Goal: Transaction & Acquisition: Purchase product/service

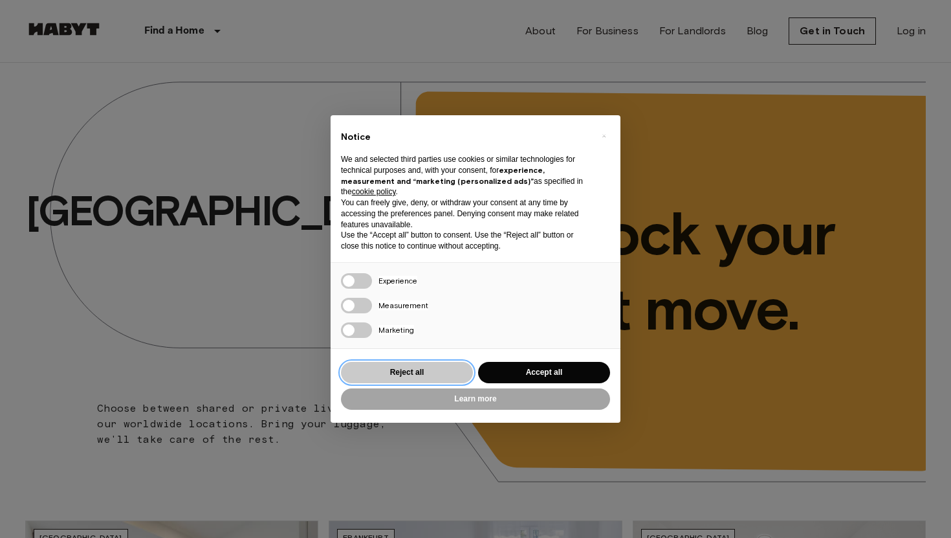
click at [410, 370] on button "Reject all" at bounding box center [407, 372] width 132 height 21
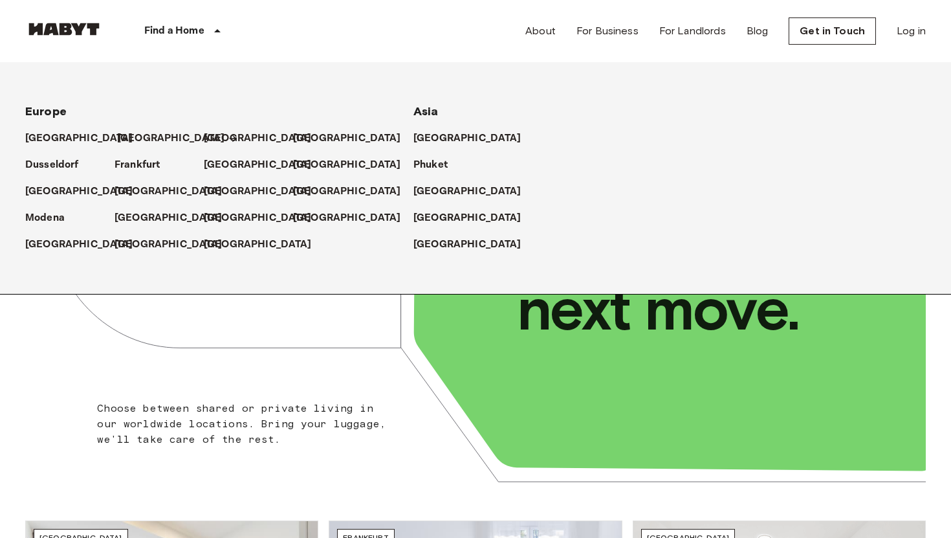
click at [137, 140] on p "[GEOGRAPHIC_DATA]" at bounding box center [171, 139] width 108 height 16
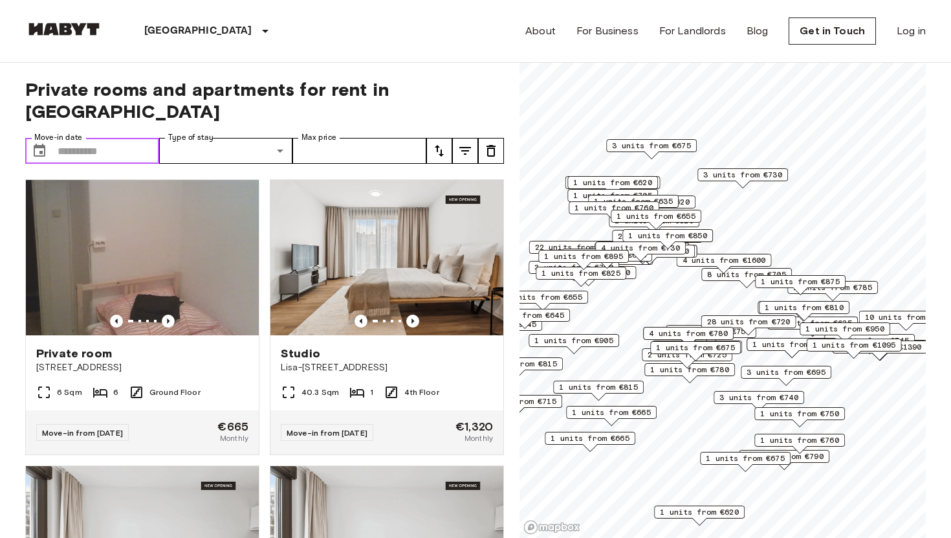
click at [113, 138] on input "Move-in date" at bounding box center [109, 151] width 102 height 26
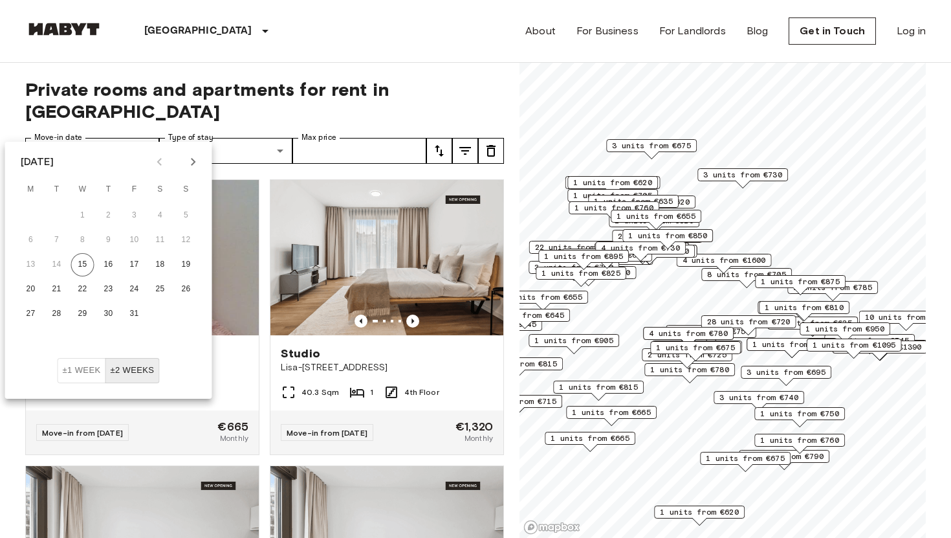
click at [193, 161] on icon "Next month" at bounding box center [194, 162] width 16 height 16
click at [34, 208] on button "1" at bounding box center [30, 215] width 23 height 23
type input "**********"
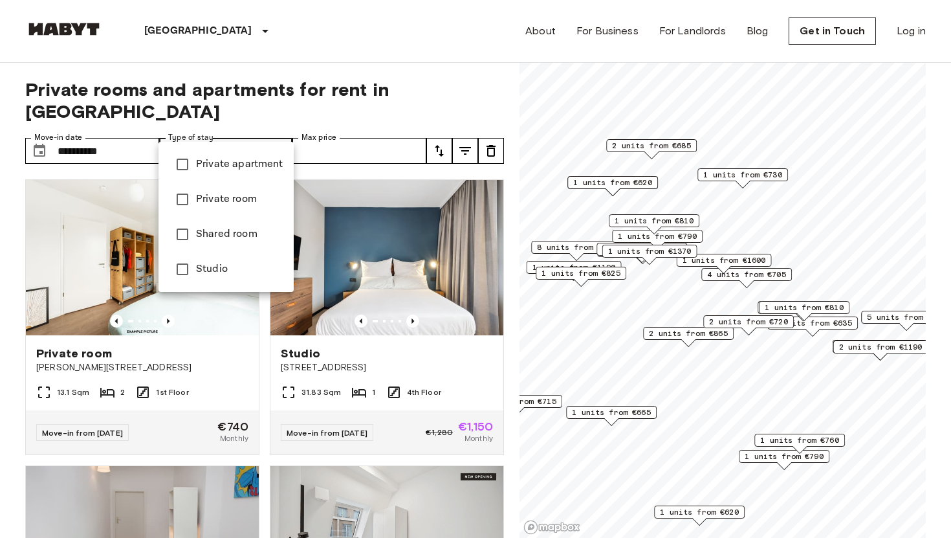
click at [179, 184] on li "Private room" at bounding box center [226, 199] width 135 height 35
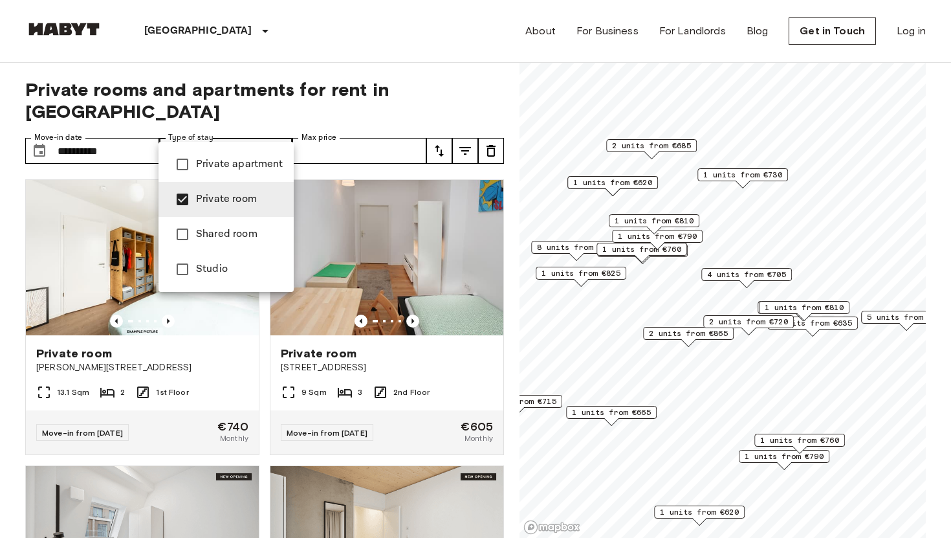
type input "**********"
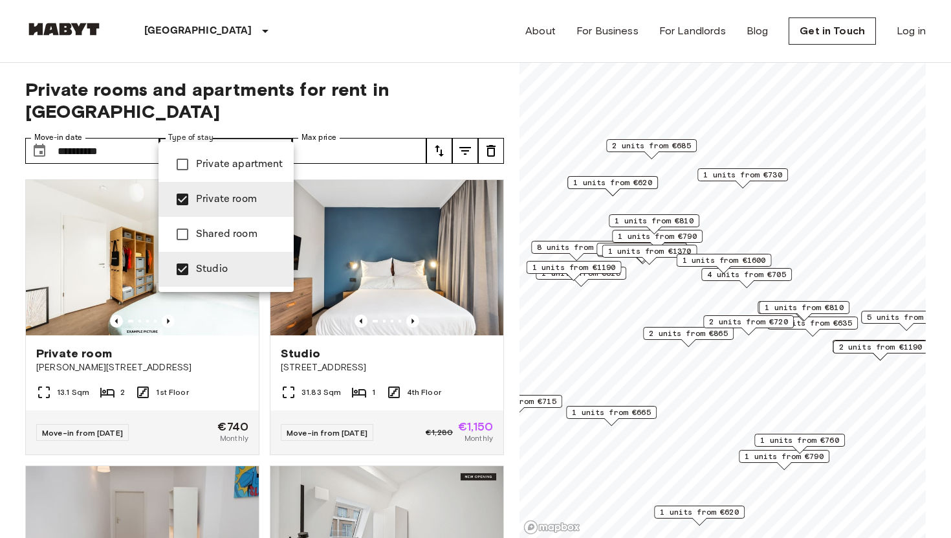
click at [379, 123] on div at bounding box center [475, 269] width 951 height 538
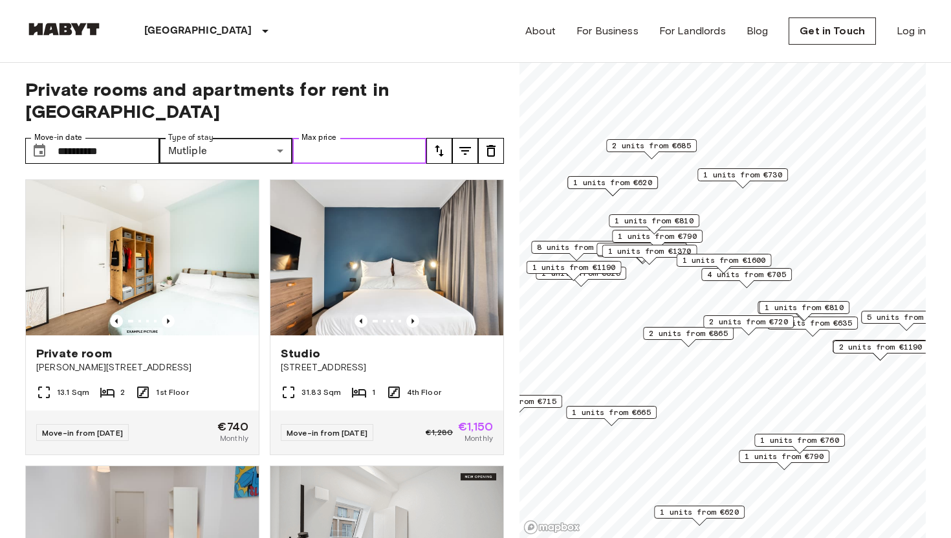
click at [367, 138] on input "Max price" at bounding box center [359, 151] width 134 height 26
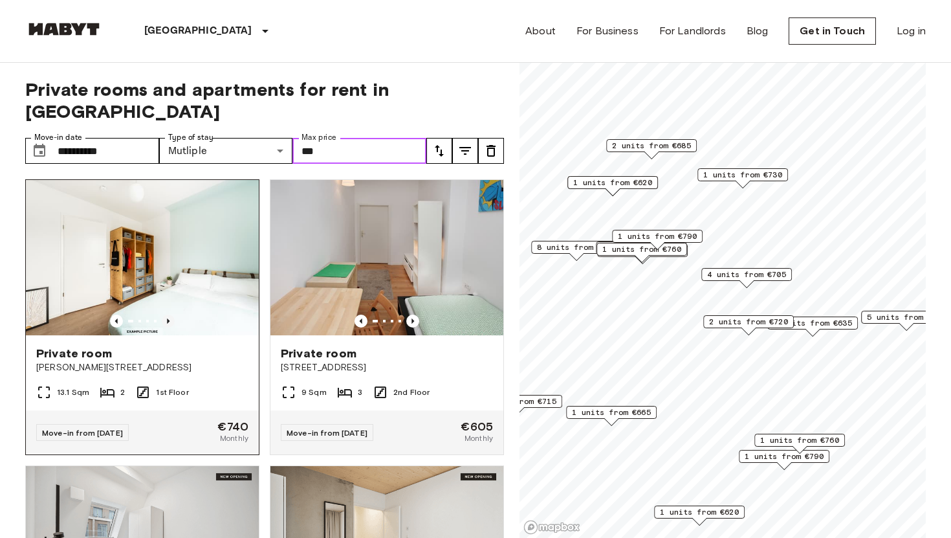
click at [171, 314] on icon "Previous image" at bounding box center [168, 320] width 13 height 13
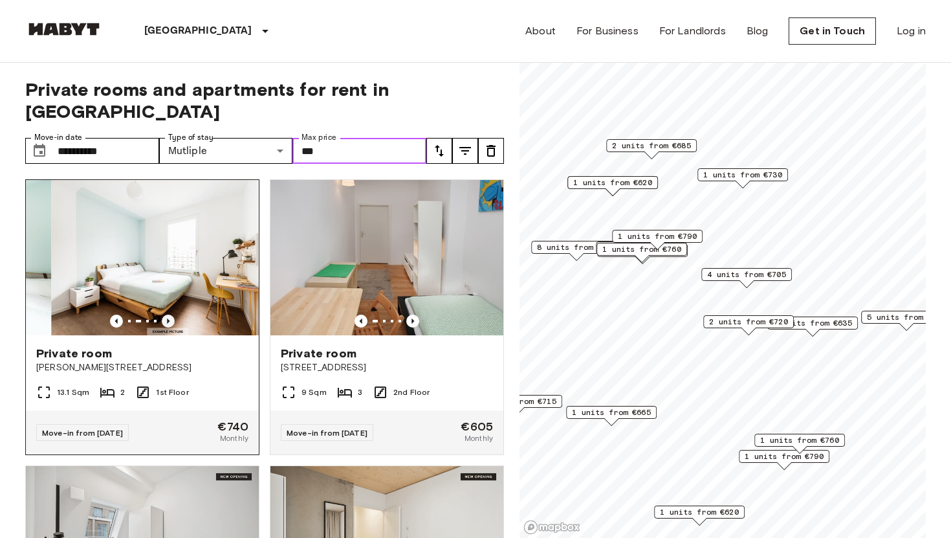
click at [171, 314] on icon "Previous image" at bounding box center [168, 320] width 13 height 13
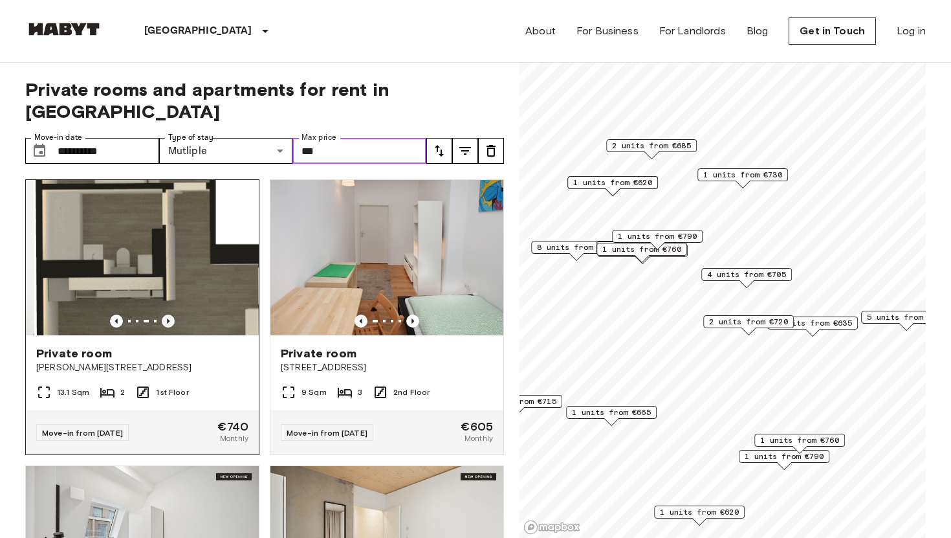
click at [171, 314] on icon "Previous image" at bounding box center [168, 320] width 13 height 13
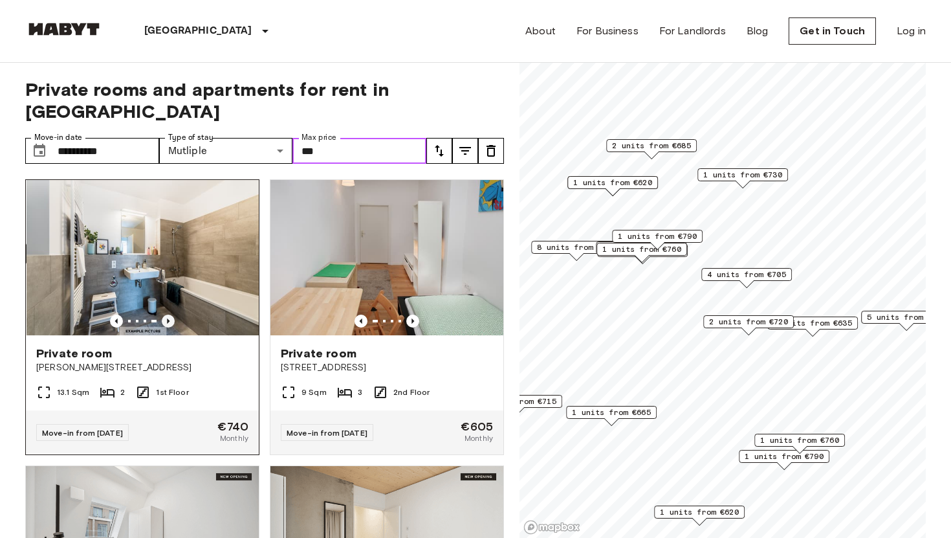
click at [171, 314] on icon "Previous image" at bounding box center [168, 320] width 13 height 13
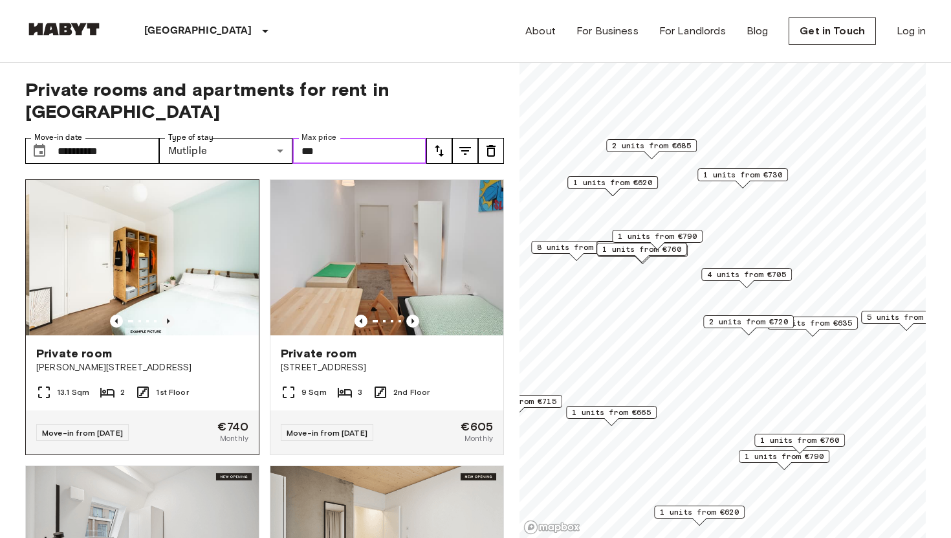
click at [171, 314] on icon "Previous image" at bounding box center [168, 320] width 13 height 13
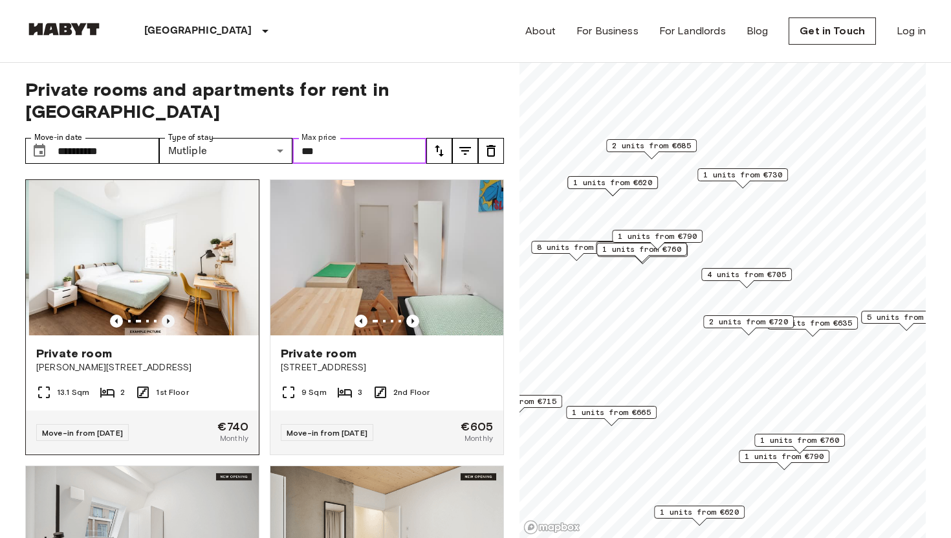
click at [171, 314] on icon "Previous image" at bounding box center [168, 320] width 13 height 13
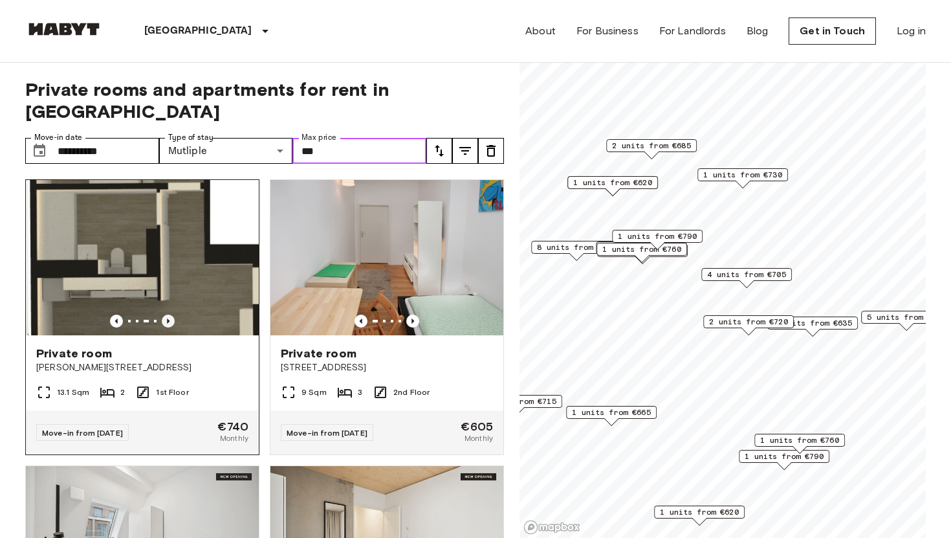
click at [171, 314] on icon "Previous image" at bounding box center [168, 320] width 13 height 13
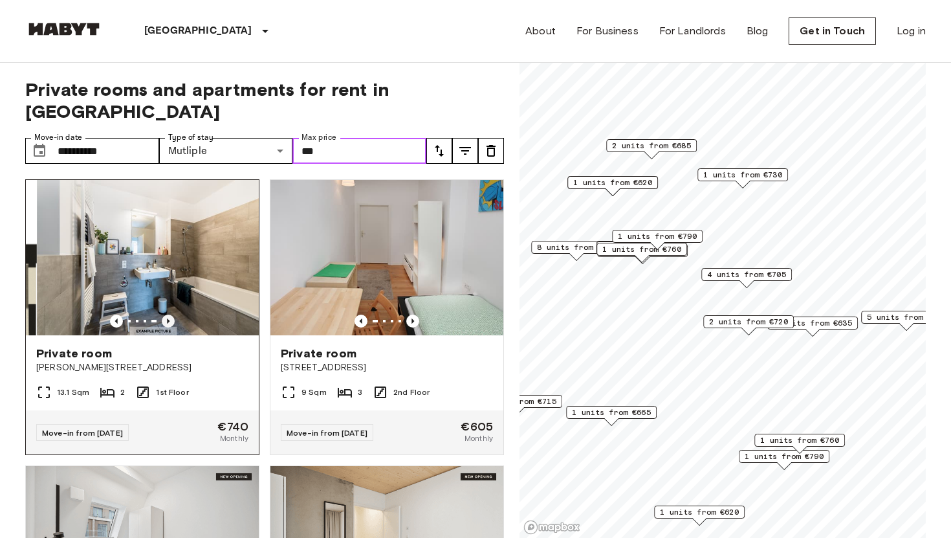
click at [171, 314] on icon "Previous image" at bounding box center [168, 320] width 13 height 13
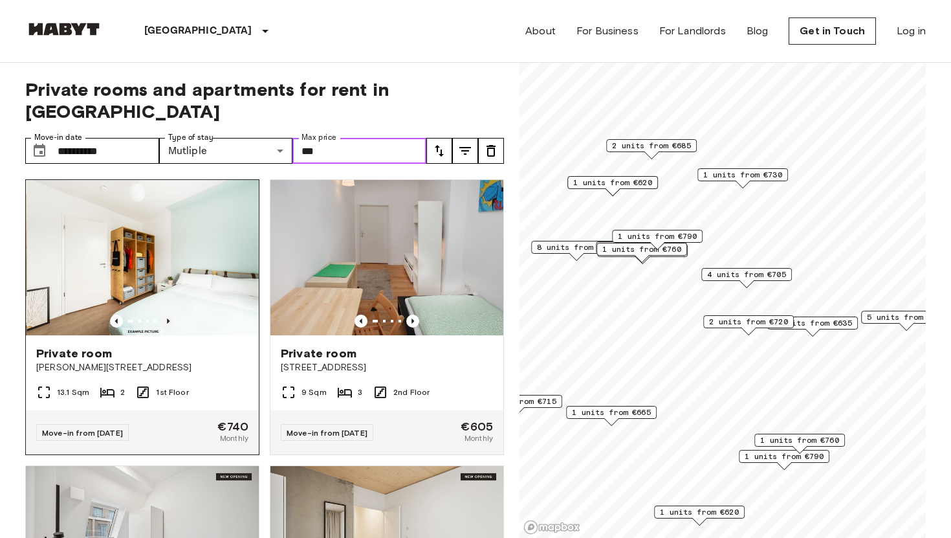
click at [171, 314] on icon "Previous image" at bounding box center [168, 320] width 13 height 13
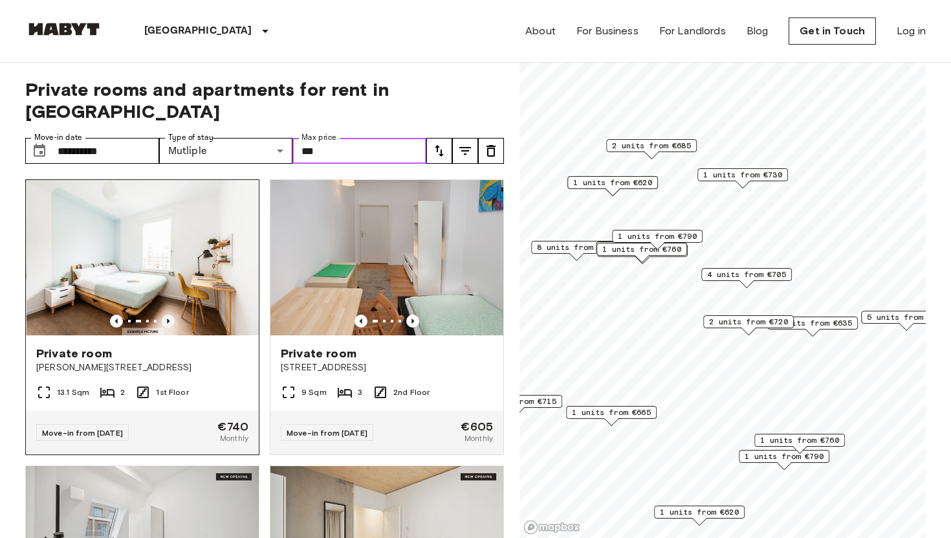
click at [171, 314] on icon "Previous image" at bounding box center [168, 320] width 13 height 13
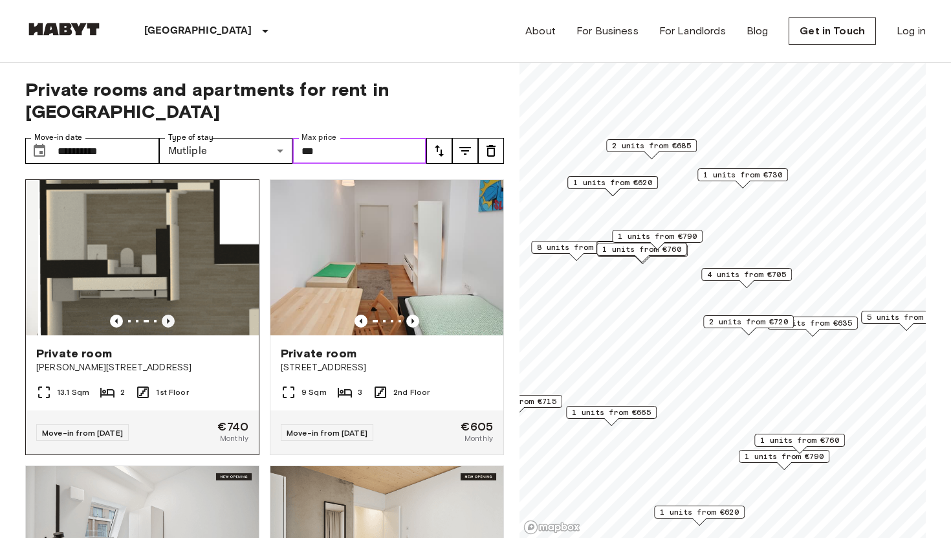
click at [171, 314] on icon "Previous image" at bounding box center [168, 320] width 13 height 13
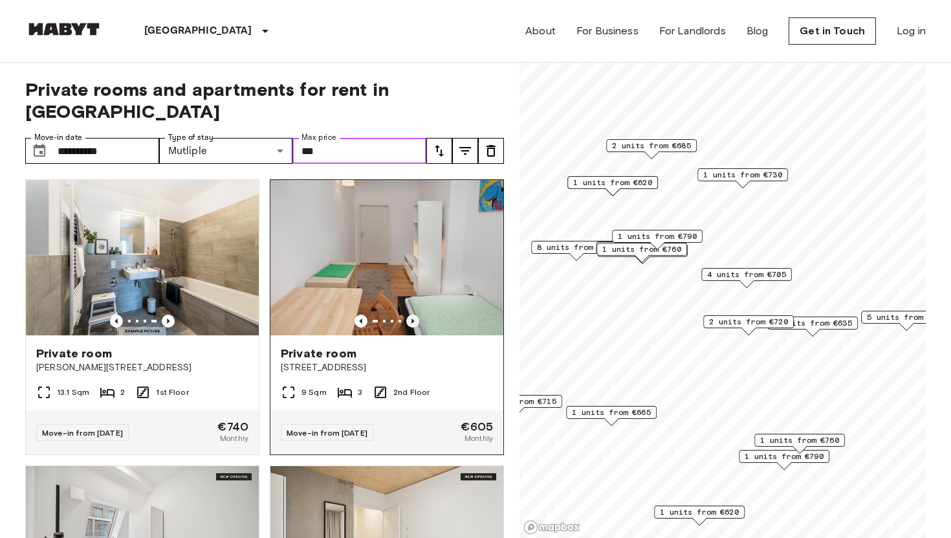
click at [413, 314] on icon "Previous image" at bounding box center [412, 320] width 13 height 13
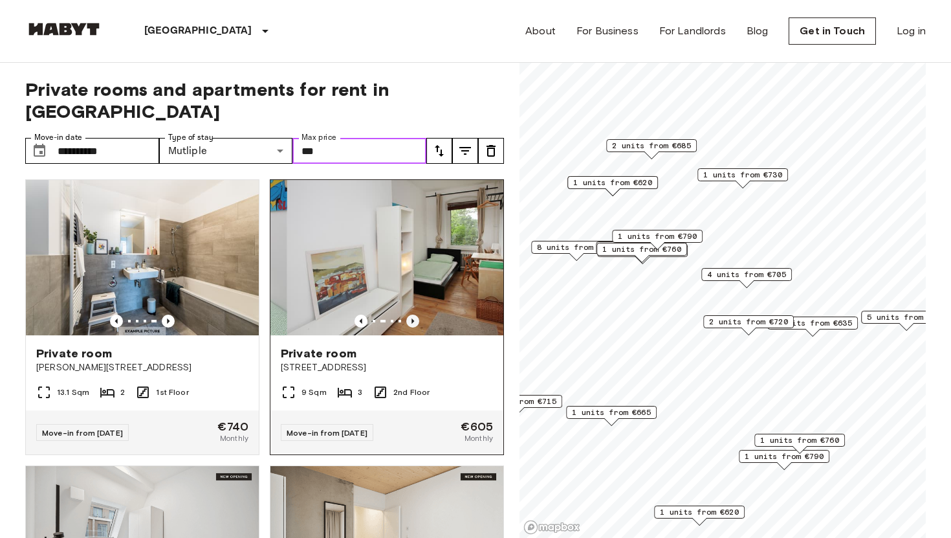
click at [413, 314] on icon "Previous image" at bounding box center [412, 320] width 13 height 13
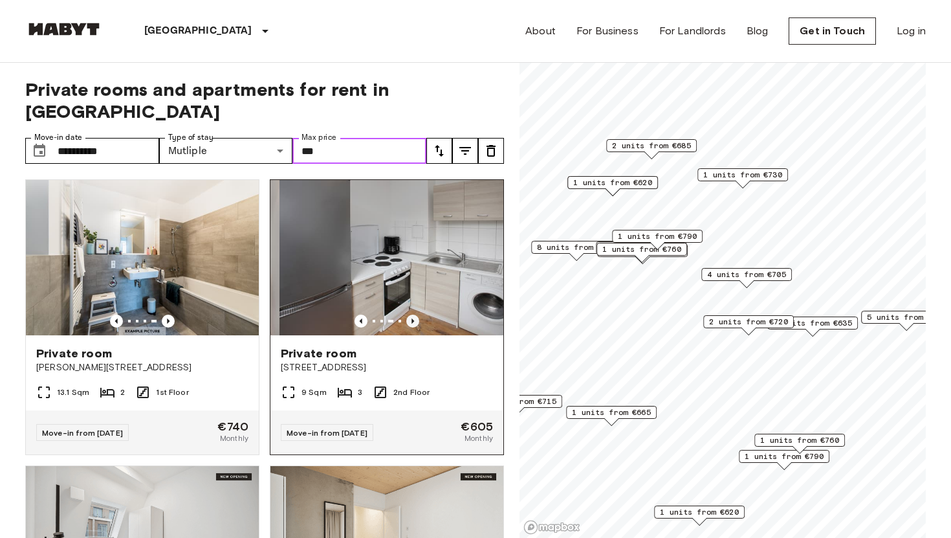
click at [413, 314] on icon "Previous image" at bounding box center [412, 320] width 13 height 13
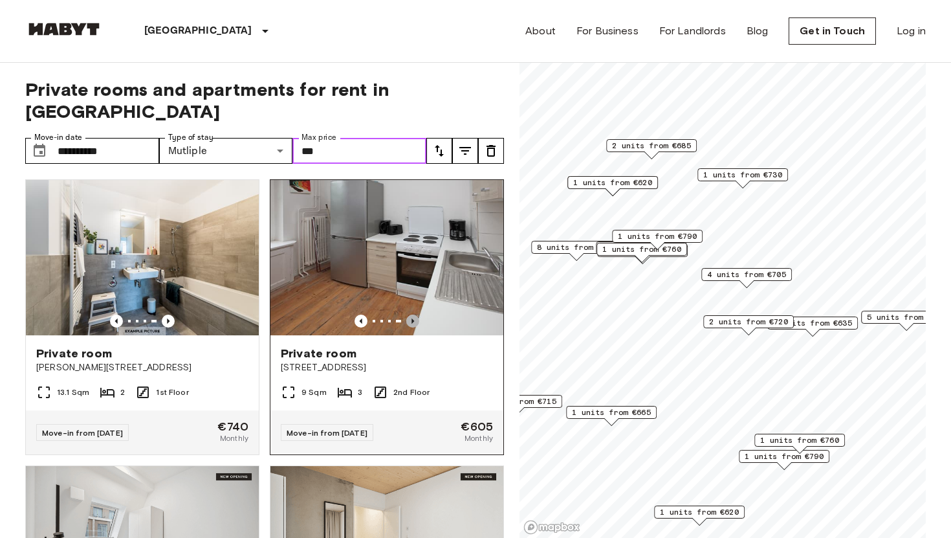
click at [413, 314] on icon "Previous image" at bounding box center [412, 320] width 13 height 13
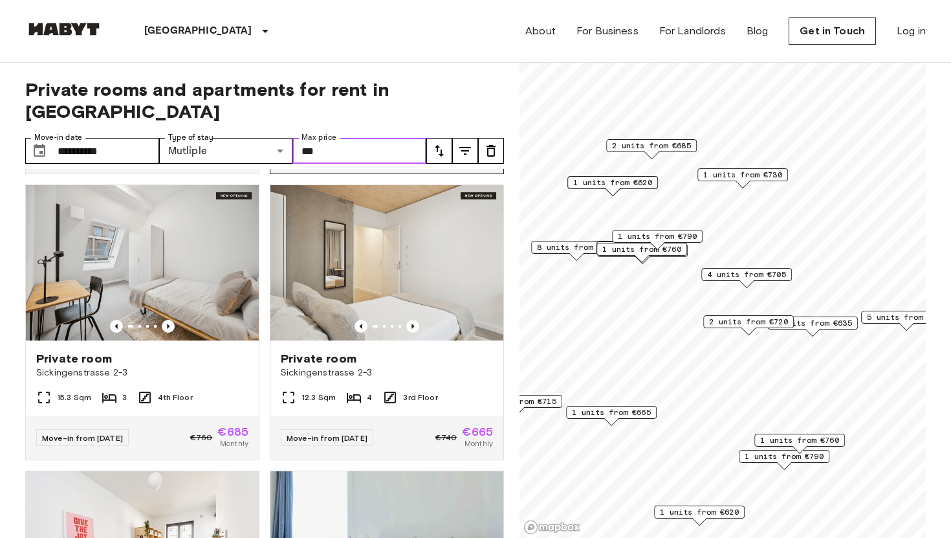
scroll to position [281, 0]
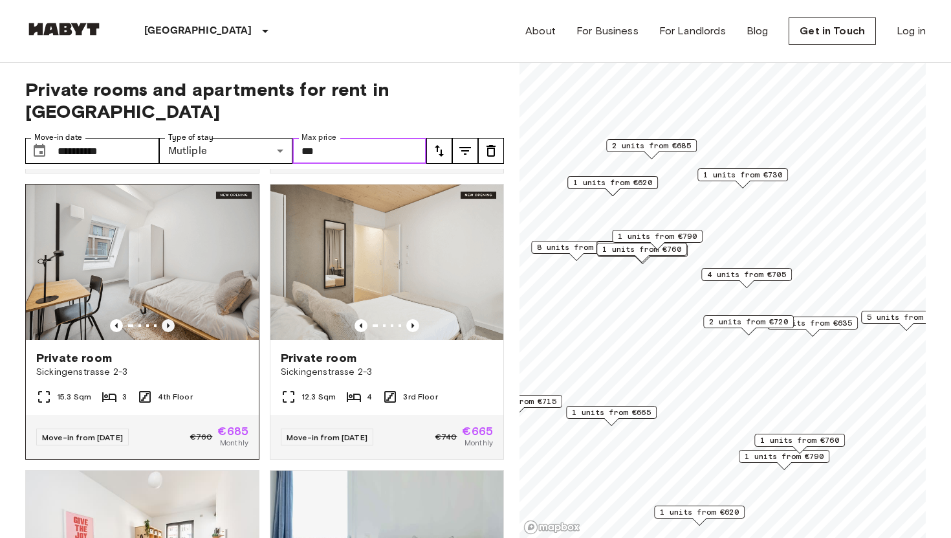
click at [168, 319] on icon "Previous image" at bounding box center [168, 325] width 13 height 13
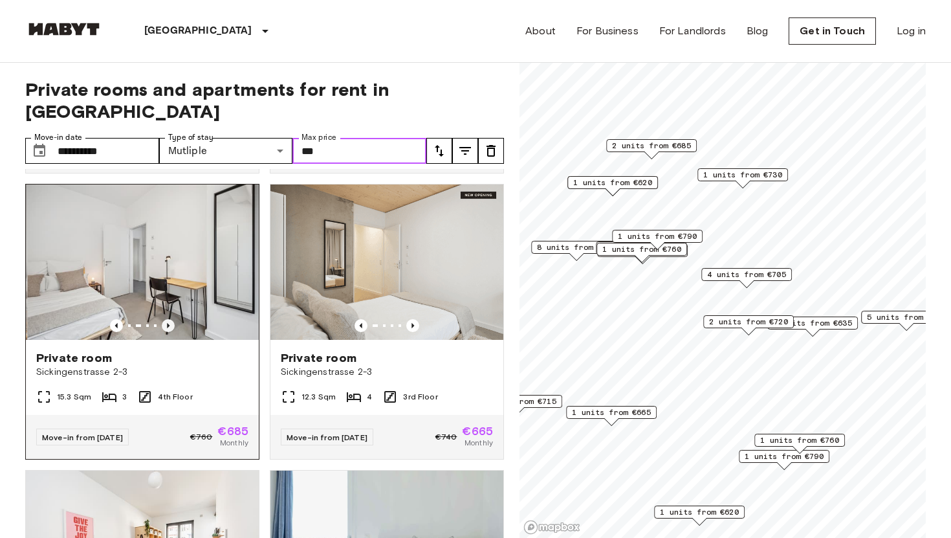
type input "***"
click at [169, 319] on icon "Previous image" at bounding box center [168, 325] width 13 height 13
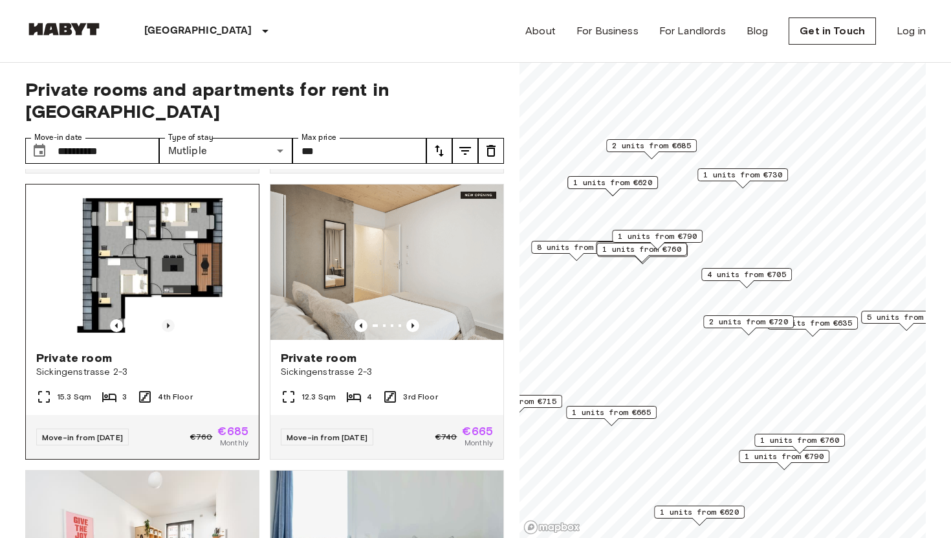
click at [169, 319] on icon "Previous image" at bounding box center [168, 325] width 13 height 13
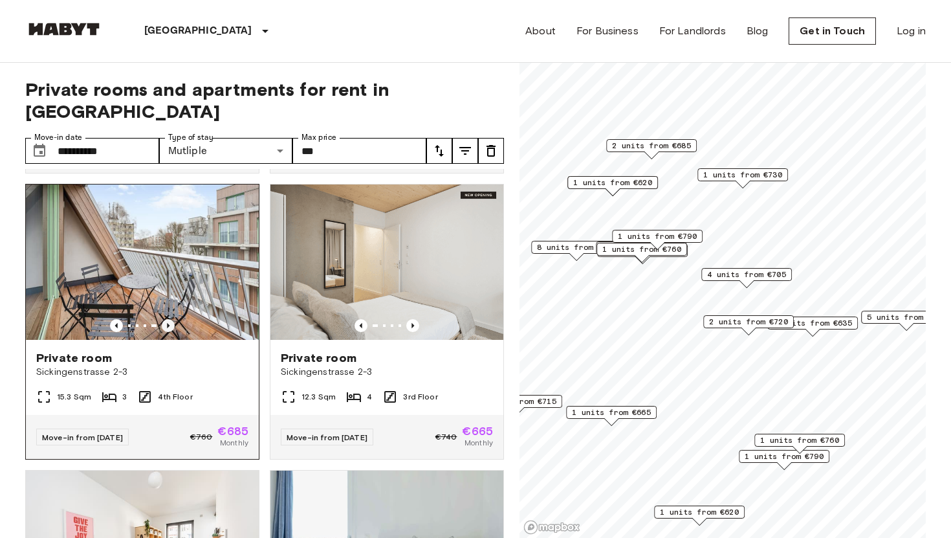
click at [166, 319] on icon "Previous image" at bounding box center [168, 325] width 13 height 13
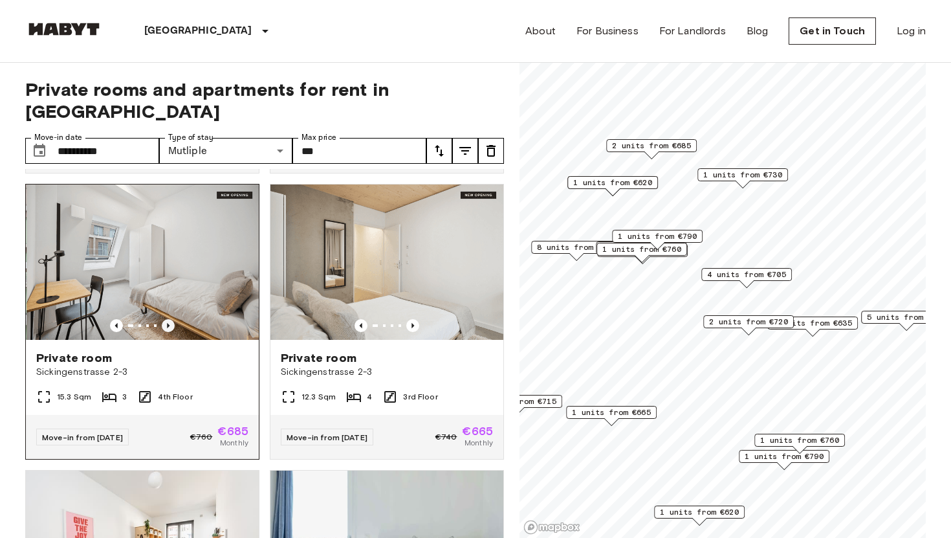
click at [166, 319] on icon "Previous image" at bounding box center [168, 325] width 13 height 13
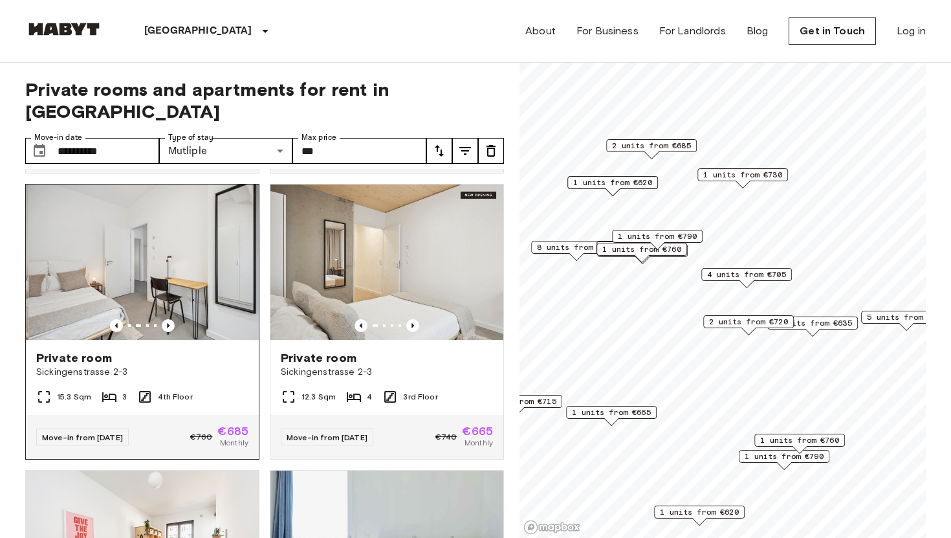
click at [173, 261] on img at bounding box center [144, 261] width 233 height 155
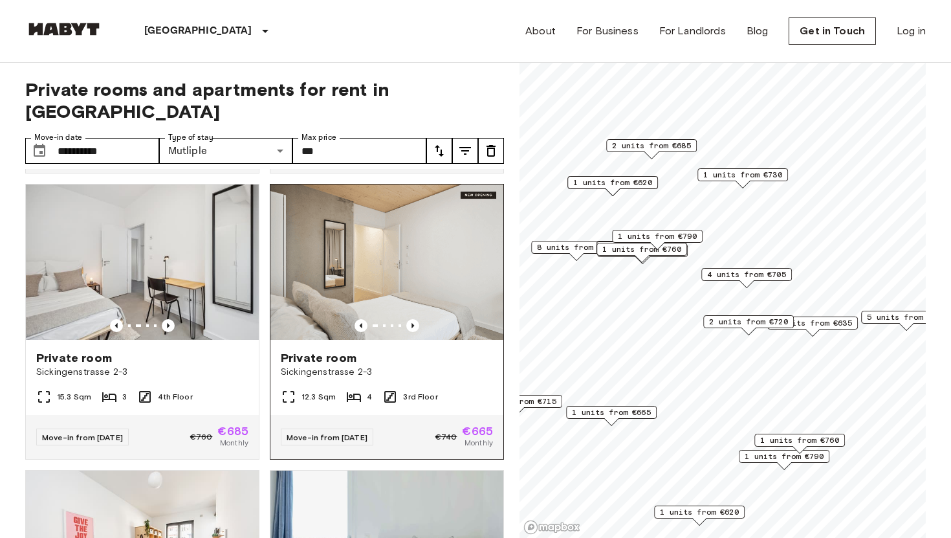
scroll to position [315, 0]
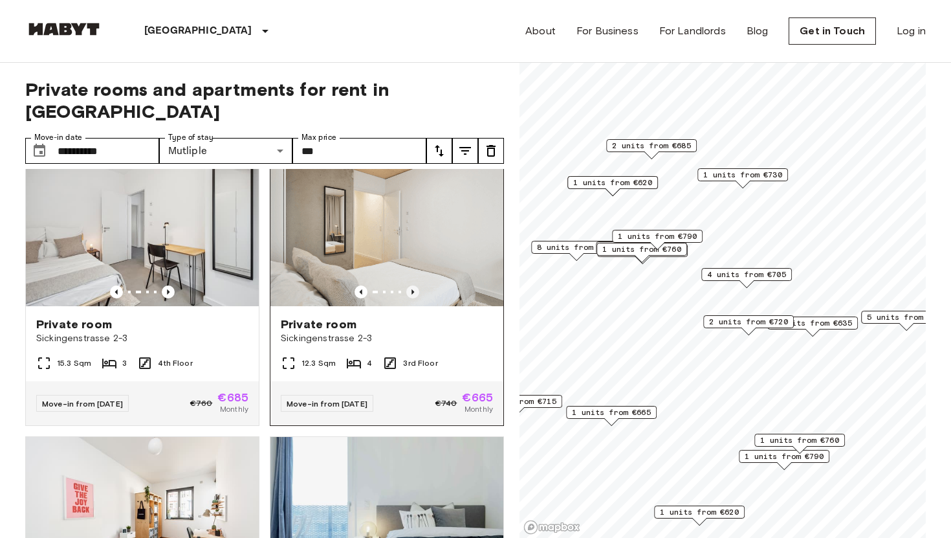
click at [412, 289] on icon "Previous image" at bounding box center [412, 291] width 3 height 5
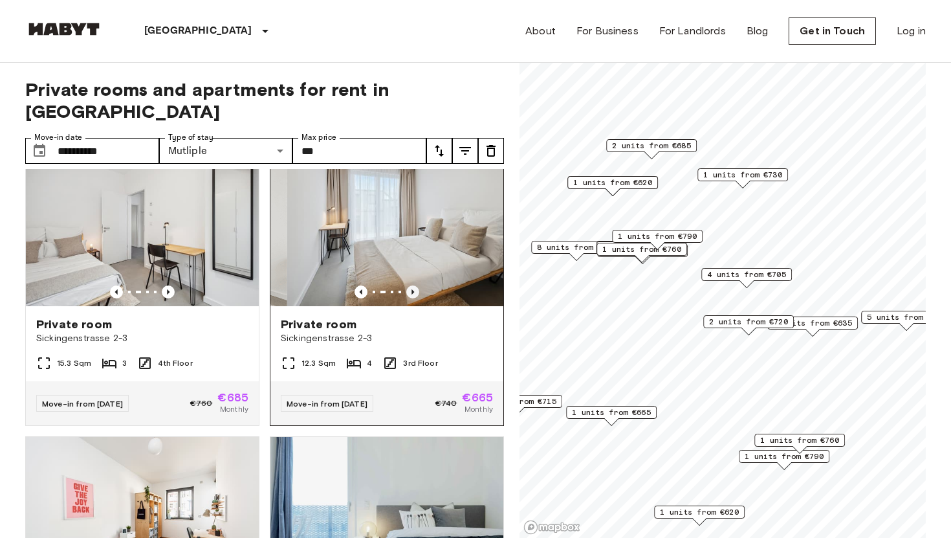
click at [412, 289] on icon "Previous image" at bounding box center [412, 291] width 3 height 5
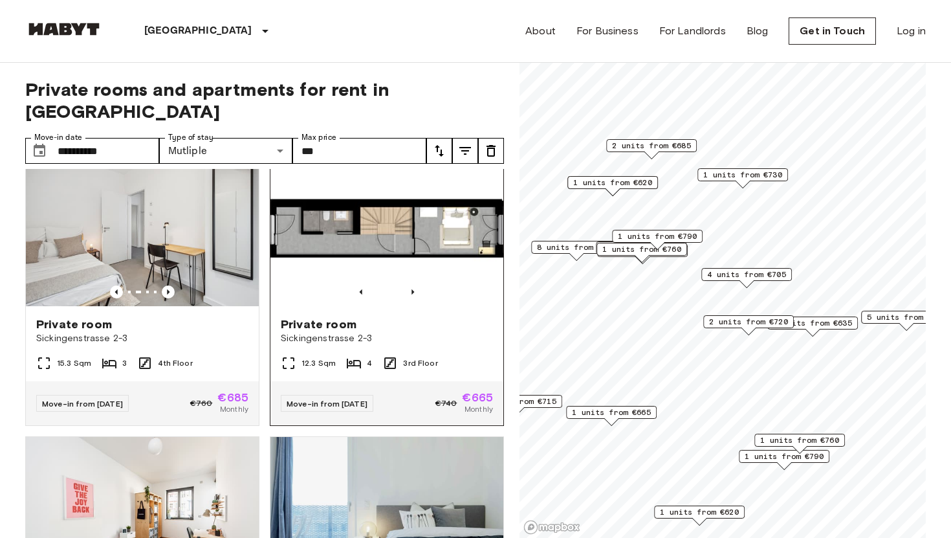
click at [419, 215] on img at bounding box center [386, 228] width 233 height 155
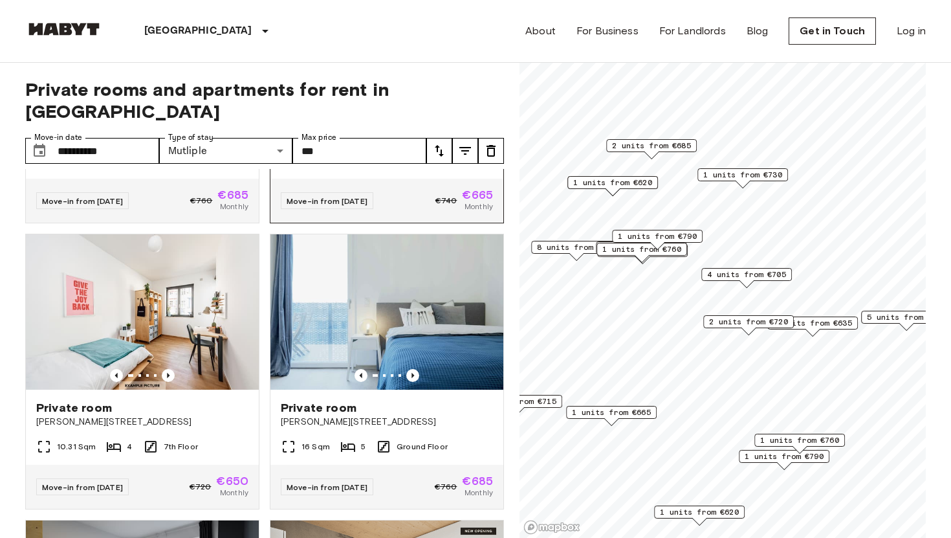
scroll to position [525, 0]
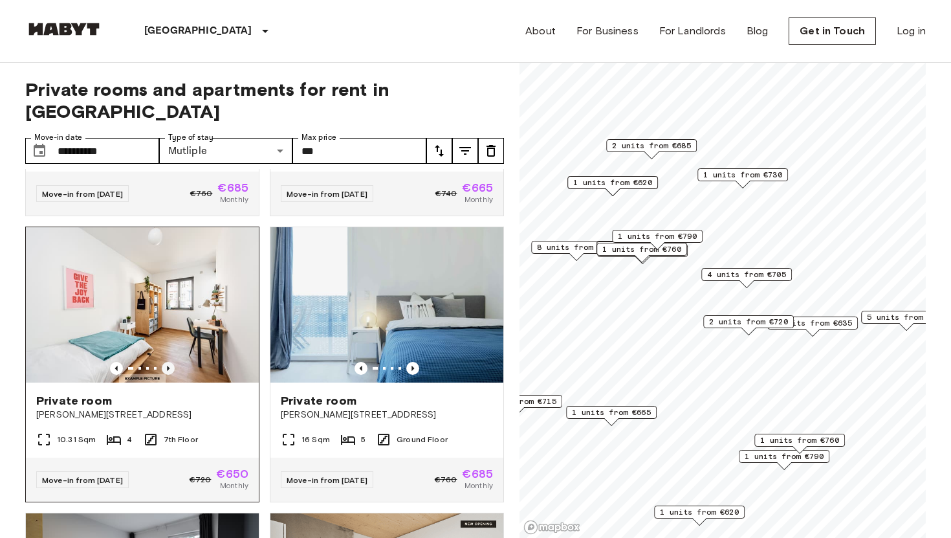
click at [170, 362] on icon "Previous image" at bounding box center [168, 368] width 13 height 13
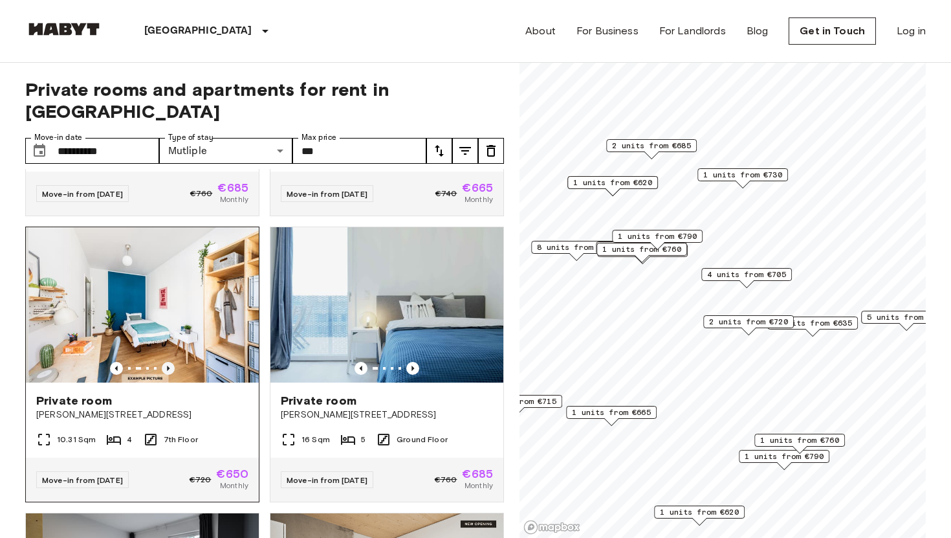
click at [170, 362] on icon "Previous image" at bounding box center [168, 368] width 13 height 13
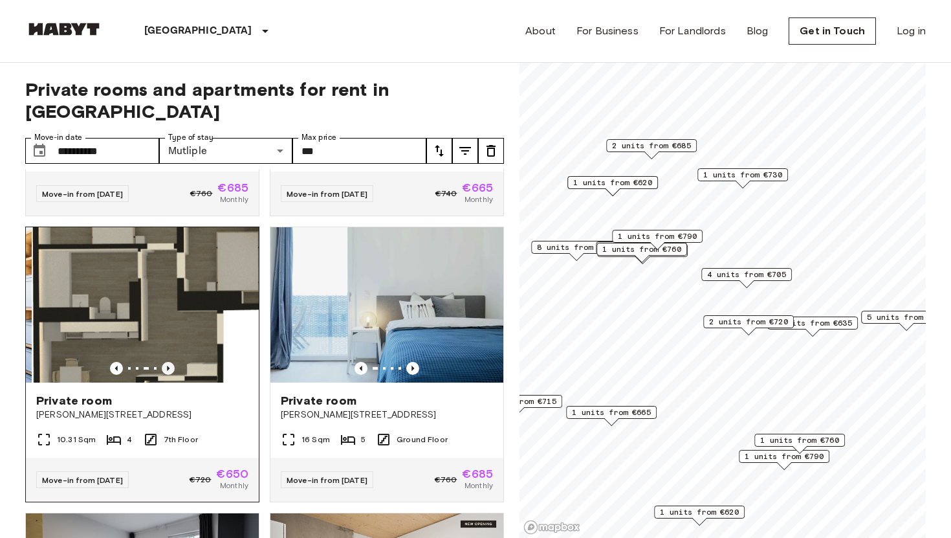
click at [170, 362] on icon "Previous image" at bounding box center [168, 368] width 13 height 13
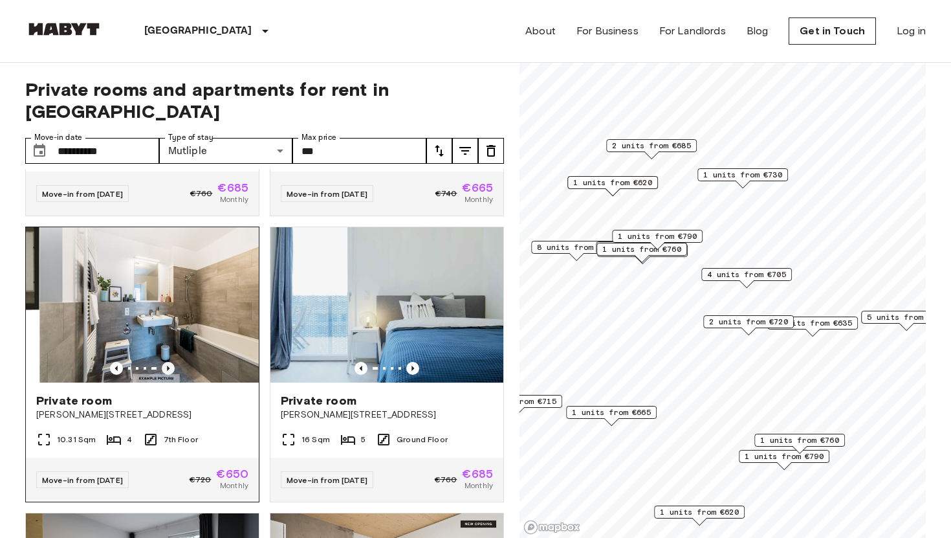
click at [170, 362] on icon "Previous image" at bounding box center [168, 368] width 13 height 13
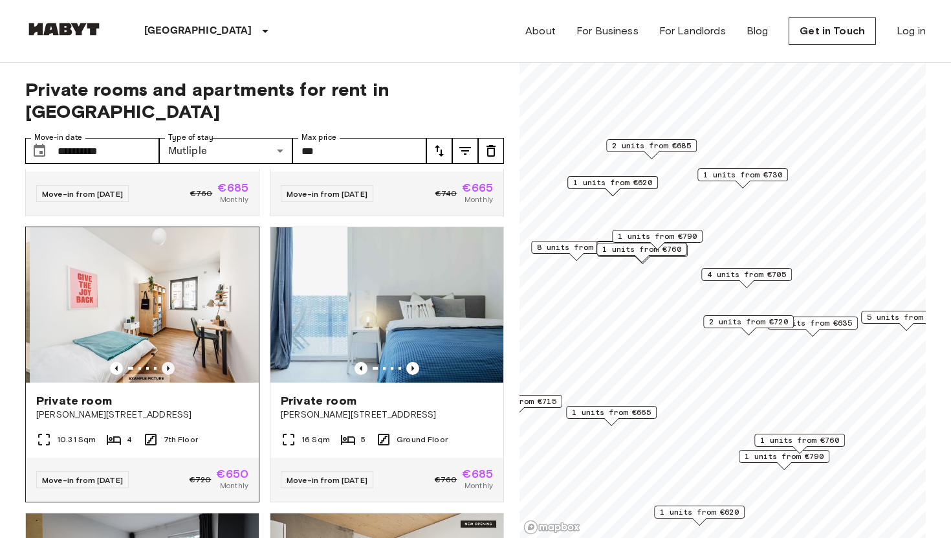
click at [170, 362] on icon "Previous image" at bounding box center [168, 368] width 13 height 13
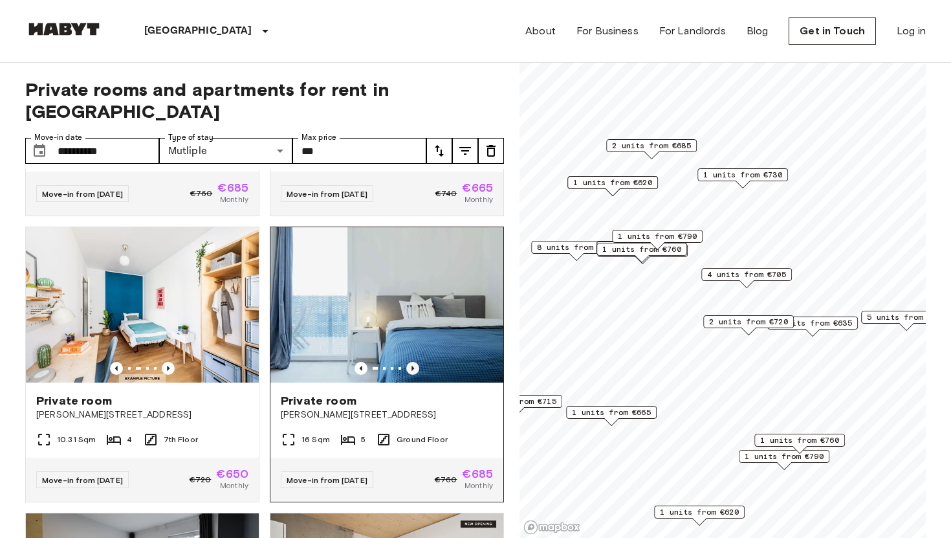
click at [417, 362] on icon "Previous image" at bounding box center [412, 368] width 13 height 13
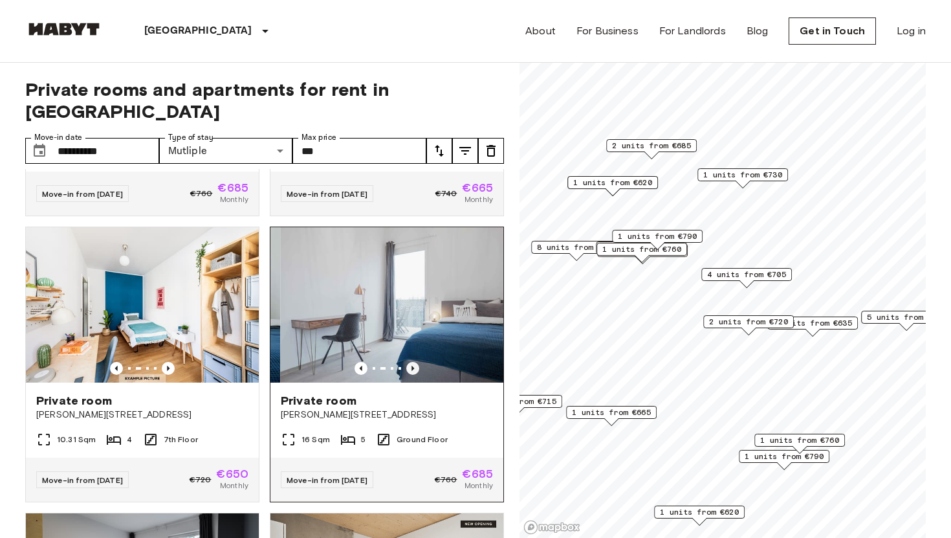
click at [417, 362] on icon "Previous image" at bounding box center [412, 368] width 13 height 13
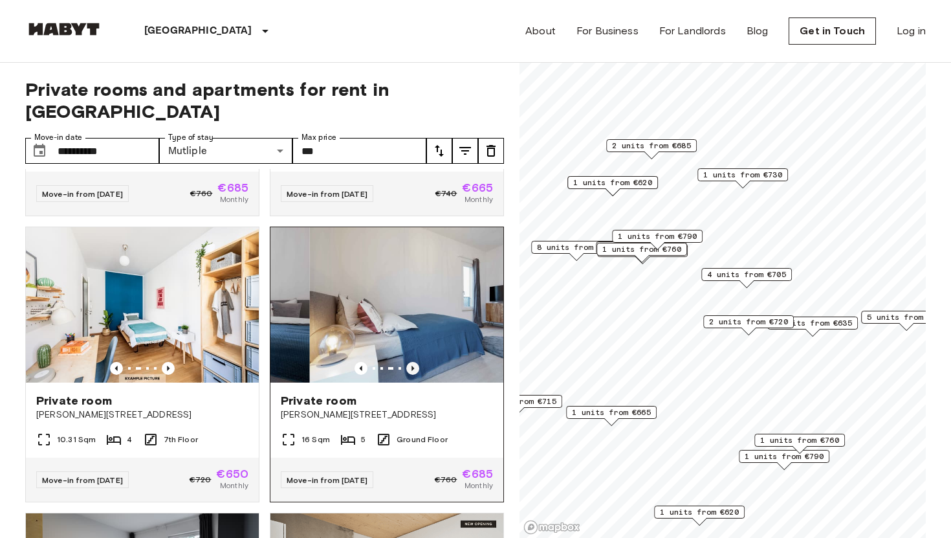
click at [417, 362] on icon "Previous image" at bounding box center [412, 368] width 13 height 13
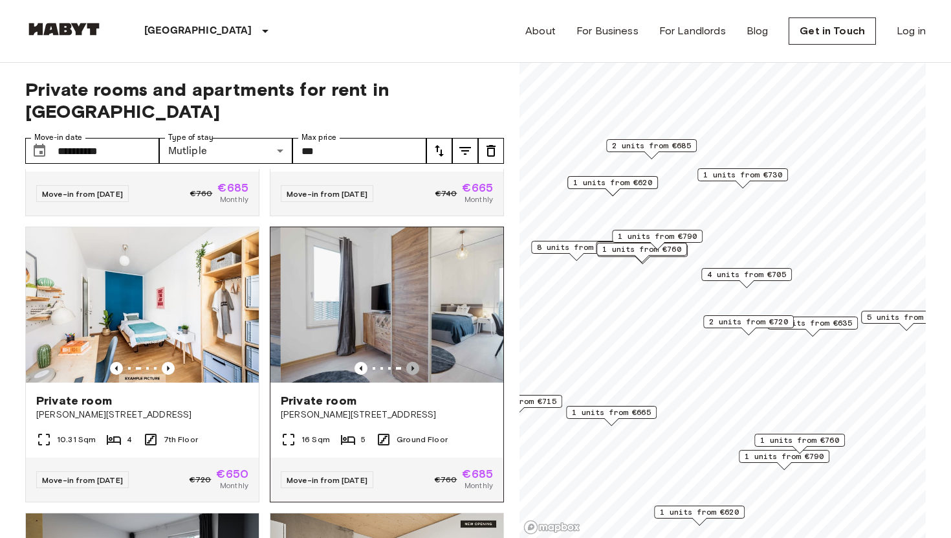
click at [417, 362] on icon "Previous image" at bounding box center [412, 368] width 13 height 13
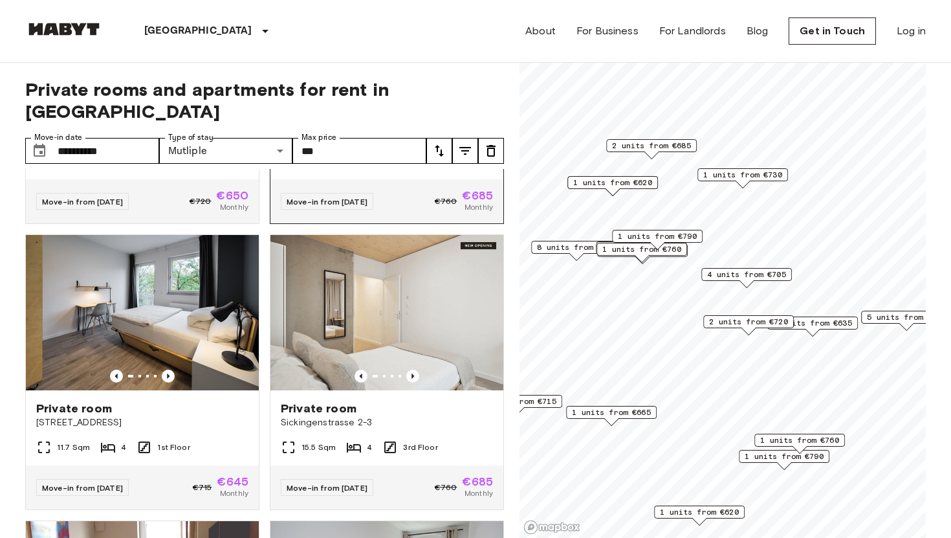
scroll to position [802, 0]
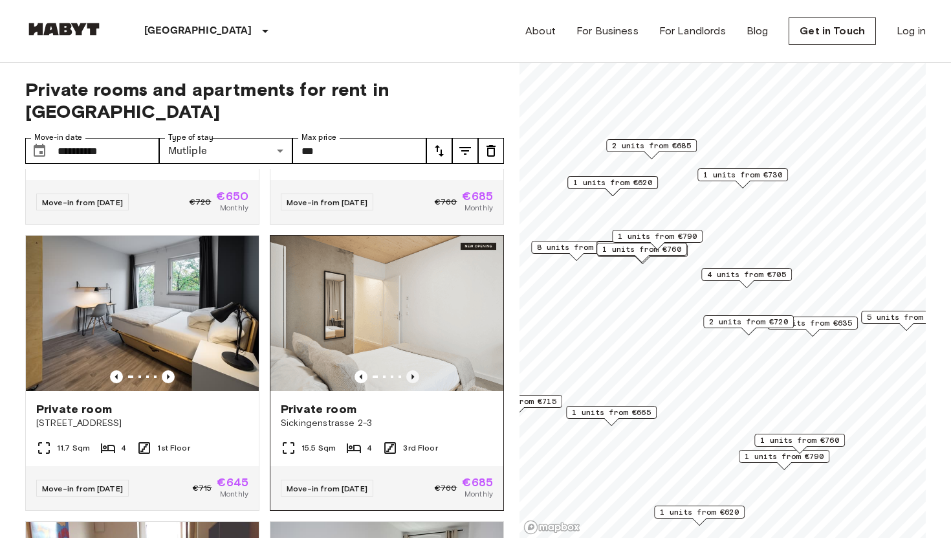
click at [413, 370] on icon "Previous image" at bounding box center [412, 376] width 13 height 13
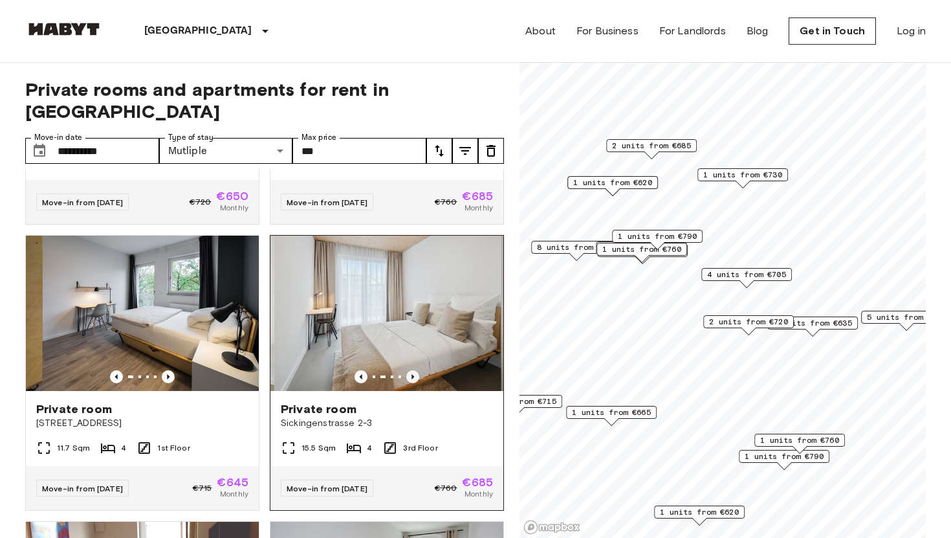
click at [413, 370] on icon "Previous image" at bounding box center [412, 376] width 13 height 13
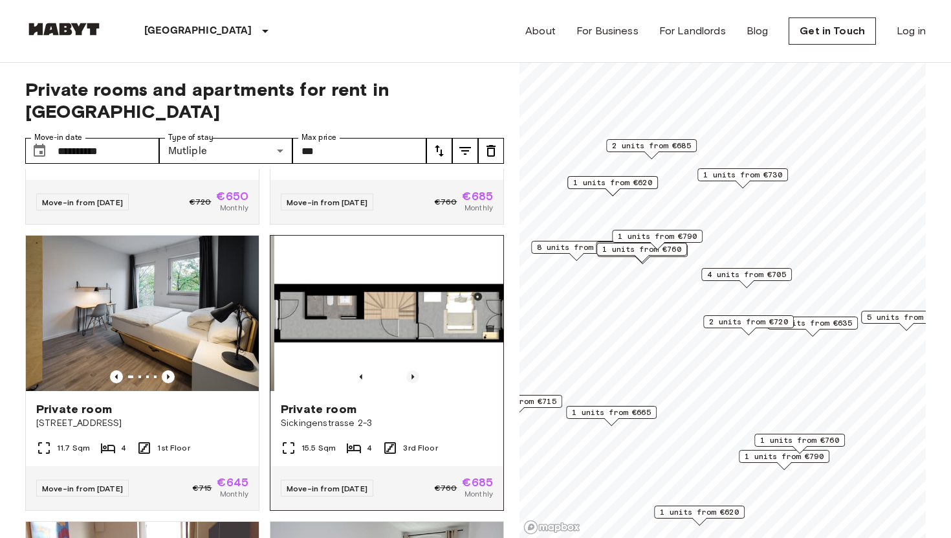
click at [413, 370] on icon "Previous image" at bounding box center [412, 376] width 13 height 13
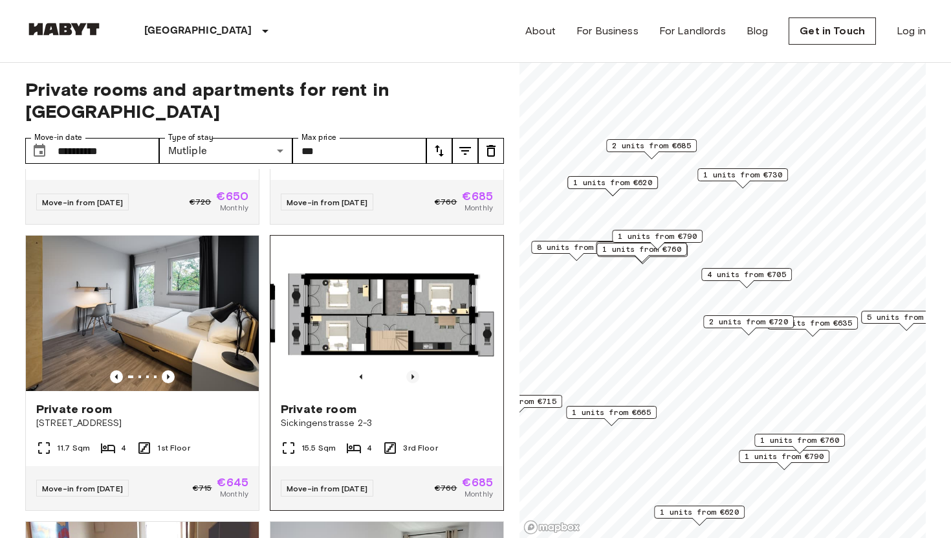
click at [413, 370] on icon "Previous image" at bounding box center [412, 376] width 13 height 13
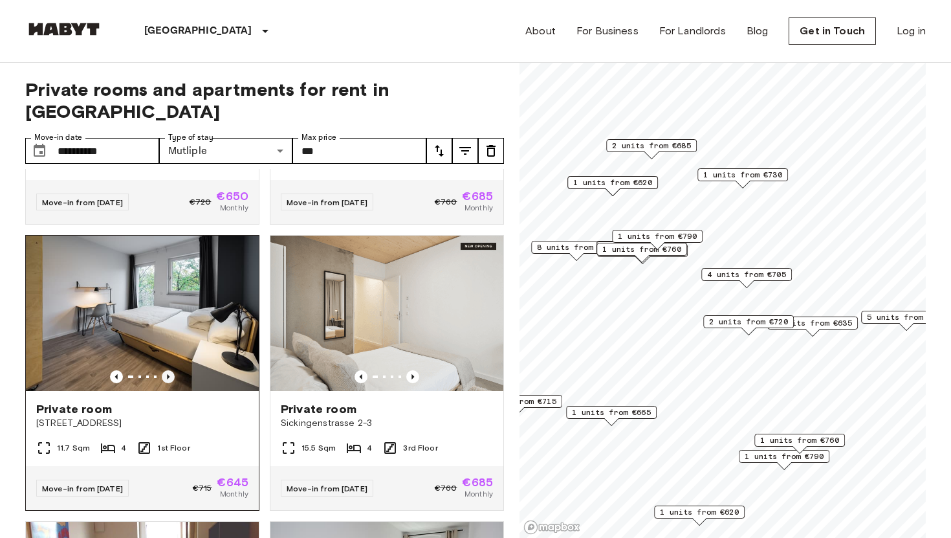
click at [169, 370] on icon "Previous image" at bounding box center [168, 376] width 13 height 13
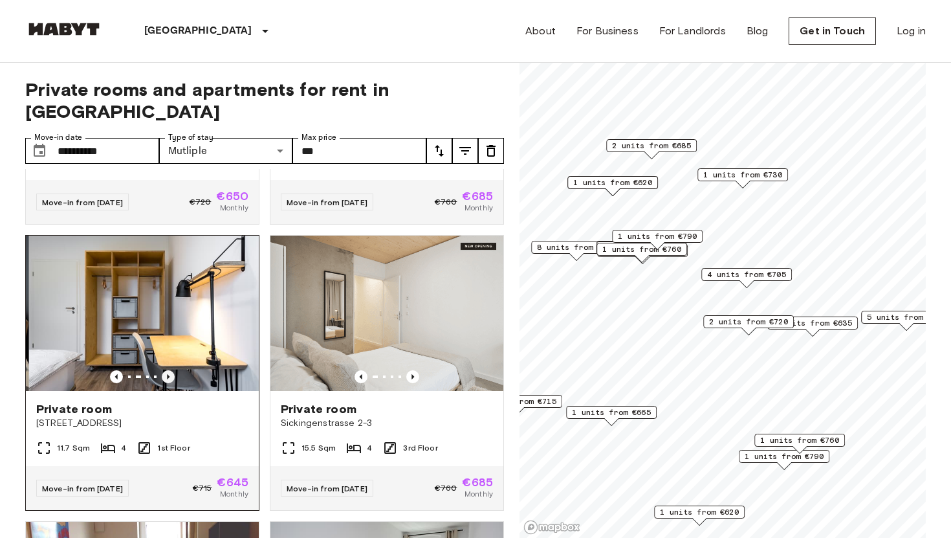
click at [169, 370] on icon "Previous image" at bounding box center [168, 376] width 13 height 13
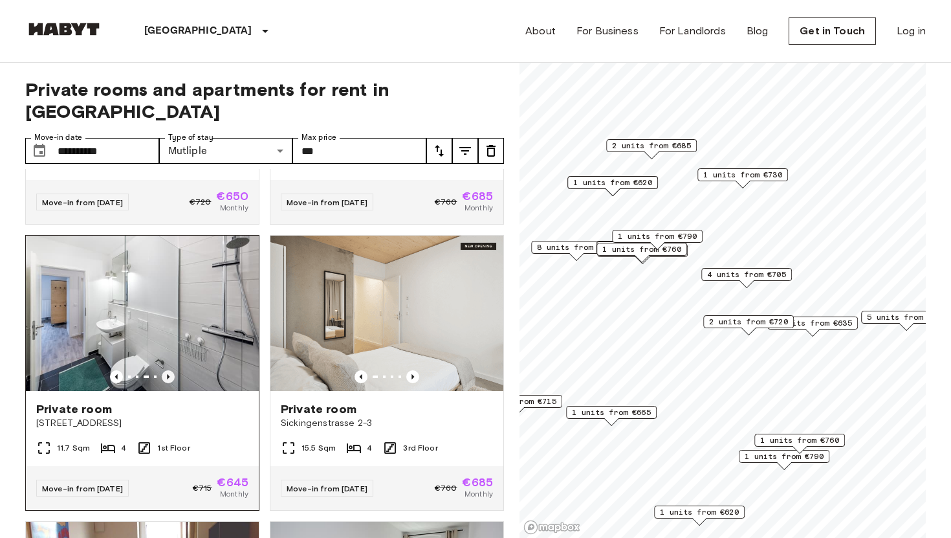
click at [169, 370] on icon "Previous image" at bounding box center [168, 376] width 13 height 13
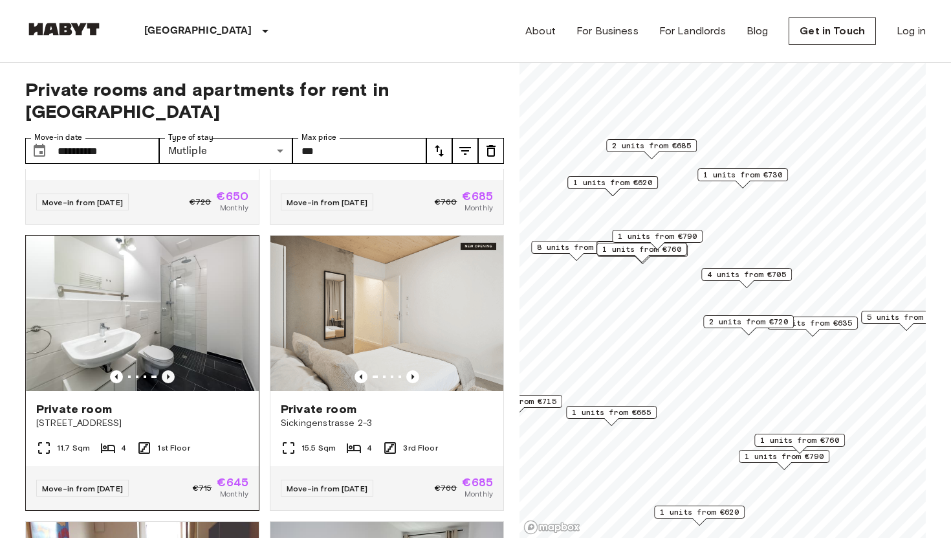
click at [169, 370] on icon "Previous image" at bounding box center [168, 376] width 13 height 13
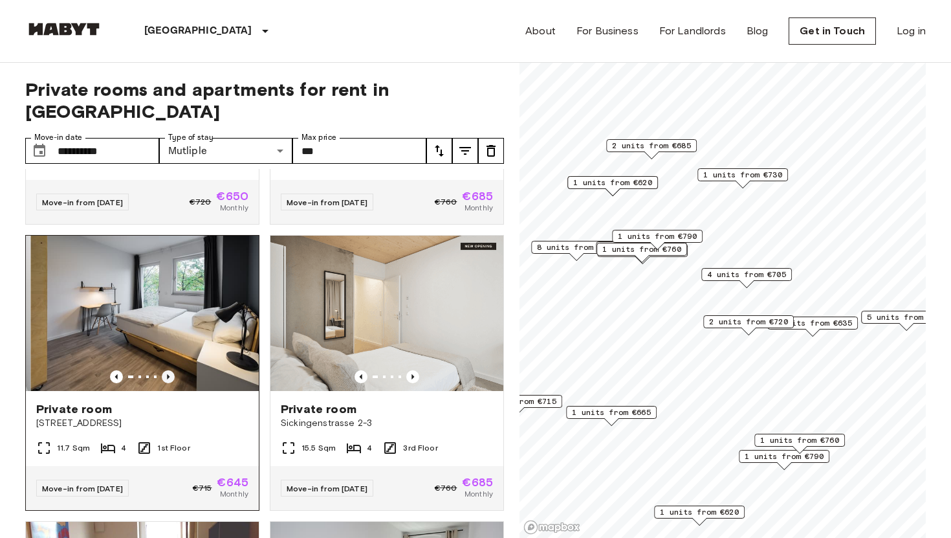
click at [169, 370] on icon "Previous image" at bounding box center [168, 376] width 13 height 13
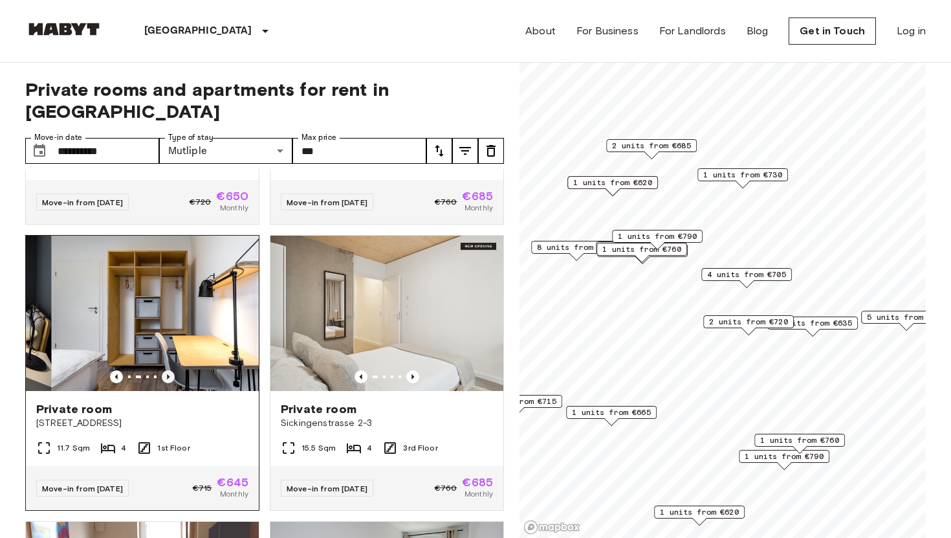
click at [169, 370] on icon "Previous image" at bounding box center [168, 376] width 13 height 13
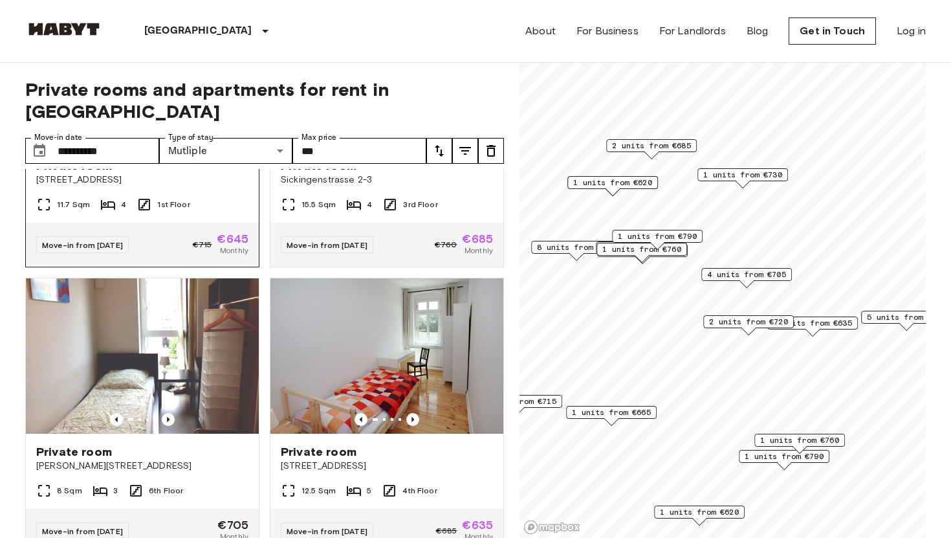
scroll to position [1059, 0]
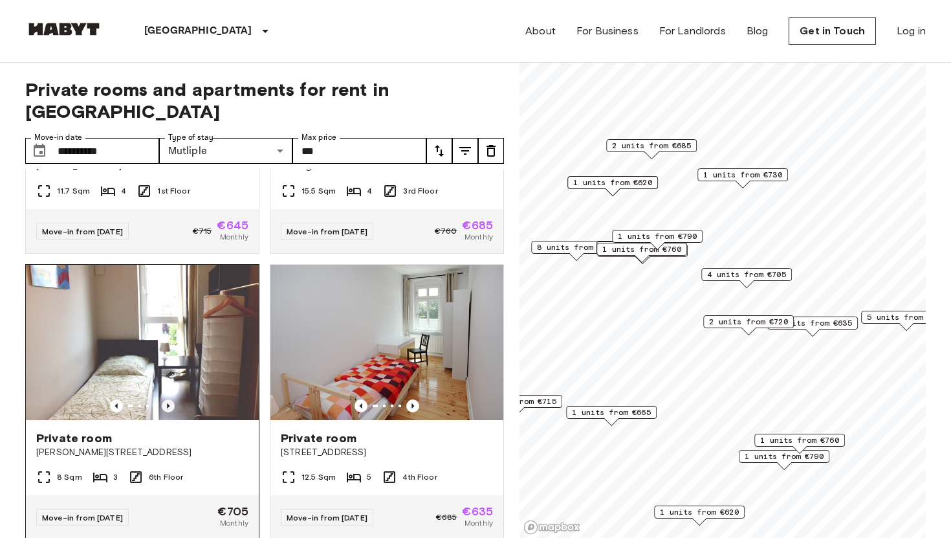
click at [170, 399] on icon "Previous image" at bounding box center [168, 405] width 13 height 13
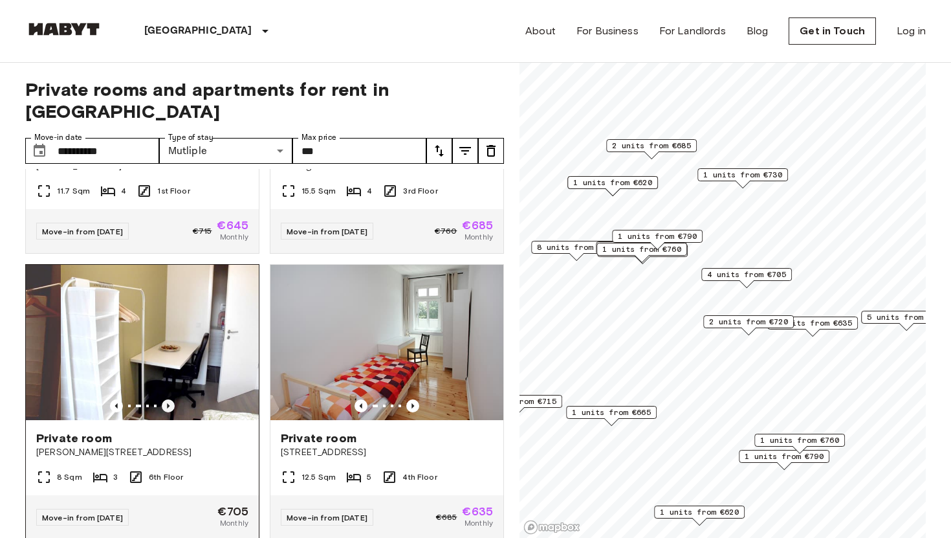
click at [170, 399] on icon "Previous image" at bounding box center [168, 405] width 13 height 13
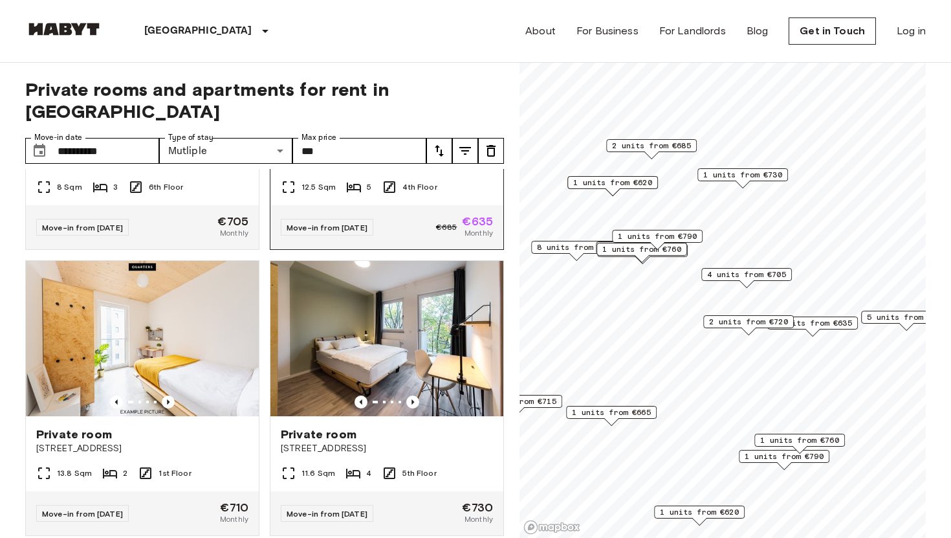
scroll to position [1361, 0]
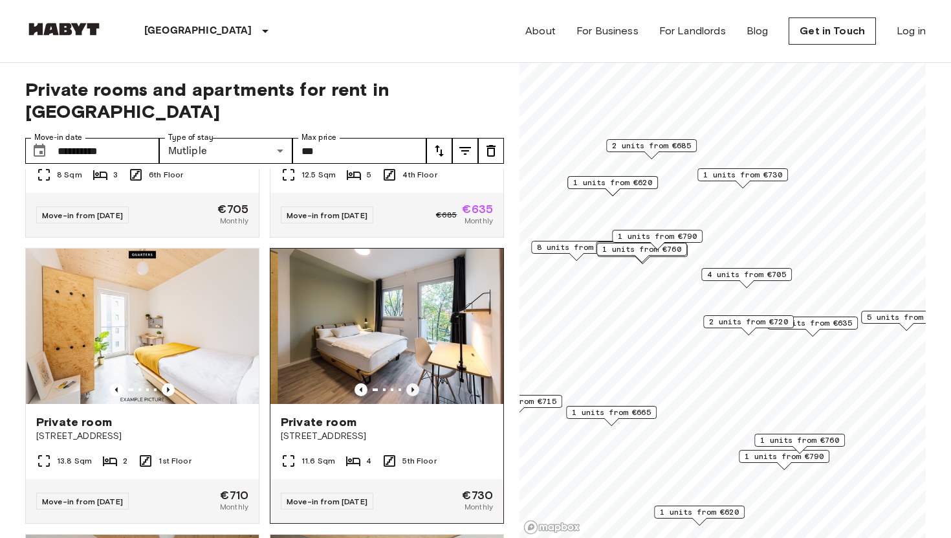
click at [416, 383] on icon "Previous image" at bounding box center [412, 389] width 13 height 13
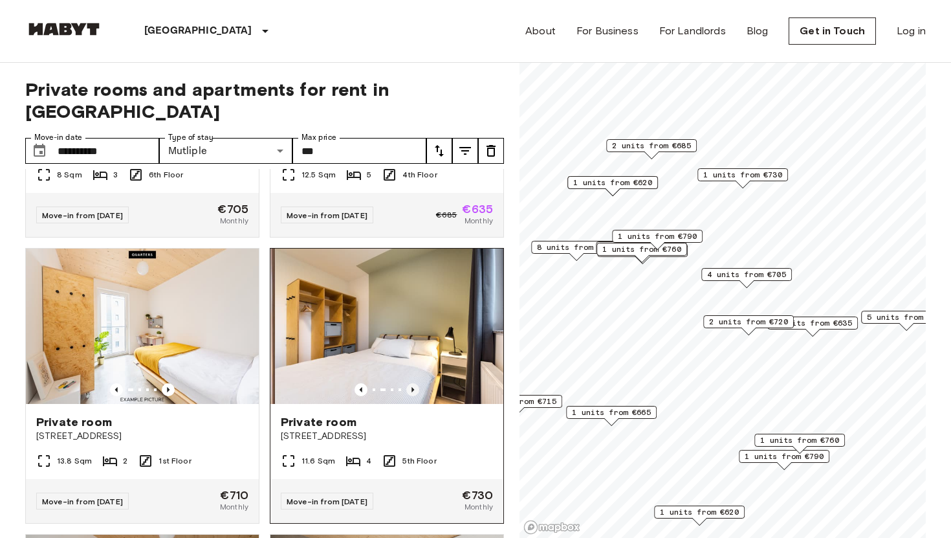
click at [416, 383] on icon "Previous image" at bounding box center [412, 389] width 13 height 13
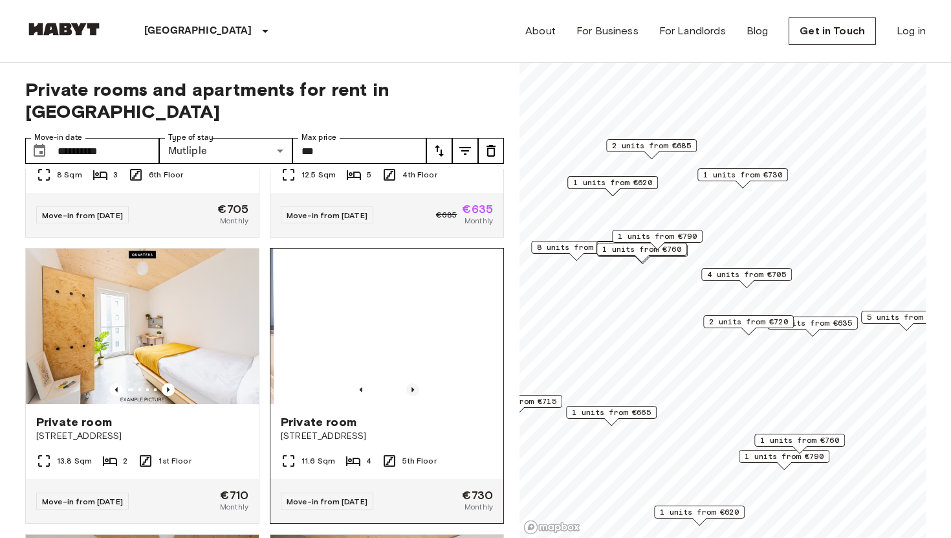
click at [416, 383] on icon "Previous image" at bounding box center [412, 389] width 13 height 13
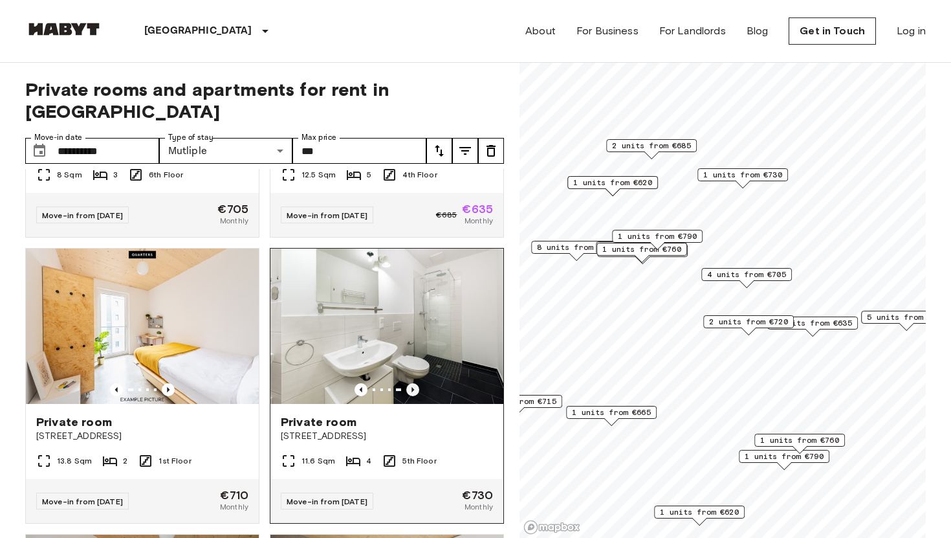
click at [416, 383] on icon "Previous image" at bounding box center [412, 389] width 13 height 13
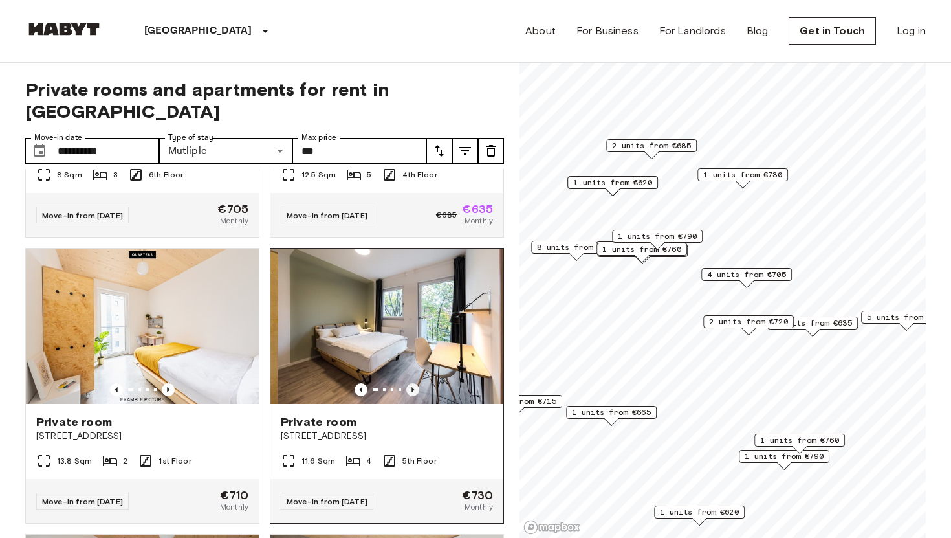
click at [416, 383] on icon "Previous image" at bounding box center [412, 389] width 13 height 13
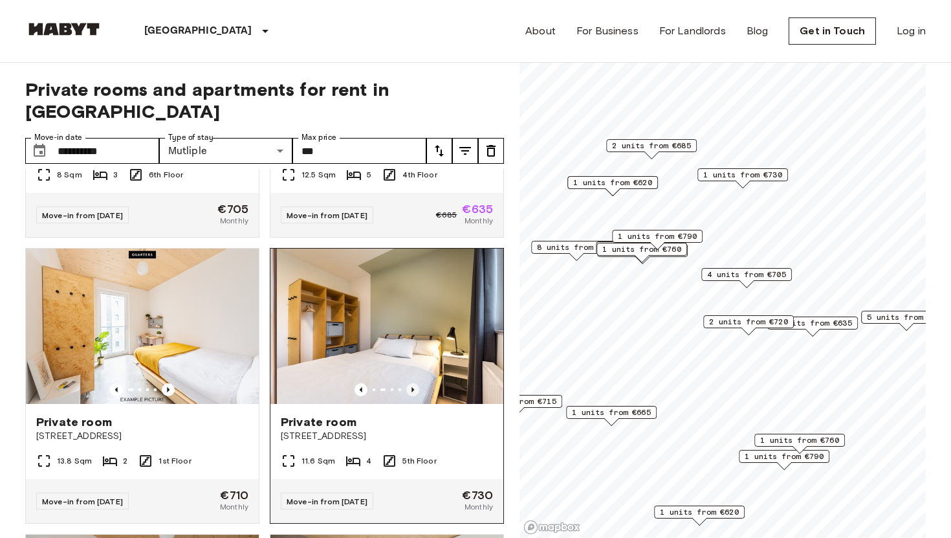
click at [416, 383] on icon "Previous image" at bounding box center [412, 389] width 13 height 13
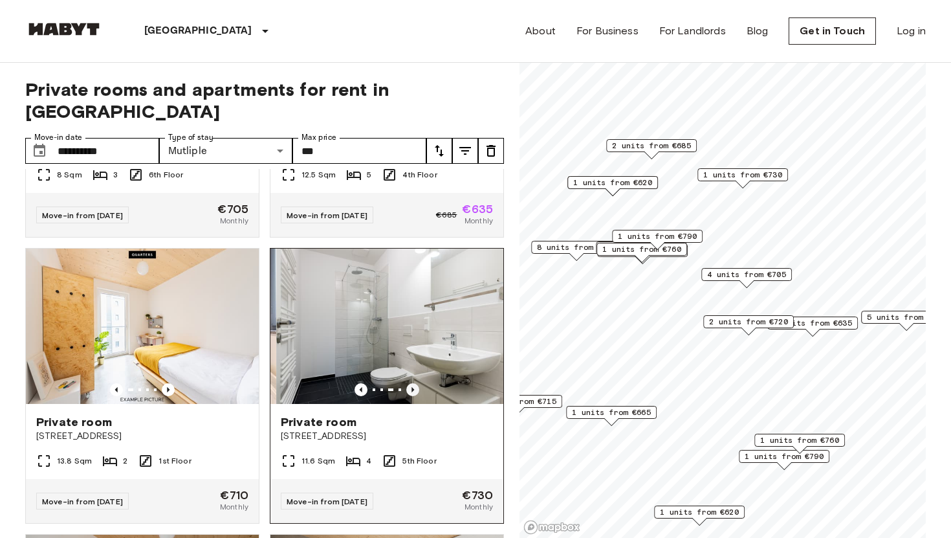
click at [416, 383] on icon "Previous image" at bounding box center [412, 389] width 13 height 13
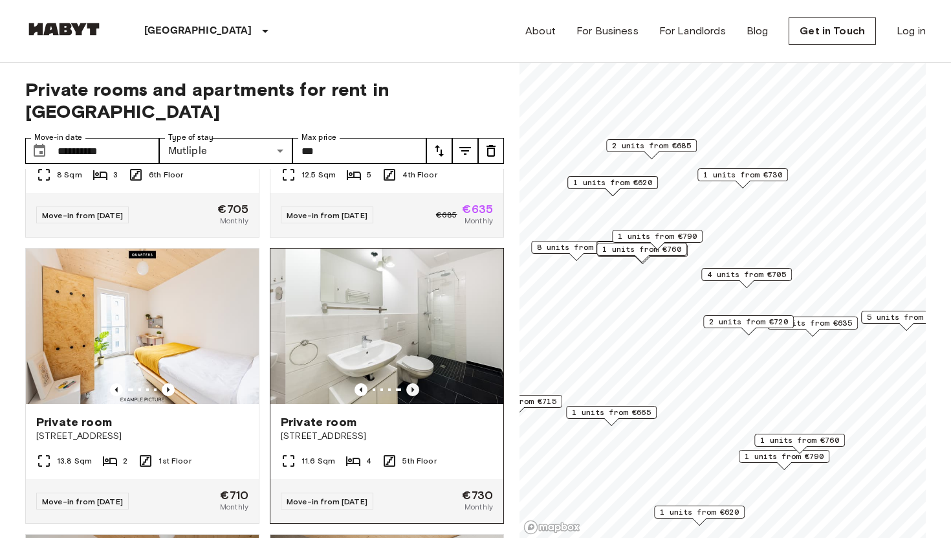
click at [416, 383] on icon "Previous image" at bounding box center [412, 389] width 13 height 13
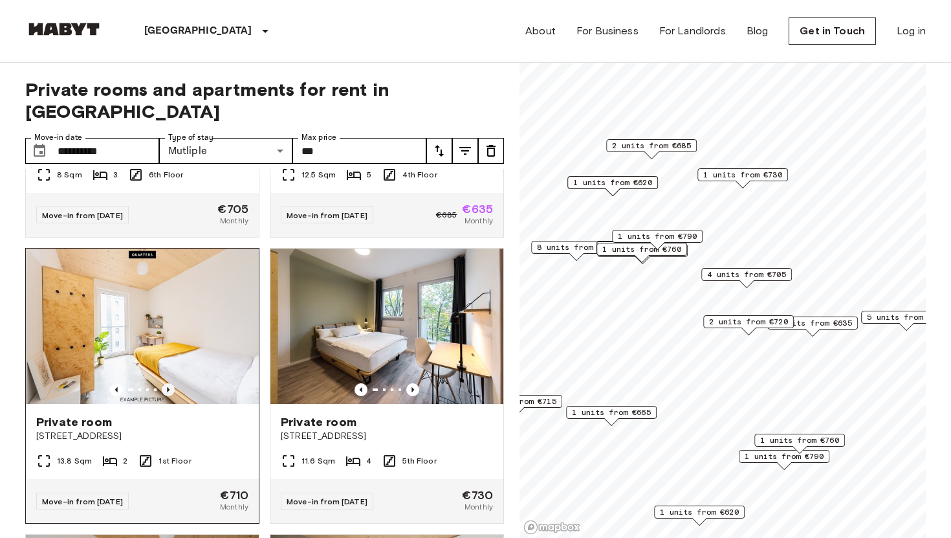
click at [166, 383] on icon "Previous image" at bounding box center [168, 389] width 13 height 13
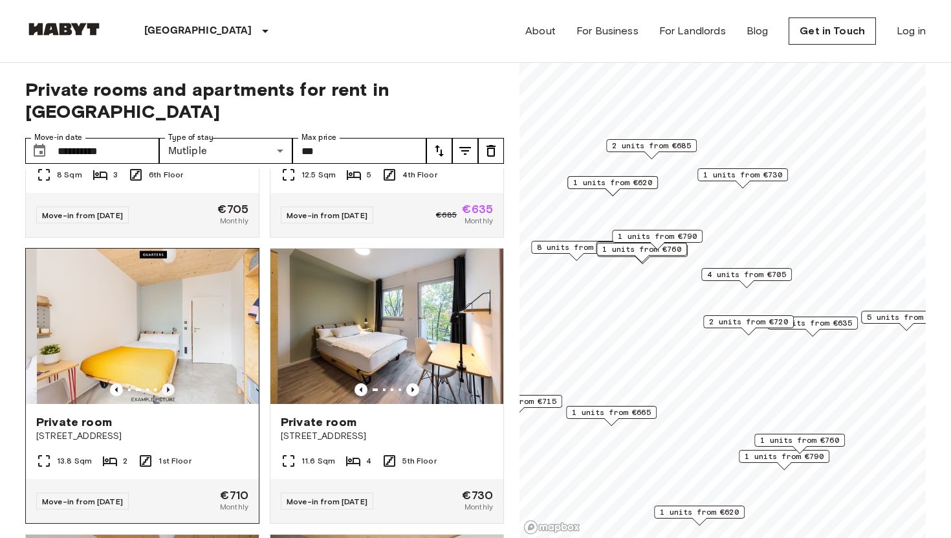
click at [166, 383] on icon "Previous image" at bounding box center [168, 389] width 13 height 13
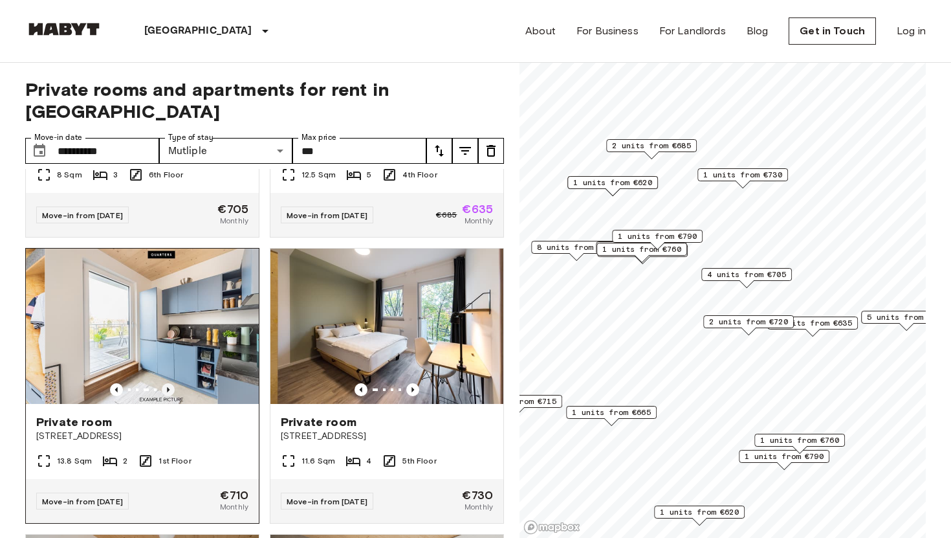
click at [166, 383] on icon "Previous image" at bounding box center [168, 389] width 13 height 13
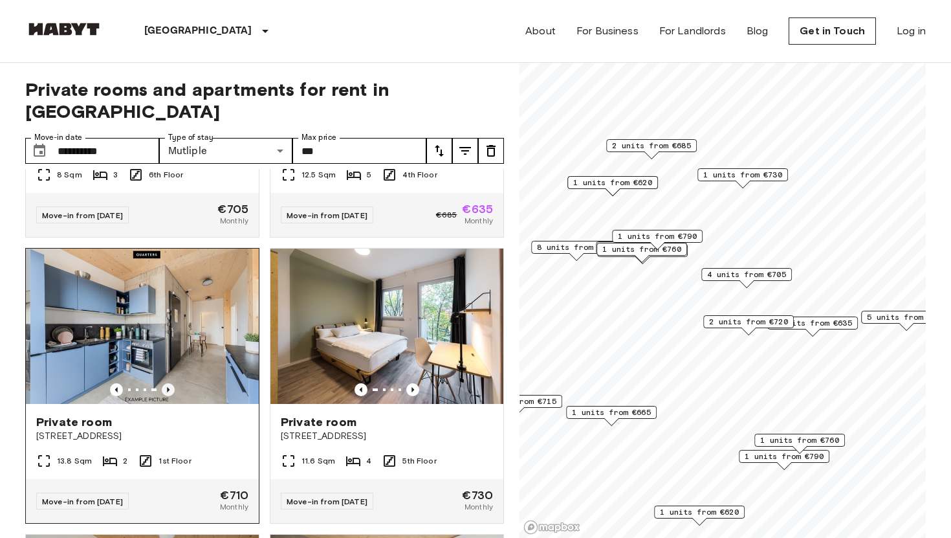
click at [166, 383] on icon "Previous image" at bounding box center [168, 389] width 13 height 13
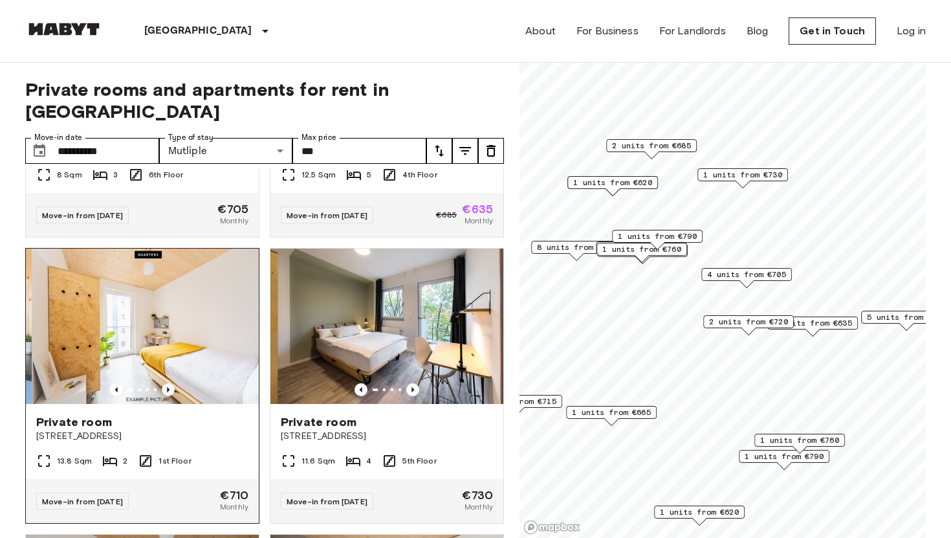
click at [166, 383] on icon "Previous image" at bounding box center [168, 389] width 13 height 13
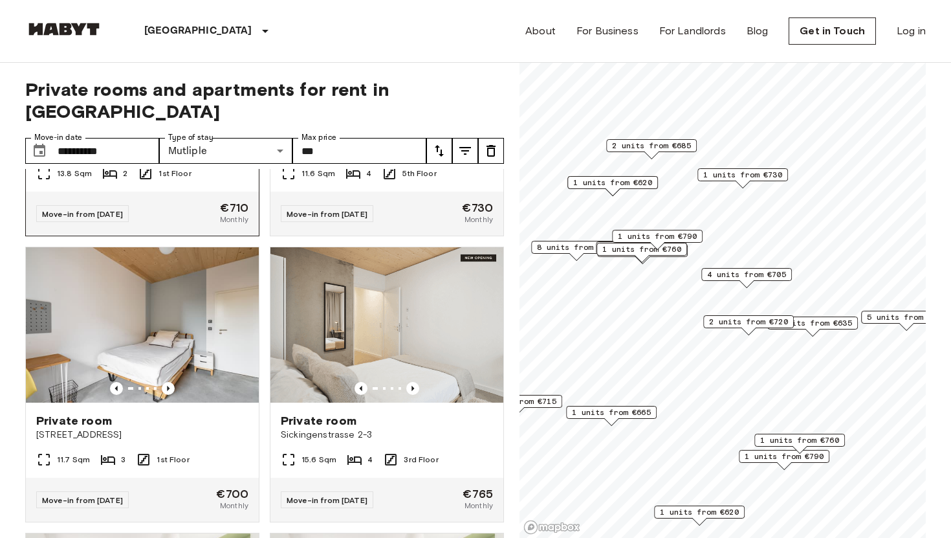
scroll to position [1665, 0]
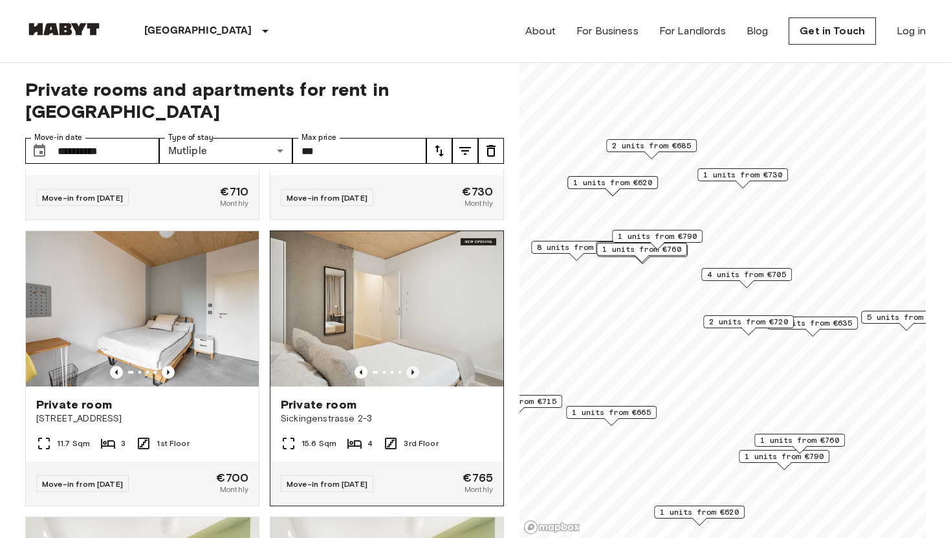
click at [409, 366] on icon "Previous image" at bounding box center [412, 372] width 13 height 13
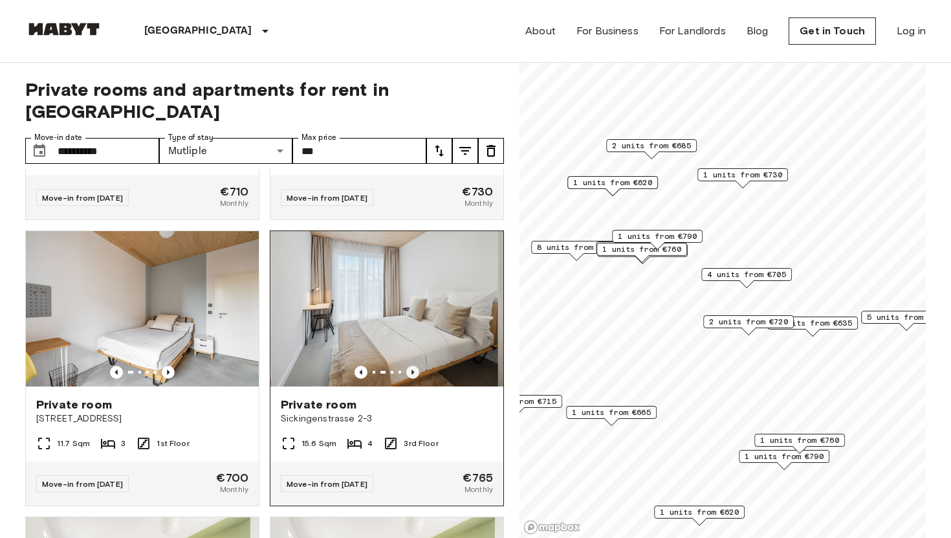
click at [409, 366] on icon "Previous image" at bounding box center [412, 372] width 13 height 13
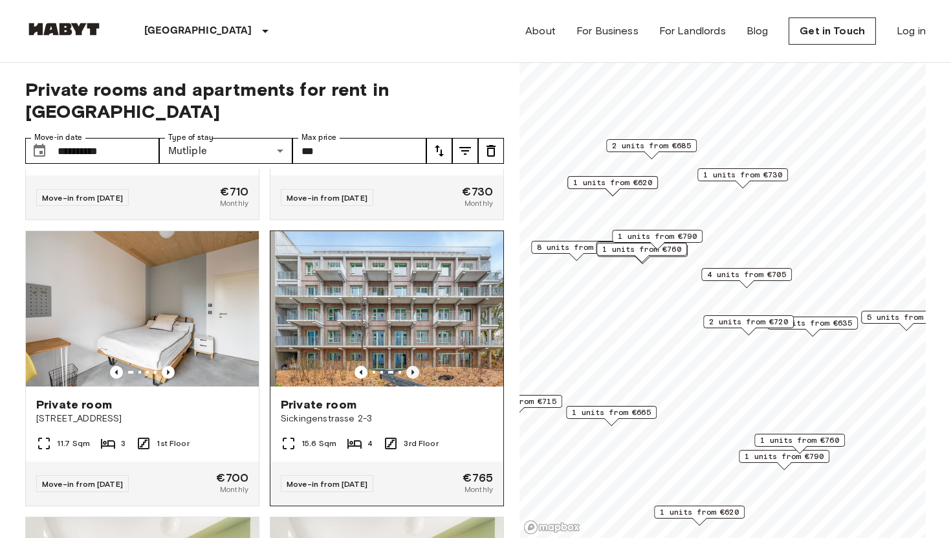
click at [409, 366] on icon "Previous image" at bounding box center [412, 372] width 13 height 13
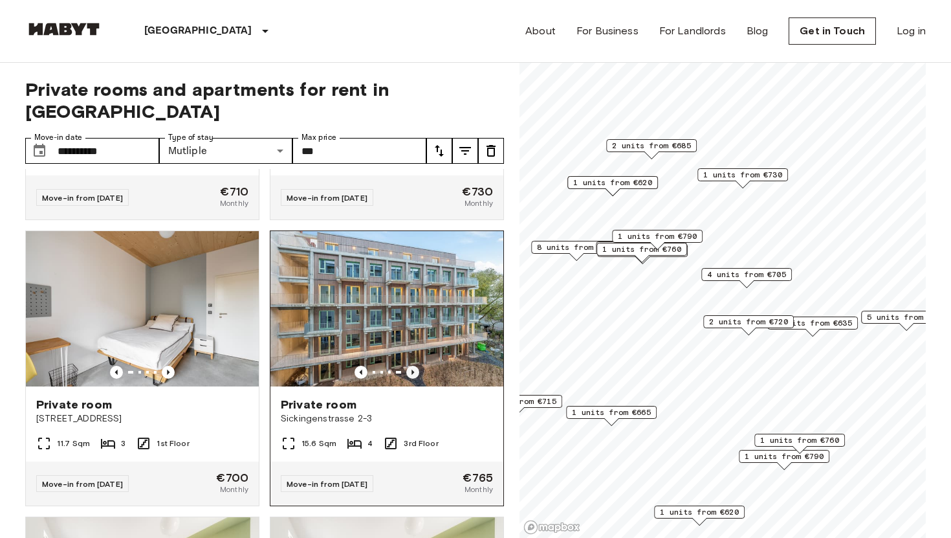
click at [409, 366] on icon "Previous image" at bounding box center [412, 372] width 13 height 13
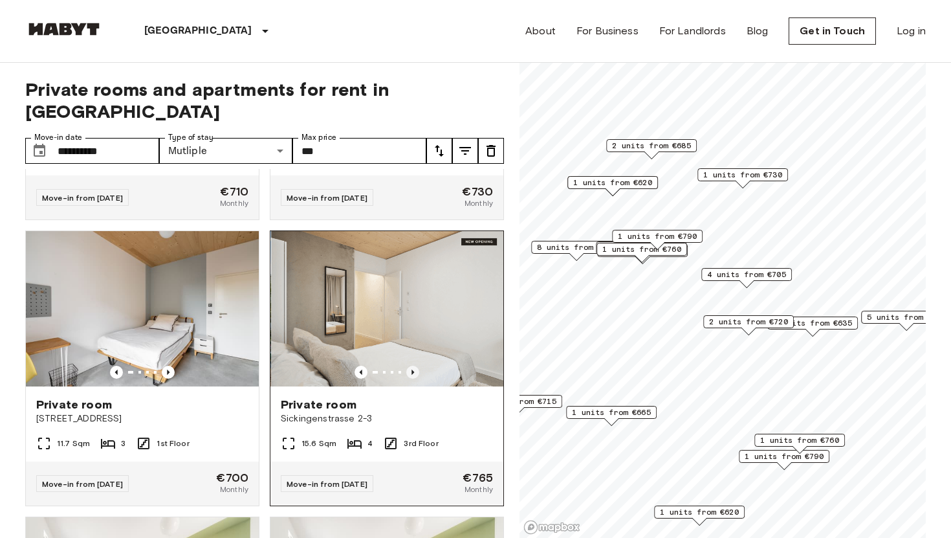
click at [409, 366] on icon "Previous image" at bounding box center [412, 372] width 13 height 13
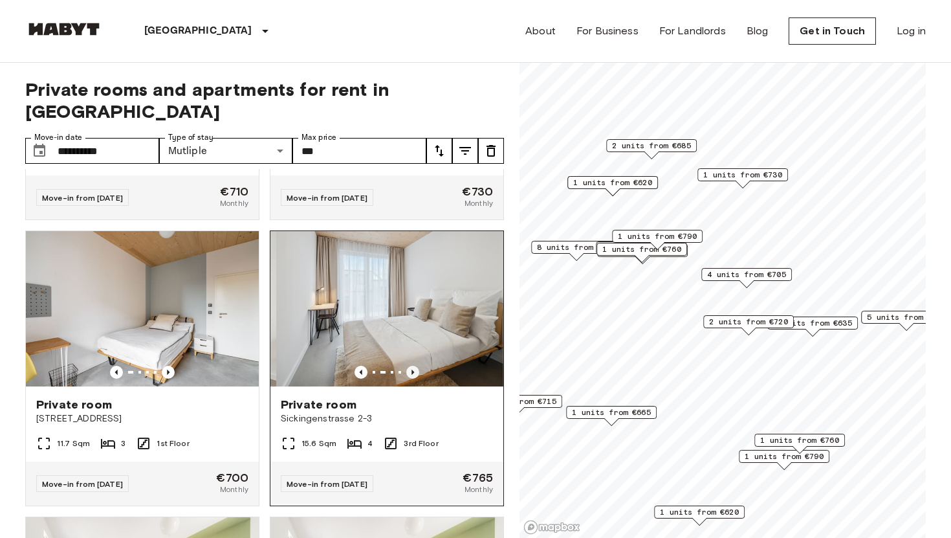
click at [409, 366] on icon "Previous image" at bounding box center [412, 372] width 13 height 13
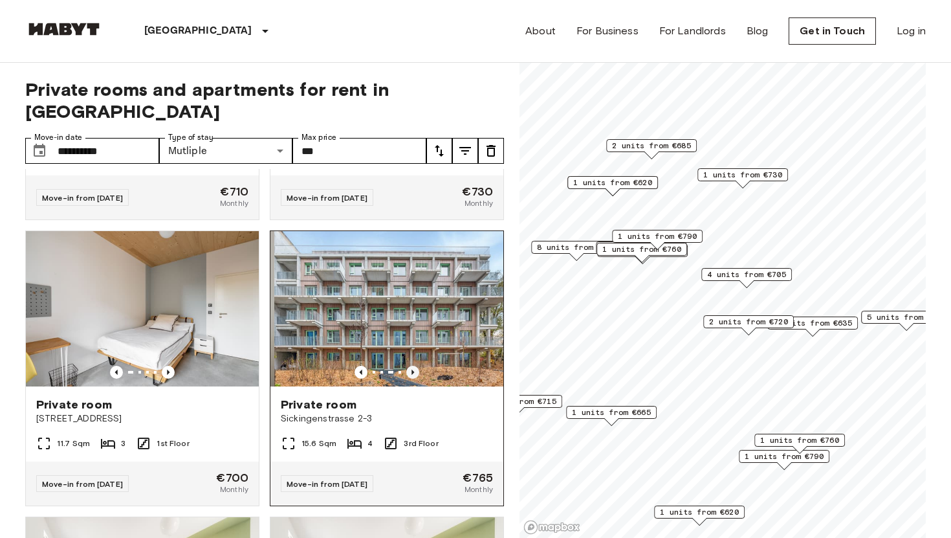
click at [409, 366] on icon "Previous image" at bounding box center [412, 372] width 13 height 13
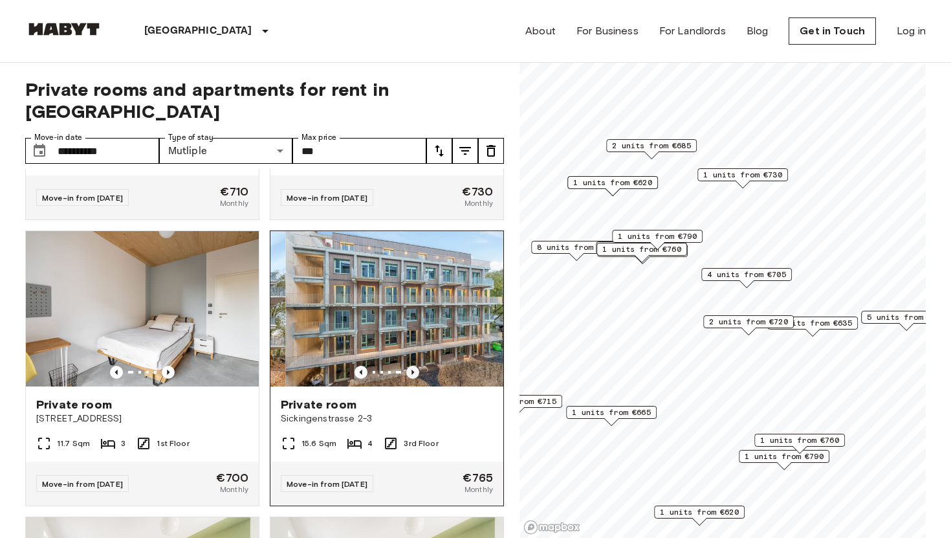
click at [409, 366] on icon "Previous image" at bounding box center [412, 372] width 13 height 13
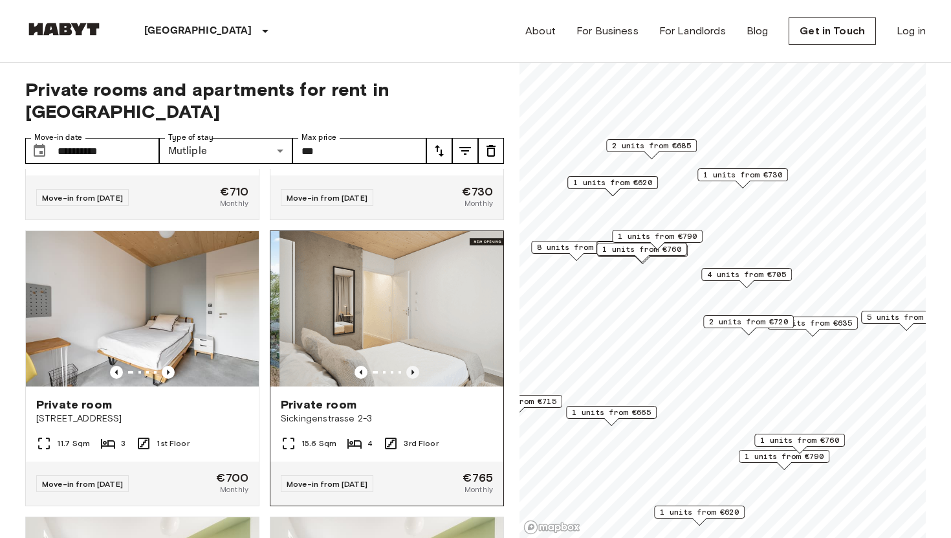
click at [409, 366] on icon "Previous image" at bounding box center [412, 372] width 13 height 13
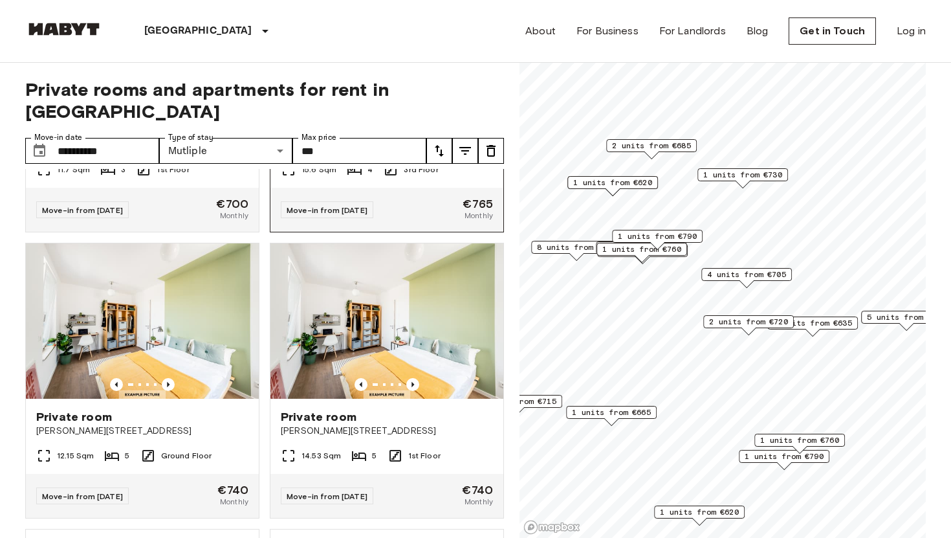
scroll to position [1944, 0]
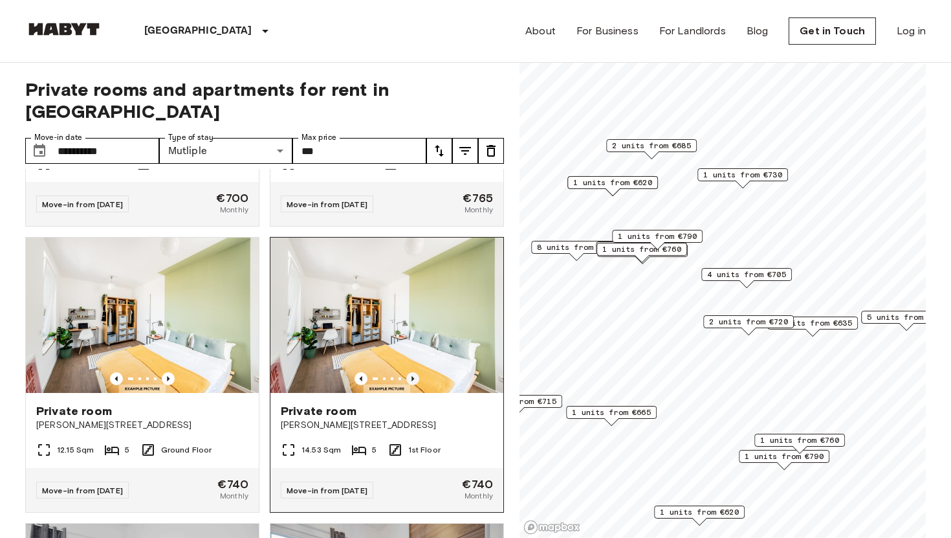
click at [413, 372] on icon "Previous image" at bounding box center [412, 378] width 13 height 13
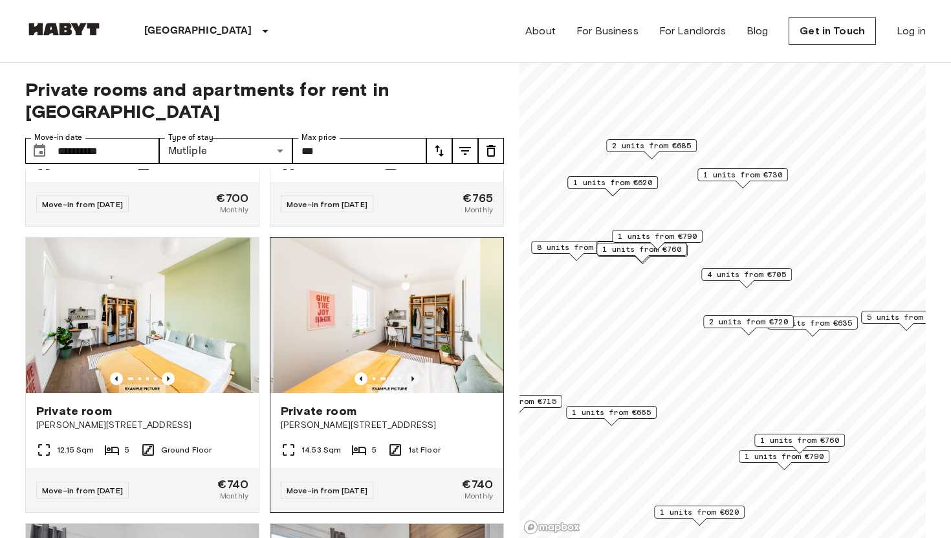
click at [413, 372] on icon "Previous image" at bounding box center [412, 378] width 13 height 13
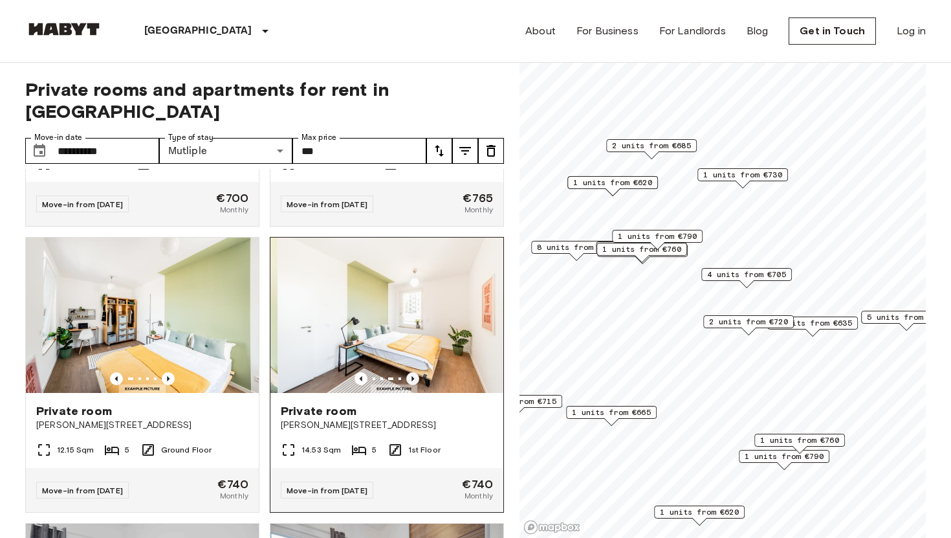
click at [413, 372] on icon "Previous image" at bounding box center [412, 378] width 13 height 13
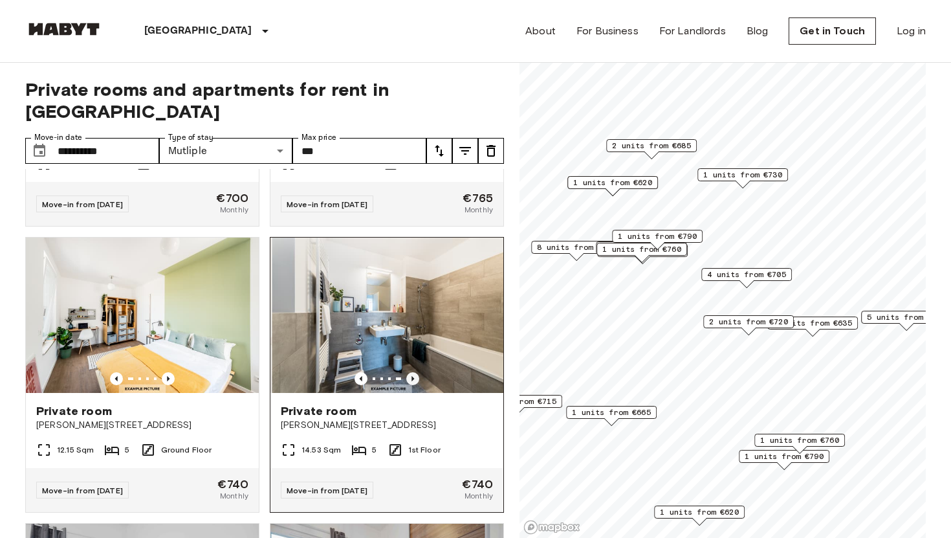
click at [413, 372] on icon "Previous image" at bounding box center [412, 378] width 13 height 13
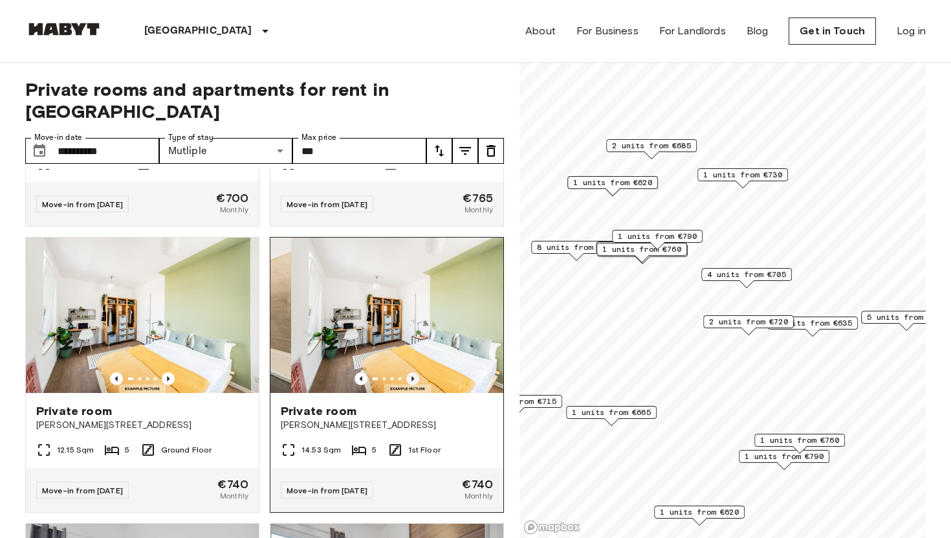
click at [413, 372] on icon "Previous image" at bounding box center [412, 378] width 13 height 13
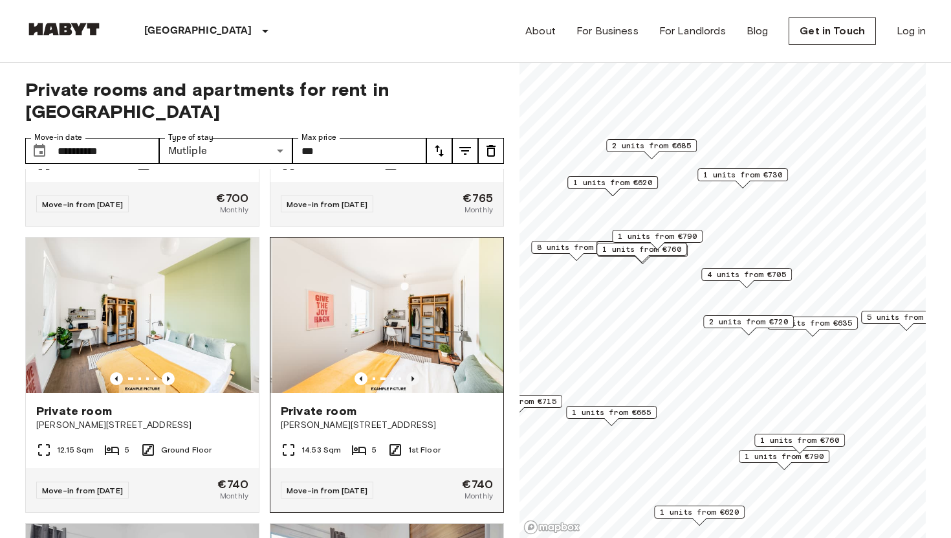
click at [413, 372] on icon "Previous image" at bounding box center [412, 378] width 13 height 13
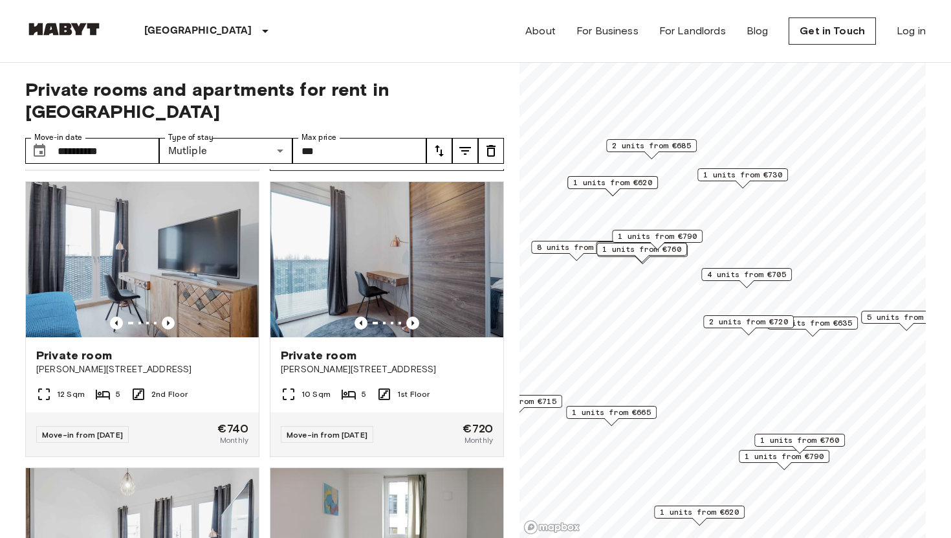
scroll to position [2232, 0]
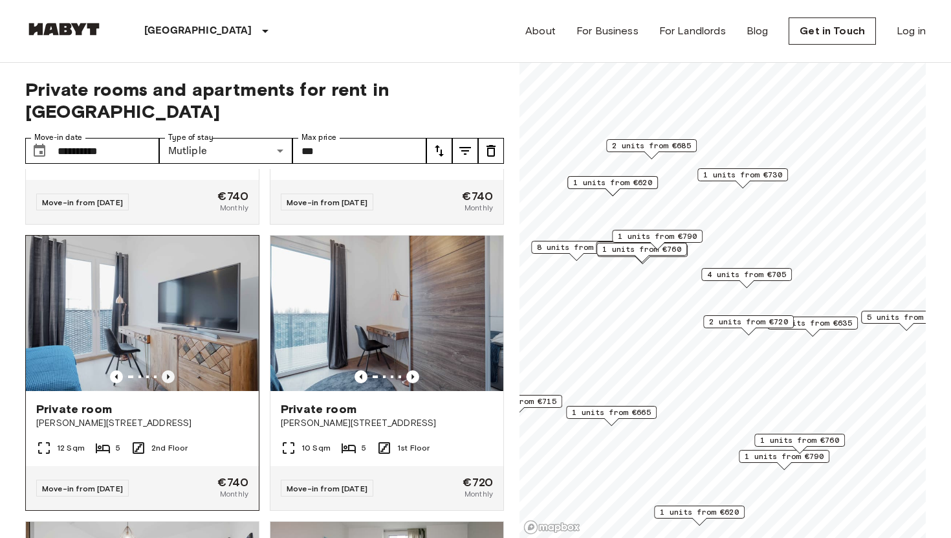
click at [168, 374] on icon "Previous image" at bounding box center [168, 376] width 3 height 5
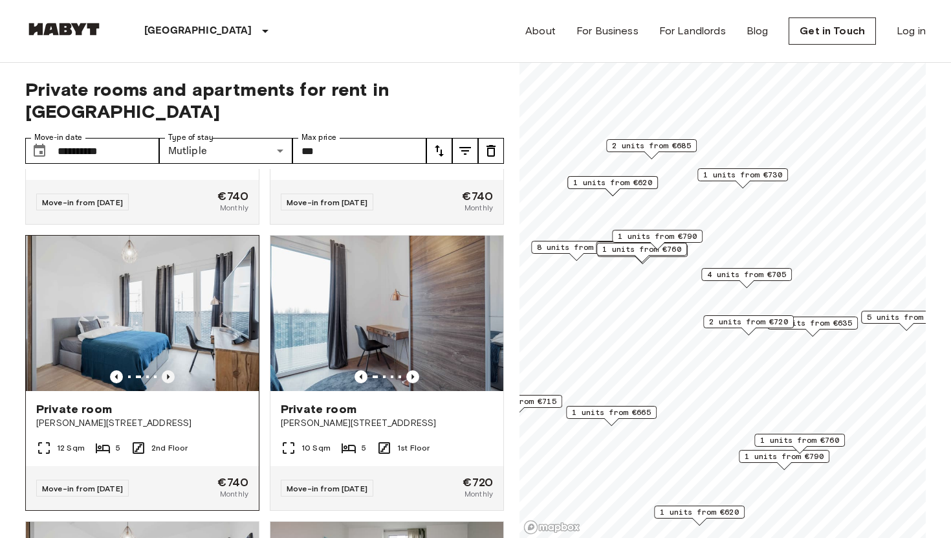
click at [168, 374] on icon "Previous image" at bounding box center [168, 376] width 3 height 5
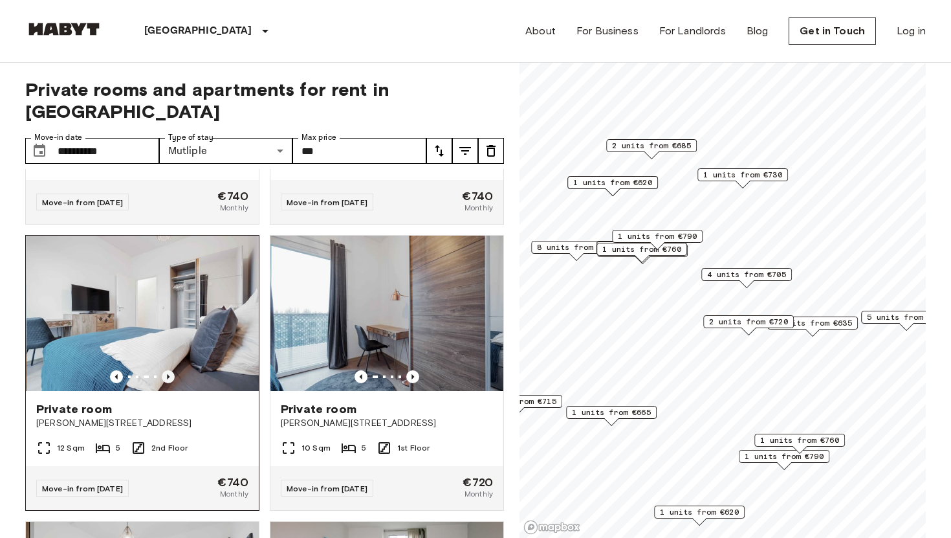
click at [168, 374] on icon "Previous image" at bounding box center [168, 376] width 3 height 5
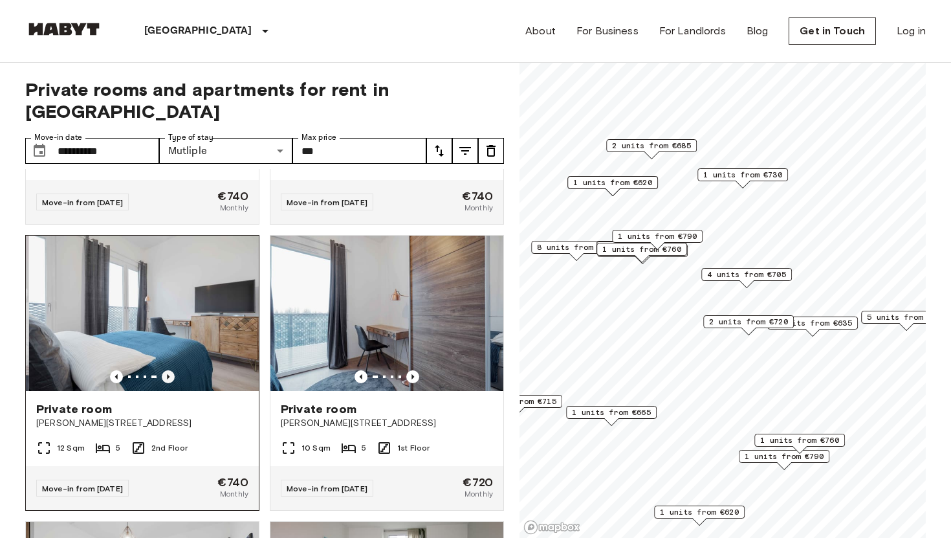
click at [168, 374] on icon "Previous image" at bounding box center [168, 376] width 3 height 5
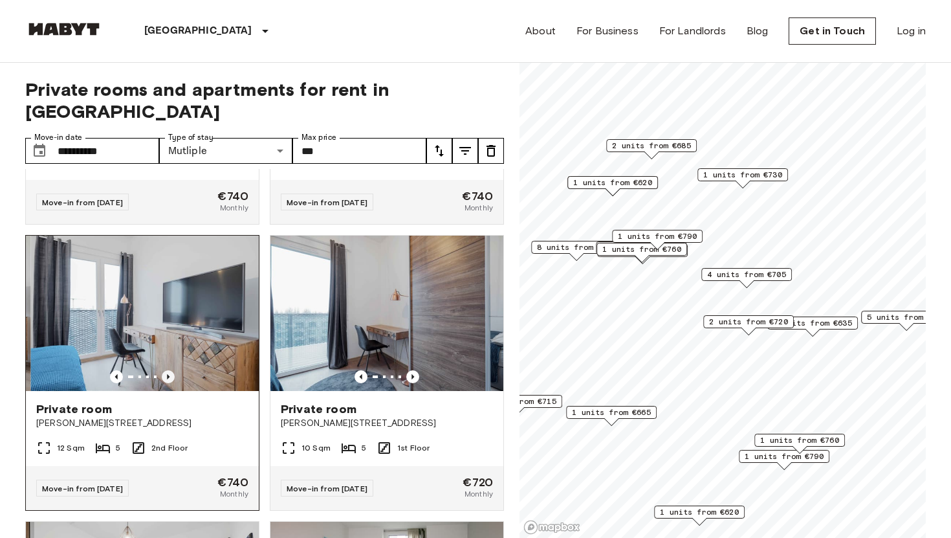
click at [168, 374] on icon "Previous image" at bounding box center [168, 376] width 3 height 5
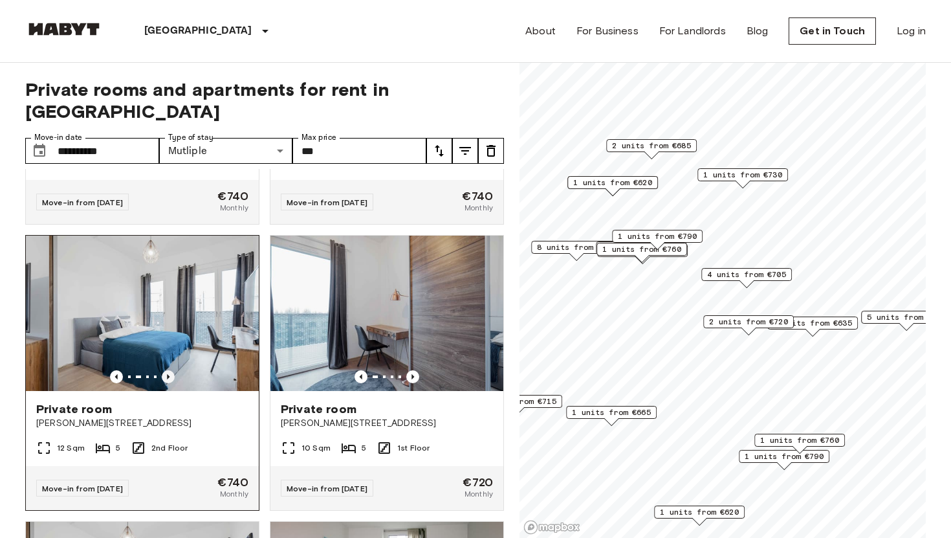
click at [168, 374] on icon "Previous image" at bounding box center [168, 376] width 3 height 5
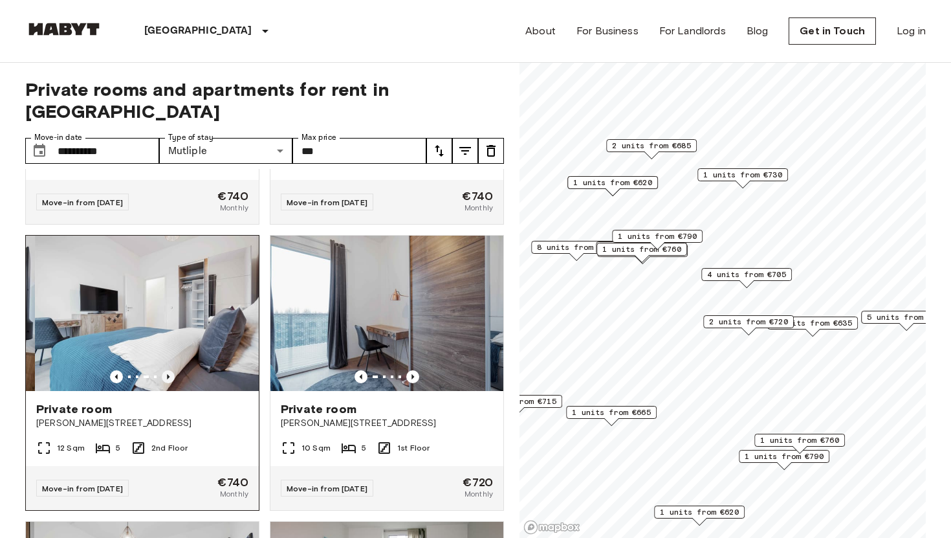
click at [168, 374] on icon "Previous image" at bounding box center [168, 376] width 3 height 5
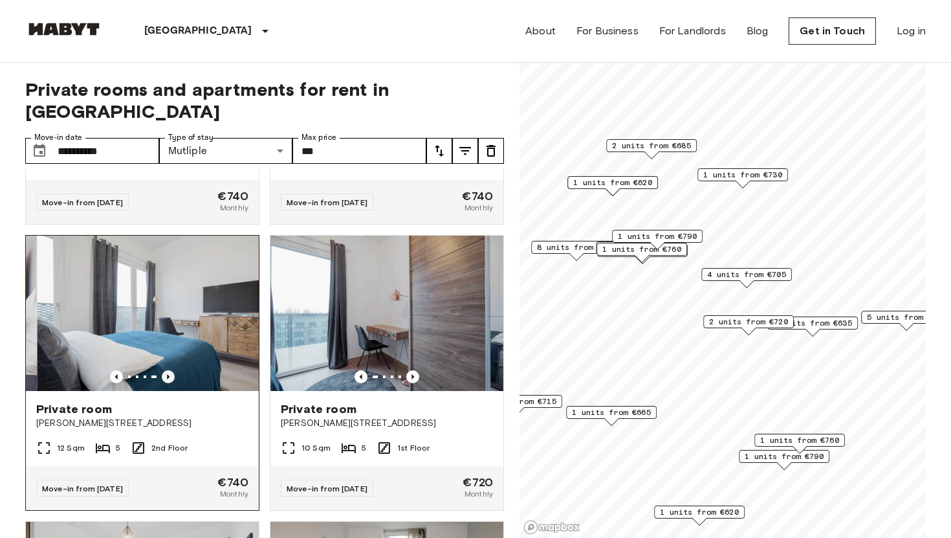
click at [168, 374] on icon "Previous image" at bounding box center [168, 376] width 3 height 5
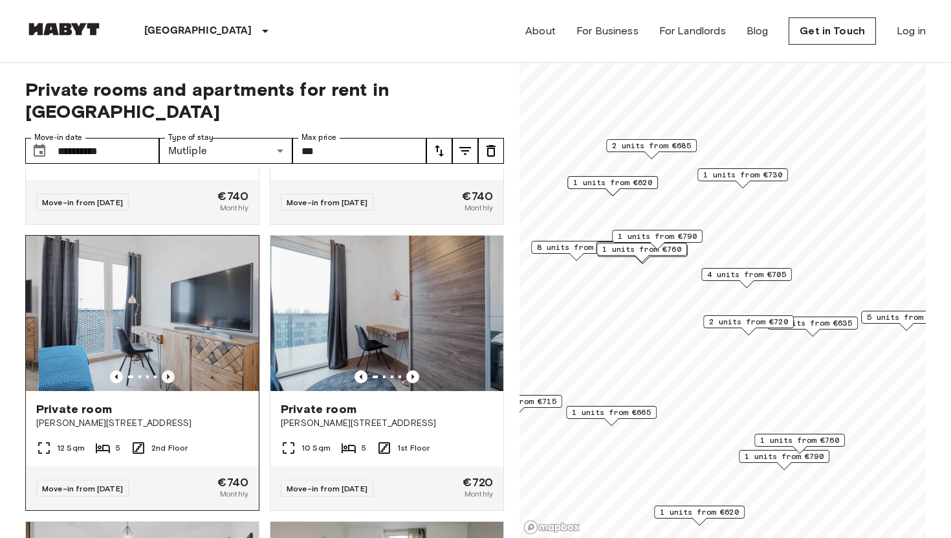
click at [168, 374] on icon "Previous image" at bounding box center [168, 376] width 3 height 5
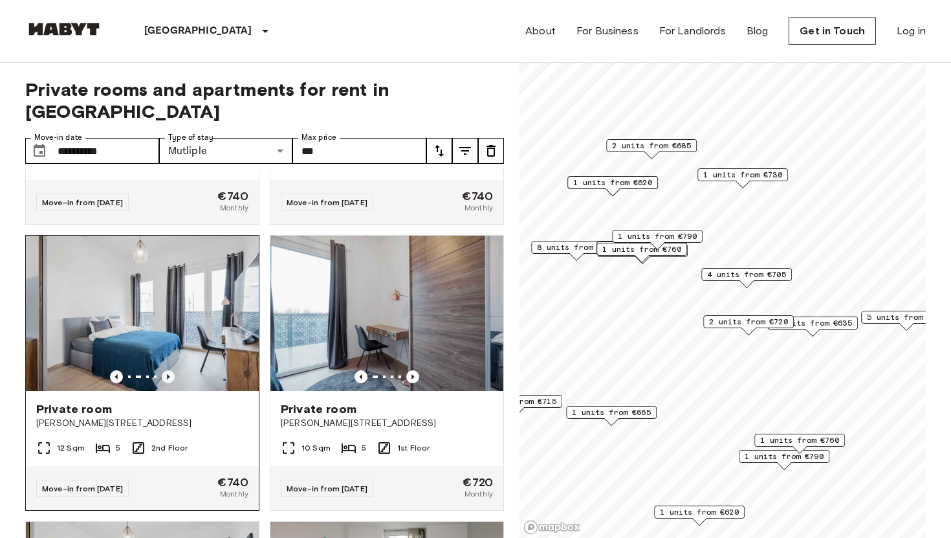
click at [168, 374] on icon "Previous image" at bounding box center [168, 376] width 3 height 5
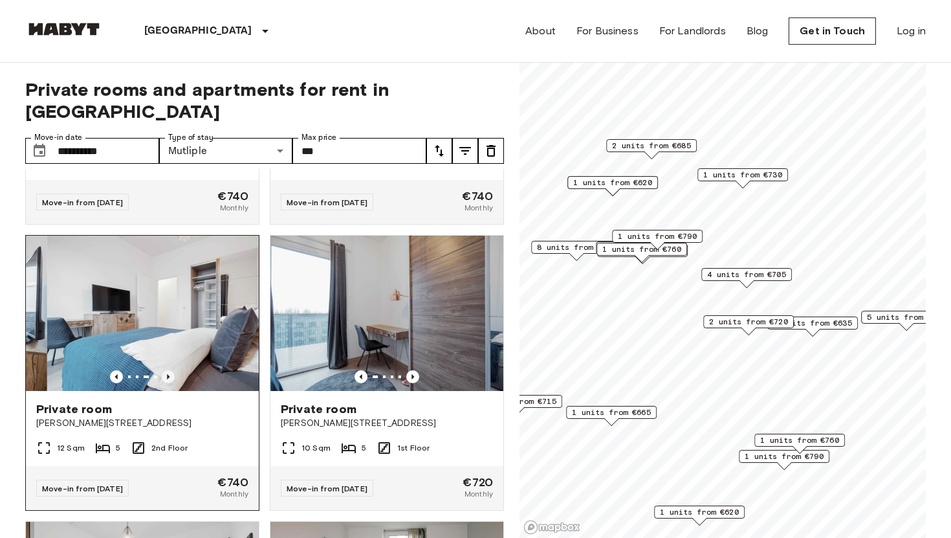
click at [168, 374] on icon "Previous image" at bounding box center [168, 376] width 3 height 5
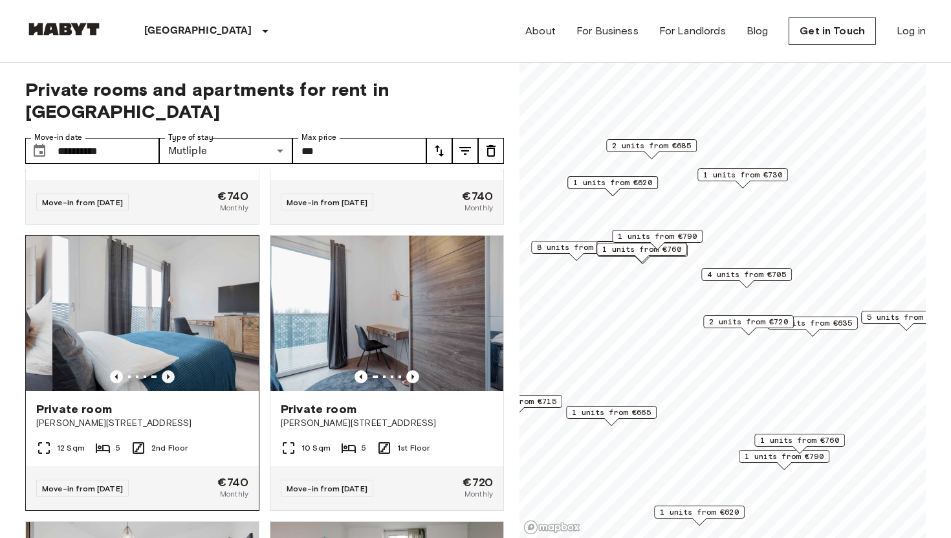
click at [168, 374] on icon "Previous image" at bounding box center [168, 376] width 3 height 5
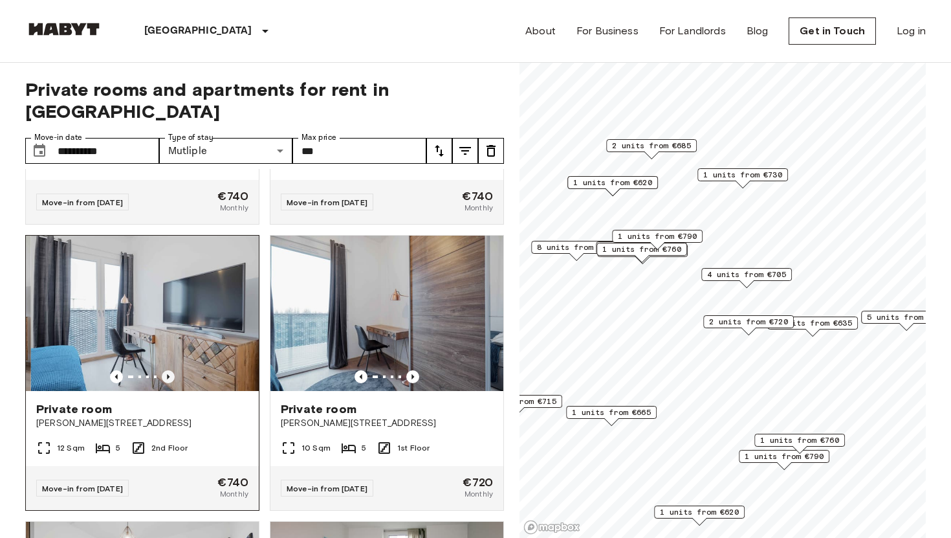
click at [168, 374] on icon "Previous image" at bounding box center [168, 376] width 3 height 5
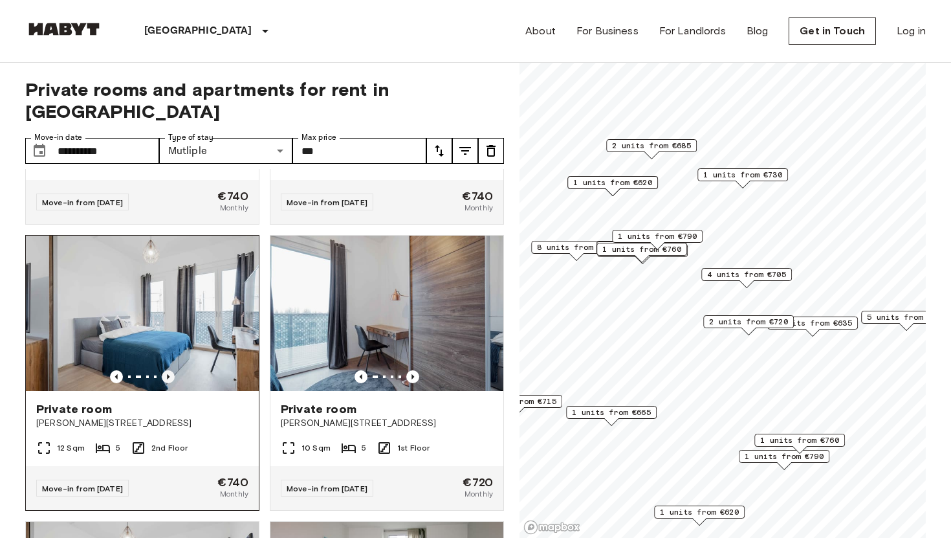
click at [168, 374] on icon "Previous image" at bounding box center [168, 376] width 3 height 5
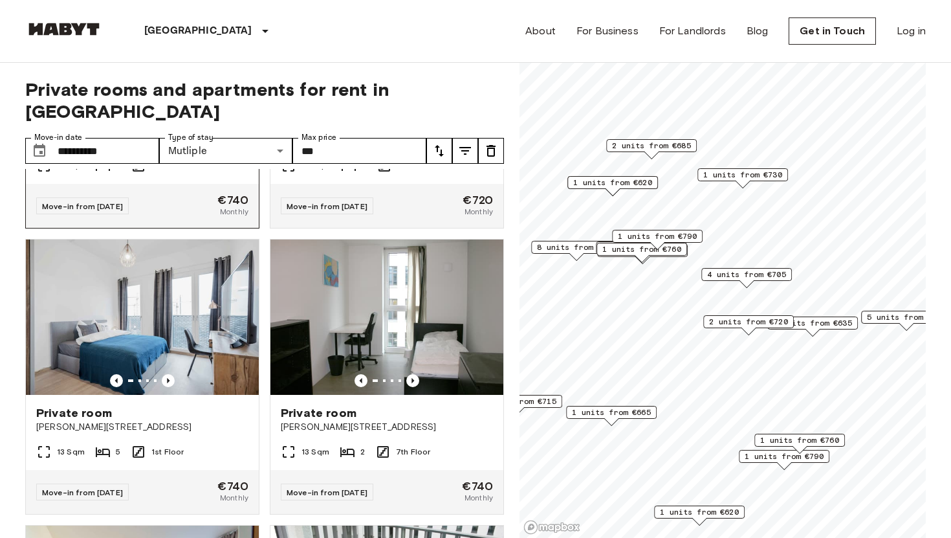
scroll to position [2523, 0]
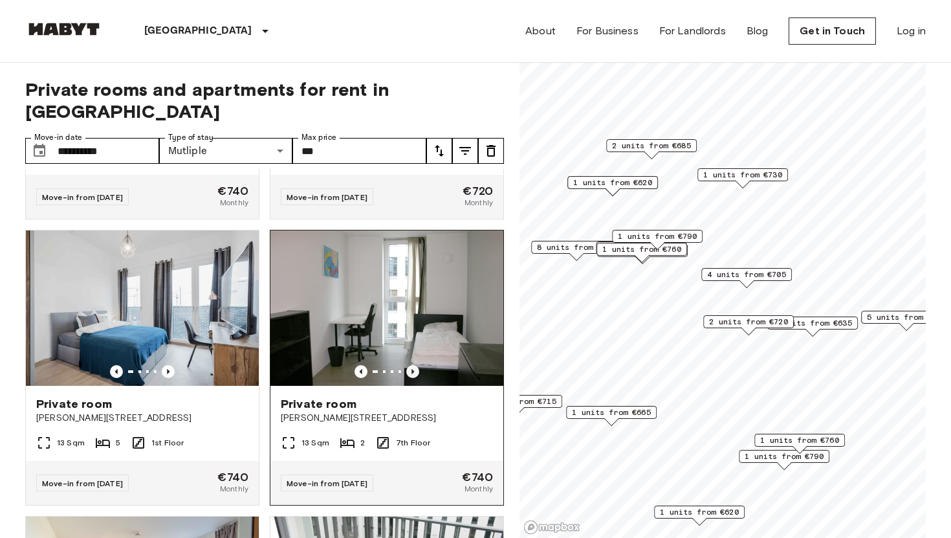
click at [412, 365] on icon "Previous image" at bounding box center [412, 371] width 13 height 13
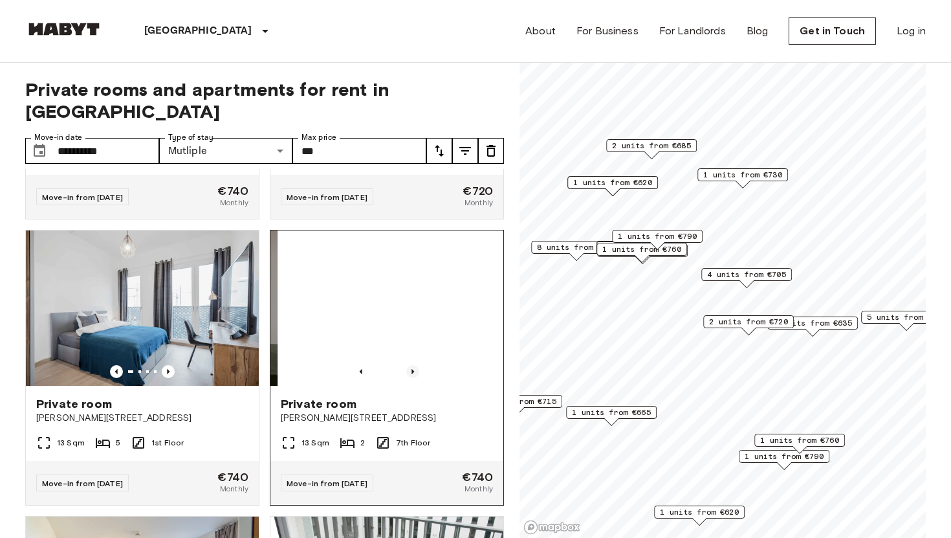
click at [412, 365] on icon "Previous image" at bounding box center [412, 371] width 13 height 13
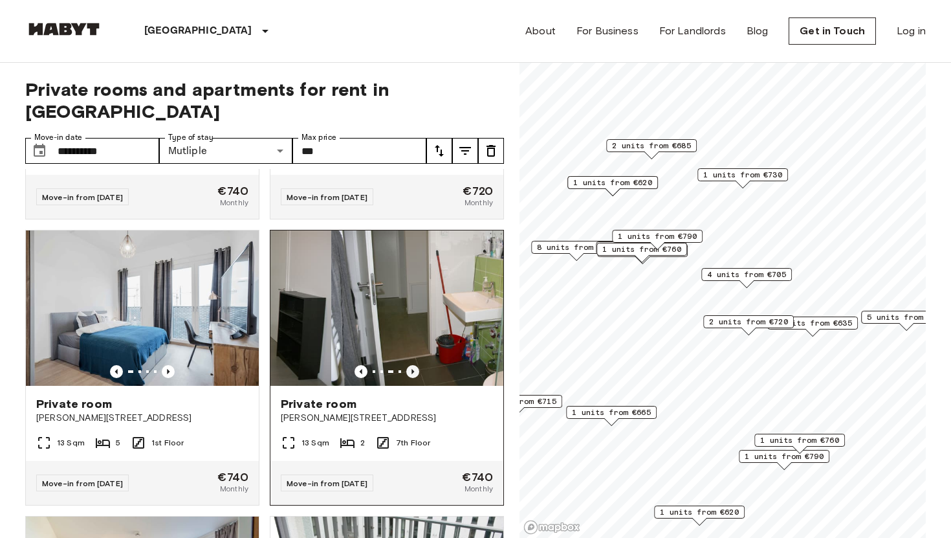
click at [412, 365] on icon "Previous image" at bounding box center [412, 371] width 13 height 13
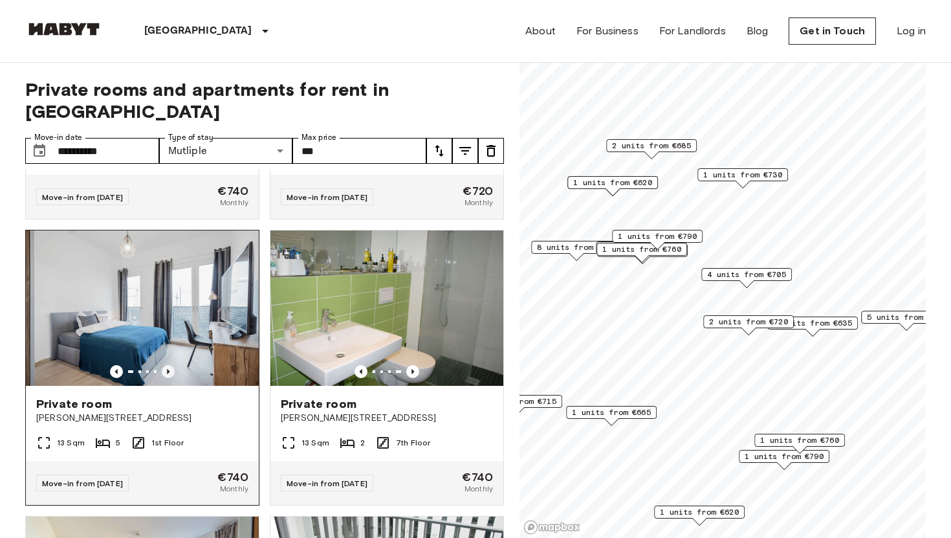
click at [170, 365] on icon "Previous image" at bounding box center [168, 371] width 13 height 13
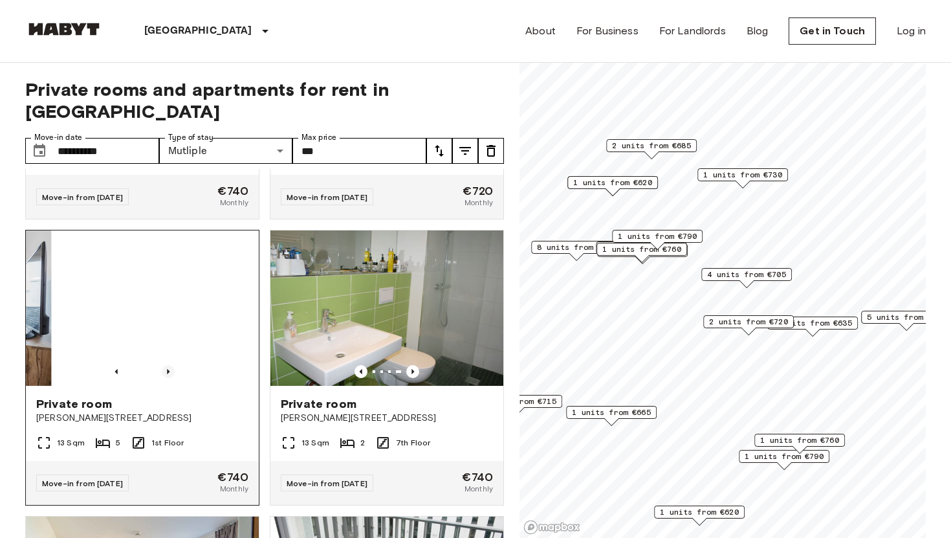
click at [170, 365] on icon "Previous image" at bounding box center [168, 371] width 13 height 13
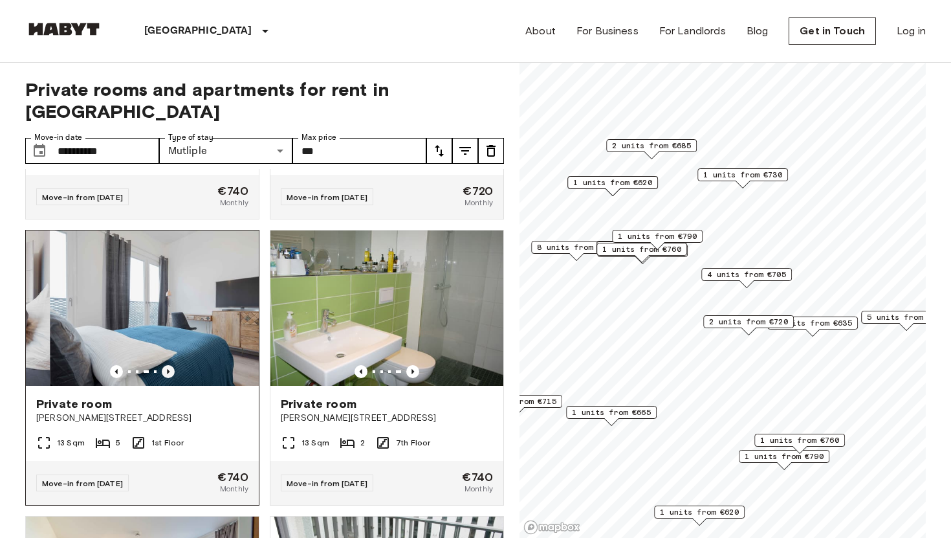
click at [170, 365] on icon "Previous image" at bounding box center [168, 371] width 13 height 13
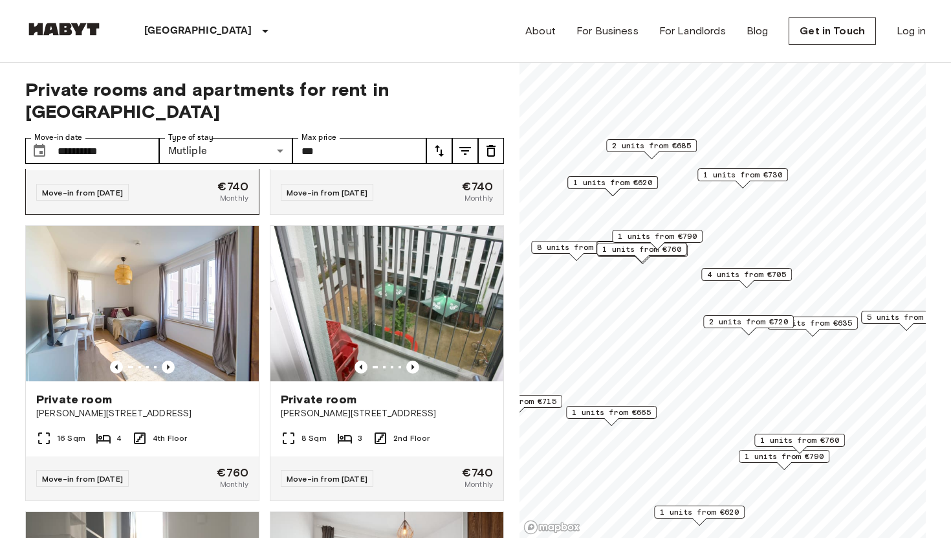
scroll to position [2815, 0]
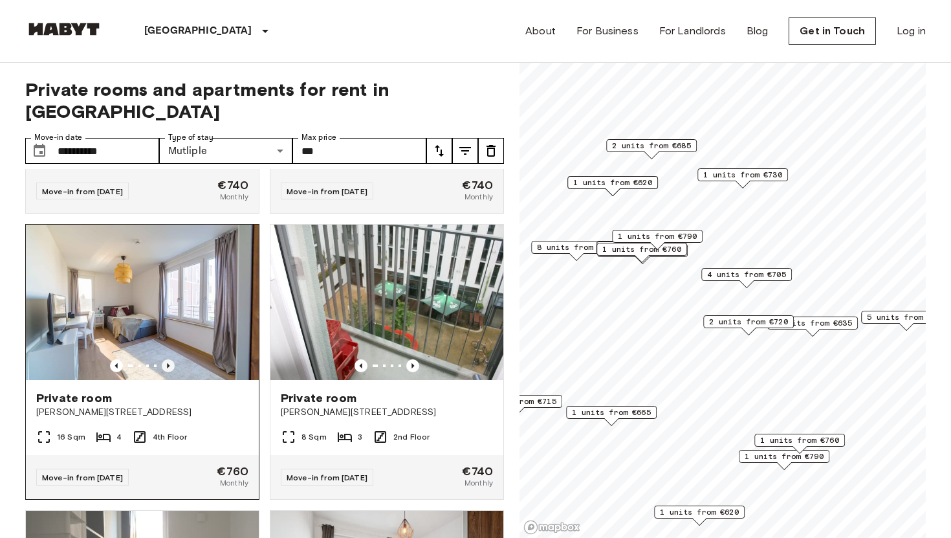
click at [170, 359] on icon "Previous image" at bounding box center [168, 365] width 13 height 13
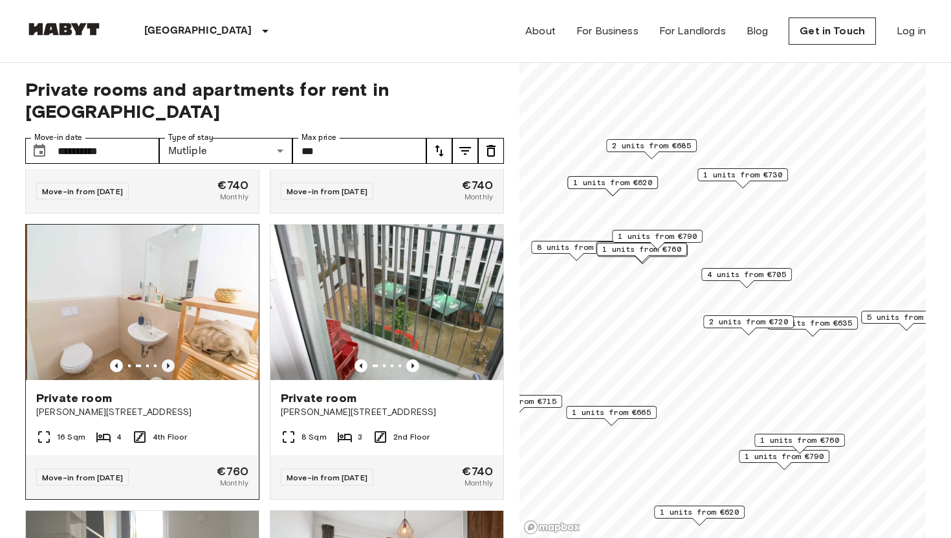
click at [170, 359] on icon "Previous image" at bounding box center [168, 365] width 13 height 13
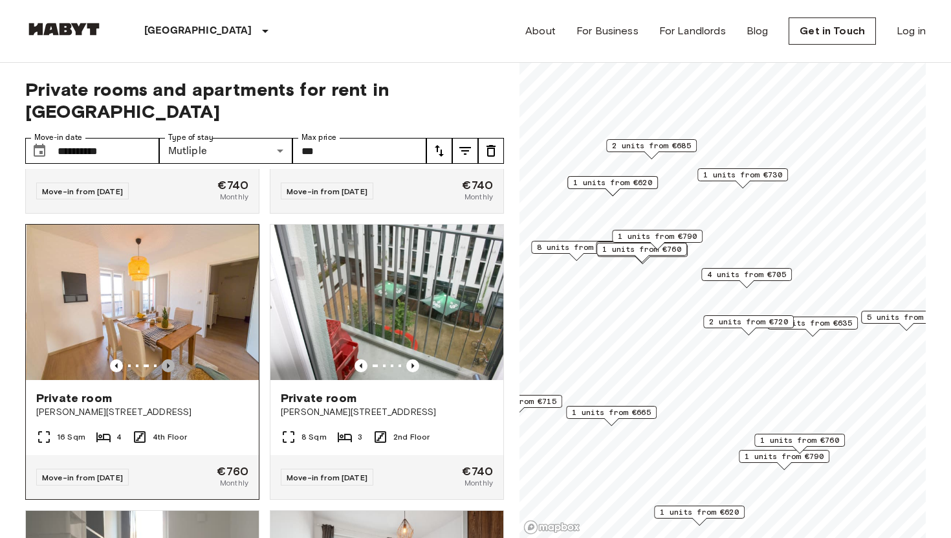
click at [170, 359] on icon "Previous image" at bounding box center [168, 365] width 13 height 13
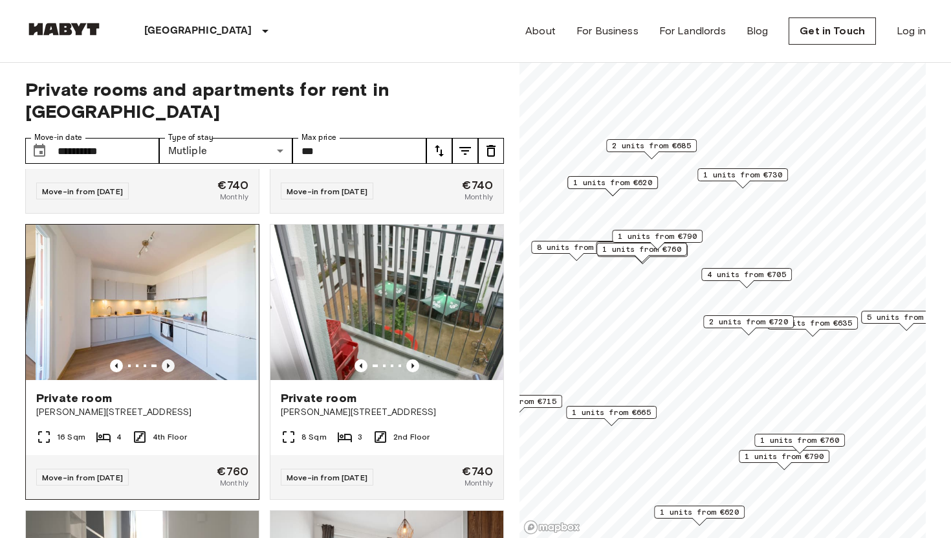
click at [170, 359] on icon "Previous image" at bounding box center [168, 365] width 13 height 13
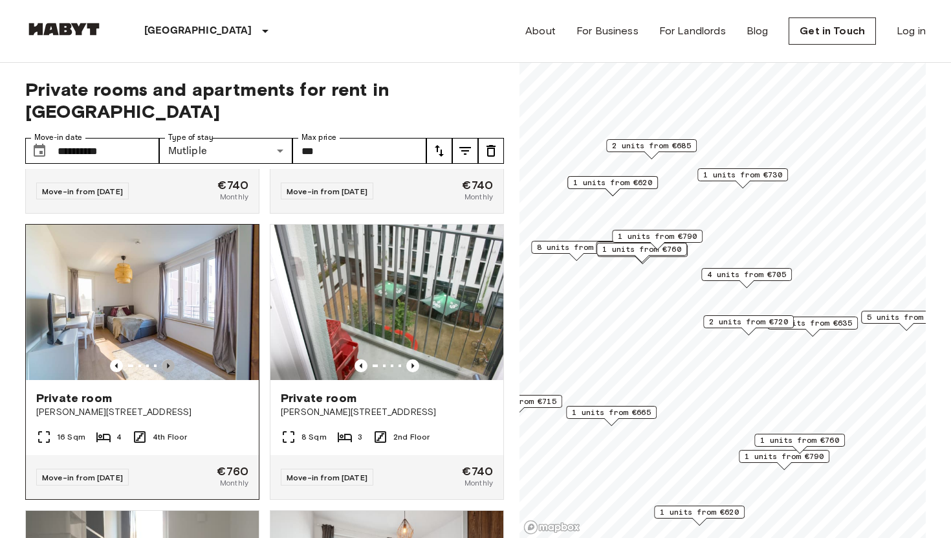
click at [170, 359] on icon "Previous image" at bounding box center [168, 365] width 13 height 13
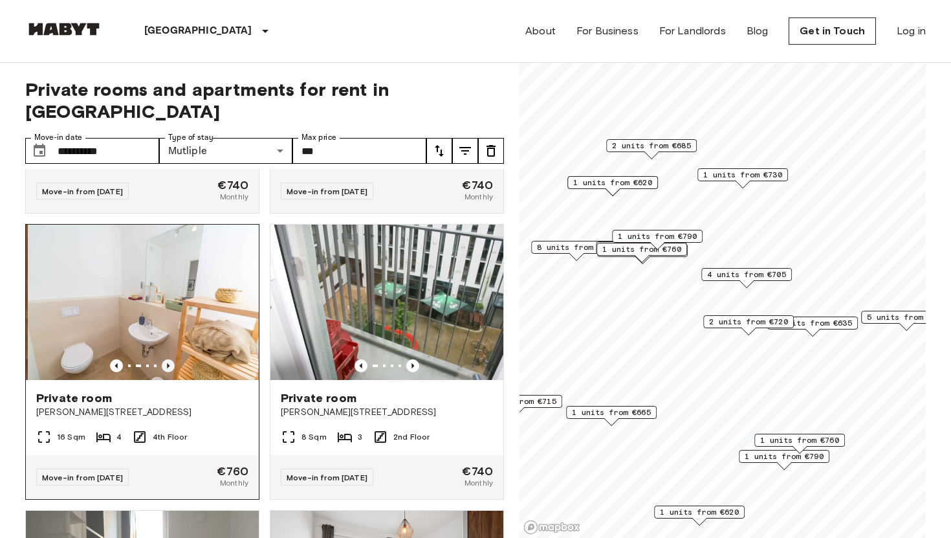
click at [170, 359] on icon "Previous image" at bounding box center [168, 365] width 13 height 13
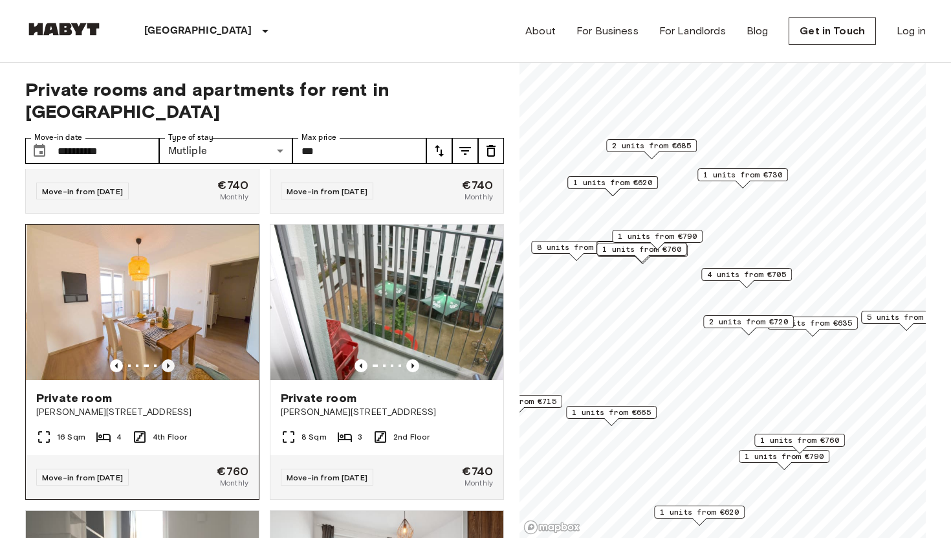
click at [170, 359] on icon "Previous image" at bounding box center [168, 365] width 13 height 13
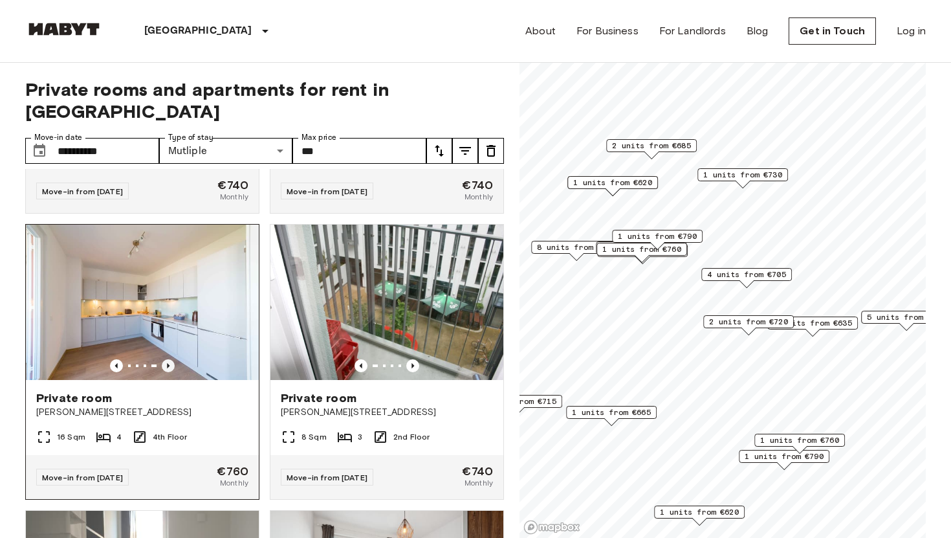
click at [170, 359] on icon "Previous image" at bounding box center [168, 365] width 13 height 13
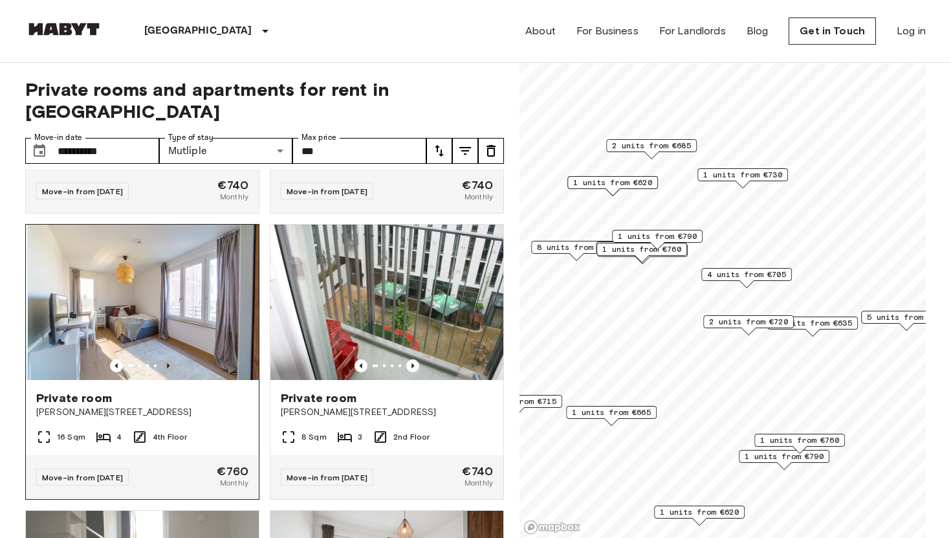
click at [170, 359] on icon "Previous image" at bounding box center [168, 365] width 13 height 13
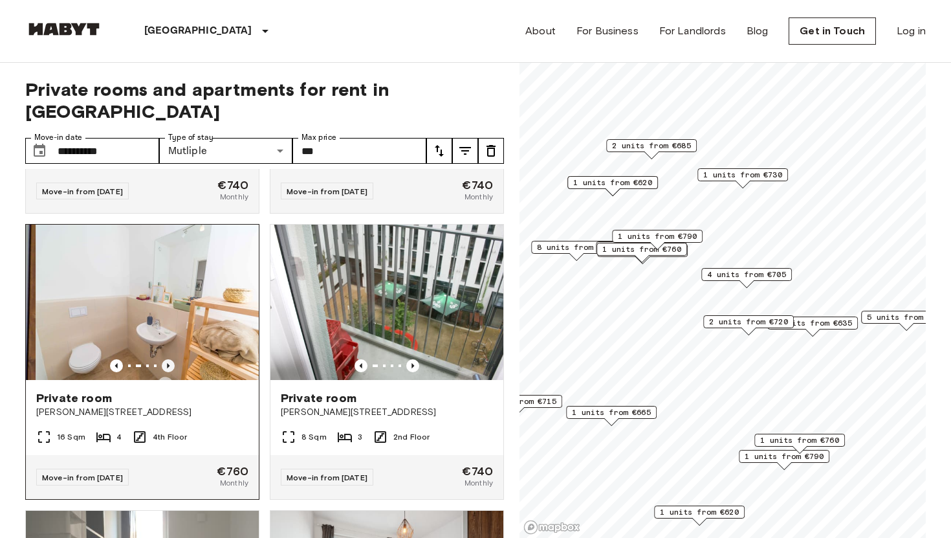
click at [170, 359] on icon "Previous image" at bounding box center [168, 365] width 13 height 13
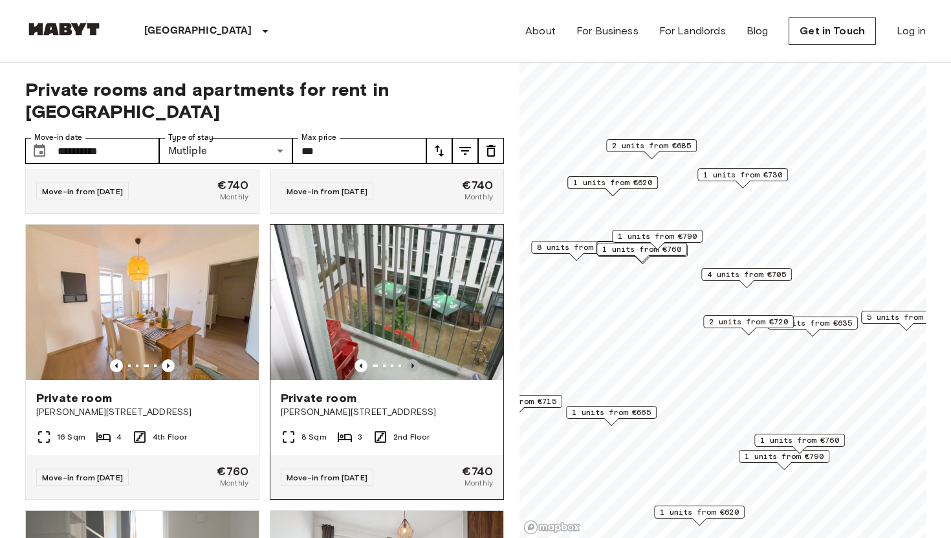
click at [411, 359] on icon "Previous image" at bounding box center [412, 365] width 13 height 13
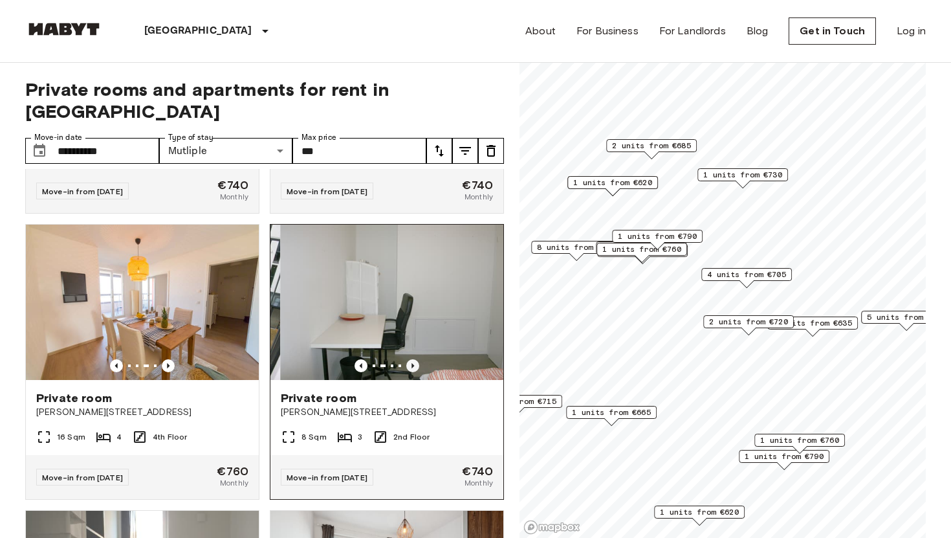
click at [411, 359] on icon "Previous image" at bounding box center [412, 365] width 13 height 13
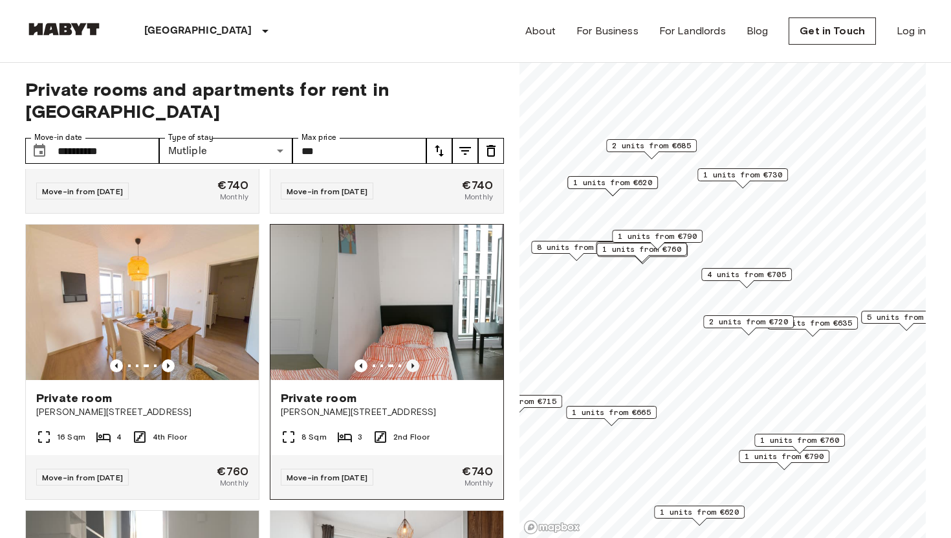
click at [411, 359] on icon "Previous image" at bounding box center [412, 365] width 13 height 13
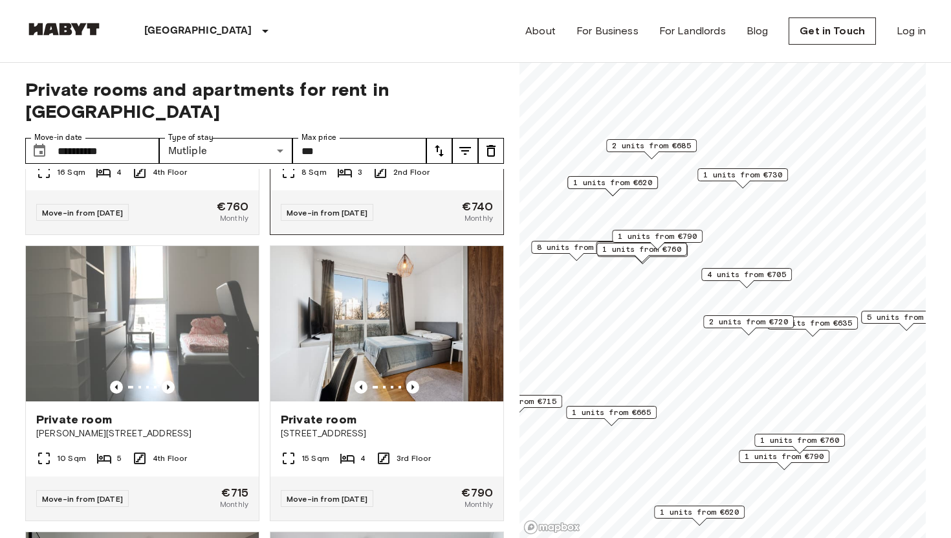
scroll to position [3078, 0]
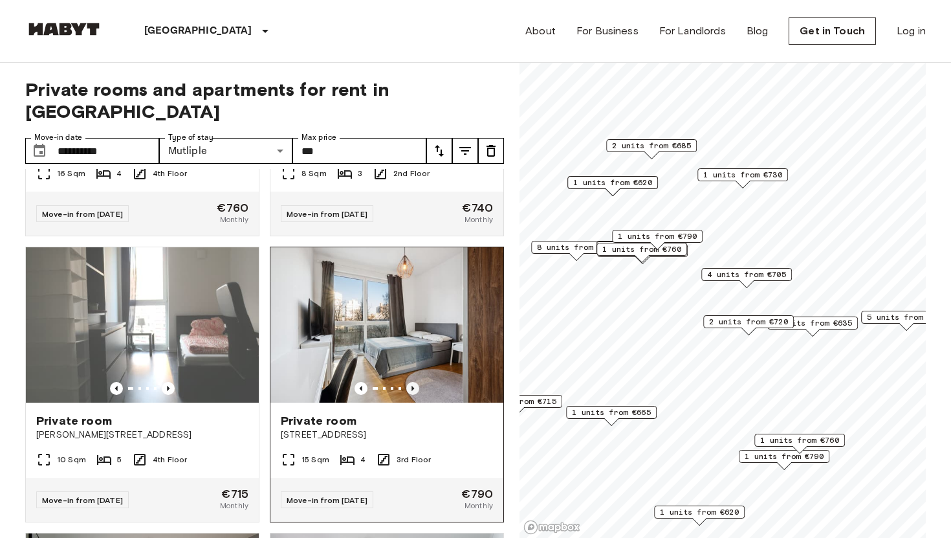
click at [410, 382] on icon "Previous image" at bounding box center [412, 388] width 13 height 13
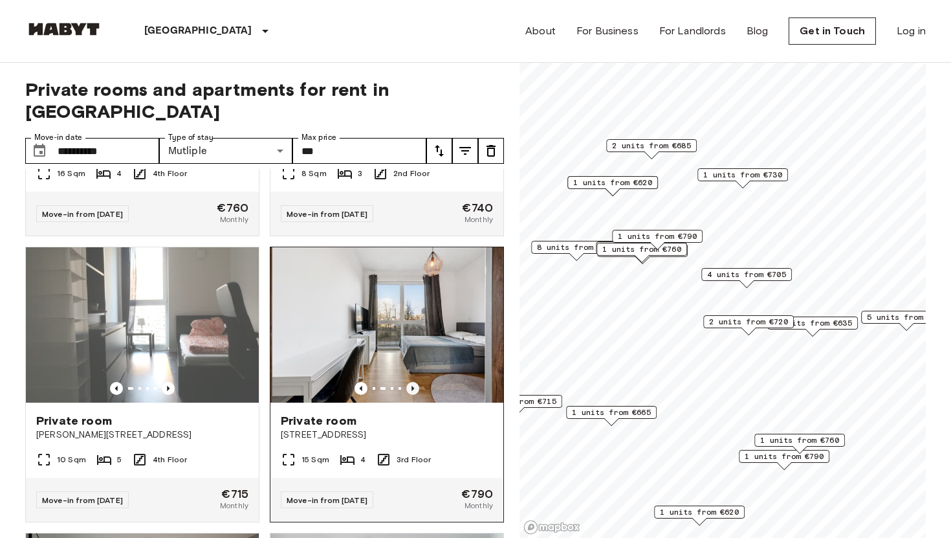
click at [410, 382] on icon "Previous image" at bounding box center [412, 388] width 13 height 13
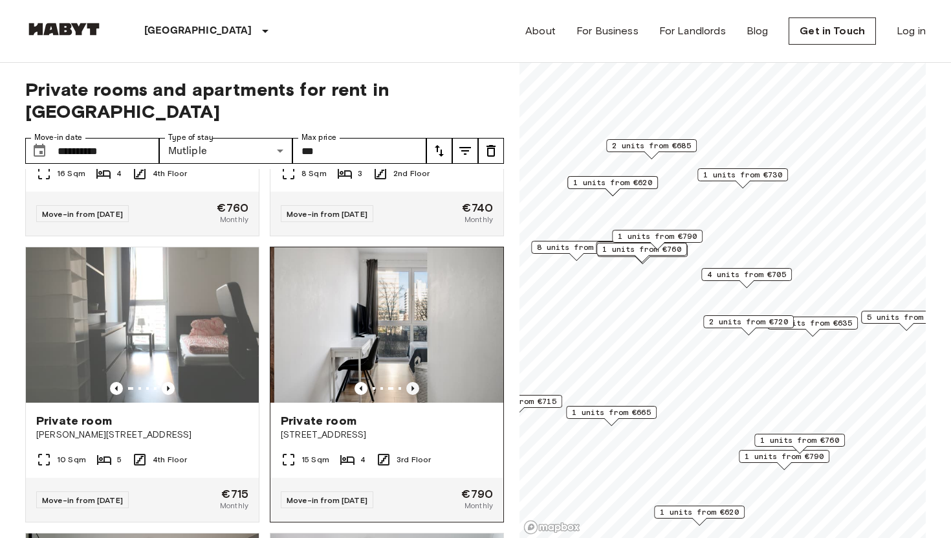
click at [410, 382] on icon "Previous image" at bounding box center [412, 388] width 13 height 13
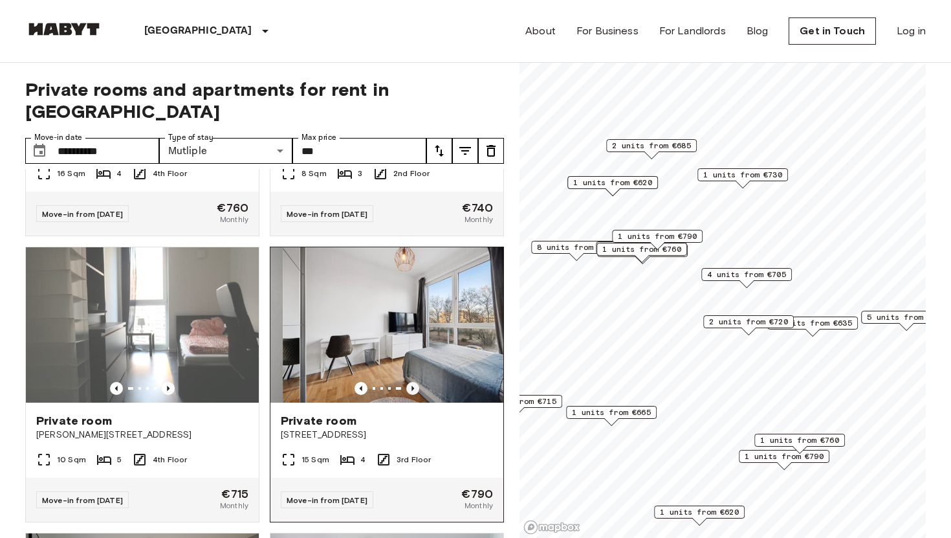
click at [410, 382] on icon "Previous image" at bounding box center [412, 388] width 13 height 13
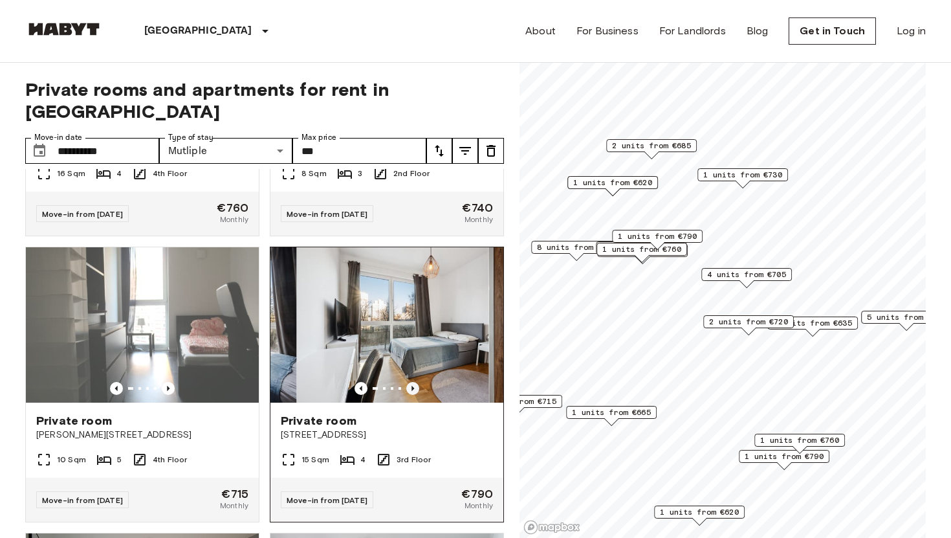
click at [410, 382] on icon "Previous image" at bounding box center [412, 388] width 13 height 13
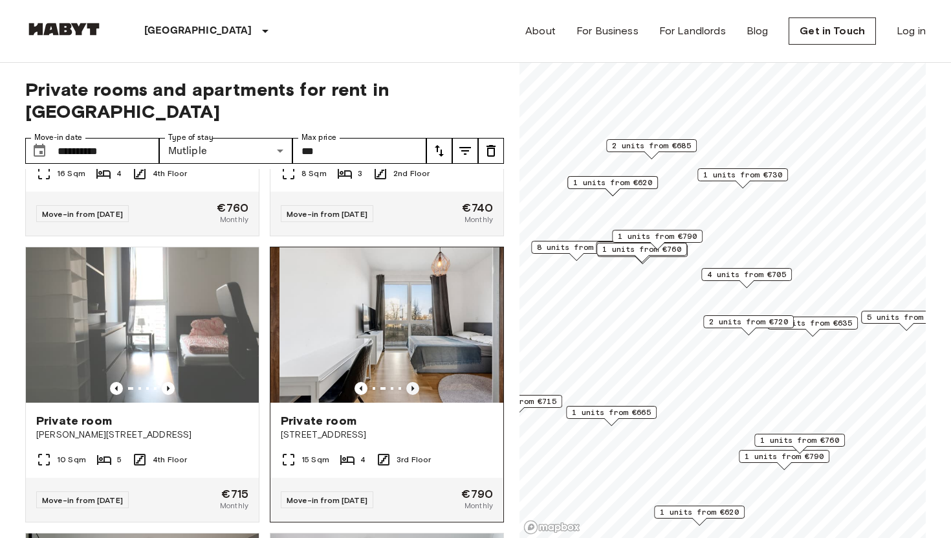
click at [410, 382] on icon "Previous image" at bounding box center [412, 388] width 13 height 13
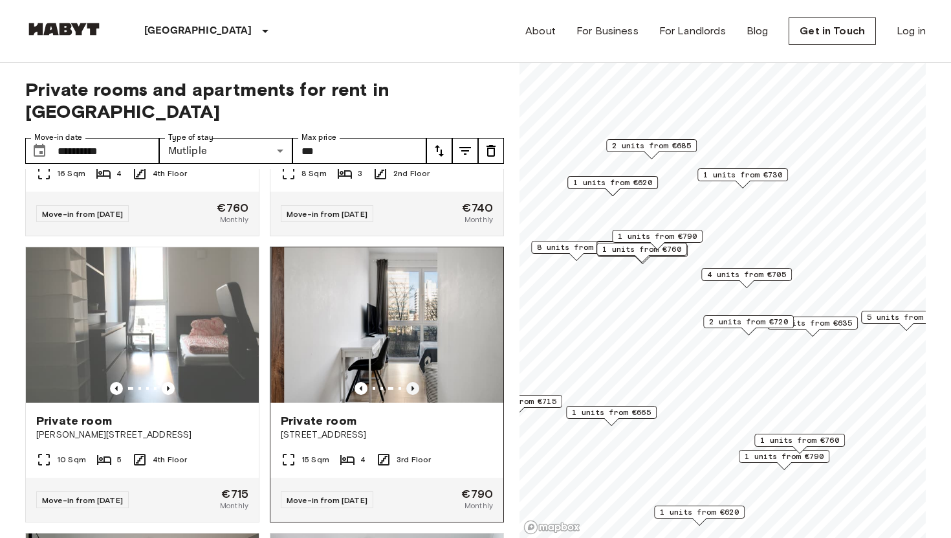
click at [410, 382] on icon "Previous image" at bounding box center [412, 388] width 13 height 13
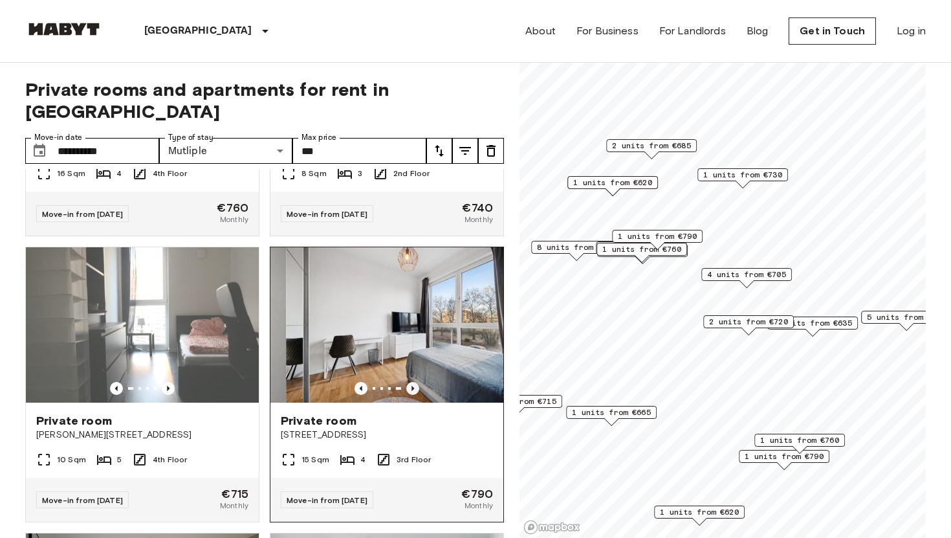
click at [410, 382] on icon "Previous image" at bounding box center [412, 388] width 13 height 13
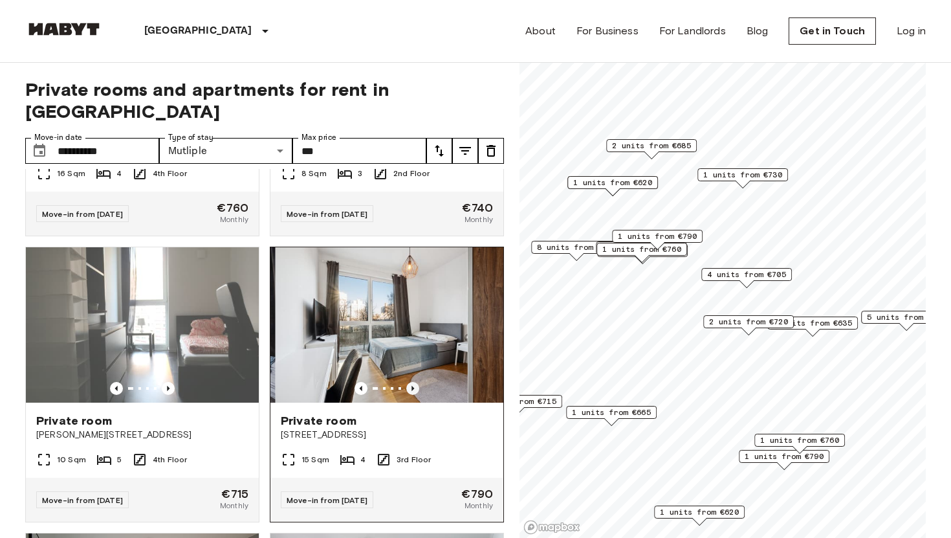
click at [410, 382] on icon "Previous image" at bounding box center [412, 388] width 13 height 13
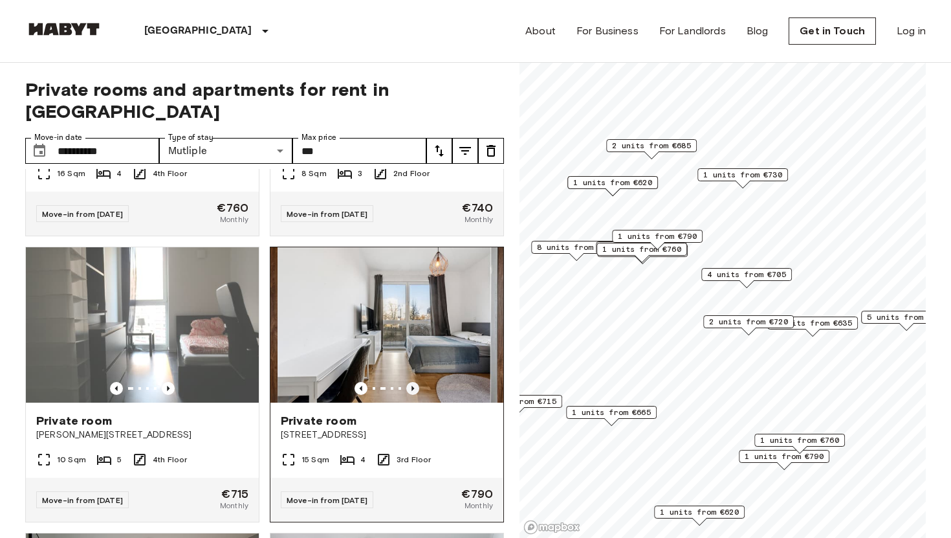
click at [410, 382] on icon "Previous image" at bounding box center [412, 388] width 13 height 13
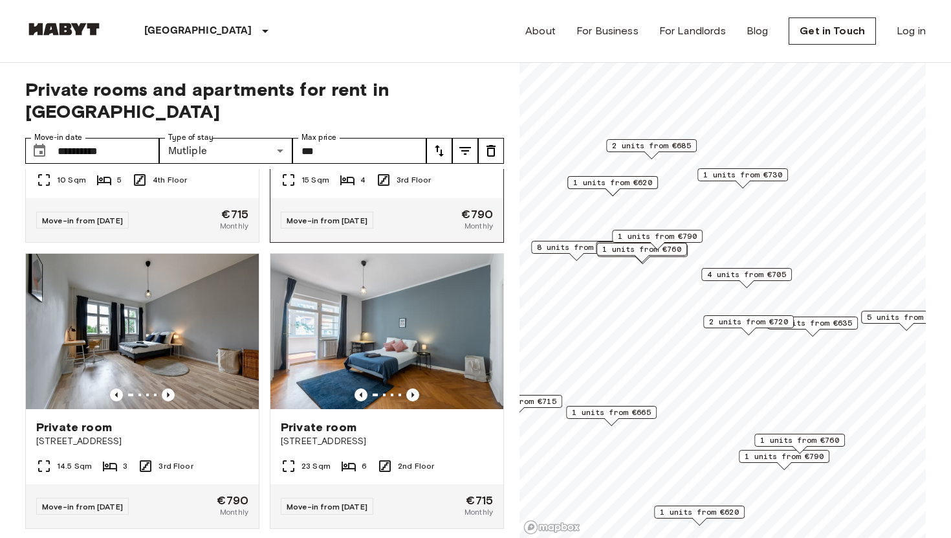
scroll to position [3362, 0]
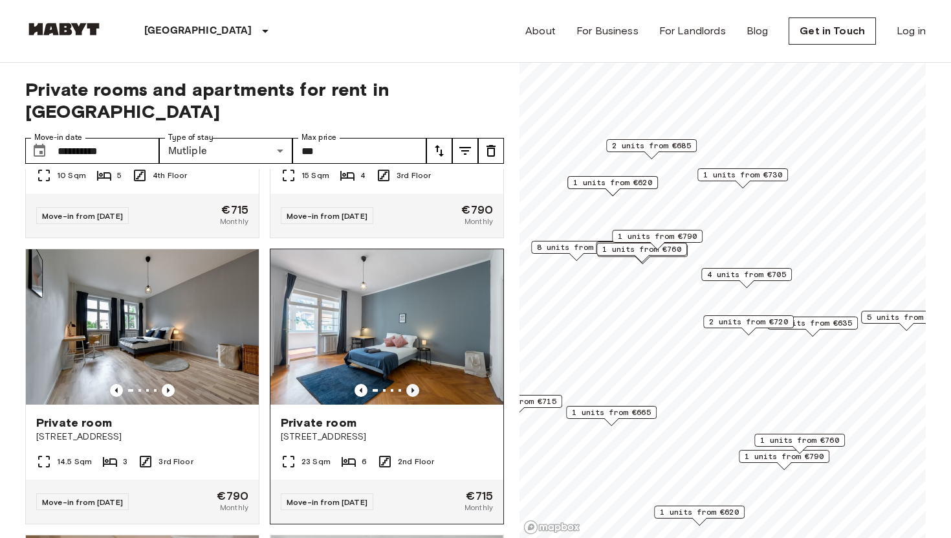
click at [412, 388] on icon "Previous image" at bounding box center [412, 390] width 3 height 5
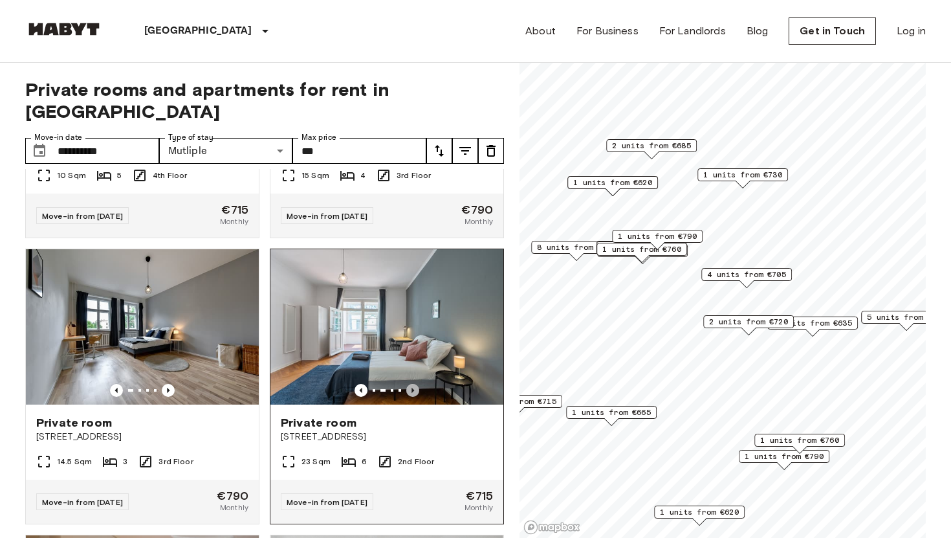
click at [412, 388] on icon "Previous image" at bounding box center [412, 390] width 3 height 5
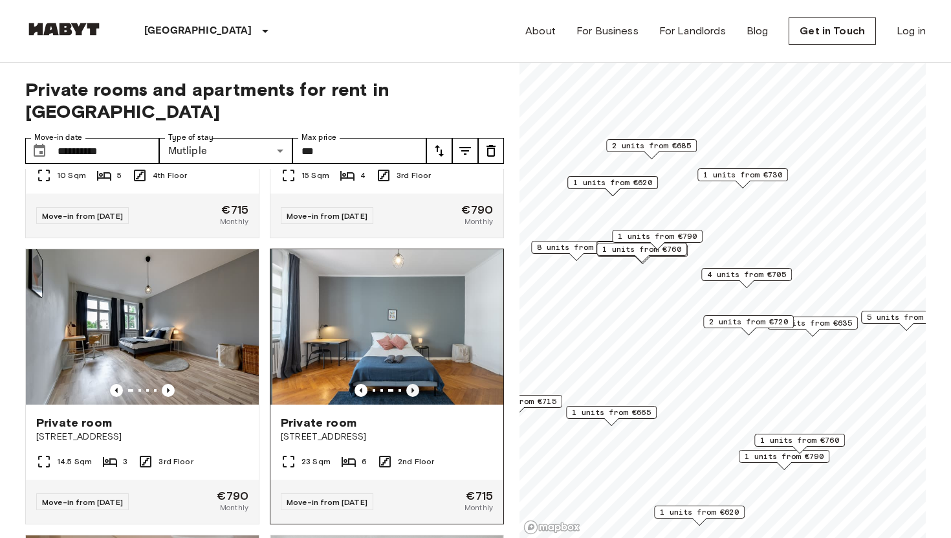
click at [412, 388] on icon "Previous image" at bounding box center [412, 390] width 3 height 5
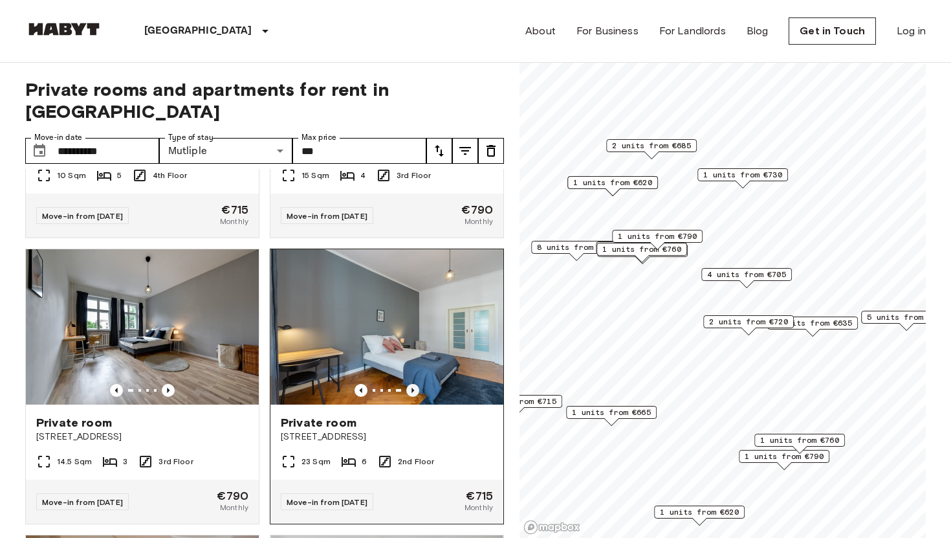
click at [412, 388] on icon "Previous image" at bounding box center [412, 390] width 3 height 5
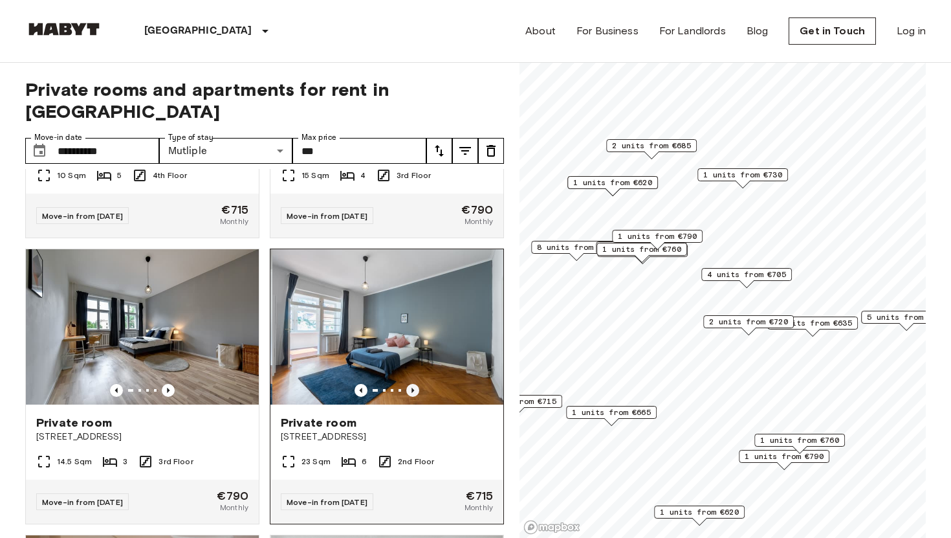
click at [412, 388] on icon "Previous image" at bounding box center [412, 390] width 3 height 5
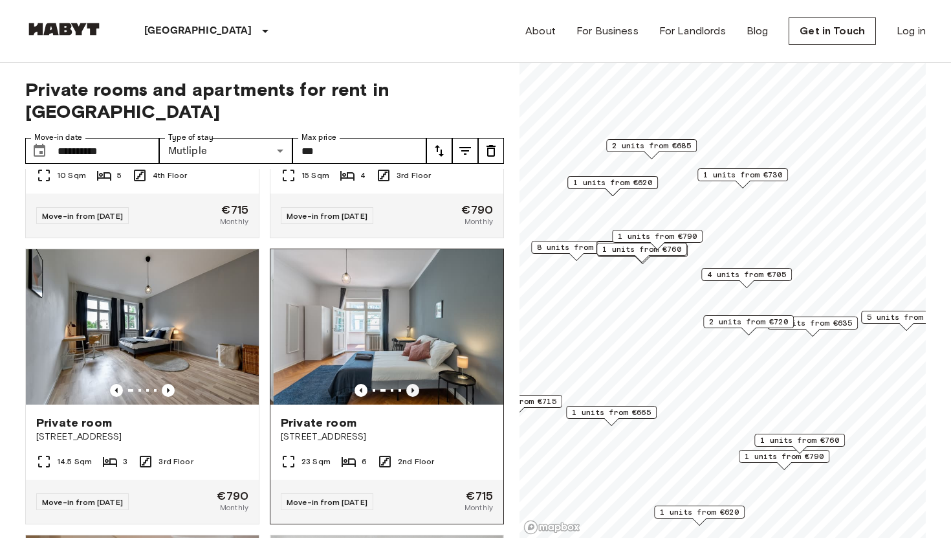
click at [412, 388] on icon "Previous image" at bounding box center [412, 390] width 3 height 5
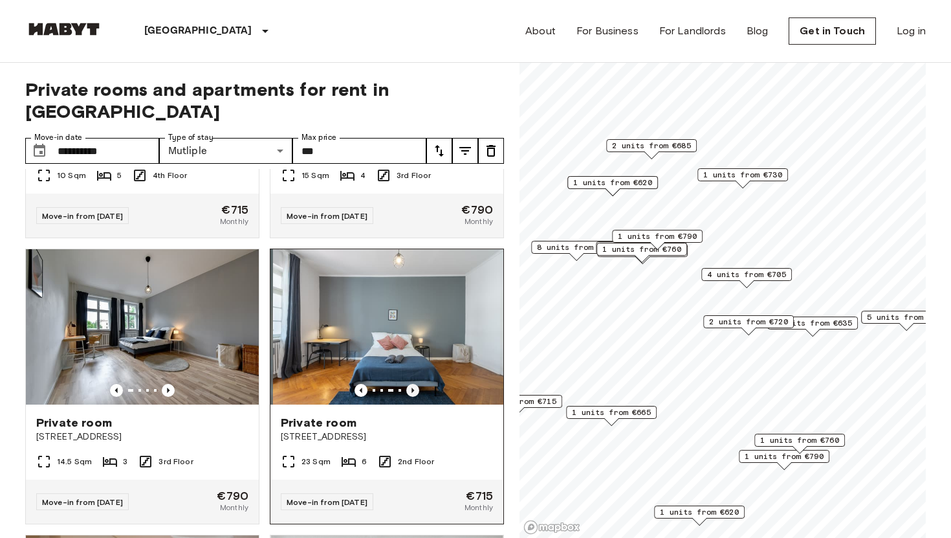
click at [412, 388] on icon "Previous image" at bounding box center [412, 390] width 3 height 5
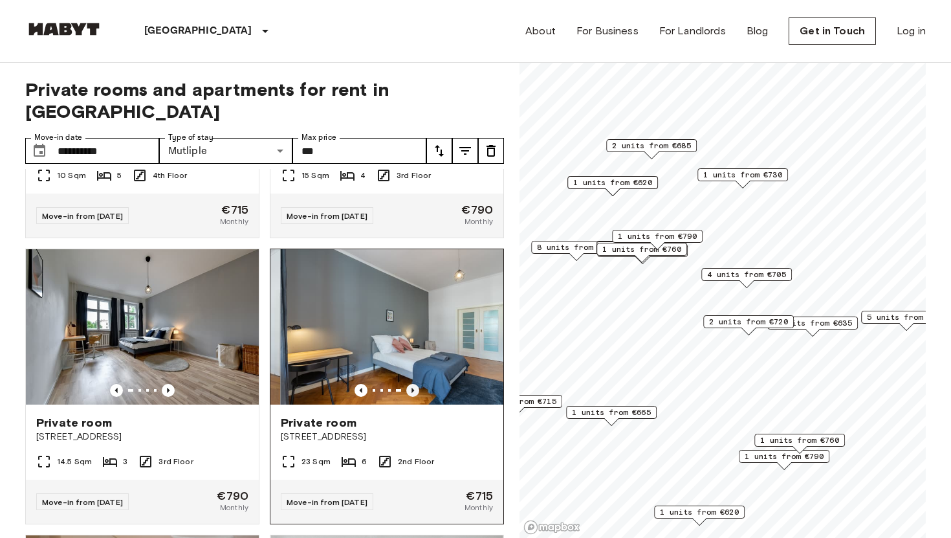
click at [412, 388] on icon "Previous image" at bounding box center [412, 390] width 3 height 5
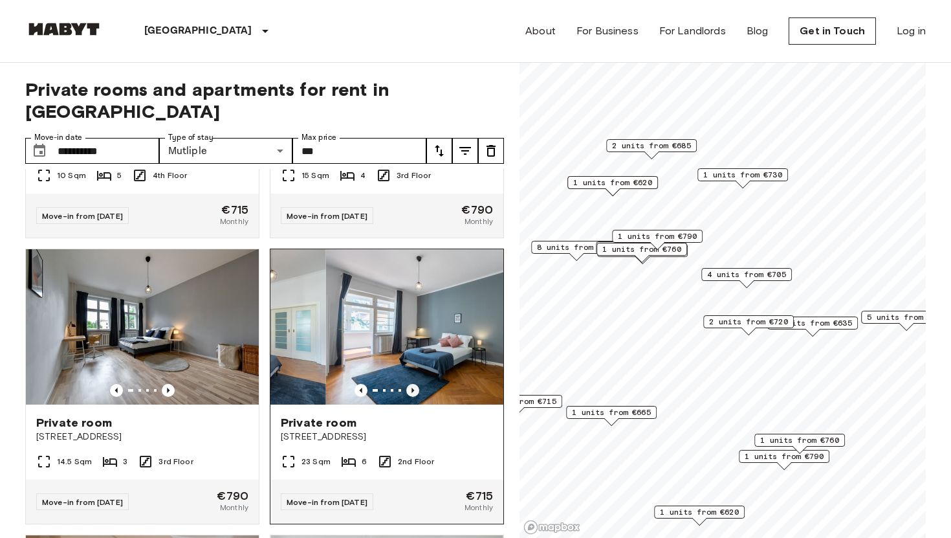
click at [412, 388] on icon "Previous image" at bounding box center [412, 390] width 3 height 5
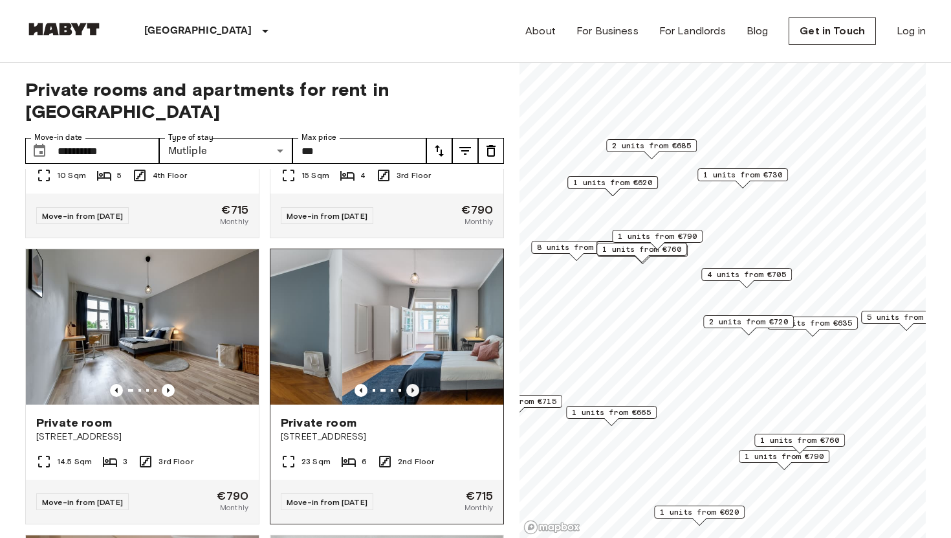
click at [412, 388] on icon "Previous image" at bounding box center [412, 390] width 3 height 5
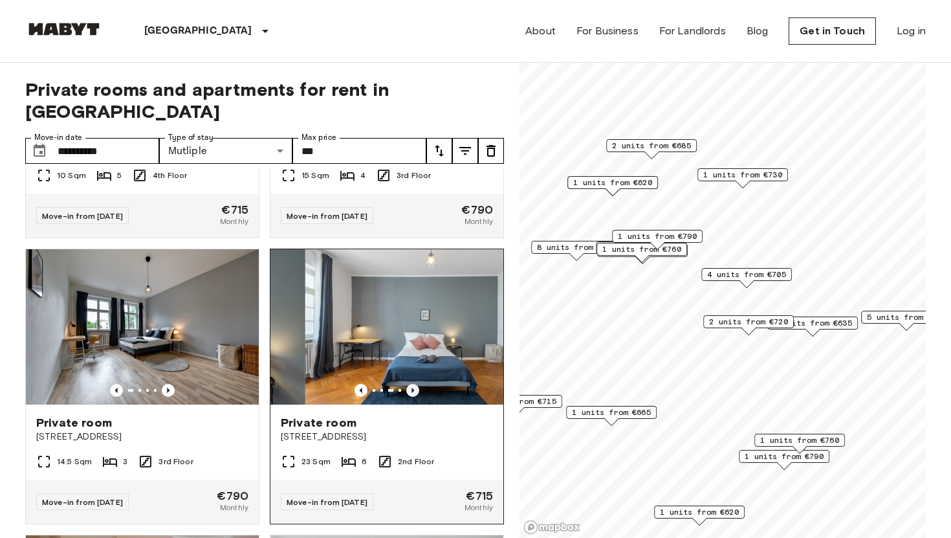
click at [412, 388] on icon "Previous image" at bounding box center [412, 390] width 3 height 5
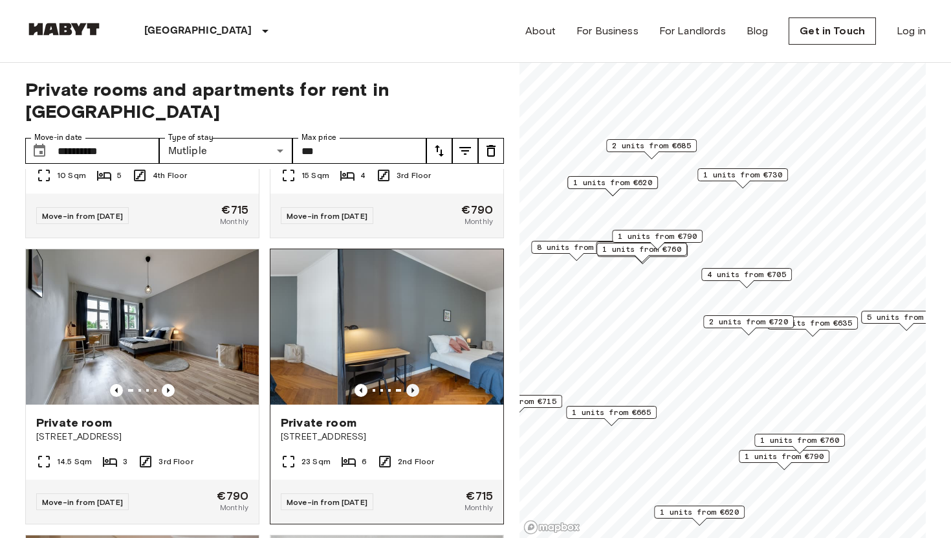
click at [412, 388] on icon "Previous image" at bounding box center [412, 390] width 3 height 5
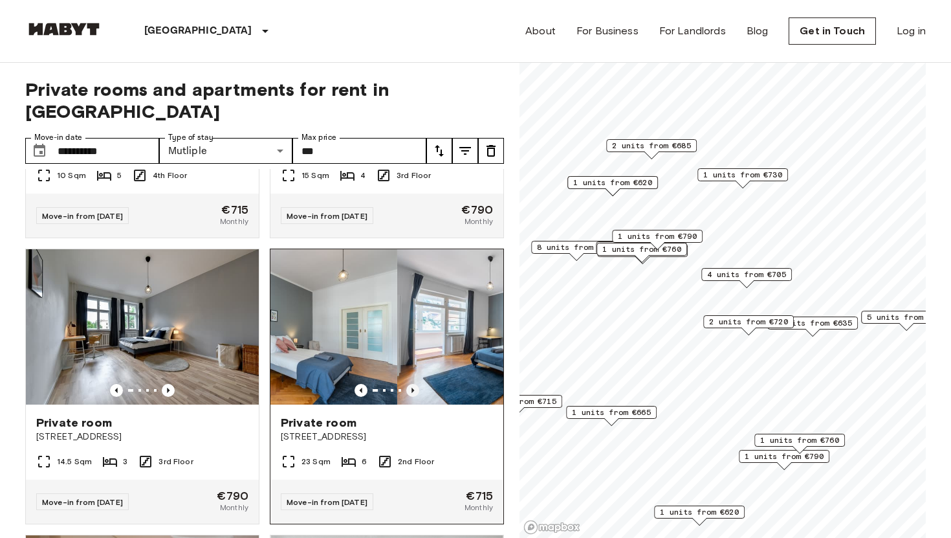
click at [412, 388] on icon "Previous image" at bounding box center [412, 390] width 3 height 5
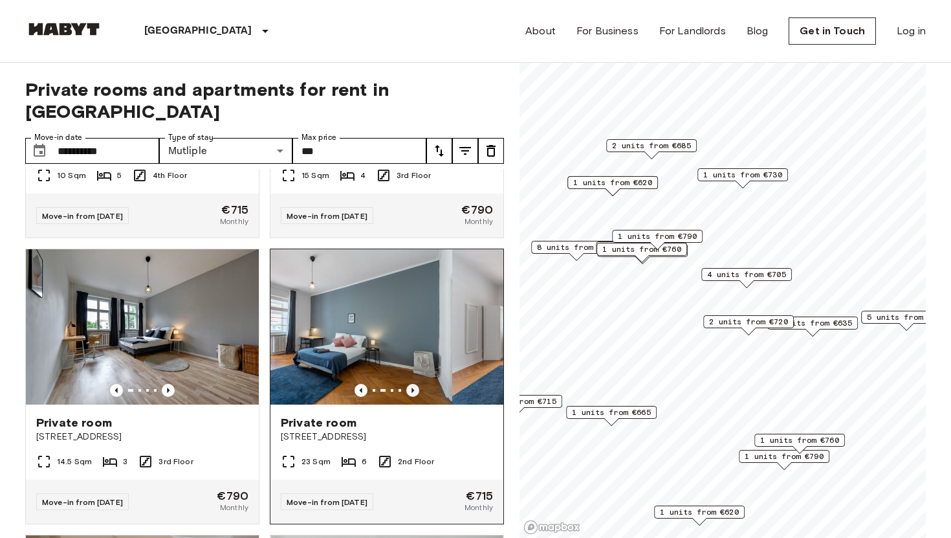
click at [412, 388] on icon "Previous image" at bounding box center [412, 390] width 3 height 5
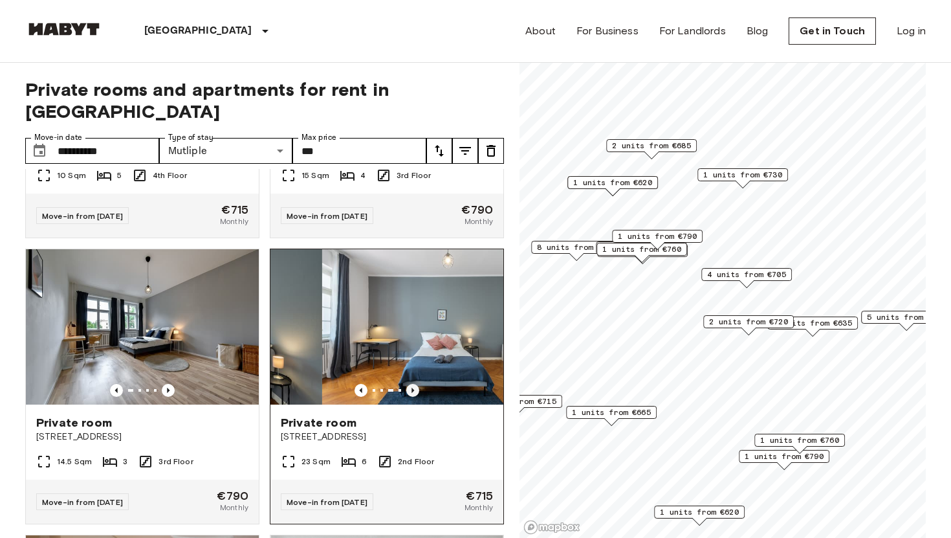
click at [412, 388] on icon "Previous image" at bounding box center [412, 390] width 3 height 5
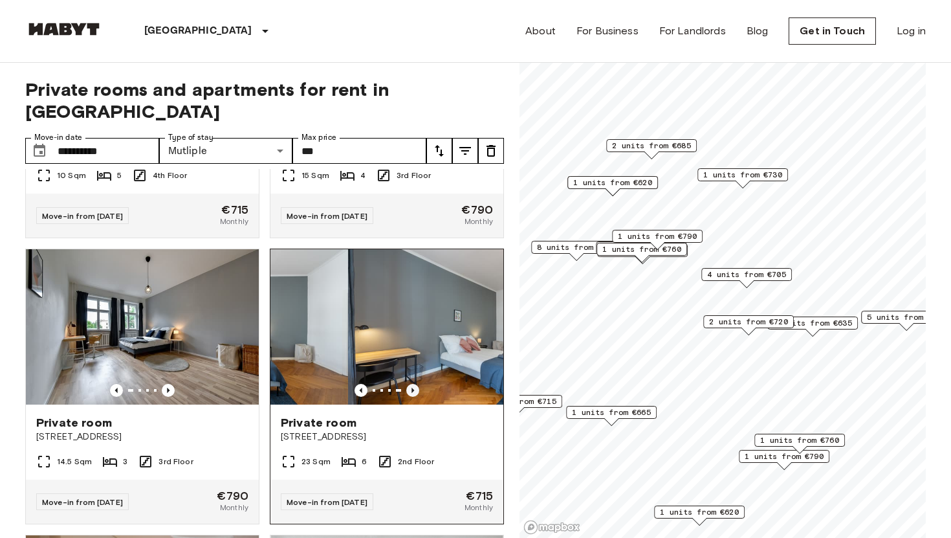
click at [412, 388] on icon "Previous image" at bounding box center [412, 390] width 3 height 5
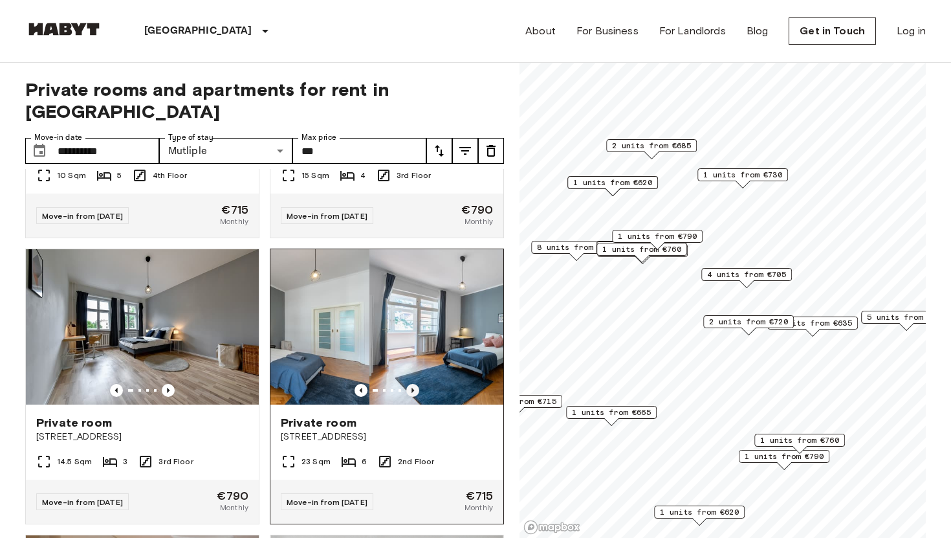
click at [412, 388] on icon "Previous image" at bounding box center [412, 390] width 3 height 5
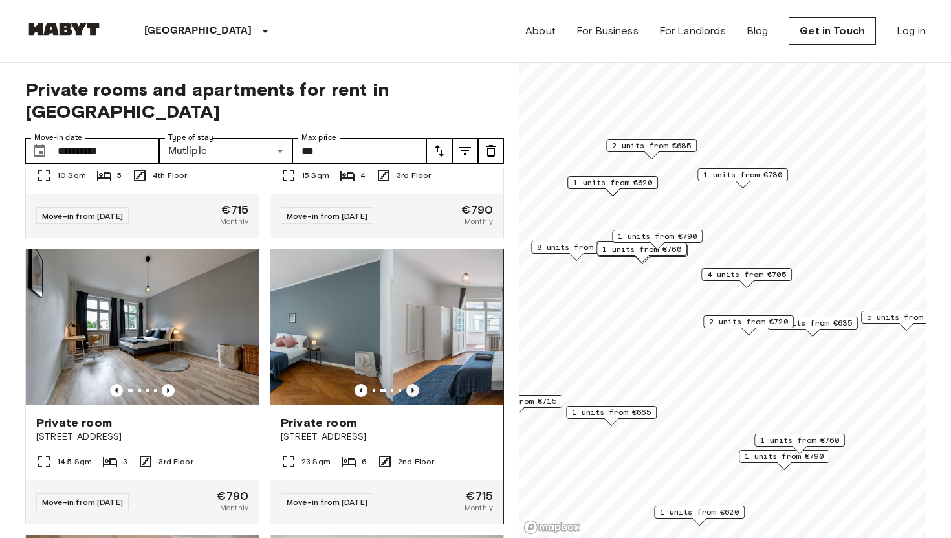
click at [412, 388] on icon "Previous image" at bounding box center [412, 390] width 3 height 5
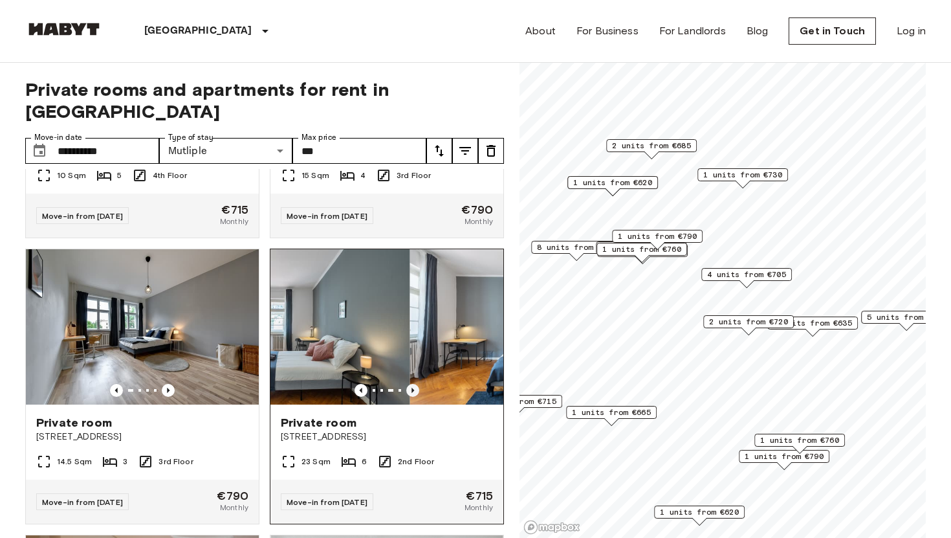
click at [412, 388] on icon "Previous image" at bounding box center [412, 390] width 3 height 5
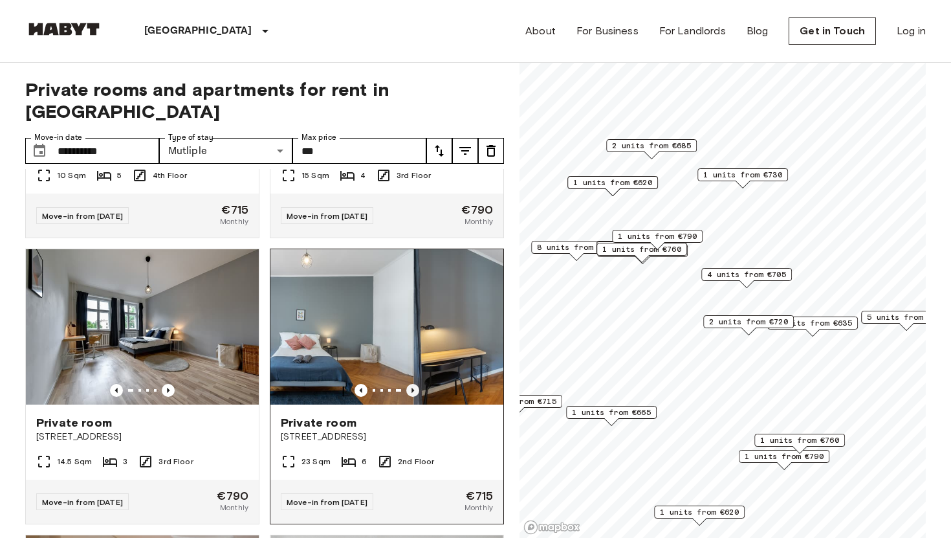
click at [412, 388] on icon "Previous image" at bounding box center [412, 390] width 3 height 5
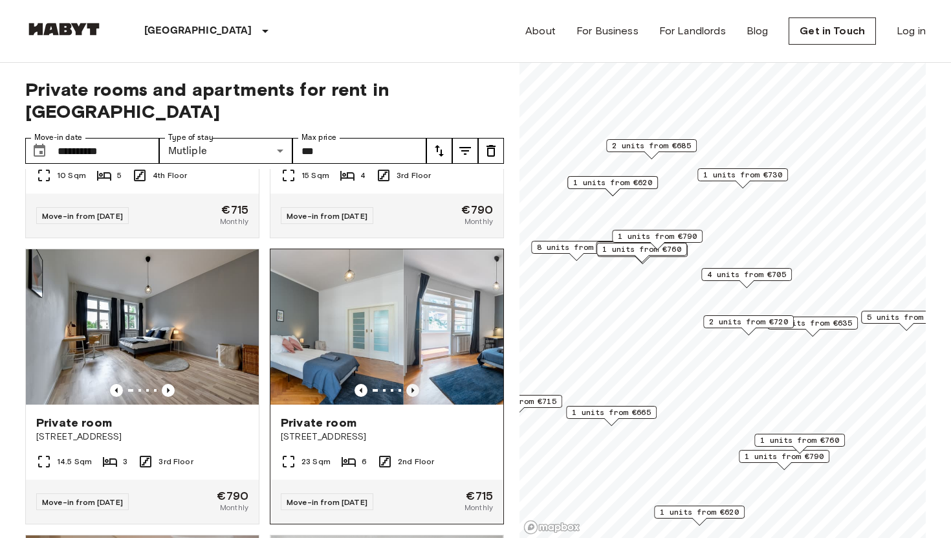
click at [412, 388] on icon "Previous image" at bounding box center [412, 390] width 3 height 5
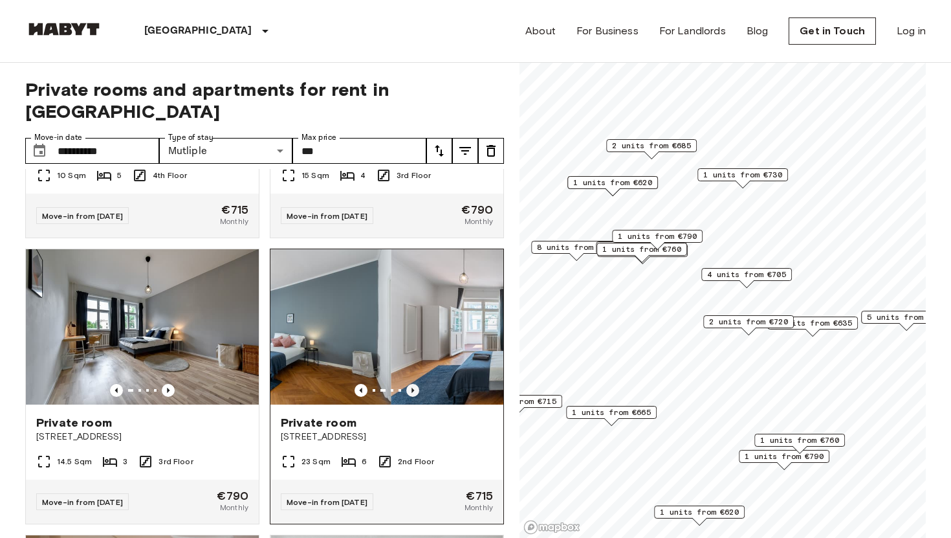
click at [412, 388] on icon "Previous image" at bounding box center [412, 390] width 3 height 5
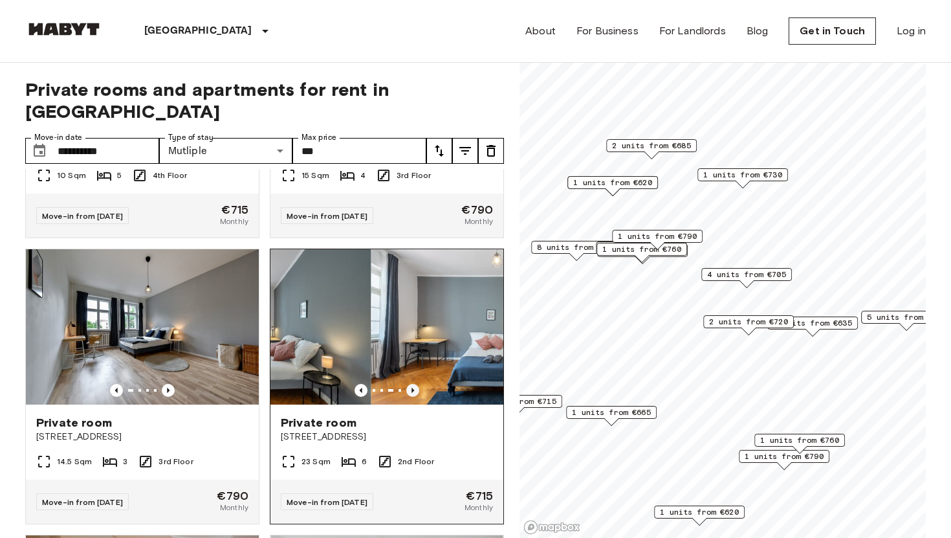
click at [412, 388] on icon "Previous image" at bounding box center [412, 390] width 3 height 5
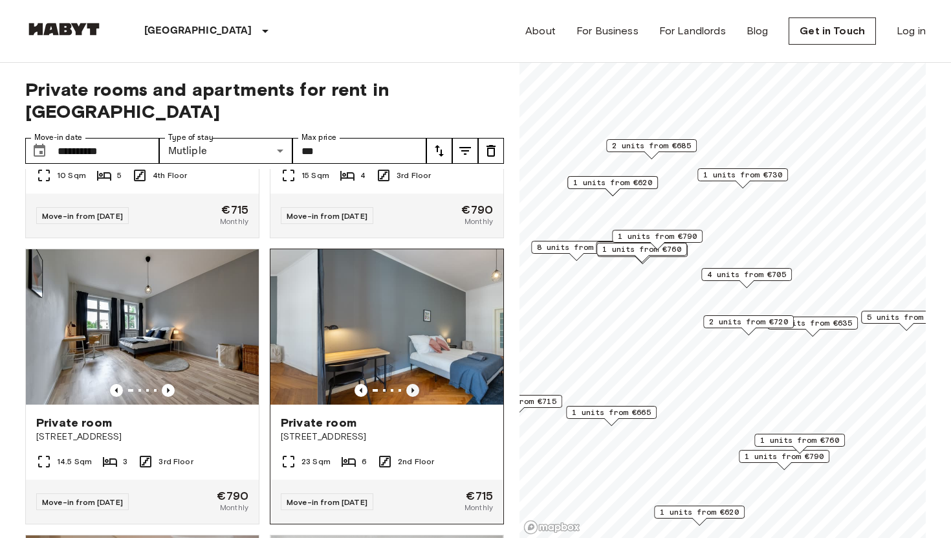
click at [412, 388] on icon "Previous image" at bounding box center [412, 390] width 3 height 5
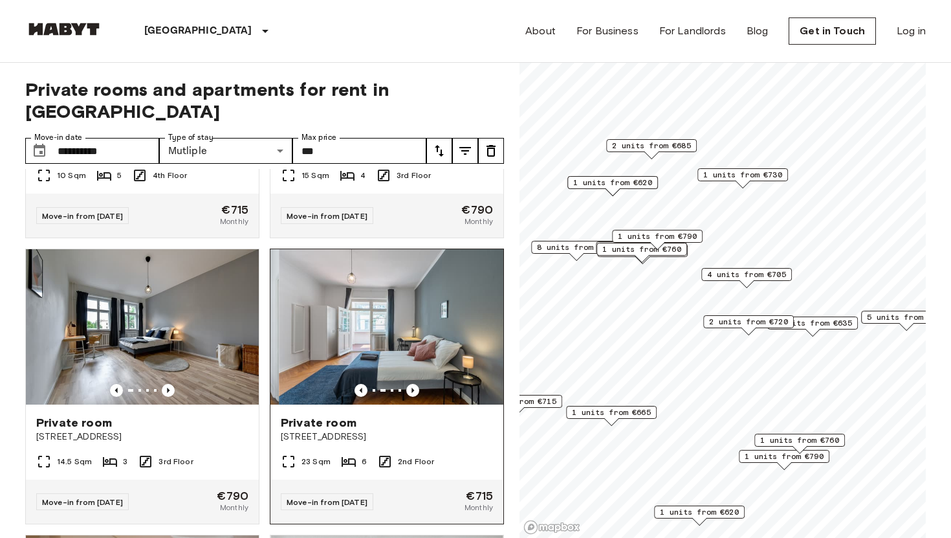
click at [418, 304] on img at bounding box center [395, 326] width 233 height 155
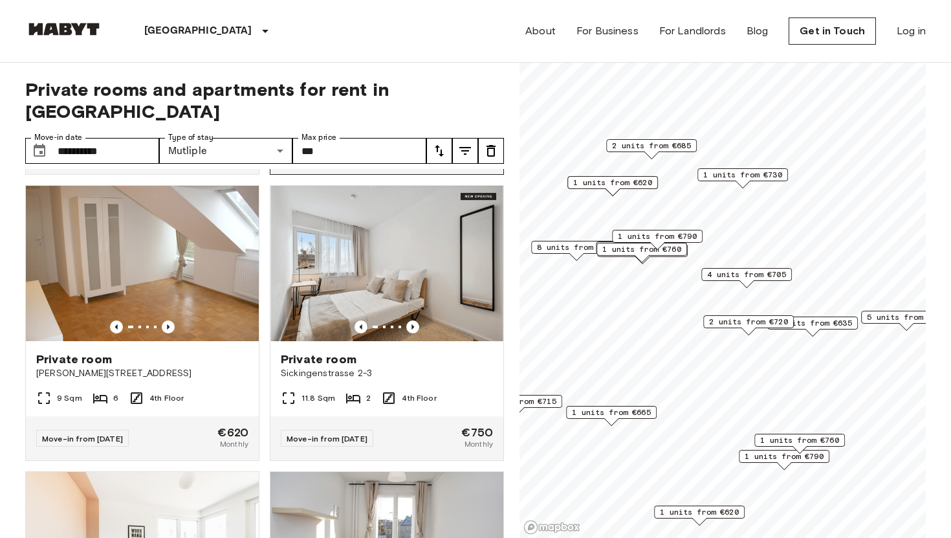
scroll to position [3693, 0]
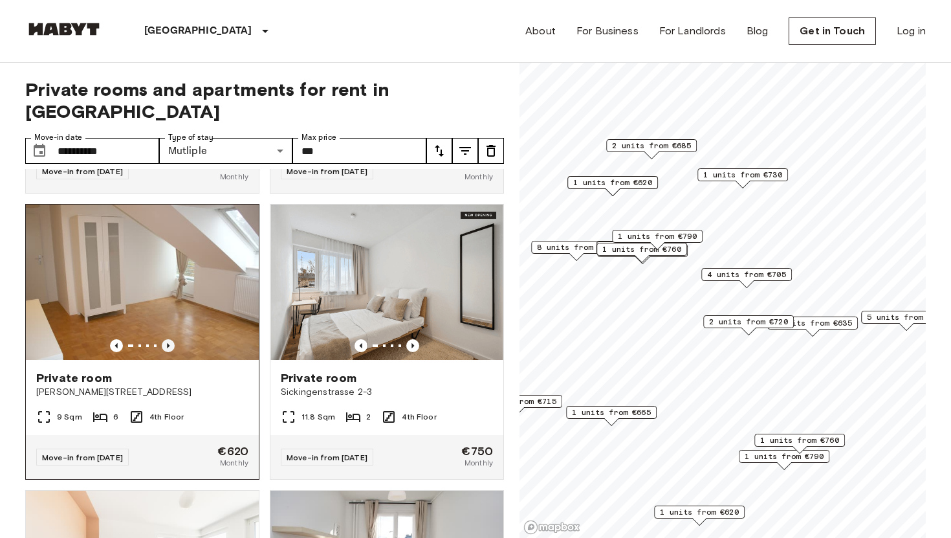
click at [168, 343] on icon "Previous image" at bounding box center [168, 345] width 3 height 5
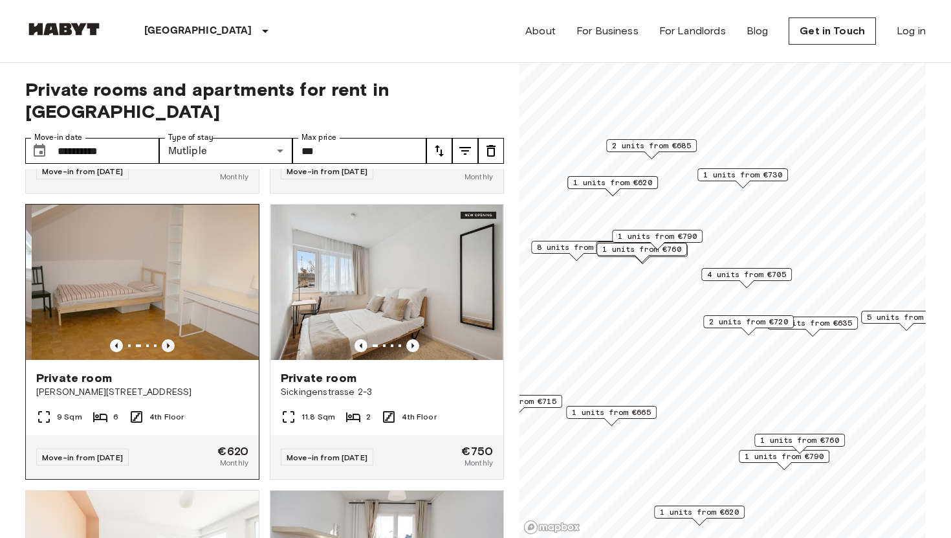
click at [168, 343] on icon "Previous image" at bounding box center [168, 345] width 3 height 5
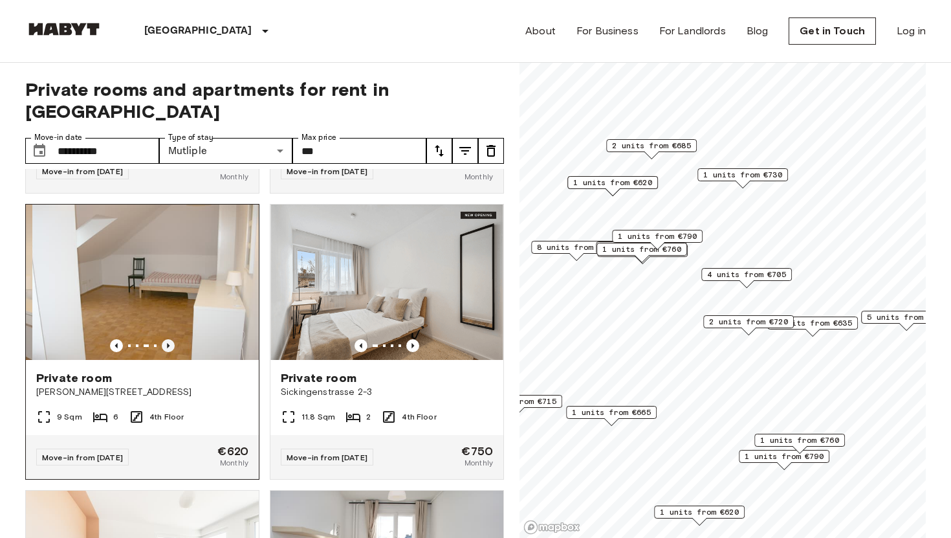
click at [168, 343] on icon "Previous image" at bounding box center [168, 345] width 3 height 5
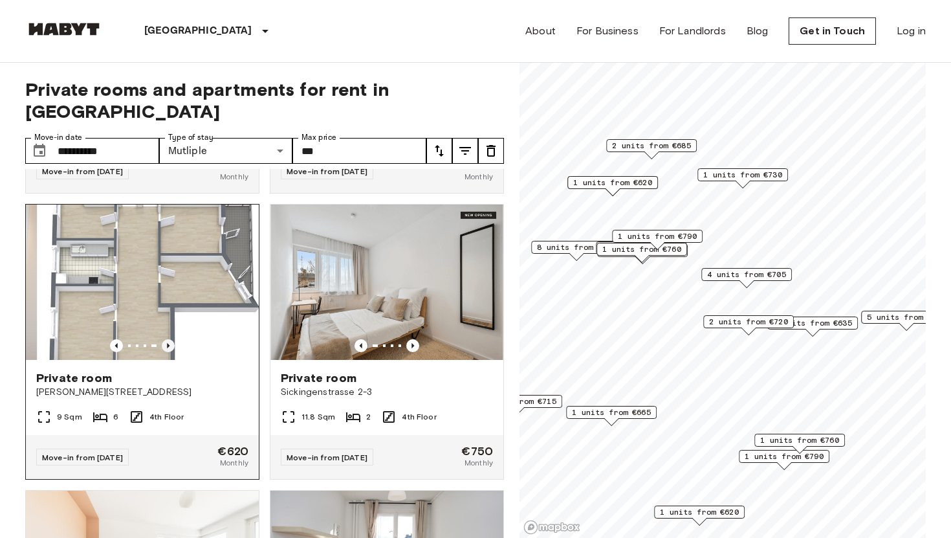
click at [168, 343] on icon "Previous image" at bounding box center [168, 345] width 3 height 5
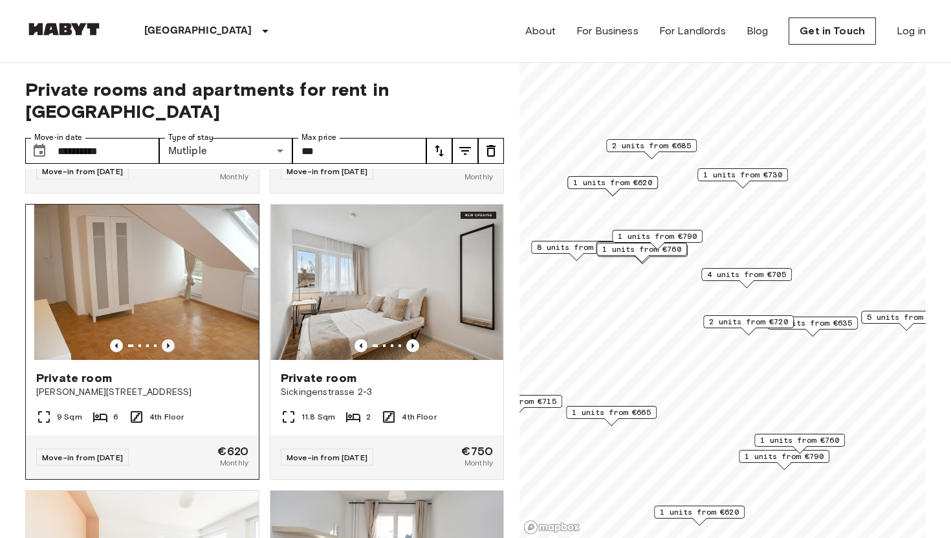
click at [168, 343] on icon "Previous image" at bounding box center [168, 345] width 3 height 5
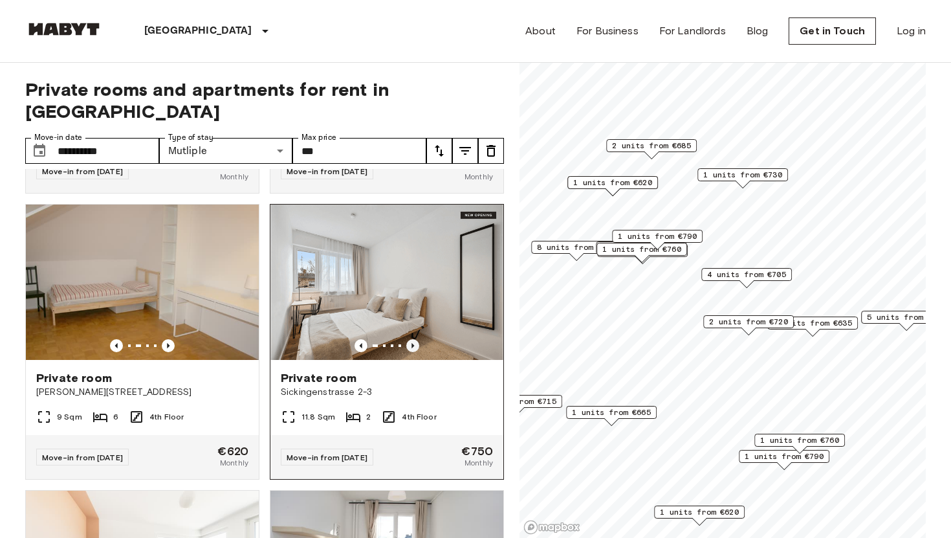
click at [415, 339] on icon "Previous image" at bounding box center [412, 345] width 13 height 13
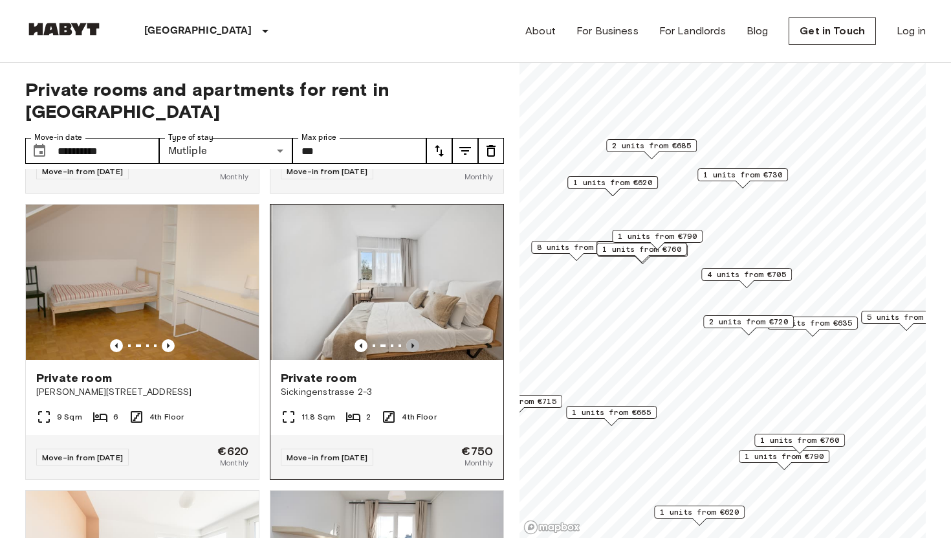
click at [415, 339] on icon "Previous image" at bounding box center [412, 345] width 13 height 13
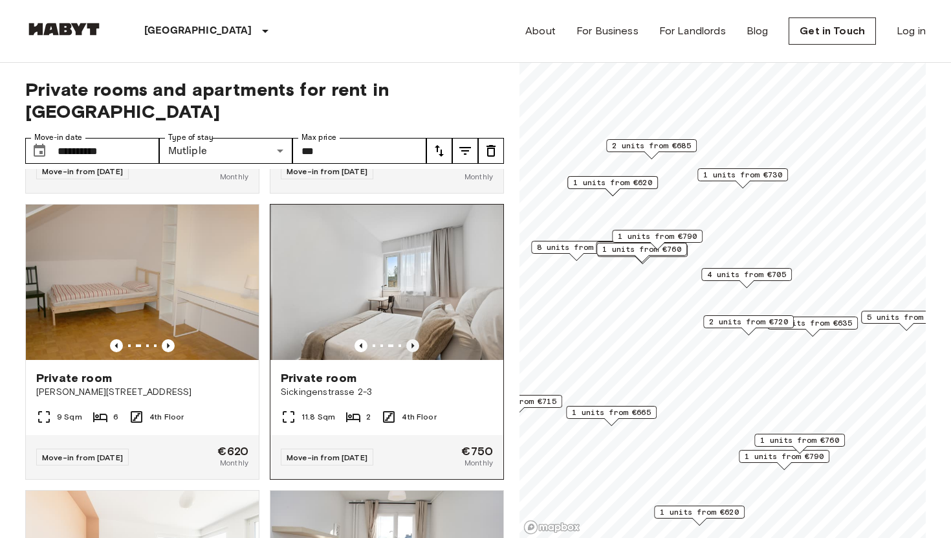
click at [415, 339] on icon "Previous image" at bounding box center [412, 345] width 13 height 13
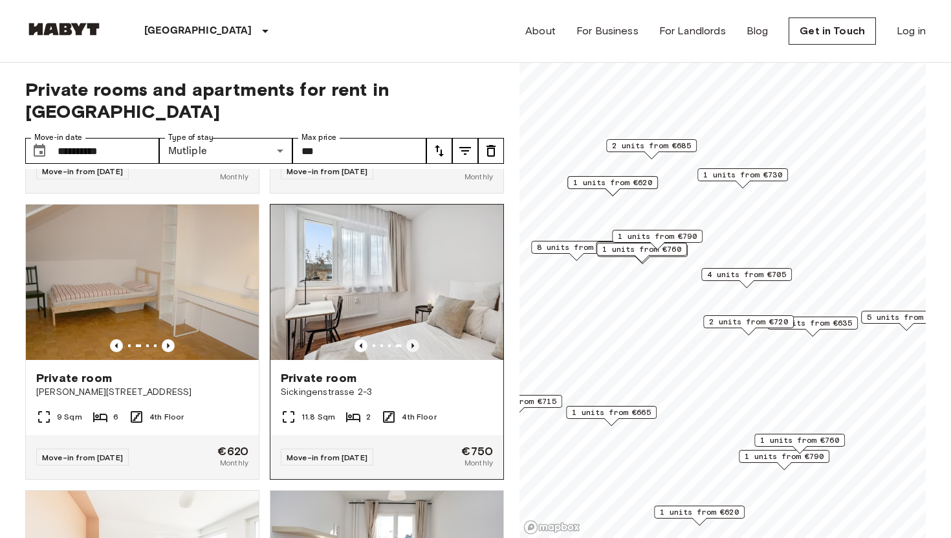
click at [415, 339] on icon "Previous image" at bounding box center [412, 345] width 13 height 13
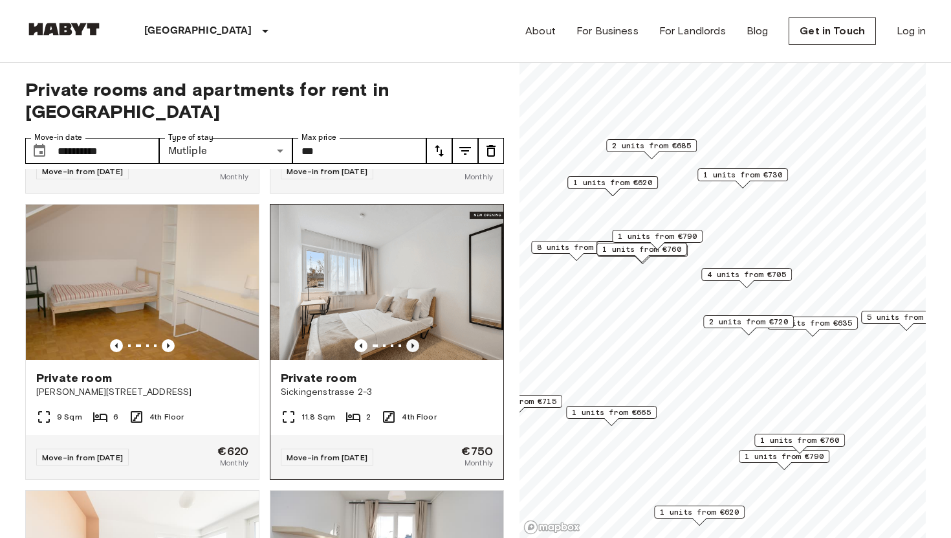
click at [415, 339] on icon "Previous image" at bounding box center [412, 345] width 13 height 13
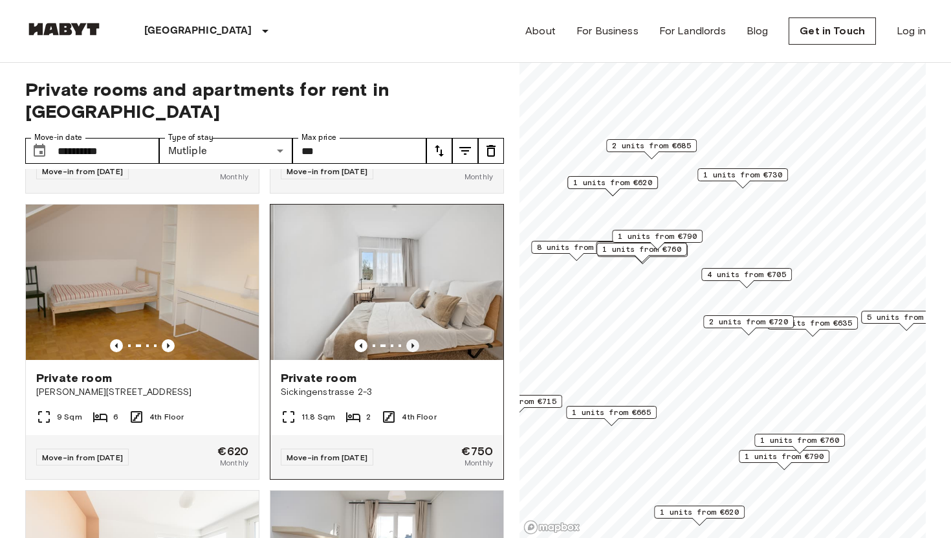
click at [415, 339] on icon "Previous image" at bounding box center [412, 345] width 13 height 13
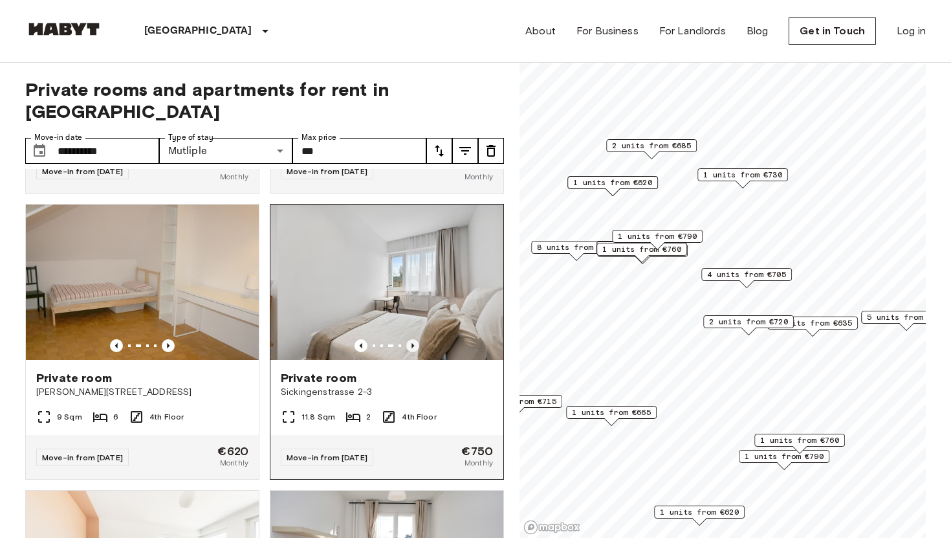
click at [415, 339] on icon "Previous image" at bounding box center [412, 345] width 13 height 13
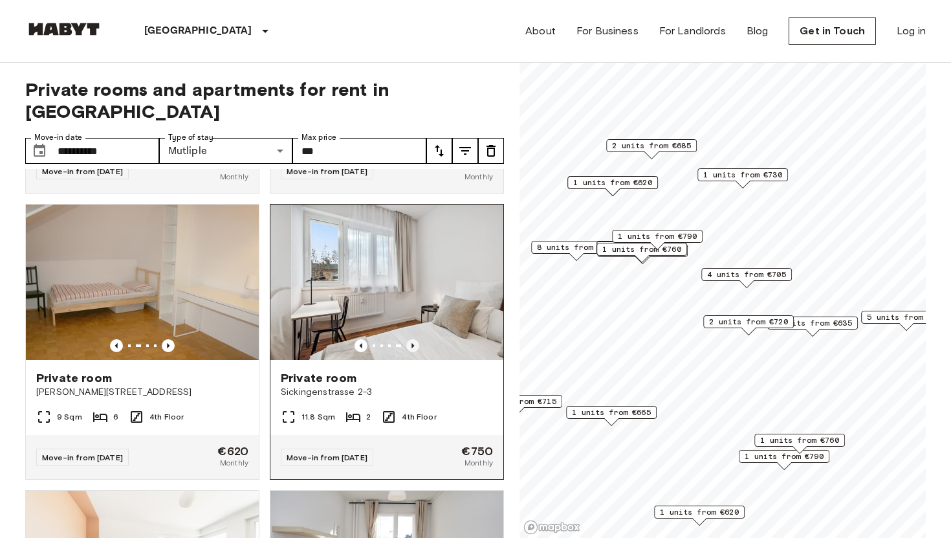
click at [415, 339] on icon "Previous image" at bounding box center [412, 345] width 13 height 13
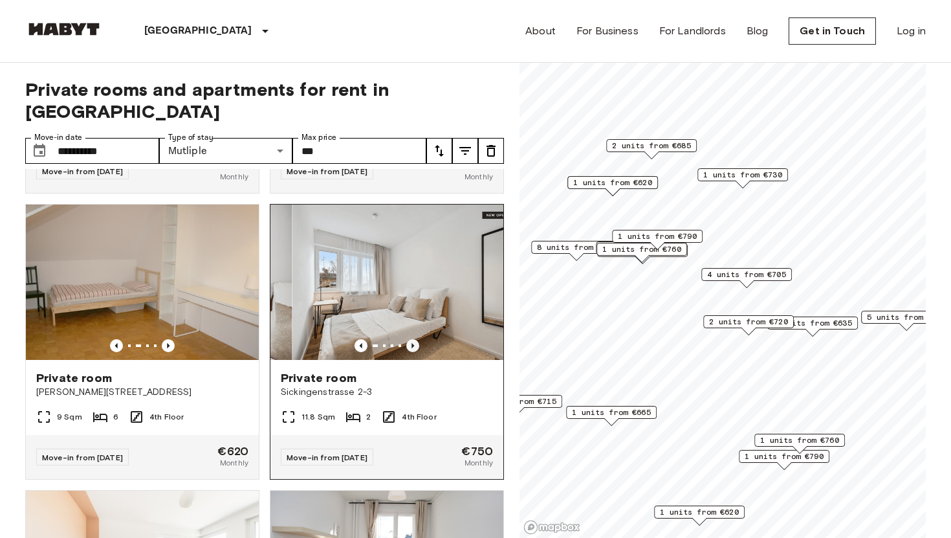
click at [415, 339] on icon "Previous image" at bounding box center [412, 345] width 13 height 13
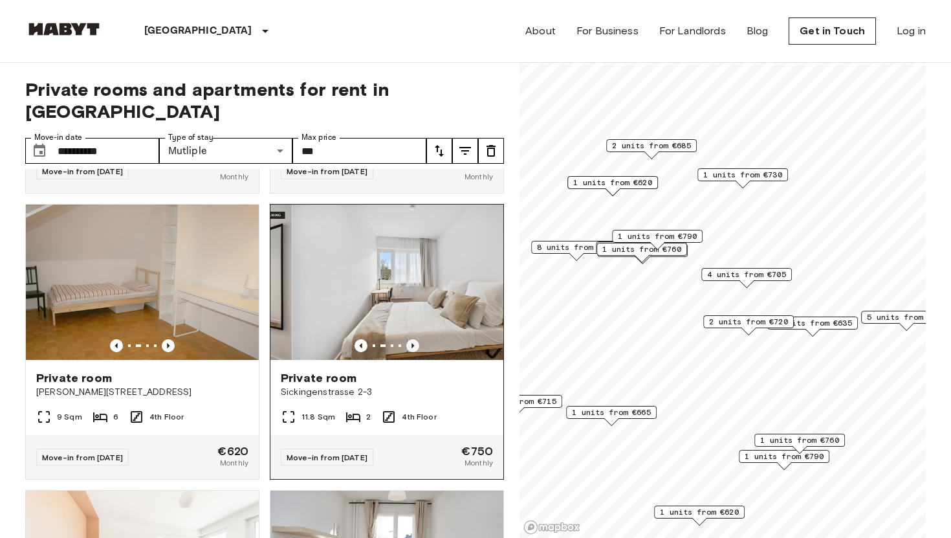
click at [415, 339] on icon "Previous image" at bounding box center [412, 345] width 13 height 13
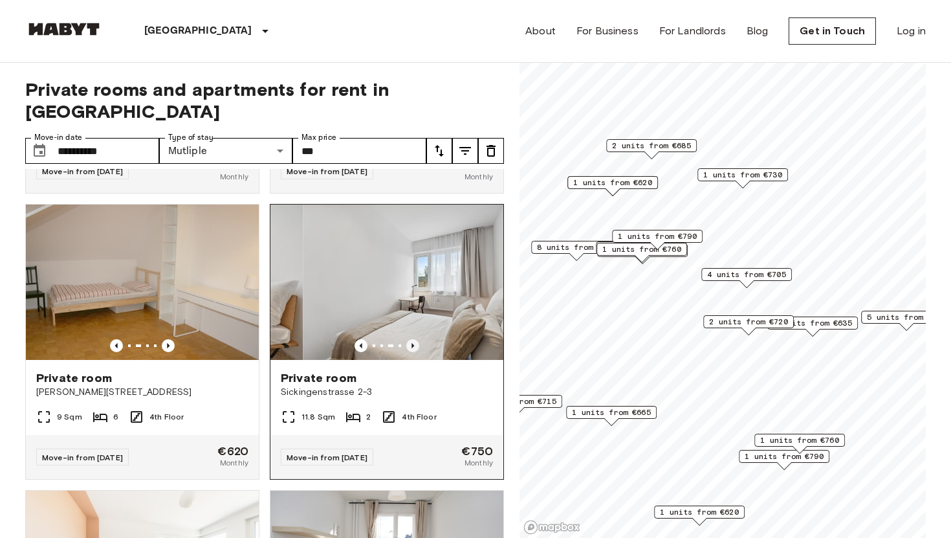
click at [415, 339] on icon "Previous image" at bounding box center [412, 345] width 13 height 13
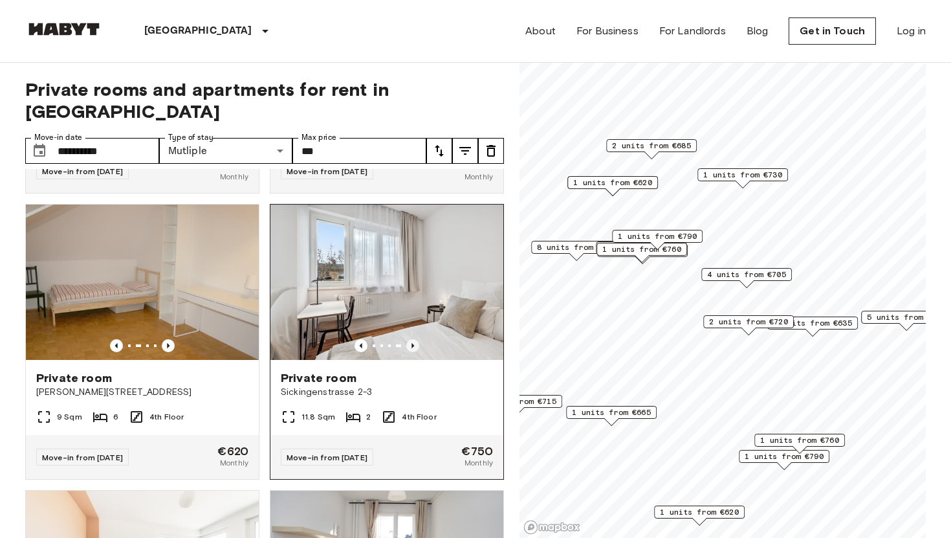
click at [415, 339] on icon "Previous image" at bounding box center [412, 345] width 13 height 13
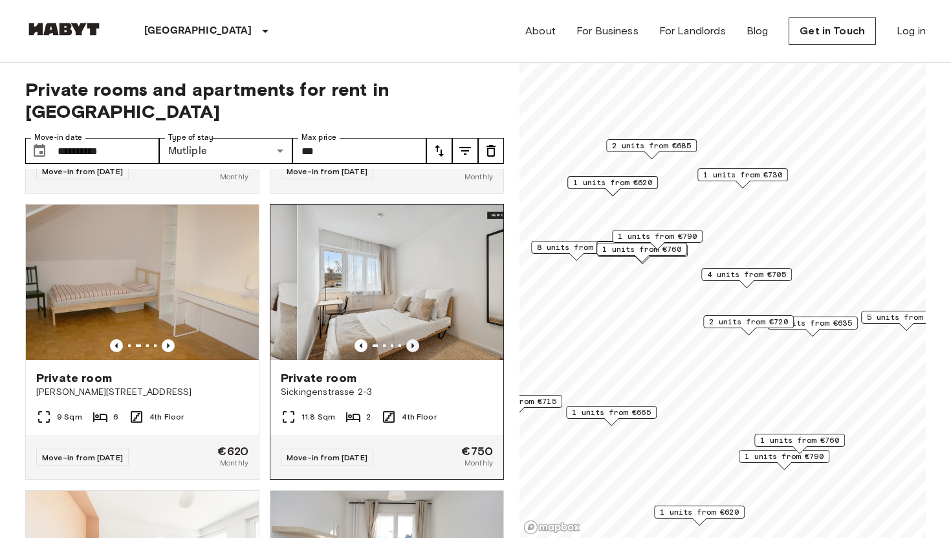
click at [415, 339] on icon "Previous image" at bounding box center [412, 345] width 13 height 13
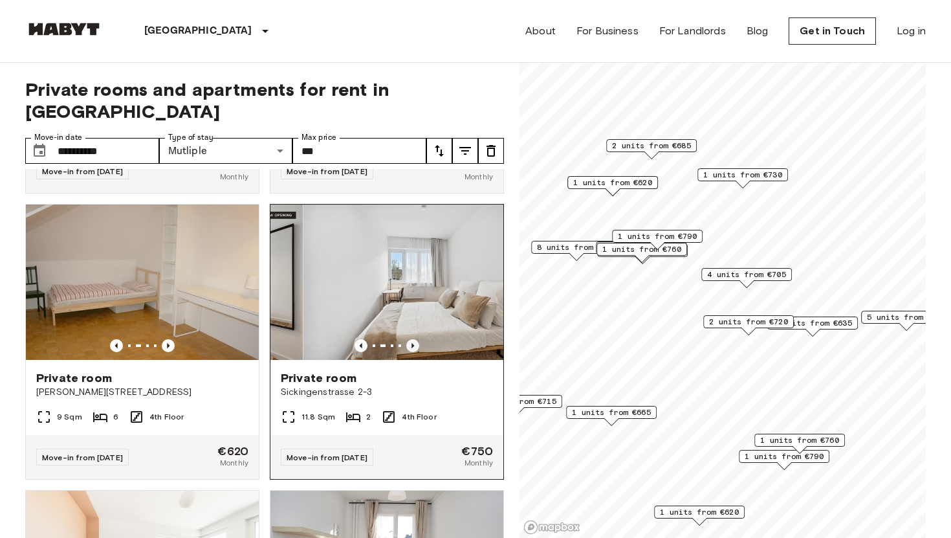
click at [415, 339] on icon "Previous image" at bounding box center [412, 345] width 13 height 13
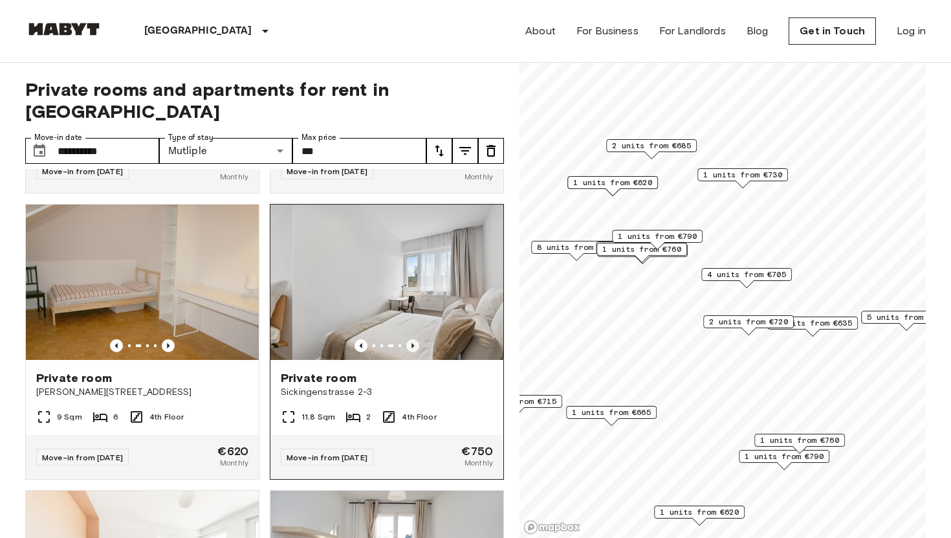
click at [415, 339] on icon "Previous image" at bounding box center [412, 345] width 13 height 13
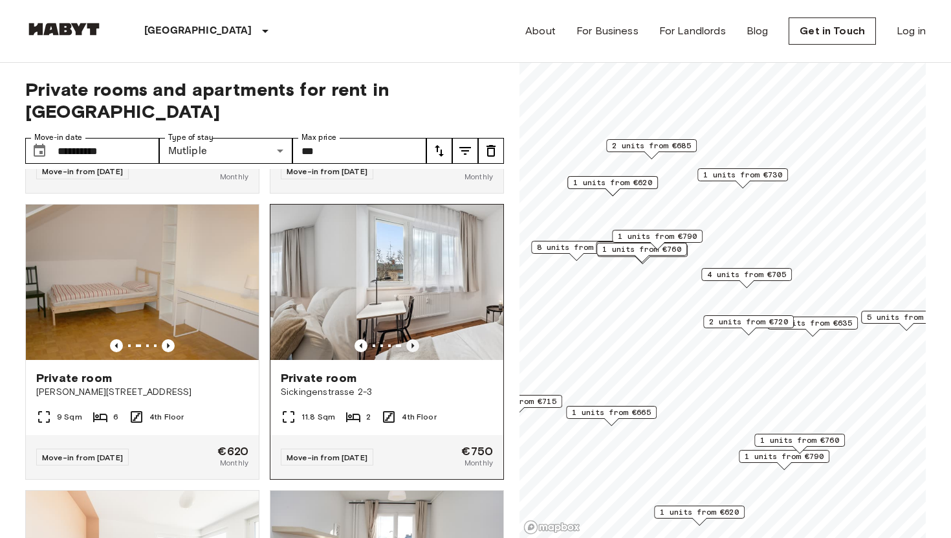
click at [415, 339] on icon "Previous image" at bounding box center [412, 345] width 13 height 13
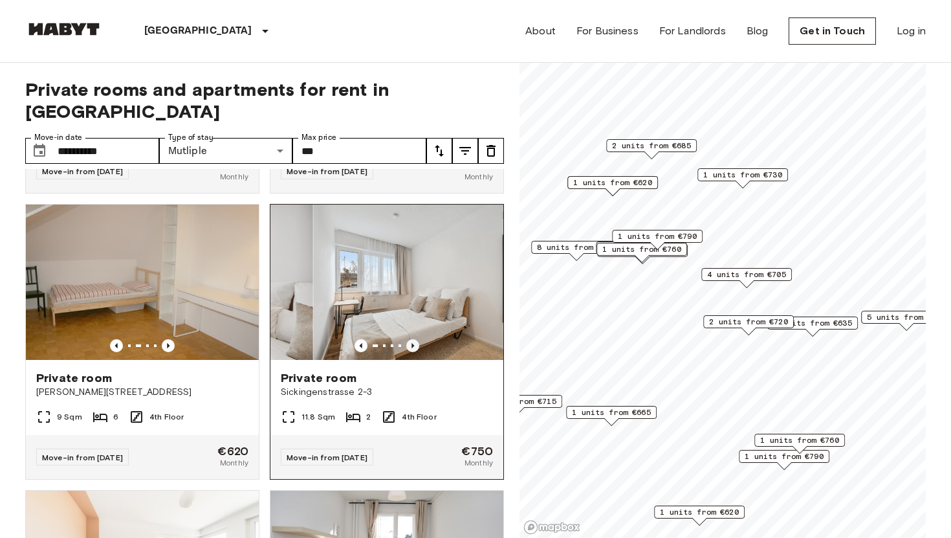
click at [415, 339] on icon "Previous image" at bounding box center [412, 345] width 13 height 13
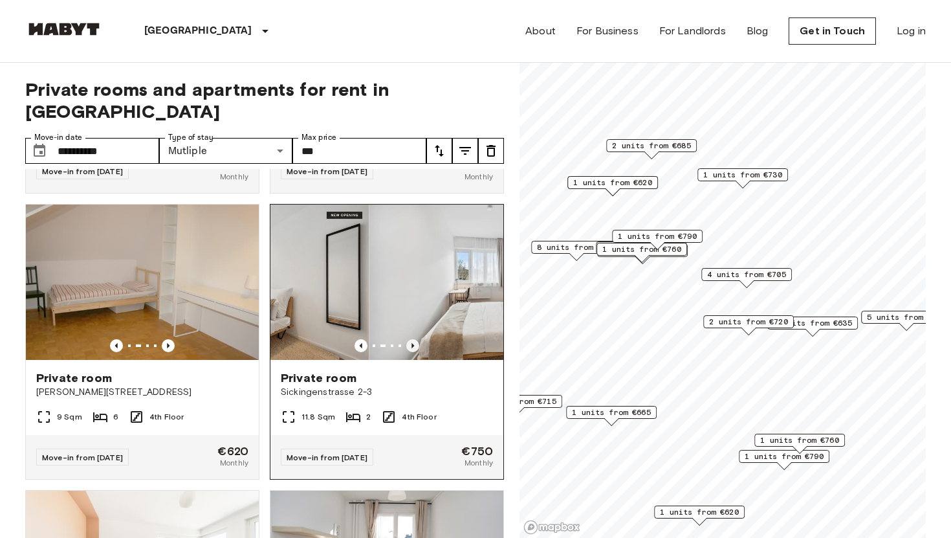
click at [415, 339] on icon "Previous image" at bounding box center [412, 345] width 13 height 13
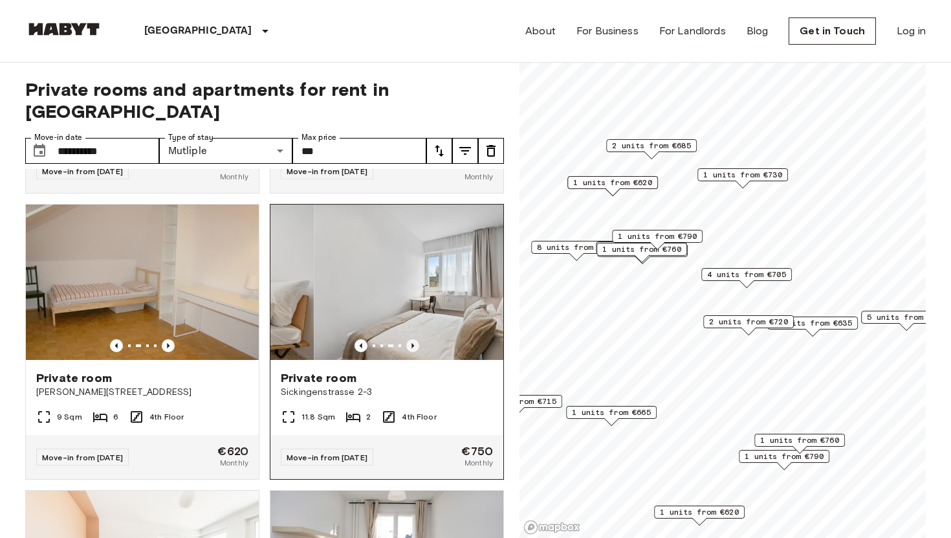
click at [415, 339] on icon "Previous image" at bounding box center [412, 345] width 13 height 13
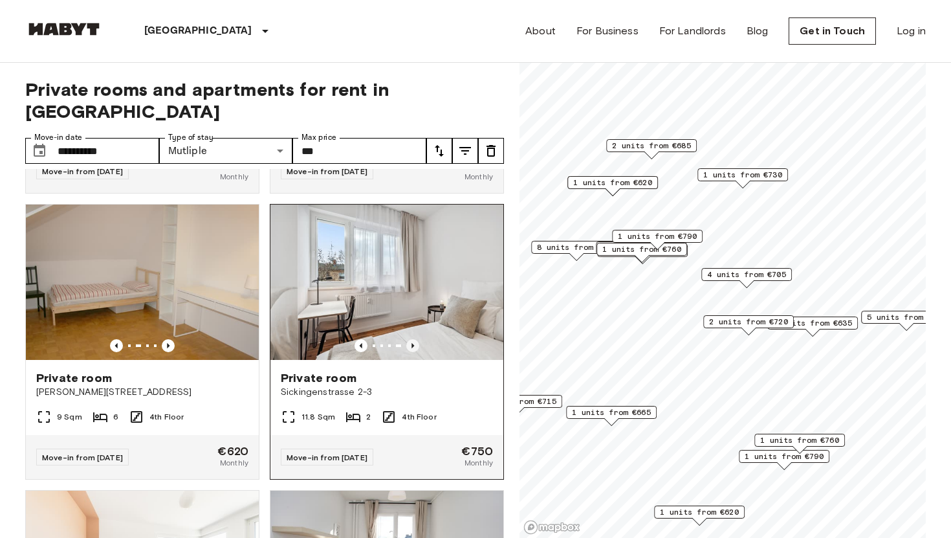
click at [415, 339] on icon "Previous image" at bounding box center [412, 345] width 13 height 13
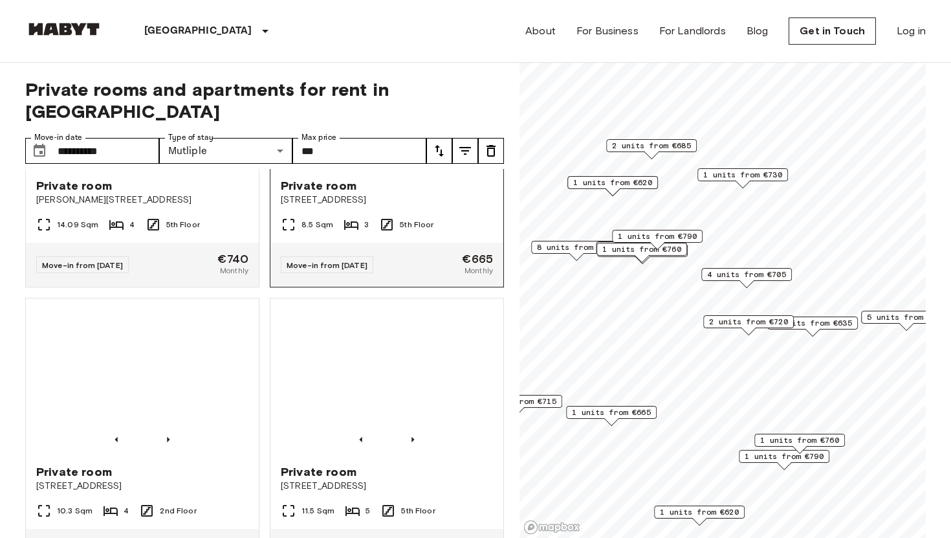
scroll to position [4182, 0]
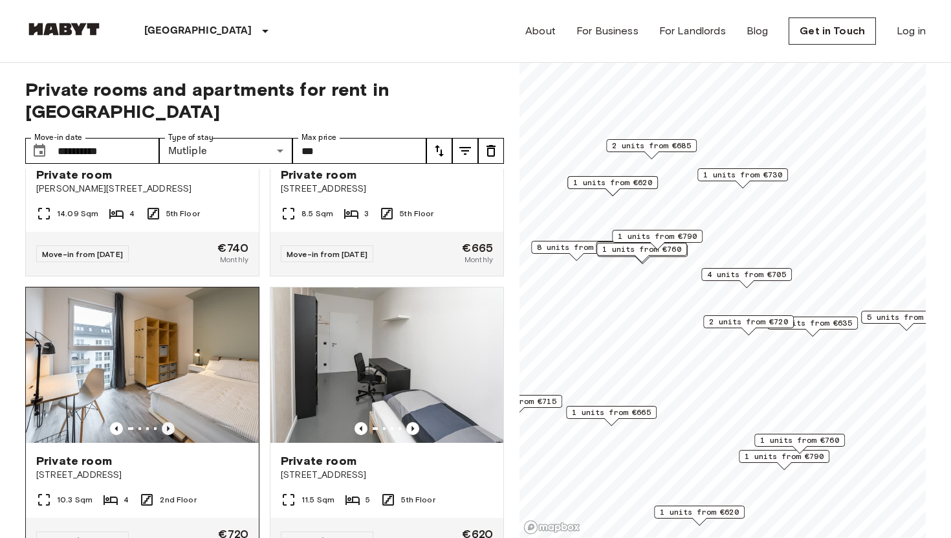
click at [170, 422] on icon "Previous image" at bounding box center [168, 428] width 13 height 13
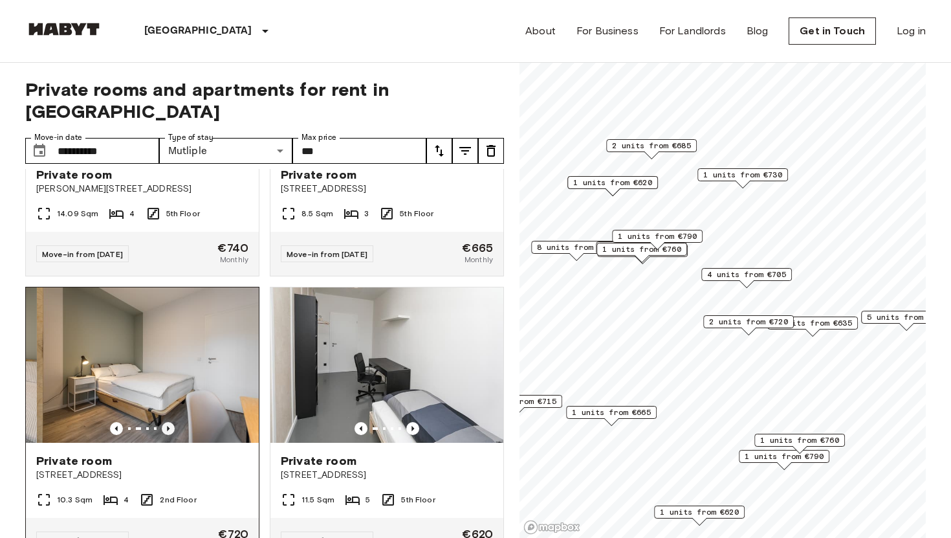
click at [170, 422] on icon "Previous image" at bounding box center [168, 428] width 13 height 13
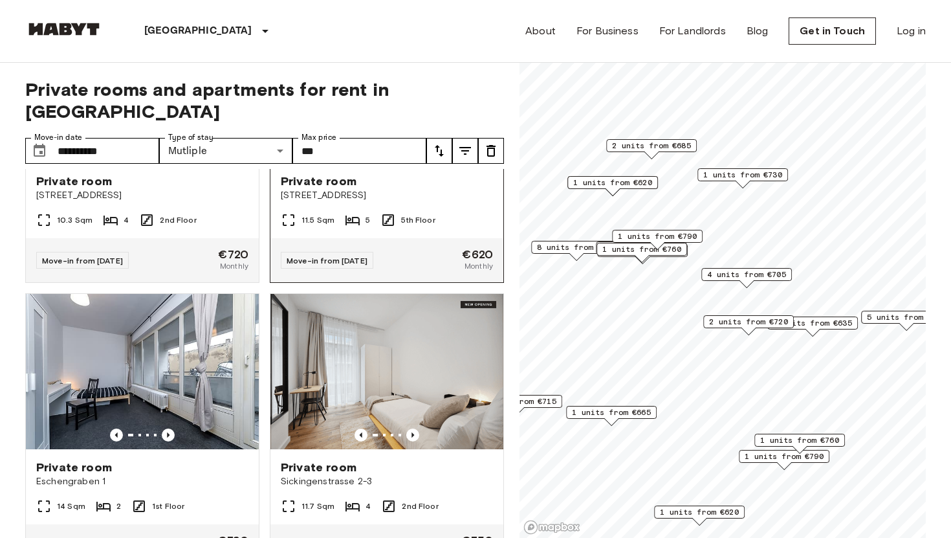
scroll to position [4467, 0]
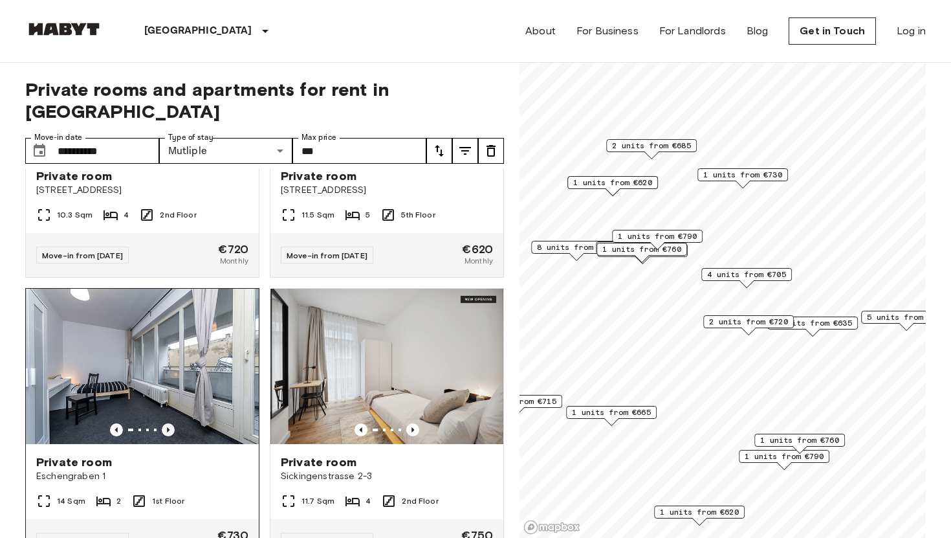
click at [168, 423] on icon "Previous image" at bounding box center [168, 429] width 13 height 13
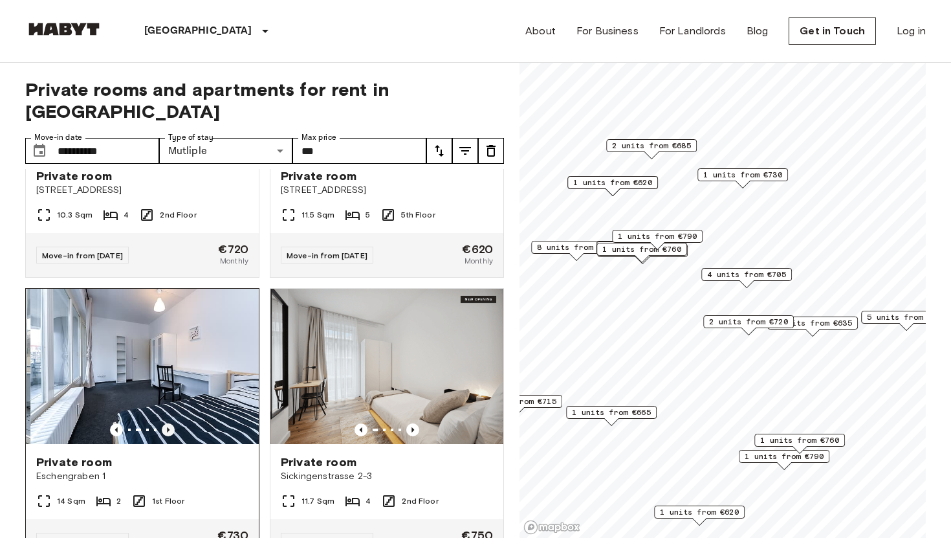
click at [168, 423] on icon "Previous image" at bounding box center [168, 429] width 13 height 13
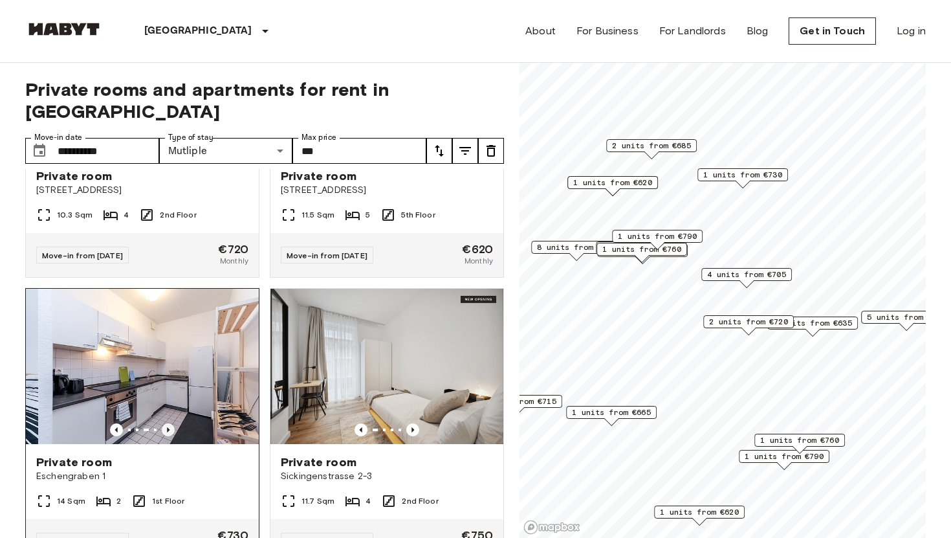
click at [168, 423] on icon "Previous image" at bounding box center [168, 429] width 13 height 13
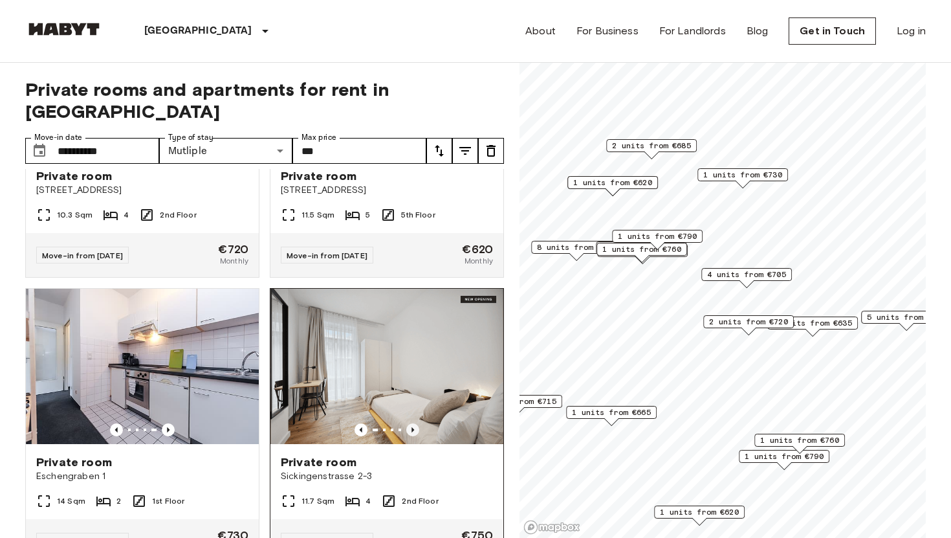
click at [411, 427] on icon "Previous image" at bounding box center [412, 429] width 3 height 5
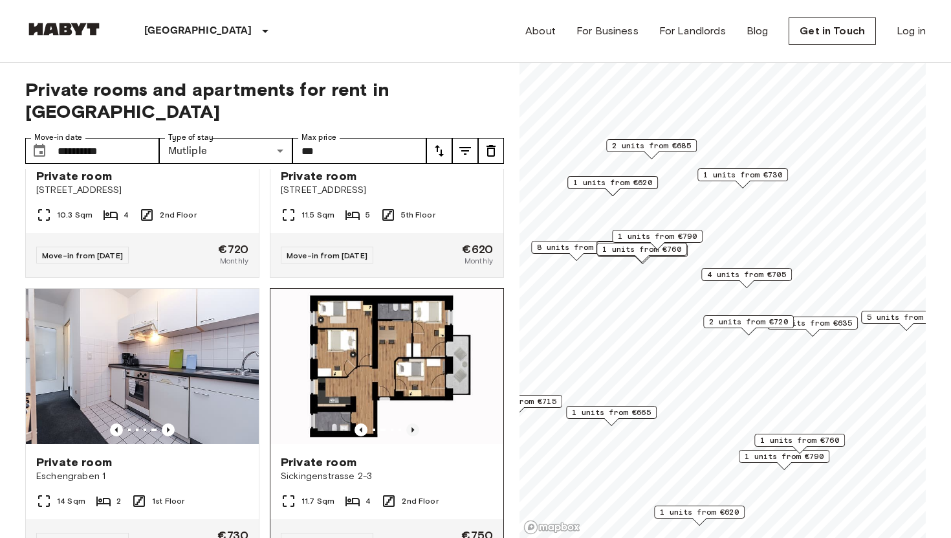
click at [411, 427] on icon "Previous image" at bounding box center [412, 429] width 3 height 5
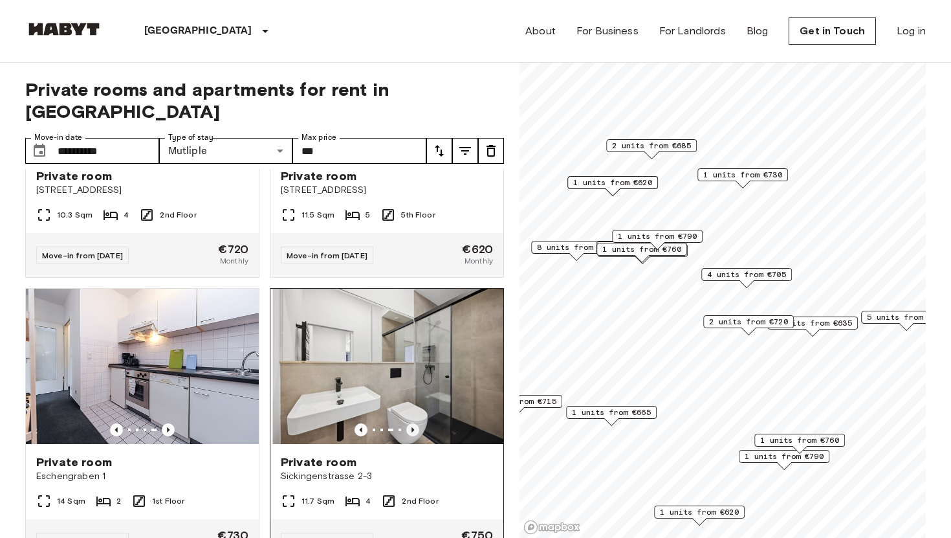
click at [411, 427] on icon "Previous image" at bounding box center [412, 429] width 3 height 5
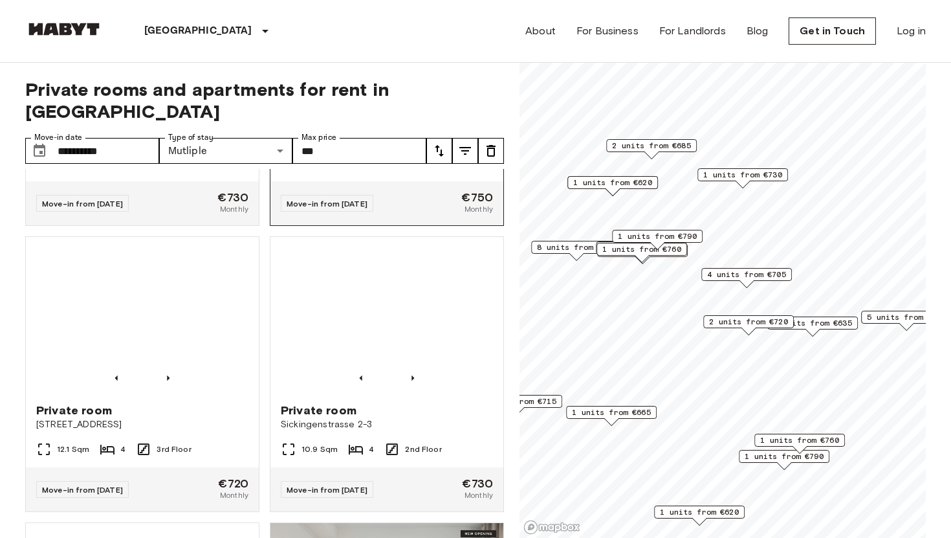
scroll to position [4807, 0]
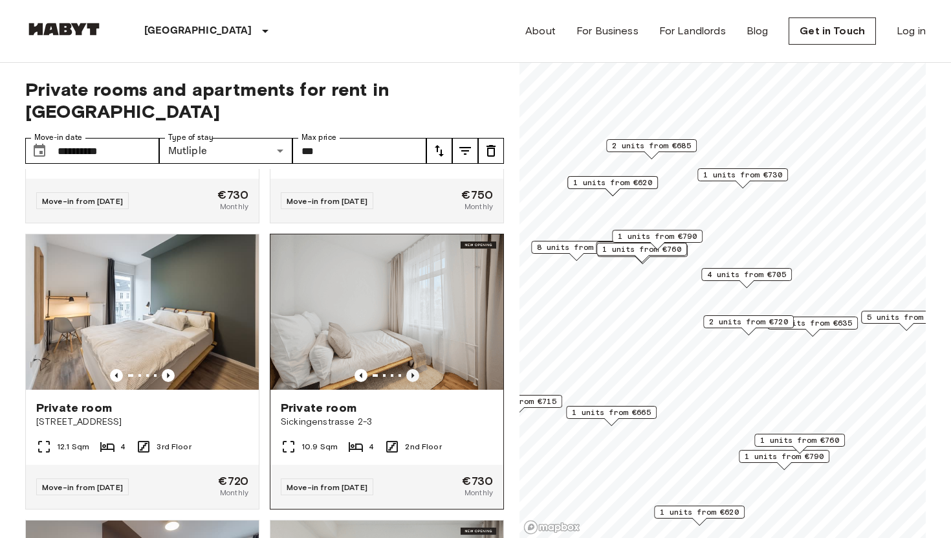
click at [410, 369] on icon "Previous image" at bounding box center [412, 375] width 13 height 13
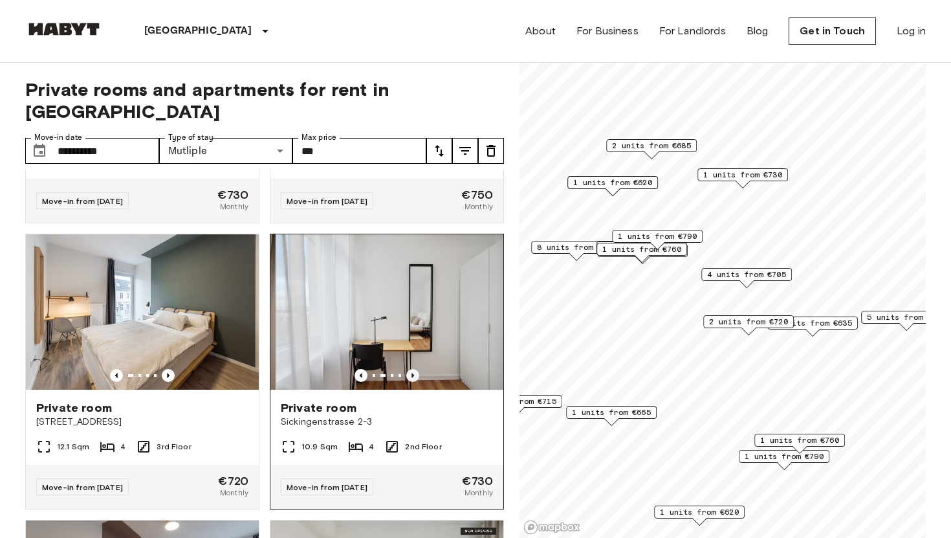
click at [410, 369] on icon "Previous image" at bounding box center [412, 375] width 13 height 13
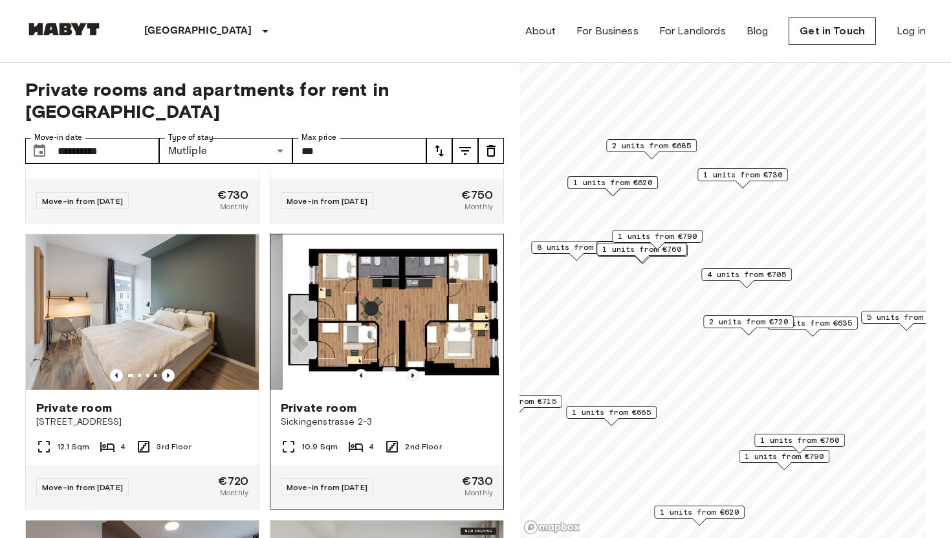
click at [410, 369] on icon "Previous image" at bounding box center [412, 375] width 13 height 13
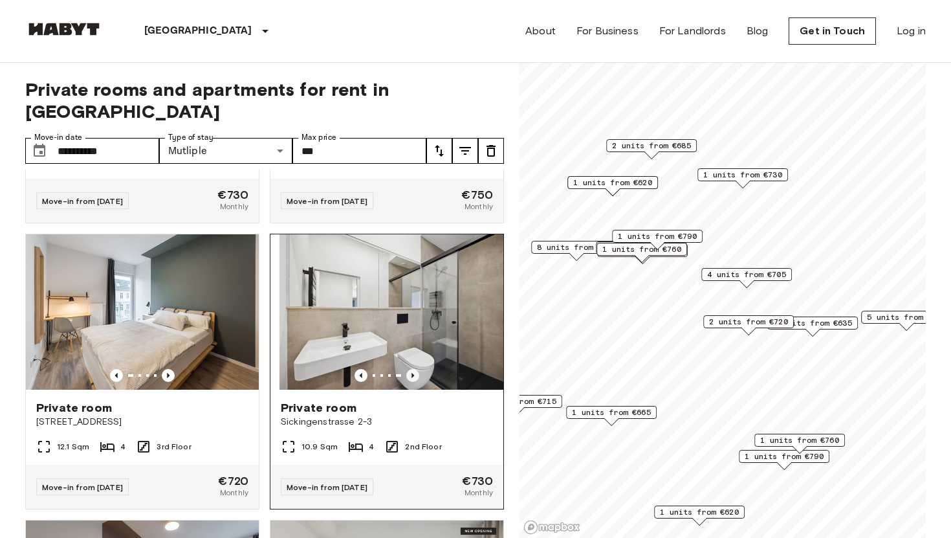
click at [410, 369] on icon "Previous image" at bounding box center [412, 375] width 13 height 13
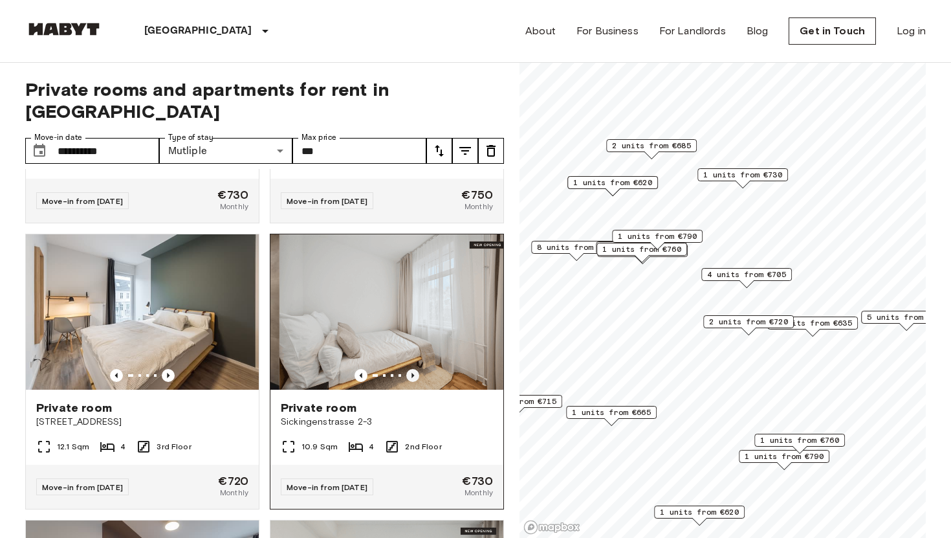
click at [410, 369] on icon "Previous image" at bounding box center [412, 375] width 13 height 13
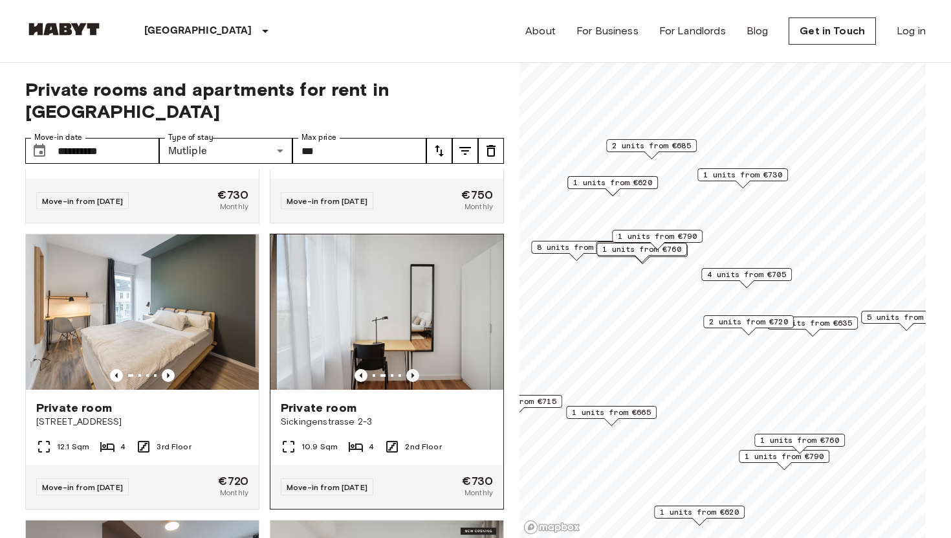
click at [410, 369] on icon "Previous image" at bounding box center [412, 375] width 13 height 13
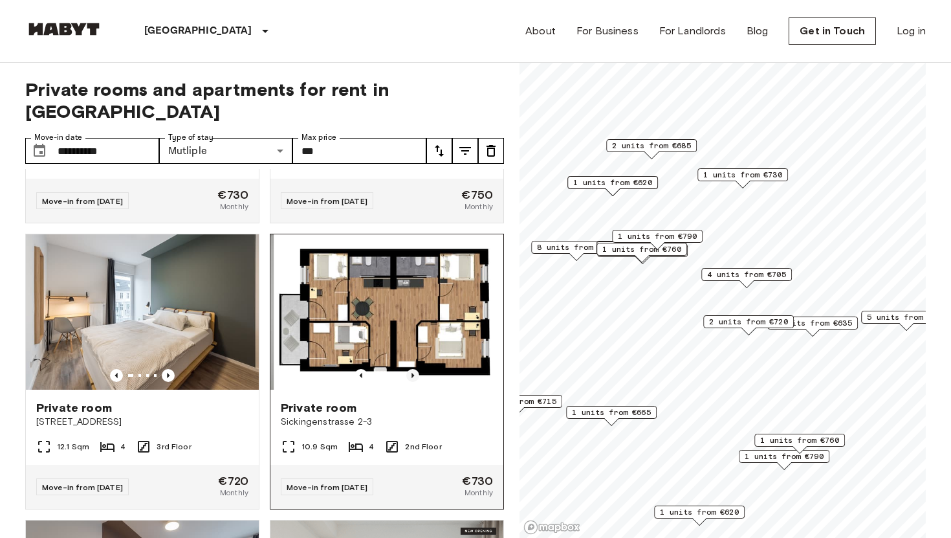
click at [410, 369] on icon "Previous image" at bounding box center [412, 375] width 13 height 13
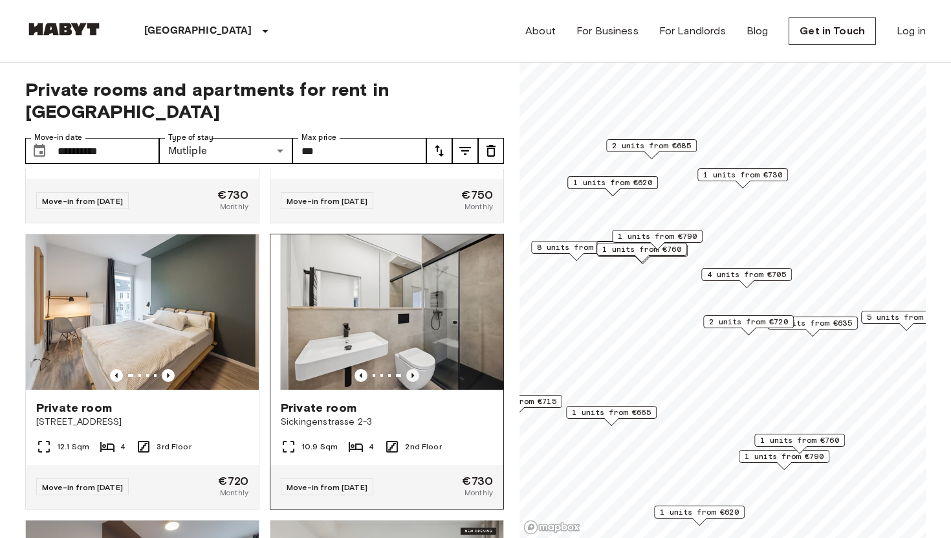
click at [410, 369] on icon "Previous image" at bounding box center [412, 375] width 13 height 13
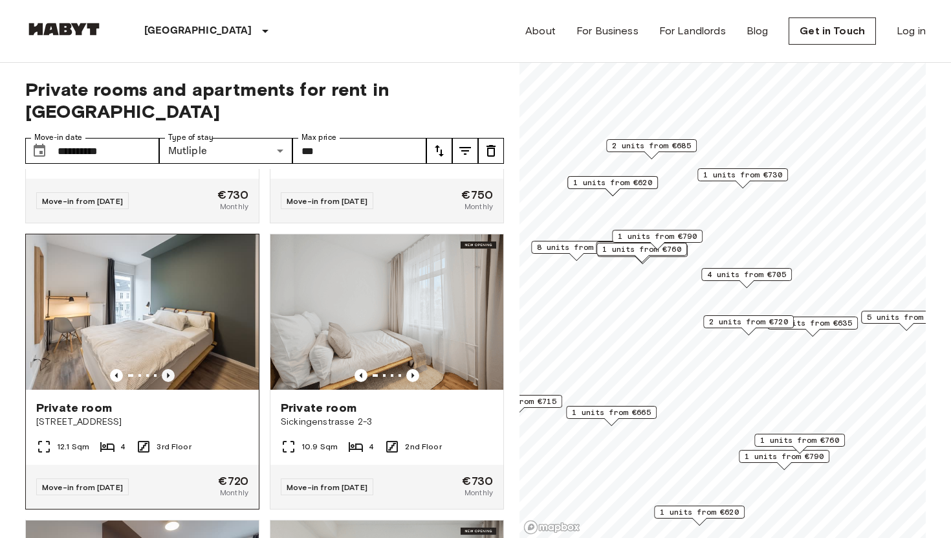
click at [170, 369] on icon "Previous image" at bounding box center [168, 375] width 13 height 13
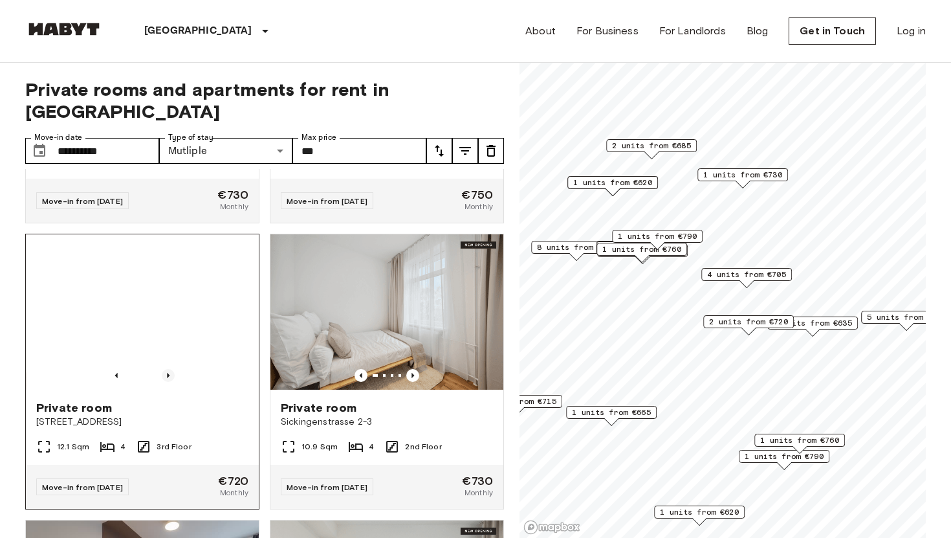
click at [170, 369] on icon "Previous image" at bounding box center [168, 375] width 13 height 13
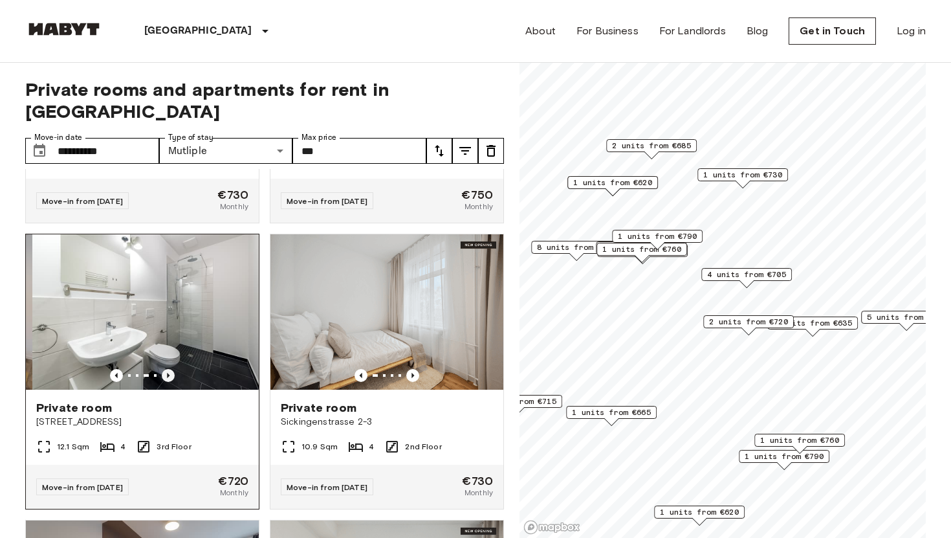
click at [170, 369] on icon "Previous image" at bounding box center [168, 375] width 13 height 13
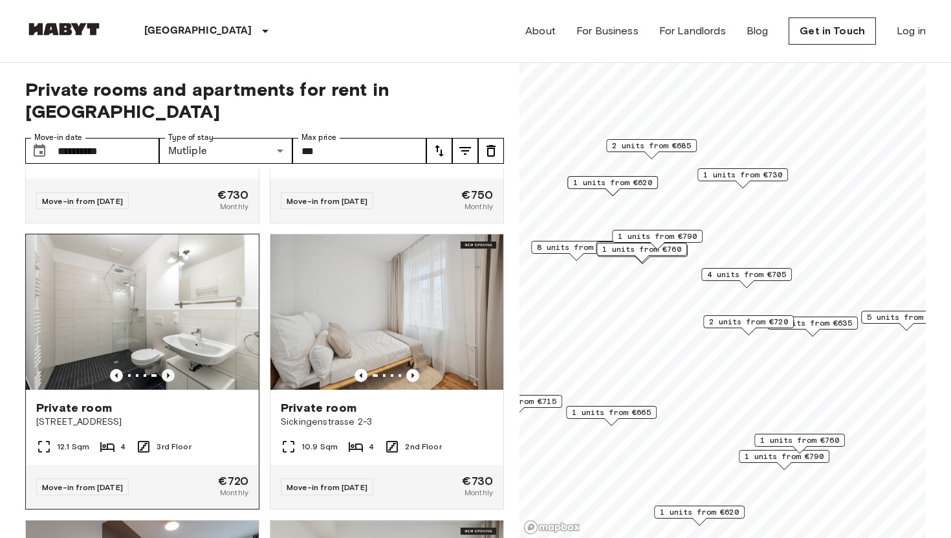
click at [170, 369] on icon "Previous image" at bounding box center [168, 375] width 13 height 13
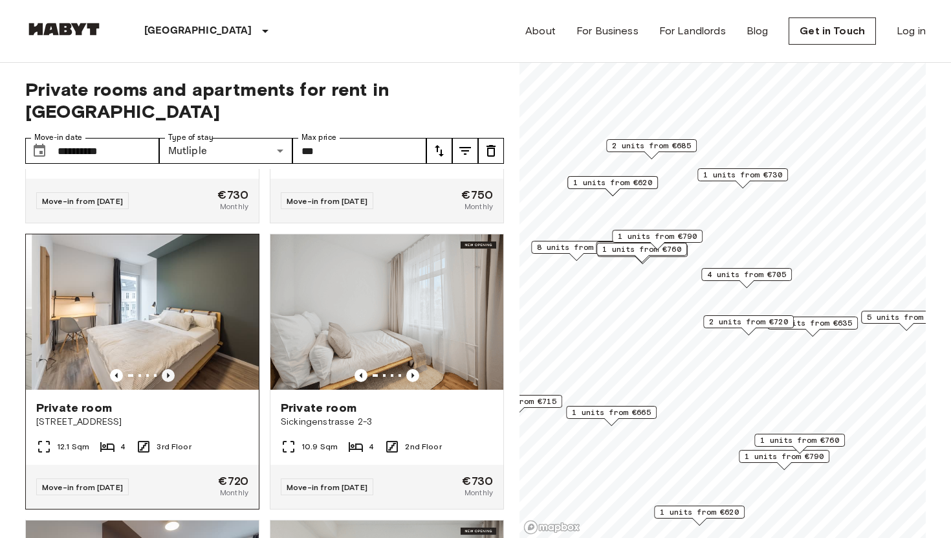
click at [170, 369] on icon "Previous image" at bounding box center [168, 375] width 13 height 13
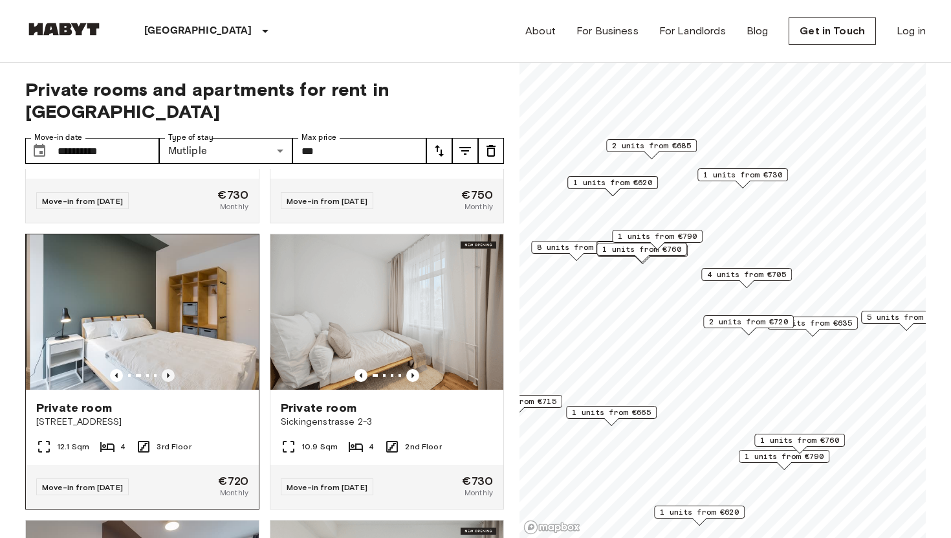
click at [170, 369] on icon "Previous image" at bounding box center [168, 375] width 13 height 13
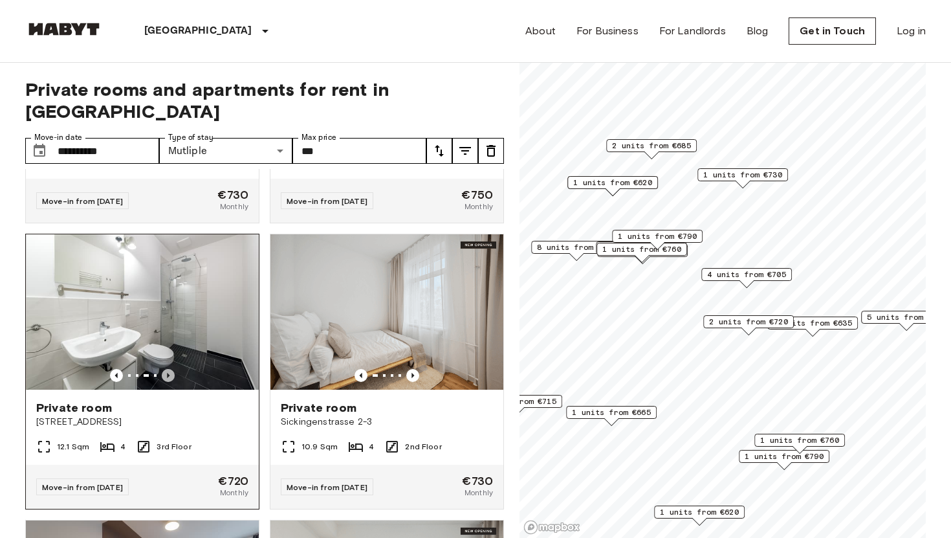
click at [170, 369] on icon "Previous image" at bounding box center [168, 375] width 13 height 13
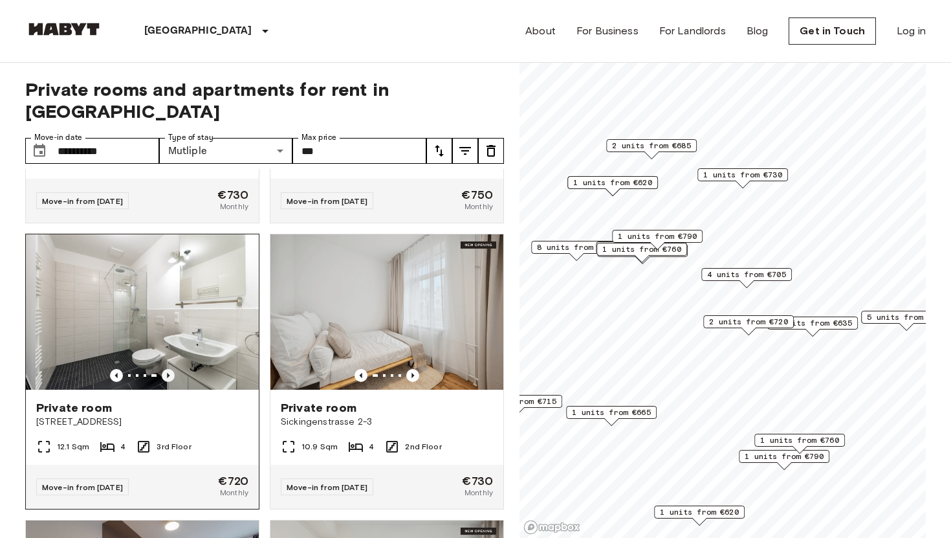
click at [170, 369] on icon "Previous image" at bounding box center [168, 375] width 13 height 13
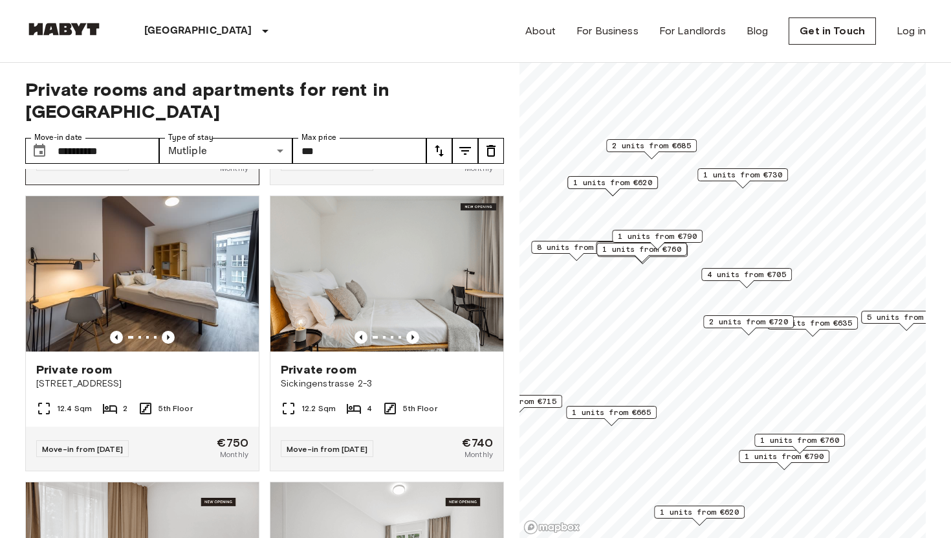
scroll to position [5135, 0]
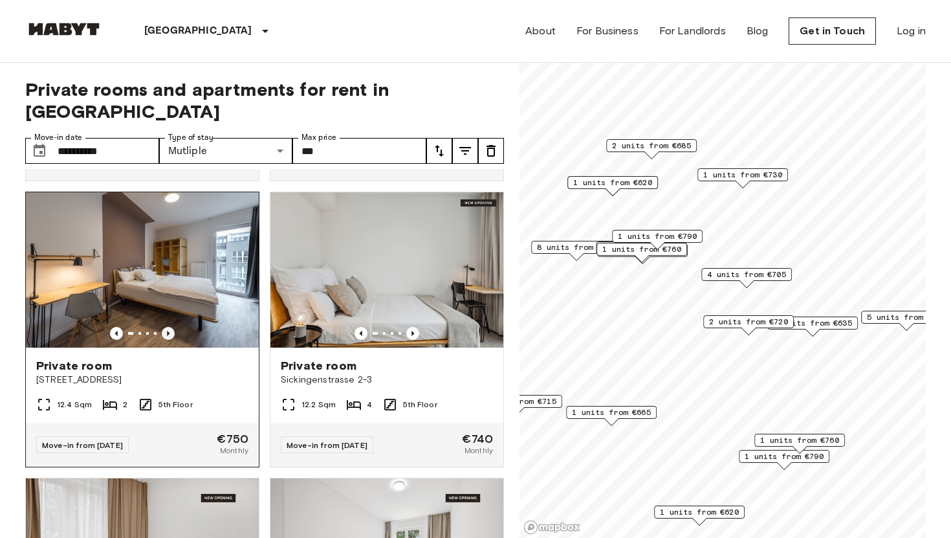
click at [170, 327] on icon "Previous image" at bounding box center [168, 333] width 13 height 13
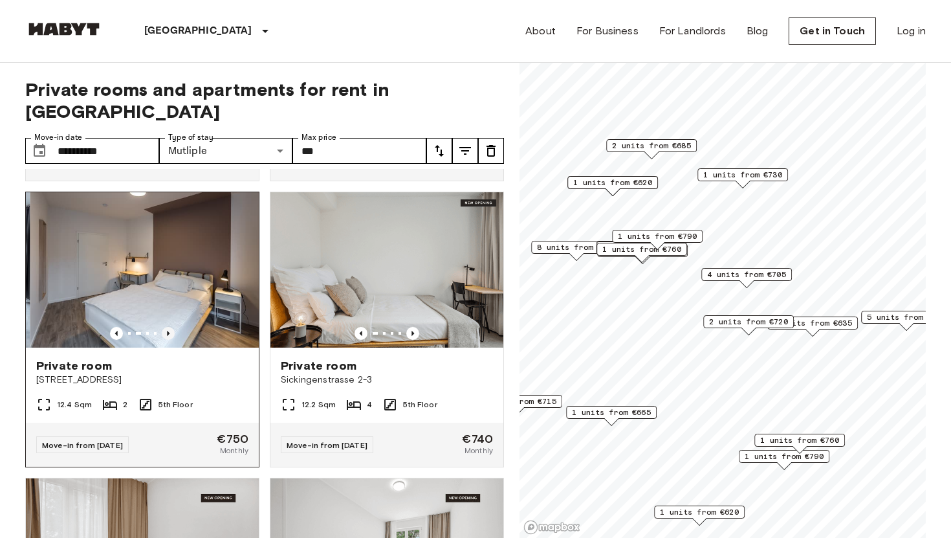
click at [170, 327] on icon "Previous image" at bounding box center [168, 333] width 13 height 13
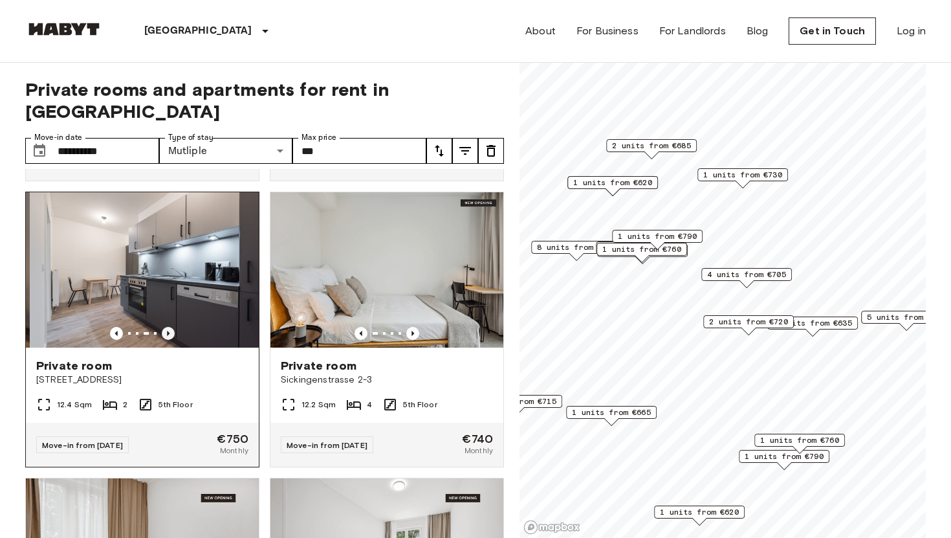
click at [170, 327] on icon "Previous image" at bounding box center [168, 333] width 13 height 13
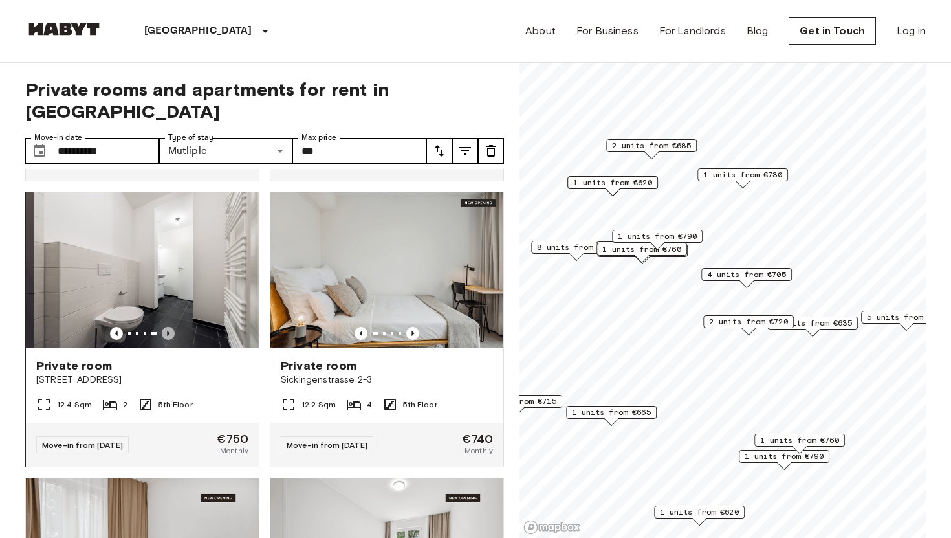
click at [170, 327] on icon "Previous image" at bounding box center [168, 333] width 13 height 13
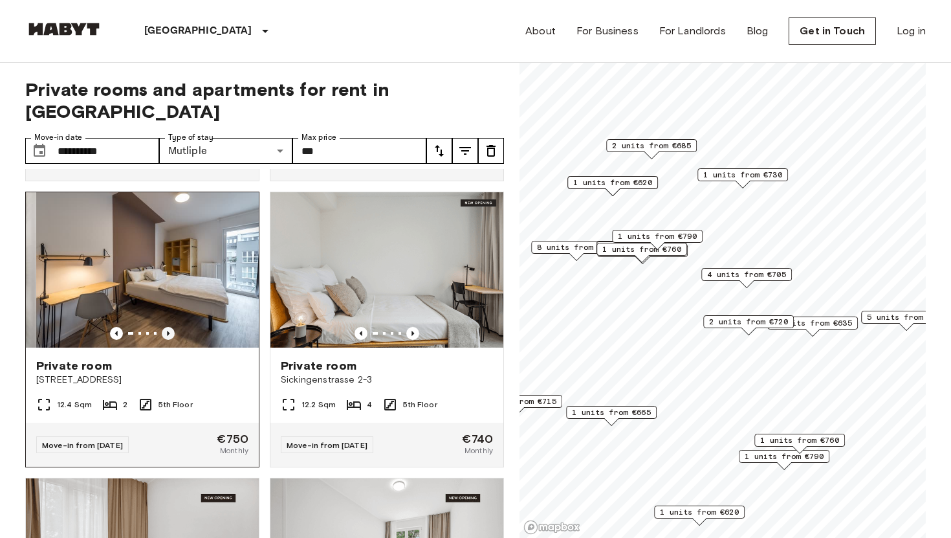
click at [170, 327] on icon "Previous image" at bounding box center [168, 333] width 13 height 13
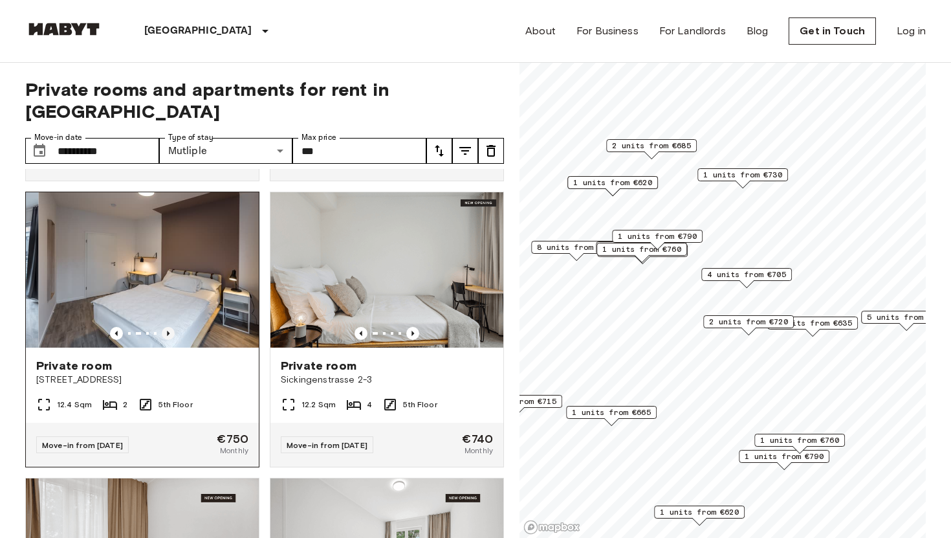
click at [170, 327] on icon "Previous image" at bounding box center [168, 333] width 13 height 13
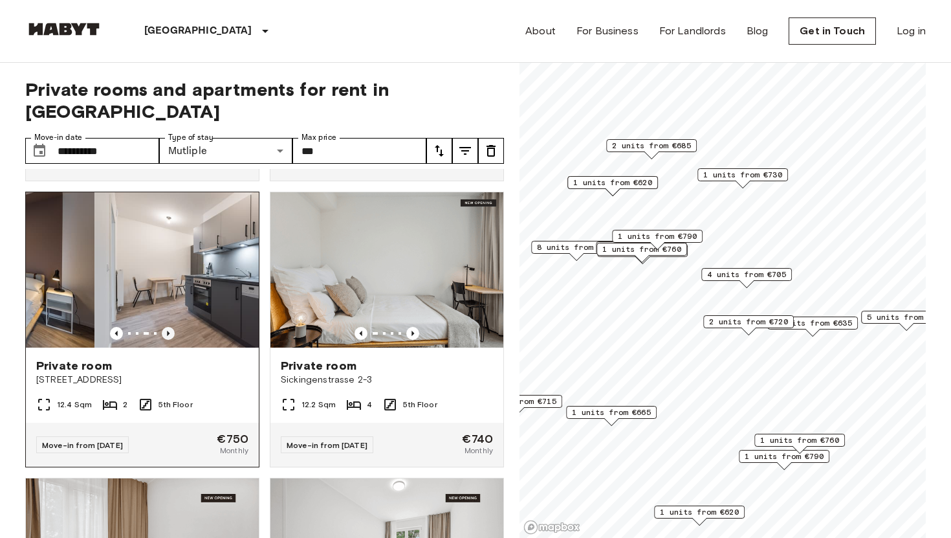
click at [170, 327] on icon "Previous image" at bounding box center [168, 333] width 13 height 13
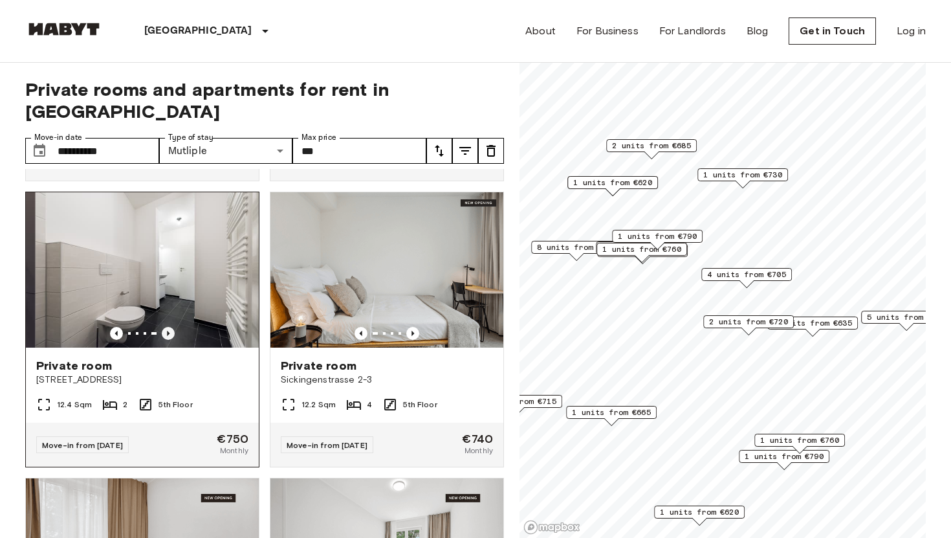
click at [170, 327] on icon "Previous image" at bounding box center [168, 333] width 13 height 13
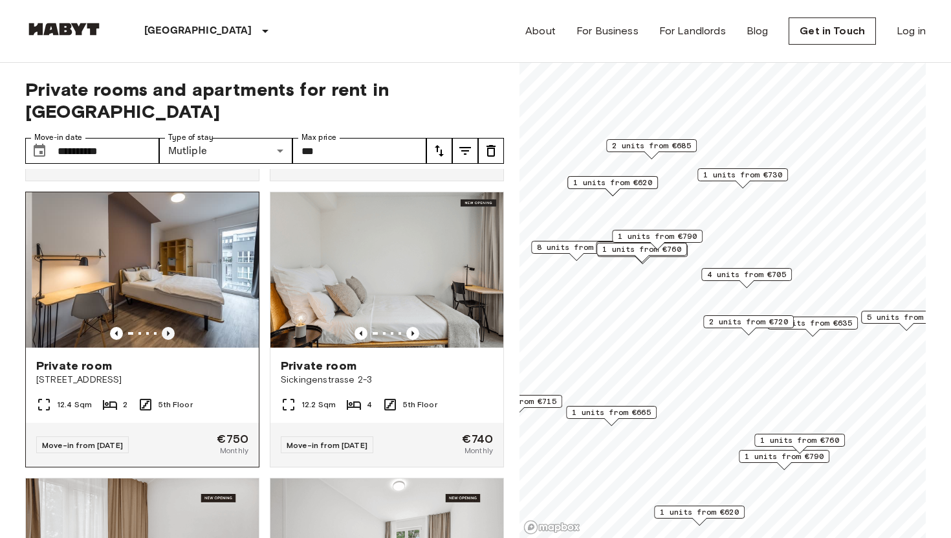
click at [170, 327] on icon "Previous image" at bounding box center [168, 333] width 13 height 13
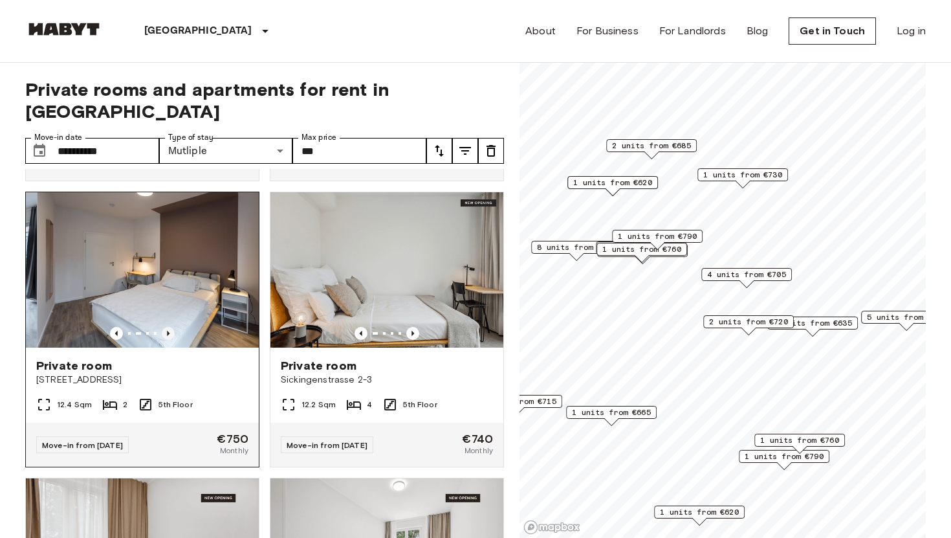
click at [170, 327] on icon "Previous image" at bounding box center [168, 333] width 13 height 13
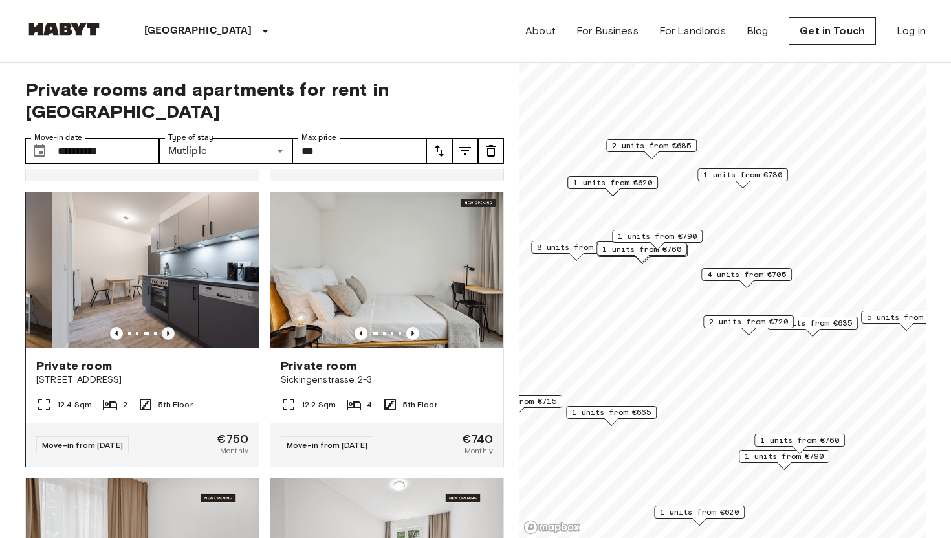
click at [170, 327] on icon "Previous image" at bounding box center [168, 333] width 13 height 13
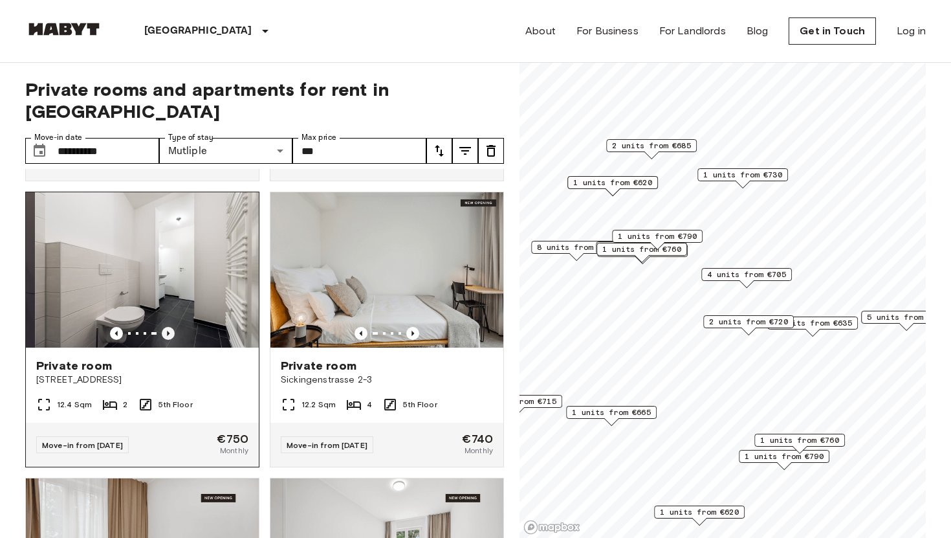
click at [170, 327] on icon "Previous image" at bounding box center [168, 333] width 13 height 13
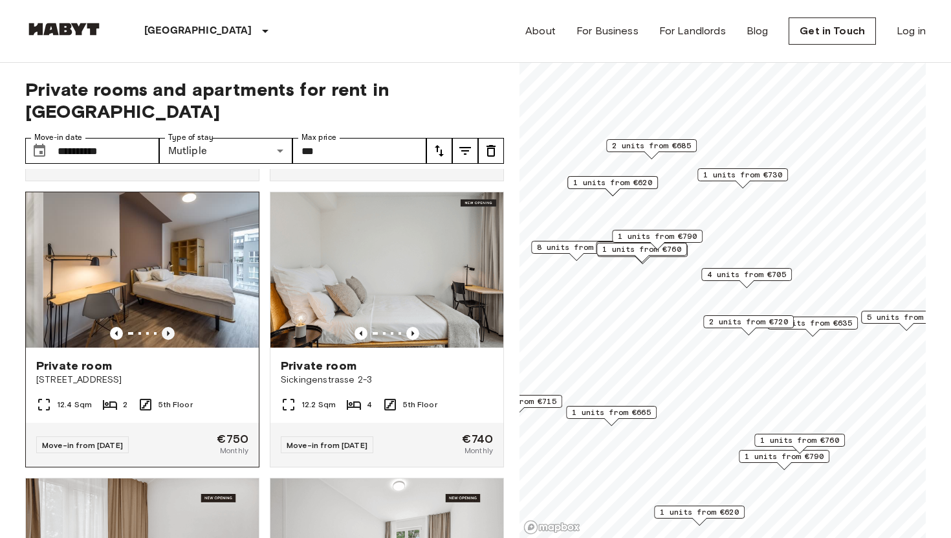
click at [170, 327] on icon "Previous image" at bounding box center [168, 333] width 13 height 13
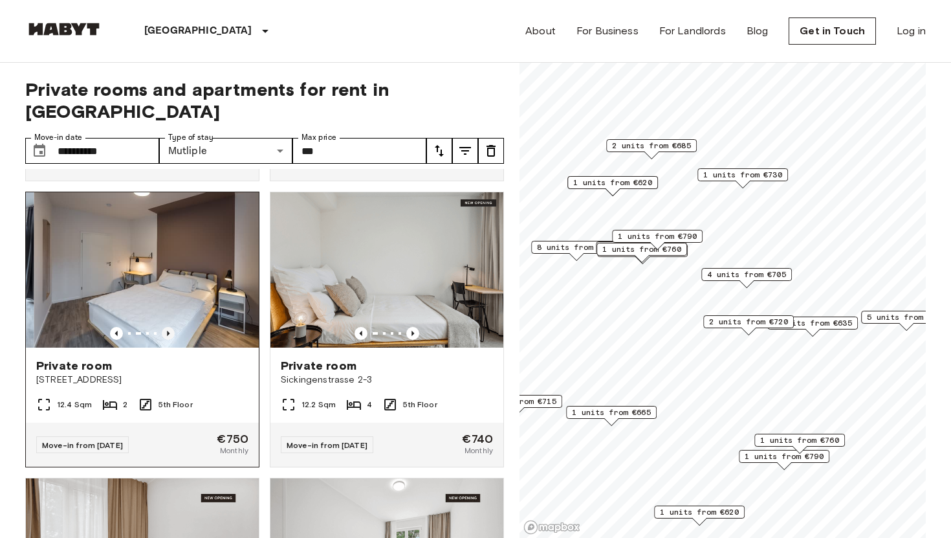
click at [170, 327] on icon "Previous image" at bounding box center [168, 333] width 13 height 13
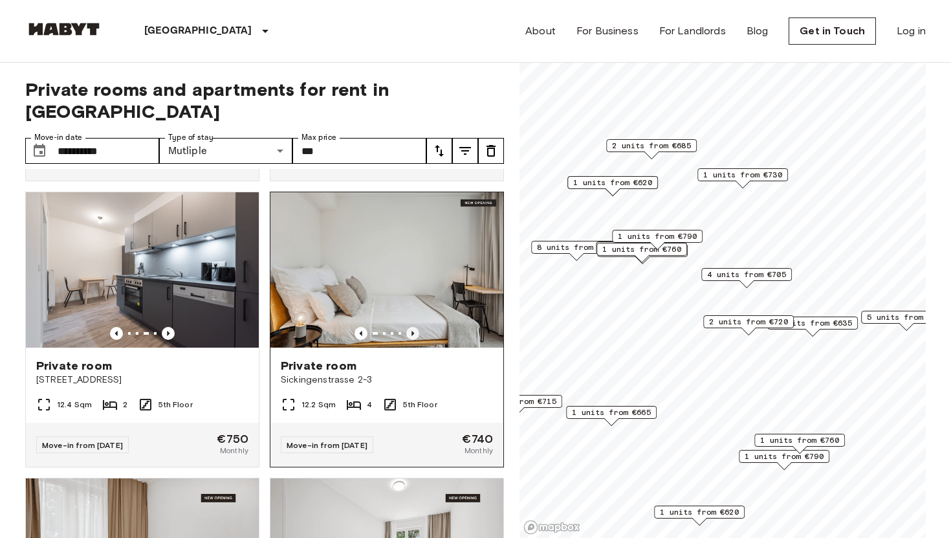
click at [413, 331] on icon "Previous image" at bounding box center [412, 333] width 3 height 5
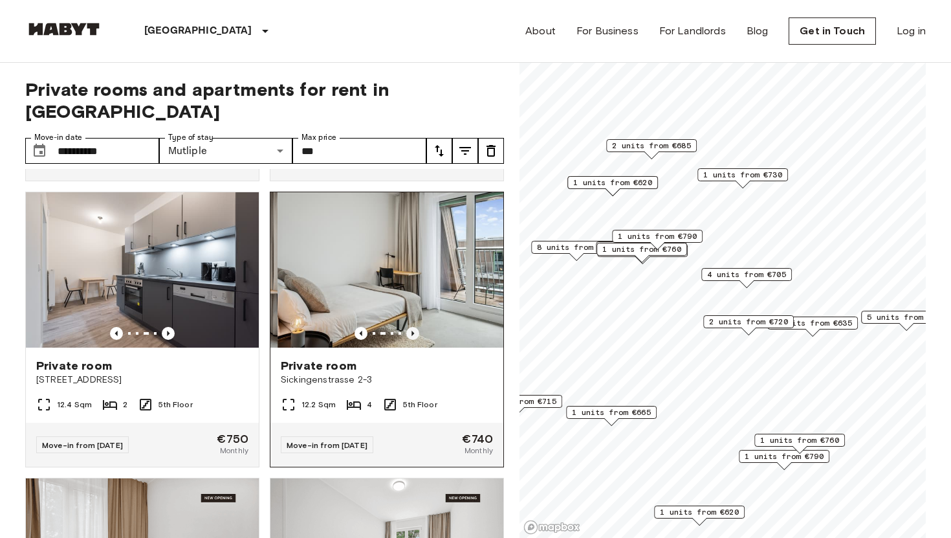
click at [413, 331] on icon "Previous image" at bounding box center [412, 333] width 3 height 5
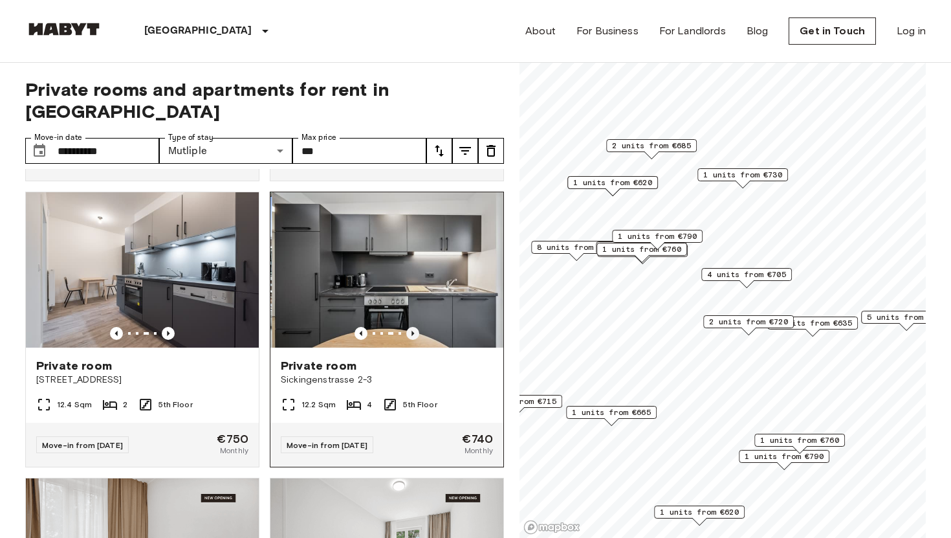
click at [413, 331] on icon "Previous image" at bounding box center [412, 333] width 3 height 5
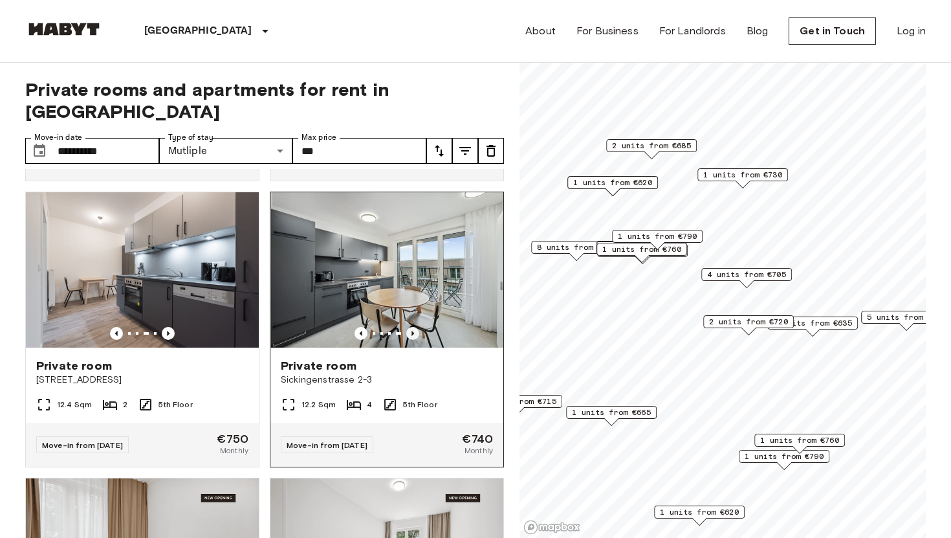
click at [413, 331] on icon "Previous image" at bounding box center [412, 333] width 3 height 5
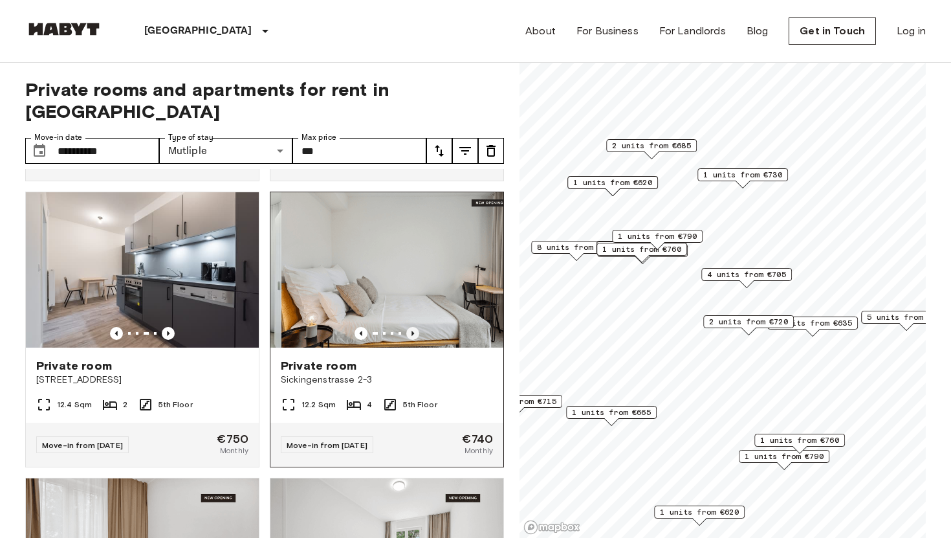
click at [413, 331] on icon "Previous image" at bounding box center [412, 333] width 3 height 5
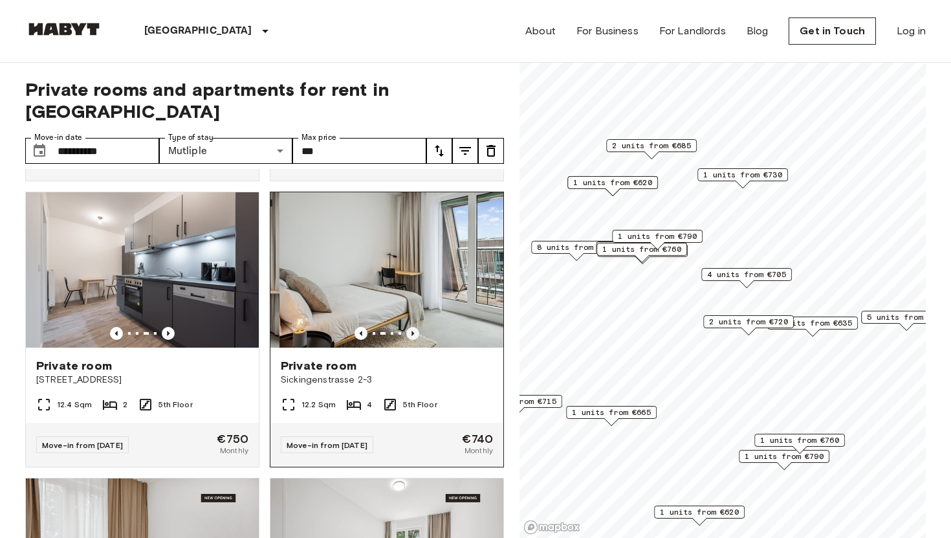
click at [413, 331] on icon "Previous image" at bounding box center [412, 333] width 3 height 5
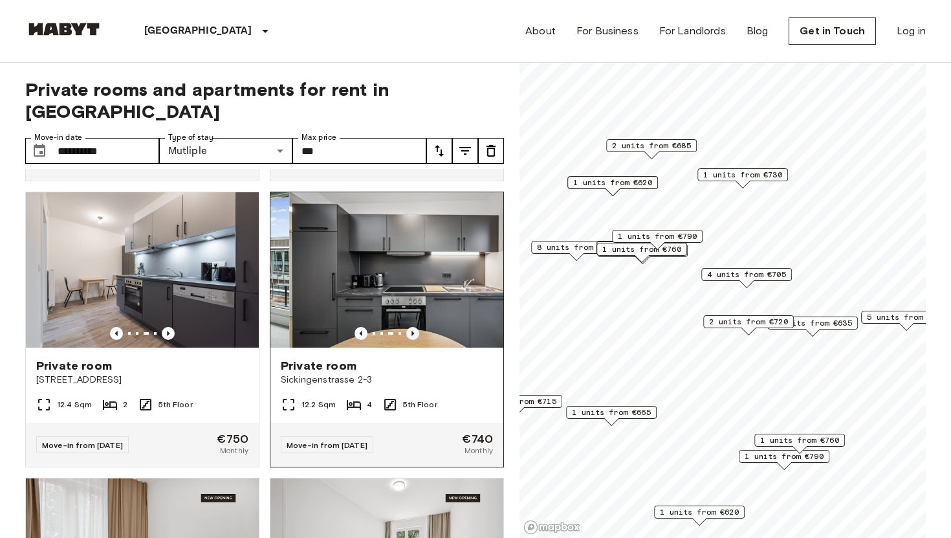
click at [413, 331] on icon "Previous image" at bounding box center [412, 333] width 3 height 5
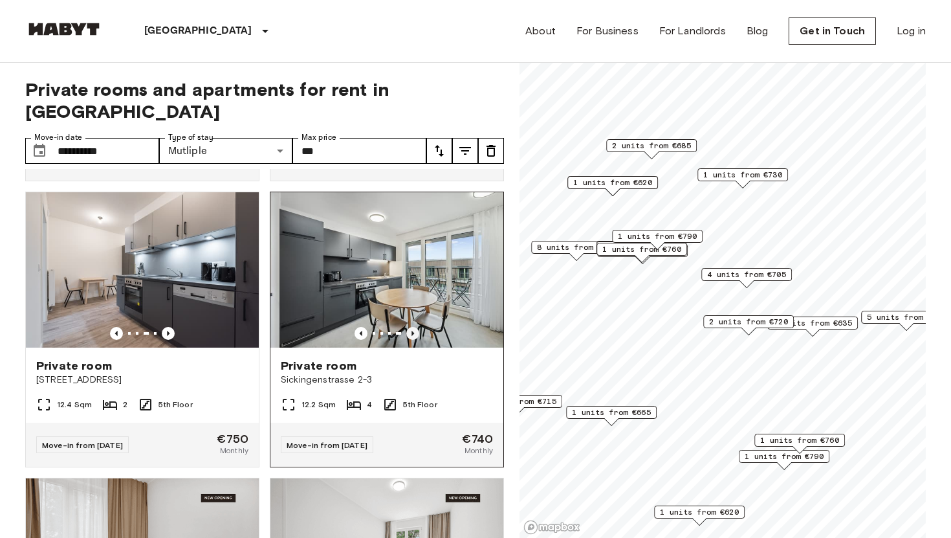
click at [413, 331] on icon "Previous image" at bounding box center [412, 333] width 3 height 5
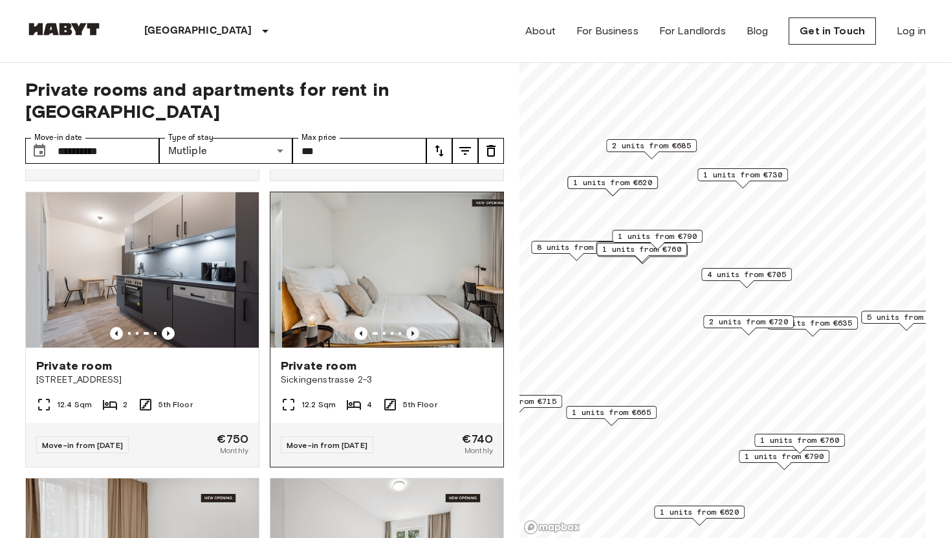
click at [413, 331] on icon "Previous image" at bounding box center [412, 333] width 3 height 5
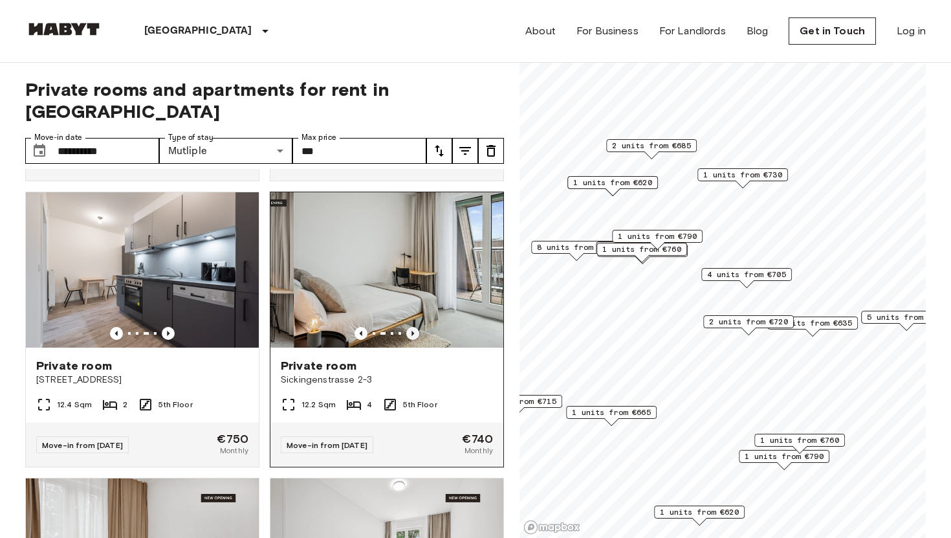
click at [413, 331] on icon "Previous image" at bounding box center [412, 333] width 3 height 5
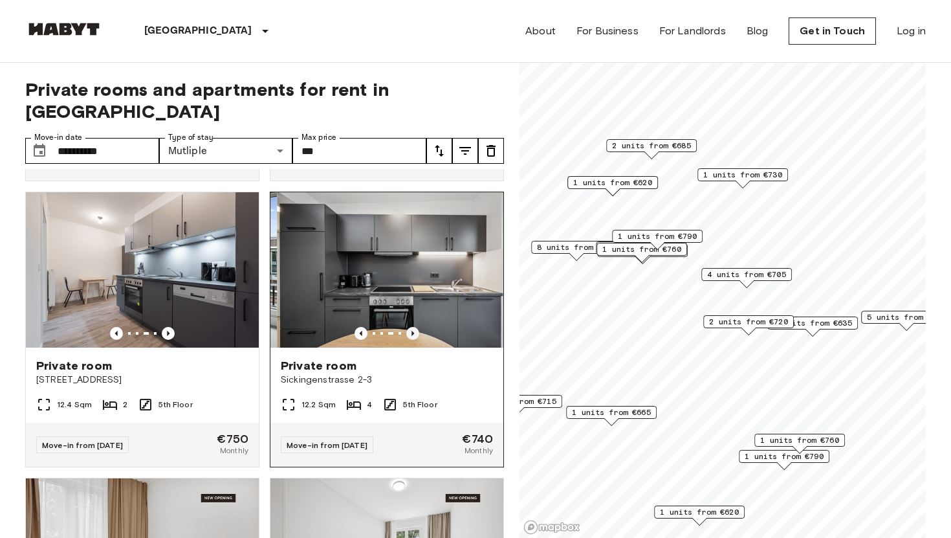
click at [413, 331] on icon "Previous image" at bounding box center [412, 333] width 3 height 5
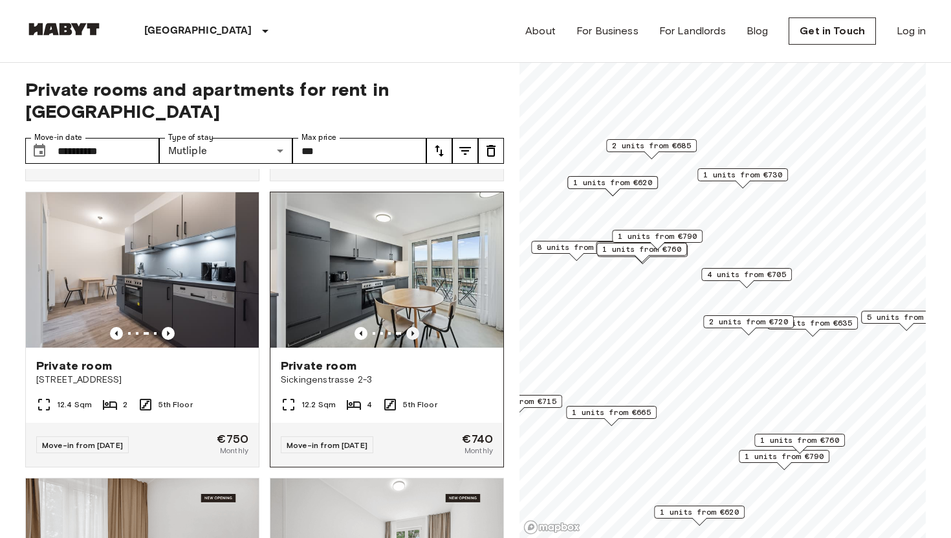
click at [413, 331] on icon "Previous image" at bounding box center [412, 333] width 3 height 5
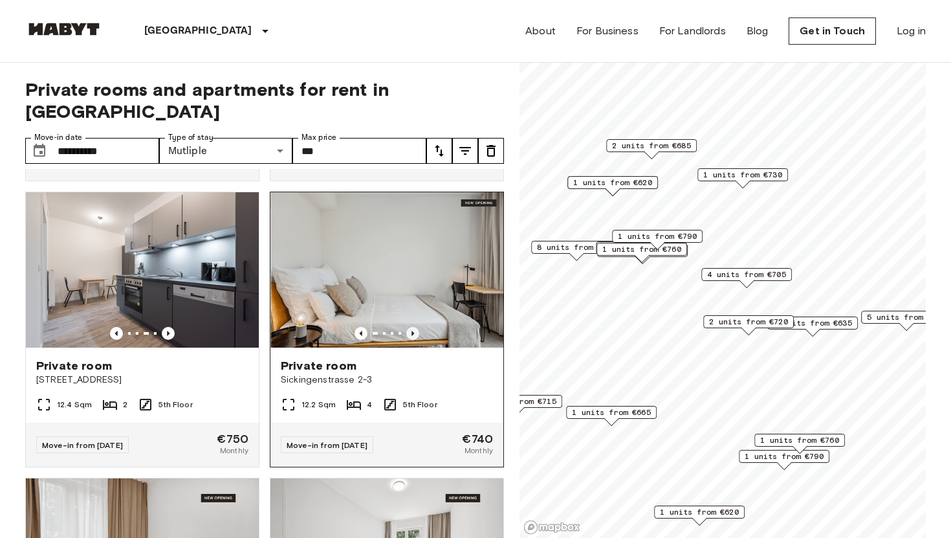
click at [413, 331] on icon "Previous image" at bounding box center [412, 333] width 3 height 5
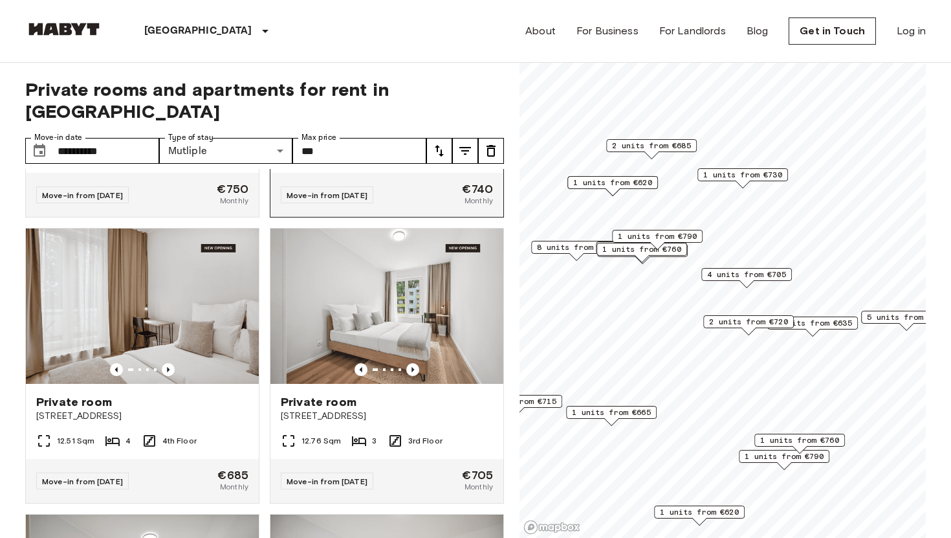
scroll to position [5387, 0]
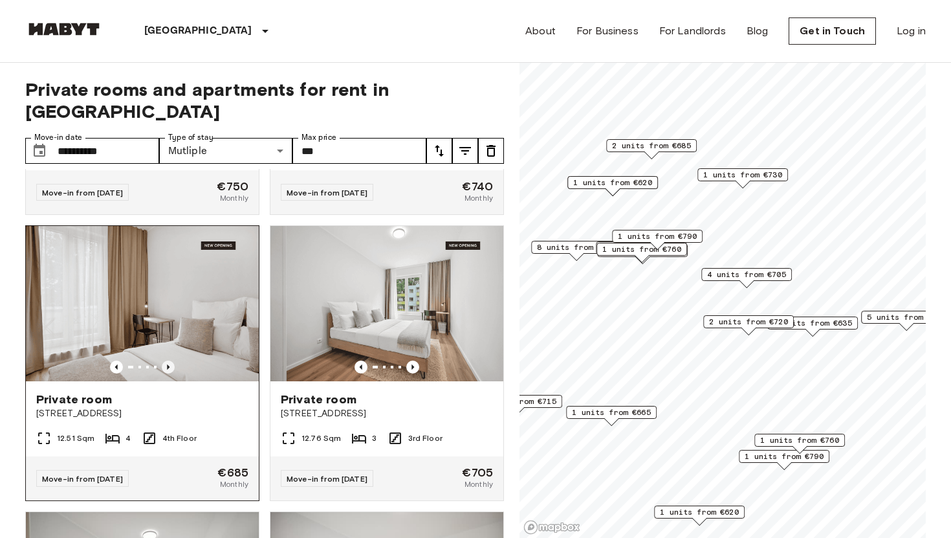
click at [172, 360] on icon "Previous image" at bounding box center [168, 366] width 13 height 13
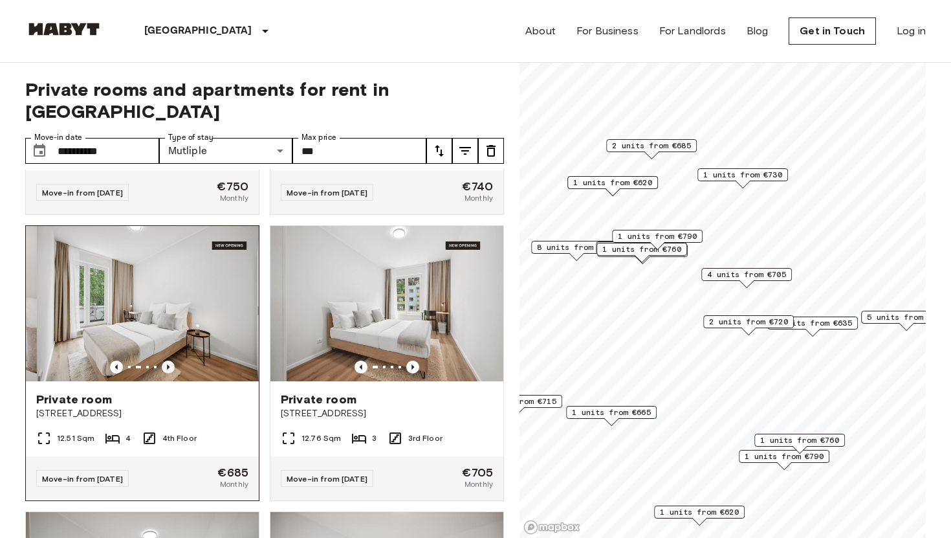
click at [172, 360] on icon "Previous image" at bounding box center [168, 366] width 13 height 13
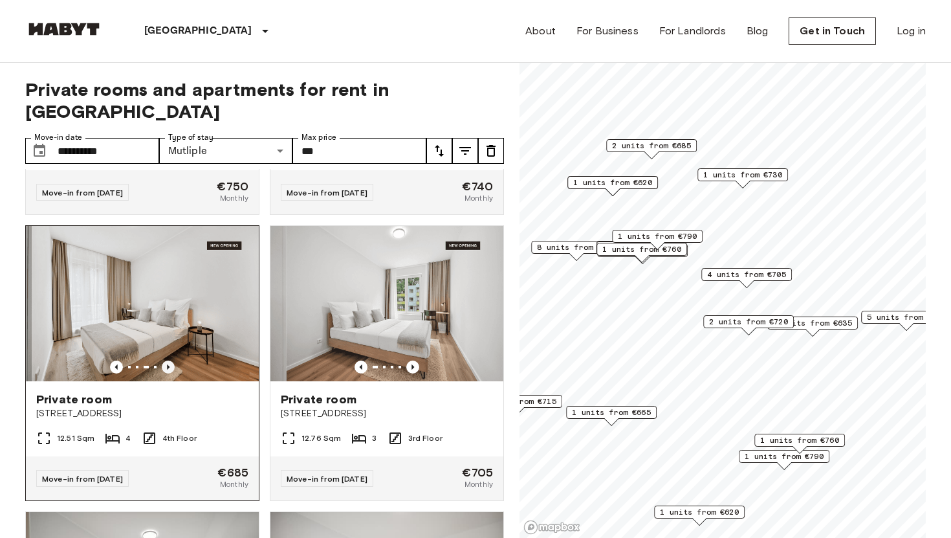
click at [172, 360] on icon "Previous image" at bounding box center [168, 366] width 13 height 13
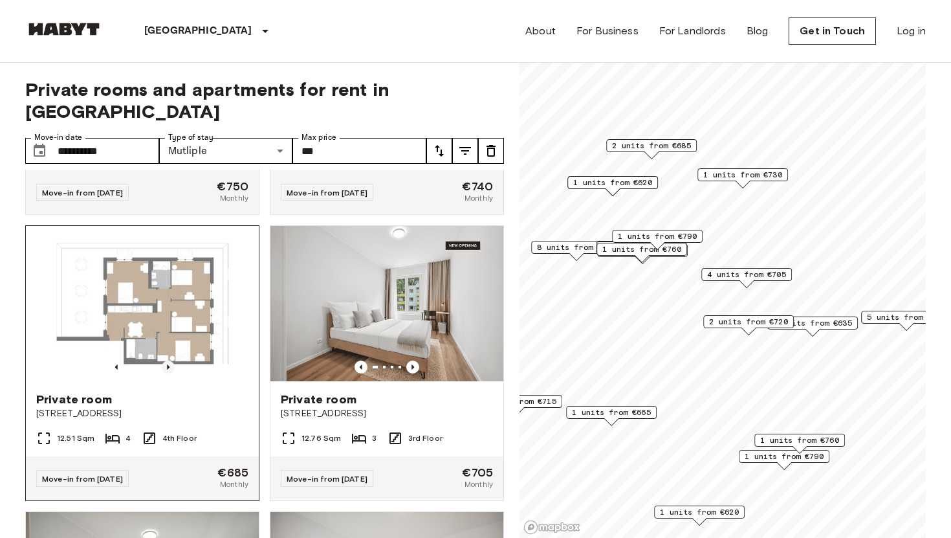
click at [171, 360] on icon "Previous image" at bounding box center [168, 366] width 13 height 13
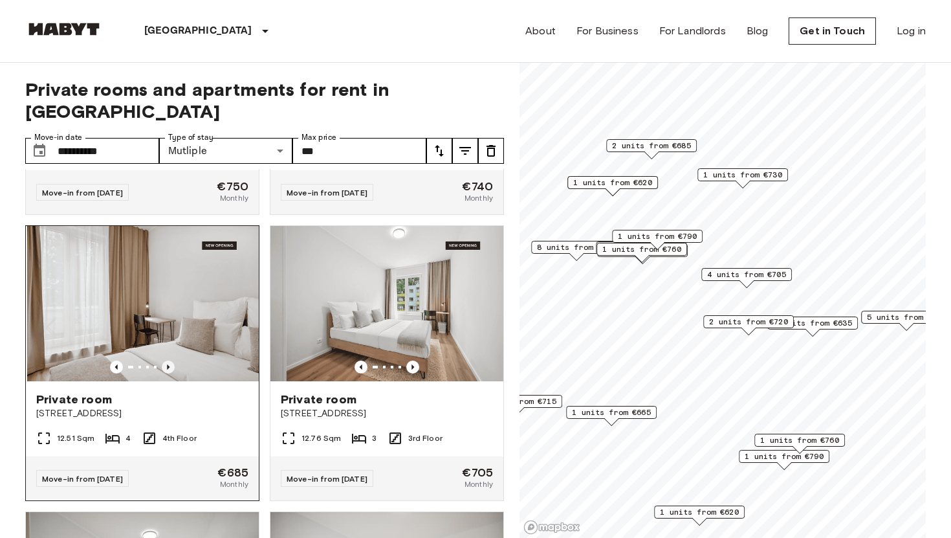
click at [171, 360] on icon "Previous image" at bounding box center [168, 366] width 13 height 13
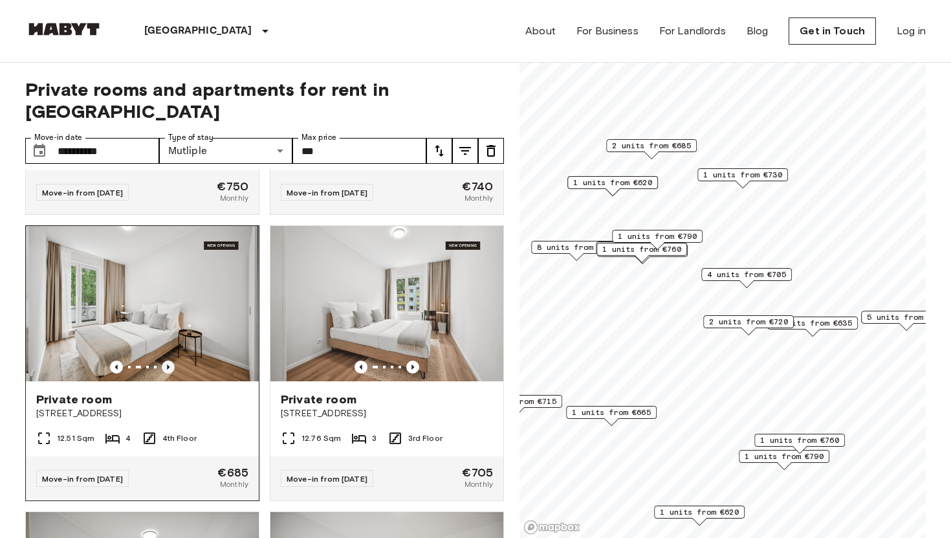
click at [171, 360] on icon "Previous image" at bounding box center [168, 366] width 13 height 13
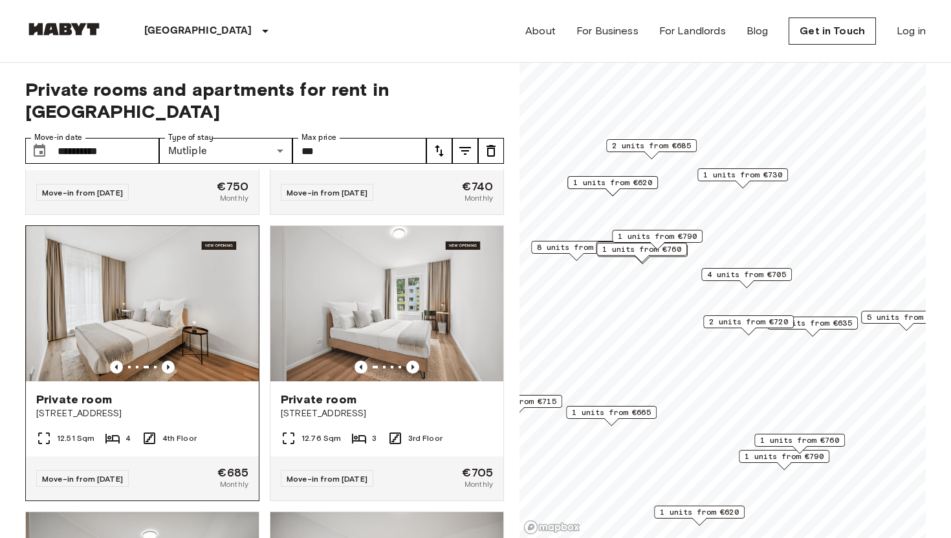
click at [162, 300] on img at bounding box center [143, 303] width 233 height 155
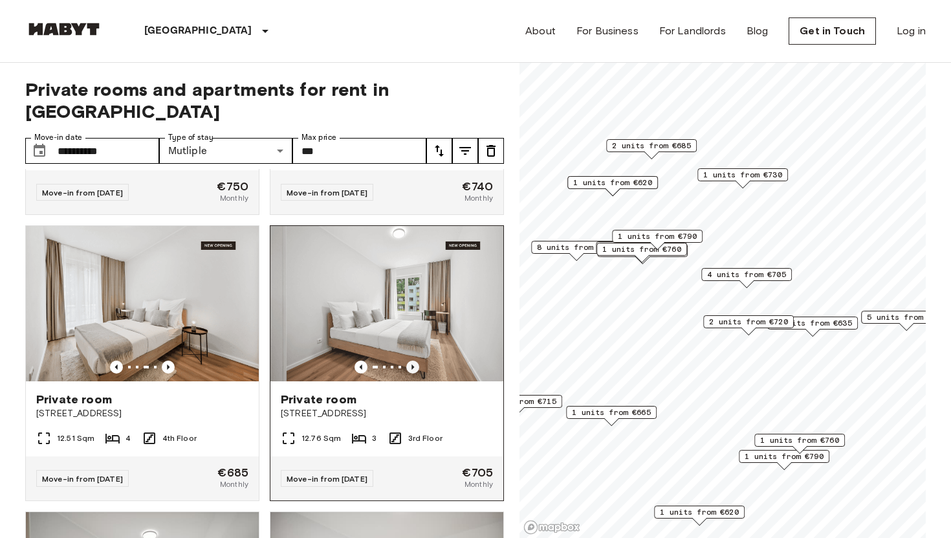
click at [415, 360] on icon "Previous image" at bounding box center [412, 366] width 13 height 13
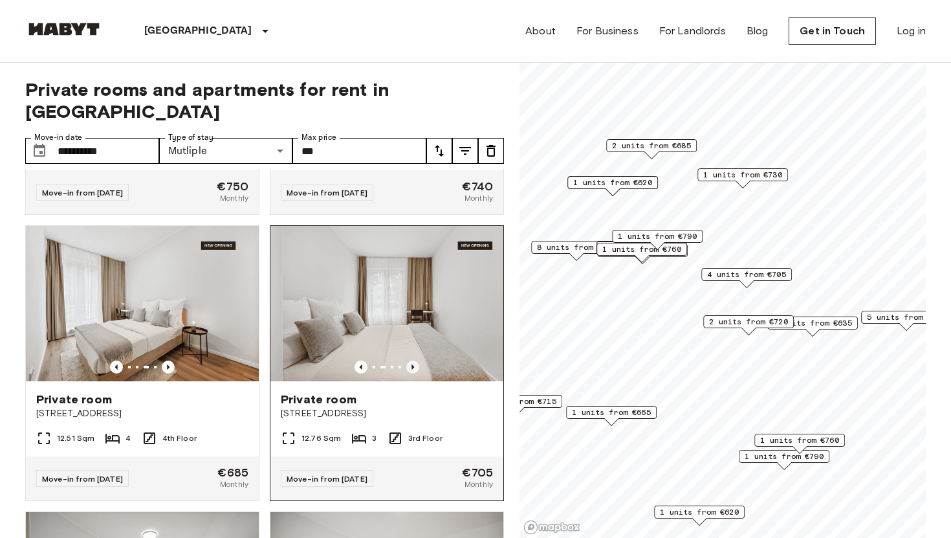
click at [415, 360] on icon "Previous image" at bounding box center [412, 366] width 13 height 13
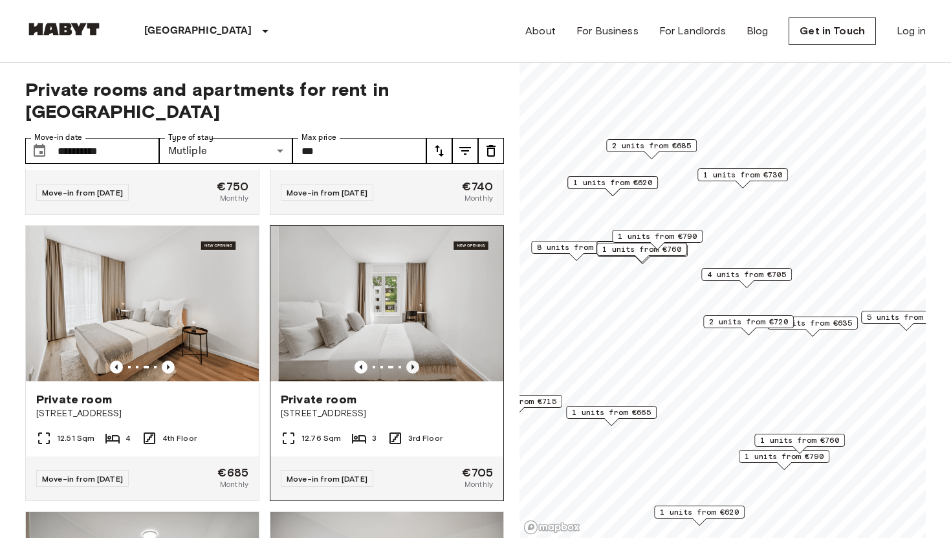
click at [415, 360] on icon "Previous image" at bounding box center [412, 366] width 13 height 13
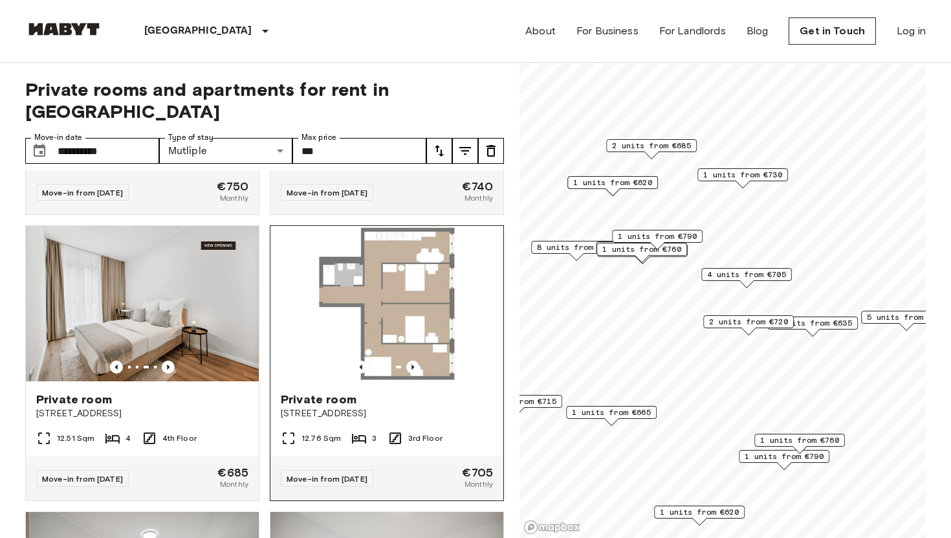
click at [415, 275] on img at bounding box center [386, 303] width 233 height 155
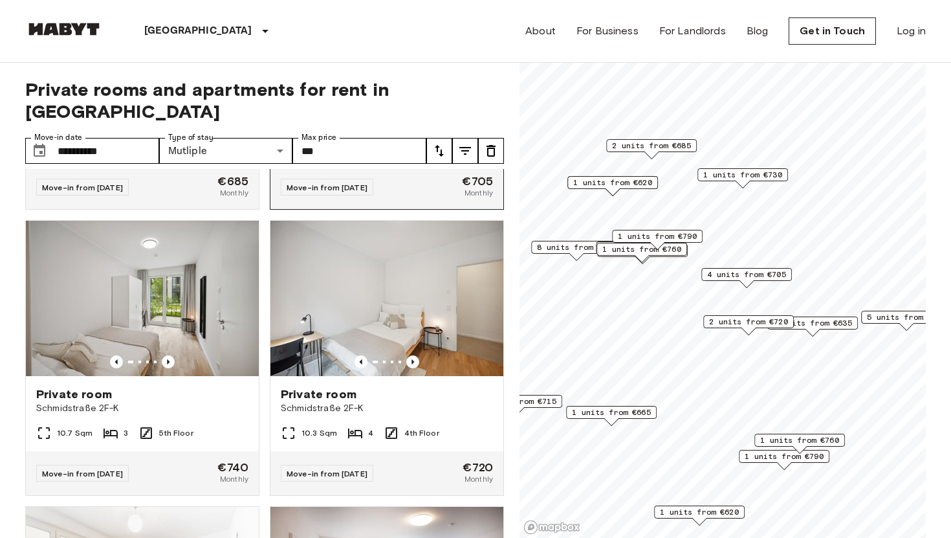
scroll to position [5684, 0]
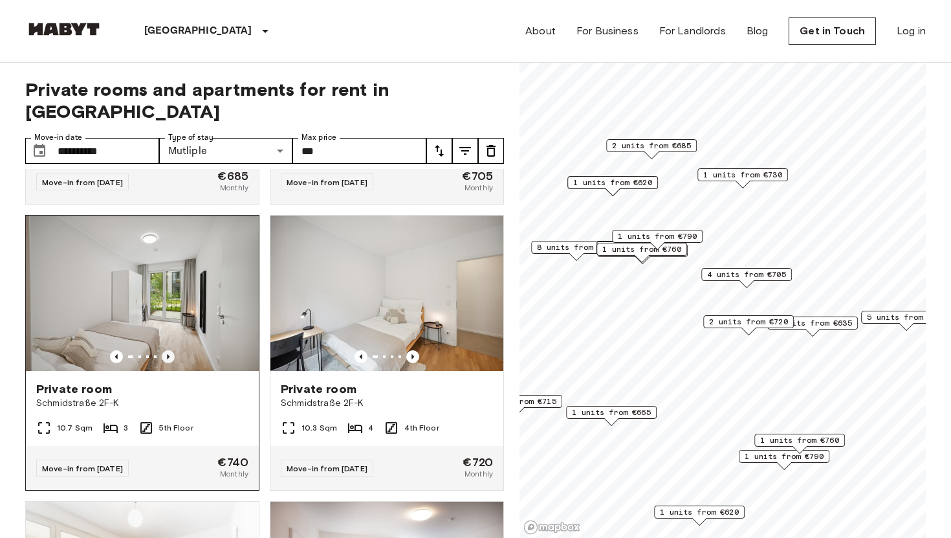
click at [171, 350] on icon "Previous image" at bounding box center [168, 356] width 13 height 13
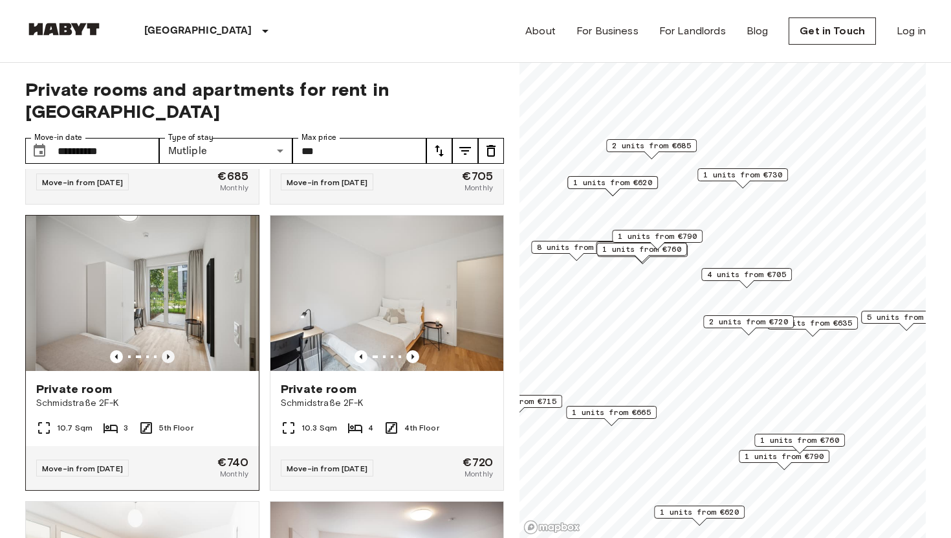
click at [171, 350] on icon "Previous image" at bounding box center [168, 356] width 13 height 13
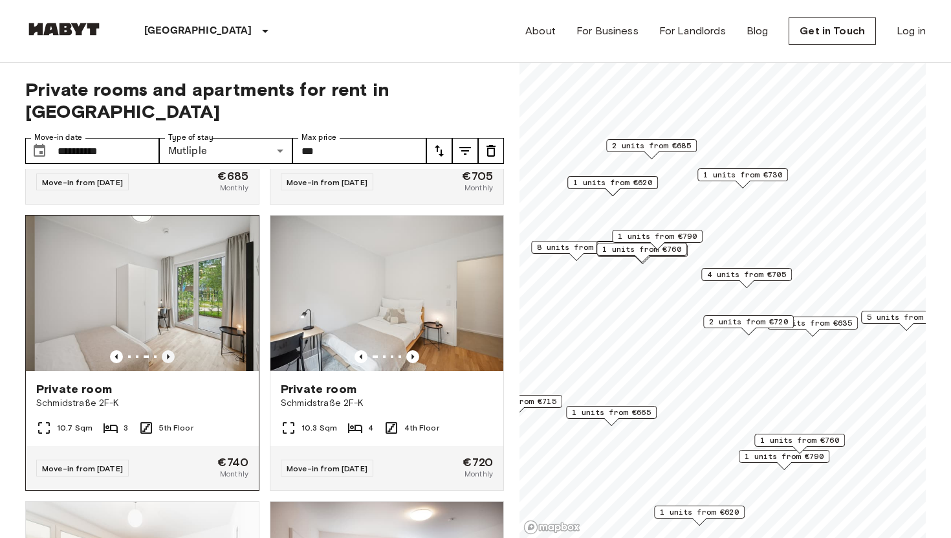
click at [171, 350] on icon "Previous image" at bounding box center [168, 356] width 13 height 13
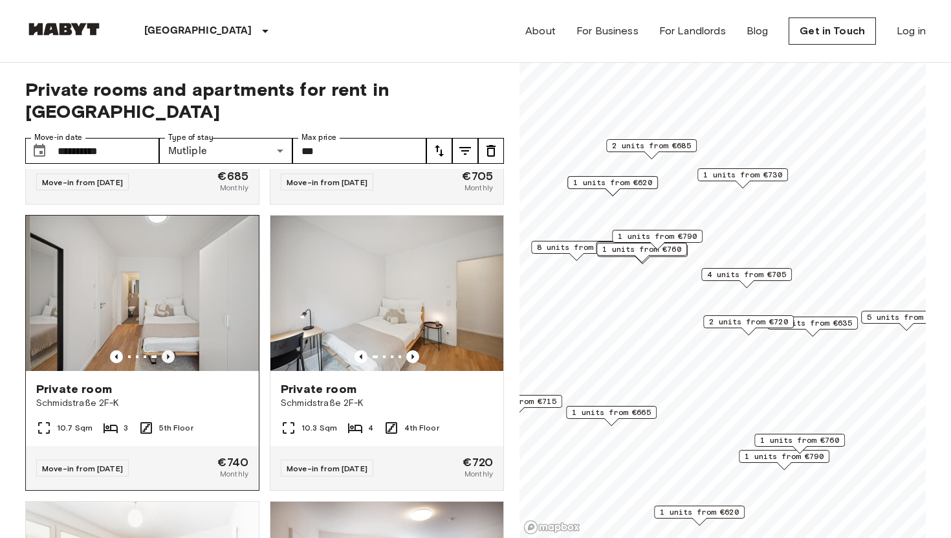
click at [171, 350] on icon "Previous image" at bounding box center [168, 356] width 13 height 13
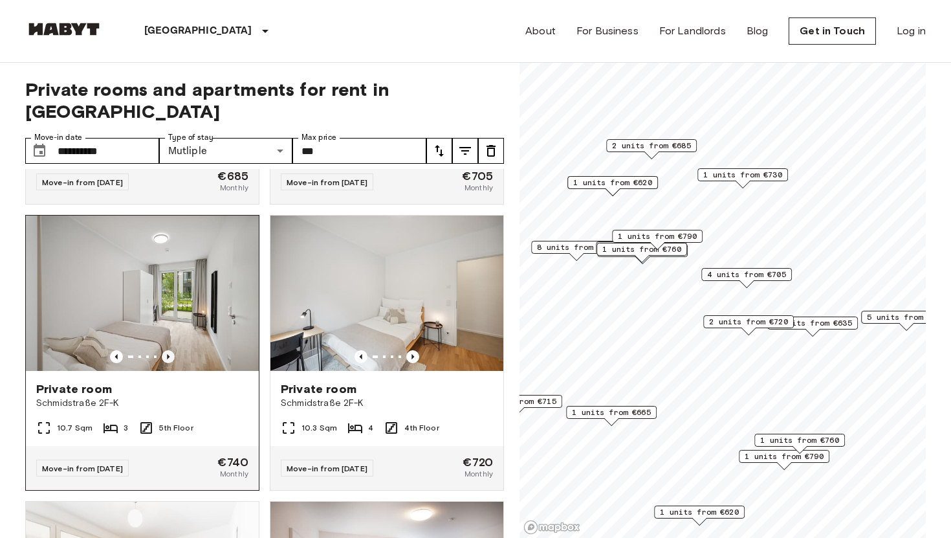
click at [171, 350] on icon "Previous image" at bounding box center [168, 356] width 13 height 13
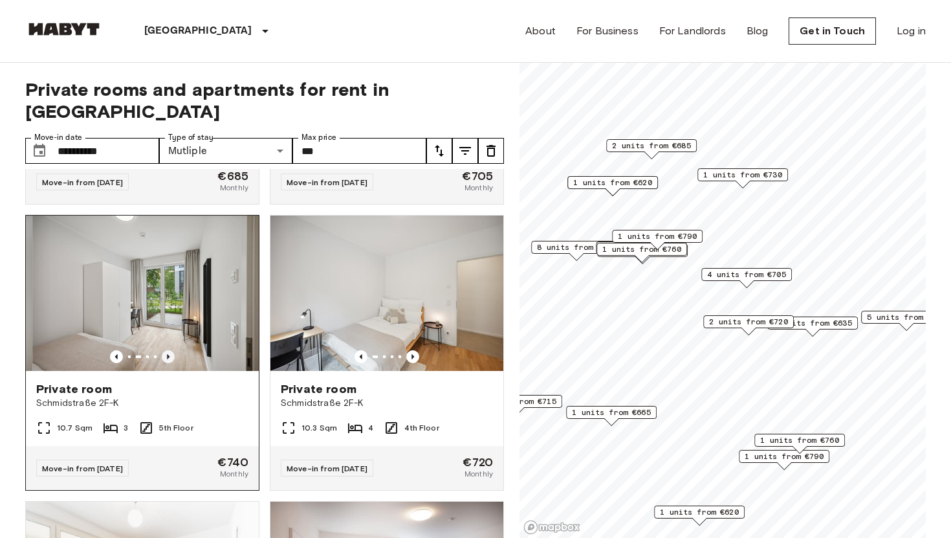
click at [171, 350] on icon "Previous image" at bounding box center [168, 356] width 13 height 13
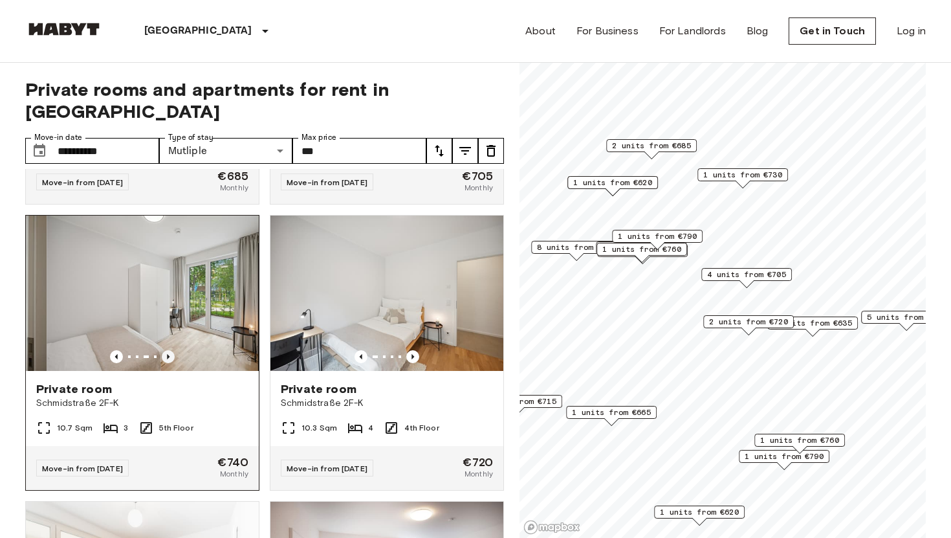
click at [171, 350] on icon "Previous image" at bounding box center [168, 356] width 13 height 13
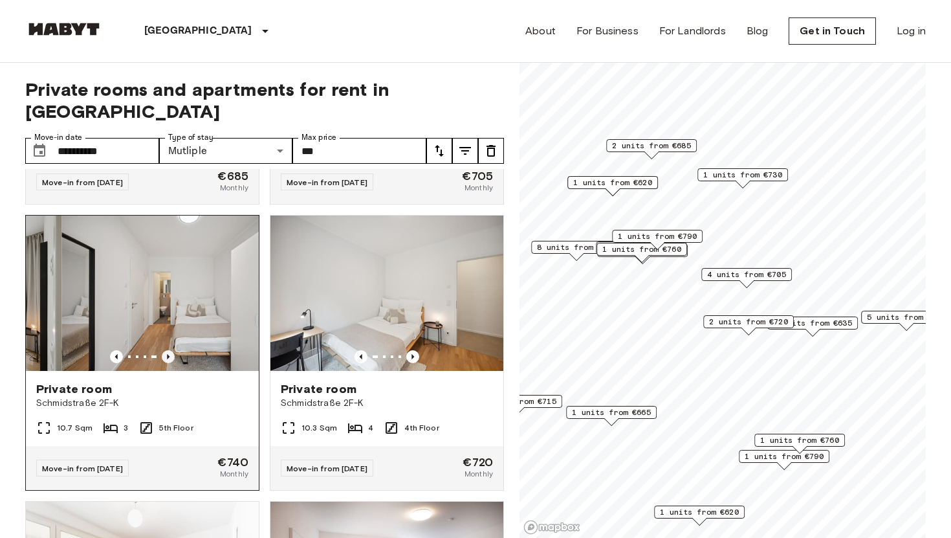
click at [171, 350] on icon "Previous image" at bounding box center [168, 356] width 13 height 13
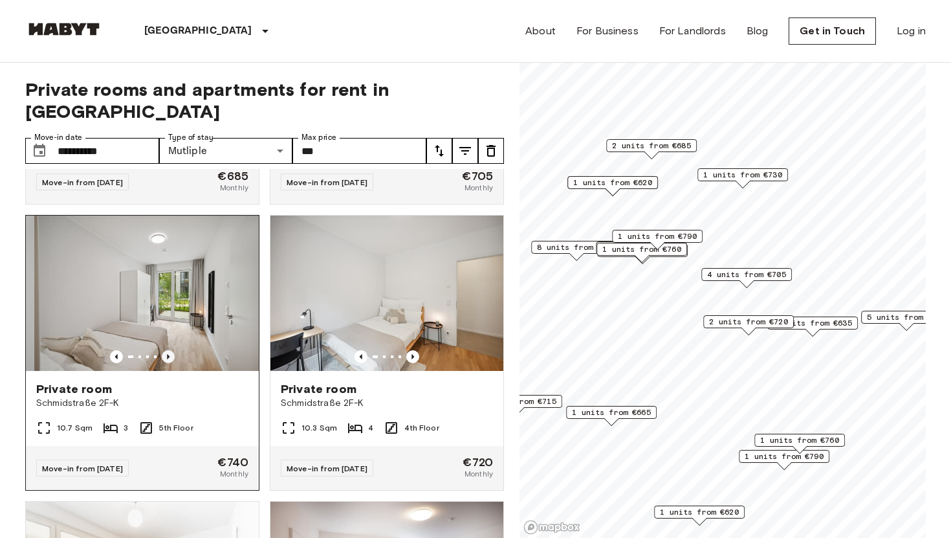
click at [171, 350] on icon "Previous image" at bounding box center [168, 356] width 13 height 13
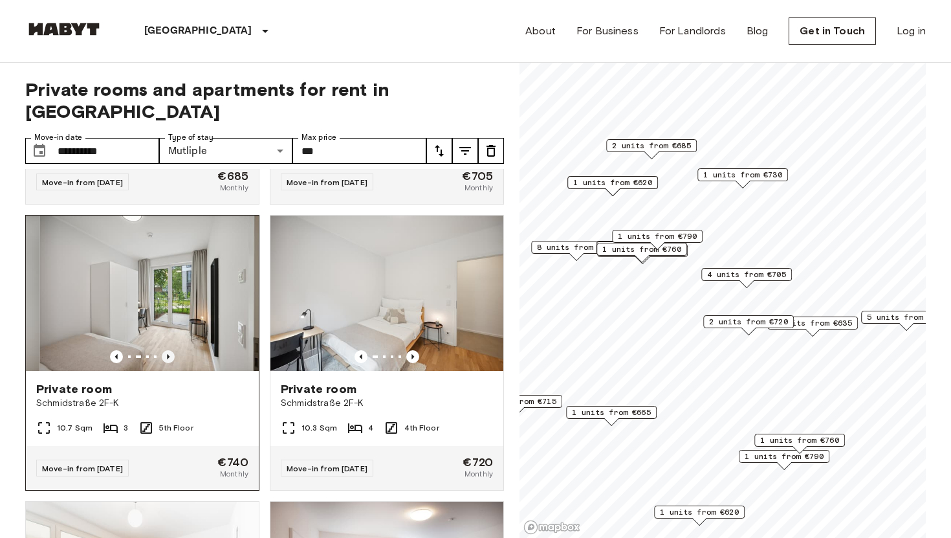
click at [171, 350] on icon "Previous image" at bounding box center [168, 356] width 13 height 13
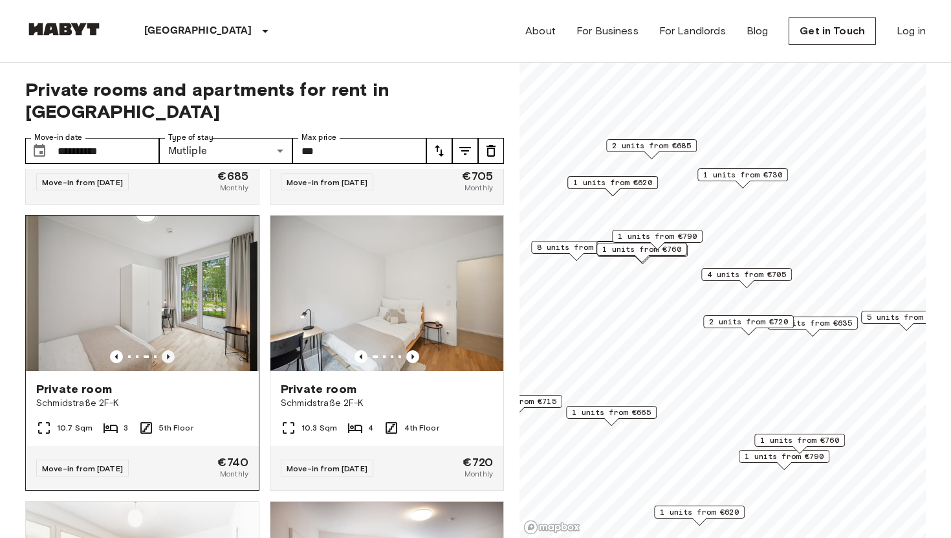
click at [171, 350] on icon "Previous image" at bounding box center [168, 356] width 13 height 13
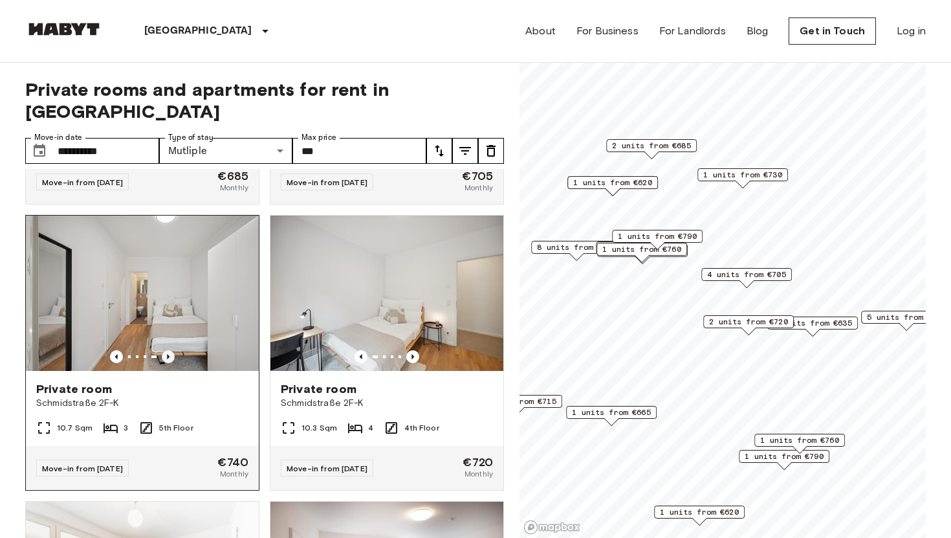
click at [171, 350] on icon "Previous image" at bounding box center [168, 356] width 13 height 13
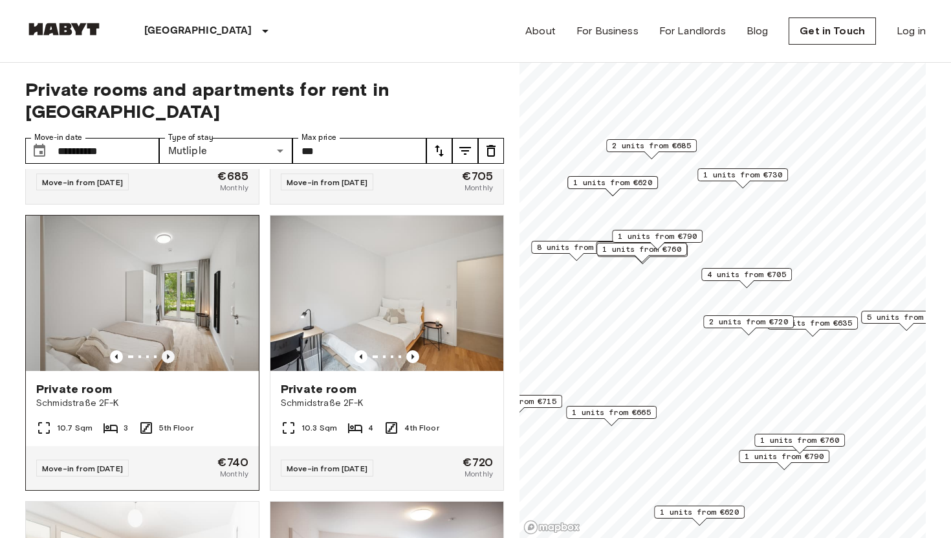
click at [171, 350] on icon "Previous image" at bounding box center [168, 356] width 13 height 13
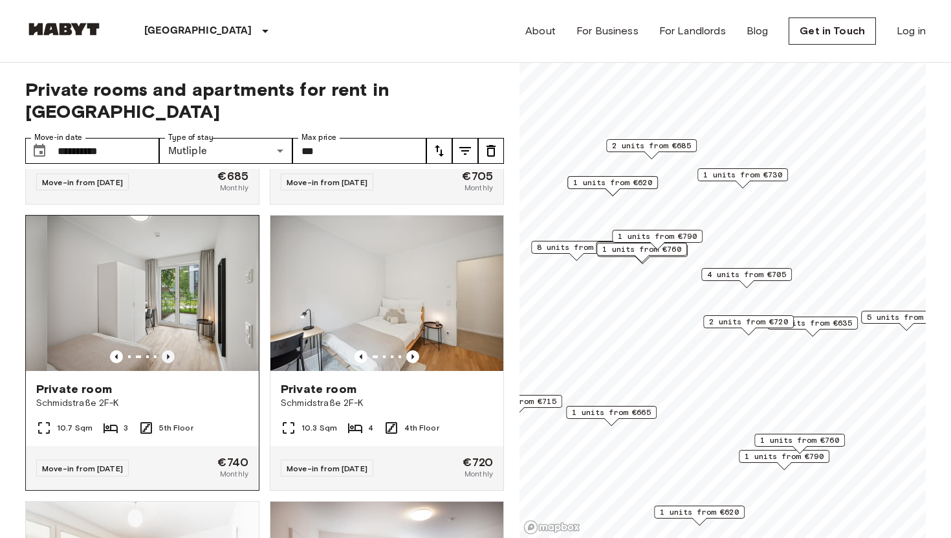
click at [171, 350] on icon "Previous image" at bounding box center [168, 356] width 13 height 13
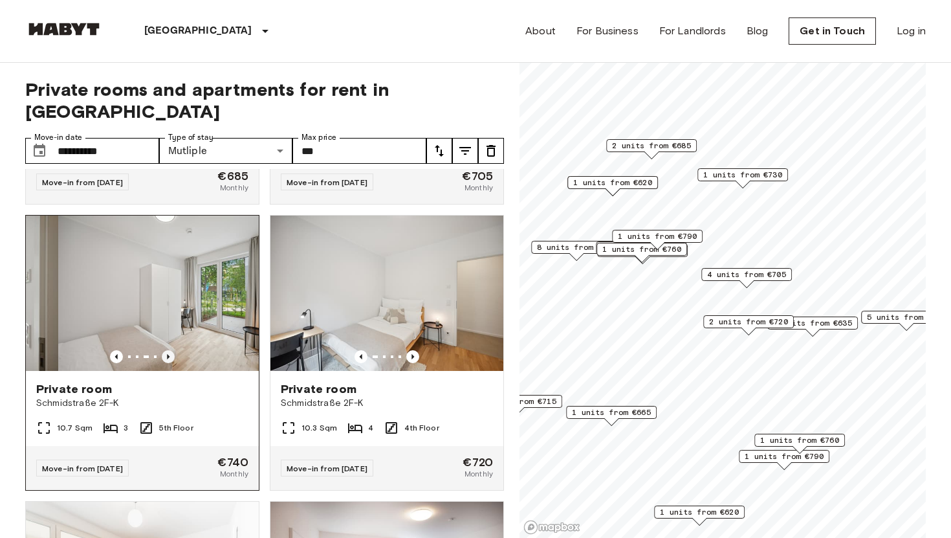
click at [171, 350] on icon "Previous image" at bounding box center [168, 356] width 13 height 13
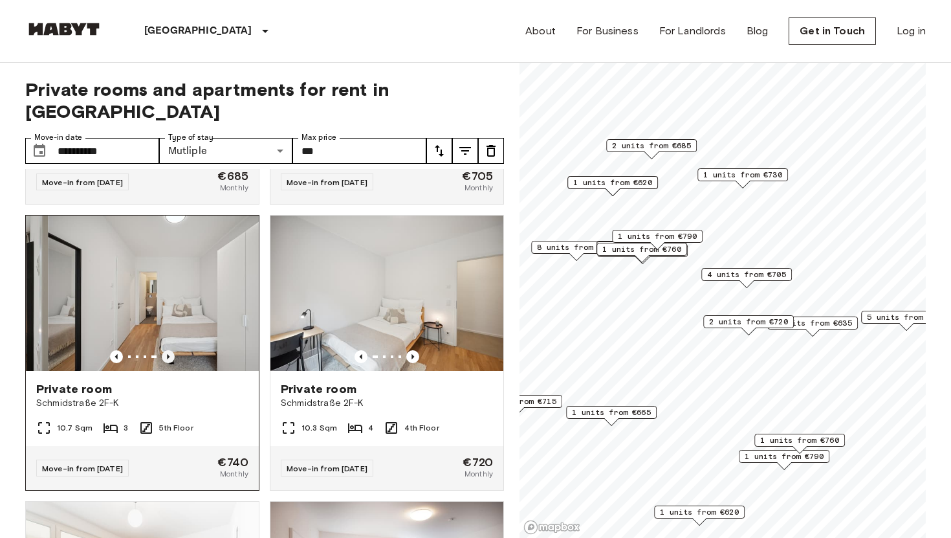
click at [171, 350] on icon "Previous image" at bounding box center [168, 356] width 13 height 13
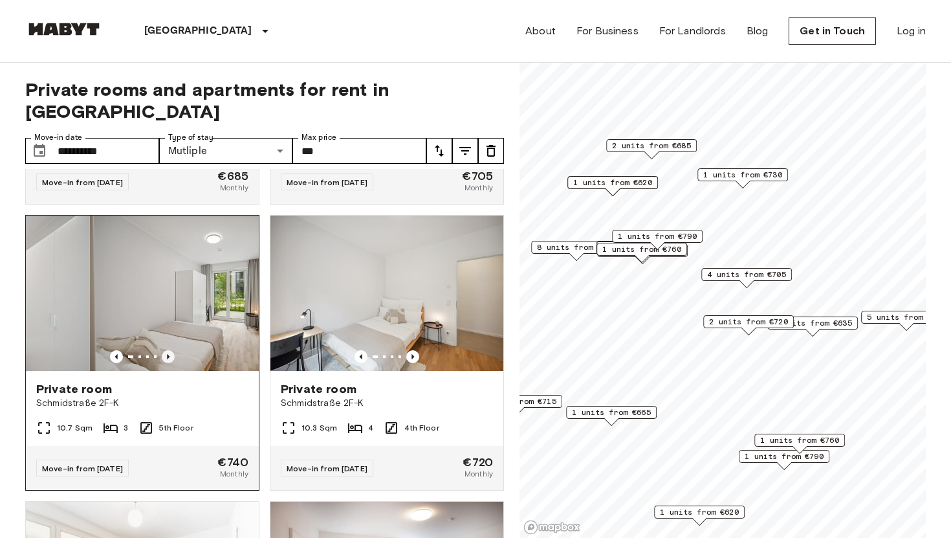
click at [171, 350] on icon "Previous image" at bounding box center [168, 356] width 13 height 13
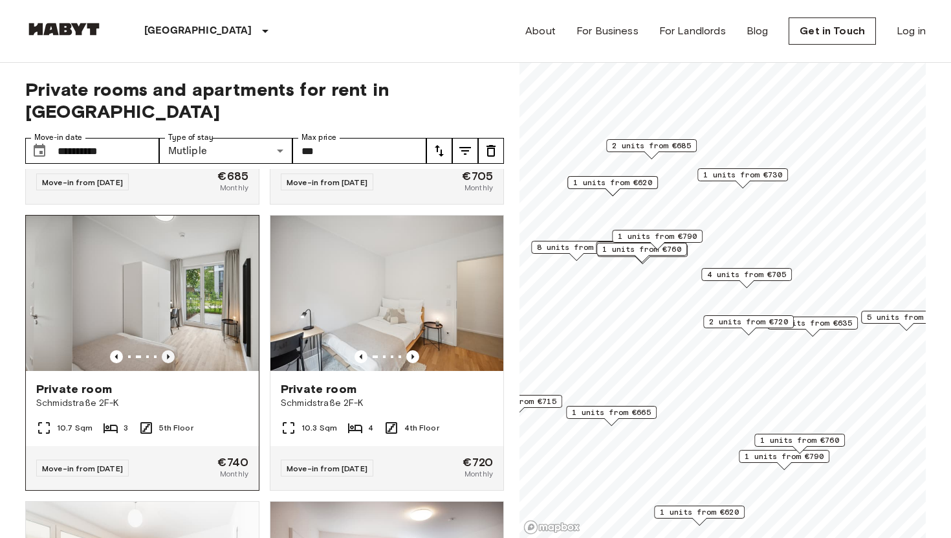
click at [171, 350] on icon "Previous image" at bounding box center [168, 356] width 13 height 13
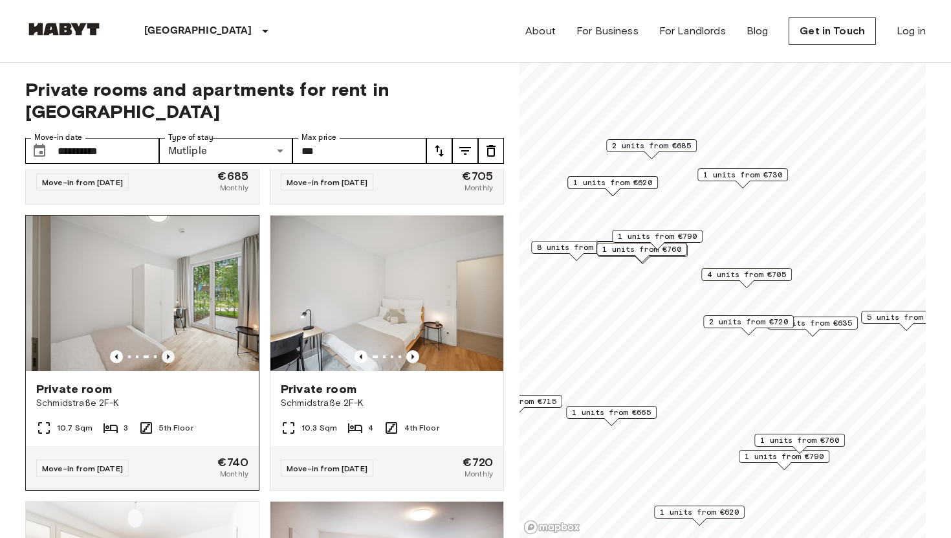
click at [171, 350] on icon "Previous image" at bounding box center [168, 356] width 13 height 13
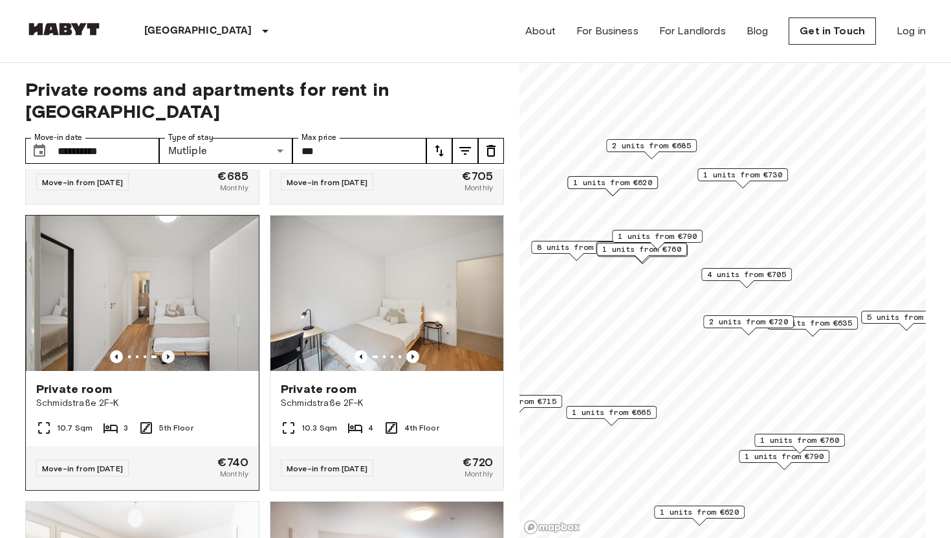
click at [171, 350] on icon "Previous image" at bounding box center [168, 356] width 13 height 13
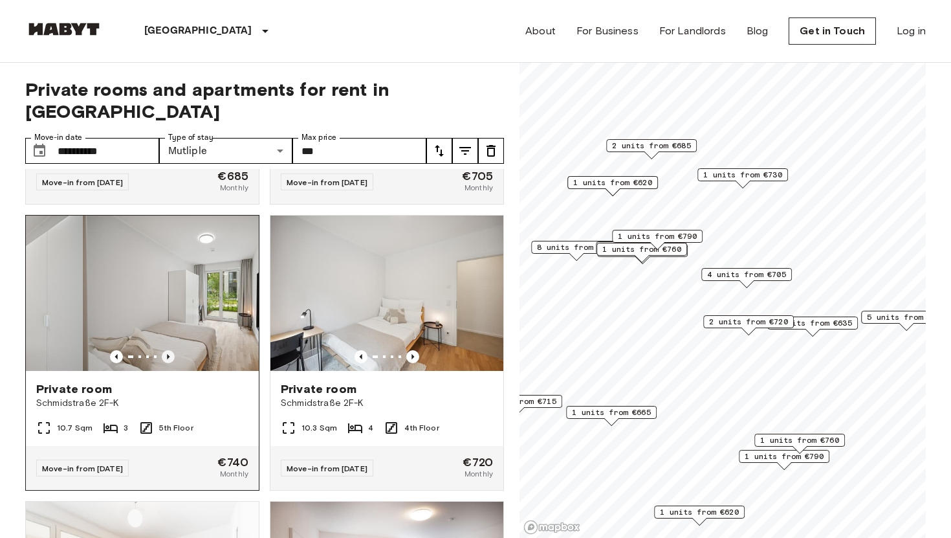
click at [171, 350] on icon "Previous image" at bounding box center [168, 356] width 13 height 13
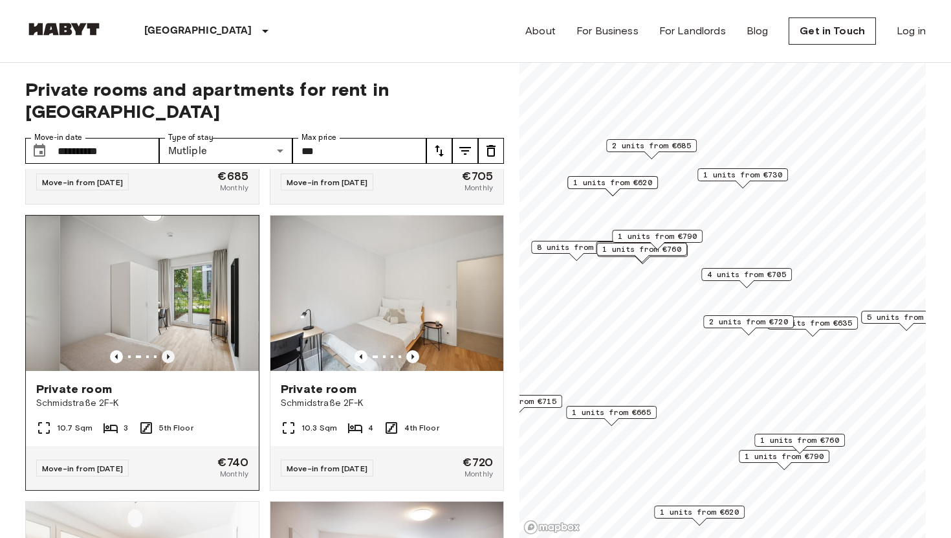
click at [171, 350] on icon "Previous image" at bounding box center [168, 356] width 13 height 13
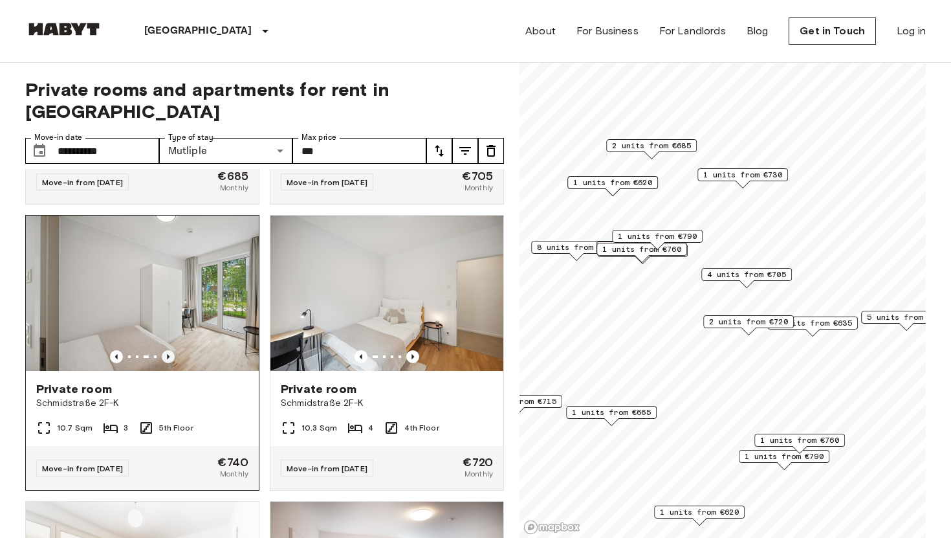
click at [171, 350] on icon "Previous image" at bounding box center [168, 356] width 13 height 13
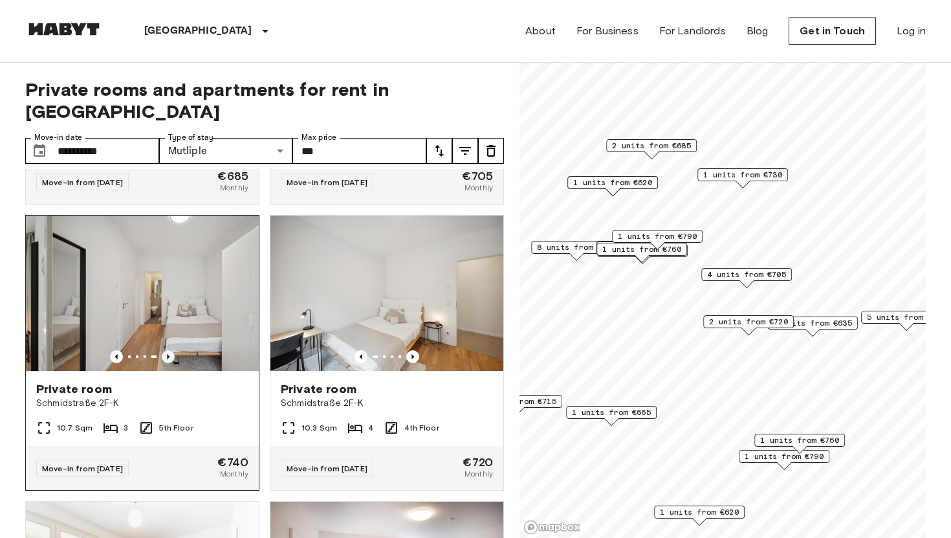
click at [171, 350] on icon "Previous image" at bounding box center [168, 356] width 13 height 13
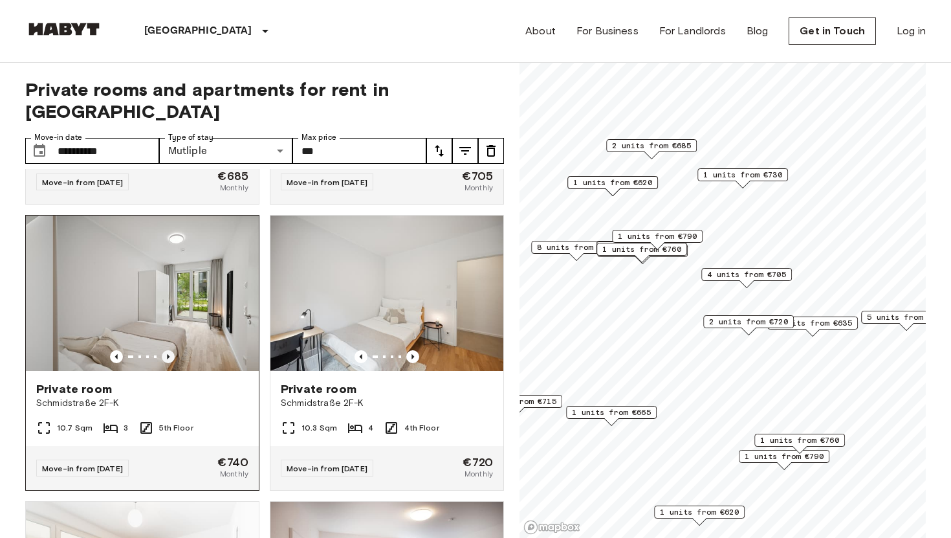
click at [171, 350] on icon "Previous image" at bounding box center [168, 356] width 13 height 13
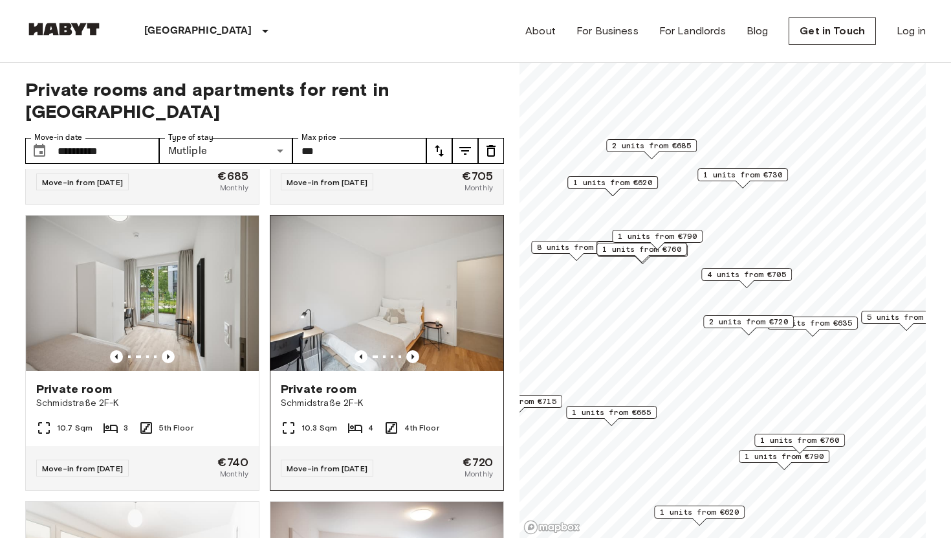
click at [414, 327] on img at bounding box center [386, 292] width 233 height 155
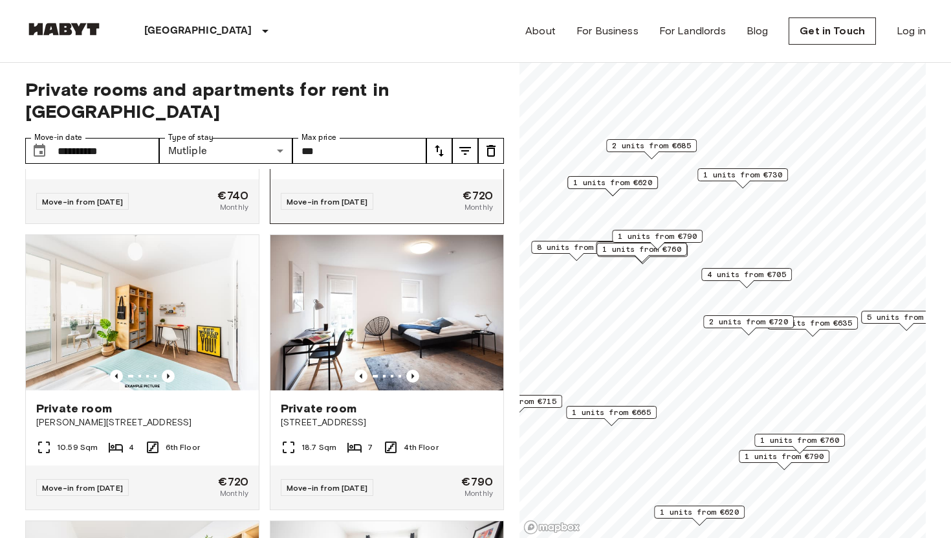
scroll to position [5952, 0]
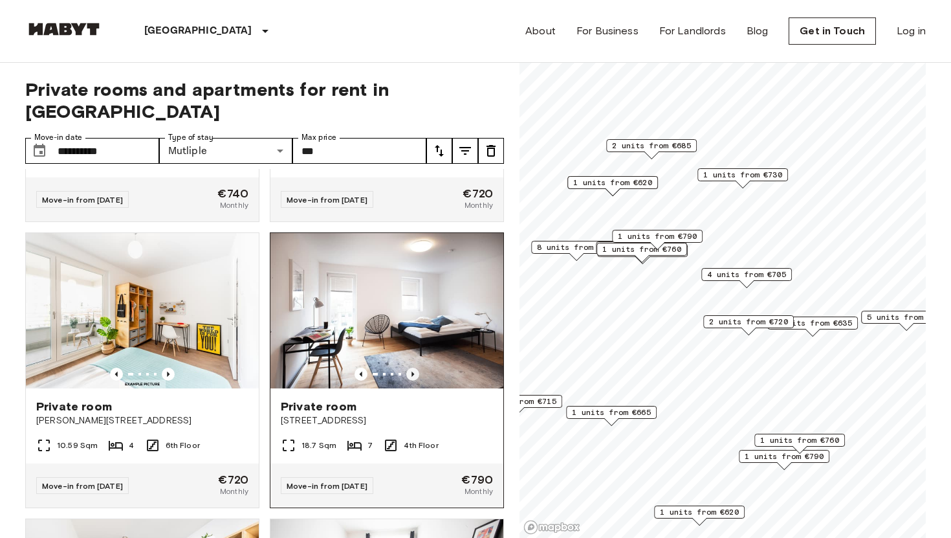
click at [411, 367] on icon "Previous image" at bounding box center [412, 373] width 13 height 13
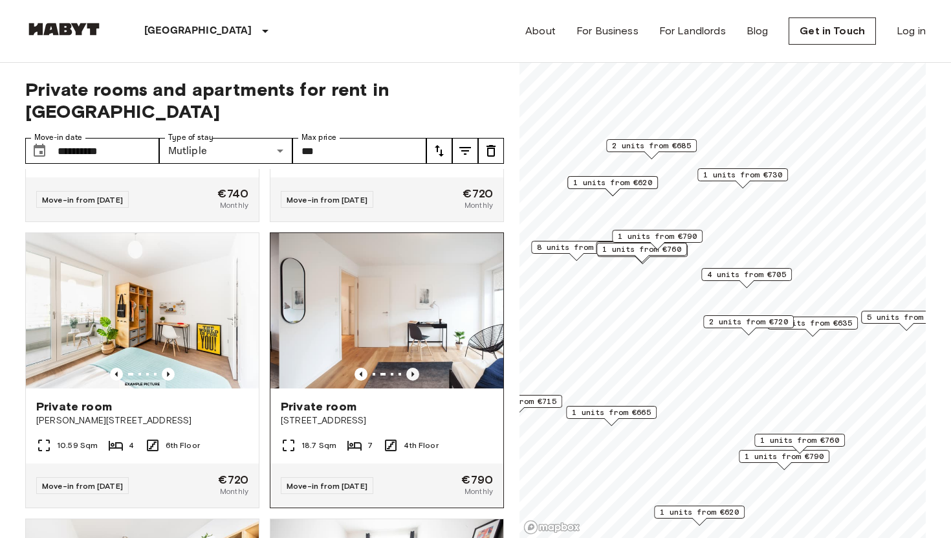
click at [411, 367] on icon "Previous image" at bounding box center [412, 373] width 13 height 13
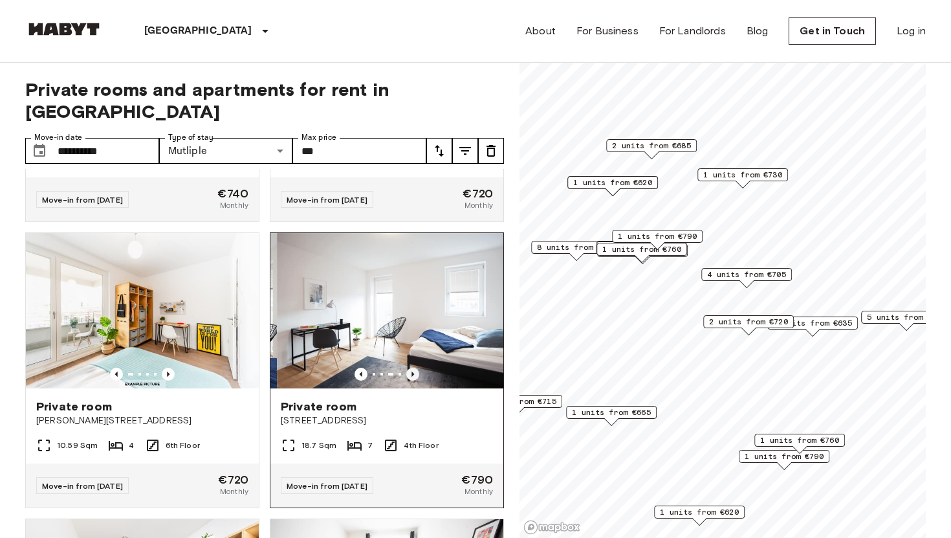
click at [411, 367] on icon "Previous image" at bounding box center [412, 373] width 13 height 13
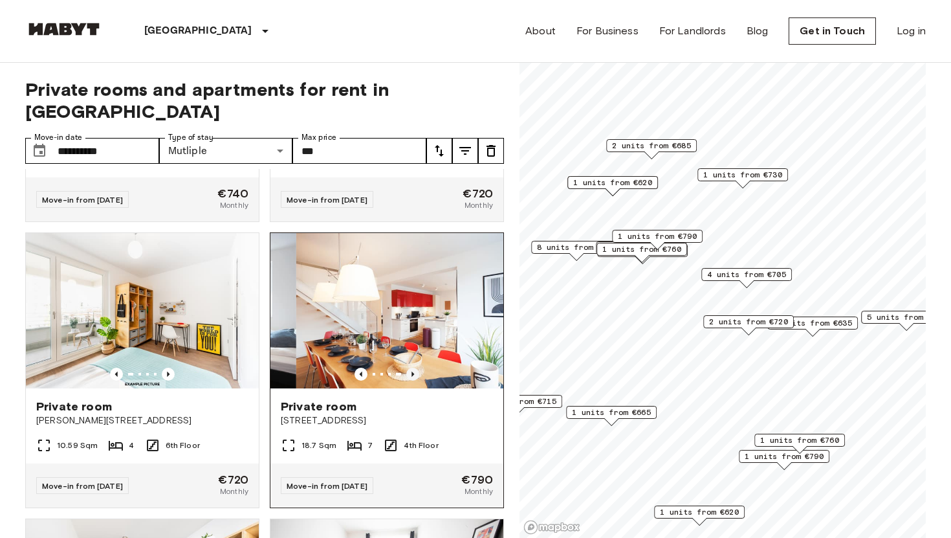
click at [411, 367] on icon "Previous image" at bounding box center [412, 373] width 13 height 13
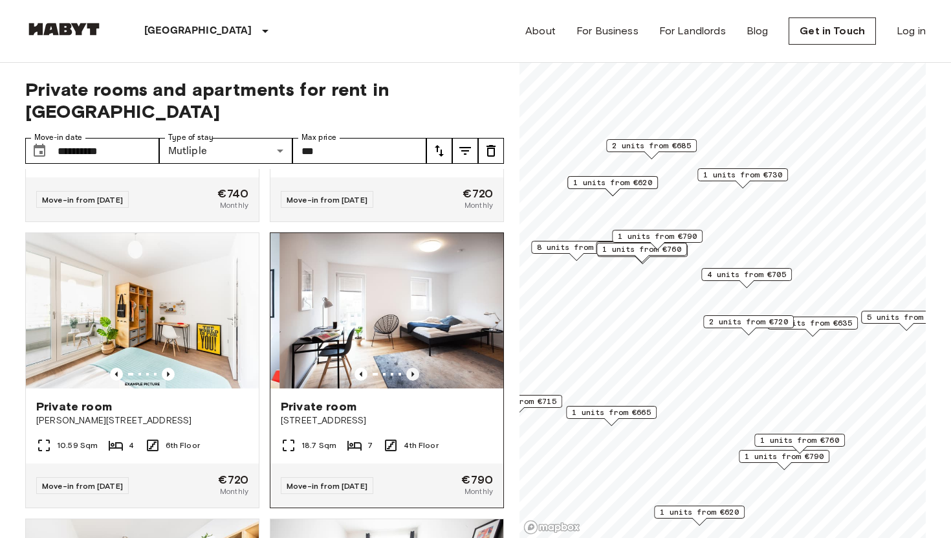
click at [411, 367] on icon "Previous image" at bounding box center [412, 373] width 13 height 13
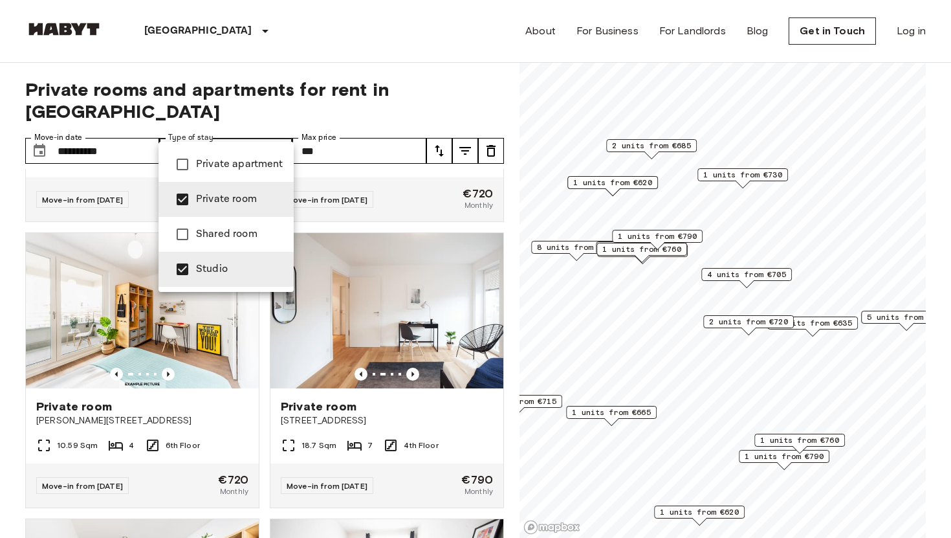
click at [253, 203] on span "Private room" at bounding box center [239, 200] width 87 height 16
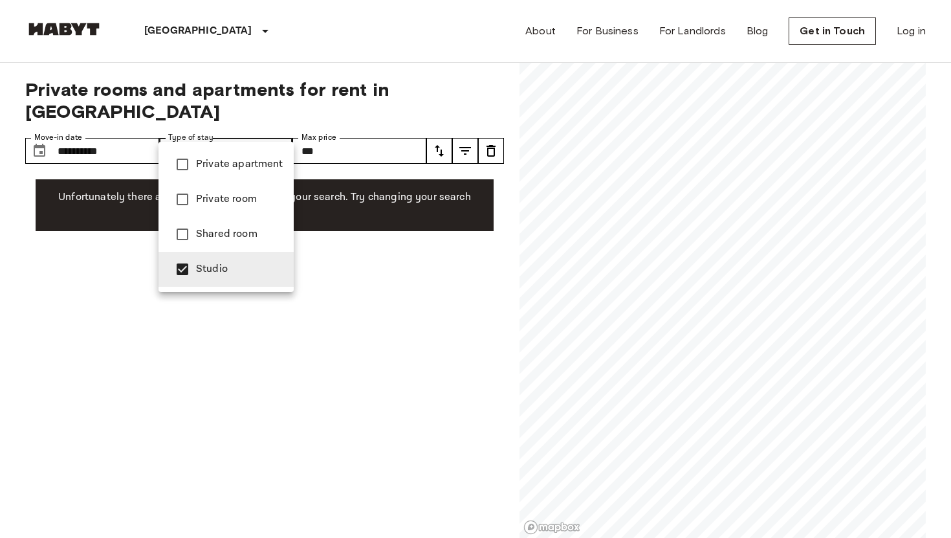
type input "**********"
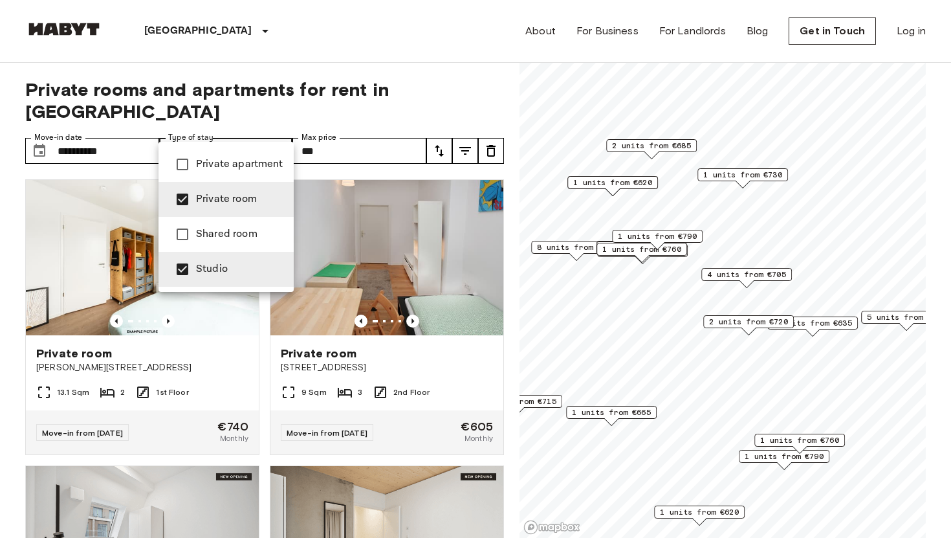
click at [267, 388] on div at bounding box center [475, 269] width 951 height 538
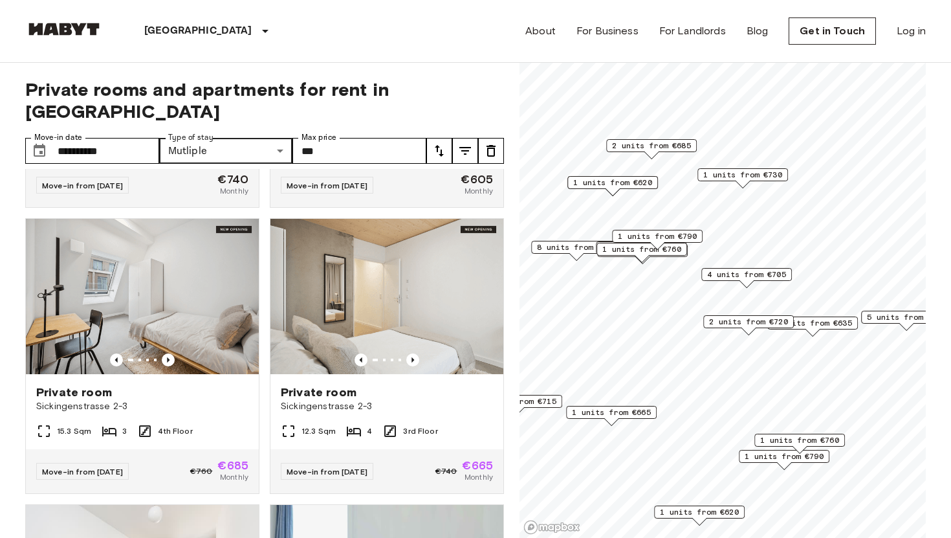
scroll to position [248, 0]
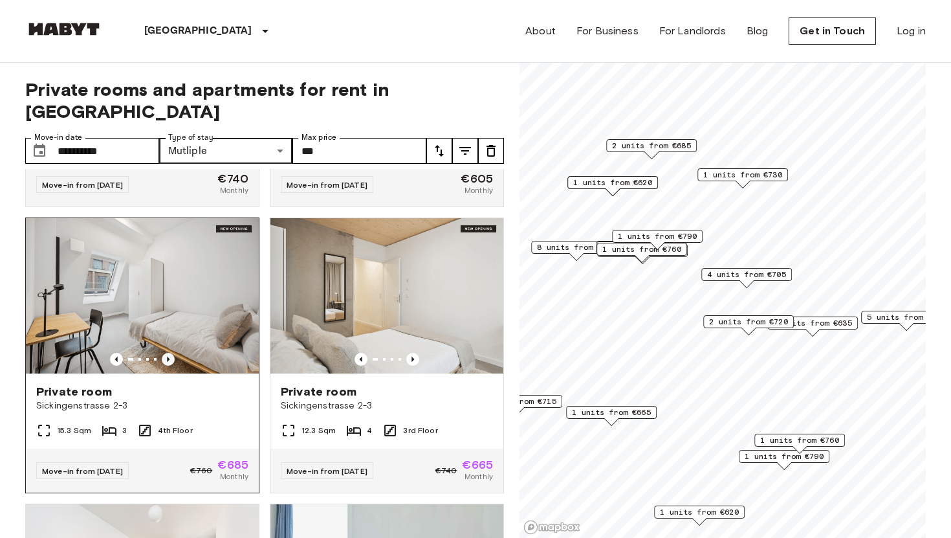
click at [171, 353] on icon "Previous image" at bounding box center [168, 359] width 13 height 13
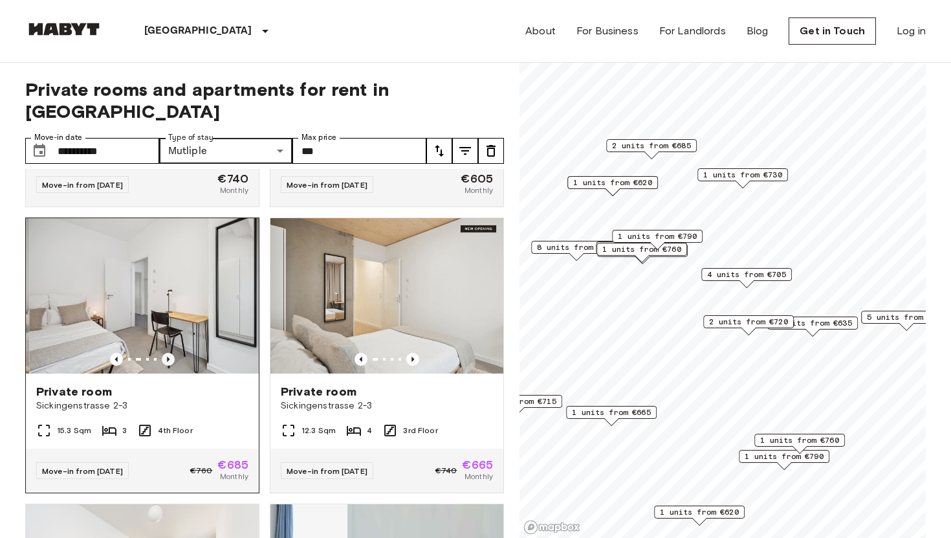
click at [171, 353] on icon "Previous image" at bounding box center [168, 359] width 13 height 13
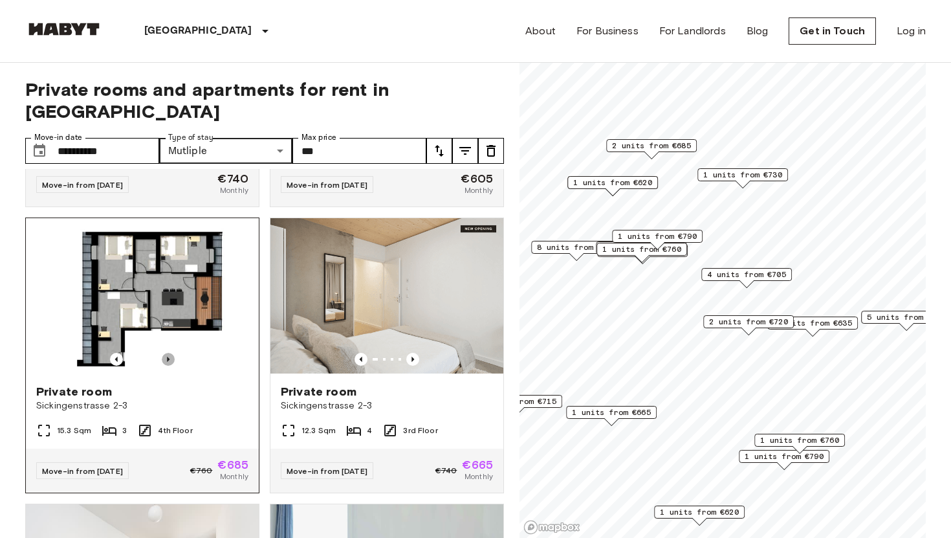
click at [171, 353] on icon "Previous image" at bounding box center [168, 359] width 13 height 13
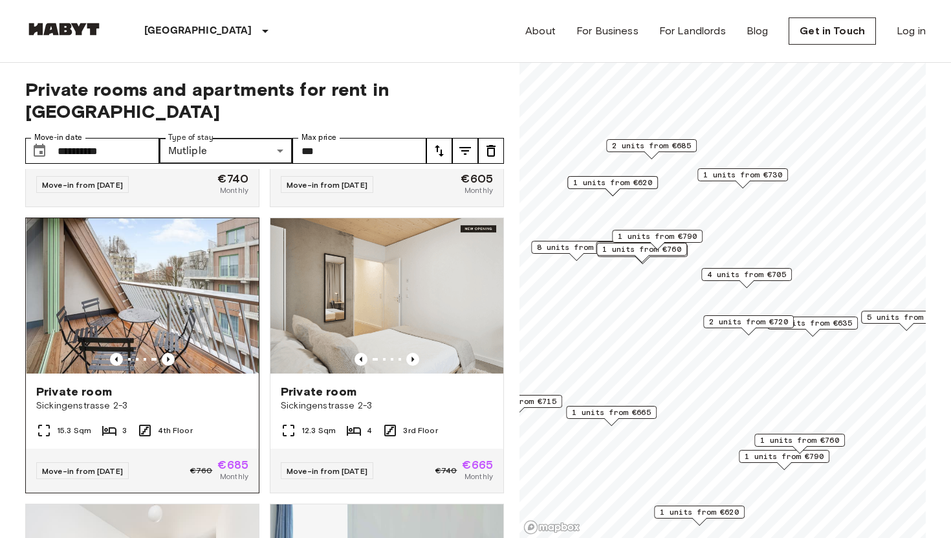
click at [203, 283] on img at bounding box center [143, 295] width 233 height 155
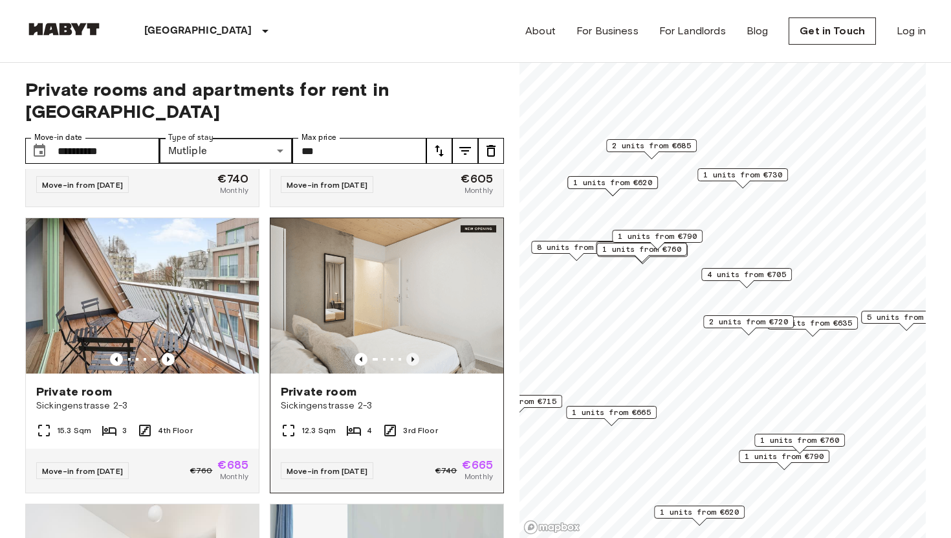
click at [416, 353] on icon "Previous image" at bounding box center [412, 359] width 13 height 13
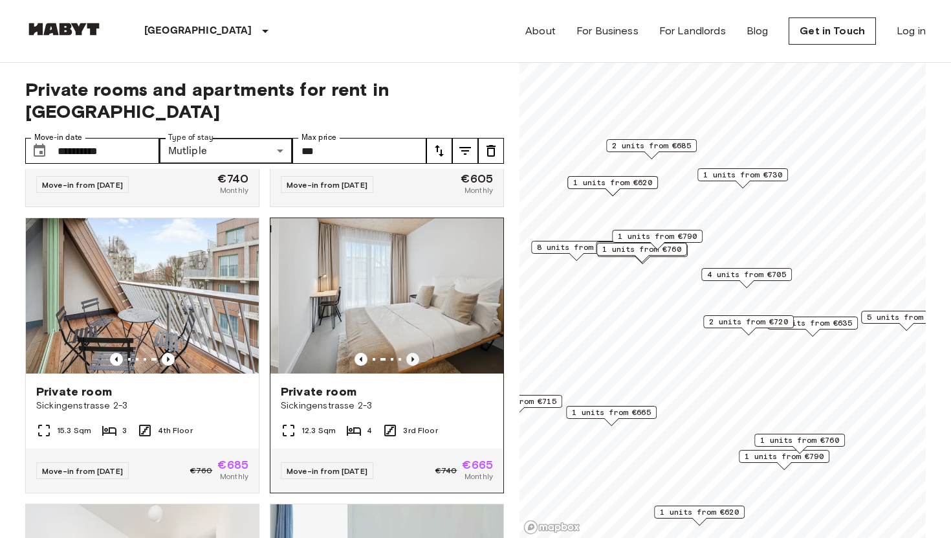
click at [416, 353] on icon "Previous image" at bounding box center [412, 359] width 13 height 13
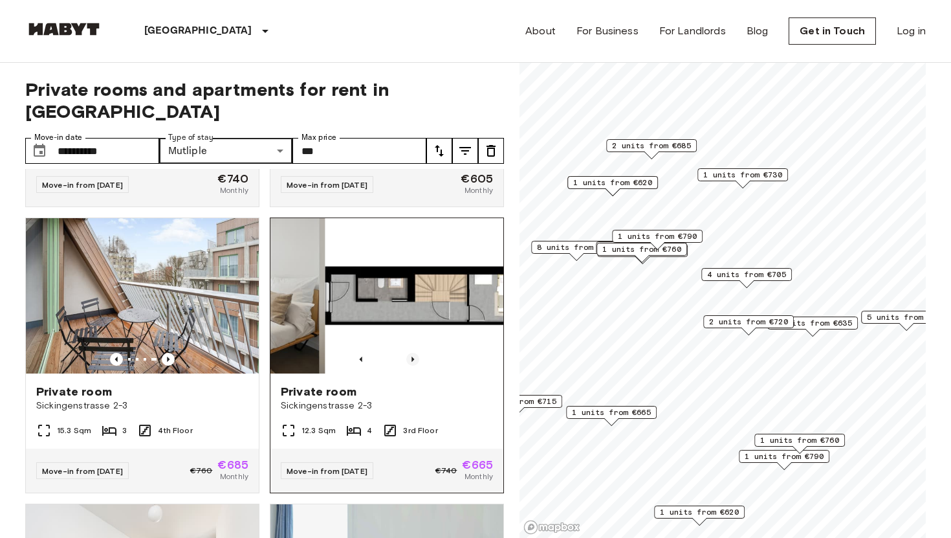
click at [416, 353] on icon "Previous image" at bounding box center [412, 359] width 13 height 13
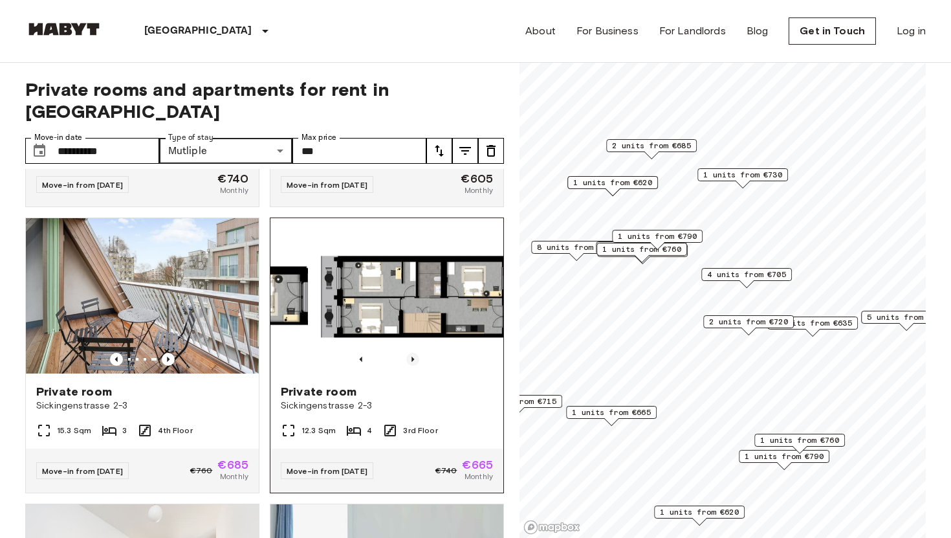
click at [416, 353] on icon "Previous image" at bounding box center [412, 359] width 13 height 13
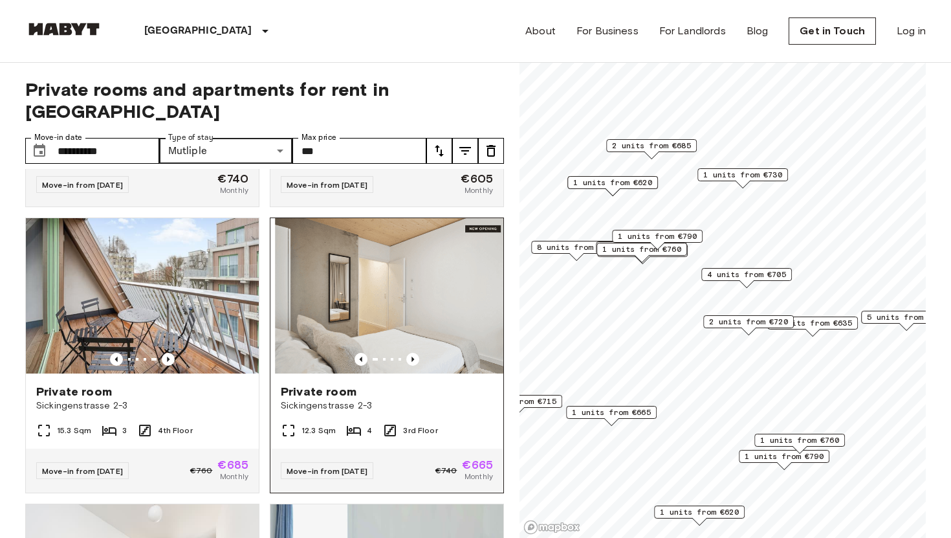
click at [428, 260] on img at bounding box center [391, 295] width 233 height 155
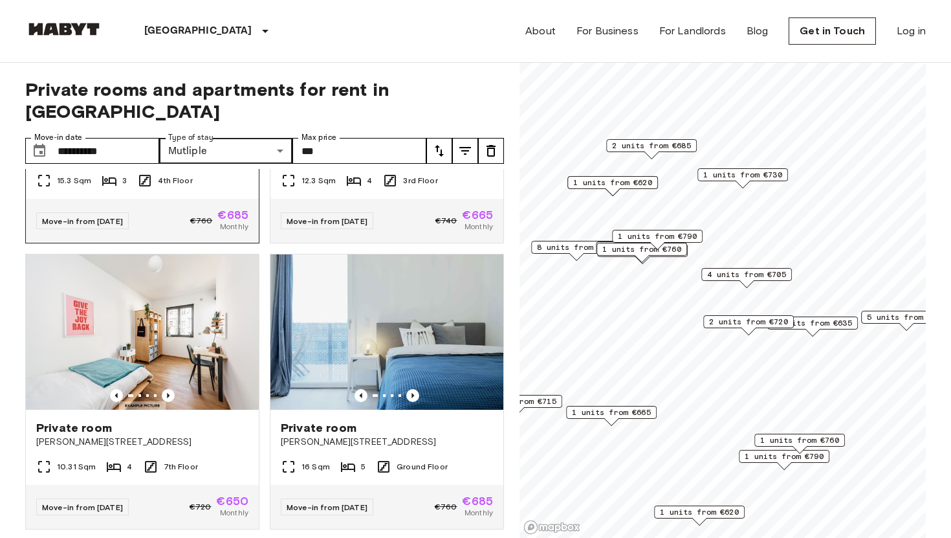
scroll to position [498, 0]
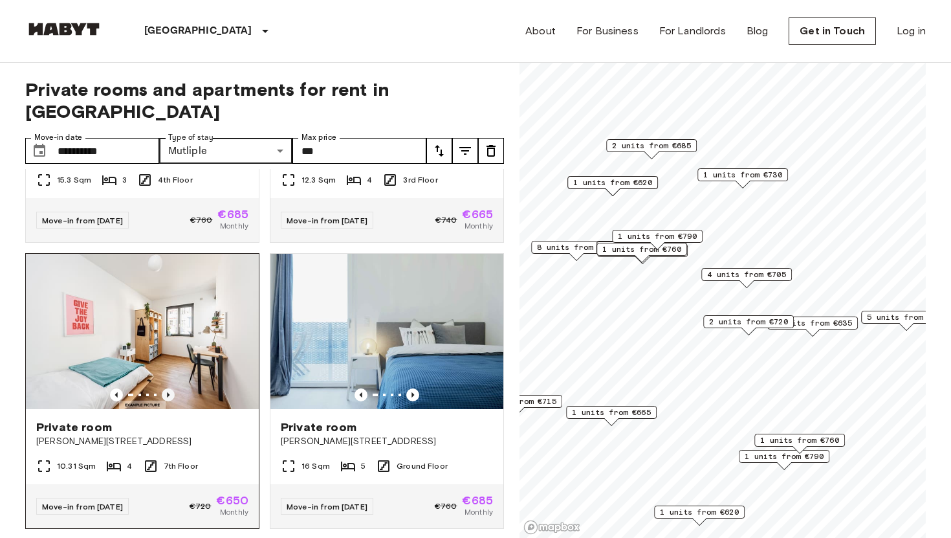
click at [168, 388] on icon "Previous image" at bounding box center [168, 394] width 13 height 13
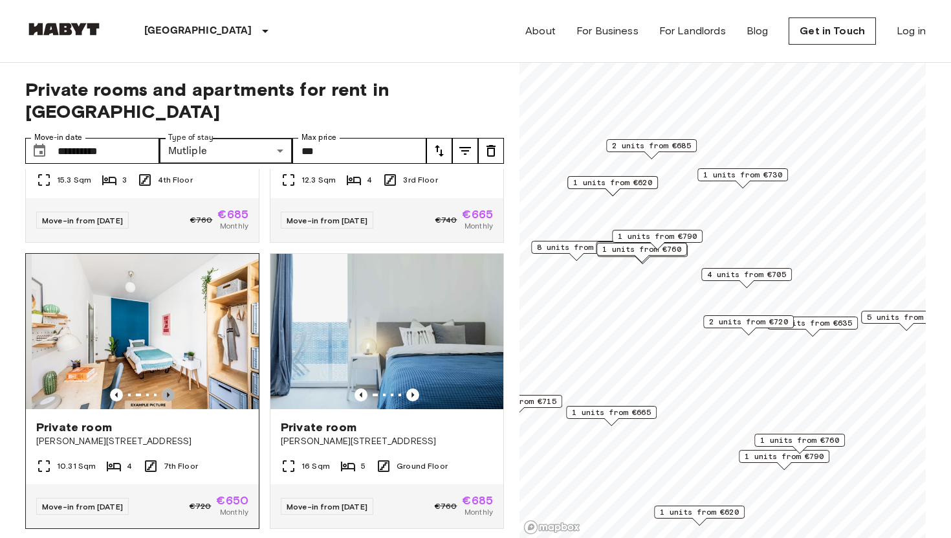
click at [168, 388] on icon "Previous image" at bounding box center [168, 394] width 13 height 13
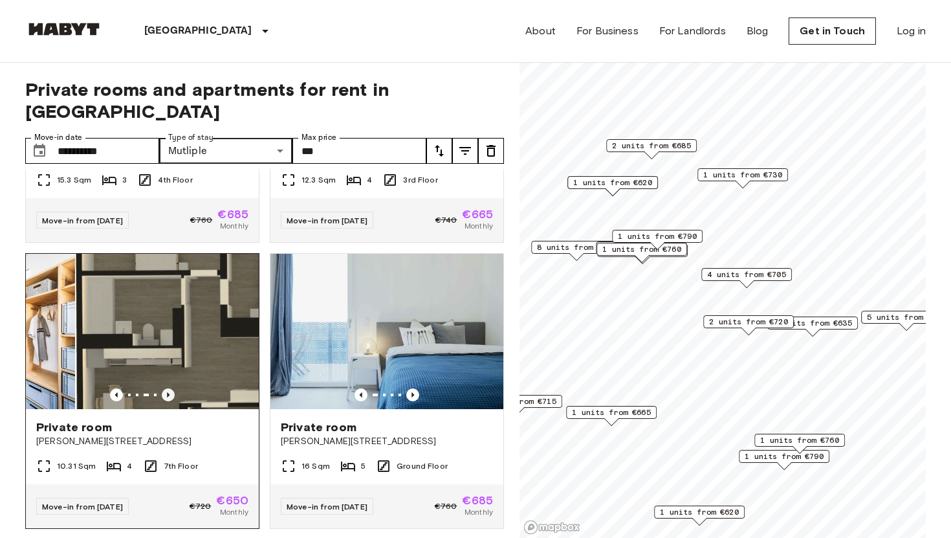
click at [168, 388] on icon "Previous image" at bounding box center [168, 394] width 13 height 13
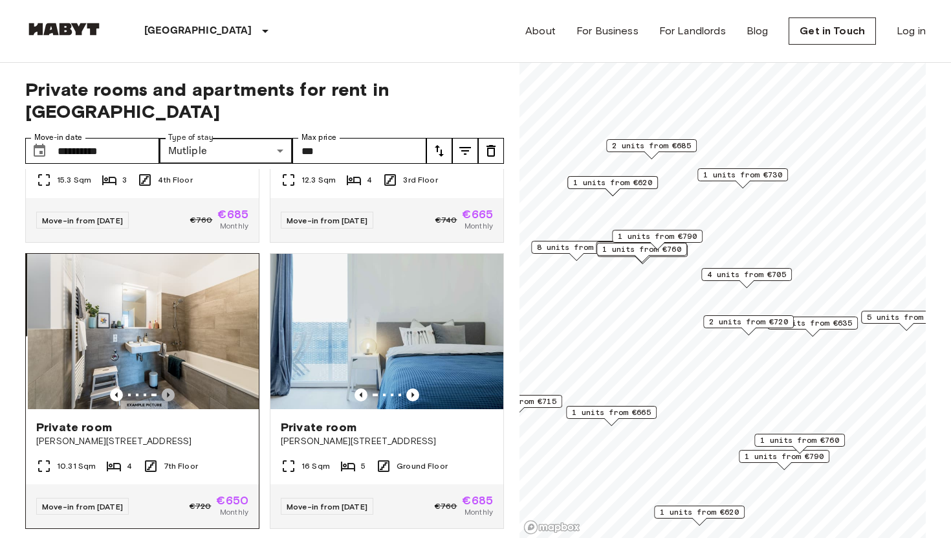
click at [168, 388] on icon "Previous image" at bounding box center [168, 394] width 13 height 13
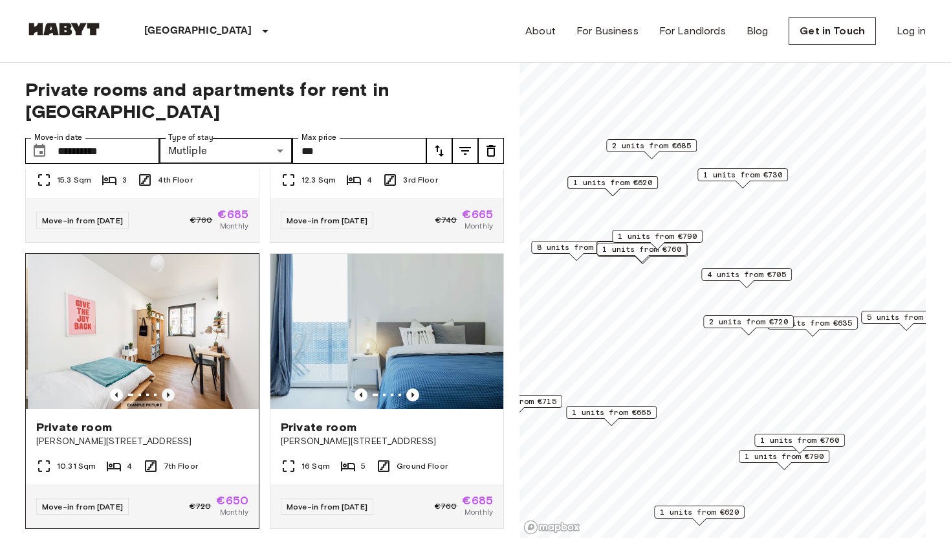
click at [168, 388] on icon "Previous image" at bounding box center [168, 394] width 13 height 13
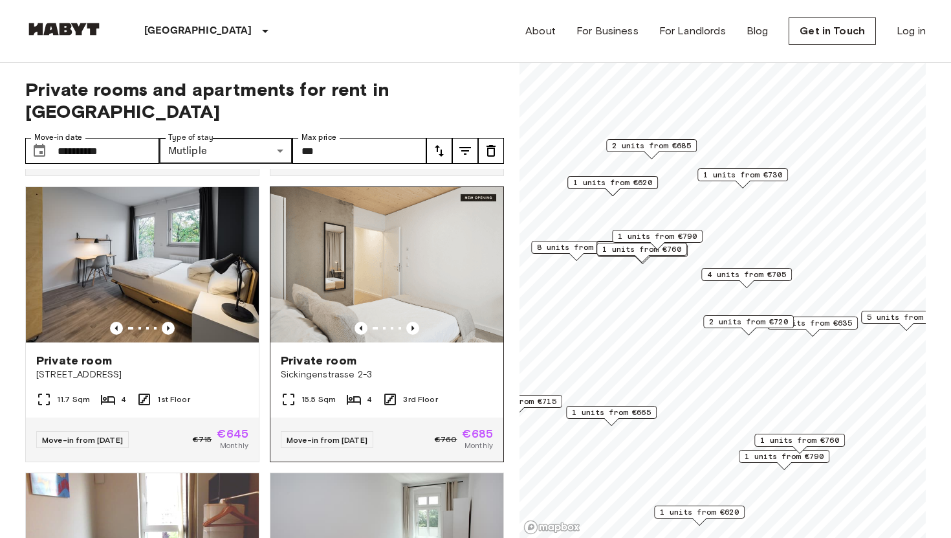
scroll to position [873, 0]
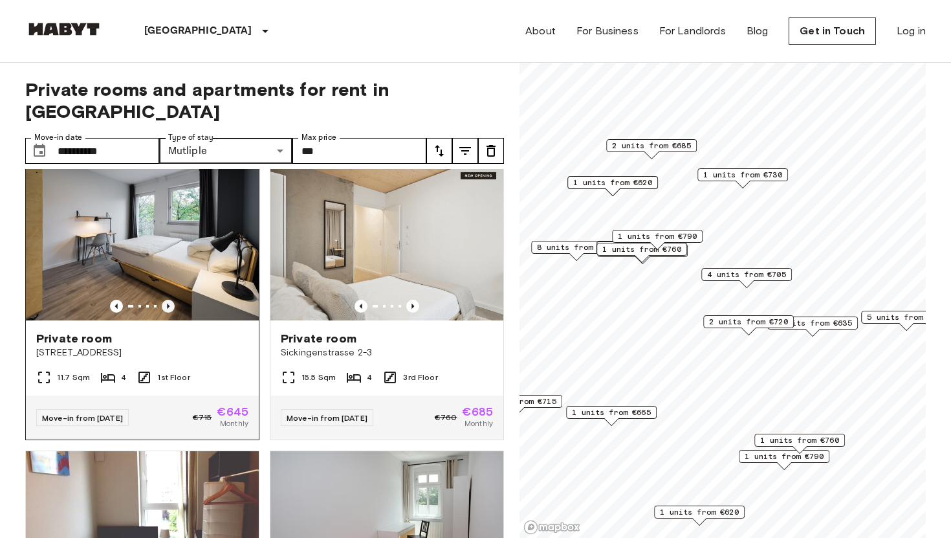
click at [168, 303] on icon "Previous image" at bounding box center [168, 305] width 3 height 5
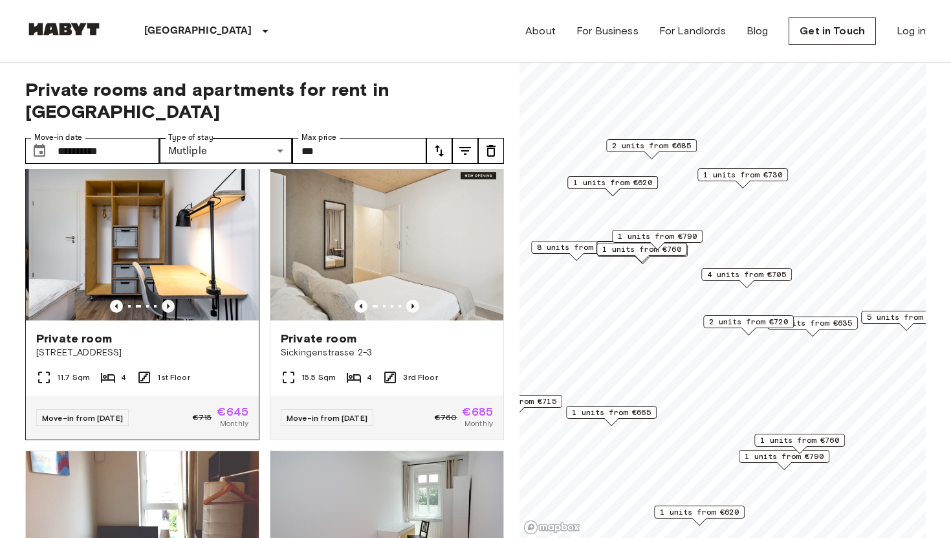
click at [168, 303] on icon "Previous image" at bounding box center [168, 305] width 3 height 5
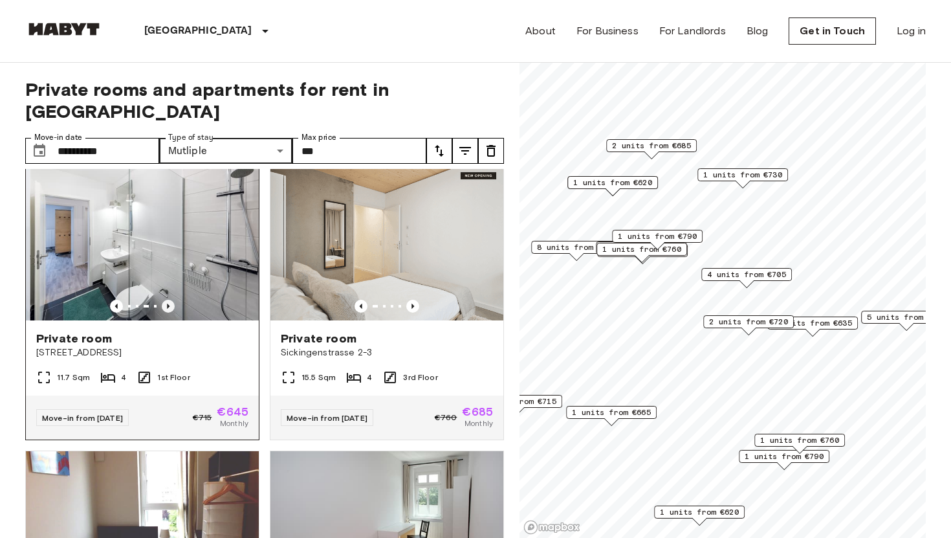
click at [168, 303] on icon "Previous image" at bounding box center [168, 305] width 3 height 5
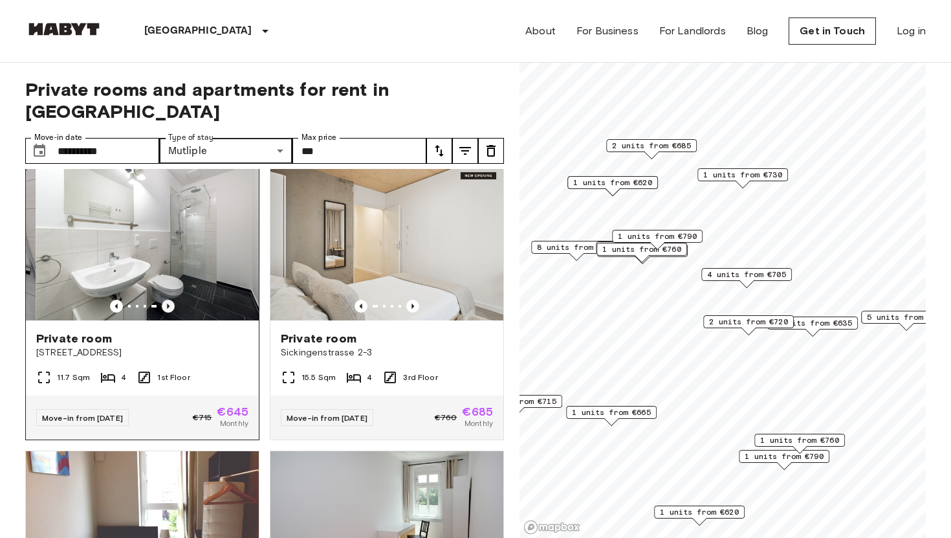
click at [168, 303] on icon "Previous image" at bounding box center [168, 305] width 3 height 5
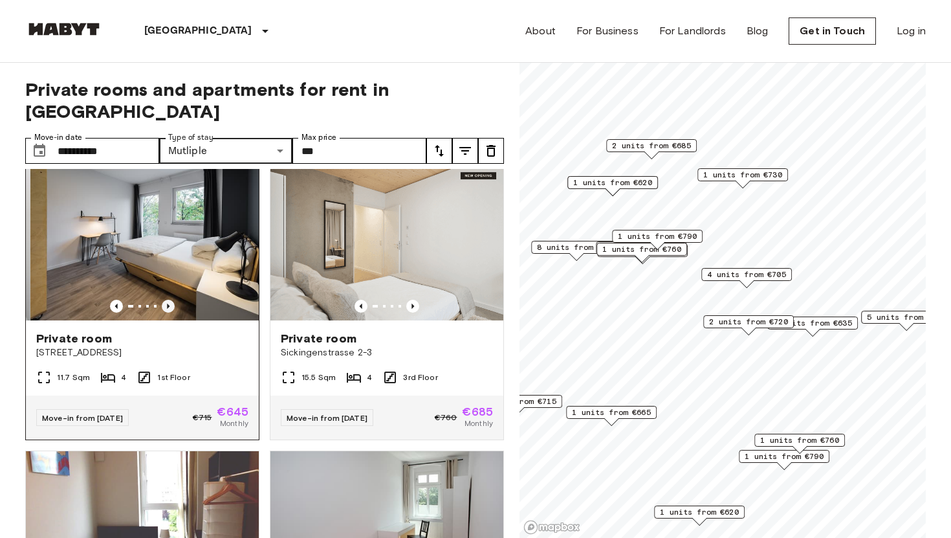
click at [168, 303] on icon "Previous image" at bounding box center [168, 305] width 3 height 5
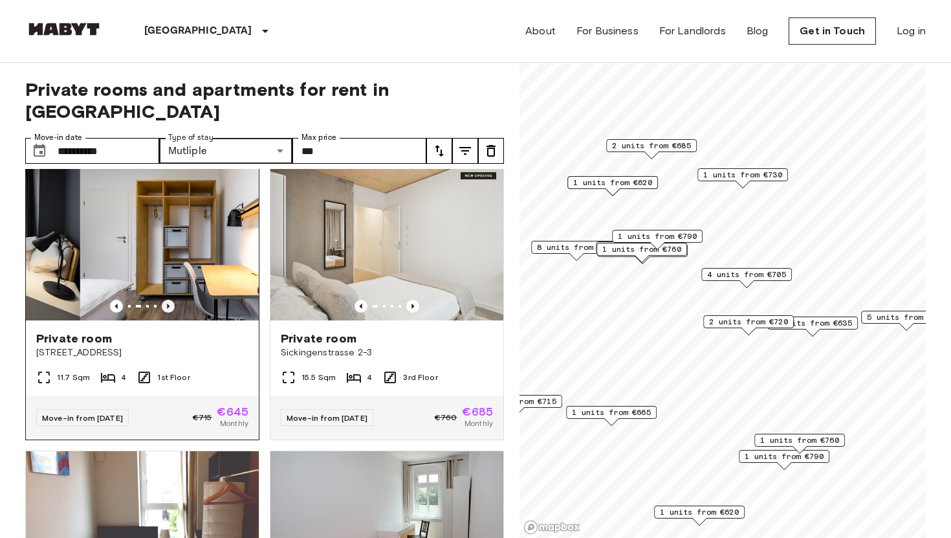
click at [168, 303] on icon "Previous image" at bounding box center [168, 305] width 3 height 5
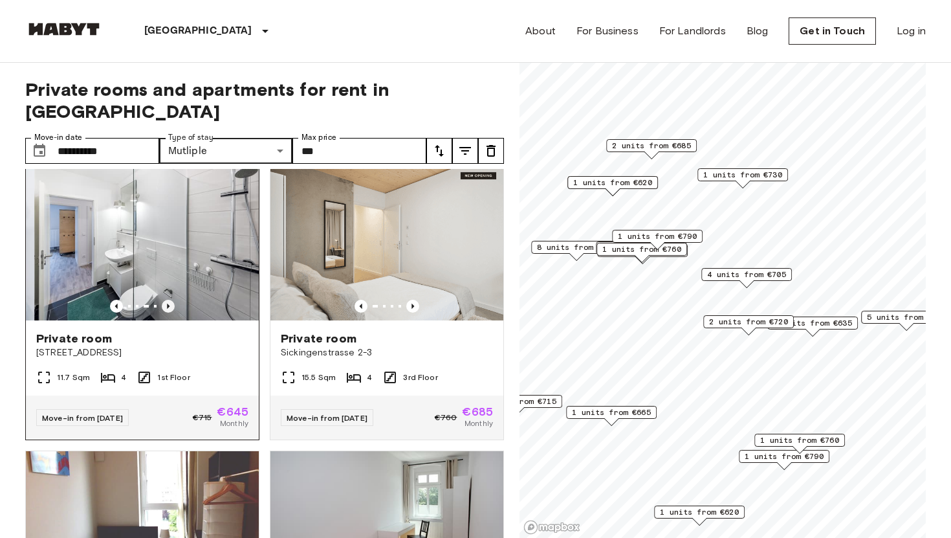
click at [168, 303] on icon "Previous image" at bounding box center [168, 305] width 3 height 5
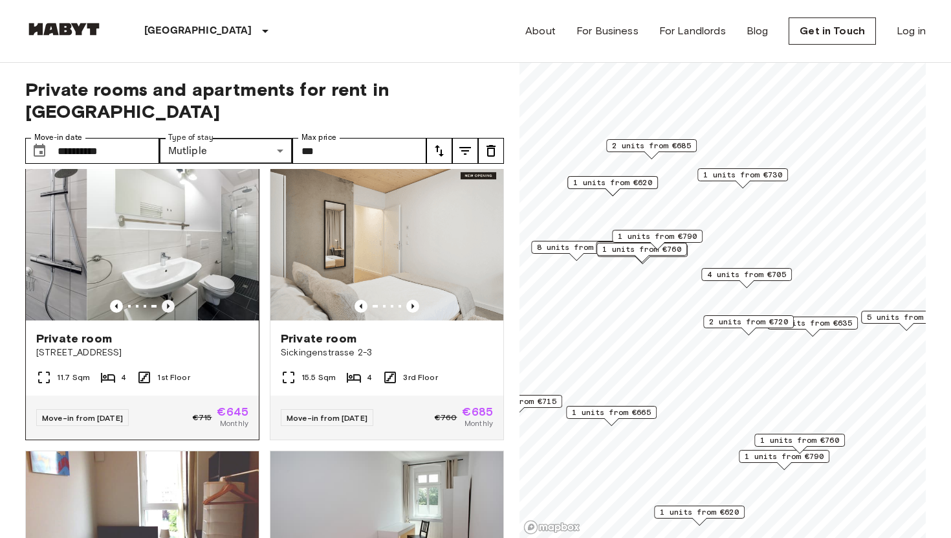
click at [168, 303] on icon "Previous image" at bounding box center [168, 305] width 3 height 5
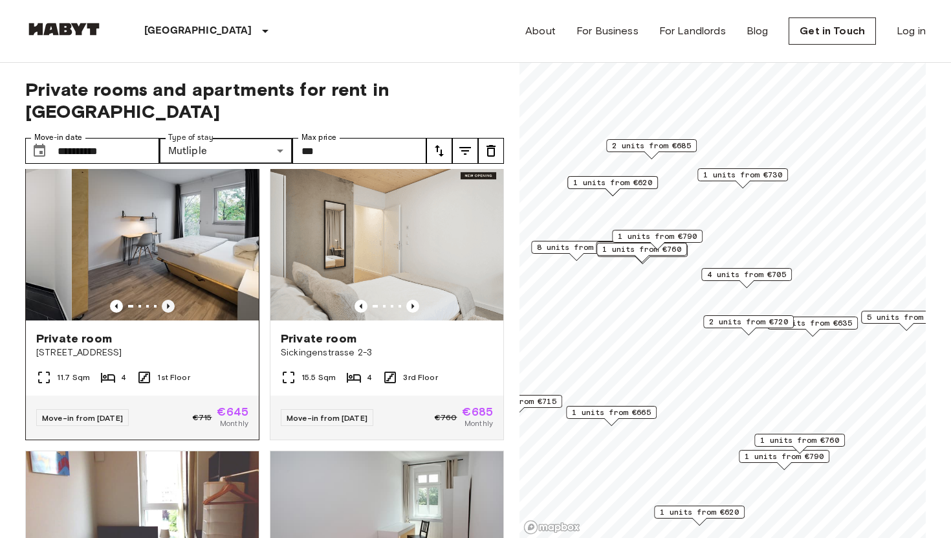
click at [168, 303] on icon "Previous image" at bounding box center [168, 305] width 3 height 5
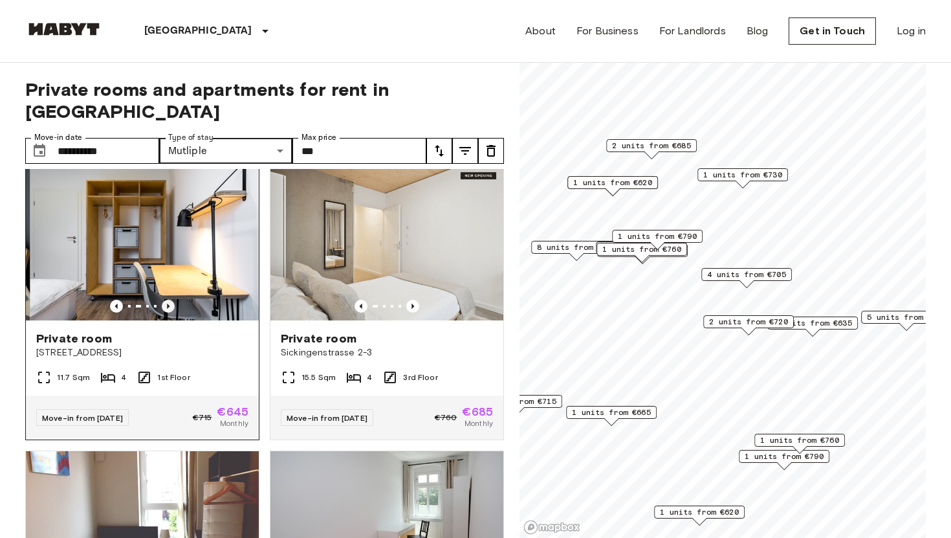
click at [168, 303] on icon "Previous image" at bounding box center [168, 305] width 3 height 5
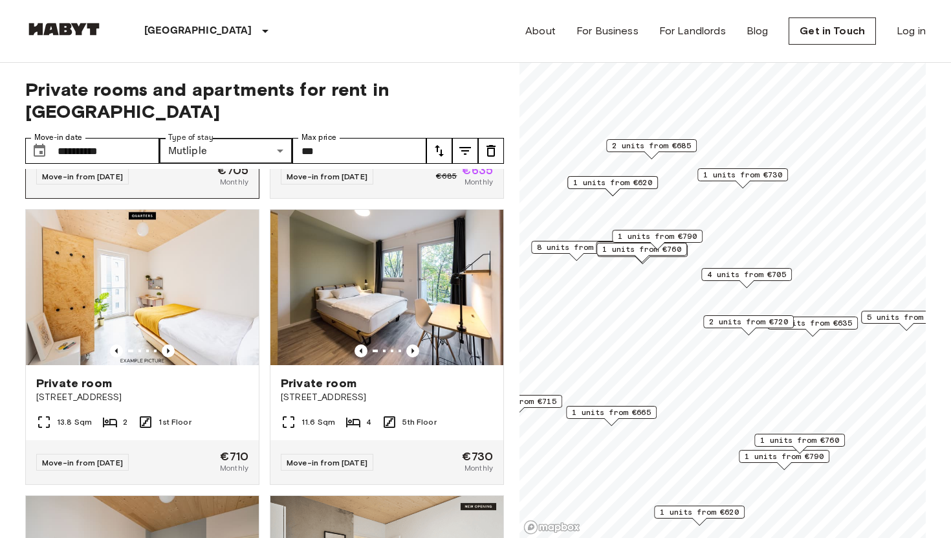
scroll to position [1420, 0]
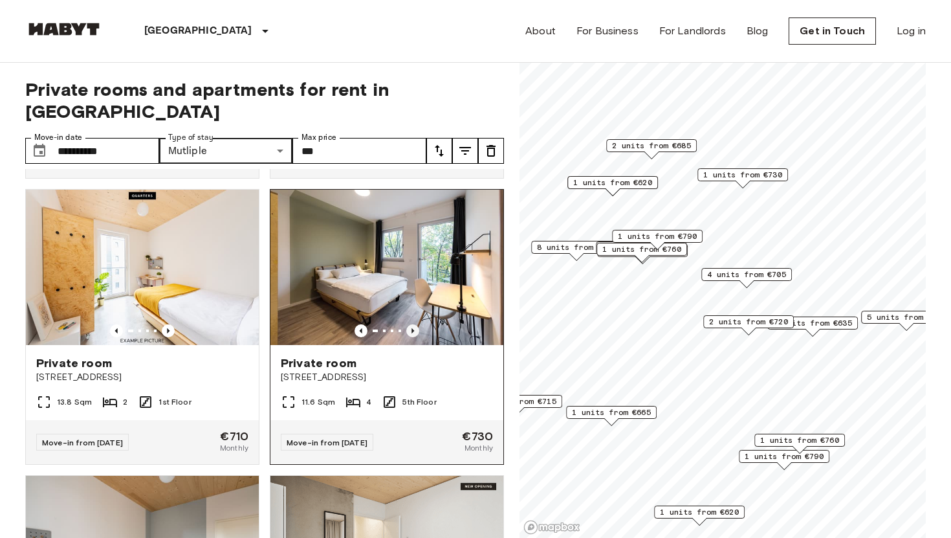
click at [410, 324] on icon "Previous image" at bounding box center [412, 330] width 13 height 13
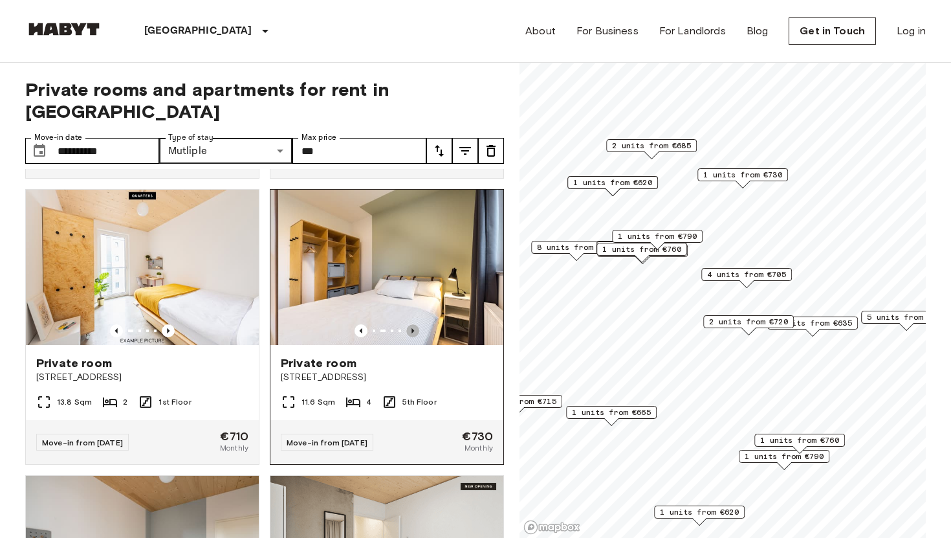
click at [410, 324] on icon "Previous image" at bounding box center [412, 330] width 13 height 13
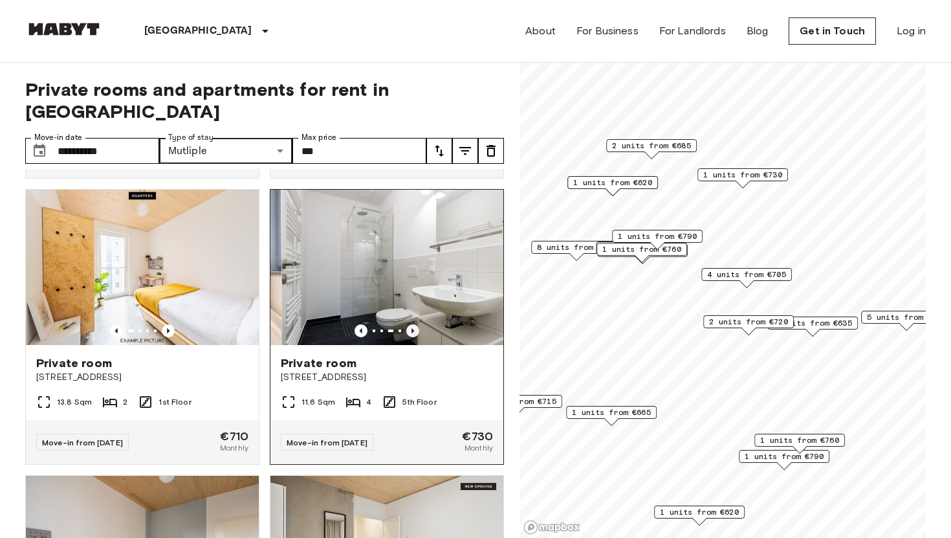
click at [410, 324] on icon "Previous image" at bounding box center [412, 330] width 13 height 13
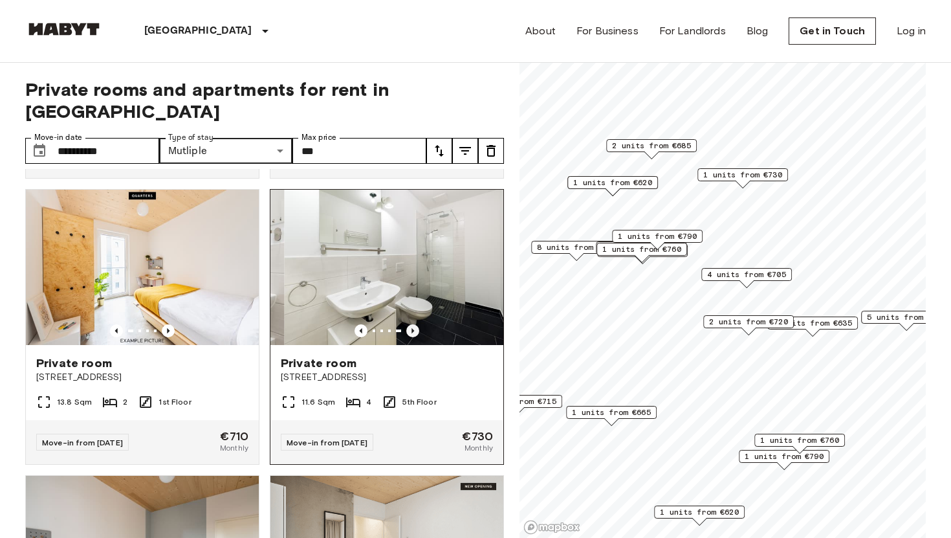
click at [410, 324] on icon "Previous image" at bounding box center [412, 330] width 13 height 13
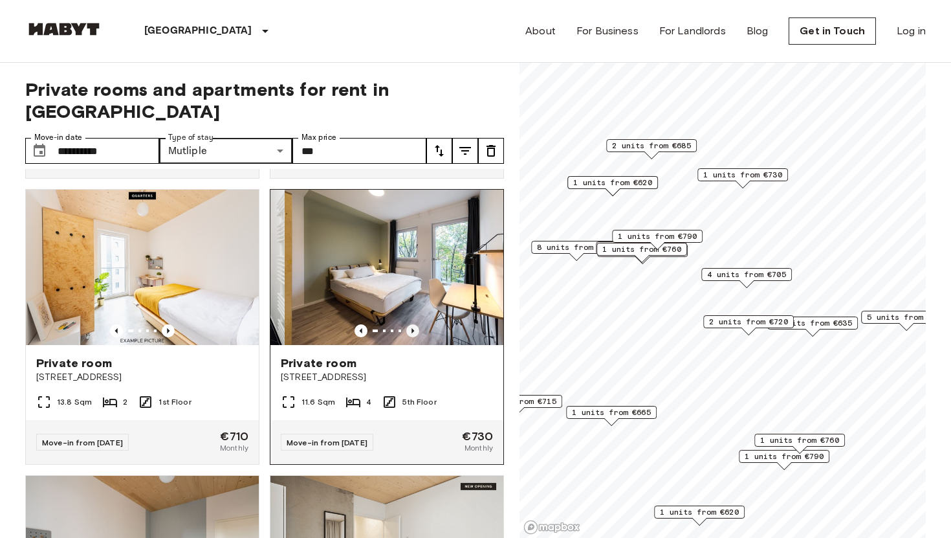
click at [410, 324] on icon "Previous image" at bounding box center [412, 330] width 13 height 13
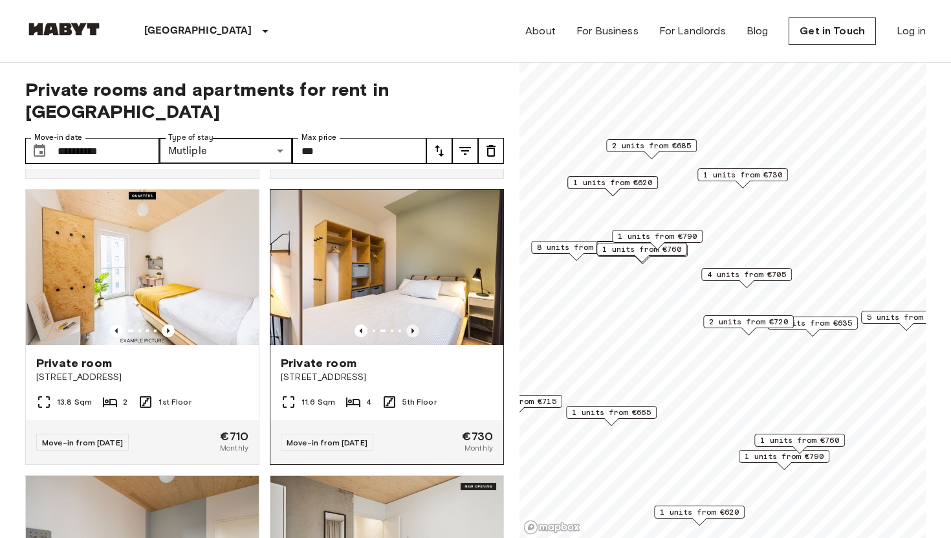
click at [410, 324] on icon "Previous image" at bounding box center [412, 330] width 13 height 13
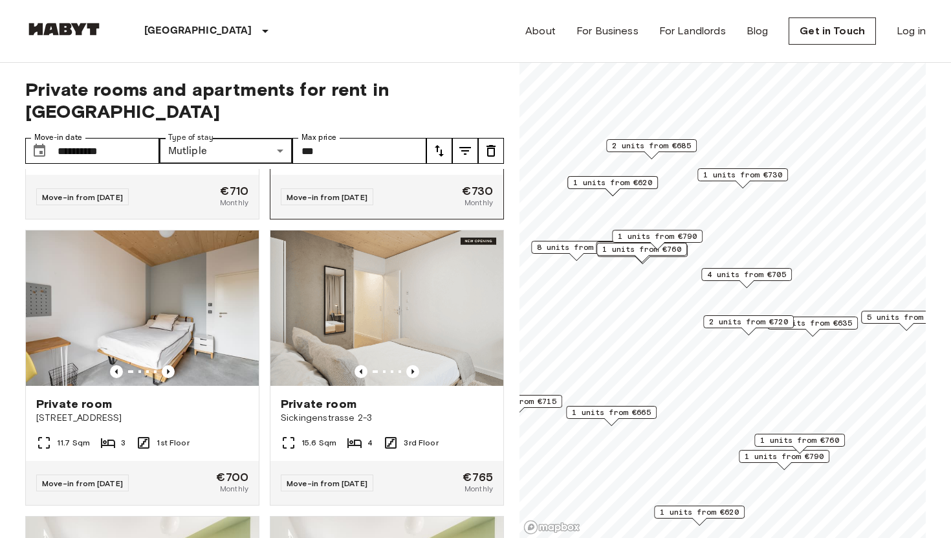
scroll to position [1698, 0]
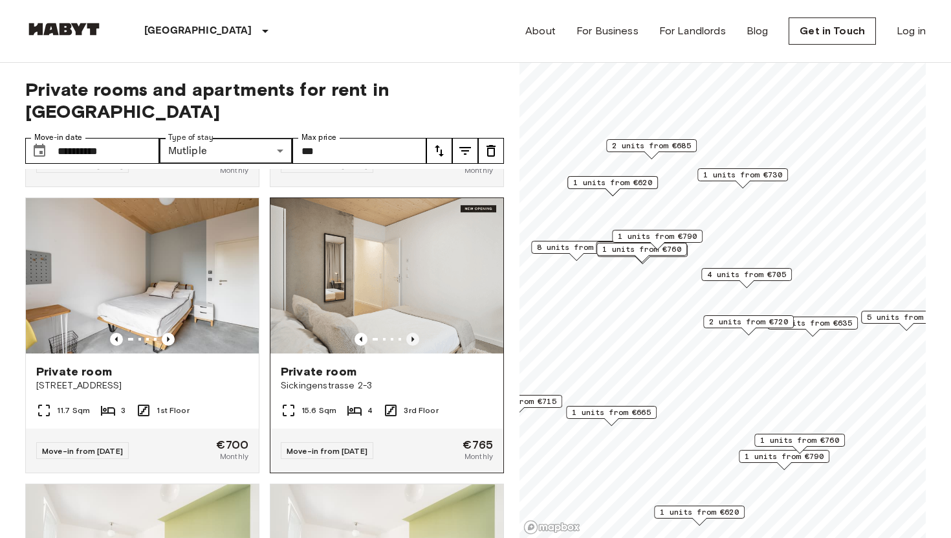
click at [414, 336] on icon "Previous image" at bounding box center [412, 338] width 3 height 5
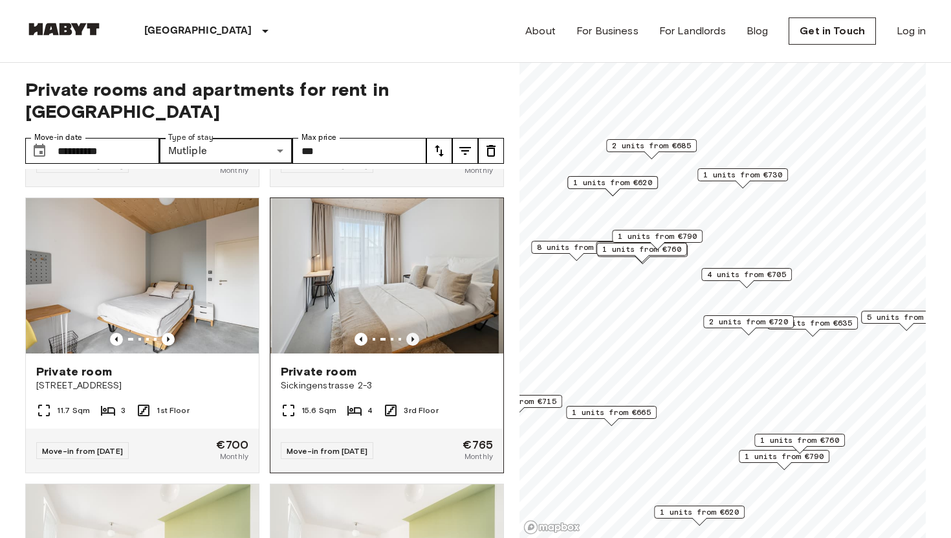
click at [414, 336] on icon "Previous image" at bounding box center [412, 338] width 3 height 5
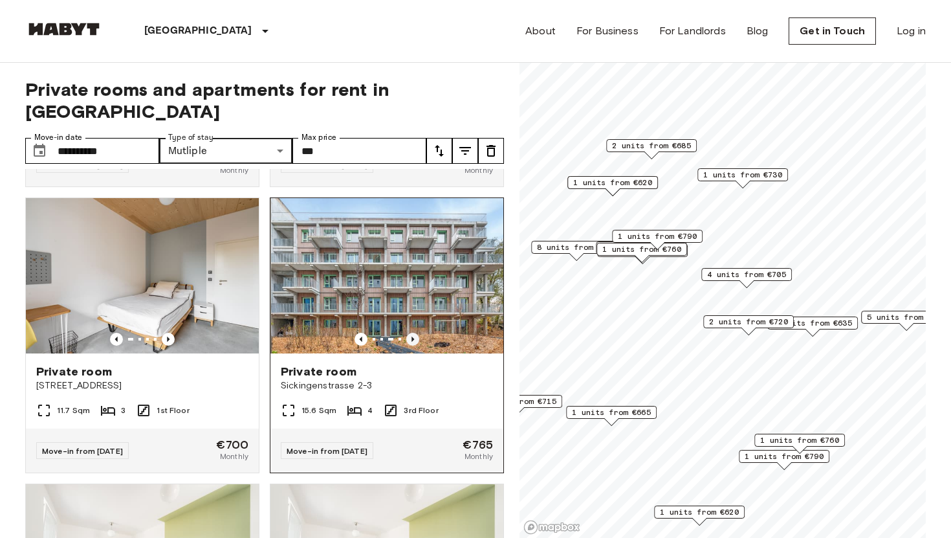
click at [414, 336] on icon "Previous image" at bounding box center [412, 338] width 3 height 5
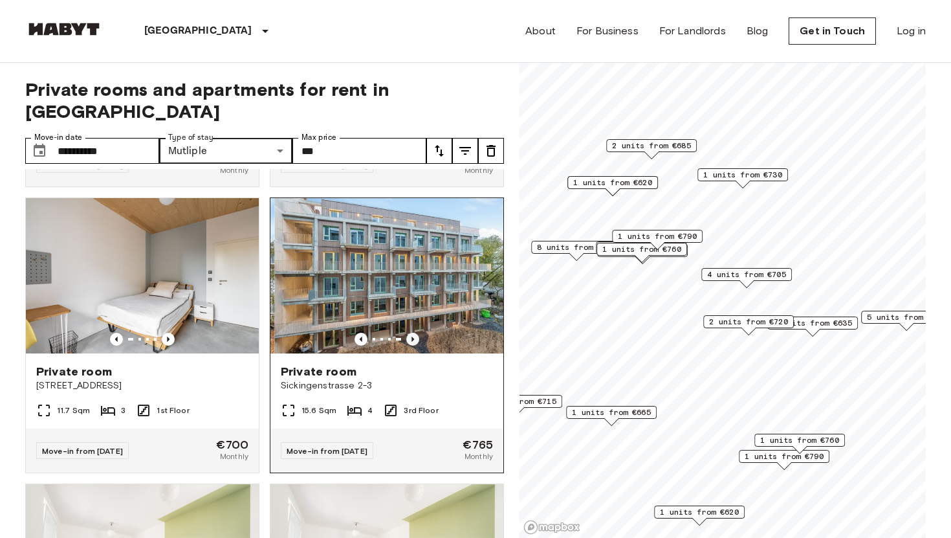
click at [414, 336] on icon "Previous image" at bounding box center [412, 338] width 3 height 5
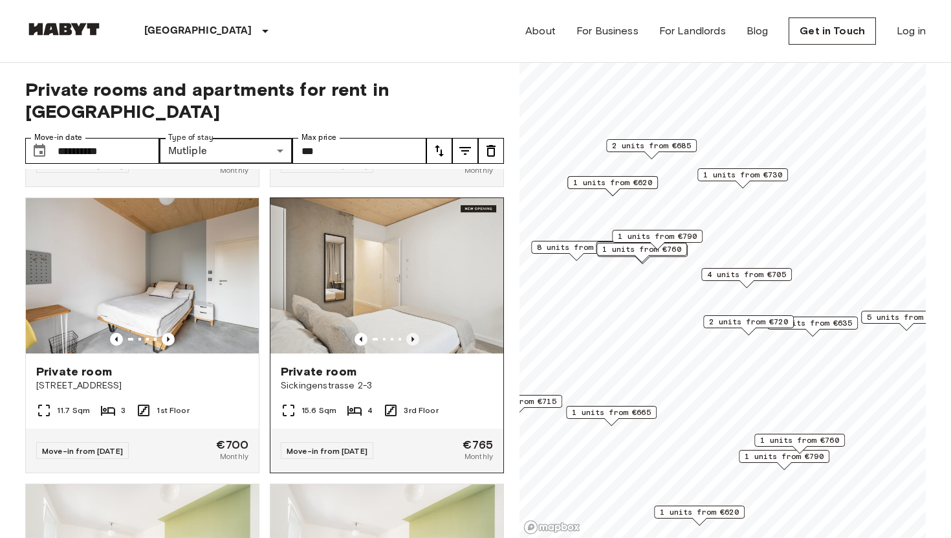
click at [414, 333] on icon "Previous image" at bounding box center [412, 339] width 13 height 13
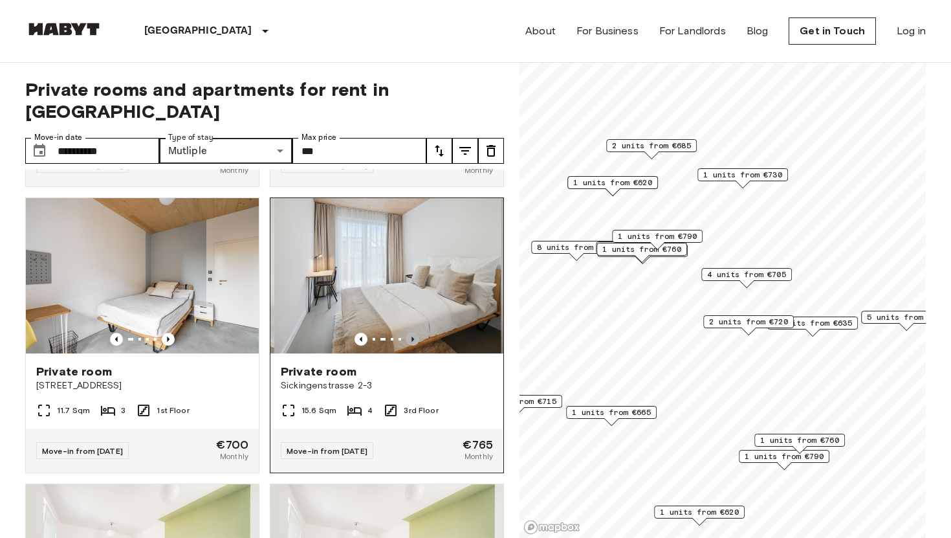
click at [414, 333] on icon "Previous image" at bounding box center [412, 339] width 13 height 13
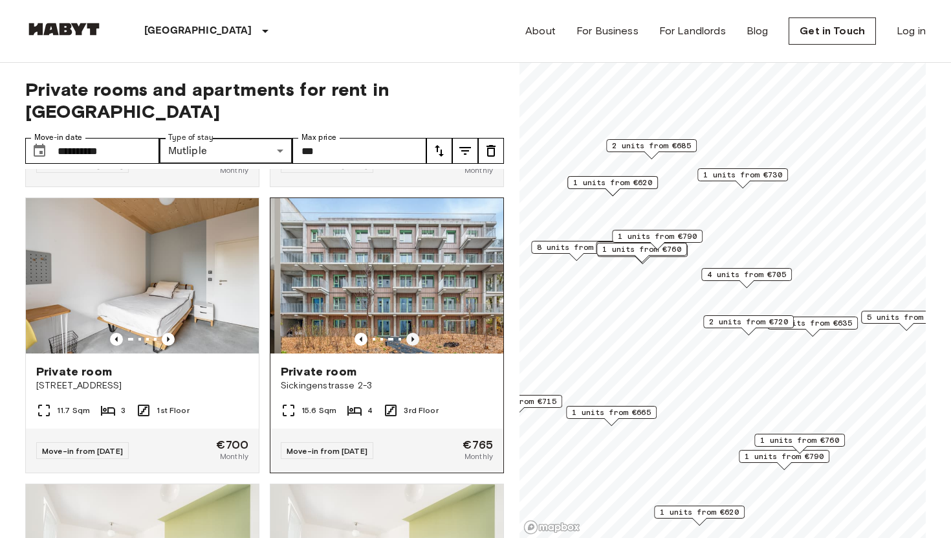
click at [414, 333] on icon "Previous image" at bounding box center [412, 339] width 13 height 13
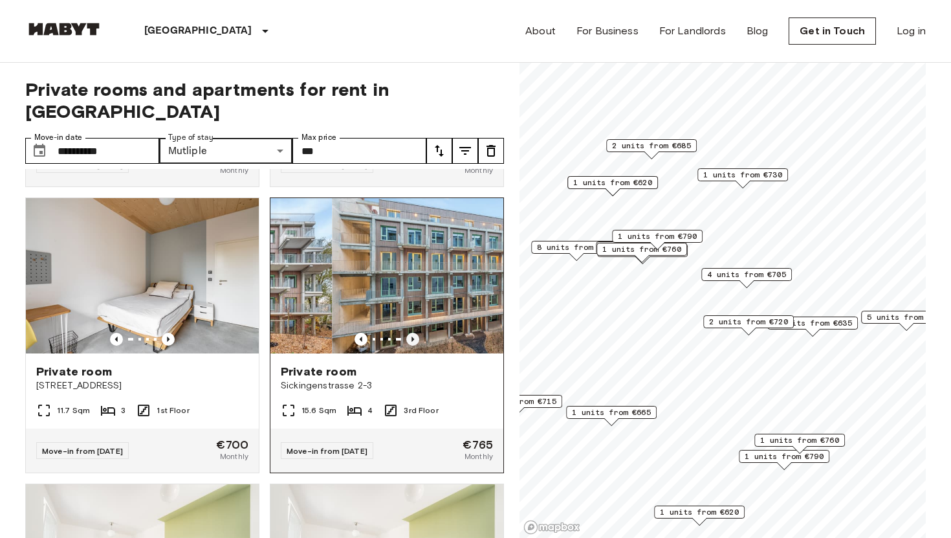
click at [414, 333] on icon "Previous image" at bounding box center [412, 339] width 13 height 13
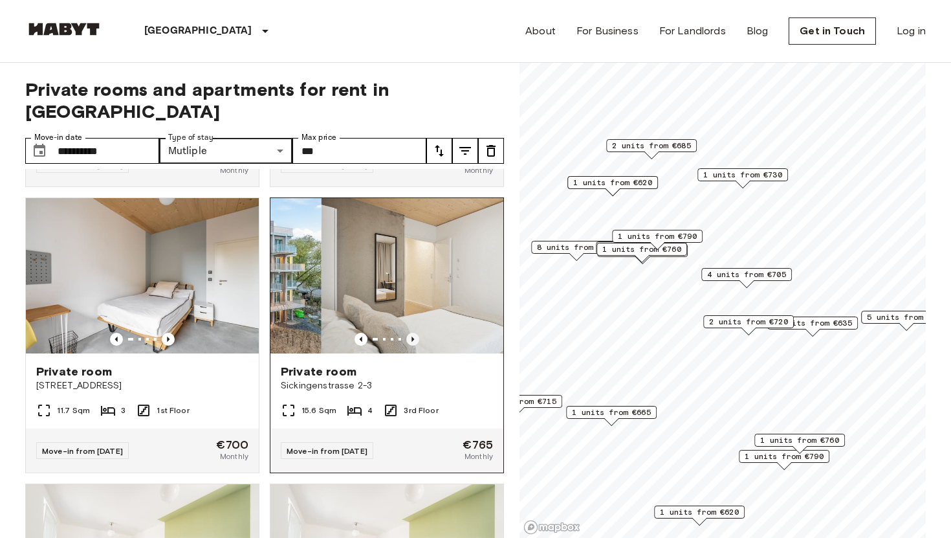
click at [414, 333] on icon "Previous image" at bounding box center [412, 339] width 13 height 13
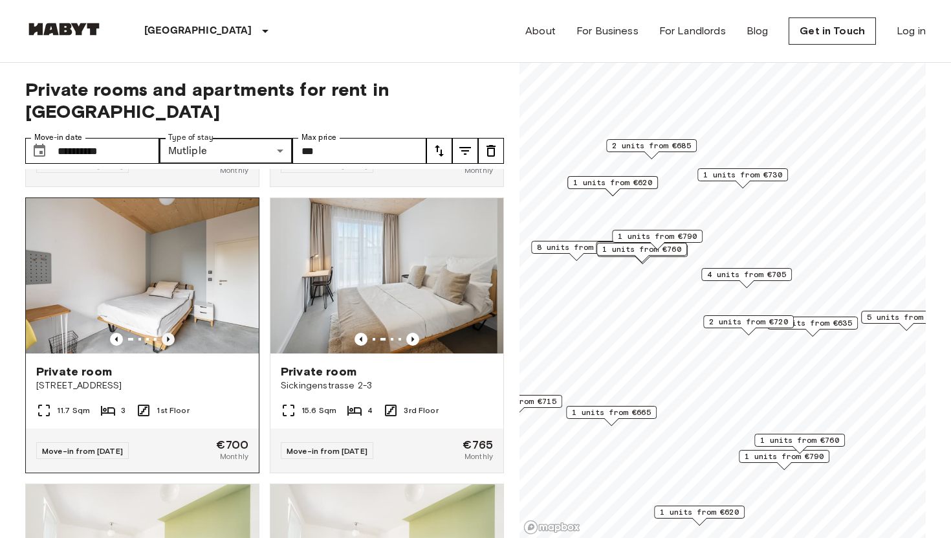
click at [168, 336] on icon "Previous image" at bounding box center [168, 338] width 3 height 5
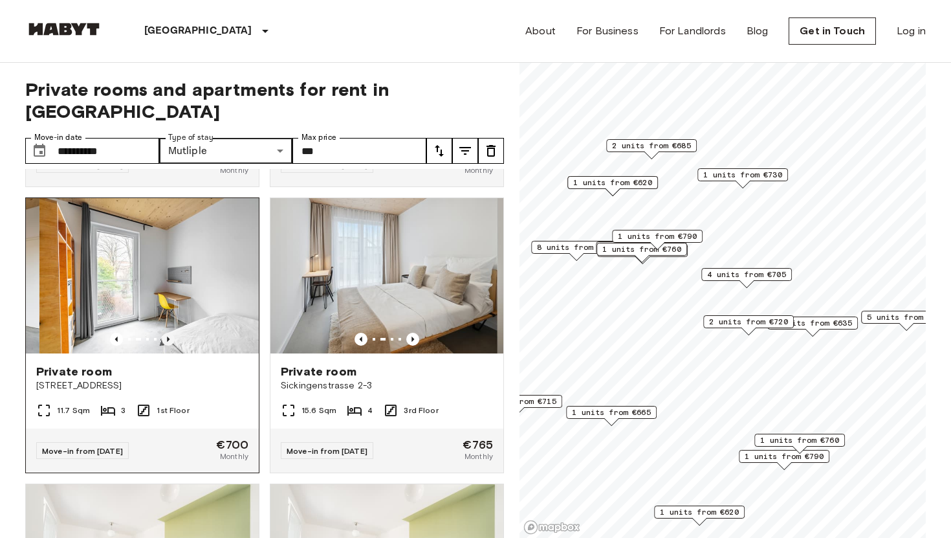
click at [168, 336] on icon "Previous image" at bounding box center [168, 338] width 3 height 5
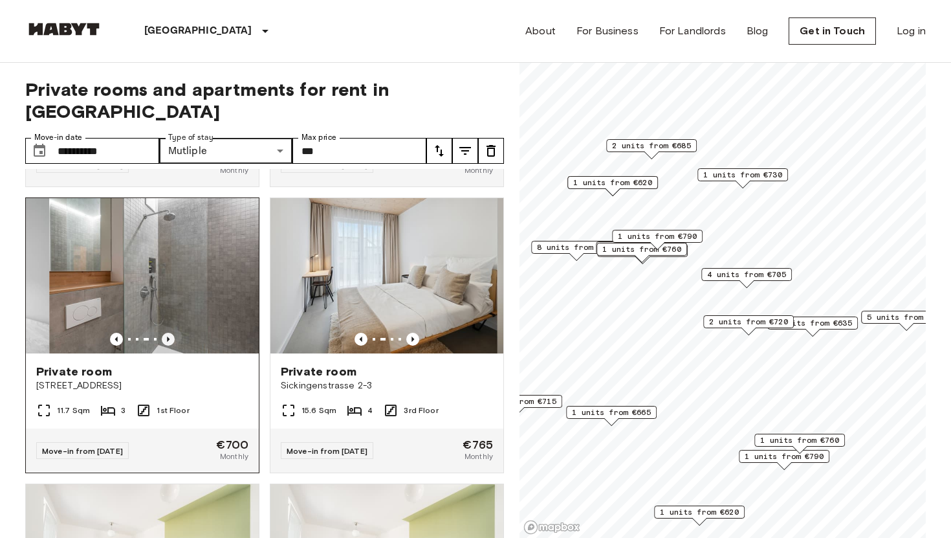
click at [168, 336] on icon "Previous image" at bounding box center [168, 338] width 3 height 5
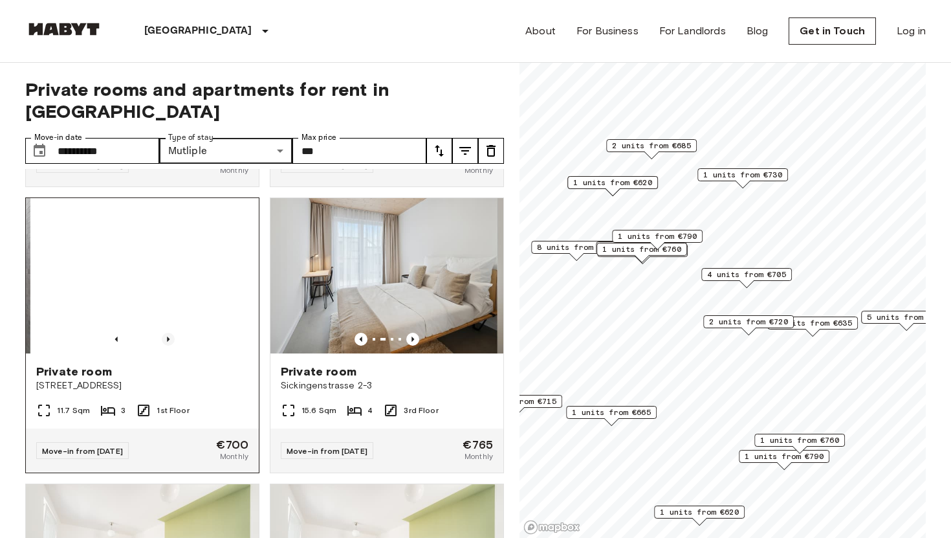
click at [168, 336] on icon "Previous image" at bounding box center [168, 338] width 3 height 5
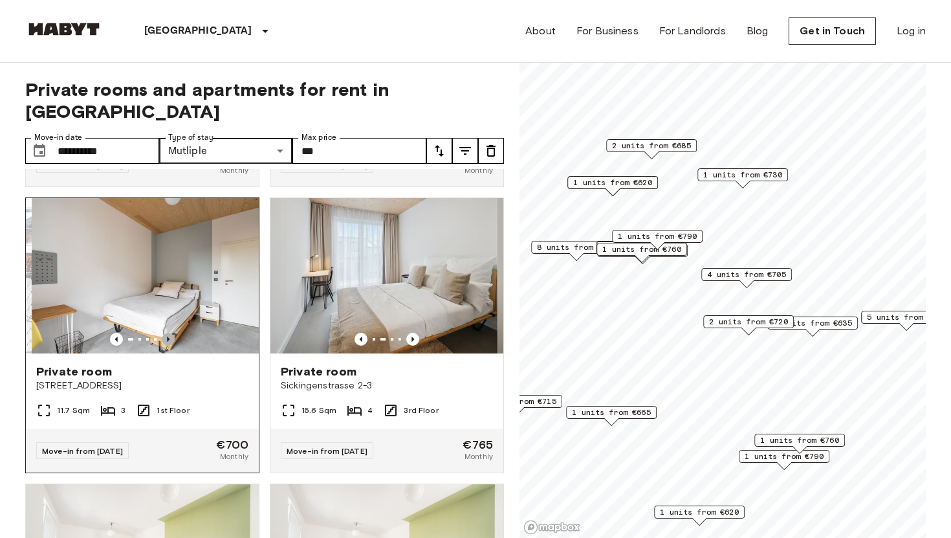
click at [168, 336] on icon "Previous image" at bounding box center [168, 338] width 3 height 5
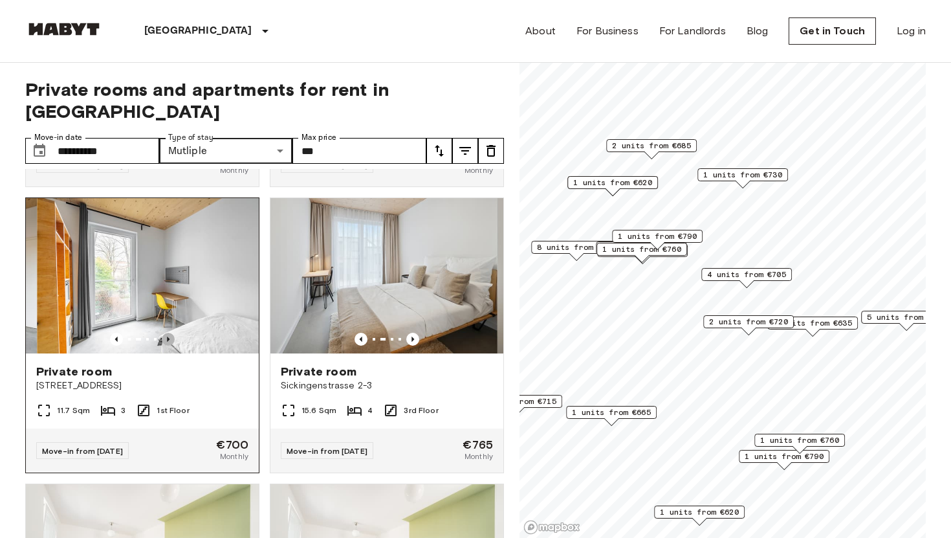
click at [168, 336] on icon "Previous image" at bounding box center [168, 338] width 3 height 5
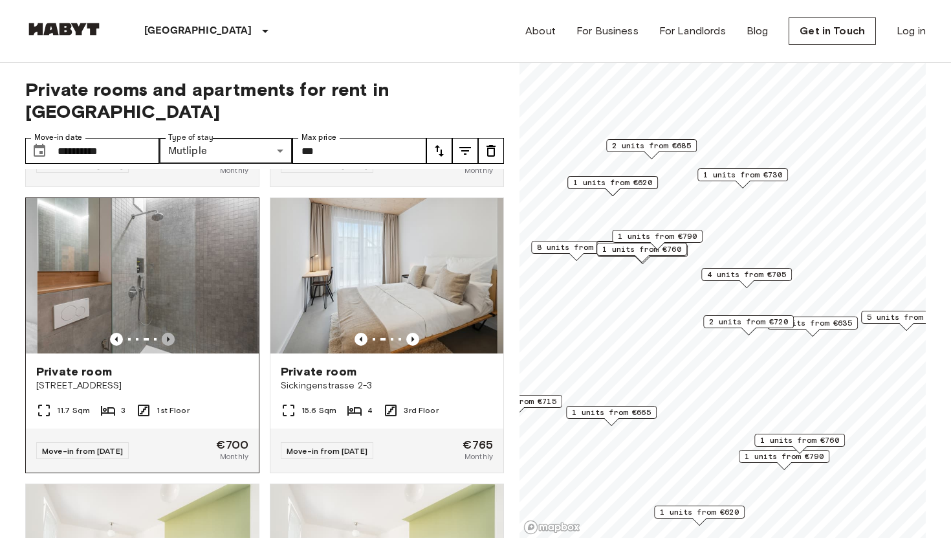
click at [168, 336] on icon "Previous image" at bounding box center [168, 338] width 3 height 5
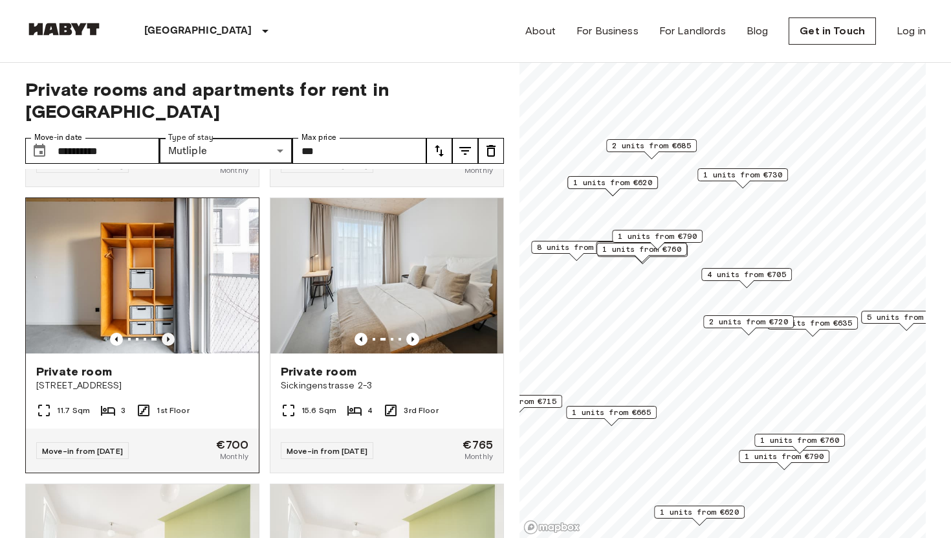
click at [168, 336] on icon "Previous image" at bounding box center [168, 338] width 3 height 5
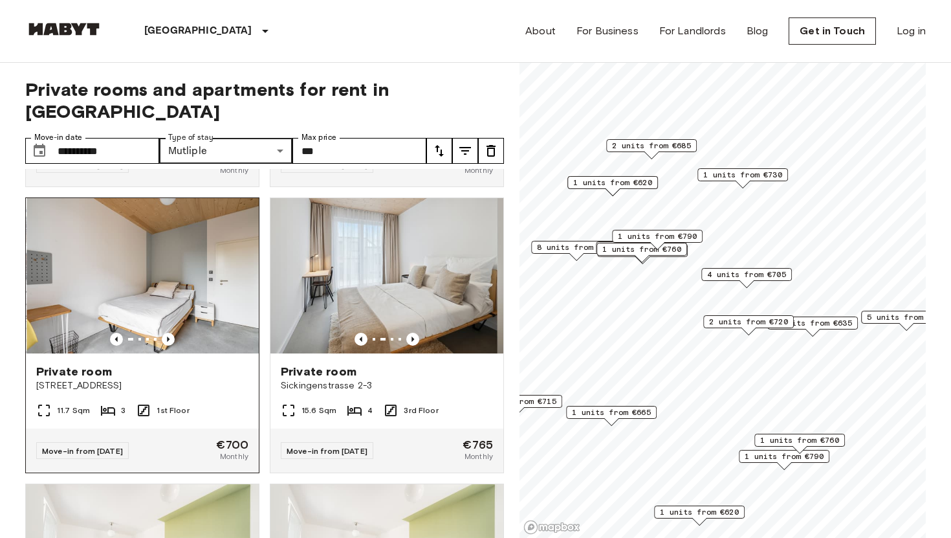
click at [192, 245] on img at bounding box center [143, 275] width 233 height 155
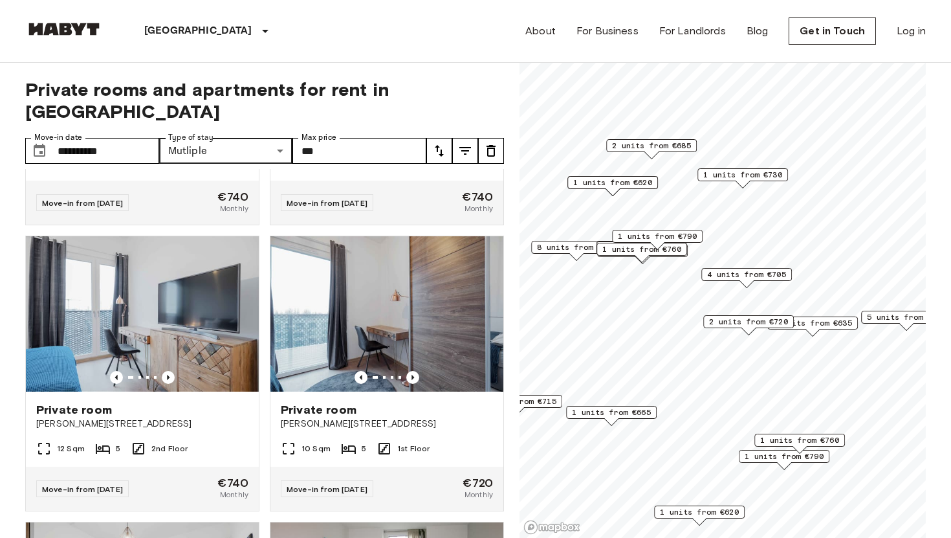
scroll to position [2235, 0]
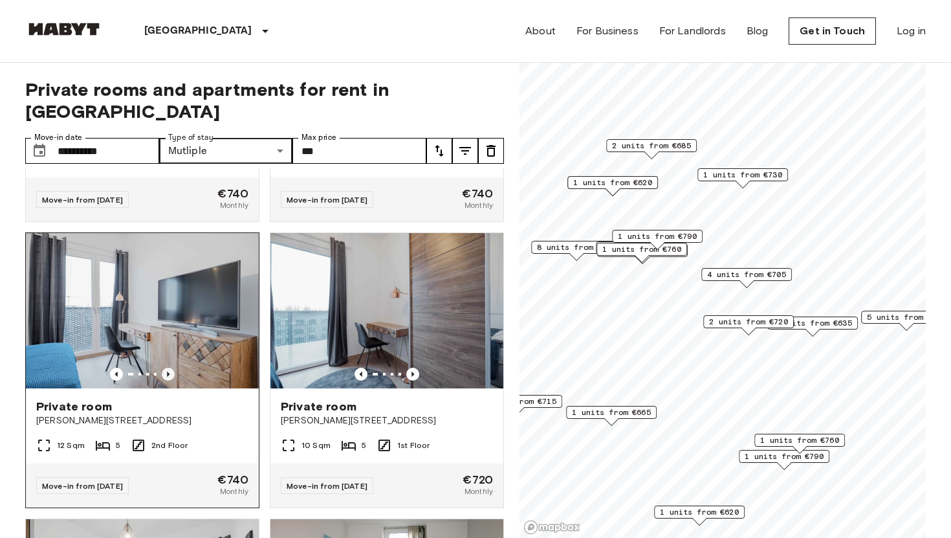
click at [166, 367] on icon "Previous image" at bounding box center [168, 373] width 13 height 13
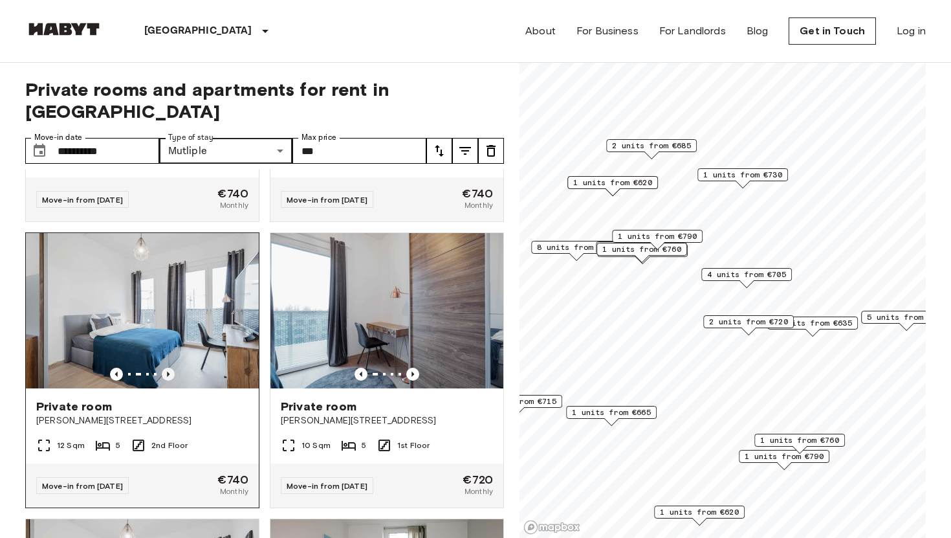
click at [166, 367] on icon "Previous image" at bounding box center [168, 373] width 13 height 13
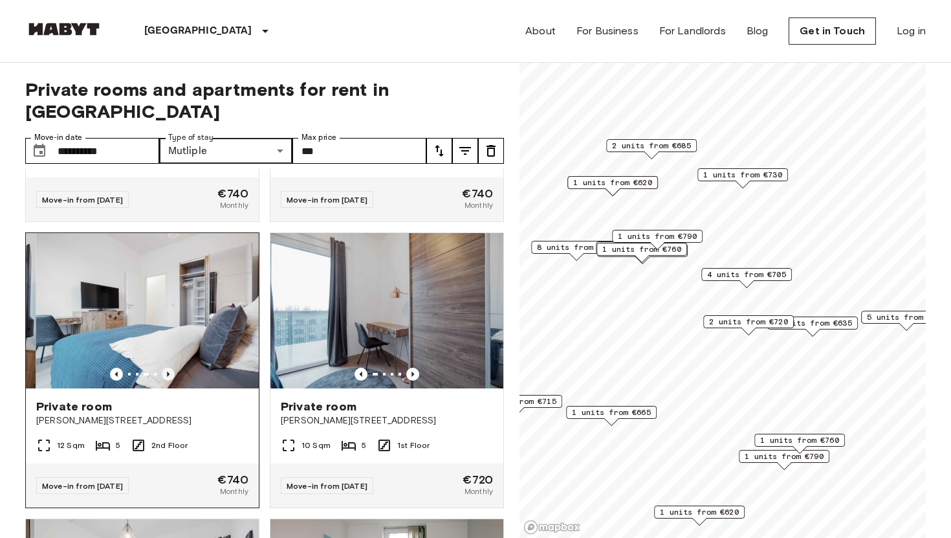
click at [166, 367] on icon "Previous image" at bounding box center [168, 373] width 13 height 13
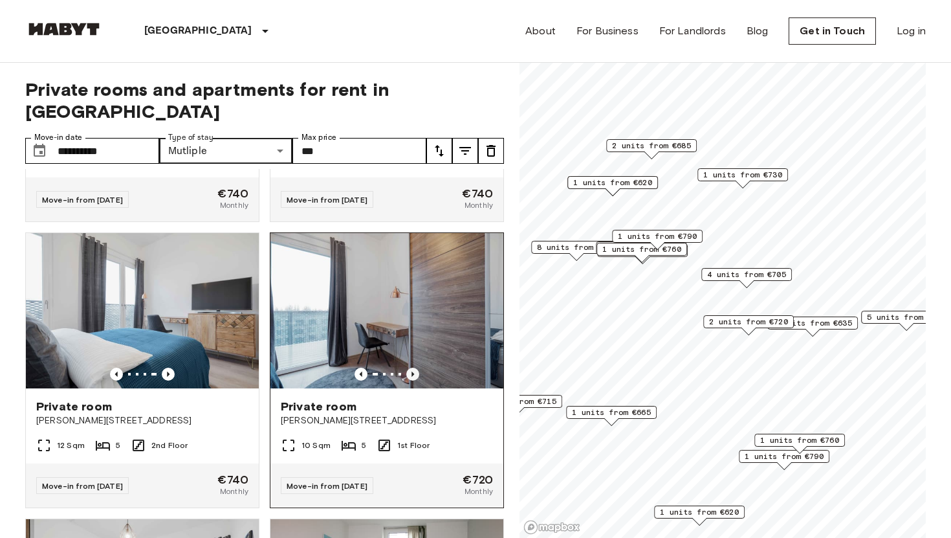
click at [415, 367] on icon "Previous image" at bounding box center [412, 373] width 13 height 13
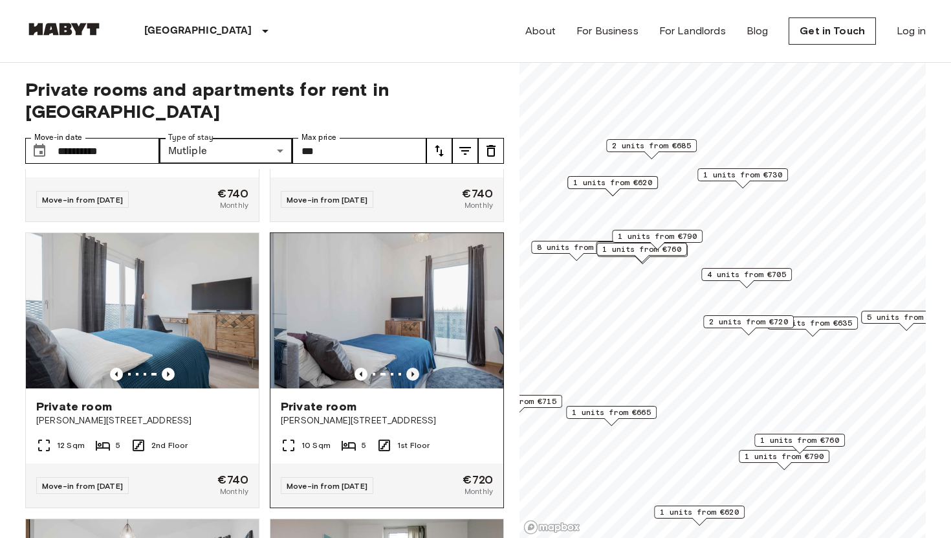
click at [415, 367] on icon "Previous image" at bounding box center [412, 373] width 13 height 13
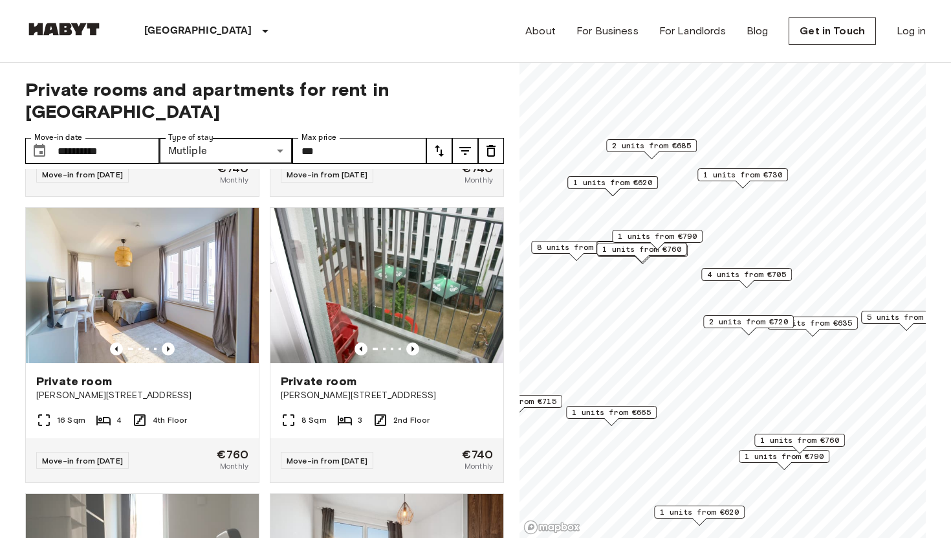
scroll to position [2867, 0]
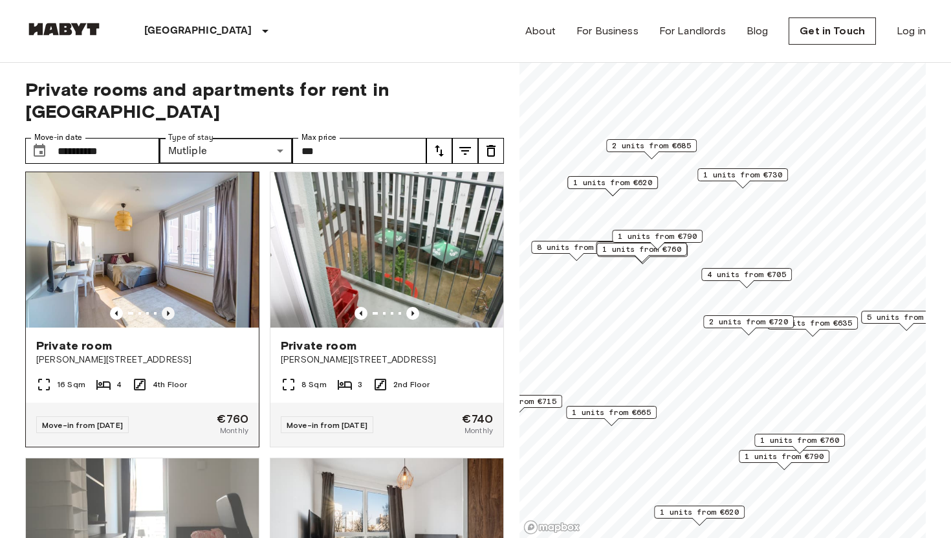
click at [168, 307] on icon "Previous image" at bounding box center [168, 313] width 13 height 13
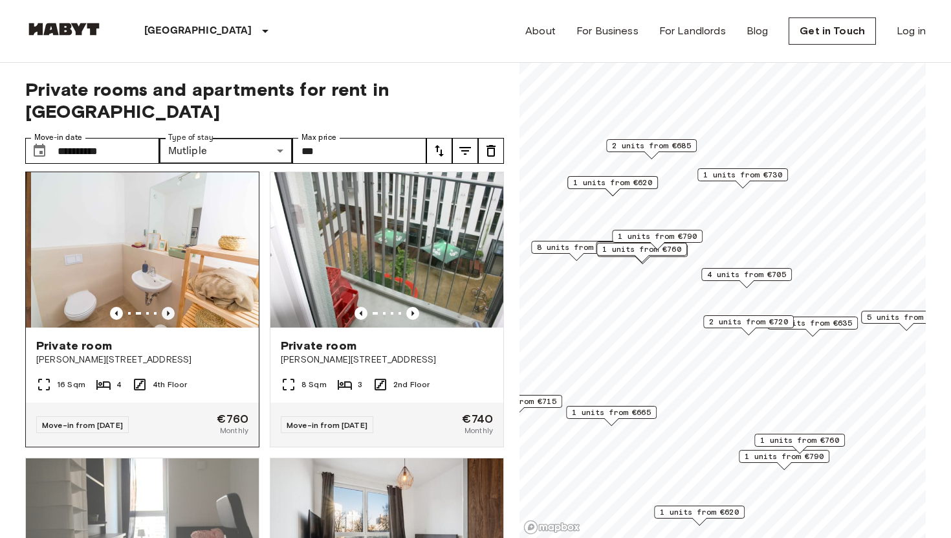
click at [168, 307] on icon "Previous image" at bounding box center [168, 313] width 13 height 13
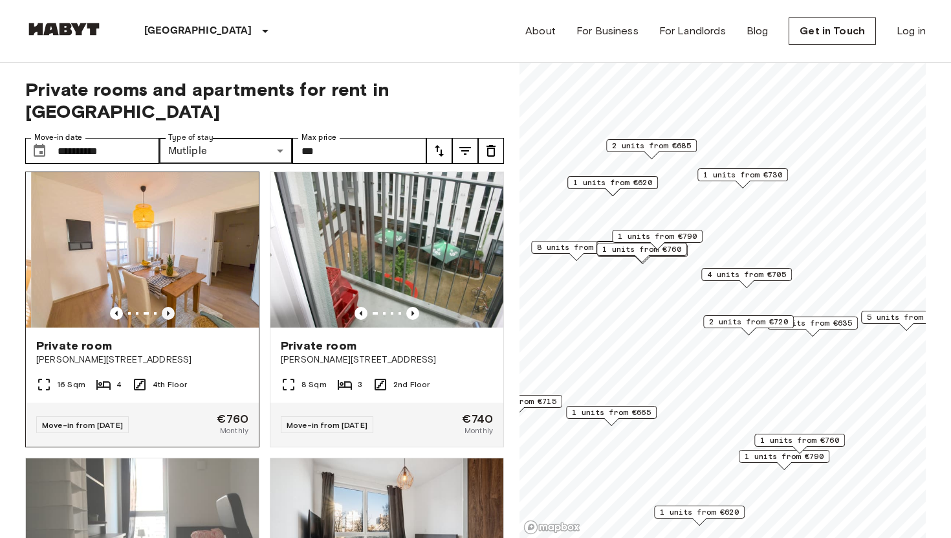
click at [168, 307] on icon "Previous image" at bounding box center [168, 313] width 13 height 13
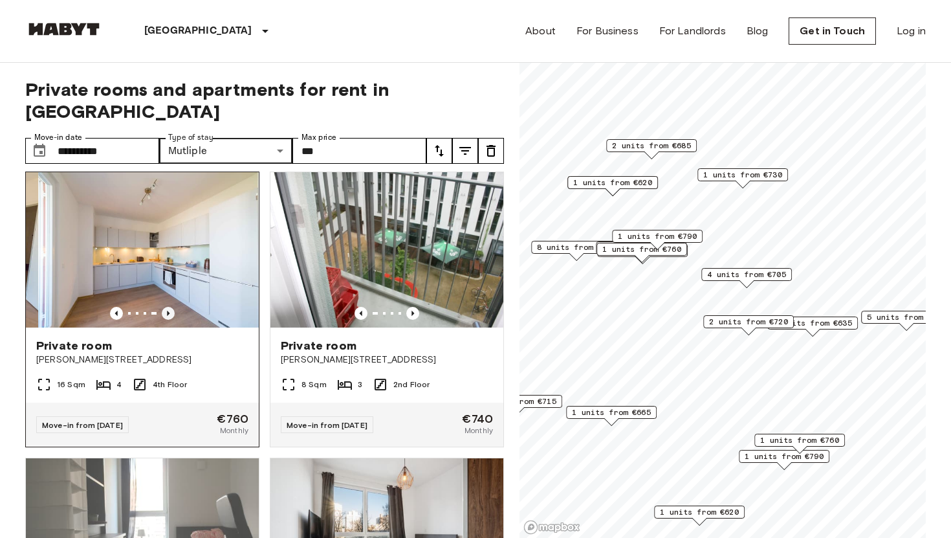
click at [168, 307] on icon "Previous image" at bounding box center [168, 313] width 13 height 13
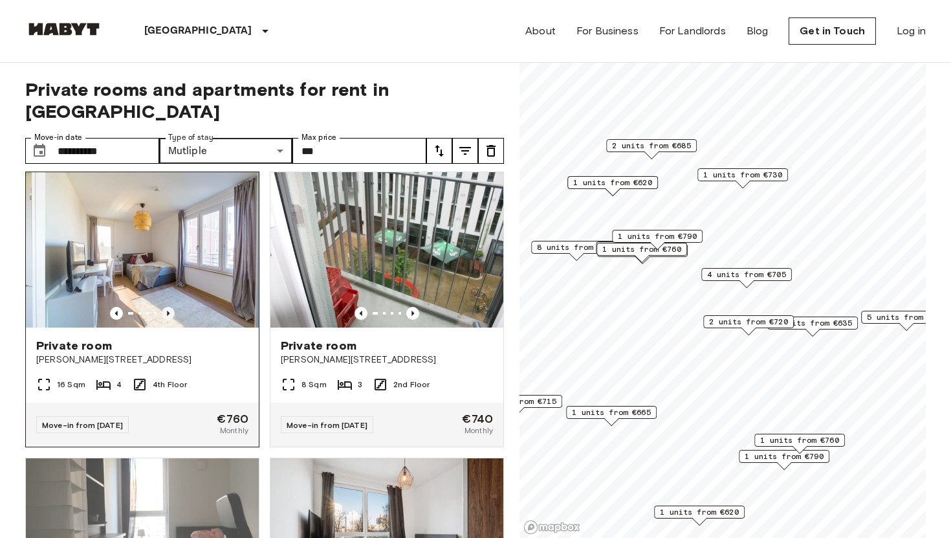
click at [168, 307] on icon "Previous image" at bounding box center [168, 313] width 13 height 13
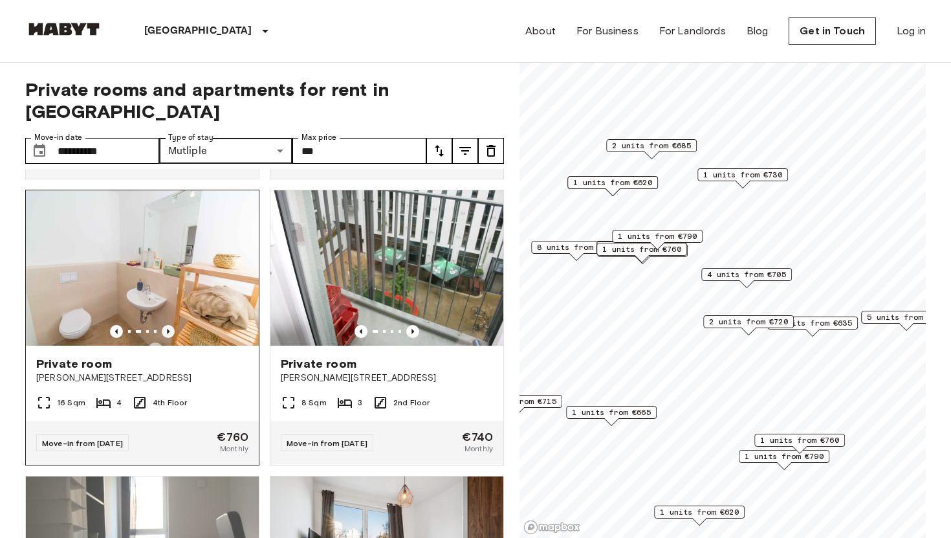
scroll to position [2847, 0]
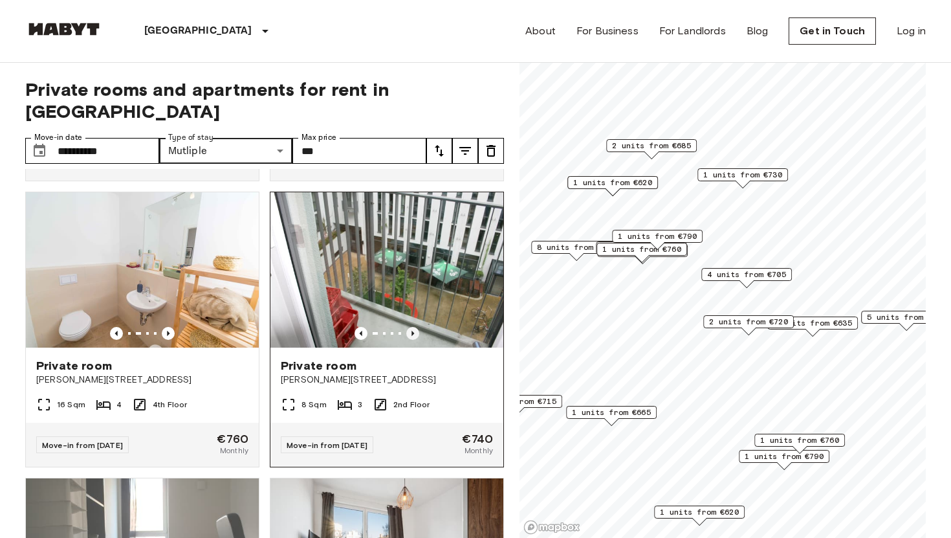
click at [411, 331] on icon "Previous image" at bounding box center [412, 333] width 3 height 5
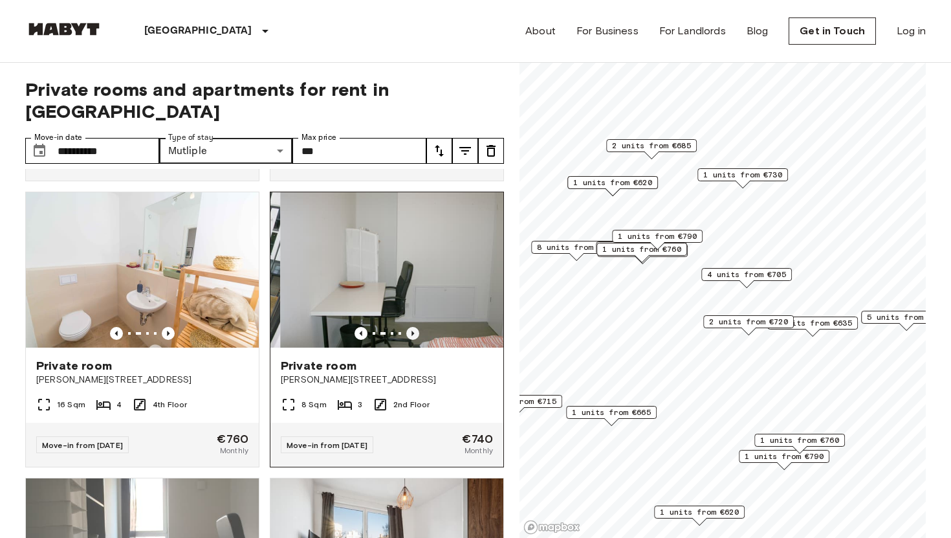
click at [411, 331] on icon "Previous image" at bounding box center [412, 333] width 3 height 5
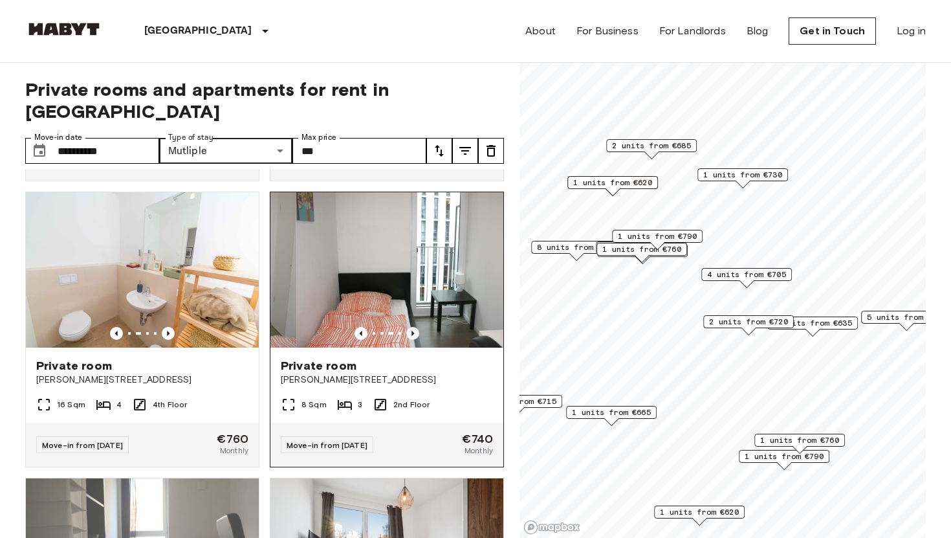
click at [411, 331] on icon "Previous image" at bounding box center [412, 333] width 3 height 5
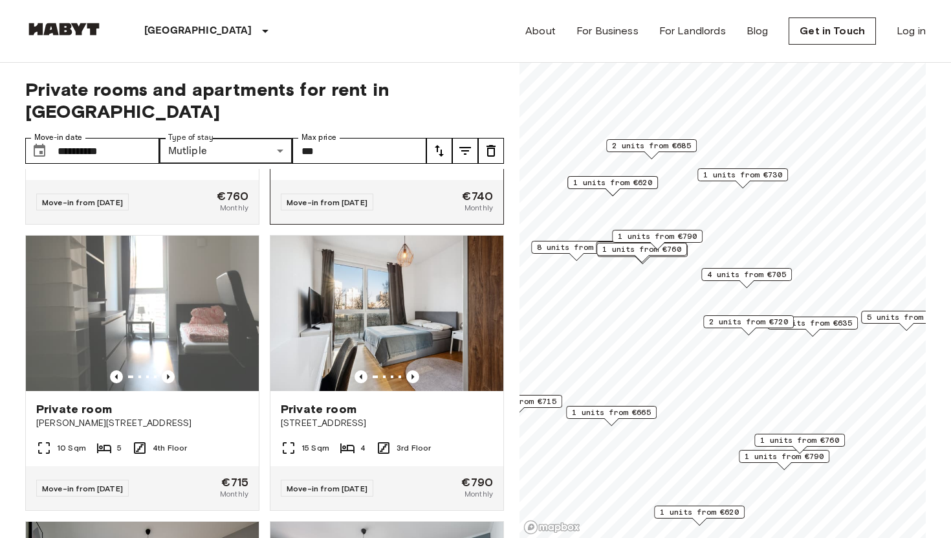
scroll to position [3092, 0]
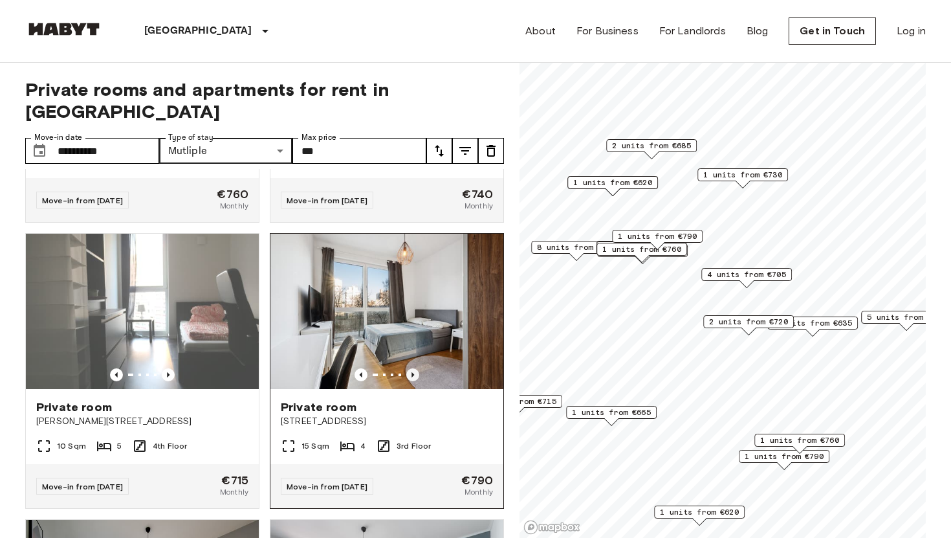
click at [413, 372] on icon "Previous image" at bounding box center [412, 374] width 3 height 5
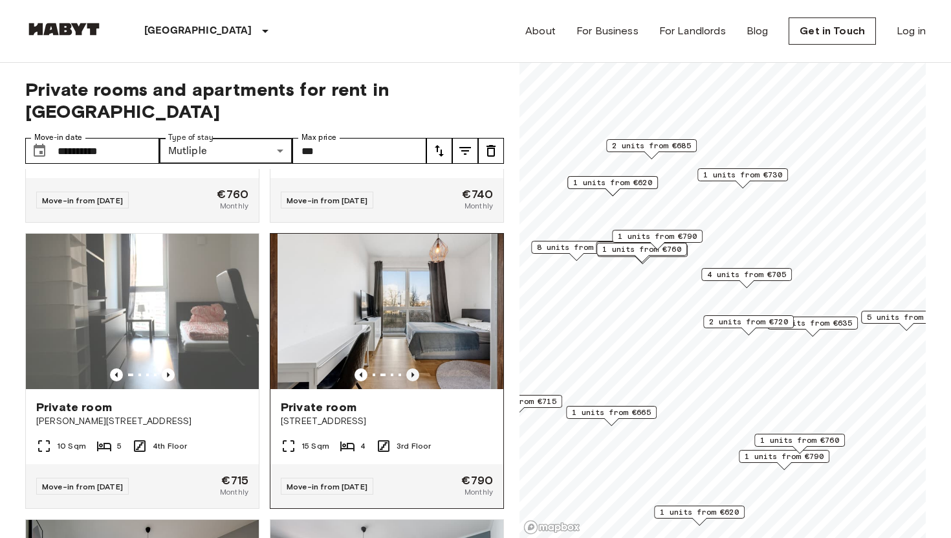
click at [413, 372] on icon "Previous image" at bounding box center [412, 374] width 3 height 5
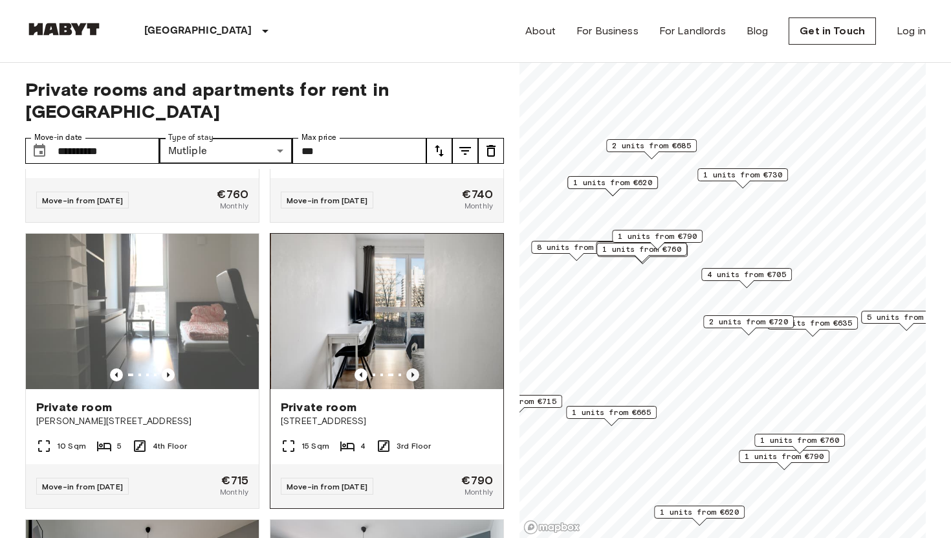
click at [413, 372] on icon "Previous image" at bounding box center [412, 374] width 3 height 5
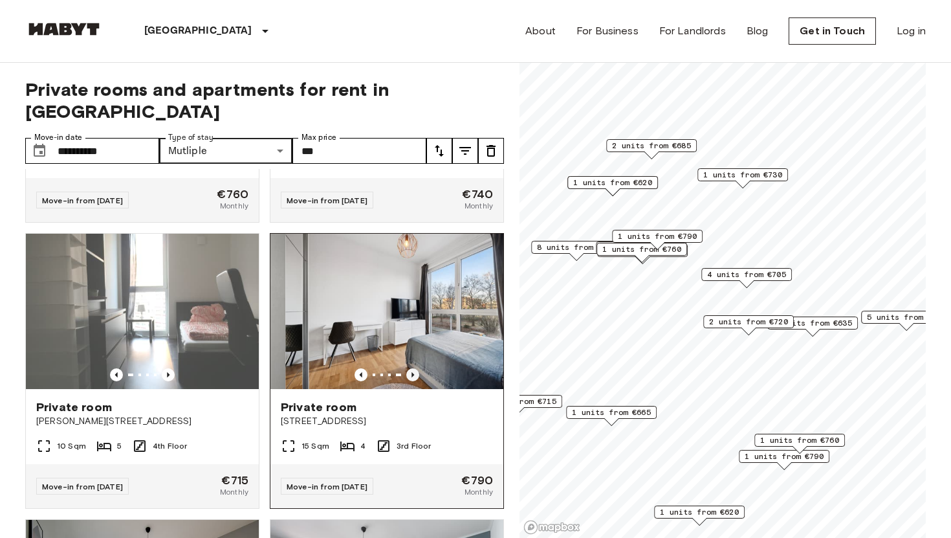
click at [413, 372] on icon "Previous image" at bounding box center [412, 374] width 3 height 5
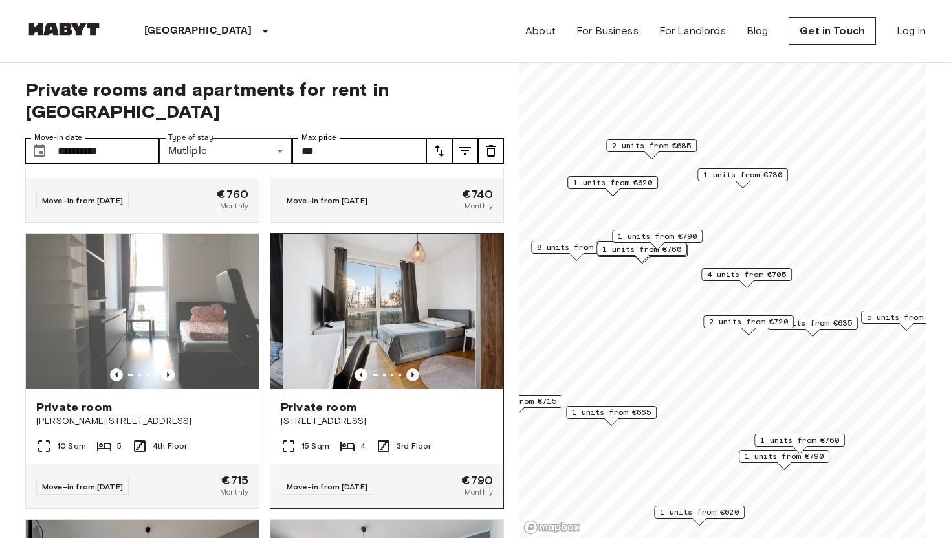
click at [413, 372] on icon "Previous image" at bounding box center [412, 374] width 3 height 5
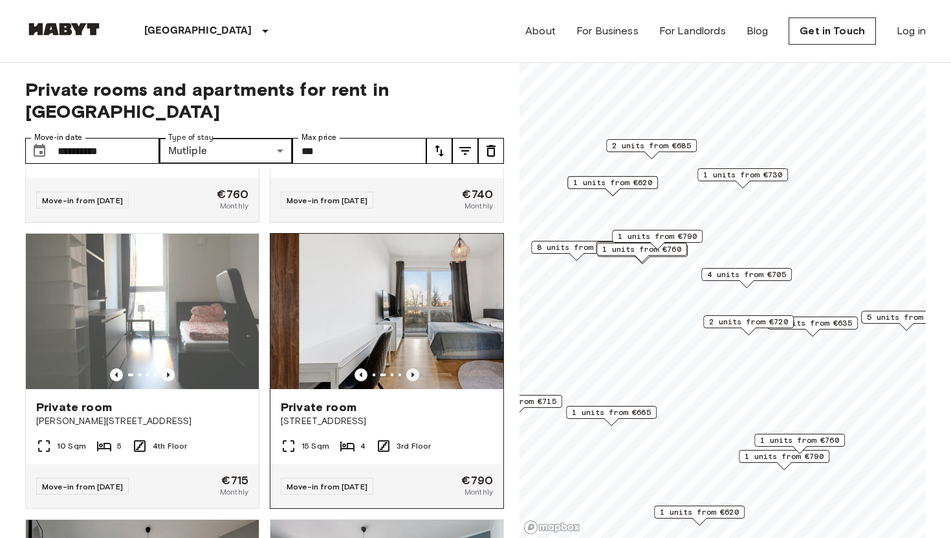
click at [413, 372] on icon "Previous image" at bounding box center [412, 374] width 3 height 5
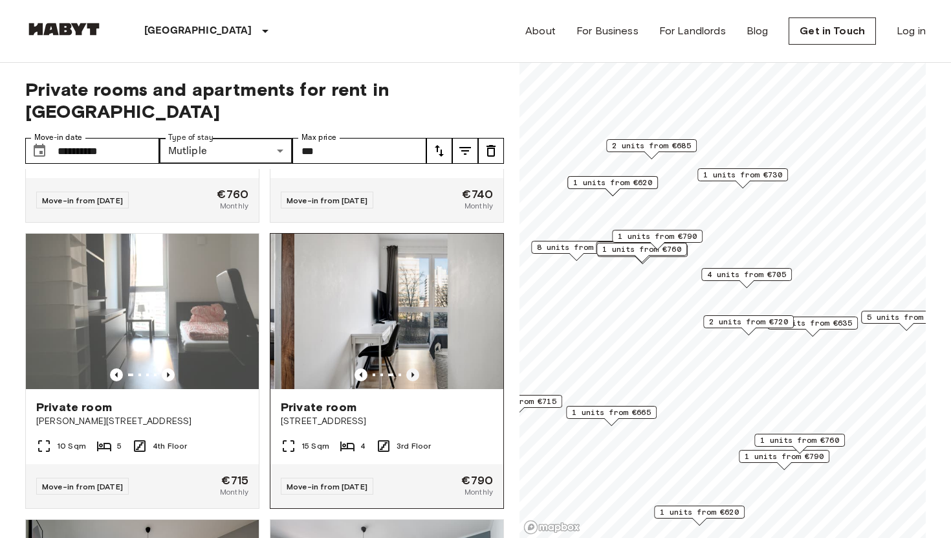
click at [413, 372] on icon "Previous image" at bounding box center [412, 374] width 3 height 5
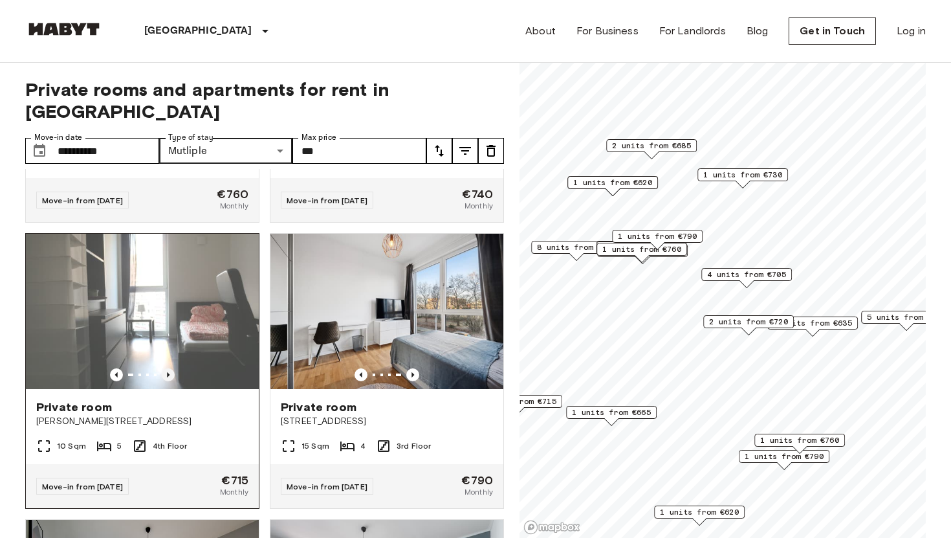
click at [166, 368] on icon "Previous image" at bounding box center [168, 374] width 13 height 13
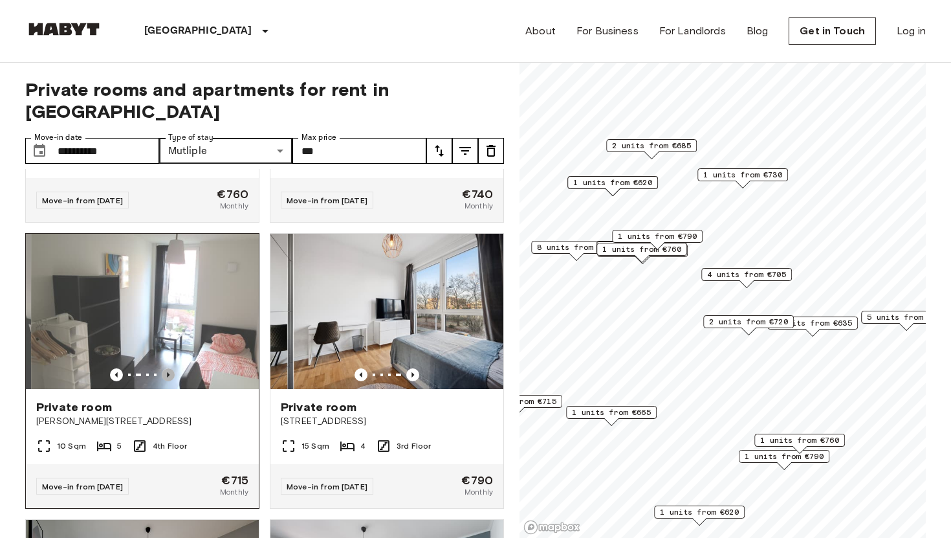
click at [166, 368] on icon "Previous image" at bounding box center [168, 374] width 13 height 13
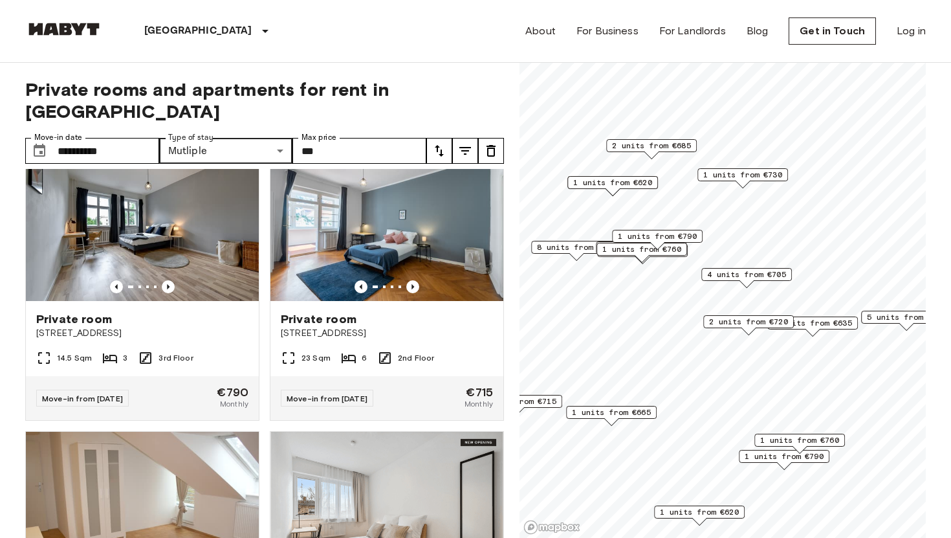
scroll to position [3471, 0]
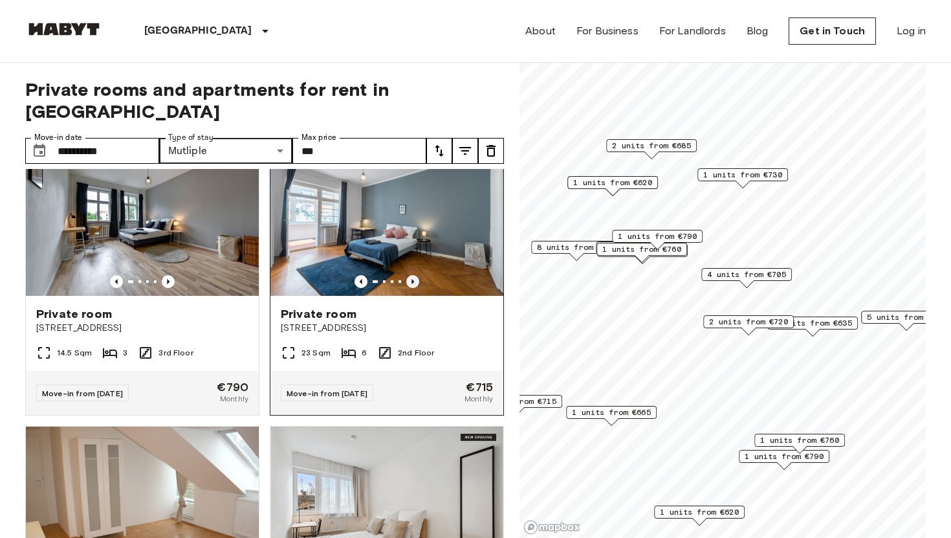
click at [413, 279] on icon "Previous image" at bounding box center [412, 281] width 3 height 5
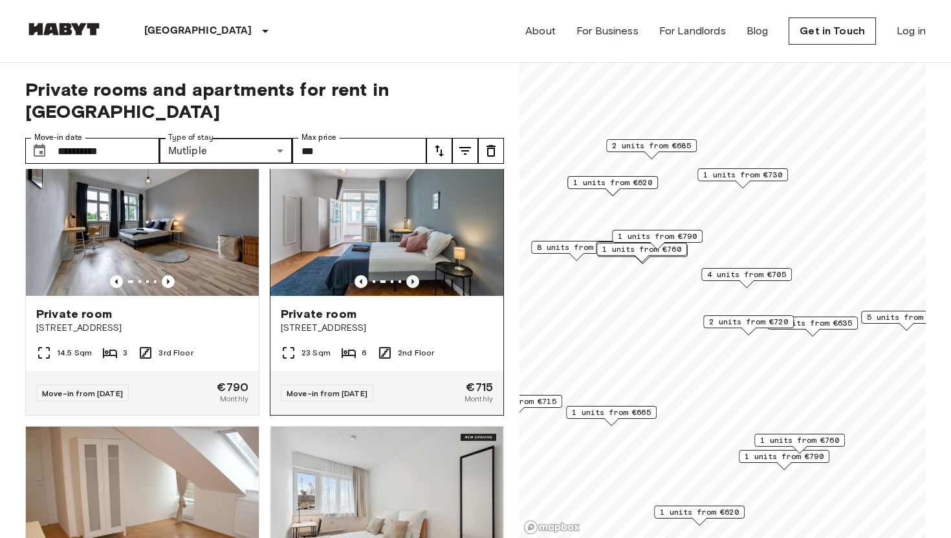
click at [413, 279] on icon "Previous image" at bounding box center [412, 281] width 3 height 5
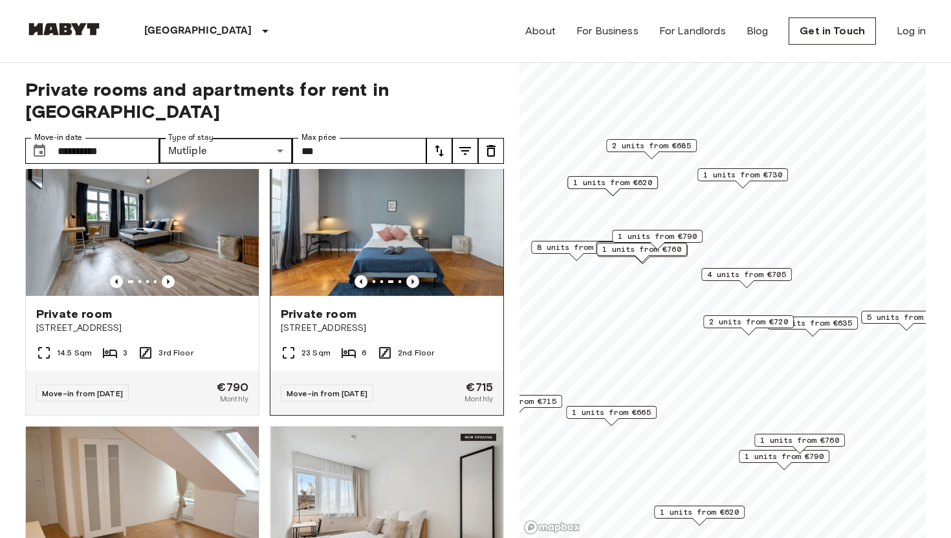
click at [413, 279] on icon "Previous image" at bounding box center [412, 281] width 3 height 5
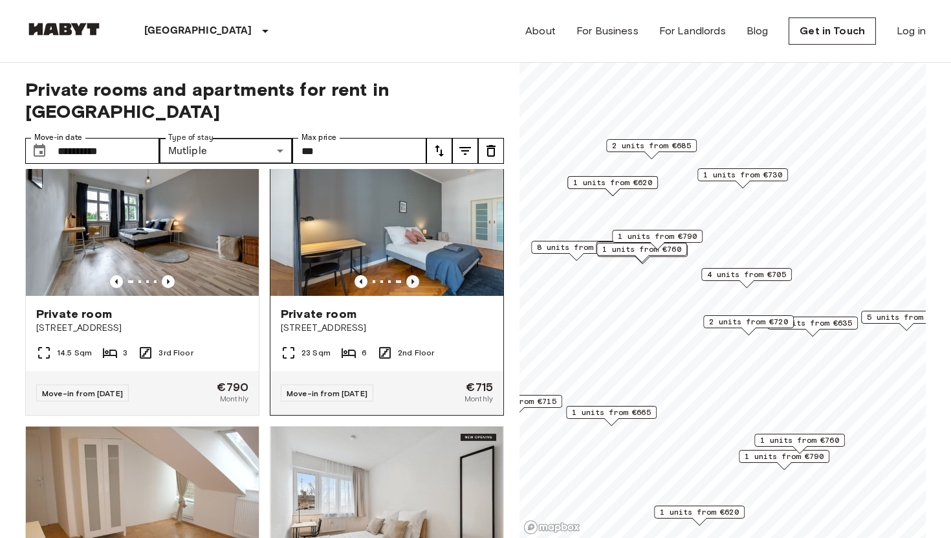
click at [413, 279] on icon "Previous image" at bounding box center [412, 281] width 3 height 5
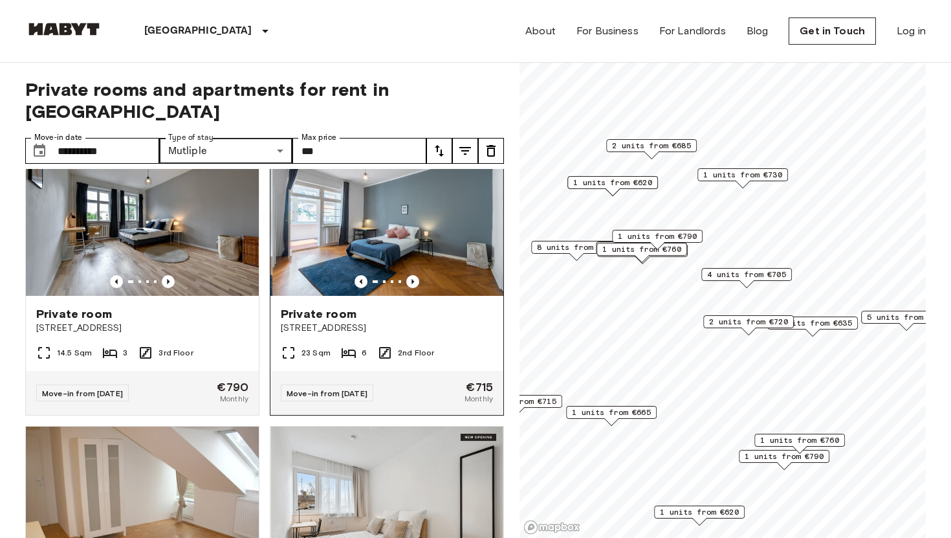
click at [406, 199] on img at bounding box center [388, 217] width 233 height 155
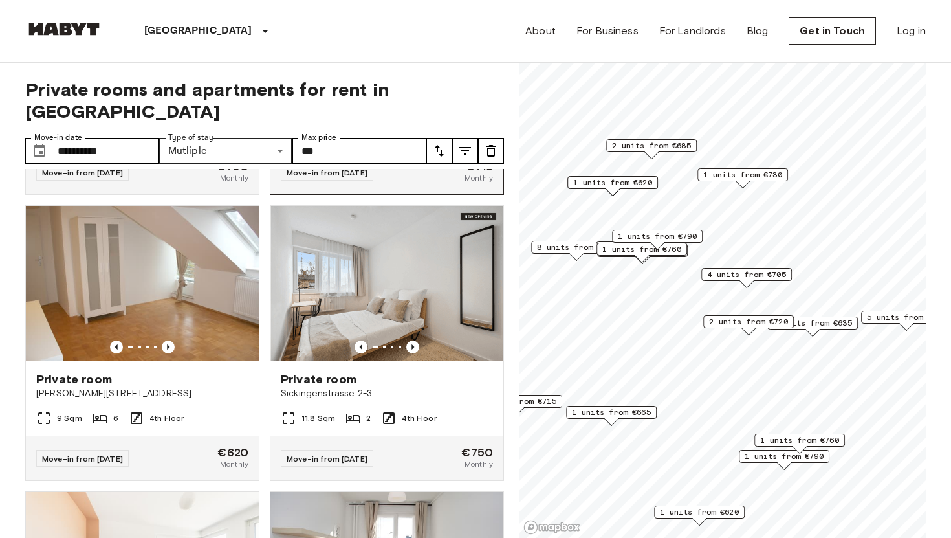
scroll to position [3695, 0]
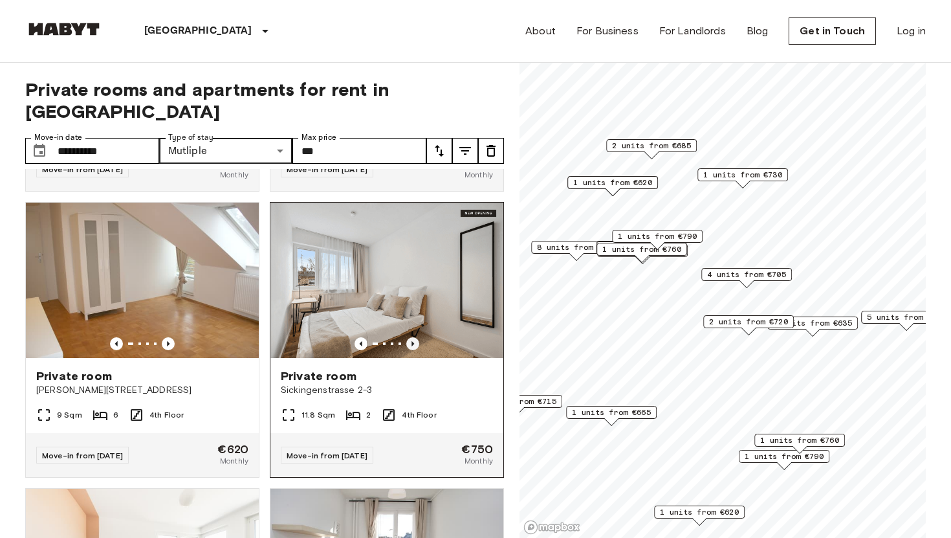
click at [411, 337] on icon "Previous image" at bounding box center [412, 343] width 13 height 13
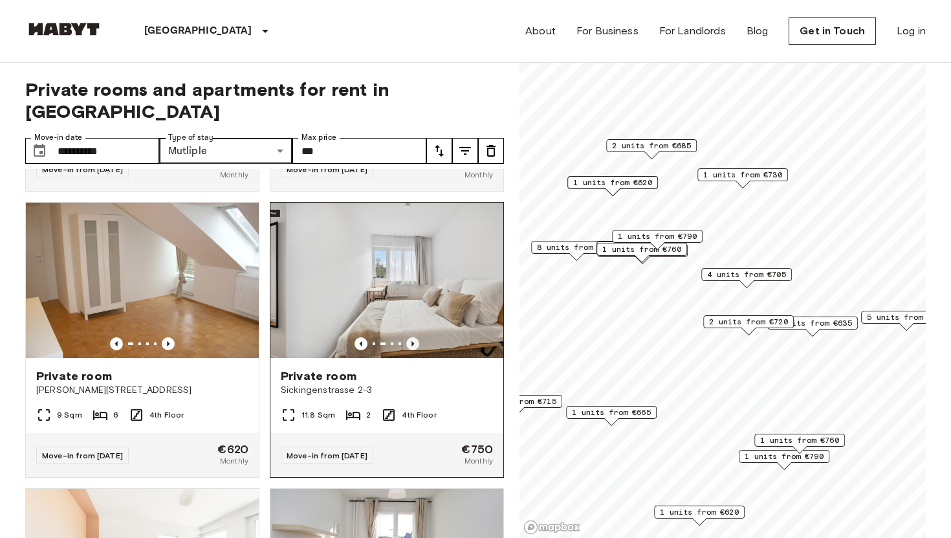
click at [411, 337] on icon "Previous image" at bounding box center [412, 343] width 13 height 13
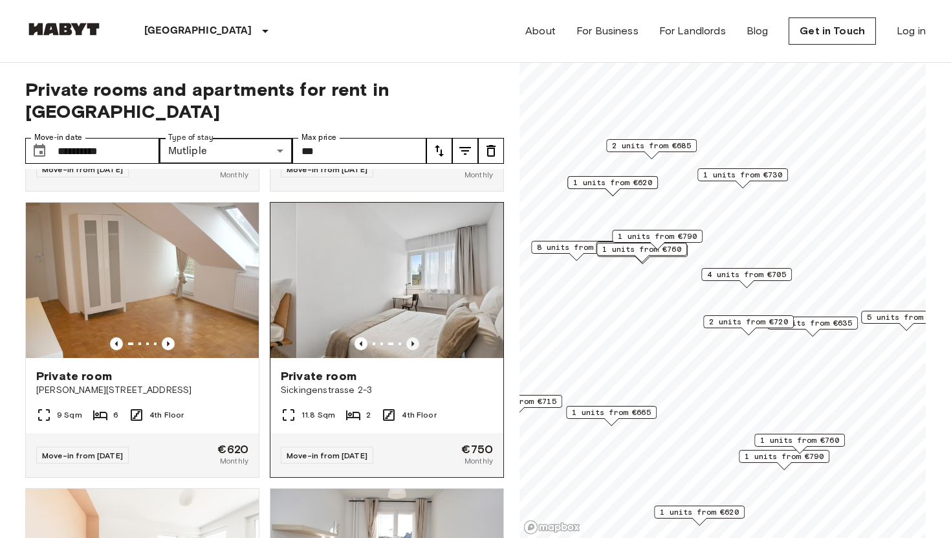
click at [411, 337] on icon "Previous image" at bounding box center [412, 343] width 13 height 13
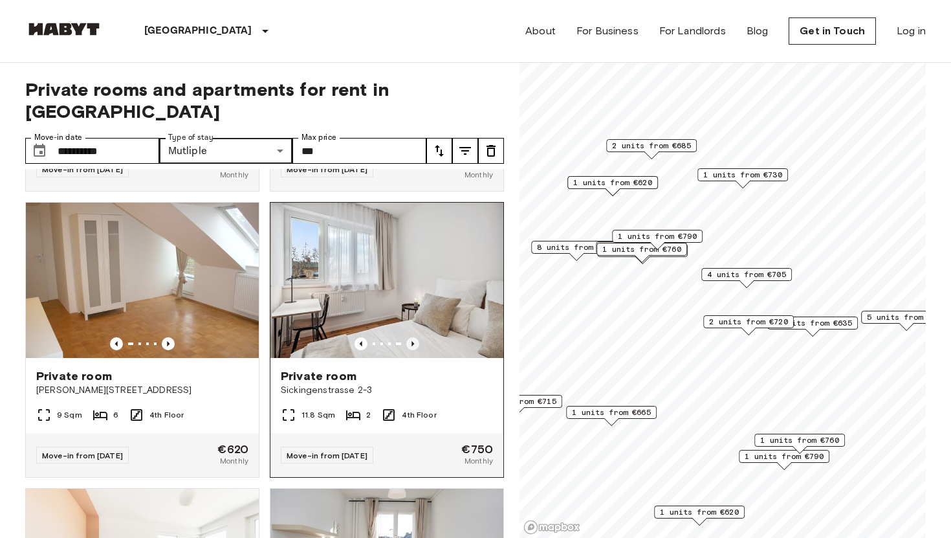
click at [411, 337] on icon "Previous image" at bounding box center [412, 343] width 13 height 13
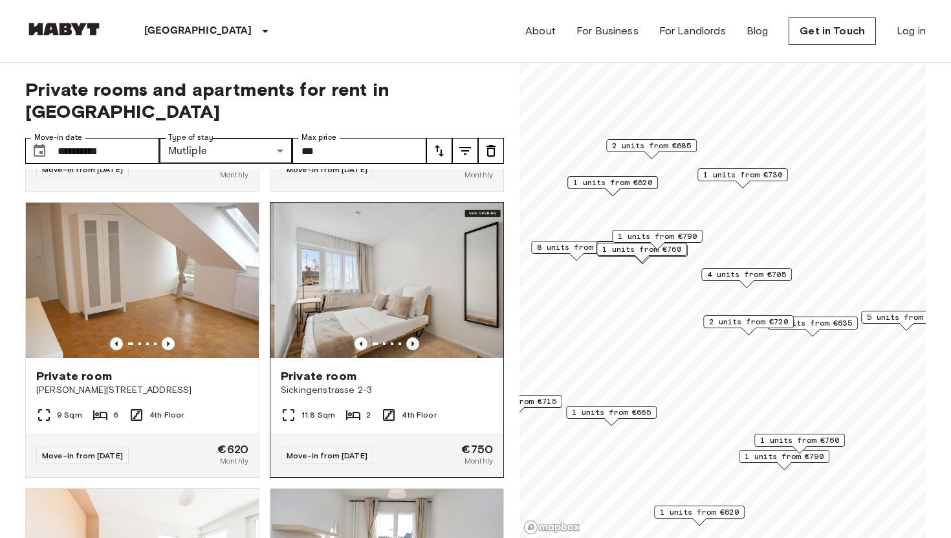
click at [411, 337] on icon "Previous image" at bounding box center [412, 343] width 13 height 13
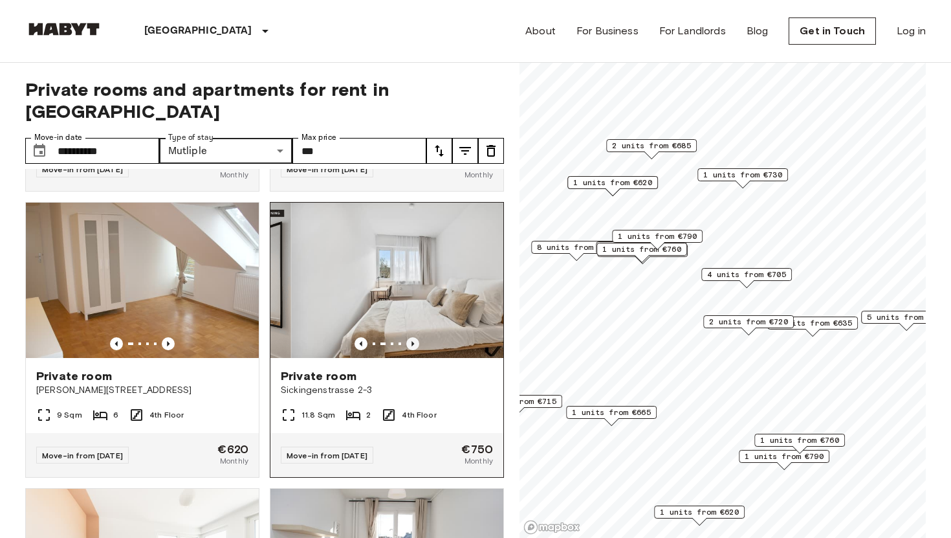
click at [411, 337] on icon "Previous image" at bounding box center [412, 343] width 13 height 13
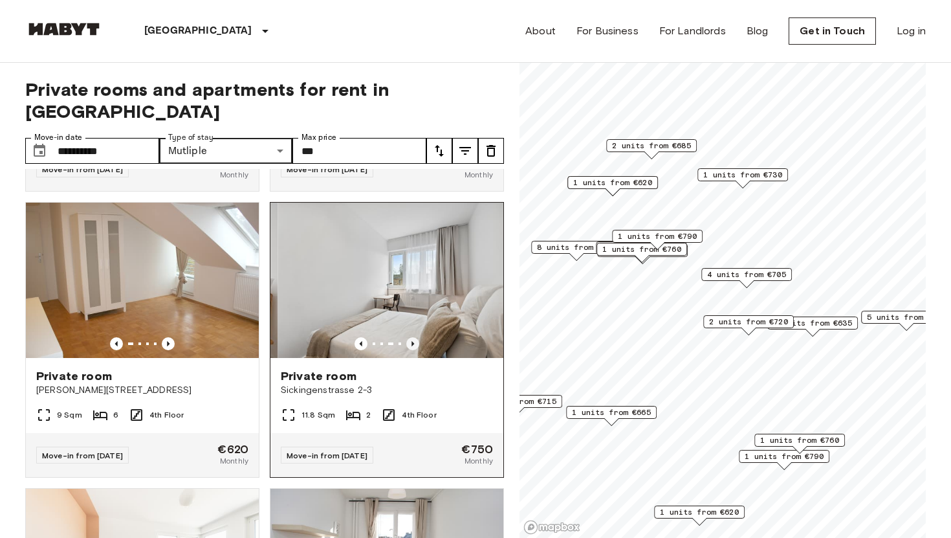
click at [411, 337] on icon "Previous image" at bounding box center [412, 343] width 13 height 13
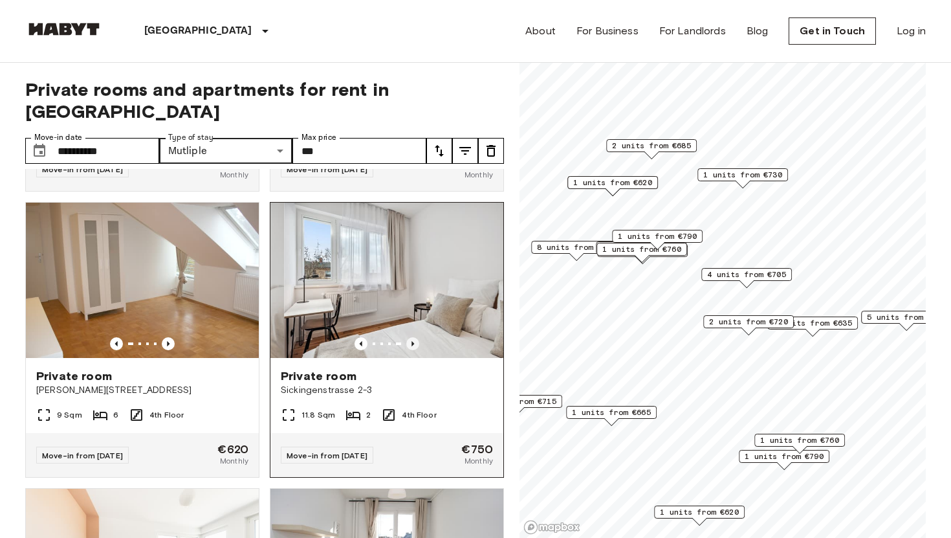
click at [411, 337] on icon "Previous image" at bounding box center [412, 343] width 13 height 13
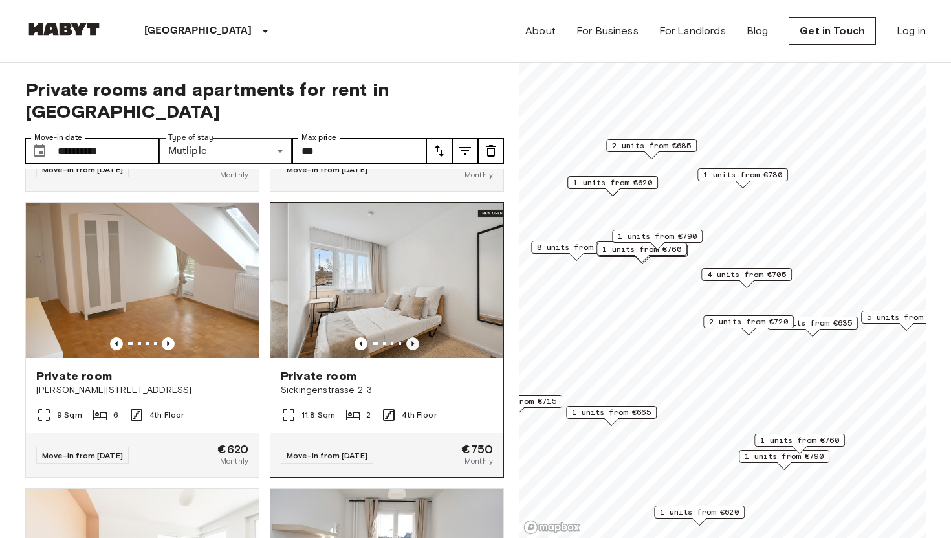
click at [411, 337] on icon "Previous image" at bounding box center [412, 343] width 13 height 13
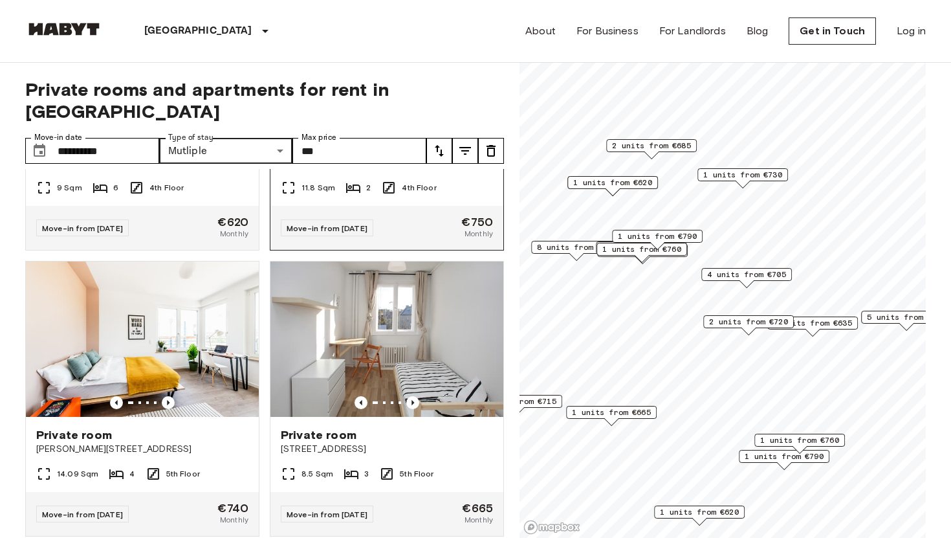
scroll to position [3923, 0]
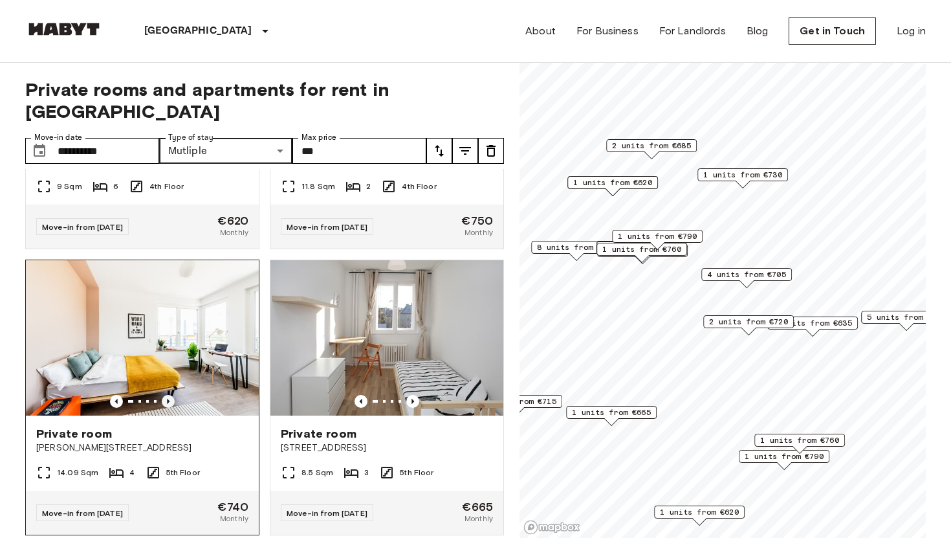
click at [169, 395] on icon "Previous image" at bounding box center [168, 401] width 13 height 13
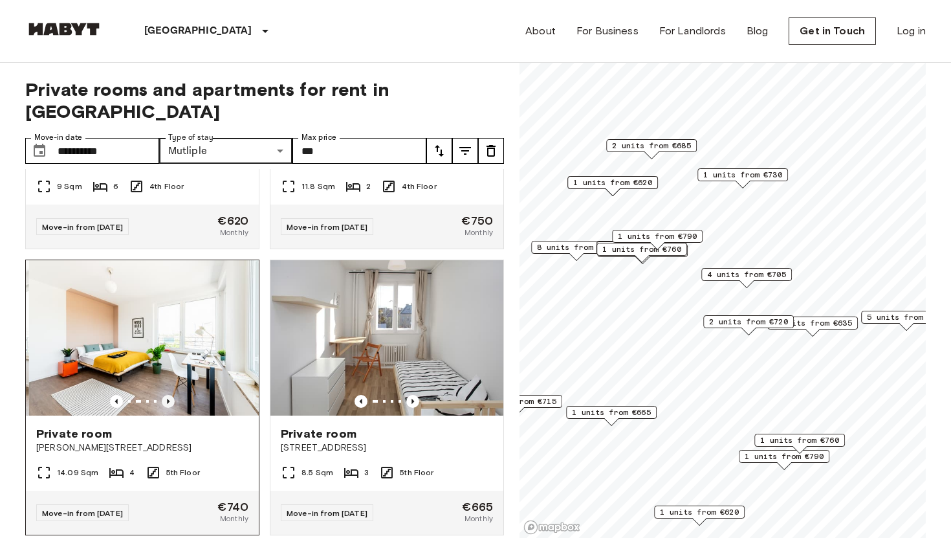
click at [169, 395] on icon "Previous image" at bounding box center [168, 401] width 13 height 13
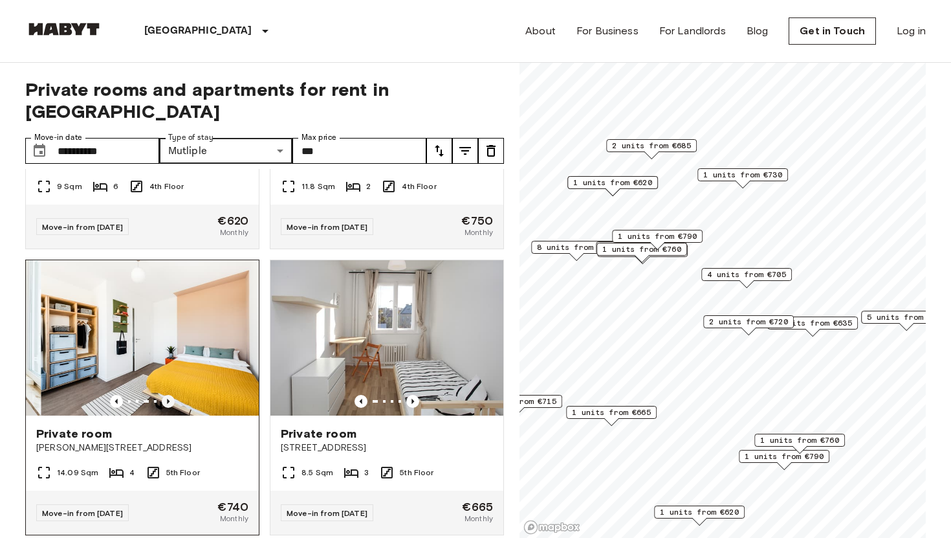
click at [169, 395] on icon "Previous image" at bounding box center [168, 401] width 13 height 13
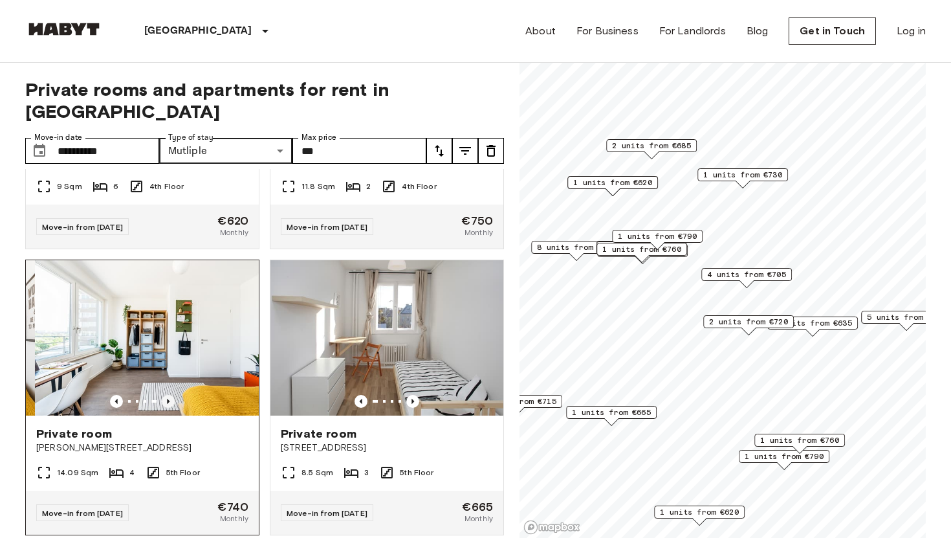
click at [169, 395] on icon "Previous image" at bounding box center [168, 401] width 13 height 13
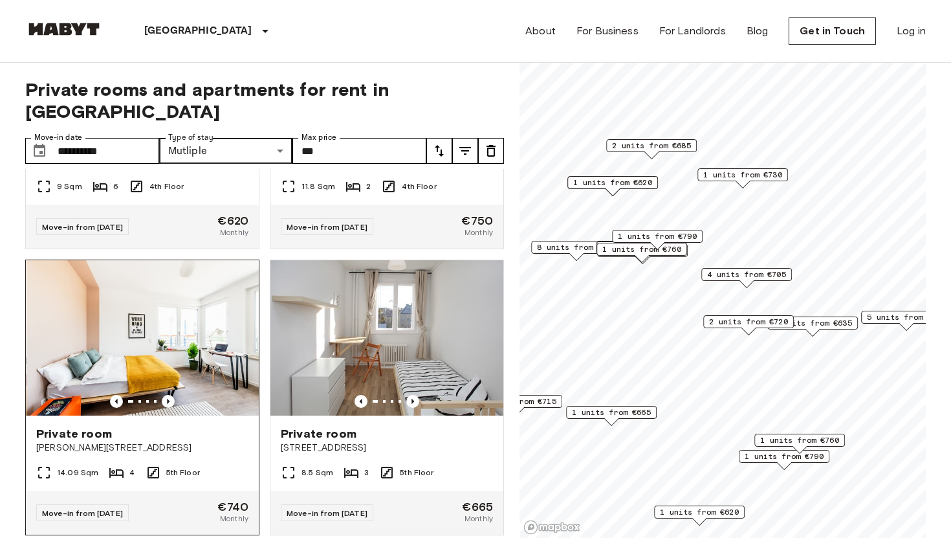
click at [197, 294] on img at bounding box center [142, 337] width 233 height 155
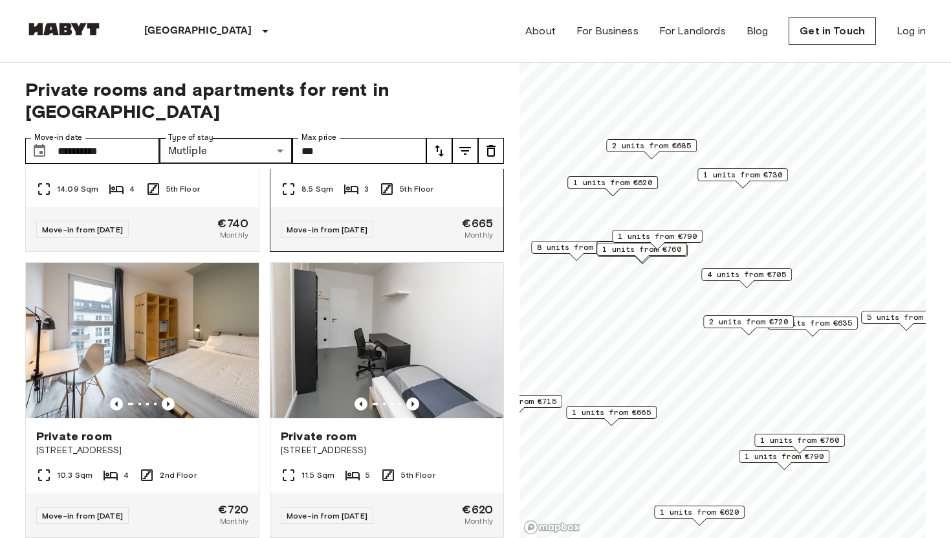
scroll to position [4206, 0]
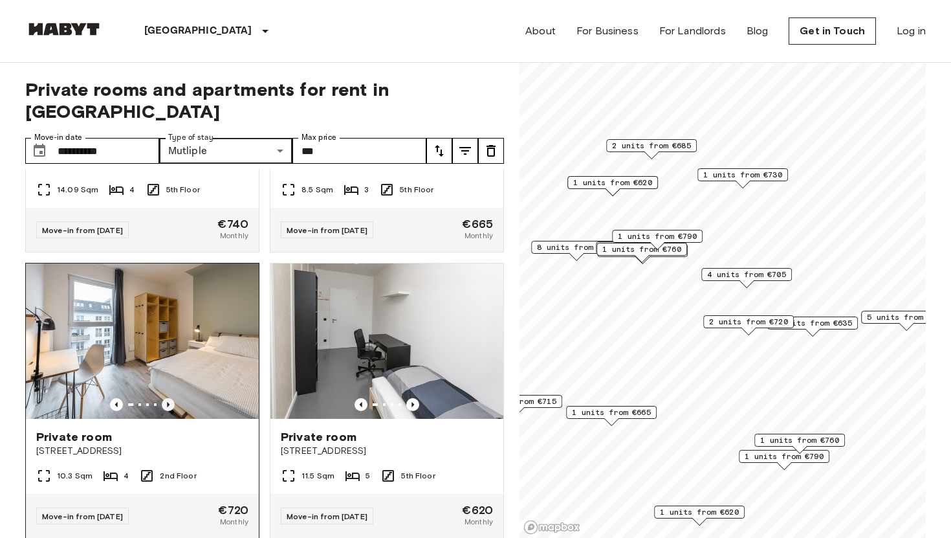
click at [173, 398] on icon "Previous image" at bounding box center [168, 404] width 13 height 13
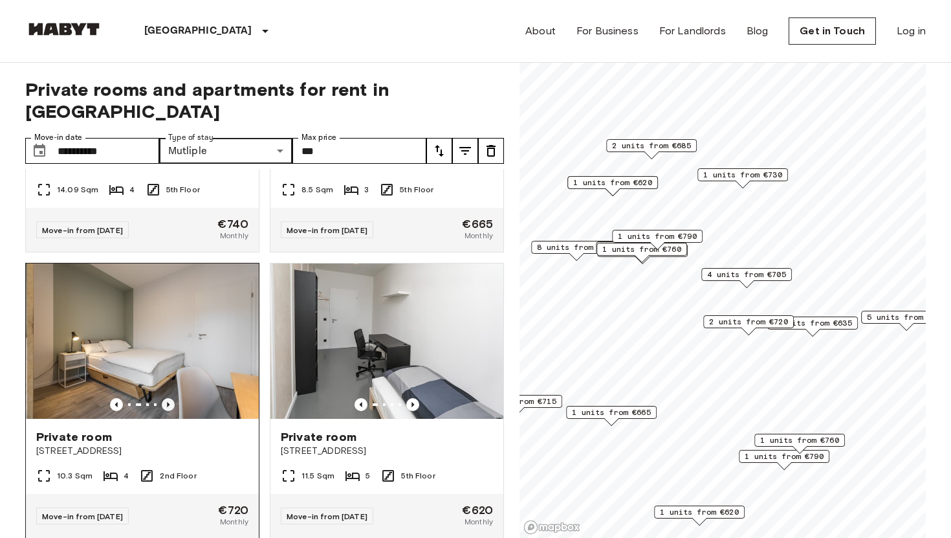
click at [173, 398] on icon "Previous image" at bounding box center [168, 404] width 13 height 13
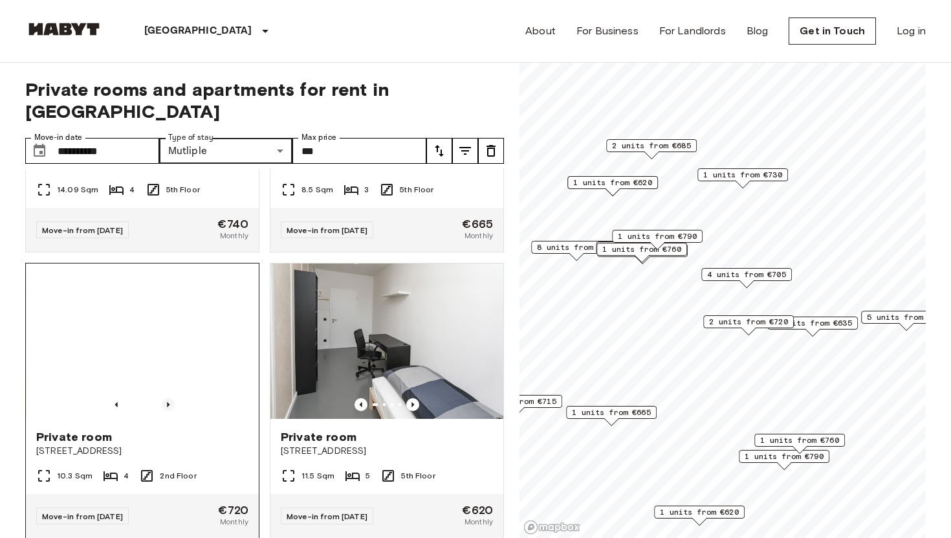
click at [173, 398] on icon "Previous image" at bounding box center [168, 404] width 13 height 13
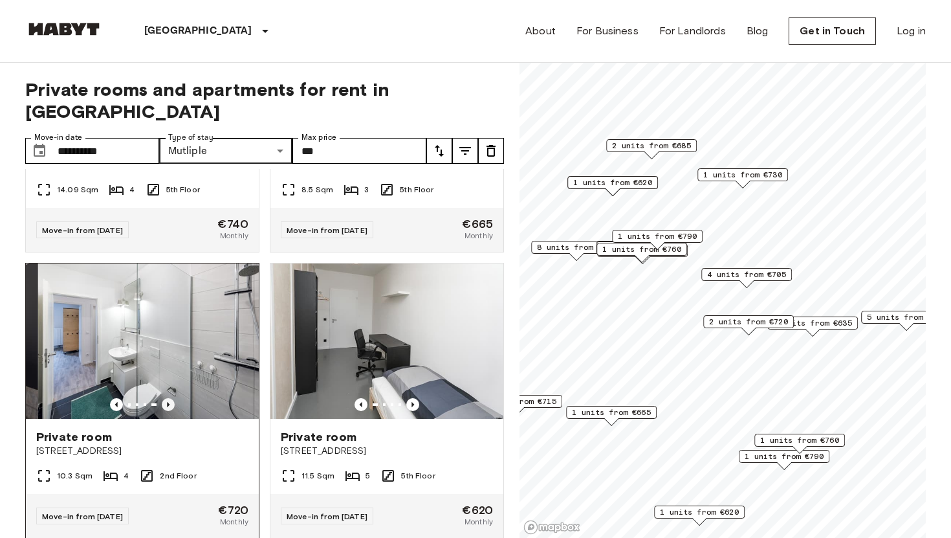
click at [173, 398] on icon "Previous image" at bounding box center [168, 404] width 13 height 13
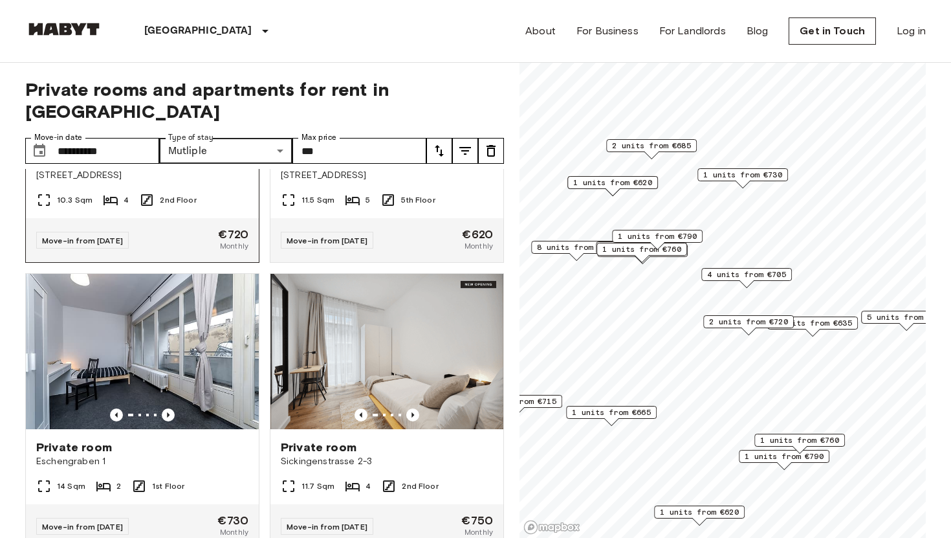
scroll to position [4492, 0]
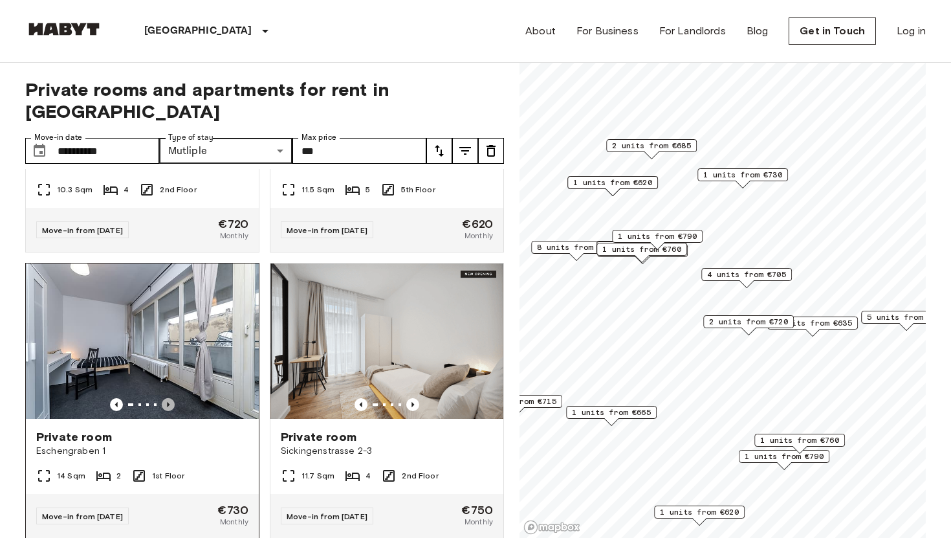
click at [169, 398] on icon "Previous image" at bounding box center [168, 404] width 13 height 13
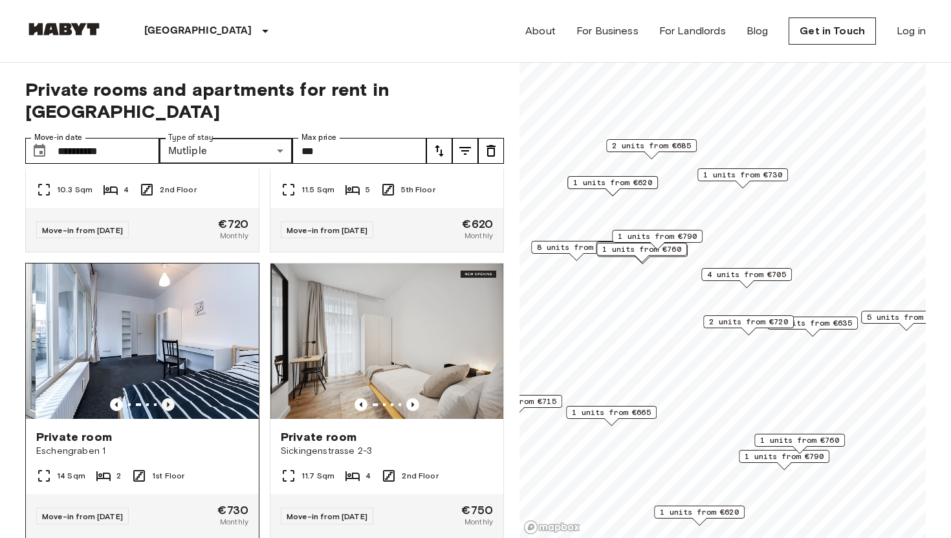
click at [169, 398] on icon "Previous image" at bounding box center [168, 404] width 13 height 13
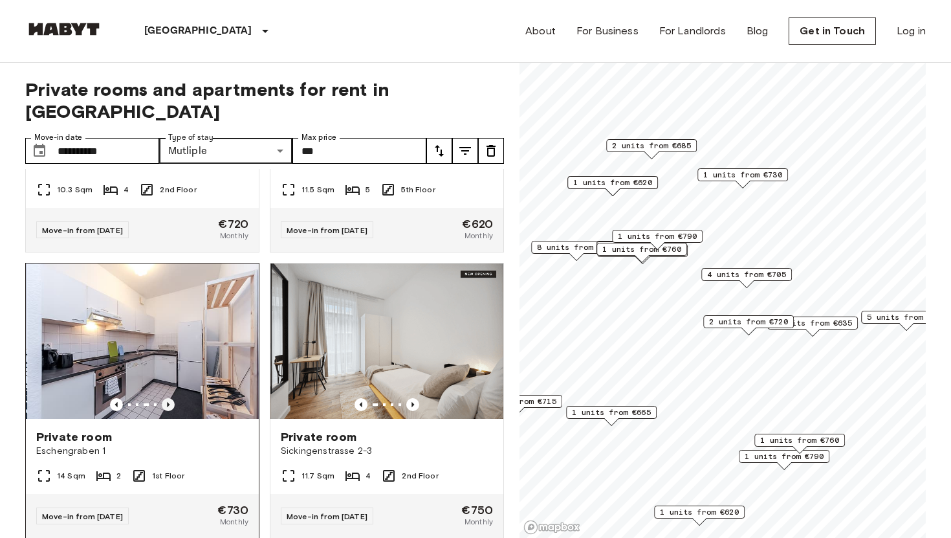
click at [169, 398] on icon "Previous image" at bounding box center [168, 404] width 13 height 13
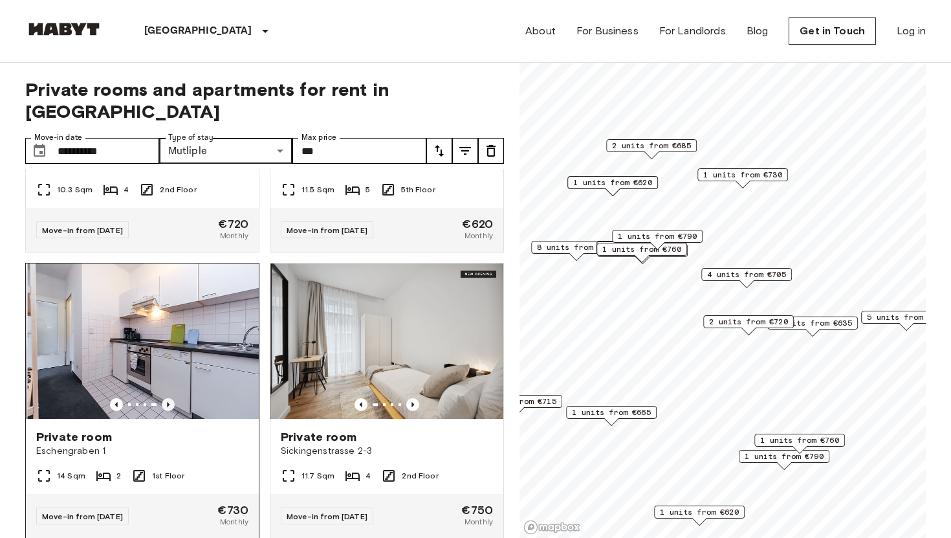
click at [169, 398] on icon "Previous image" at bounding box center [168, 404] width 13 height 13
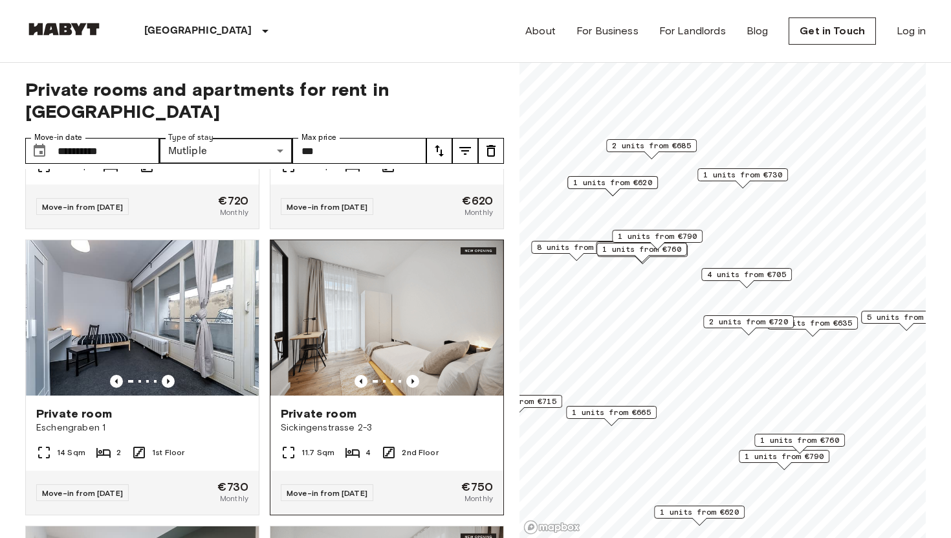
scroll to position [4521, 0]
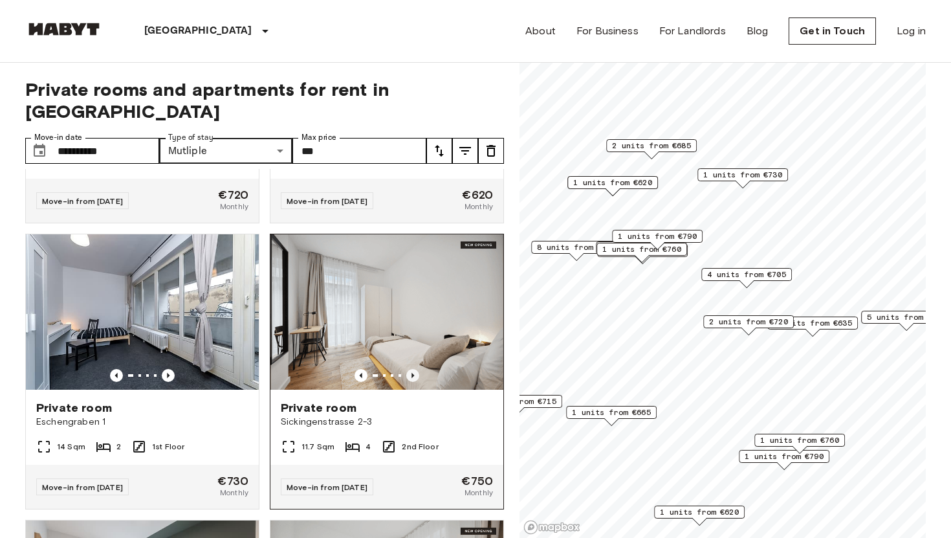
click at [413, 369] on icon "Previous image" at bounding box center [412, 375] width 13 height 13
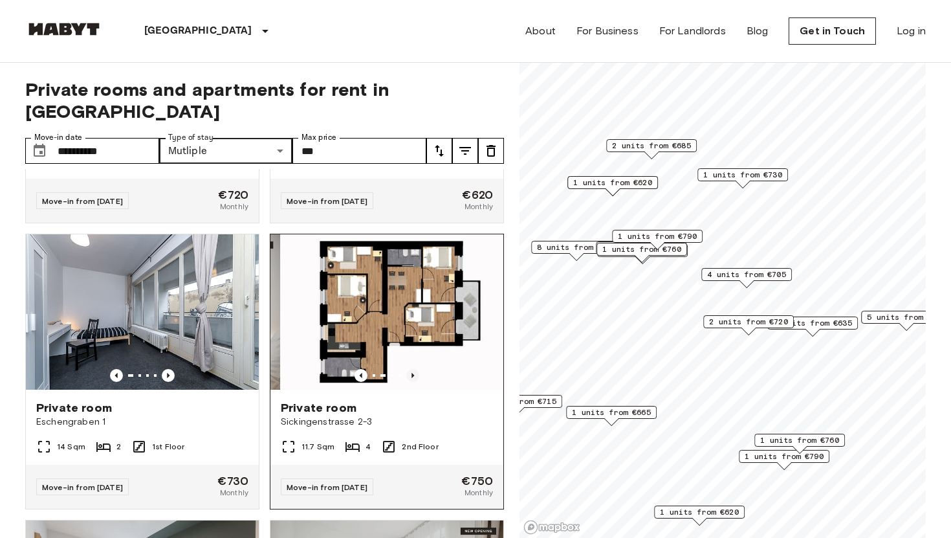
click at [413, 369] on icon "Previous image" at bounding box center [412, 375] width 13 height 13
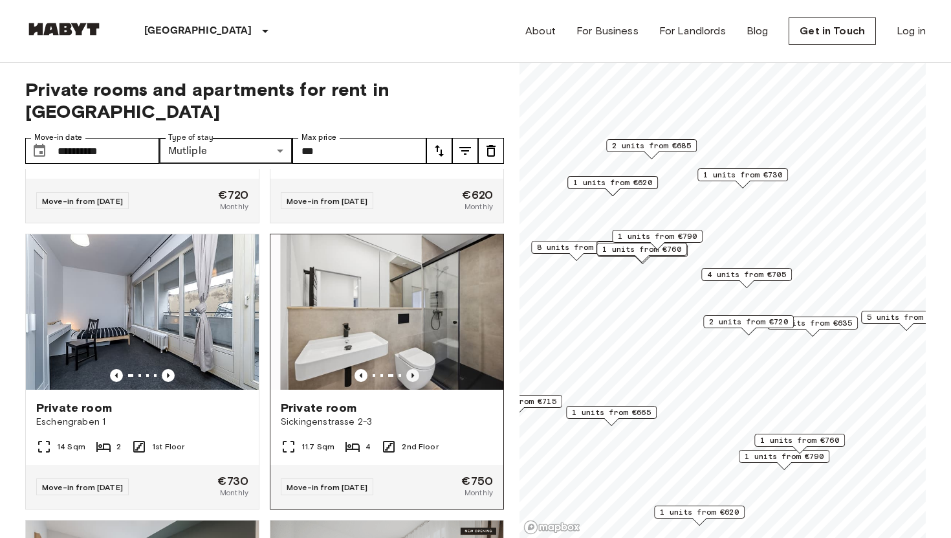
click at [413, 369] on icon "Previous image" at bounding box center [412, 375] width 13 height 13
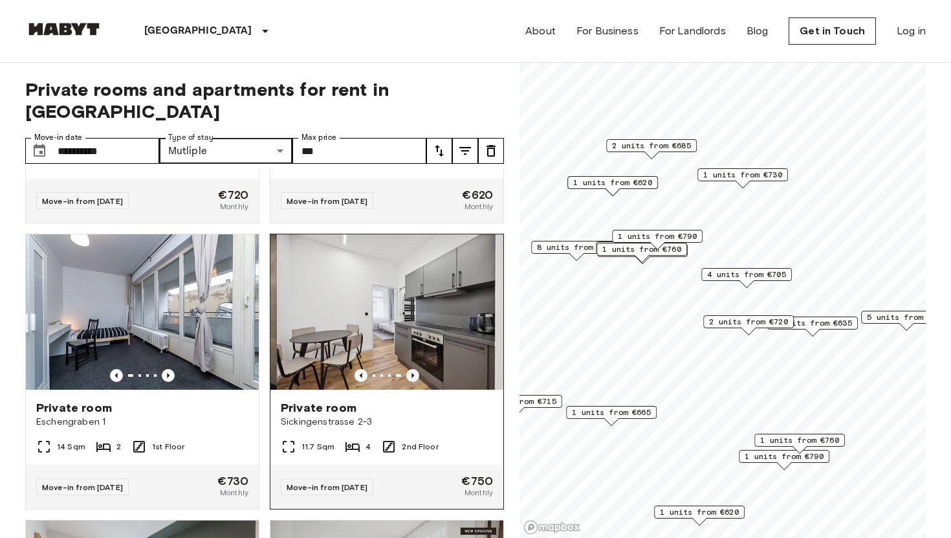
click at [413, 369] on icon "Previous image" at bounding box center [412, 375] width 13 height 13
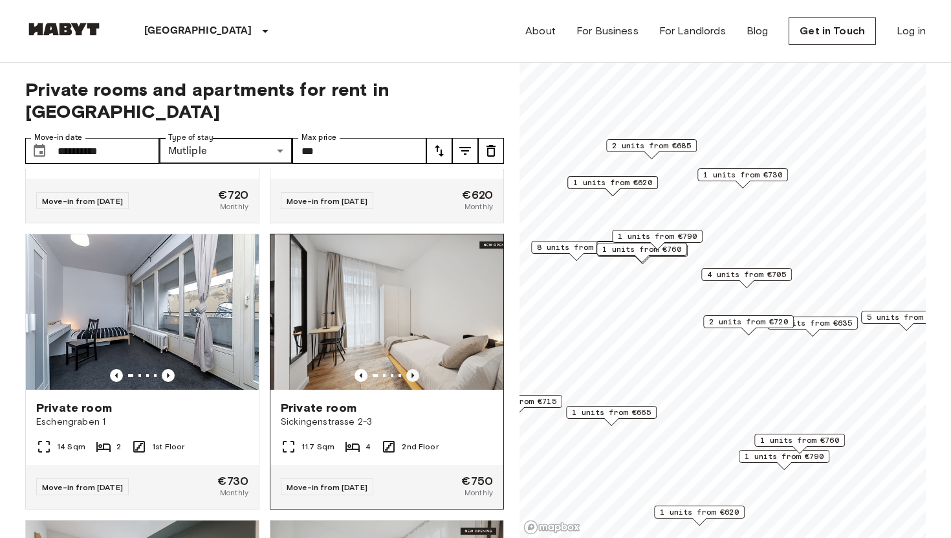
click at [413, 369] on icon "Previous image" at bounding box center [412, 375] width 13 height 13
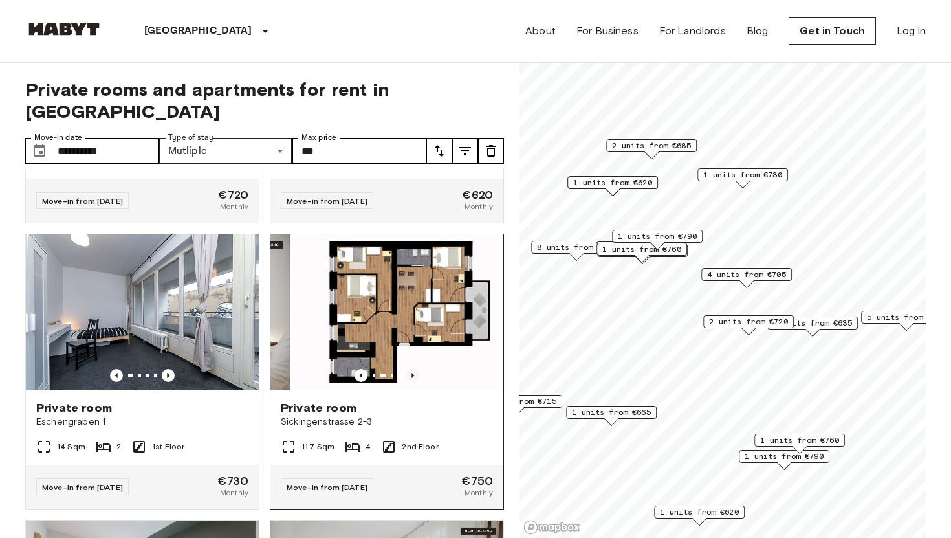
click at [413, 369] on icon "Previous image" at bounding box center [412, 375] width 13 height 13
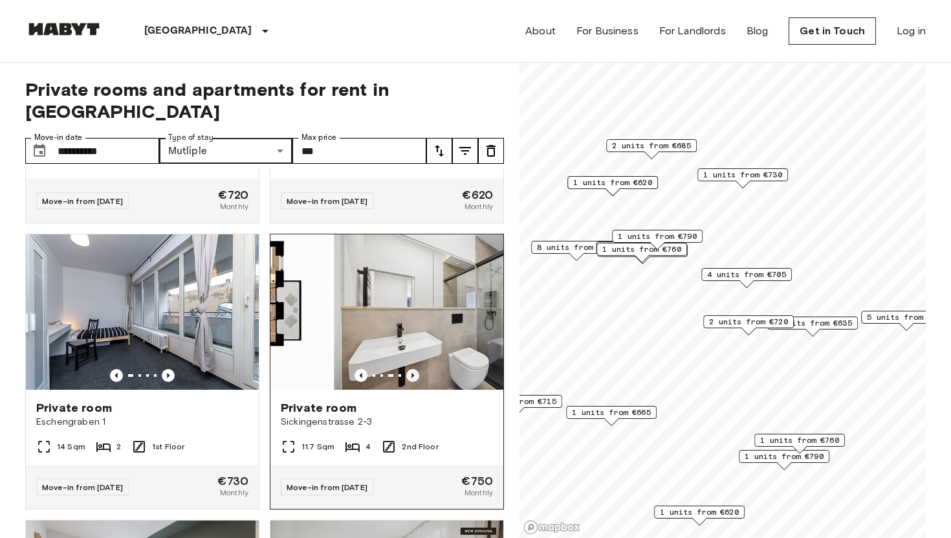
click at [413, 369] on icon "Previous image" at bounding box center [412, 375] width 13 height 13
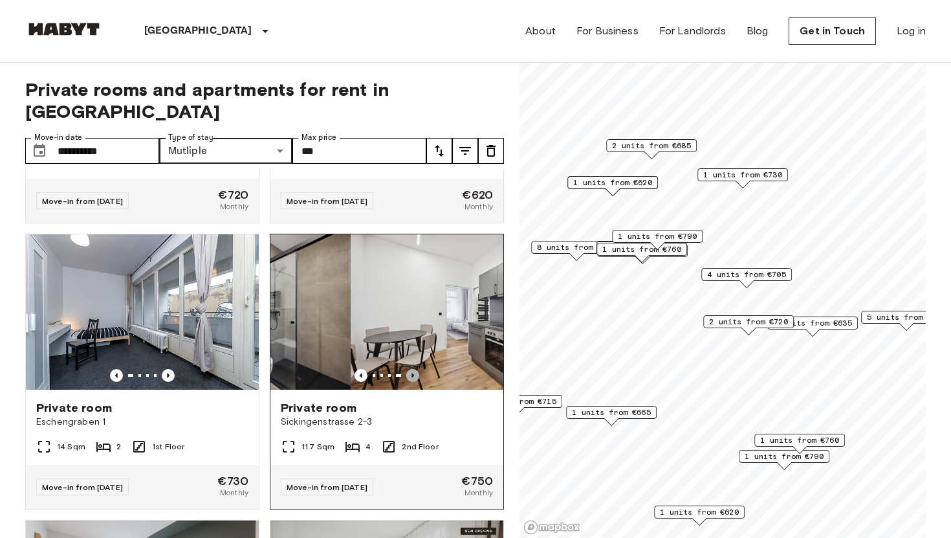
click at [413, 369] on icon "Previous image" at bounding box center [412, 375] width 13 height 13
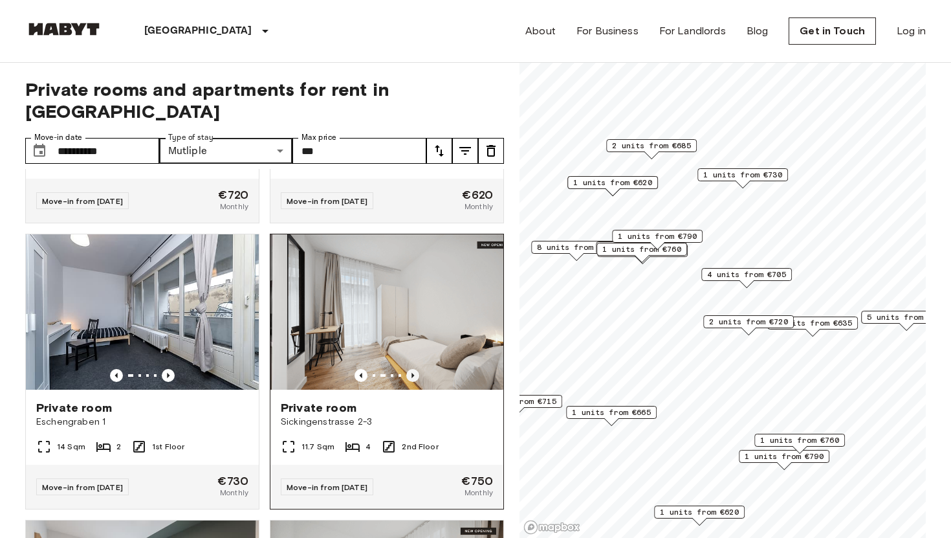
click at [413, 369] on icon "Previous image" at bounding box center [412, 375] width 13 height 13
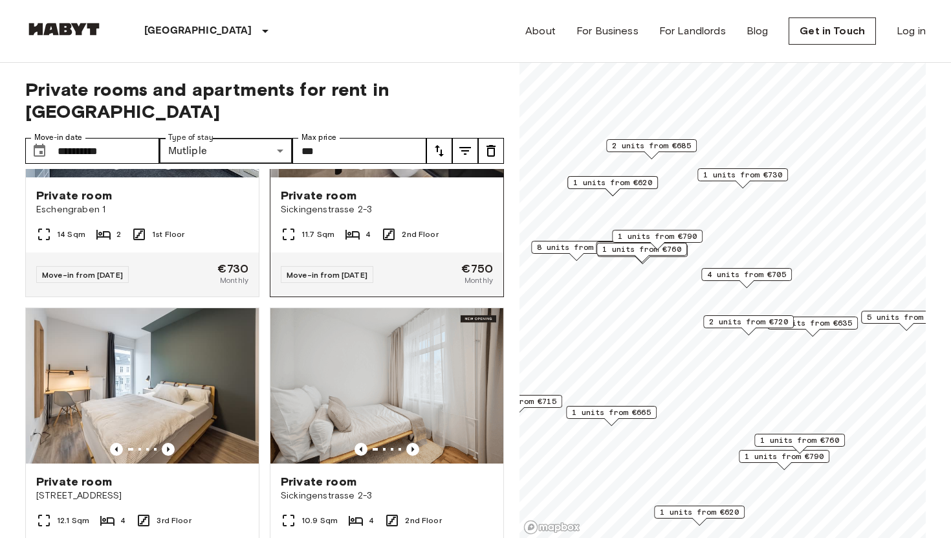
scroll to position [4734, 0]
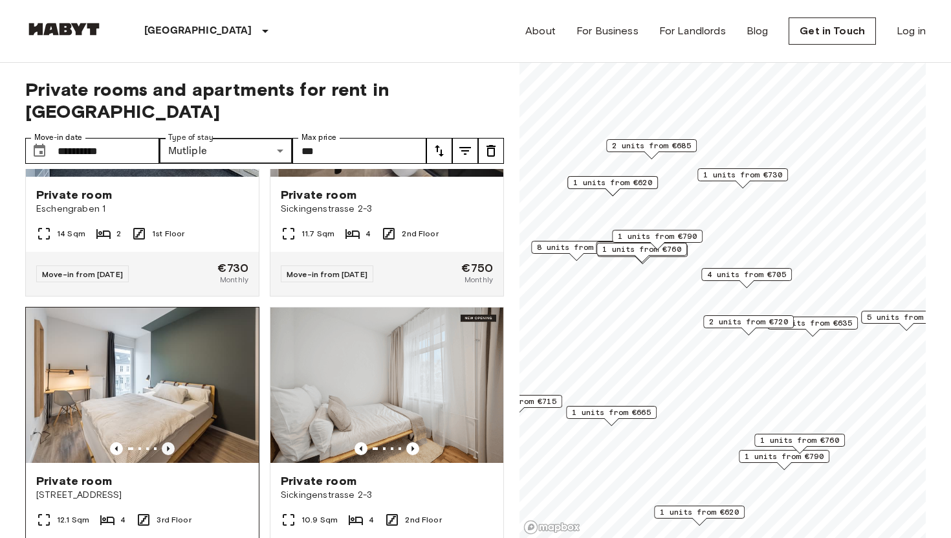
click at [168, 442] on icon "Previous image" at bounding box center [168, 448] width 13 height 13
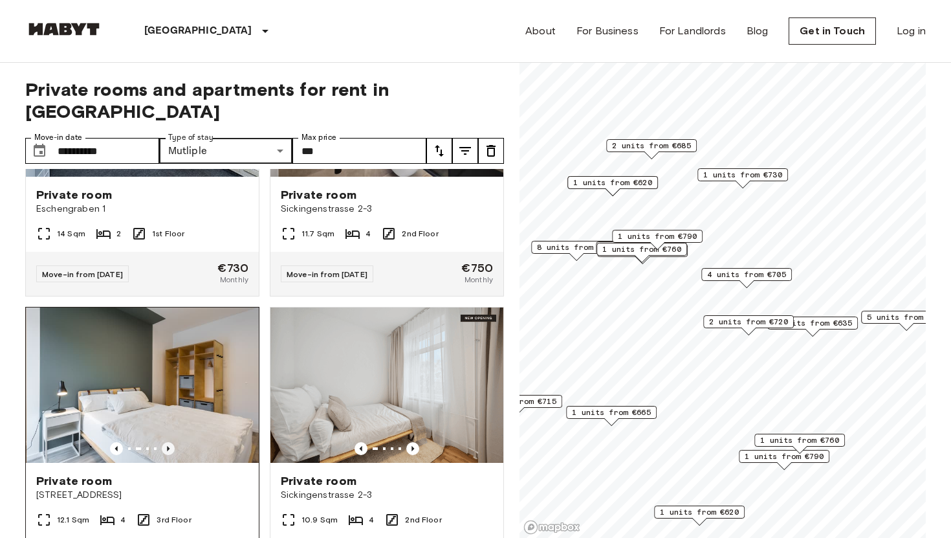
click at [168, 442] on icon "Previous image" at bounding box center [168, 448] width 13 height 13
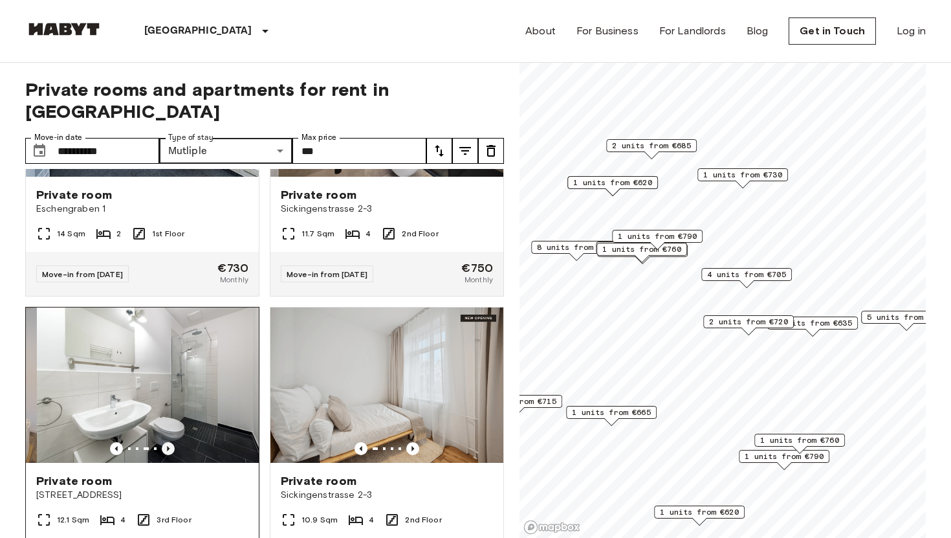
click at [168, 442] on icon "Previous image" at bounding box center [168, 448] width 13 height 13
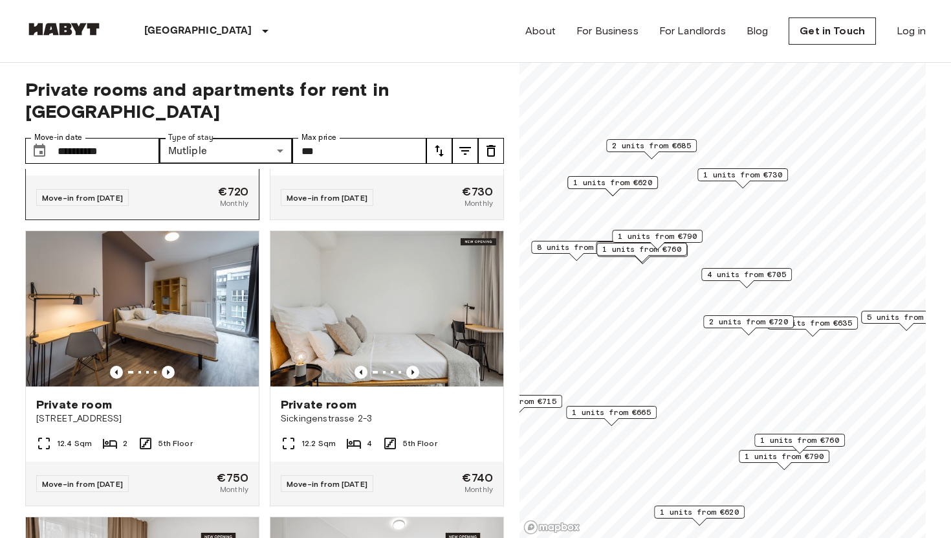
scroll to position [5102, 0]
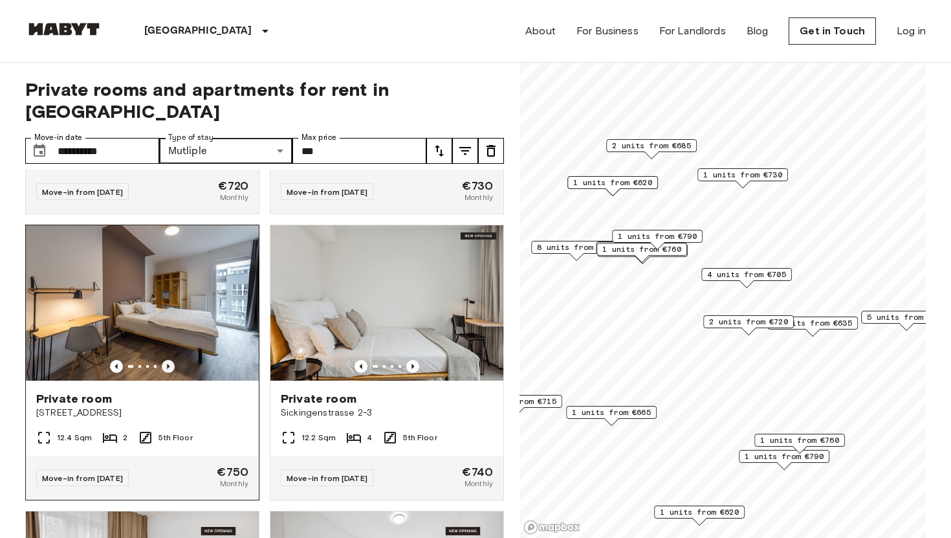
click at [173, 360] on icon "Previous image" at bounding box center [168, 366] width 13 height 13
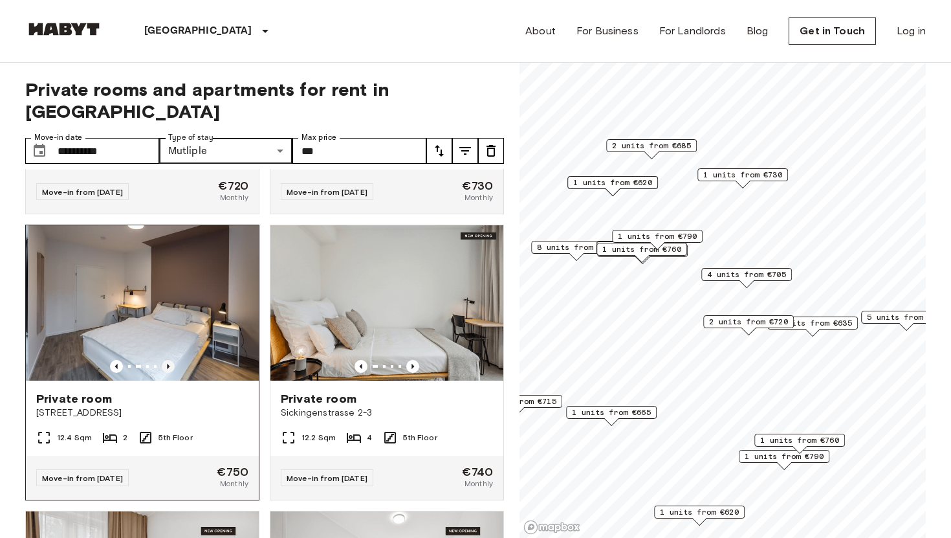
click at [173, 360] on icon "Previous image" at bounding box center [168, 366] width 13 height 13
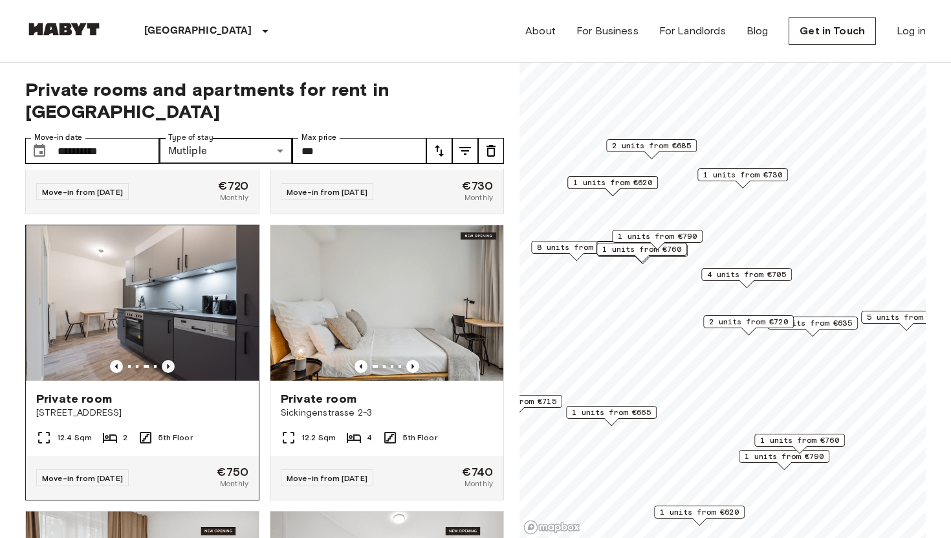
click at [173, 360] on icon "Previous image" at bounding box center [168, 366] width 13 height 13
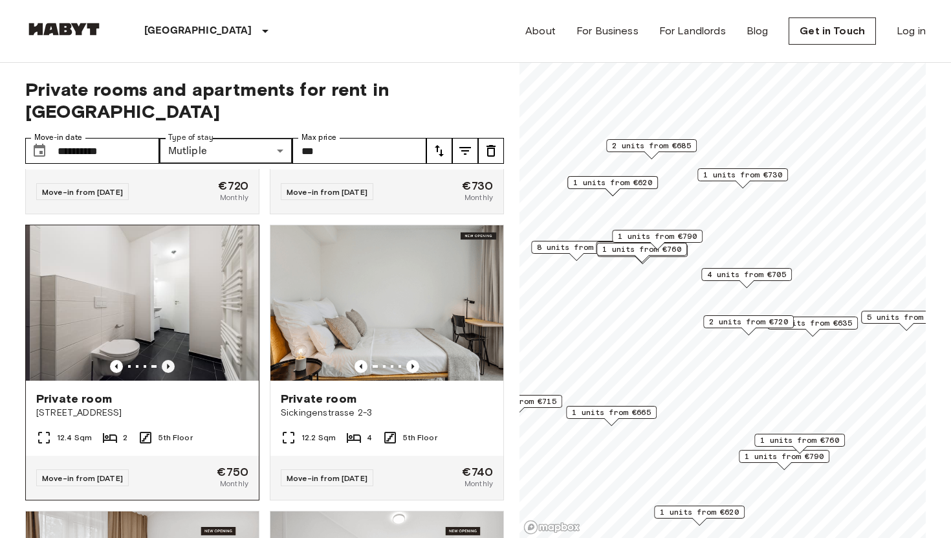
click at [173, 360] on icon "Previous image" at bounding box center [168, 366] width 13 height 13
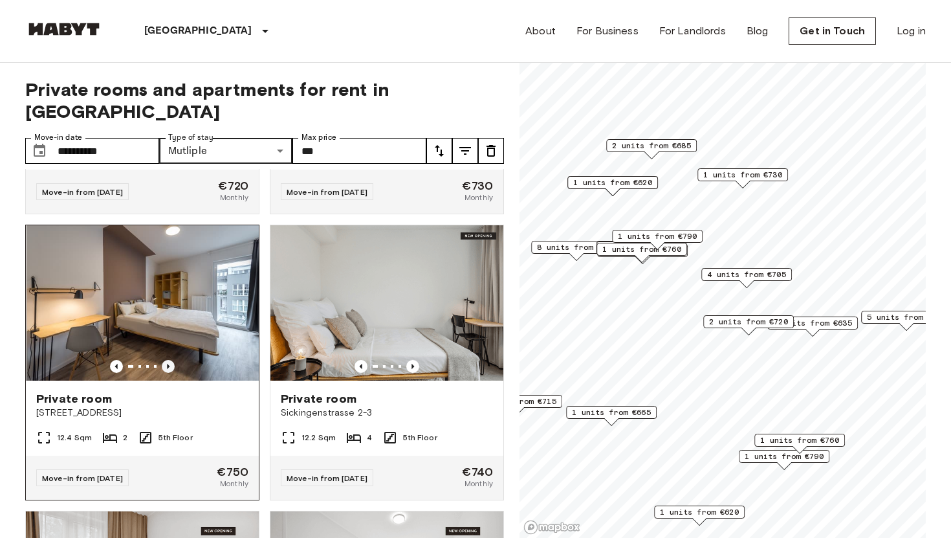
click at [173, 360] on icon "Previous image" at bounding box center [168, 366] width 13 height 13
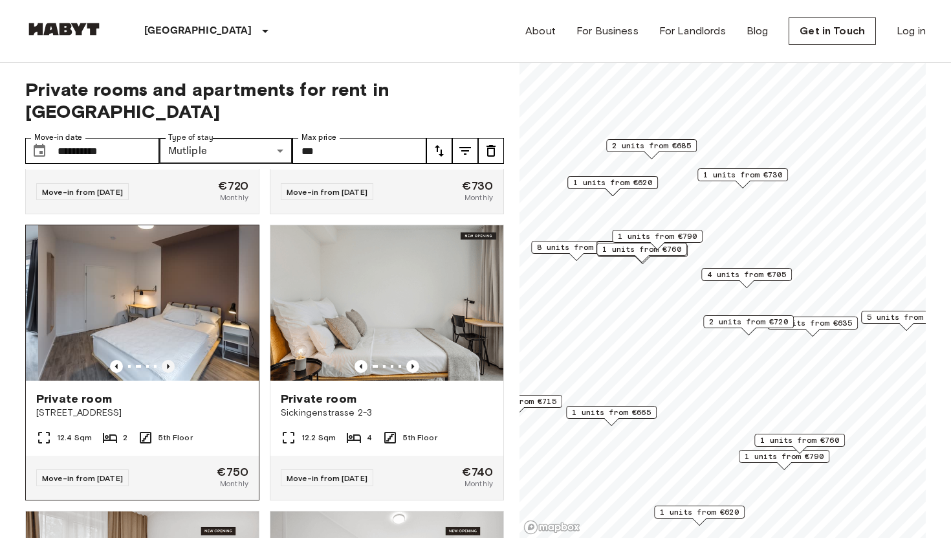
click at [173, 360] on icon "Previous image" at bounding box center [168, 366] width 13 height 13
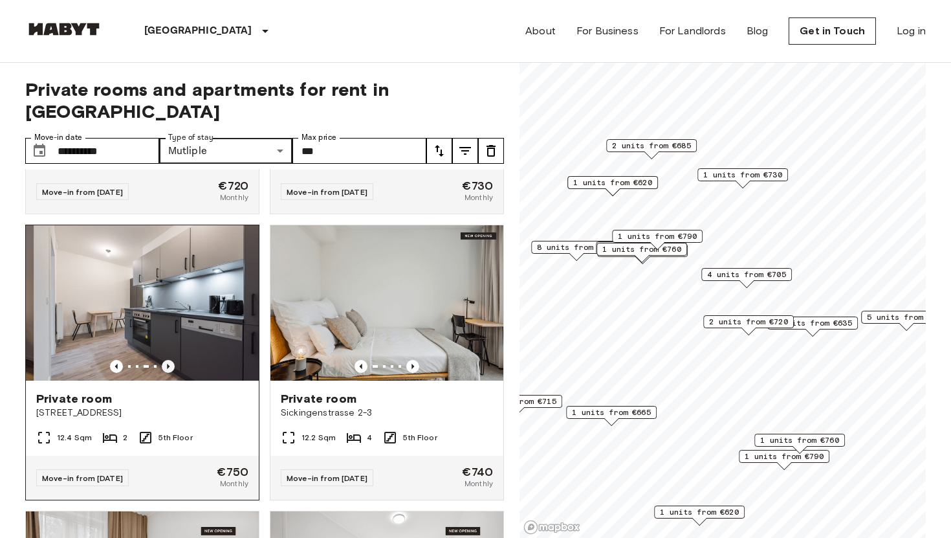
click at [173, 360] on icon "Previous image" at bounding box center [168, 366] width 13 height 13
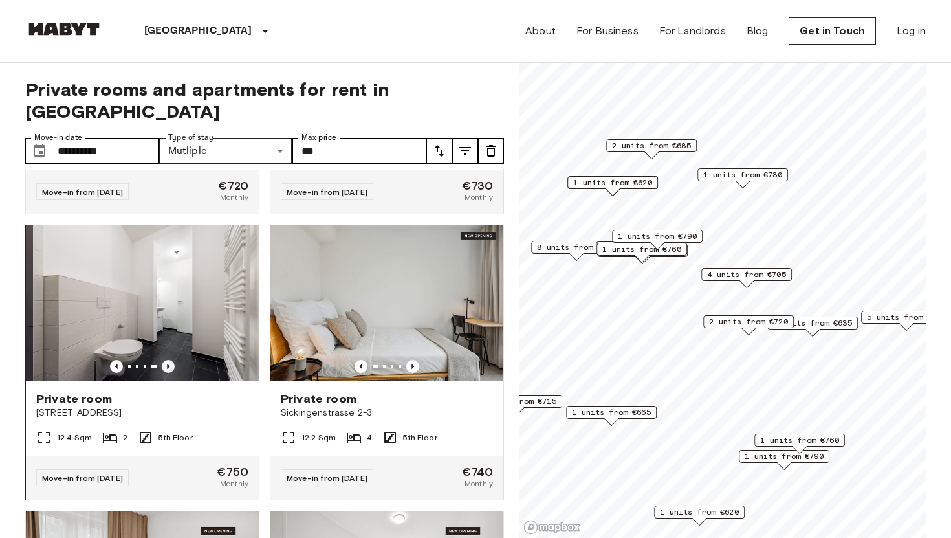
click at [173, 360] on icon "Previous image" at bounding box center [168, 366] width 13 height 13
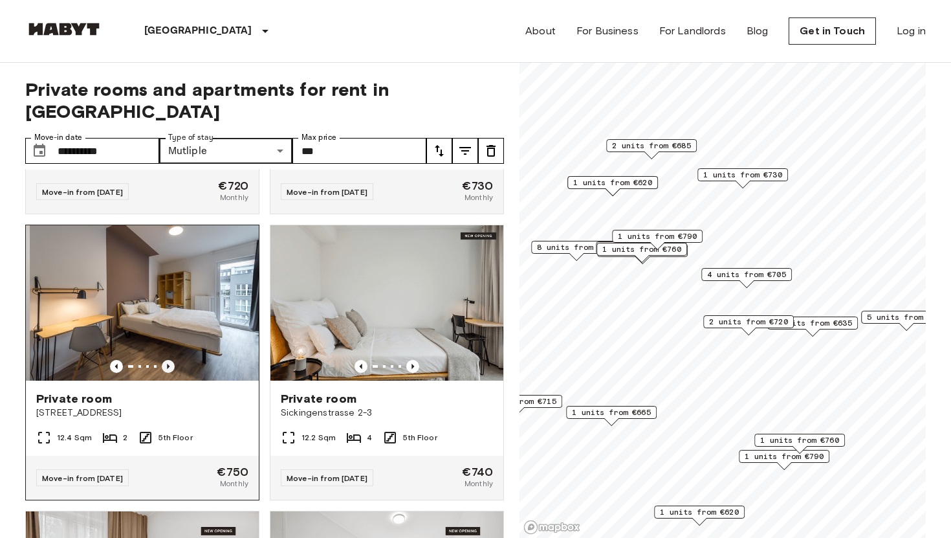
click at [173, 360] on icon "Previous image" at bounding box center [168, 366] width 13 height 13
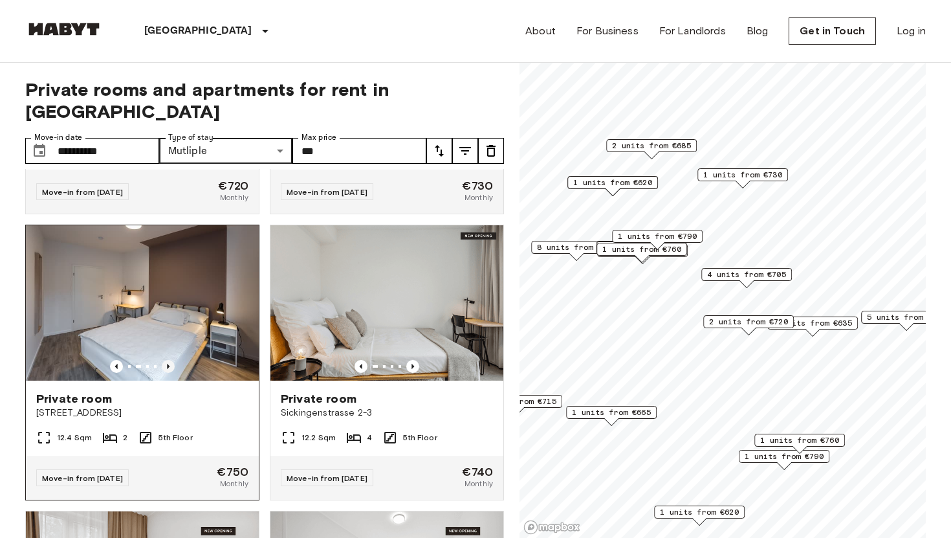
click at [173, 360] on icon "Previous image" at bounding box center [168, 366] width 13 height 13
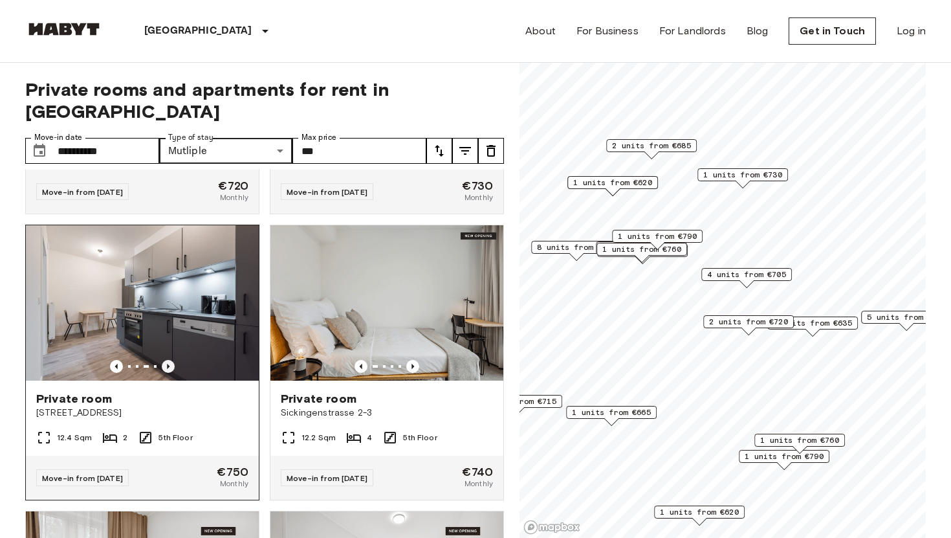
click at [173, 360] on icon "Previous image" at bounding box center [168, 366] width 13 height 13
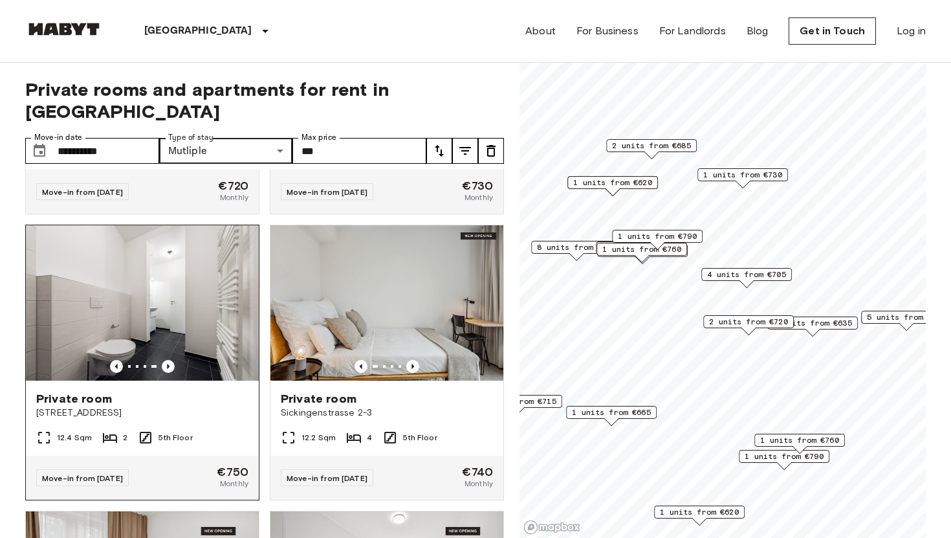
click at [186, 225] on img at bounding box center [142, 302] width 233 height 155
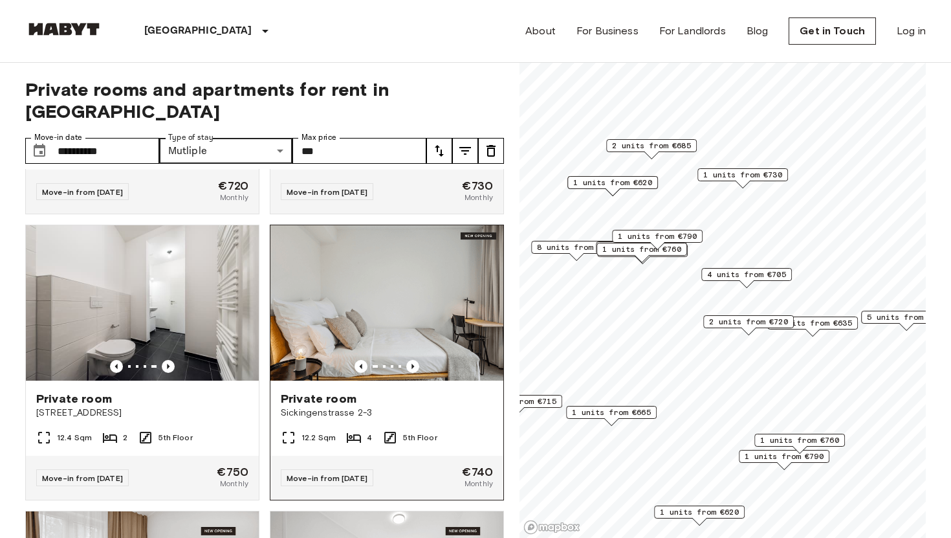
scroll to position [5114, 0]
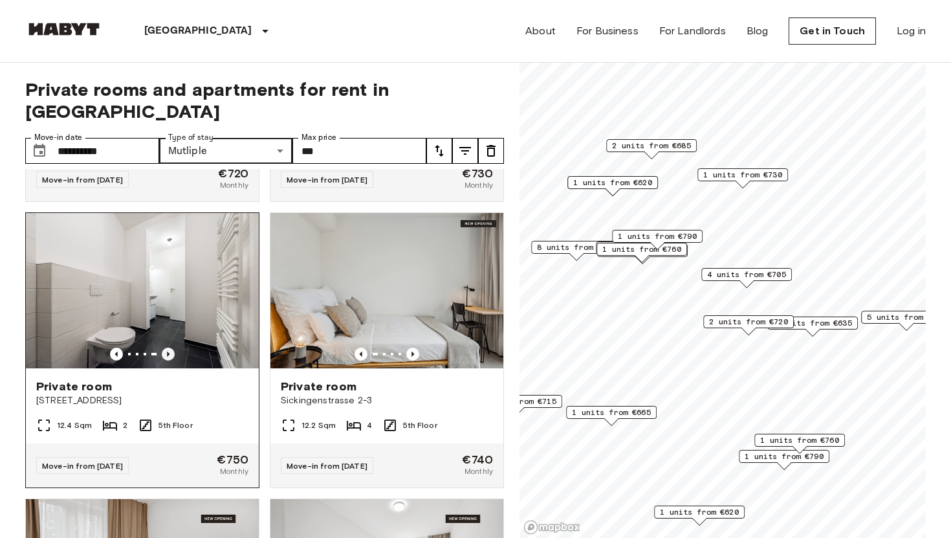
click at [170, 347] on icon "Previous image" at bounding box center [168, 353] width 13 height 13
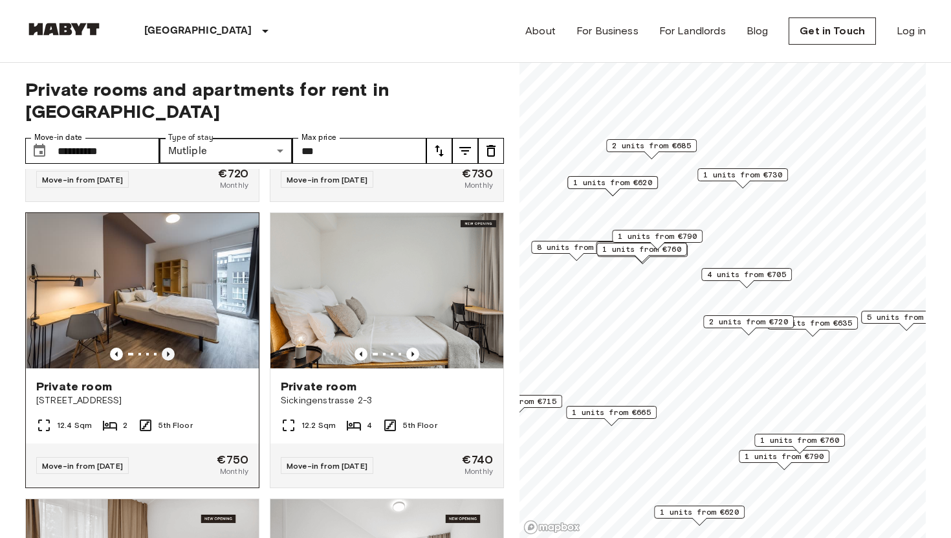
click at [170, 347] on icon "Previous image" at bounding box center [168, 353] width 13 height 13
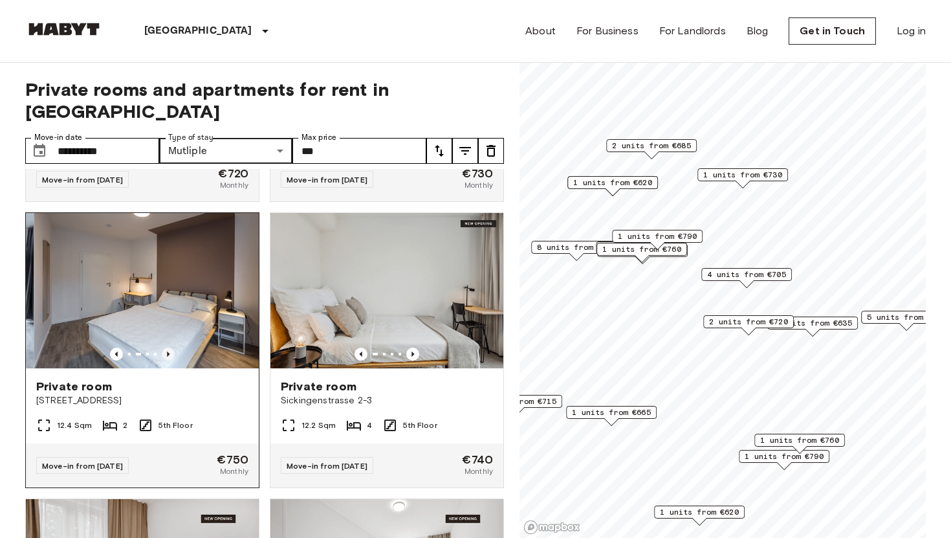
click at [170, 347] on icon "Previous image" at bounding box center [168, 353] width 13 height 13
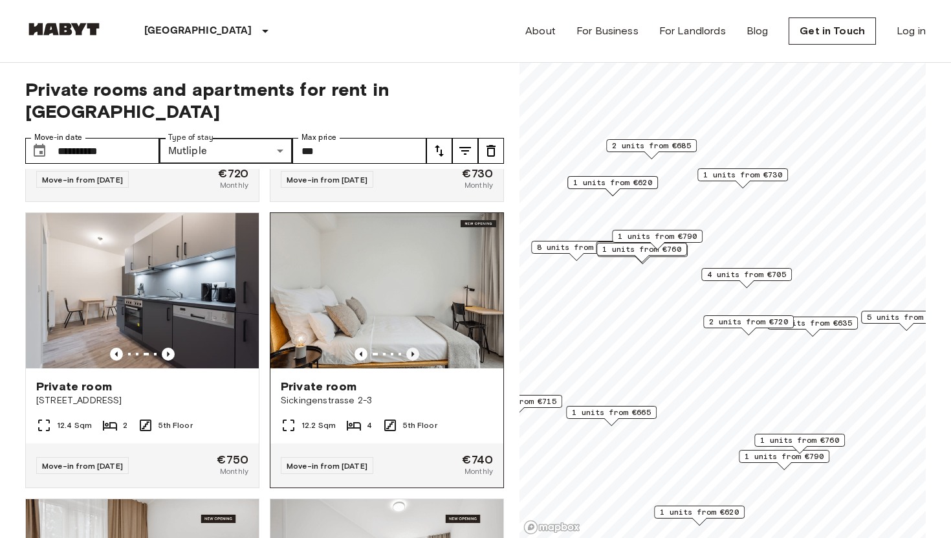
click at [415, 347] on icon "Previous image" at bounding box center [412, 353] width 13 height 13
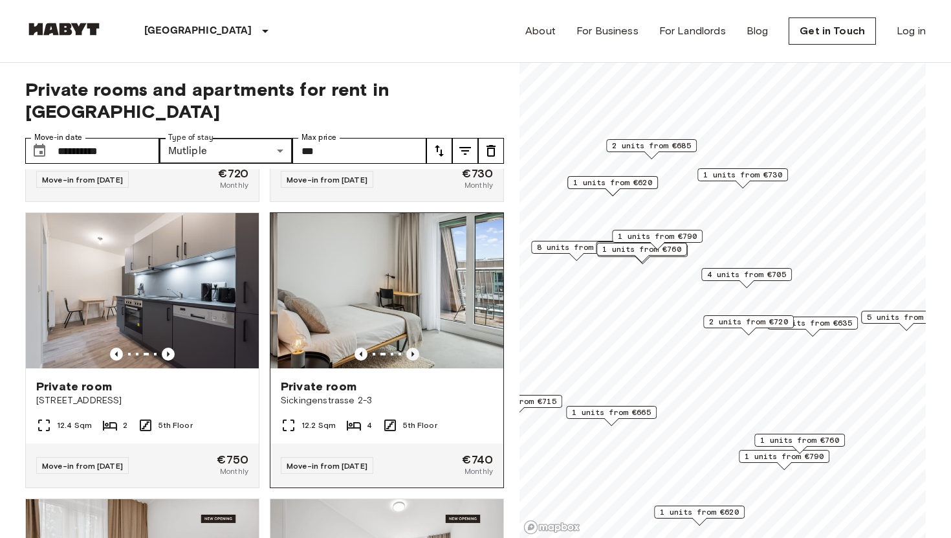
click at [415, 347] on icon "Previous image" at bounding box center [412, 353] width 13 height 13
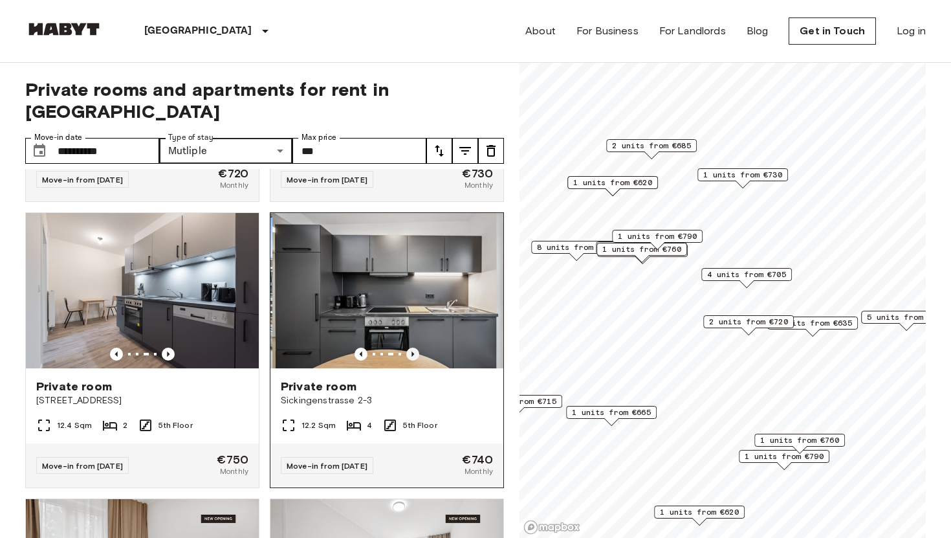
click at [415, 347] on icon "Previous image" at bounding box center [412, 353] width 13 height 13
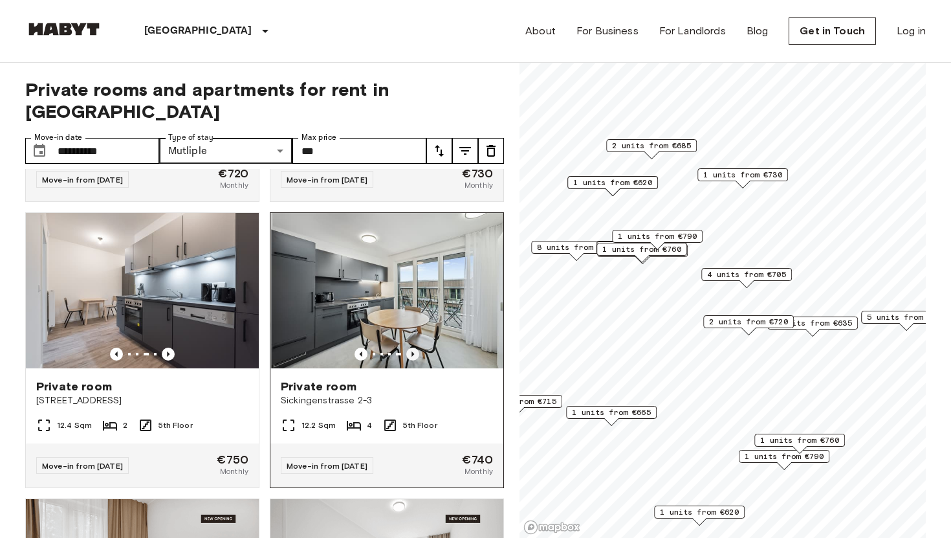
click at [415, 347] on icon "Previous image" at bounding box center [412, 353] width 13 height 13
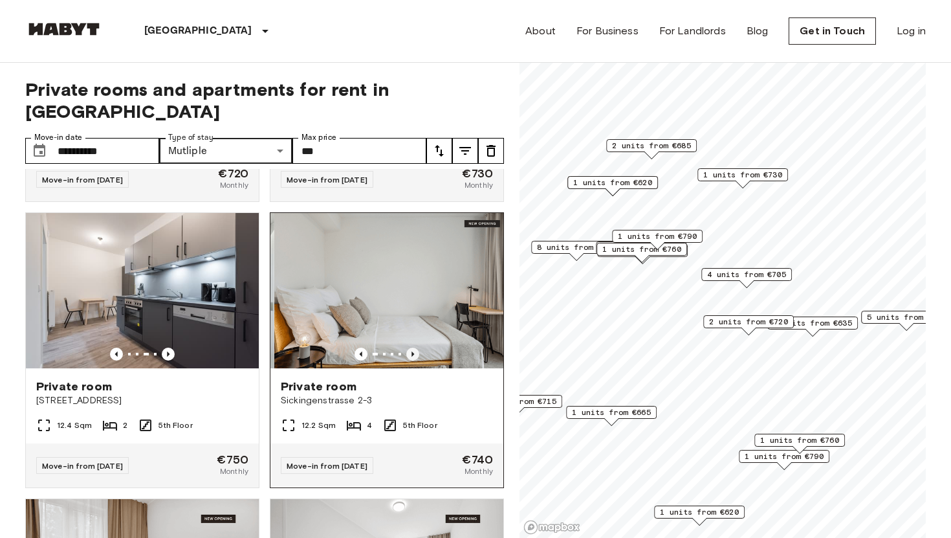
click at [415, 347] on icon "Previous image" at bounding box center [412, 353] width 13 height 13
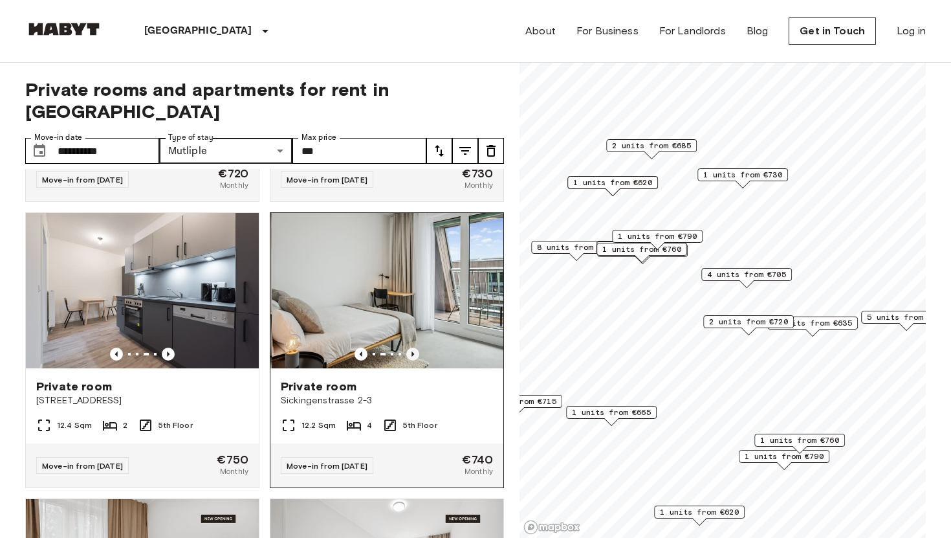
click at [415, 347] on icon "Previous image" at bounding box center [412, 353] width 13 height 13
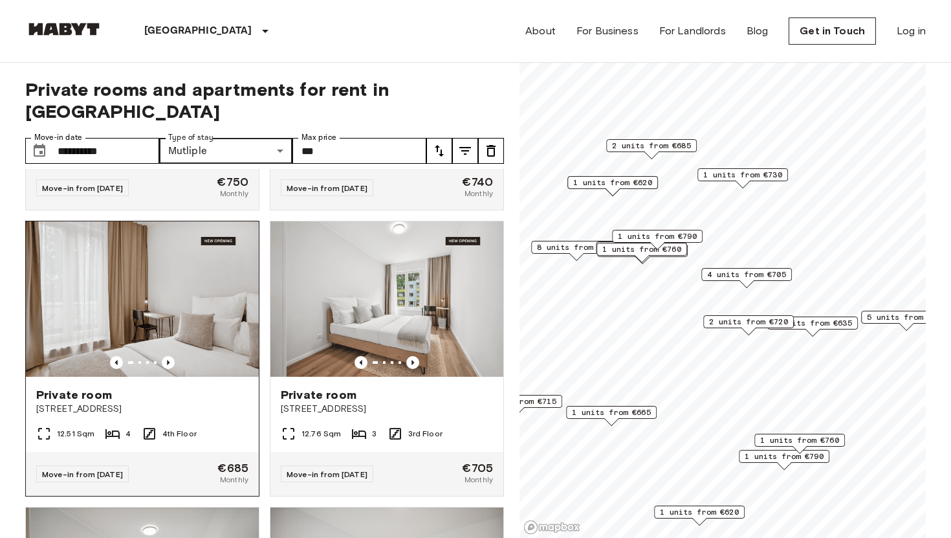
scroll to position [5405, 0]
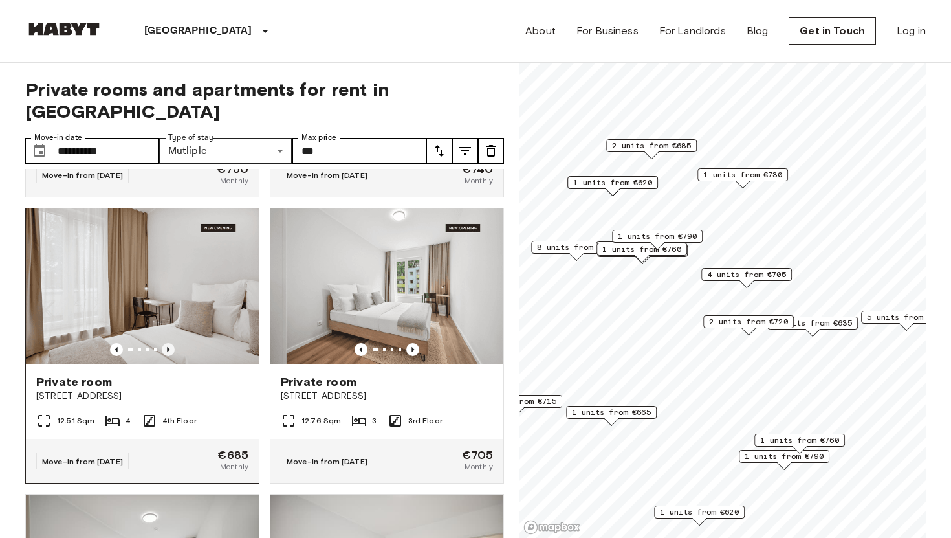
click at [173, 343] on icon "Previous image" at bounding box center [168, 349] width 13 height 13
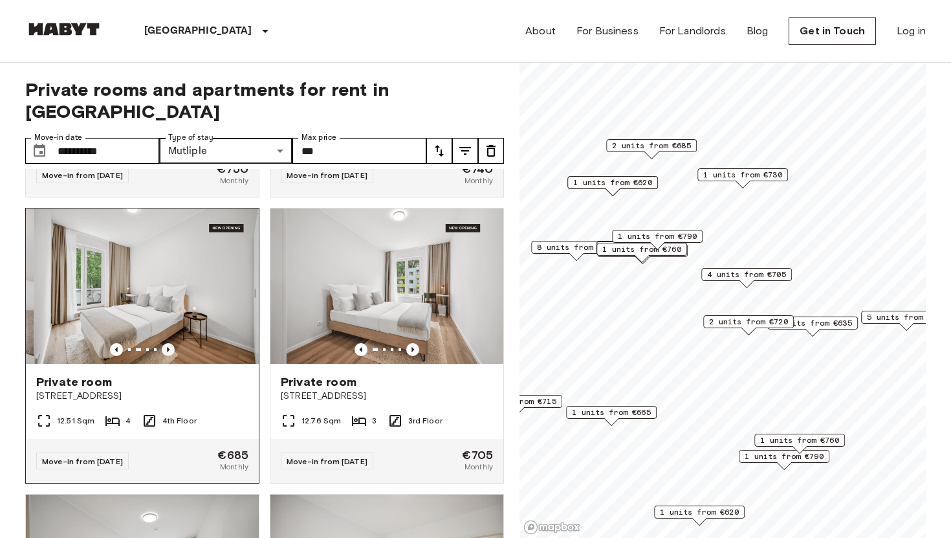
click at [173, 343] on icon "Previous image" at bounding box center [168, 349] width 13 height 13
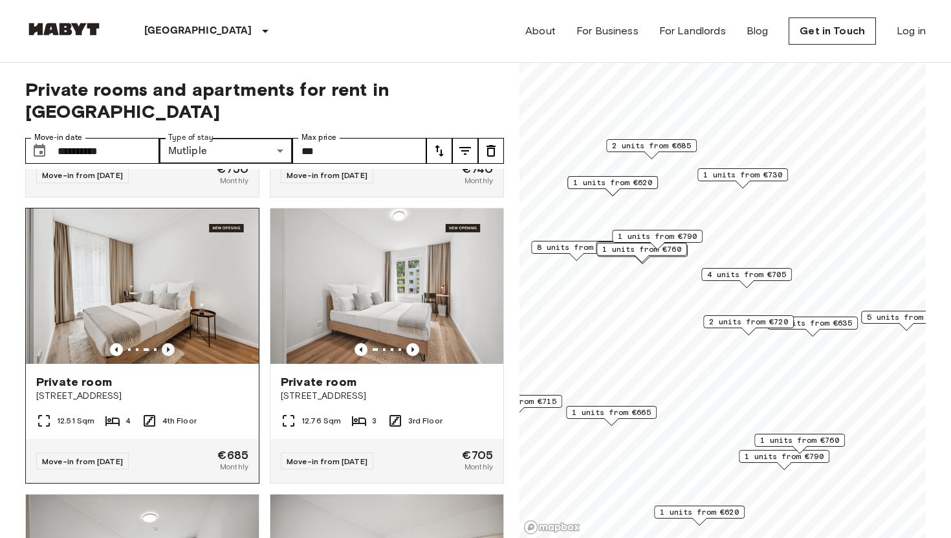
click at [173, 343] on icon "Previous image" at bounding box center [168, 349] width 13 height 13
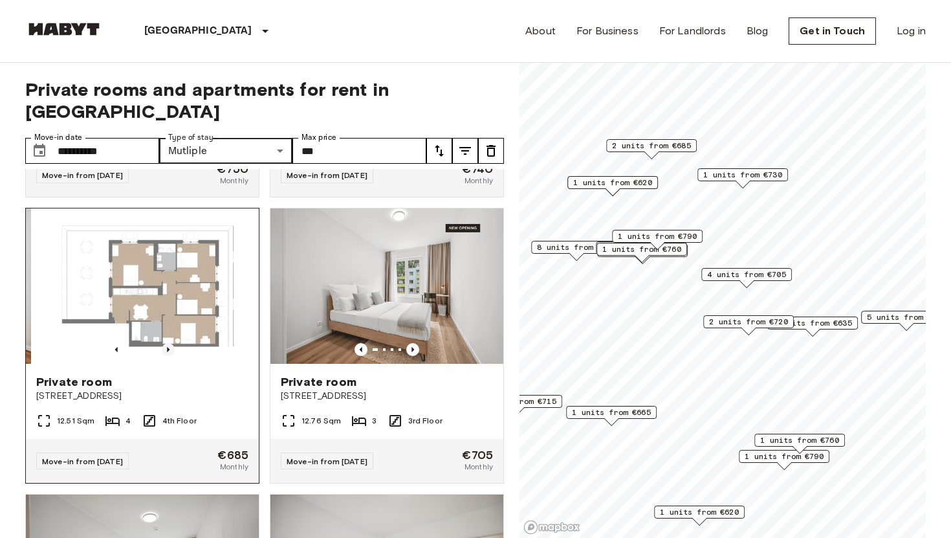
click at [173, 343] on icon "Previous image" at bounding box center [168, 349] width 13 height 13
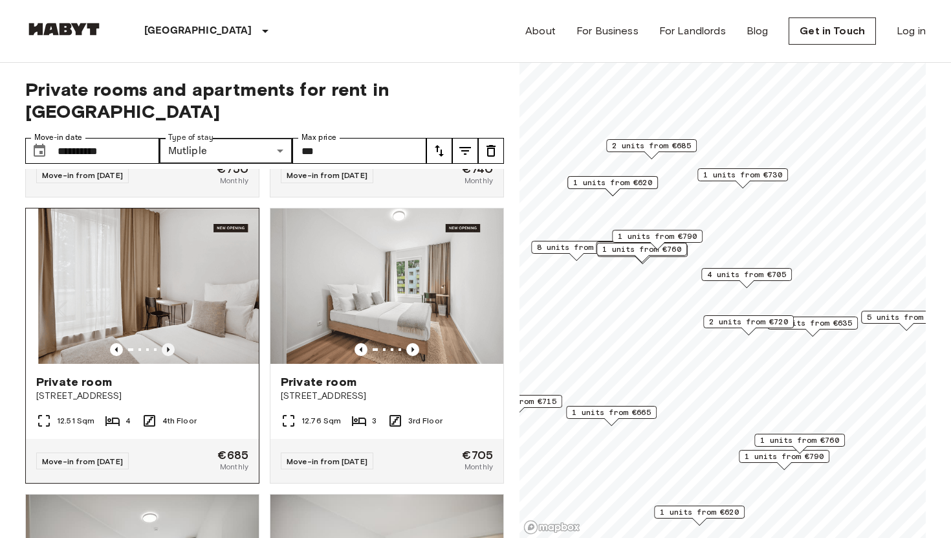
click at [173, 343] on icon "Previous image" at bounding box center [168, 349] width 13 height 13
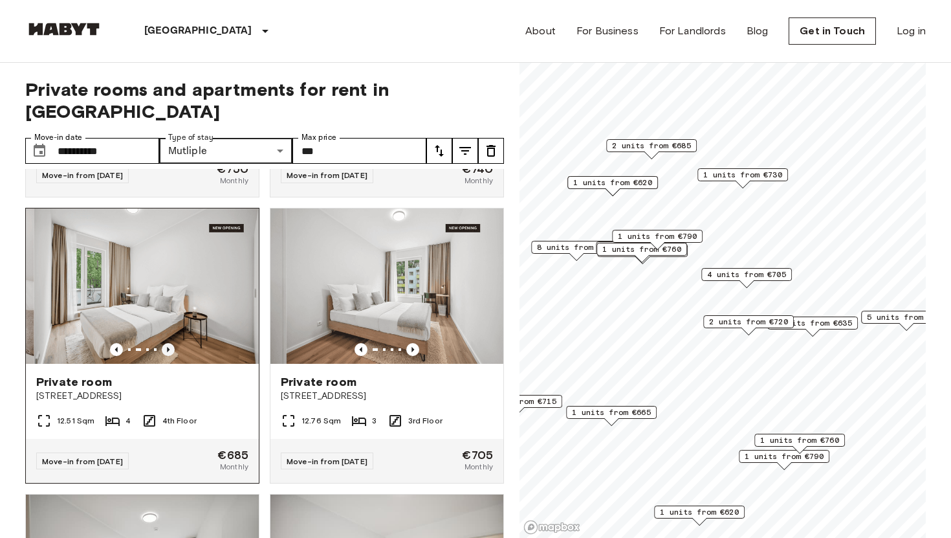
click at [173, 343] on icon "Previous image" at bounding box center [168, 349] width 13 height 13
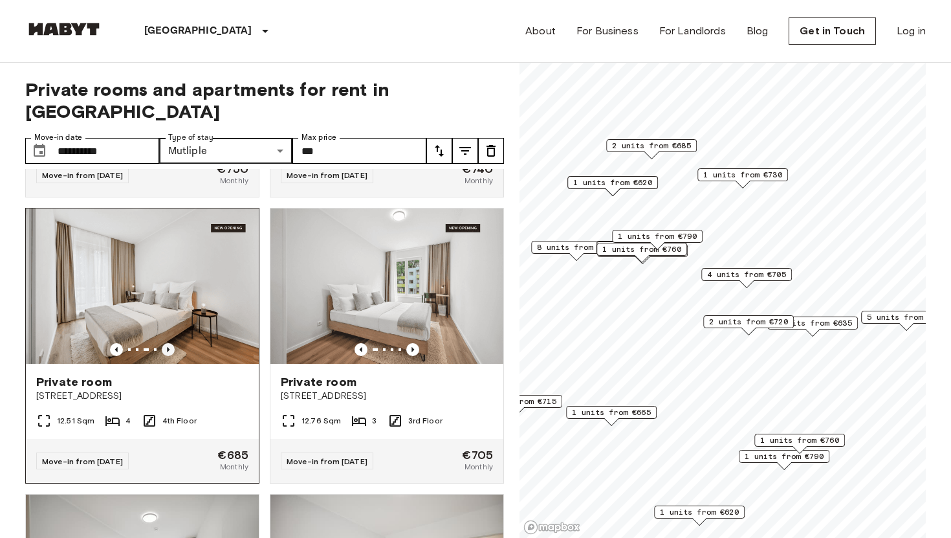
click at [173, 343] on icon "Previous image" at bounding box center [168, 349] width 13 height 13
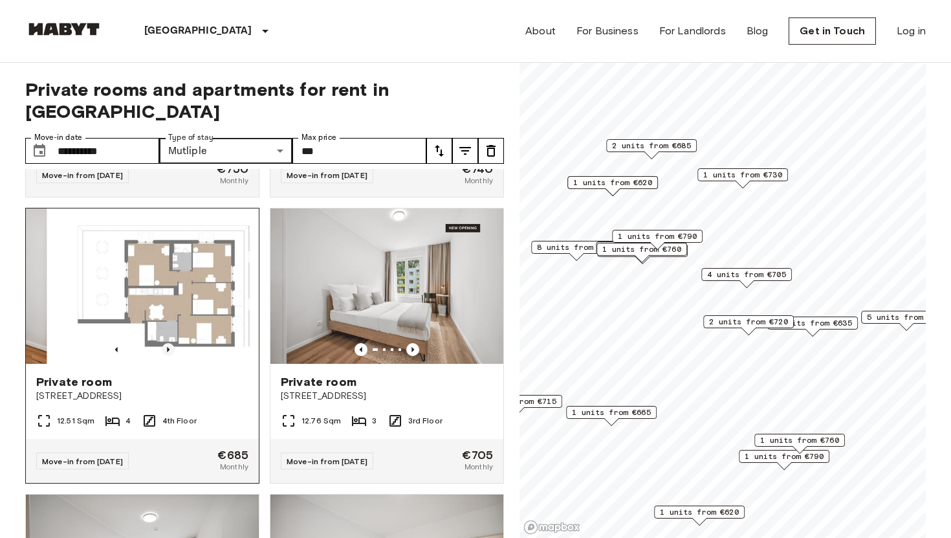
click at [173, 343] on icon "Previous image" at bounding box center [168, 349] width 13 height 13
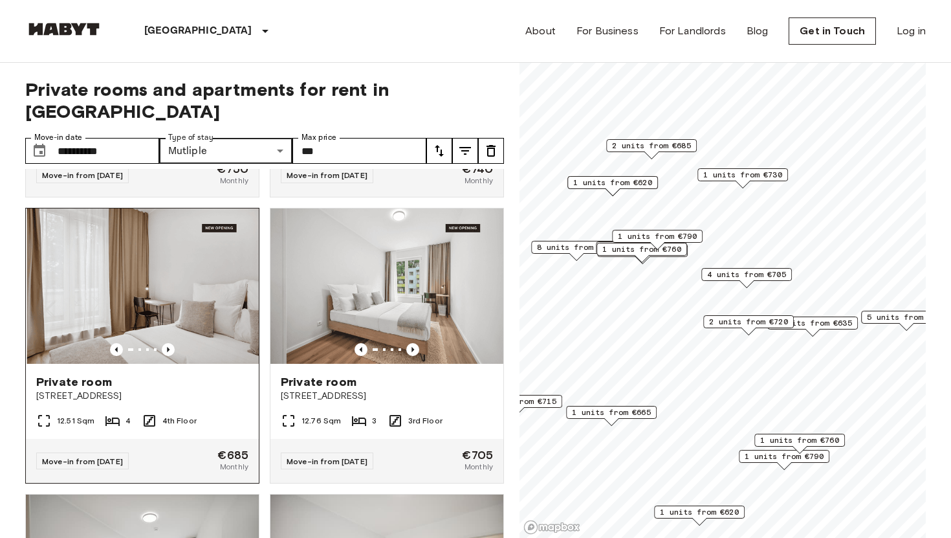
click at [173, 269] on img at bounding box center [143, 285] width 233 height 155
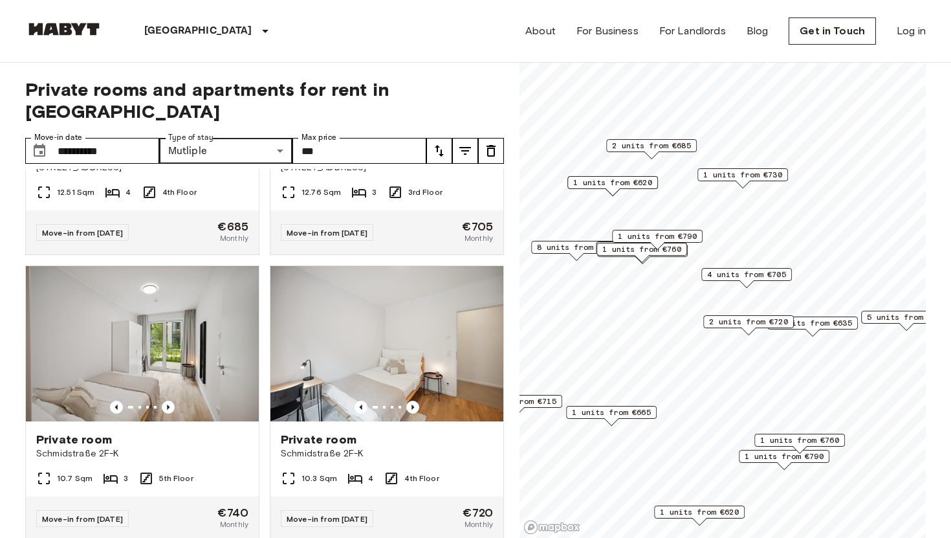
scroll to position [5636, 0]
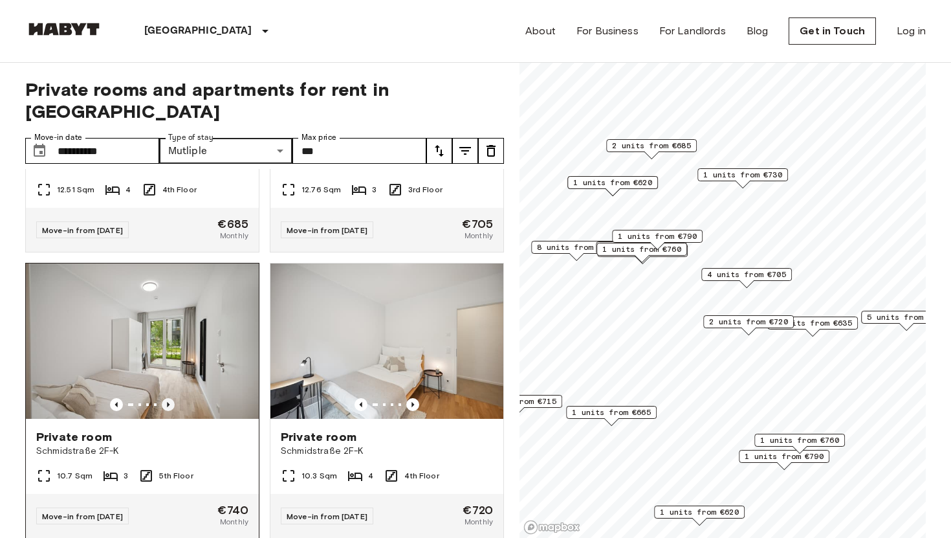
click at [170, 398] on icon "Previous image" at bounding box center [168, 404] width 13 height 13
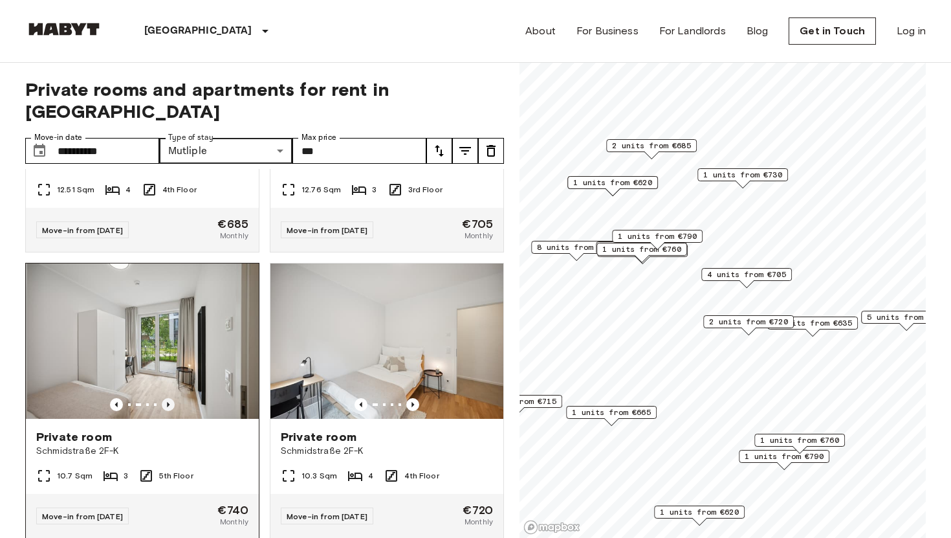
click at [170, 398] on icon "Previous image" at bounding box center [168, 404] width 13 height 13
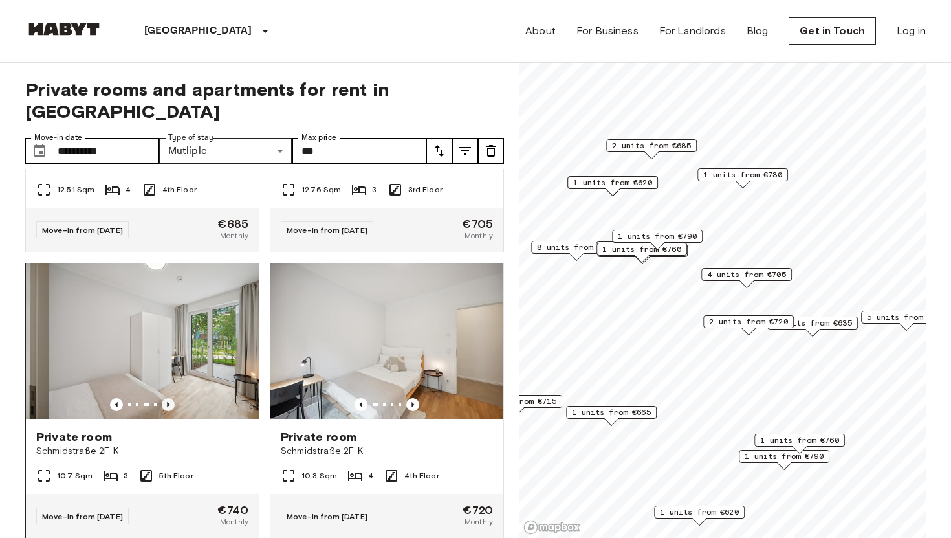
click at [170, 398] on icon "Previous image" at bounding box center [168, 404] width 13 height 13
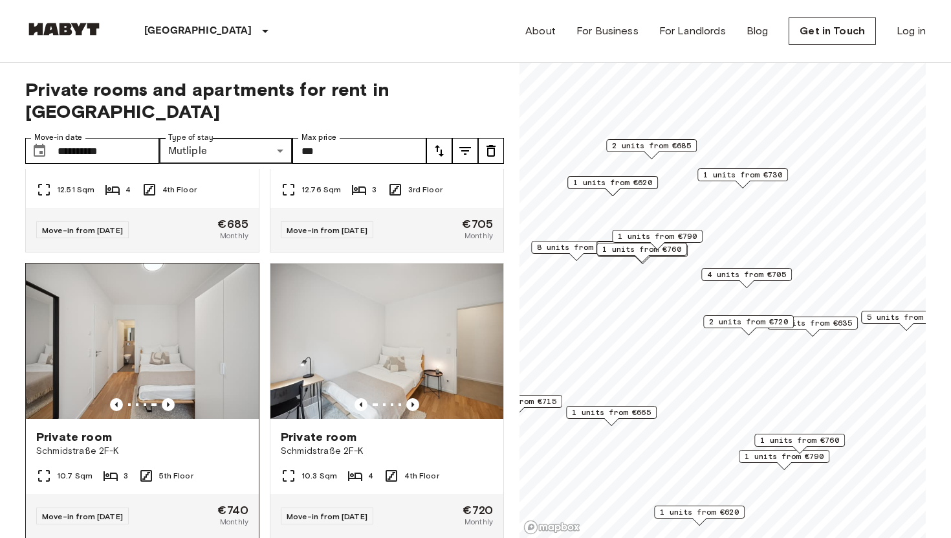
click at [168, 375] on img at bounding box center [142, 340] width 233 height 155
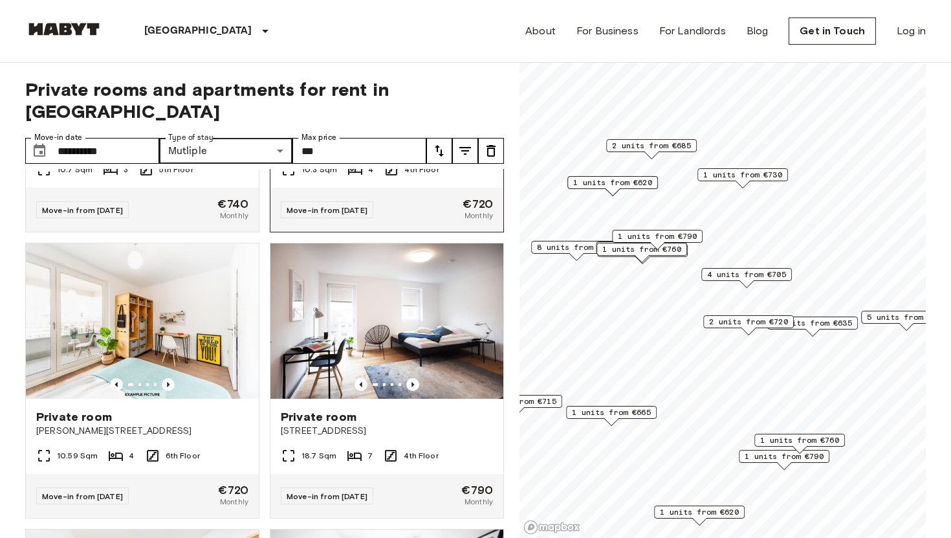
scroll to position [5944, 0]
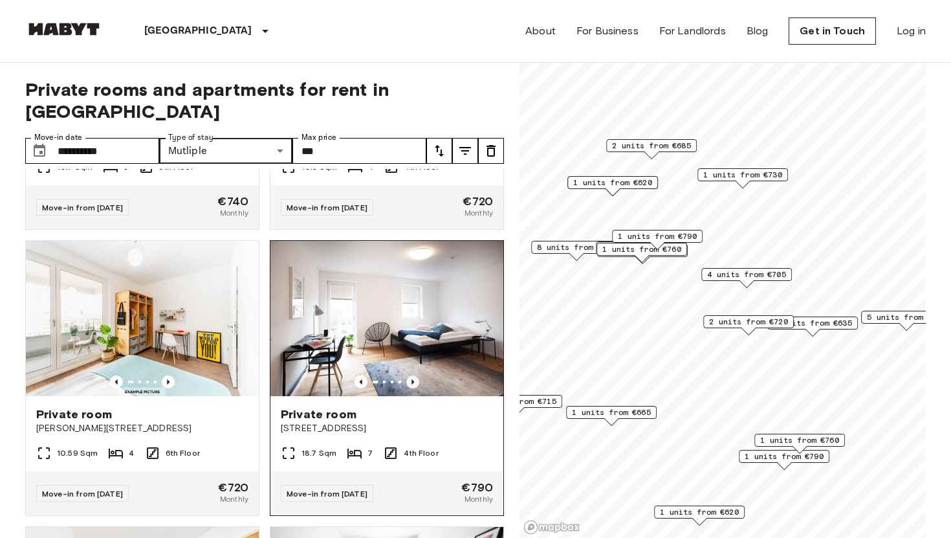
click at [412, 379] on icon "Previous image" at bounding box center [412, 381] width 3 height 5
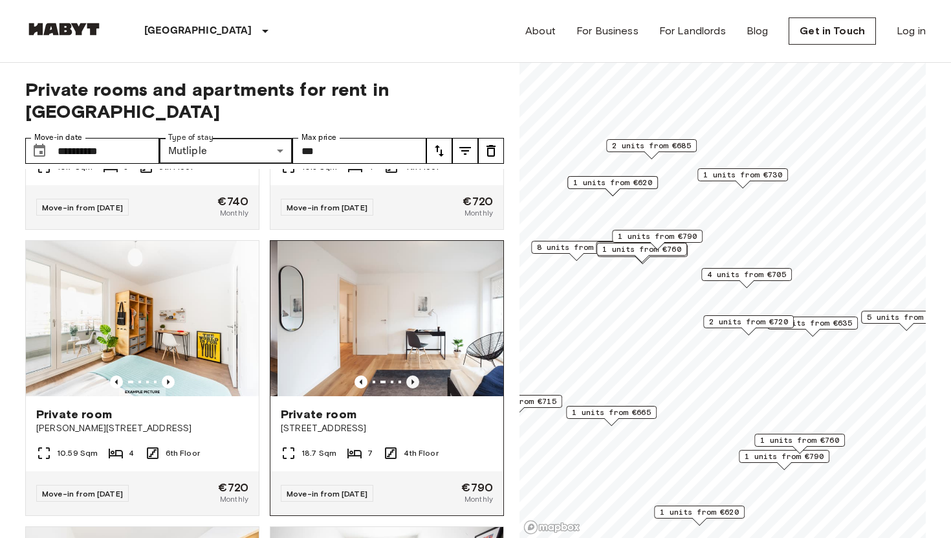
click at [412, 379] on icon "Previous image" at bounding box center [412, 381] width 3 height 5
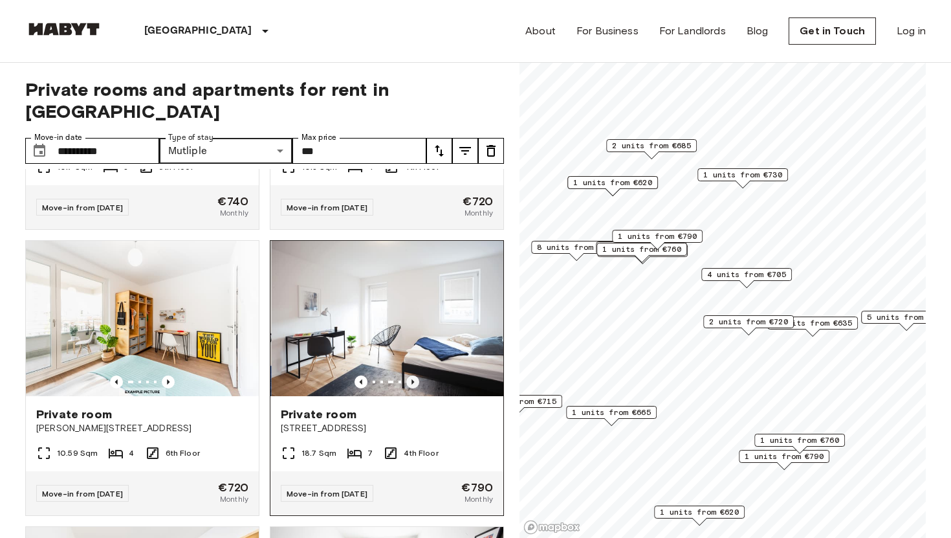
click at [412, 379] on icon "Previous image" at bounding box center [412, 381] width 3 height 5
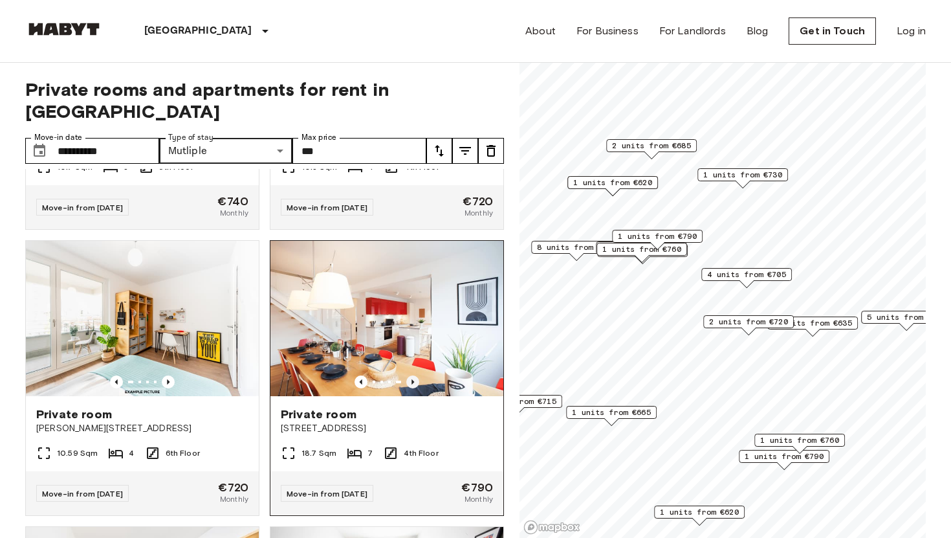
click at [412, 379] on icon "Previous image" at bounding box center [412, 381] width 3 height 5
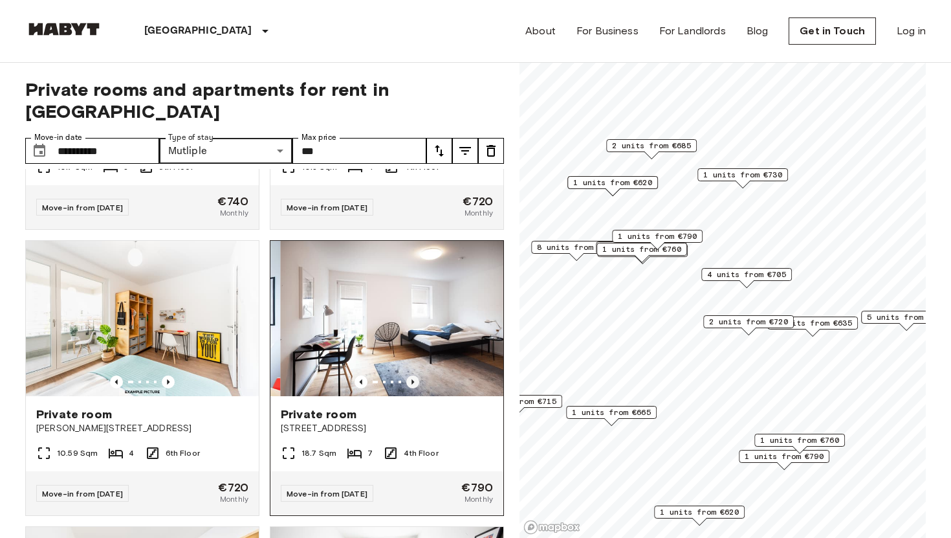
click at [412, 379] on icon "Previous image" at bounding box center [412, 381] width 3 height 5
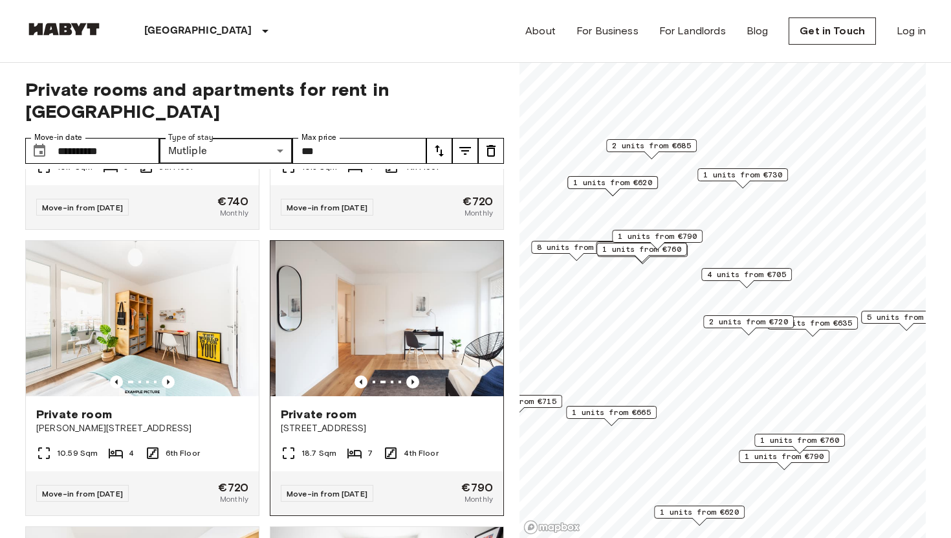
click at [424, 316] on img at bounding box center [392, 318] width 233 height 155
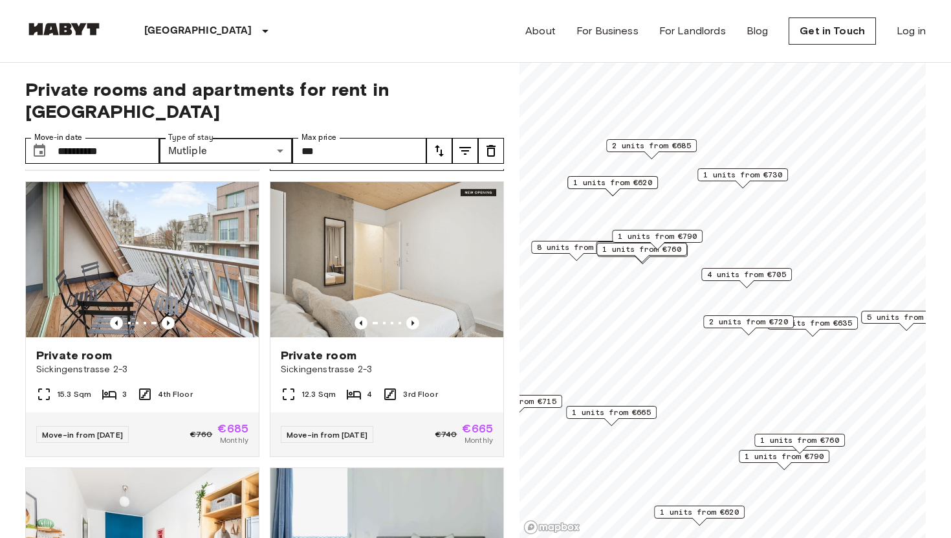
scroll to position [288, 0]
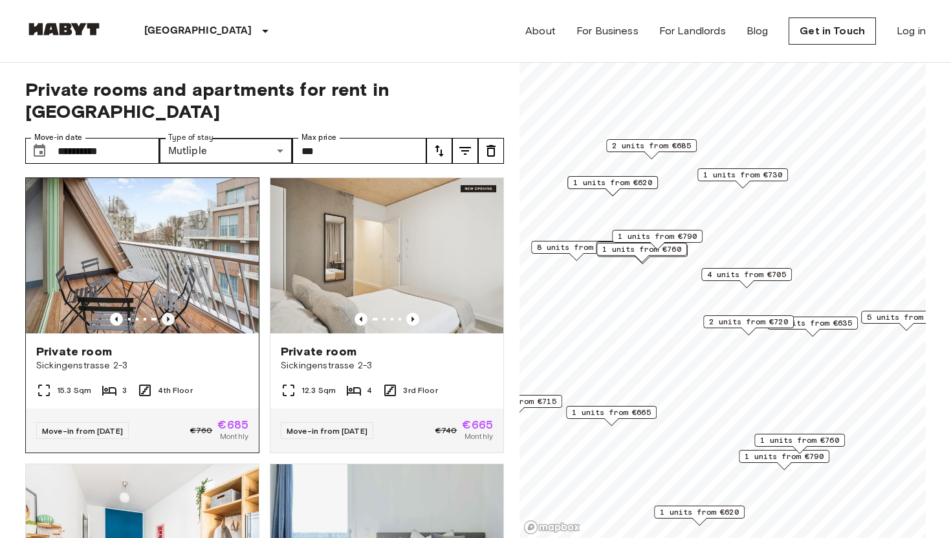
click at [171, 312] on icon "Previous image" at bounding box center [168, 318] width 13 height 13
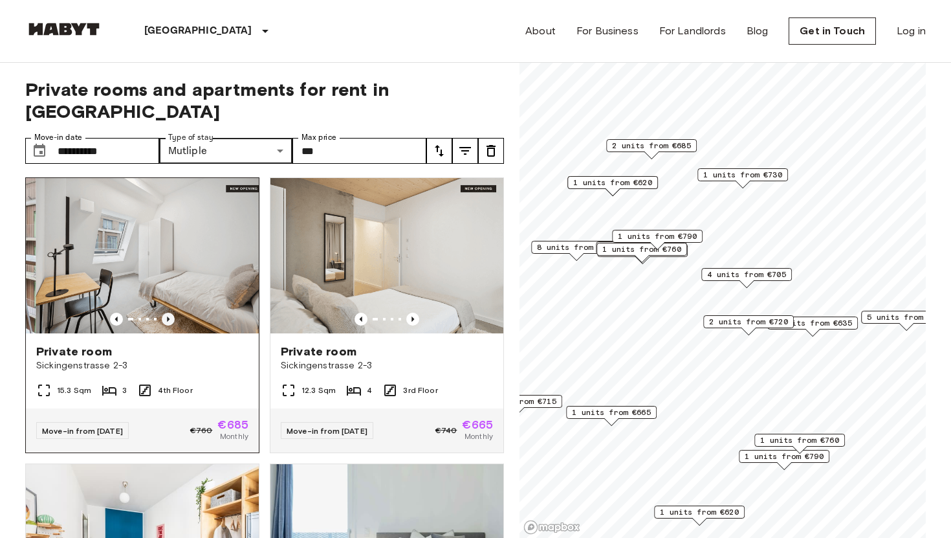
click at [171, 312] on icon "Previous image" at bounding box center [168, 318] width 13 height 13
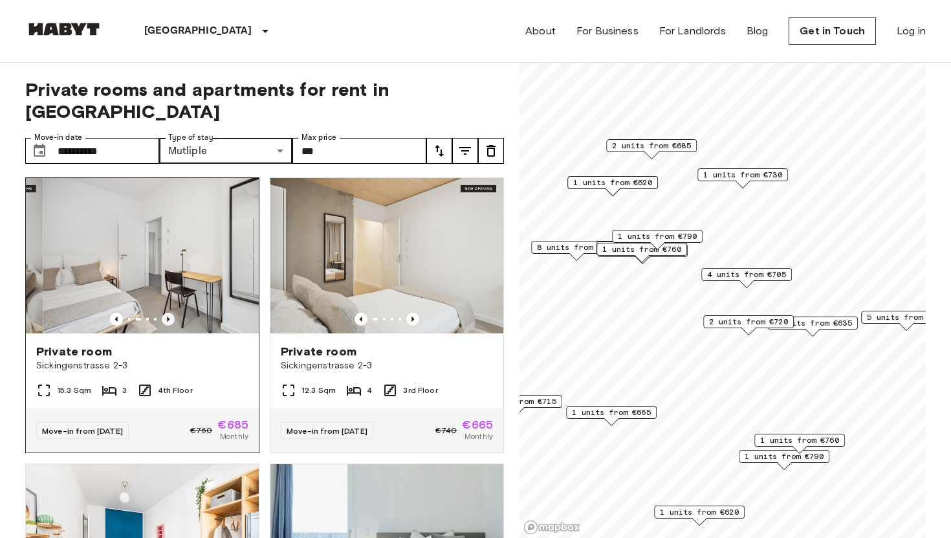
click at [171, 312] on icon "Previous image" at bounding box center [168, 318] width 13 height 13
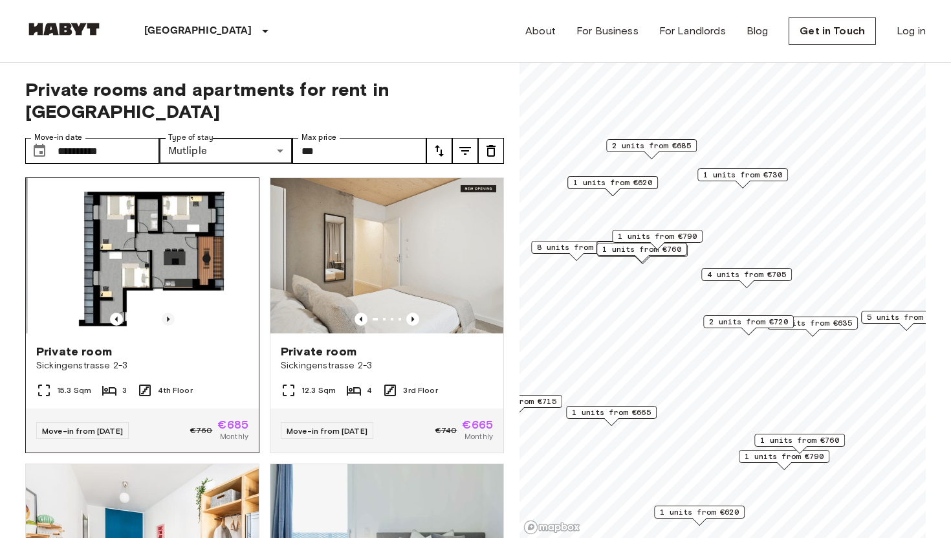
click at [171, 312] on icon "Previous image" at bounding box center [168, 318] width 13 height 13
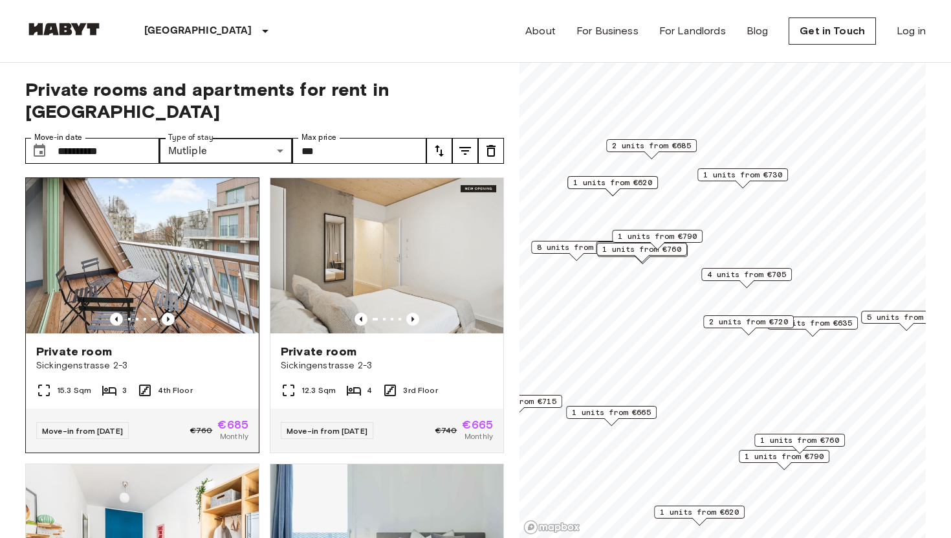
click at [191, 245] on img at bounding box center [142, 255] width 233 height 155
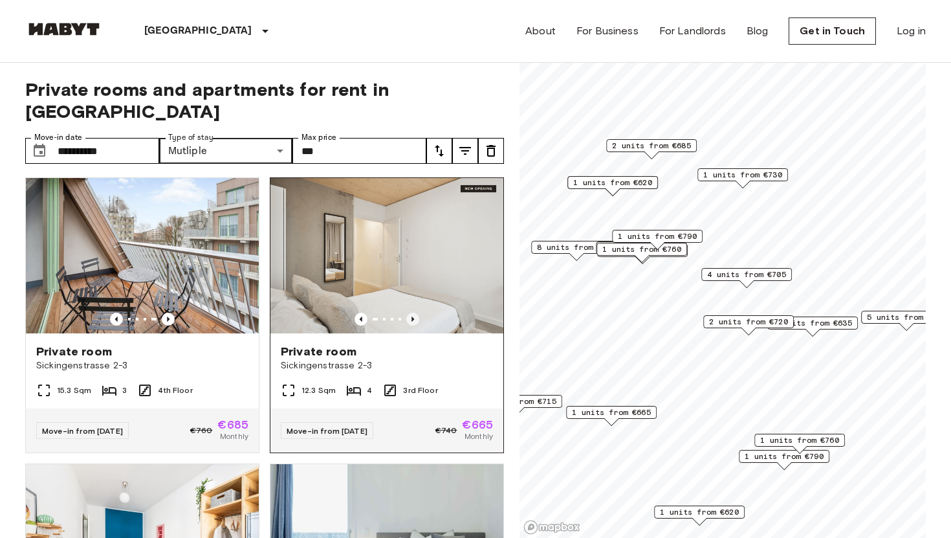
click at [413, 312] on icon "Previous image" at bounding box center [412, 318] width 13 height 13
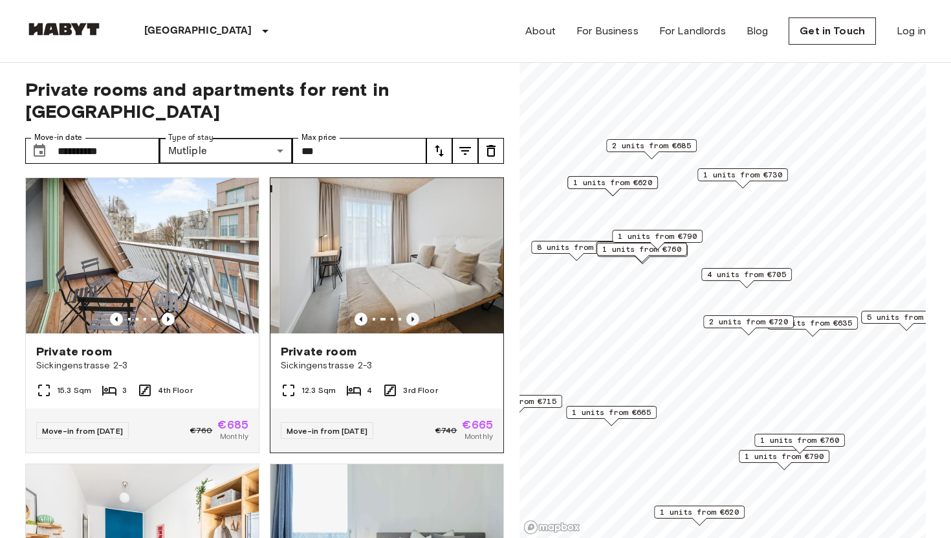
click at [413, 312] on icon "Previous image" at bounding box center [412, 318] width 13 height 13
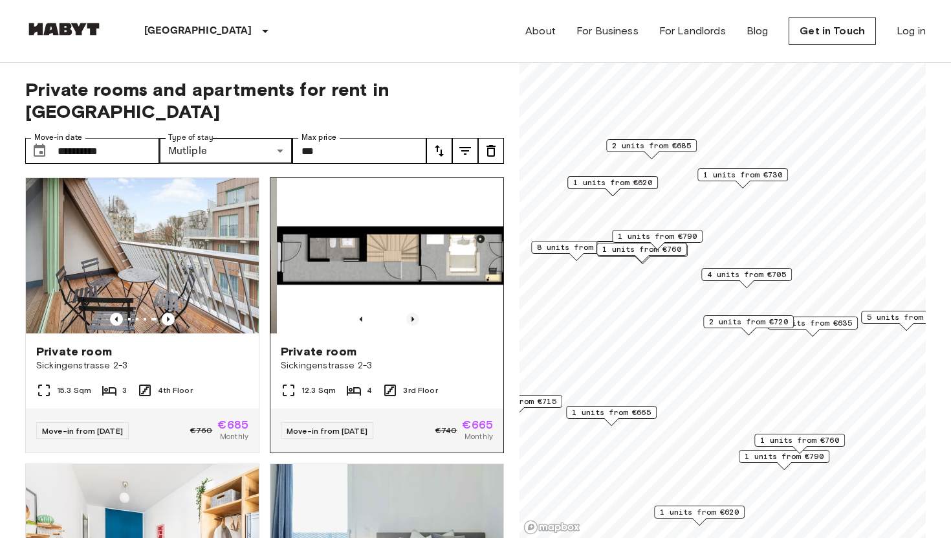
click at [413, 312] on icon "Previous image" at bounding box center [412, 318] width 13 height 13
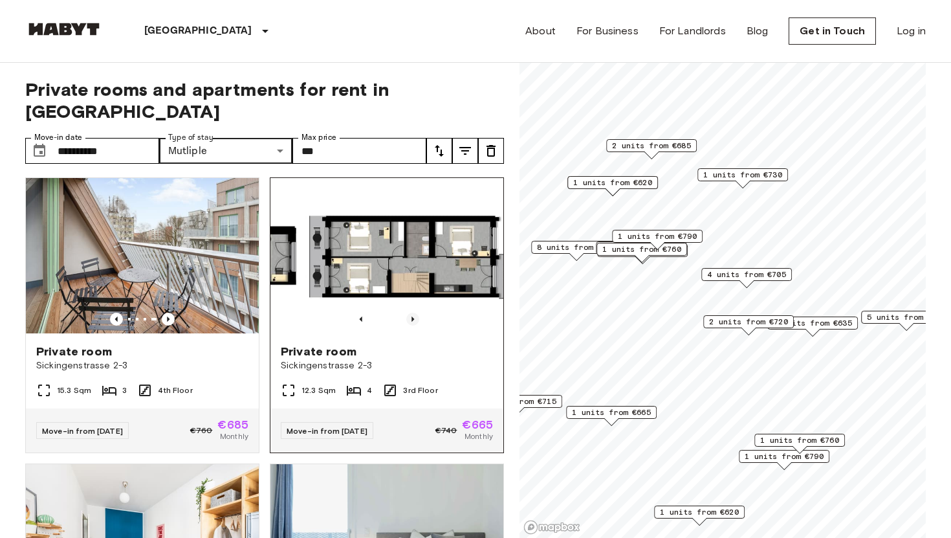
click at [413, 312] on icon "Previous image" at bounding box center [412, 318] width 13 height 13
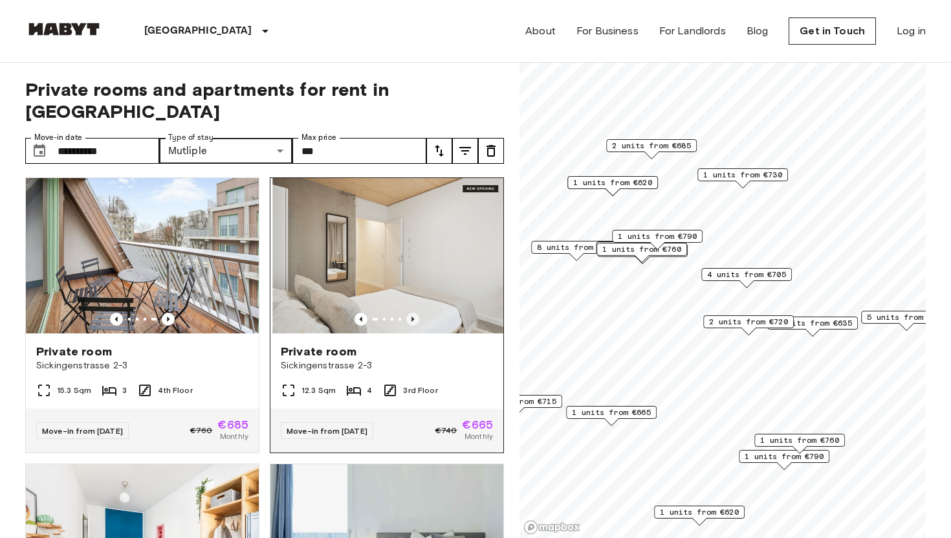
click at [413, 312] on icon "Previous image" at bounding box center [412, 318] width 13 height 13
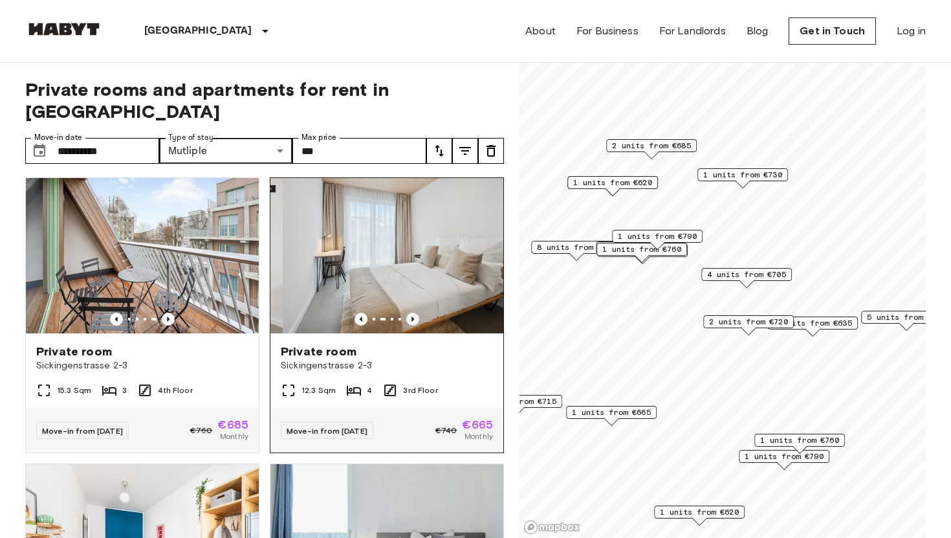
click at [413, 312] on icon "Previous image" at bounding box center [412, 318] width 13 height 13
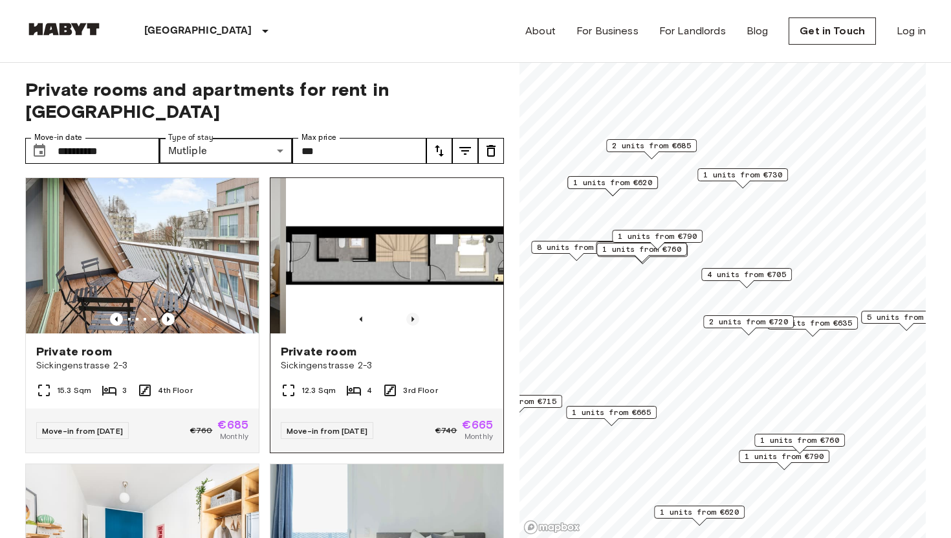
click at [413, 312] on icon "Previous image" at bounding box center [412, 318] width 13 height 13
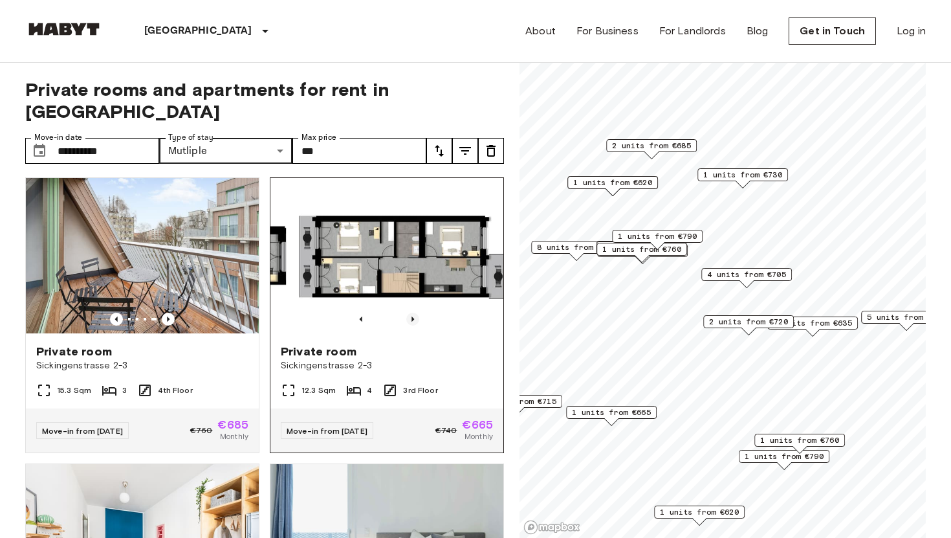
click at [413, 312] on icon "Previous image" at bounding box center [412, 318] width 13 height 13
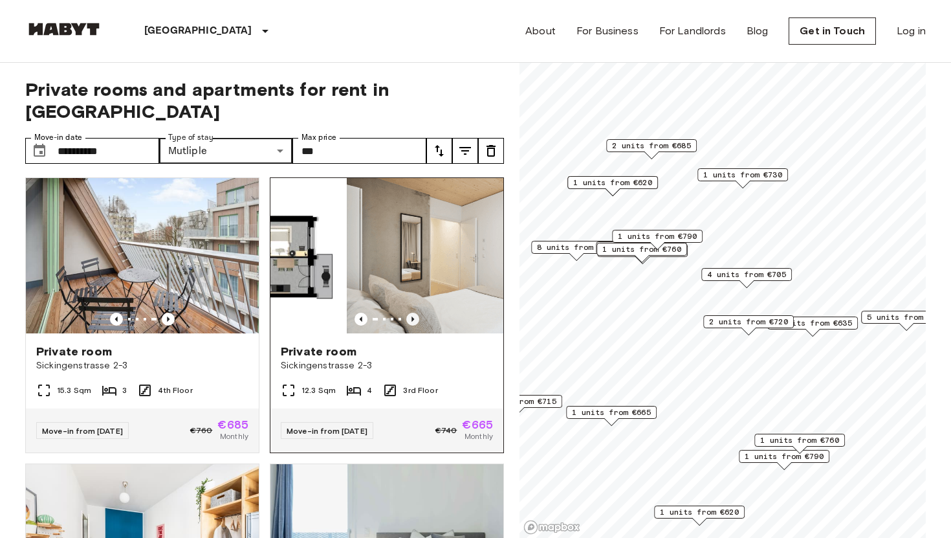
click at [413, 312] on icon "Previous image" at bounding box center [412, 318] width 13 height 13
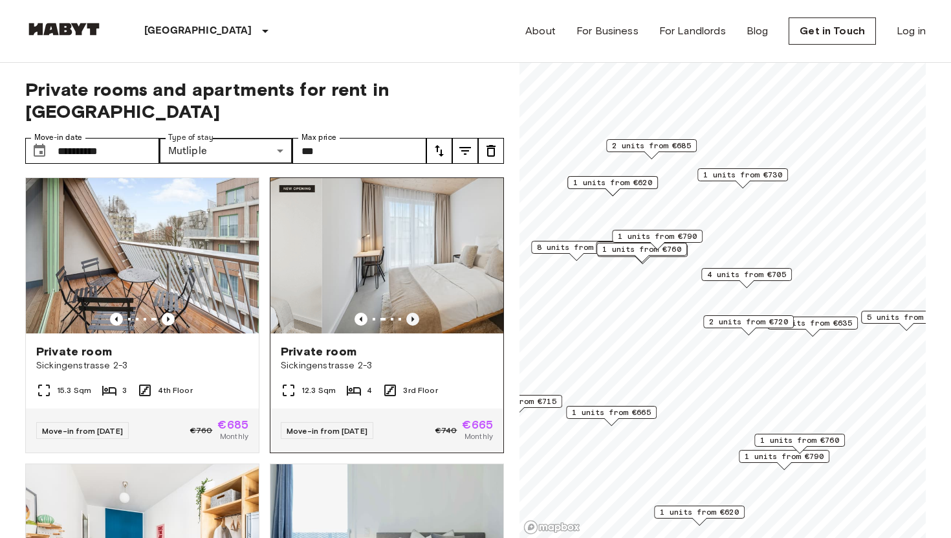
click at [413, 312] on icon "Previous image" at bounding box center [412, 318] width 13 height 13
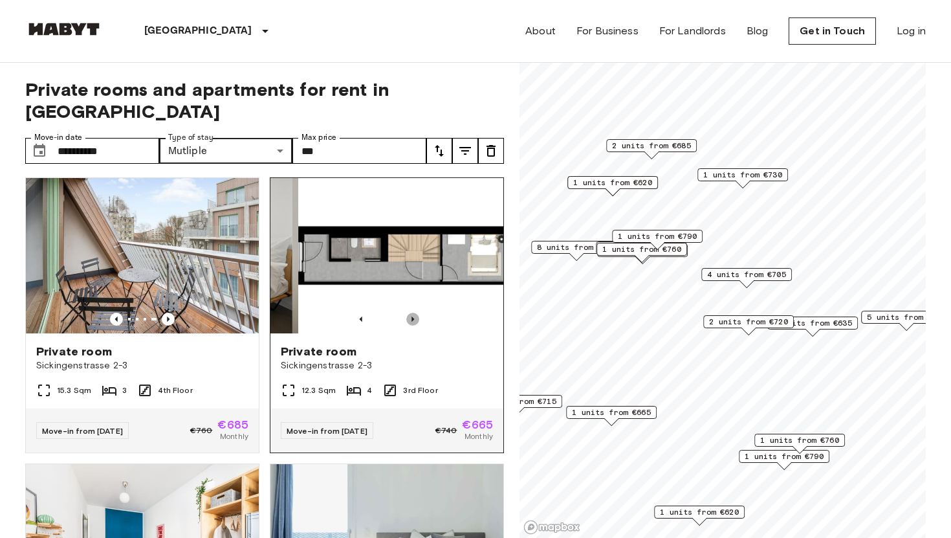
click at [413, 312] on icon "Previous image" at bounding box center [412, 318] width 13 height 13
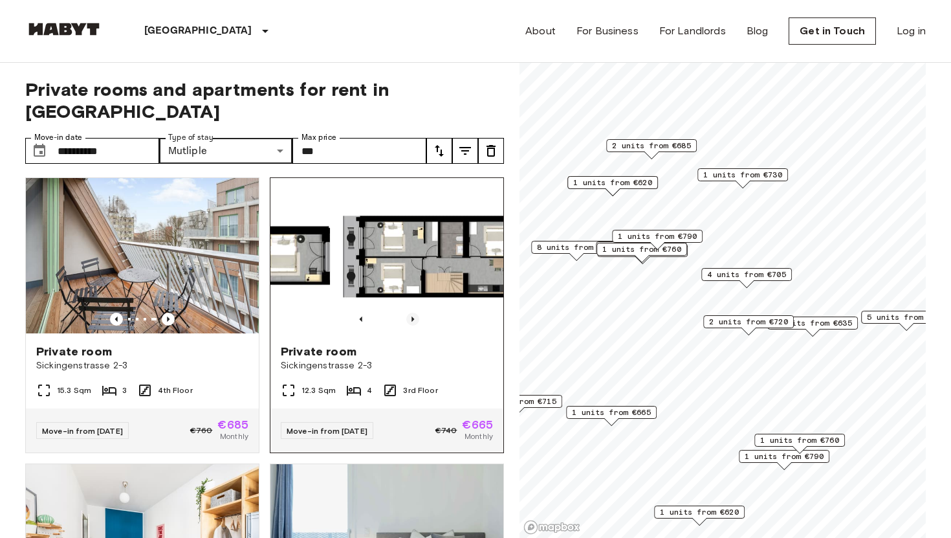
click at [413, 312] on icon "Previous image" at bounding box center [412, 318] width 13 height 13
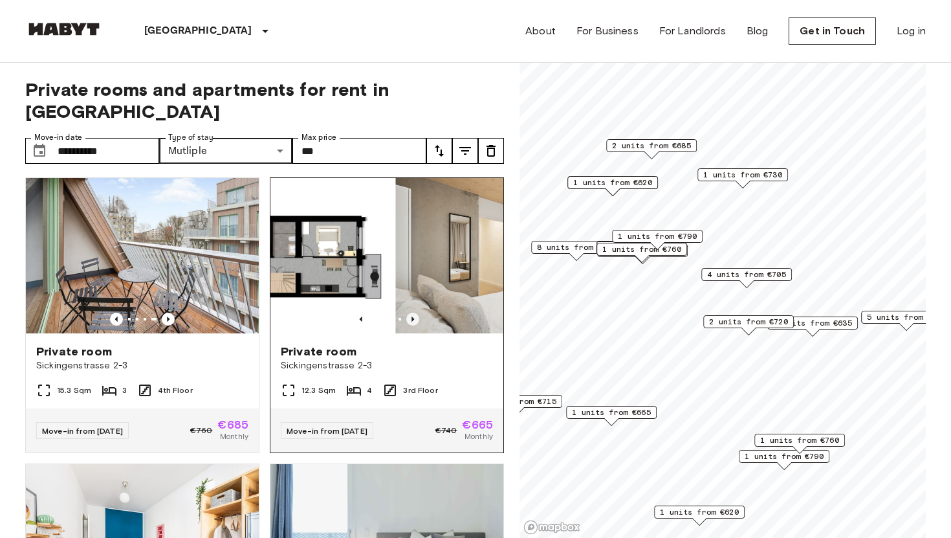
click at [413, 312] on icon "Previous image" at bounding box center [412, 318] width 13 height 13
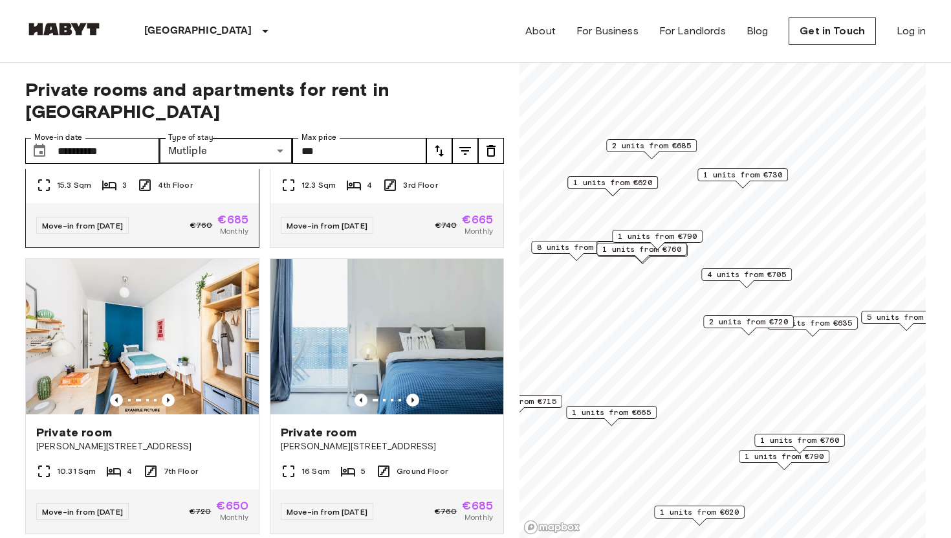
scroll to position [494, 0]
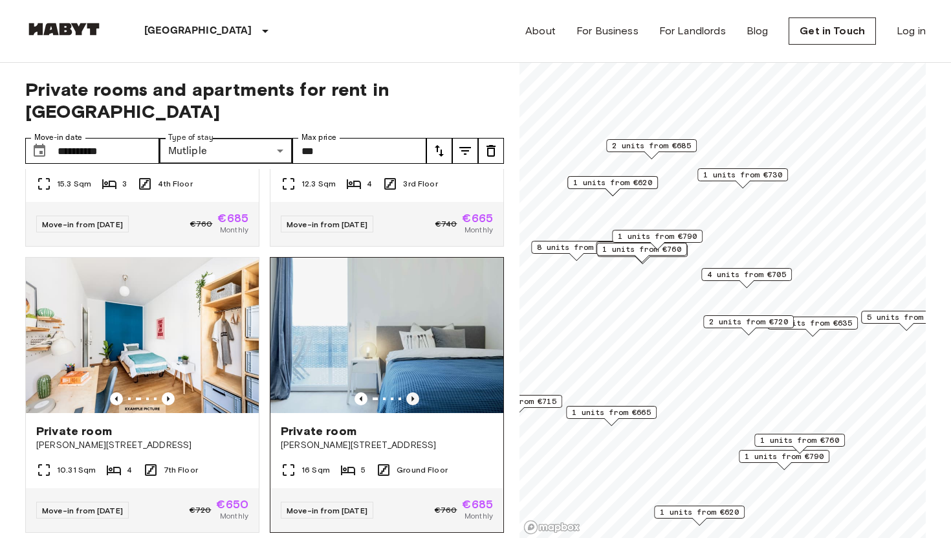
click at [413, 392] on icon "Previous image" at bounding box center [412, 398] width 13 height 13
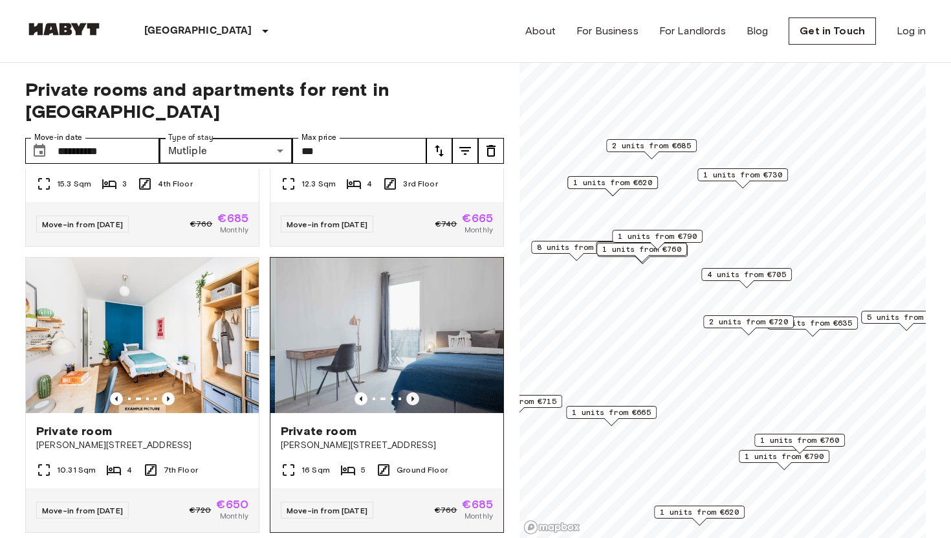
click at [413, 392] on icon "Previous image" at bounding box center [412, 398] width 13 height 13
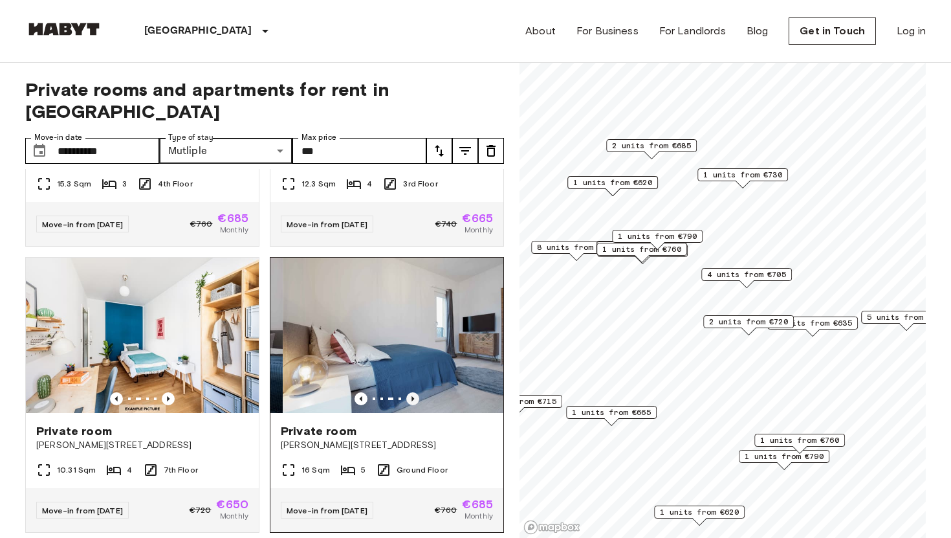
click at [413, 392] on icon "Previous image" at bounding box center [412, 398] width 13 height 13
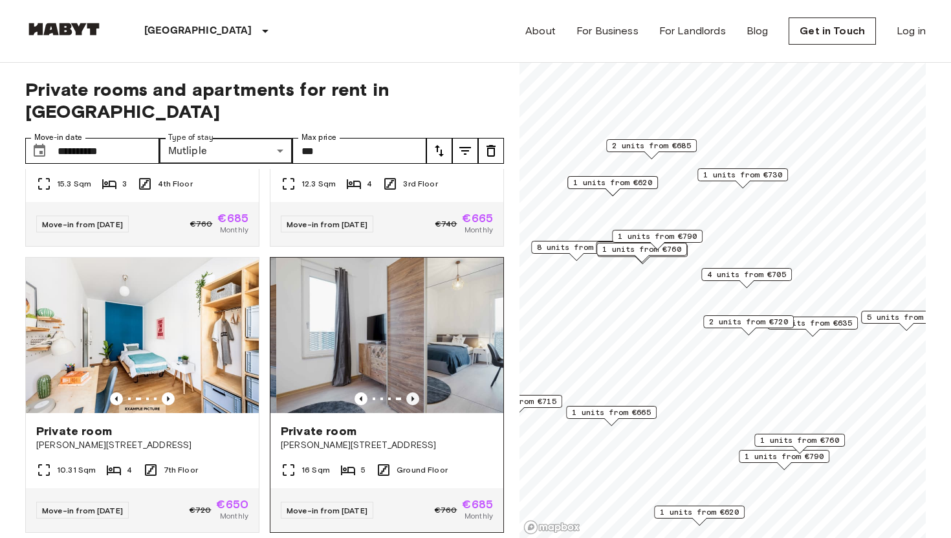
click at [413, 392] on icon "Previous image" at bounding box center [412, 398] width 13 height 13
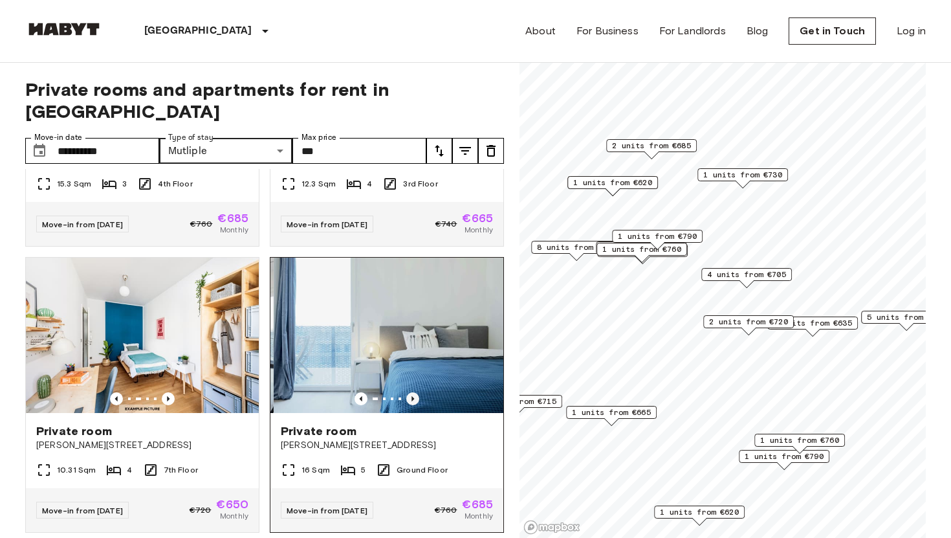
click at [413, 392] on icon "Previous image" at bounding box center [412, 398] width 13 height 13
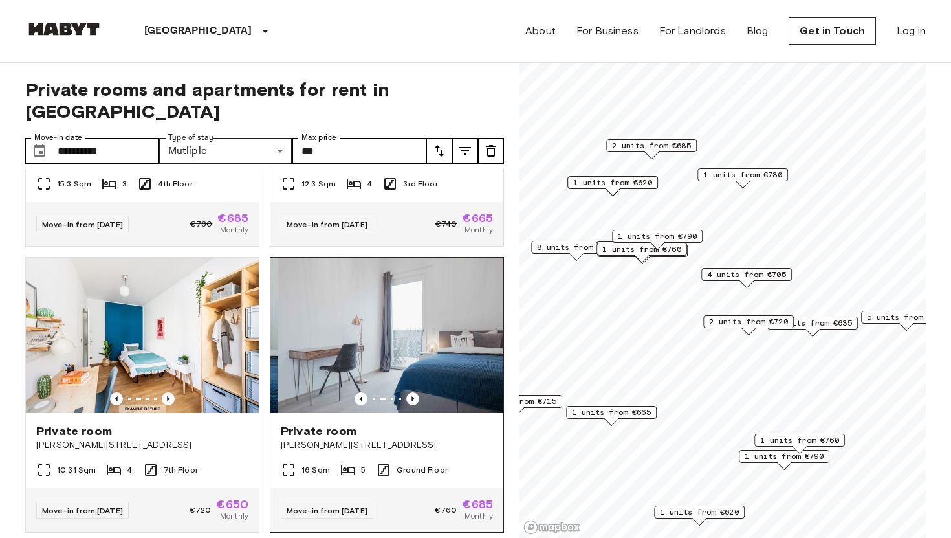
click at [413, 329] on img at bounding box center [394, 334] width 233 height 155
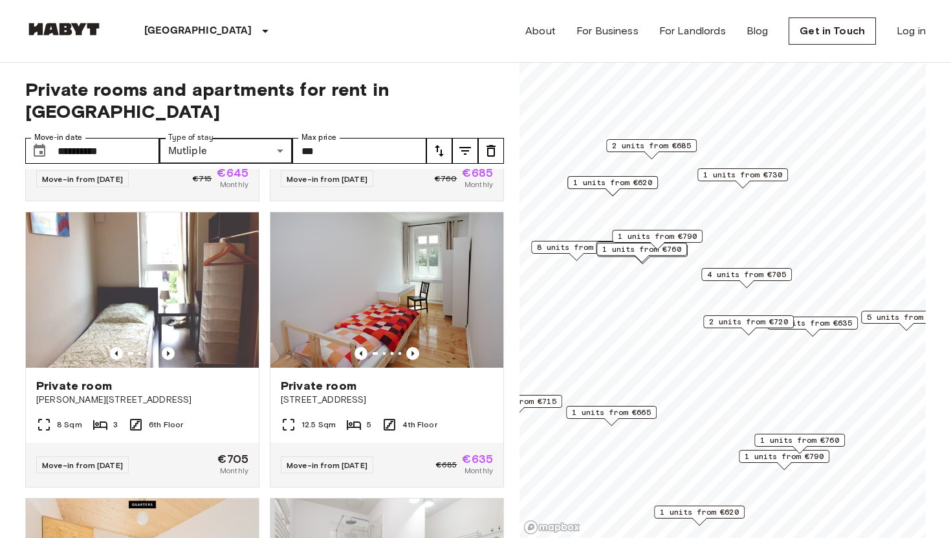
scroll to position [1122, 0]
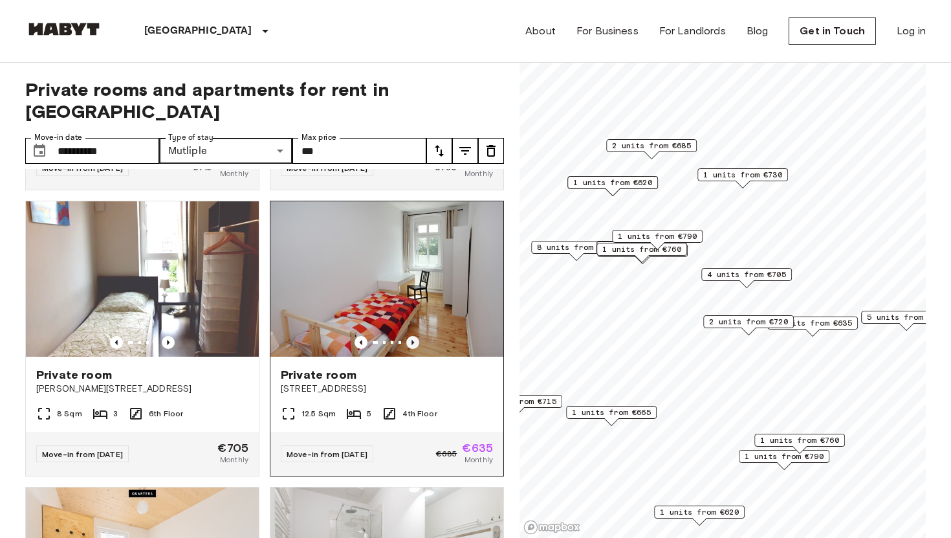
click at [415, 336] on icon "Previous image" at bounding box center [412, 342] width 13 height 13
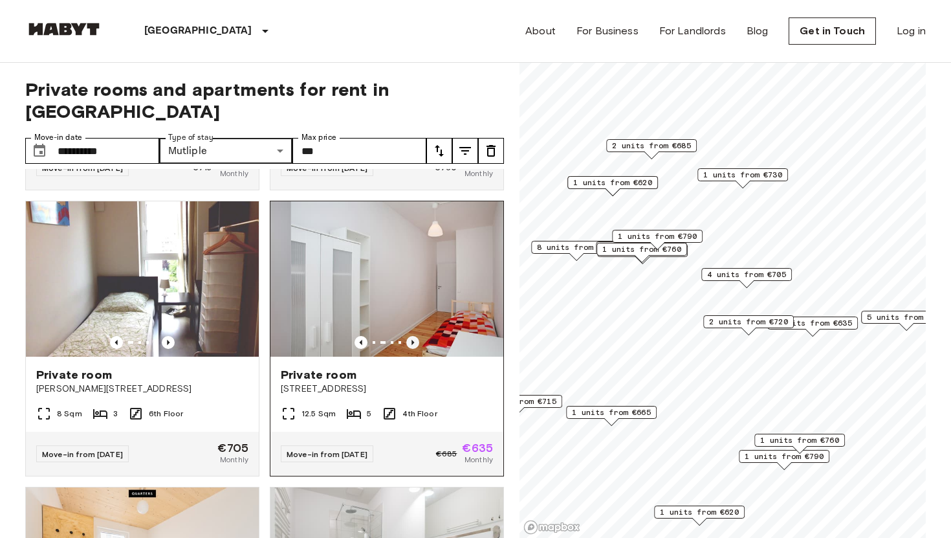
click at [415, 336] on icon "Previous image" at bounding box center [412, 342] width 13 height 13
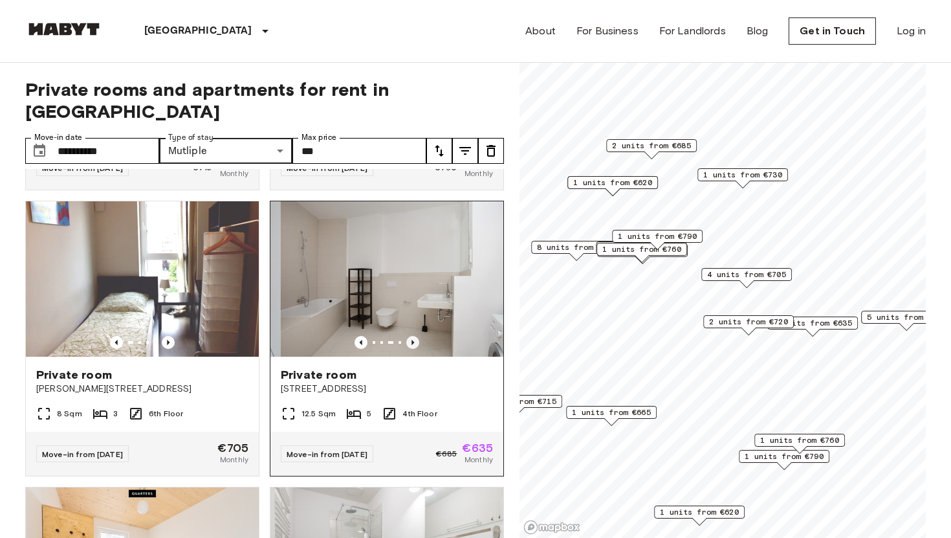
click at [415, 336] on icon "Previous image" at bounding box center [412, 342] width 13 height 13
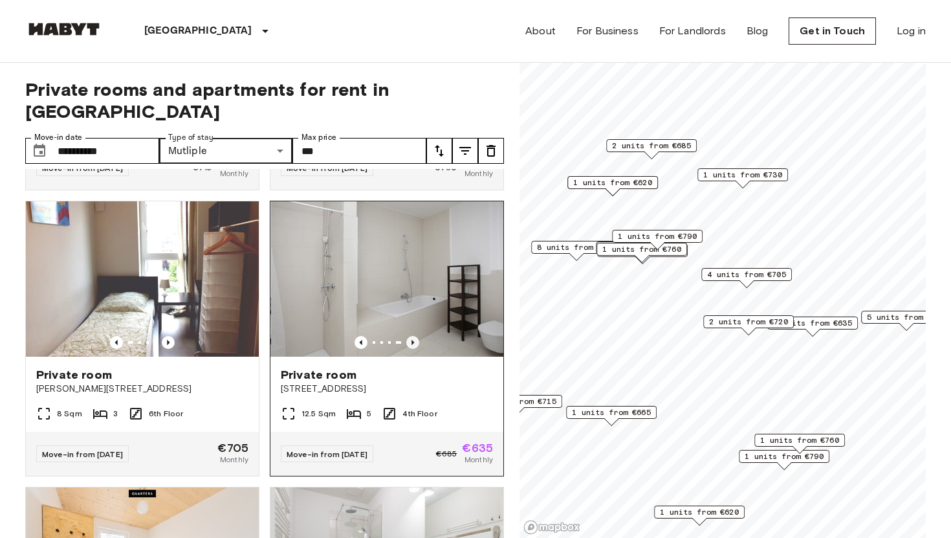
click at [415, 336] on icon "Previous image" at bounding box center [412, 342] width 13 height 13
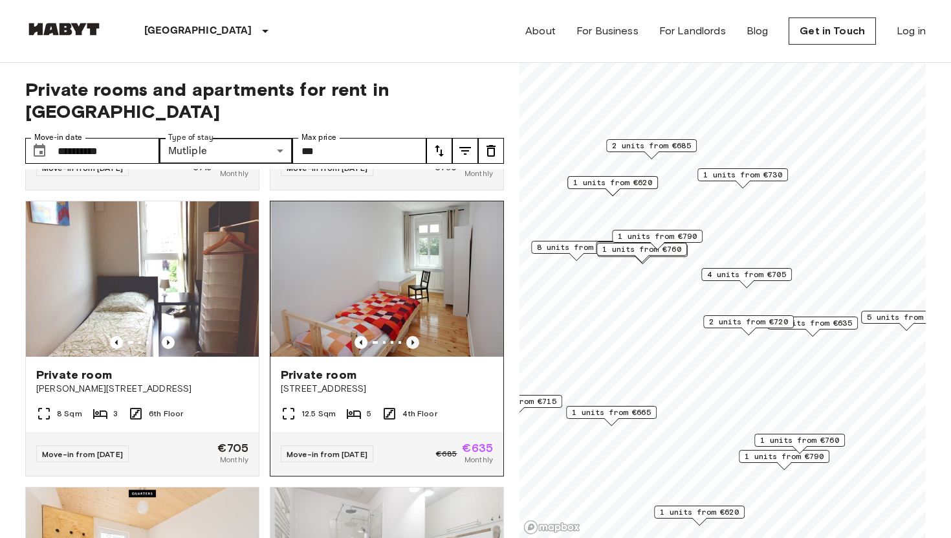
click at [415, 336] on icon "Previous image" at bounding box center [412, 342] width 13 height 13
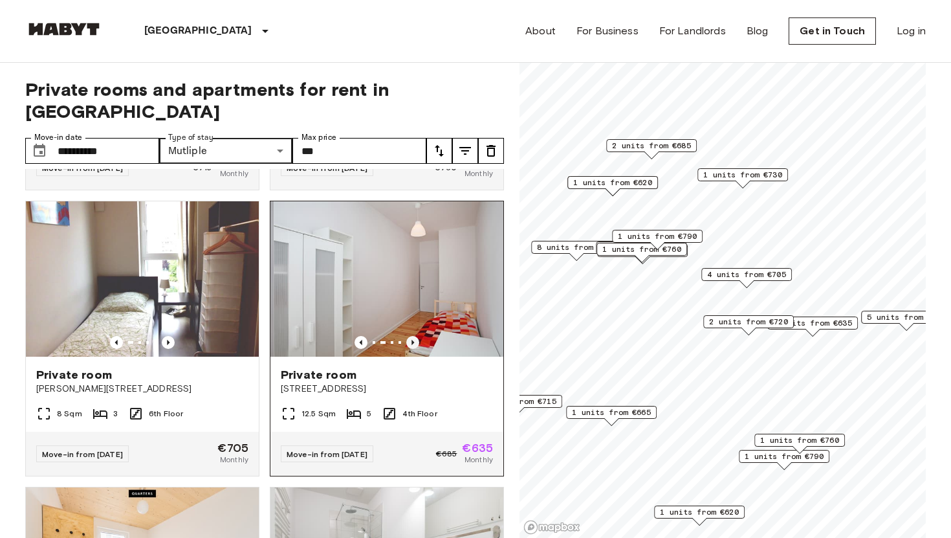
click at [415, 336] on icon "Previous image" at bounding box center [412, 342] width 13 height 13
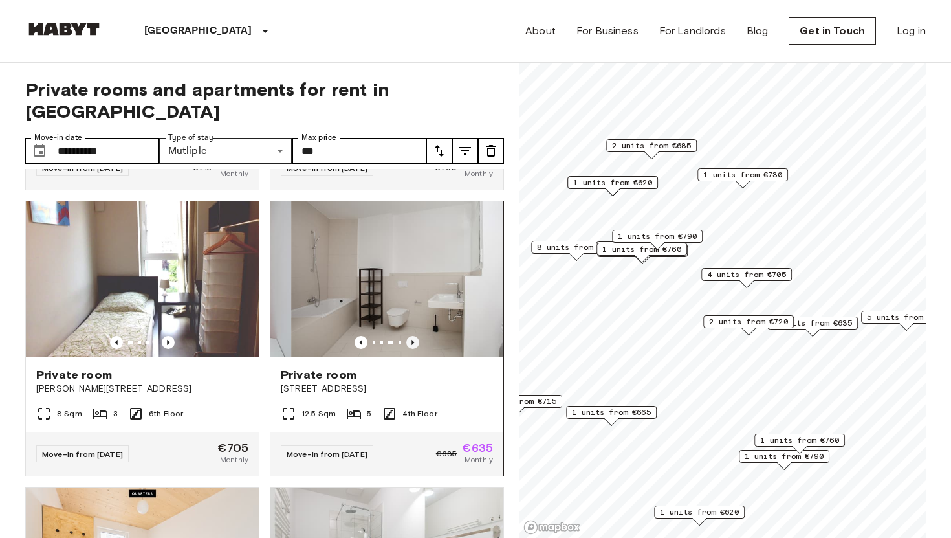
click at [415, 336] on icon "Previous image" at bounding box center [412, 342] width 13 height 13
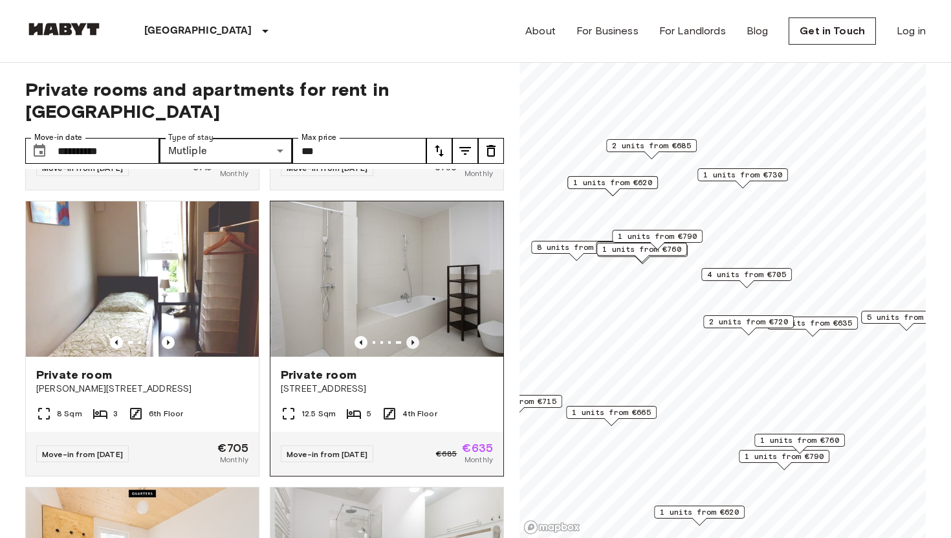
click at [415, 336] on icon "Previous image" at bounding box center [412, 342] width 13 height 13
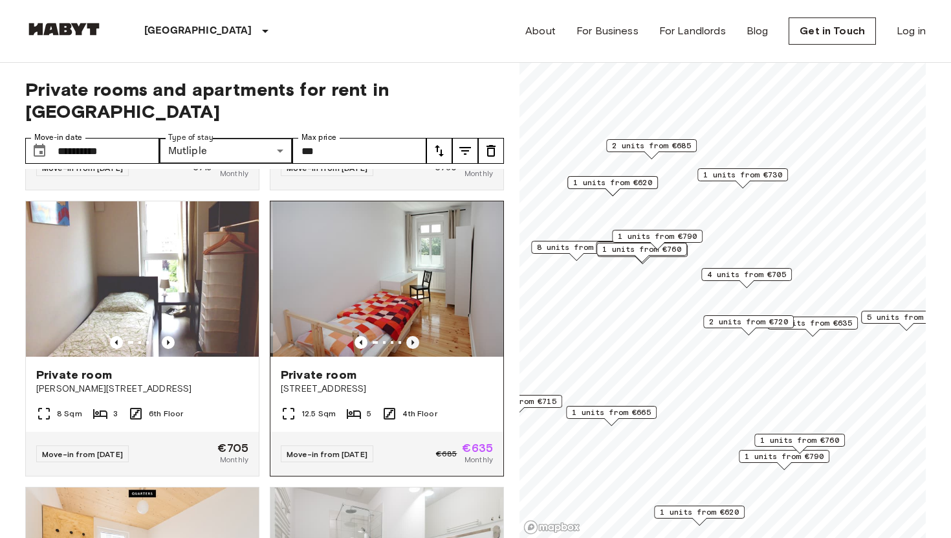
click at [415, 336] on icon "Previous image" at bounding box center [412, 342] width 13 height 13
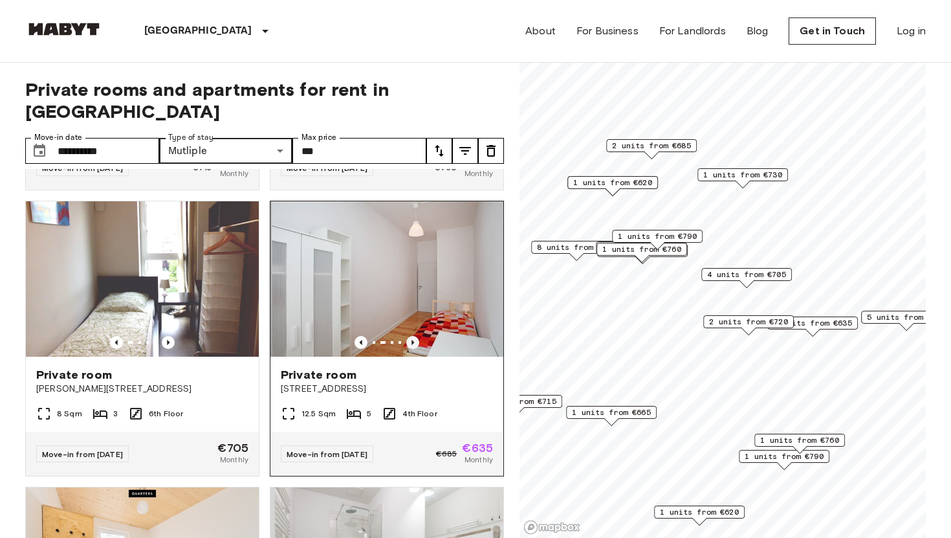
click at [415, 336] on icon "Previous image" at bounding box center [412, 342] width 13 height 13
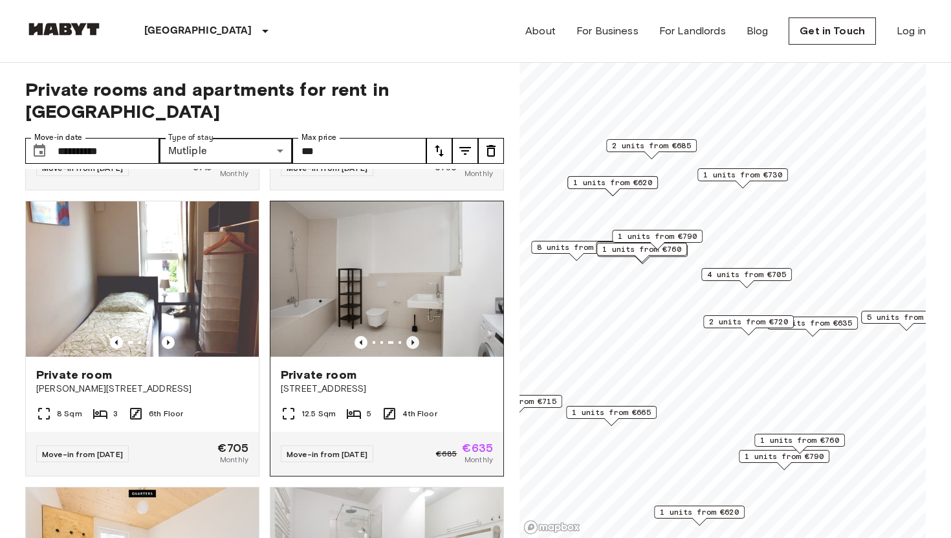
click at [415, 336] on icon "Previous image" at bounding box center [412, 342] width 13 height 13
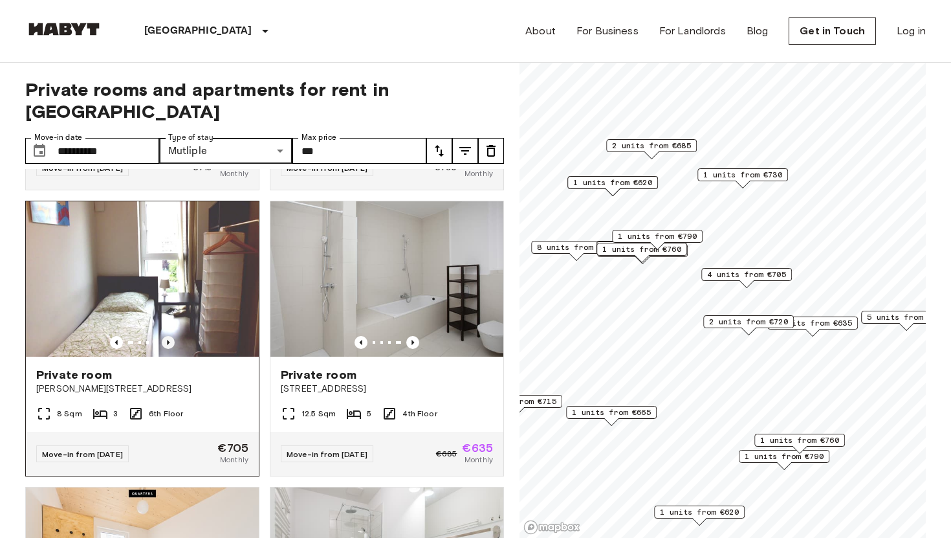
click at [170, 336] on icon "Previous image" at bounding box center [168, 342] width 13 height 13
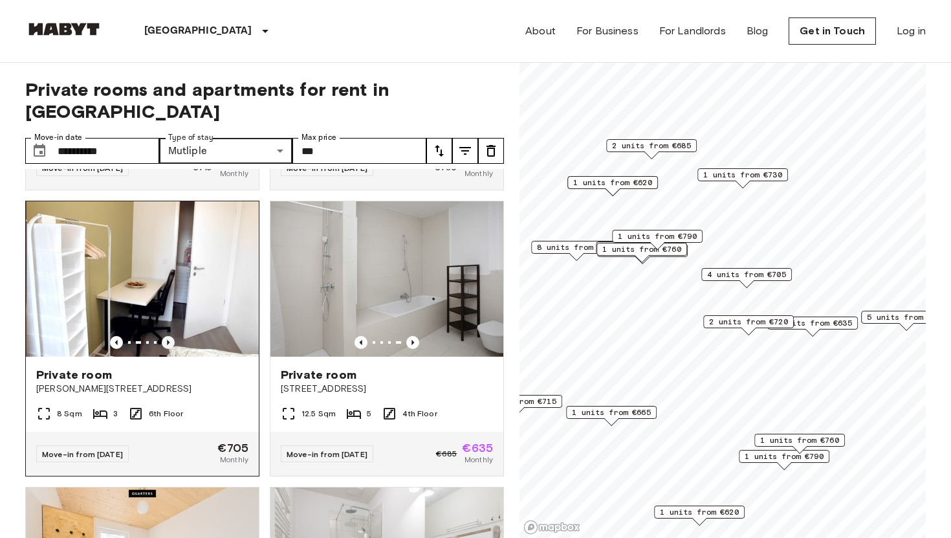
click at [170, 336] on icon "Previous image" at bounding box center [168, 342] width 13 height 13
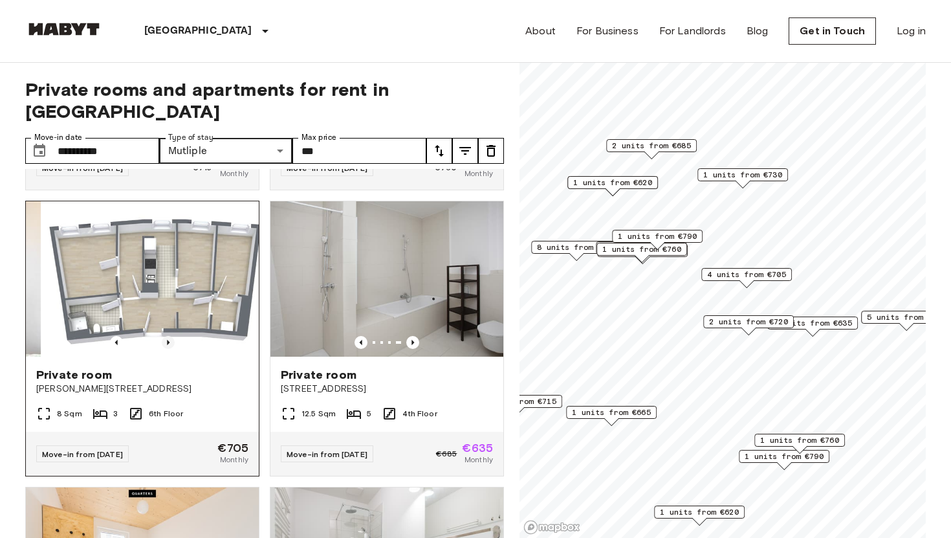
click at [170, 336] on icon "Previous image" at bounding box center [168, 342] width 13 height 13
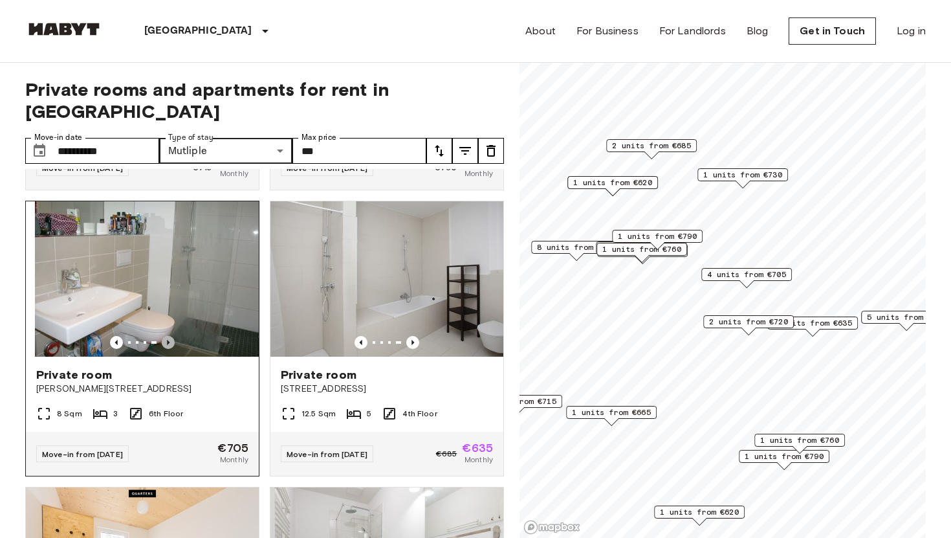
click at [170, 336] on icon "Previous image" at bounding box center [168, 342] width 13 height 13
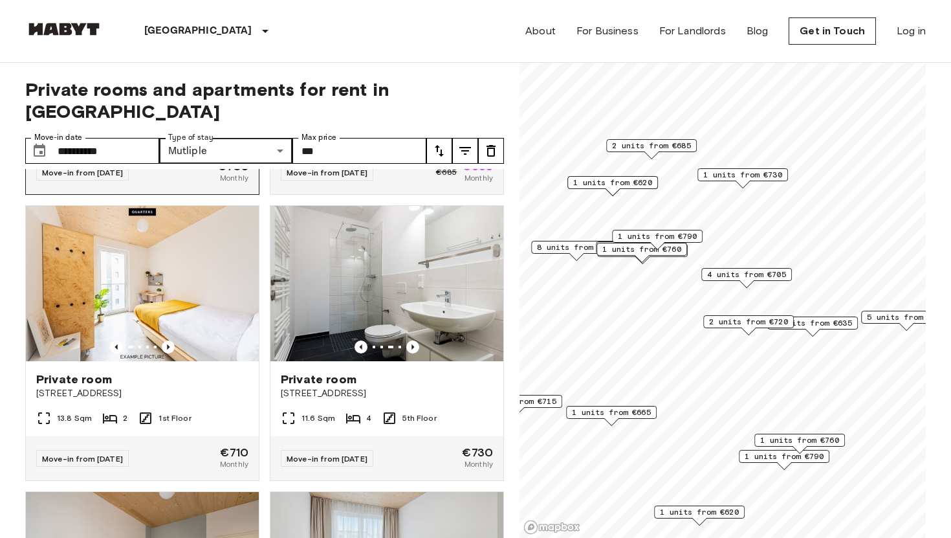
scroll to position [1406, 0]
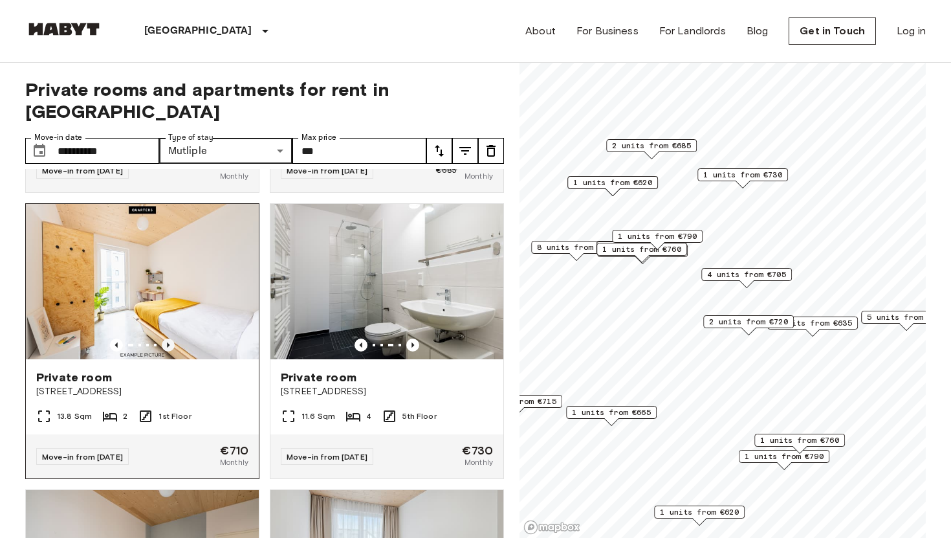
click at [170, 338] on icon "Previous image" at bounding box center [168, 344] width 13 height 13
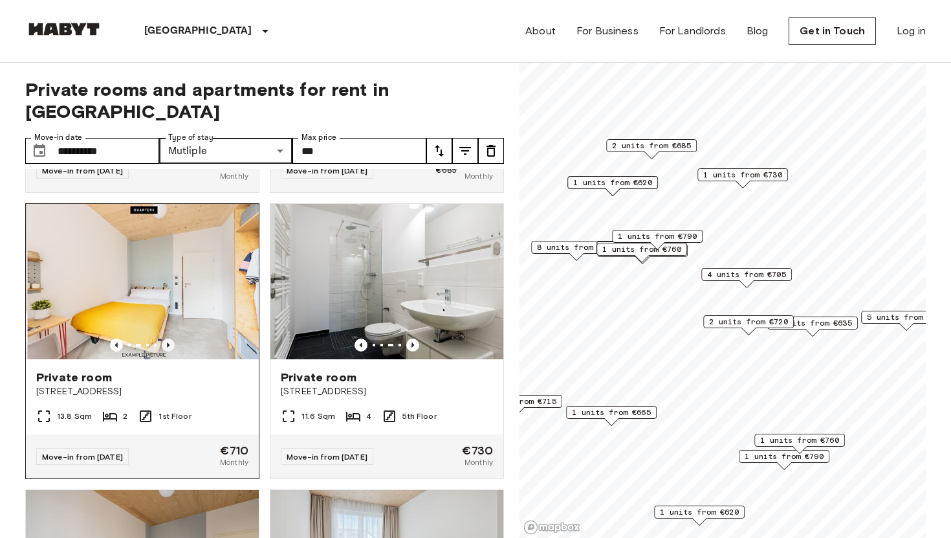
click at [170, 338] on icon "Previous image" at bounding box center [168, 344] width 13 height 13
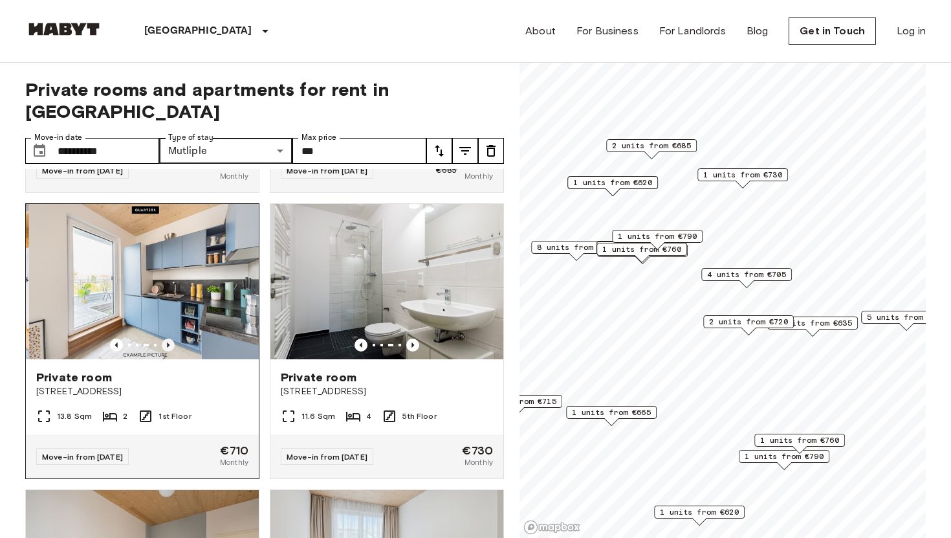
click at [170, 338] on icon "Previous image" at bounding box center [168, 344] width 13 height 13
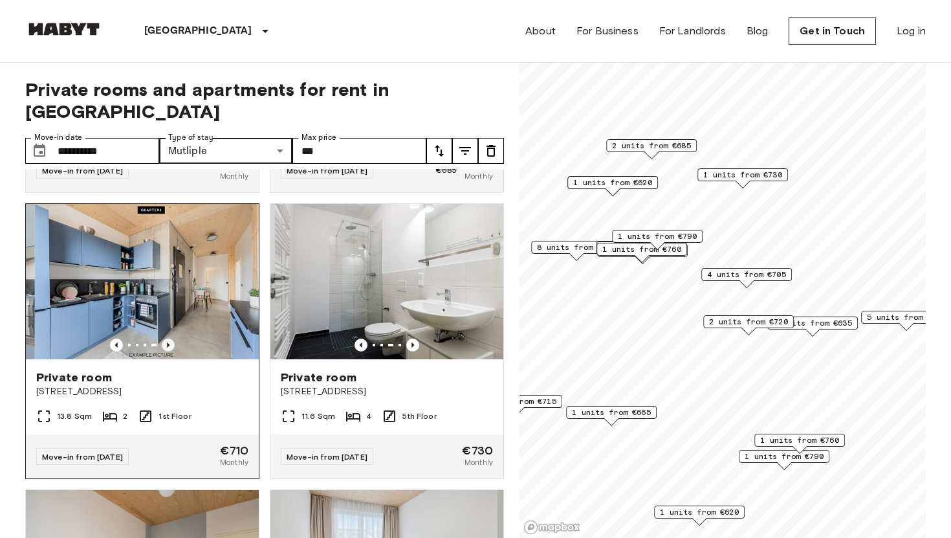
click at [170, 338] on icon "Previous image" at bounding box center [168, 344] width 13 height 13
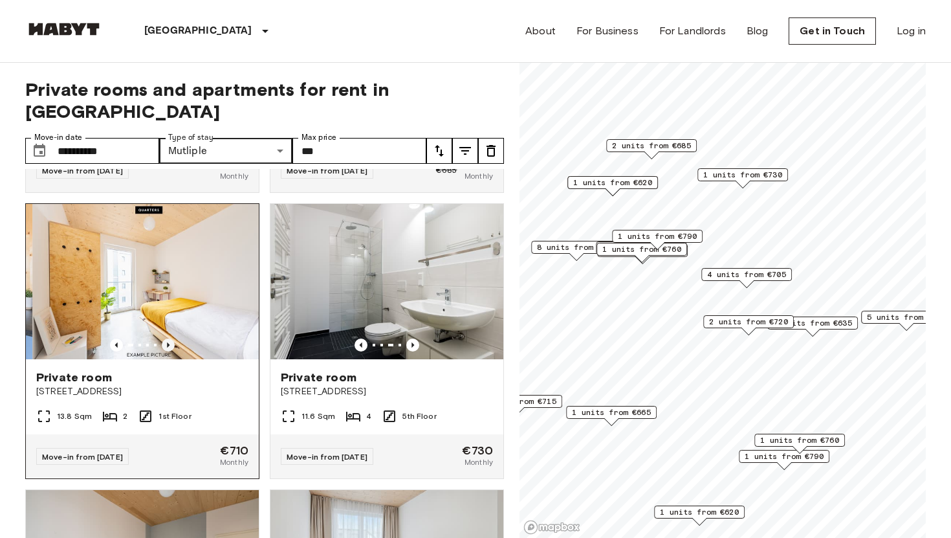
click at [170, 338] on icon "Previous image" at bounding box center [168, 344] width 13 height 13
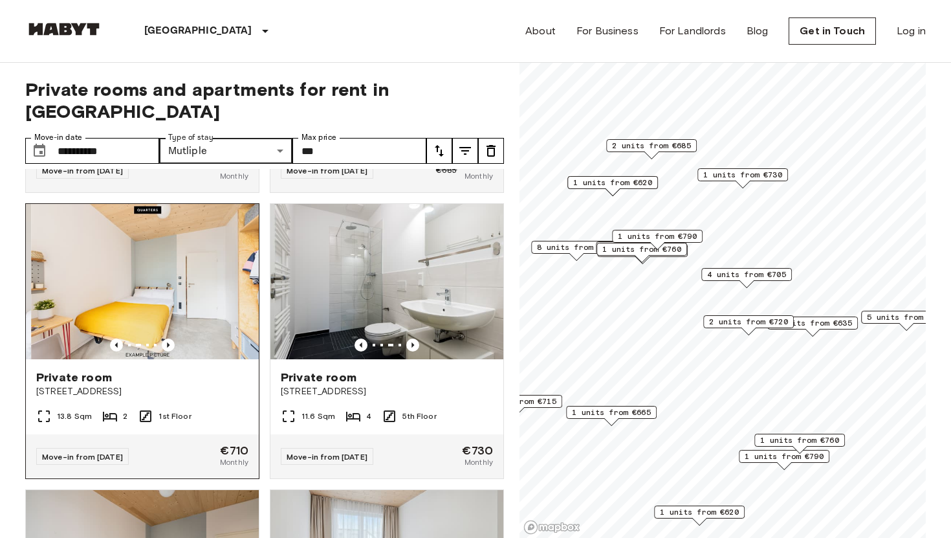
click at [191, 256] on img at bounding box center [147, 281] width 233 height 155
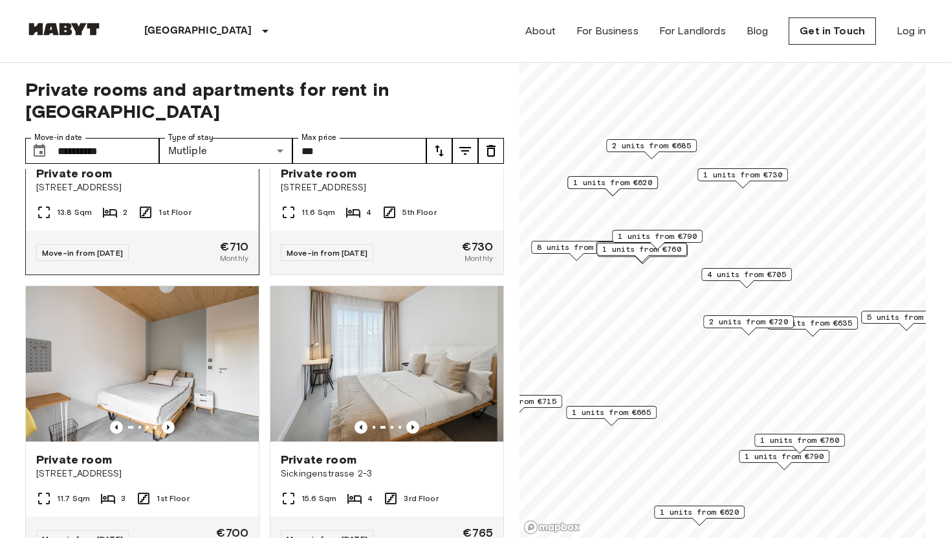
scroll to position [1611, 0]
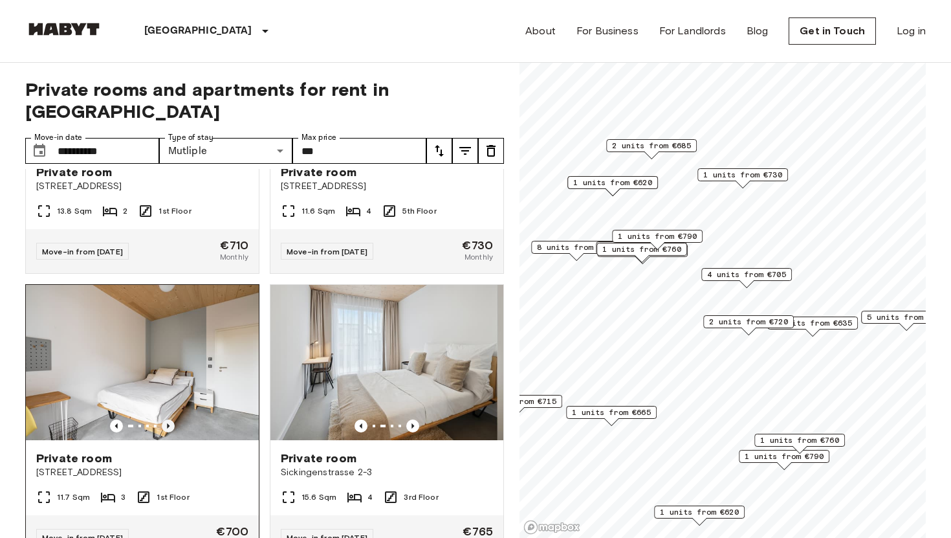
click at [169, 419] on icon "Previous image" at bounding box center [168, 425] width 13 height 13
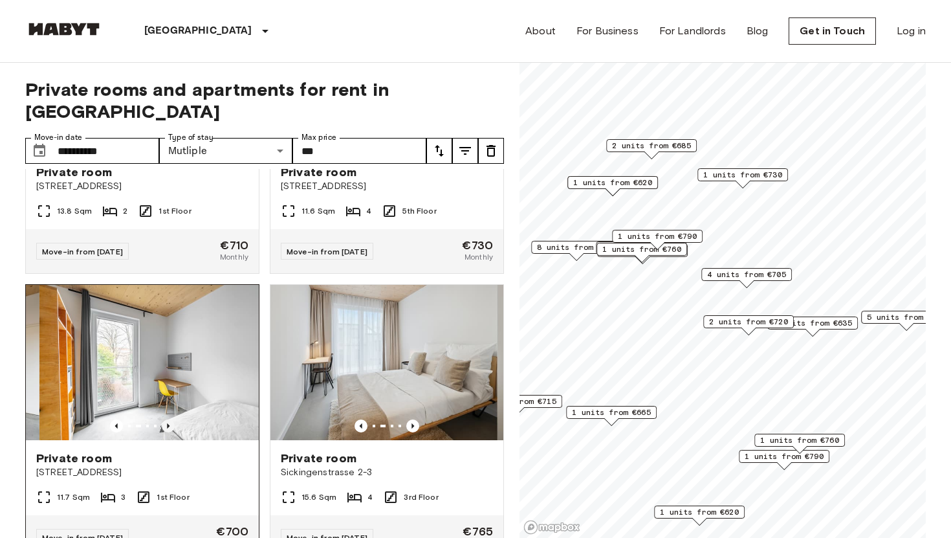
click at [169, 419] on icon "Previous image" at bounding box center [168, 425] width 13 height 13
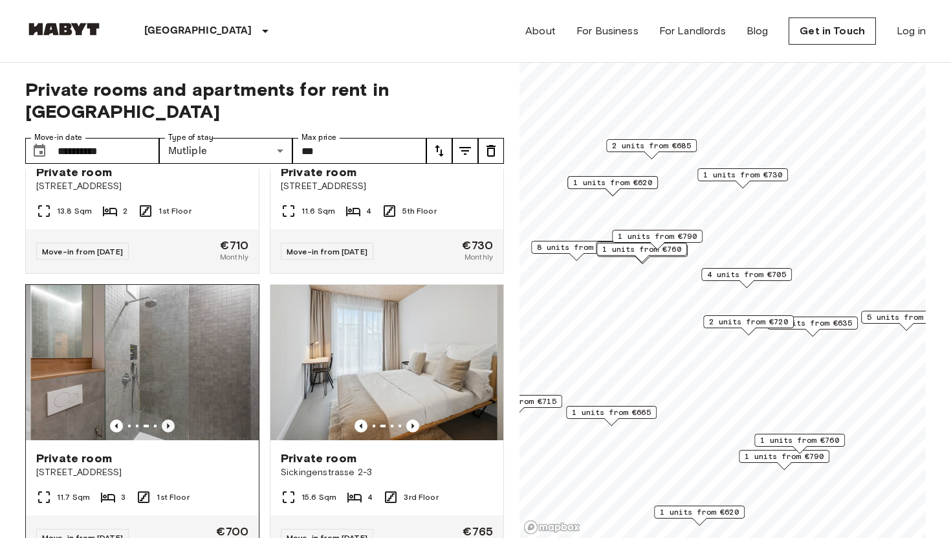
click at [169, 419] on icon "Previous image" at bounding box center [168, 425] width 13 height 13
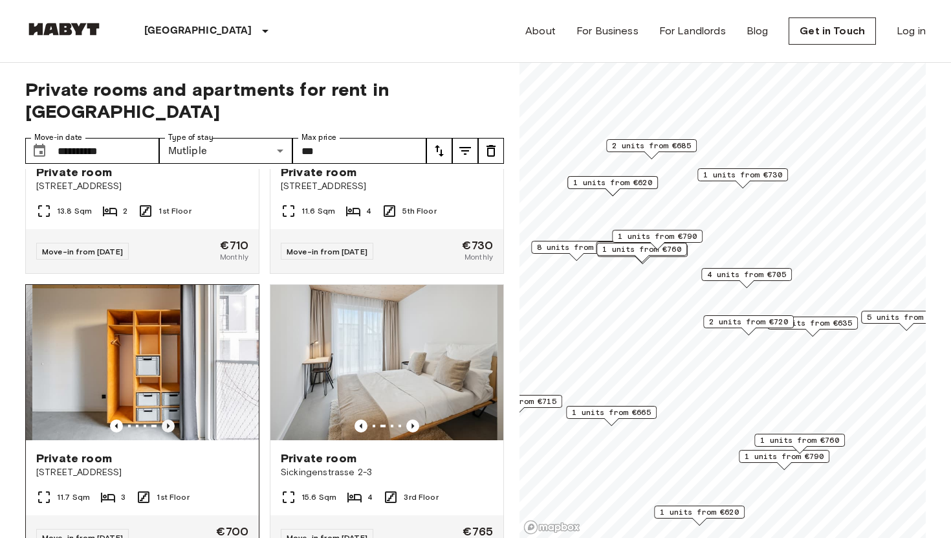
click at [169, 419] on icon "Previous image" at bounding box center [168, 425] width 13 height 13
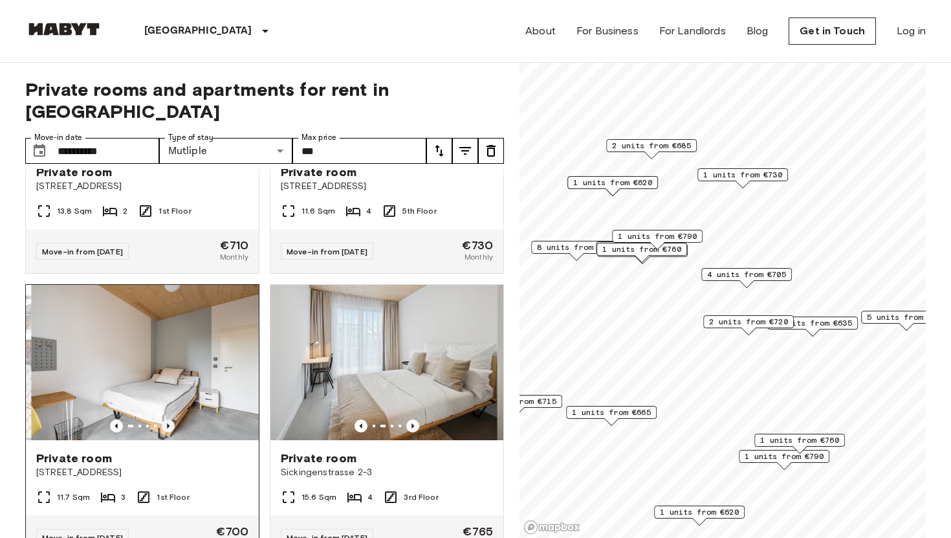
click at [169, 419] on icon "Previous image" at bounding box center [168, 425] width 13 height 13
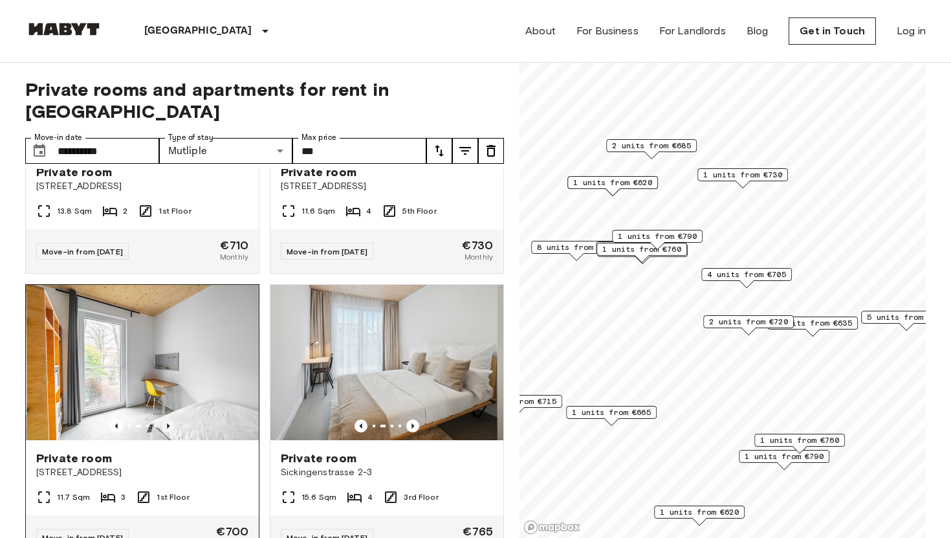
click at [169, 419] on icon "Previous image" at bounding box center [168, 425] width 13 height 13
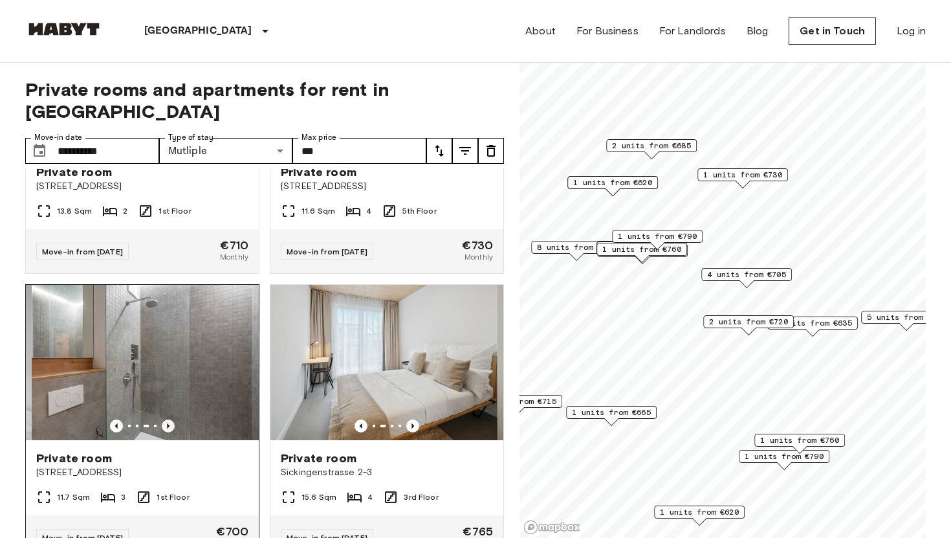
click at [169, 419] on icon "Previous image" at bounding box center [168, 425] width 13 height 13
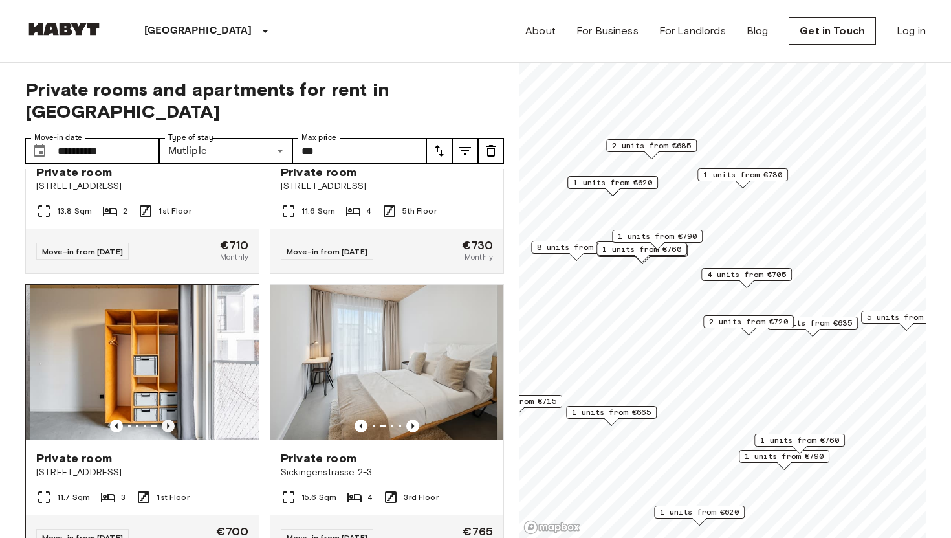
click at [169, 419] on icon "Previous image" at bounding box center [168, 425] width 13 height 13
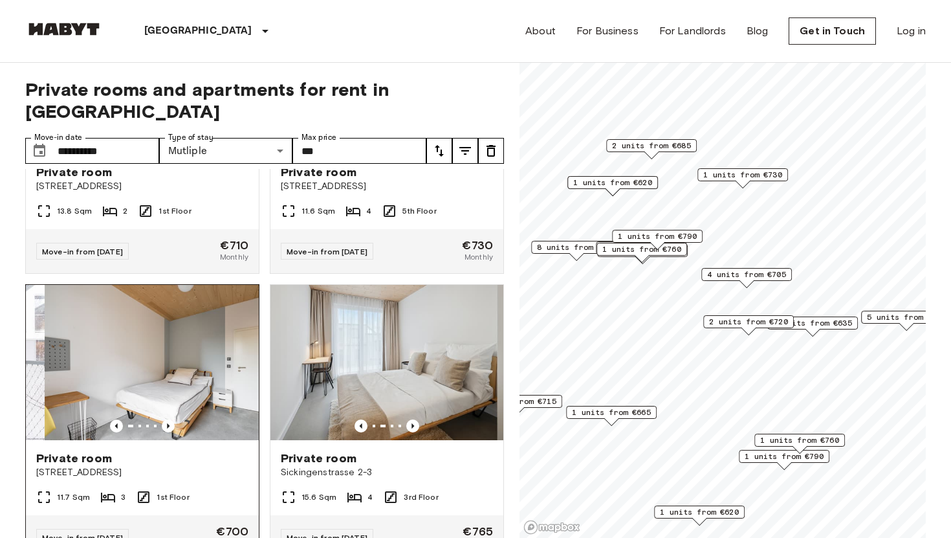
click at [177, 355] on img at bounding box center [161, 362] width 233 height 155
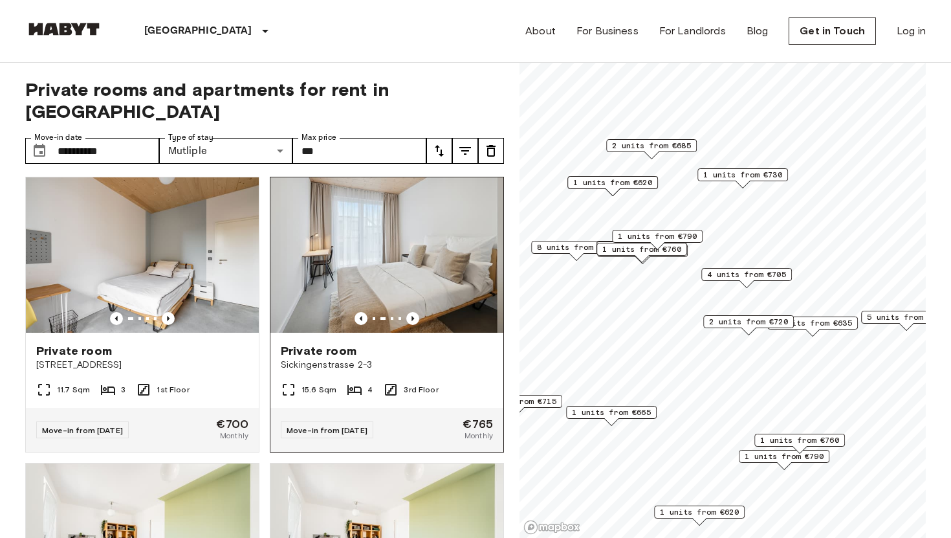
scroll to position [1724, 0]
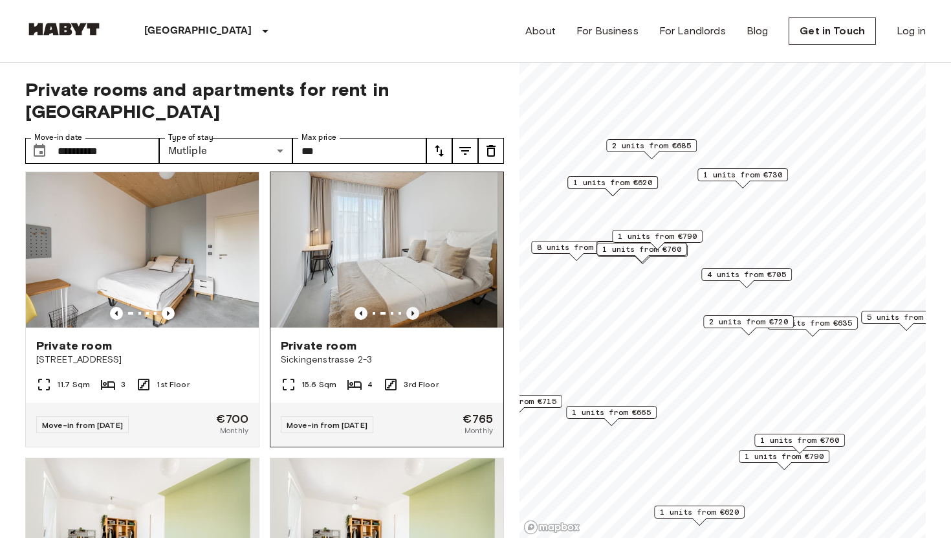
click at [413, 311] on icon "Previous image" at bounding box center [412, 313] width 3 height 5
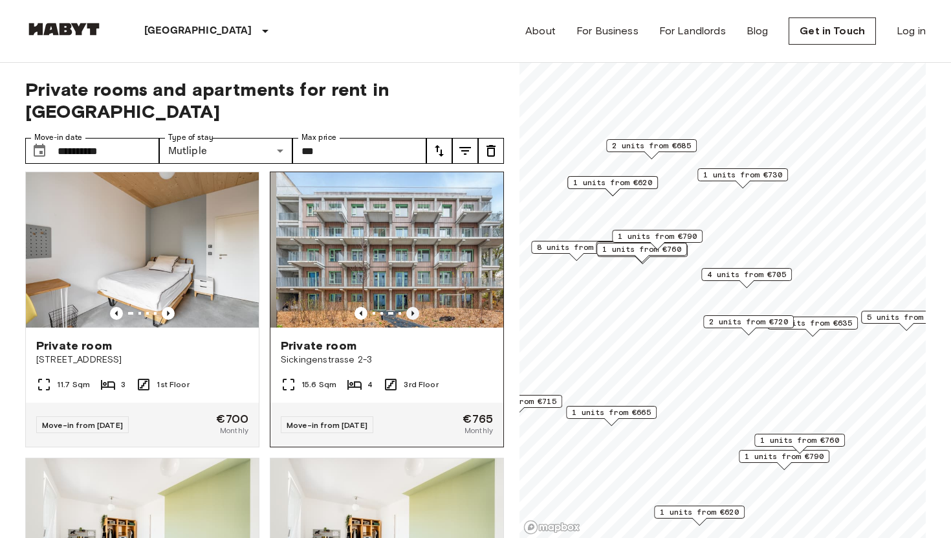
click at [413, 311] on icon "Previous image" at bounding box center [412, 313] width 3 height 5
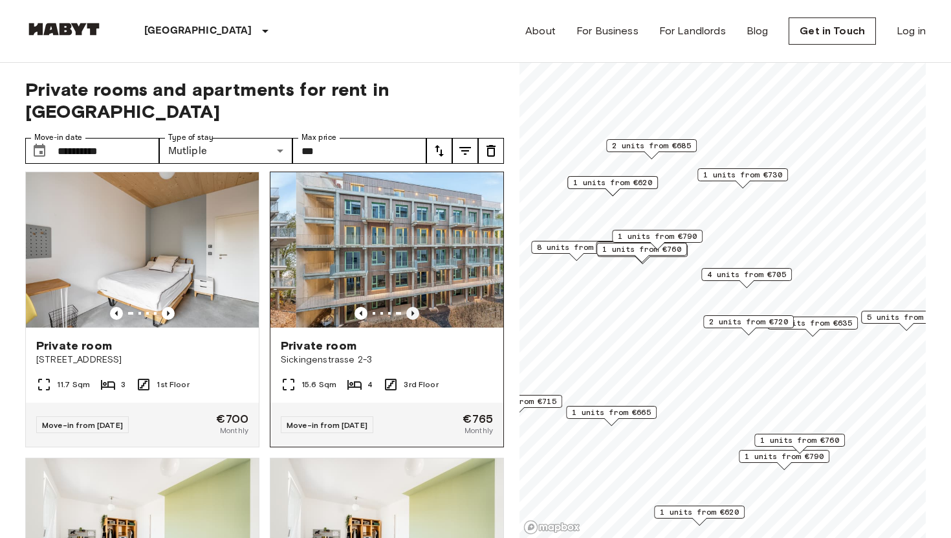
click at [413, 311] on icon "Previous image" at bounding box center [412, 313] width 3 height 5
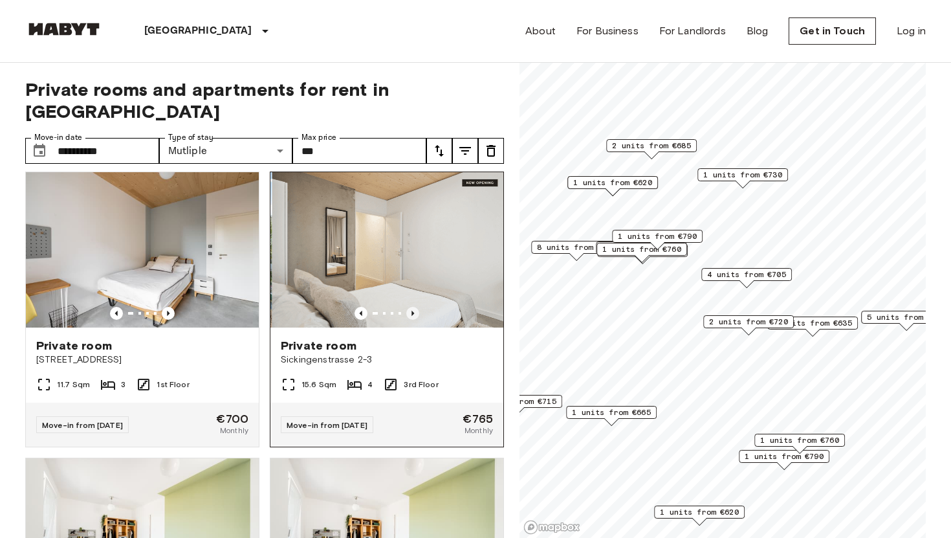
click at [413, 311] on icon "Previous image" at bounding box center [412, 313] width 3 height 5
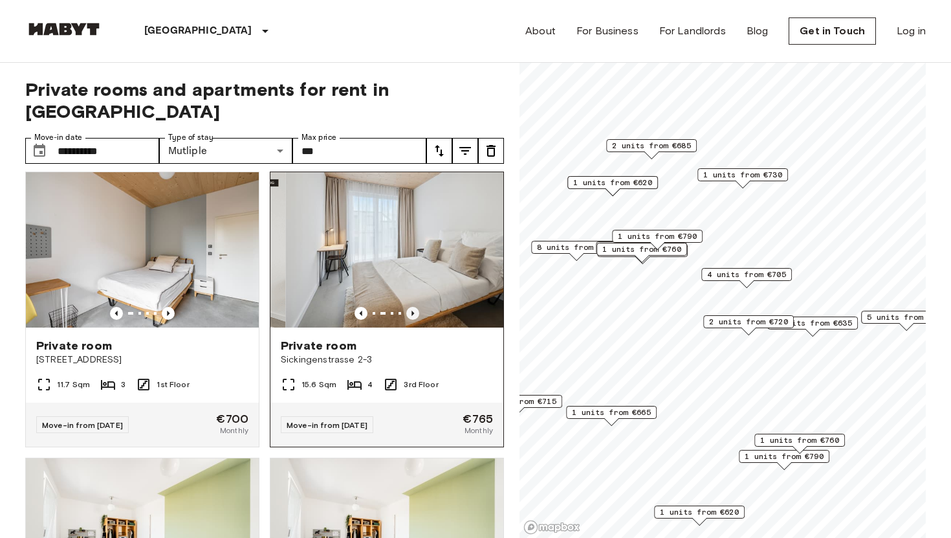
click at [413, 311] on icon "Previous image" at bounding box center [412, 313] width 3 height 5
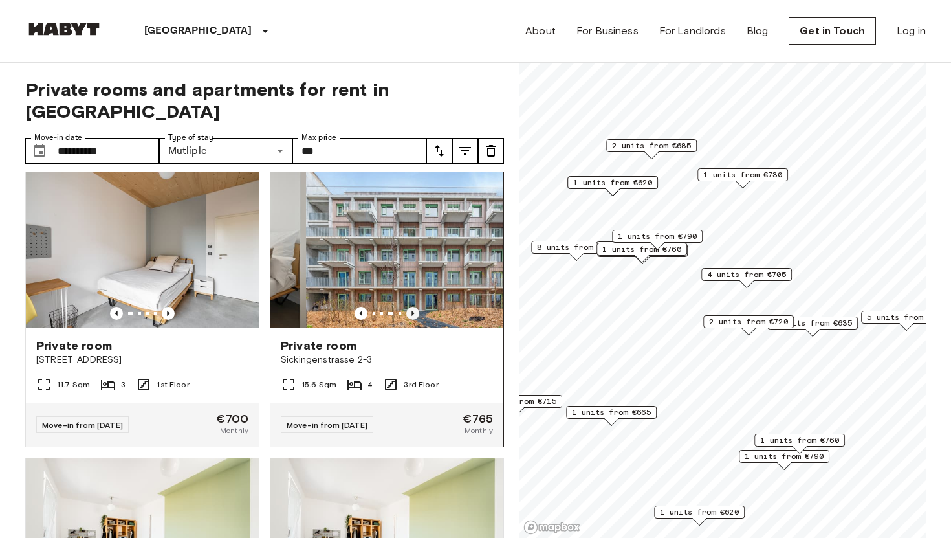
click at [413, 311] on icon "Previous image" at bounding box center [412, 313] width 3 height 5
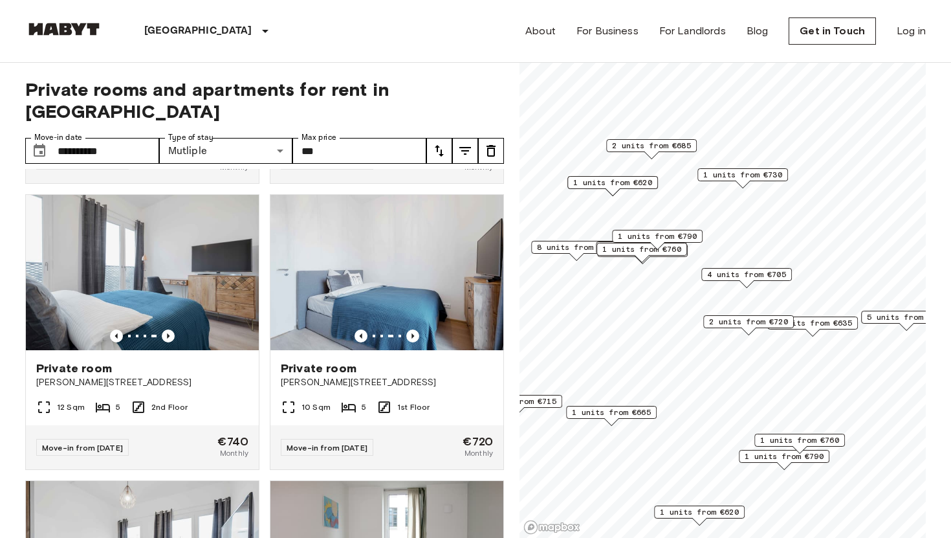
scroll to position [2305, 0]
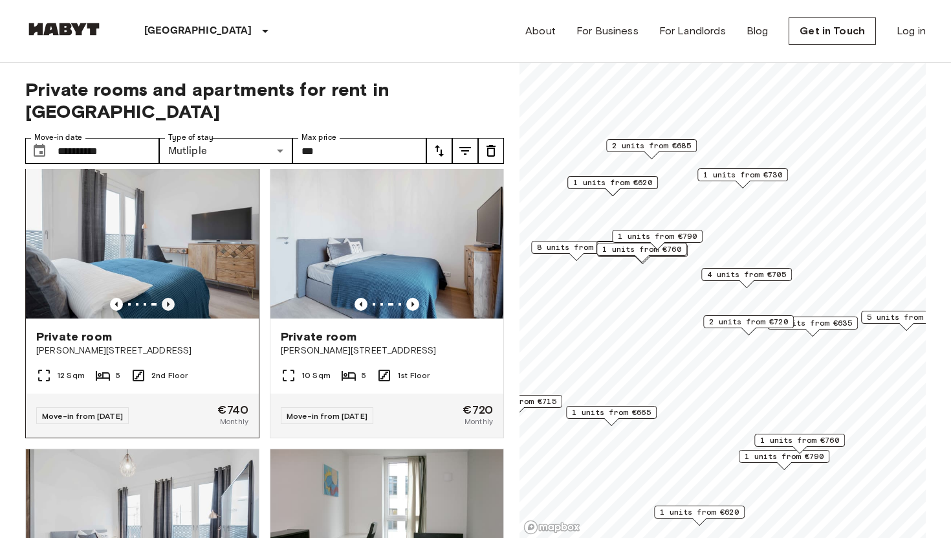
click at [169, 298] on icon "Previous image" at bounding box center [168, 304] width 13 height 13
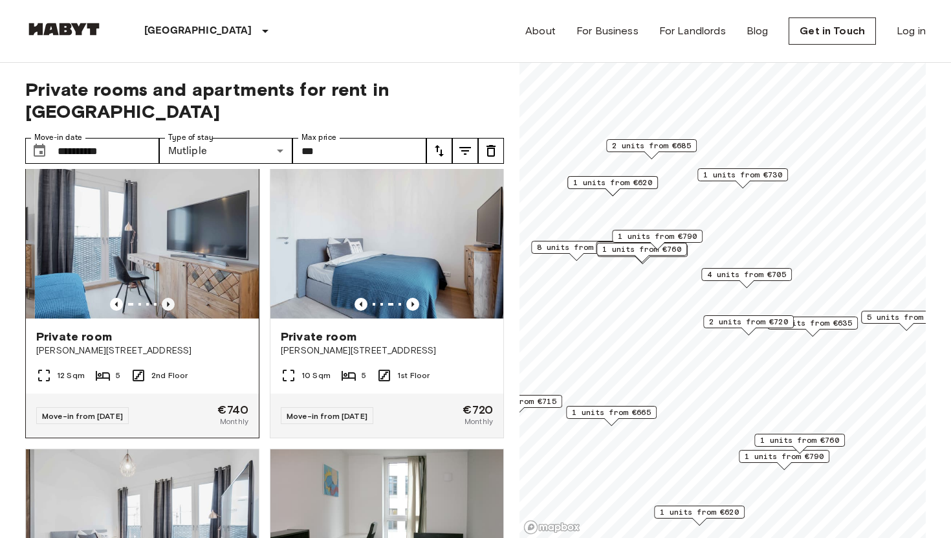
click at [169, 298] on icon "Previous image" at bounding box center [168, 304] width 13 height 13
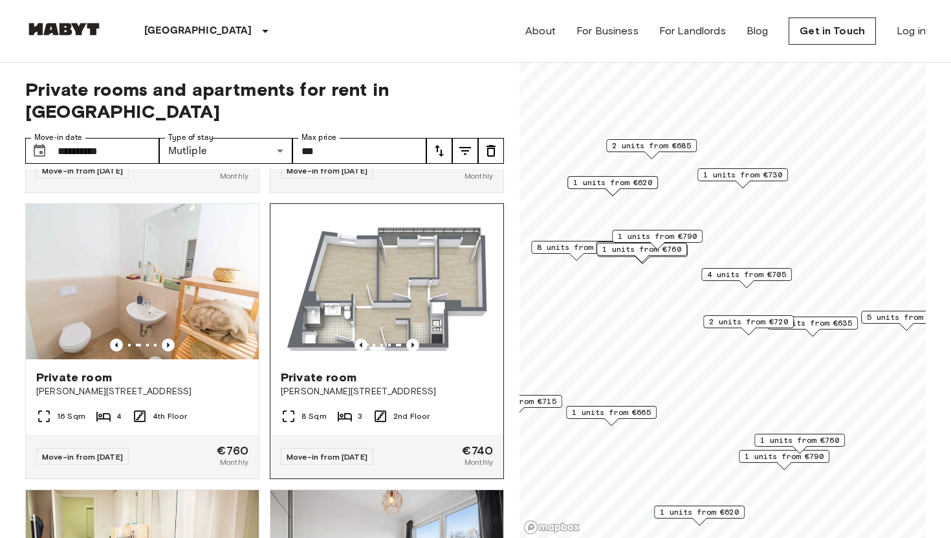
scroll to position [2834, 0]
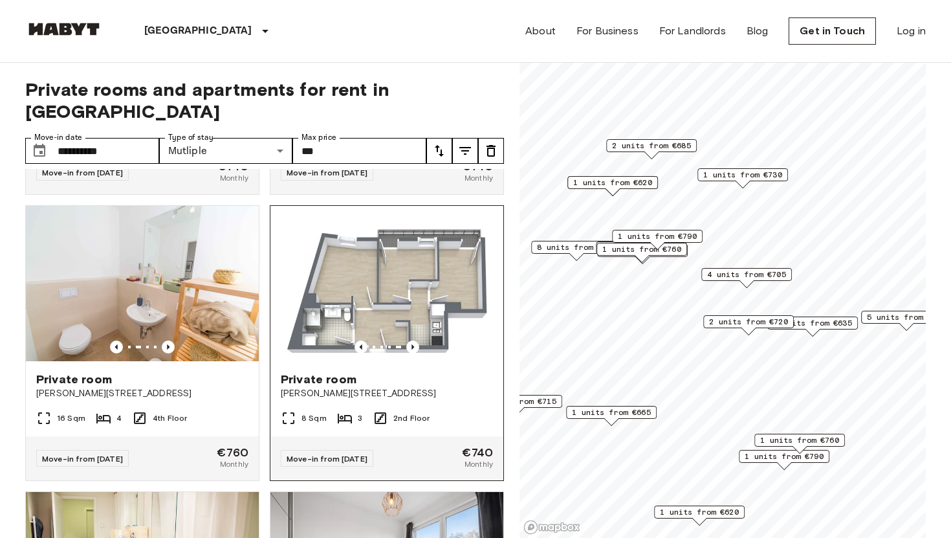
click at [415, 317] on img at bounding box center [386, 283] width 233 height 155
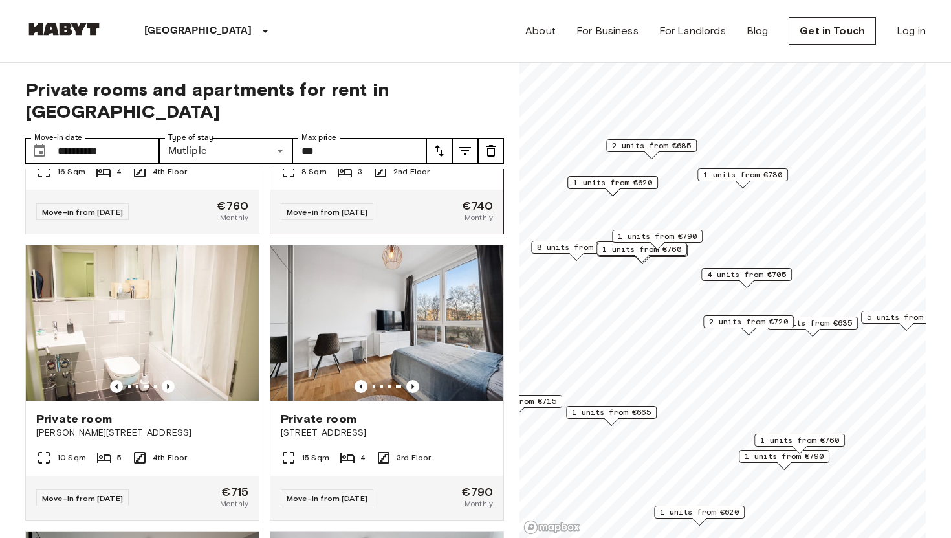
scroll to position [3111, 0]
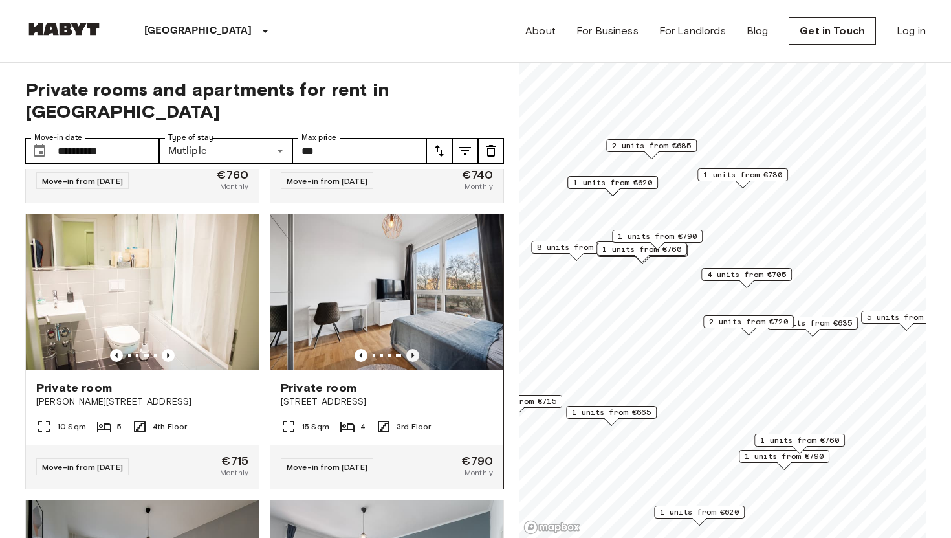
click at [411, 353] on icon "Previous image" at bounding box center [412, 355] width 3 height 5
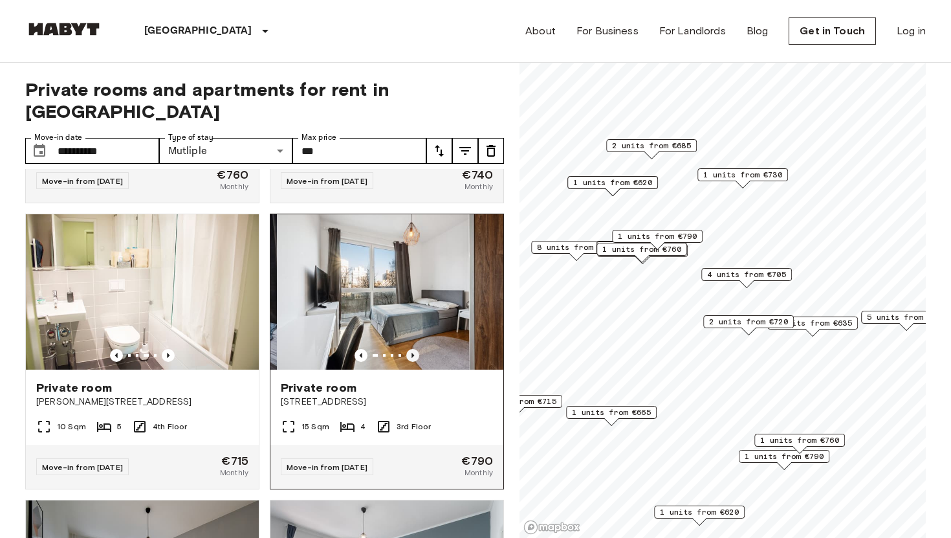
click at [411, 353] on icon "Previous image" at bounding box center [412, 355] width 3 height 5
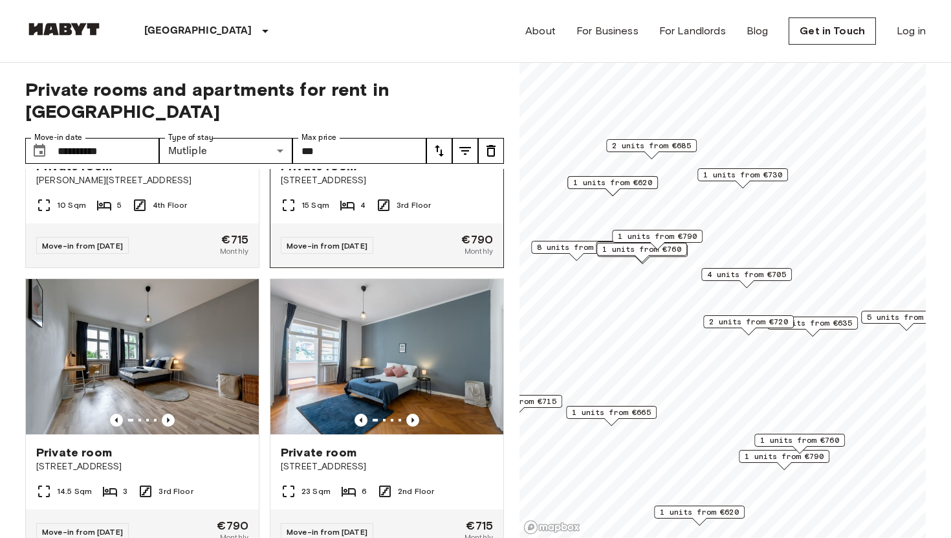
scroll to position [3393, 0]
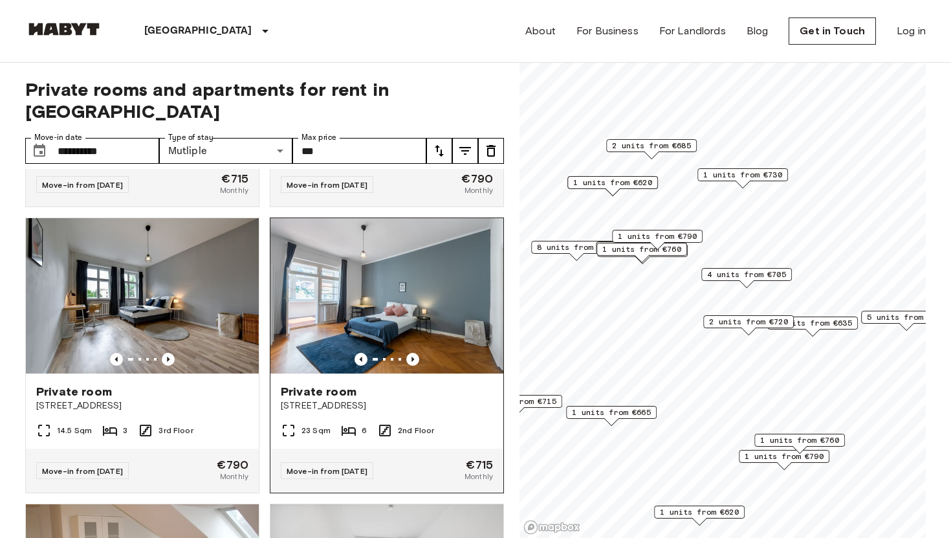
click at [437, 288] on img at bounding box center [386, 295] width 233 height 155
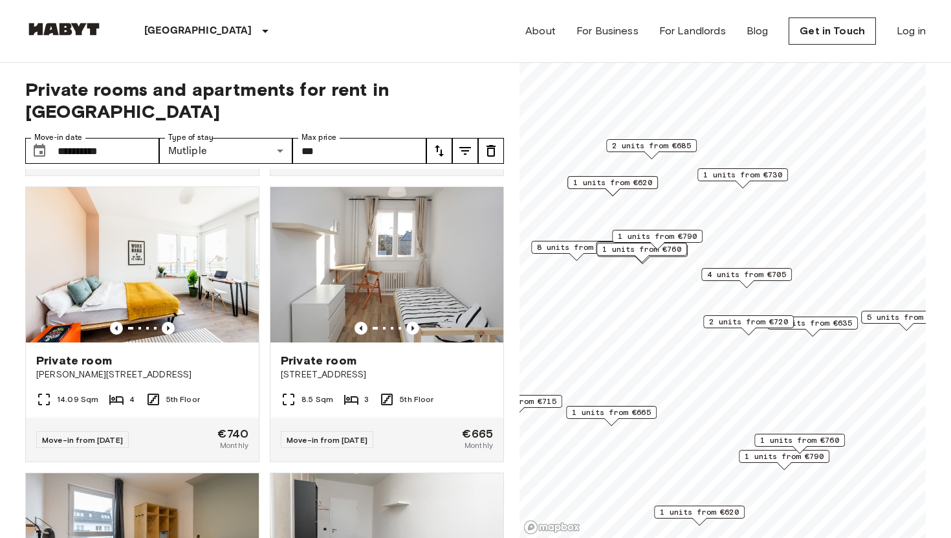
scroll to position [3989, 0]
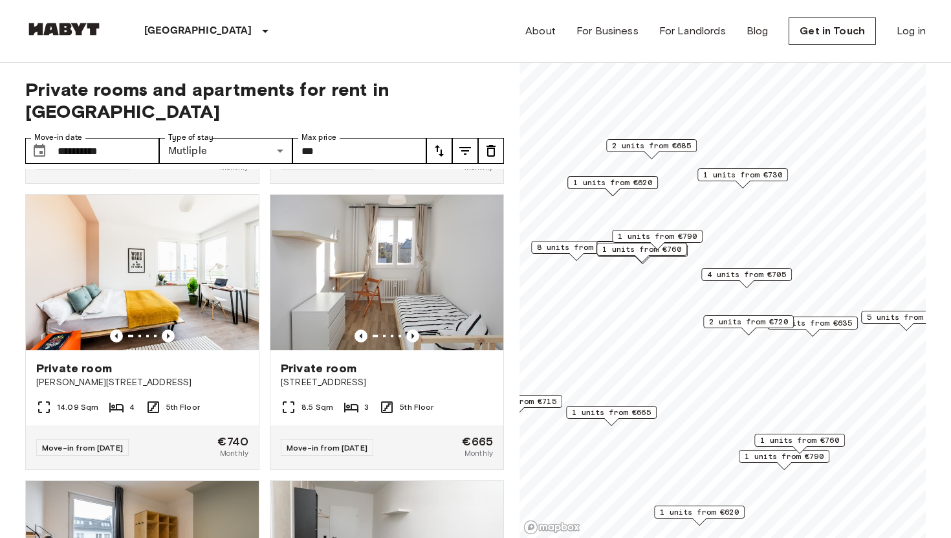
click at [461, 143] on icon "tune" at bounding box center [465, 151] width 16 height 16
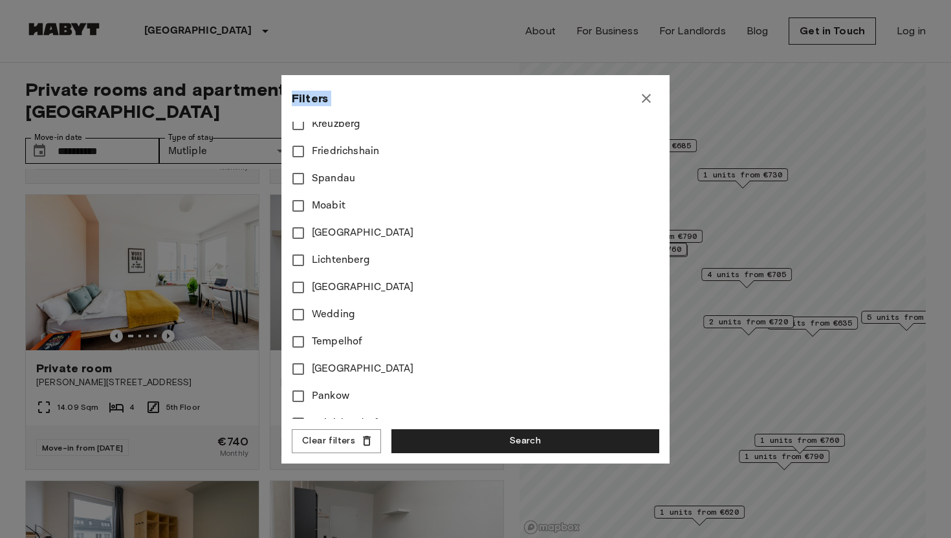
scroll to position [531, 0]
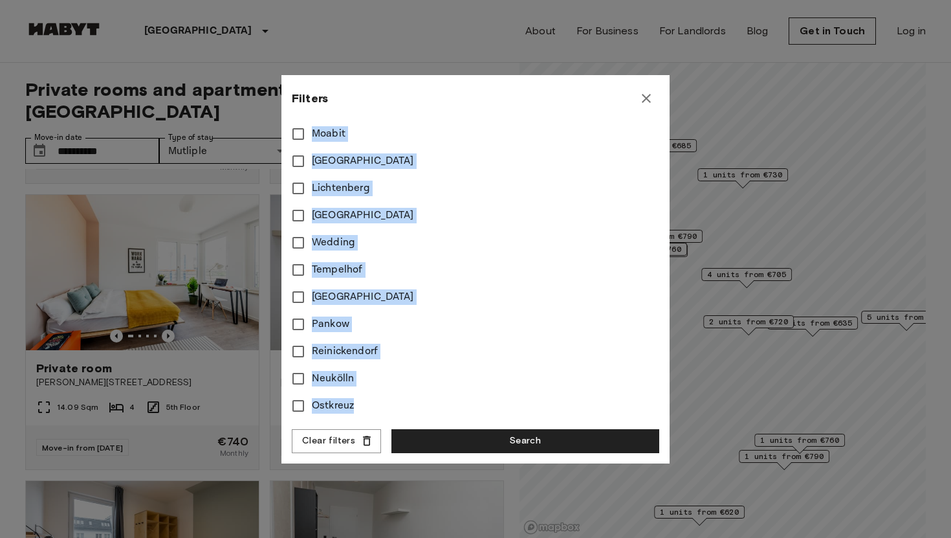
drag, startPoint x: 318, startPoint y: 221, endPoint x: 364, endPoint y: 415, distance: 198.8
click at [364, 415] on div "**********" at bounding box center [475, 271] width 367 height 298
copy div "Wilmersdorf Mitte Kreuzberg Friedrichshain Spandau Moabit Charlottenburg Lichte…"
click at [417, 235] on label "Wedding" at bounding box center [467, 242] width 364 height 27
type input "***"
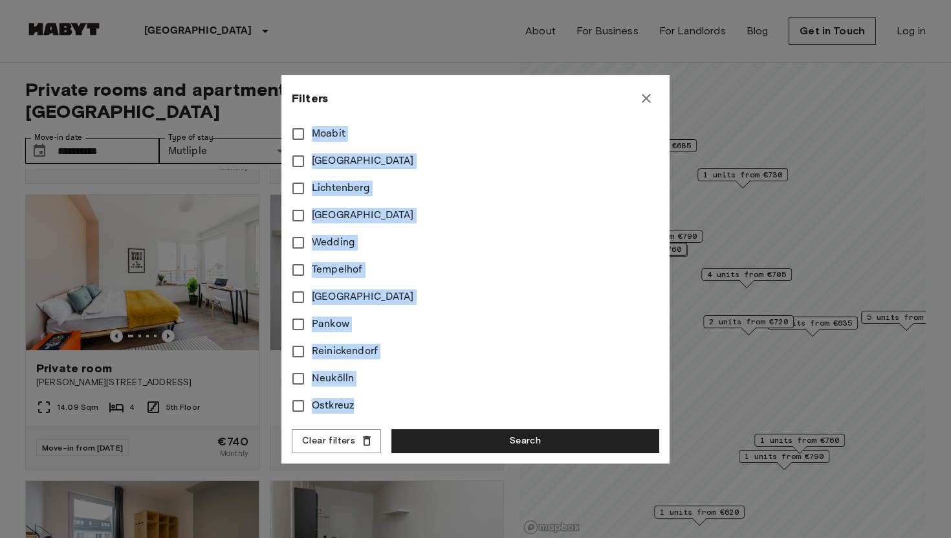
type input "**"
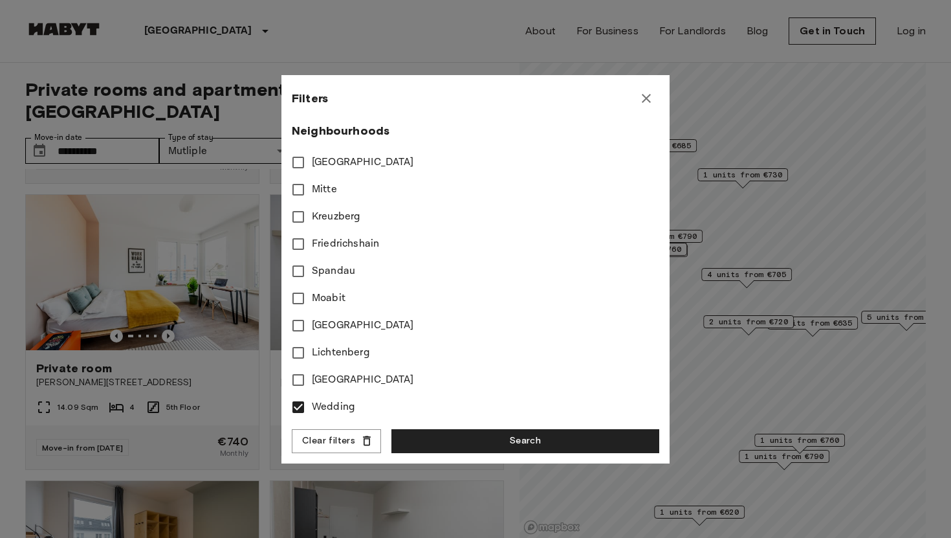
scroll to position [367, 0]
type input "***"
type input "**"
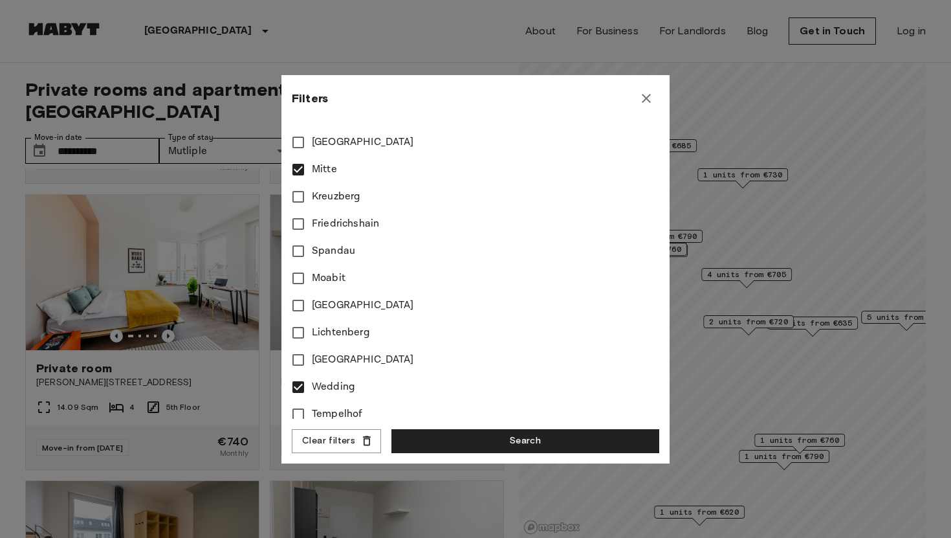
scroll to position [389, 0]
type input "***"
type input "**"
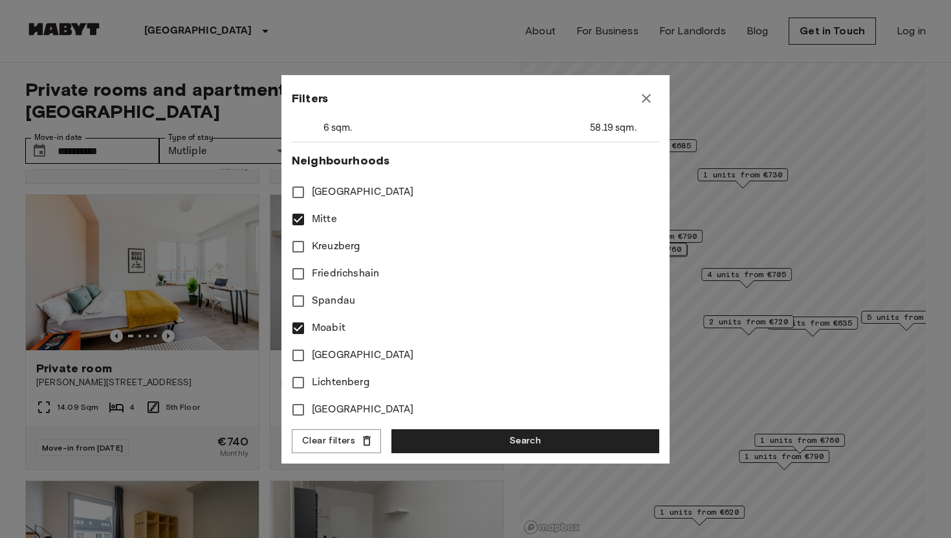
scroll to position [331, 0]
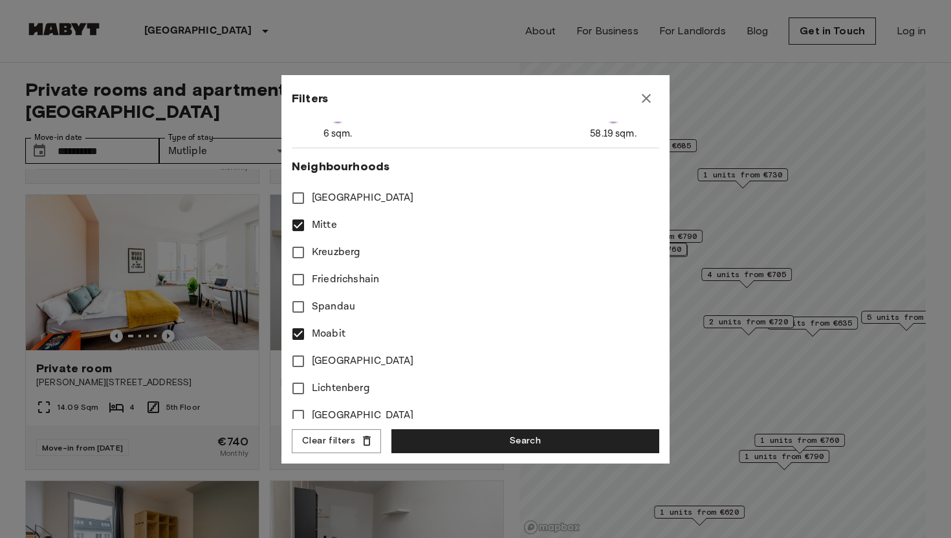
type input "***"
type input "**"
type input "***"
type input "**"
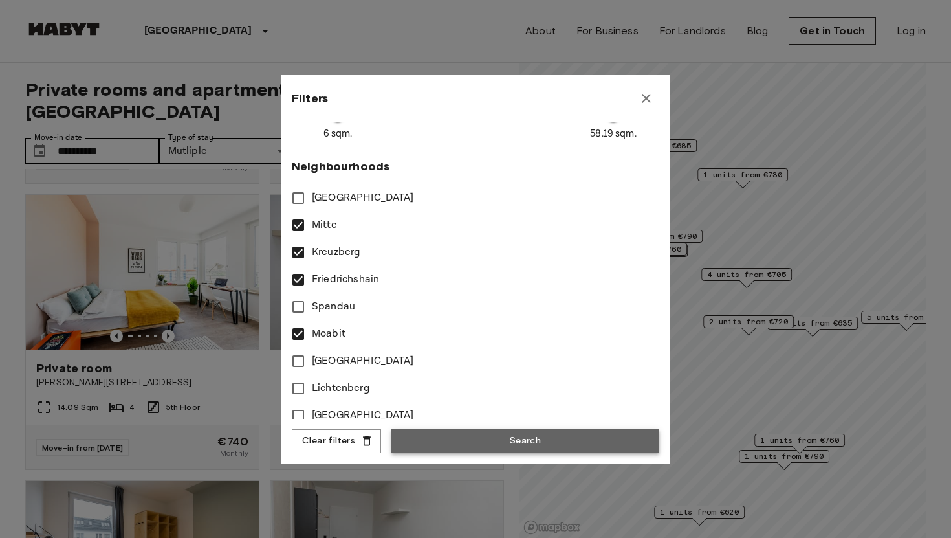
click at [512, 443] on button "Search" at bounding box center [525, 441] width 268 height 24
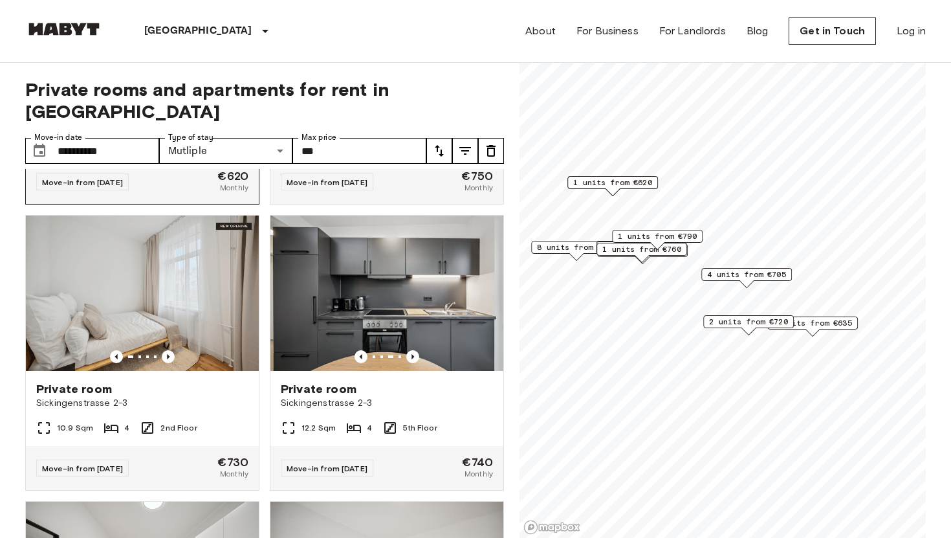
scroll to position [3683, 0]
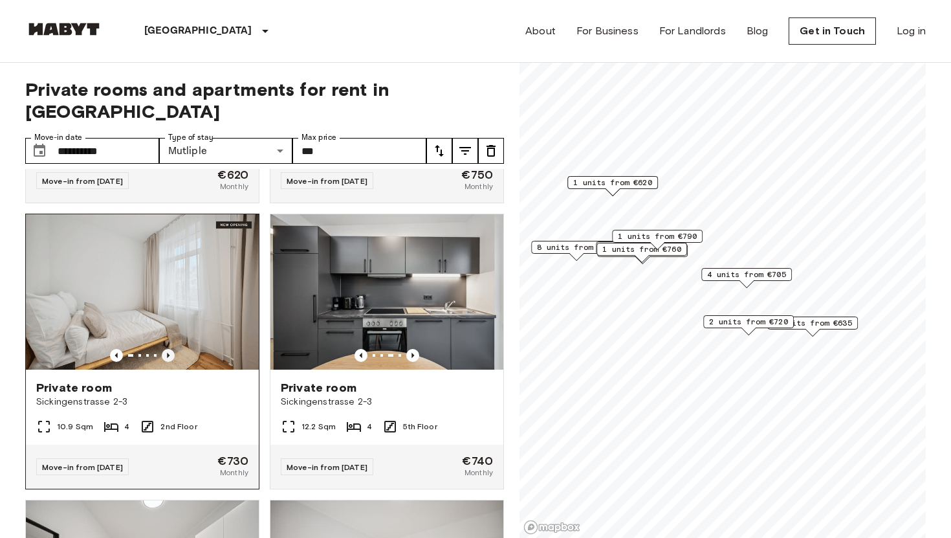
click at [168, 349] on icon "Previous image" at bounding box center [168, 355] width 13 height 13
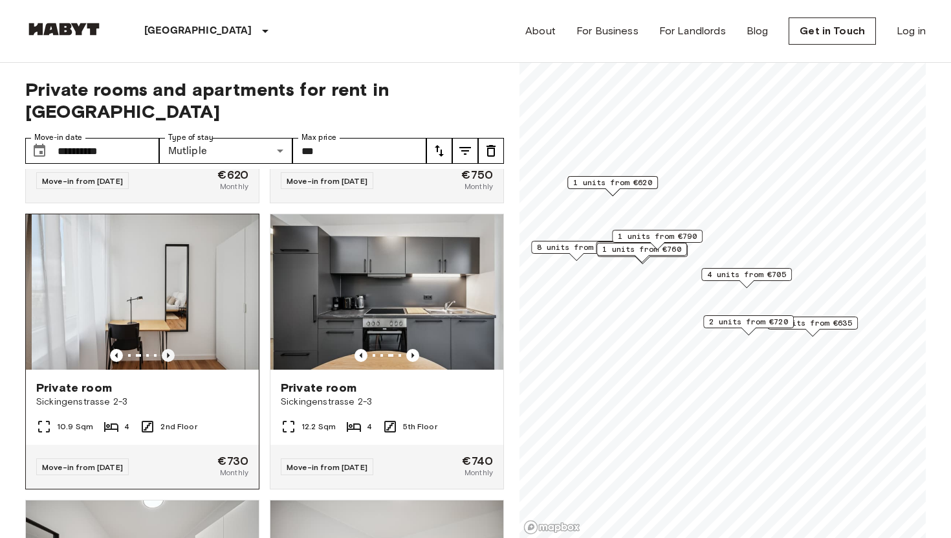
click at [168, 349] on icon "Previous image" at bounding box center [168, 355] width 13 height 13
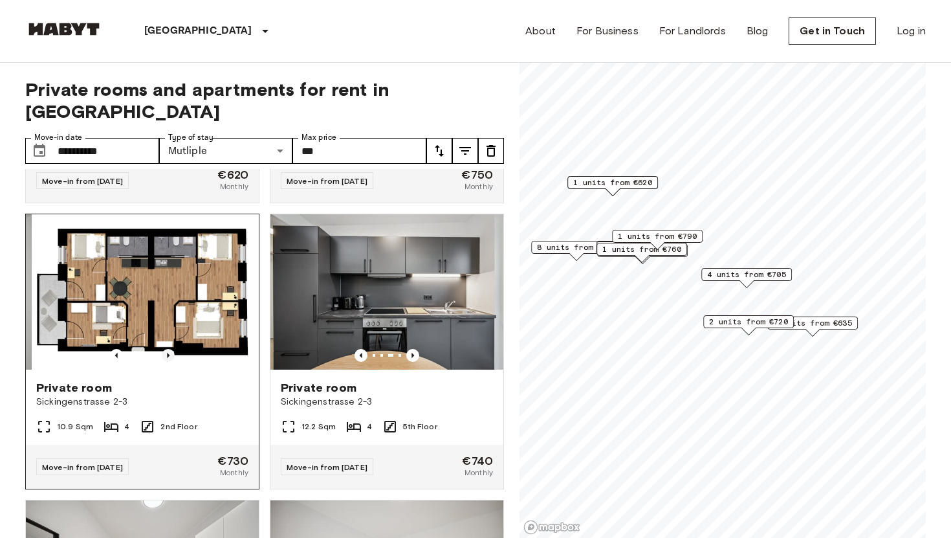
click at [168, 349] on icon "Previous image" at bounding box center [168, 355] width 13 height 13
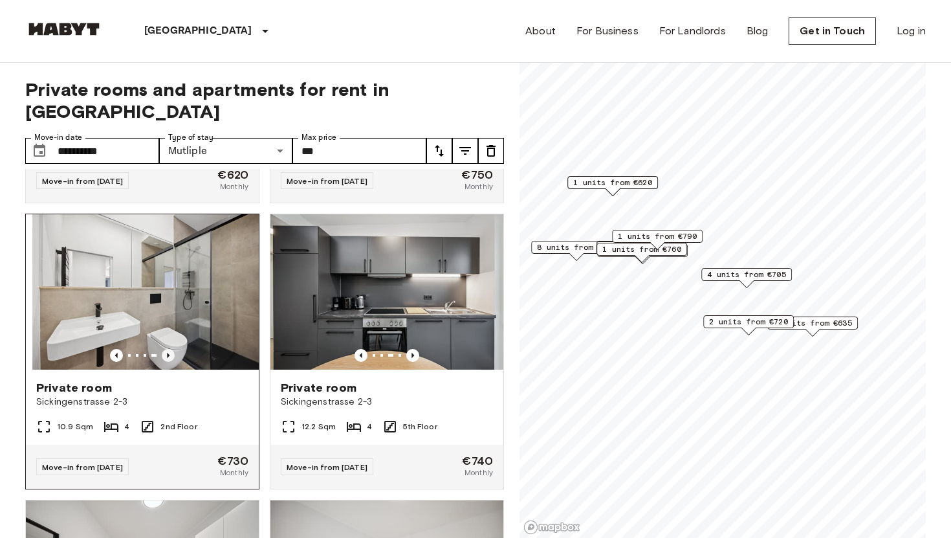
click at [168, 349] on icon "Previous image" at bounding box center [168, 355] width 13 height 13
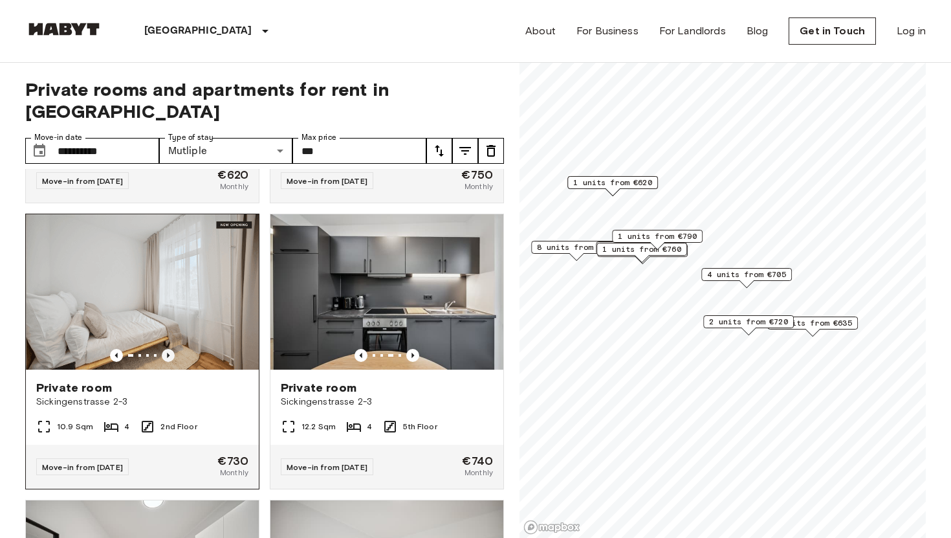
click at [168, 349] on icon "Previous image" at bounding box center [168, 355] width 13 height 13
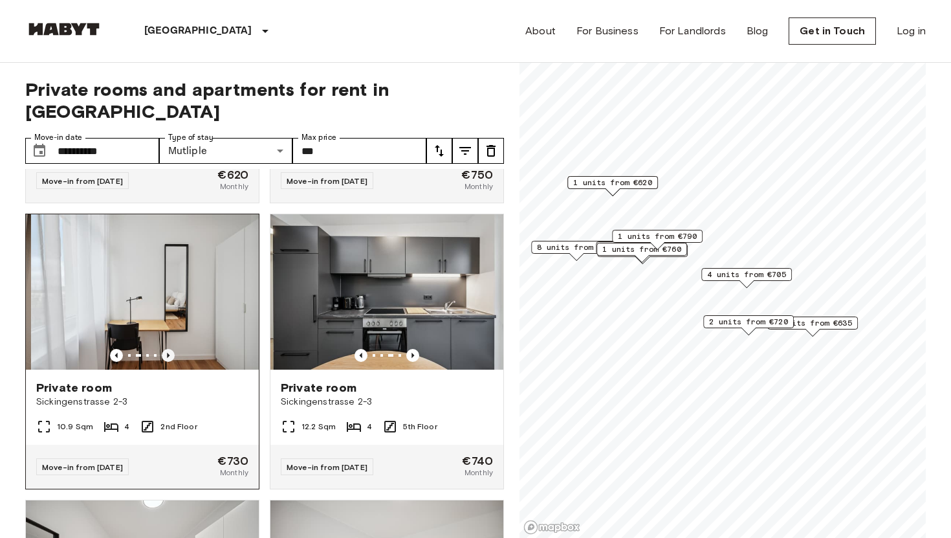
click at [168, 349] on icon "Previous image" at bounding box center [168, 355] width 13 height 13
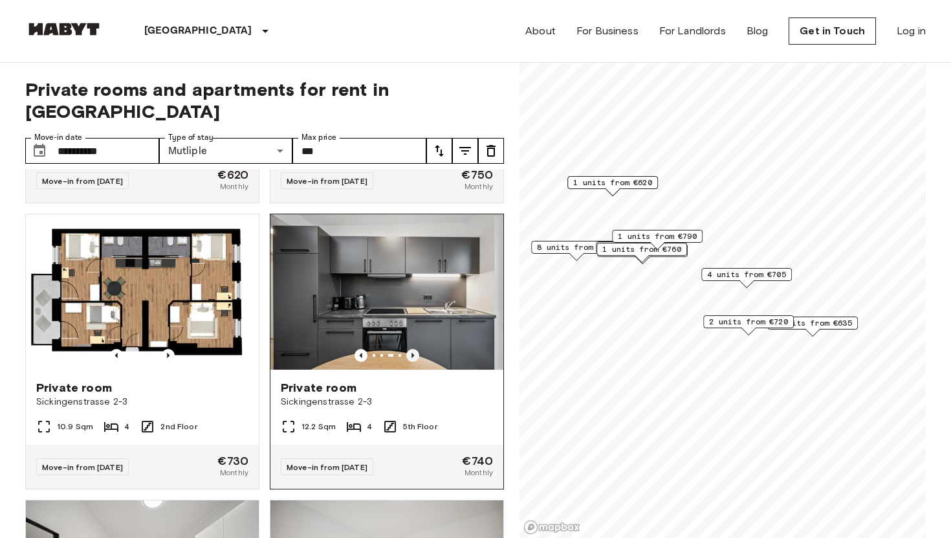
click at [415, 349] on icon "Previous image" at bounding box center [412, 355] width 13 height 13
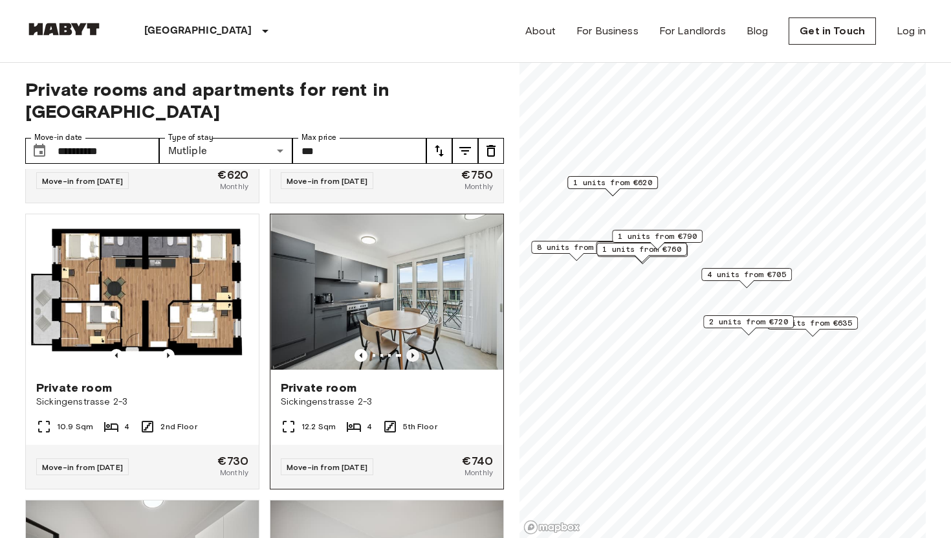
click at [415, 349] on icon "Previous image" at bounding box center [412, 355] width 13 height 13
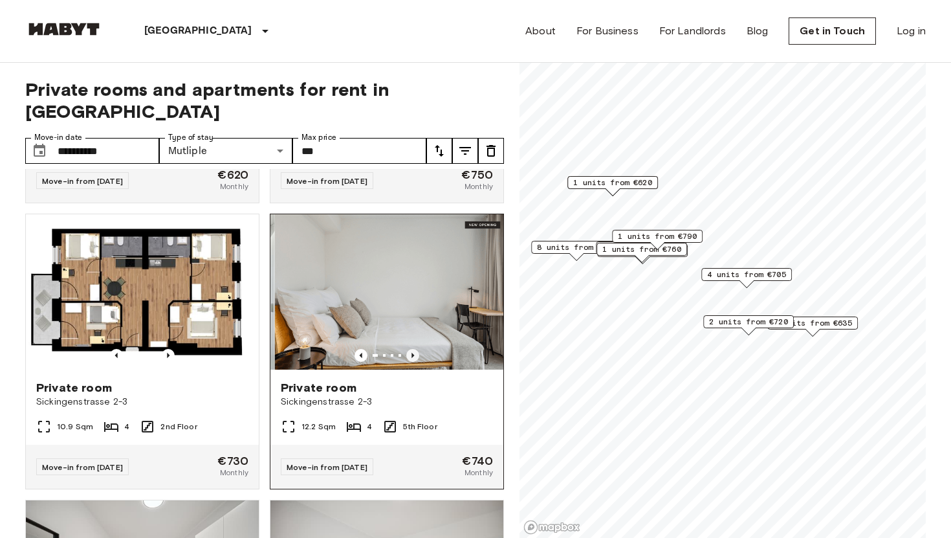
click at [415, 349] on icon "Previous image" at bounding box center [412, 355] width 13 height 13
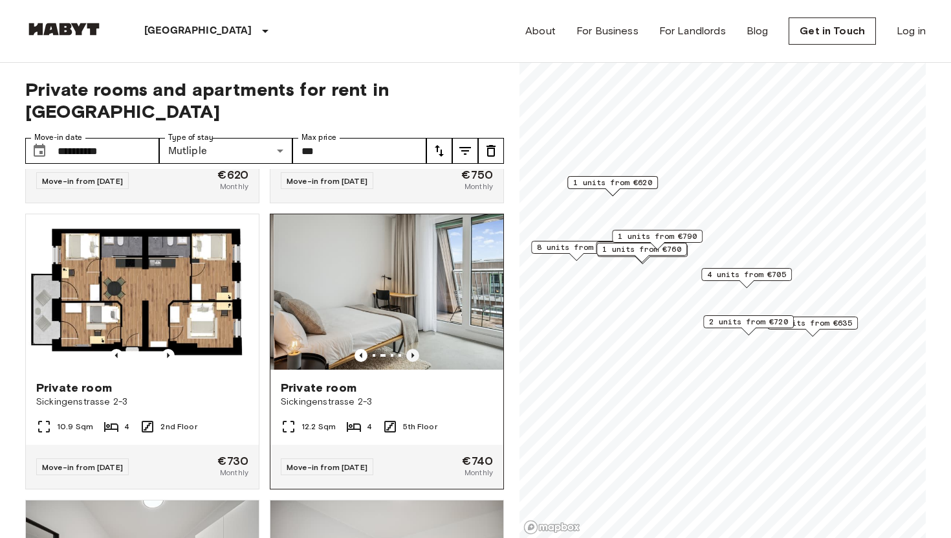
click at [415, 349] on icon "Previous image" at bounding box center [412, 355] width 13 height 13
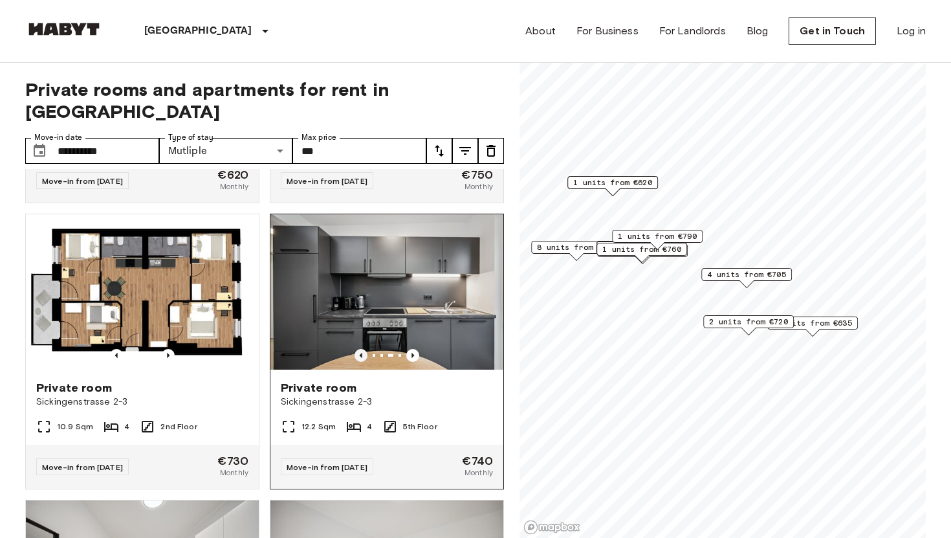
click at [360, 349] on icon "Previous image" at bounding box center [361, 355] width 13 height 13
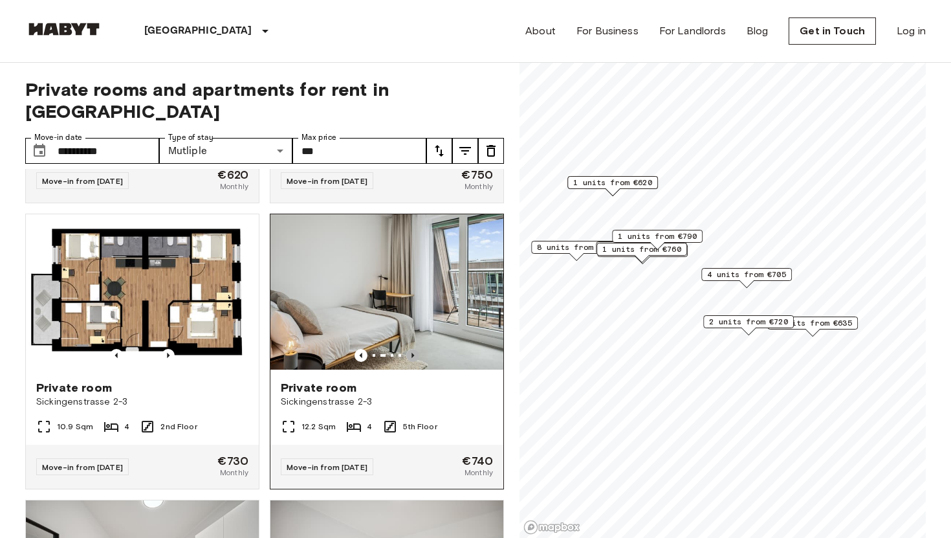
click at [415, 349] on icon "Previous image" at bounding box center [412, 355] width 13 height 13
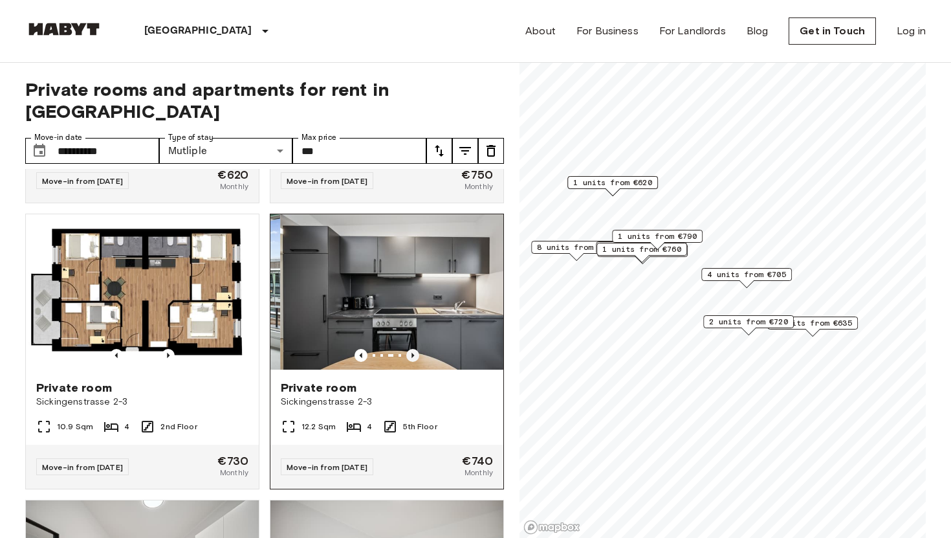
click at [415, 349] on icon "Previous image" at bounding box center [412, 355] width 13 height 13
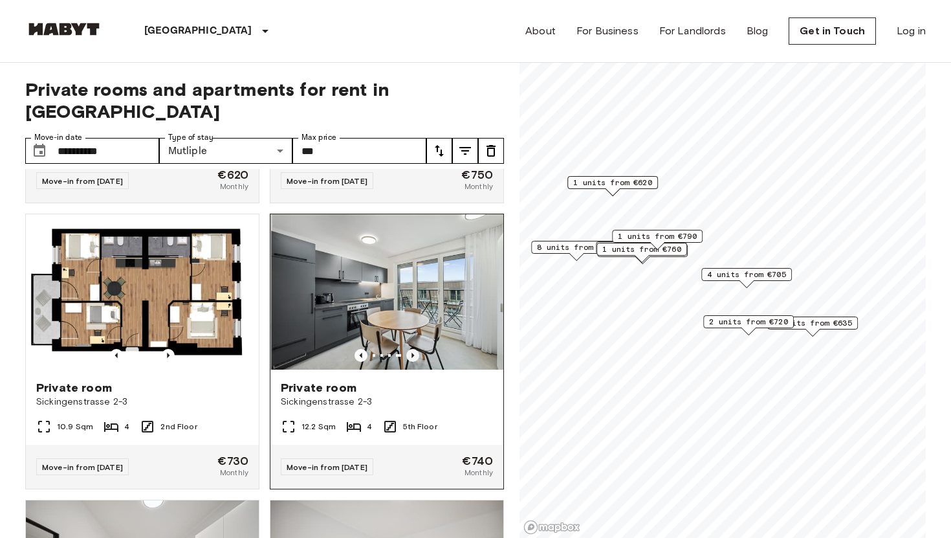
click at [415, 349] on icon "Previous image" at bounding box center [412, 355] width 13 height 13
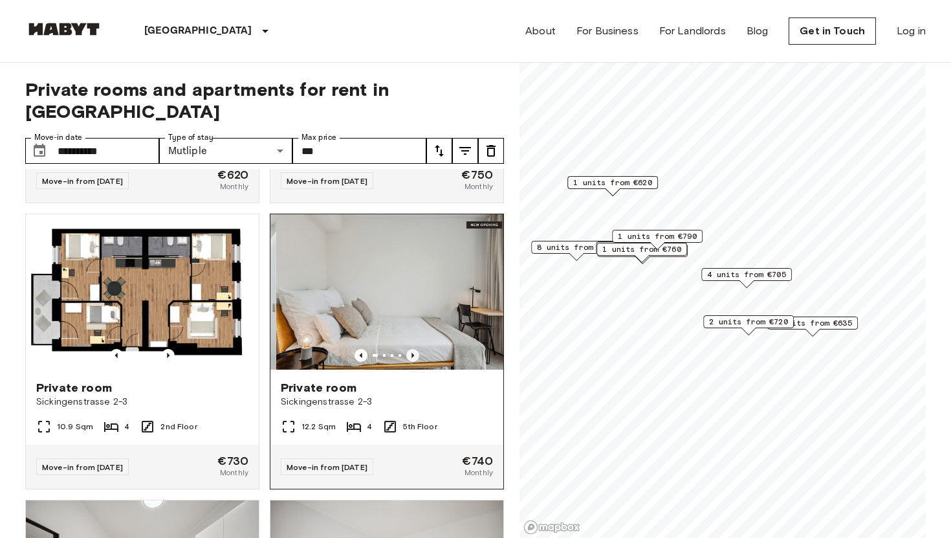
click at [415, 349] on icon "Previous image" at bounding box center [412, 355] width 13 height 13
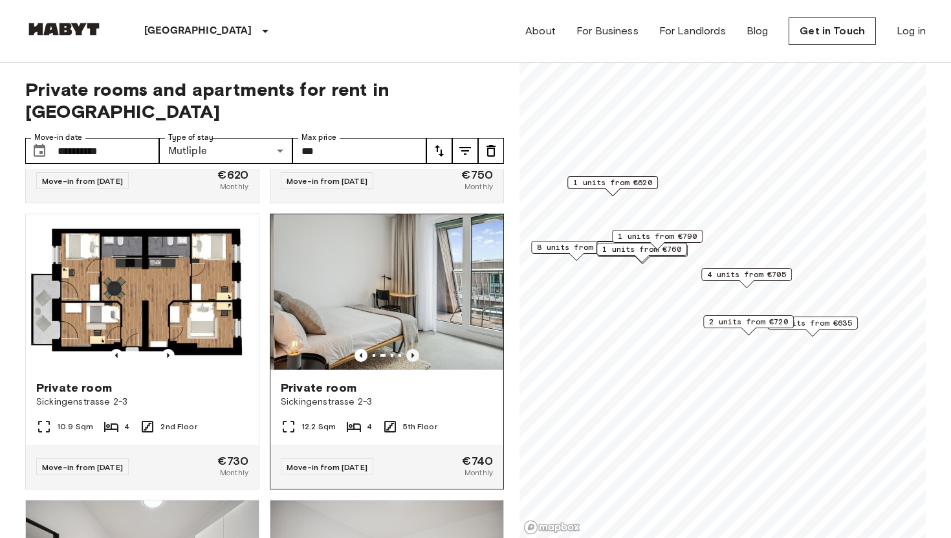
click at [415, 349] on icon "Previous image" at bounding box center [412, 355] width 13 height 13
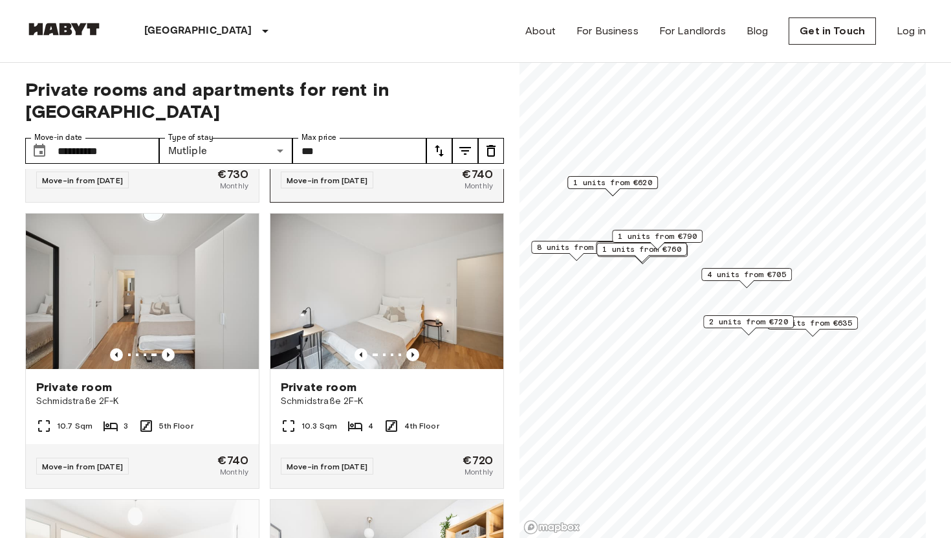
scroll to position [3970, 0]
click at [413, 351] on icon "Previous image" at bounding box center [412, 353] width 3 height 5
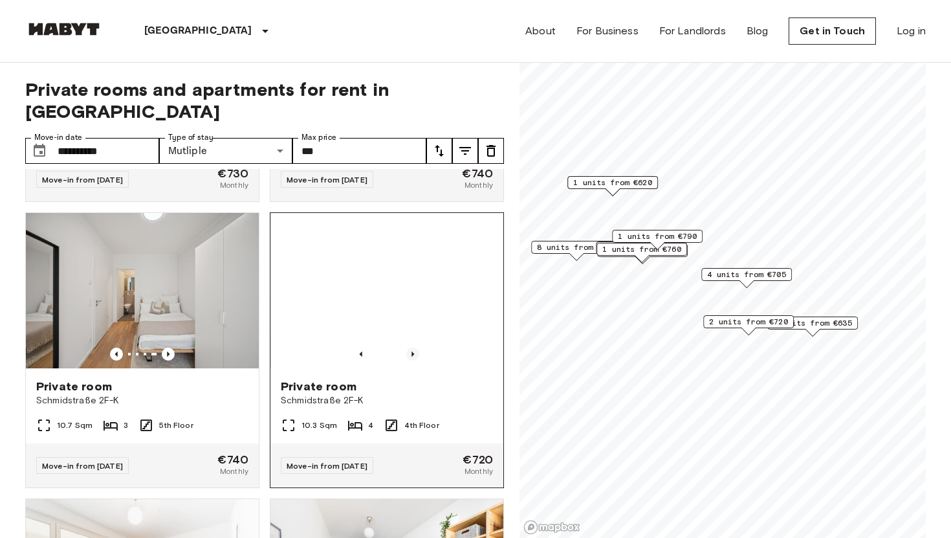
click at [413, 351] on icon "Previous image" at bounding box center [412, 353] width 3 height 5
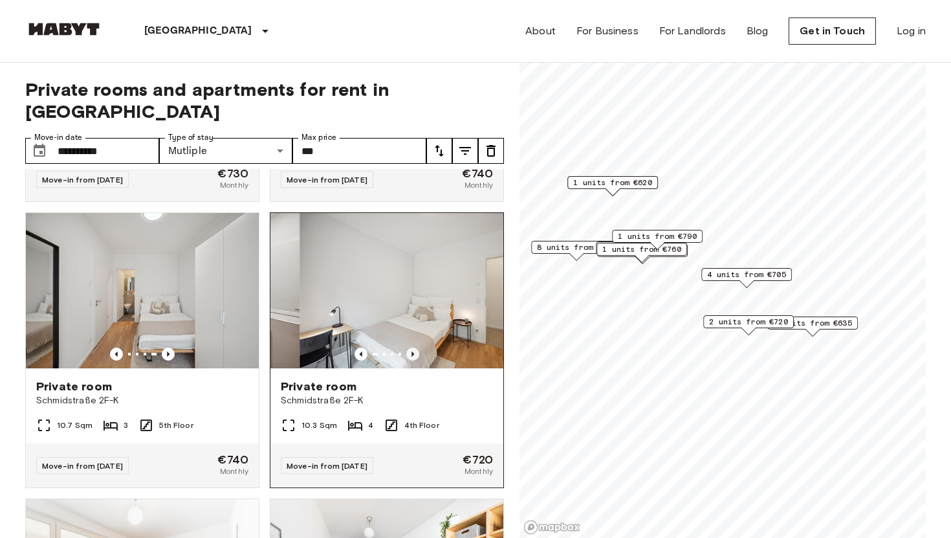
click at [413, 351] on icon "Previous image" at bounding box center [412, 353] width 3 height 5
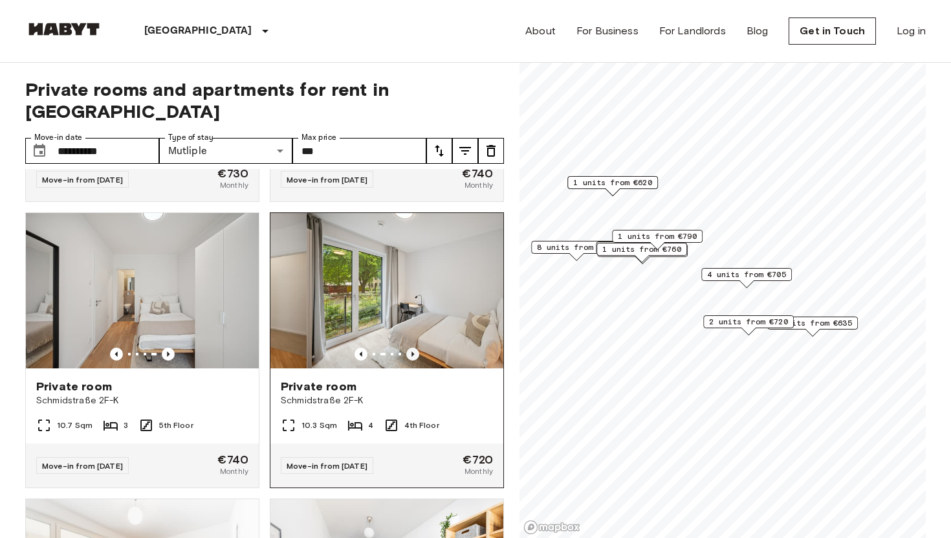
click at [413, 351] on icon "Previous image" at bounding box center [412, 353] width 3 height 5
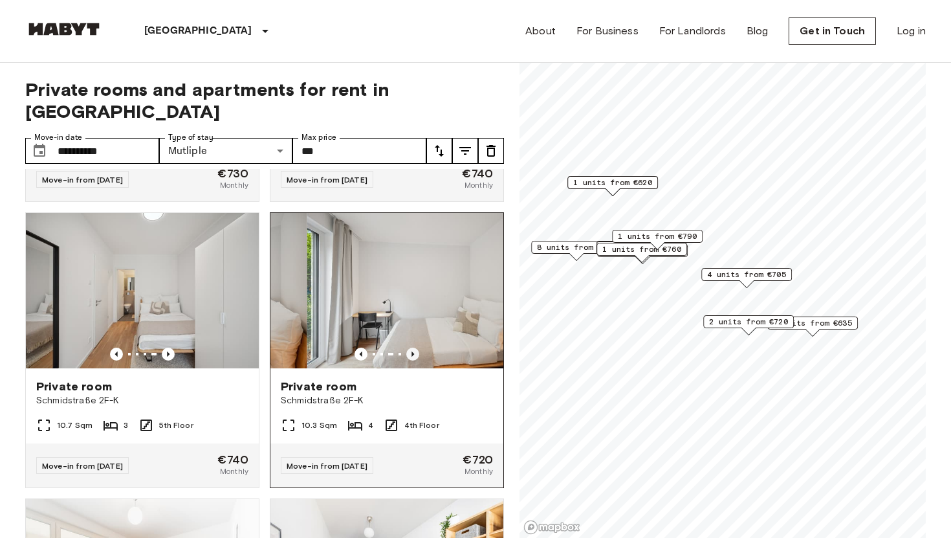
click at [413, 351] on icon "Previous image" at bounding box center [412, 353] width 3 height 5
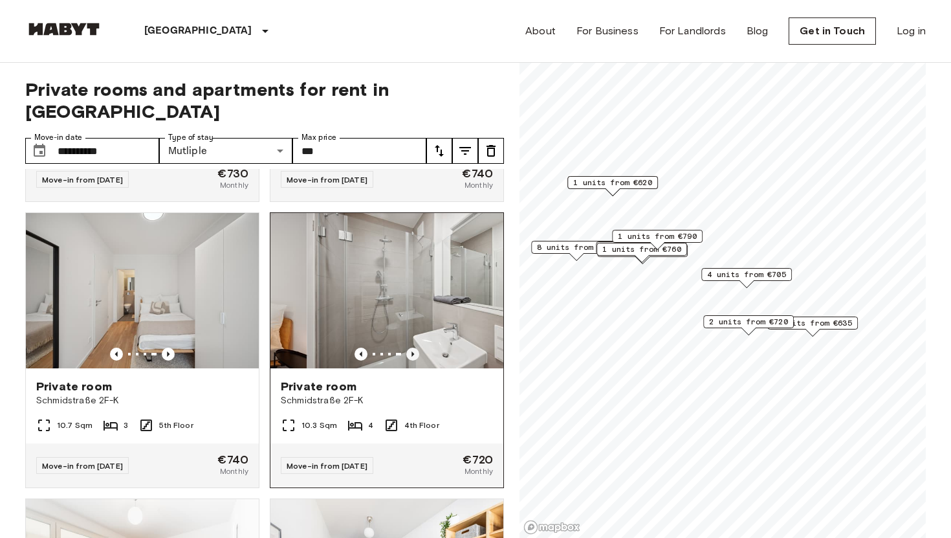
click at [413, 351] on icon "Previous image" at bounding box center [412, 353] width 3 height 5
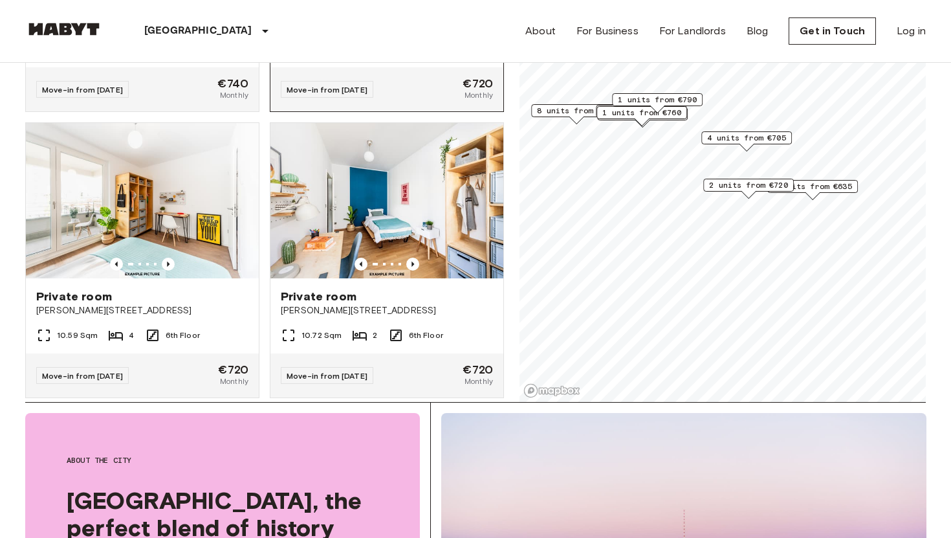
scroll to position [0, 0]
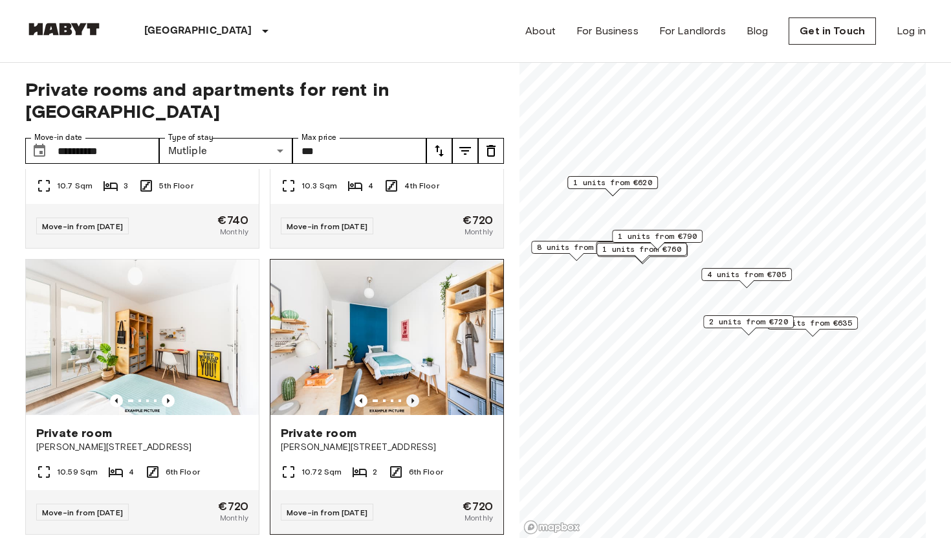
click at [413, 394] on icon "Previous image" at bounding box center [412, 400] width 13 height 13
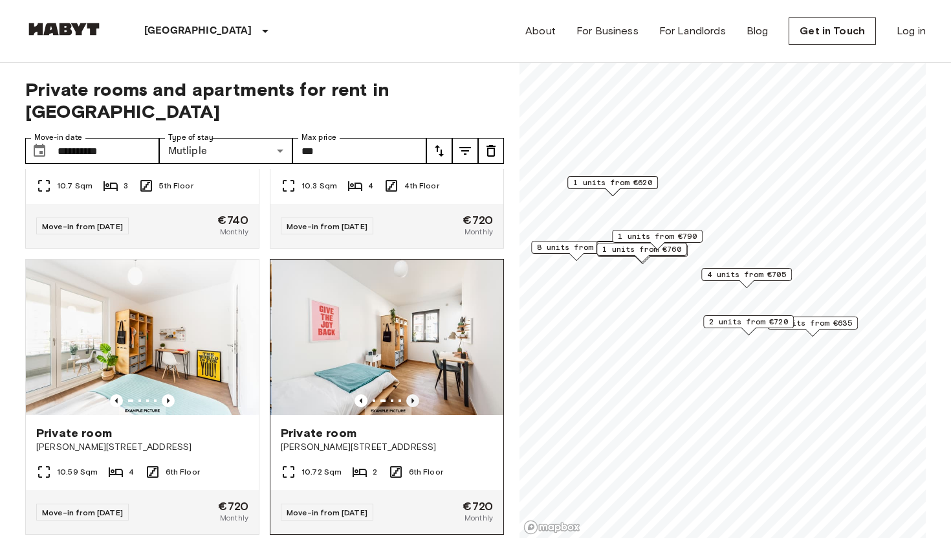
click at [413, 394] on icon "Previous image" at bounding box center [412, 400] width 13 height 13
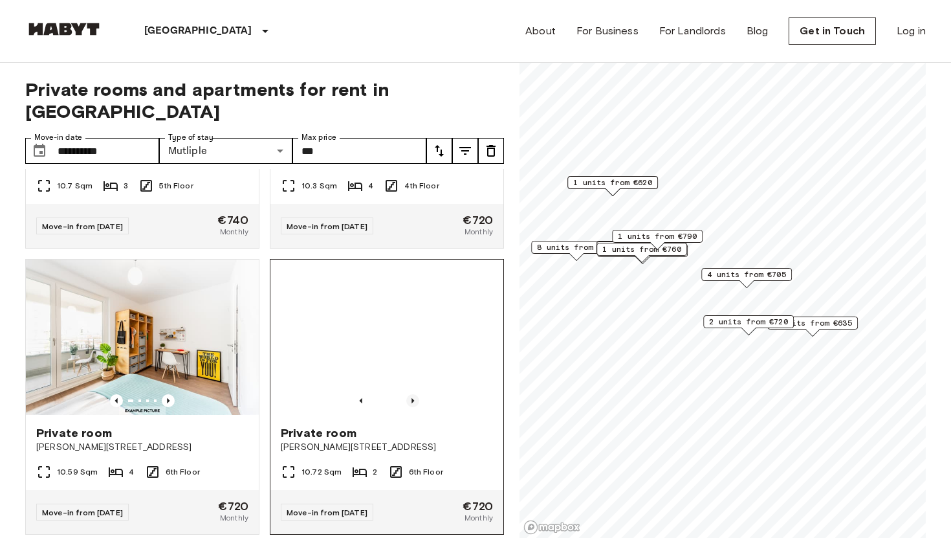
click at [413, 394] on icon "Previous image" at bounding box center [412, 400] width 13 height 13
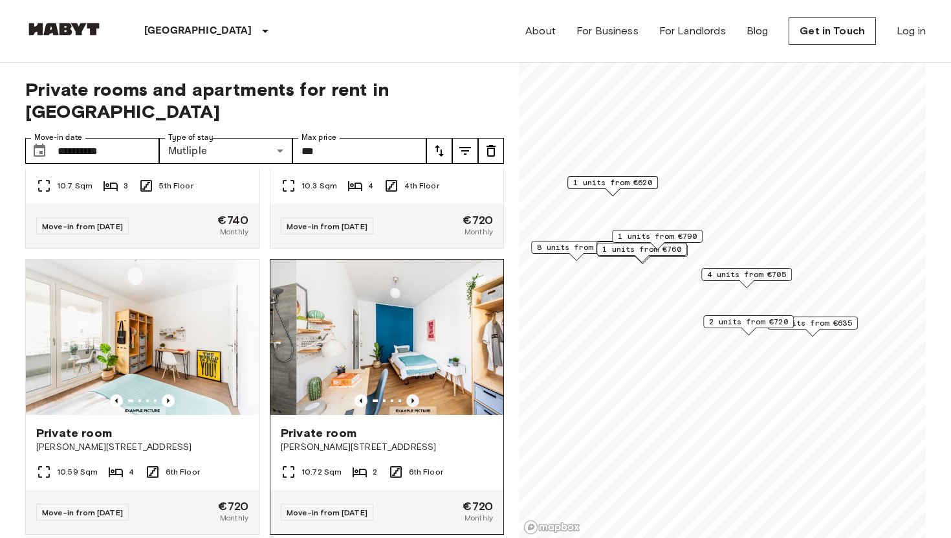
click at [413, 394] on icon "Previous image" at bounding box center [412, 400] width 13 height 13
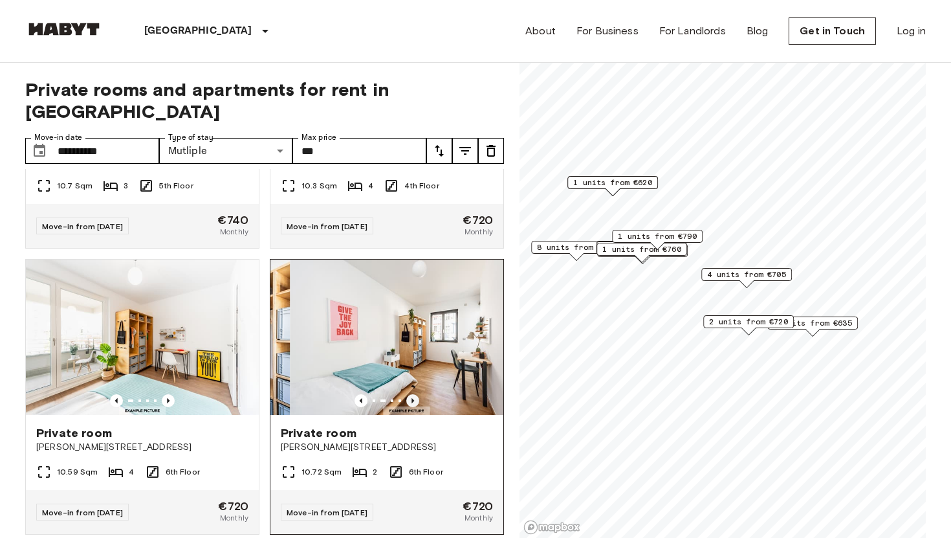
click at [413, 394] on icon "Previous image" at bounding box center [412, 400] width 13 height 13
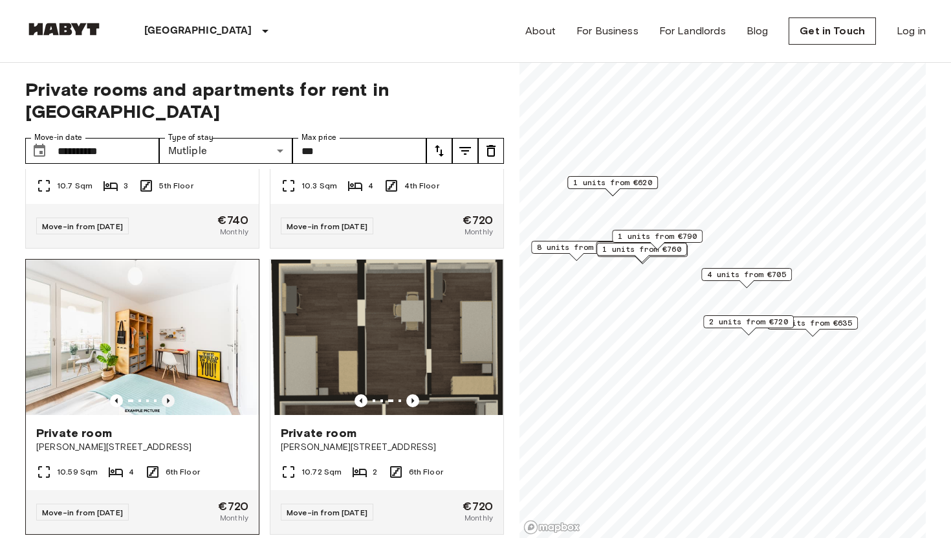
click at [171, 394] on icon "Previous image" at bounding box center [168, 400] width 13 height 13
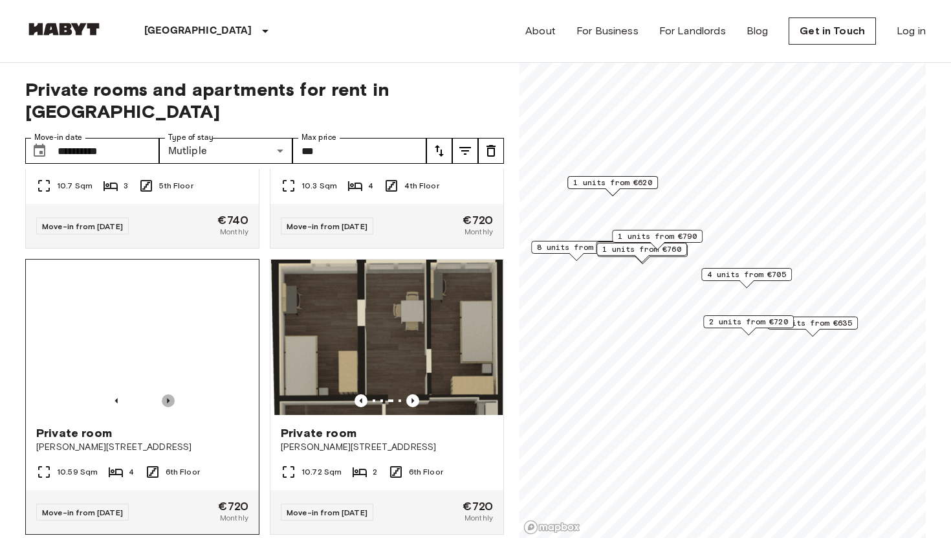
click at [171, 394] on icon "Previous image" at bounding box center [168, 400] width 13 height 13
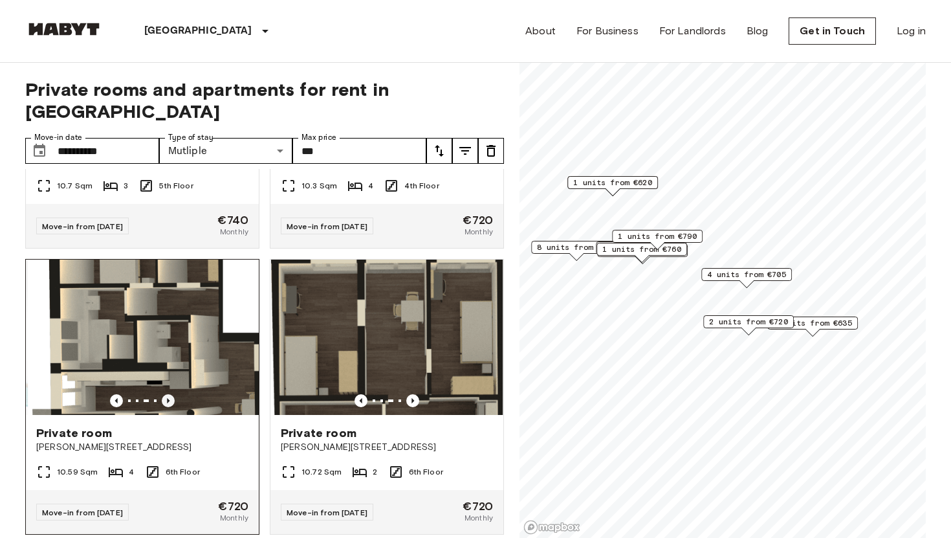
click at [171, 394] on icon "Previous image" at bounding box center [168, 400] width 13 height 13
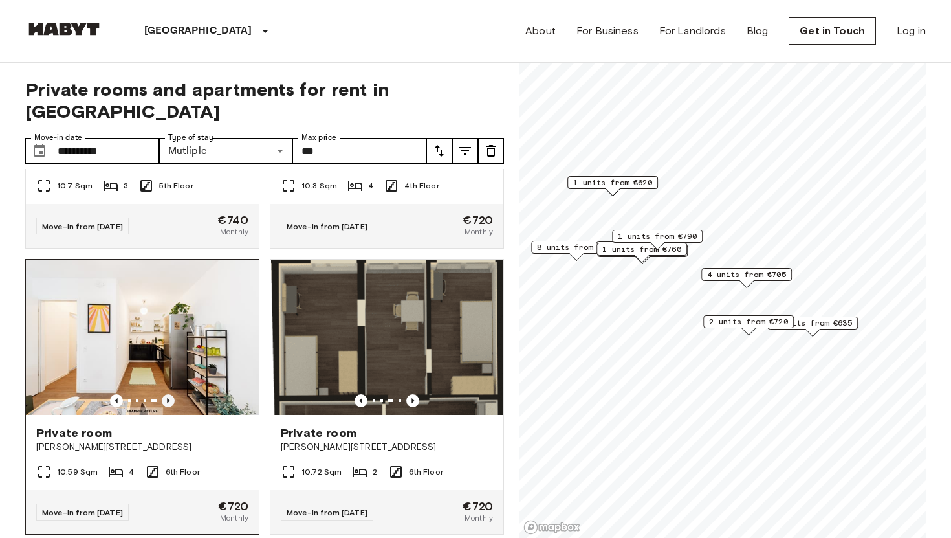
click at [171, 394] on icon "Previous image" at bounding box center [168, 400] width 13 height 13
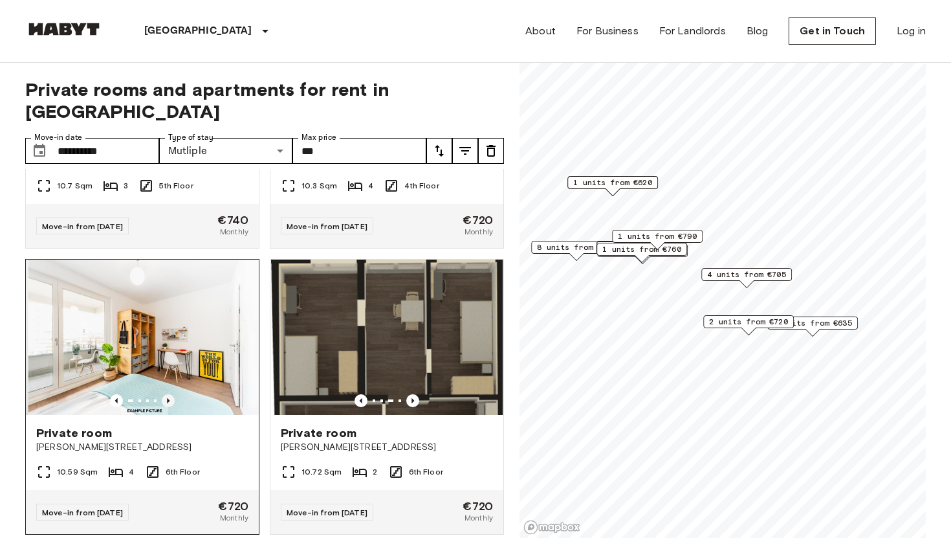
click at [171, 394] on icon "Previous image" at bounding box center [168, 400] width 13 height 13
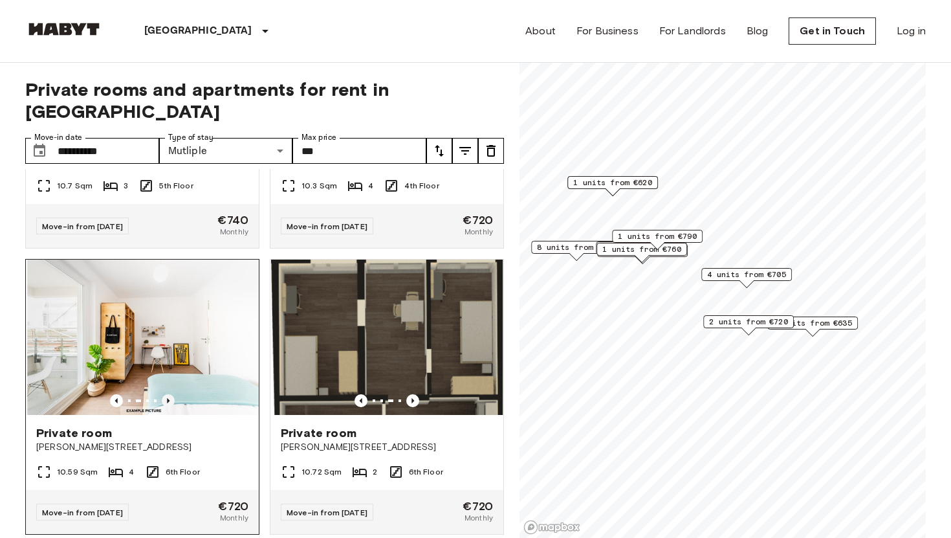
click at [171, 394] on icon "Previous image" at bounding box center [168, 400] width 13 height 13
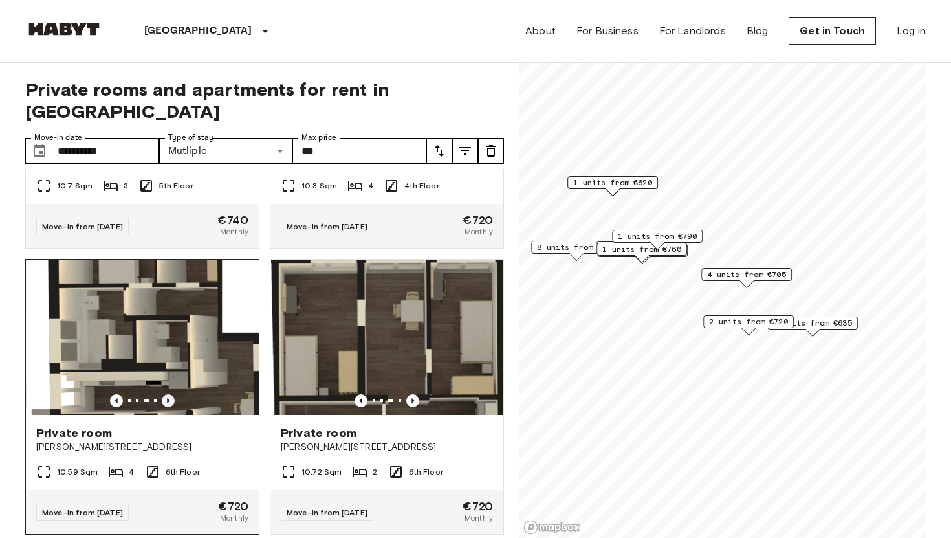
click at [171, 394] on icon "Previous image" at bounding box center [168, 400] width 13 height 13
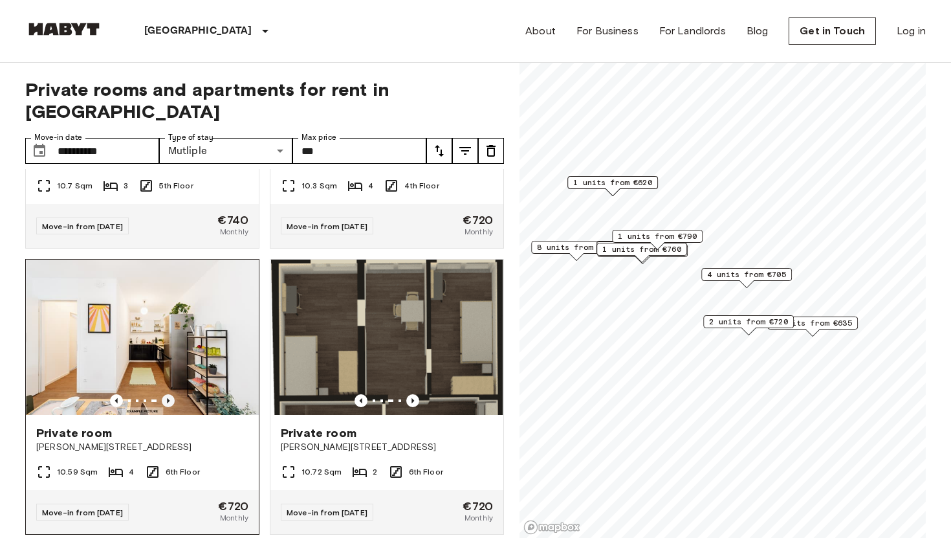
click at [171, 394] on icon "Previous image" at bounding box center [168, 400] width 13 height 13
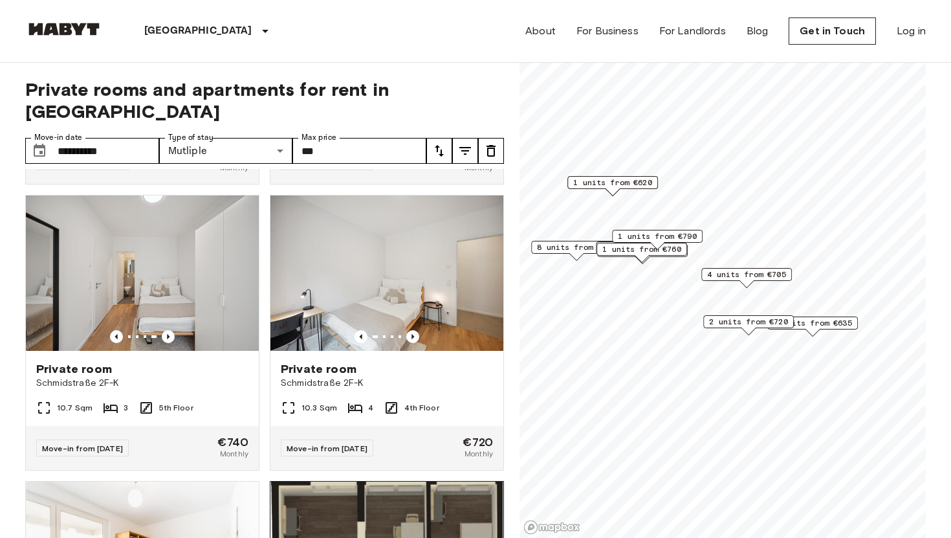
scroll to position [3986, 0]
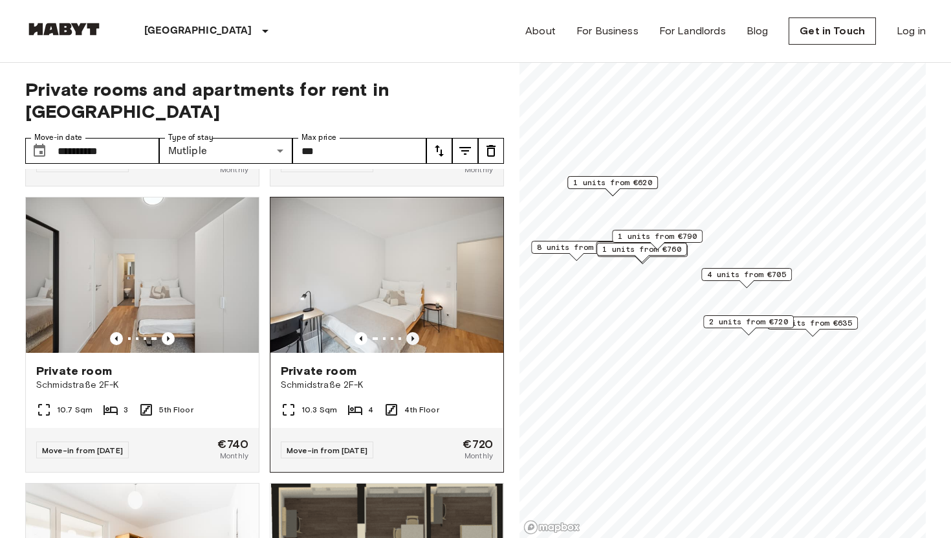
click at [417, 332] on icon "Previous image" at bounding box center [412, 338] width 13 height 13
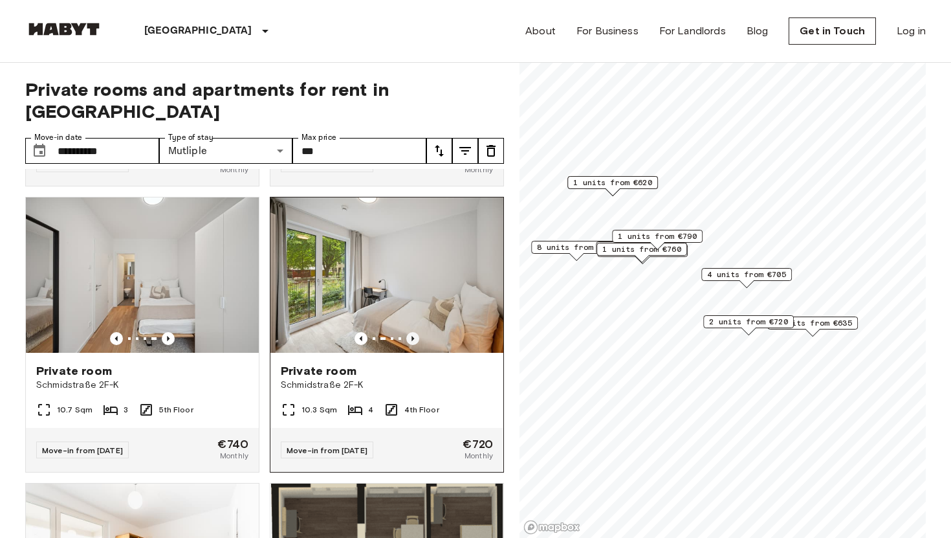
click at [417, 332] on icon "Previous image" at bounding box center [412, 338] width 13 height 13
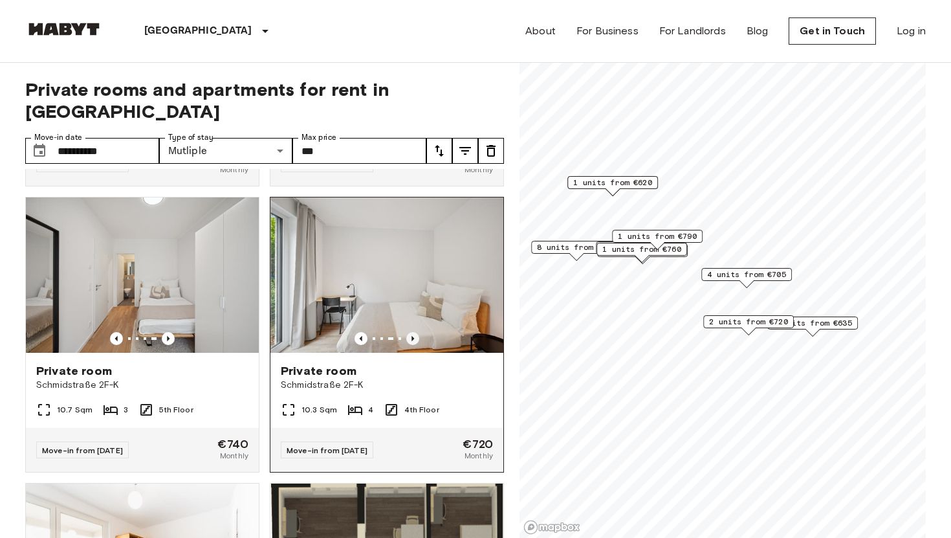
click at [417, 332] on icon "Previous image" at bounding box center [412, 338] width 13 height 13
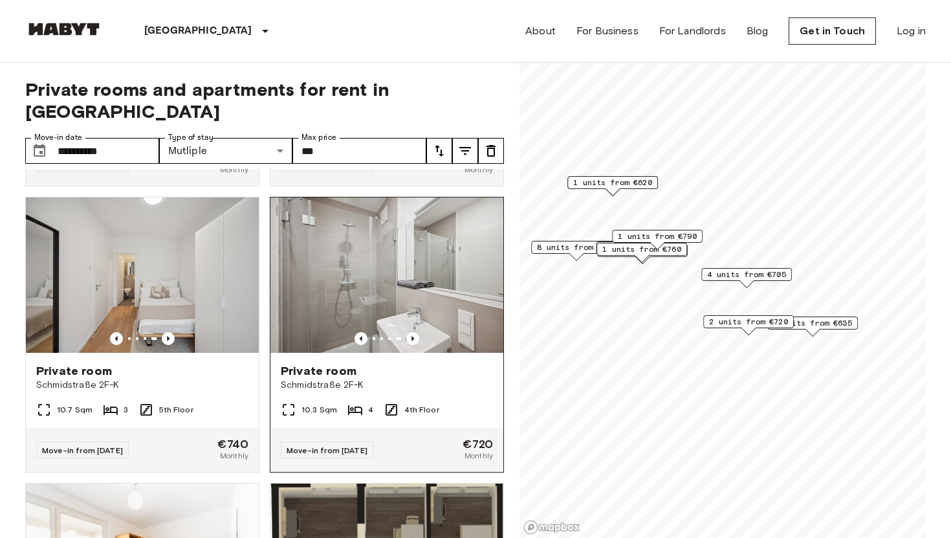
click at [408, 256] on img at bounding box center [386, 274] width 233 height 155
click at [415, 332] on icon "Previous image" at bounding box center [412, 338] width 13 height 13
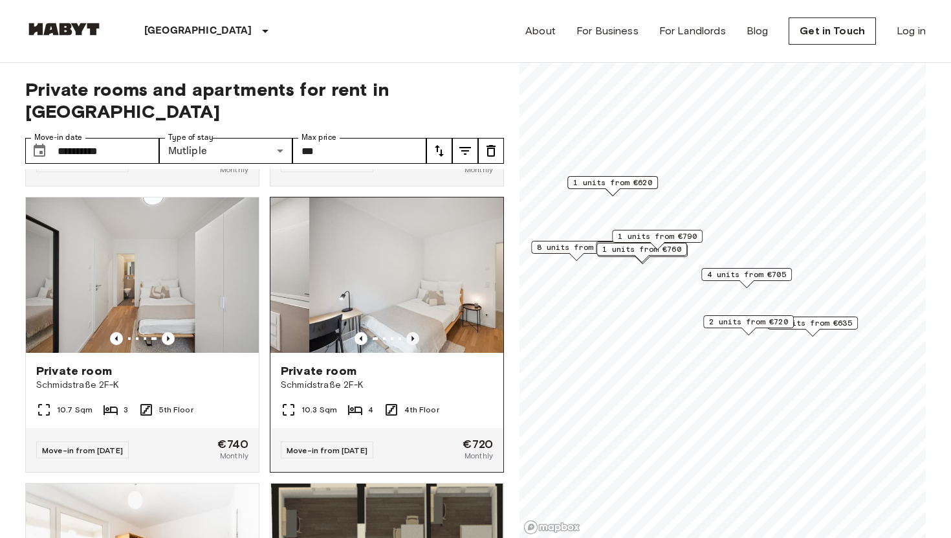
click at [415, 332] on icon "Previous image" at bounding box center [412, 338] width 13 height 13
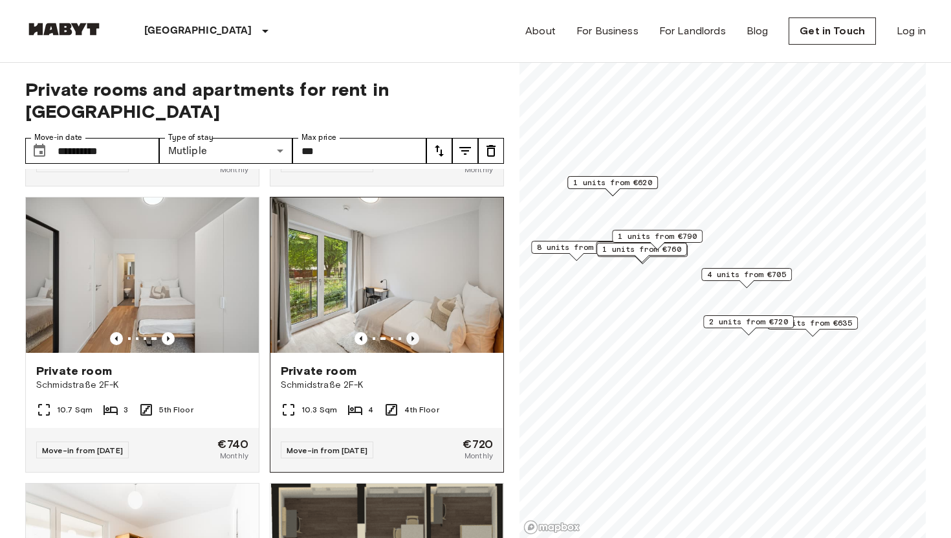
click at [415, 332] on icon "Previous image" at bounding box center [412, 338] width 13 height 13
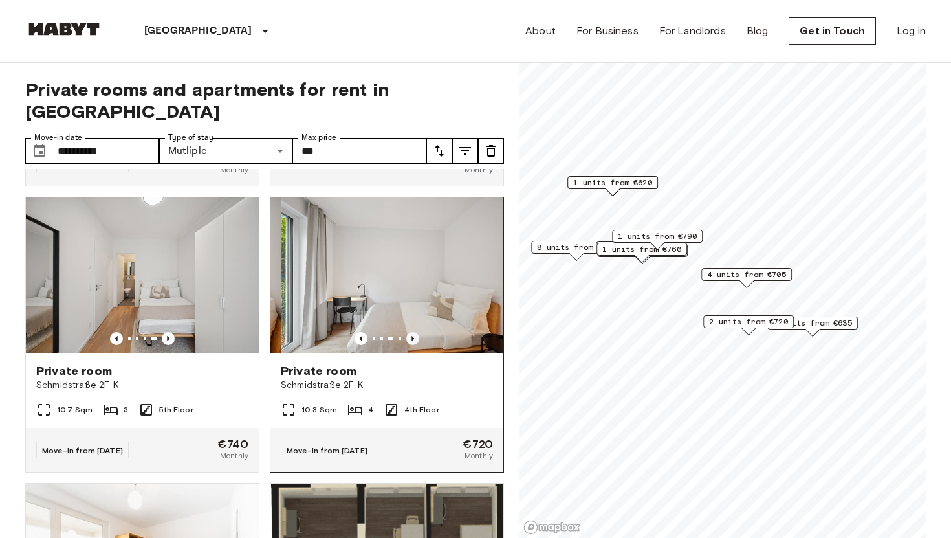
click at [415, 332] on icon "Previous image" at bounding box center [412, 338] width 13 height 13
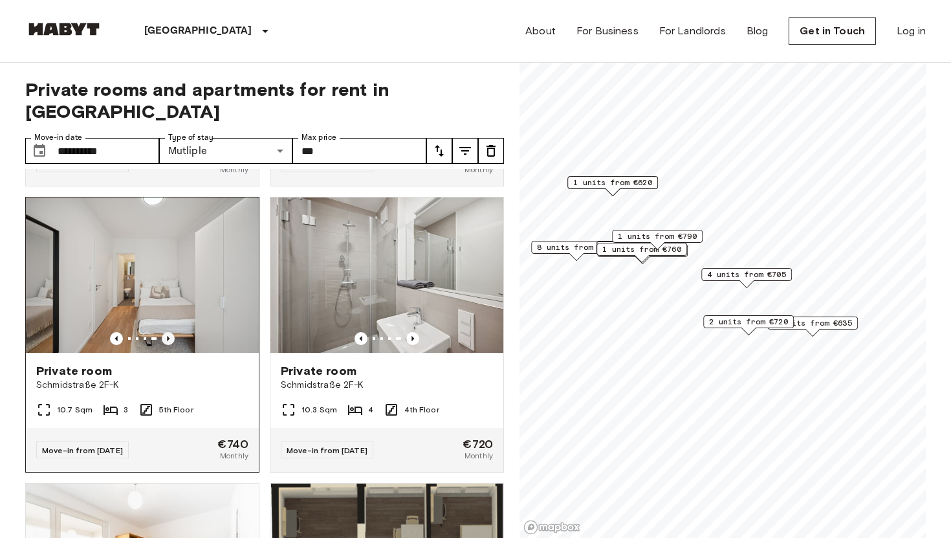
click at [170, 332] on icon "Previous image" at bounding box center [168, 338] width 13 height 13
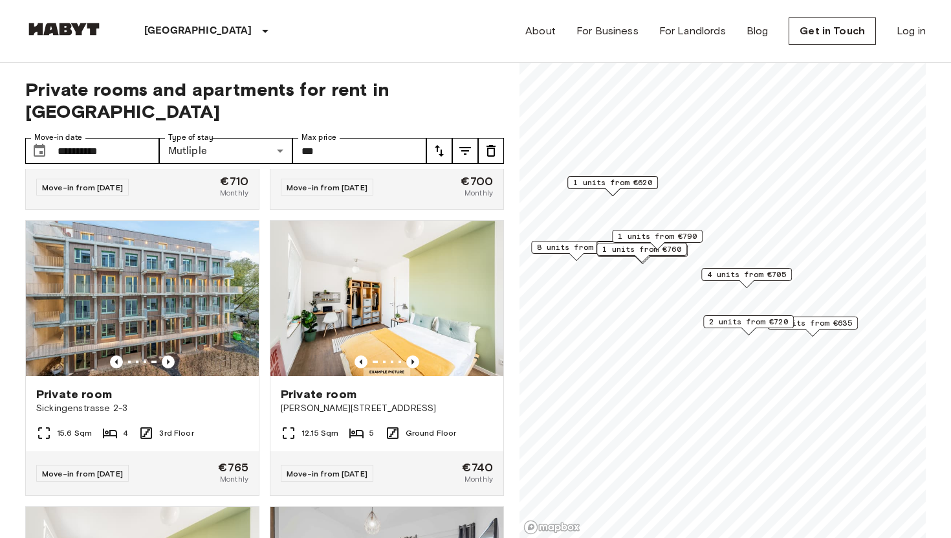
scroll to position [1311, 0]
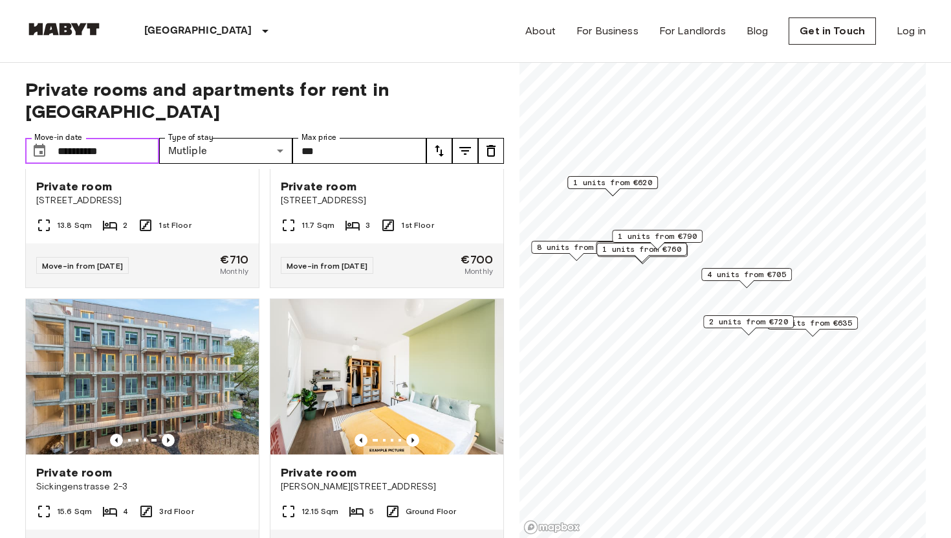
click at [127, 138] on input "**********" at bounding box center [109, 151] width 102 height 26
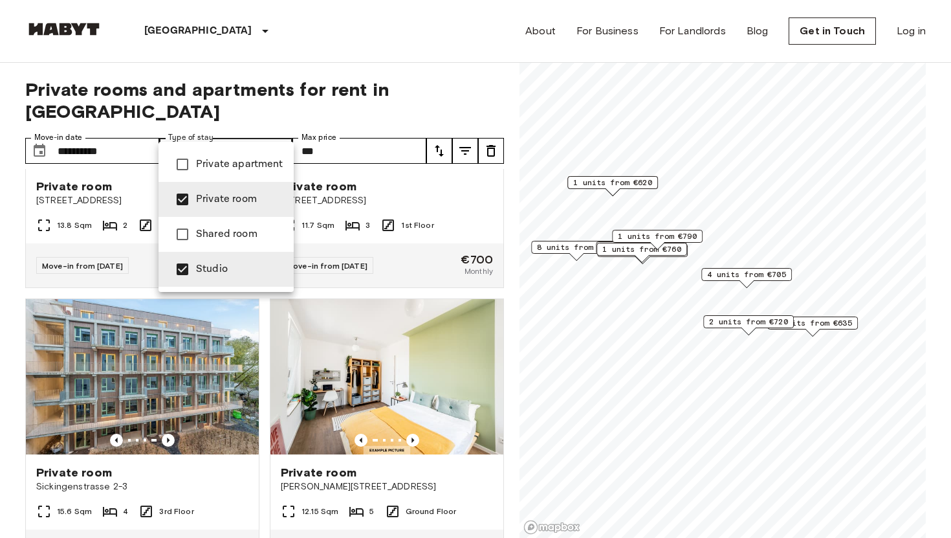
click at [243, 273] on span "Studio" at bounding box center [239, 269] width 87 height 16
type input "**********"
click at [468, 127] on div at bounding box center [475, 269] width 951 height 538
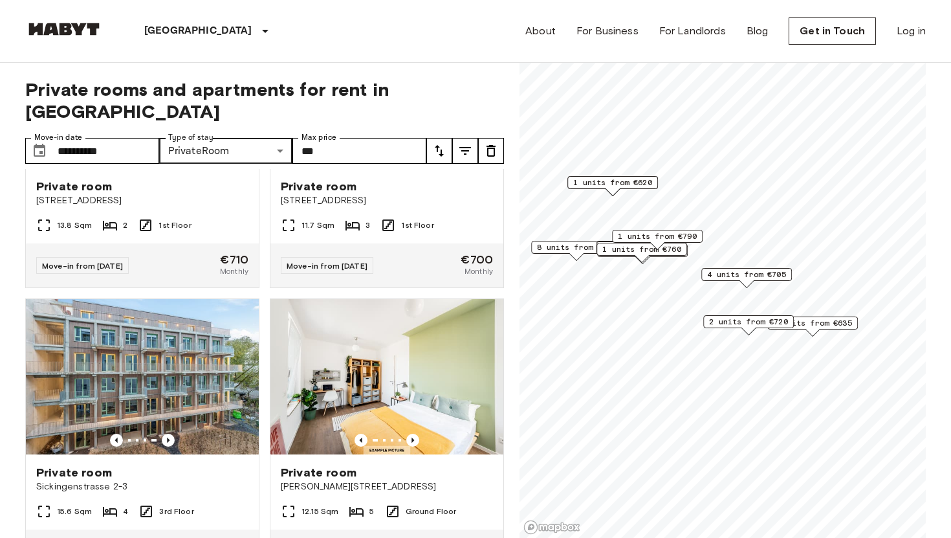
click at [463, 143] on icon "tune" at bounding box center [465, 151] width 16 height 16
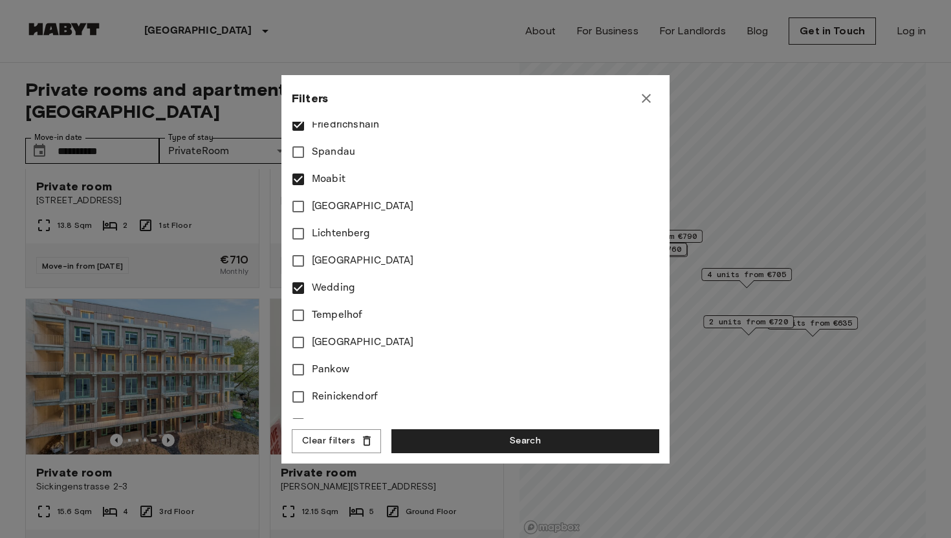
scroll to position [531, 0]
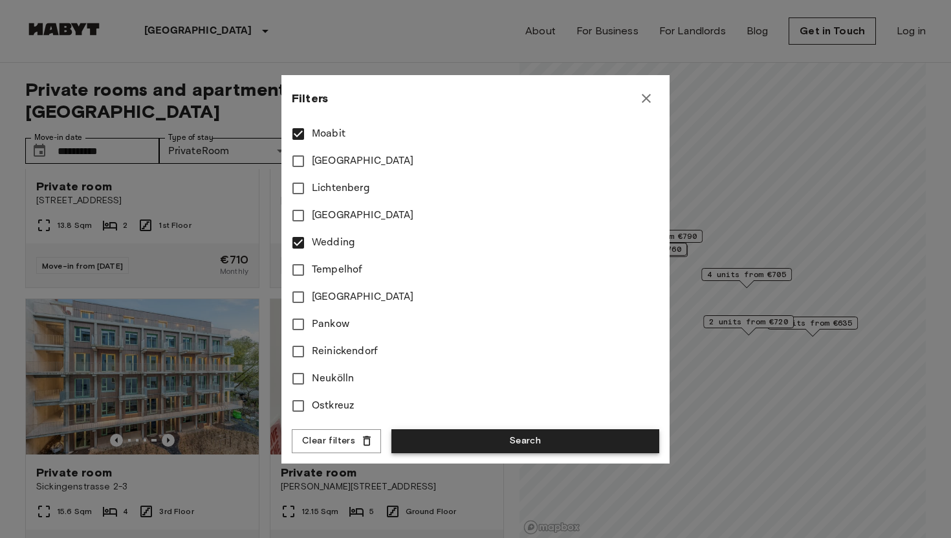
click at [485, 441] on button "Search" at bounding box center [525, 441] width 268 height 24
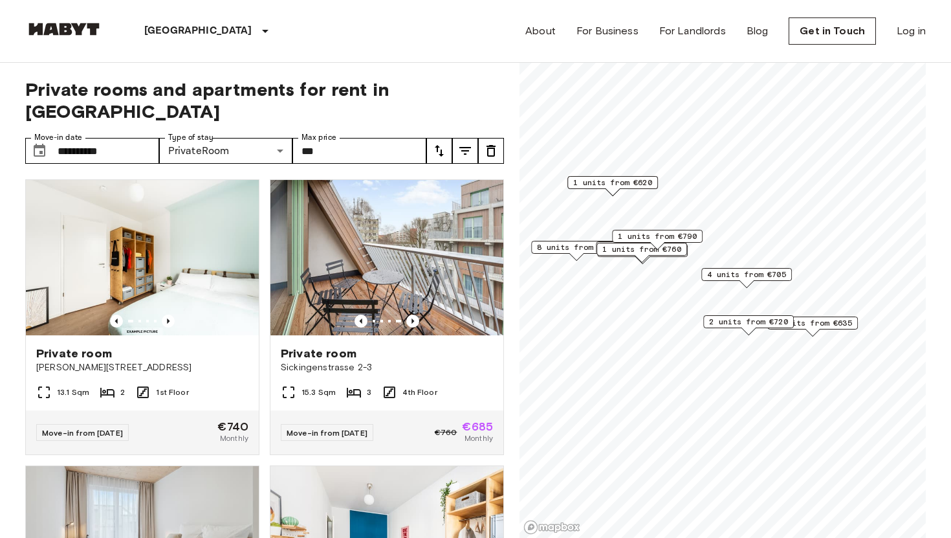
scroll to position [28, 0]
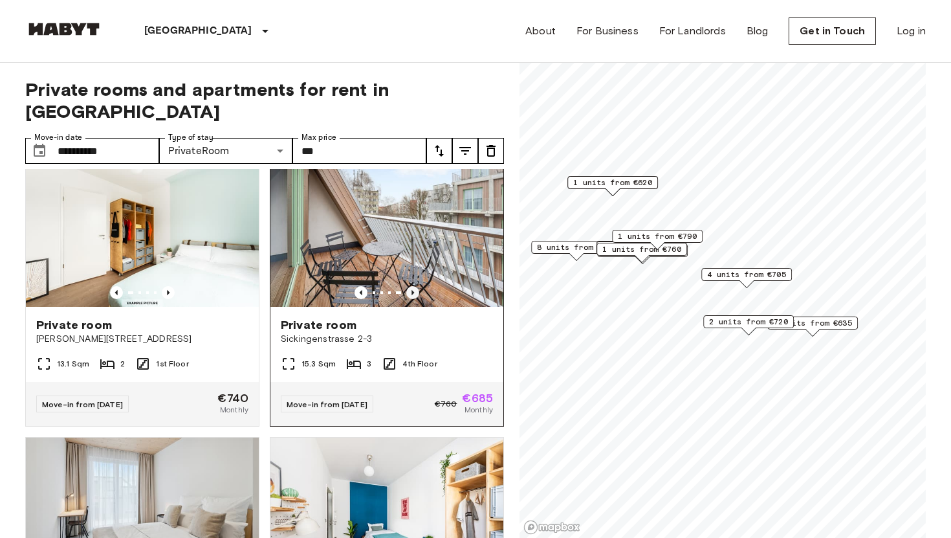
click at [416, 286] on icon "Previous image" at bounding box center [412, 292] width 13 height 13
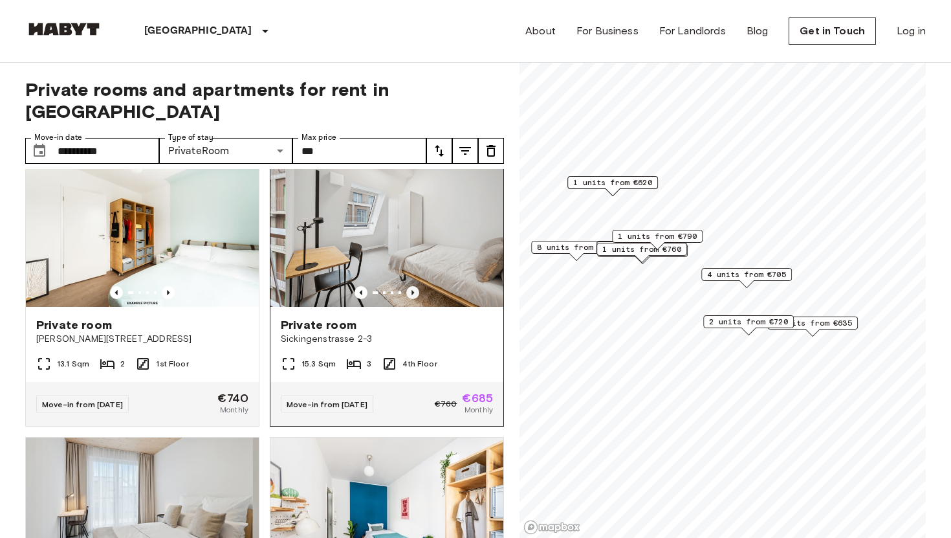
click at [416, 286] on icon "Previous image" at bounding box center [412, 292] width 13 height 13
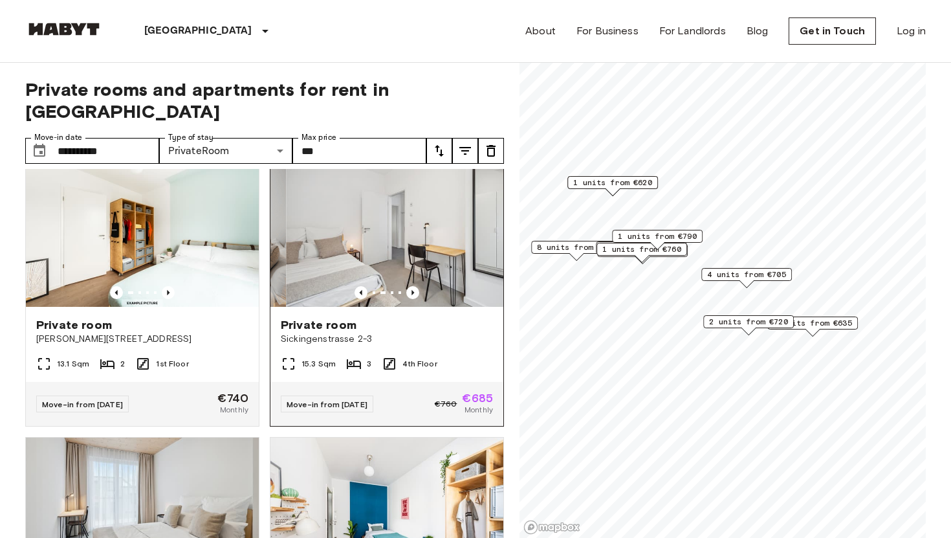
click at [439, 212] on img at bounding box center [402, 228] width 233 height 155
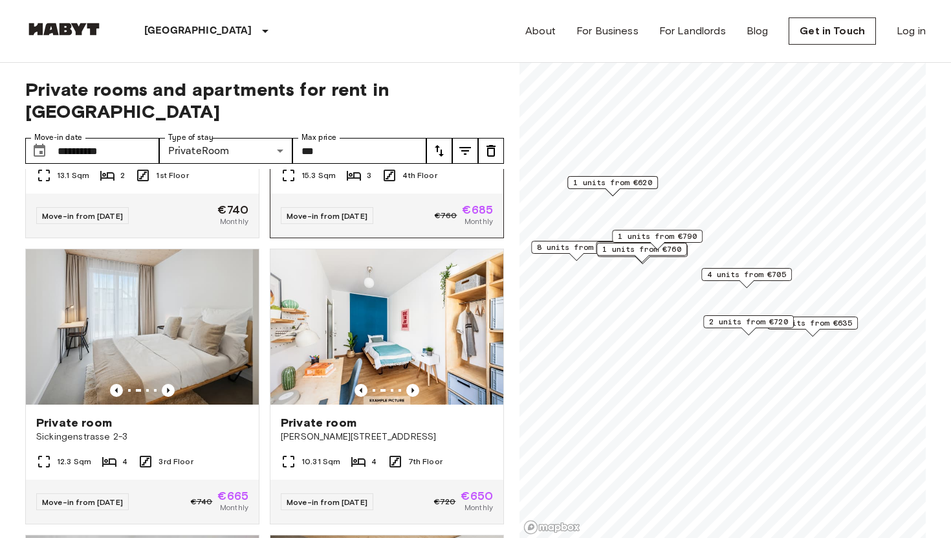
scroll to position [217, 0]
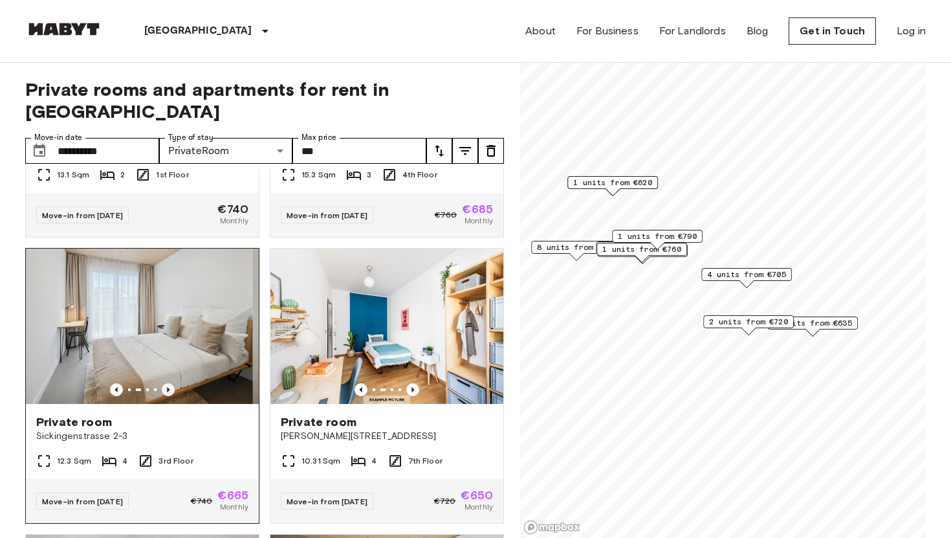
click at [162, 383] on icon "Previous image" at bounding box center [168, 389] width 13 height 13
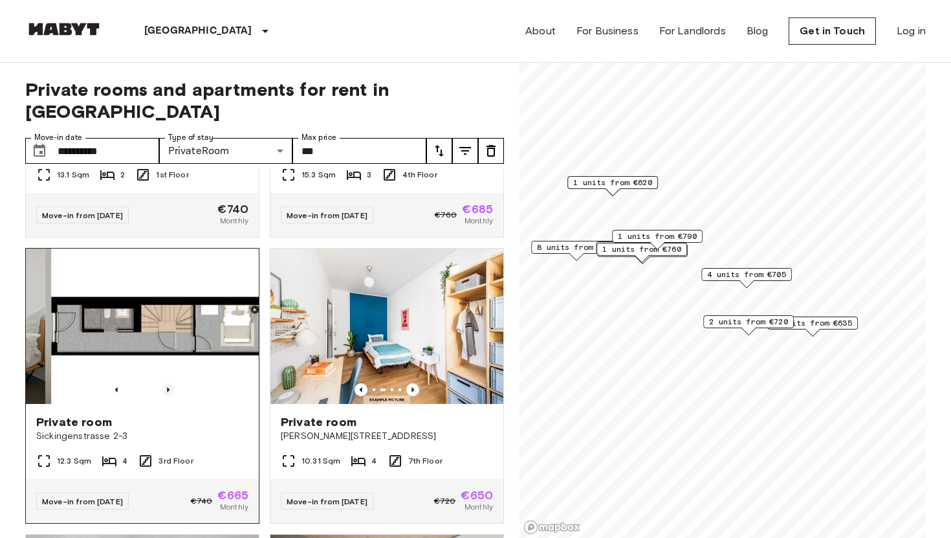
click at [162, 383] on icon "Previous image" at bounding box center [168, 389] width 13 height 13
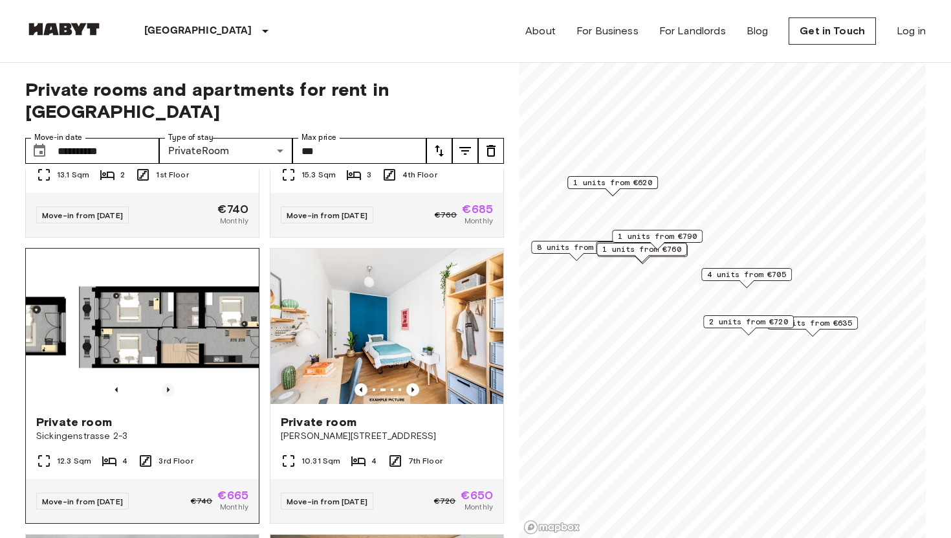
click at [162, 383] on icon "Previous image" at bounding box center [168, 389] width 13 height 13
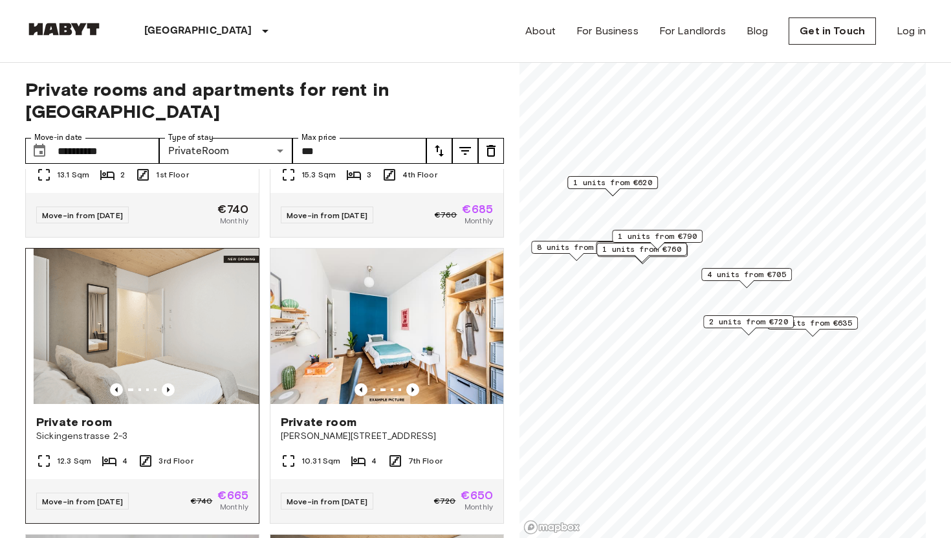
click at [168, 264] on img at bounding box center [150, 325] width 233 height 155
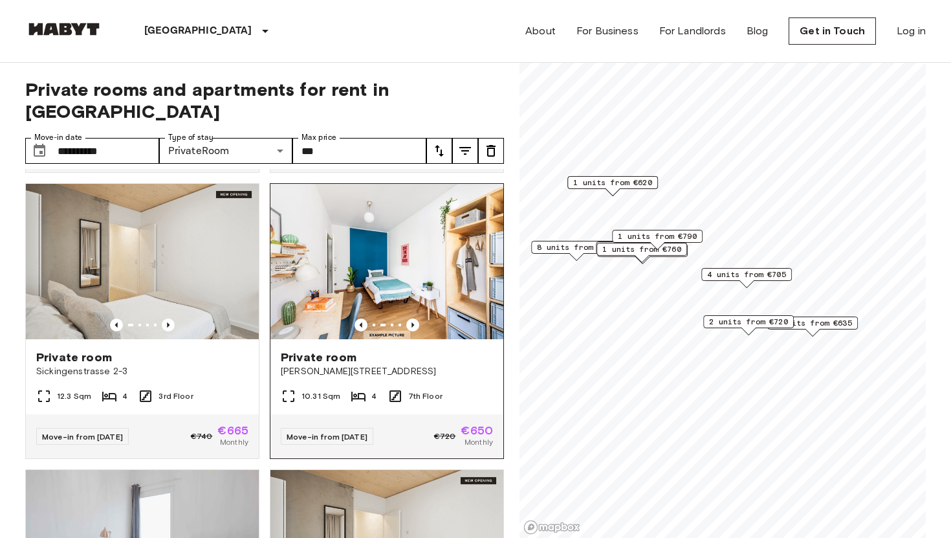
scroll to position [283, 0]
click at [415, 318] on icon "Previous image" at bounding box center [412, 324] width 13 height 13
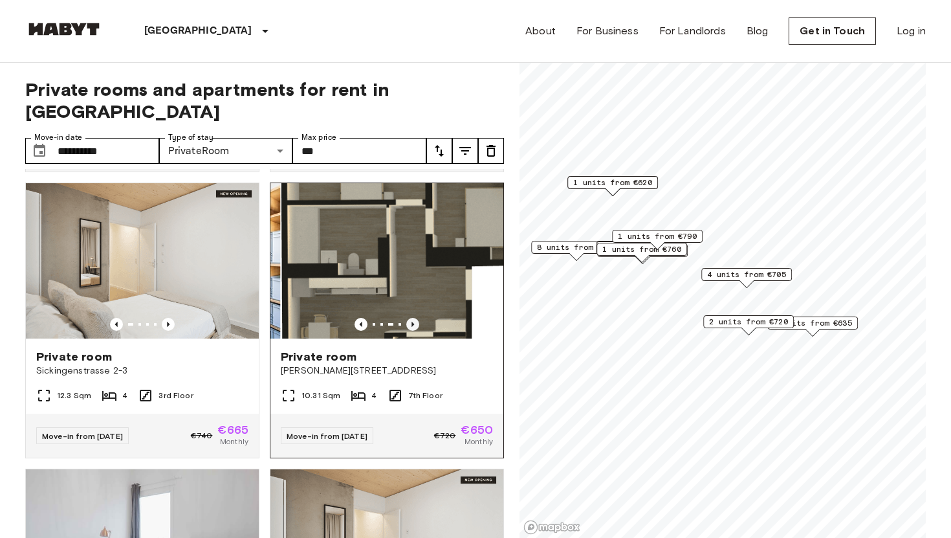
click at [415, 318] on icon "Previous image" at bounding box center [412, 324] width 13 height 13
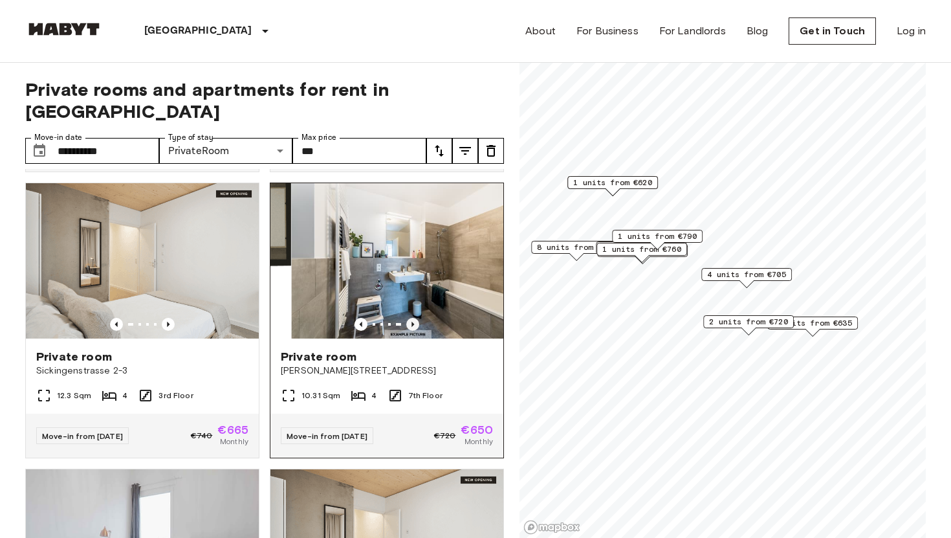
click at [415, 318] on icon "Previous image" at bounding box center [412, 324] width 13 height 13
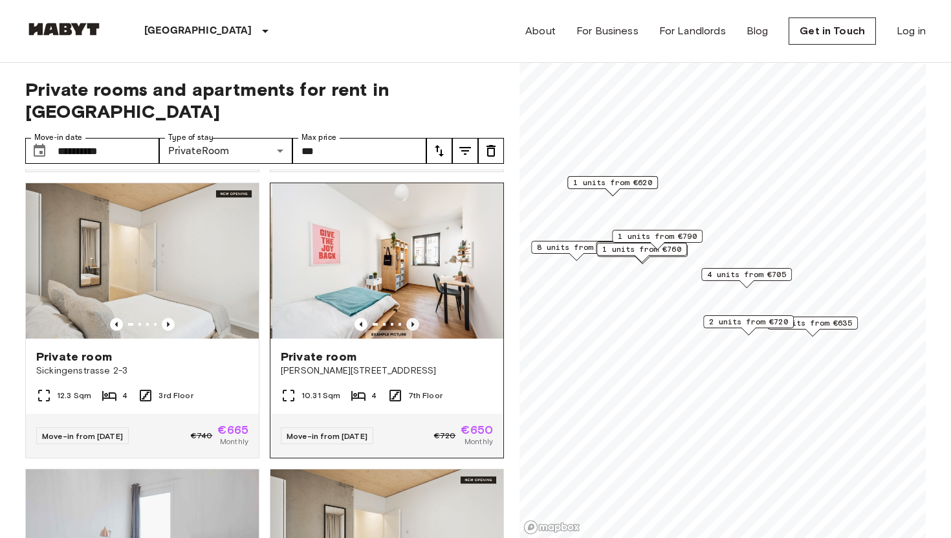
click at [415, 318] on icon "Previous image" at bounding box center [412, 324] width 13 height 13
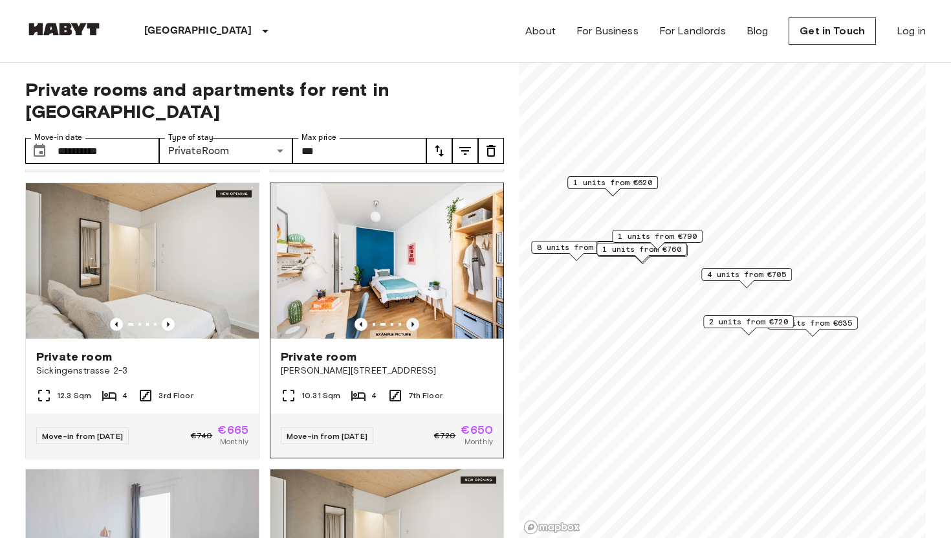
click at [415, 318] on icon "Previous image" at bounding box center [412, 324] width 13 height 13
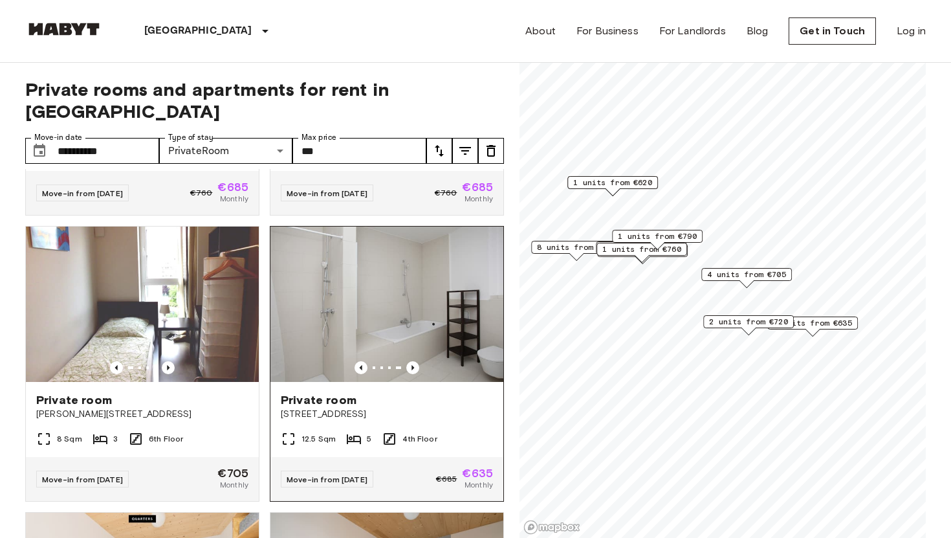
scroll to position [831, 0]
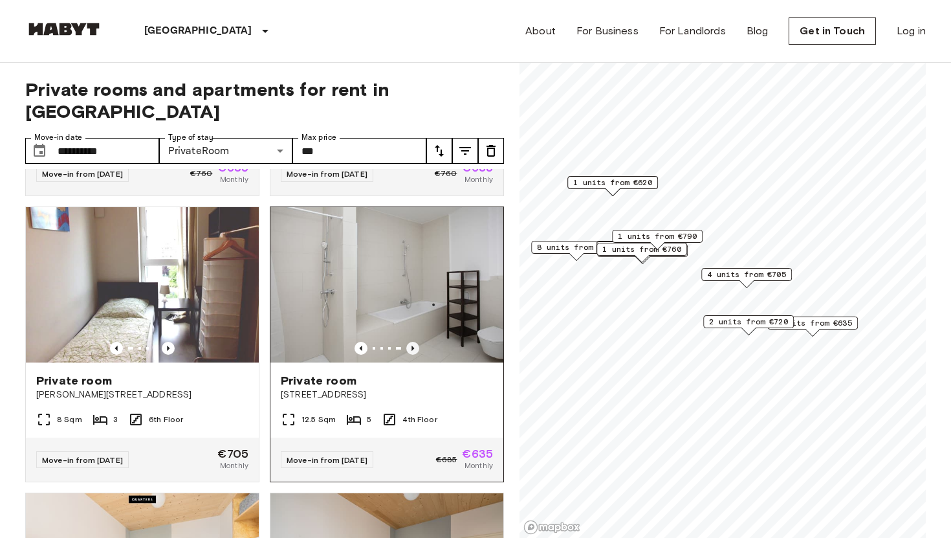
click at [409, 342] on icon "Previous image" at bounding box center [412, 348] width 13 height 13
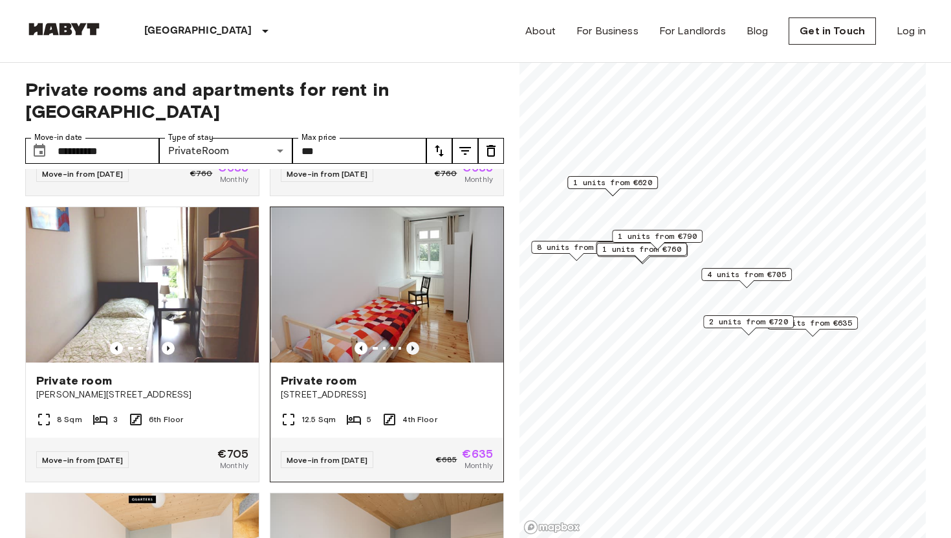
click at [409, 342] on icon "Previous image" at bounding box center [412, 348] width 13 height 13
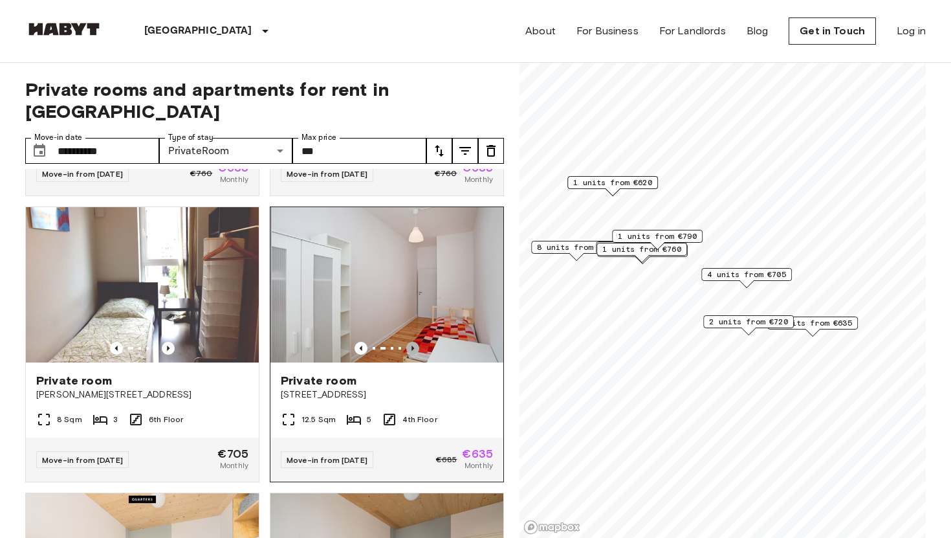
click at [409, 342] on icon "Previous image" at bounding box center [412, 348] width 13 height 13
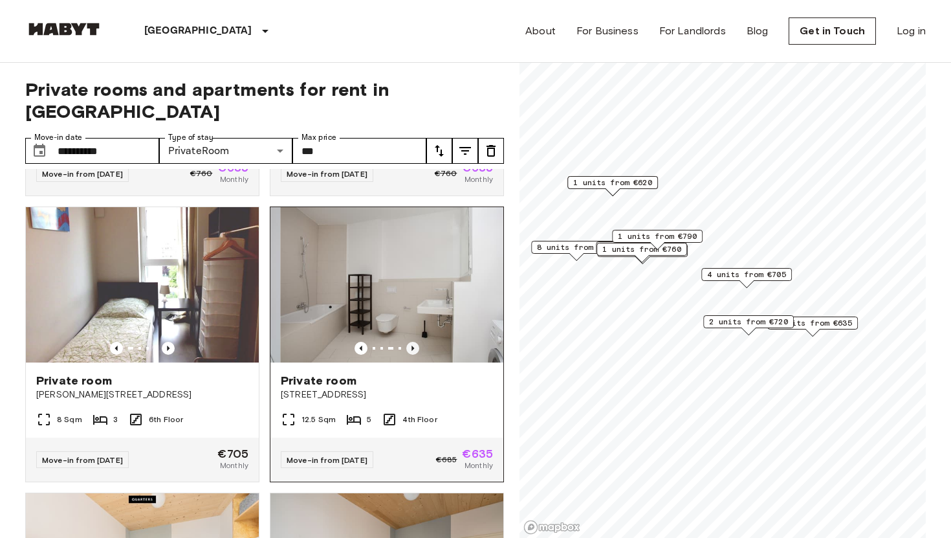
click at [409, 342] on icon "Previous image" at bounding box center [412, 348] width 13 height 13
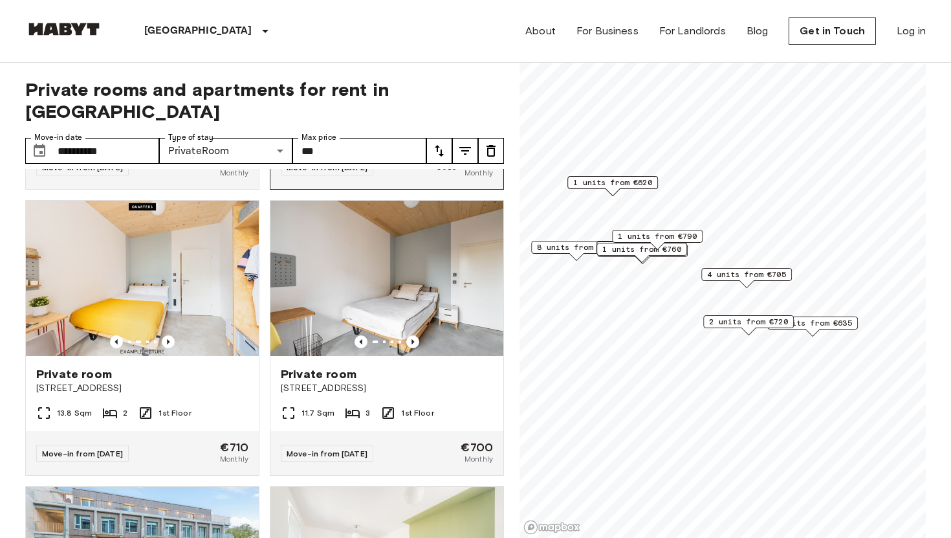
scroll to position [1132, 0]
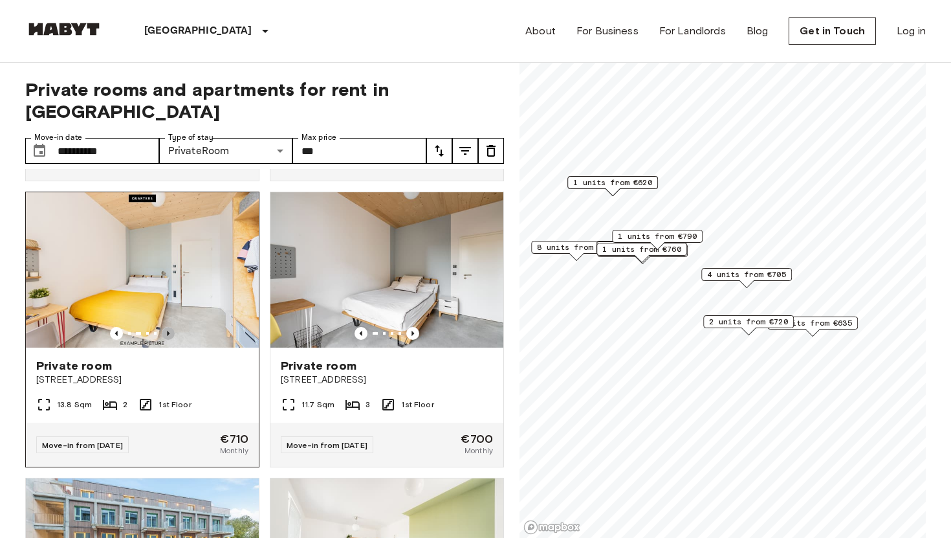
click at [170, 327] on icon "Previous image" at bounding box center [168, 333] width 13 height 13
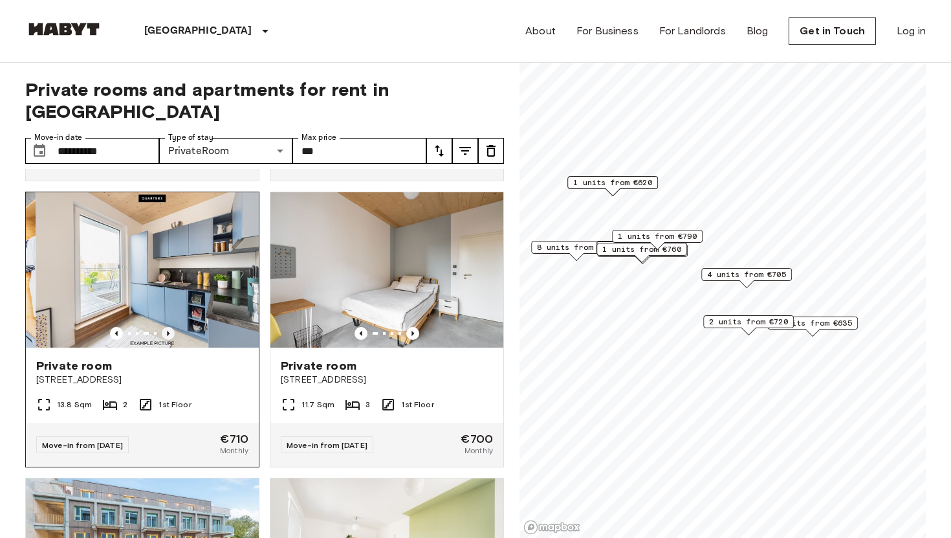
click at [170, 327] on icon "Previous image" at bounding box center [168, 333] width 13 height 13
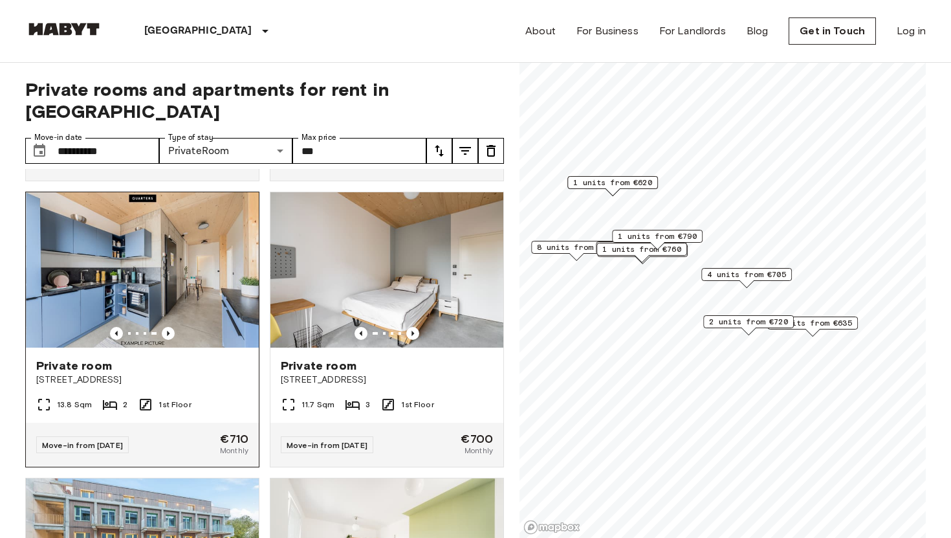
click at [194, 250] on img at bounding box center [142, 269] width 233 height 155
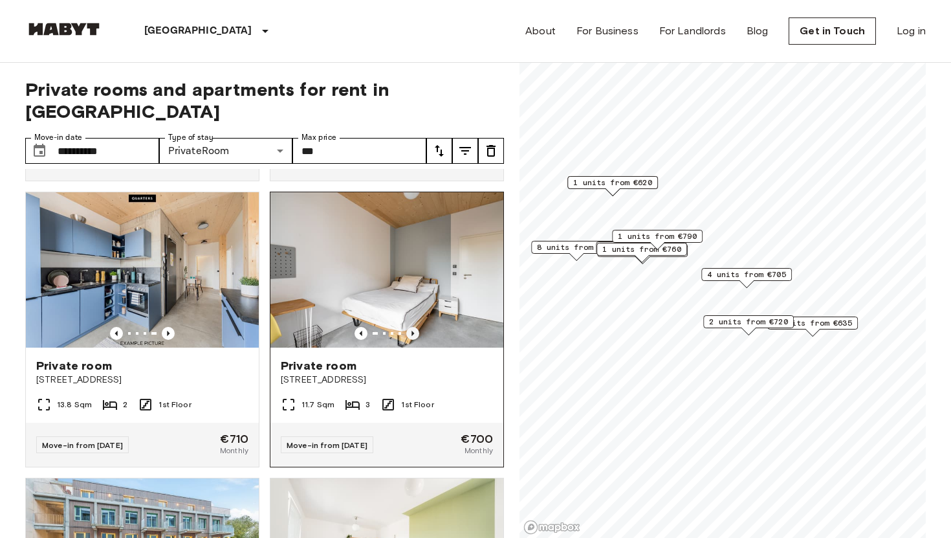
click at [413, 327] on icon "Previous image" at bounding box center [412, 333] width 13 height 13
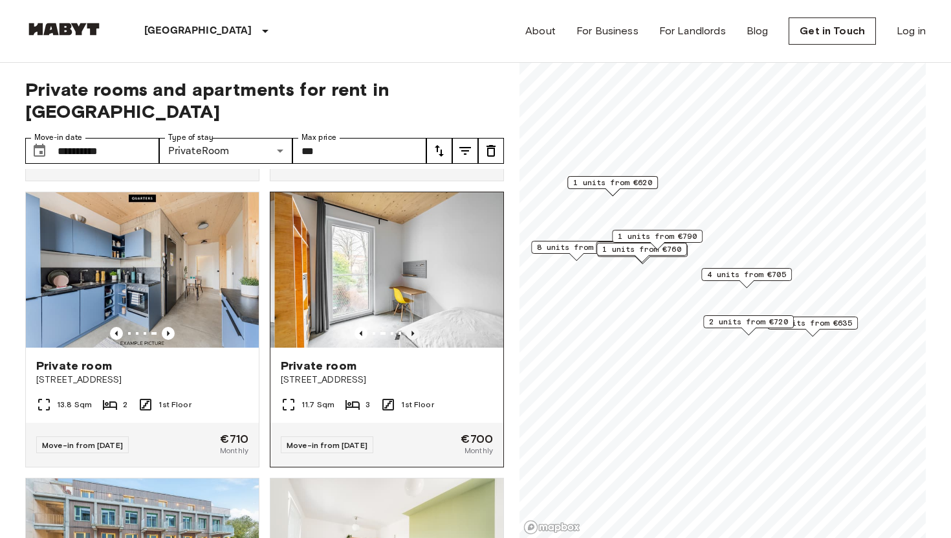
click at [413, 327] on icon "Previous image" at bounding box center [412, 333] width 13 height 13
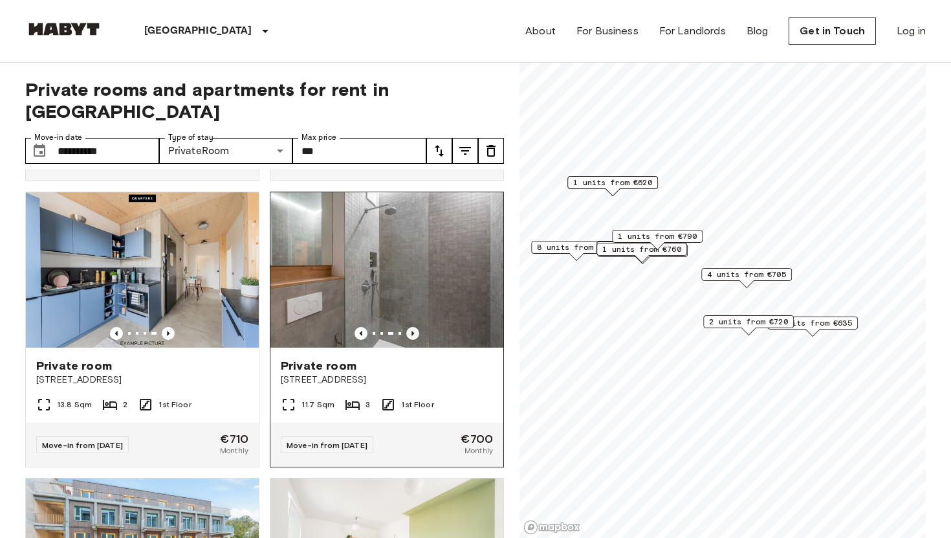
click at [413, 327] on icon "Previous image" at bounding box center [412, 333] width 13 height 13
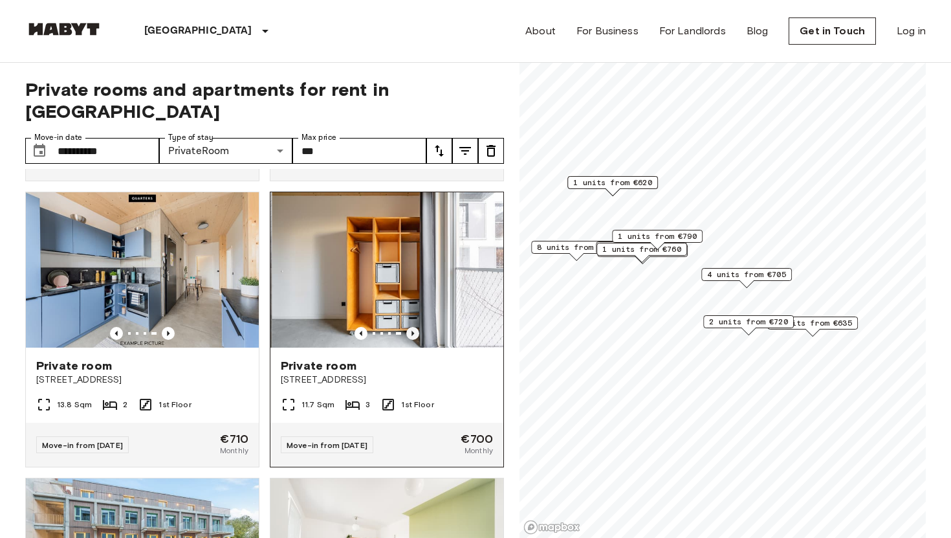
click at [413, 327] on icon "Previous image" at bounding box center [412, 333] width 13 height 13
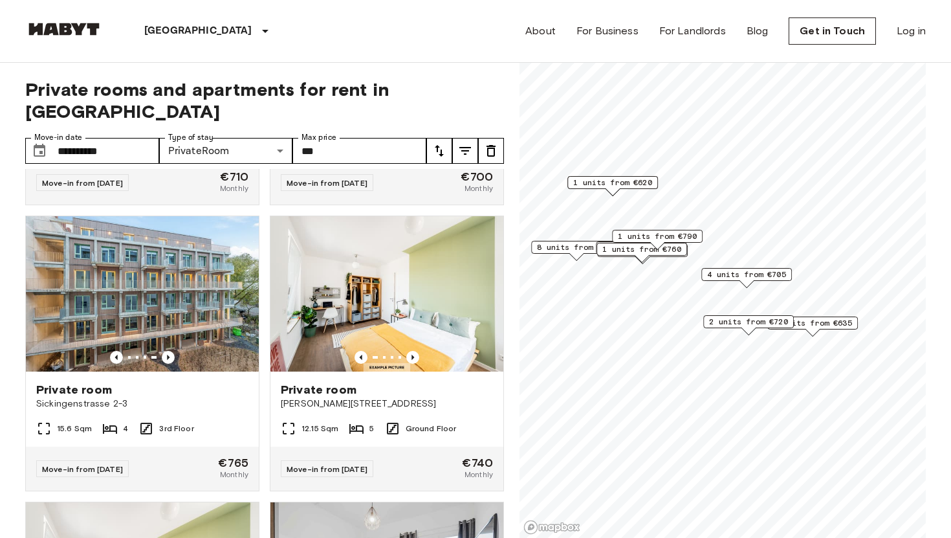
scroll to position [1397, 0]
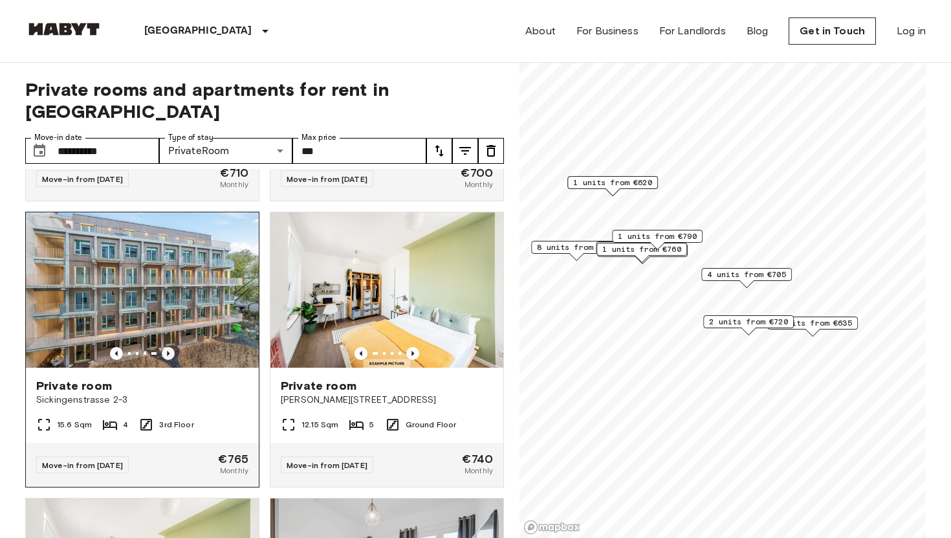
click at [170, 347] on icon "Previous image" at bounding box center [168, 353] width 13 height 13
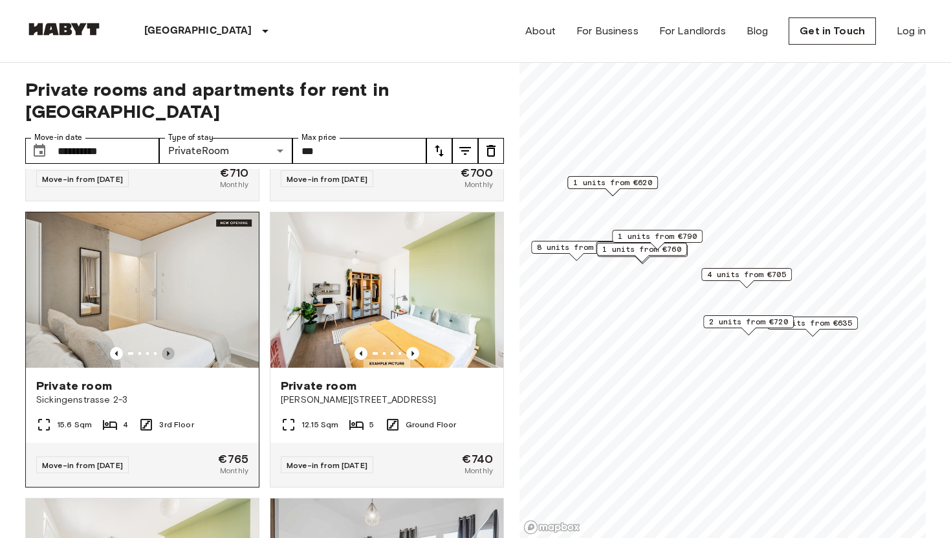
click at [170, 347] on icon "Previous image" at bounding box center [168, 353] width 13 height 13
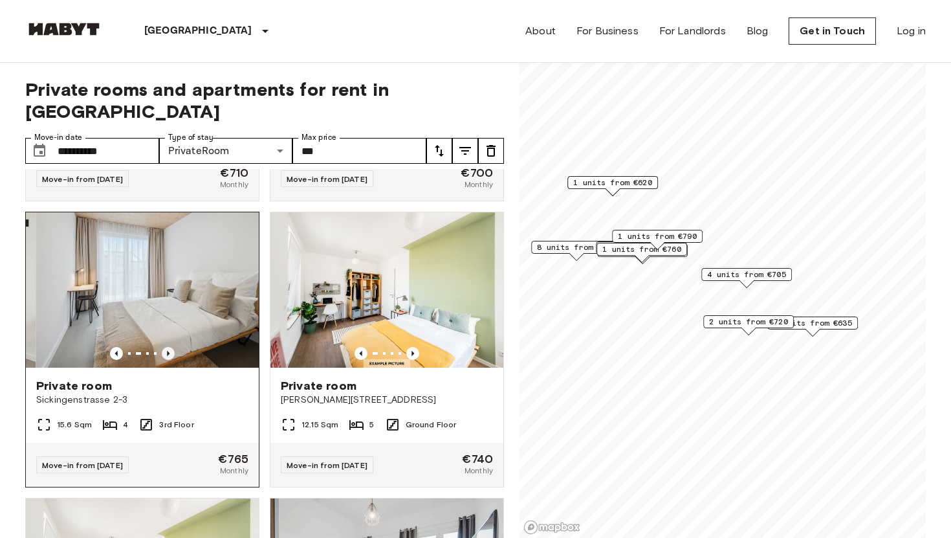
click at [170, 347] on icon "Previous image" at bounding box center [168, 353] width 13 height 13
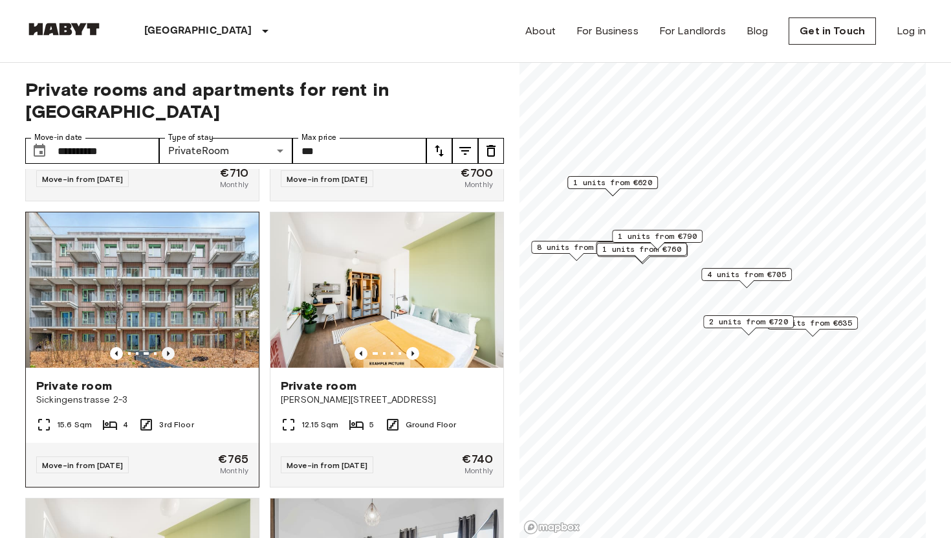
click at [170, 347] on icon "Previous image" at bounding box center [168, 353] width 13 height 13
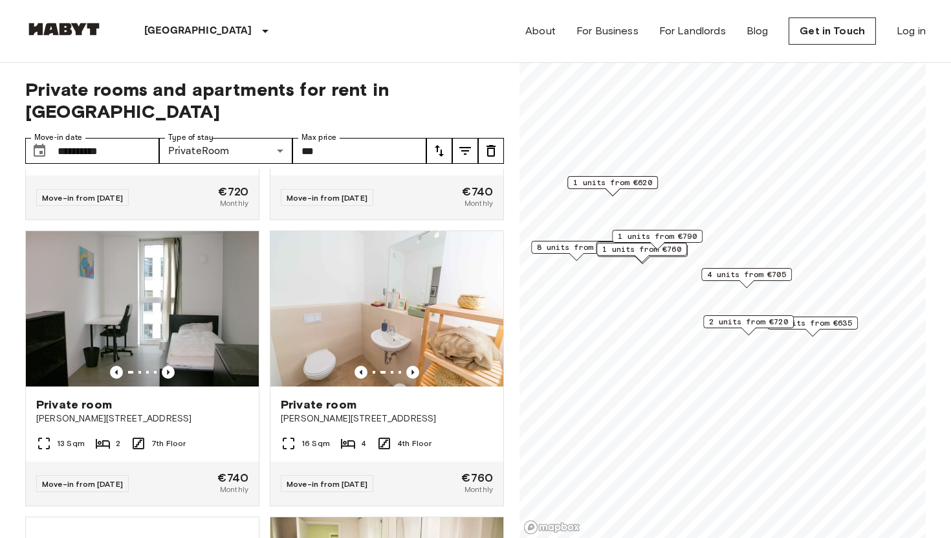
scroll to position [2237, 0]
click at [410, 365] on icon "Previous image" at bounding box center [412, 371] width 13 height 13
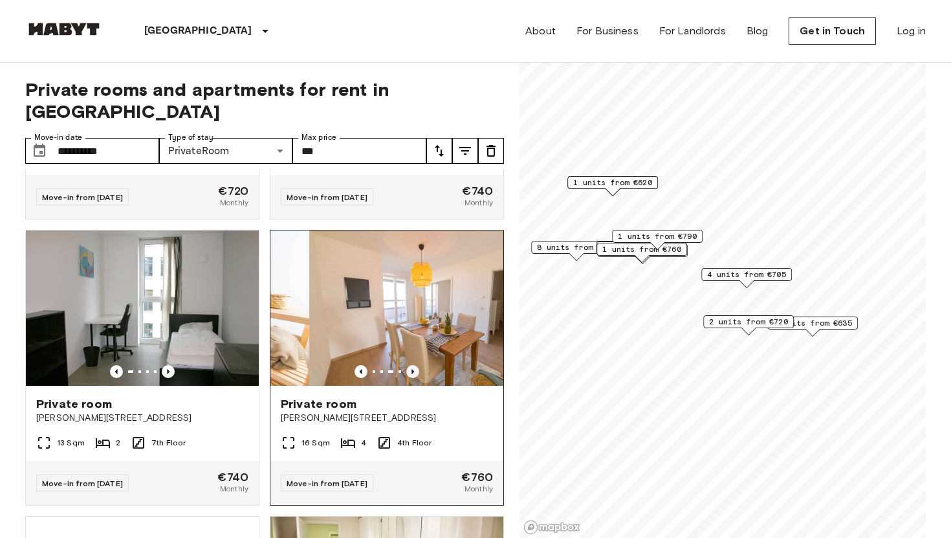
click at [410, 365] on icon "Previous image" at bounding box center [412, 371] width 13 height 13
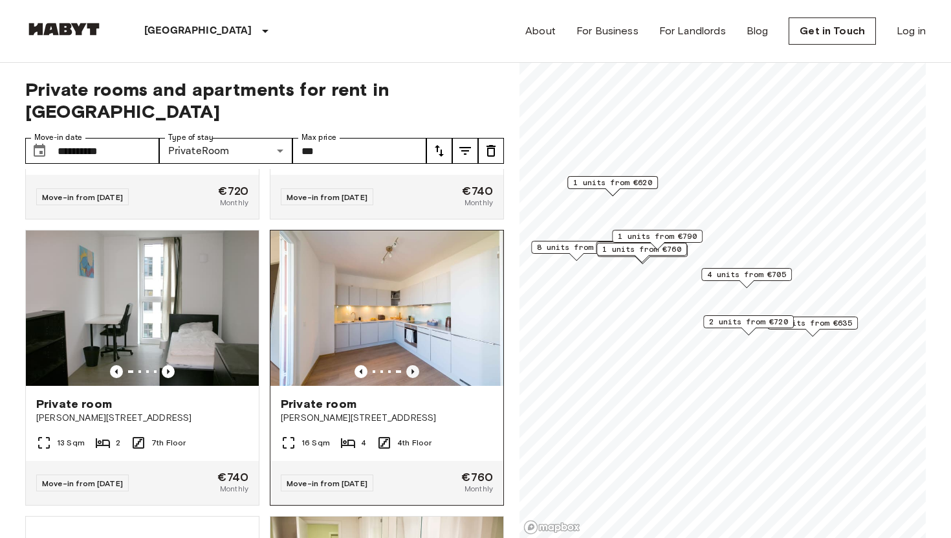
click at [410, 365] on icon "Previous image" at bounding box center [412, 371] width 13 height 13
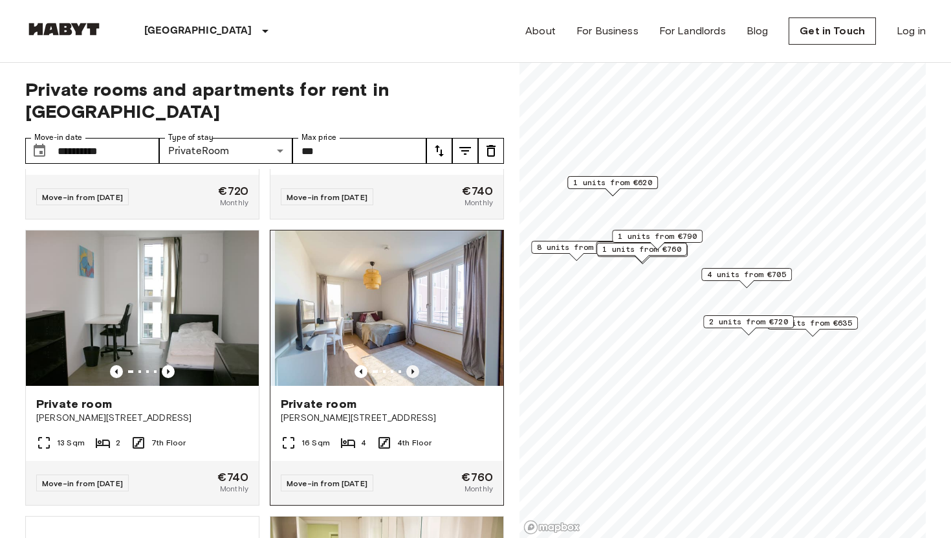
click at [410, 365] on icon "Previous image" at bounding box center [412, 371] width 13 height 13
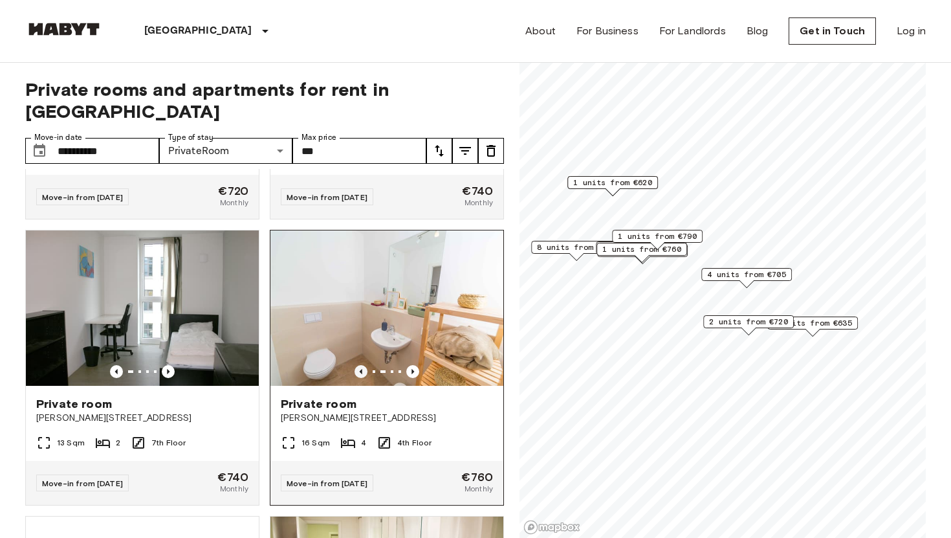
click at [366, 365] on icon "Previous image" at bounding box center [361, 371] width 13 height 13
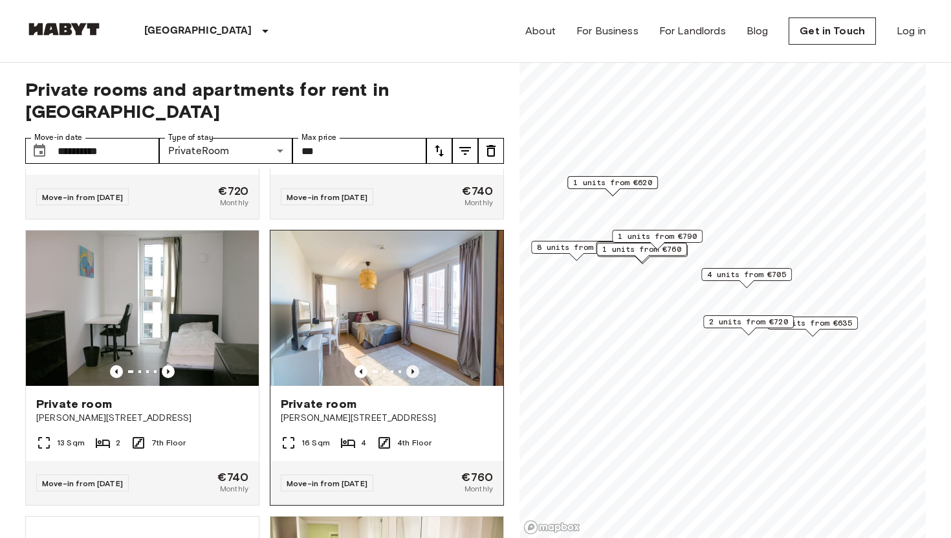
click at [415, 365] on icon "Previous image" at bounding box center [412, 371] width 13 height 13
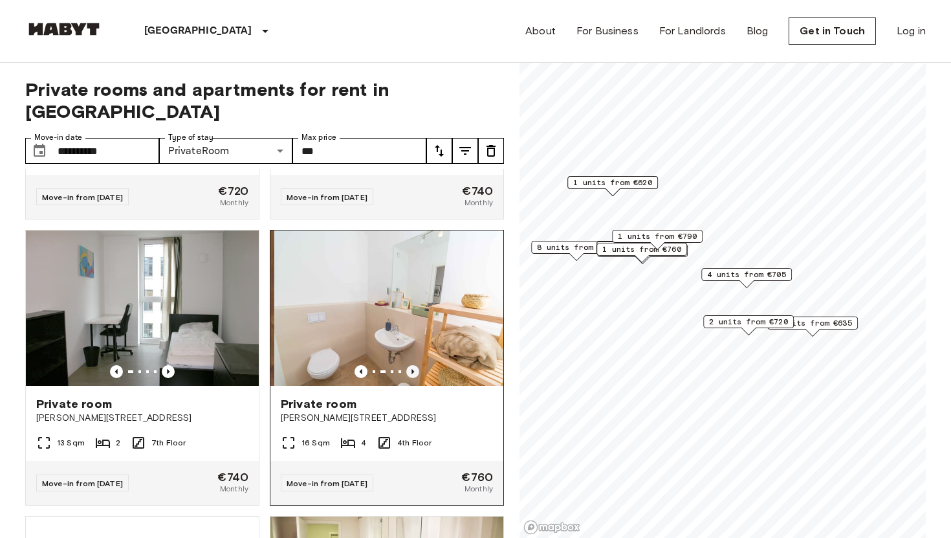
click at [415, 365] on icon "Previous image" at bounding box center [412, 371] width 13 height 13
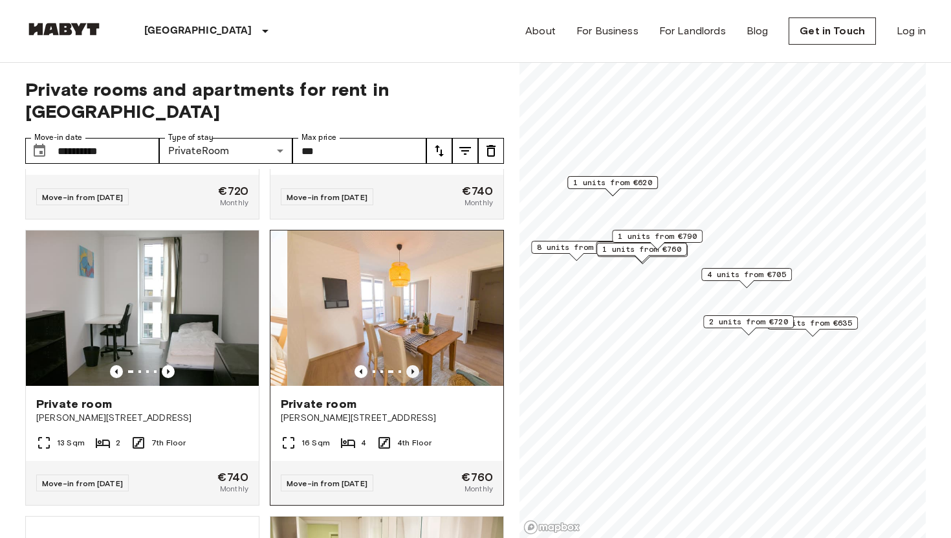
click at [415, 365] on icon "Previous image" at bounding box center [412, 371] width 13 height 13
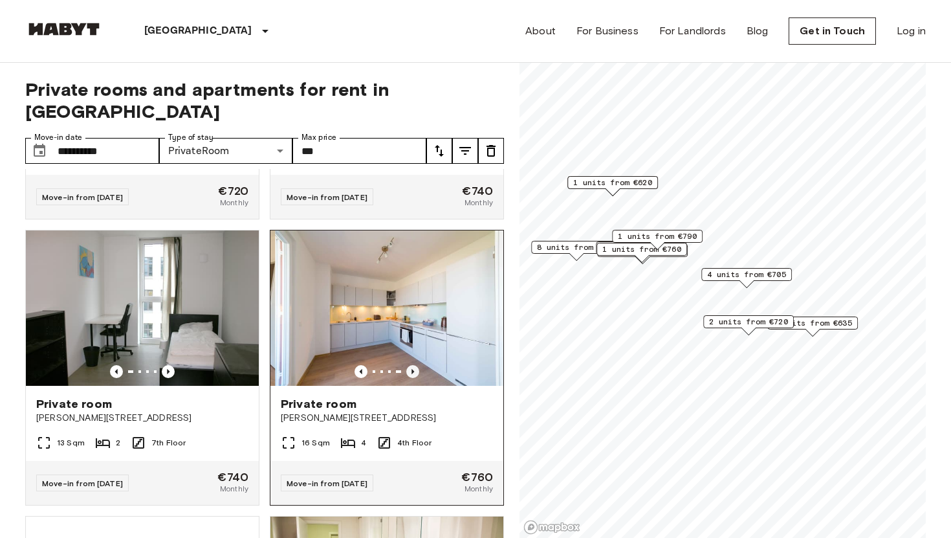
click at [415, 365] on icon "Previous image" at bounding box center [412, 371] width 13 height 13
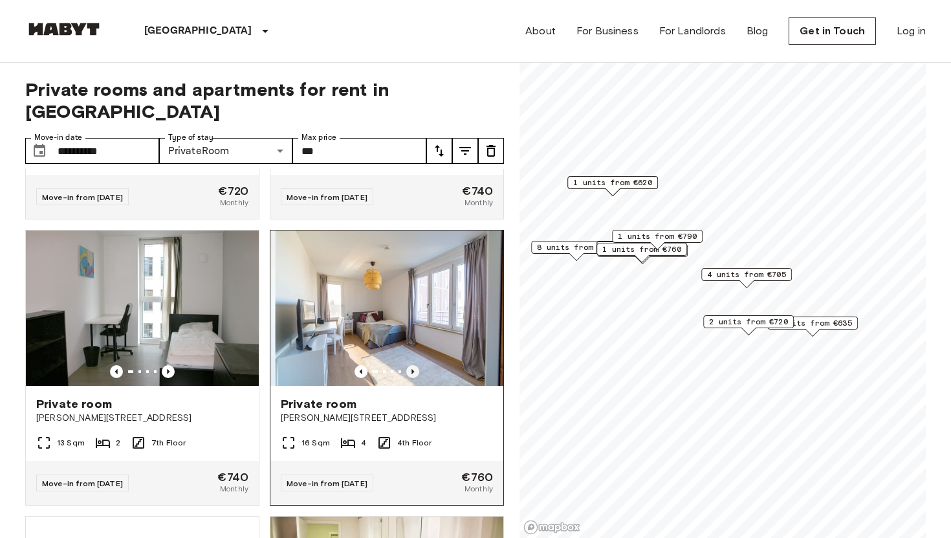
click at [415, 365] on icon "Previous image" at bounding box center [412, 371] width 13 height 13
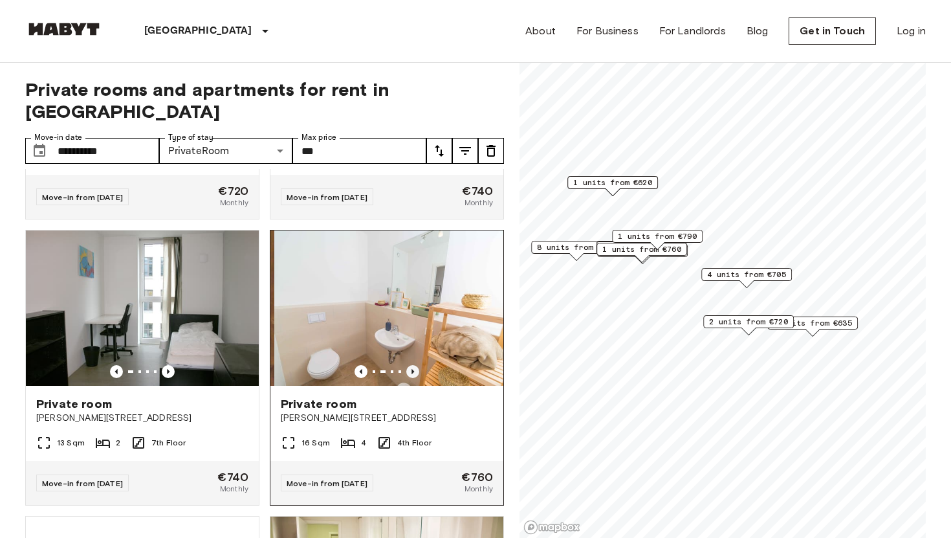
click at [415, 365] on icon "Previous image" at bounding box center [412, 371] width 13 height 13
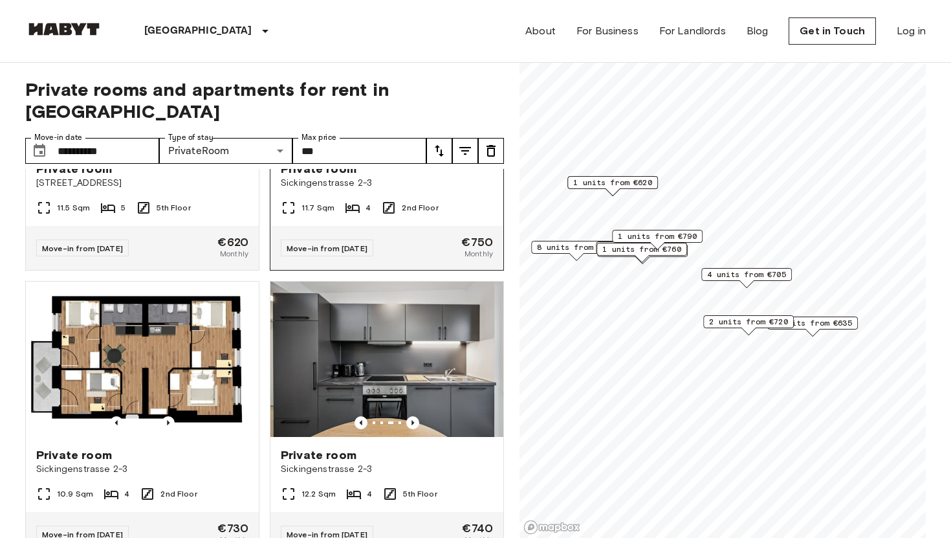
scroll to position [3639, 0]
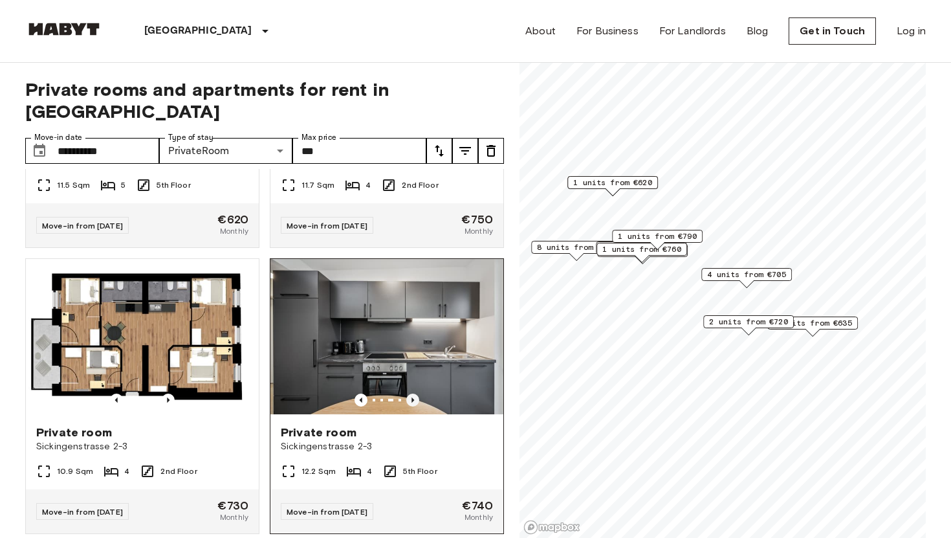
click at [414, 393] on icon "Previous image" at bounding box center [412, 399] width 13 height 13
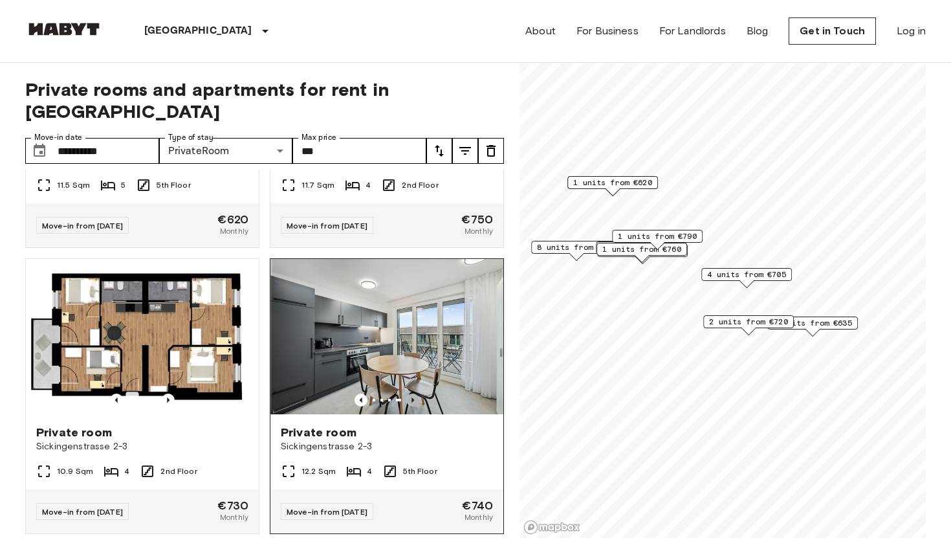
click at [414, 393] on icon "Previous image" at bounding box center [412, 399] width 13 height 13
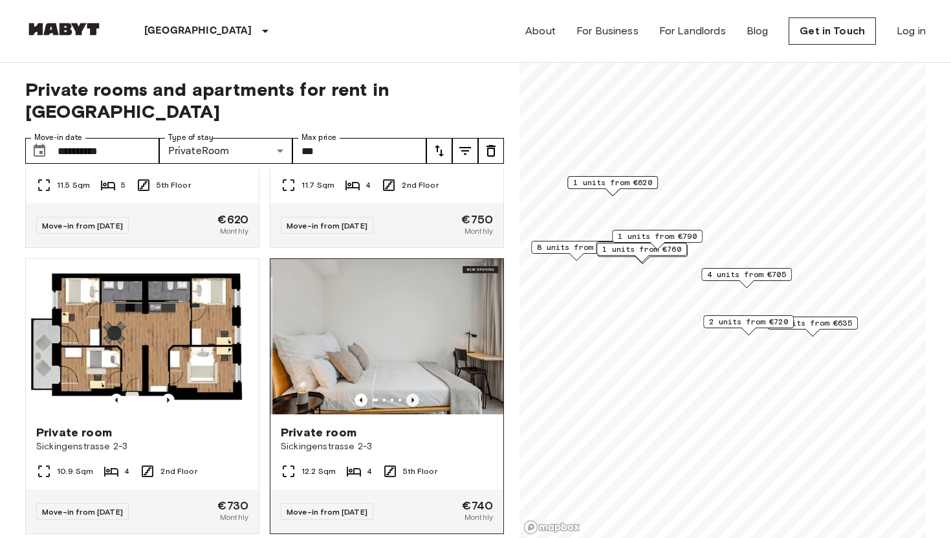
click at [414, 393] on icon "Previous image" at bounding box center [412, 399] width 13 height 13
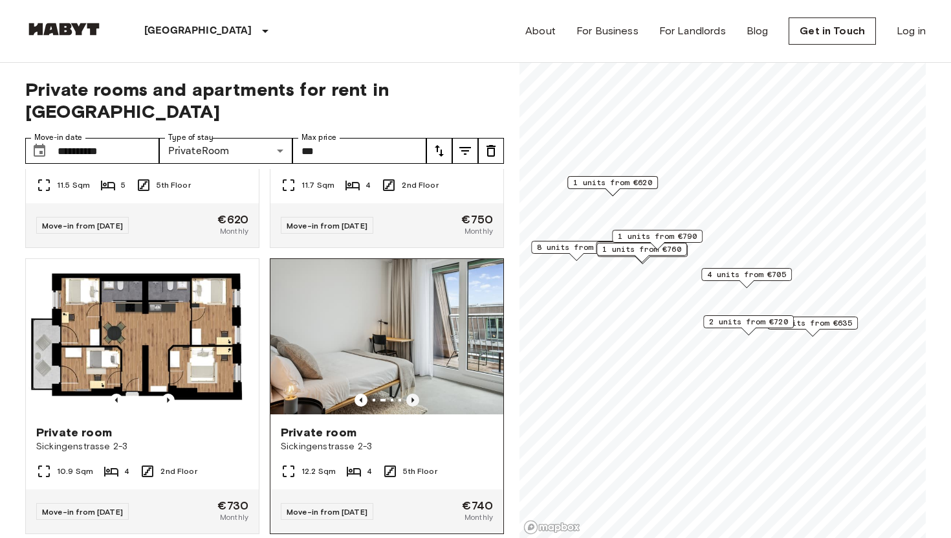
click at [414, 393] on icon "Previous image" at bounding box center [412, 399] width 13 height 13
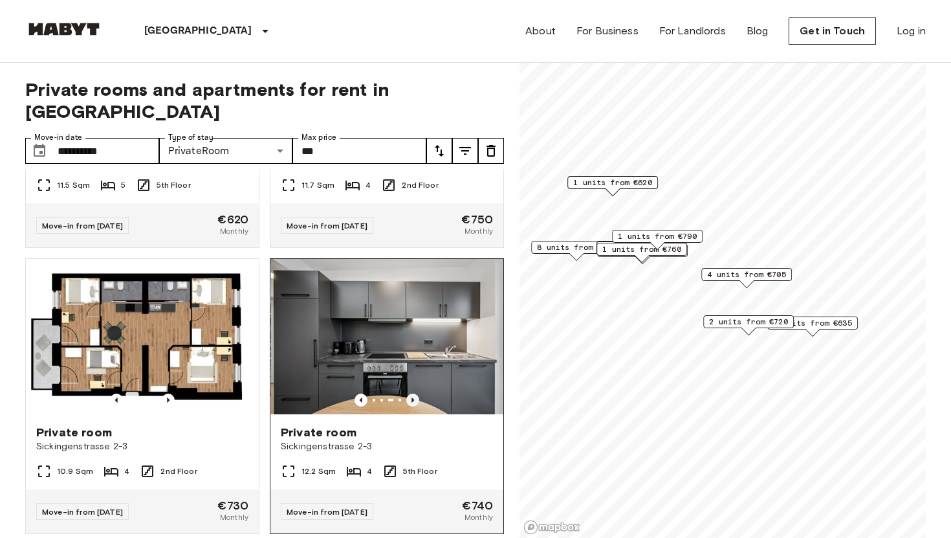
click at [414, 393] on icon "Previous image" at bounding box center [412, 399] width 13 height 13
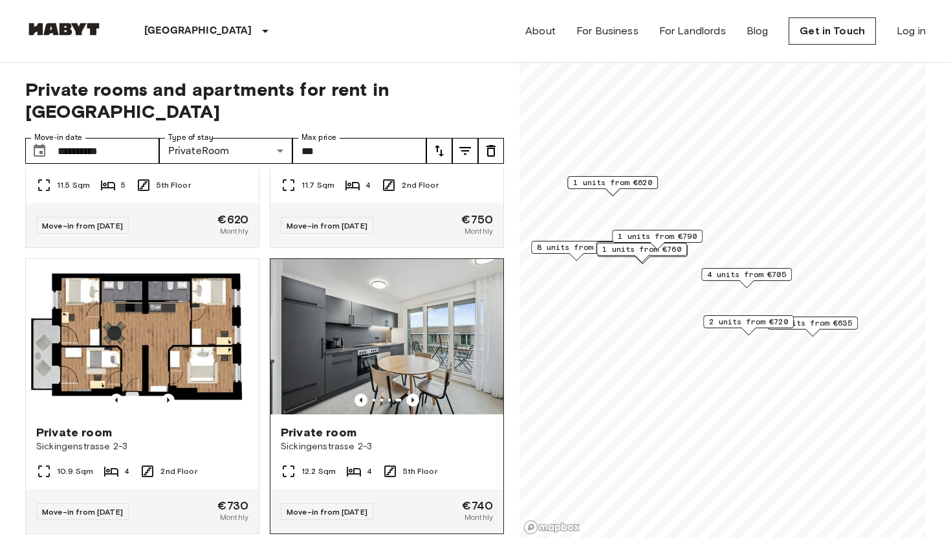
click at [421, 322] on img at bounding box center [397, 336] width 233 height 155
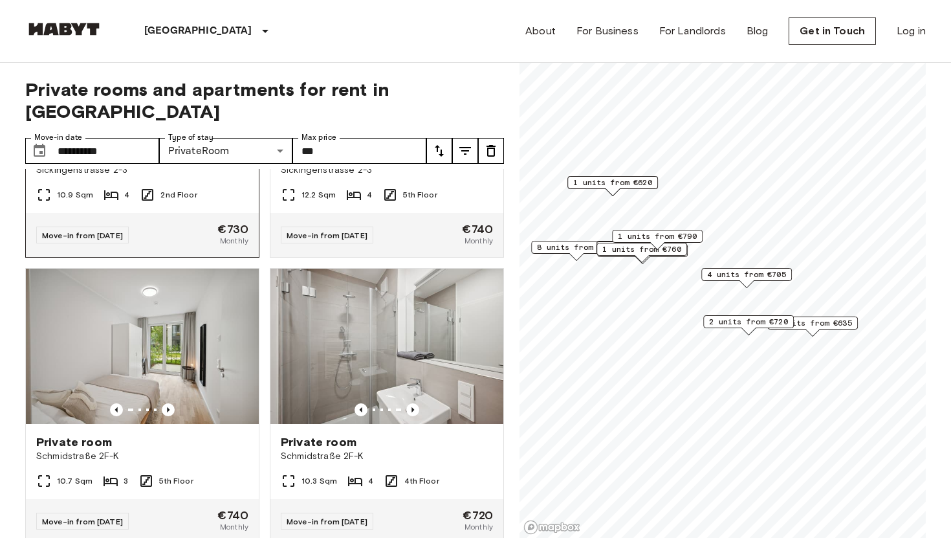
scroll to position [3917, 0]
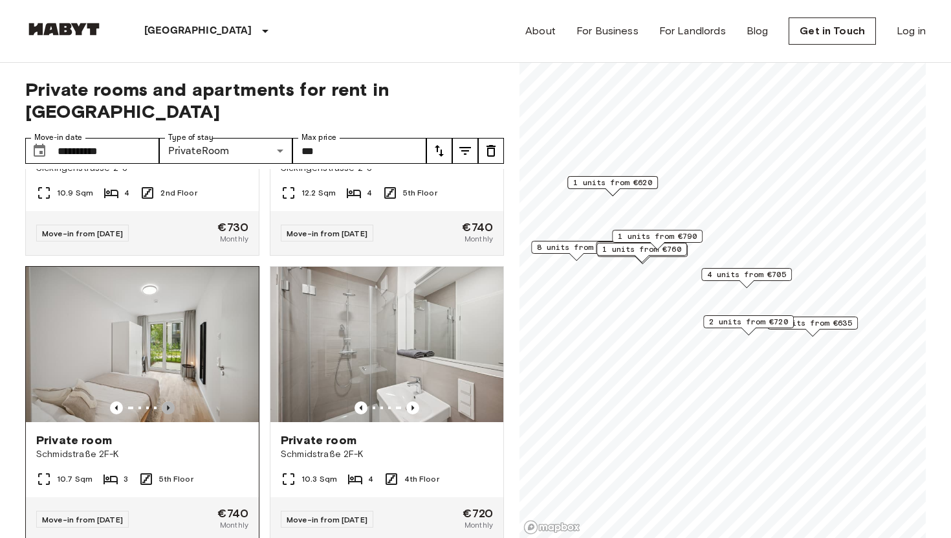
click at [164, 401] on icon "Previous image" at bounding box center [168, 407] width 13 height 13
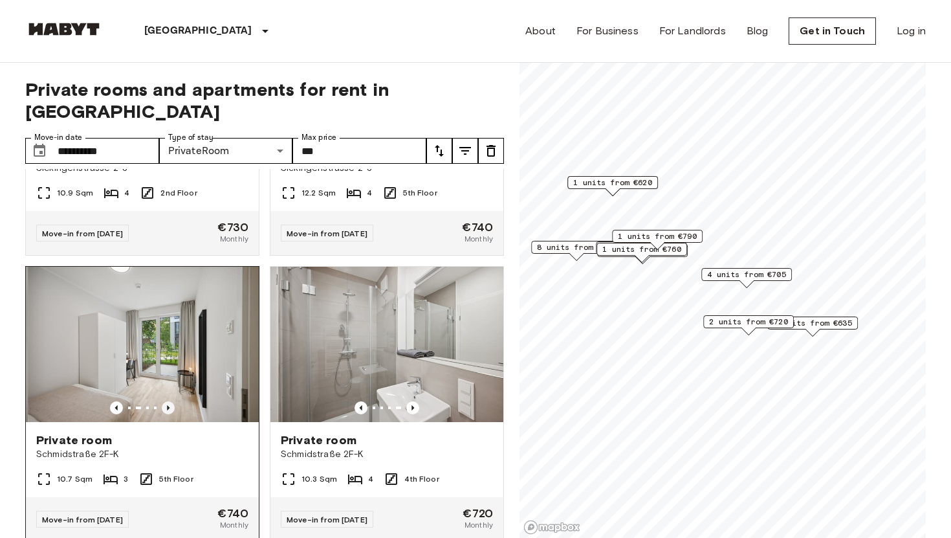
click at [164, 401] on icon "Previous image" at bounding box center [168, 407] width 13 height 13
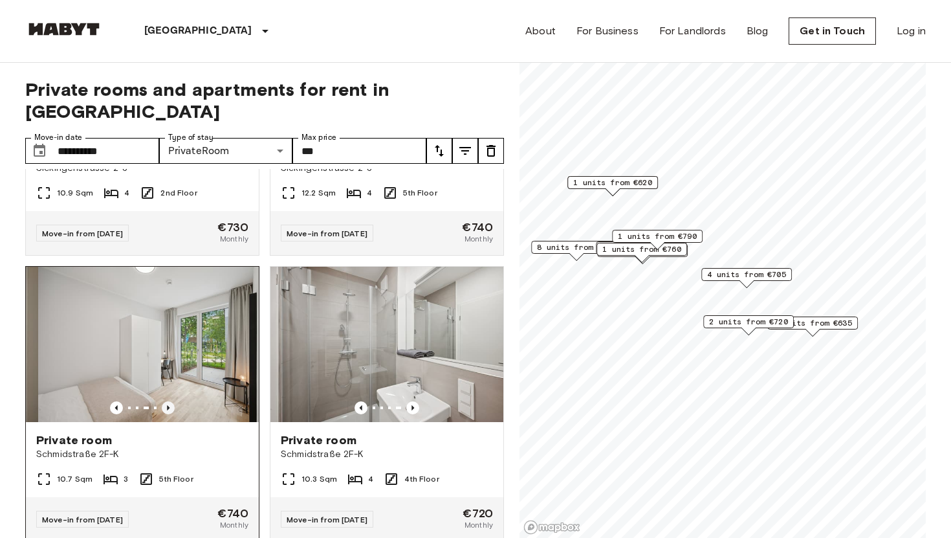
click at [164, 401] on icon "Previous image" at bounding box center [168, 407] width 13 height 13
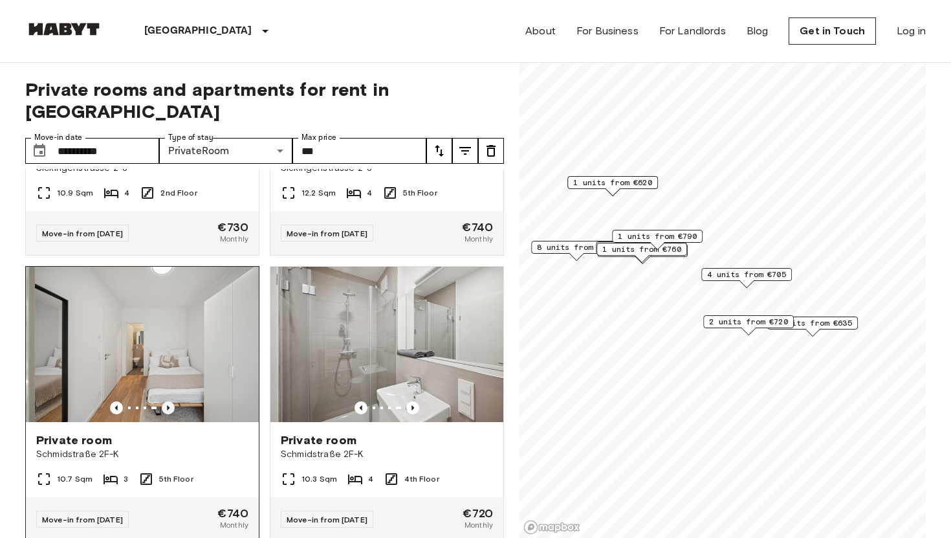
click at [164, 401] on icon "Previous image" at bounding box center [168, 407] width 13 height 13
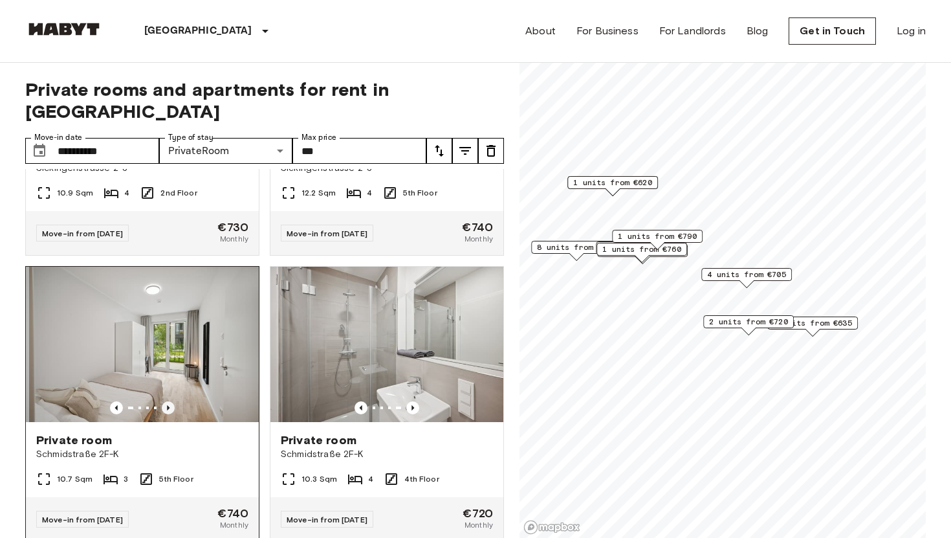
click at [164, 401] on icon "Previous image" at bounding box center [168, 407] width 13 height 13
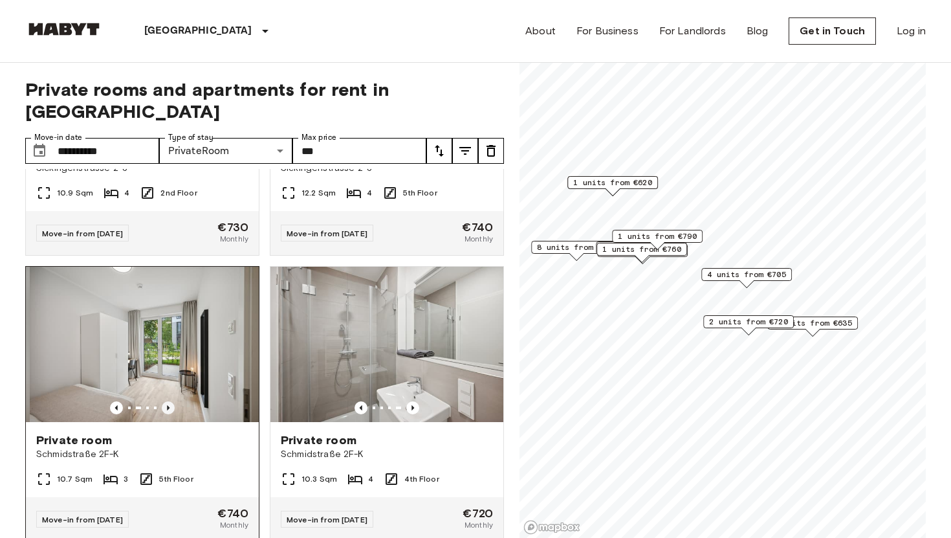
click at [164, 401] on icon "Previous image" at bounding box center [168, 407] width 13 height 13
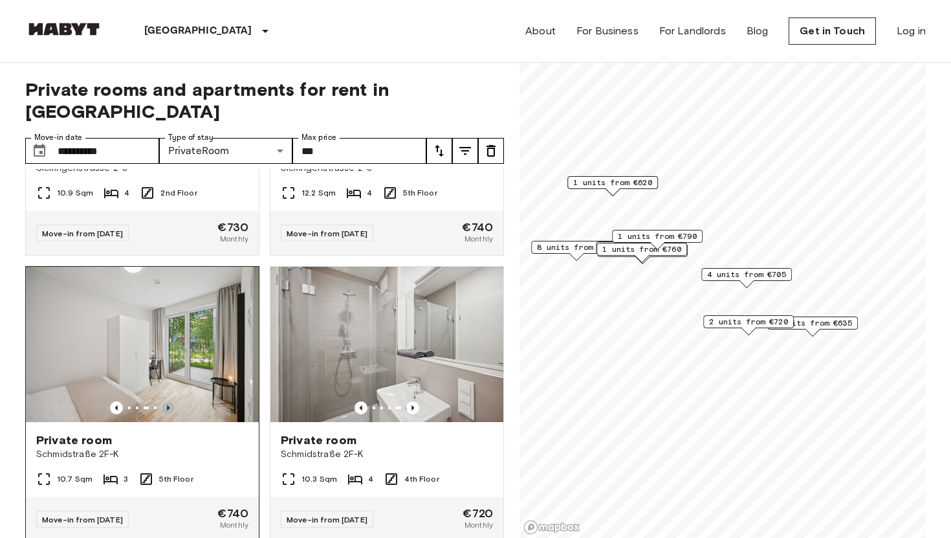
click at [164, 401] on icon "Previous image" at bounding box center [168, 407] width 13 height 13
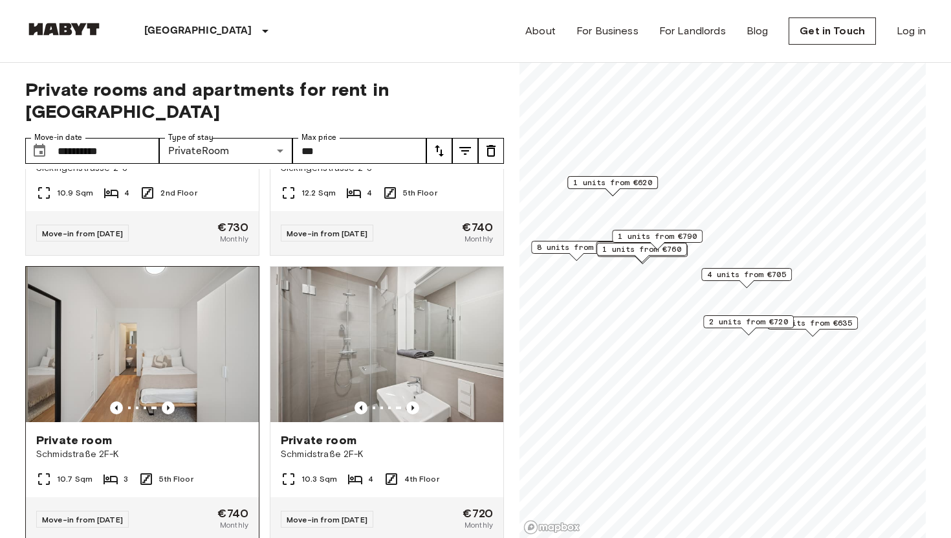
click at [233, 300] on img at bounding box center [144, 344] width 233 height 155
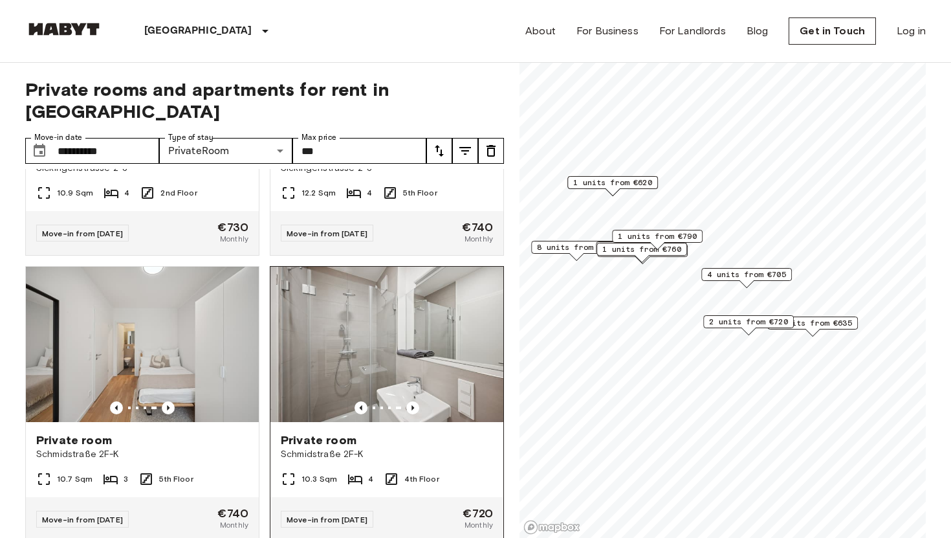
click at [388, 345] on img at bounding box center [386, 344] width 233 height 155
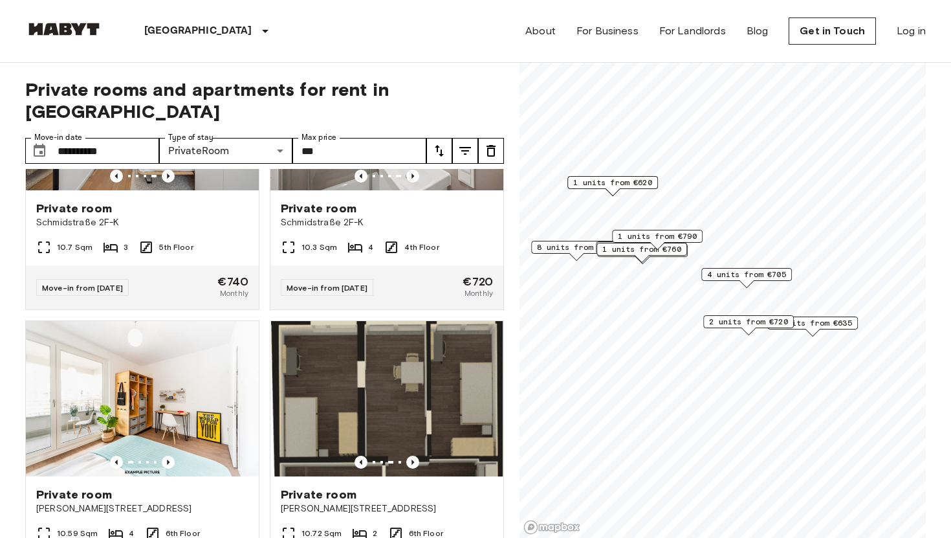
scroll to position [4210, 0]
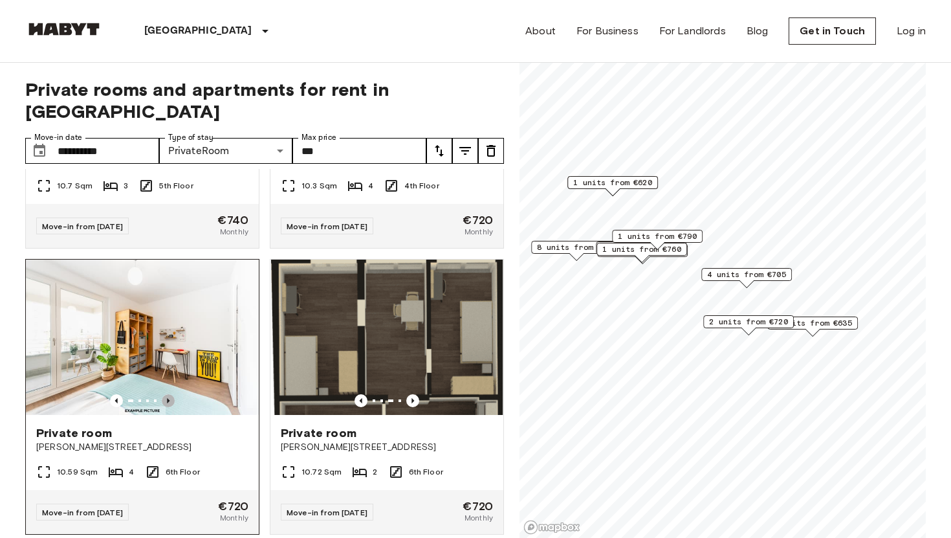
click at [166, 394] on icon "Previous image" at bounding box center [168, 400] width 13 height 13
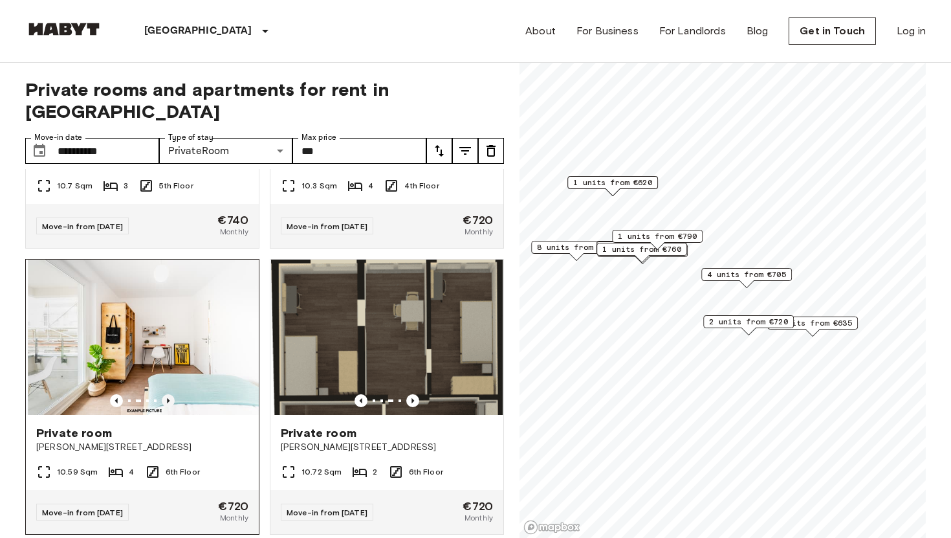
click at [166, 394] on icon "Previous image" at bounding box center [168, 400] width 13 height 13
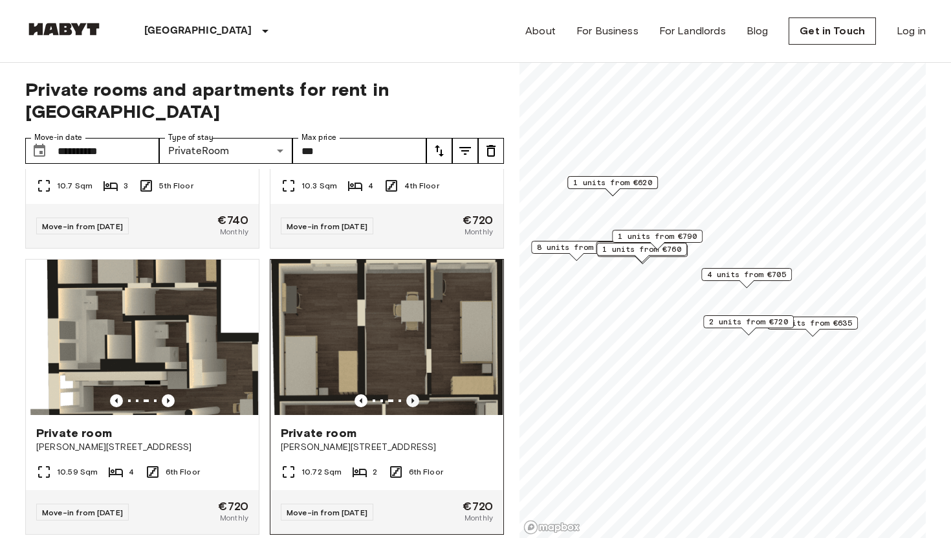
click at [414, 394] on icon "Previous image" at bounding box center [412, 400] width 13 height 13
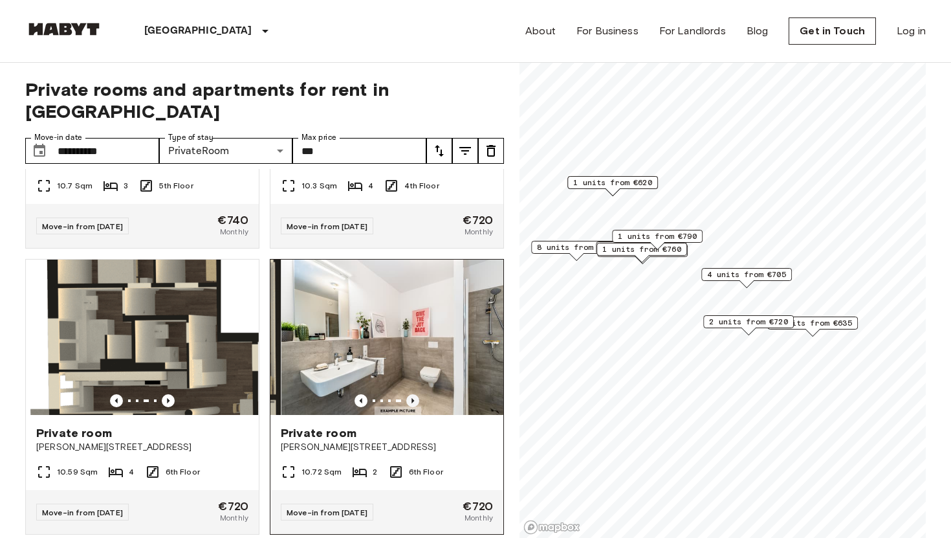
click at [414, 394] on icon "Previous image" at bounding box center [412, 400] width 13 height 13
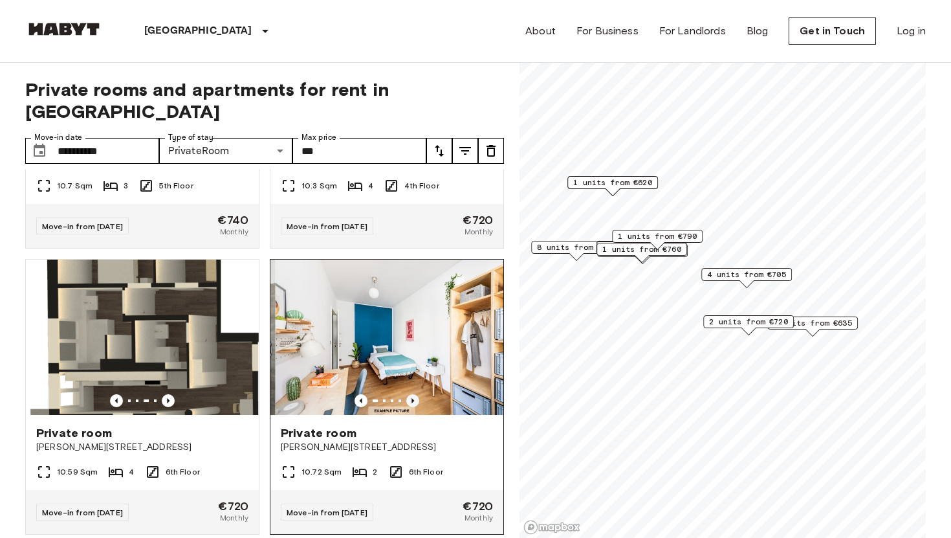
click at [414, 394] on icon "Previous image" at bounding box center [412, 400] width 13 height 13
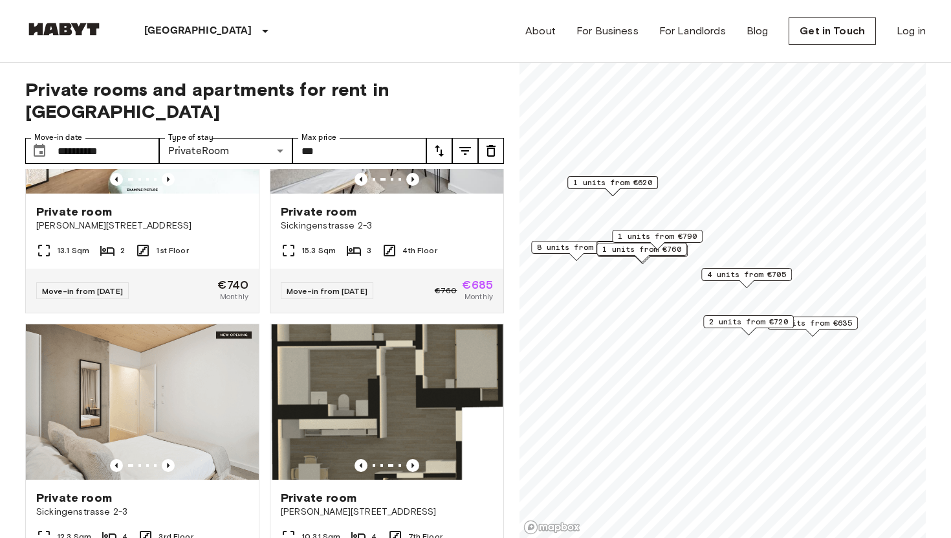
scroll to position [0, 0]
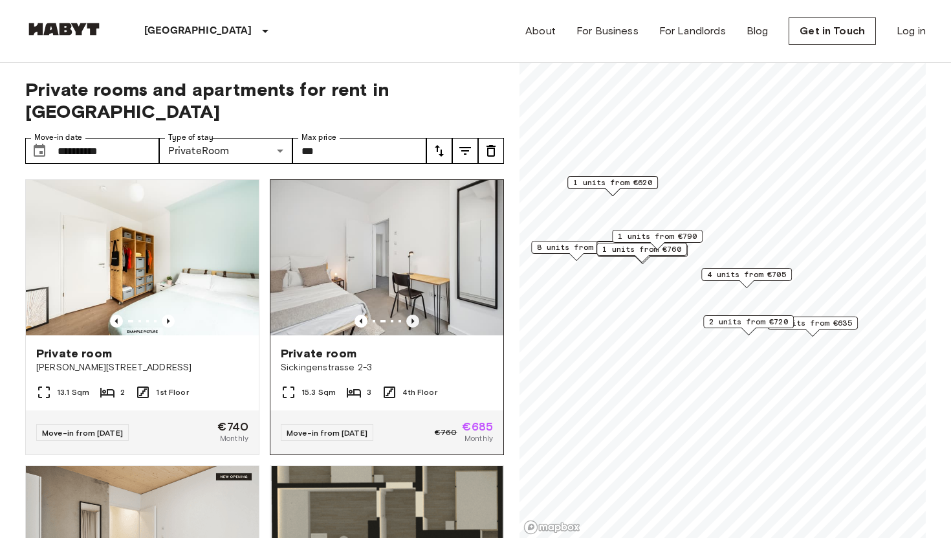
click at [410, 314] on icon "Previous image" at bounding box center [412, 320] width 13 height 13
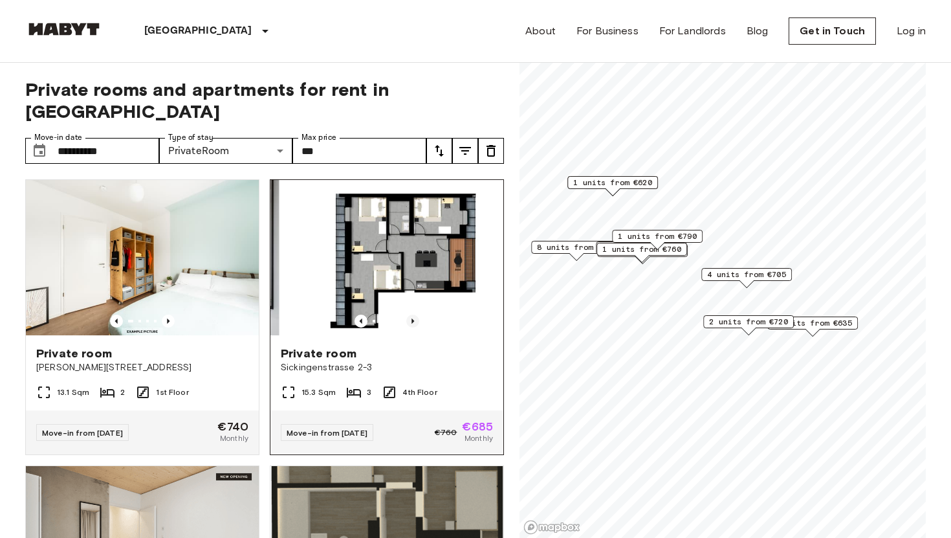
click at [410, 314] on icon "Previous image" at bounding box center [412, 320] width 13 height 13
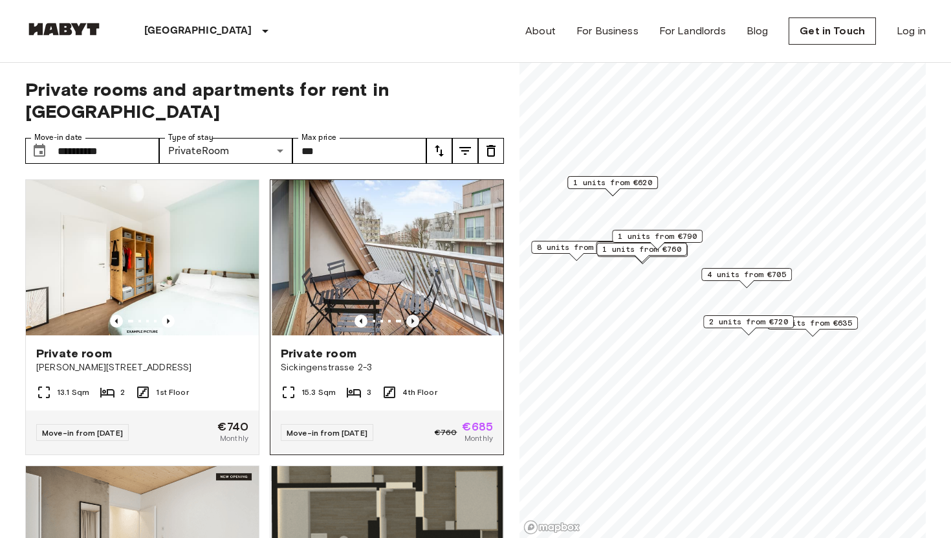
click at [410, 314] on icon "Previous image" at bounding box center [412, 320] width 13 height 13
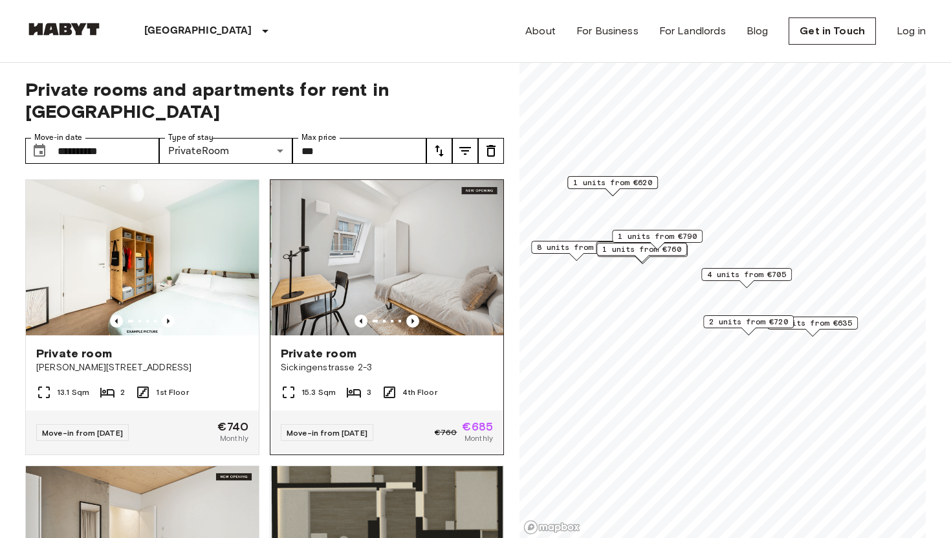
click at [397, 228] on img at bounding box center [388, 257] width 233 height 155
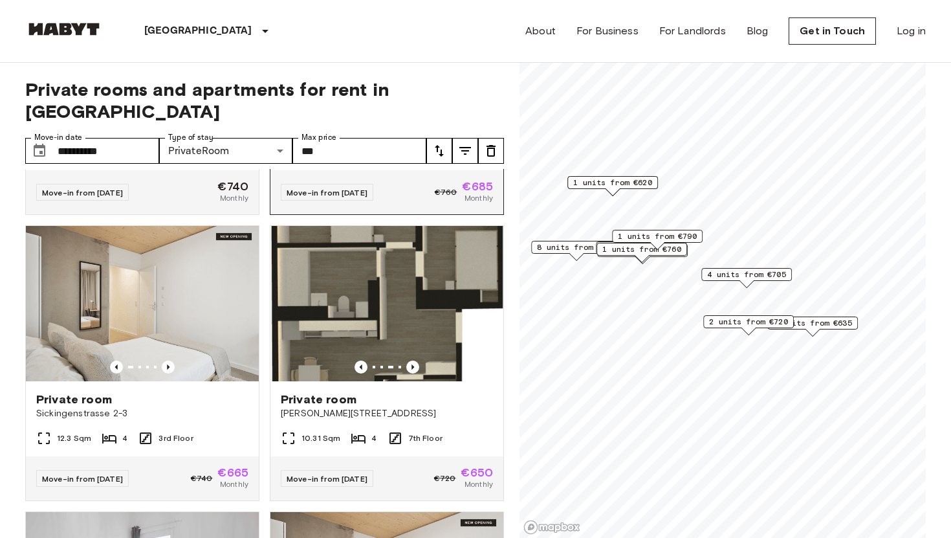
scroll to position [245, 0]
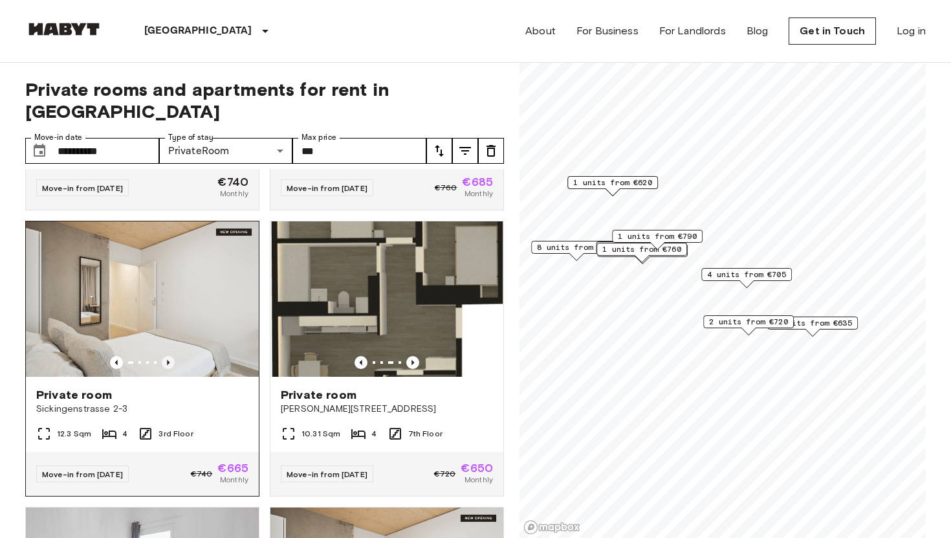
click at [166, 356] on icon "Previous image" at bounding box center [168, 362] width 13 height 13
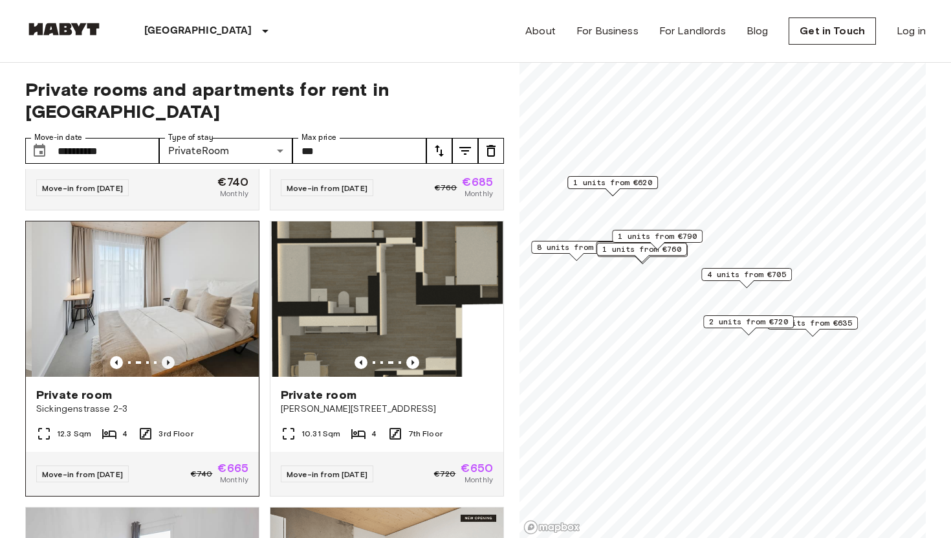
click at [166, 356] on icon "Previous image" at bounding box center [168, 362] width 13 height 13
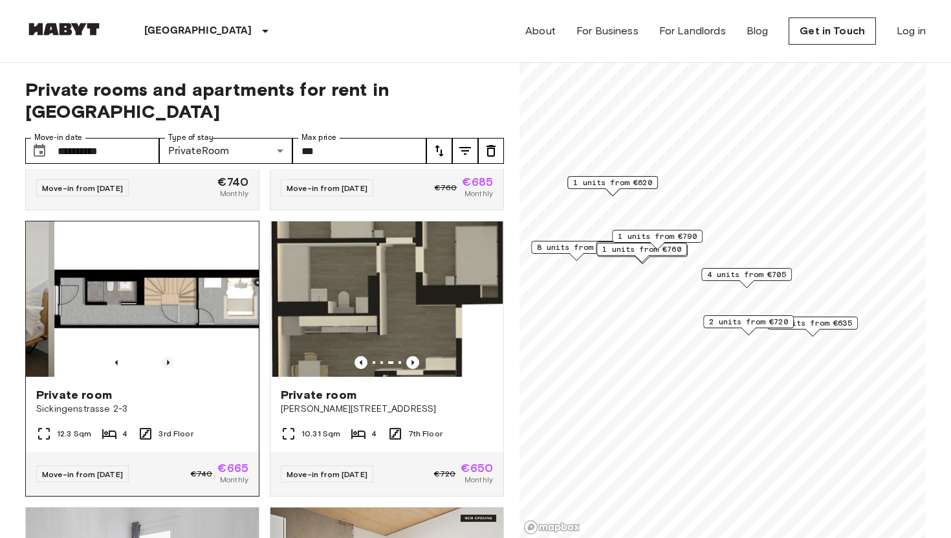
click at [166, 356] on icon "Previous image" at bounding box center [168, 362] width 13 height 13
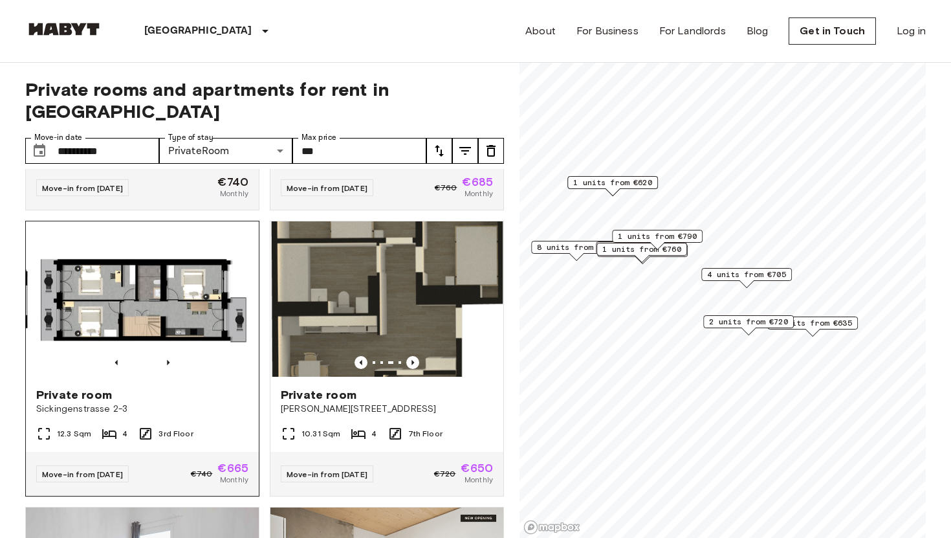
click at [185, 255] on img at bounding box center [144, 298] width 233 height 155
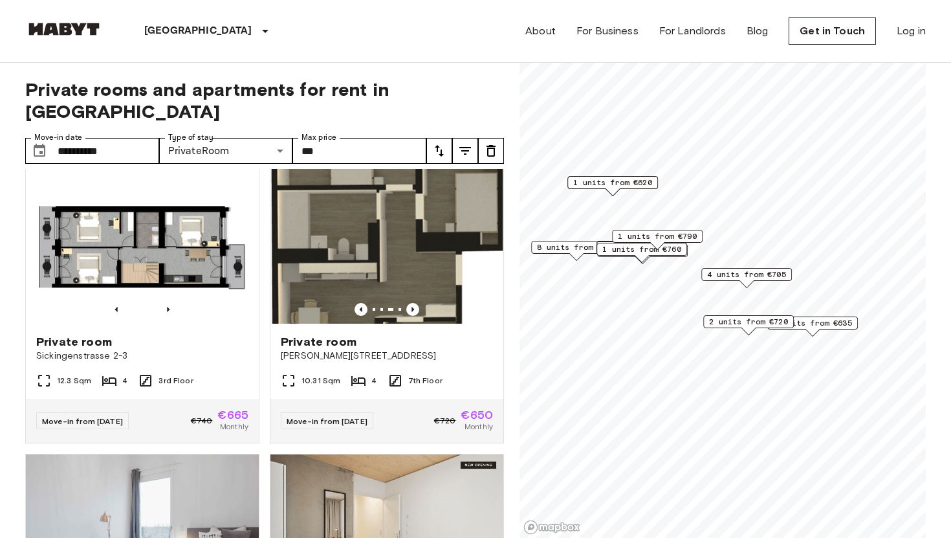
scroll to position [303, 0]
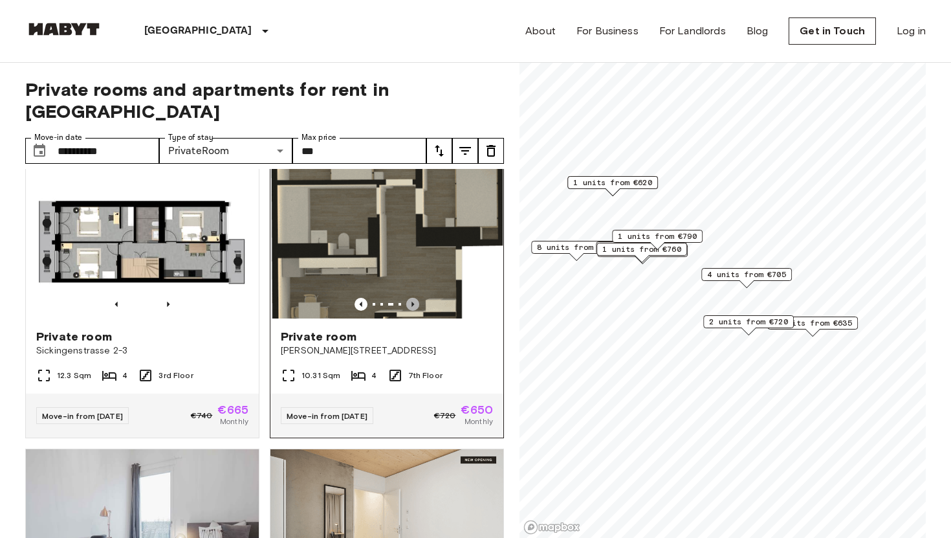
click at [415, 298] on icon "Previous image" at bounding box center [412, 304] width 13 height 13
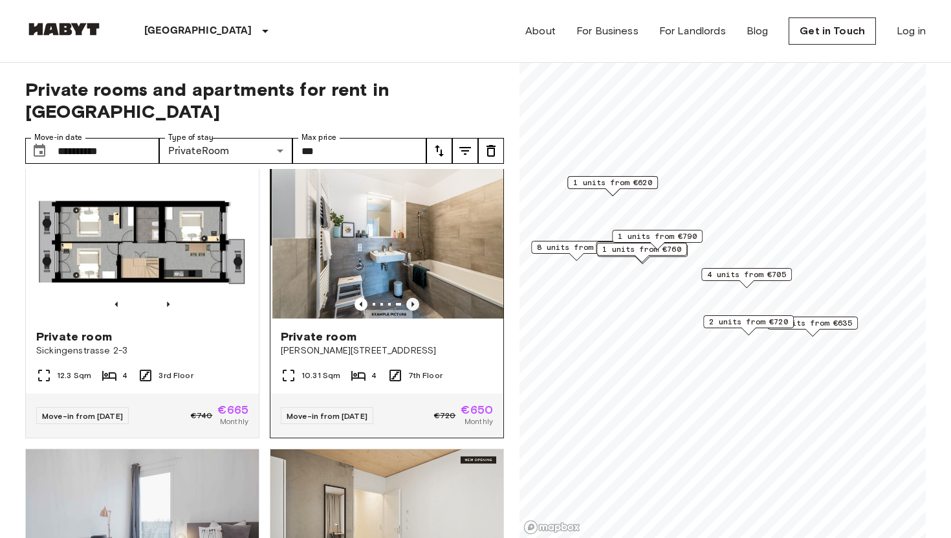
click at [415, 298] on icon "Previous image" at bounding box center [412, 304] width 13 height 13
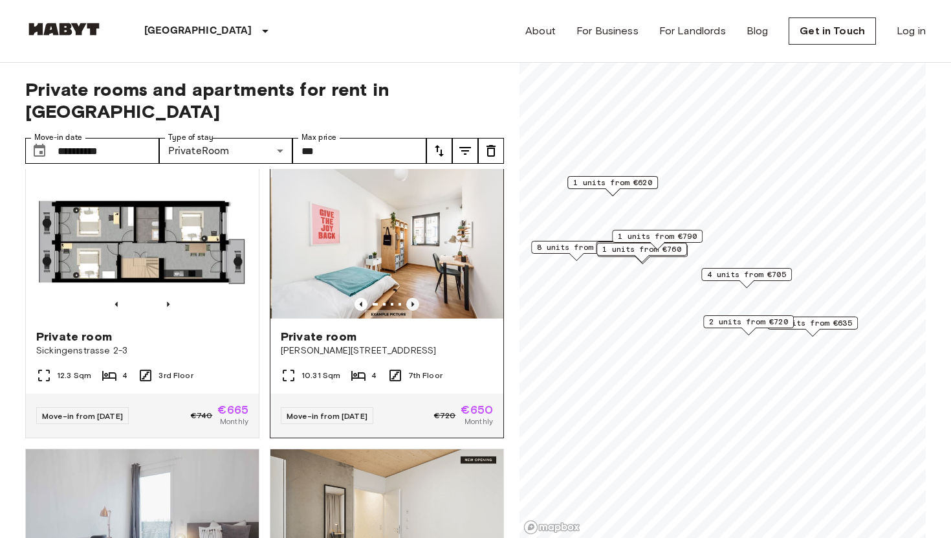
click at [415, 298] on icon "Previous image" at bounding box center [412, 304] width 13 height 13
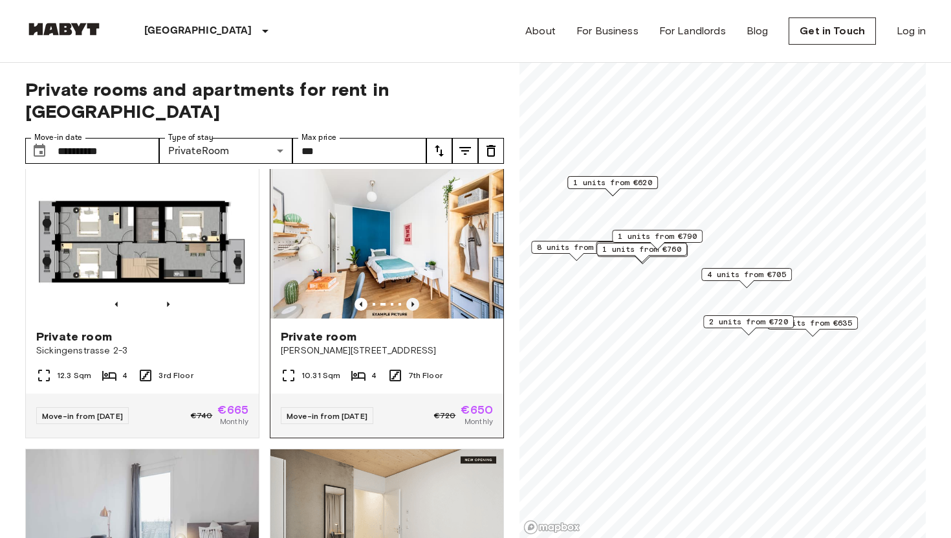
click at [415, 298] on icon "Previous image" at bounding box center [412, 304] width 13 height 13
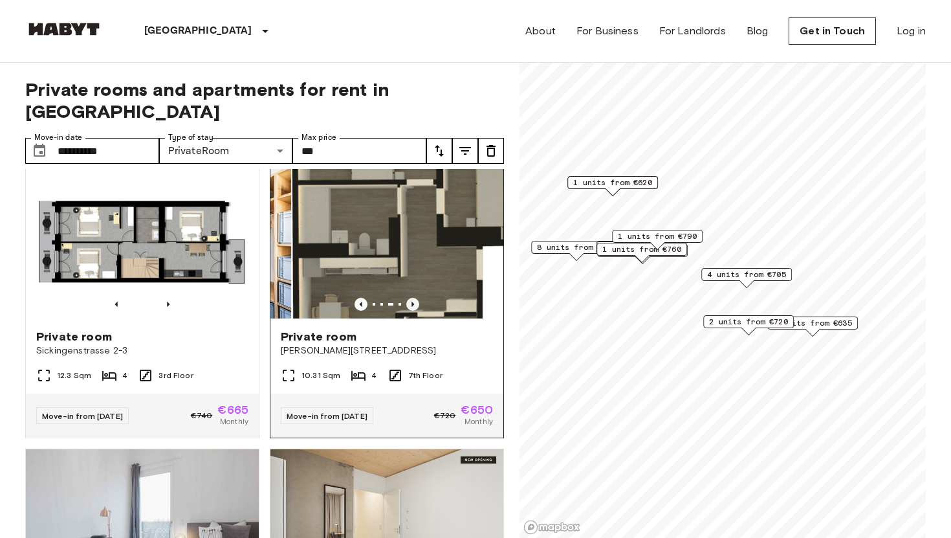
click at [415, 298] on icon "Previous image" at bounding box center [412, 304] width 13 height 13
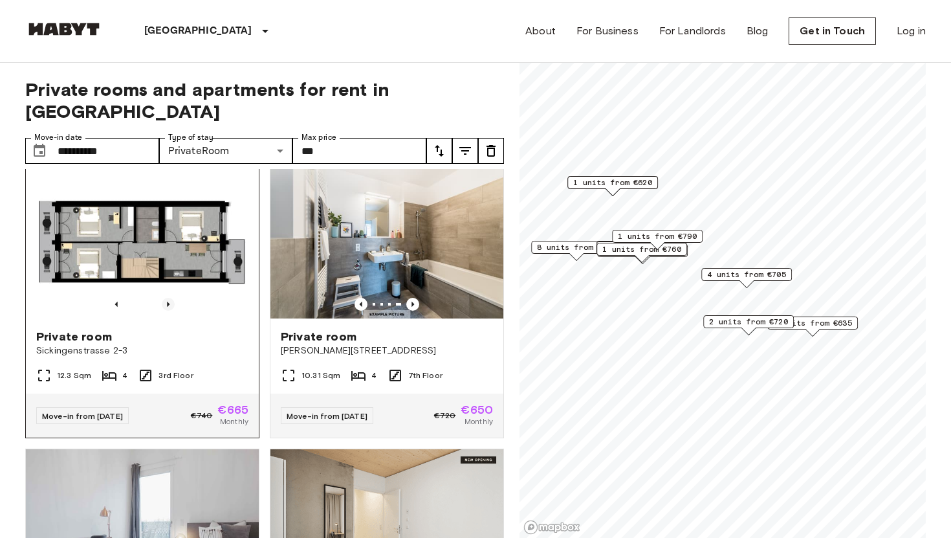
click at [171, 298] on icon "Previous image" at bounding box center [168, 304] width 13 height 13
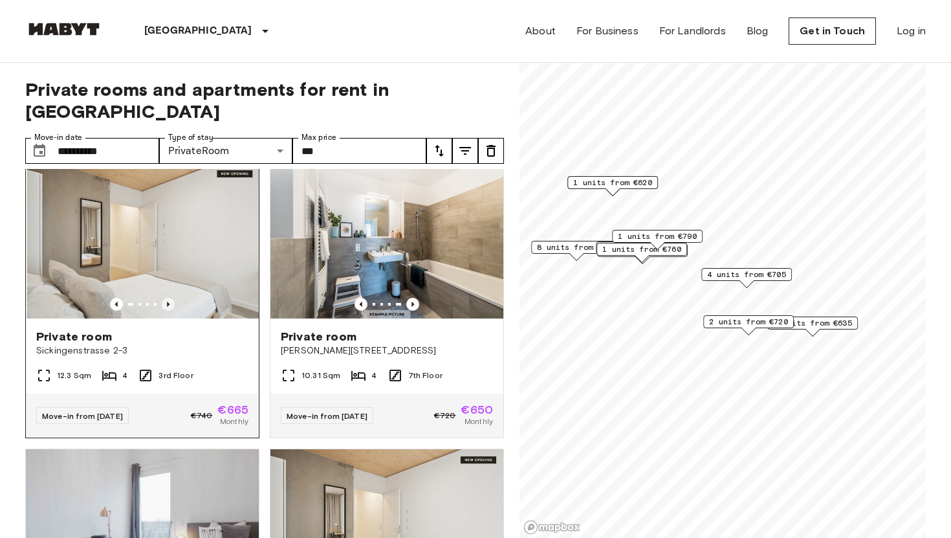
click at [171, 298] on icon "Previous image" at bounding box center [168, 304] width 13 height 13
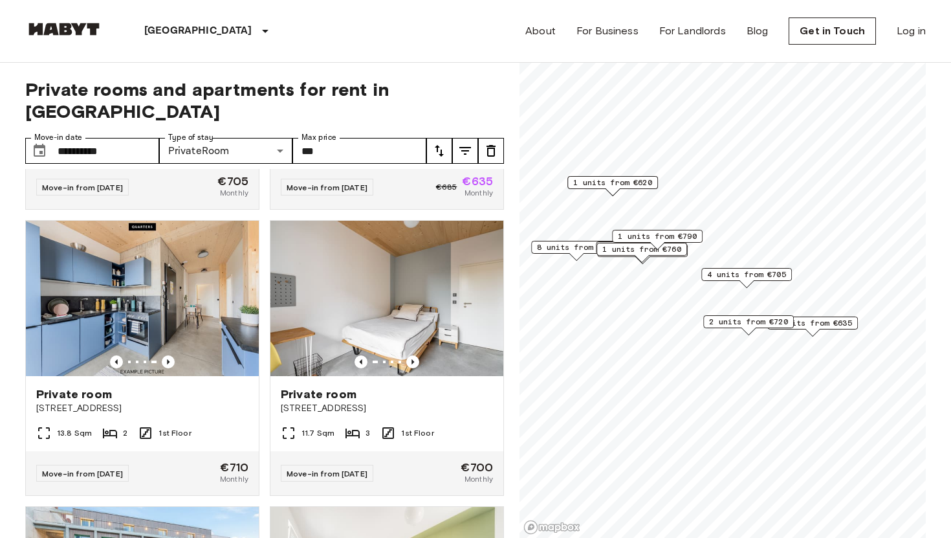
scroll to position [1109, 0]
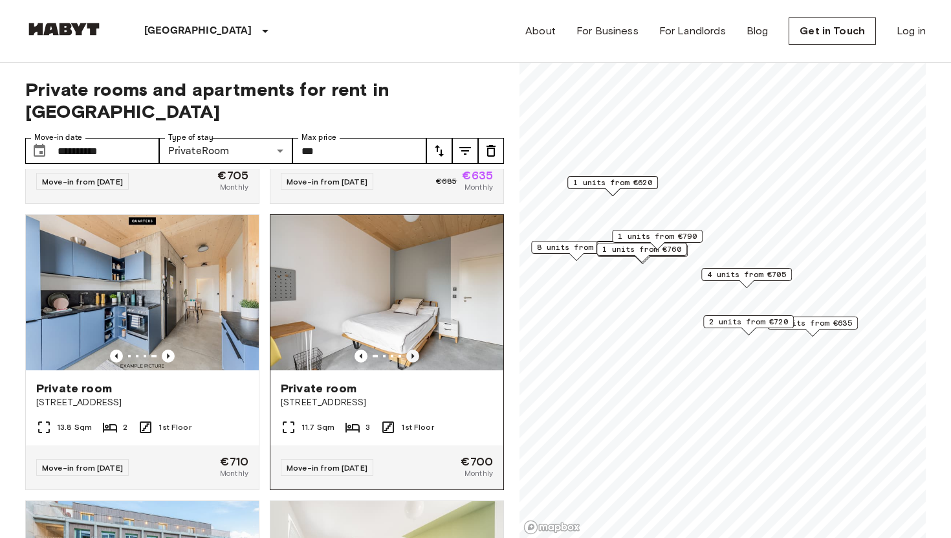
click at [414, 349] on icon "Previous image" at bounding box center [412, 355] width 13 height 13
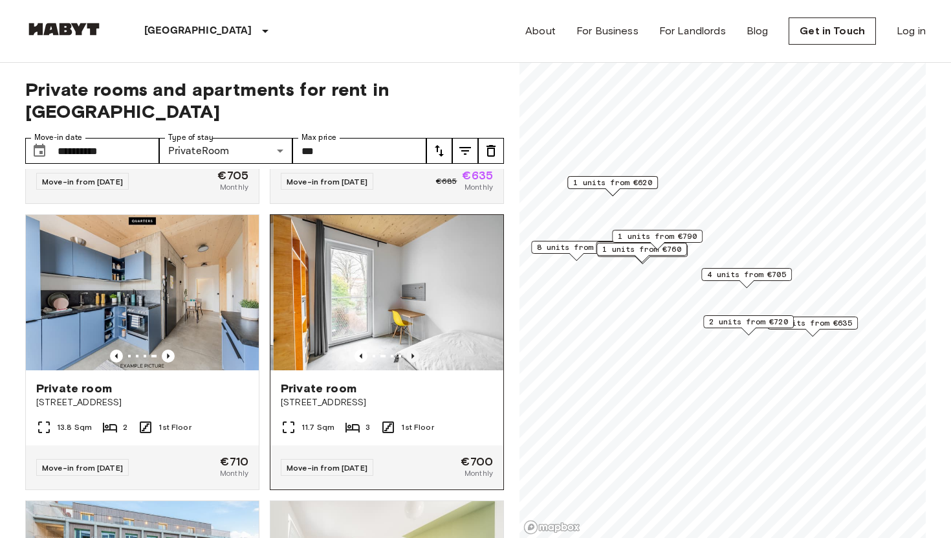
click at [414, 349] on icon "Previous image" at bounding box center [412, 355] width 13 height 13
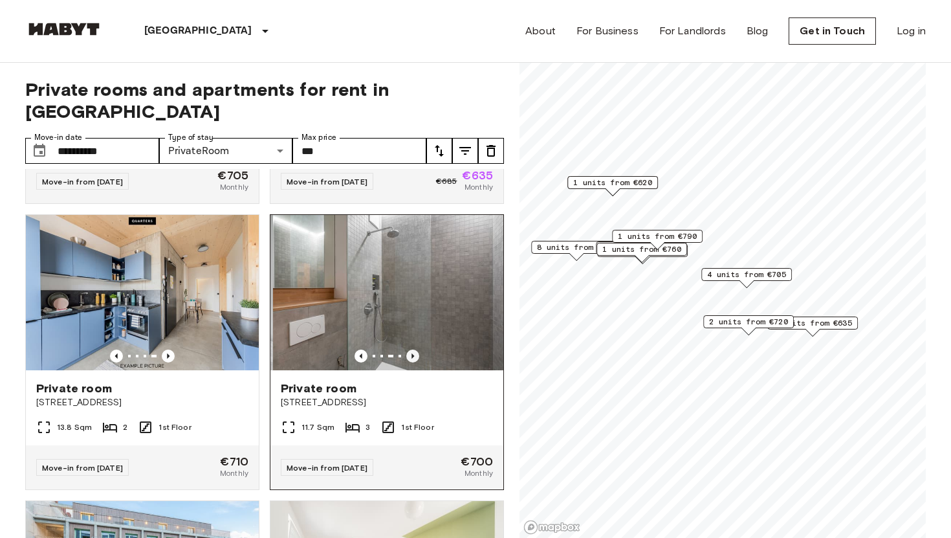
click at [414, 349] on icon "Previous image" at bounding box center [412, 355] width 13 height 13
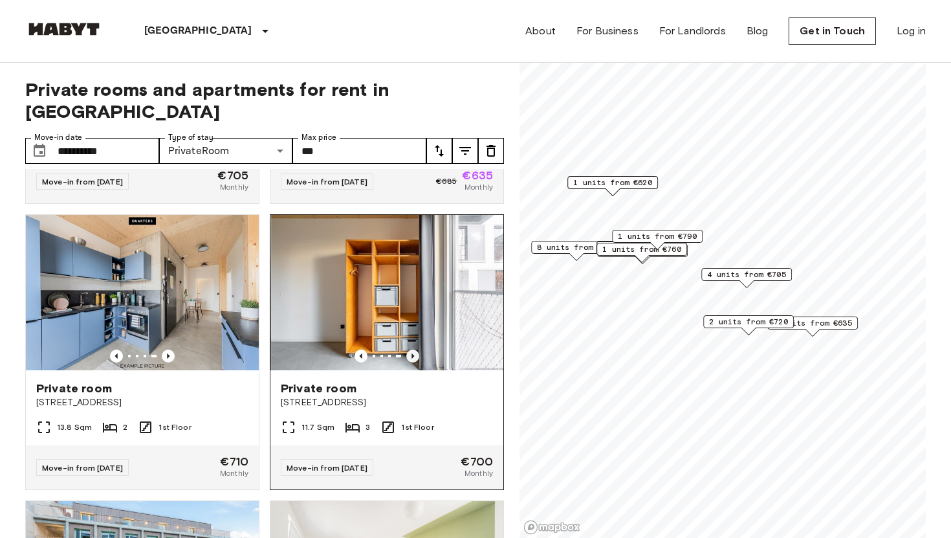
click at [414, 349] on icon "Previous image" at bounding box center [412, 355] width 13 height 13
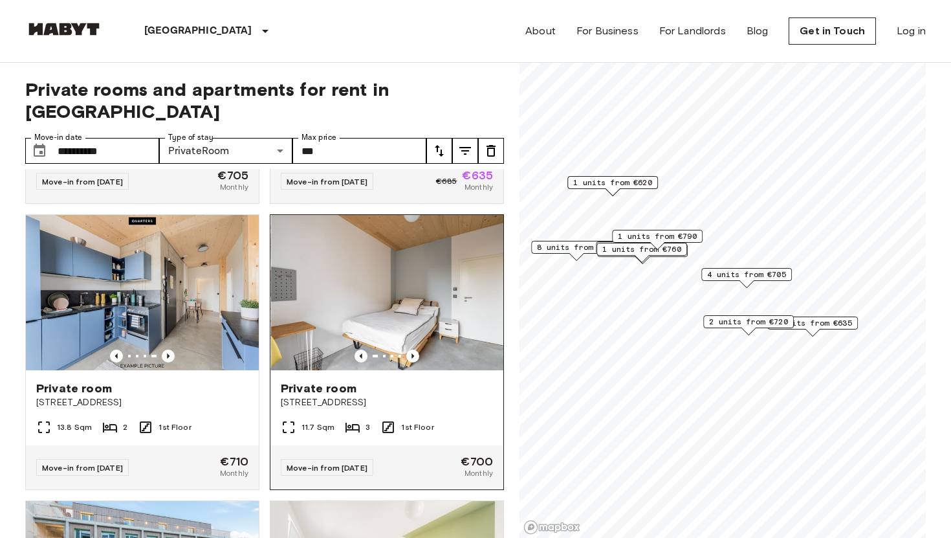
click at [400, 256] on img at bounding box center [387, 292] width 233 height 155
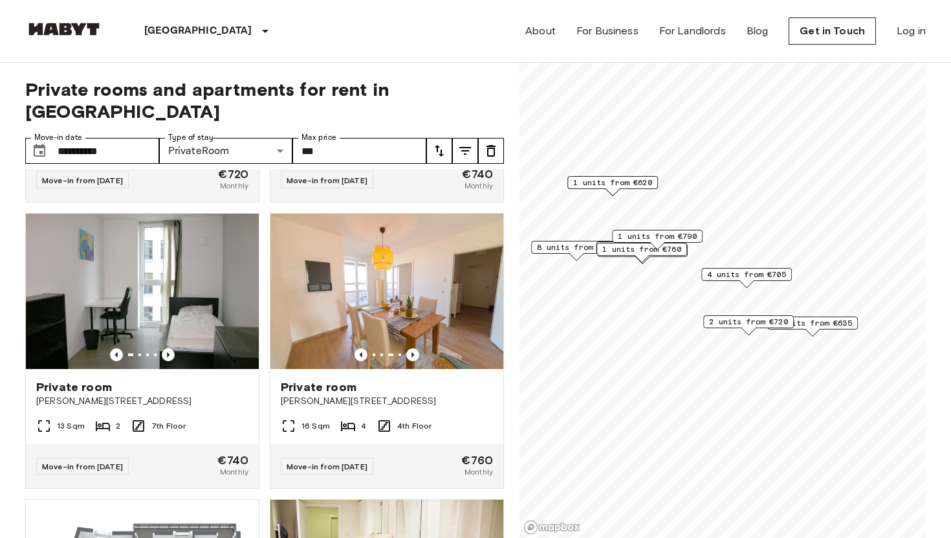
scroll to position [2255, 0]
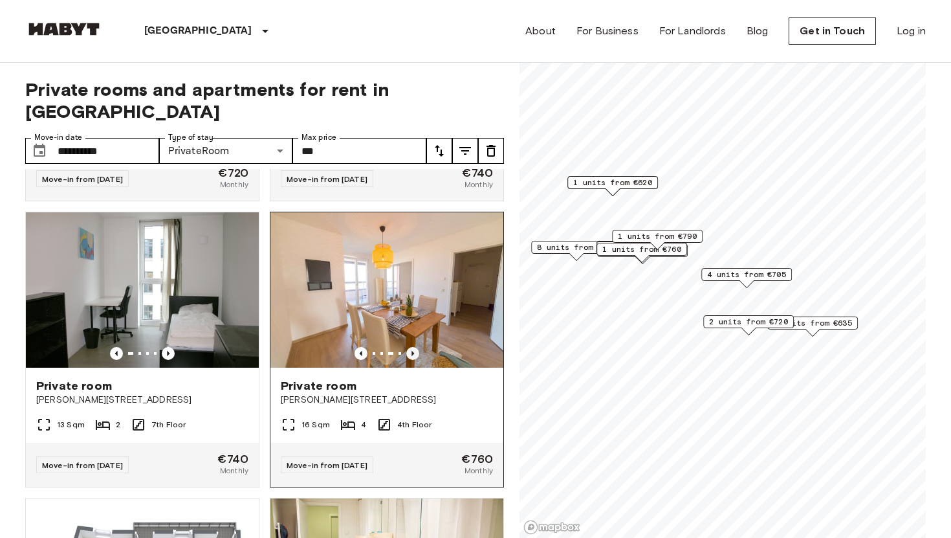
click at [408, 347] on icon "Previous image" at bounding box center [412, 353] width 13 height 13
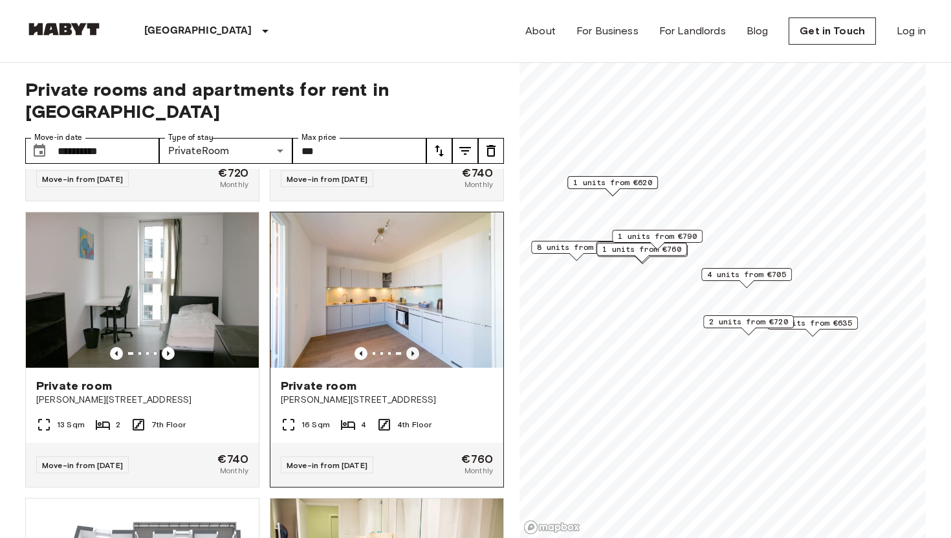
click at [408, 347] on icon "Previous image" at bounding box center [412, 353] width 13 height 13
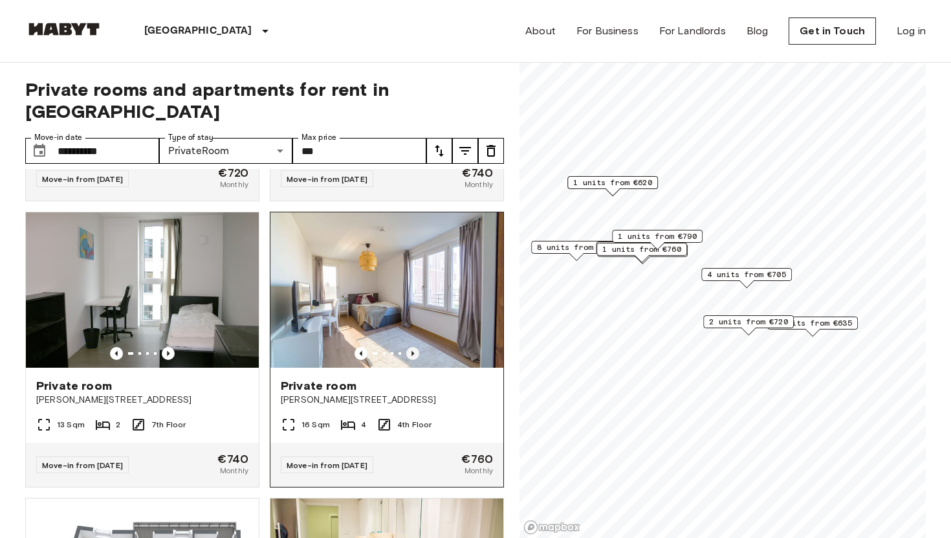
click at [408, 347] on icon "Previous image" at bounding box center [412, 353] width 13 height 13
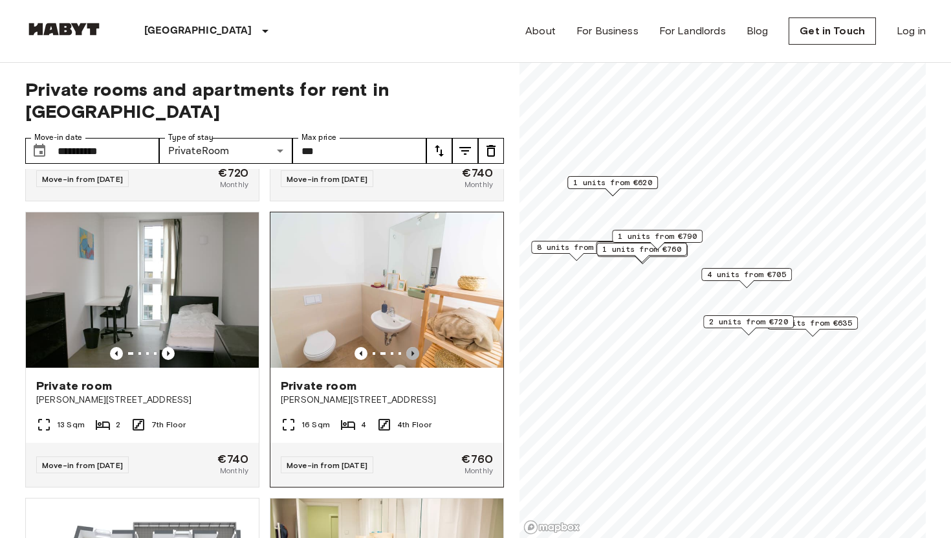
click at [408, 347] on icon "Previous image" at bounding box center [412, 353] width 13 height 13
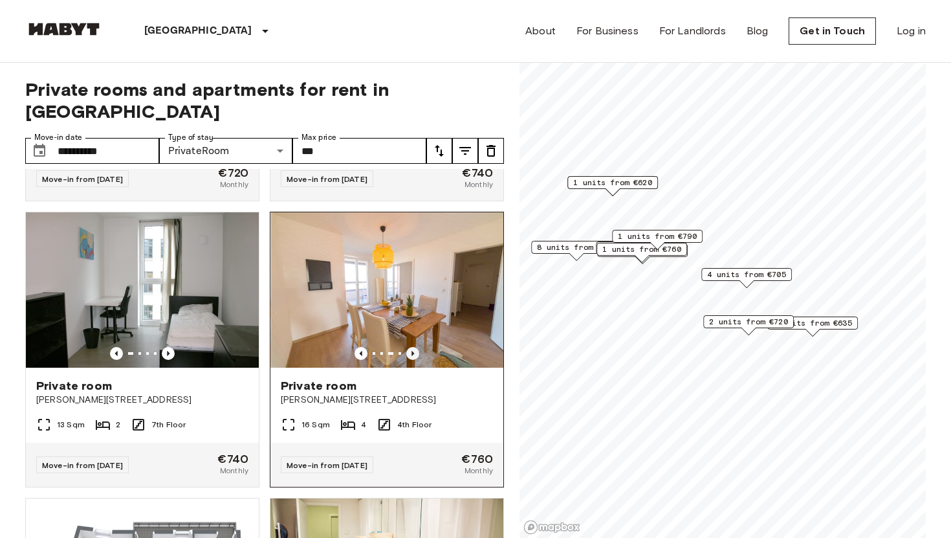
click at [408, 347] on icon "Previous image" at bounding box center [412, 353] width 13 height 13
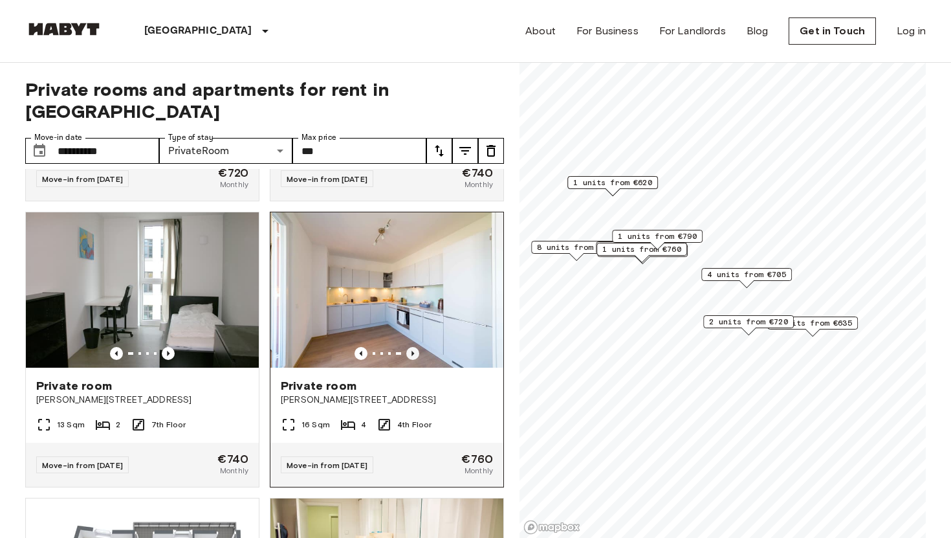
click at [408, 347] on icon "Previous image" at bounding box center [412, 353] width 13 height 13
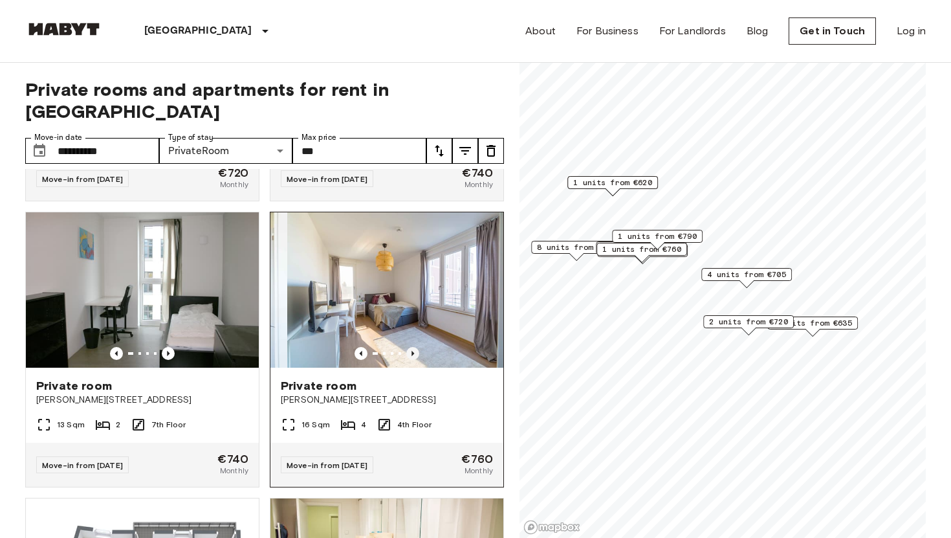
click at [408, 347] on icon "Previous image" at bounding box center [412, 353] width 13 height 13
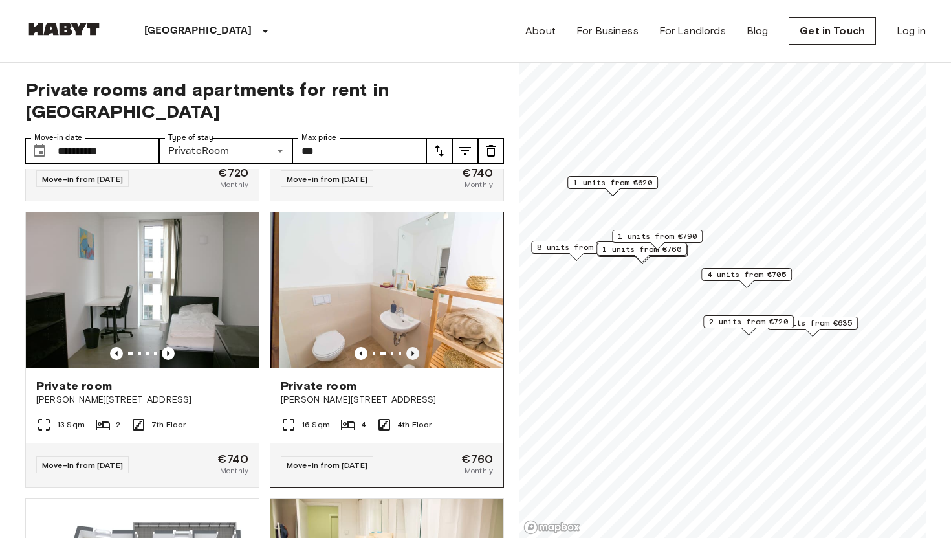
click at [408, 347] on icon "Previous image" at bounding box center [412, 353] width 13 height 13
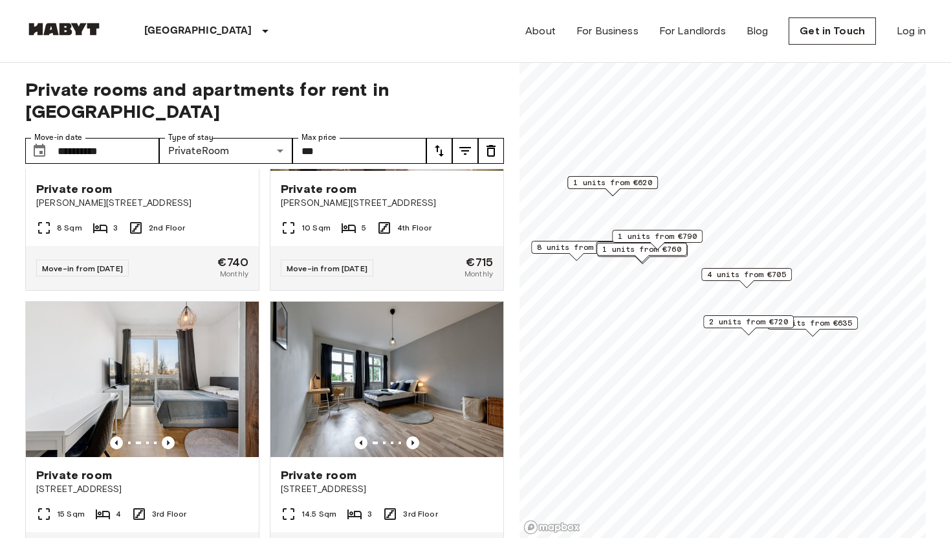
scroll to position [2753, 0]
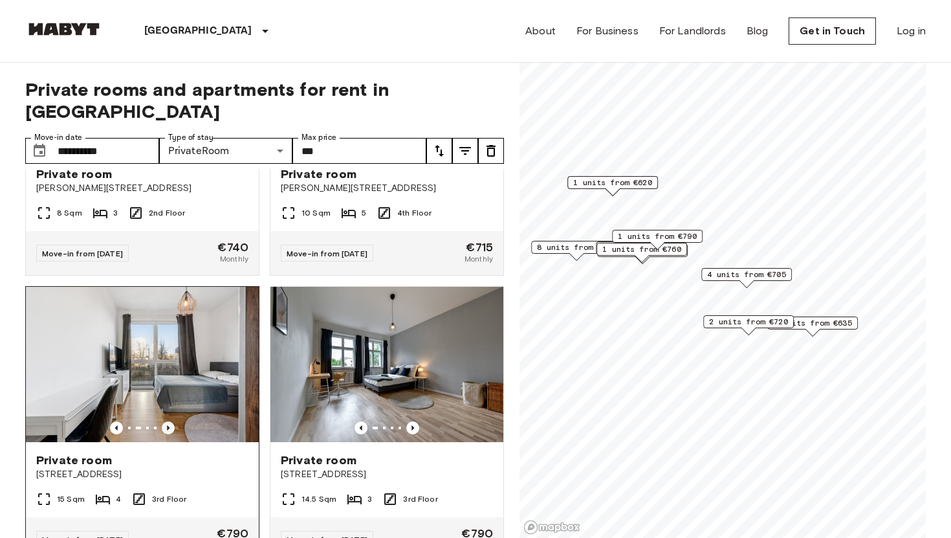
click at [168, 425] on icon "Previous image" at bounding box center [168, 427] width 3 height 5
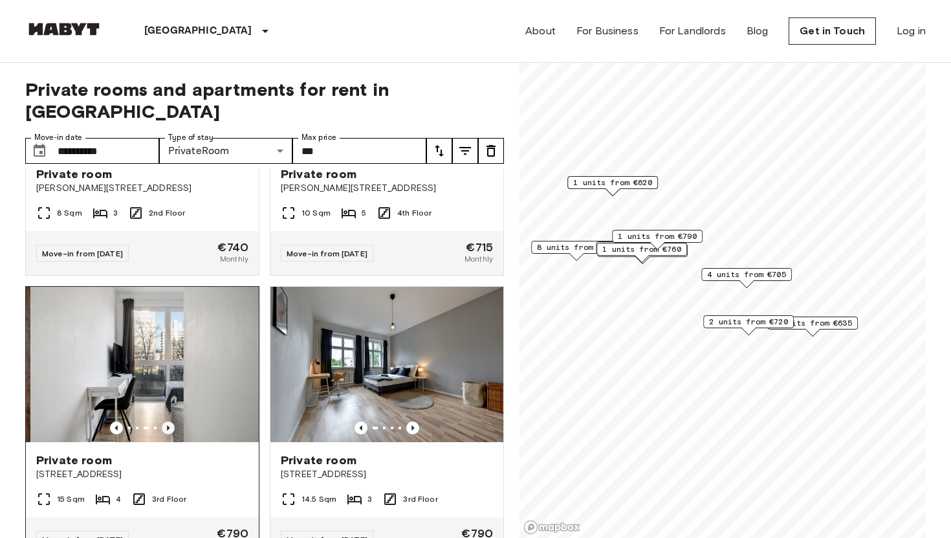
click at [168, 425] on icon "Previous image" at bounding box center [168, 427] width 3 height 5
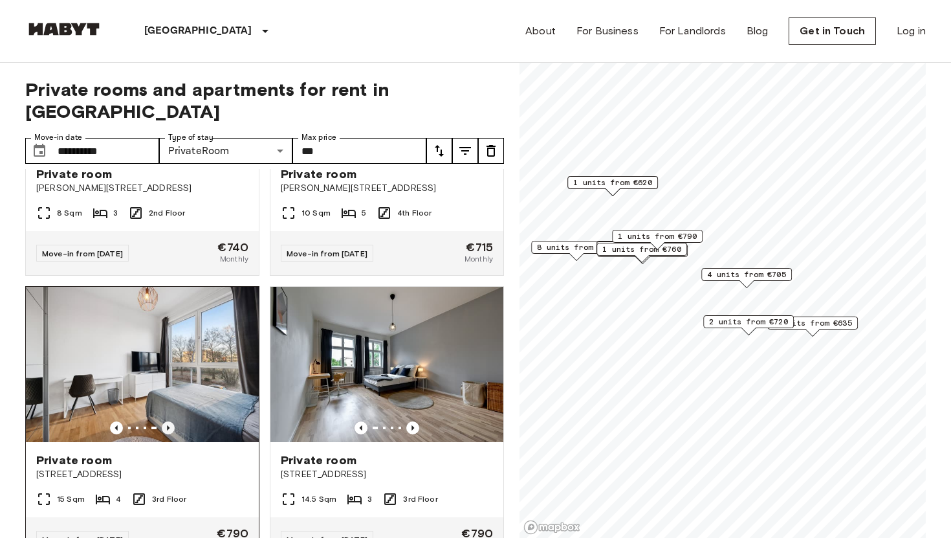
click at [168, 425] on icon "Previous image" at bounding box center [168, 427] width 3 height 5
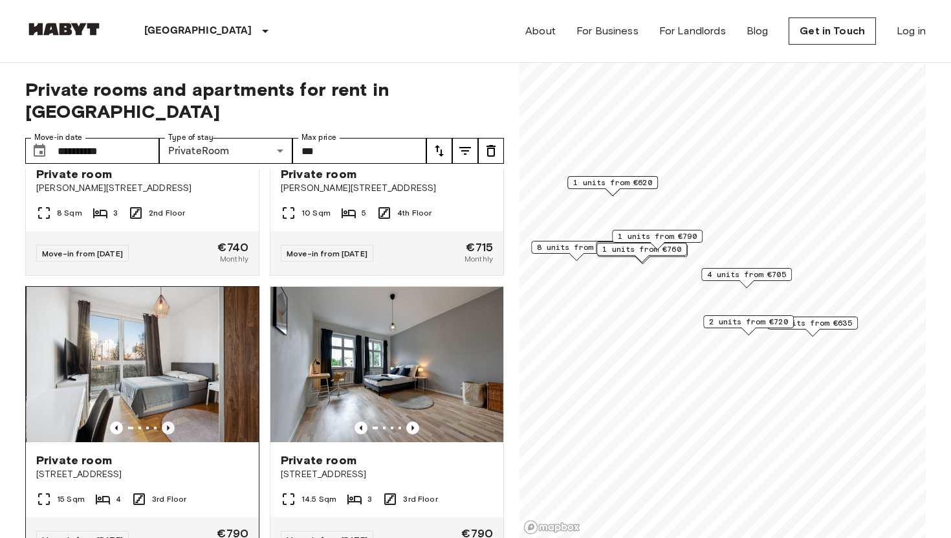
click at [168, 425] on icon "Previous image" at bounding box center [168, 427] width 3 height 5
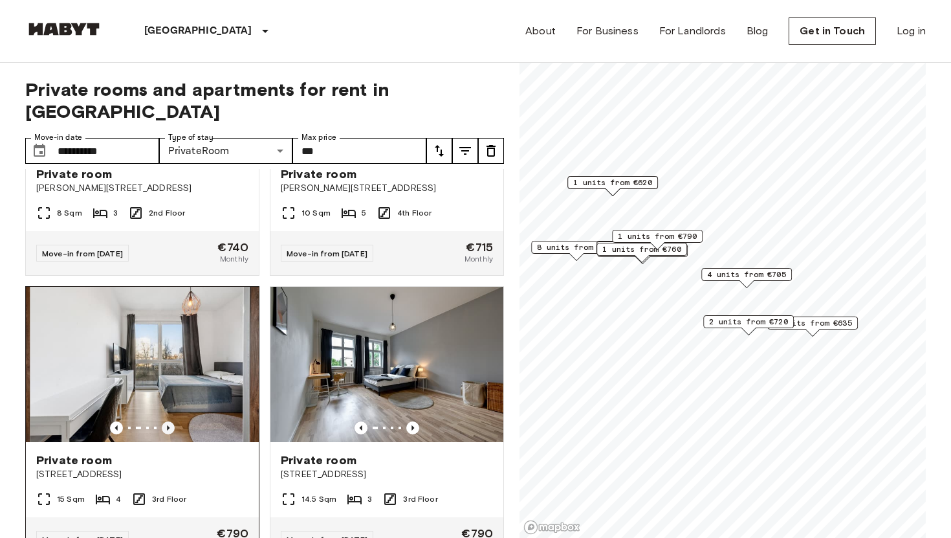
click at [168, 425] on icon "Previous image" at bounding box center [168, 427] width 3 height 5
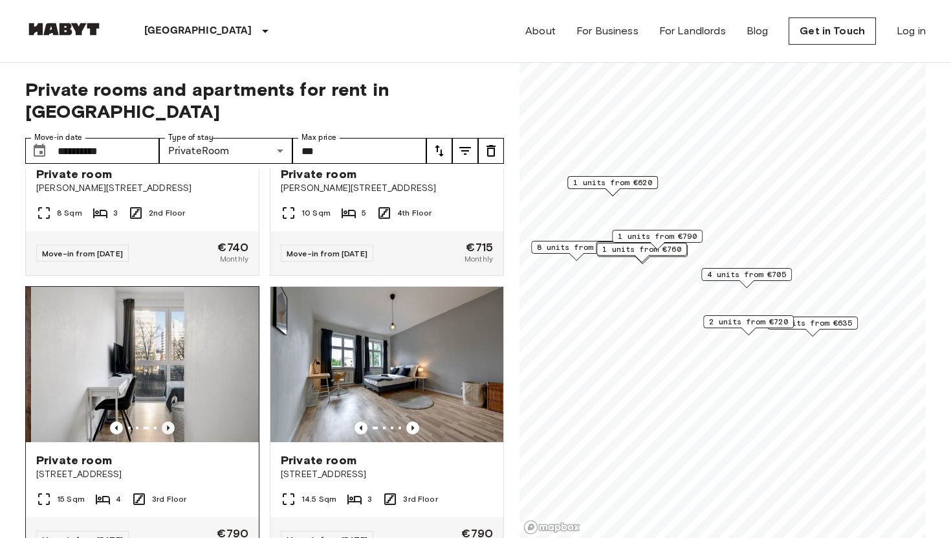
click at [168, 425] on icon "Previous image" at bounding box center [168, 427] width 3 height 5
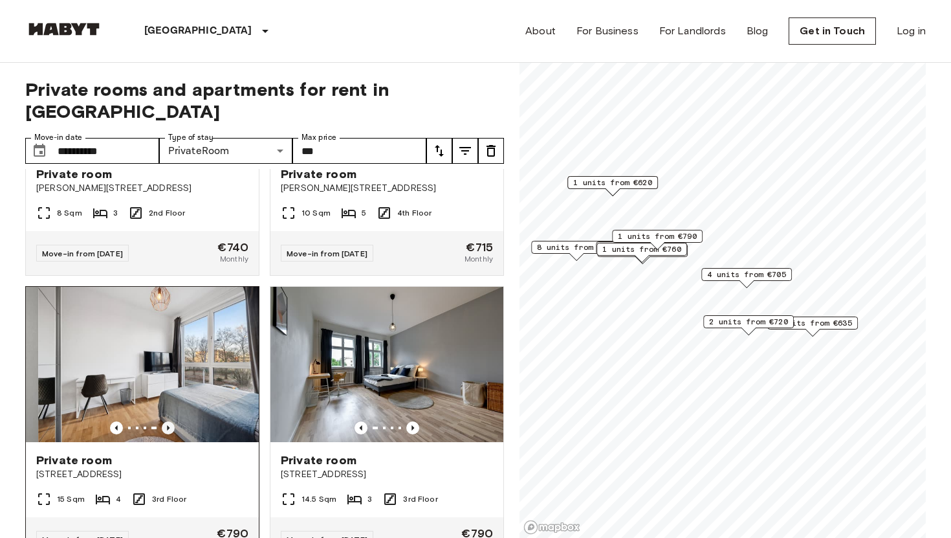
click at [168, 425] on icon "Previous image" at bounding box center [168, 427] width 3 height 5
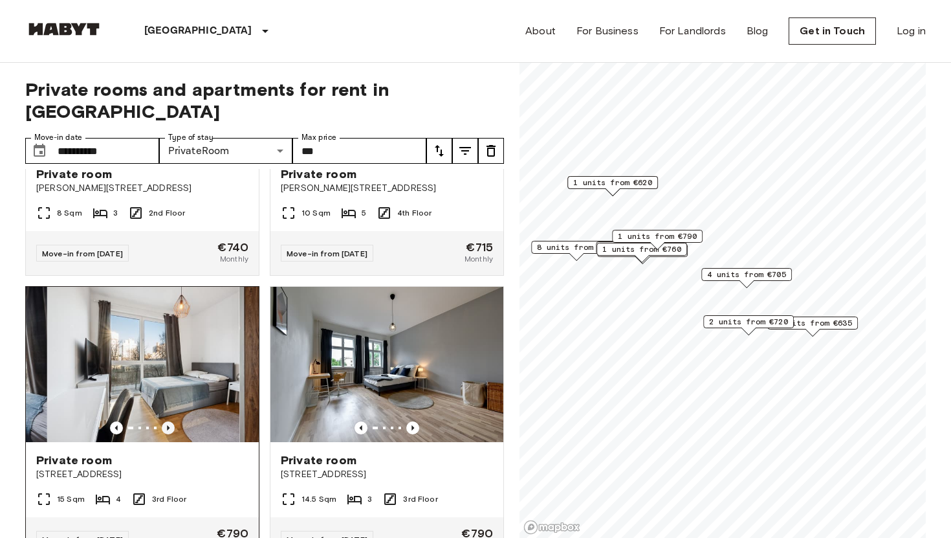
click at [168, 425] on icon "Previous image" at bounding box center [168, 427] width 3 height 5
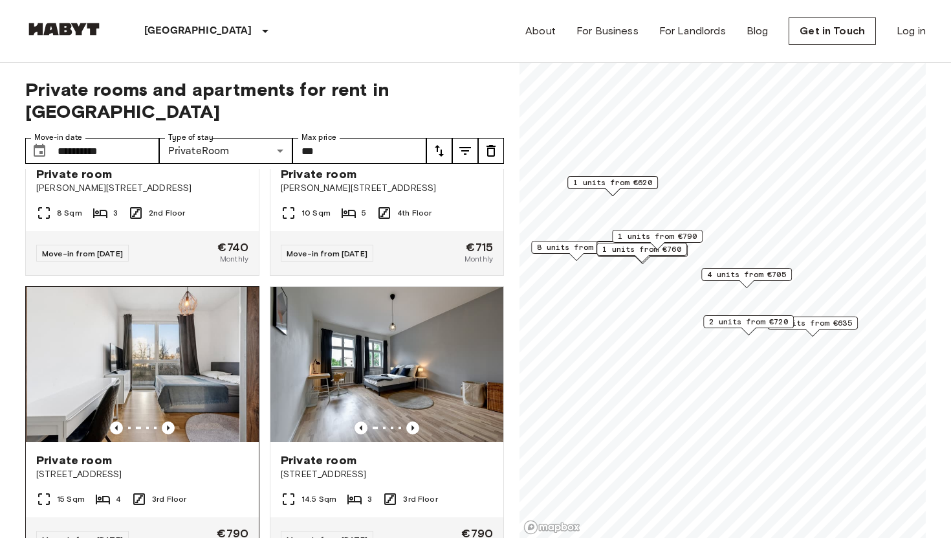
click at [166, 323] on img at bounding box center [143, 364] width 233 height 155
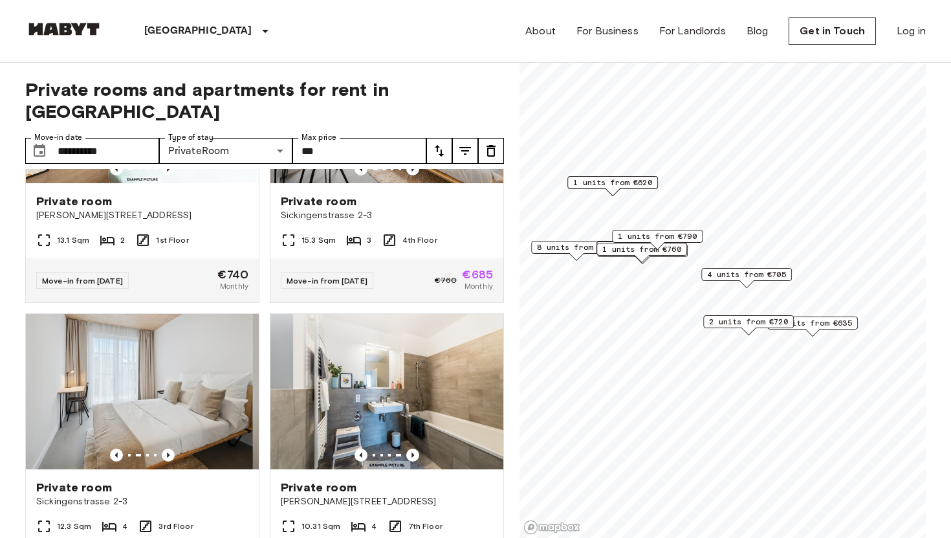
scroll to position [0, 0]
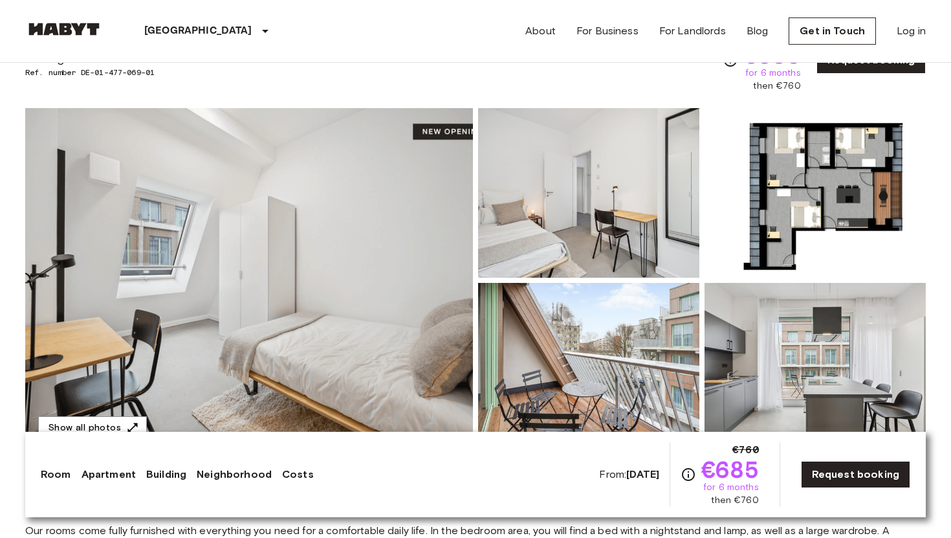
scroll to position [79, 0]
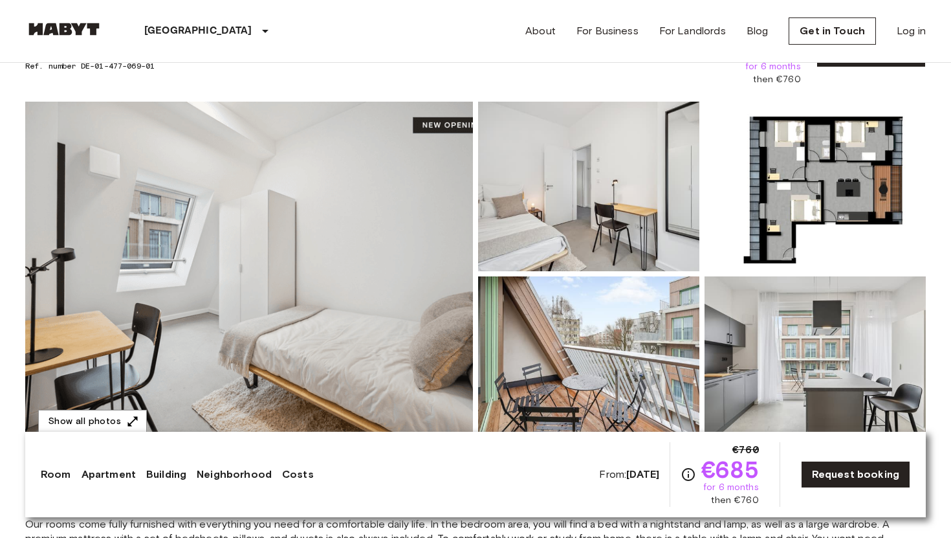
click at [360, 257] on img at bounding box center [249, 274] width 448 height 344
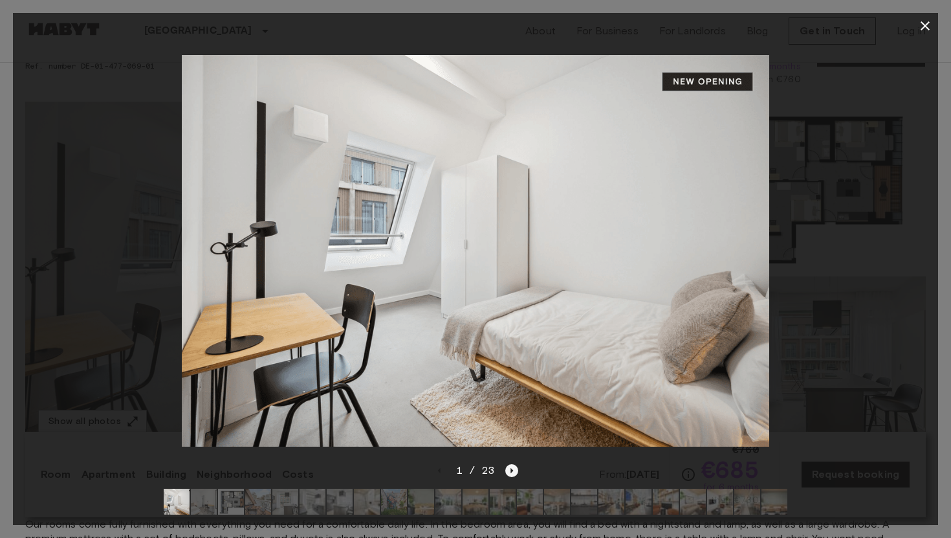
click at [512, 470] on icon "Next image" at bounding box center [512, 470] width 3 height 5
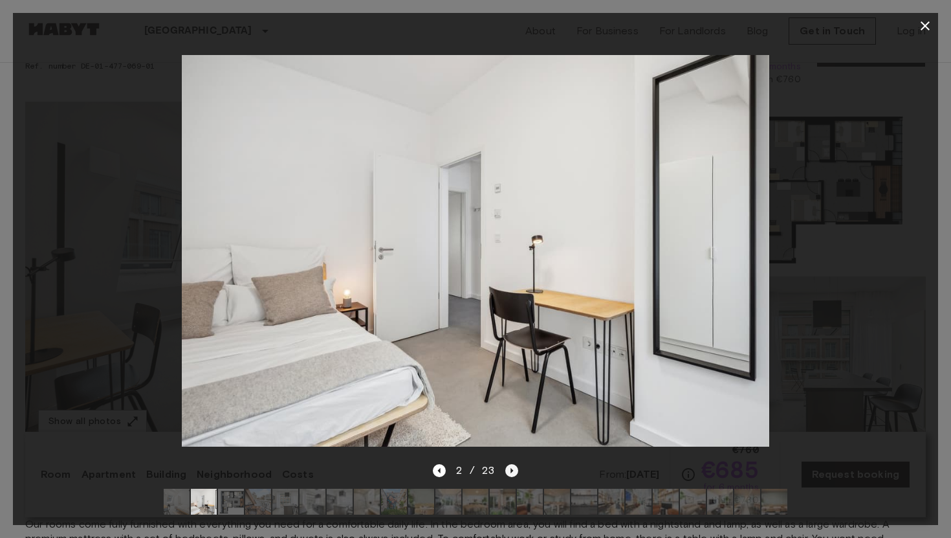
click at [512, 470] on icon "Next image" at bounding box center [512, 470] width 3 height 5
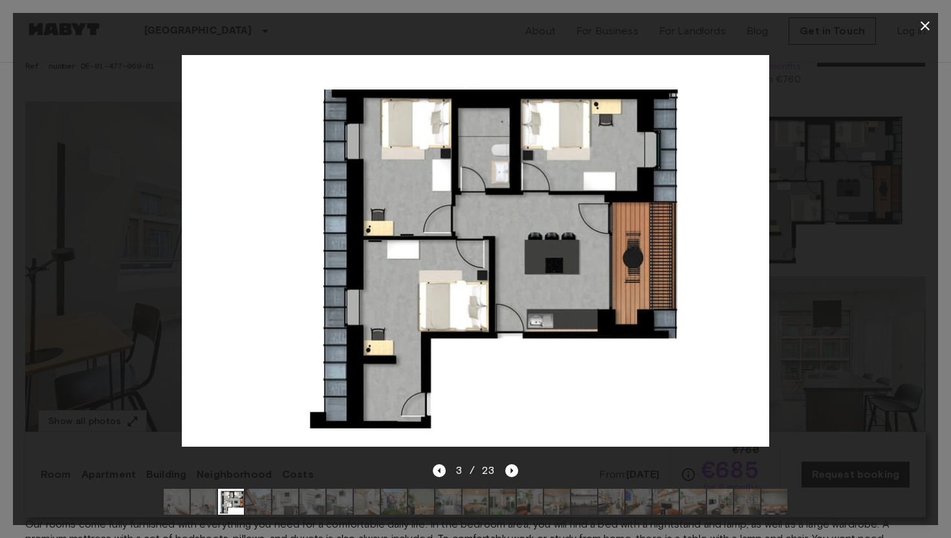
click at [925, 30] on icon "button" at bounding box center [925, 26] width 16 height 16
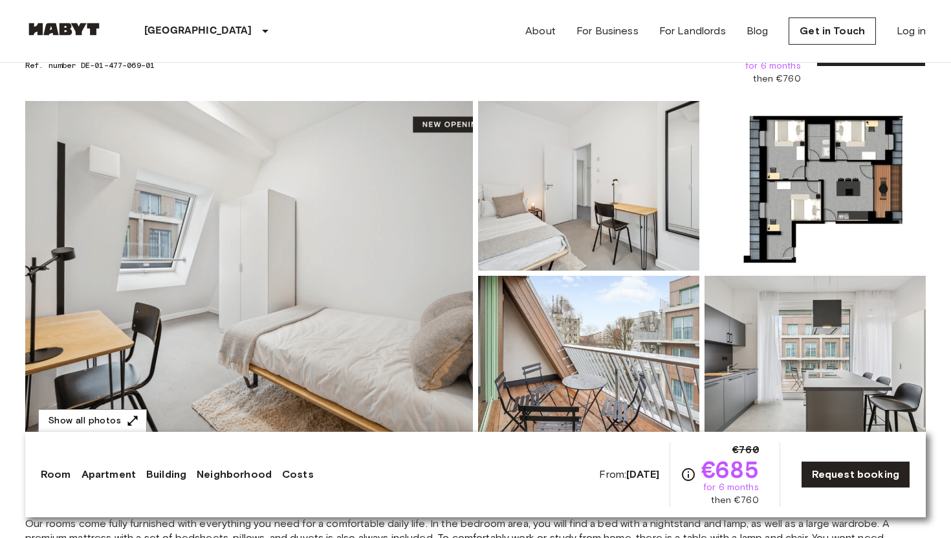
scroll to position [78, 0]
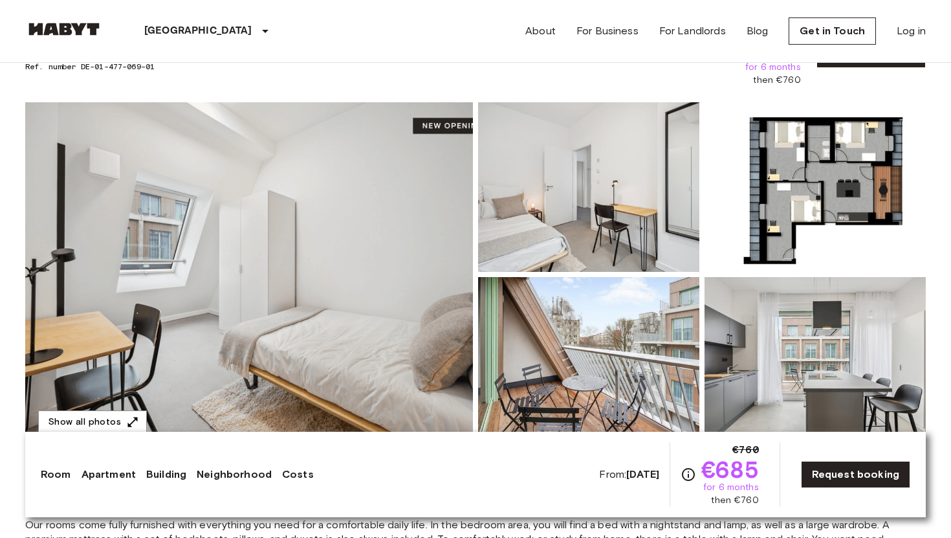
click at [401, 273] on img at bounding box center [249, 274] width 448 height 344
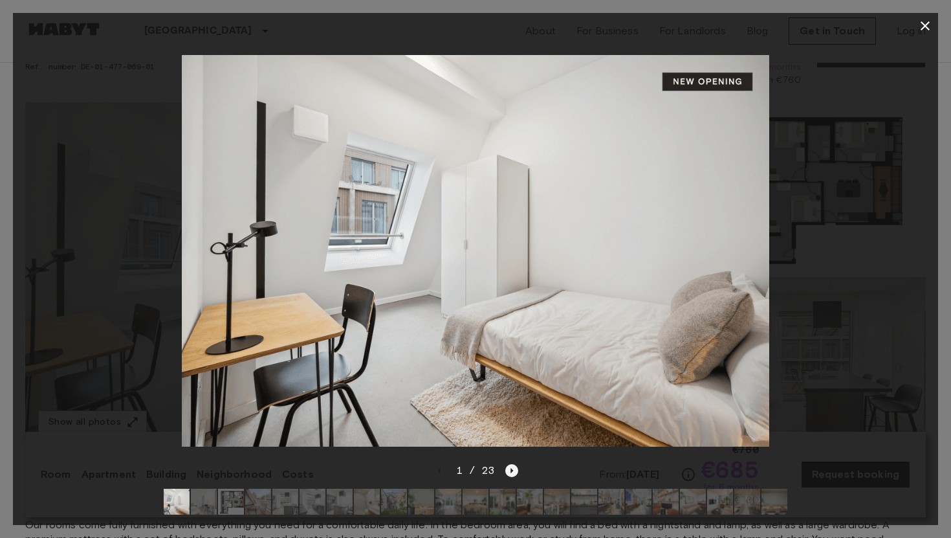
click at [516, 468] on icon "Next image" at bounding box center [511, 470] width 13 height 13
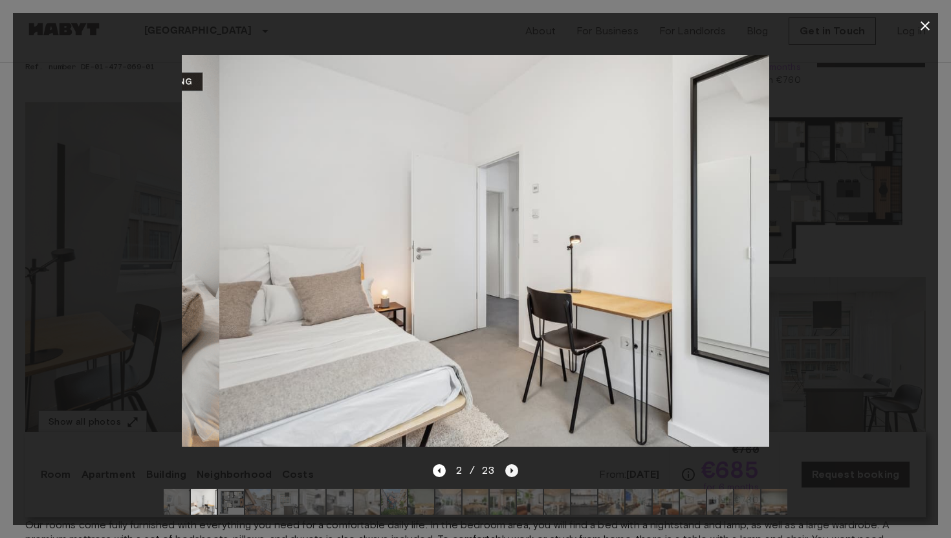
click at [516, 468] on icon "Next image" at bounding box center [511, 470] width 13 height 13
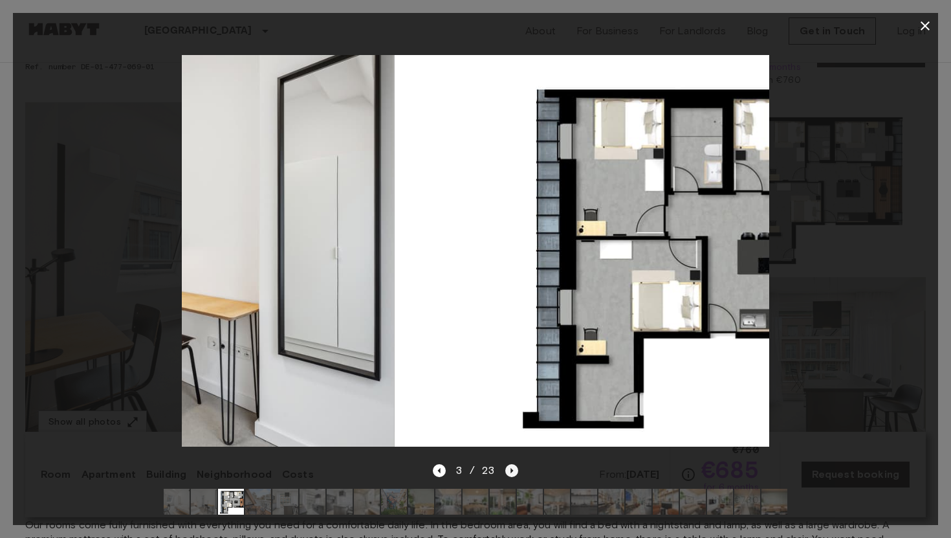
click at [516, 468] on icon "Next image" at bounding box center [511, 470] width 13 height 13
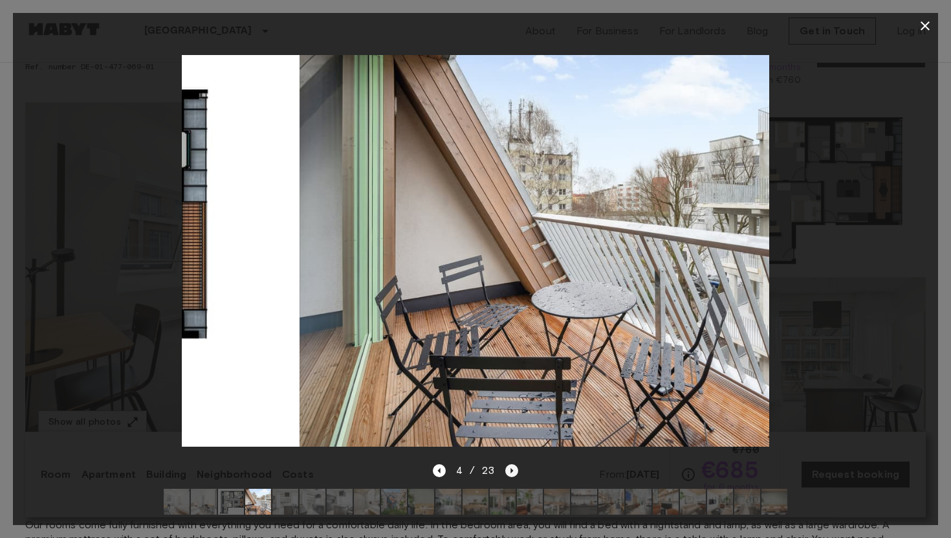
click at [516, 468] on icon "Next image" at bounding box center [511, 470] width 13 height 13
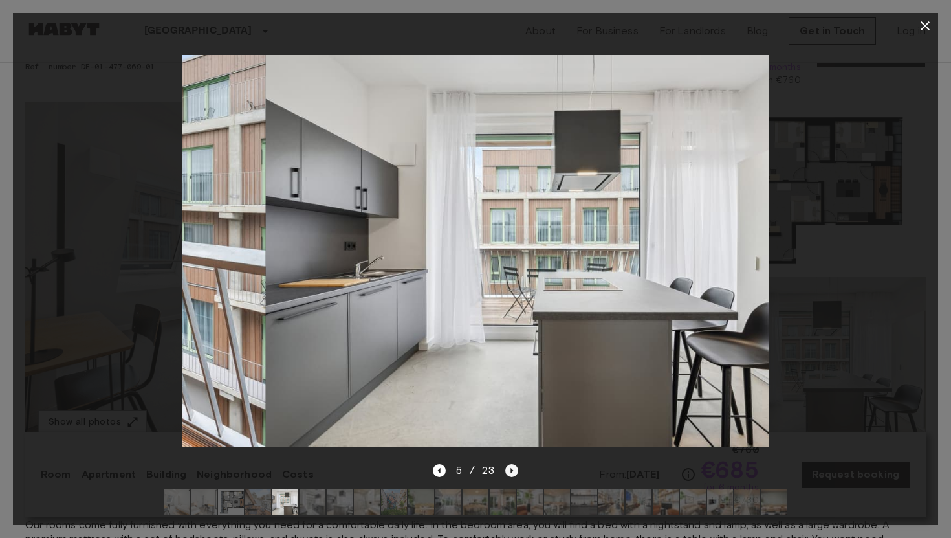
click at [516, 468] on icon "Next image" at bounding box center [511, 470] width 13 height 13
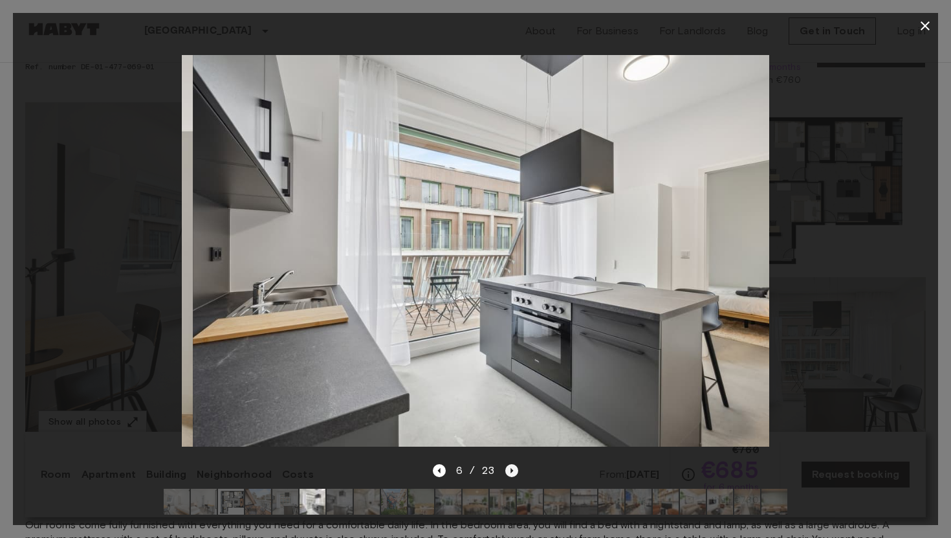
click at [516, 468] on icon "Next image" at bounding box center [511, 470] width 13 height 13
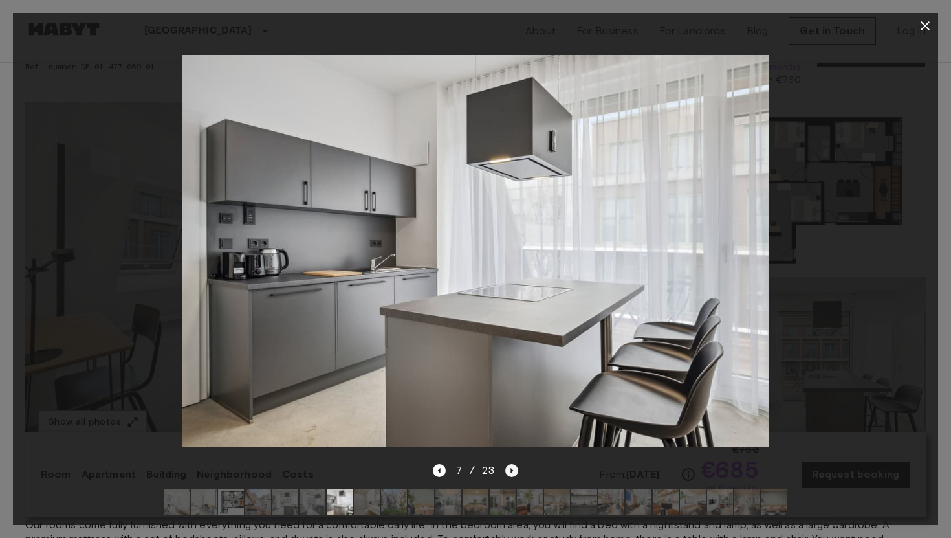
click at [516, 468] on icon "Next image" at bounding box center [511, 470] width 13 height 13
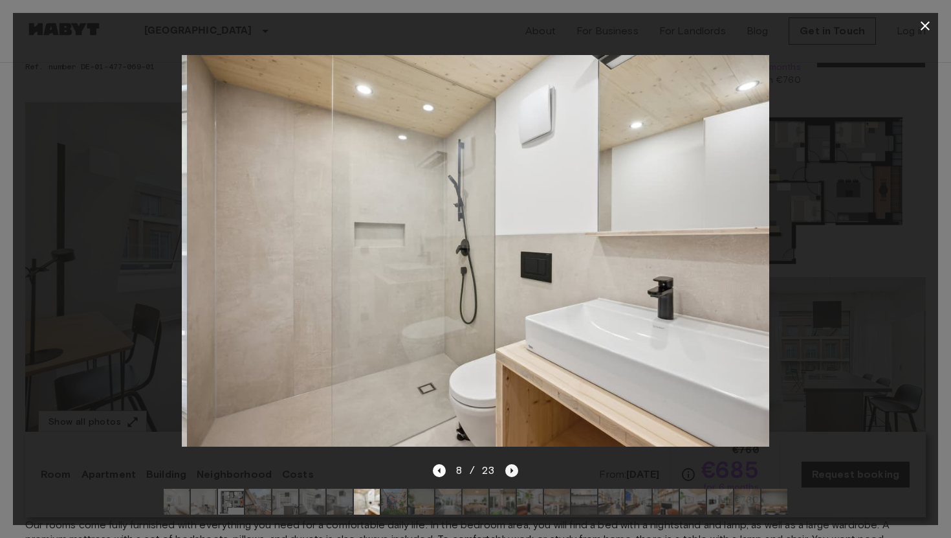
click at [516, 468] on icon "Next image" at bounding box center [511, 470] width 13 height 13
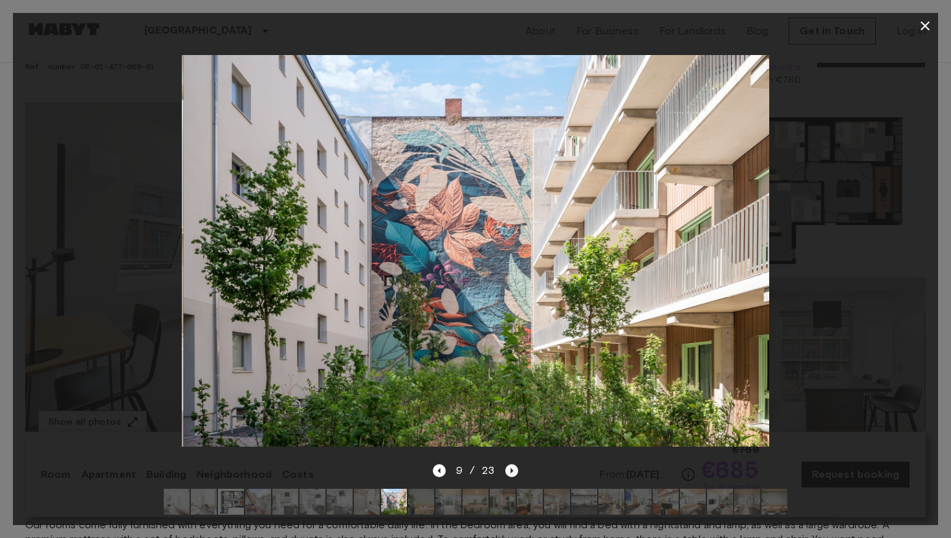
click at [516, 468] on icon "Next image" at bounding box center [511, 470] width 13 height 13
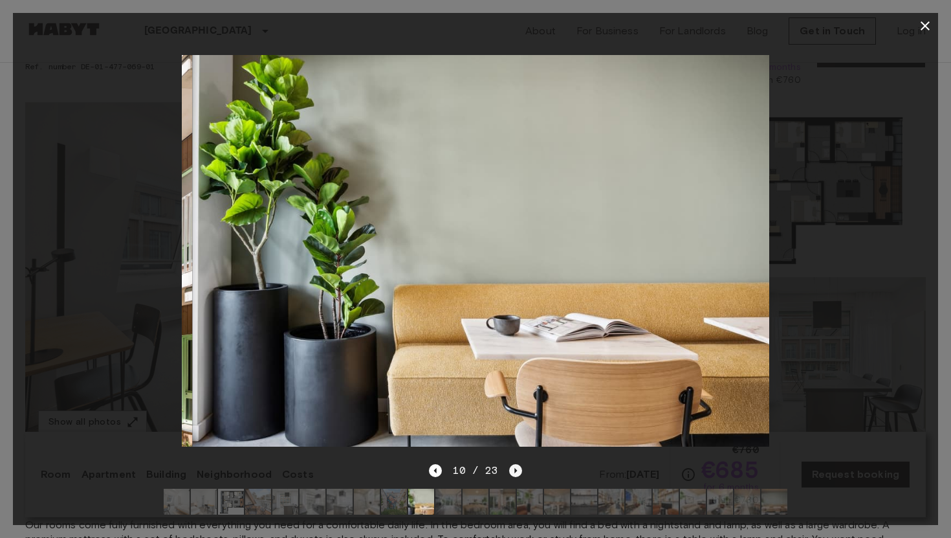
click at [516, 468] on icon "Next image" at bounding box center [515, 470] width 13 height 13
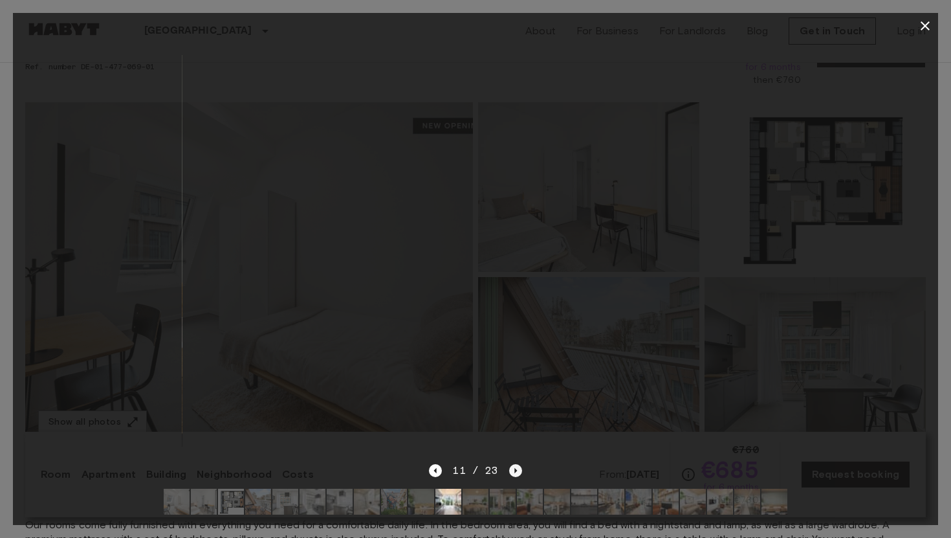
click at [516, 468] on icon "Next image" at bounding box center [515, 470] width 13 height 13
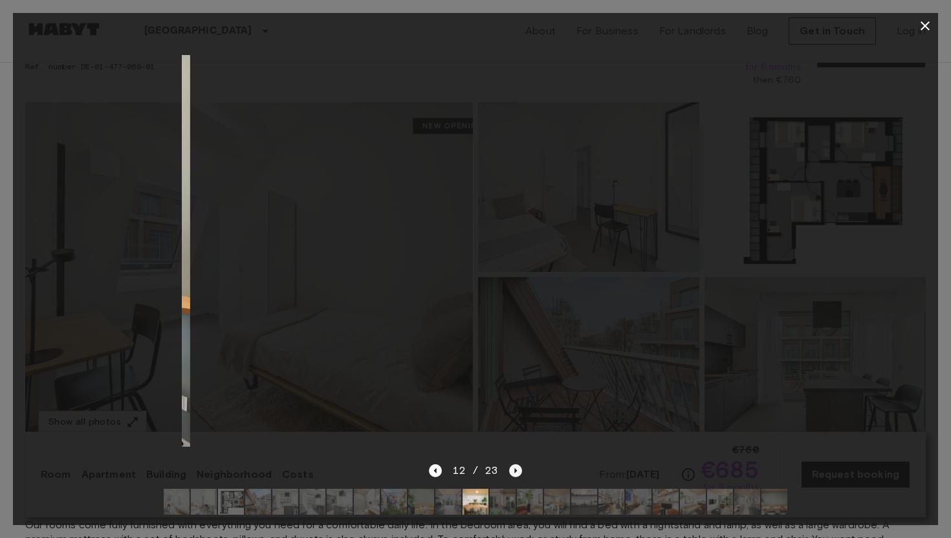
click at [516, 468] on icon "Next image" at bounding box center [515, 470] width 13 height 13
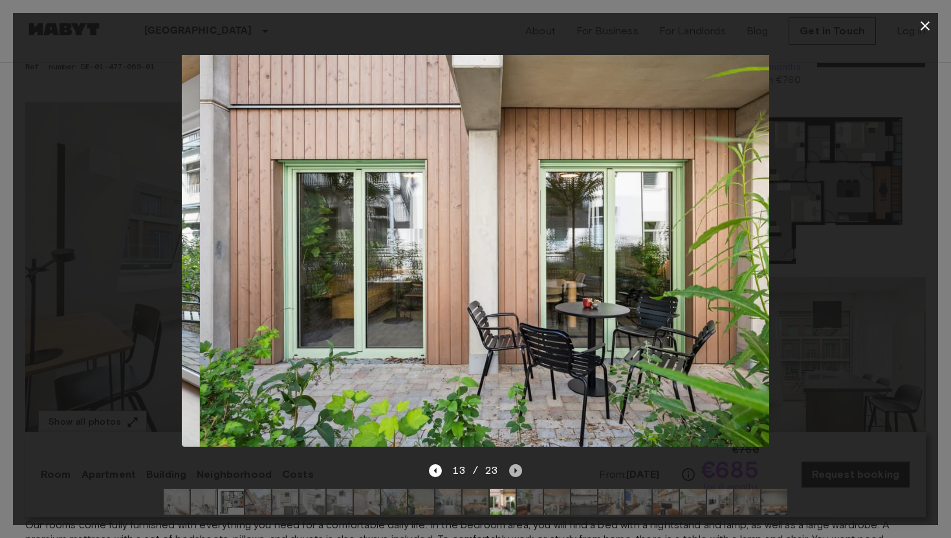
click at [516, 468] on icon "Next image" at bounding box center [515, 470] width 13 height 13
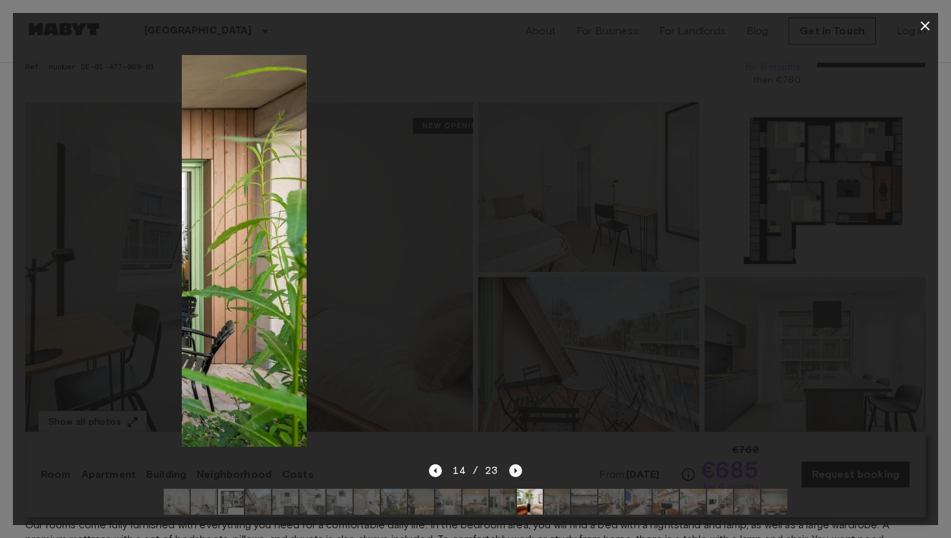
click at [516, 468] on icon "Next image" at bounding box center [515, 470] width 13 height 13
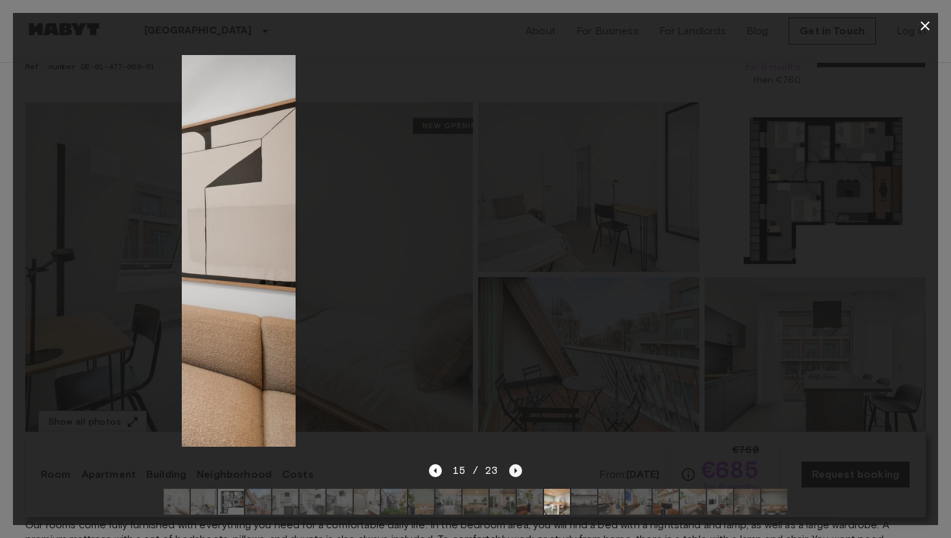
click at [516, 468] on icon "Next image" at bounding box center [515, 470] width 13 height 13
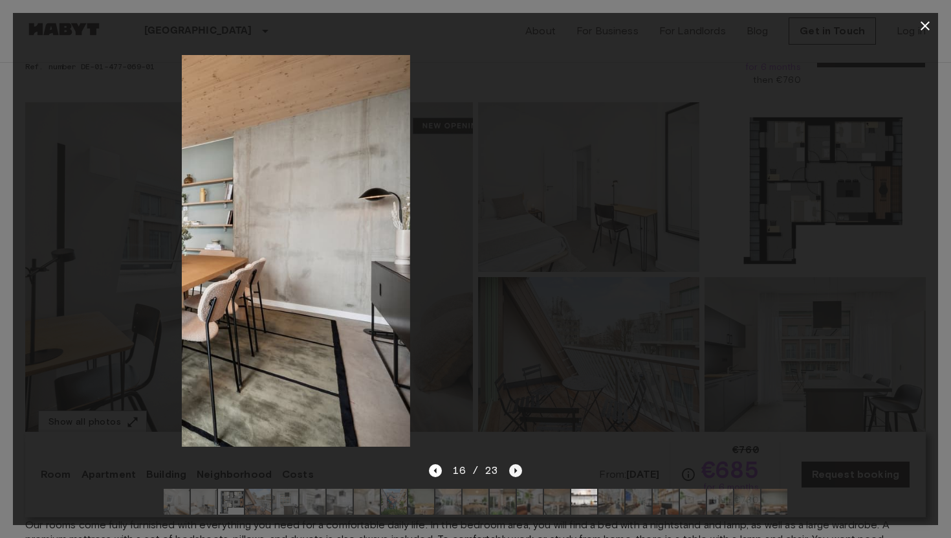
click at [516, 468] on icon "Next image" at bounding box center [515, 470] width 13 height 13
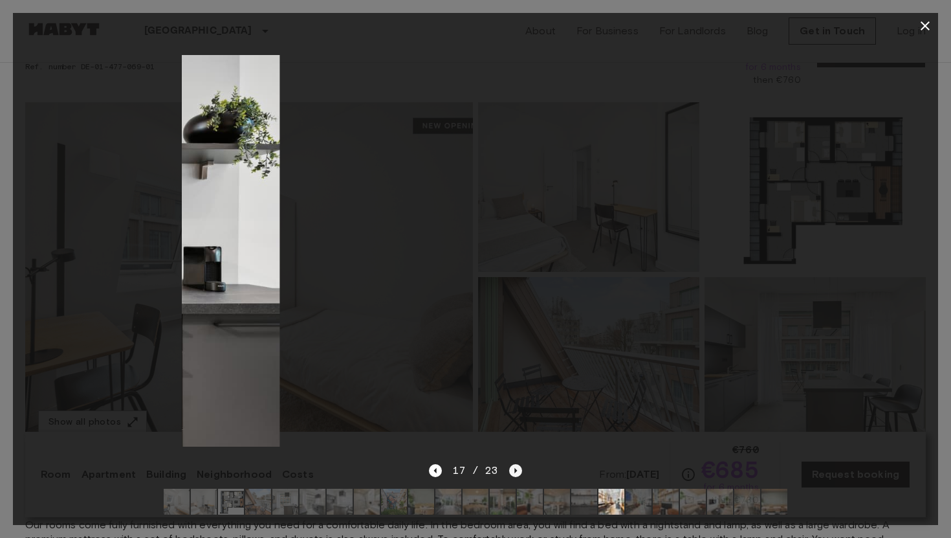
click at [516, 468] on icon "Next image" at bounding box center [515, 470] width 13 height 13
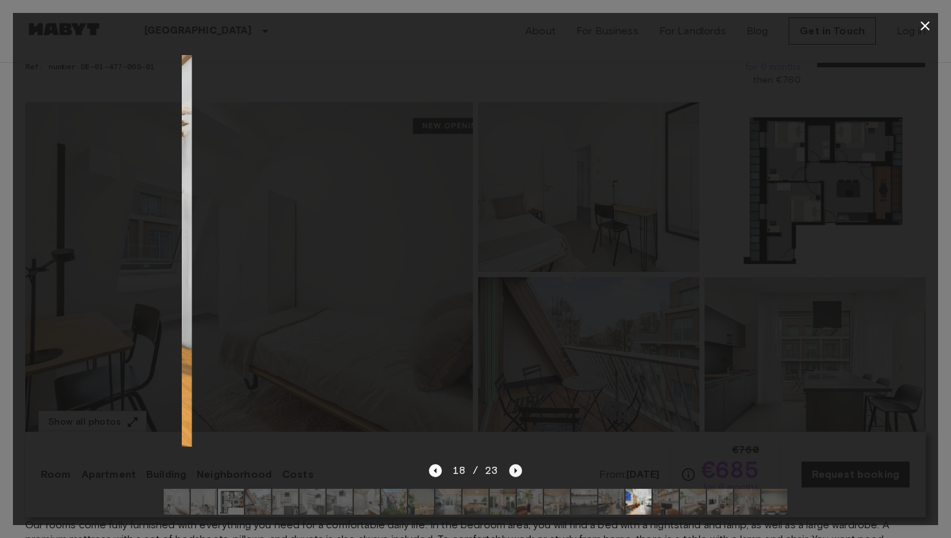
click at [516, 468] on icon "Next image" at bounding box center [515, 470] width 13 height 13
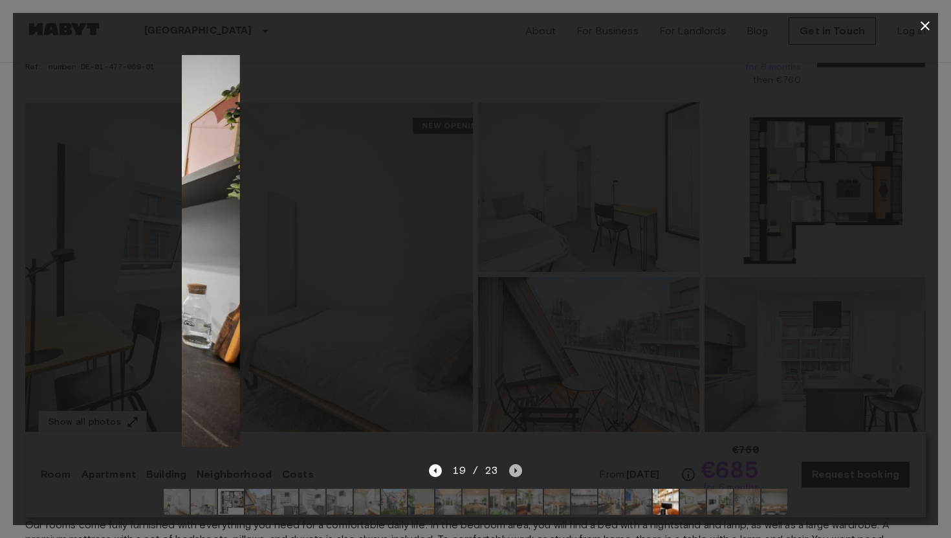
click at [516, 468] on icon "Next image" at bounding box center [515, 470] width 13 height 13
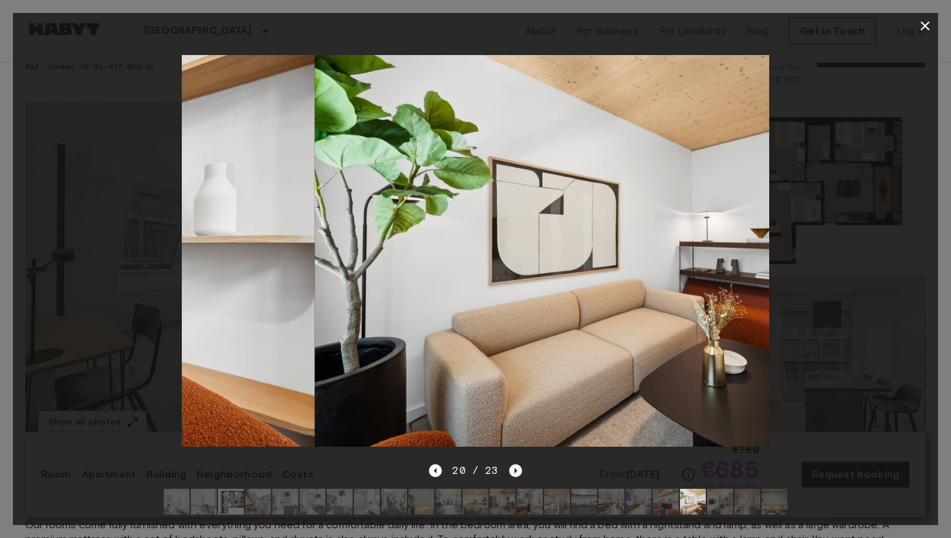
click at [516, 468] on icon "Next image" at bounding box center [515, 470] width 13 height 13
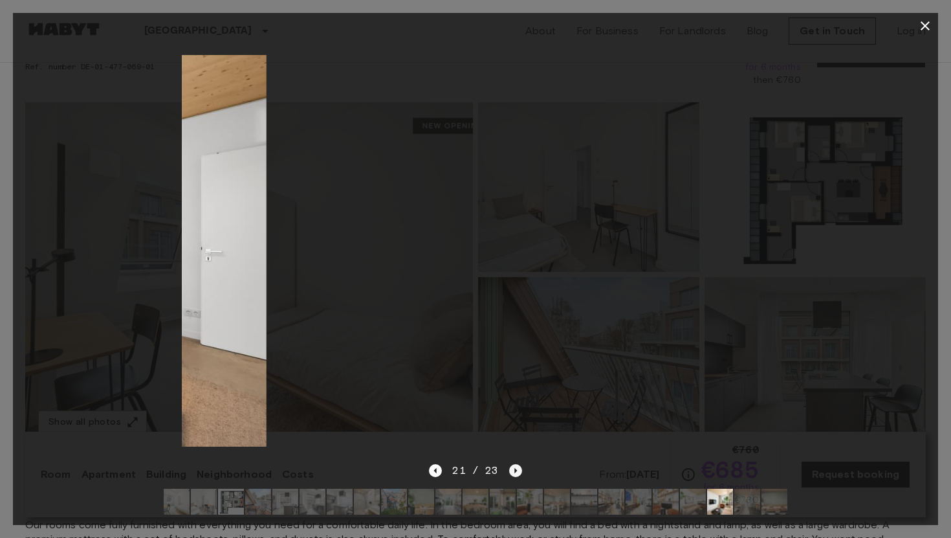
click at [516, 468] on icon "Next image" at bounding box center [515, 470] width 13 height 13
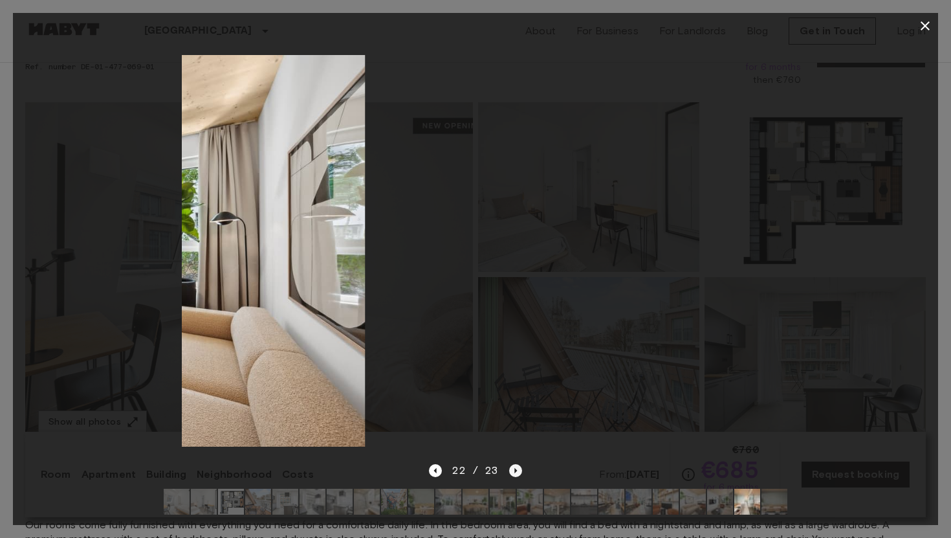
click at [516, 468] on icon "Next image" at bounding box center [515, 470] width 13 height 13
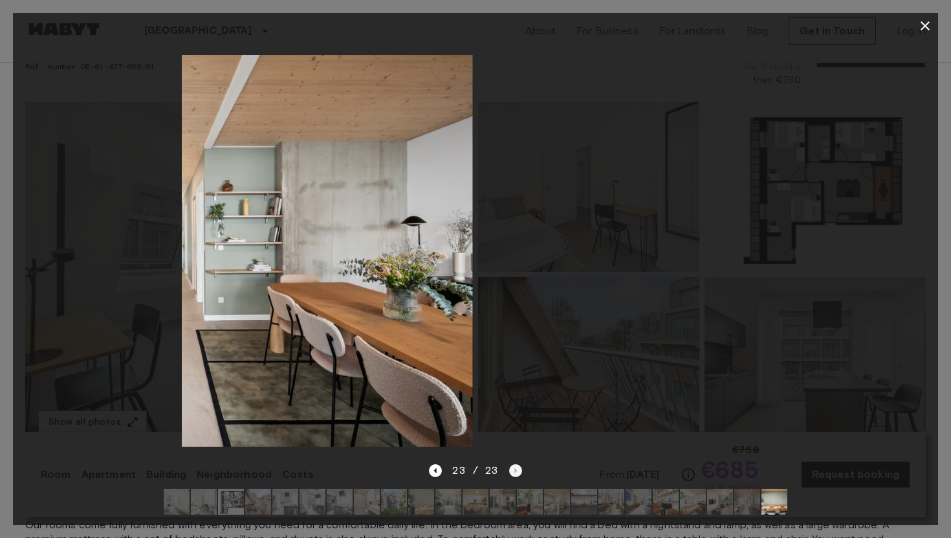
click at [516, 468] on div "23 / 23" at bounding box center [475, 471] width 93 height 16
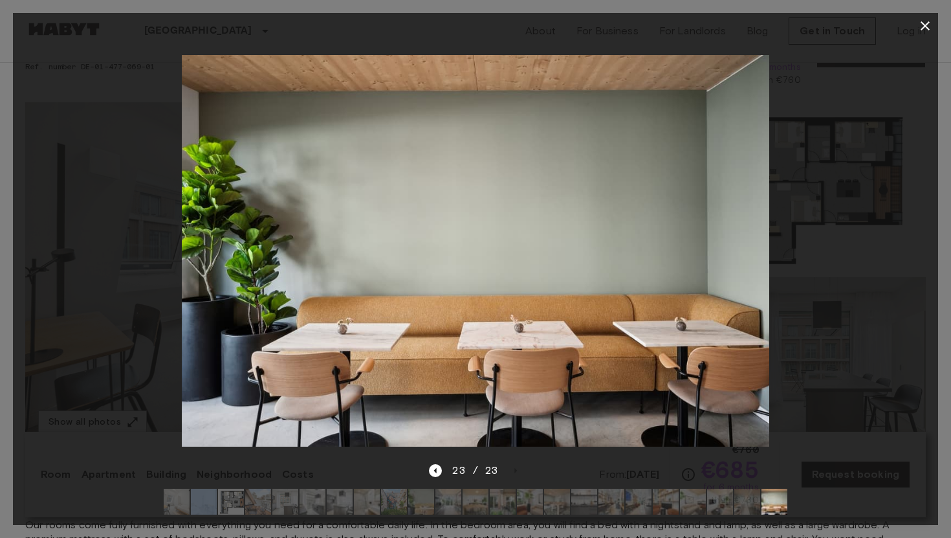
click at [922, 23] on icon "button" at bounding box center [925, 25] width 9 height 9
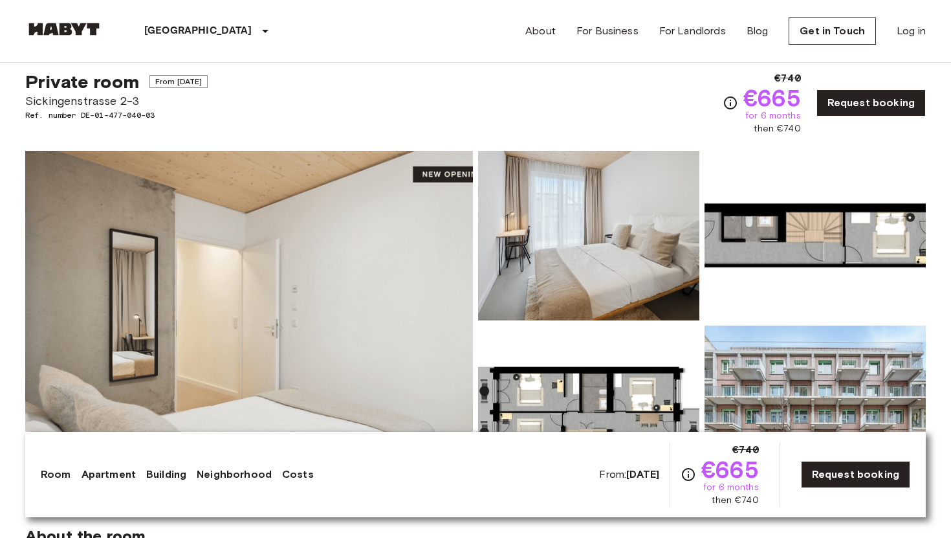
scroll to position [25, 0]
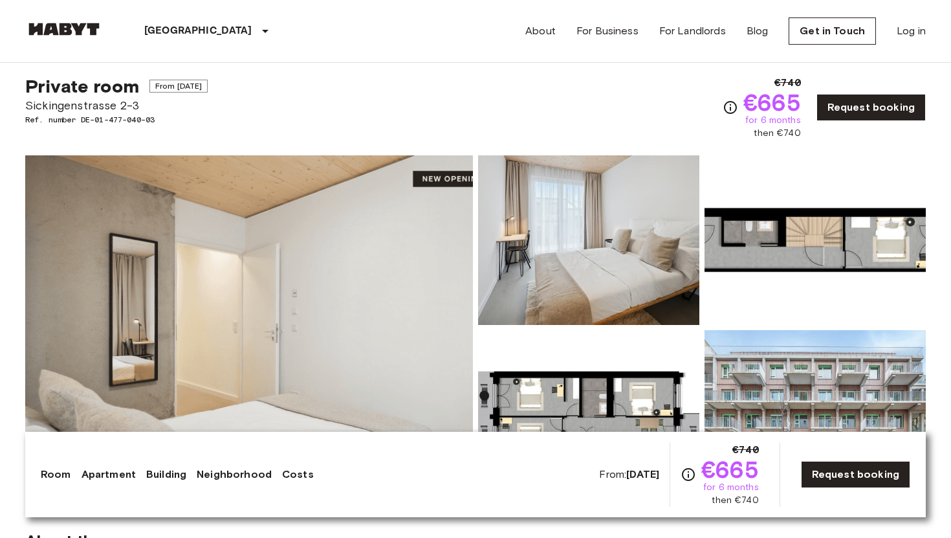
click at [395, 353] on img at bounding box center [249, 327] width 448 height 344
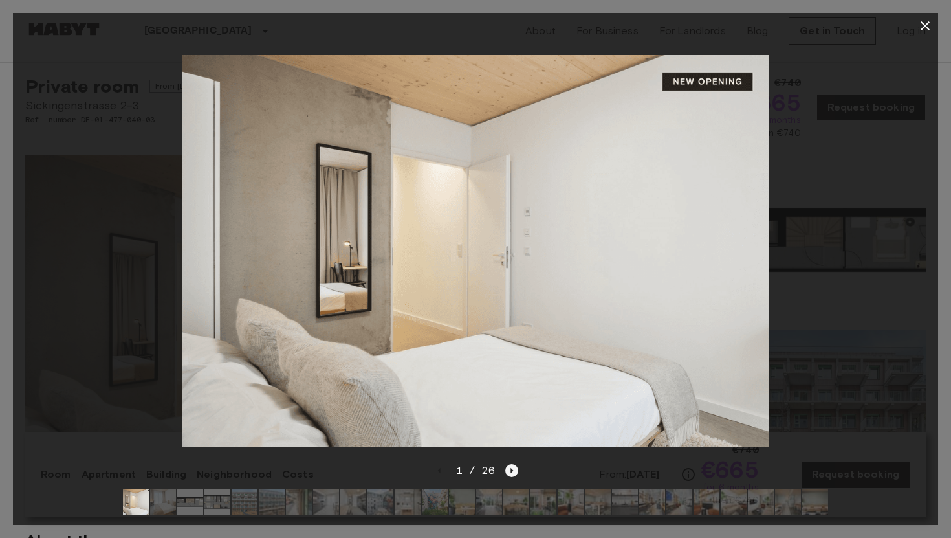
click at [512, 470] on icon "Next image" at bounding box center [511, 470] width 13 height 13
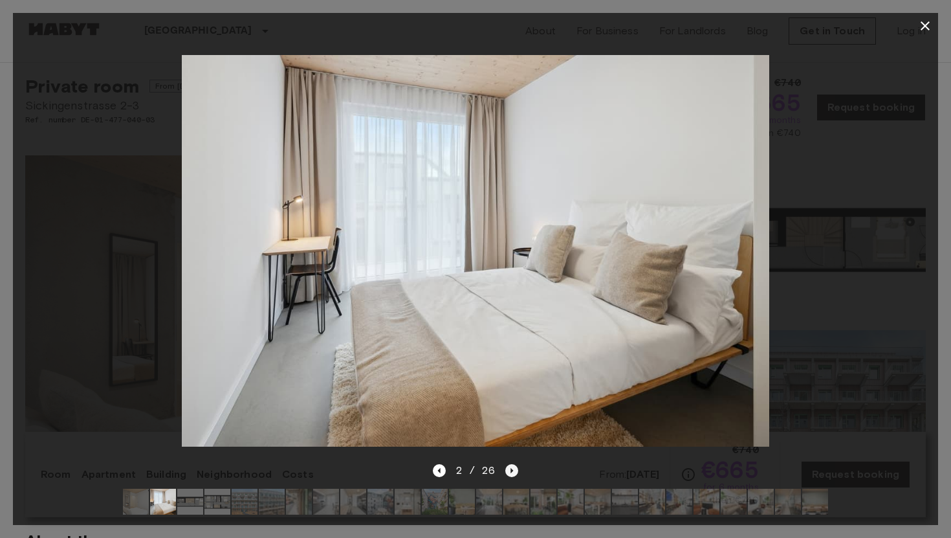
click at [512, 470] on icon "Next image" at bounding box center [511, 470] width 13 height 13
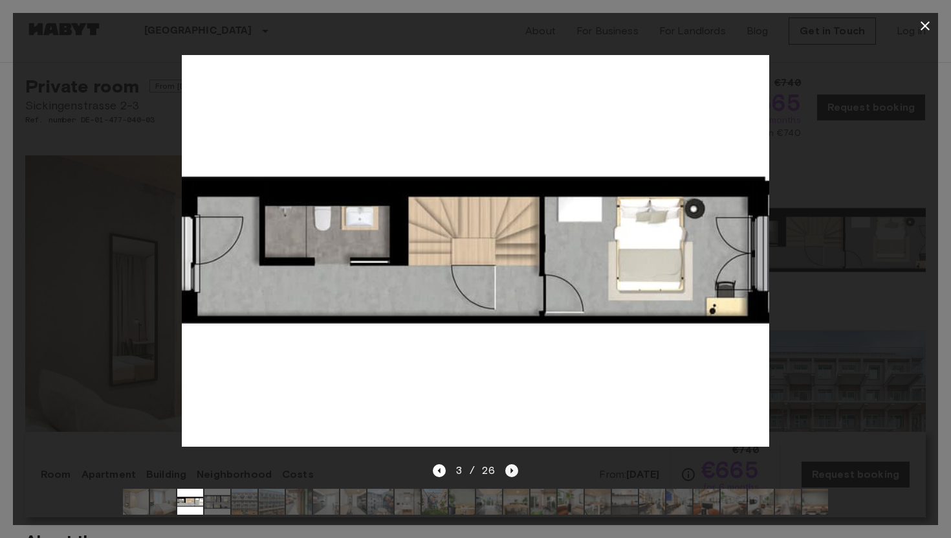
click at [512, 470] on icon "Next image" at bounding box center [511, 470] width 13 height 13
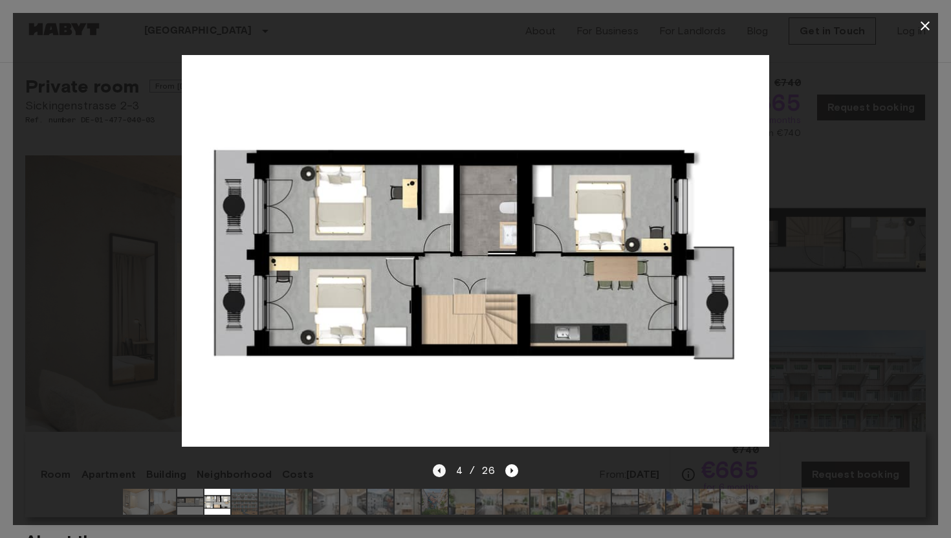
click at [438, 472] on icon "Previous image" at bounding box center [439, 470] width 13 height 13
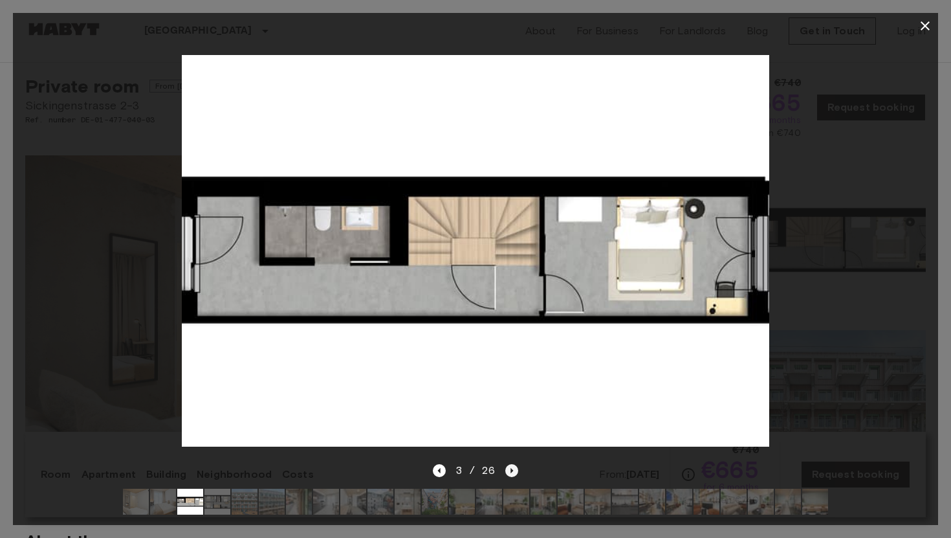
click at [512, 470] on icon "Next image" at bounding box center [511, 470] width 13 height 13
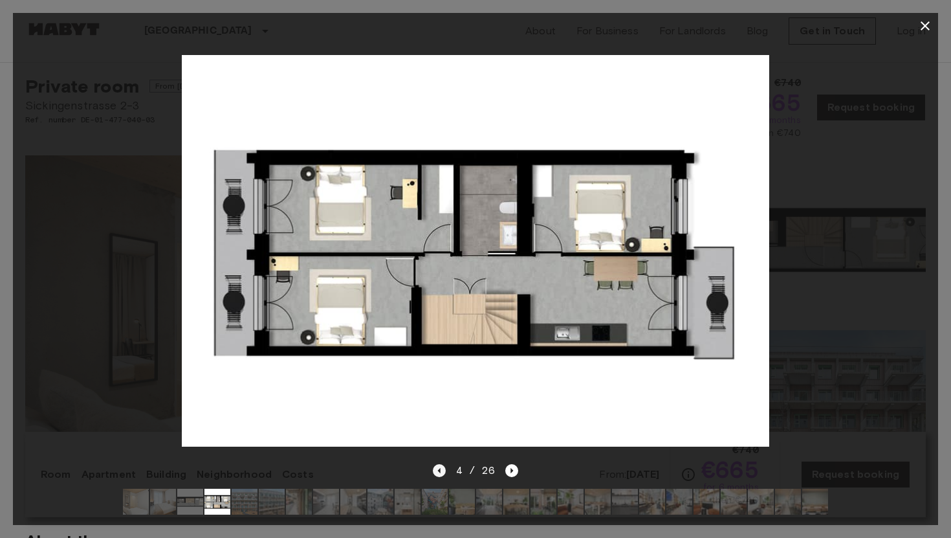
click at [438, 474] on icon "Previous image" at bounding box center [439, 470] width 13 height 13
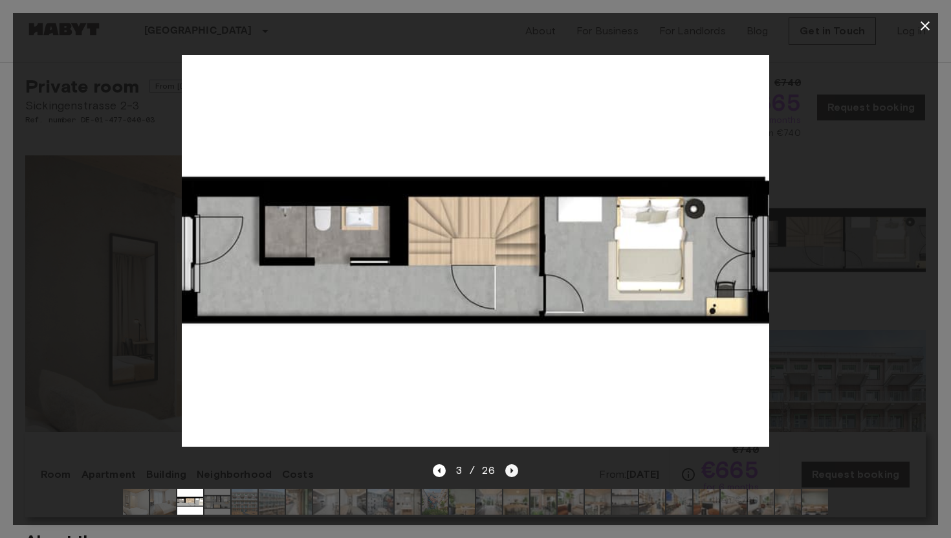
click at [511, 469] on icon "Next image" at bounding box center [512, 470] width 3 height 5
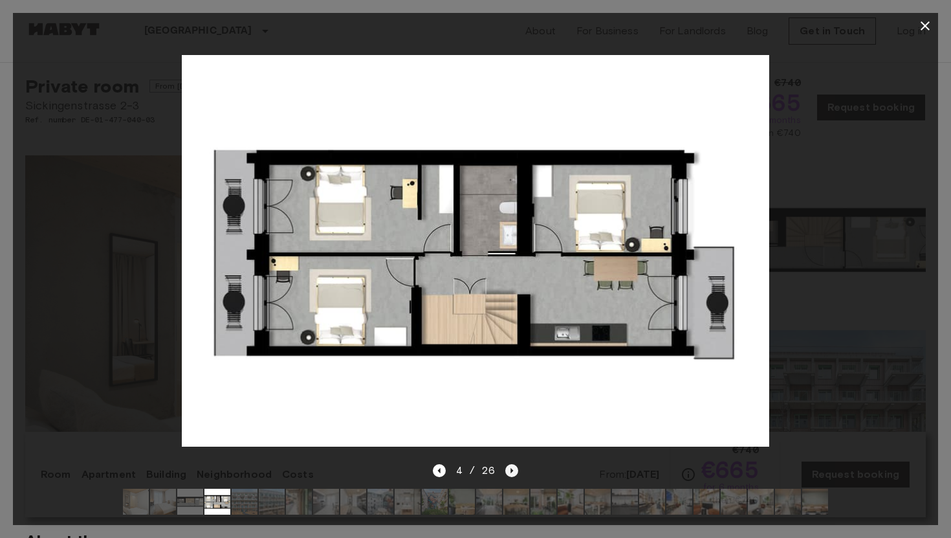
click at [511, 469] on icon "Next image" at bounding box center [512, 470] width 3 height 5
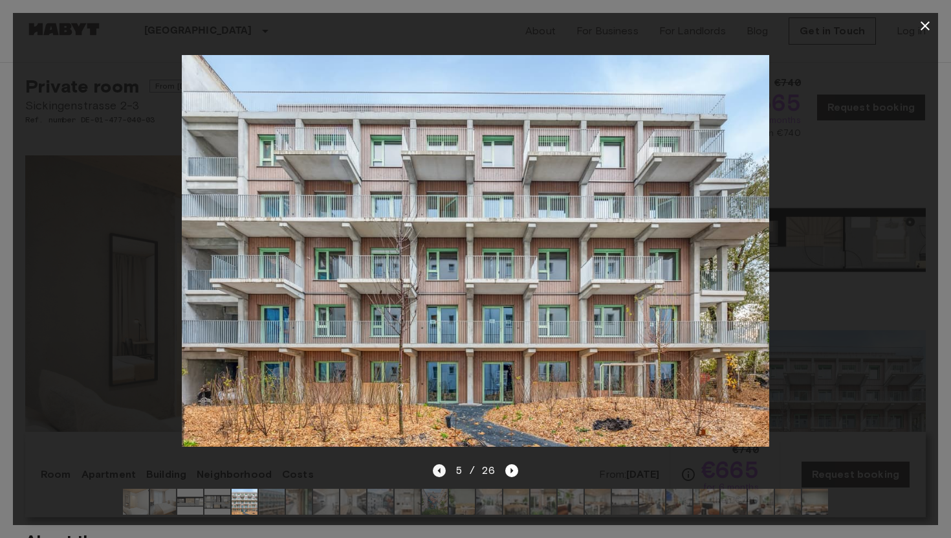
click at [444, 471] on icon "Previous image" at bounding box center [439, 470] width 13 height 13
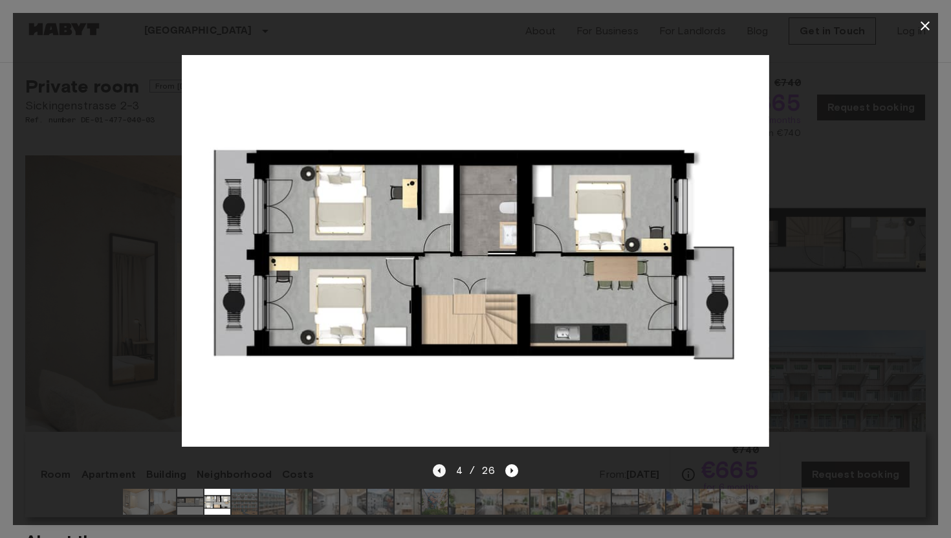
click at [444, 471] on icon "Previous image" at bounding box center [439, 470] width 13 height 13
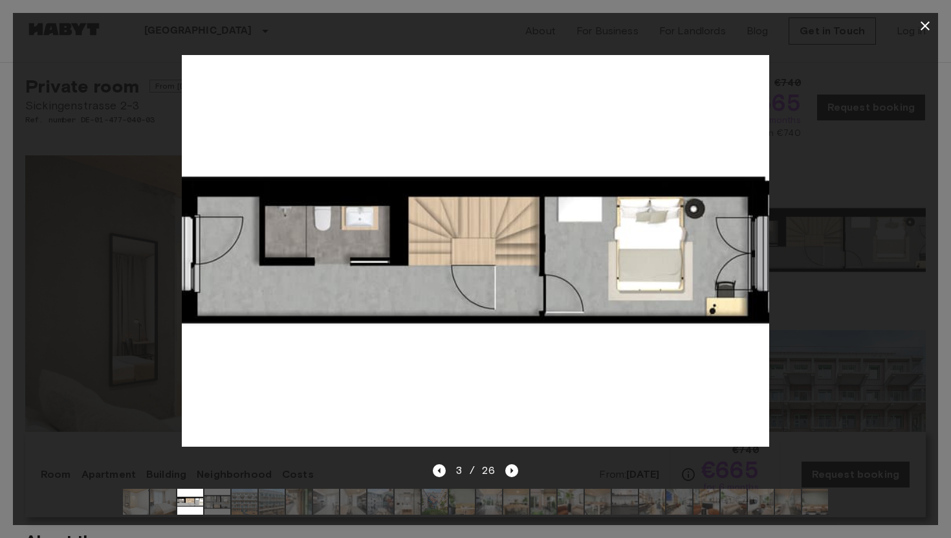
click at [925, 27] on icon "button" at bounding box center [925, 26] width 16 height 16
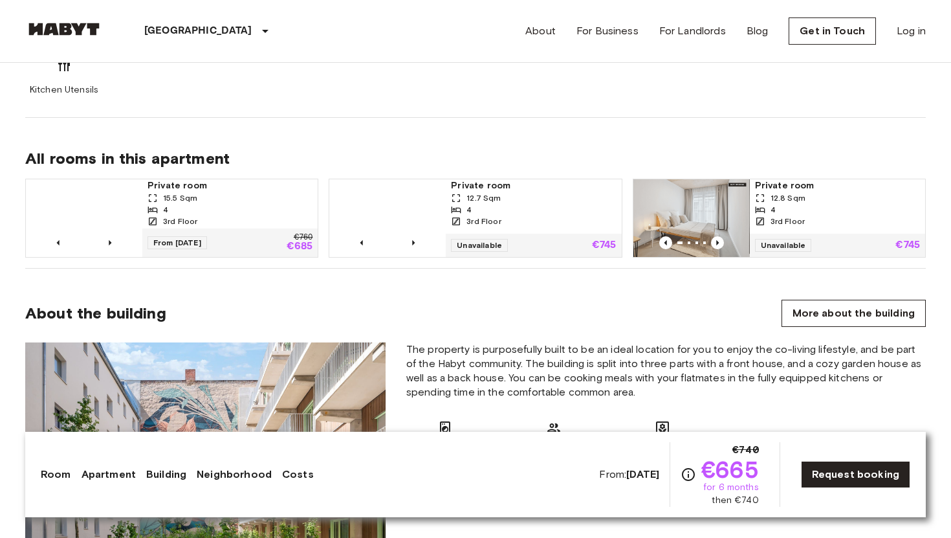
scroll to position [851, 0]
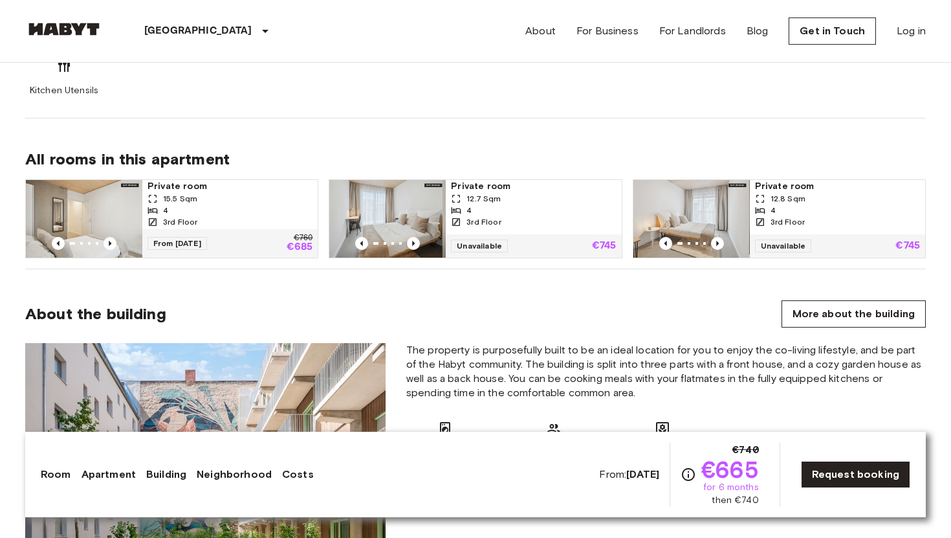
click at [467, 188] on span "Private room" at bounding box center [533, 186] width 165 height 13
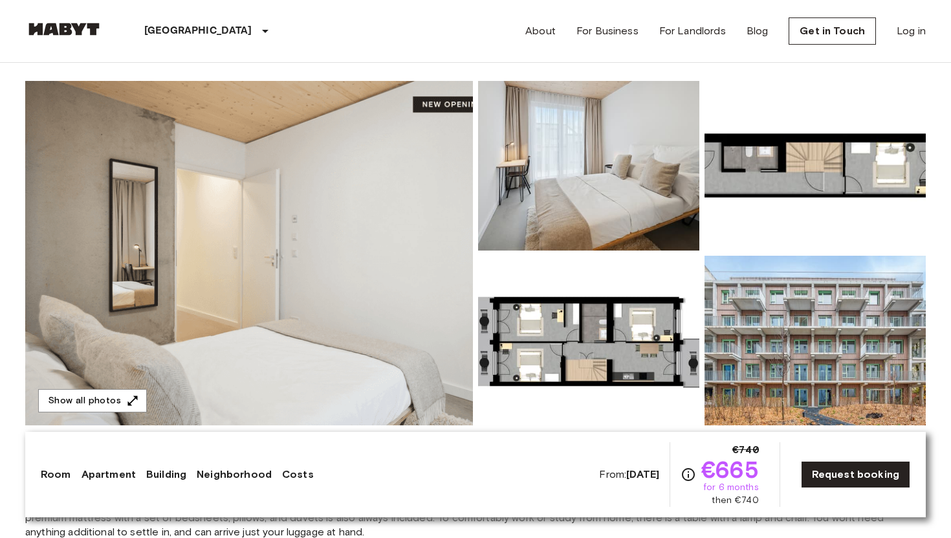
scroll to position [0, 0]
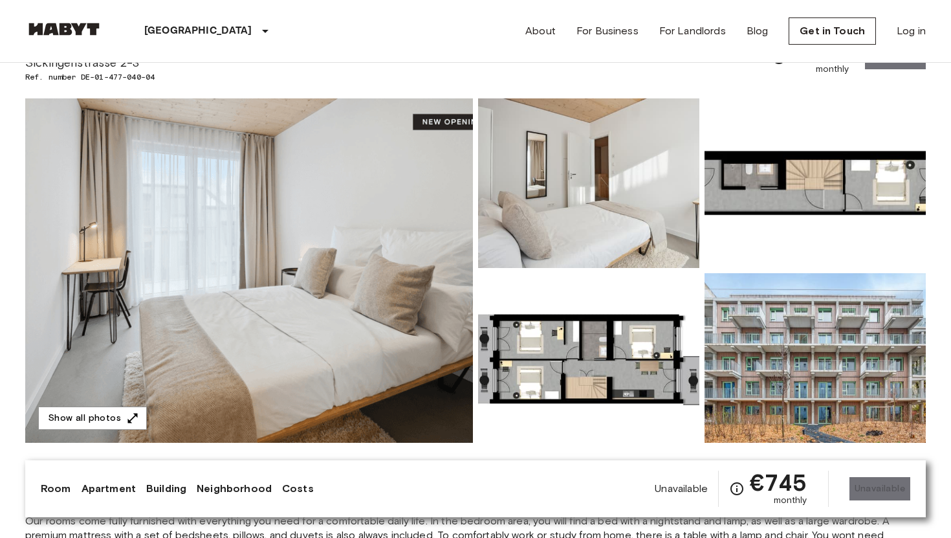
scroll to position [122, 0]
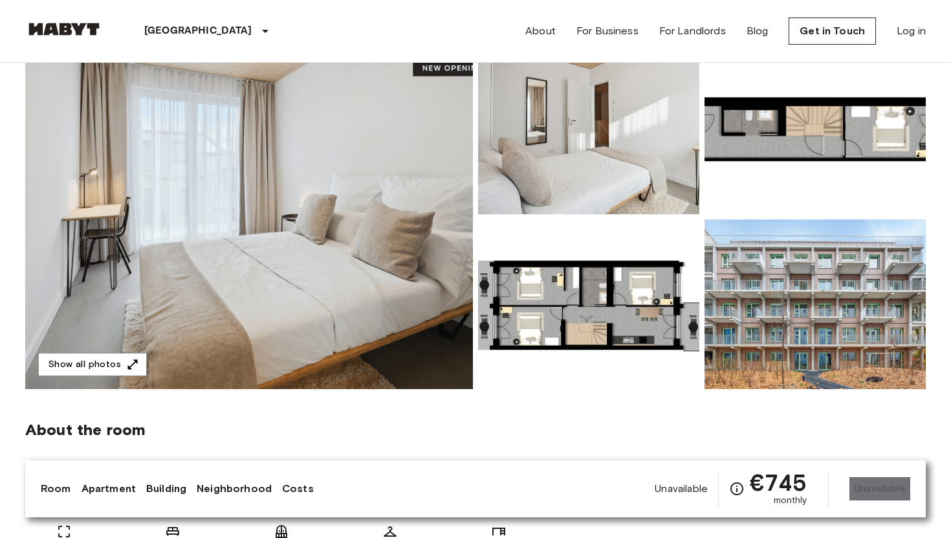
click at [355, 286] on img at bounding box center [249, 217] width 448 height 344
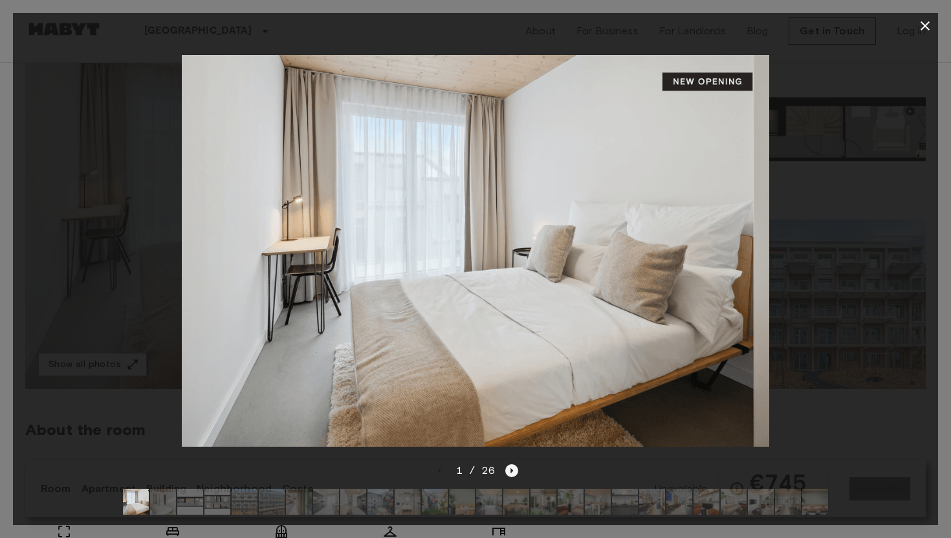
click at [513, 468] on icon "Next image" at bounding box center [511, 470] width 13 height 13
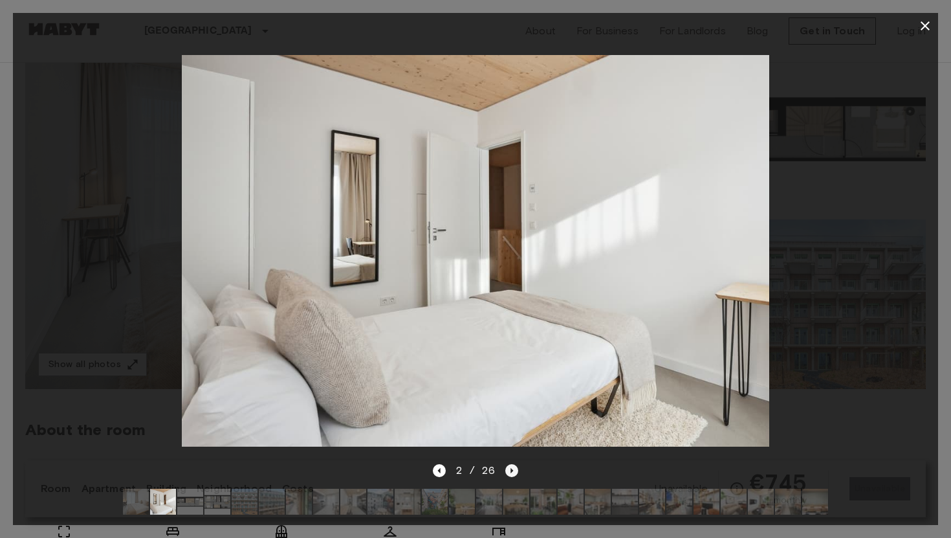
click at [513, 468] on icon "Next image" at bounding box center [511, 470] width 13 height 13
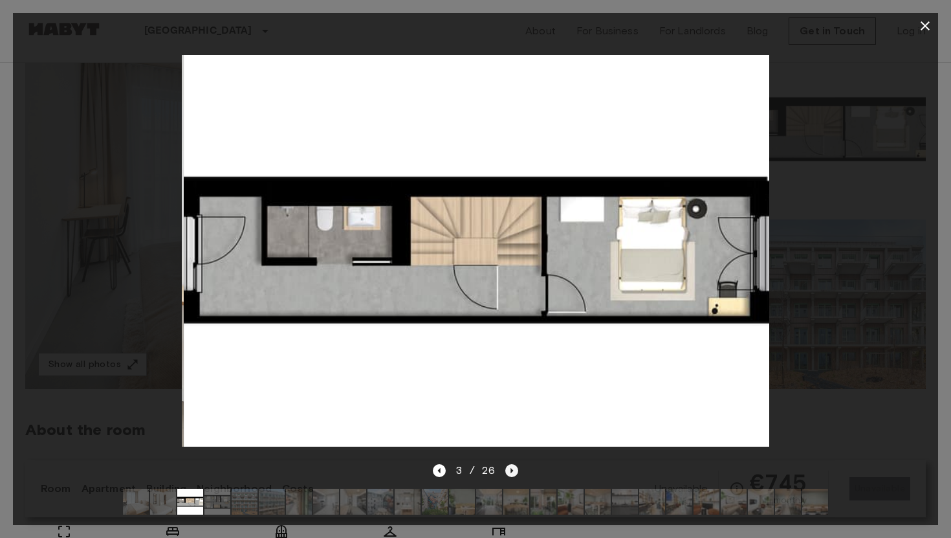
click at [513, 468] on icon "Next image" at bounding box center [511, 470] width 13 height 13
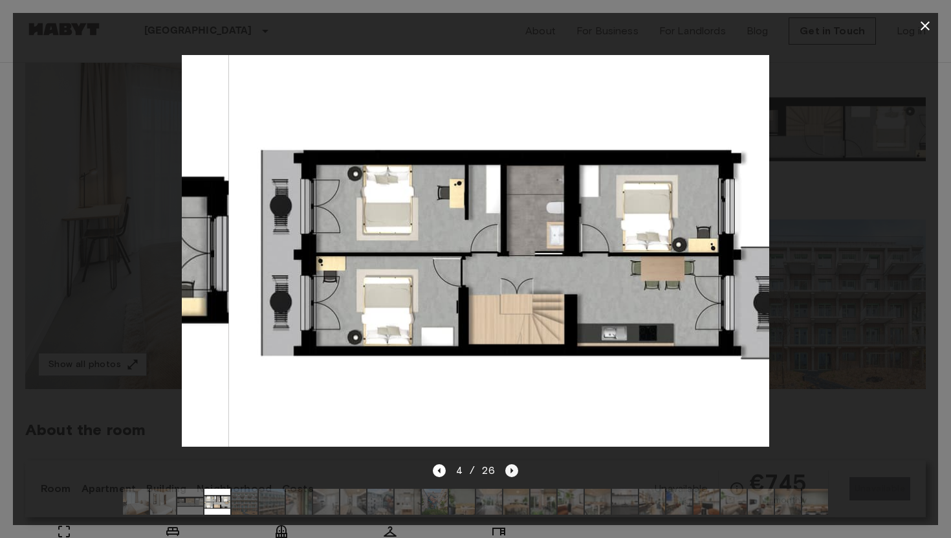
click at [513, 468] on icon "Next image" at bounding box center [511, 470] width 13 height 13
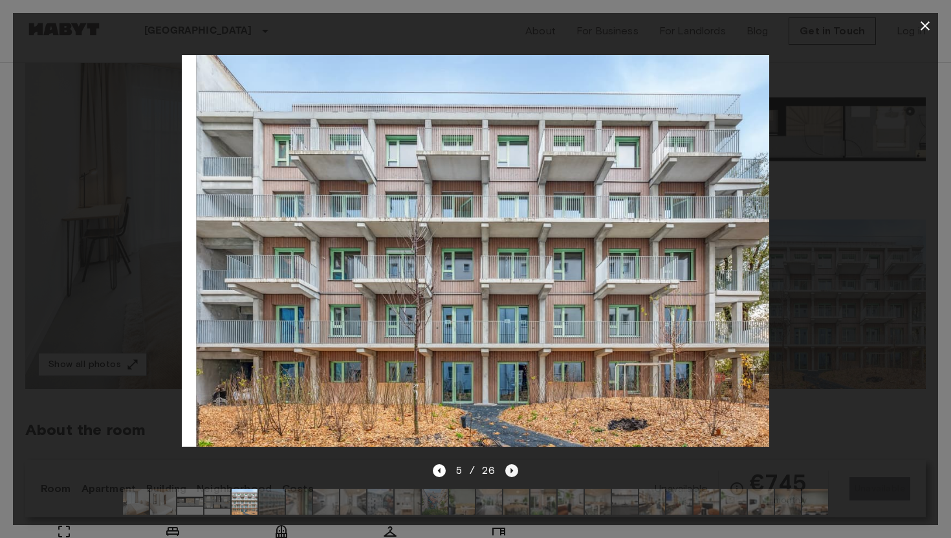
click at [513, 468] on icon "Next image" at bounding box center [511, 470] width 13 height 13
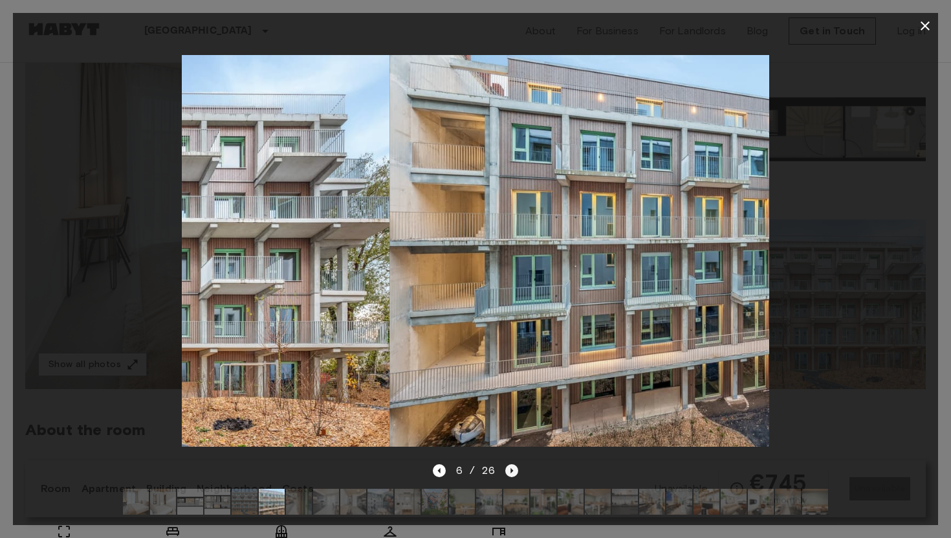
click at [513, 468] on icon "Next image" at bounding box center [511, 470] width 13 height 13
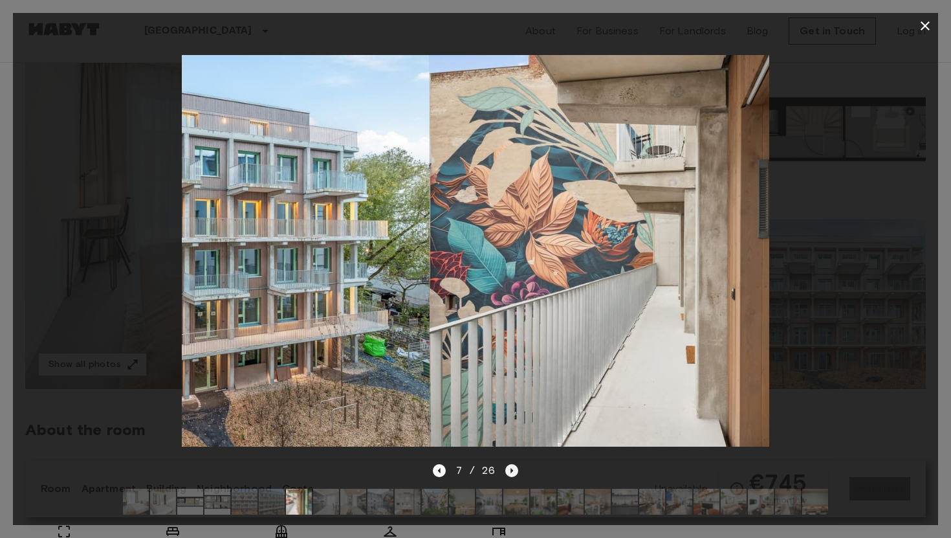
click at [513, 468] on icon "Next image" at bounding box center [511, 470] width 13 height 13
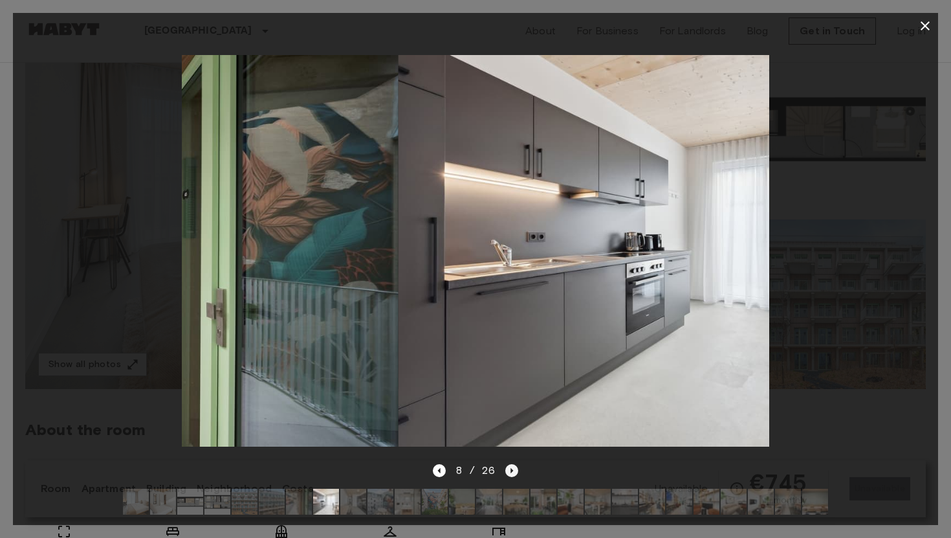
click at [513, 468] on icon "Next image" at bounding box center [511, 470] width 13 height 13
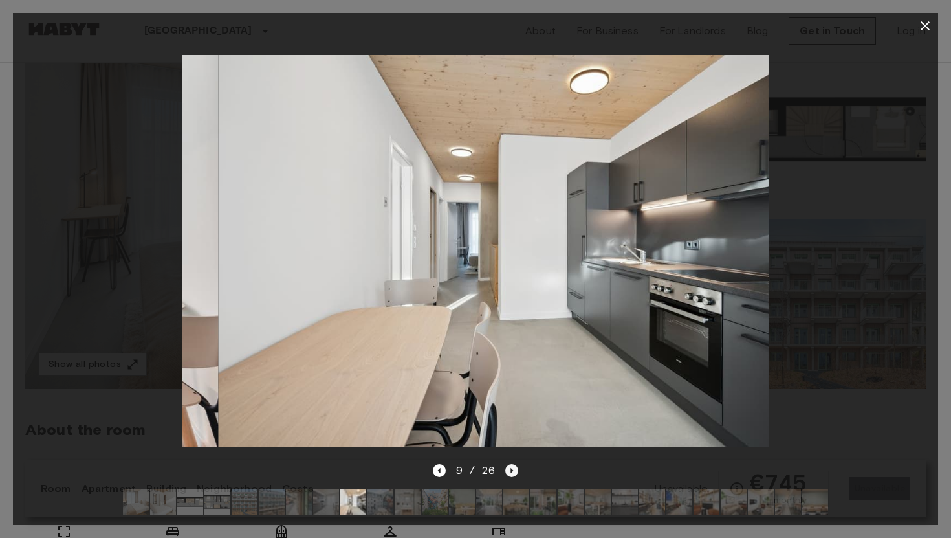
click at [513, 468] on icon "Next image" at bounding box center [511, 470] width 13 height 13
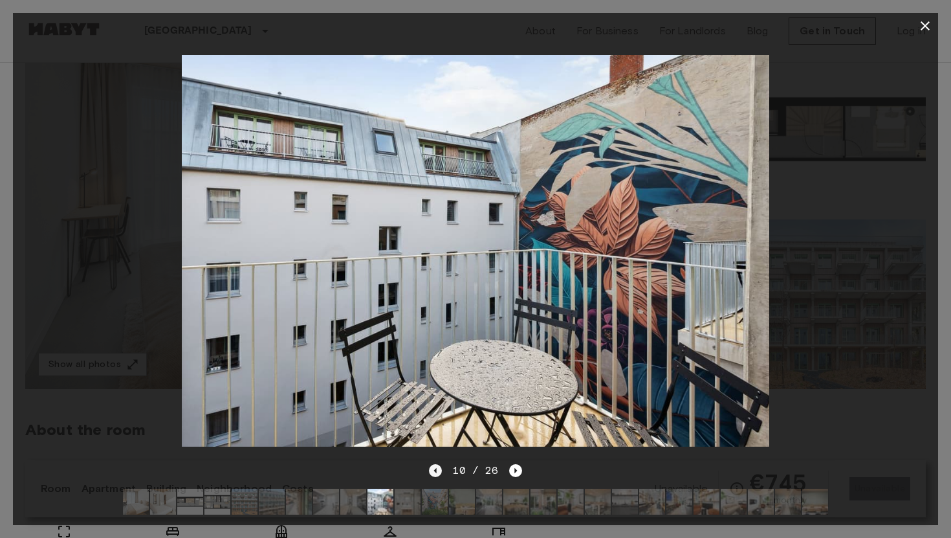
click at [436, 470] on icon "Previous image" at bounding box center [435, 470] width 3 height 5
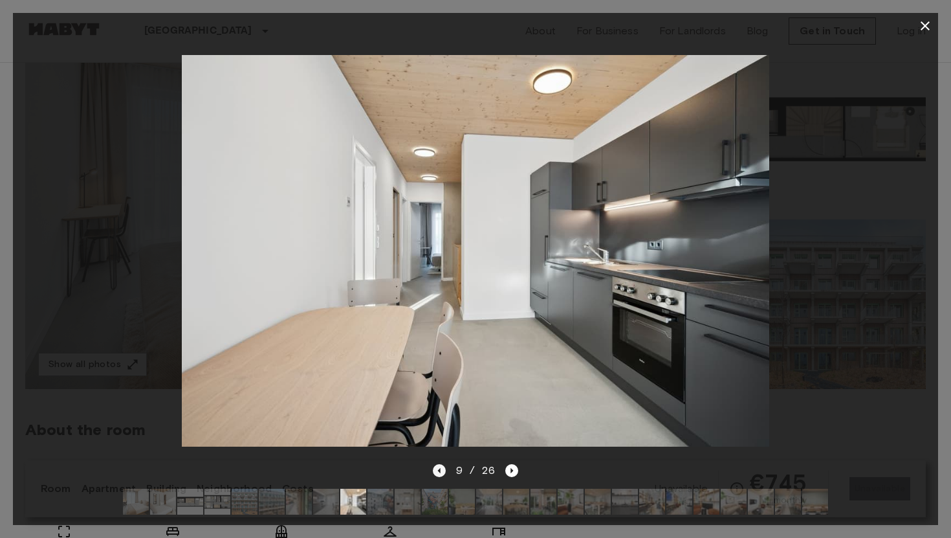
click at [436, 470] on icon "Previous image" at bounding box center [439, 470] width 13 height 13
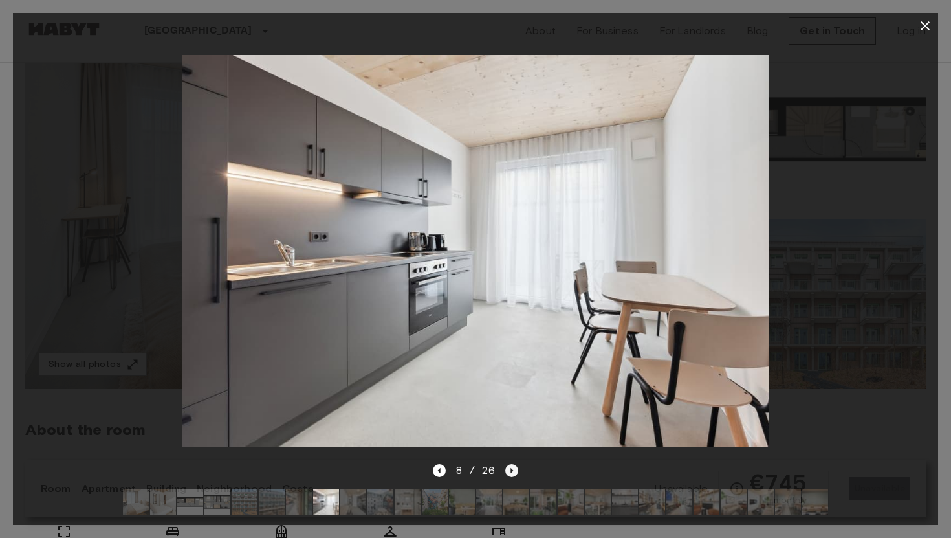
click at [510, 465] on icon "Next image" at bounding box center [511, 470] width 13 height 13
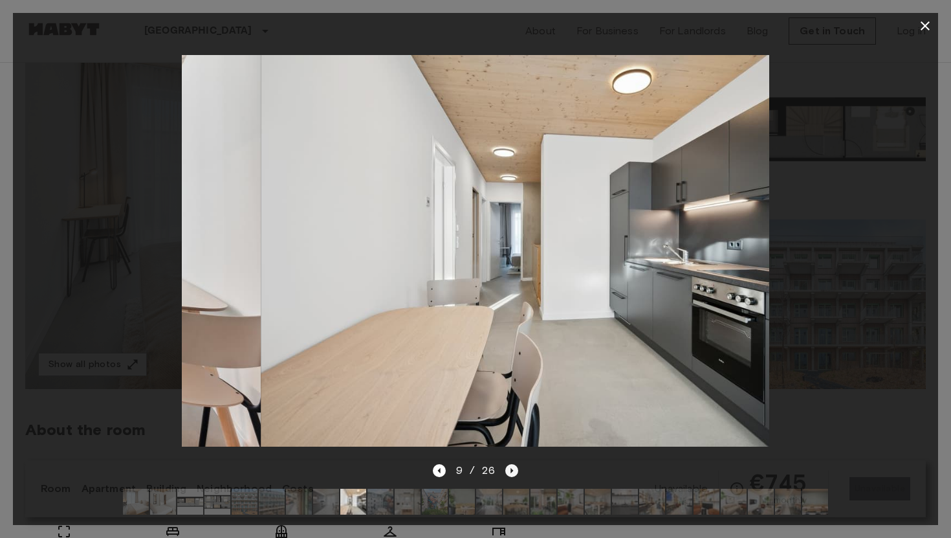
click at [510, 465] on icon "Next image" at bounding box center [511, 470] width 13 height 13
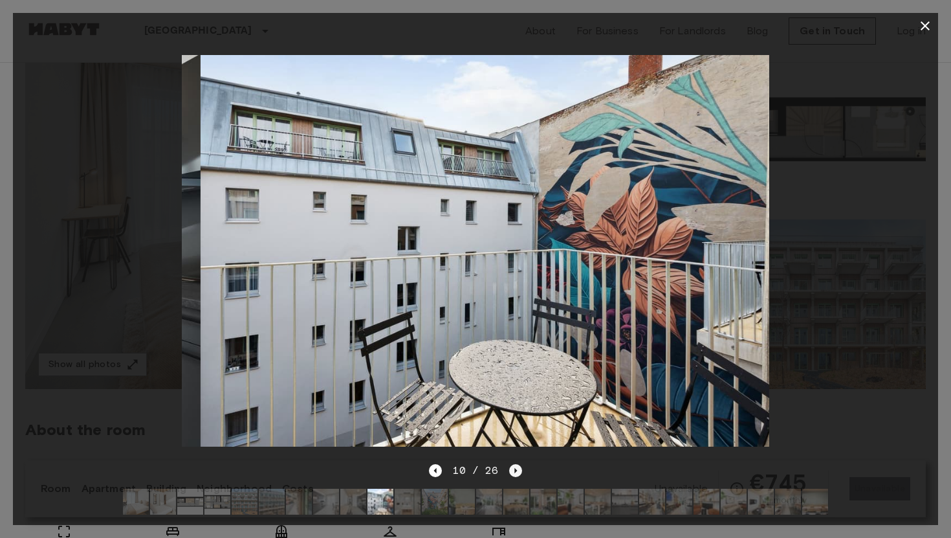
click at [510, 465] on icon "Next image" at bounding box center [515, 470] width 13 height 13
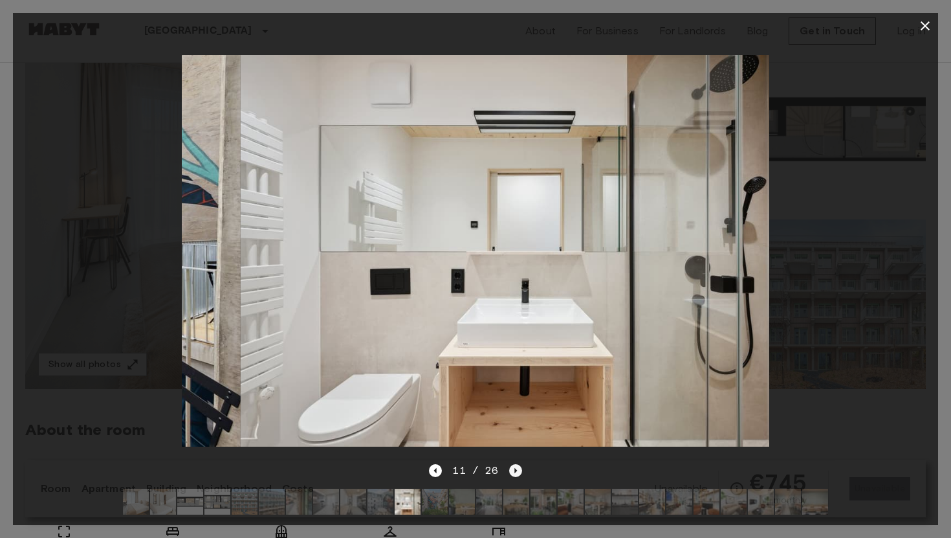
click at [510, 465] on icon "Next image" at bounding box center [515, 470] width 13 height 13
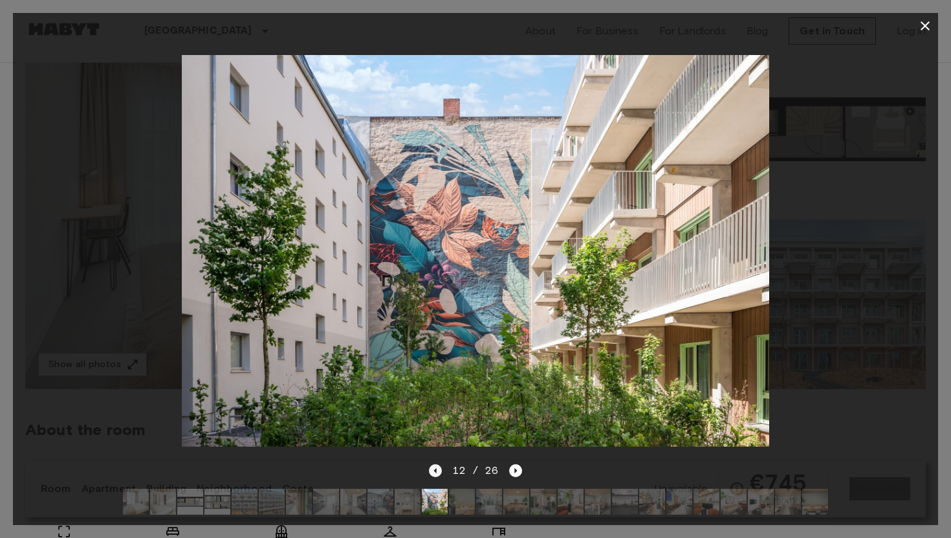
click at [433, 471] on icon "Previous image" at bounding box center [435, 470] width 13 height 13
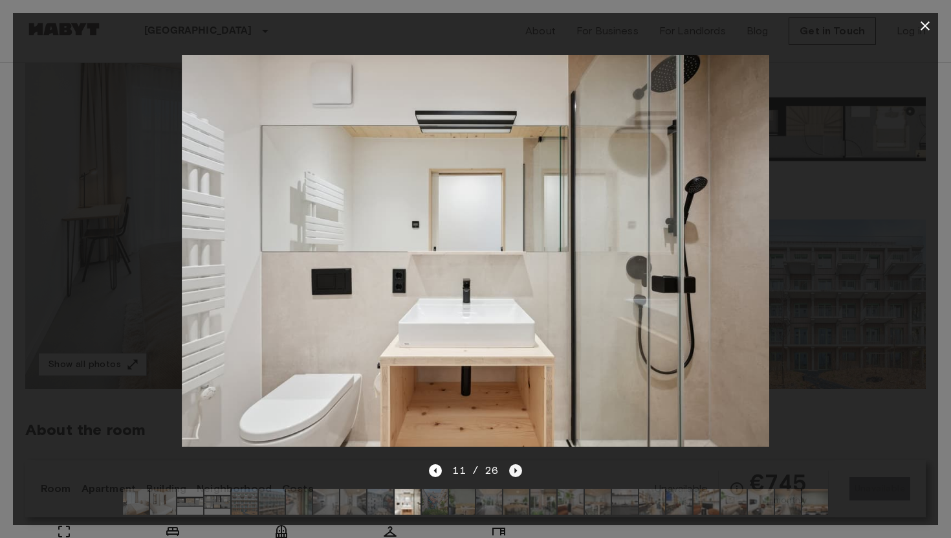
click at [512, 470] on icon "Next image" at bounding box center [515, 470] width 13 height 13
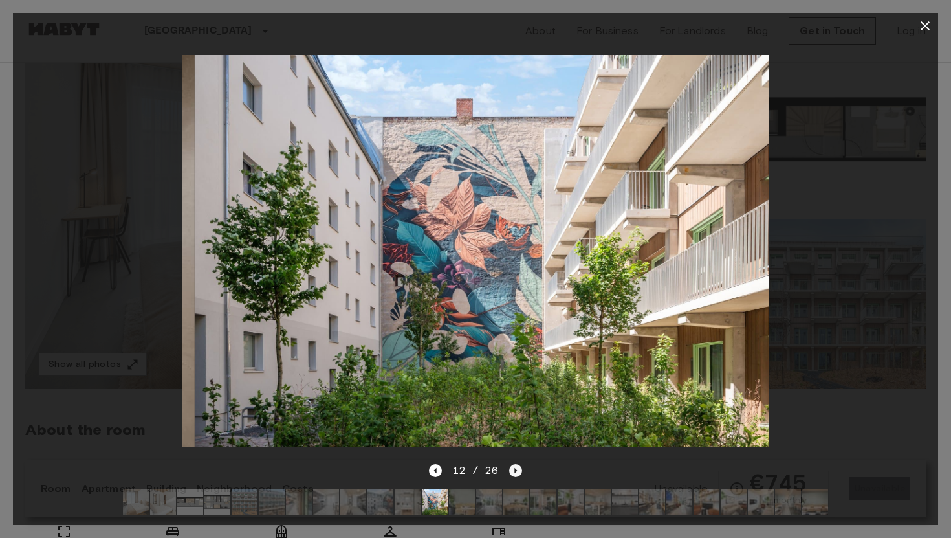
click at [512, 470] on icon "Next image" at bounding box center [515, 470] width 13 height 13
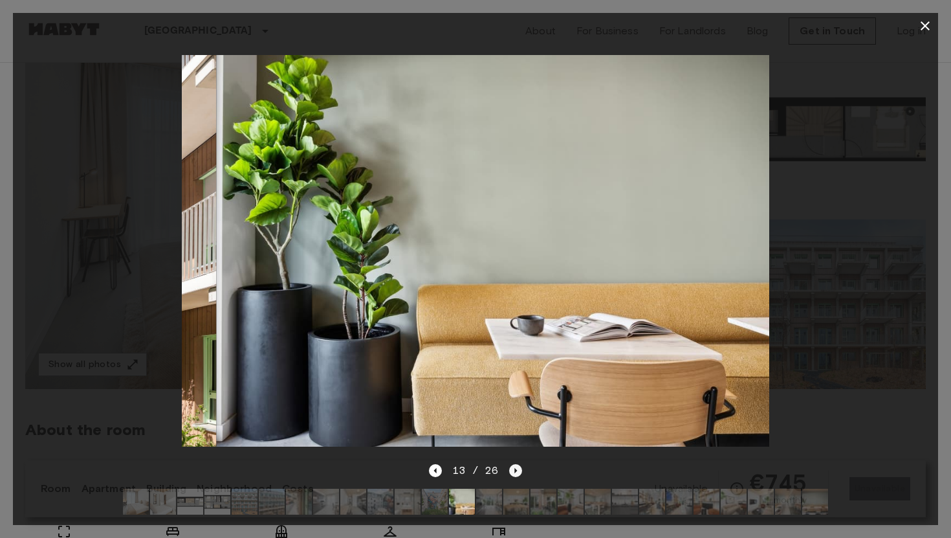
click at [512, 470] on icon "Next image" at bounding box center [515, 470] width 13 height 13
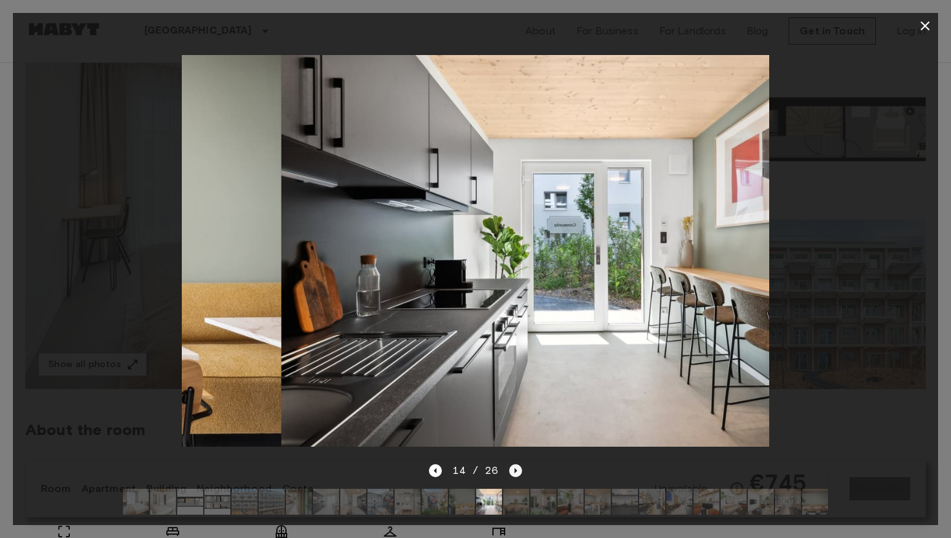
click at [512, 470] on icon "Next image" at bounding box center [515, 470] width 13 height 13
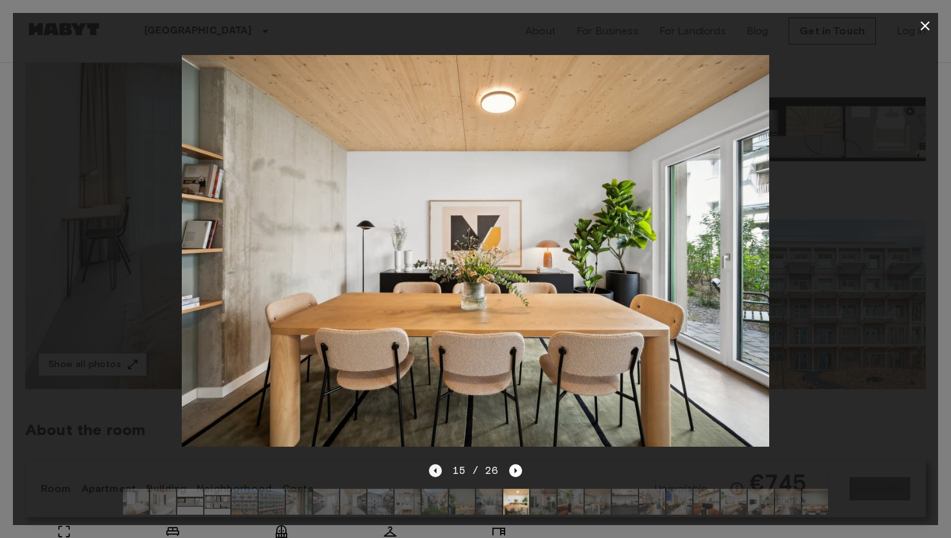
click at [437, 472] on icon "Previous image" at bounding box center [435, 470] width 3 height 5
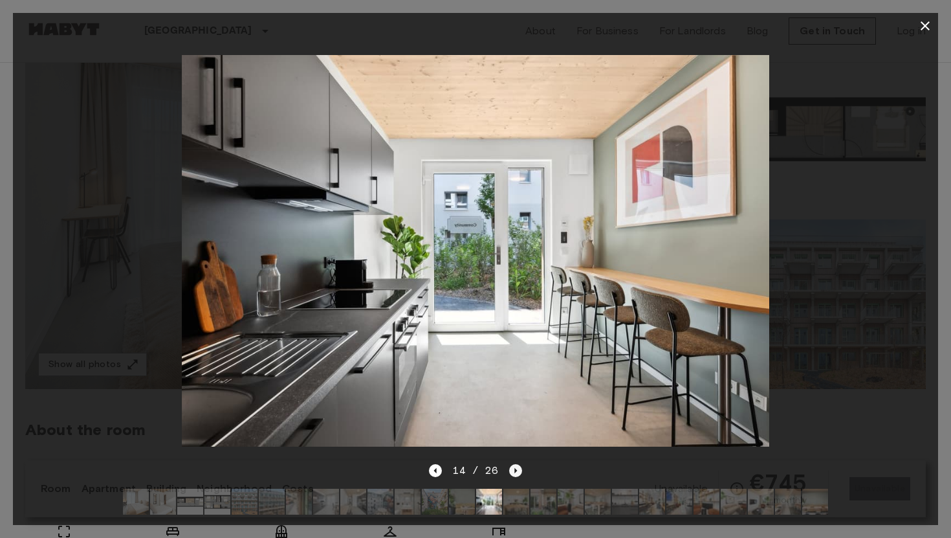
click at [514, 472] on icon "Next image" at bounding box center [515, 470] width 3 height 5
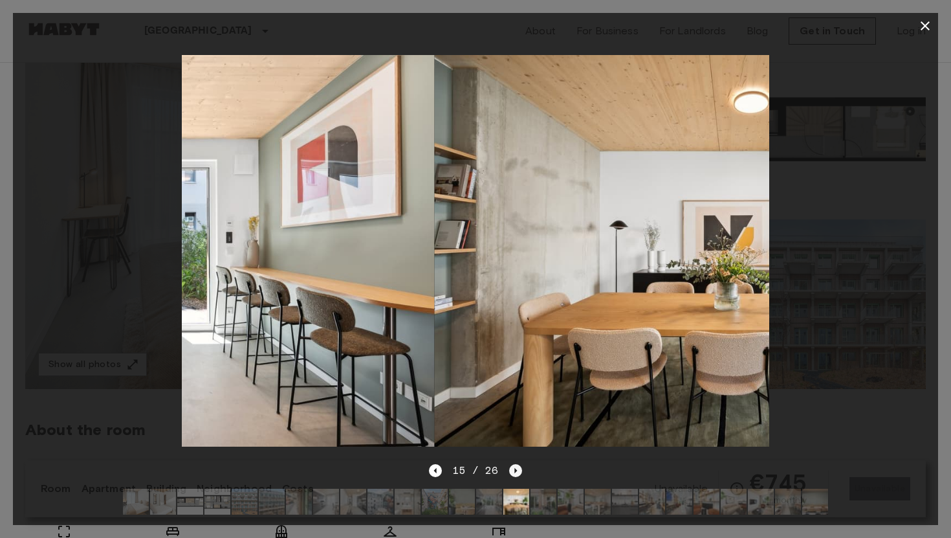
click at [514, 472] on icon "Next image" at bounding box center [515, 470] width 3 height 5
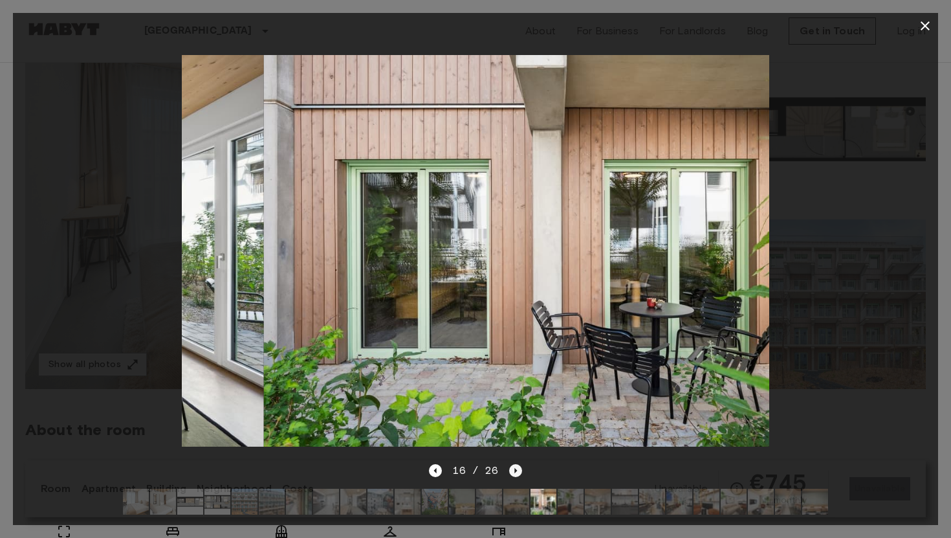
click at [514, 472] on icon "Next image" at bounding box center [515, 470] width 3 height 5
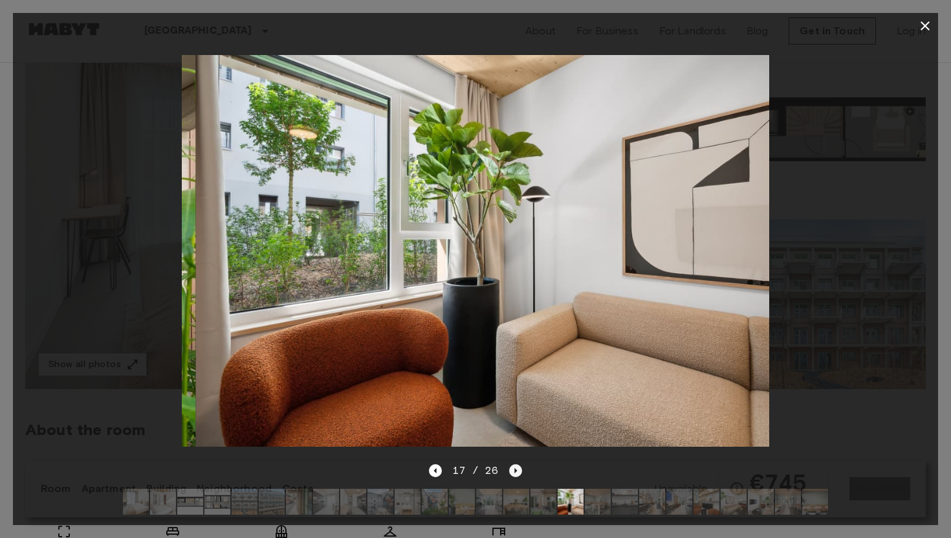
click at [514, 472] on icon "Next image" at bounding box center [515, 470] width 3 height 5
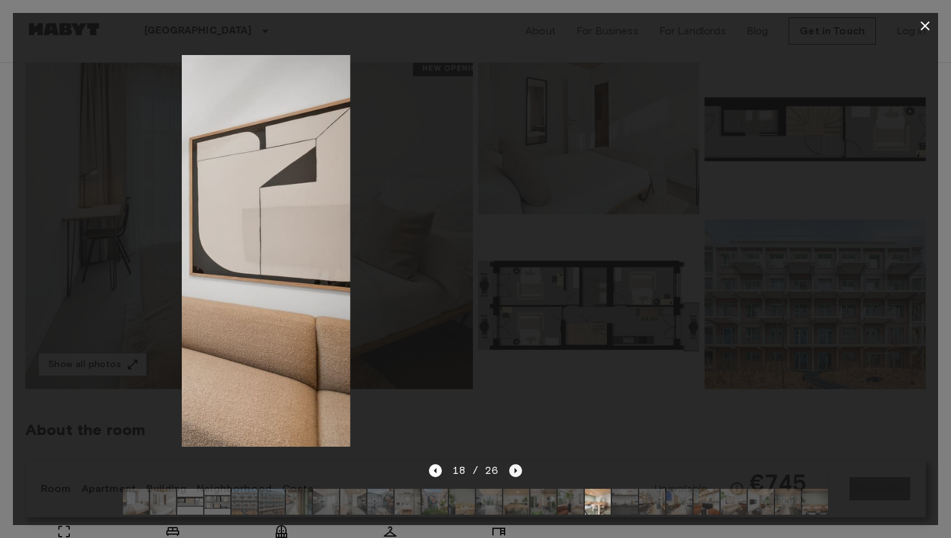
click at [514, 472] on icon "Next image" at bounding box center [515, 470] width 3 height 5
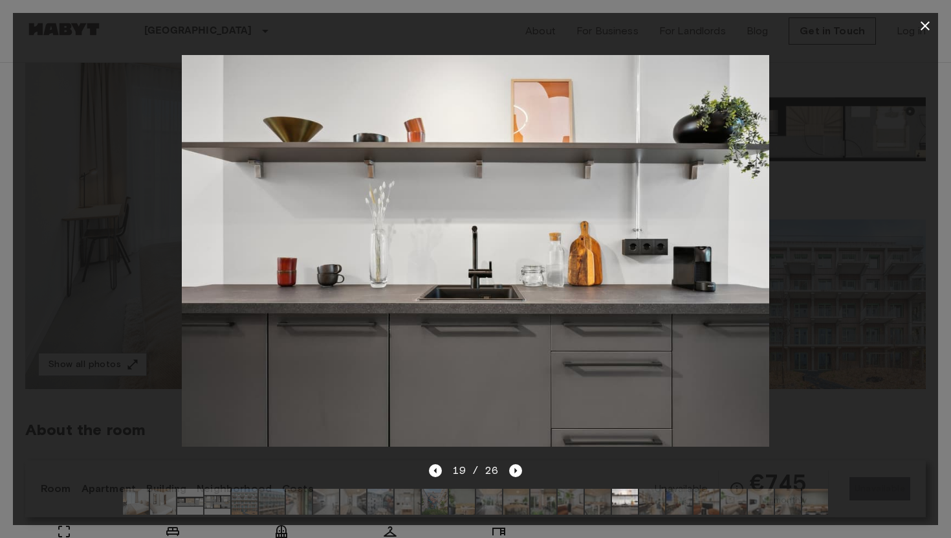
click at [927, 18] on icon "button" at bounding box center [925, 26] width 16 height 16
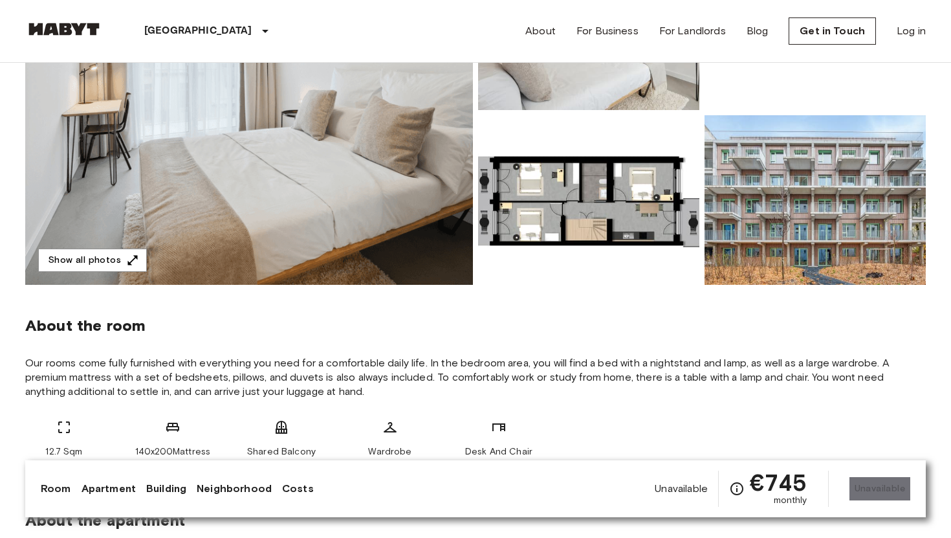
scroll to position [0, 0]
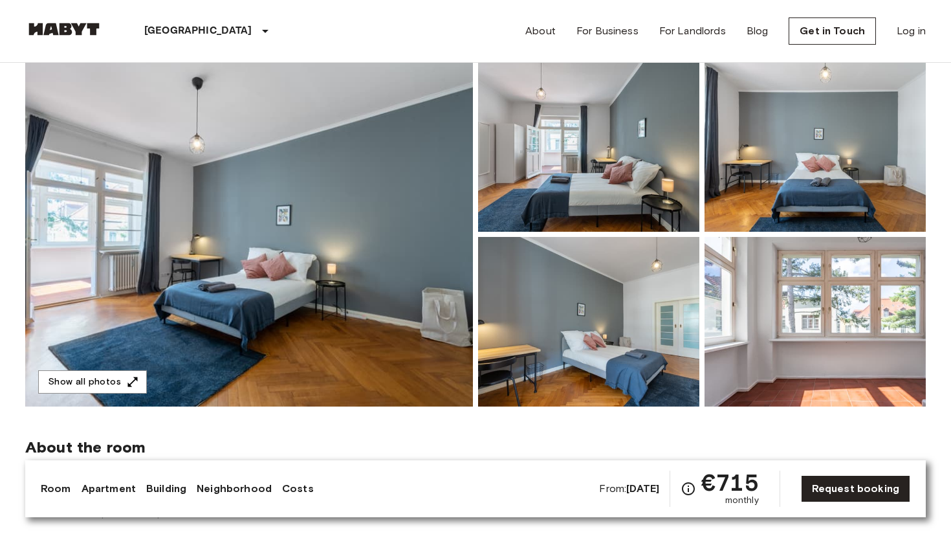
scroll to position [74, 0]
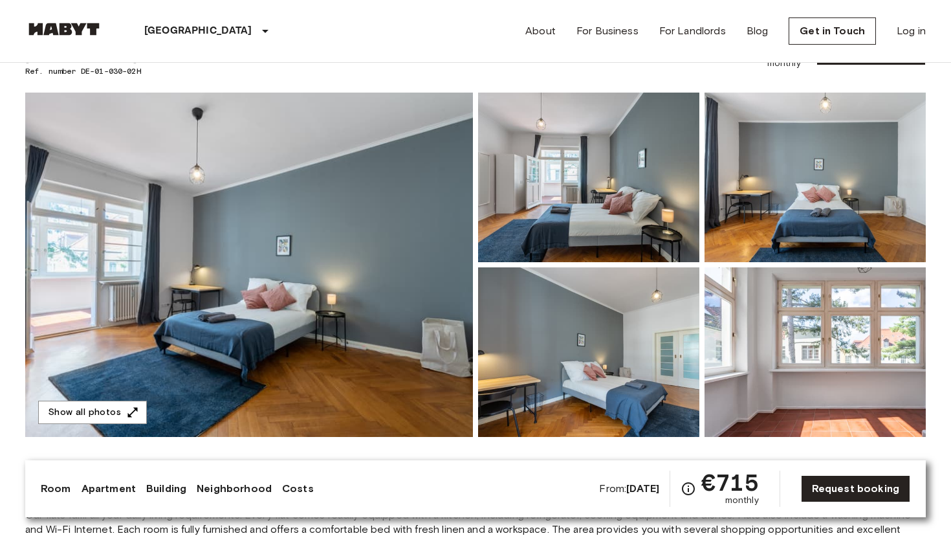
click at [284, 301] on img at bounding box center [249, 265] width 448 height 344
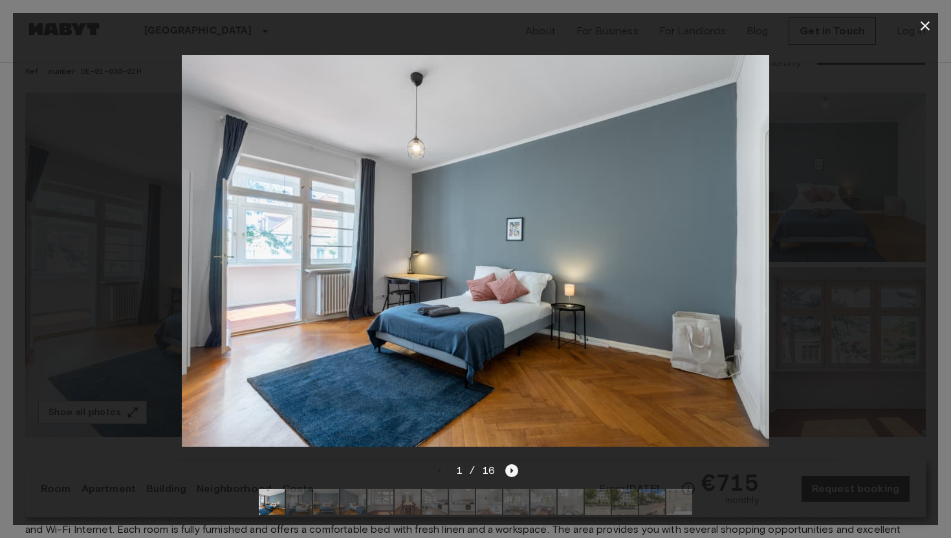
click at [511, 472] on icon "Next image" at bounding box center [511, 470] width 13 height 13
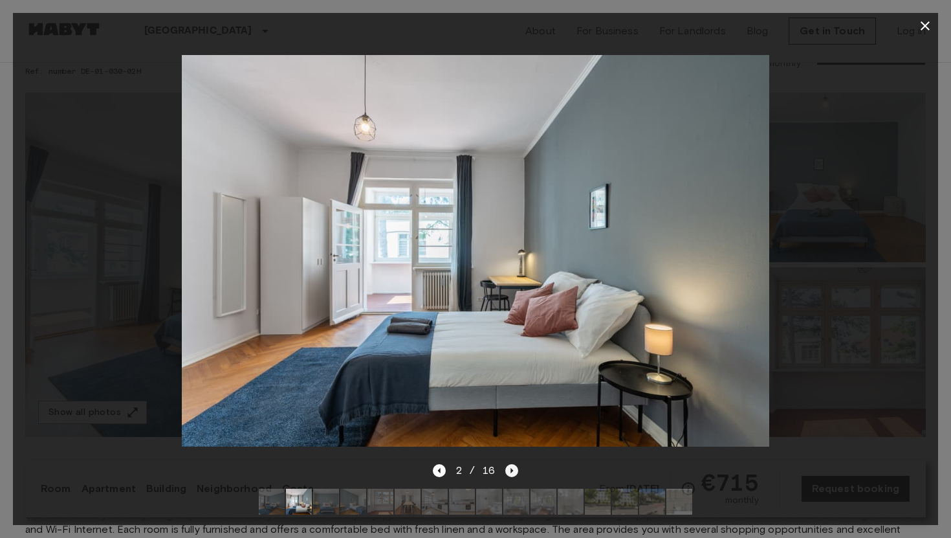
click at [511, 472] on icon "Next image" at bounding box center [511, 470] width 13 height 13
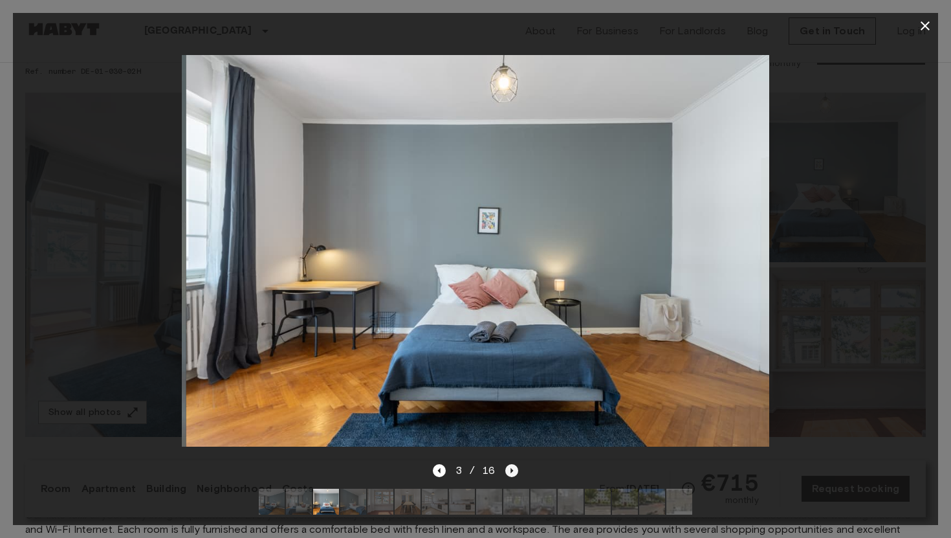
click at [511, 472] on icon "Next image" at bounding box center [511, 470] width 13 height 13
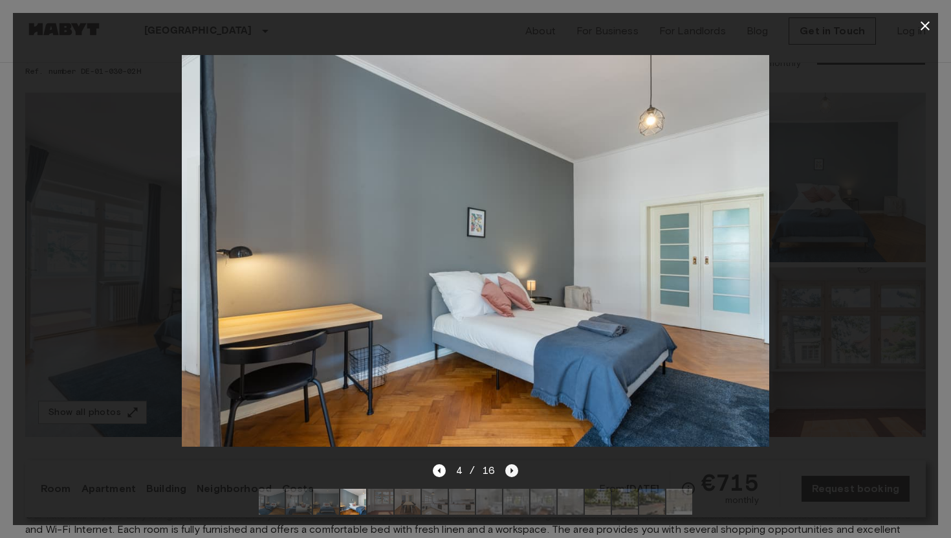
click at [511, 472] on icon "Next image" at bounding box center [511, 470] width 13 height 13
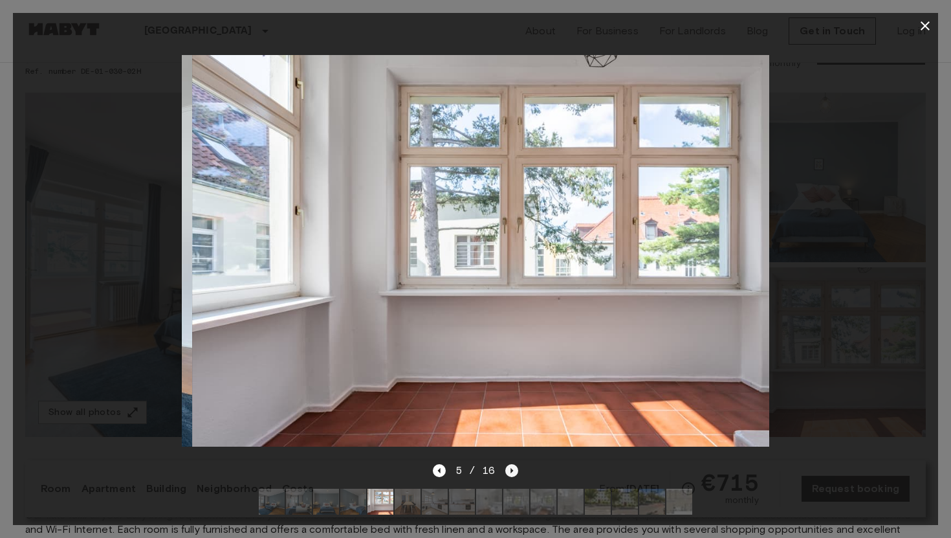
click at [511, 472] on icon "Next image" at bounding box center [511, 470] width 13 height 13
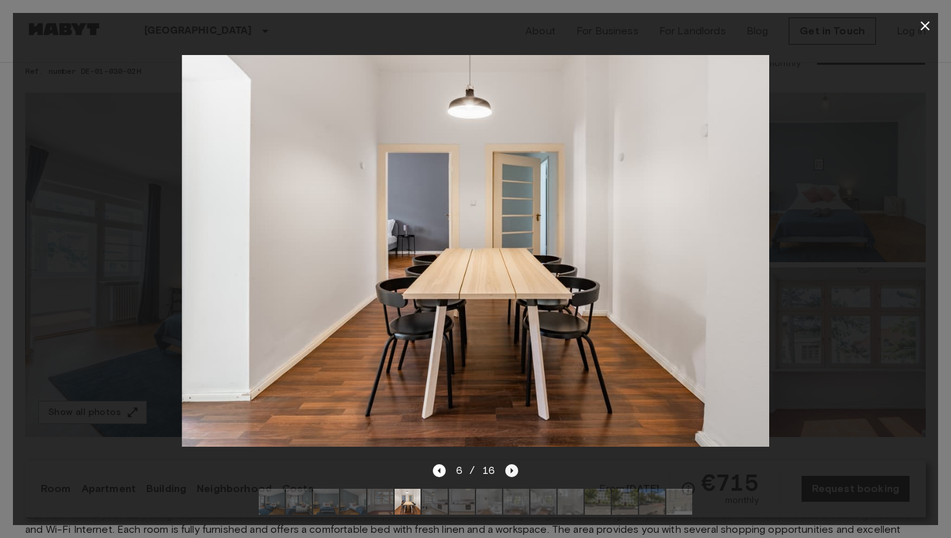
click at [511, 472] on icon "Next image" at bounding box center [511, 470] width 13 height 13
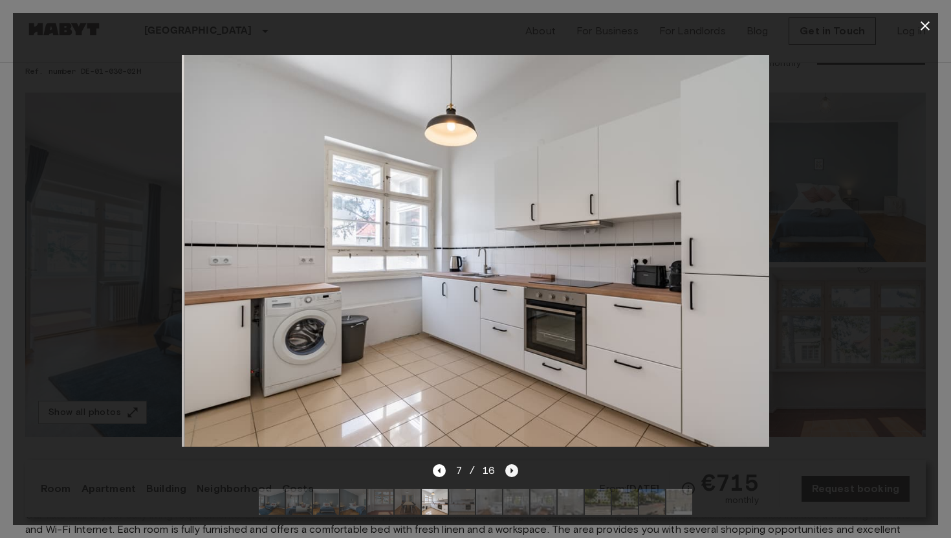
click at [511, 472] on icon "Next image" at bounding box center [511, 470] width 13 height 13
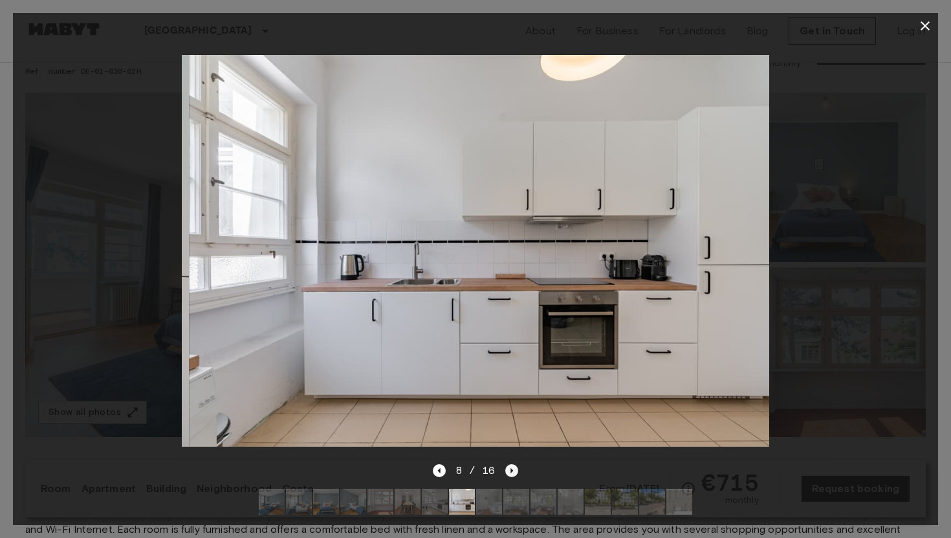
click at [511, 472] on icon "Next image" at bounding box center [511, 470] width 13 height 13
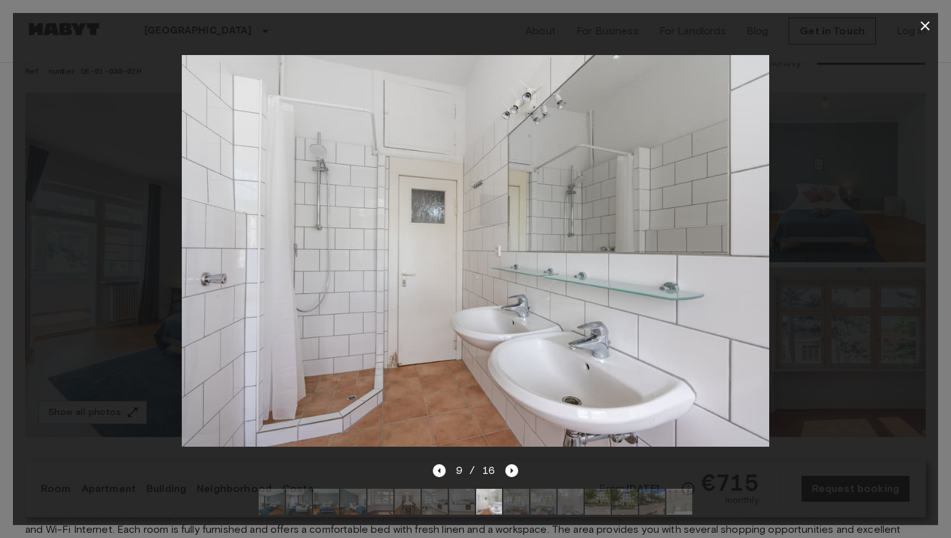
click at [923, 33] on icon "button" at bounding box center [925, 26] width 16 height 16
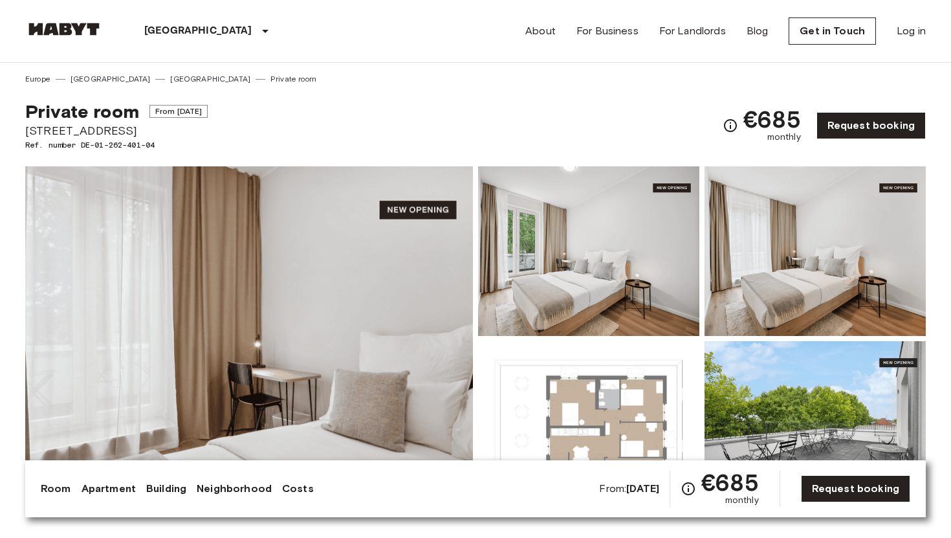
click at [385, 333] on img at bounding box center [249, 338] width 448 height 344
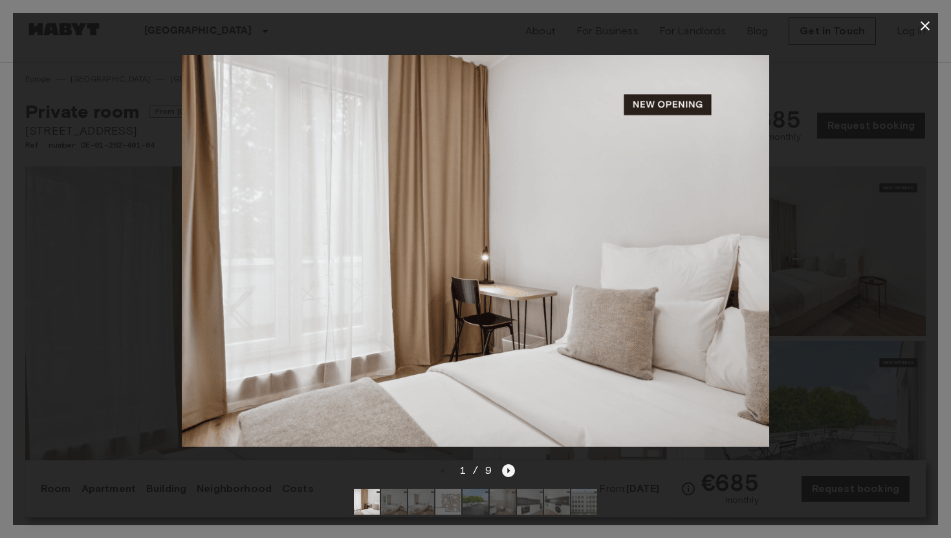
click at [509, 468] on icon "Next image" at bounding box center [508, 470] width 13 height 13
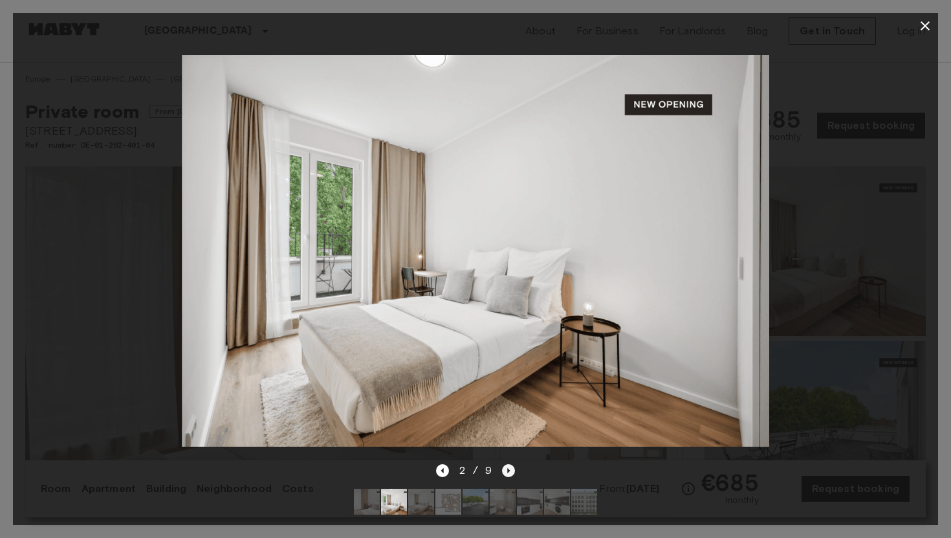
click at [509, 468] on icon "Next image" at bounding box center [508, 470] width 13 height 13
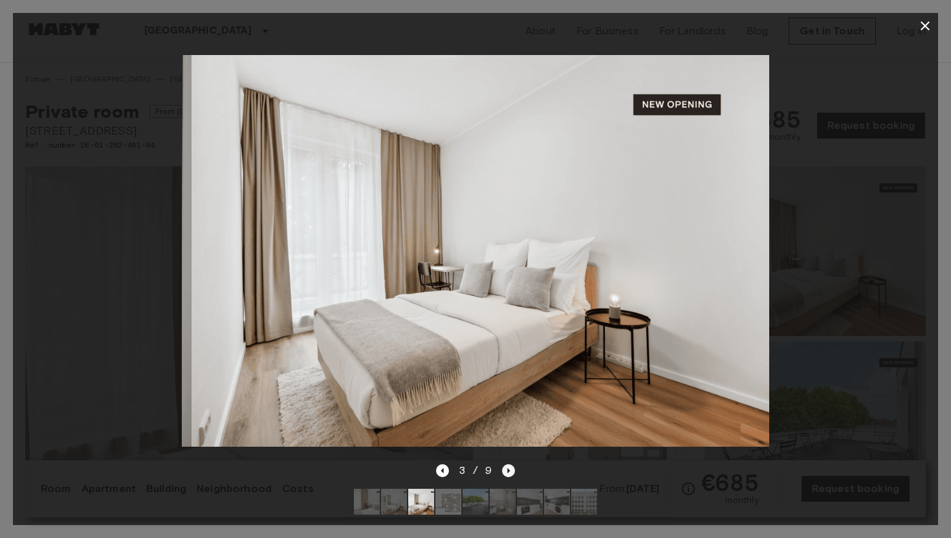
click at [509, 468] on icon "Next image" at bounding box center [508, 470] width 13 height 13
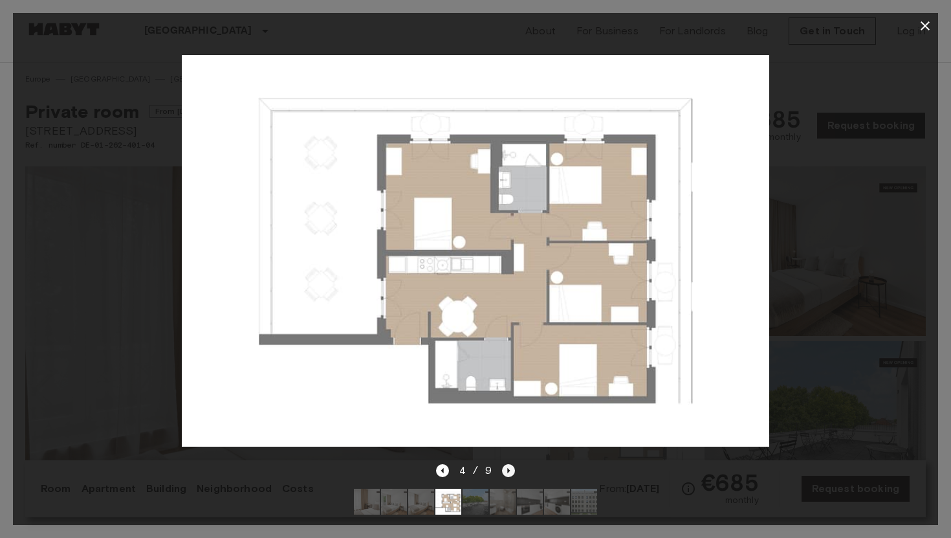
click at [509, 468] on icon "Next image" at bounding box center [508, 470] width 13 height 13
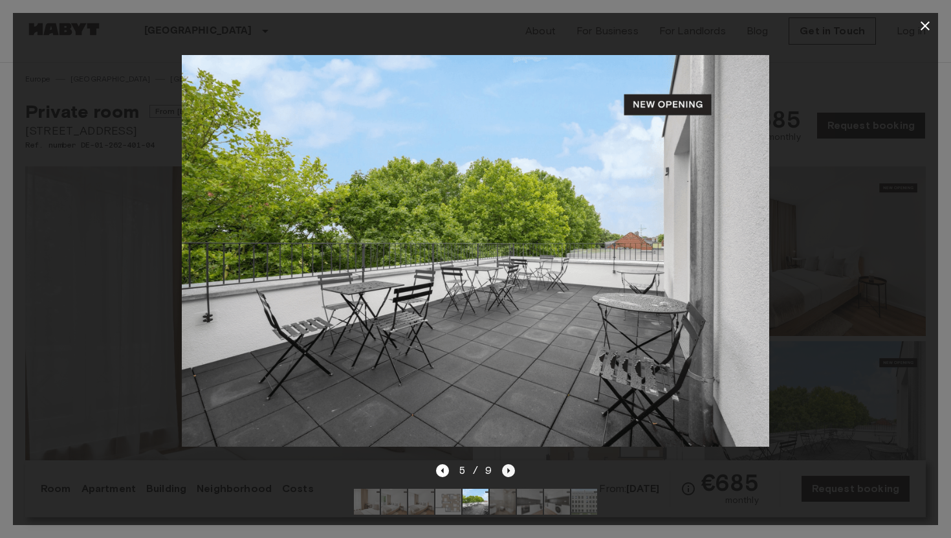
click at [509, 468] on icon "Next image" at bounding box center [508, 470] width 13 height 13
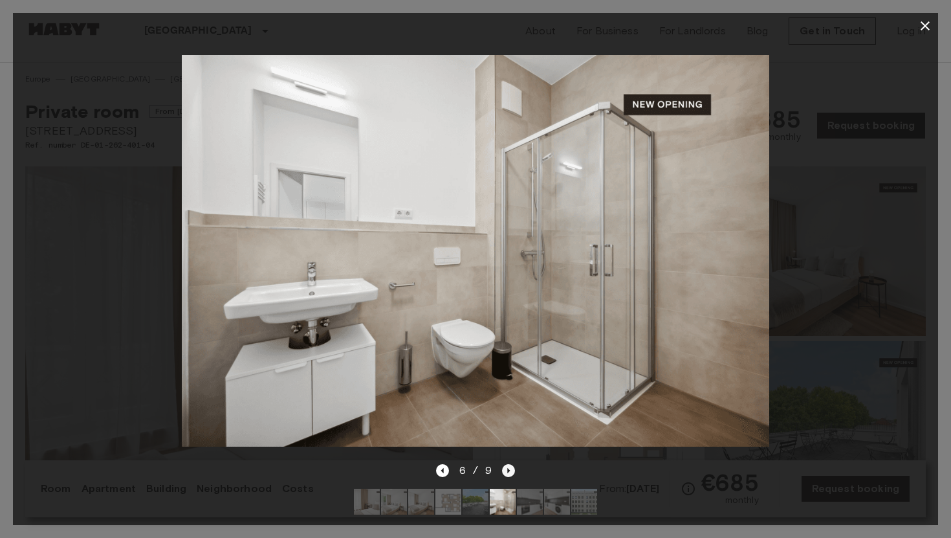
click at [509, 468] on icon "Next image" at bounding box center [508, 470] width 13 height 13
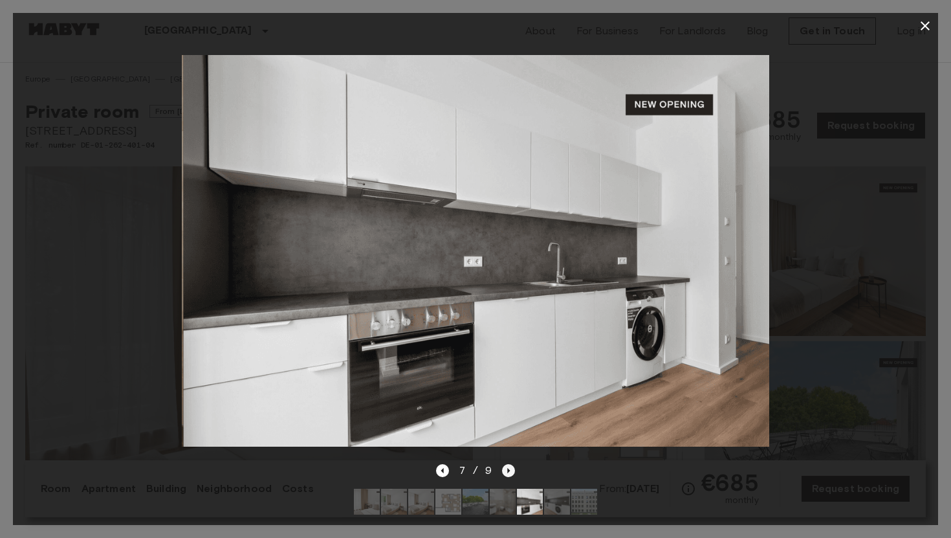
click at [509, 468] on icon "Next image" at bounding box center [508, 470] width 13 height 13
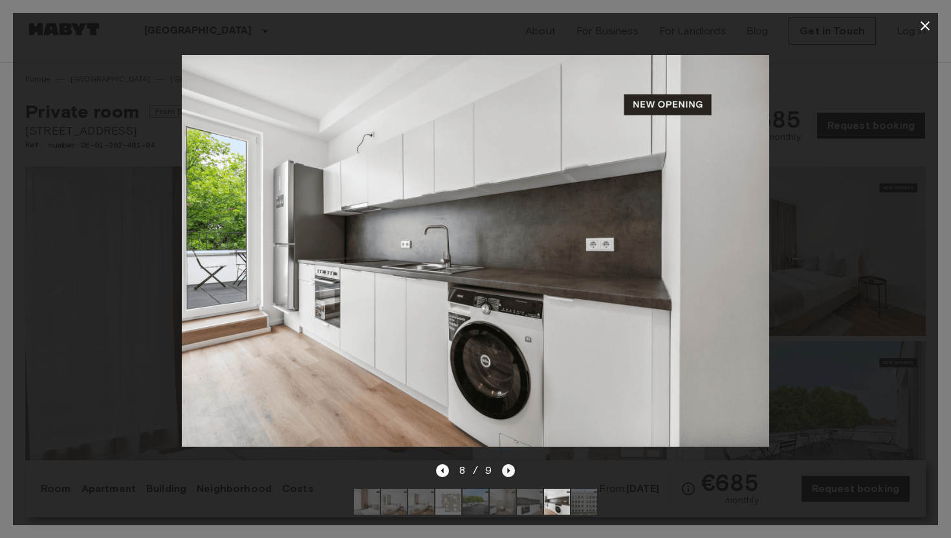
click at [509, 468] on icon "Next image" at bounding box center [508, 470] width 13 height 13
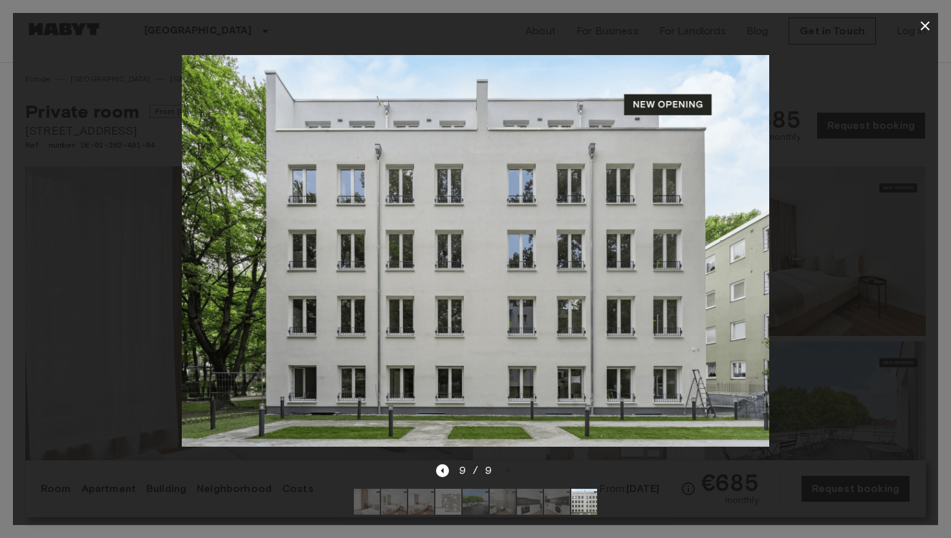
click at [450, 471] on div "9 / 9" at bounding box center [476, 471] width 80 height 16
click at [445, 470] on icon "Previous image" at bounding box center [442, 470] width 13 height 13
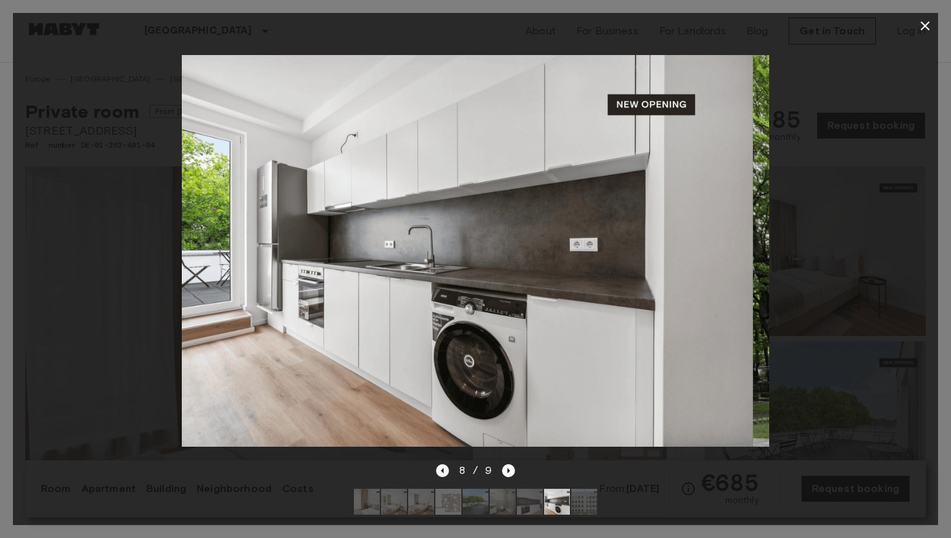
click at [445, 470] on icon "Previous image" at bounding box center [442, 470] width 13 height 13
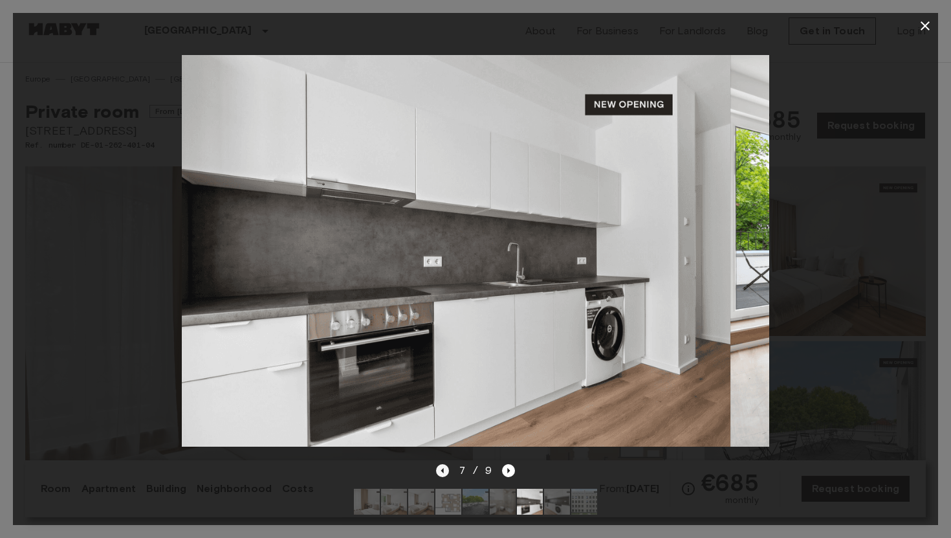
click at [445, 470] on icon "Previous image" at bounding box center [442, 470] width 13 height 13
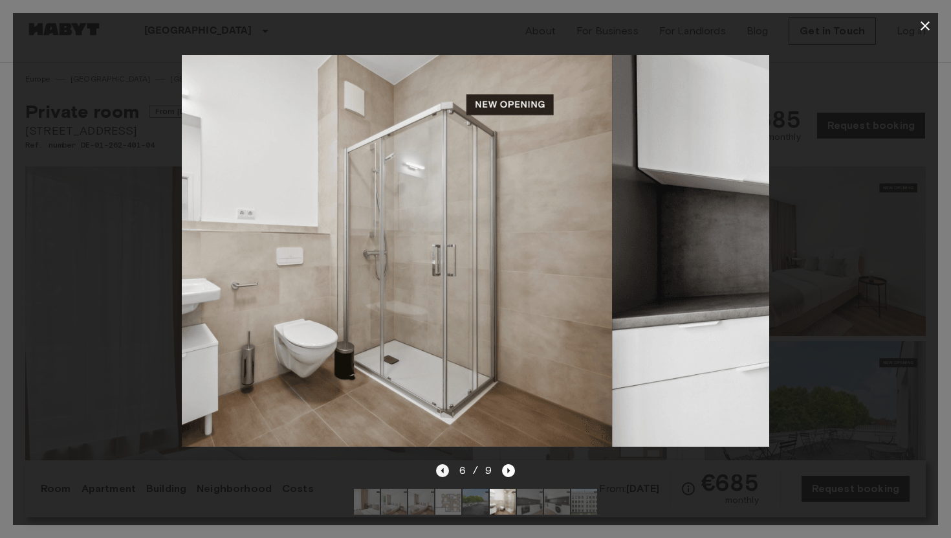
click at [445, 470] on icon "Previous image" at bounding box center [442, 470] width 13 height 13
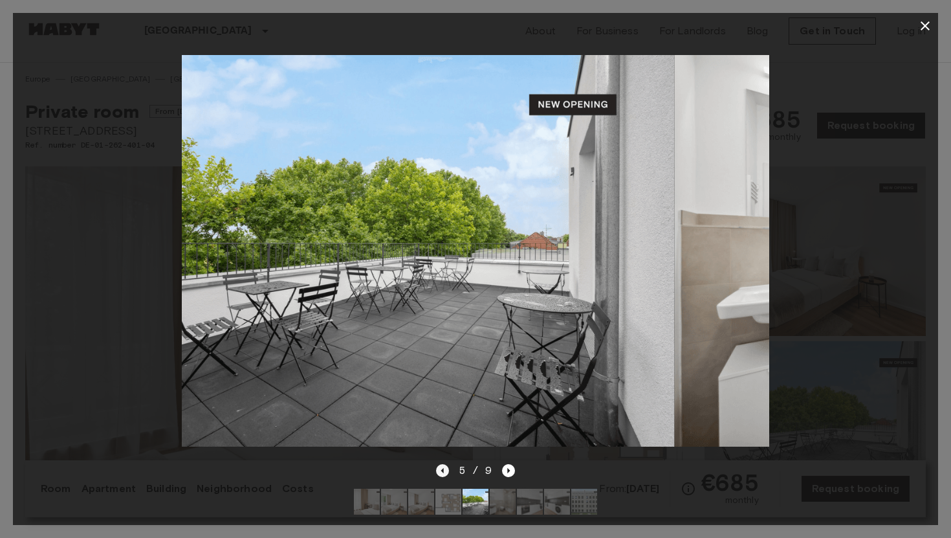
click at [445, 470] on icon "Previous image" at bounding box center [442, 470] width 13 height 13
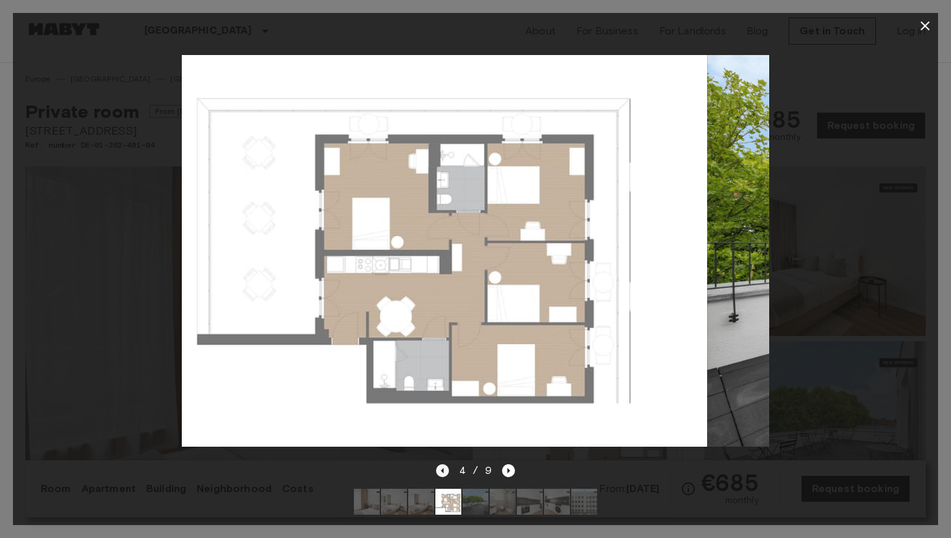
click at [445, 470] on icon "Previous image" at bounding box center [442, 470] width 13 height 13
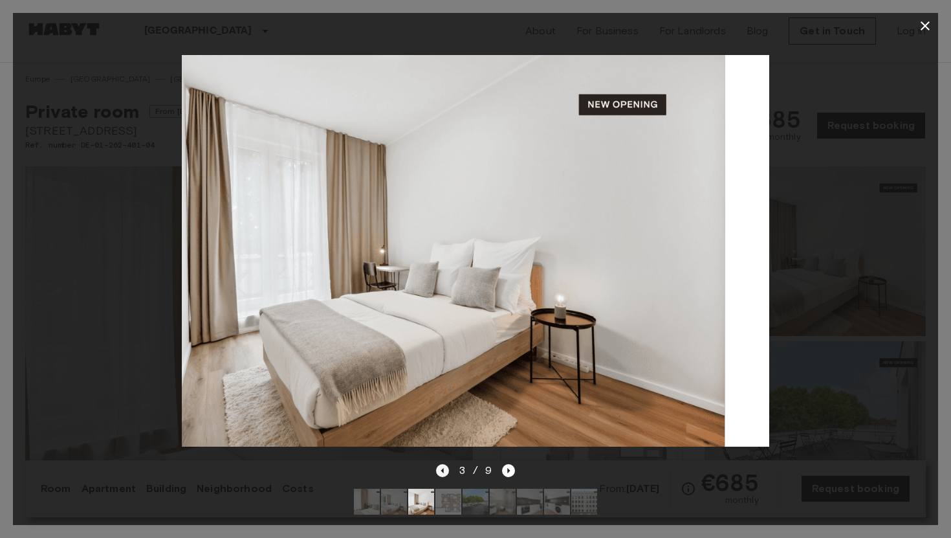
click at [445, 470] on icon "Previous image" at bounding box center [442, 470] width 13 height 13
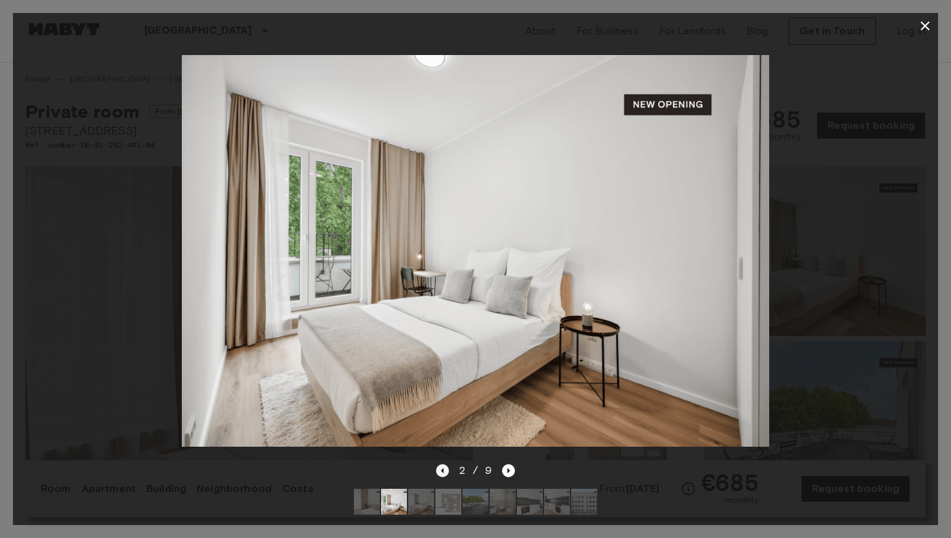
click at [445, 470] on icon "Previous image" at bounding box center [442, 470] width 13 height 13
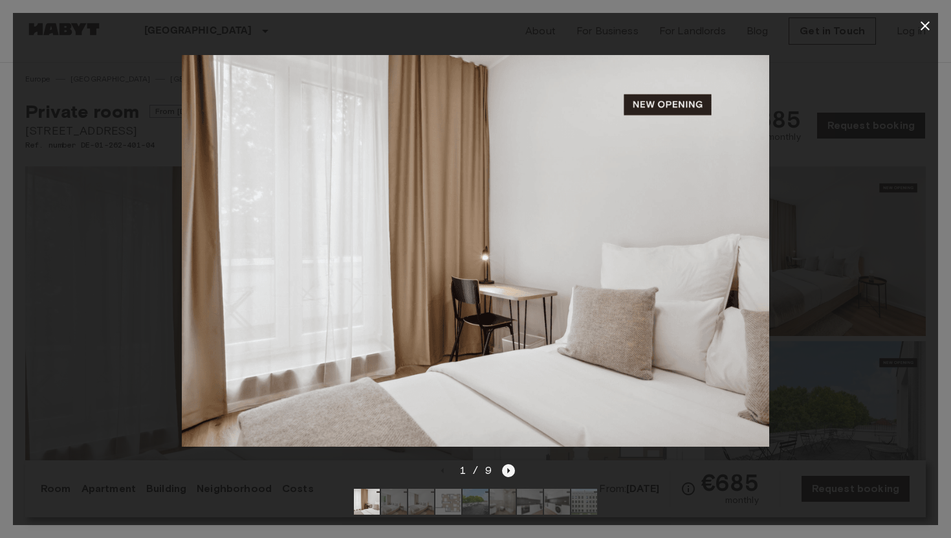
click at [506, 469] on icon "Next image" at bounding box center [508, 470] width 13 height 13
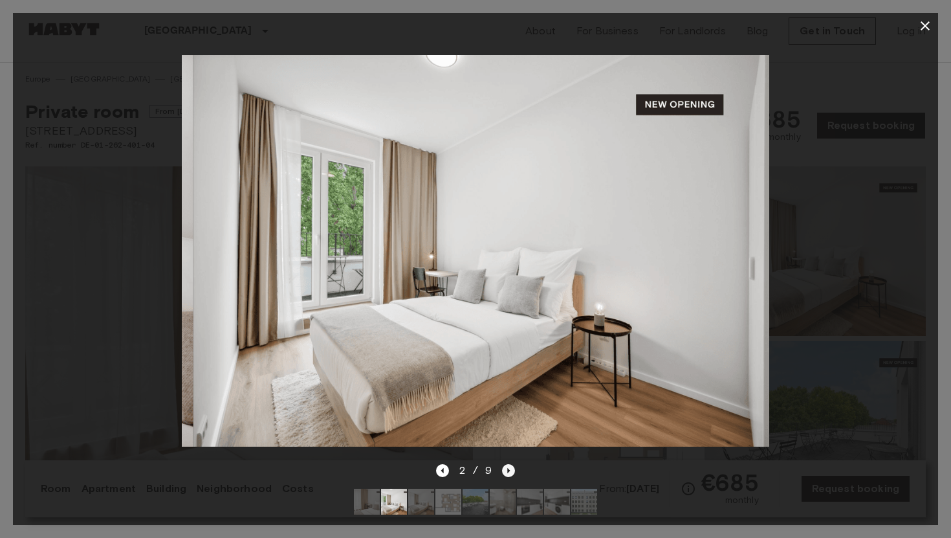
click at [506, 469] on icon "Next image" at bounding box center [508, 470] width 13 height 13
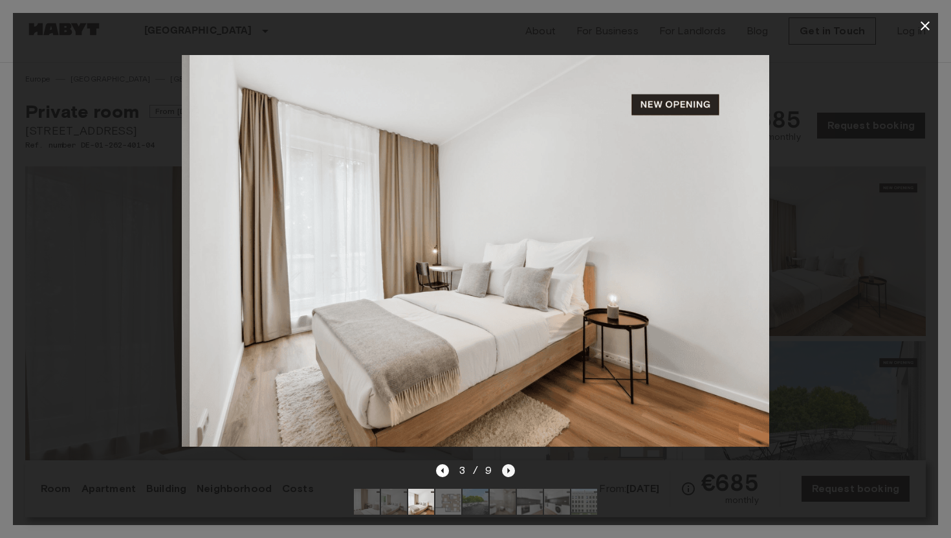
click at [506, 469] on icon "Next image" at bounding box center [508, 470] width 13 height 13
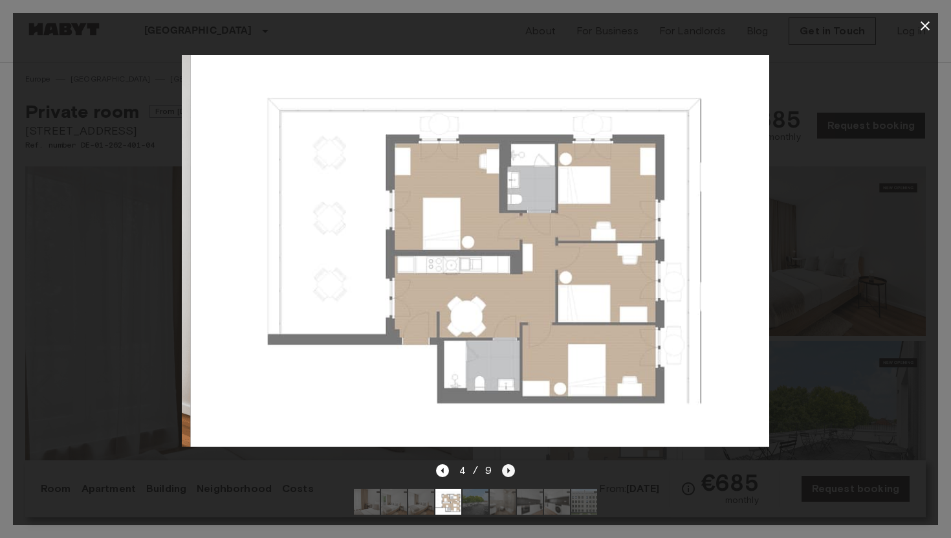
click at [506, 469] on icon "Next image" at bounding box center [508, 470] width 13 height 13
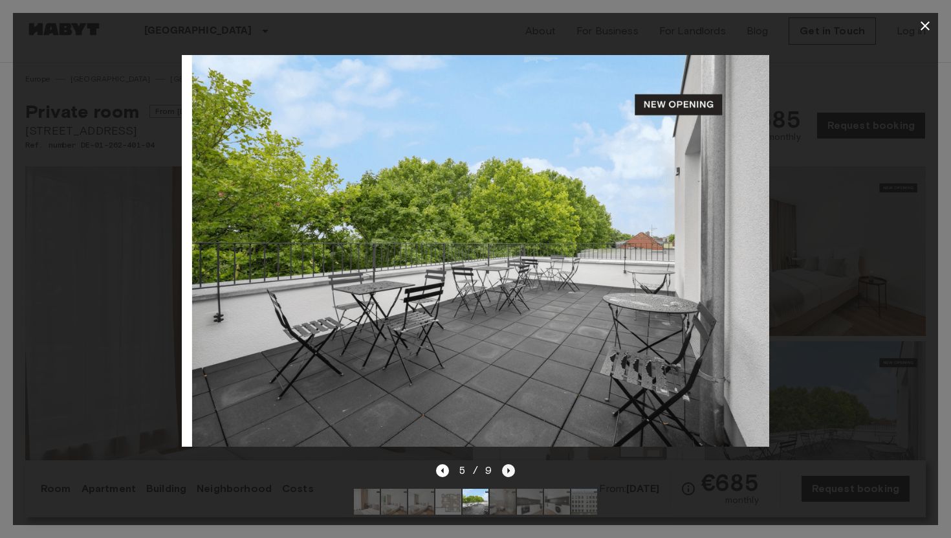
click at [506, 469] on icon "Next image" at bounding box center [508, 470] width 13 height 13
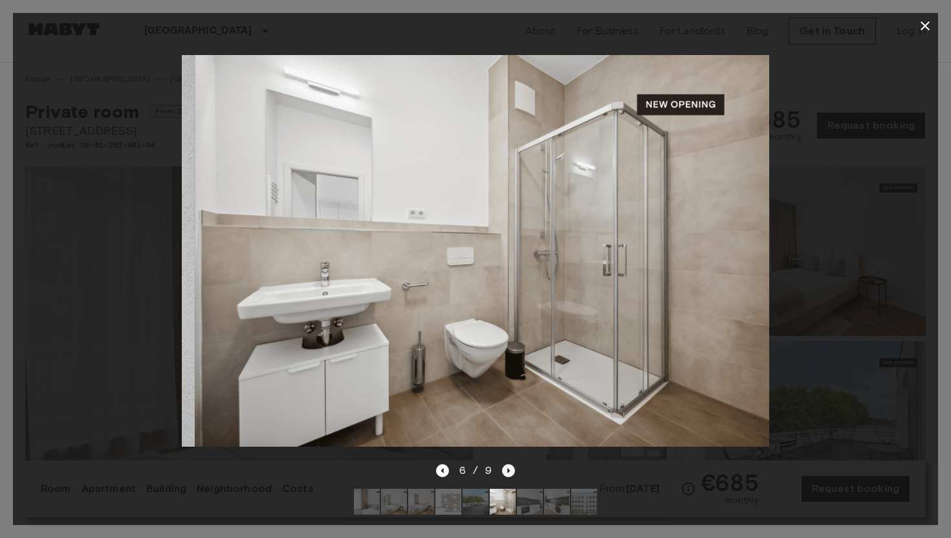
click at [506, 469] on icon "Next image" at bounding box center [508, 470] width 13 height 13
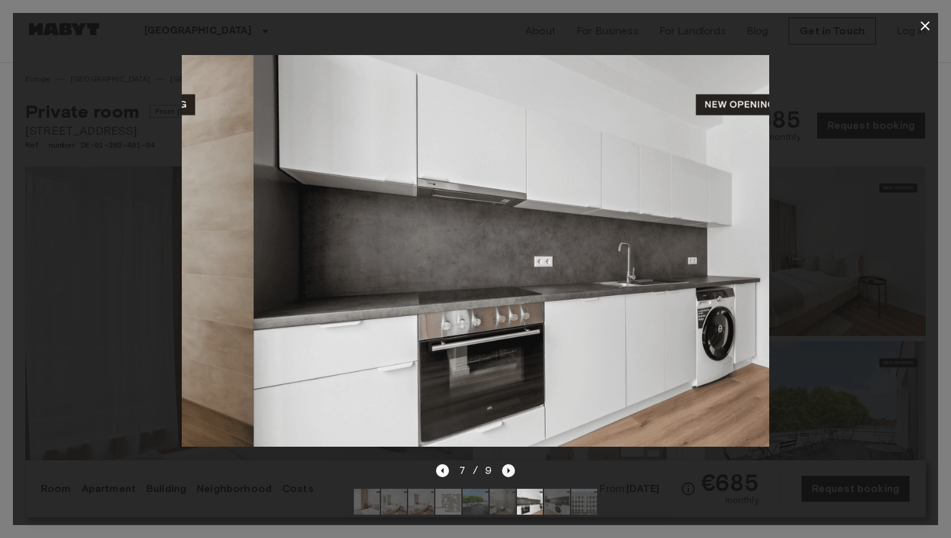
click at [506, 469] on icon "Next image" at bounding box center [508, 470] width 13 height 13
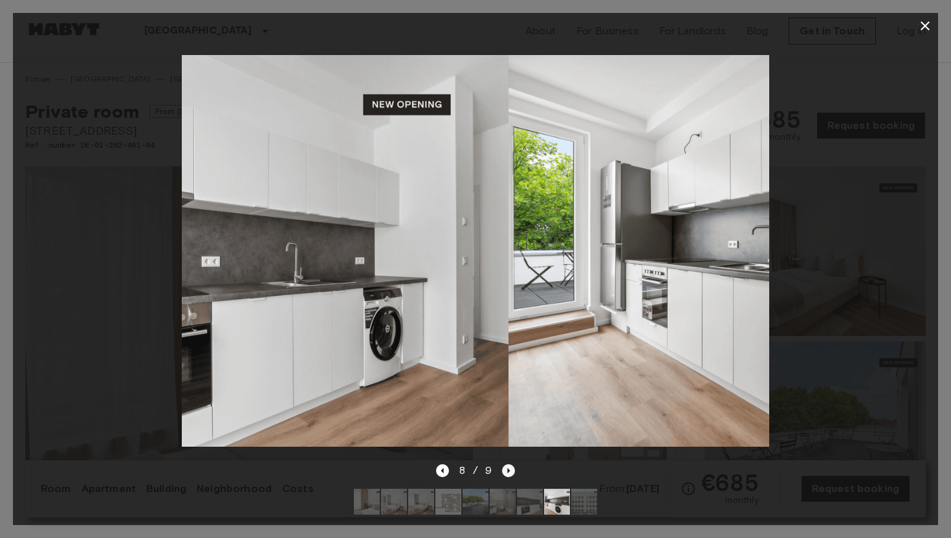
click at [506, 469] on icon "Next image" at bounding box center [508, 470] width 13 height 13
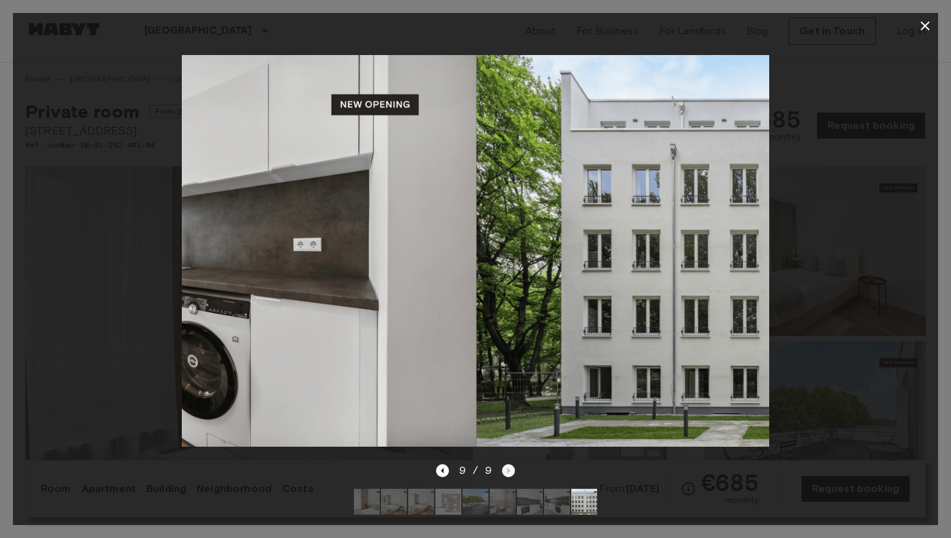
click at [506, 469] on div "9 / 9" at bounding box center [476, 471] width 80 height 16
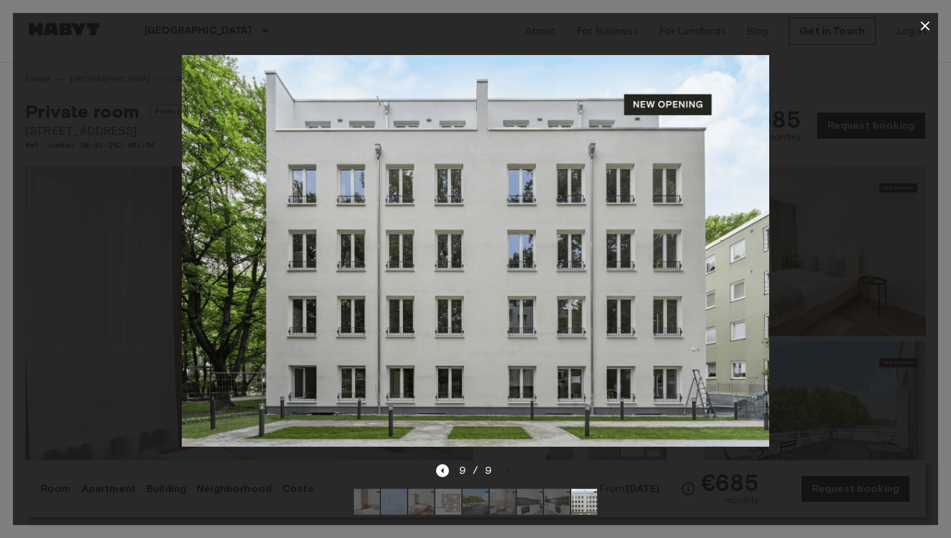
click at [923, 28] on icon "button" at bounding box center [925, 25] width 9 height 9
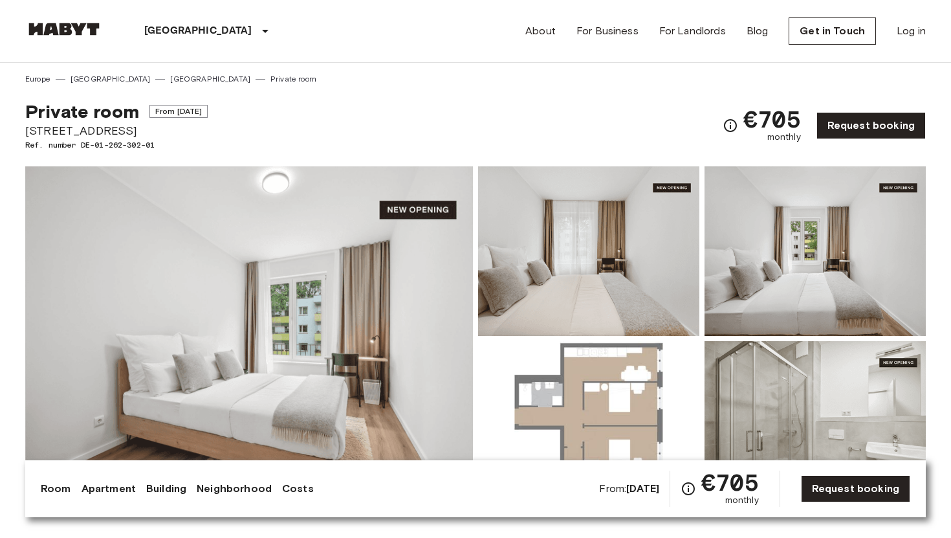
click at [367, 336] on img at bounding box center [249, 338] width 448 height 344
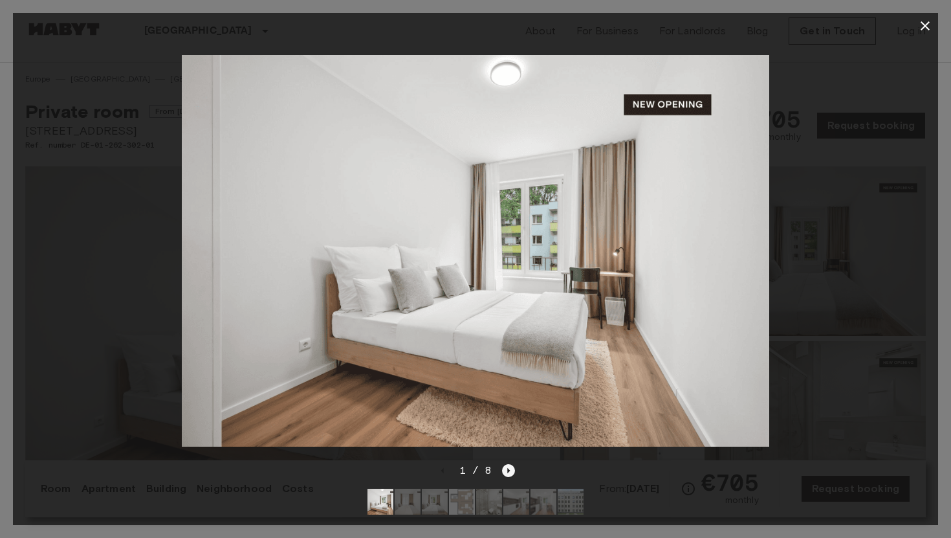
click at [509, 469] on icon "Next image" at bounding box center [508, 470] width 13 height 13
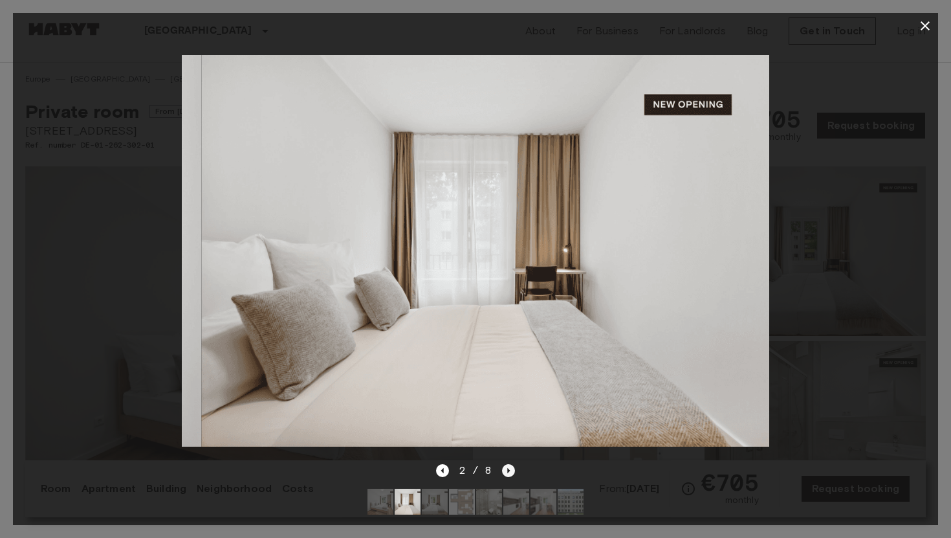
click at [509, 469] on icon "Next image" at bounding box center [508, 470] width 13 height 13
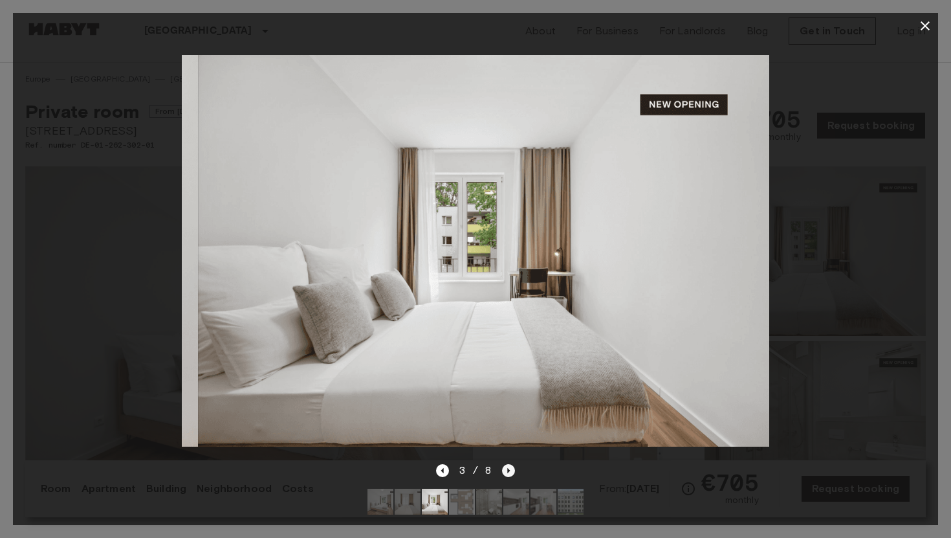
click at [509, 469] on icon "Next image" at bounding box center [508, 470] width 13 height 13
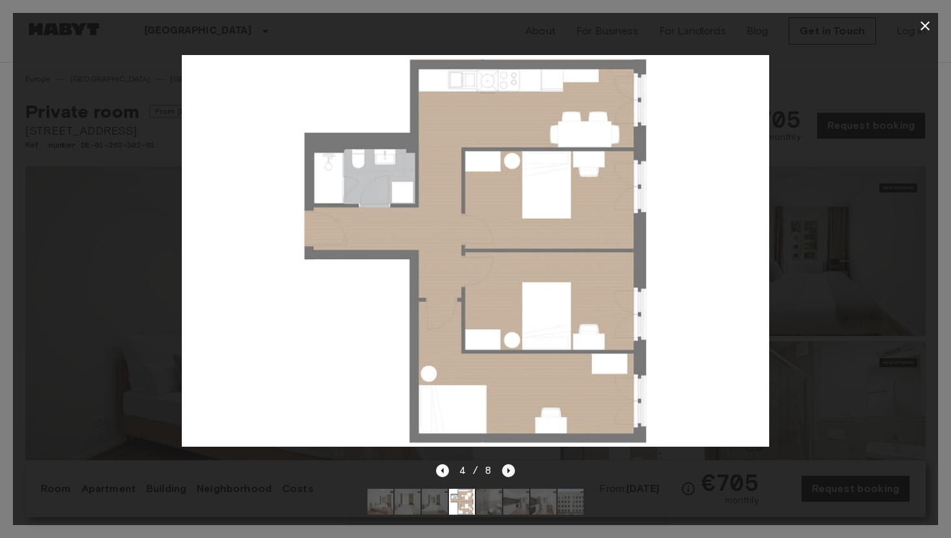
click at [509, 469] on icon "Next image" at bounding box center [508, 470] width 13 height 13
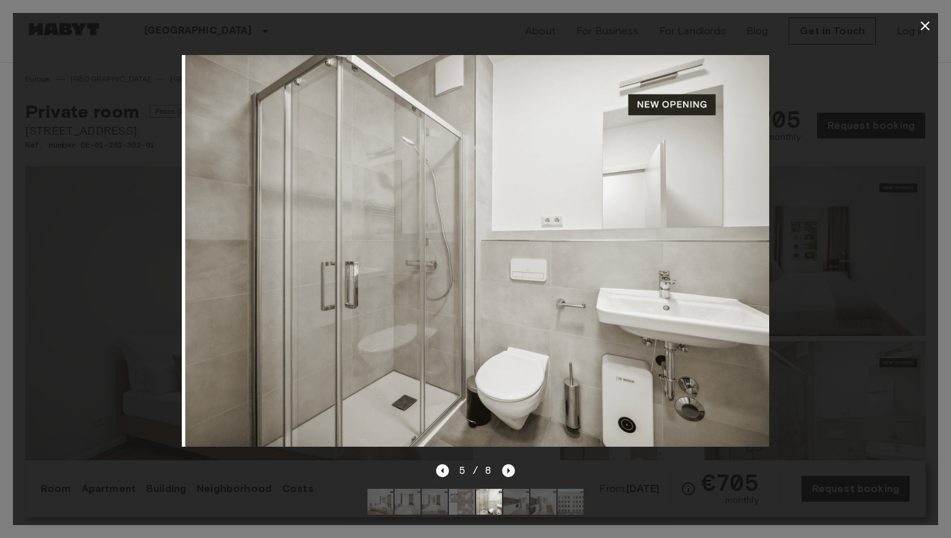
click at [509, 469] on icon "Next image" at bounding box center [508, 470] width 13 height 13
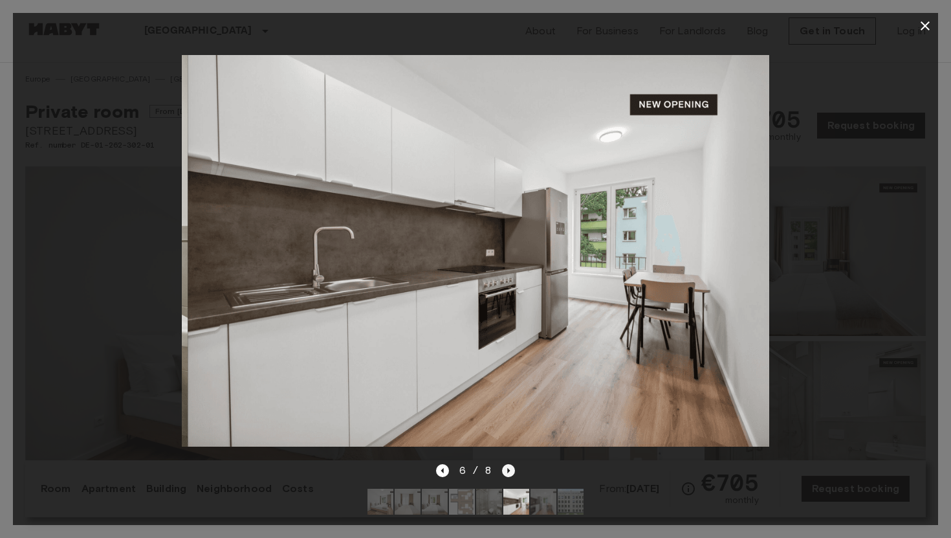
click at [509, 469] on icon "Next image" at bounding box center [508, 470] width 13 height 13
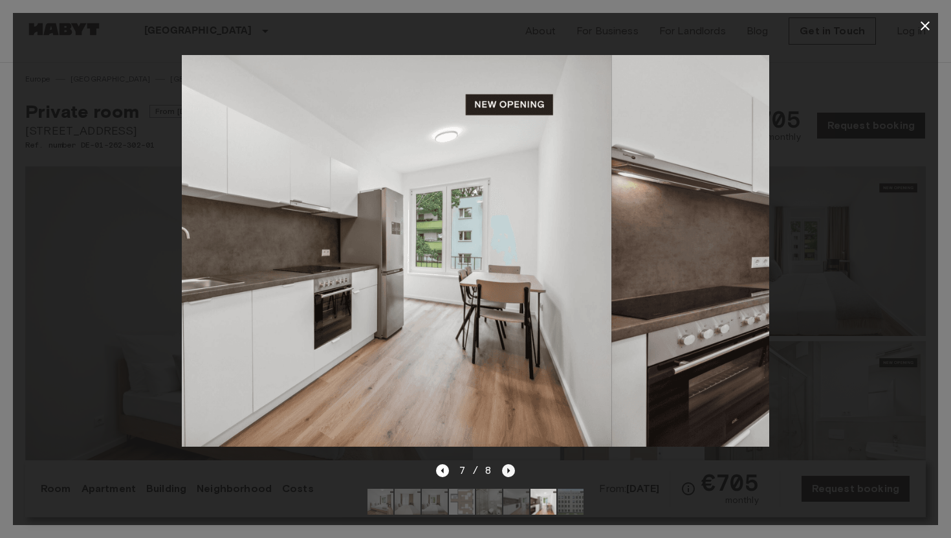
click at [509, 469] on icon "Next image" at bounding box center [508, 470] width 13 height 13
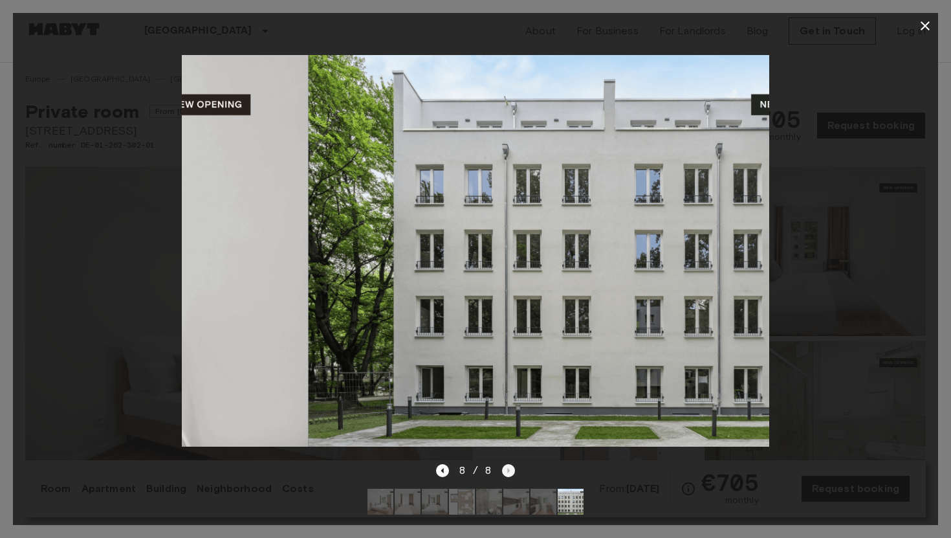
click at [509, 469] on div "8 / 8" at bounding box center [476, 471] width 80 height 16
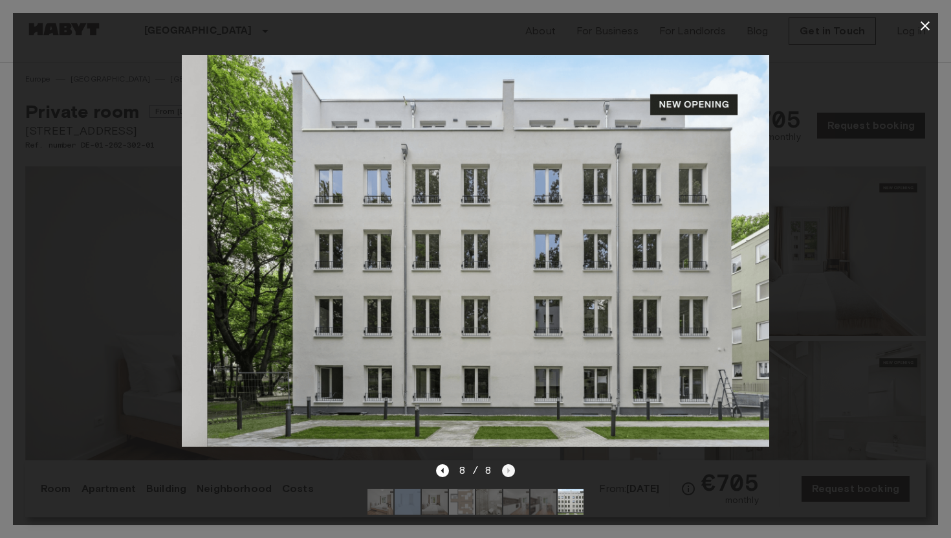
click at [509, 469] on div "8 / 8" at bounding box center [476, 471] width 80 height 16
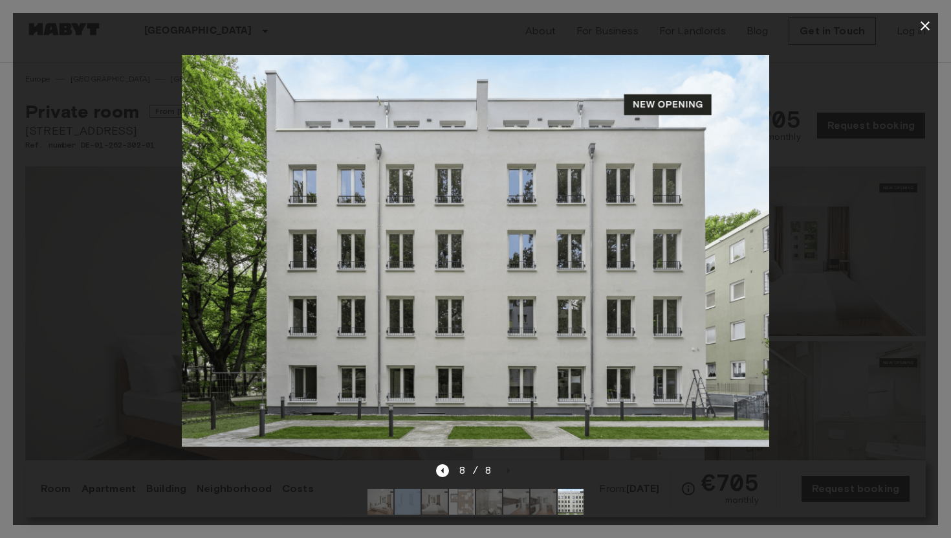
click at [926, 22] on icon "button" at bounding box center [925, 26] width 16 height 16
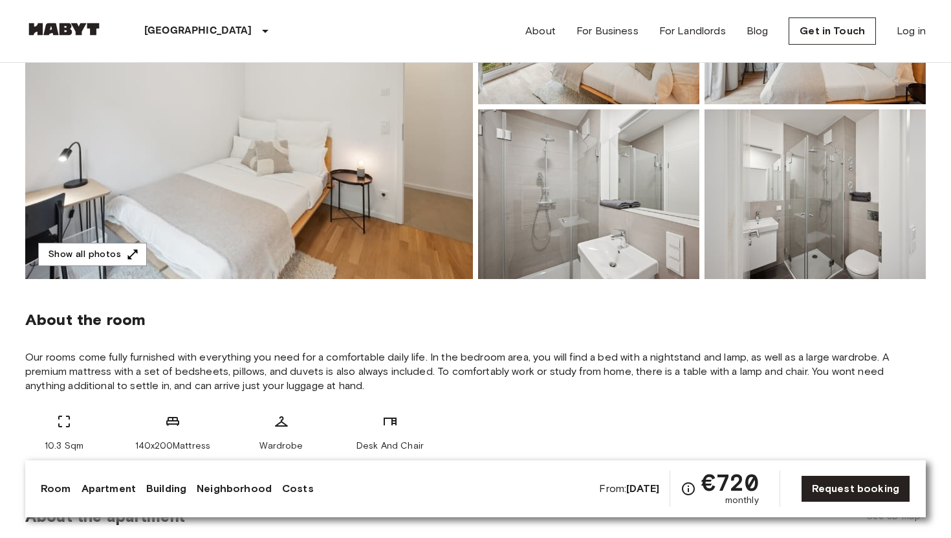
scroll to position [40, 0]
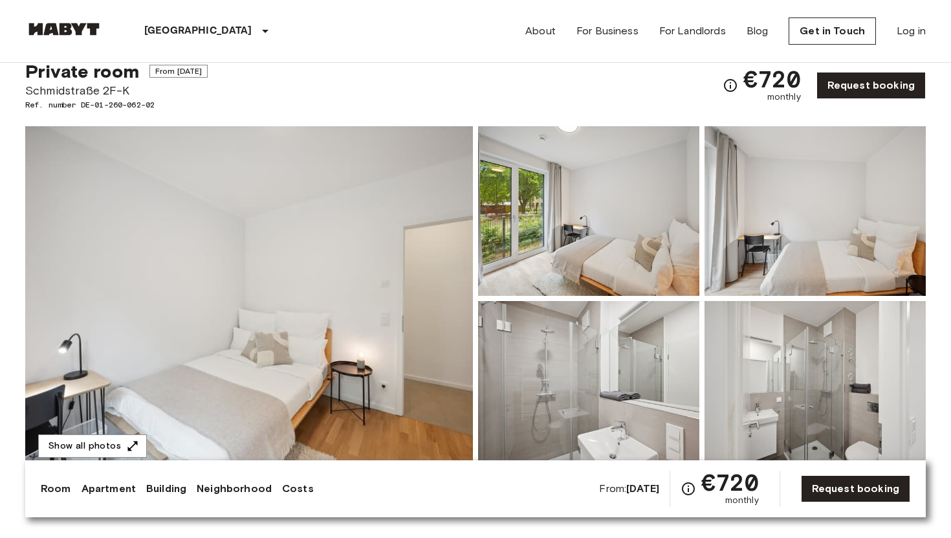
click at [319, 241] on img at bounding box center [249, 298] width 448 height 344
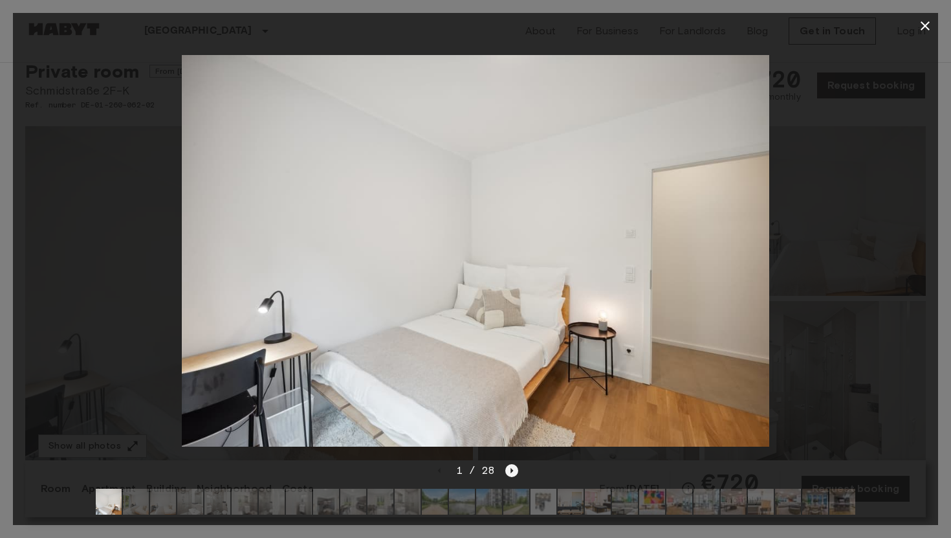
click at [509, 470] on icon "Next image" at bounding box center [511, 470] width 13 height 13
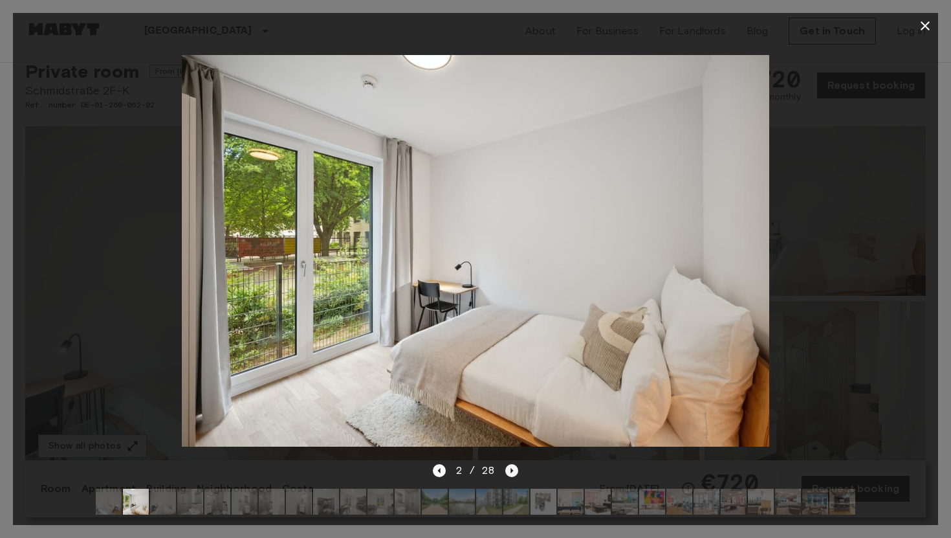
click at [509, 470] on icon "Next image" at bounding box center [511, 470] width 13 height 13
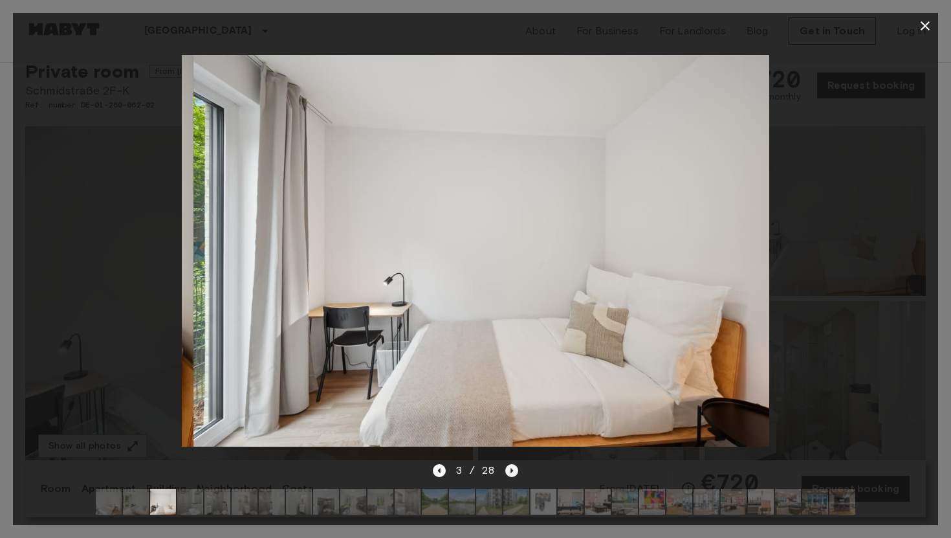
click at [509, 470] on icon "Next image" at bounding box center [511, 470] width 13 height 13
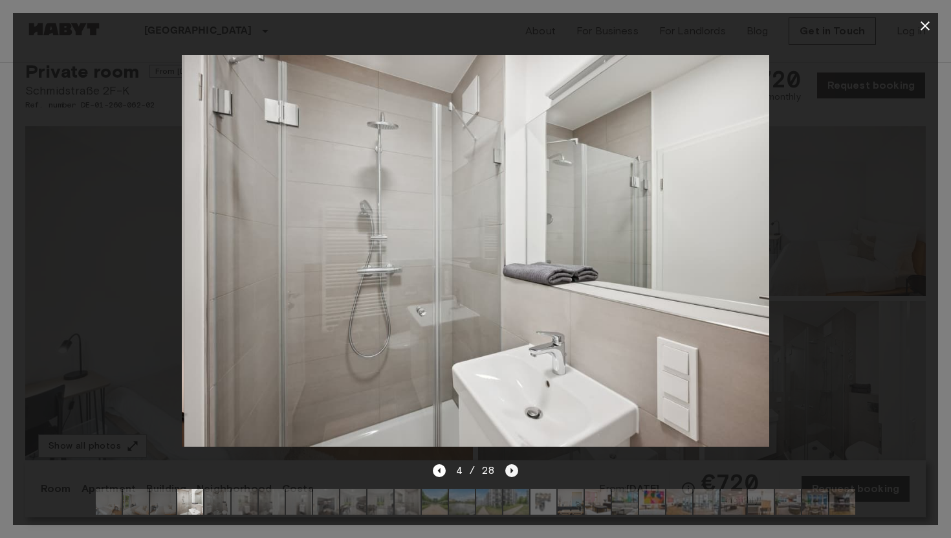
click at [509, 470] on icon "Next image" at bounding box center [511, 470] width 13 height 13
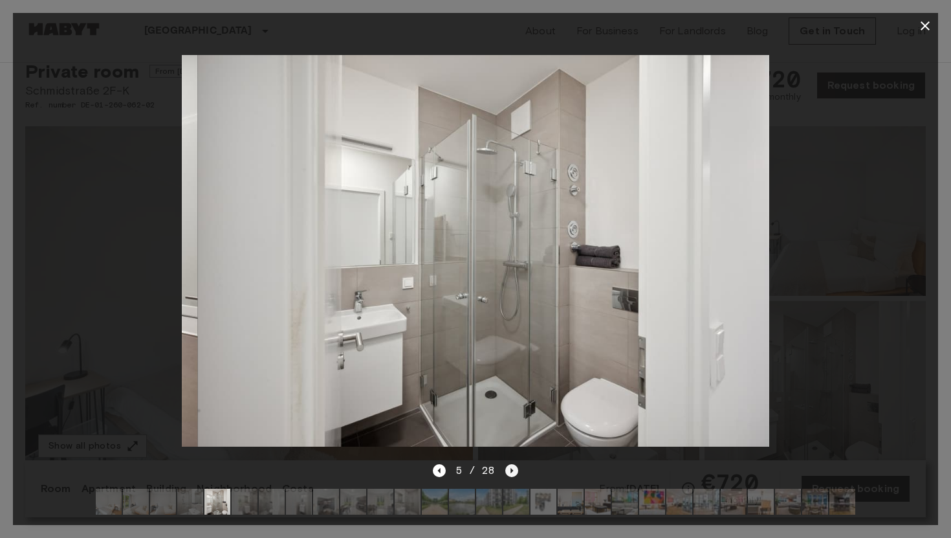
click at [509, 470] on icon "Next image" at bounding box center [511, 470] width 13 height 13
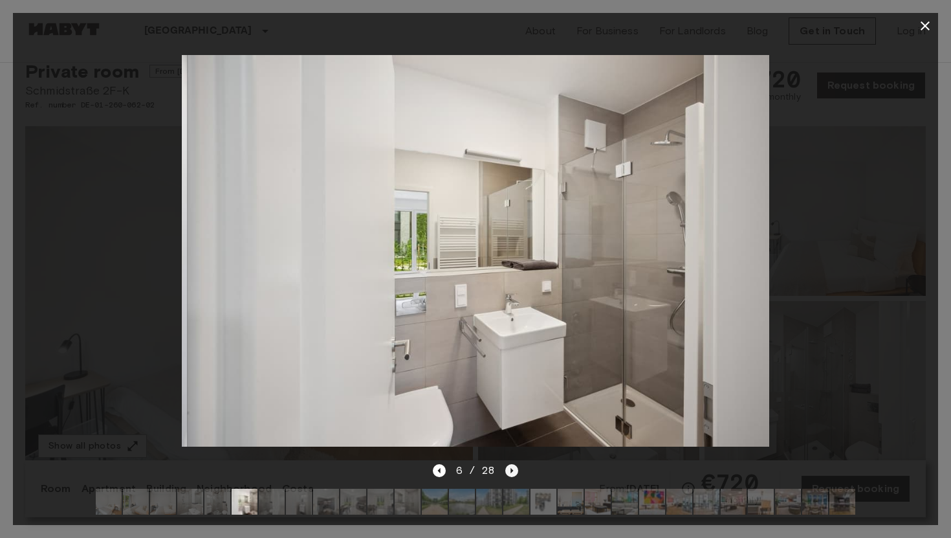
click at [509, 470] on icon "Next image" at bounding box center [511, 470] width 13 height 13
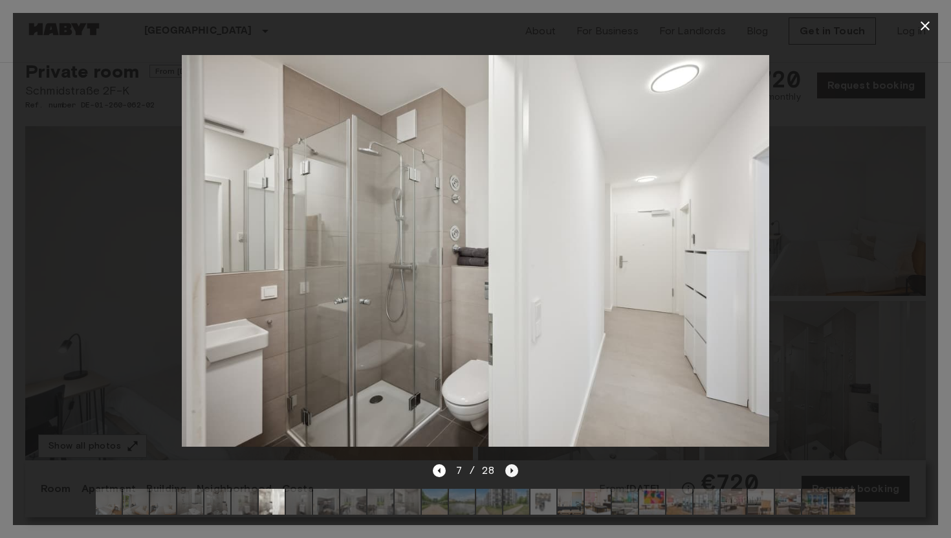
click at [509, 470] on icon "Next image" at bounding box center [511, 470] width 13 height 13
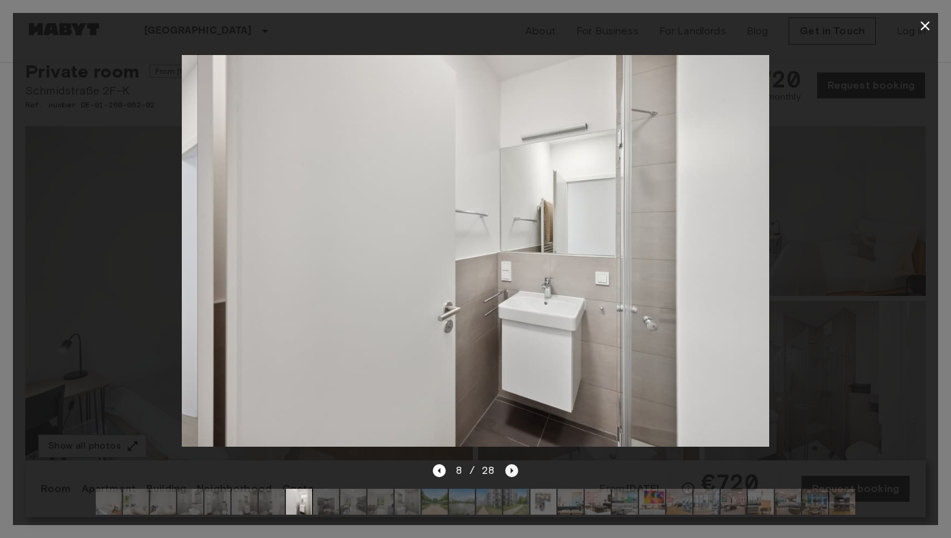
click at [509, 470] on icon "Next image" at bounding box center [511, 470] width 13 height 13
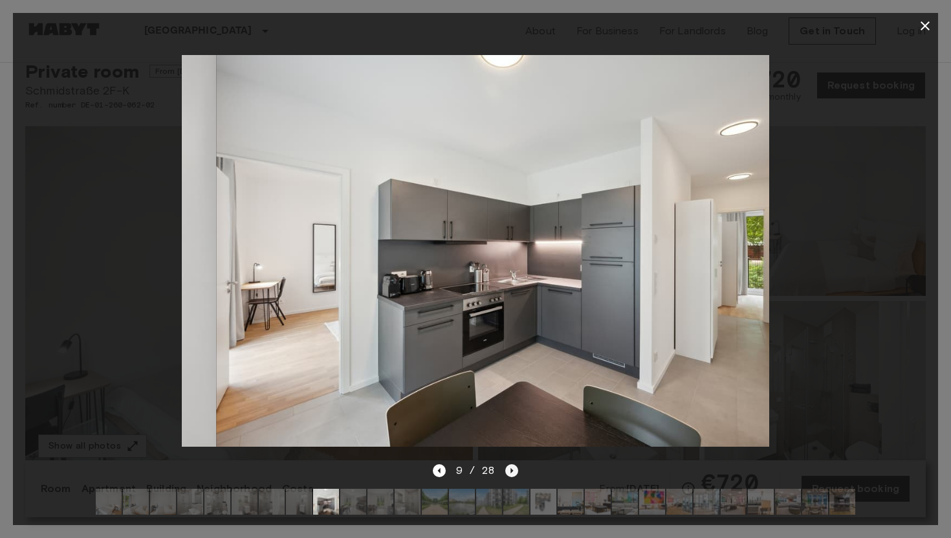
click at [509, 470] on icon "Next image" at bounding box center [511, 470] width 13 height 13
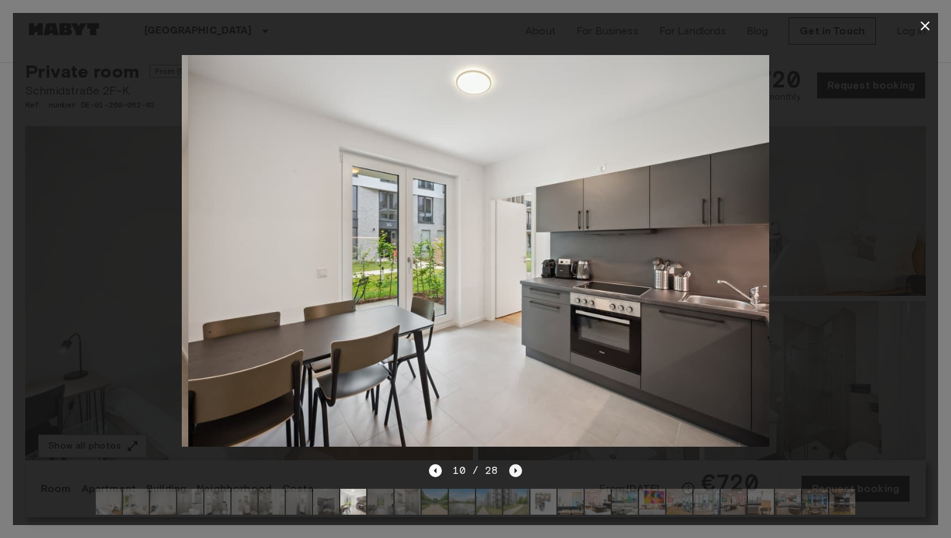
click at [509, 470] on icon "Next image" at bounding box center [515, 470] width 13 height 13
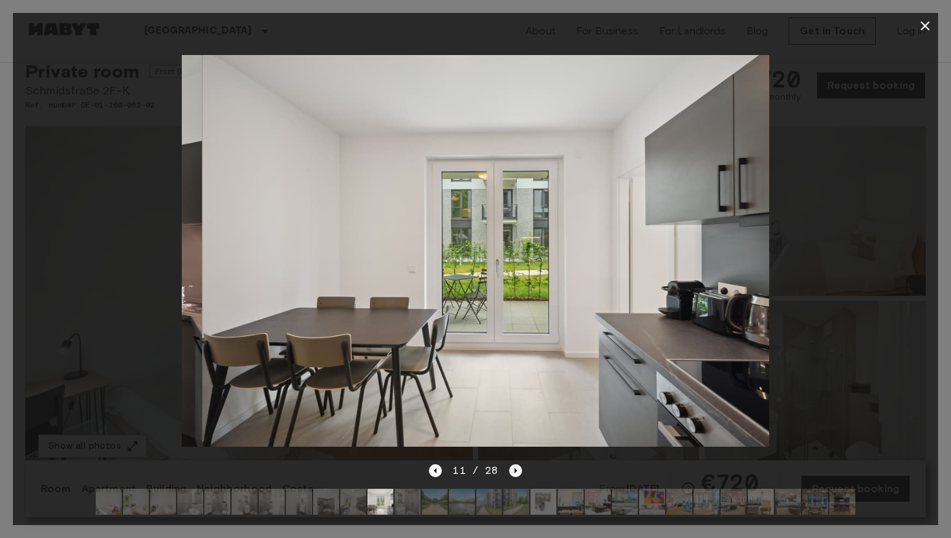
click at [509, 470] on icon "Next image" at bounding box center [515, 470] width 13 height 13
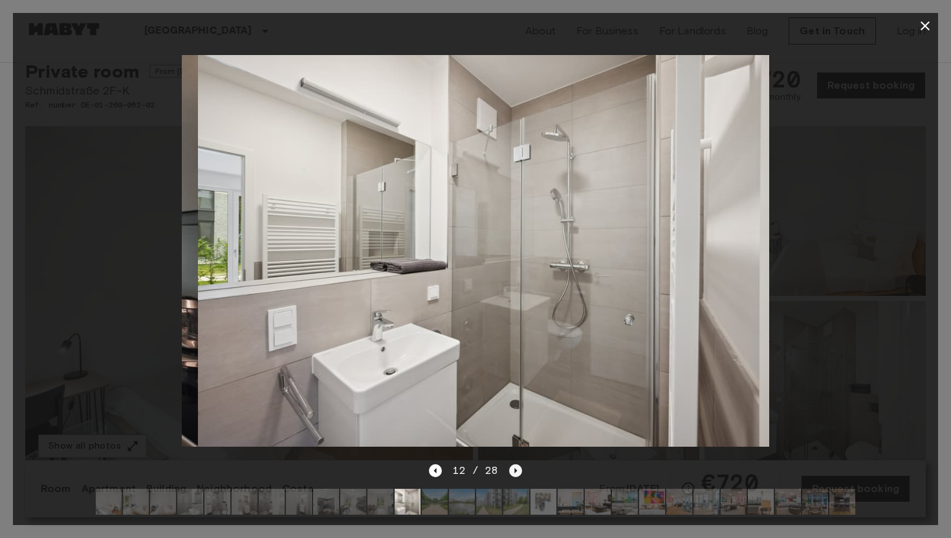
click at [509, 470] on icon "Next image" at bounding box center [515, 470] width 13 height 13
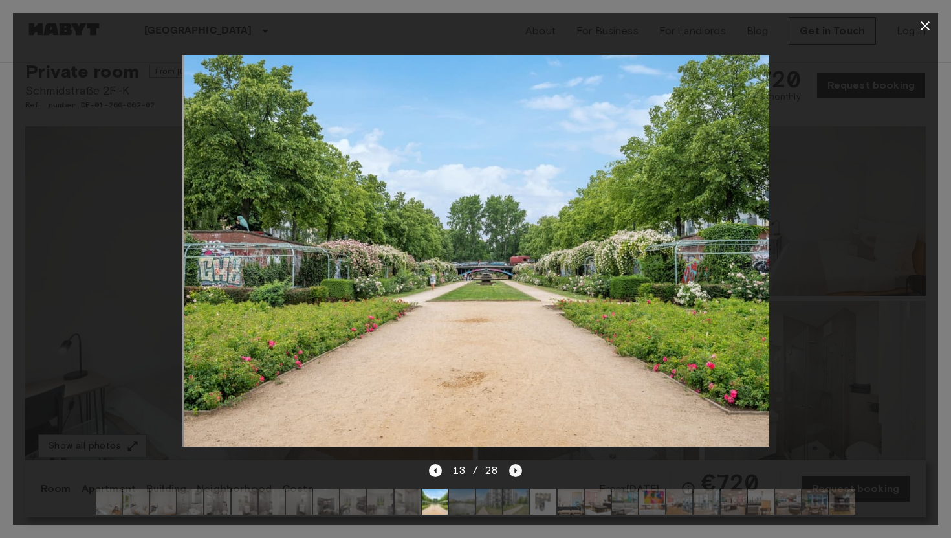
click at [509, 470] on icon "Next image" at bounding box center [515, 470] width 13 height 13
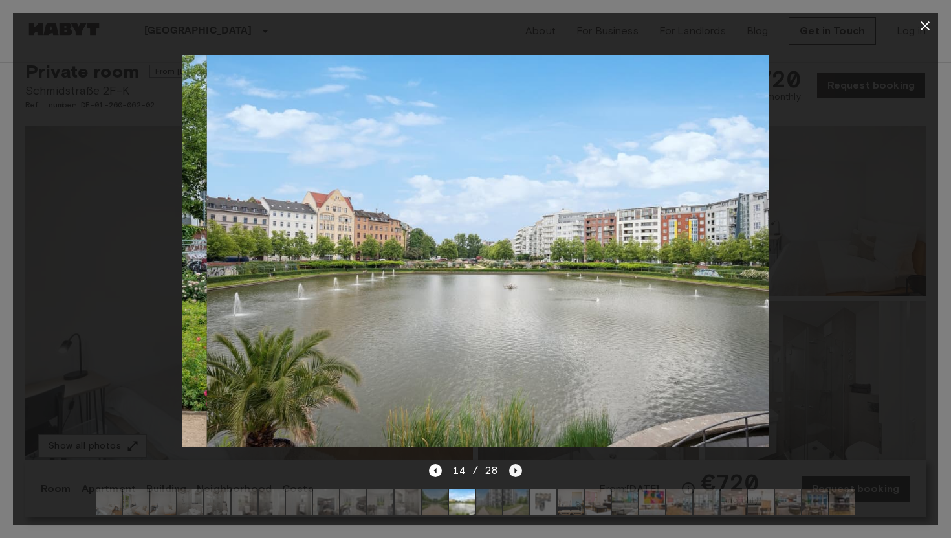
click at [509, 470] on icon "Next image" at bounding box center [515, 470] width 13 height 13
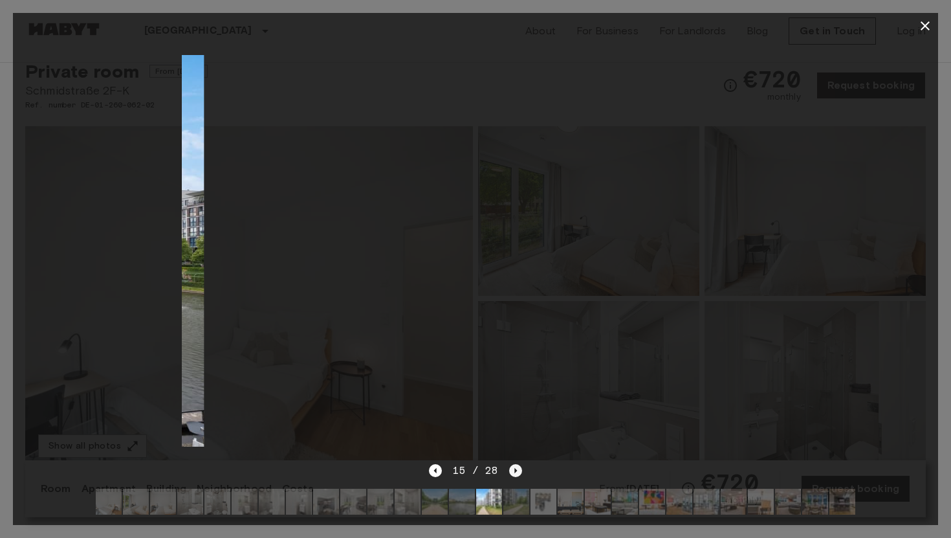
click at [509, 470] on icon "Next image" at bounding box center [515, 470] width 13 height 13
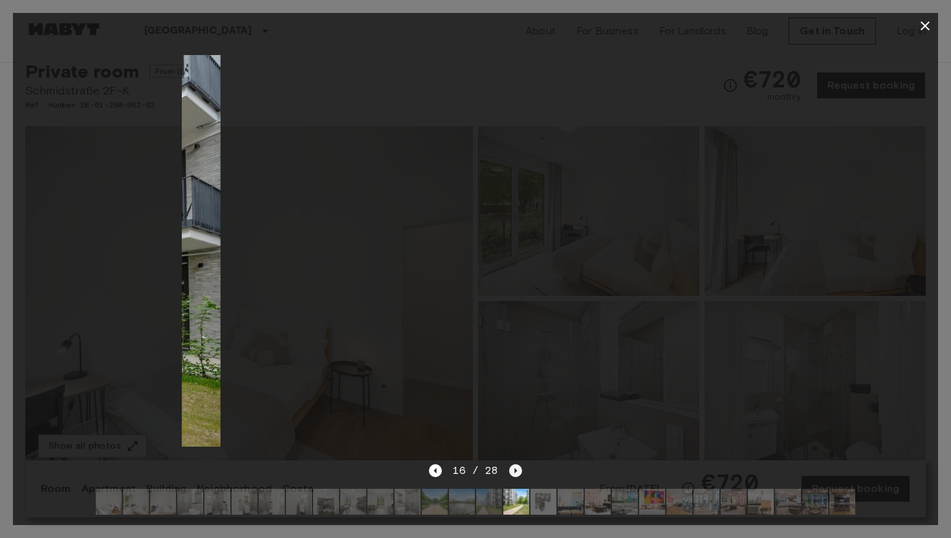
click at [509, 470] on icon "Next image" at bounding box center [515, 470] width 13 height 13
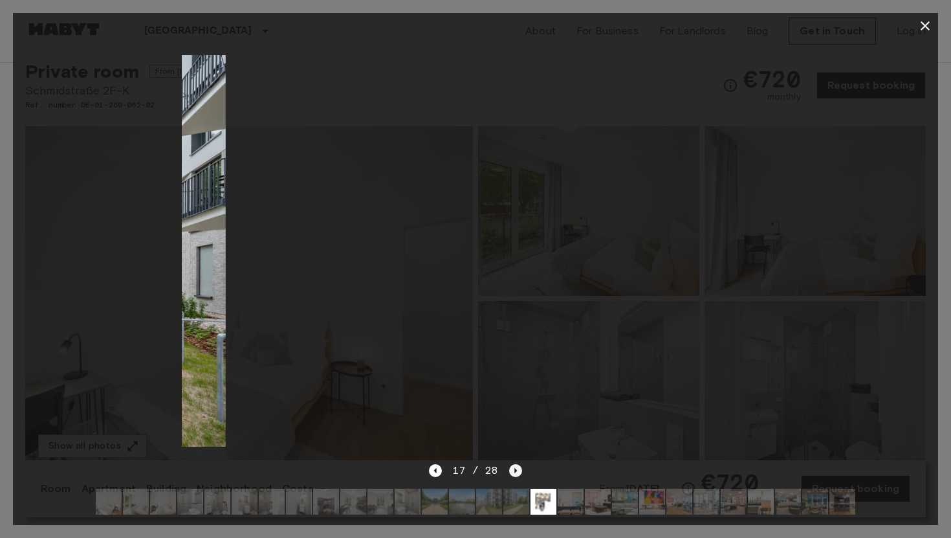
click at [509, 470] on icon "Next image" at bounding box center [515, 470] width 13 height 13
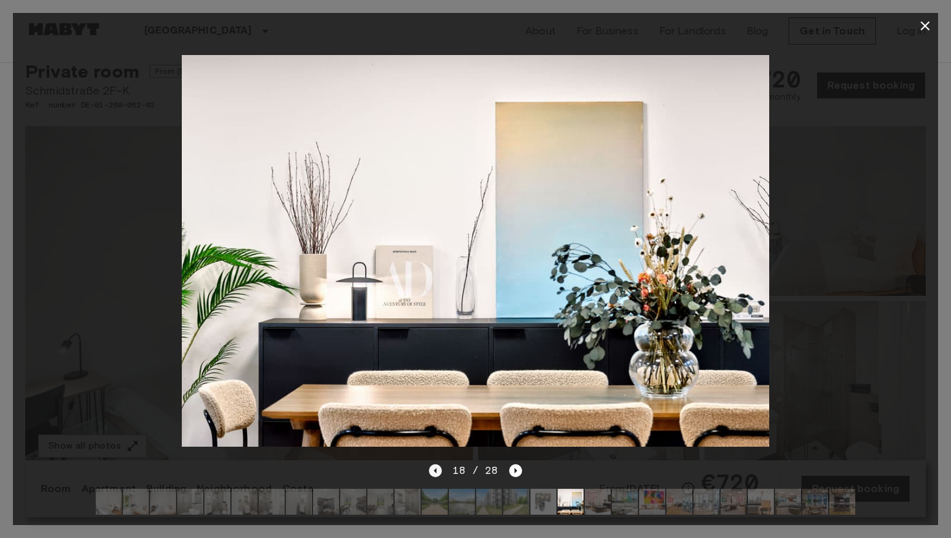
click at [442, 471] on icon "Previous image" at bounding box center [435, 470] width 13 height 13
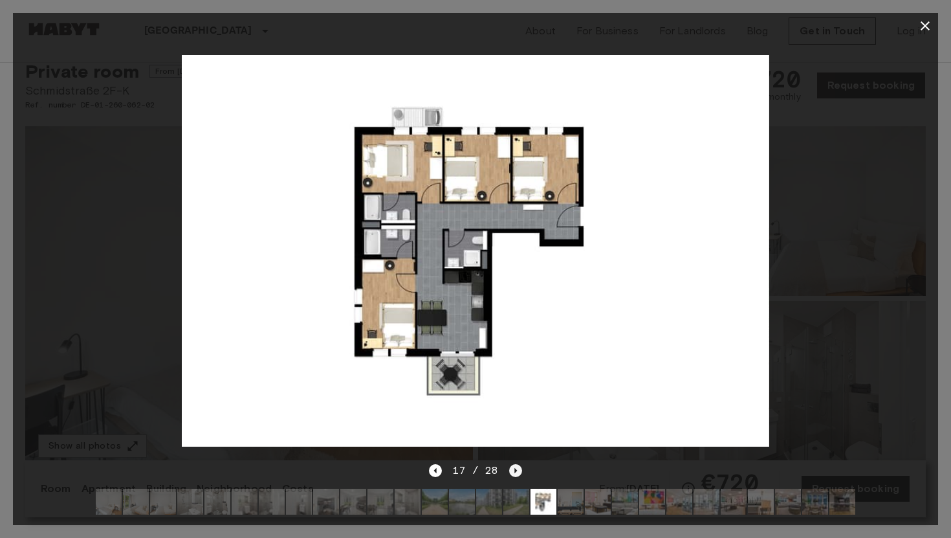
click at [516, 470] on icon "Next image" at bounding box center [515, 470] width 13 height 13
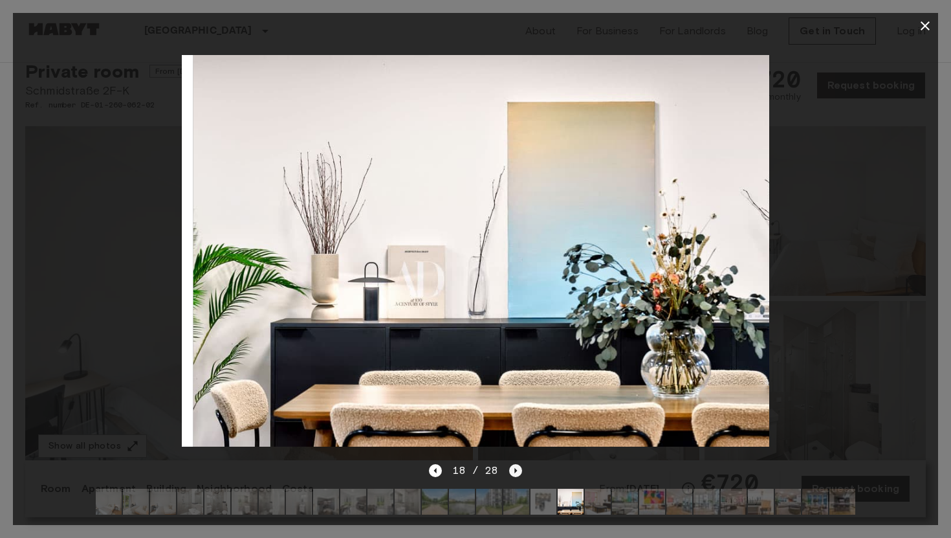
click at [516, 470] on icon "Next image" at bounding box center [515, 470] width 13 height 13
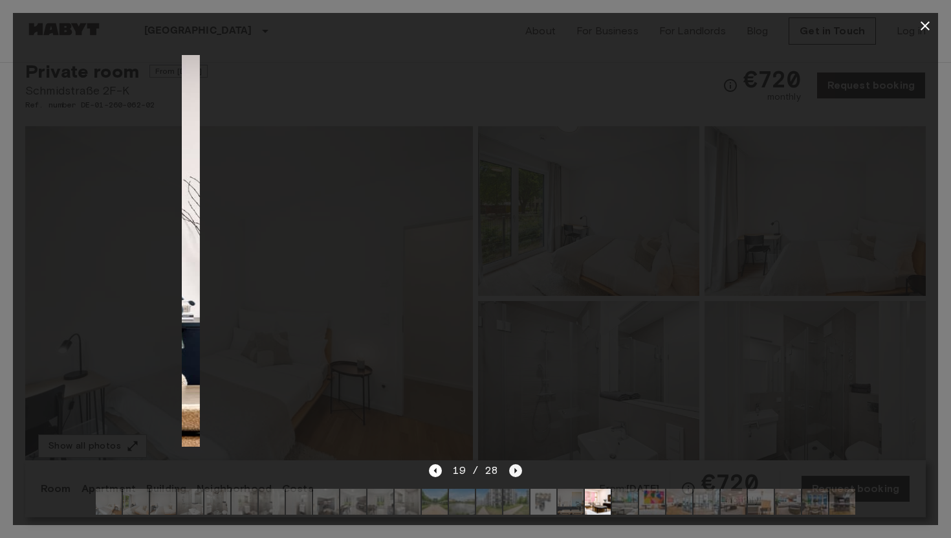
click at [516, 470] on icon "Next image" at bounding box center [515, 470] width 13 height 13
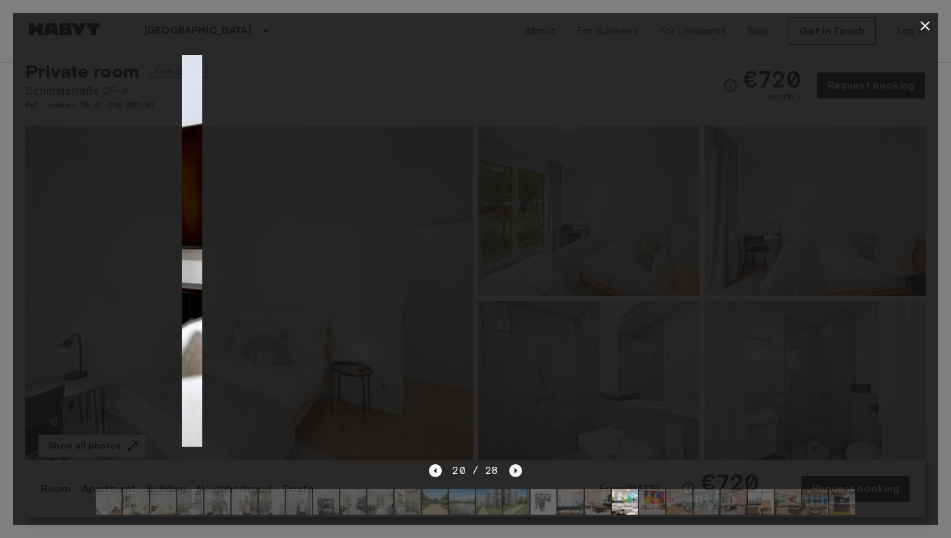
click at [516, 470] on icon "Next image" at bounding box center [515, 470] width 13 height 13
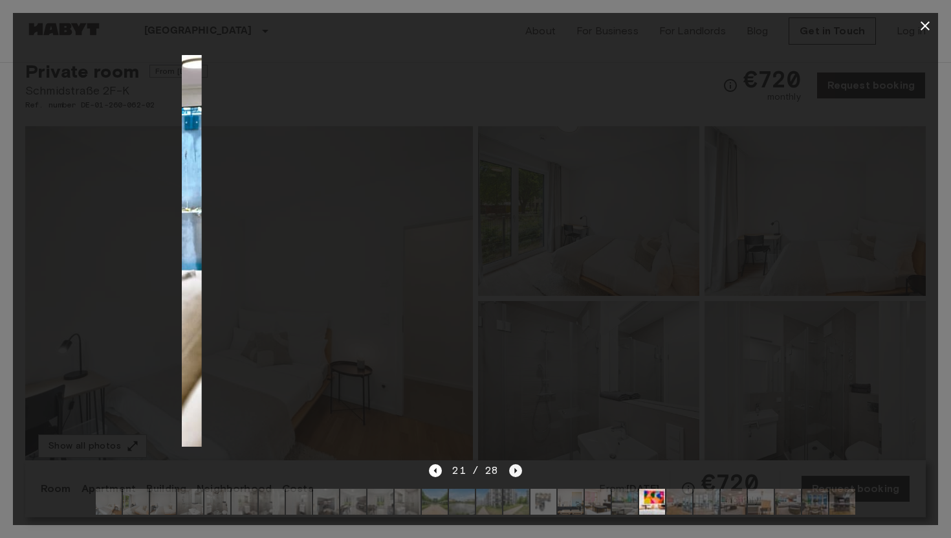
click at [516, 470] on icon "Next image" at bounding box center [515, 470] width 13 height 13
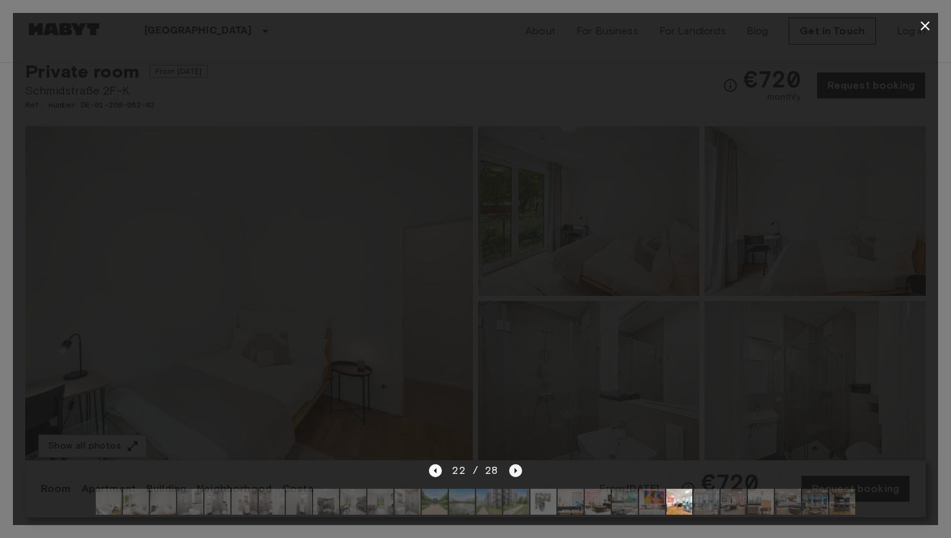
click at [516, 470] on icon "Next image" at bounding box center [515, 470] width 13 height 13
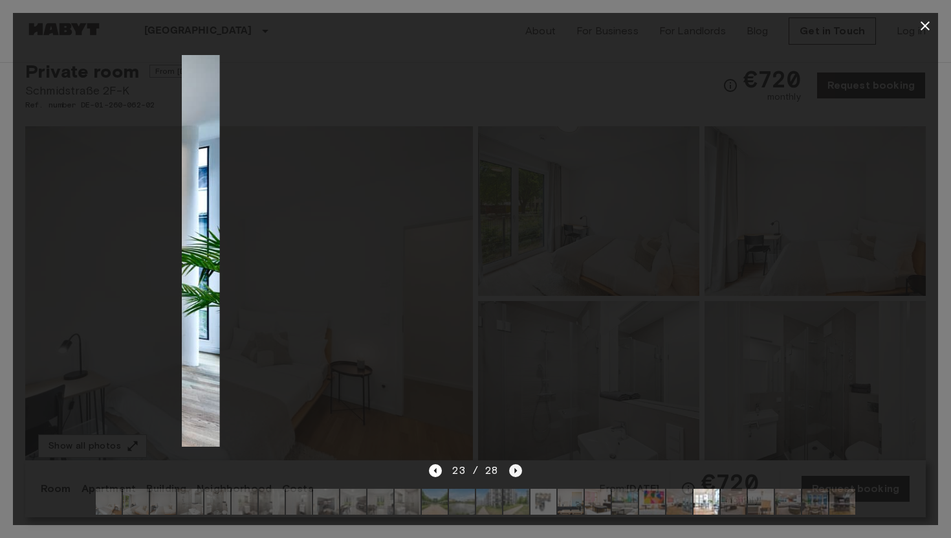
click at [516, 470] on icon "Next image" at bounding box center [515, 470] width 13 height 13
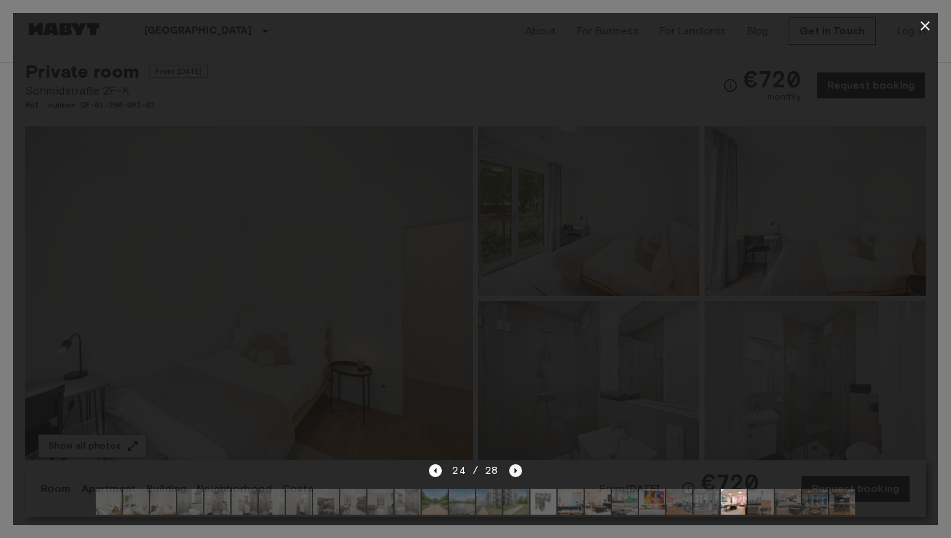
click at [516, 470] on icon "Next image" at bounding box center [515, 470] width 13 height 13
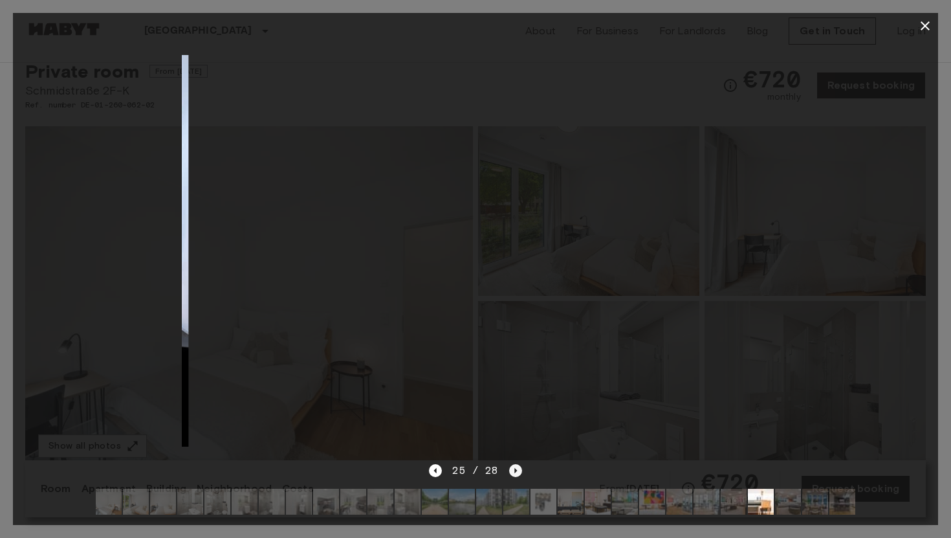
click at [516, 470] on icon "Next image" at bounding box center [515, 470] width 13 height 13
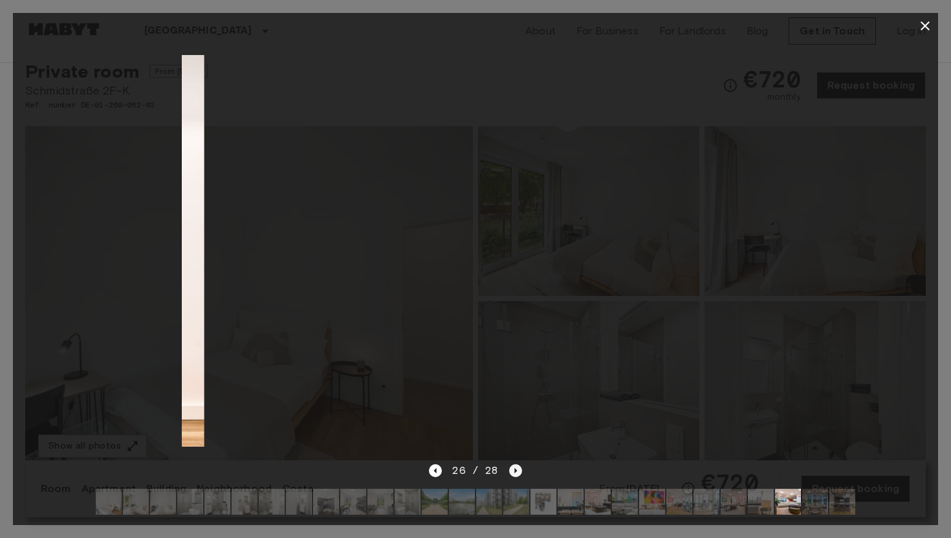
click at [516, 470] on icon "Next image" at bounding box center [515, 470] width 13 height 13
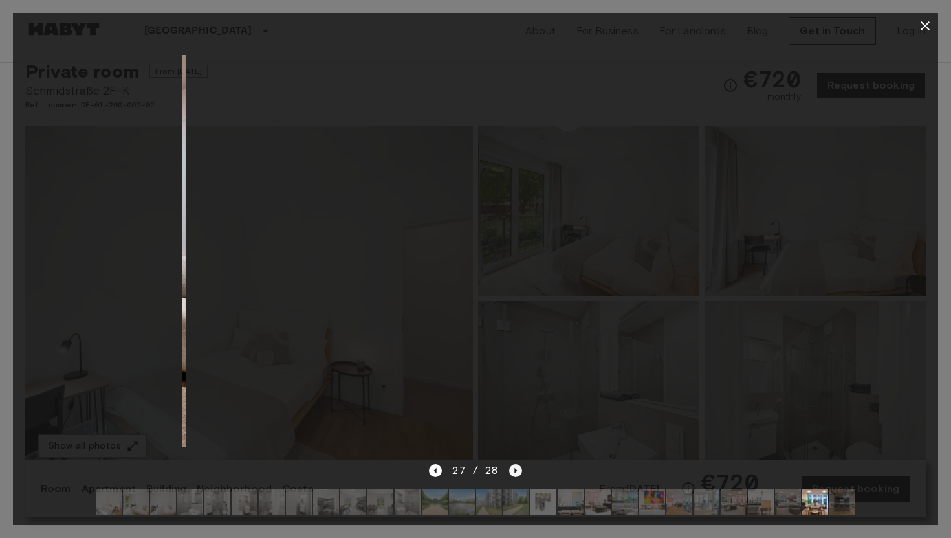
click at [516, 470] on icon "Next image" at bounding box center [515, 470] width 13 height 13
click at [516, 470] on div "28 / 28" at bounding box center [475, 471] width 93 height 16
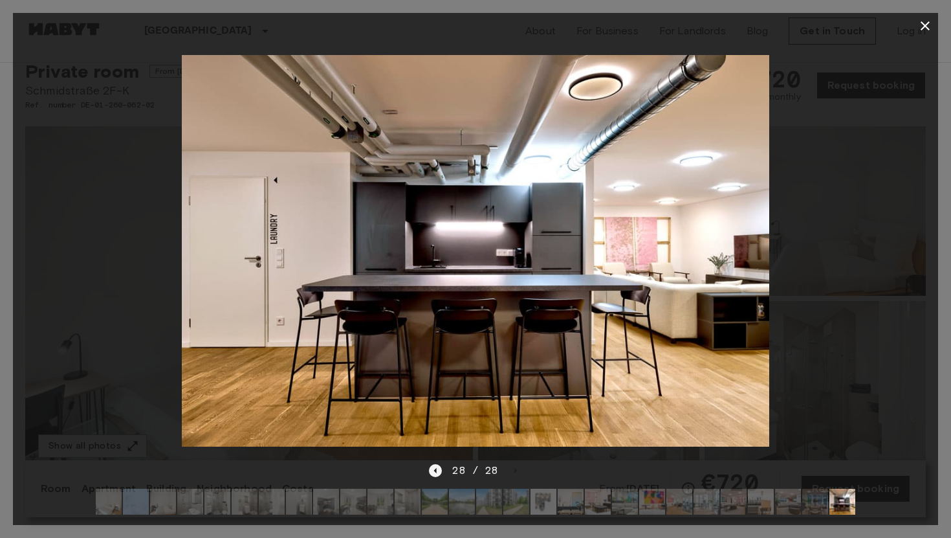
click at [439, 472] on icon "Previous image" at bounding box center [435, 470] width 13 height 13
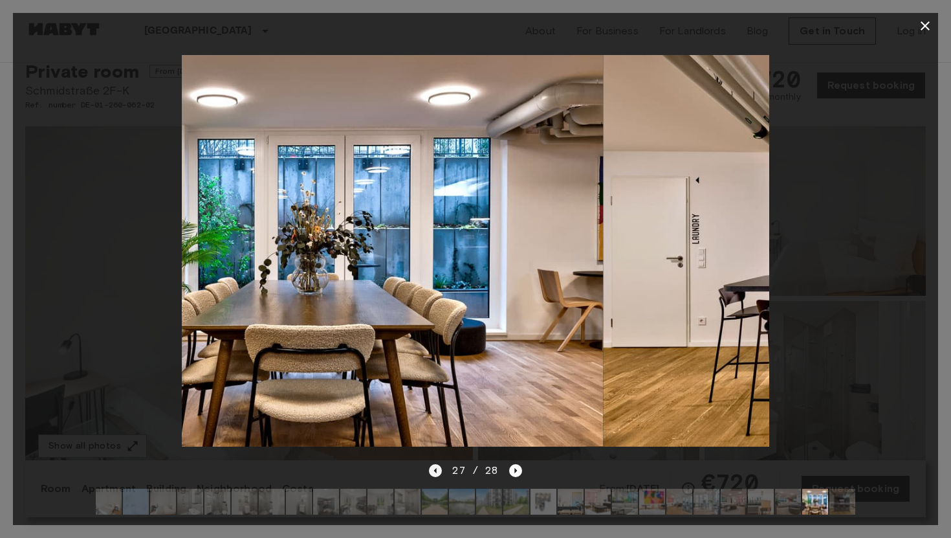
click at [439, 472] on icon "Previous image" at bounding box center [435, 470] width 13 height 13
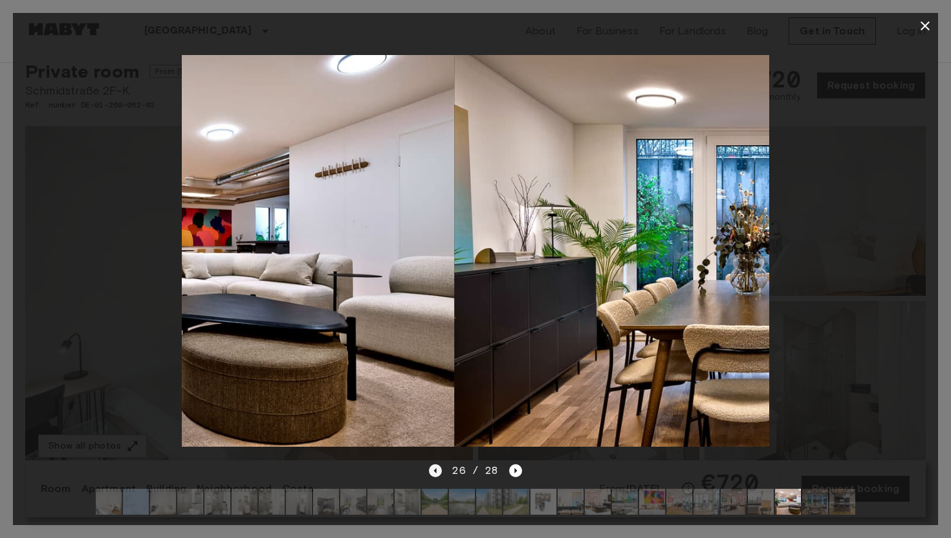
click at [439, 472] on icon "Previous image" at bounding box center [435, 470] width 13 height 13
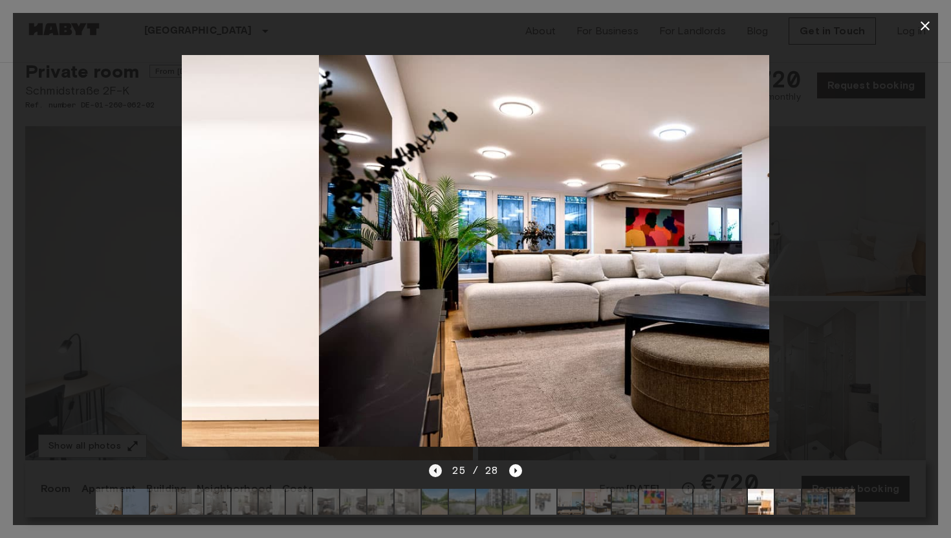
click at [439, 472] on icon "Previous image" at bounding box center [435, 470] width 13 height 13
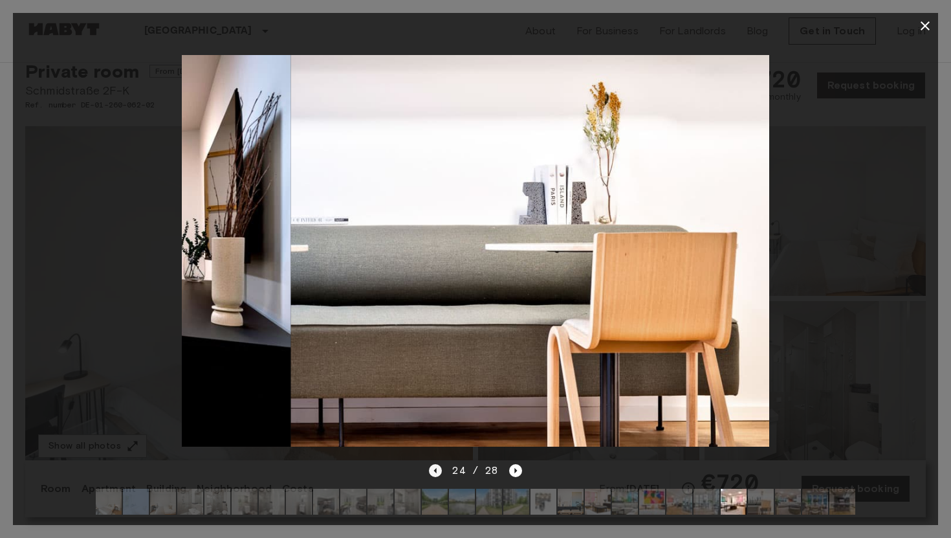
click at [439, 472] on icon "Previous image" at bounding box center [435, 470] width 13 height 13
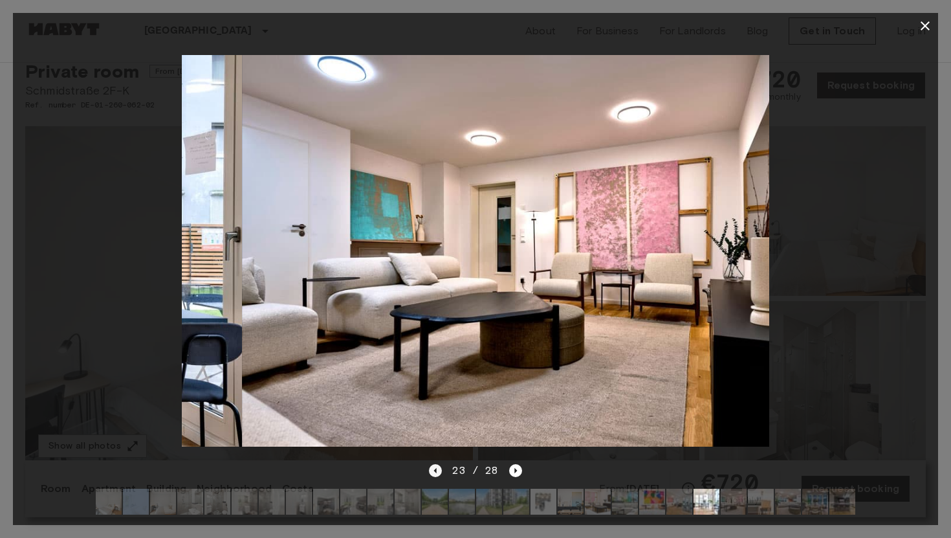
click at [439, 472] on icon "Previous image" at bounding box center [435, 470] width 13 height 13
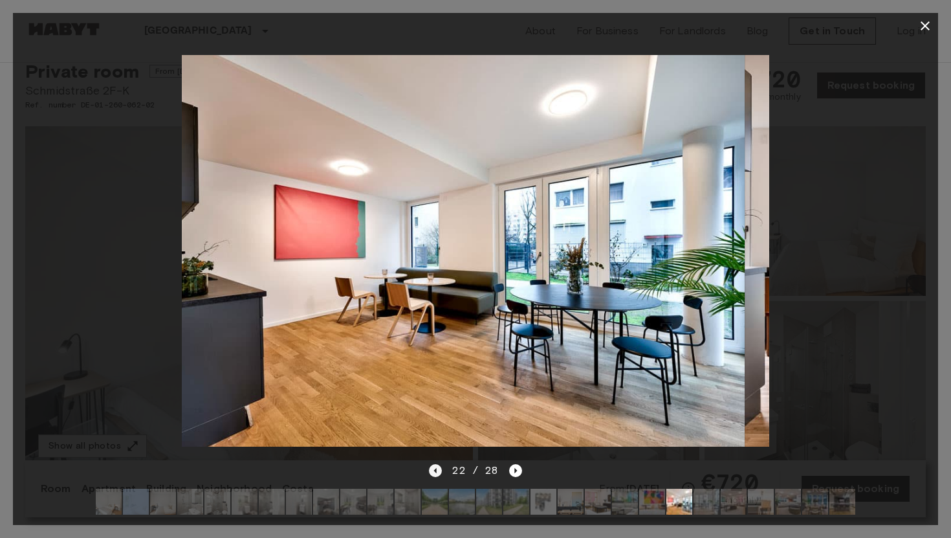
click at [439, 472] on icon "Previous image" at bounding box center [435, 470] width 13 height 13
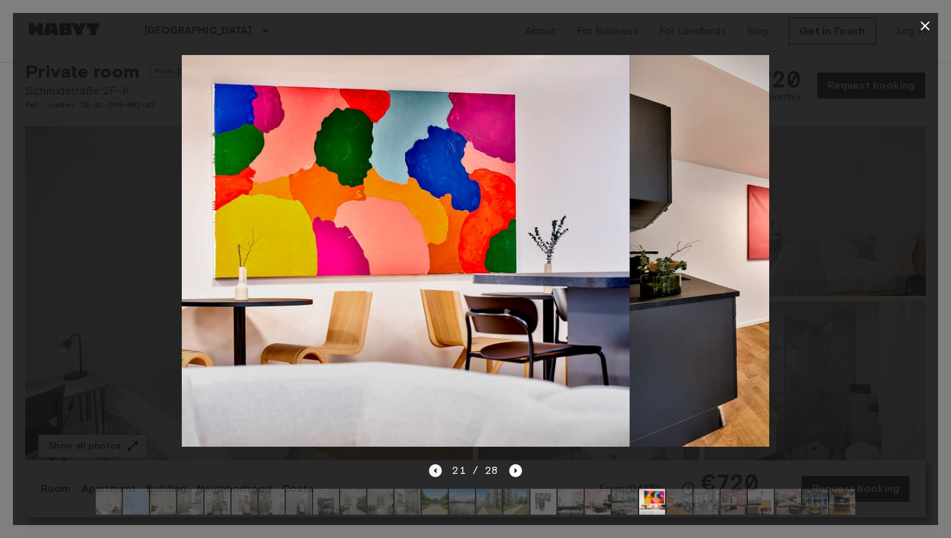
click at [439, 472] on icon "Previous image" at bounding box center [435, 470] width 13 height 13
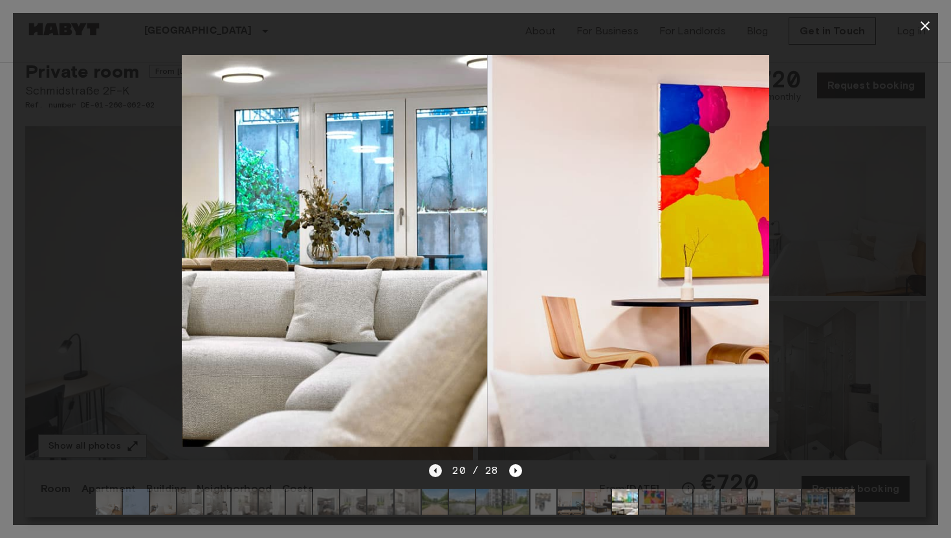
click at [439, 472] on icon "Previous image" at bounding box center [435, 470] width 13 height 13
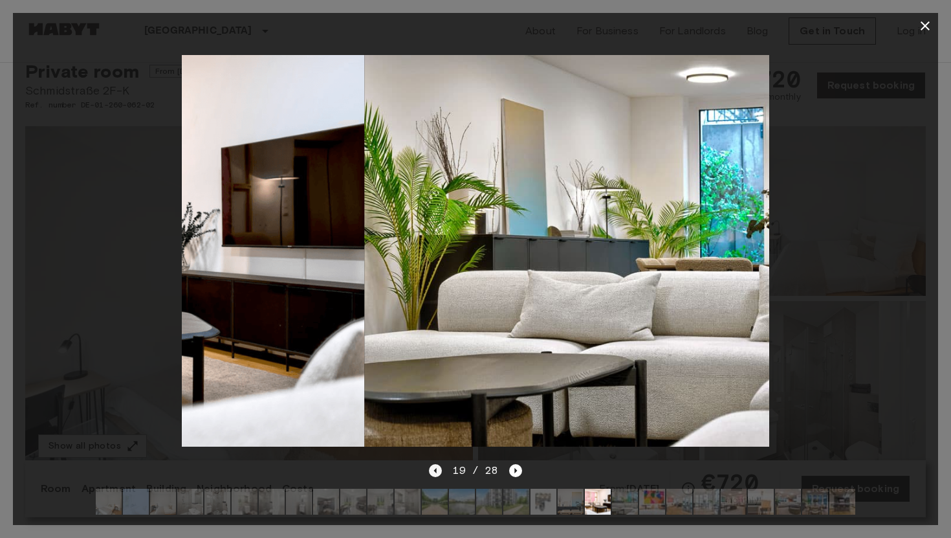
click at [439, 472] on icon "Previous image" at bounding box center [435, 470] width 13 height 13
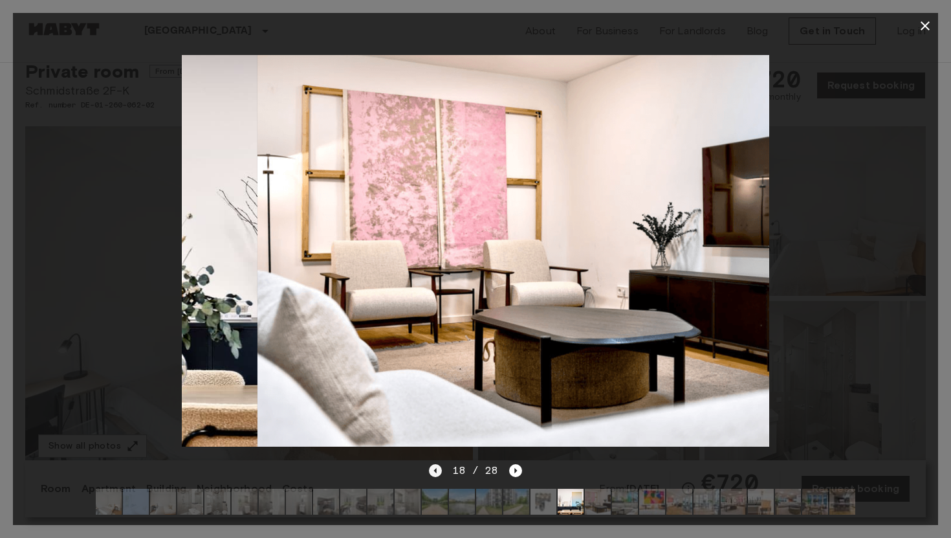
click at [439, 472] on icon "Previous image" at bounding box center [435, 470] width 13 height 13
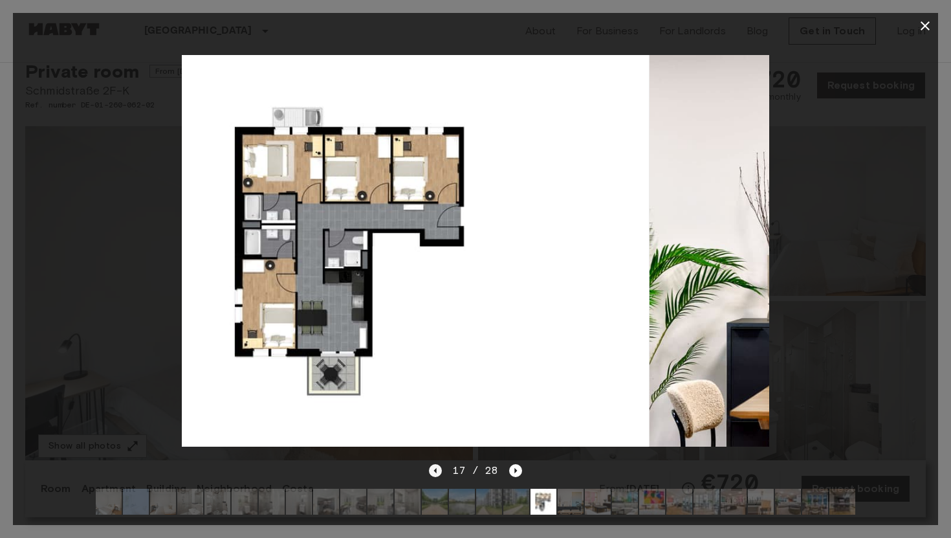
click at [439, 472] on icon "Previous image" at bounding box center [435, 470] width 13 height 13
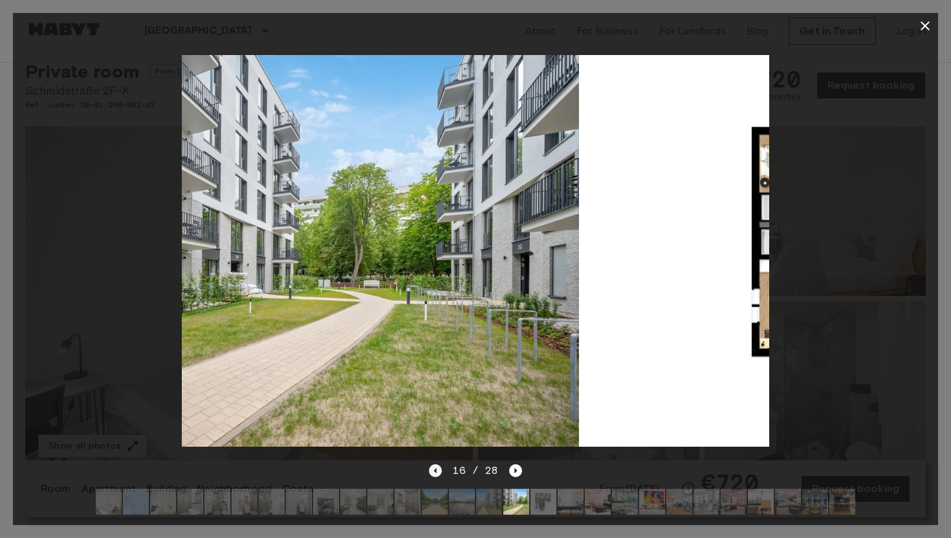
click at [439, 472] on icon "Previous image" at bounding box center [435, 470] width 13 height 13
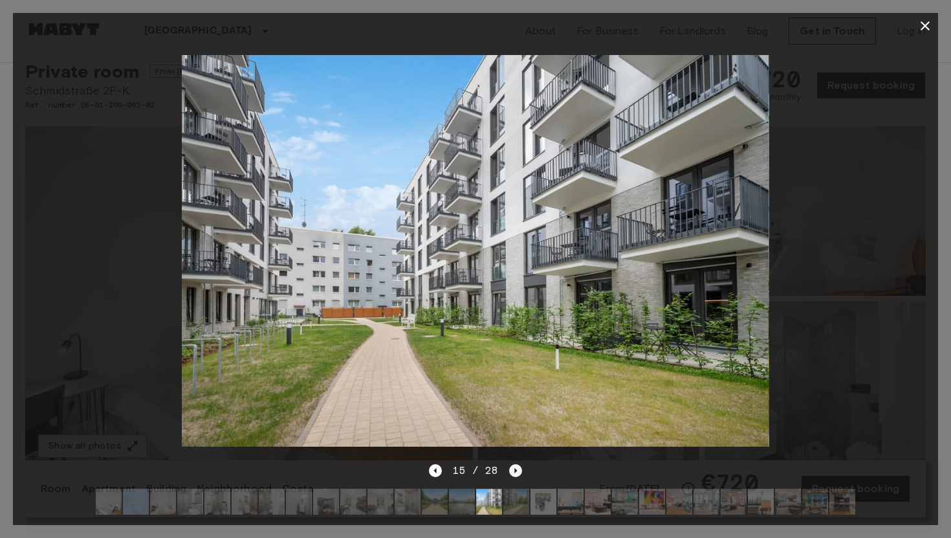
click at [512, 472] on icon "Next image" at bounding box center [515, 470] width 13 height 13
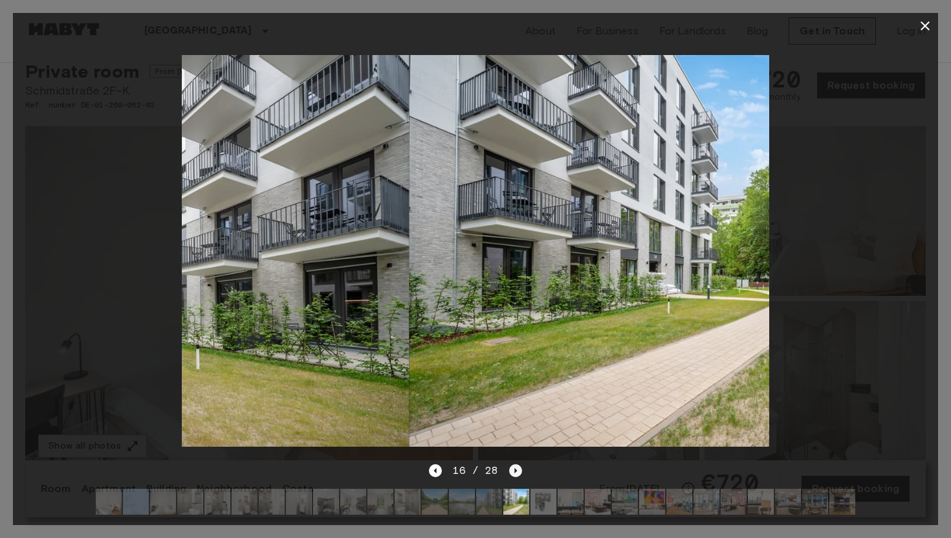
click at [512, 472] on icon "Next image" at bounding box center [515, 470] width 13 height 13
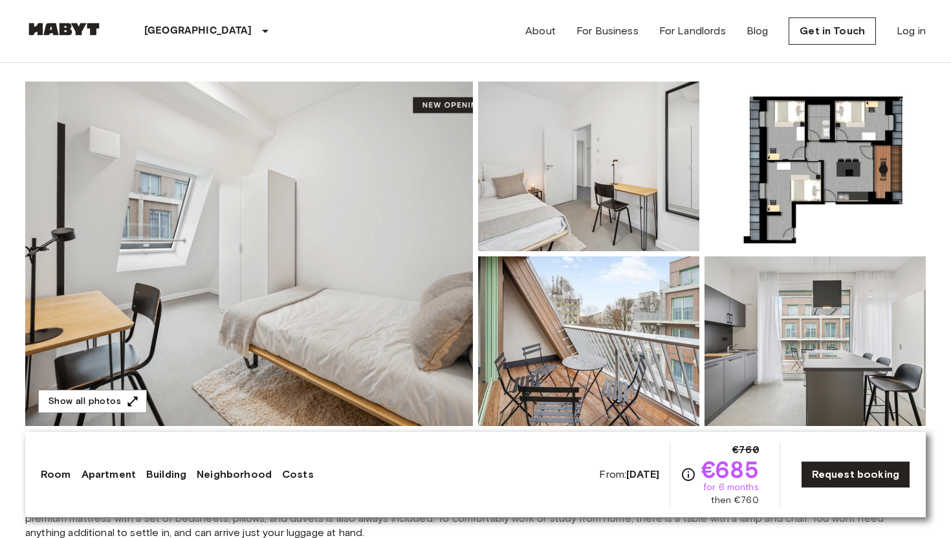
scroll to position [98, 0]
click at [838, 184] on img at bounding box center [815, 167] width 221 height 170
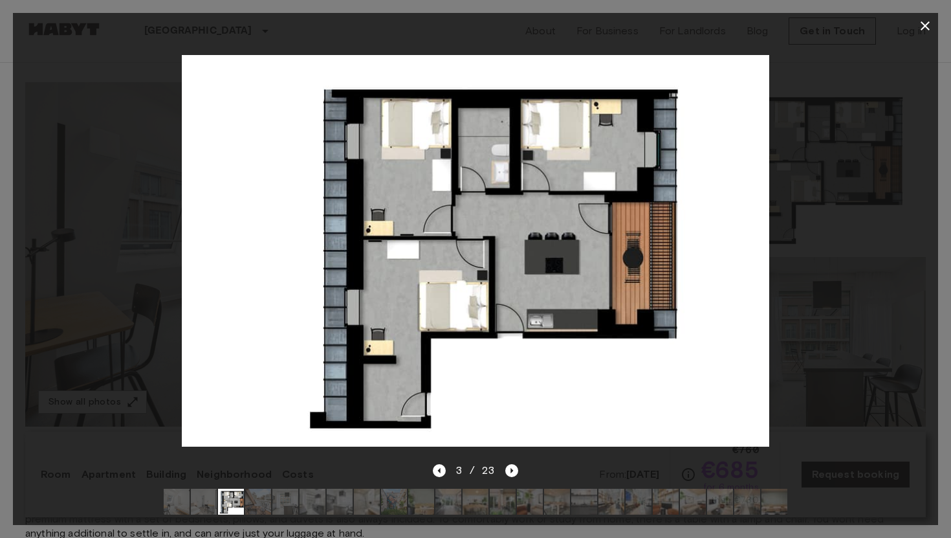
click at [407, 175] on img at bounding box center [476, 251] width 588 height 392
click at [930, 30] on icon "button" at bounding box center [925, 26] width 16 height 16
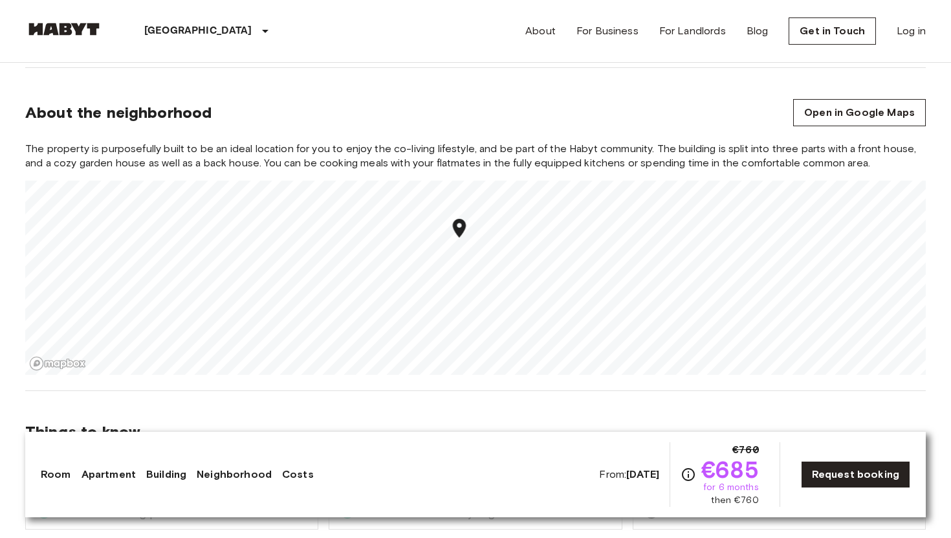
scroll to position [1382, 0]
click at [879, 122] on link "Open in Google Maps" at bounding box center [859, 113] width 133 height 27
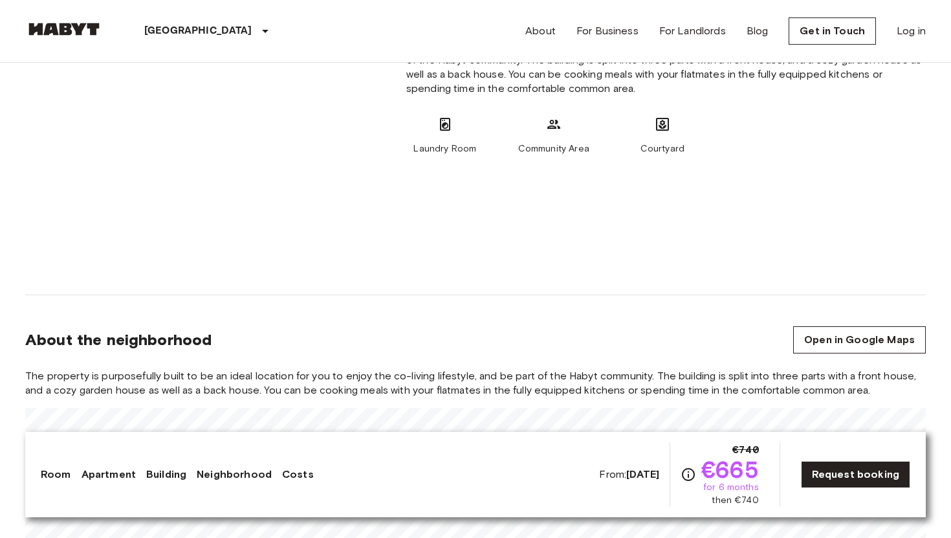
scroll to position [1230, 0]
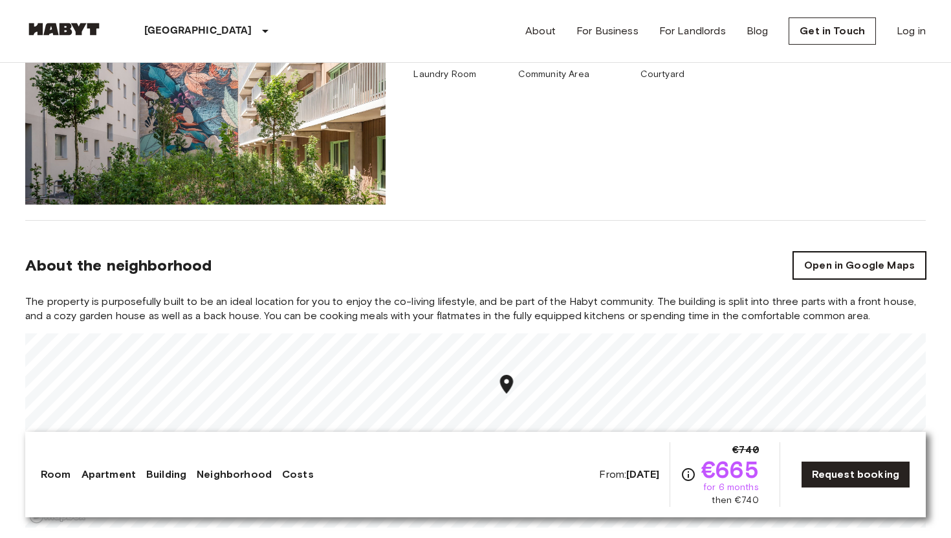
click at [857, 267] on link "Open in Google Maps" at bounding box center [859, 265] width 133 height 27
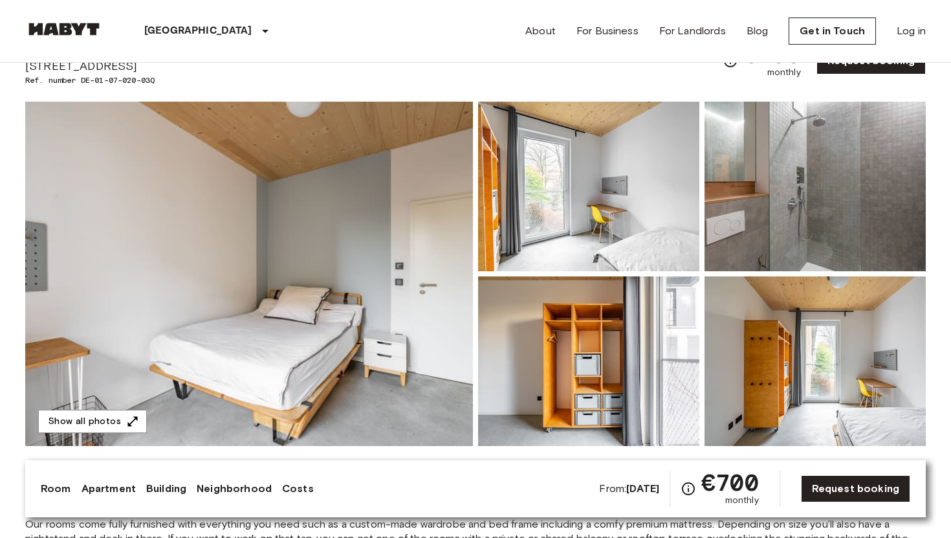
scroll to position [65, 0]
click at [298, 322] on img at bounding box center [249, 273] width 448 height 344
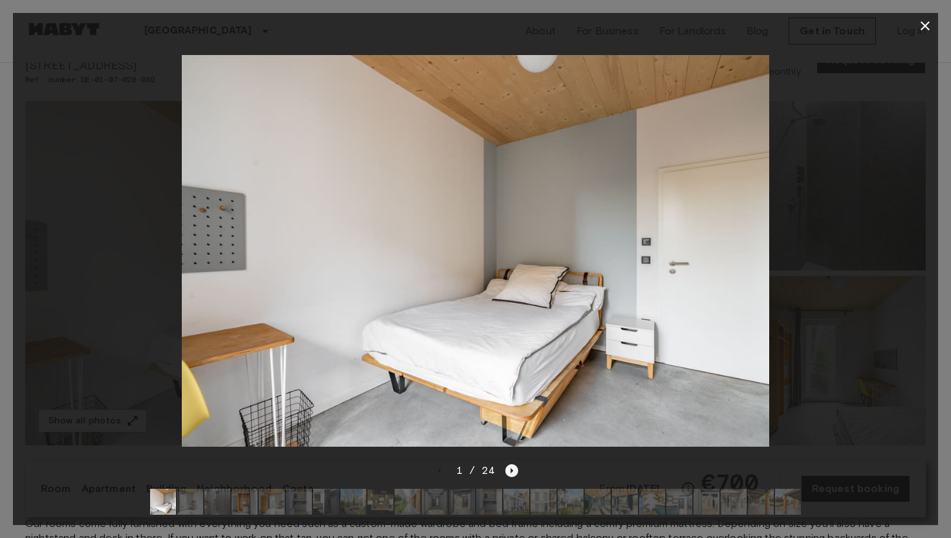
click at [513, 473] on icon "Next image" at bounding box center [511, 470] width 13 height 13
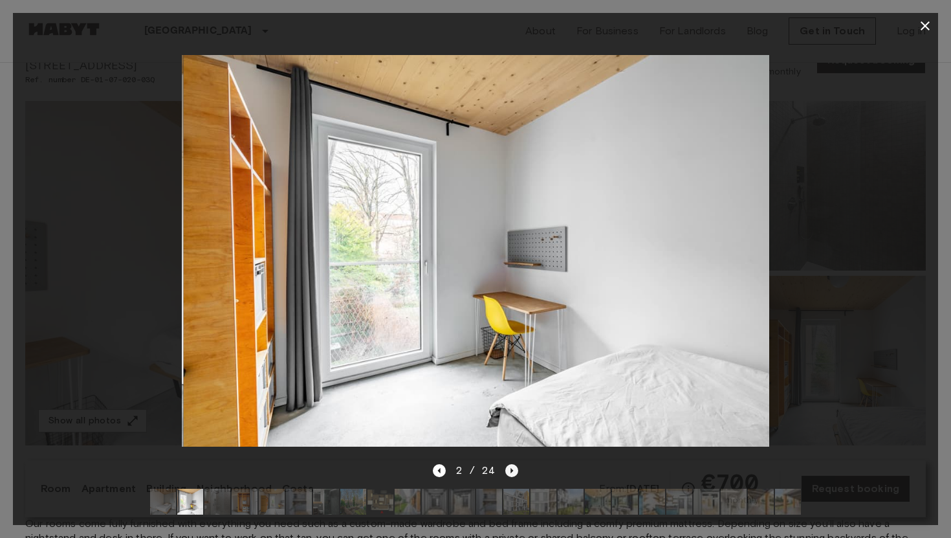
click at [513, 473] on icon "Next image" at bounding box center [511, 470] width 13 height 13
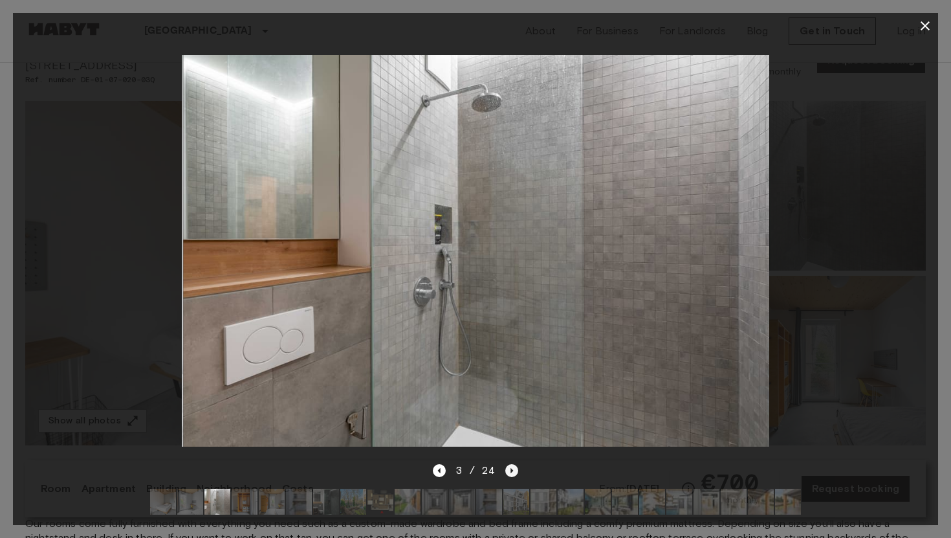
click at [513, 473] on icon "Next image" at bounding box center [511, 470] width 13 height 13
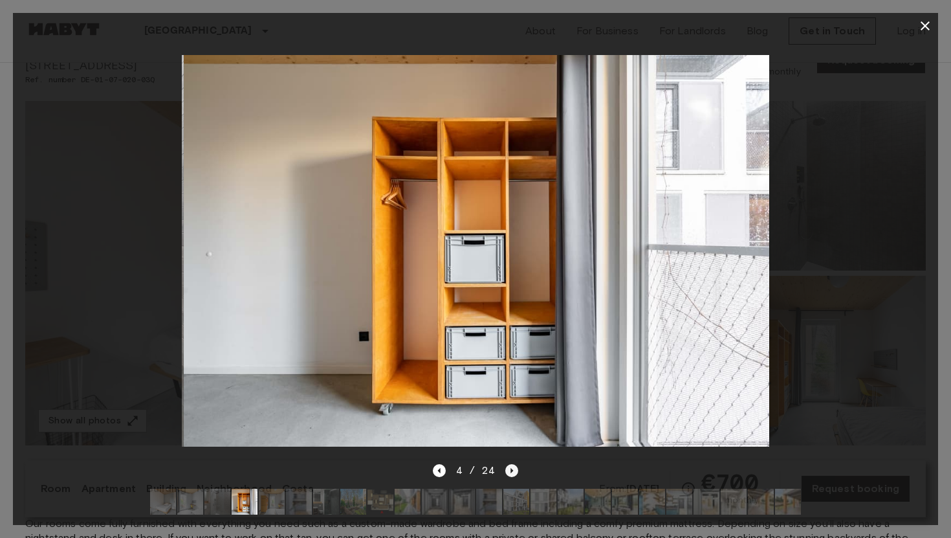
click at [513, 473] on icon "Next image" at bounding box center [511, 470] width 13 height 13
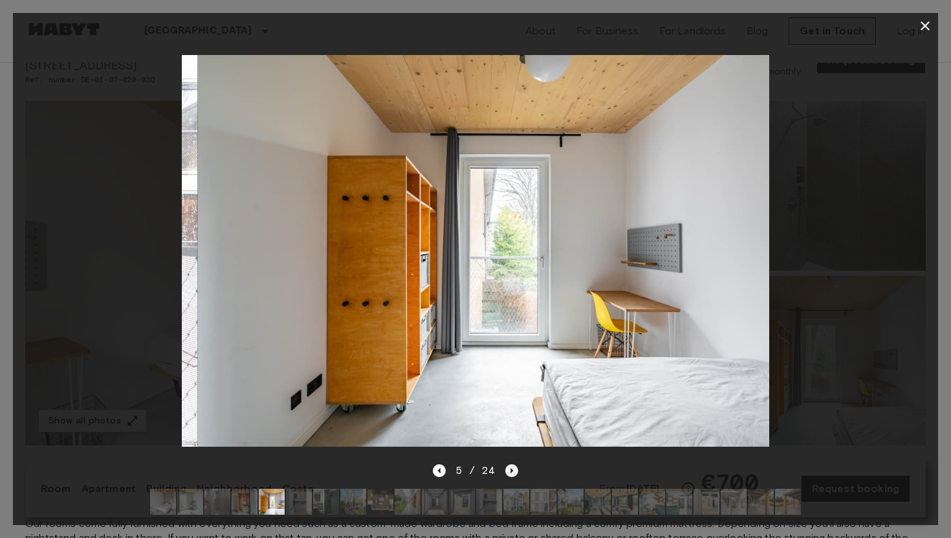
click at [513, 473] on icon "Next image" at bounding box center [511, 470] width 13 height 13
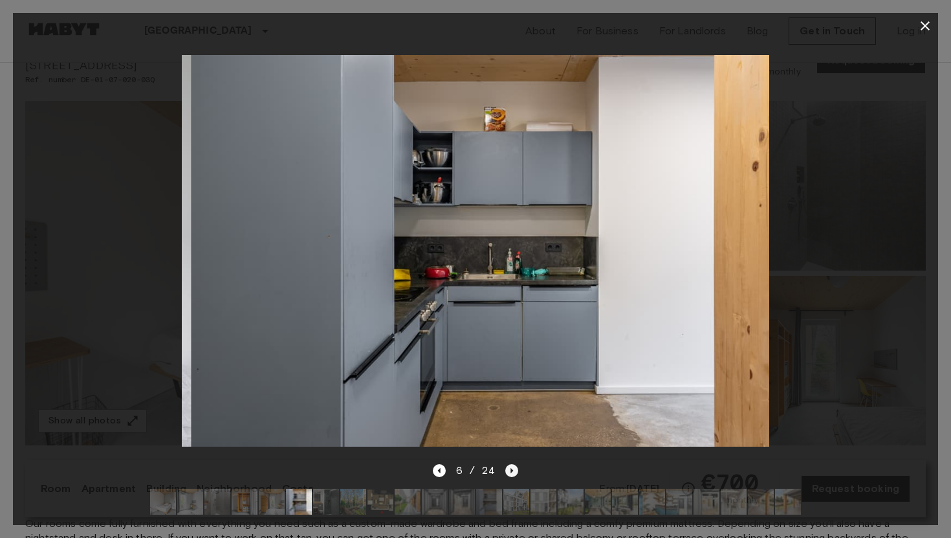
click at [513, 473] on icon "Next image" at bounding box center [511, 470] width 13 height 13
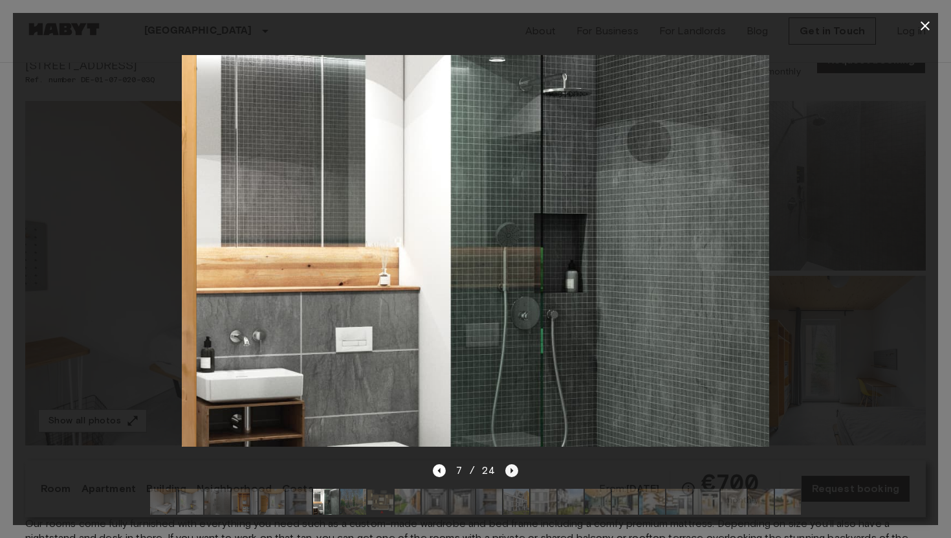
click at [513, 473] on icon "Next image" at bounding box center [511, 470] width 13 height 13
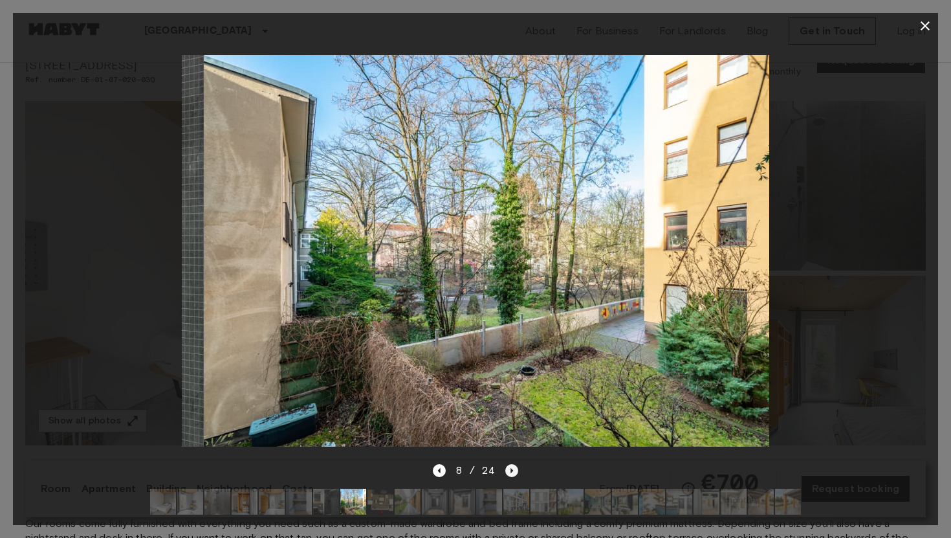
click at [513, 473] on icon "Next image" at bounding box center [511, 470] width 13 height 13
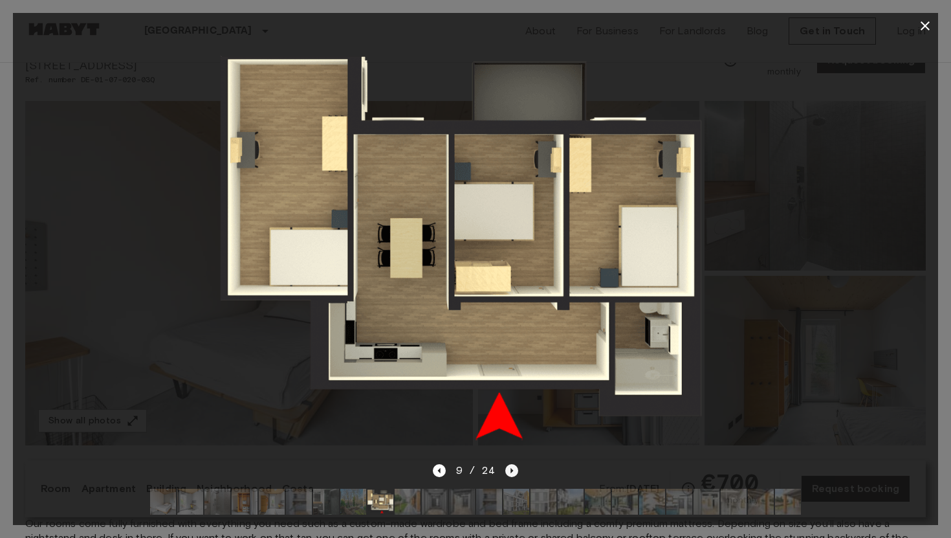
click at [515, 467] on icon "Next image" at bounding box center [511, 470] width 13 height 13
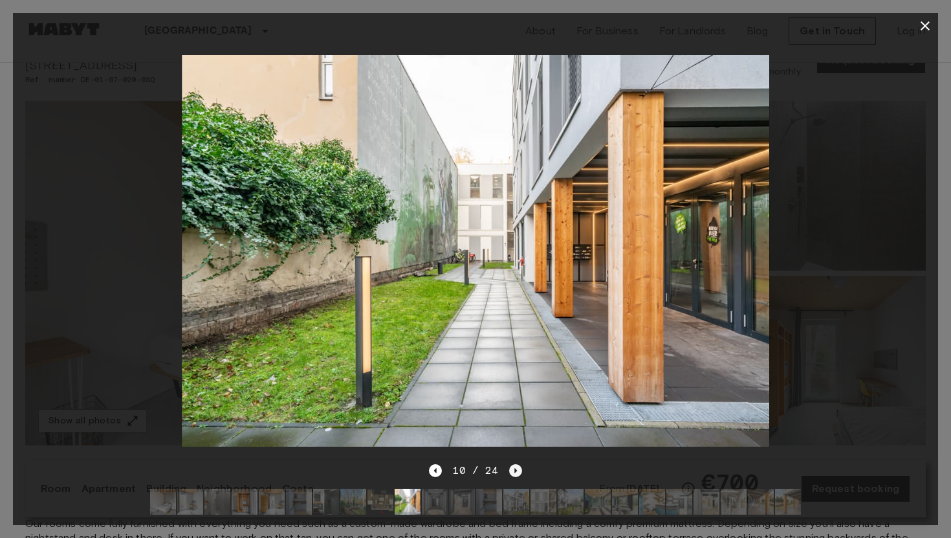
click at [515, 467] on icon "Next image" at bounding box center [515, 470] width 13 height 13
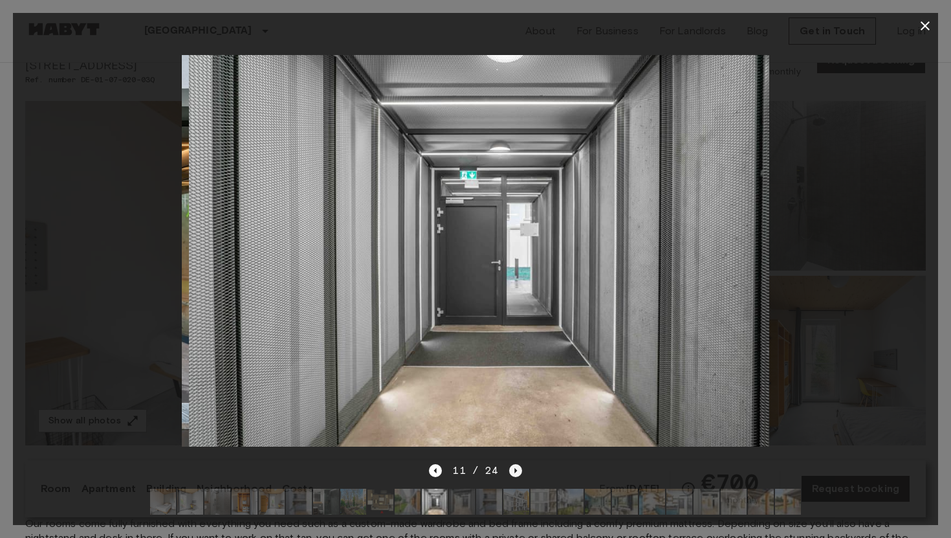
click at [515, 467] on icon "Next image" at bounding box center [515, 470] width 13 height 13
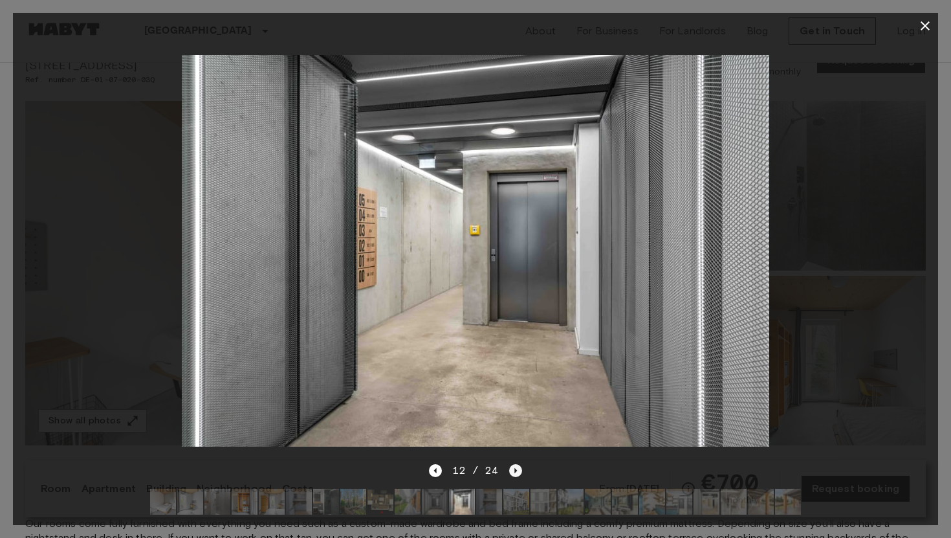
click at [515, 467] on icon "Next image" at bounding box center [515, 470] width 13 height 13
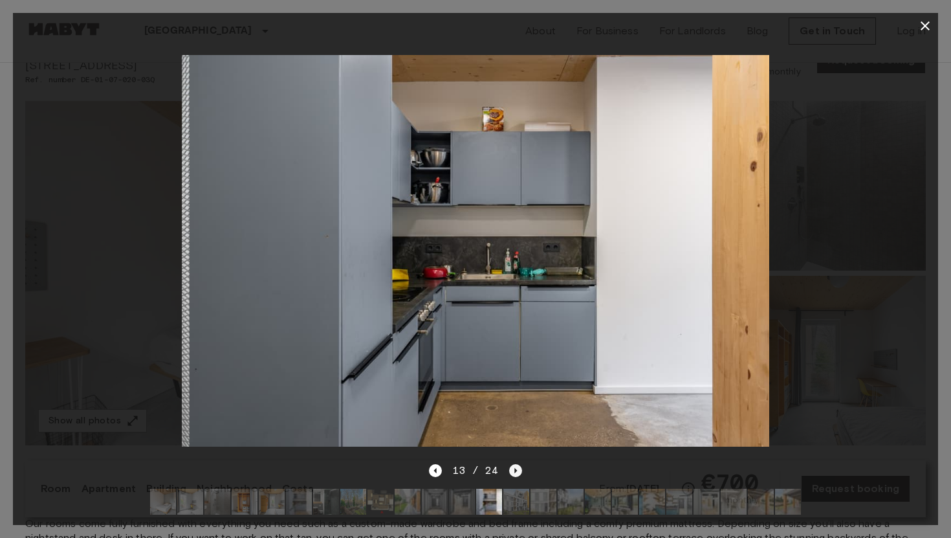
click at [515, 467] on icon "Next image" at bounding box center [515, 470] width 13 height 13
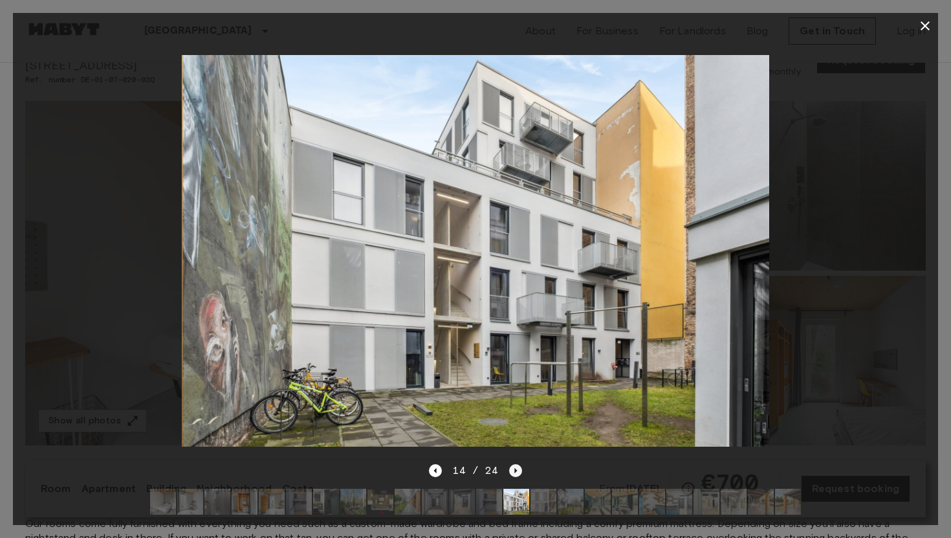
click at [515, 467] on icon "Next image" at bounding box center [515, 470] width 13 height 13
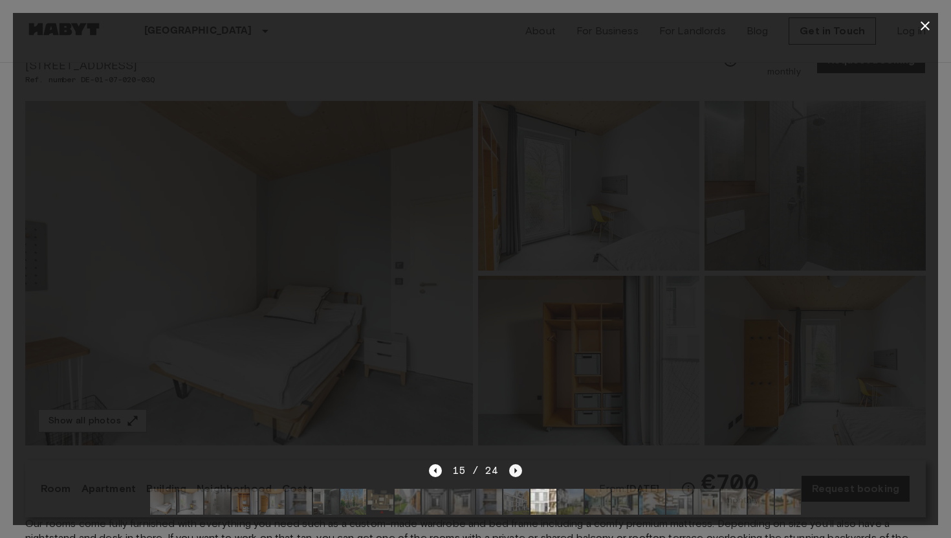
click at [515, 467] on icon "Next image" at bounding box center [515, 470] width 13 height 13
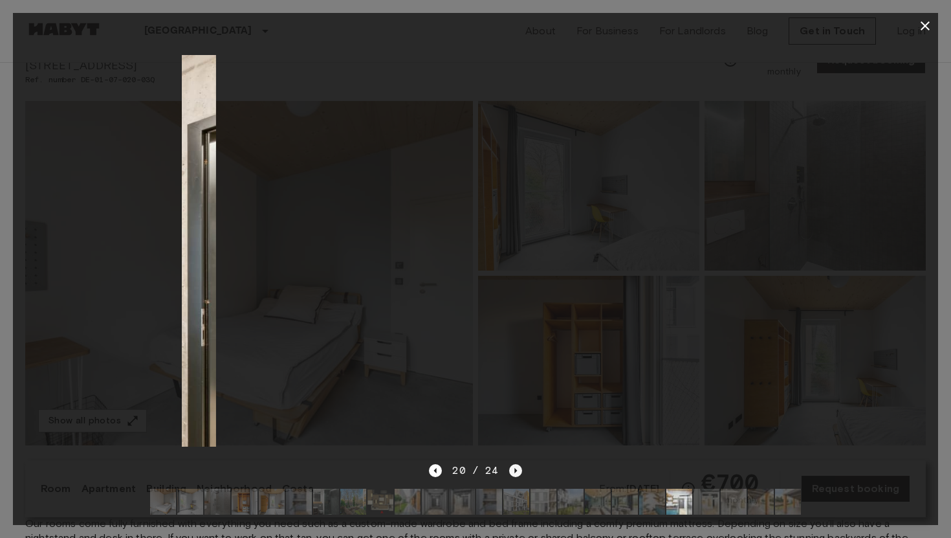
click at [515, 467] on icon "Next image" at bounding box center [515, 470] width 13 height 13
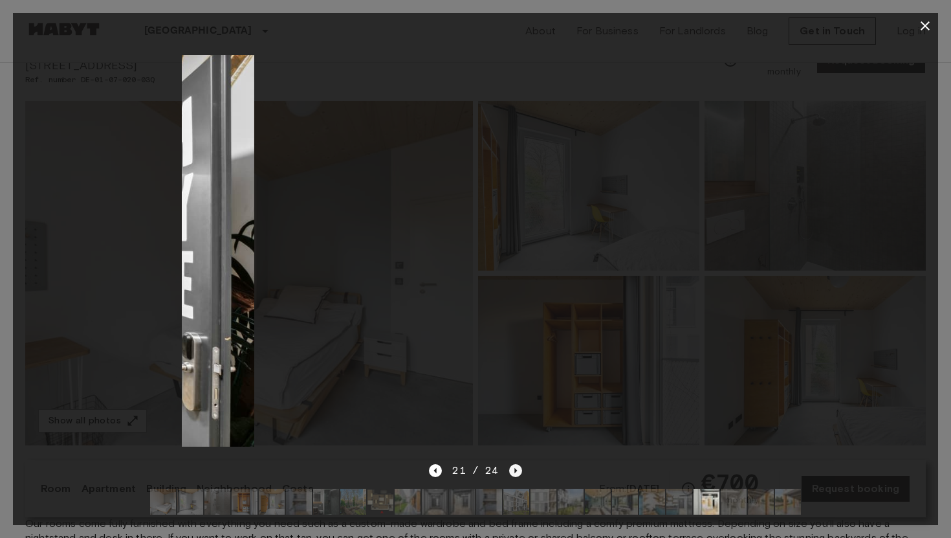
click at [515, 467] on icon "Next image" at bounding box center [515, 470] width 13 height 13
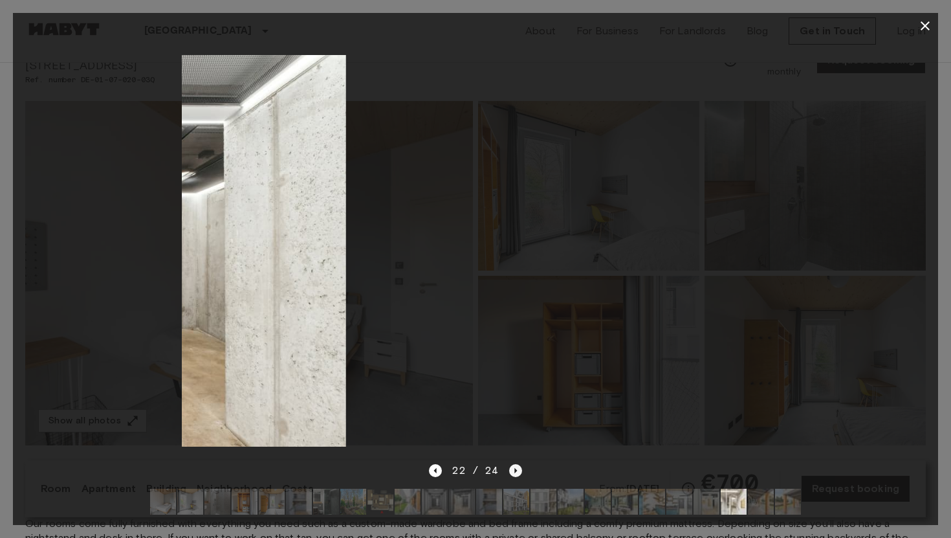
click at [515, 467] on icon "Next image" at bounding box center [515, 470] width 13 height 13
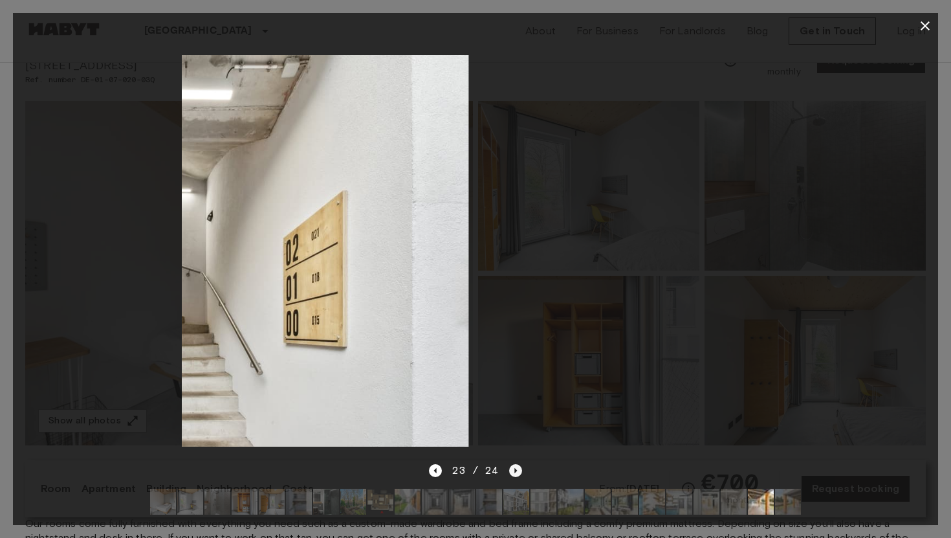
click at [515, 467] on icon "Next image" at bounding box center [515, 470] width 13 height 13
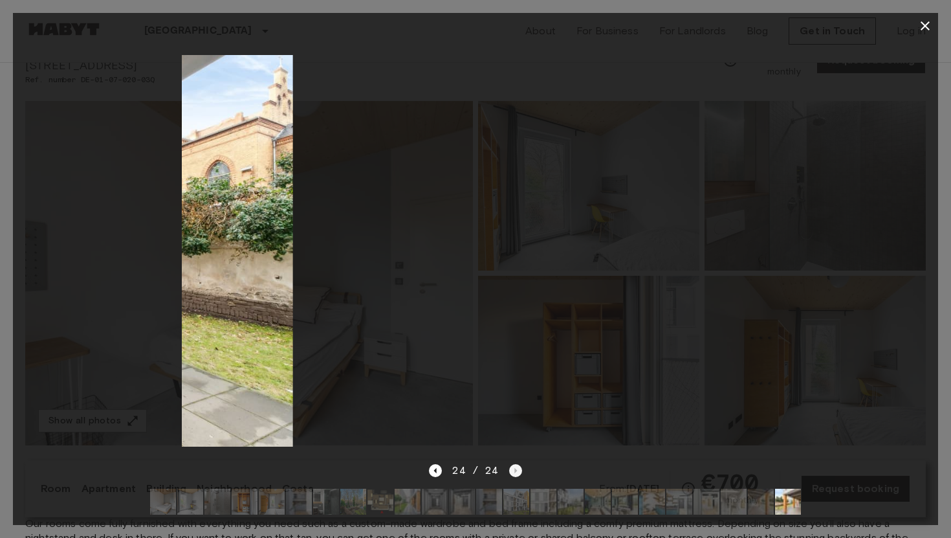
click at [515, 467] on div "24 / 24" at bounding box center [475, 471] width 93 height 16
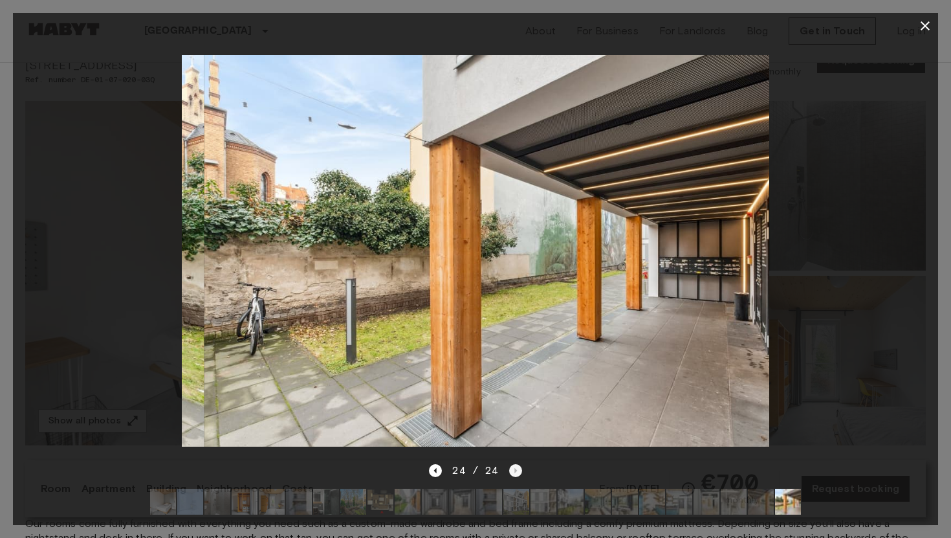
click at [515, 467] on div "24 / 24" at bounding box center [475, 471] width 93 height 16
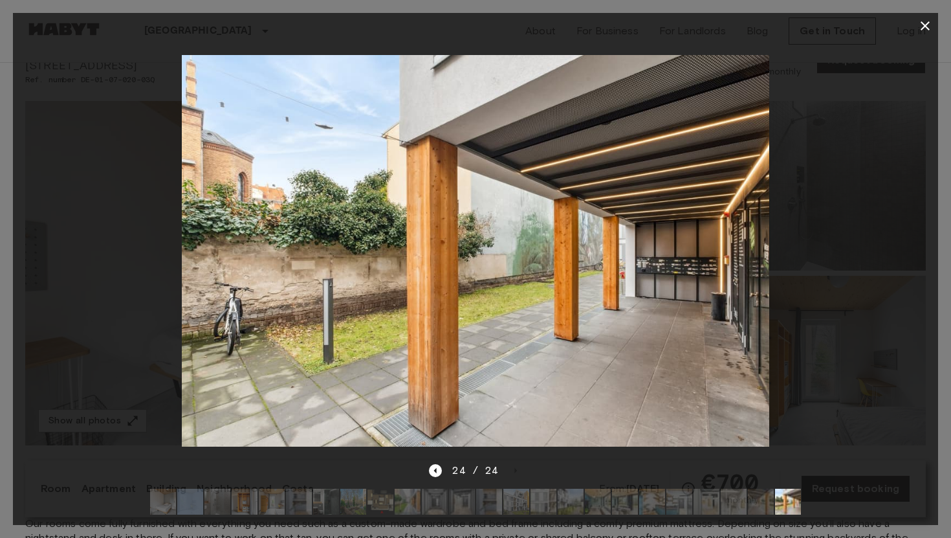
click at [930, 26] on icon "button" at bounding box center [925, 26] width 16 height 16
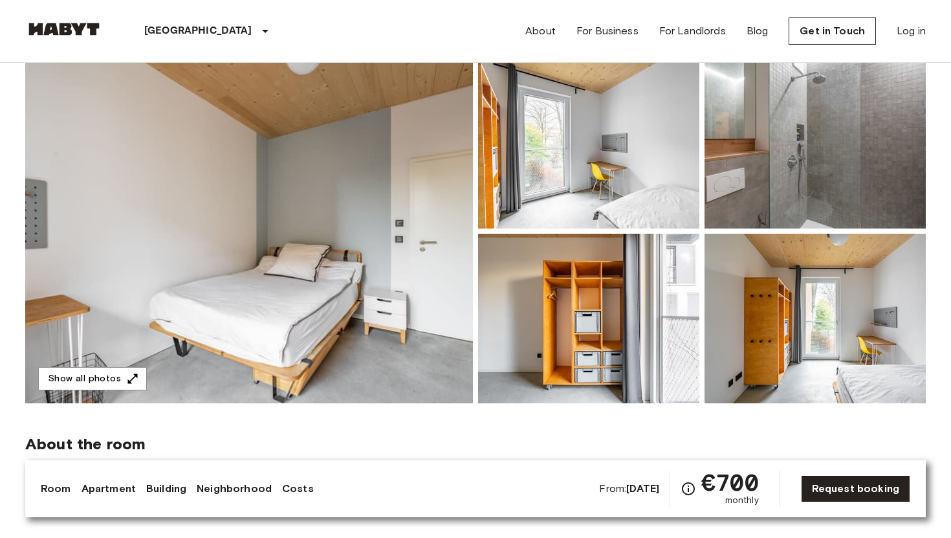
scroll to position [106, 0]
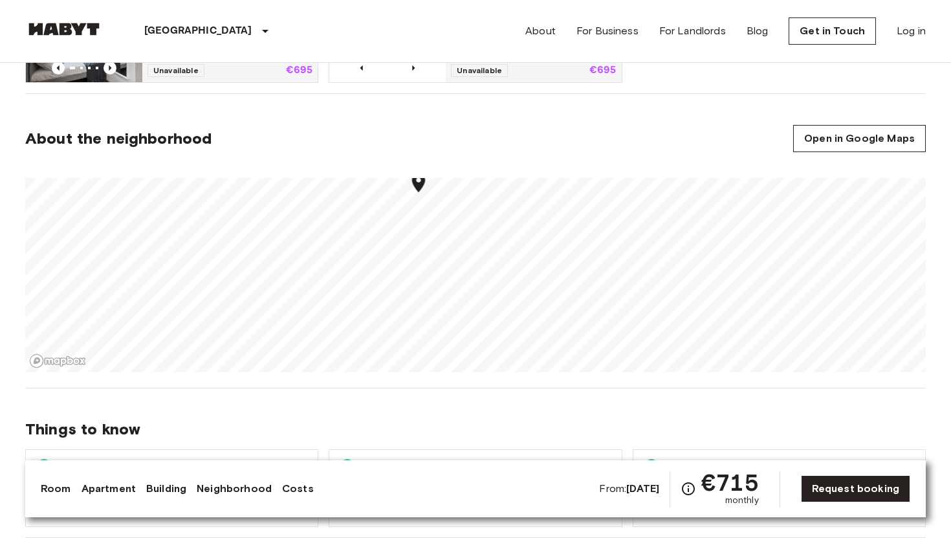
scroll to position [811, 0]
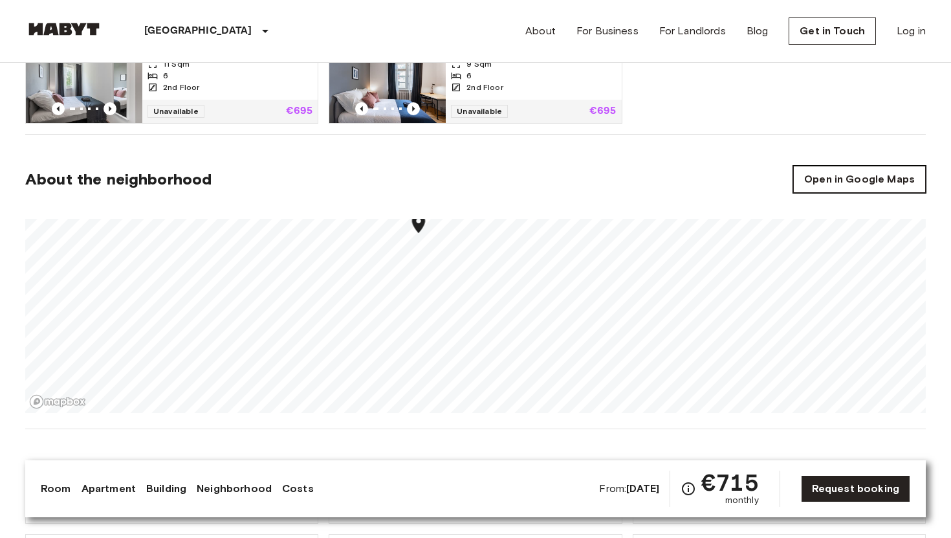
click at [843, 179] on link "Open in Google Maps" at bounding box center [859, 179] width 133 height 27
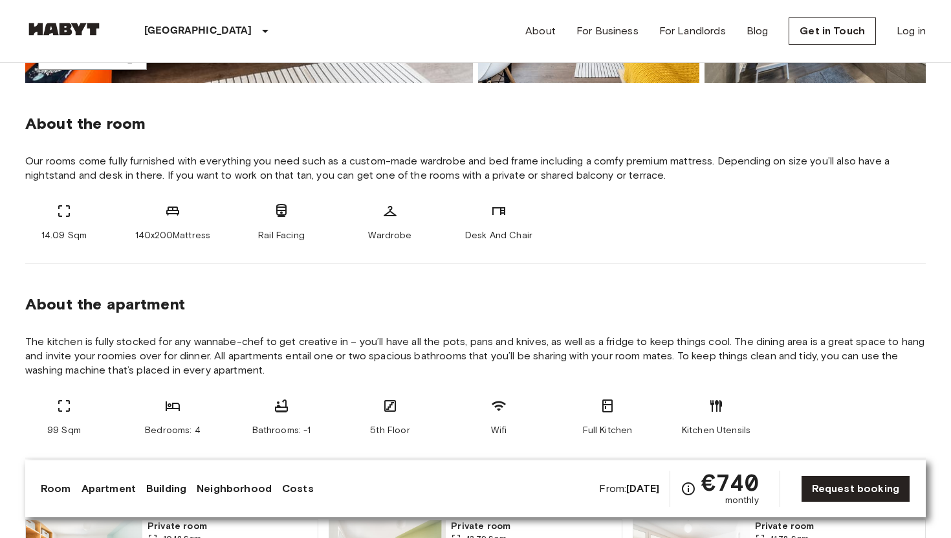
scroll to position [430, 0]
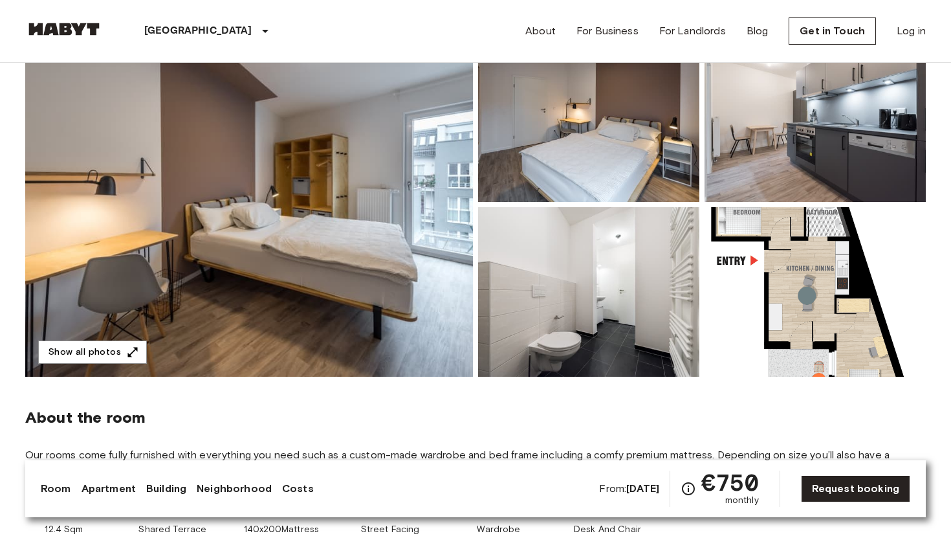
scroll to position [135, 0]
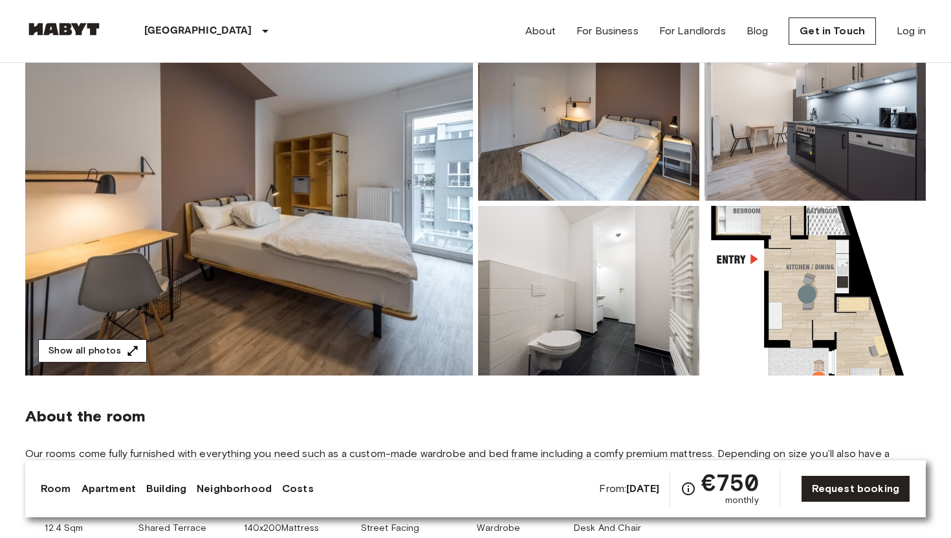
click at [130, 345] on icon "button" at bounding box center [132, 350] width 13 height 13
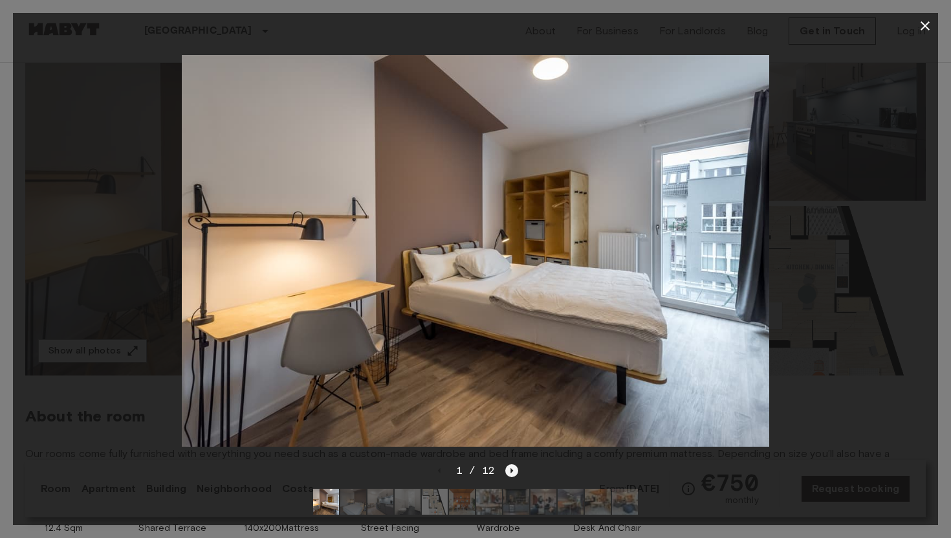
click at [514, 468] on icon "Next image" at bounding box center [511, 470] width 13 height 13
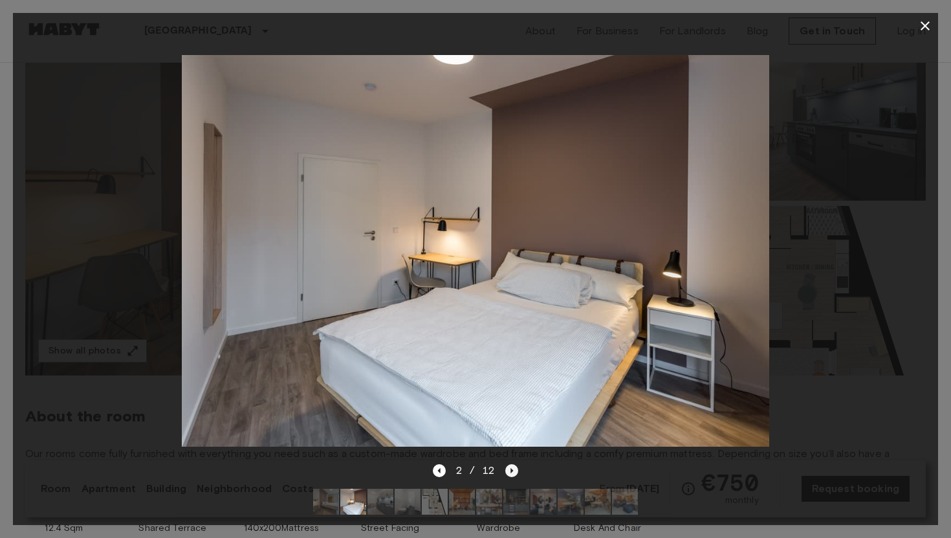
click at [514, 468] on icon "Next image" at bounding box center [511, 470] width 13 height 13
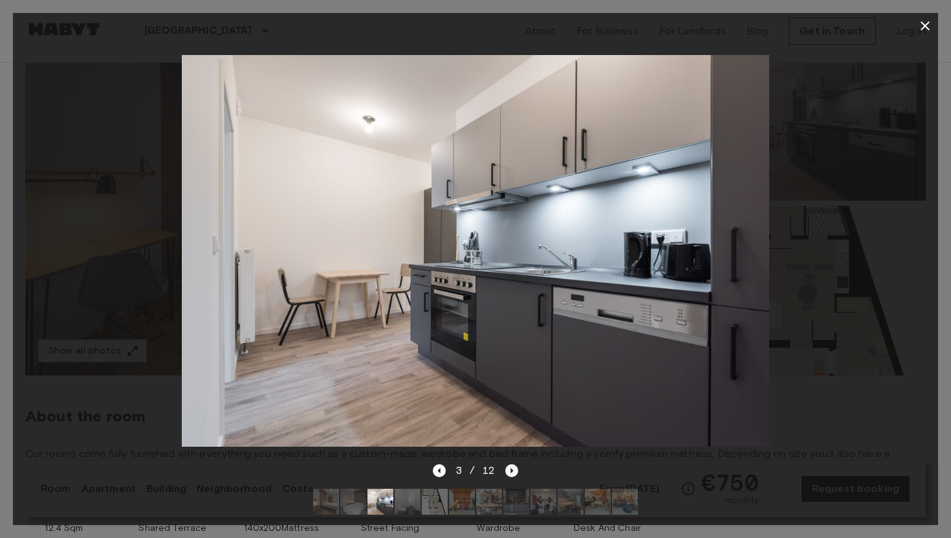
click at [514, 468] on icon "Next image" at bounding box center [511, 470] width 13 height 13
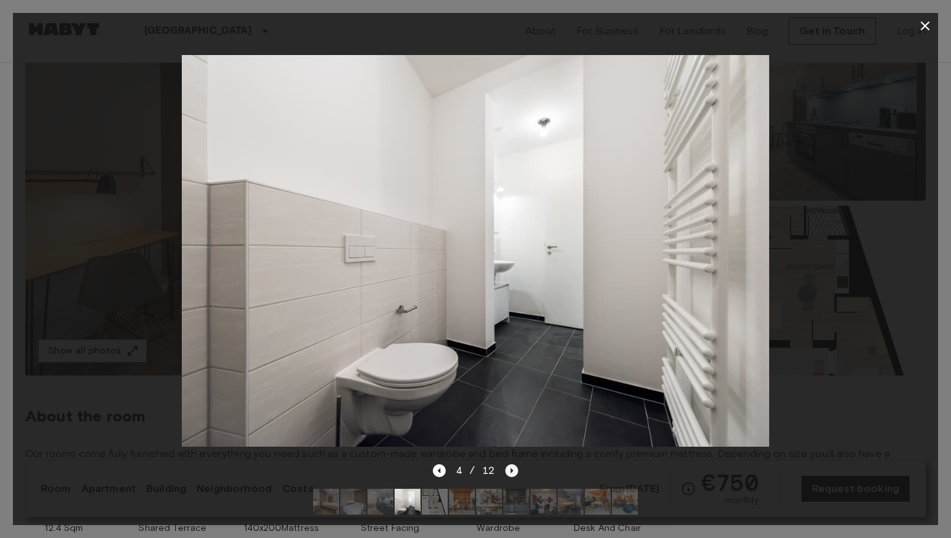
click at [514, 468] on icon "Next image" at bounding box center [511, 470] width 13 height 13
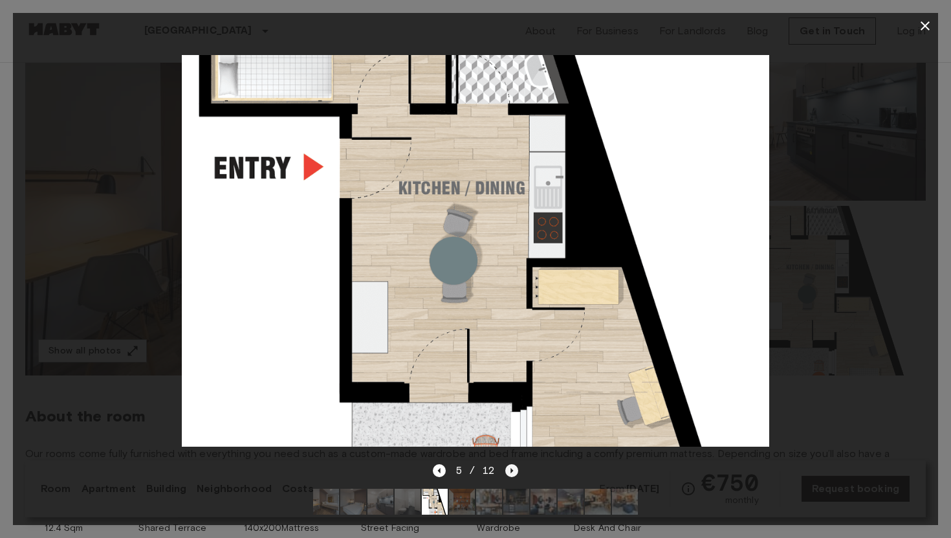
click at [514, 468] on icon "Next image" at bounding box center [511, 470] width 13 height 13
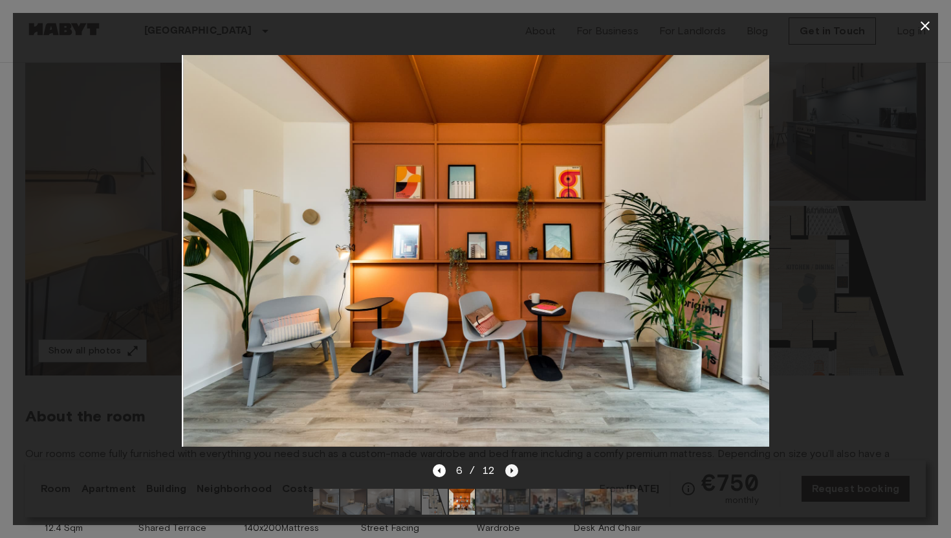
click at [514, 468] on icon "Next image" at bounding box center [511, 470] width 13 height 13
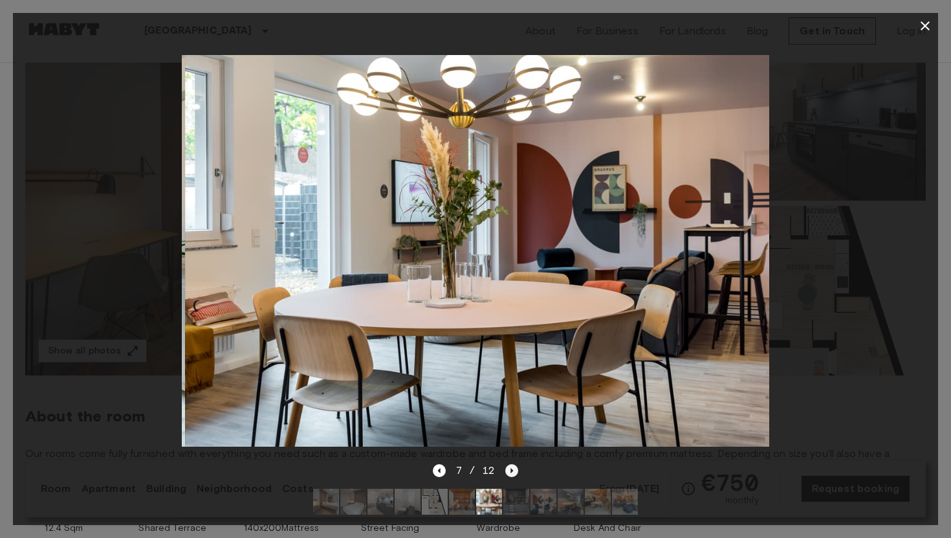
click at [514, 468] on icon "Next image" at bounding box center [511, 470] width 13 height 13
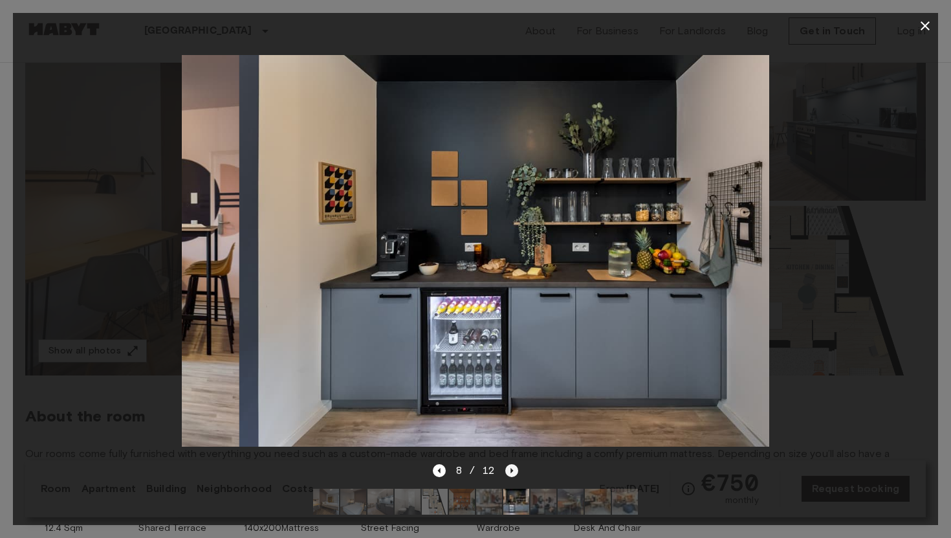
click at [514, 468] on icon "Next image" at bounding box center [511, 470] width 13 height 13
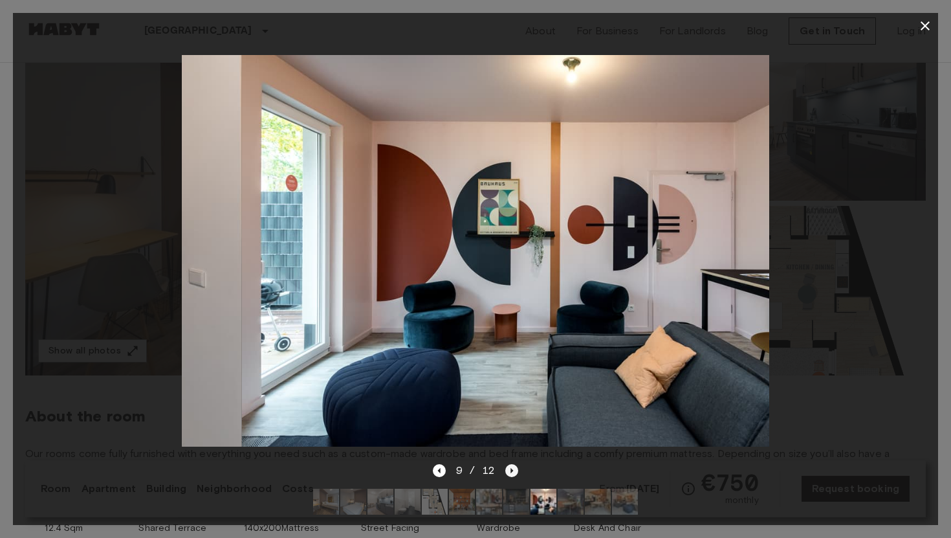
click at [514, 468] on icon "Next image" at bounding box center [511, 470] width 13 height 13
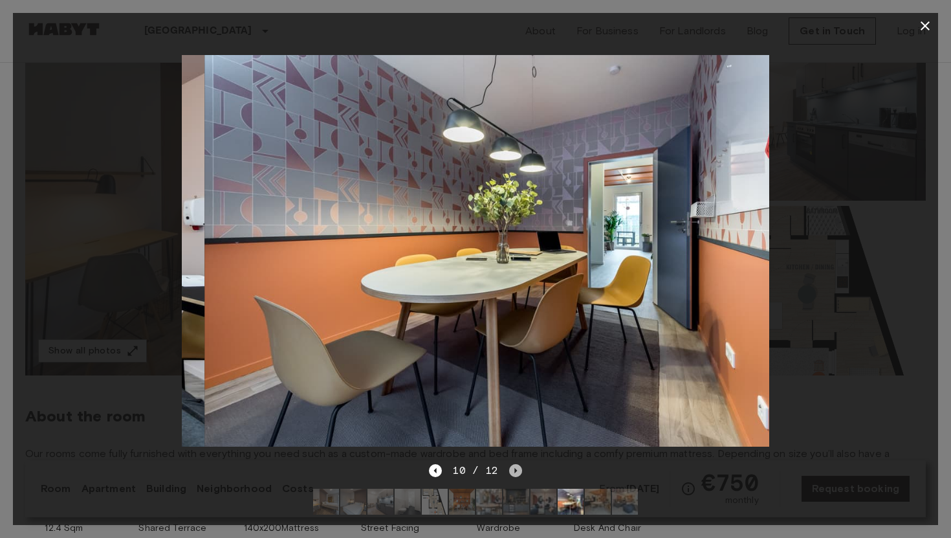
click at [514, 468] on icon "Next image" at bounding box center [515, 470] width 3 height 5
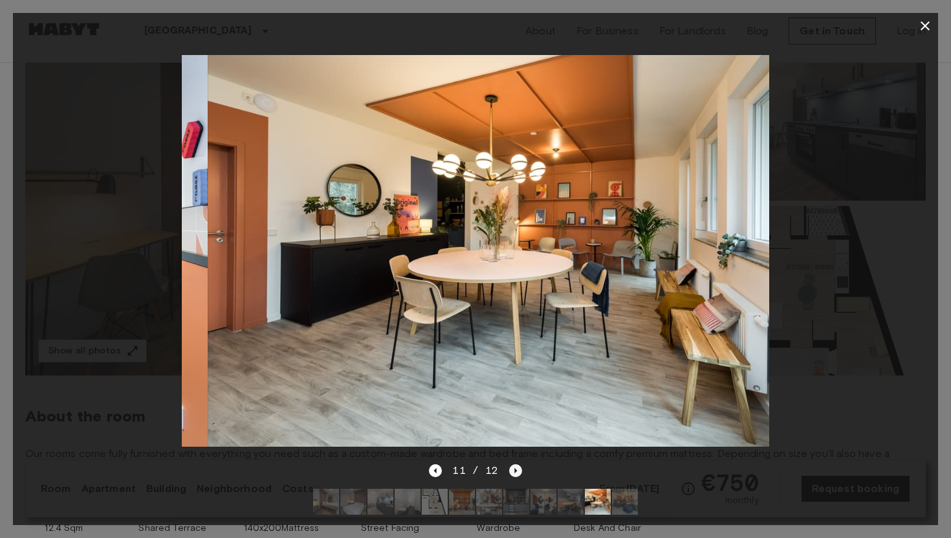
click at [514, 468] on icon "Next image" at bounding box center [515, 470] width 3 height 5
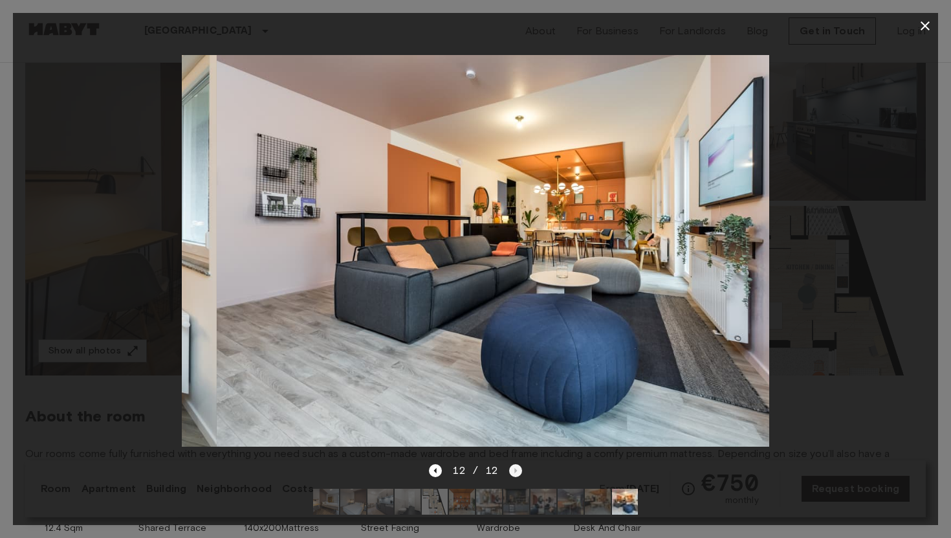
click at [514, 468] on div "12 / 12" at bounding box center [475, 471] width 93 height 16
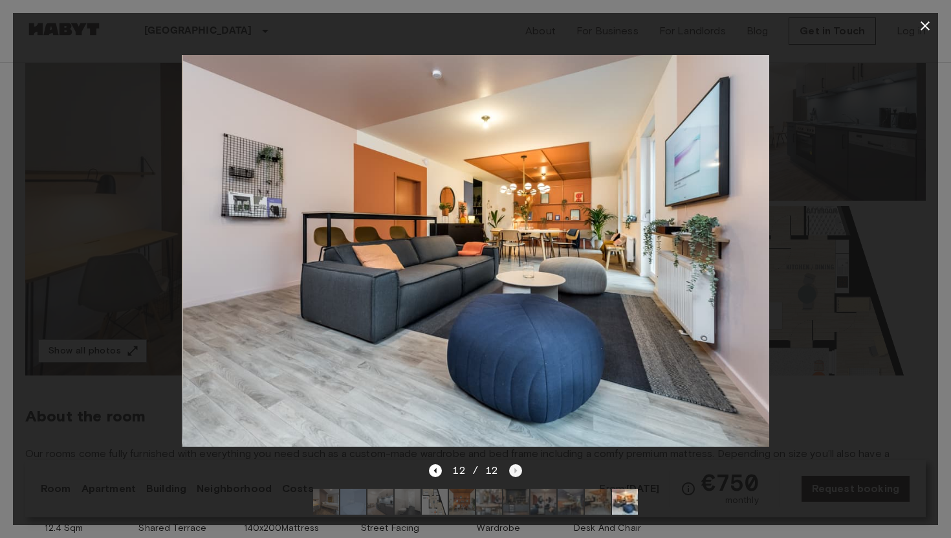
click at [514, 468] on div "12 / 12" at bounding box center [475, 471] width 93 height 16
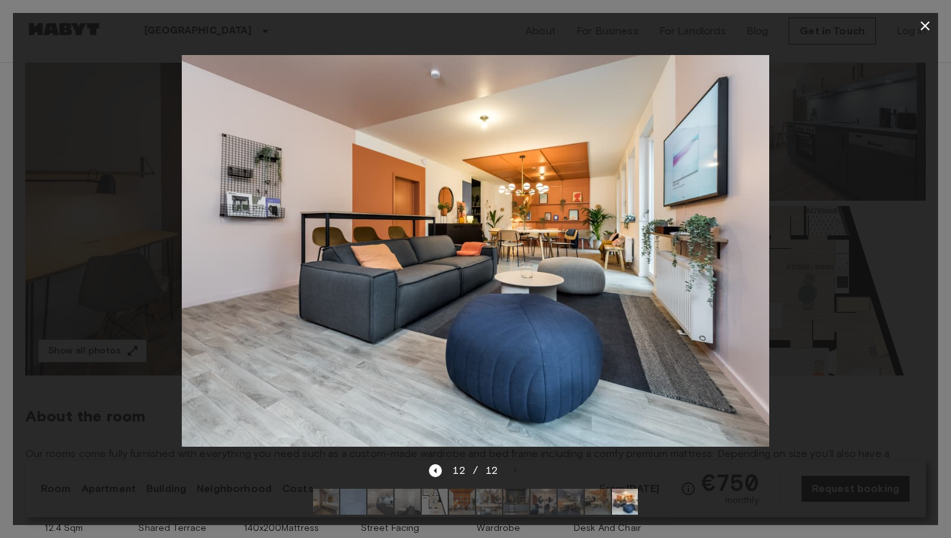
click at [924, 22] on icon "button" at bounding box center [925, 26] width 16 height 16
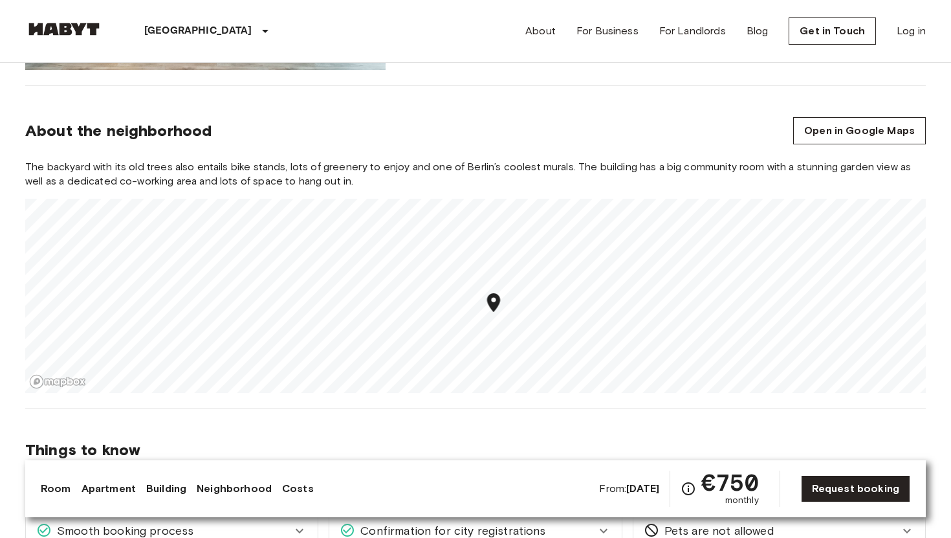
scroll to position [1323, 0]
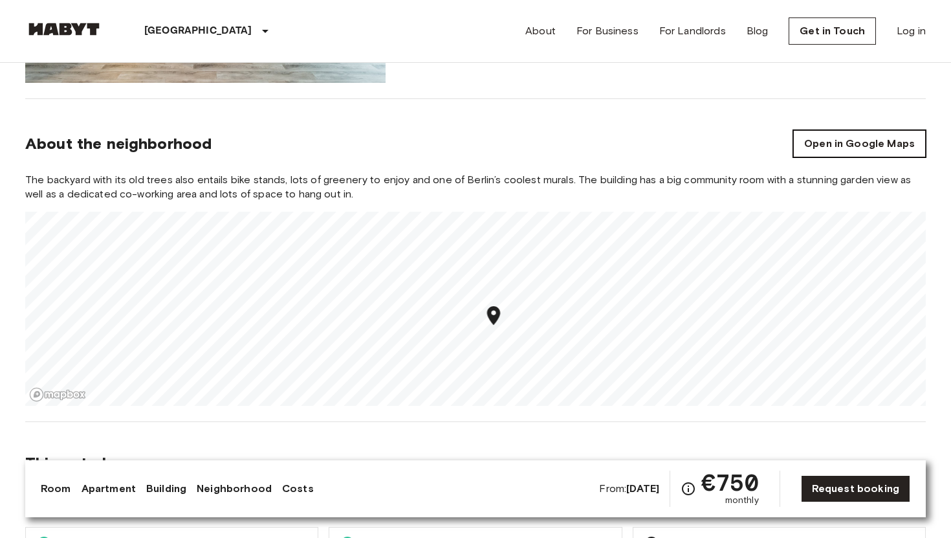
click at [862, 150] on link "Open in Google Maps" at bounding box center [859, 143] width 133 height 27
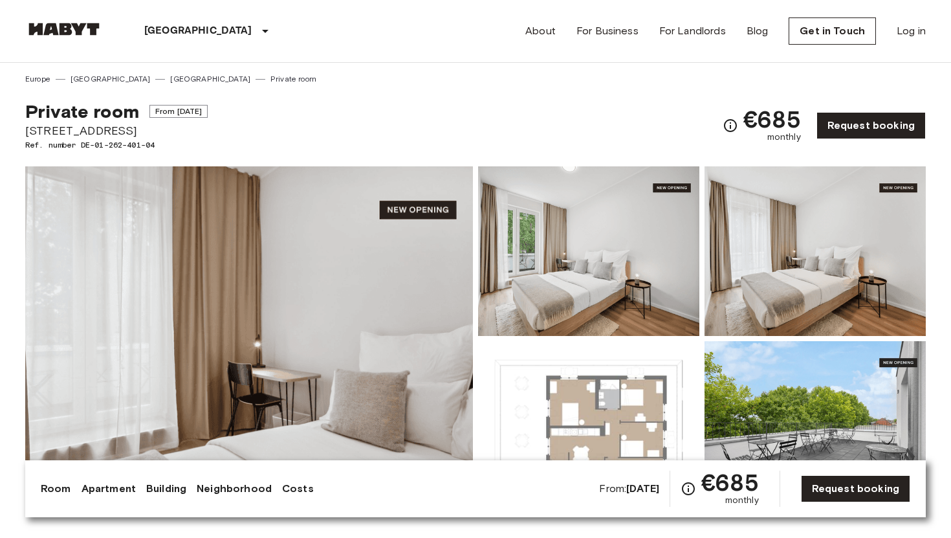
click at [304, 380] on img at bounding box center [249, 338] width 448 height 344
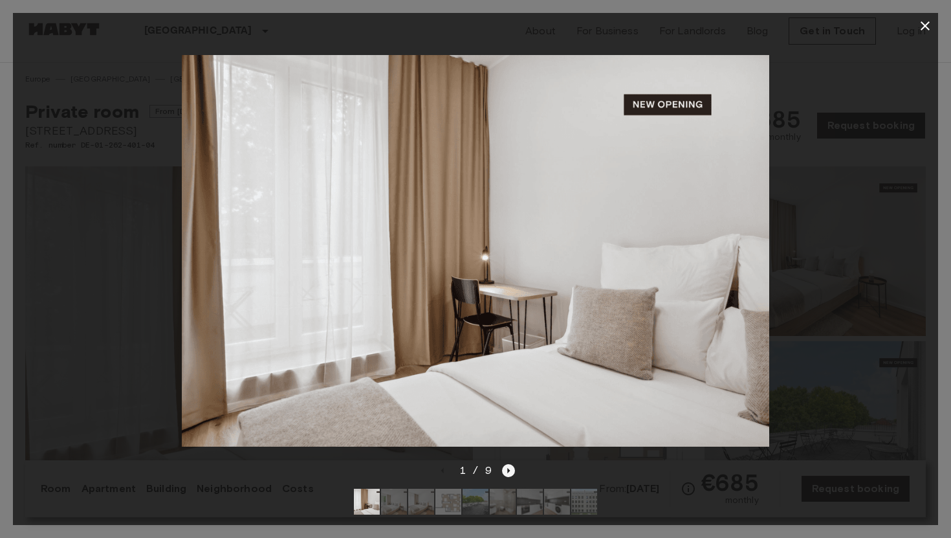
click at [509, 465] on icon "Next image" at bounding box center [508, 470] width 13 height 13
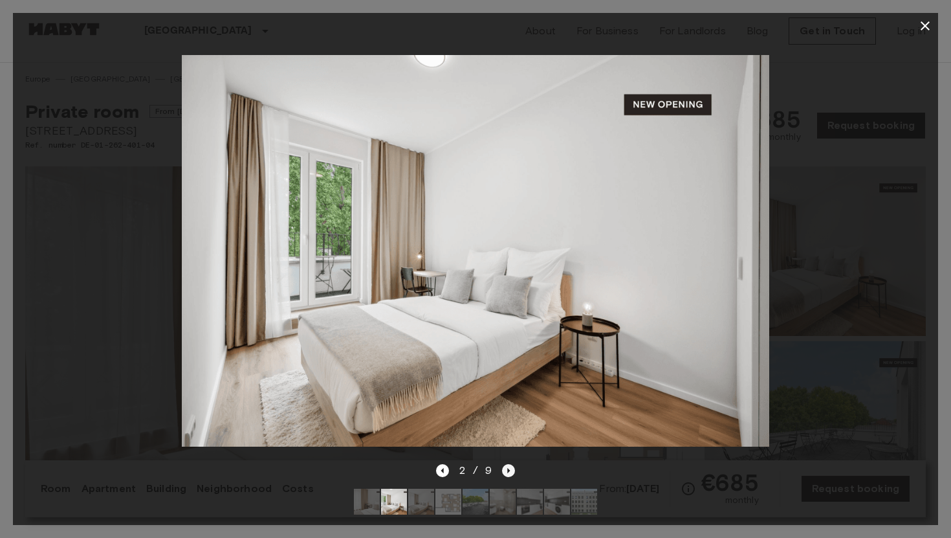
click at [509, 465] on icon "Next image" at bounding box center [508, 470] width 13 height 13
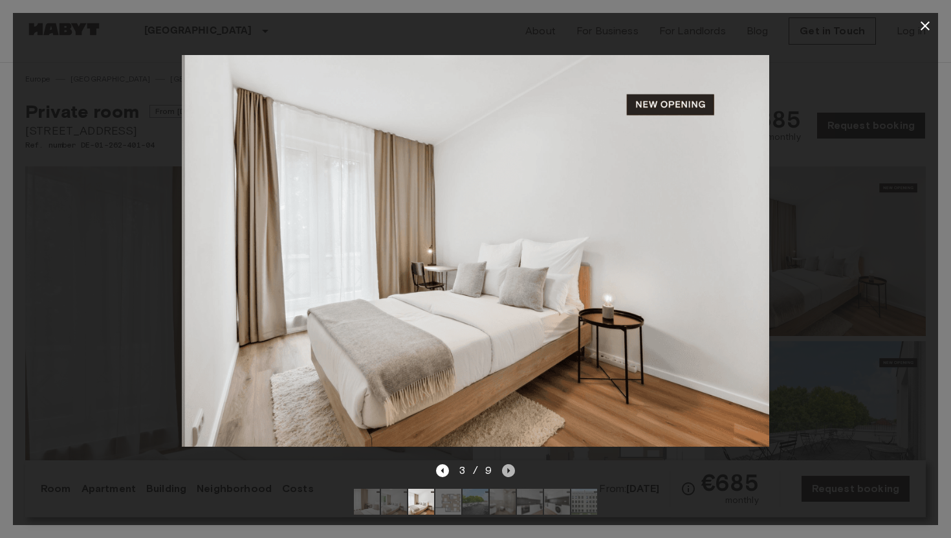
click at [509, 465] on icon "Next image" at bounding box center [508, 470] width 13 height 13
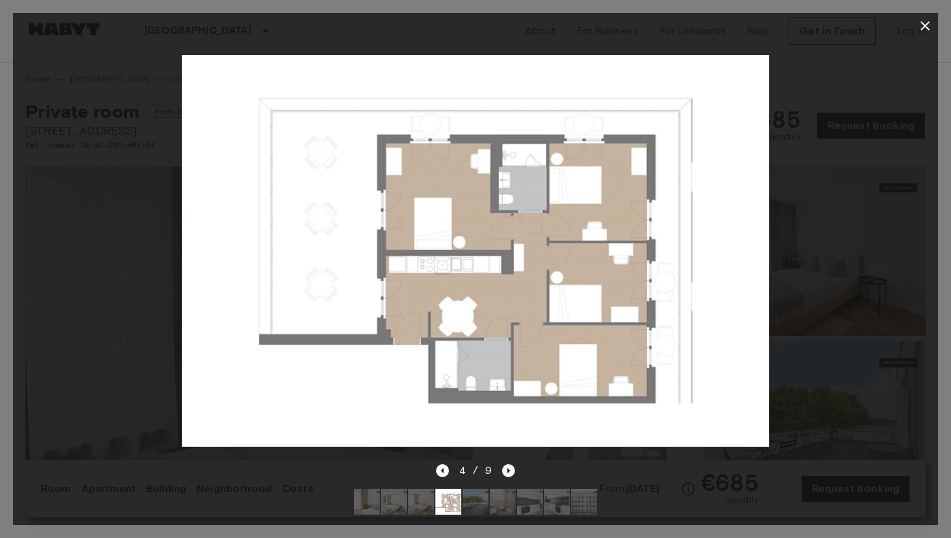
click at [509, 465] on icon "Next image" at bounding box center [508, 470] width 13 height 13
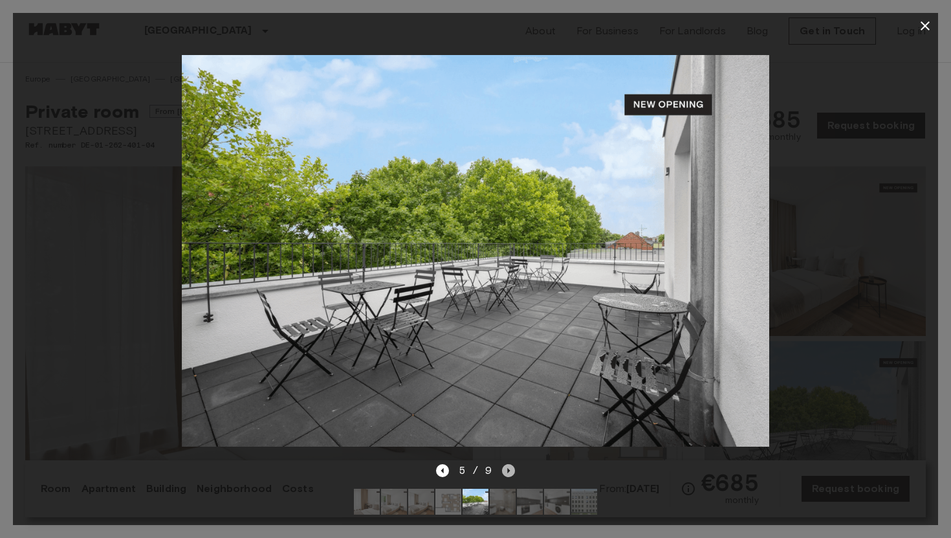
click at [509, 465] on icon "Next image" at bounding box center [508, 470] width 13 height 13
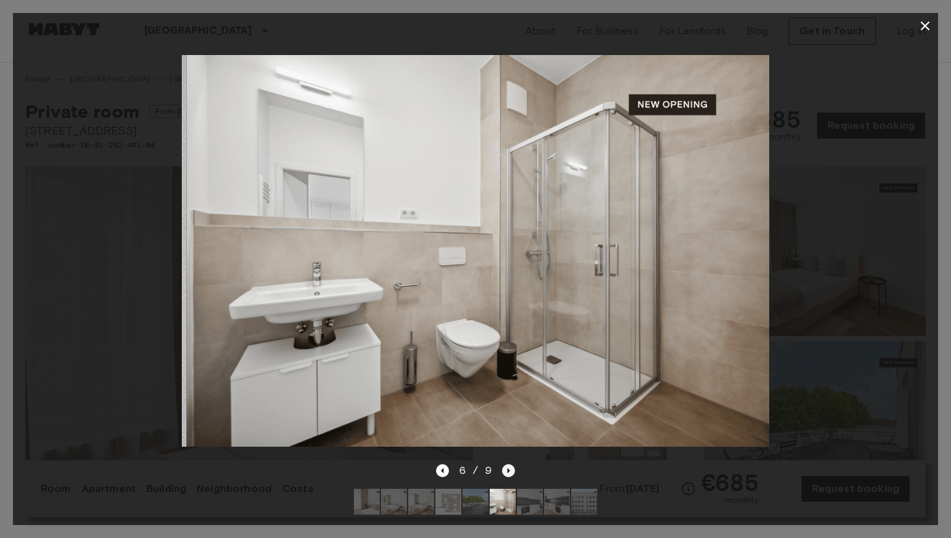
click at [509, 465] on icon "Next image" at bounding box center [508, 470] width 13 height 13
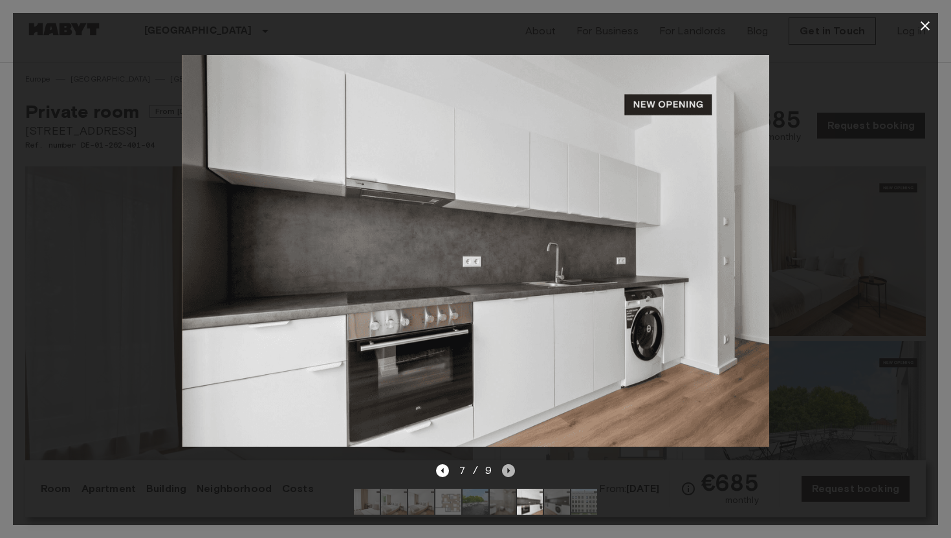
click at [509, 465] on icon "Next image" at bounding box center [508, 470] width 13 height 13
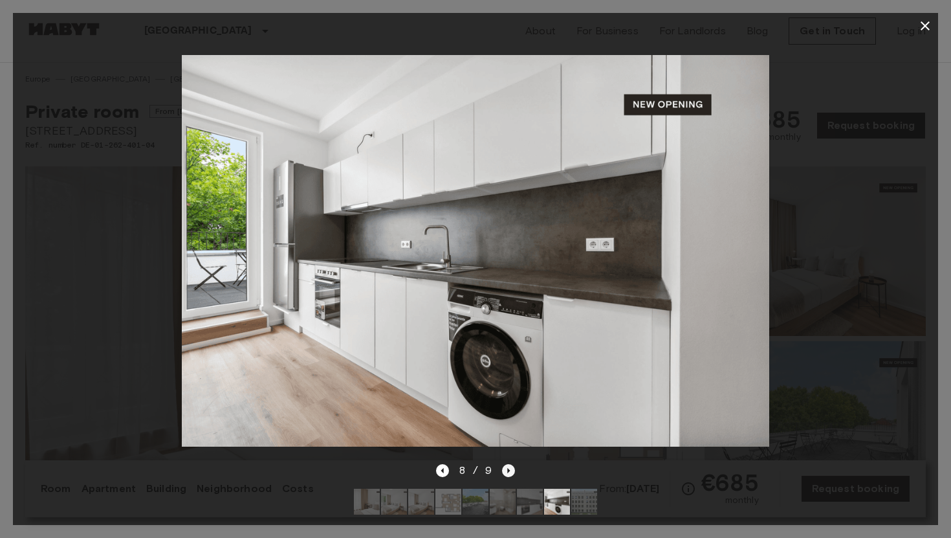
click at [509, 465] on icon "Next image" at bounding box center [508, 470] width 13 height 13
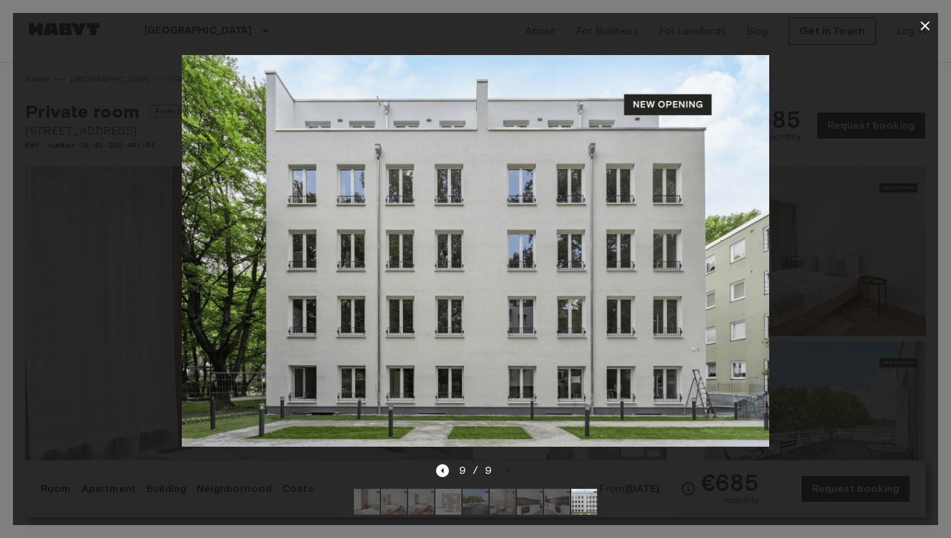
click at [925, 28] on icon "button" at bounding box center [925, 26] width 16 height 16
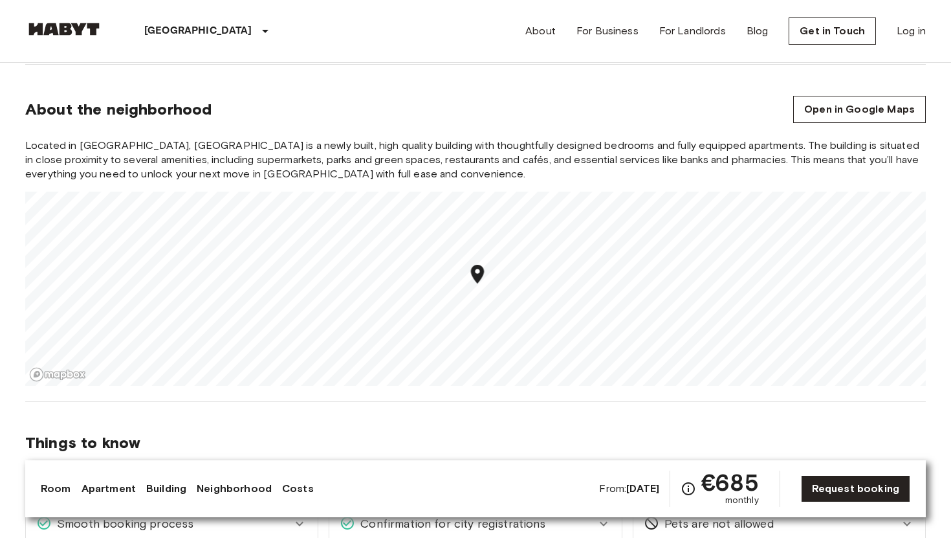
scroll to position [1361, 0]
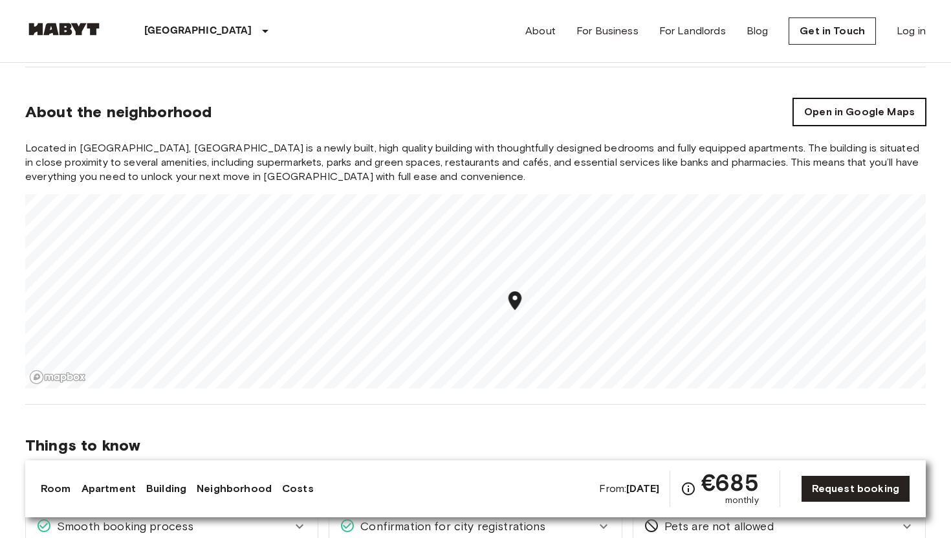
click at [822, 99] on link "Open in Google Maps" at bounding box center [859, 111] width 133 height 27
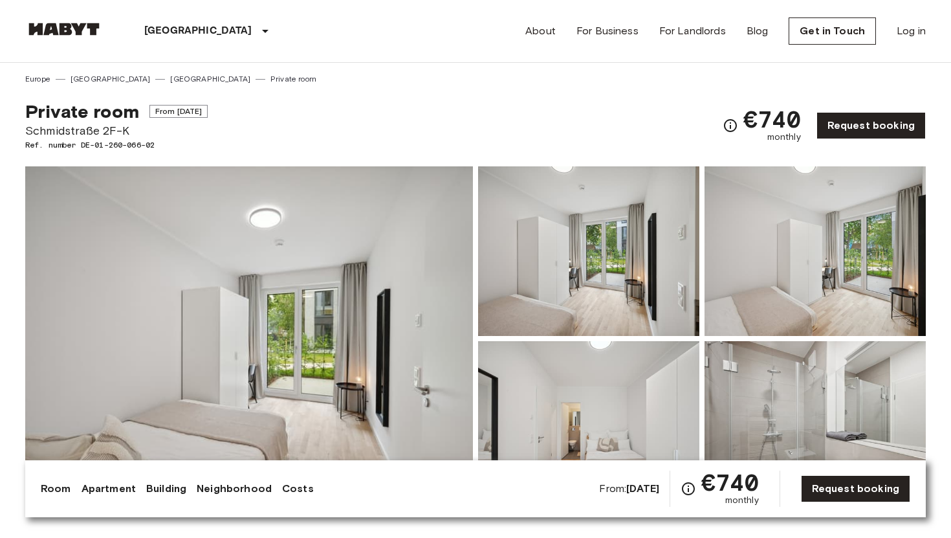
click at [351, 313] on img at bounding box center [249, 338] width 448 height 344
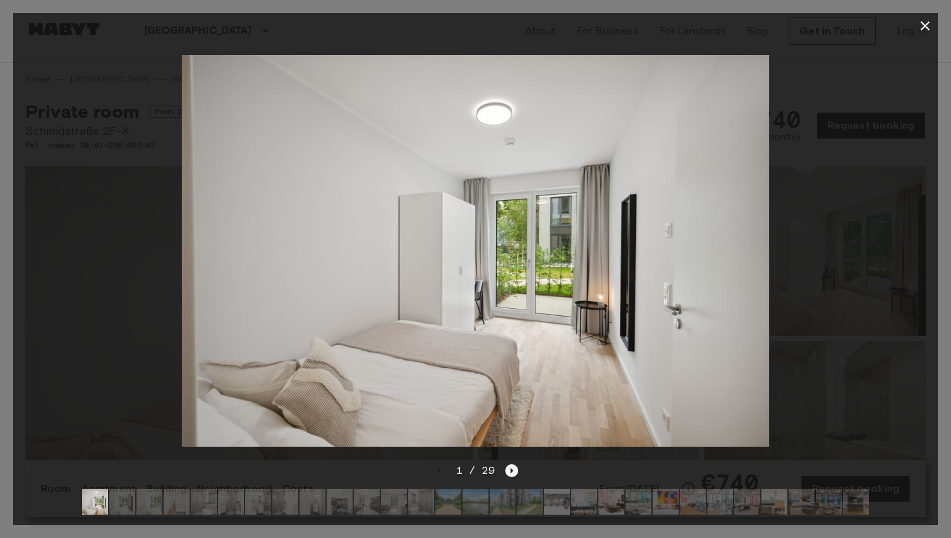
click at [510, 470] on icon "Next image" at bounding box center [511, 470] width 13 height 13
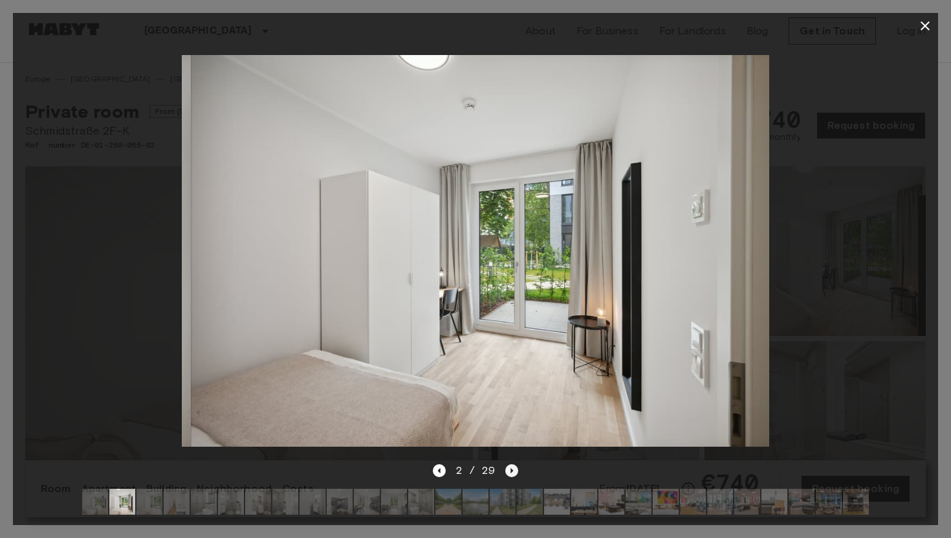
click at [510, 470] on icon "Next image" at bounding box center [511, 470] width 13 height 13
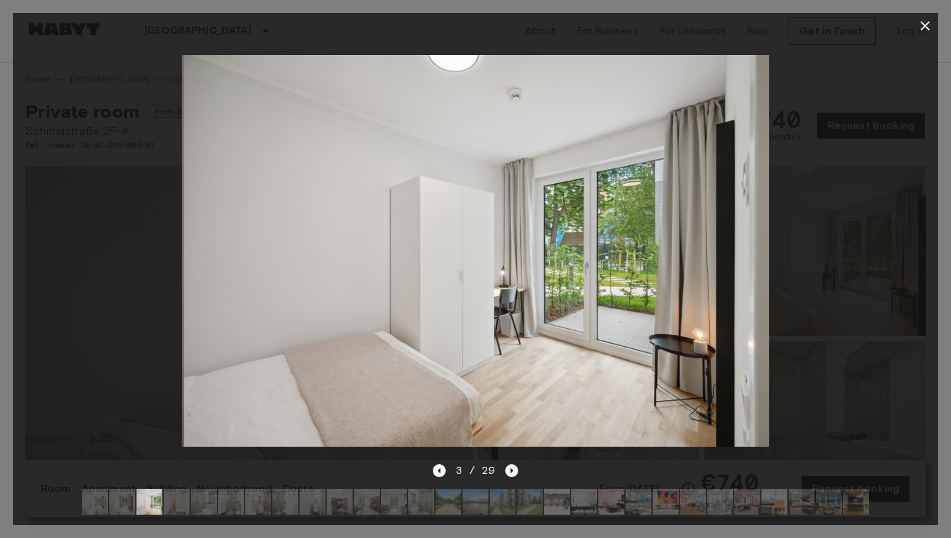
click at [510, 470] on icon "Next image" at bounding box center [511, 470] width 13 height 13
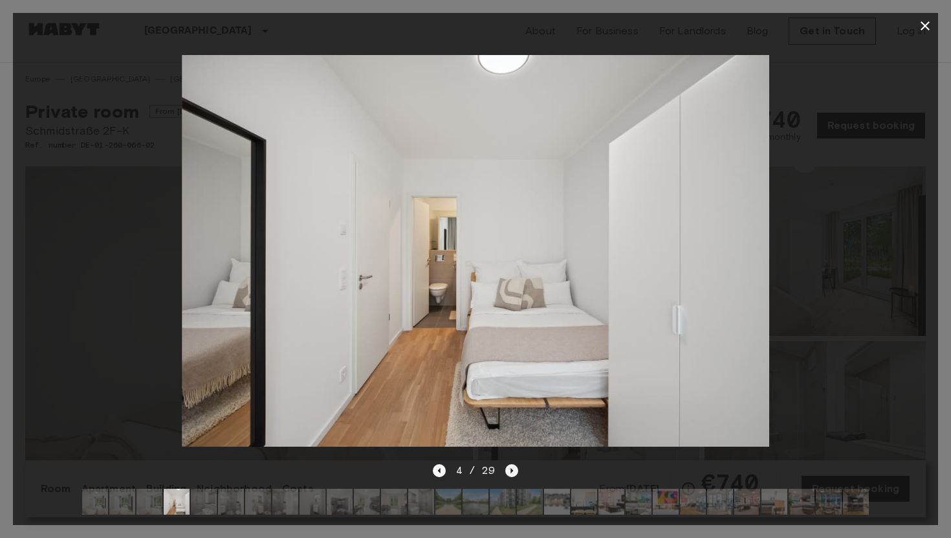
click at [510, 470] on icon "Next image" at bounding box center [511, 470] width 13 height 13
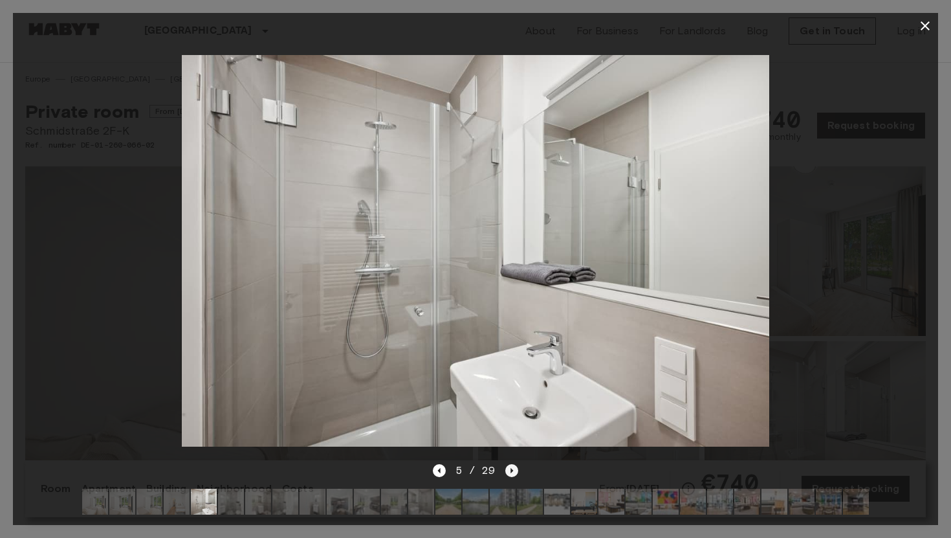
click at [510, 470] on icon "Next image" at bounding box center [511, 470] width 13 height 13
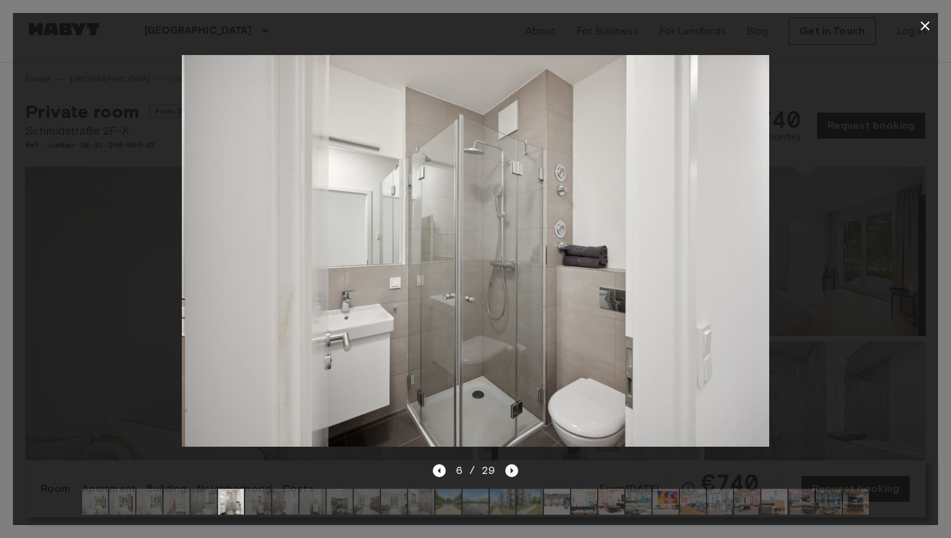
click at [510, 470] on icon "Next image" at bounding box center [511, 470] width 13 height 13
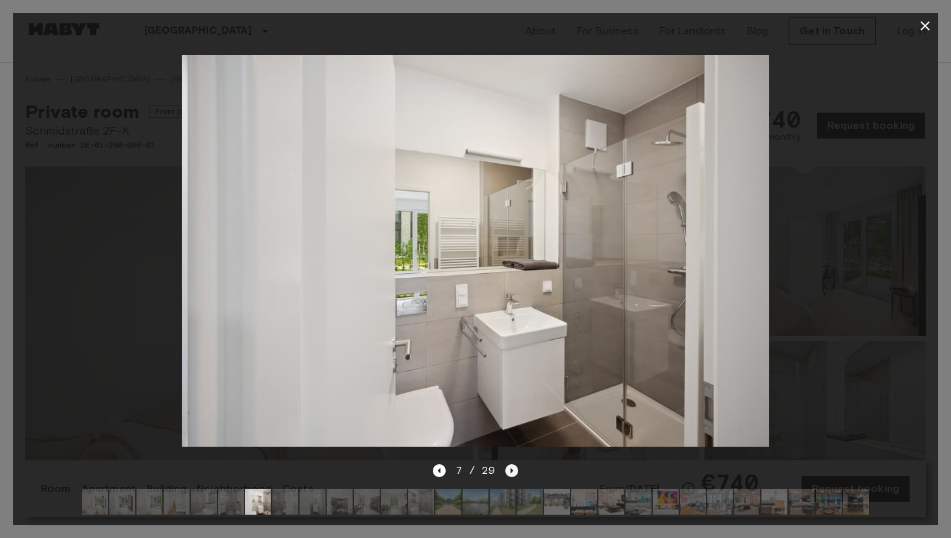
click at [510, 470] on icon "Next image" at bounding box center [511, 470] width 13 height 13
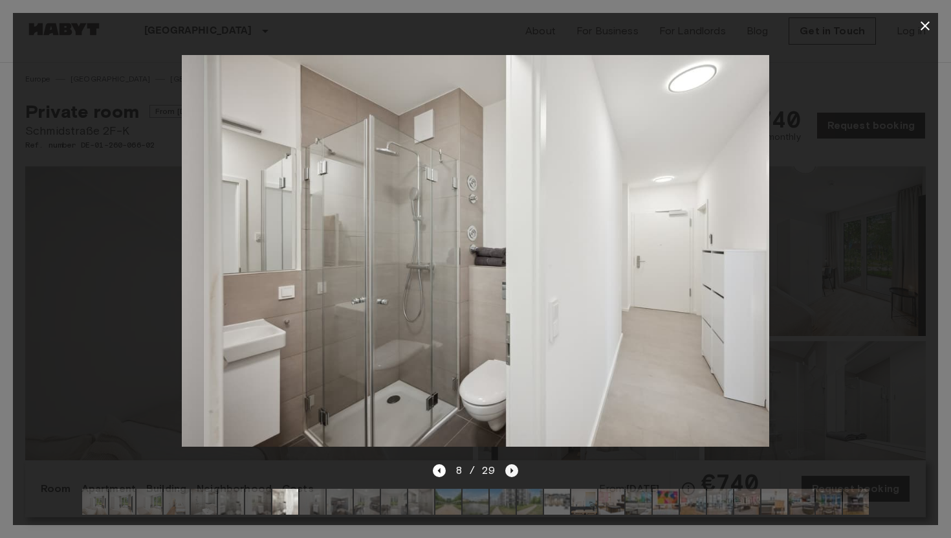
click at [510, 470] on icon "Next image" at bounding box center [511, 470] width 13 height 13
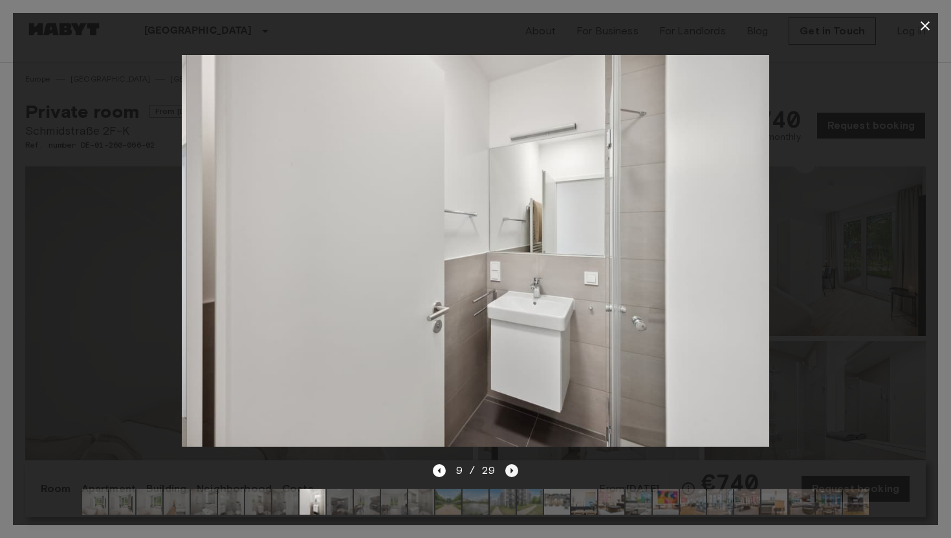
click at [510, 470] on icon "Next image" at bounding box center [511, 470] width 13 height 13
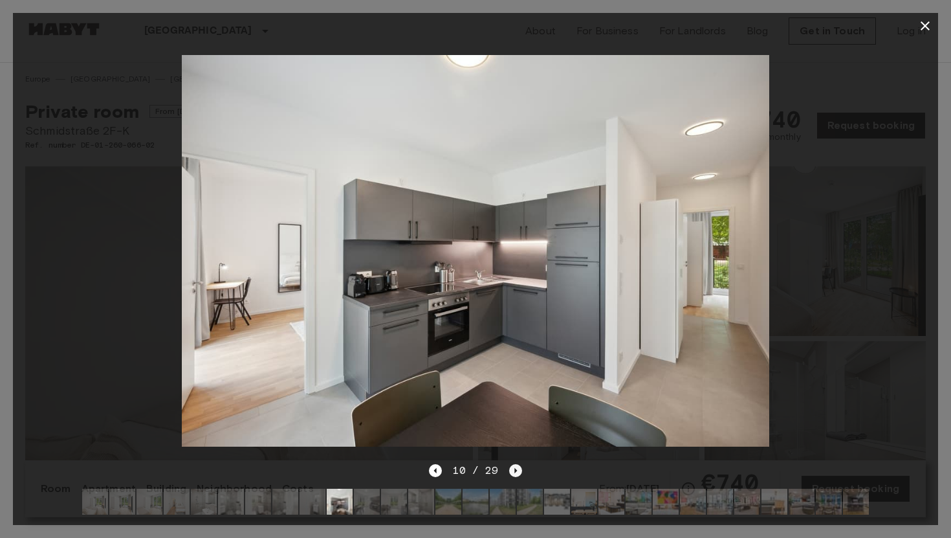
click at [510, 470] on icon "Next image" at bounding box center [515, 470] width 13 height 13
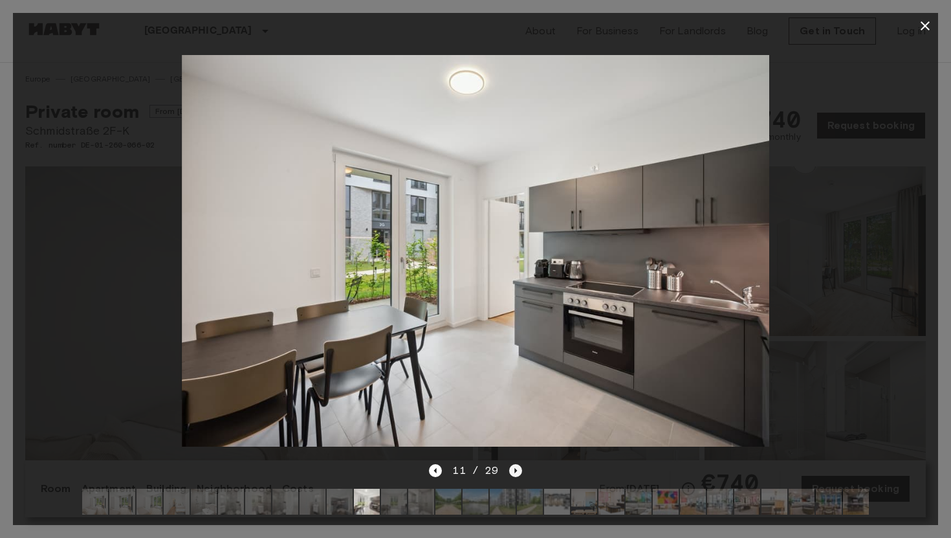
click at [510, 470] on icon "Next image" at bounding box center [515, 470] width 13 height 13
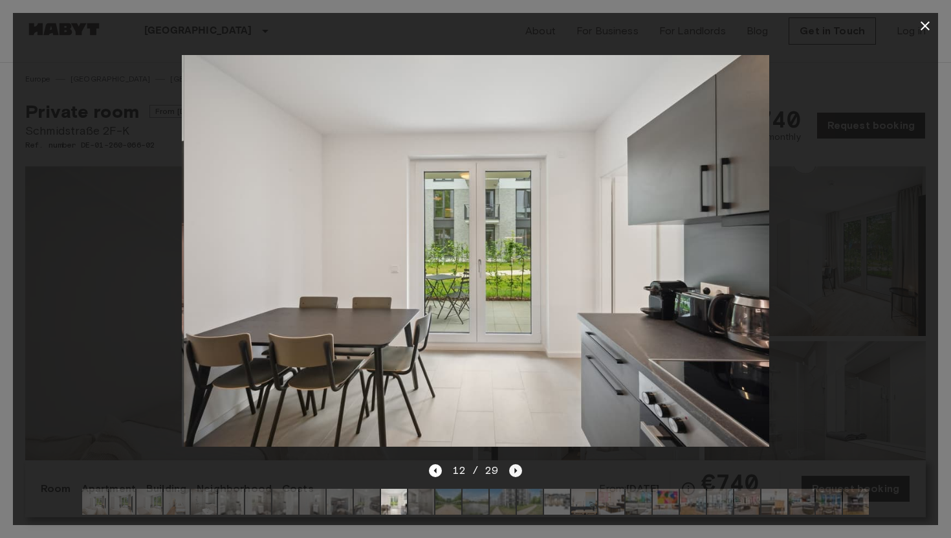
click at [510, 470] on icon "Next image" at bounding box center [515, 470] width 13 height 13
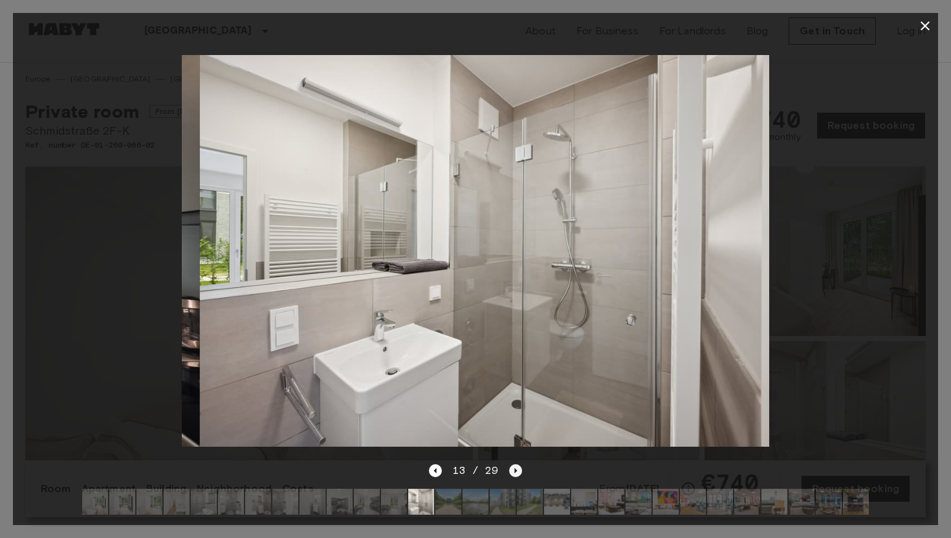
click at [510, 470] on icon "Next image" at bounding box center [515, 470] width 13 height 13
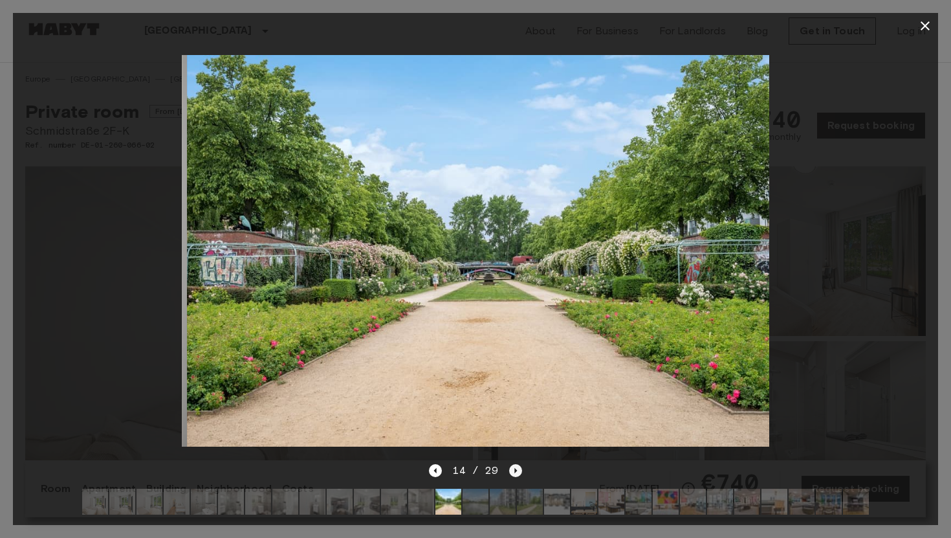
click at [510, 470] on icon "Next image" at bounding box center [515, 470] width 13 height 13
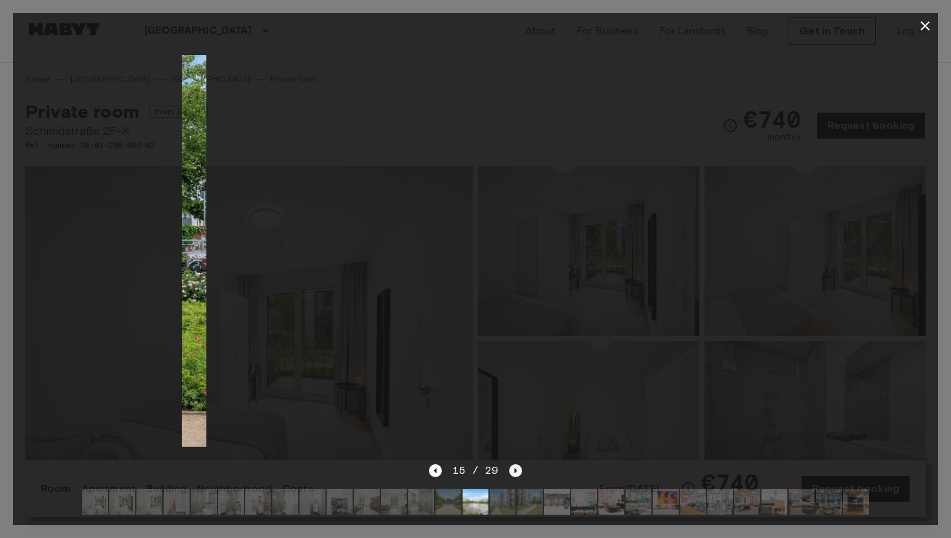
click at [510, 470] on icon "Next image" at bounding box center [515, 470] width 13 height 13
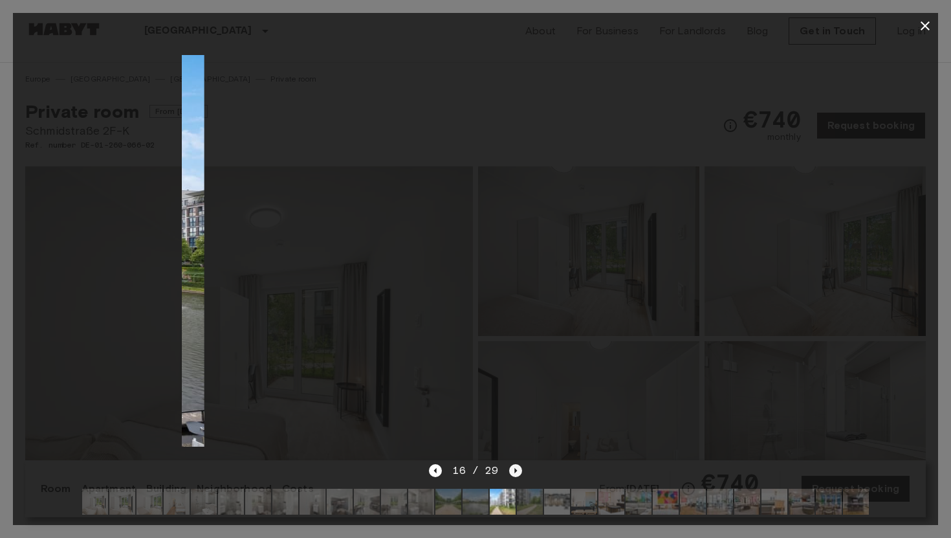
click at [510, 470] on icon "Next image" at bounding box center [515, 470] width 13 height 13
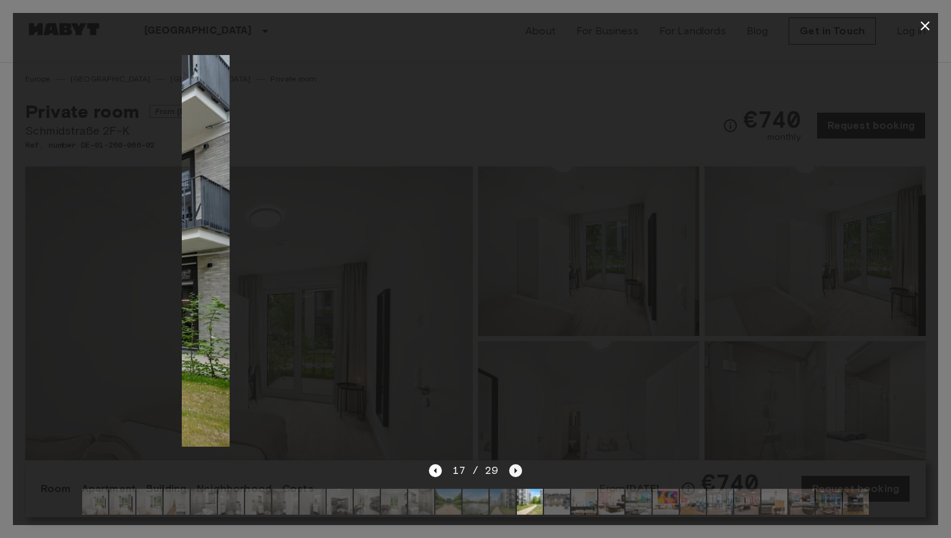
click at [510, 470] on icon "Next image" at bounding box center [515, 470] width 13 height 13
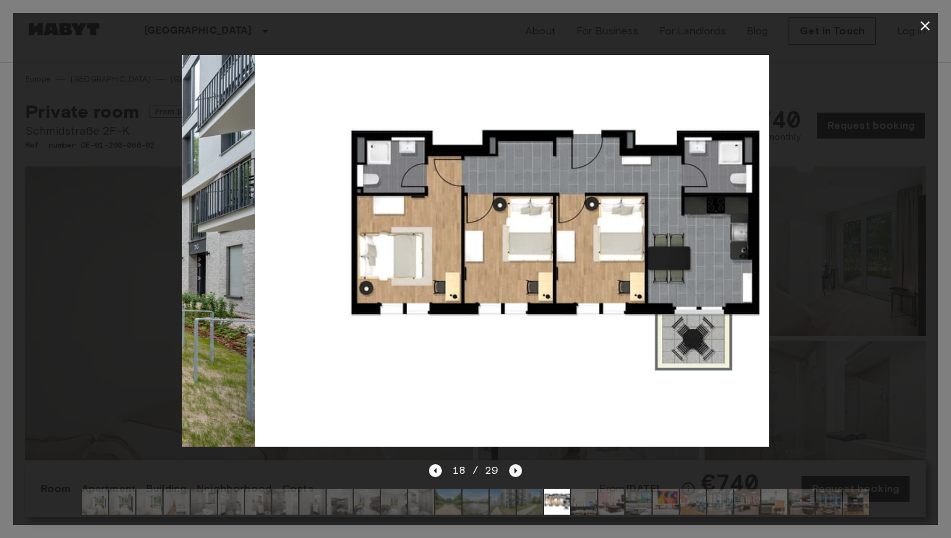
click at [510, 470] on icon "Next image" at bounding box center [515, 470] width 13 height 13
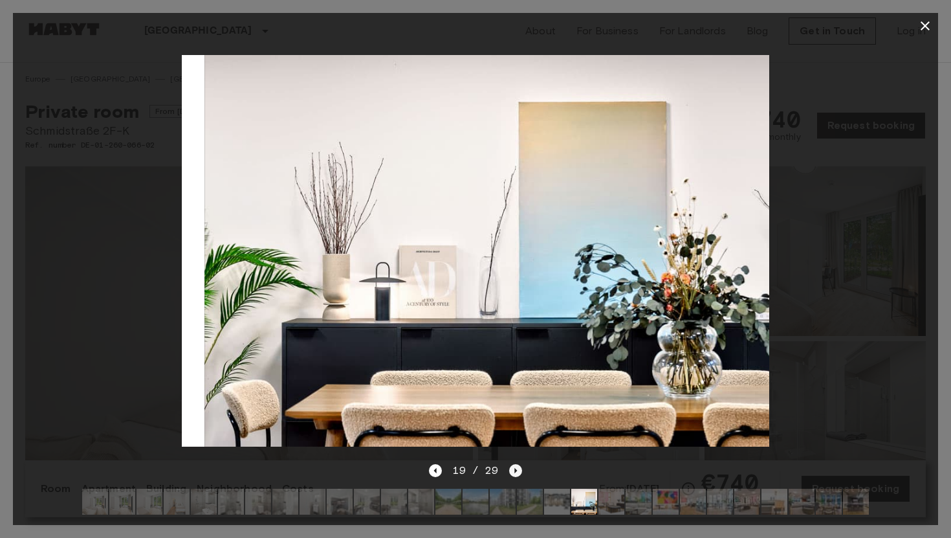
click at [510, 470] on icon "Next image" at bounding box center [515, 470] width 13 height 13
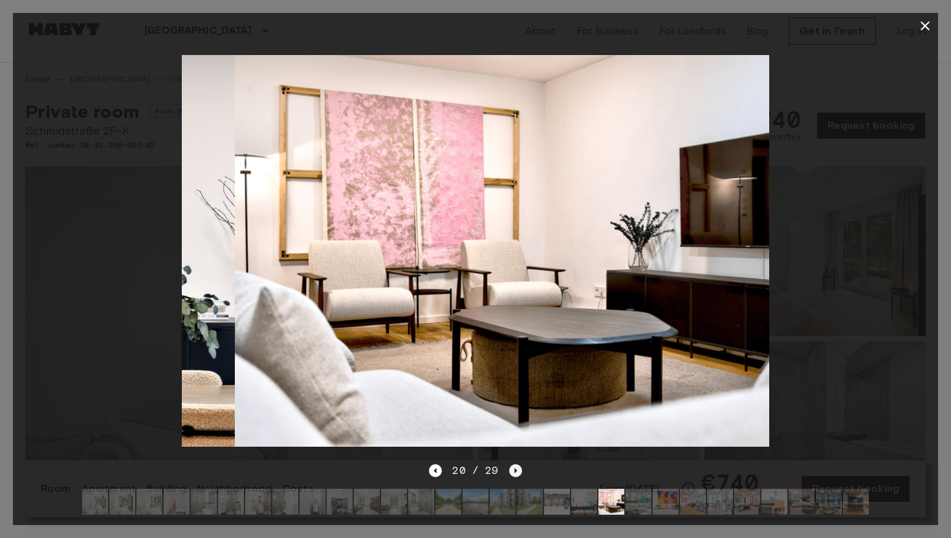
click at [510, 470] on icon "Next image" at bounding box center [515, 470] width 13 height 13
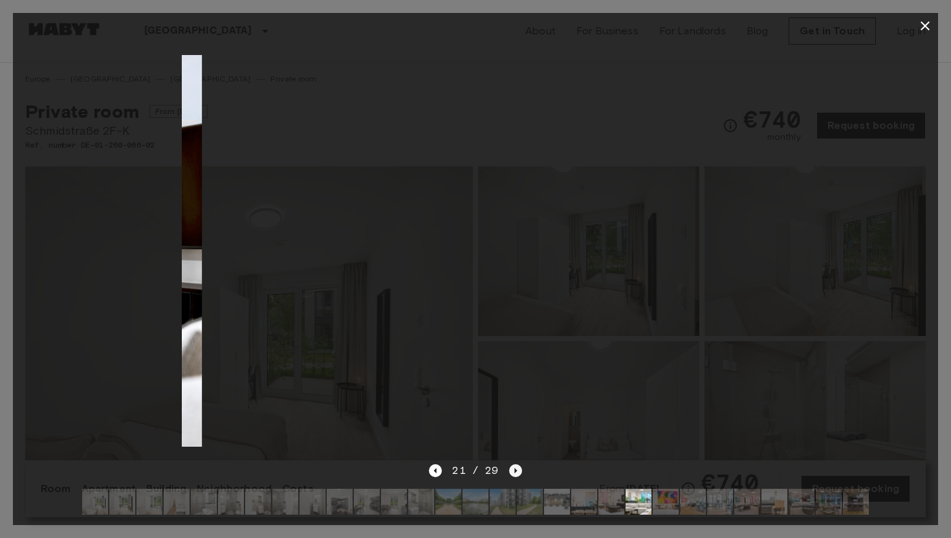
click at [510, 470] on icon "Next image" at bounding box center [515, 470] width 13 height 13
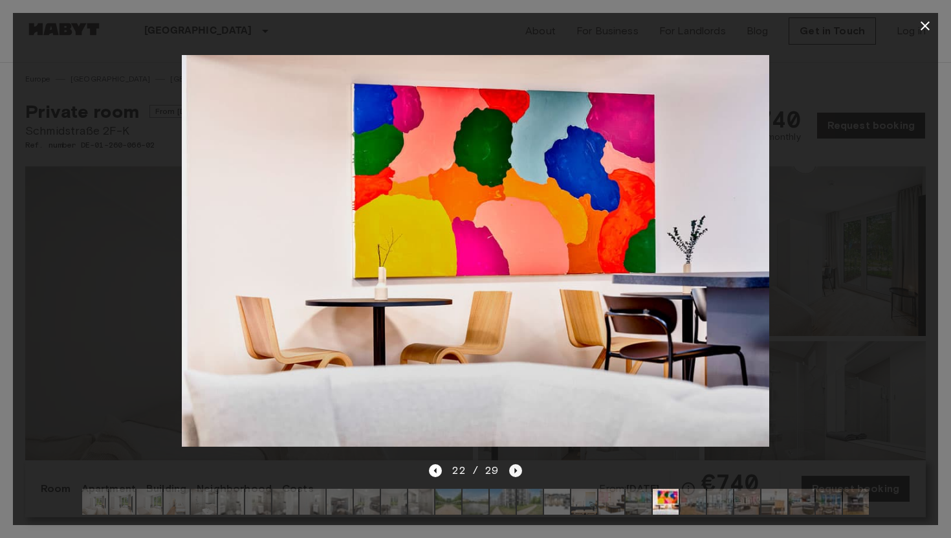
click at [514, 469] on icon "Next image" at bounding box center [515, 470] width 3 height 5
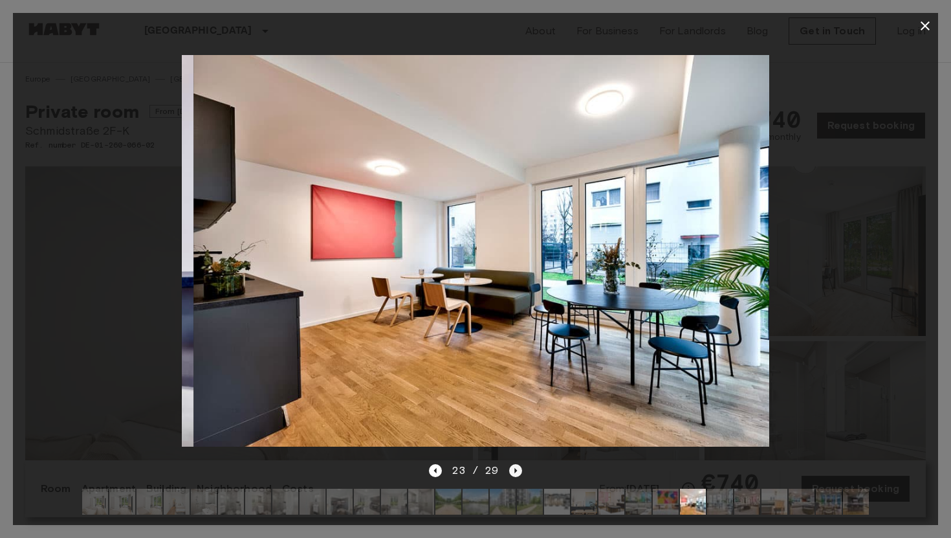
click at [514, 469] on icon "Next image" at bounding box center [515, 470] width 3 height 5
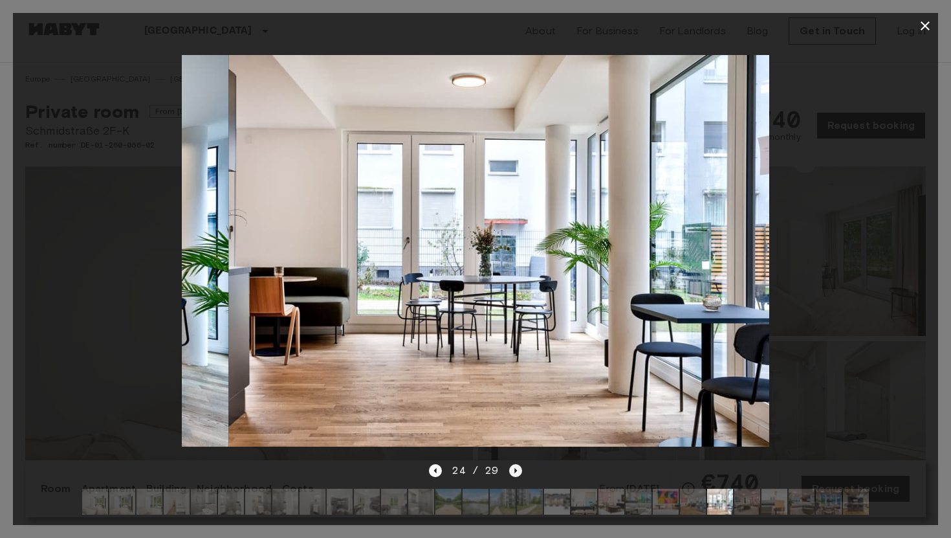
click at [514, 469] on icon "Next image" at bounding box center [515, 470] width 3 height 5
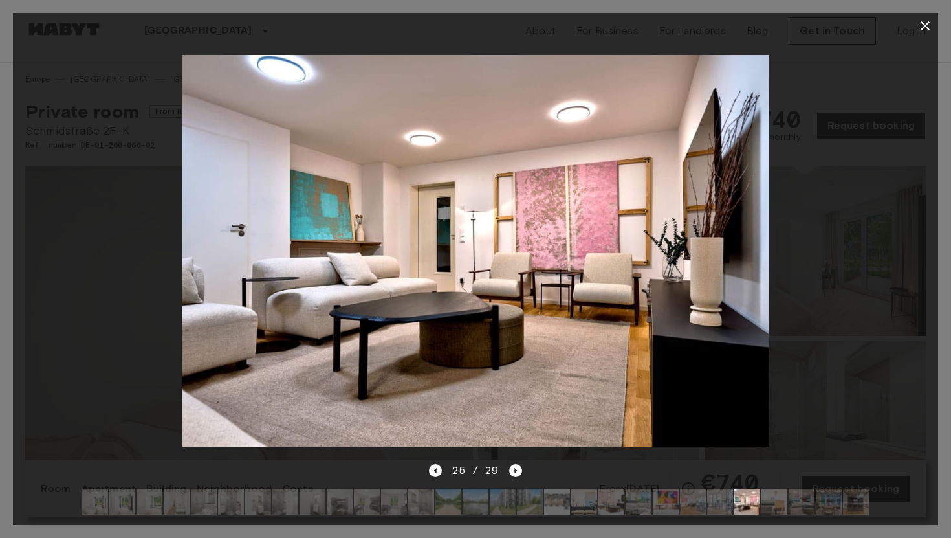
click at [923, 21] on icon "button" at bounding box center [925, 26] width 16 height 16
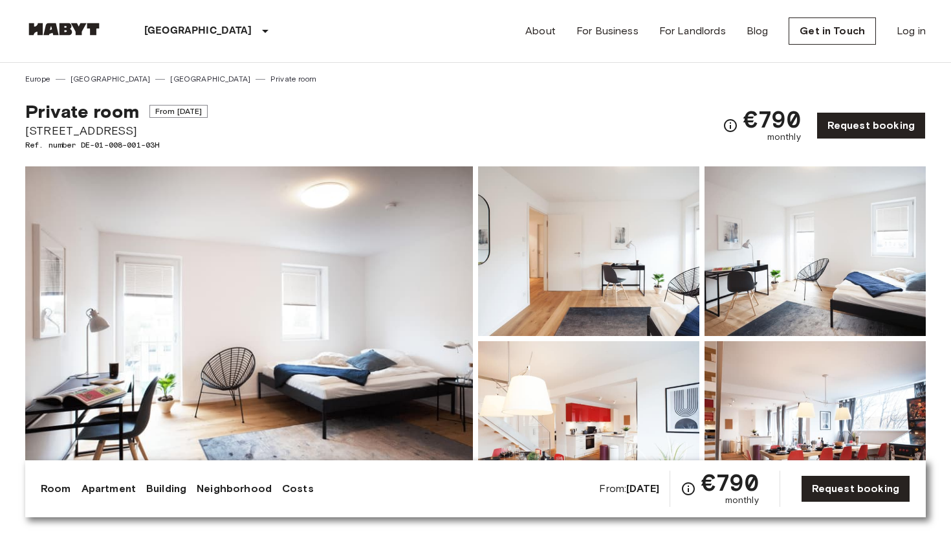
click at [322, 340] on img at bounding box center [249, 338] width 448 height 344
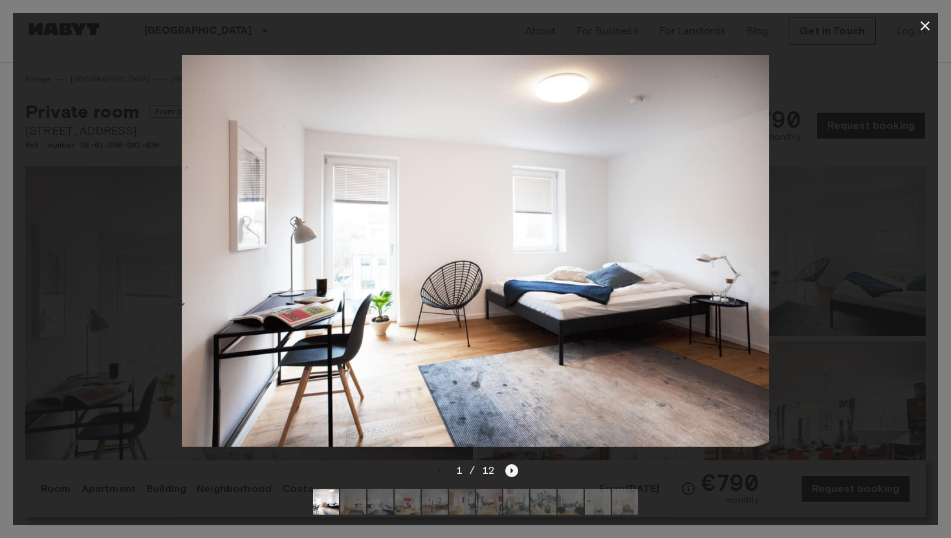
click at [512, 468] on icon "Next image" at bounding box center [511, 470] width 13 height 13
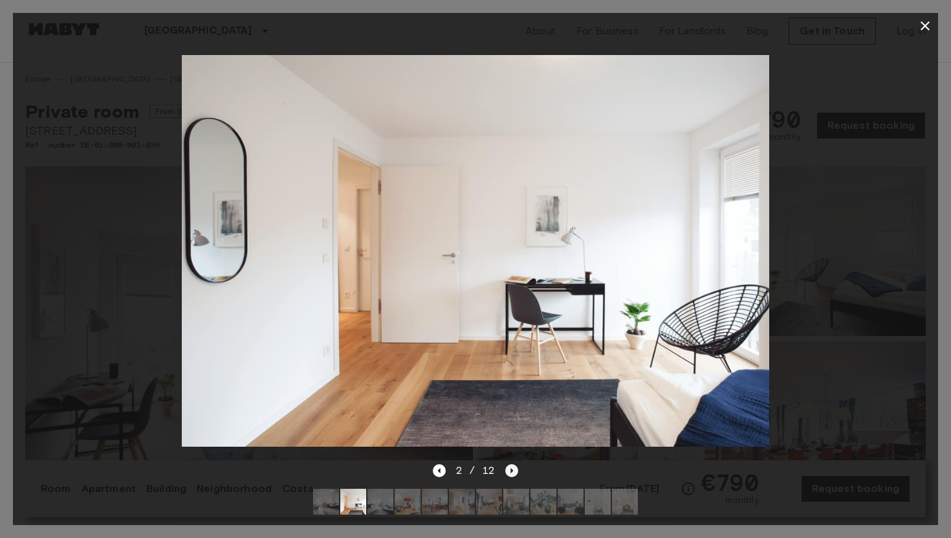
click at [512, 468] on icon "Next image" at bounding box center [511, 470] width 13 height 13
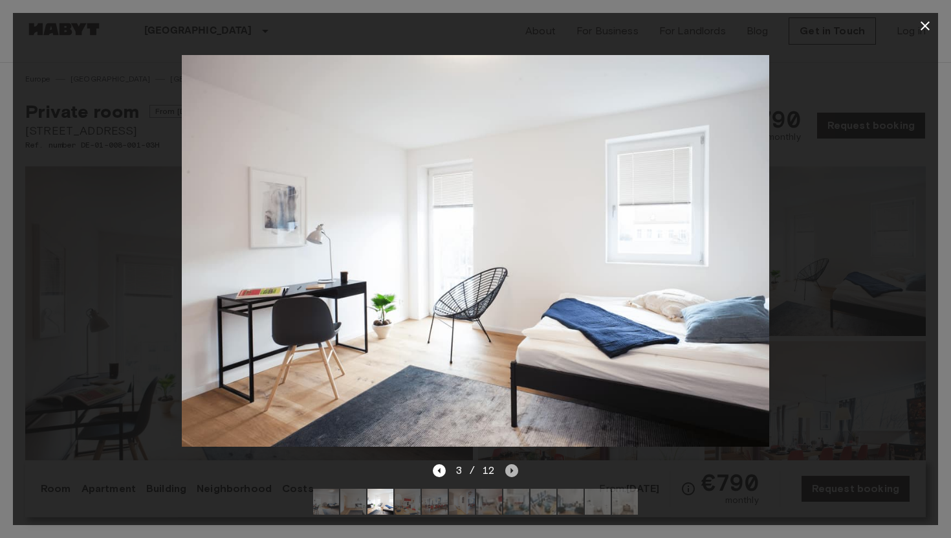
click at [512, 468] on icon "Next image" at bounding box center [511, 470] width 13 height 13
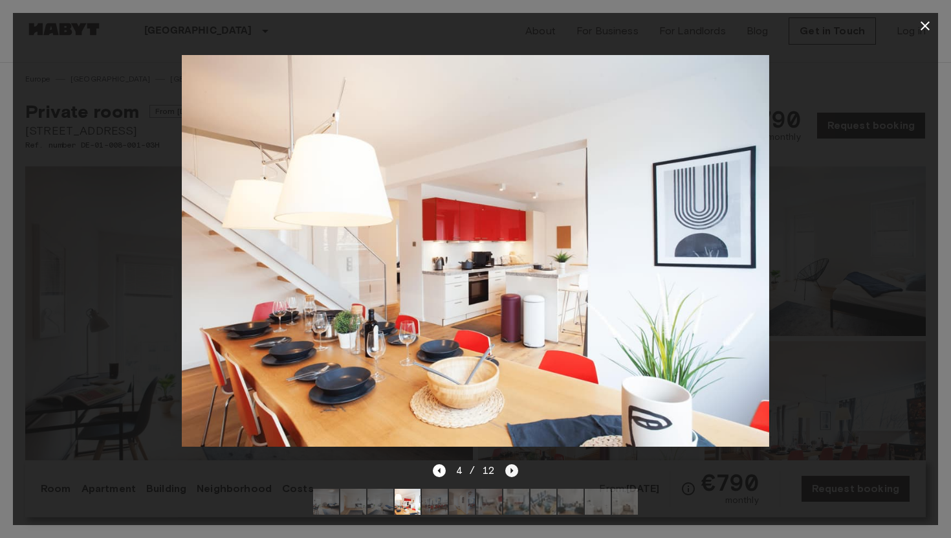
click at [512, 468] on icon "Next image" at bounding box center [511, 470] width 13 height 13
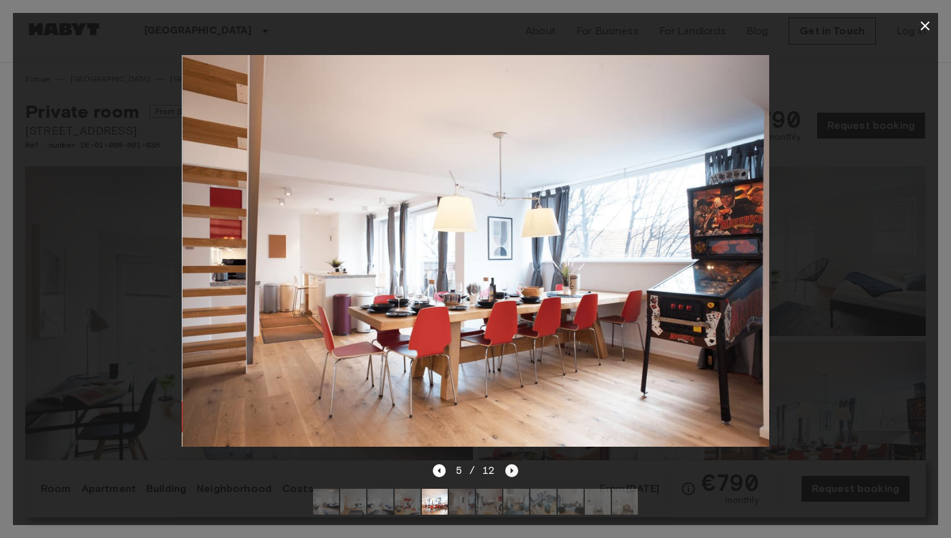
click at [512, 468] on icon "Next image" at bounding box center [511, 470] width 13 height 13
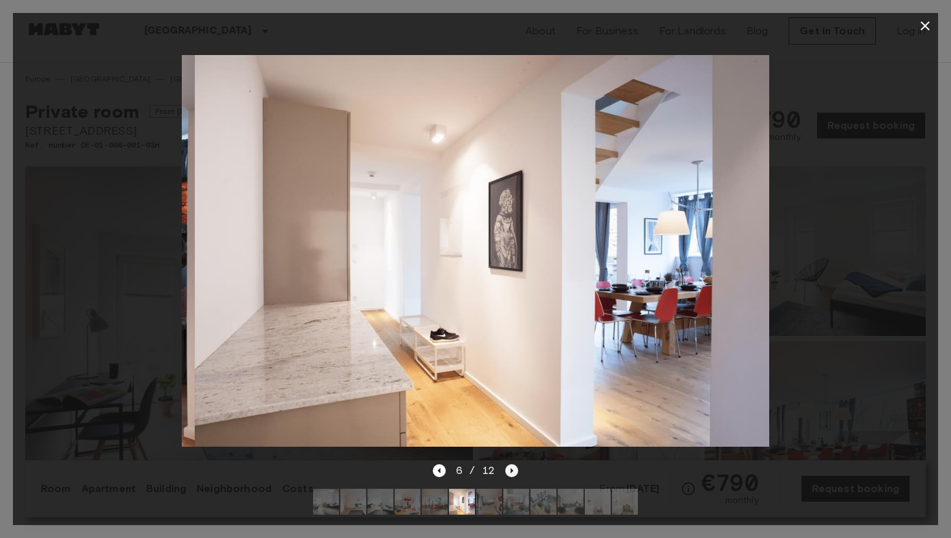
click at [512, 468] on icon "Next image" at bounding box center [511, 470] width 13 height 13
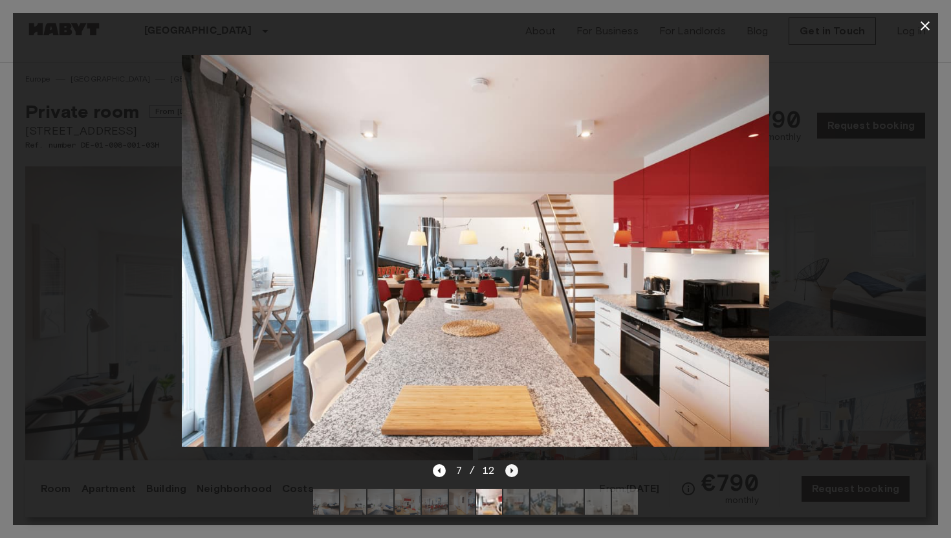
click at [512, 468] on icon "Next image" at bounding box center [511, 470] width 13 height 13
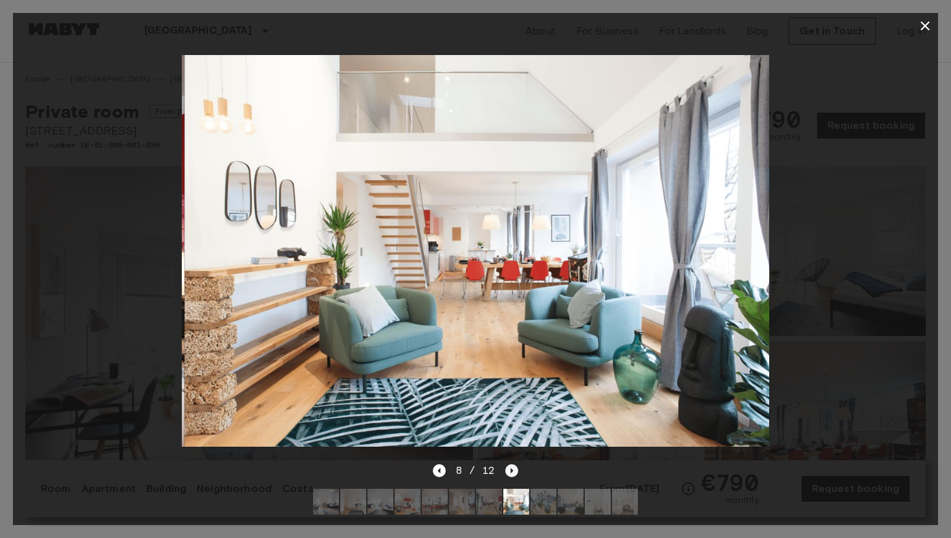
click at [512, 468] on icon "Next image" at bounding box center [511, 470] width 13 height 13
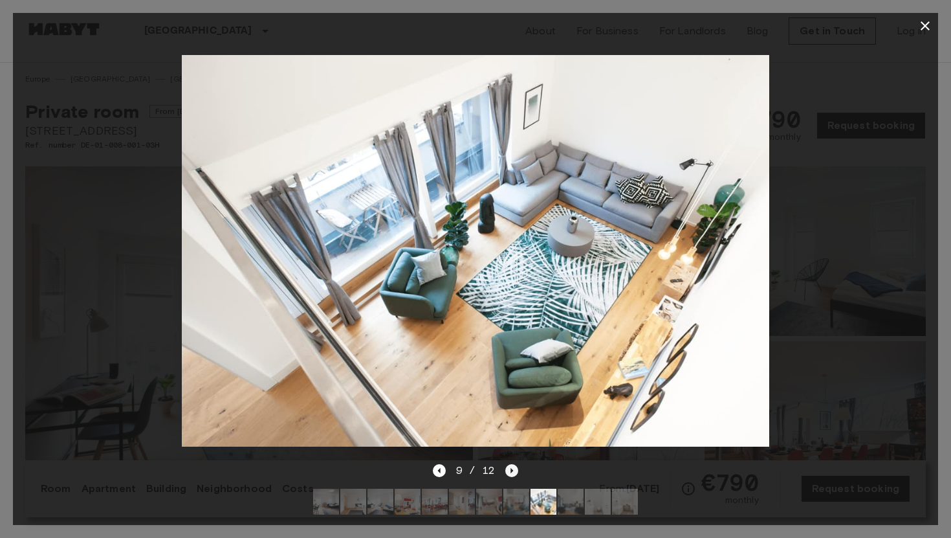
click at [512, 468] on icon "Next image" at bounding box center [511, 470] width 13 height 13
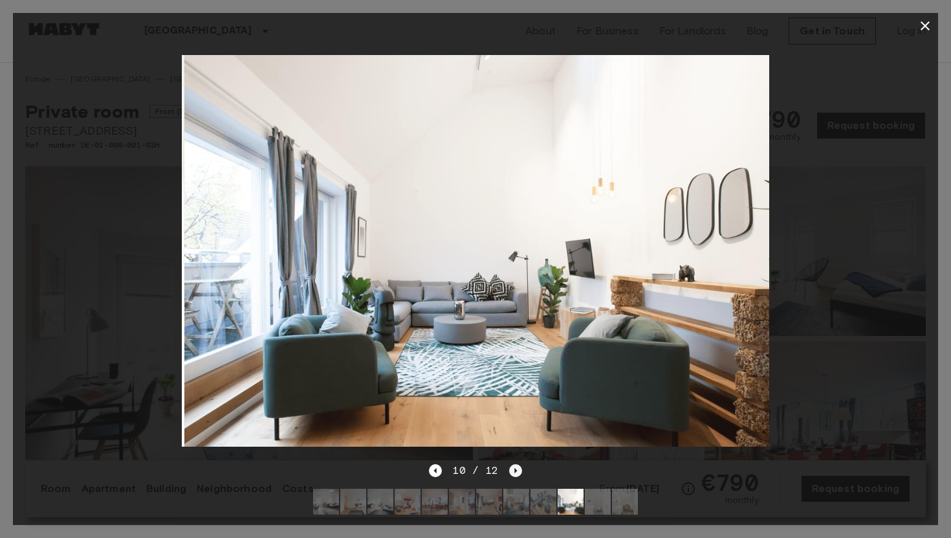
click at [512, 468] on icon "Next image" at bounding box center [515, 470] width 13 height 13
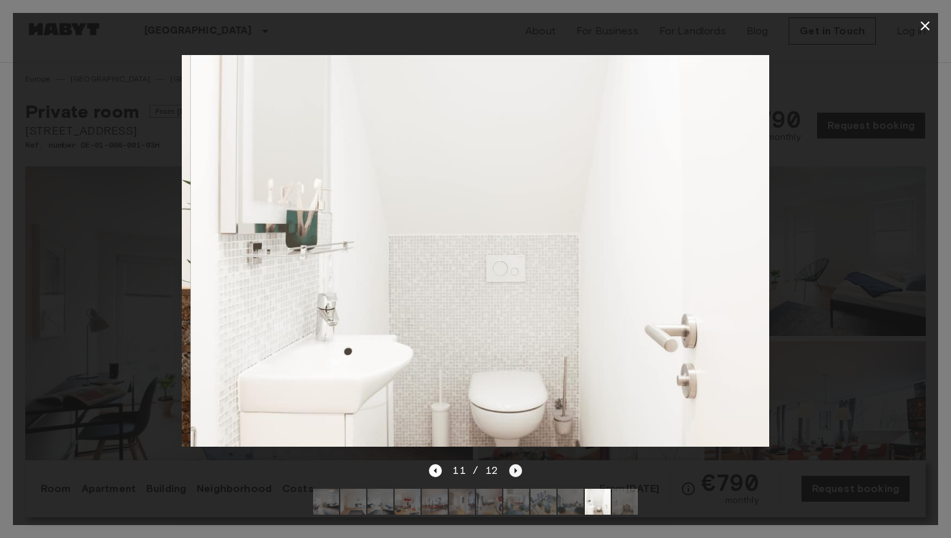
click at [512, 468] on icon "Next image" at bounding box center [515, 470] width 13 height 13
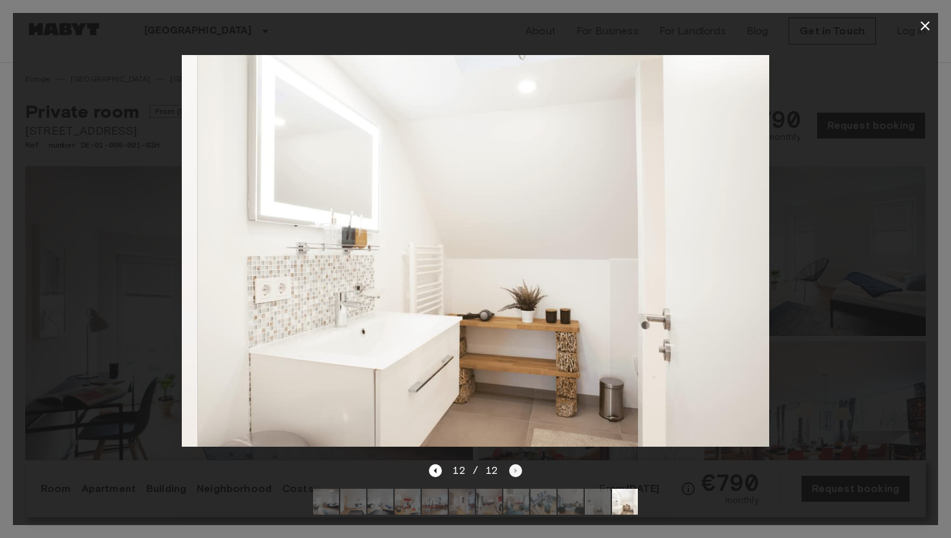
click at [512, 468] on div "12 / 12" at bounding box center [475, 471] width 93 height 16
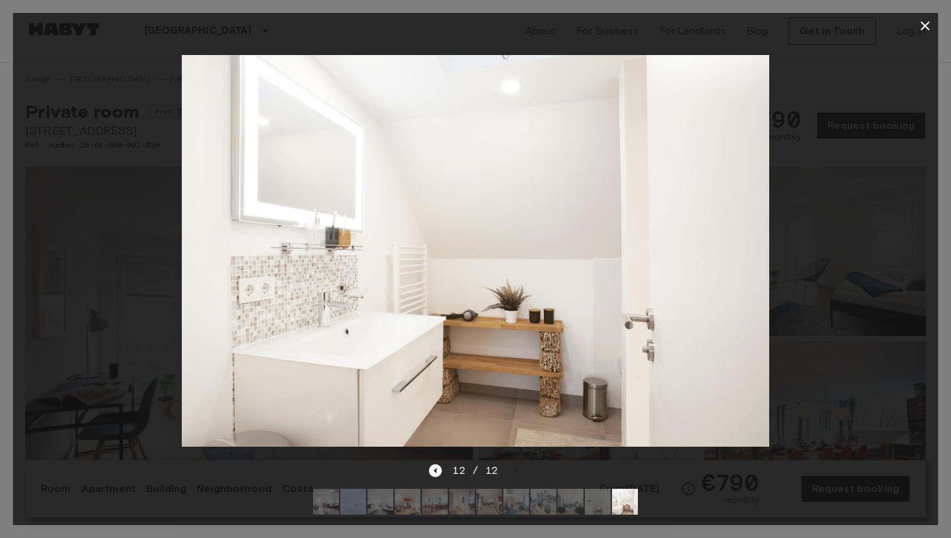
click at [928, 26] on icon "button" at bounding box center [925, 26] width 16 height 16
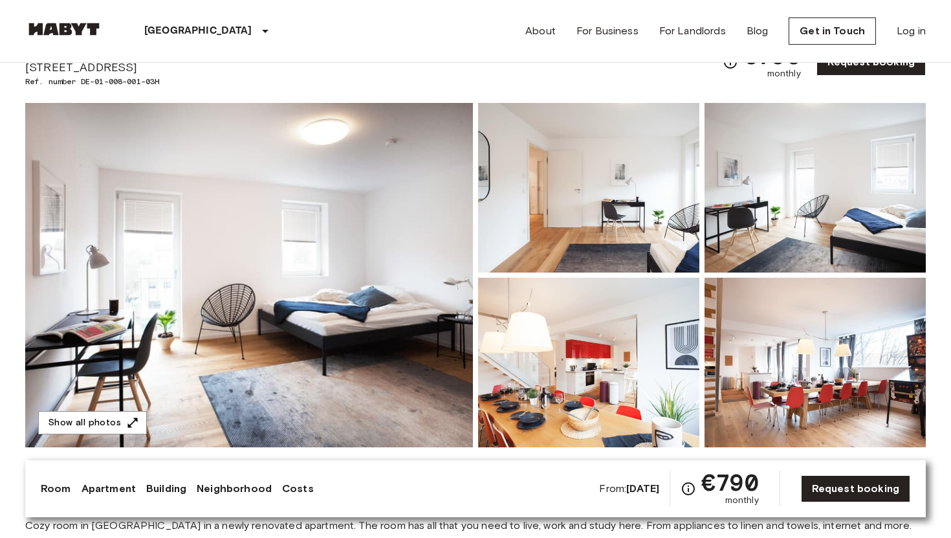
scroll to position [56, 0]
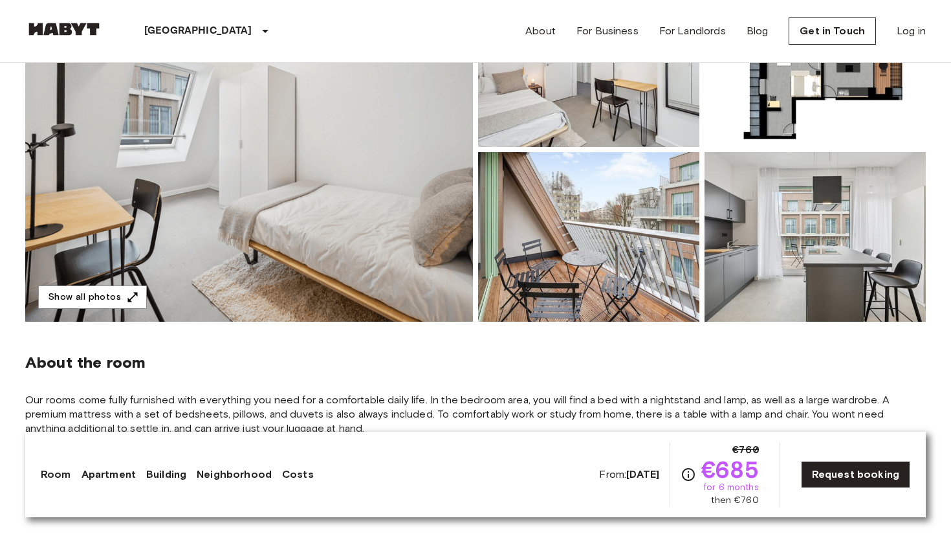
scroll to position [170, 0]
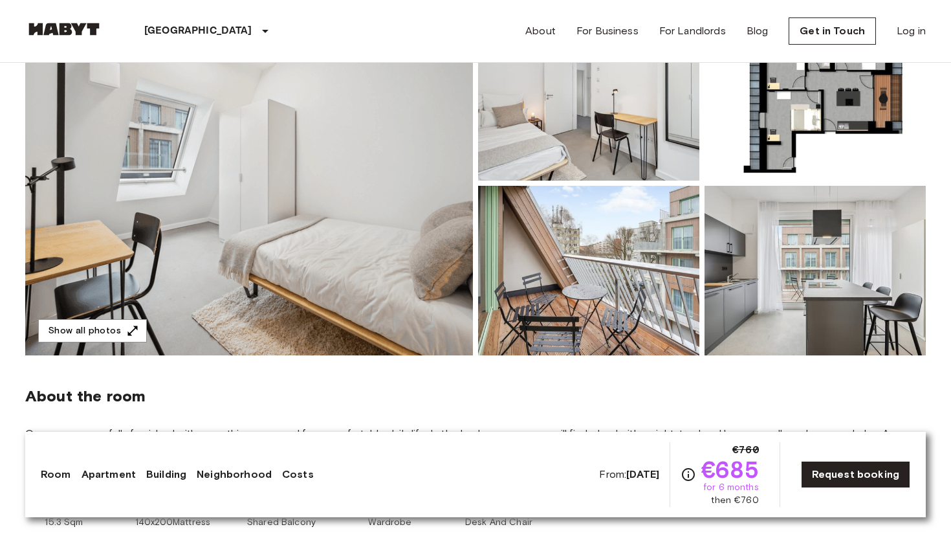
click at [272, 217] on img at bounding box center [249, 183] width 448 height 344
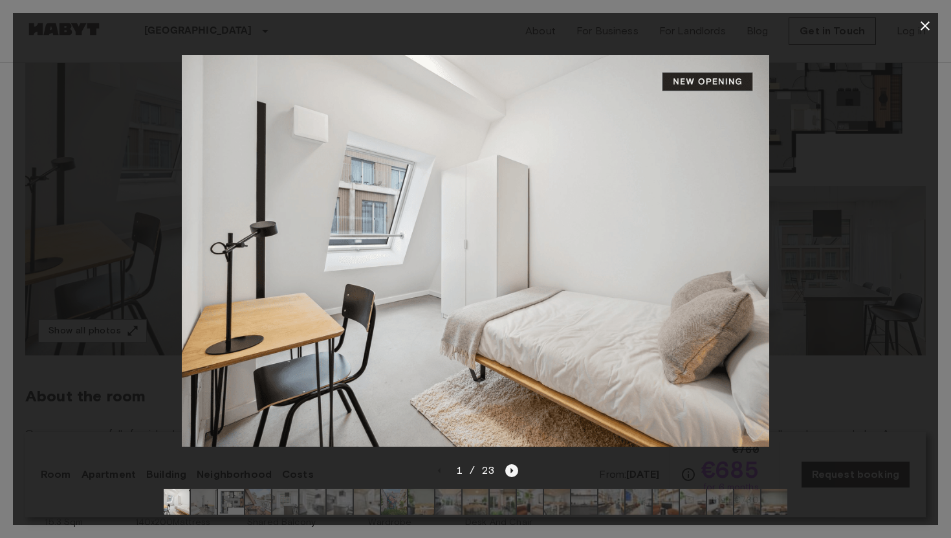
click at [512, 472] on icon "Next image" at bounding box center [511, 470] width 13 height 13
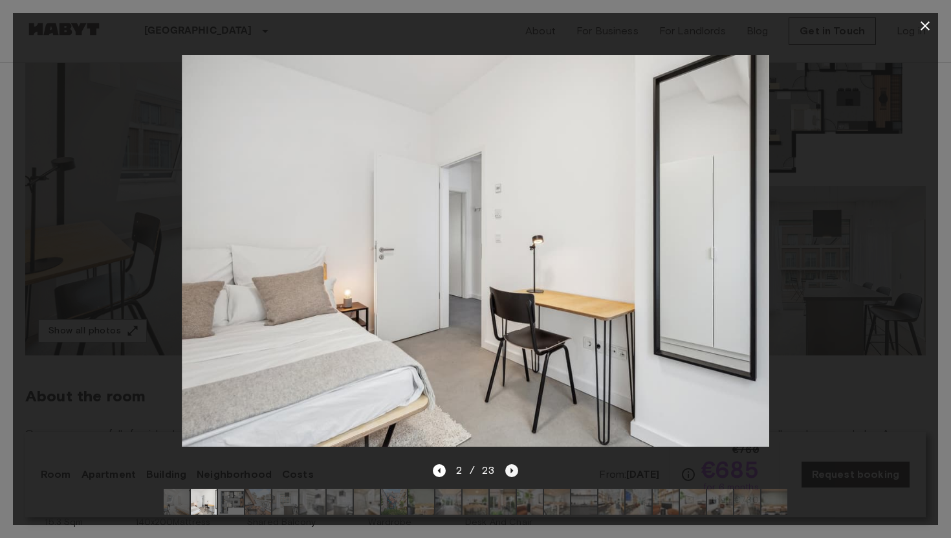
click at [512, 472] on icon "Next image" at bounding box center [511, 470] width 13 height 13
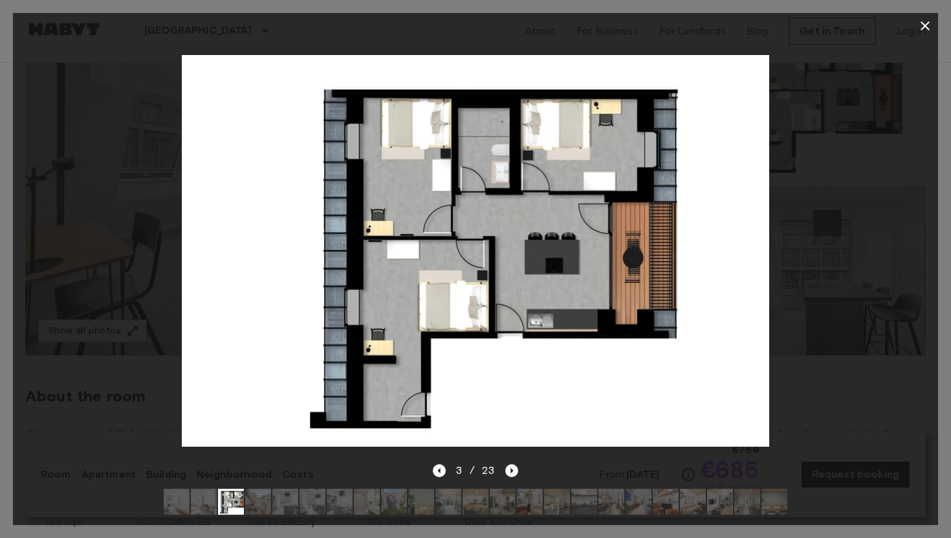
click at [512, 472] on icon "Next image" at bounding box center [511, 470] width 13 height 13
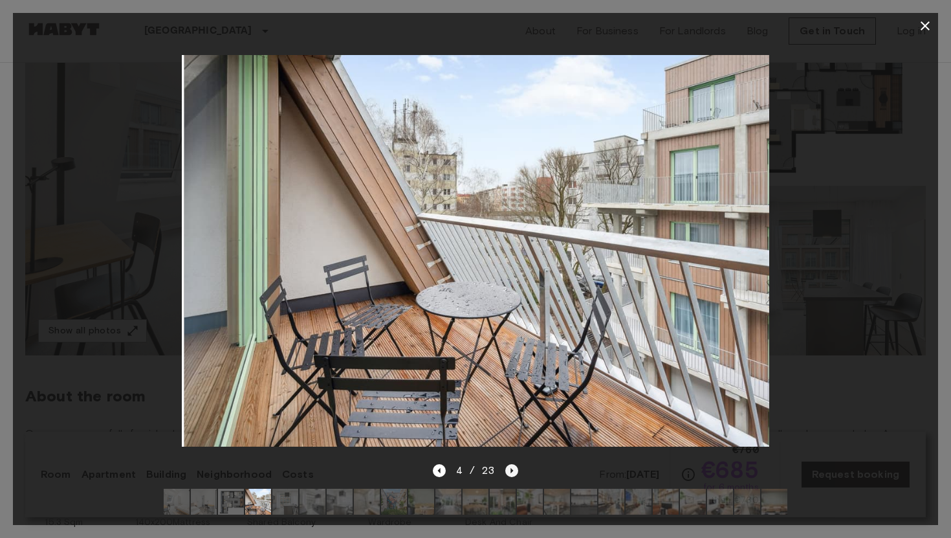
click at [512, 472] on icon "Next image" at bounding box center [511, 470] width 13 height 13
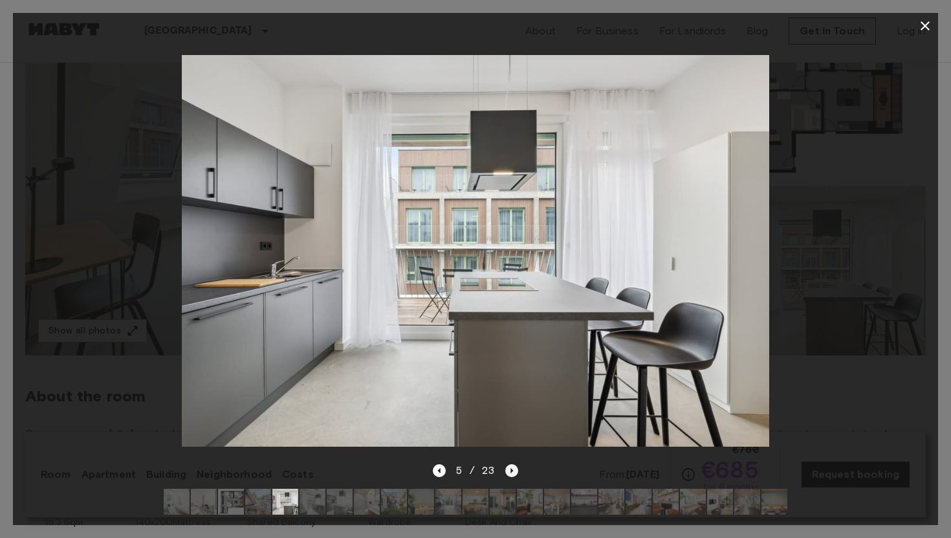
click at [512, 472] on icon "Next image" at bounding box center [511, 470] width 13 height 13
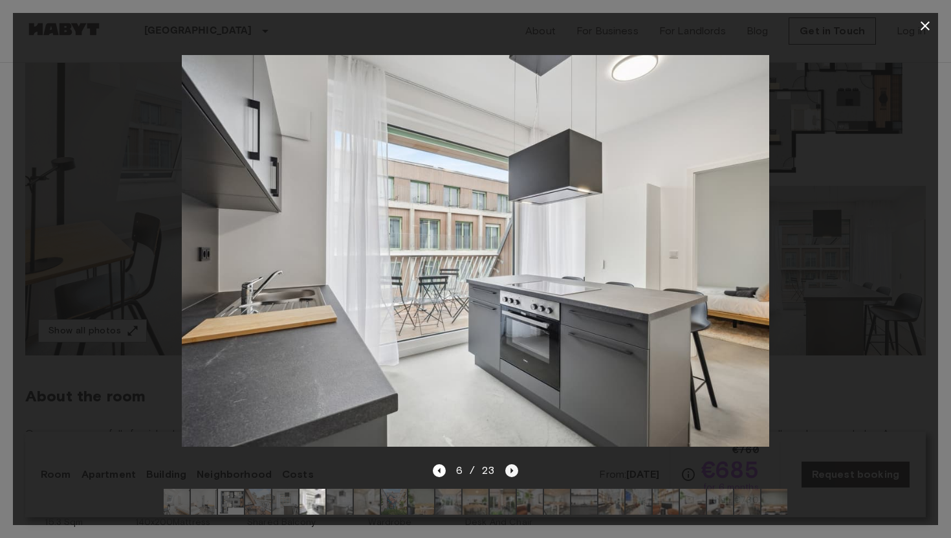
click at [512, 472] on icon "Next image" at bounding box center [511, 470] width 13 height 13
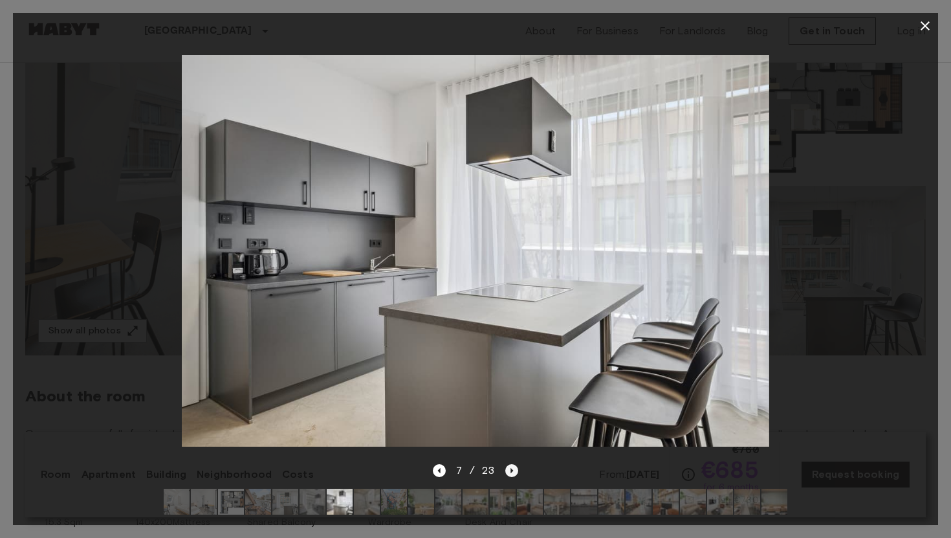
click at [512, 472] on icon "Next image" at bounding box center [511, 470] width 13 height 13
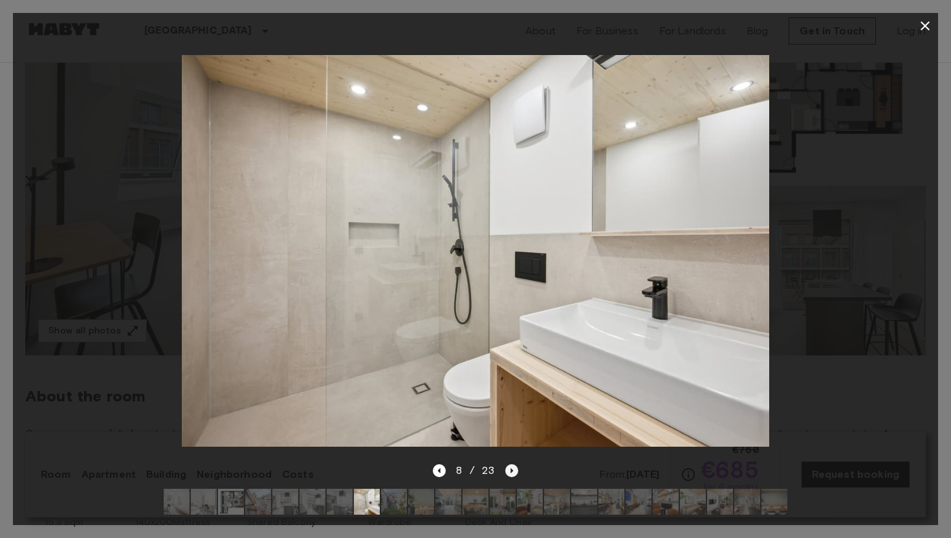
click at [512, 472] on icon "Next image" at bounding box center [511, 470] width 13 height 13
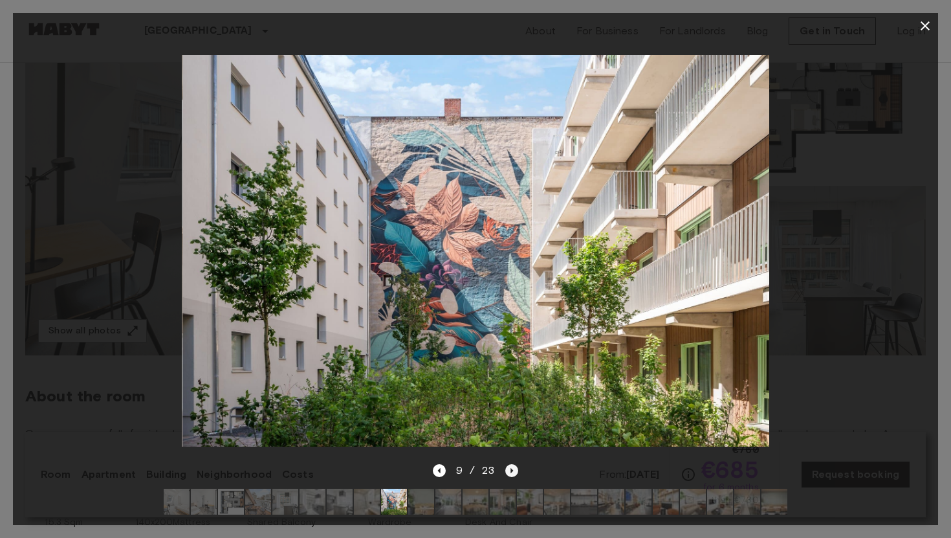
click at [512, 472] on icon "Next image" at bounding box center [511, 470] width 13 height 13
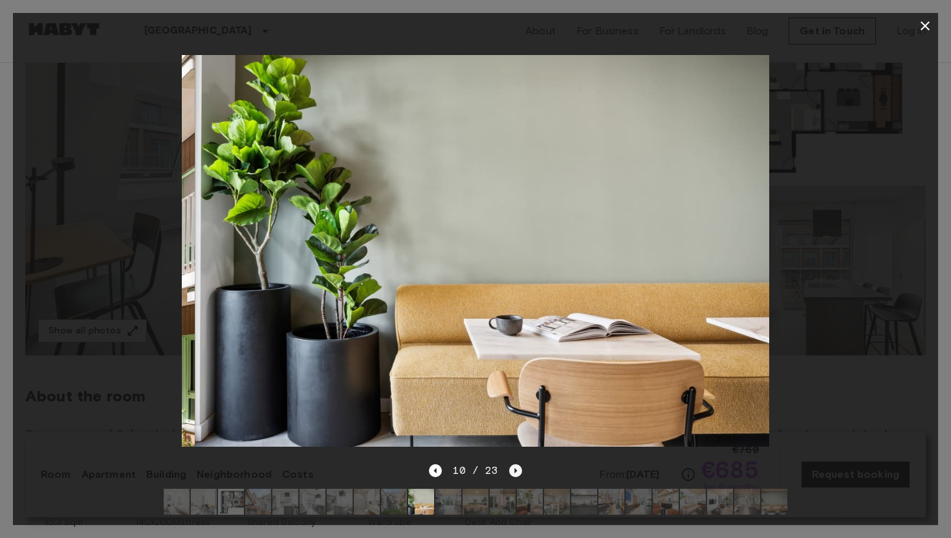
click at [512, 472] on icon "Next image" at bounding box center [515, 470] width 13 height 13
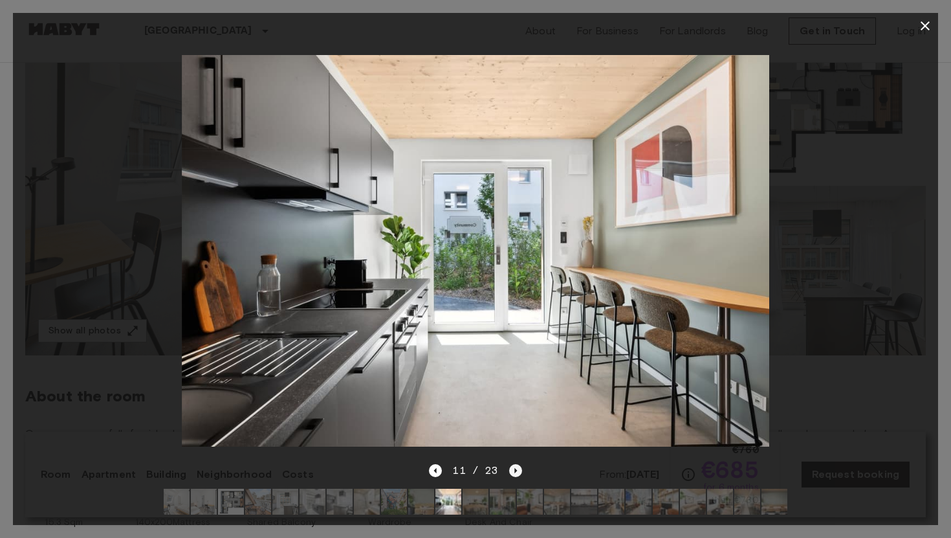
click at [512, 472] on icon "Next image" at bounding box center [515, 470] width 13 height 13
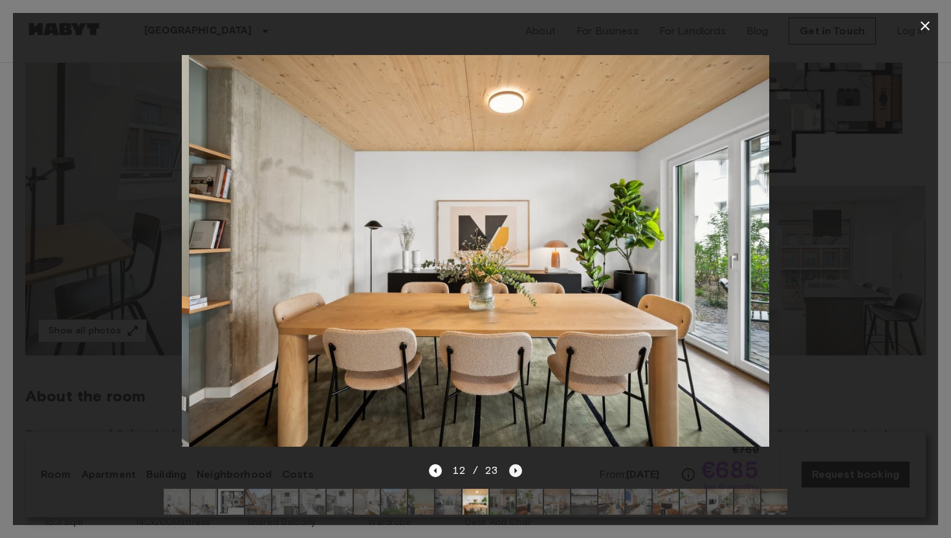
click at [512, 472] on icon "Next image" at bounding box center [515, 470] width 13 height 13
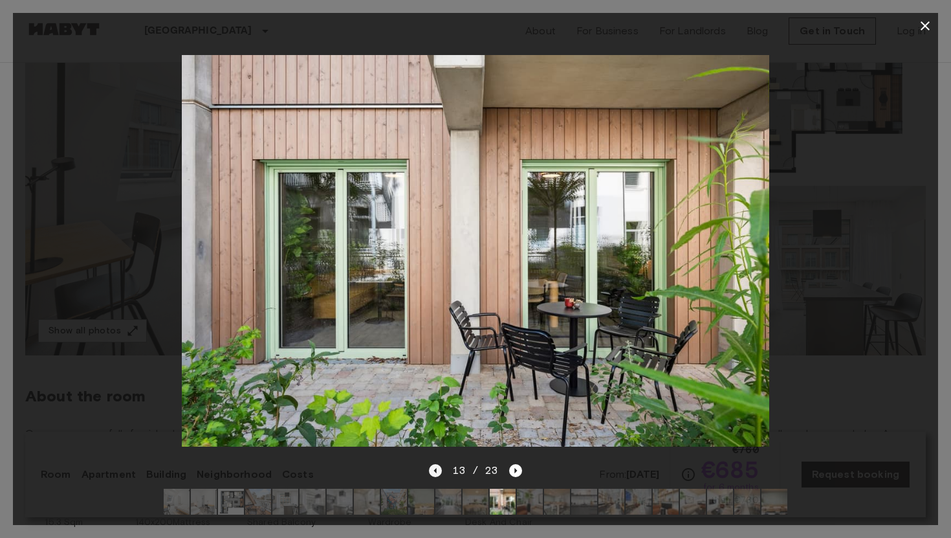
click at [440, 472] on icon "Previous image" at bounding box center [435, 470] width 13 height 13
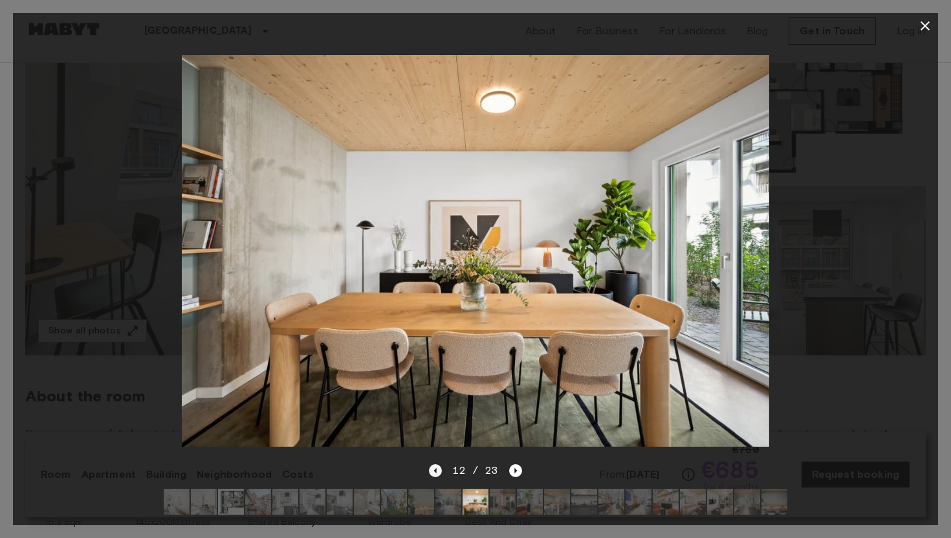
click at [440, 472] on icon "Previous image" at bounding box center [435, 470] width 13 height 13
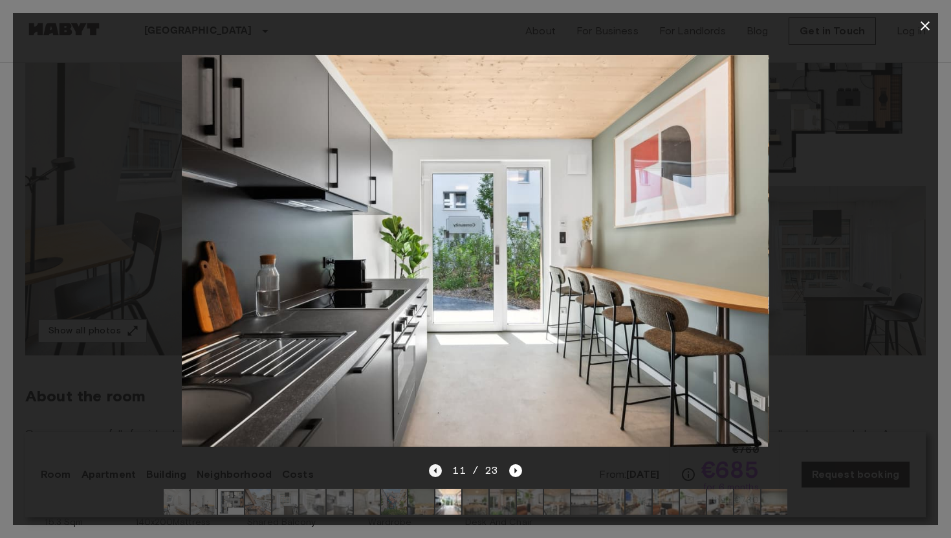
click at [440, 472] on icon "Previous image" at bounding box center [435, 470] width 13 height 13
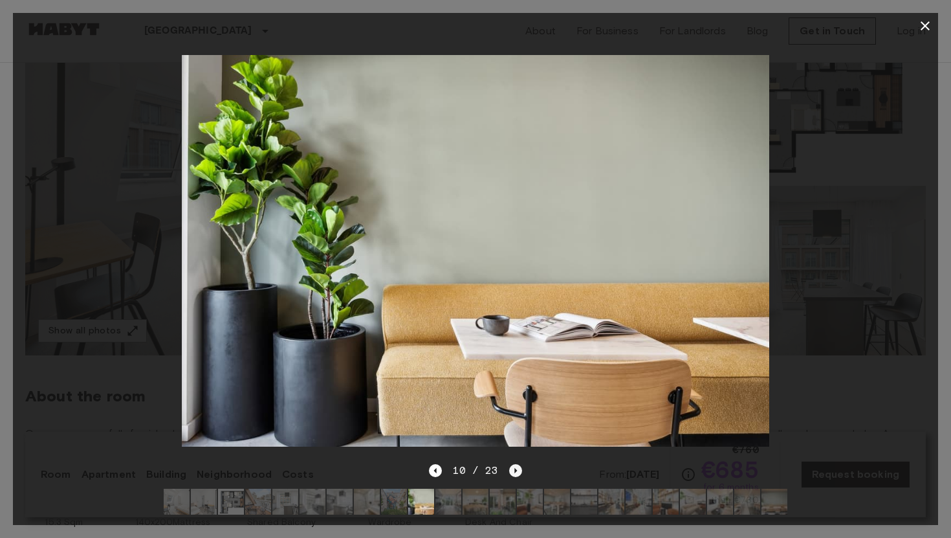
click at [516, 473] on icon "Next image" at bounding box center [515, 470] width 13 height 13
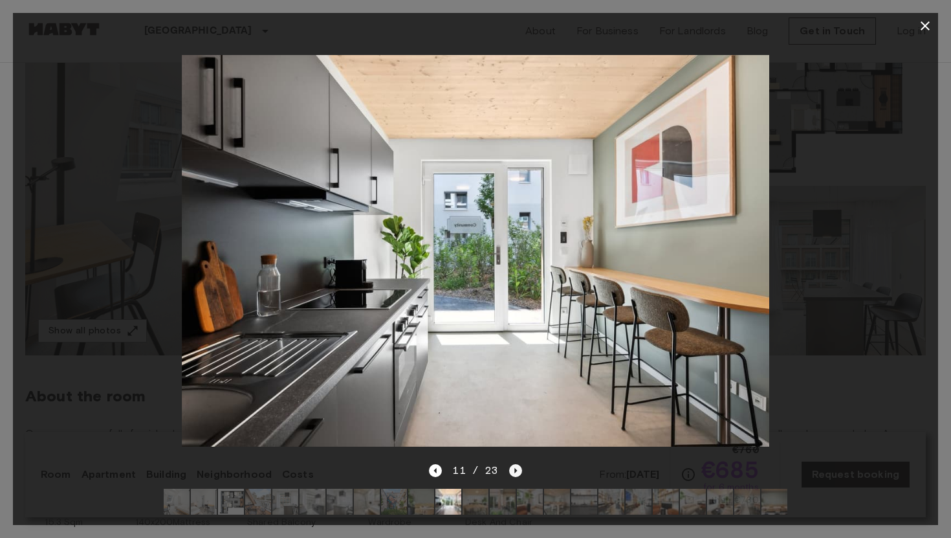
click at [516, 473] on icon "Next image" at bounding box center [515, 470] width 13 height 13
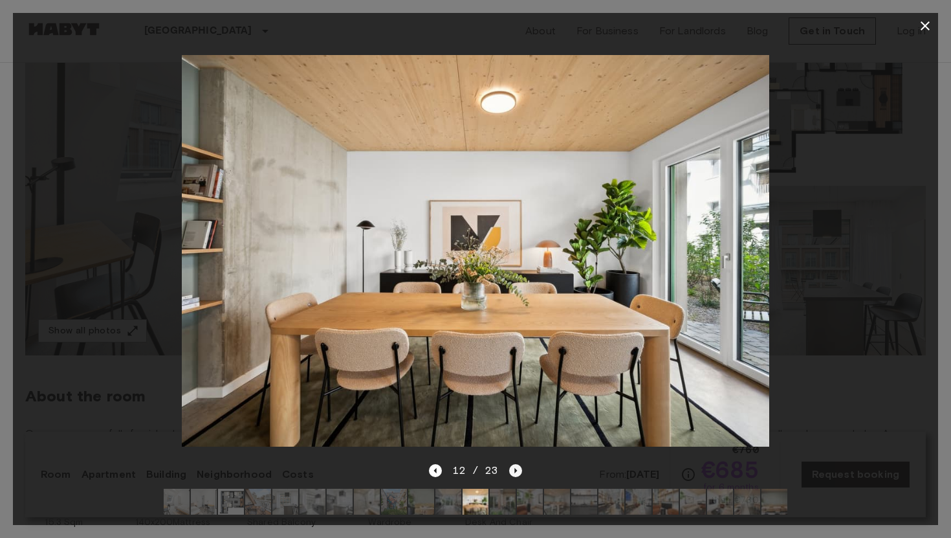
click at [516, 473] on icon "Next image" at bounding box center [515, 470] width 13 height 13
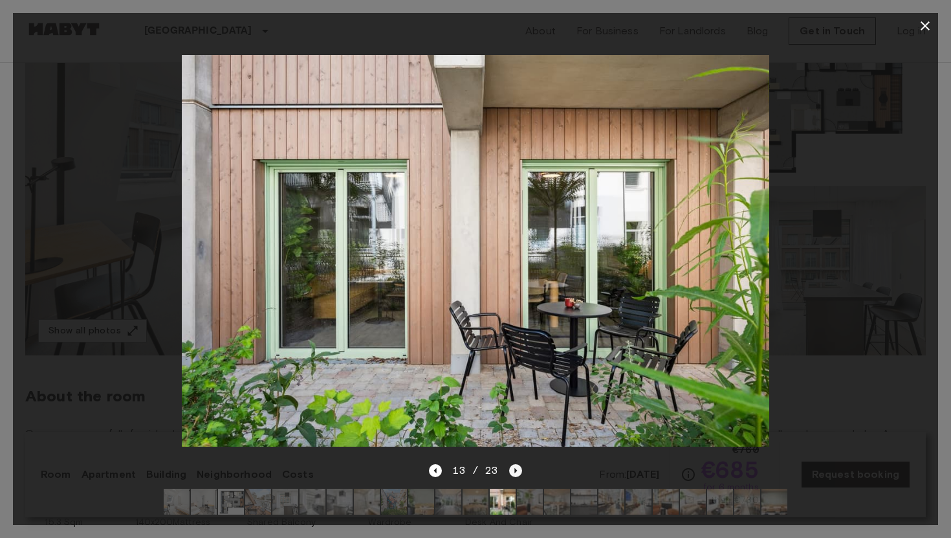
click at [516, 473] on icon "Next image" at bounding box center [515, 470] width 13 height 13
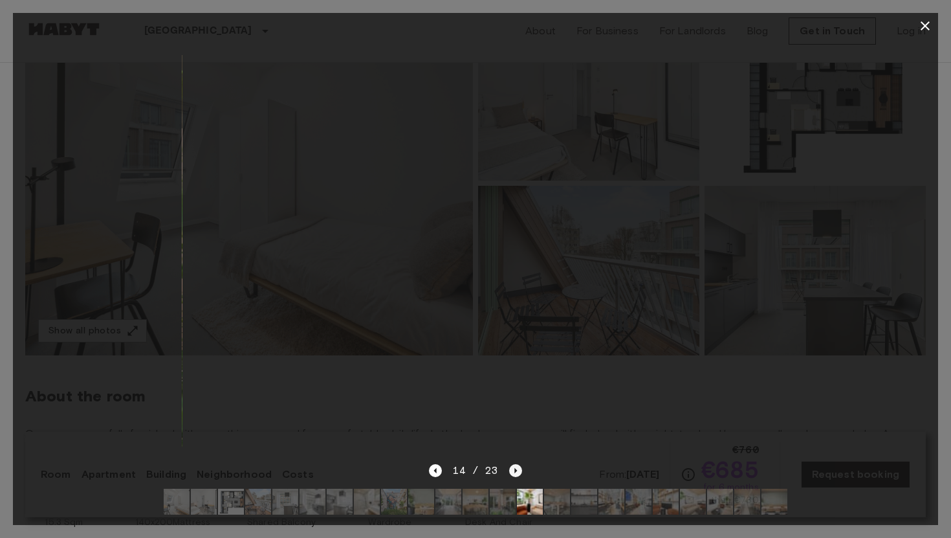
click at [516, 473] on icon "Next image" at bounding box center [515, 470] width 13 height 13
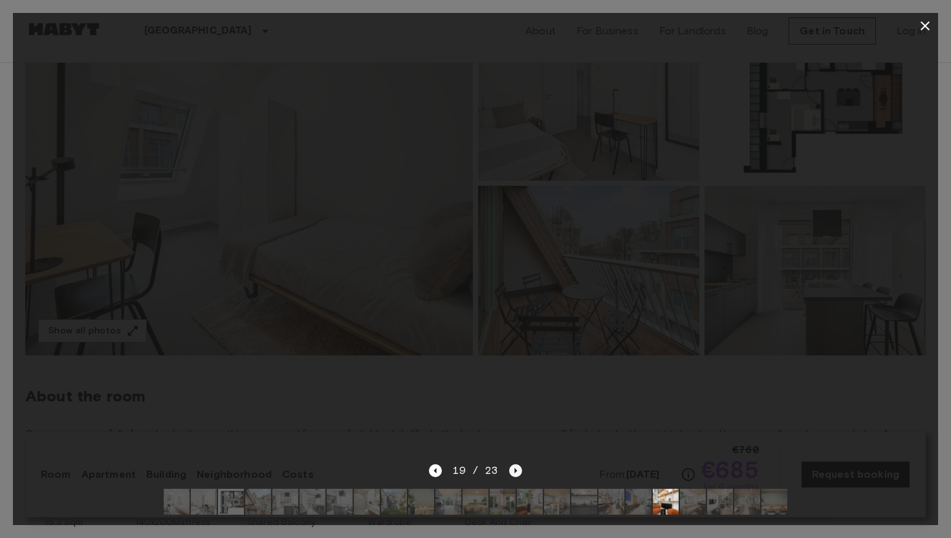
click at [516, 473] on icon "Next image" at bounding box center [515, 470] width 13 height 13
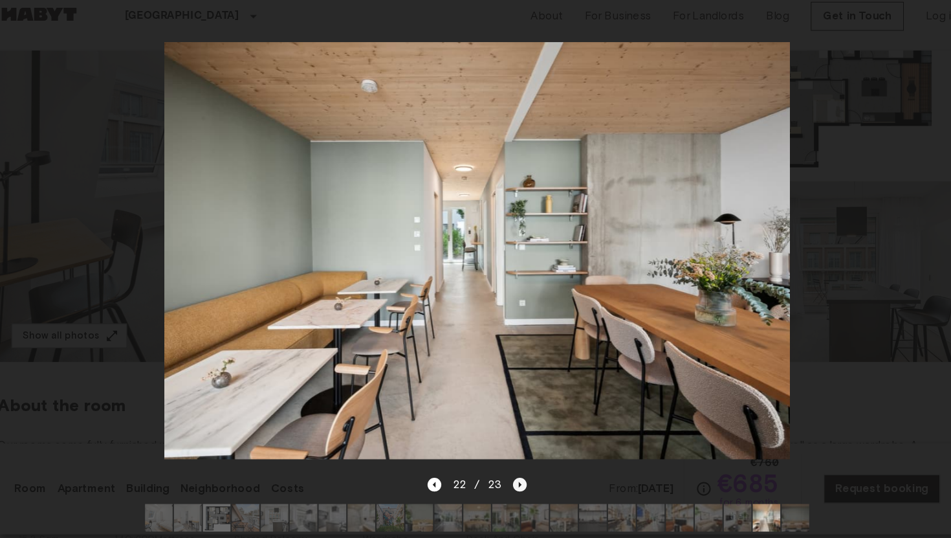
click at [510, 473] on icon "Next image" at bounding box center [515, 470] width 13 height 13
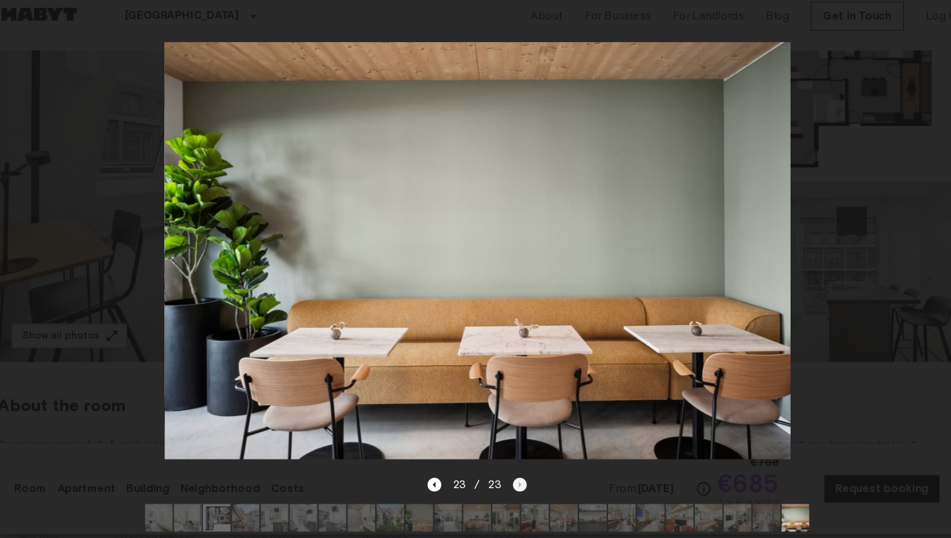
click at [510, 473] on div "23 / 23" at bounding box center [475, 471] width 93 height 16
click at [437, 474] on icon "Previous image" at bounding box center [435, 470] width 13 height 13
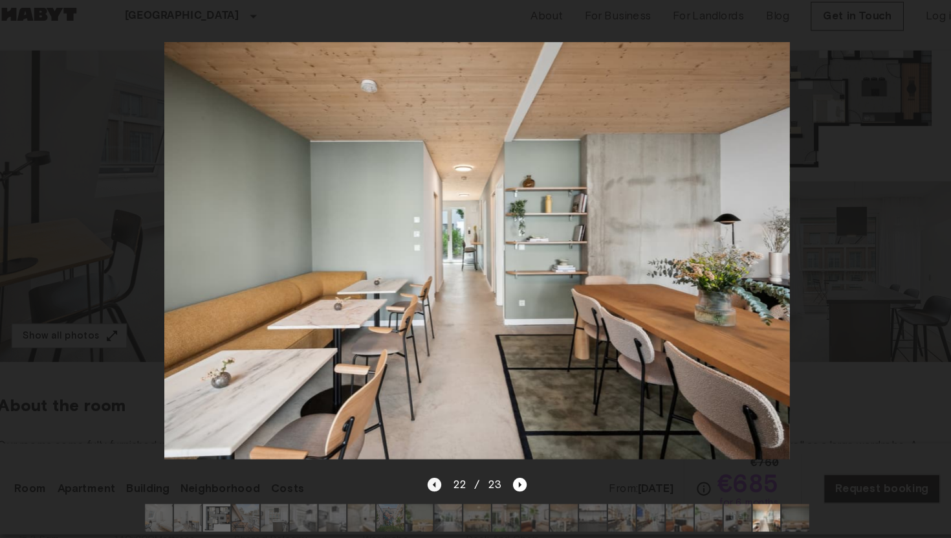
click at [437, 474] on icon "Previous image" at bounding box center [435, 470] width 13 height 13
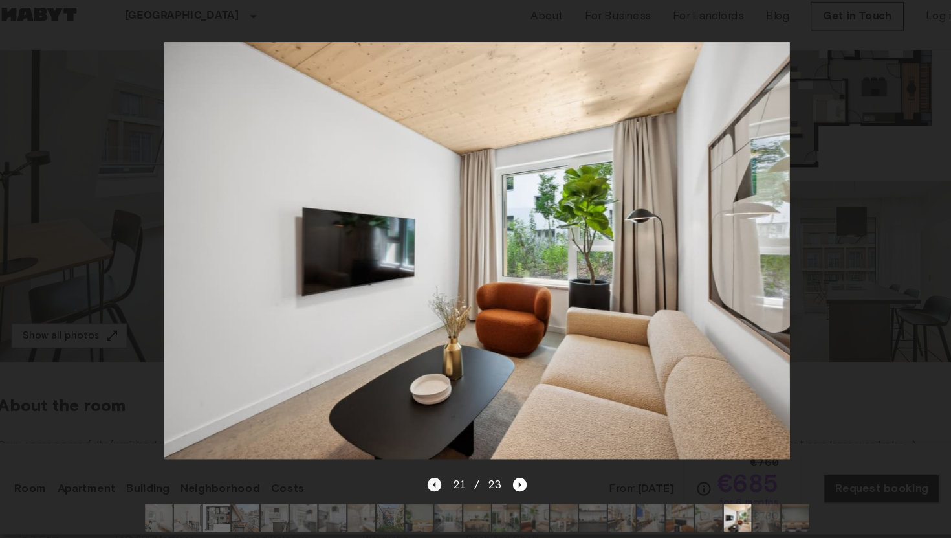
click at [437, 474] on icon "Previous image" at bounding box center [435, 470] width 13 height 13
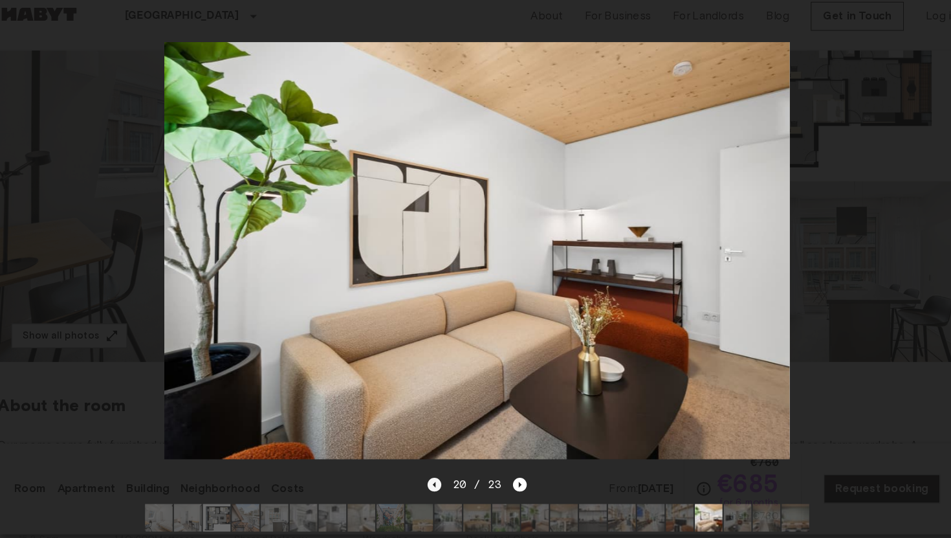
click at [437, 474] on icon "Previous image" at bounding box center [435, 470] width 13 height 13
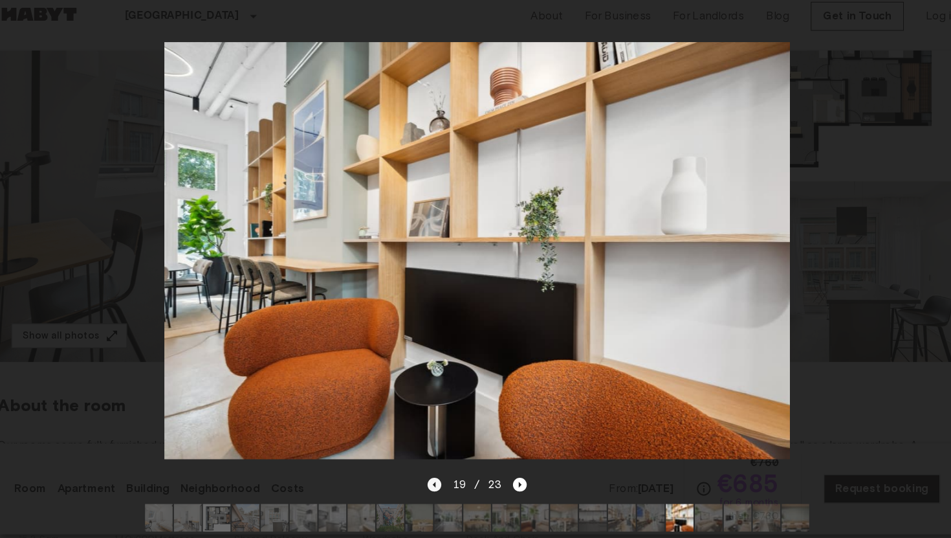
click at [437, 474] on icon "Previous image" at bounding box center [435, 470] width 13 height 13
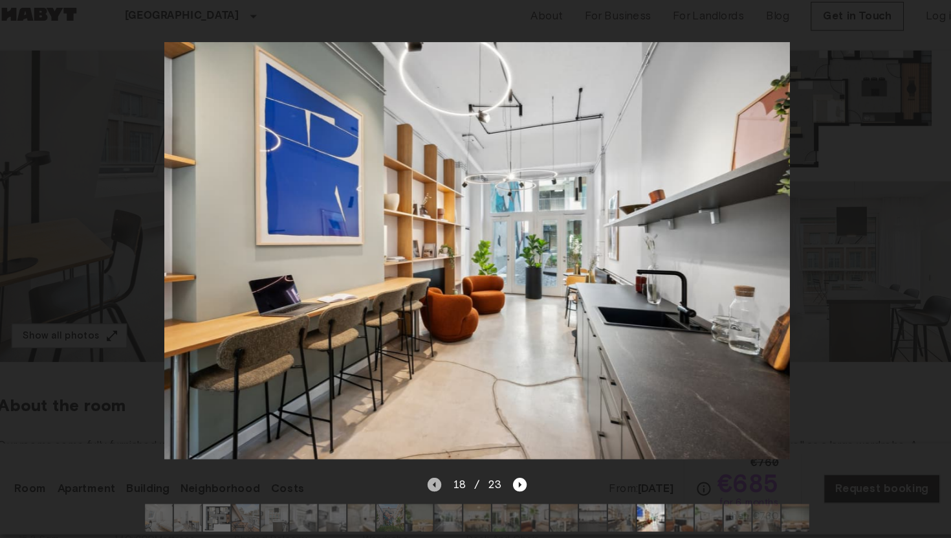
click at [437, 474] on icon "Previous image" at bounding box center [435, 470] width 13 height 13
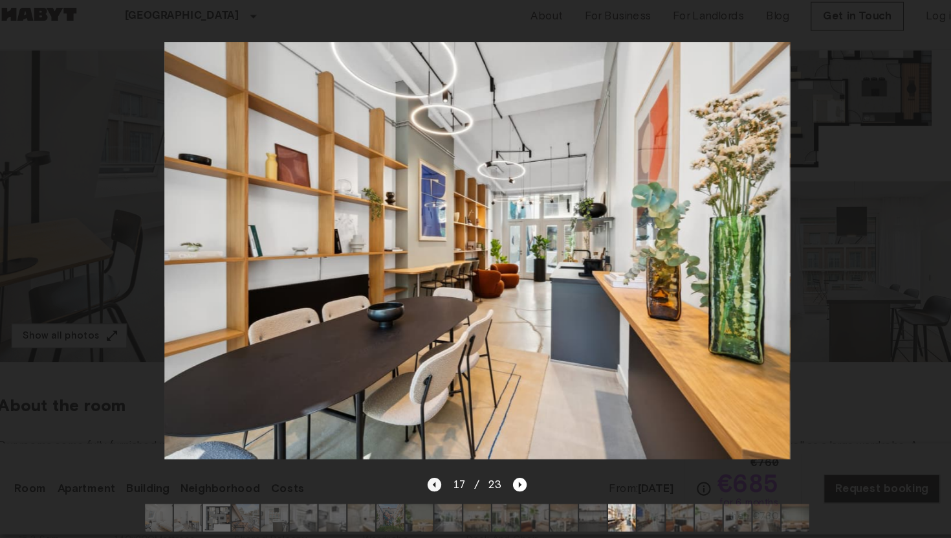
click at [437, 474] on icon "Previous image" at bounding box center [435, 470] width 13 height 13
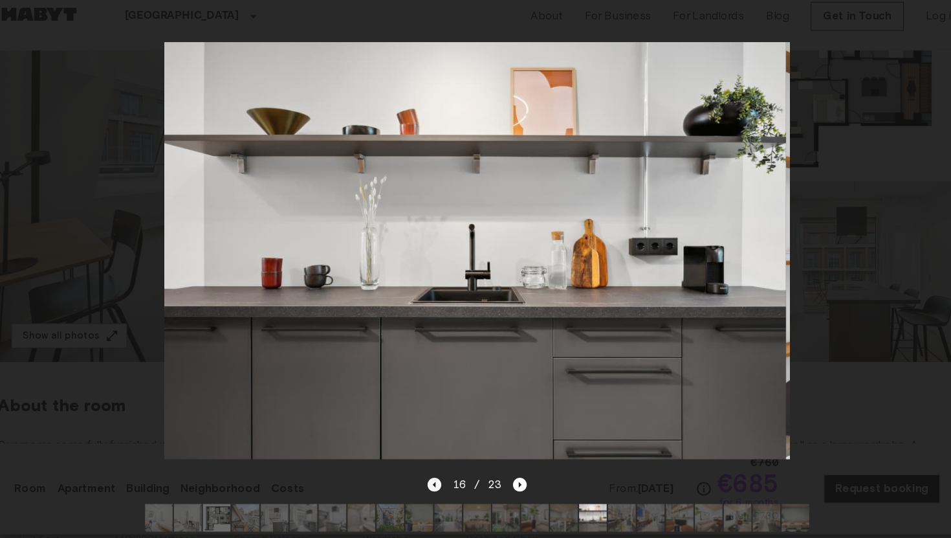
click at [437, 474] on icon "Previous image" at bounding box center [435, 470] width 13 height 13
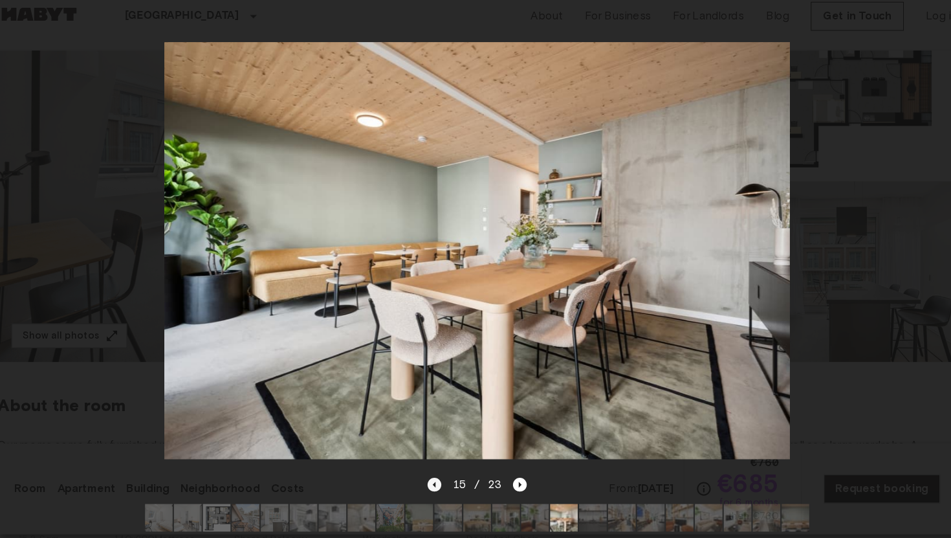
click at [437, 474] on icon "Previous image" at bounding box center [435, 470] width 13 height 13
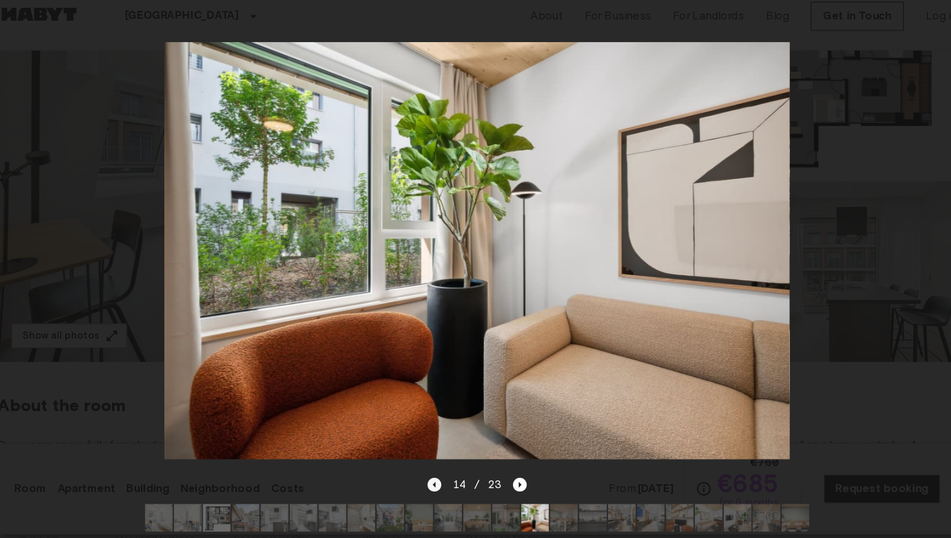
click at [437, 474] on icon "Previous image" at bounding box center [435, 470] width 13 height 13
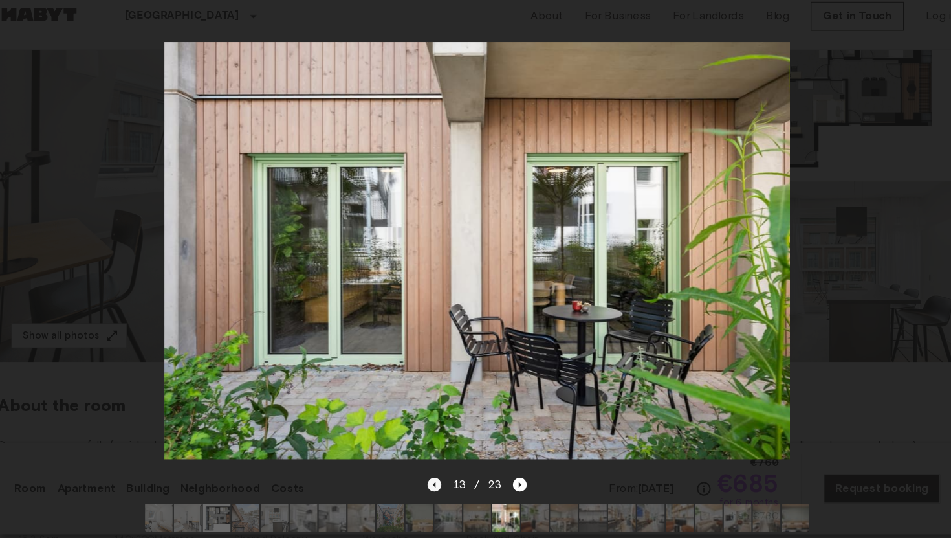
click at [437, 474] on icon "Previous image" at bounding box center [435, 470] width 13 height 13
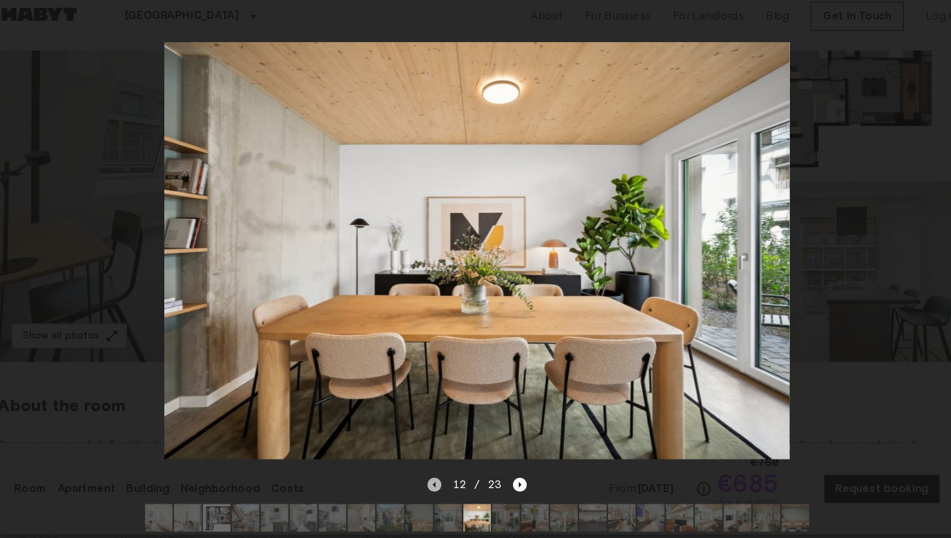
click at [437, 474] on icon "Previous image" at bounding box center [435, 470] width 13 height 13
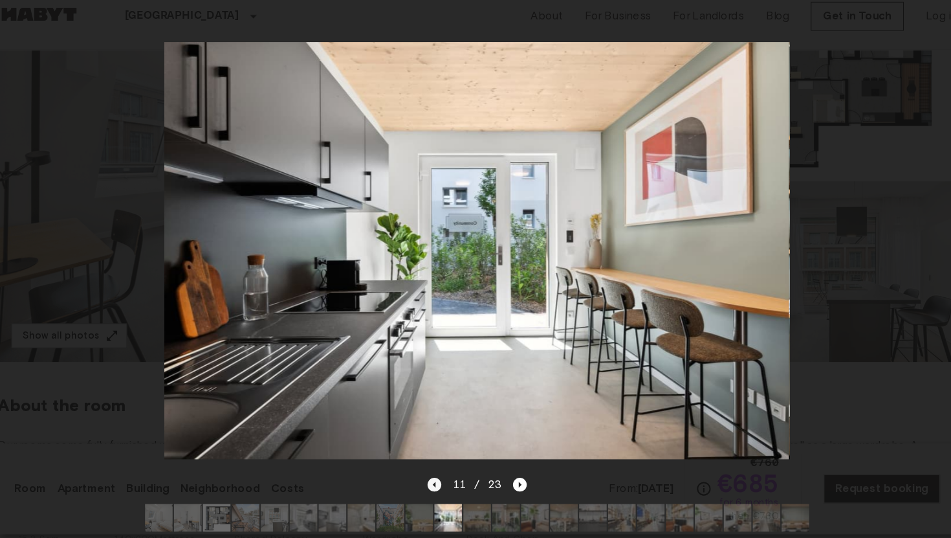
click at [437, 474] on icon "Previous image" at bounding box center [435, 470] width 13 height 13
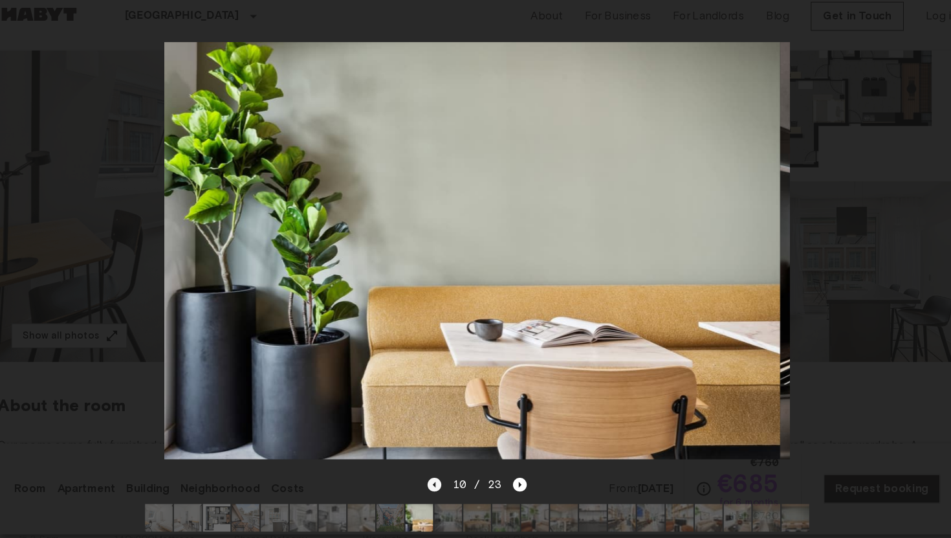
click at [437, 474] on icon "Previous image" at bounding box center [435, 470] width 13 height 13
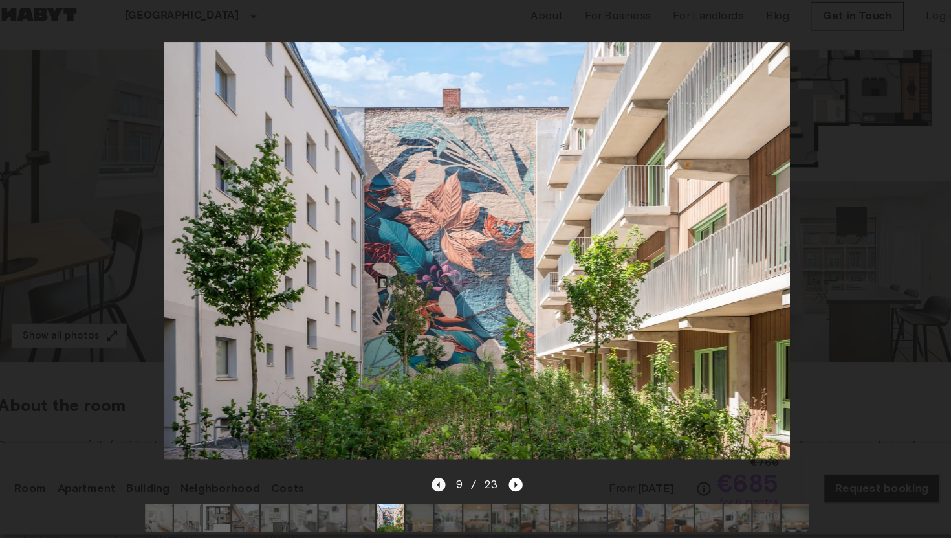
click at [437, 474] on icon "Previous image" at bounding box center [439, 470] width 13 height 13
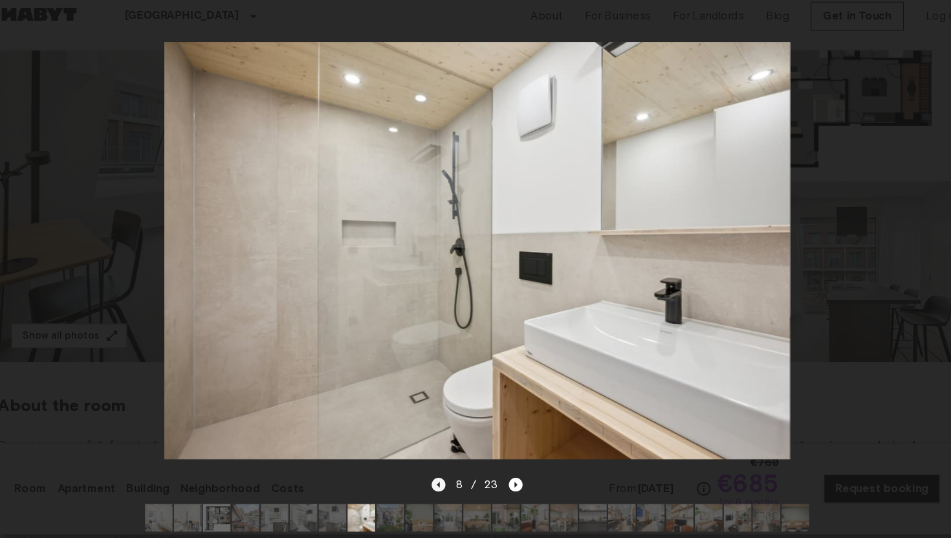
click at [437, 474] on icon "Previous image" at bounding box center [439, 470] width 13 height 13
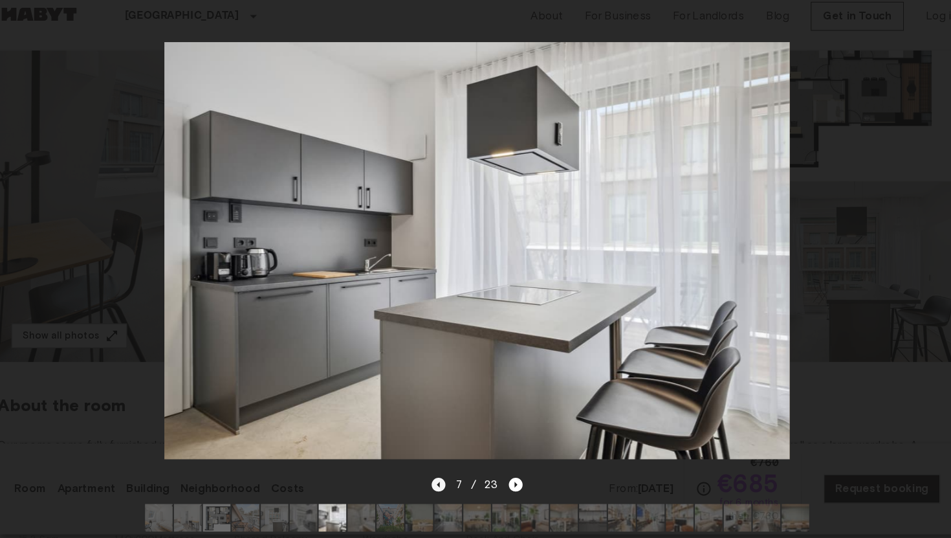
click at [437, 474] on icon "Previous image" at bounding box center [439, 470] width 13 height 13
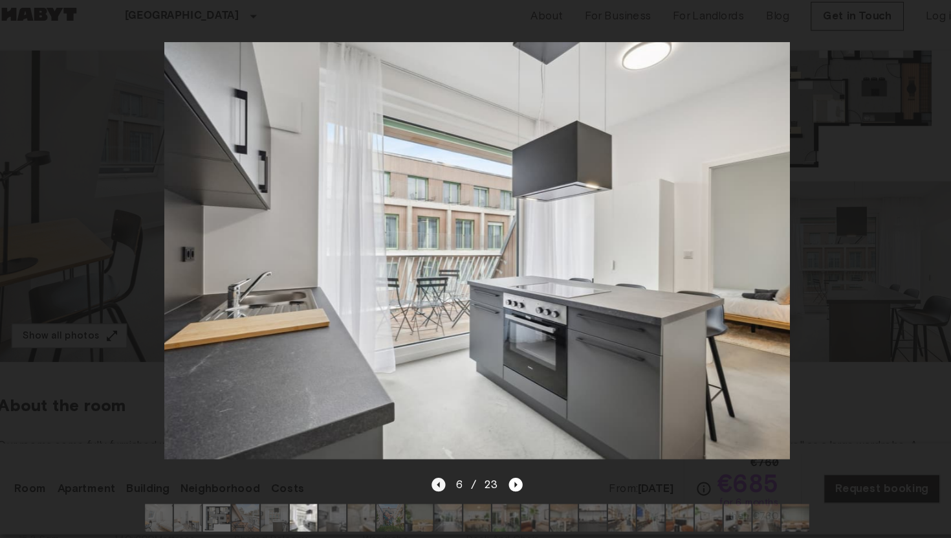
click at [437, 474] on icon "Previous image" at bounding box center [439, 470] width 13 height 13
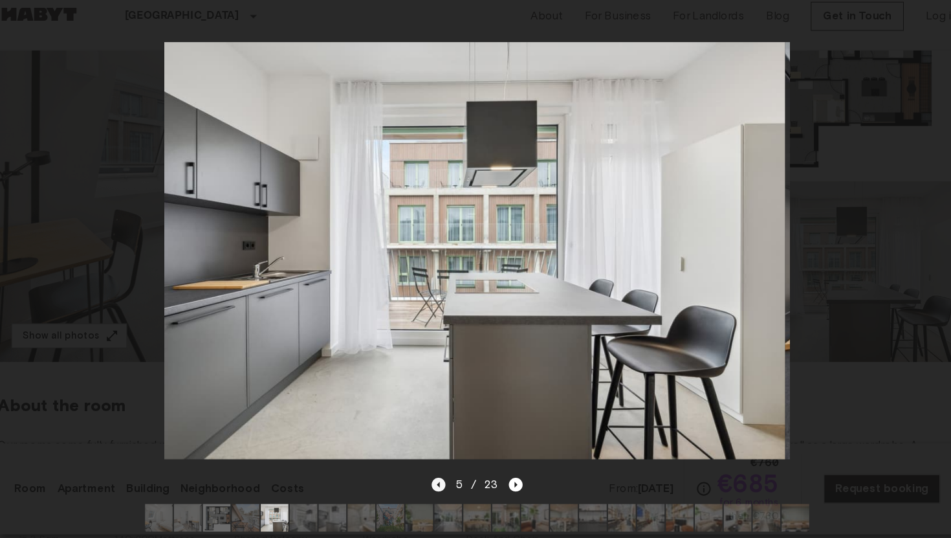
click at [437, 474] on icon "Previous image" at bounding box center [439, 470] width 13 height 13
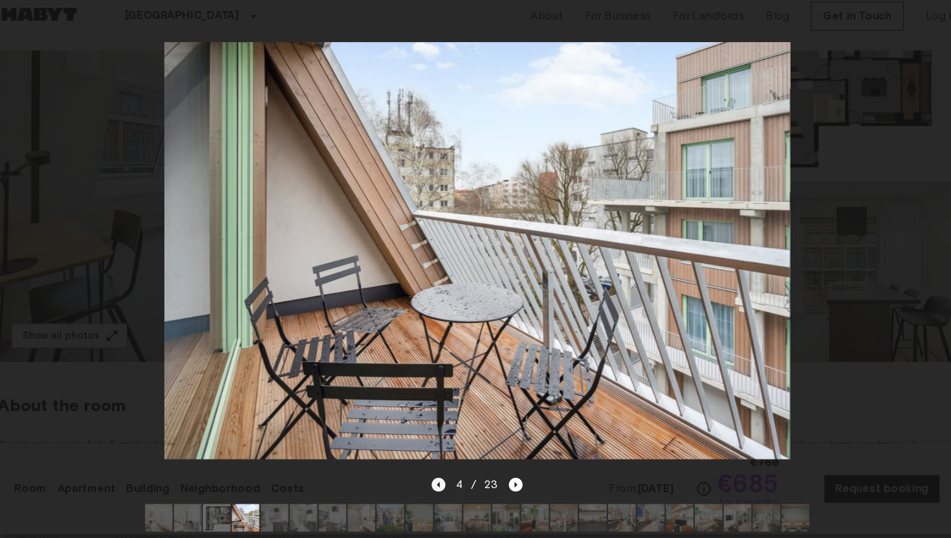
click at [440, 472] on icon "Previous image" at bounding box center [438, 470] width 3 height 5
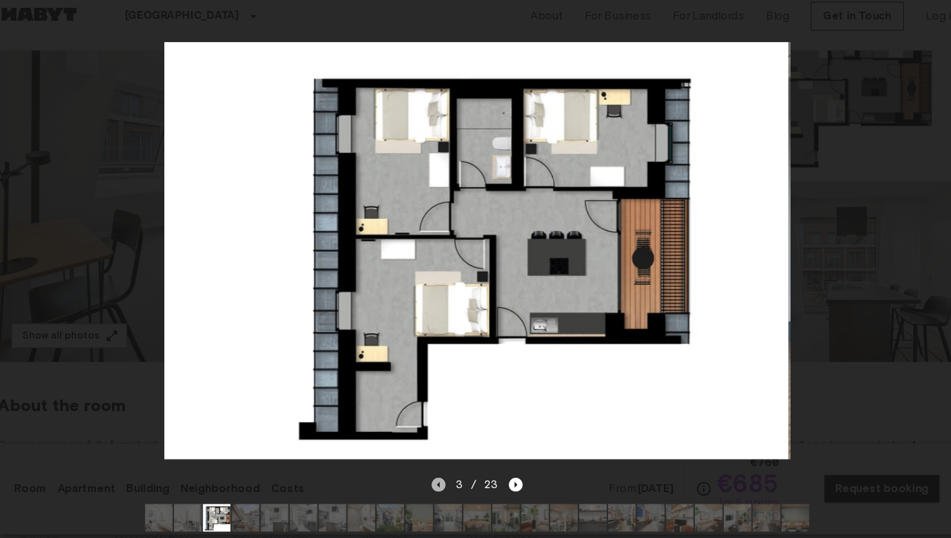
click at [440, 472] on icon "Previous image" at bounding box center [438, 470] width 3 height 5
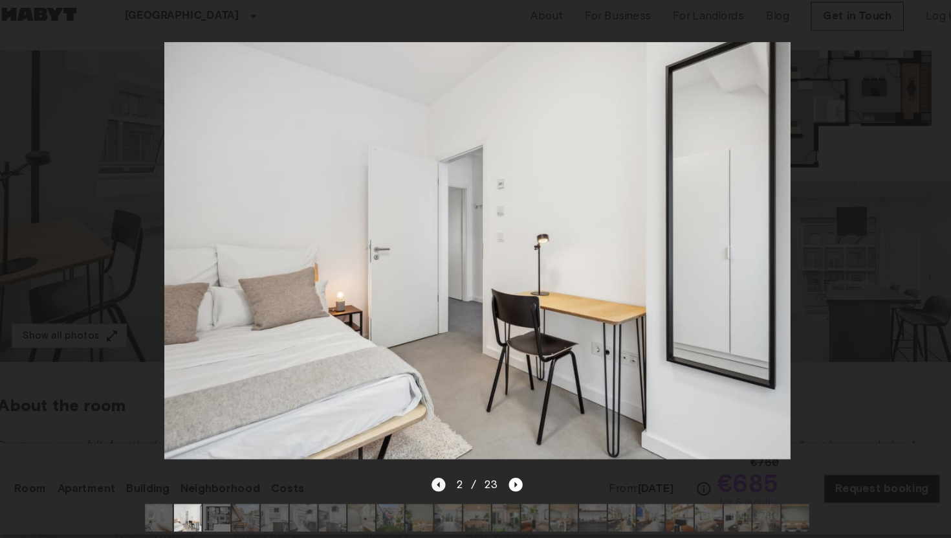
click at [440, 472] on icon "Previous image" at bounding box center [438, 470] width 3 height 5
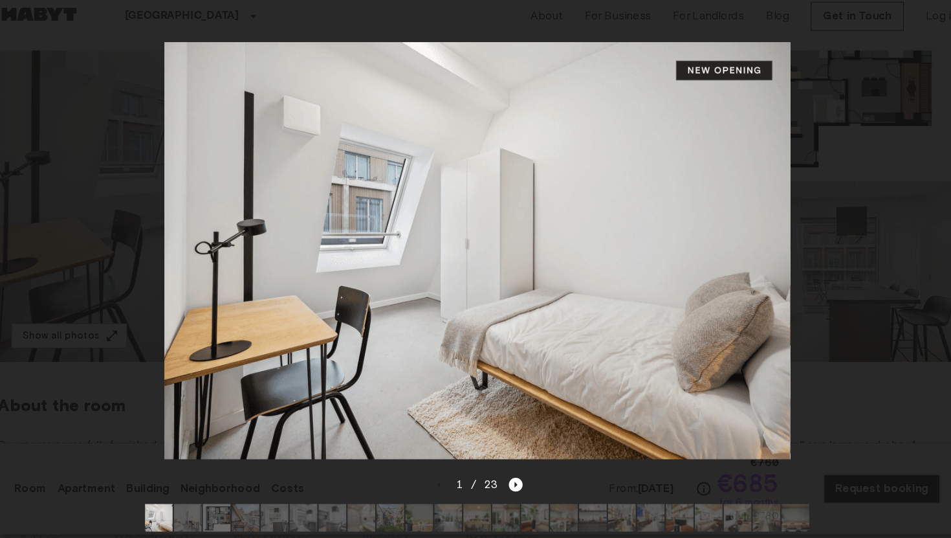
click at [856, 117] on div at bounding box center [475, 251] width 925 height 424
click at [96, 186] on div at bounding box center [475, 251] width 925 height 424
click at [692, 18] on div at bounding box center [475, 26] width 925 height 26
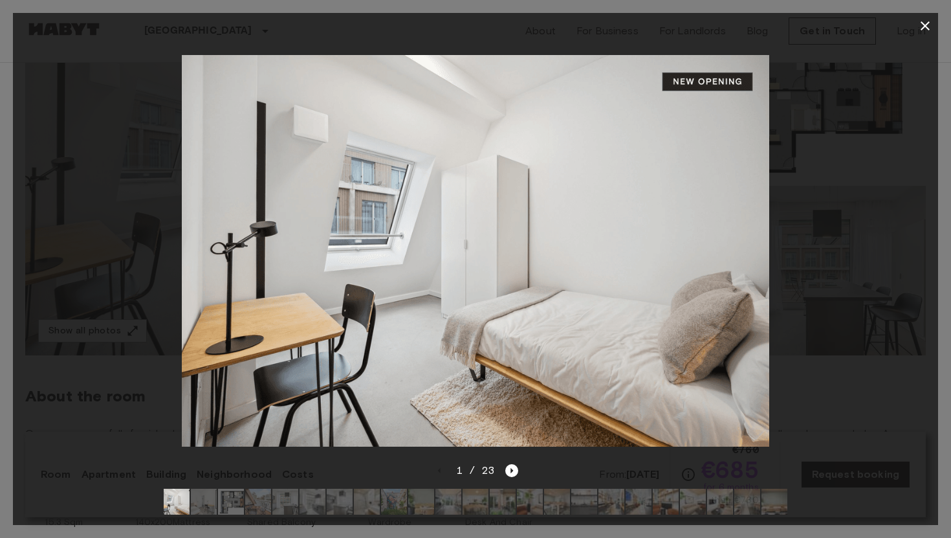
click at [925, 23] on icon "button" at bounding box center [925, 26] width 16 height 16
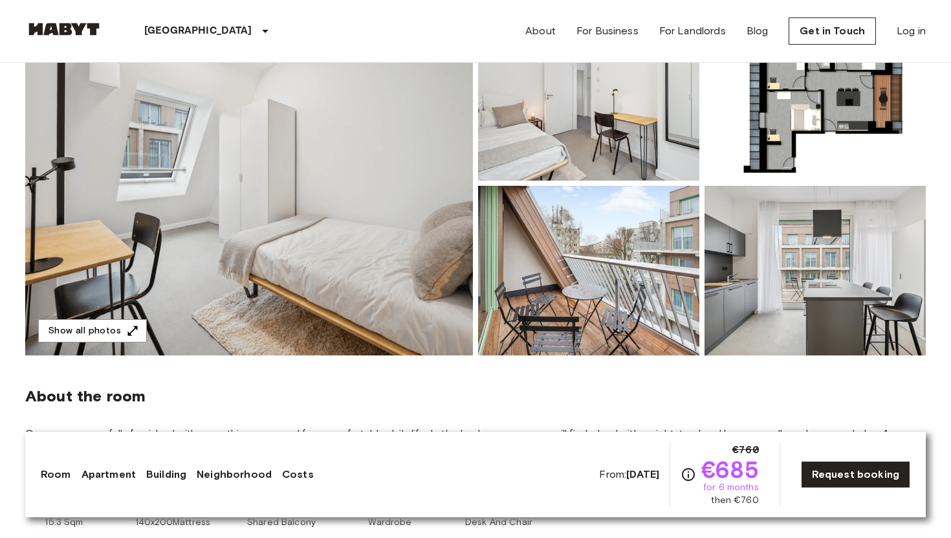
click at [641, 472] on b "[DATE]" at bounding box center [642, 474] width 33 height 12
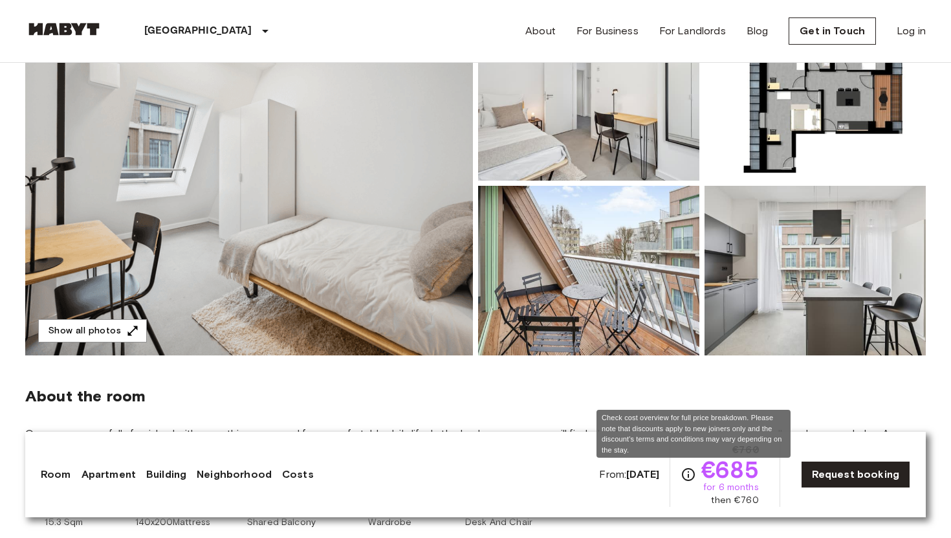
click at [695, 474] on icon "Check cost overview for full price breakdown. Please note that discounts apply …" at bounding box center [689, 474] width 16 height 16
click at [689, 475] on icon "Check cost overview for full price breakdown. Please note that discounts apply …" at bounding box center [689, 474] width 16 height 16
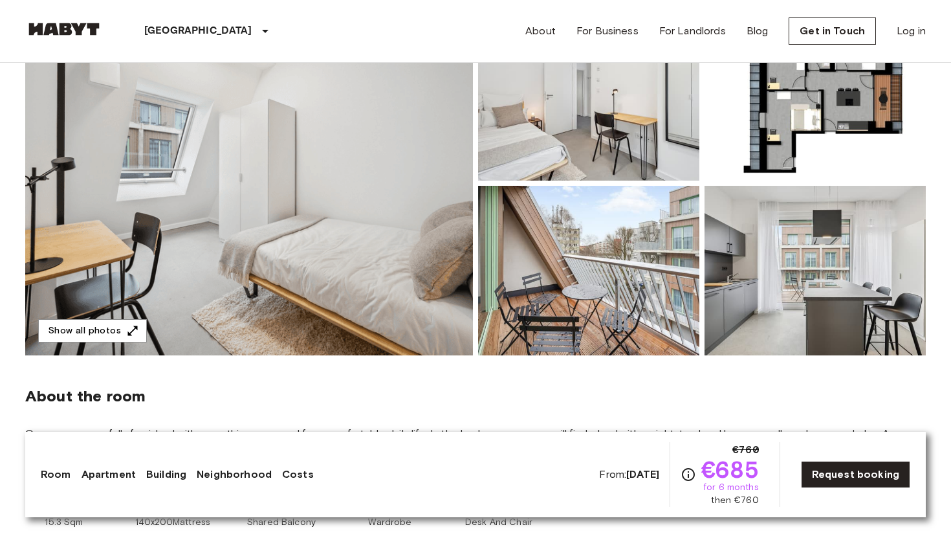
scroll to position [0, 0]
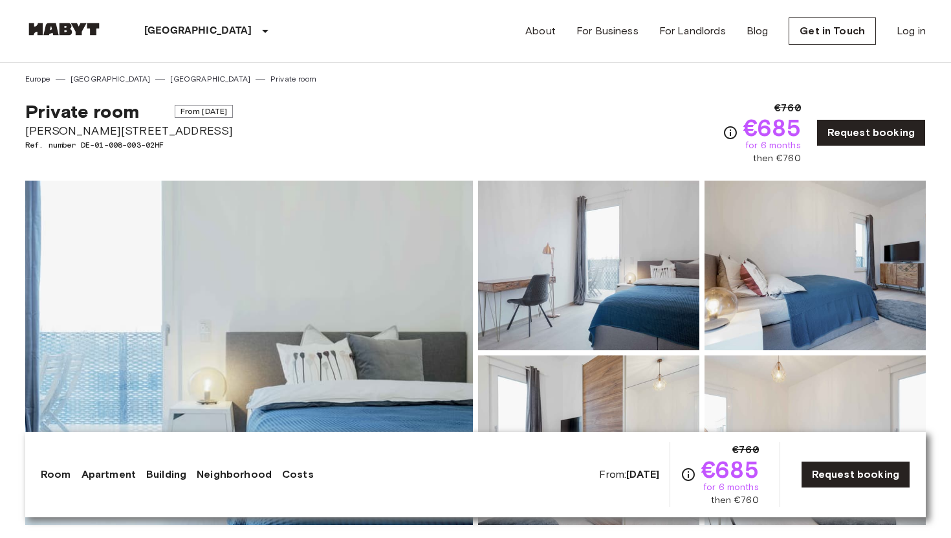
click at [351, 348] on img at bounding box center [249, 353] width 448 height 344
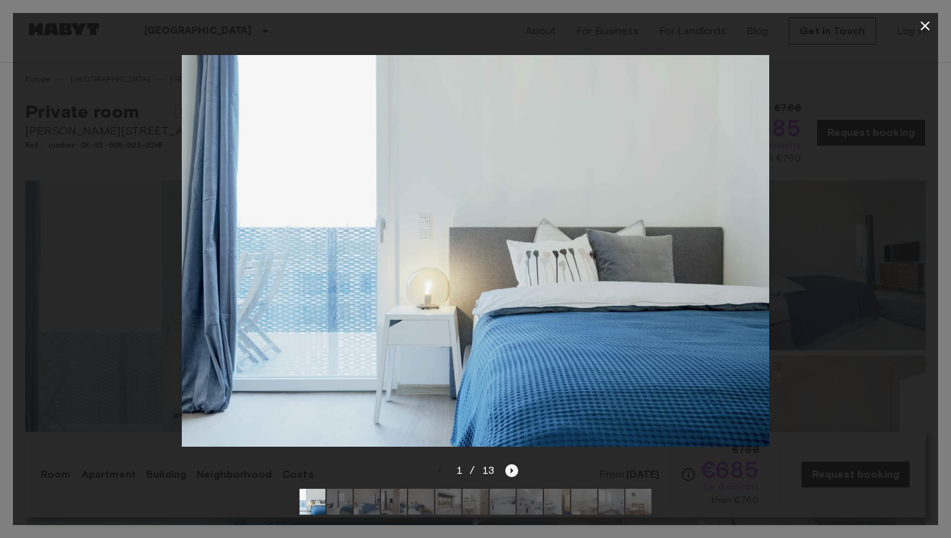
click at [512, 468] on icon "Next image" at bounding box center [511, 470] width 13 height 13
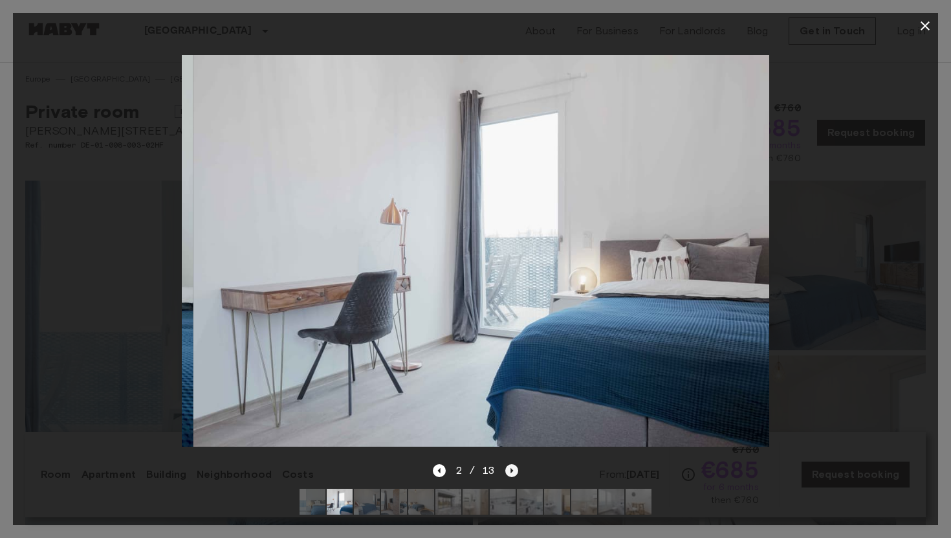
click at [512, 468] on icon "Next image" at bounding box center [511, 470] width 13 height 13
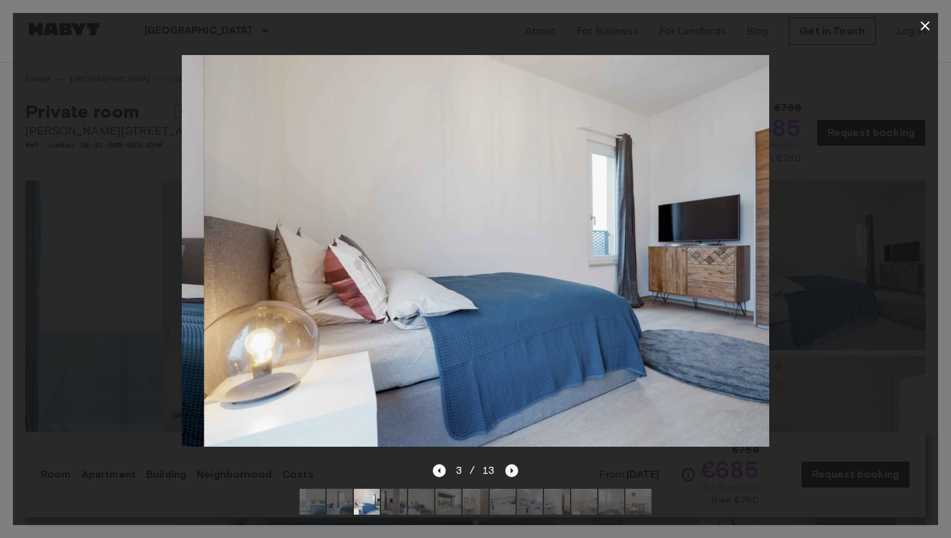
click at [512, 468] on icon "Next image" at bounding box center [511, 470] width 13 height 13
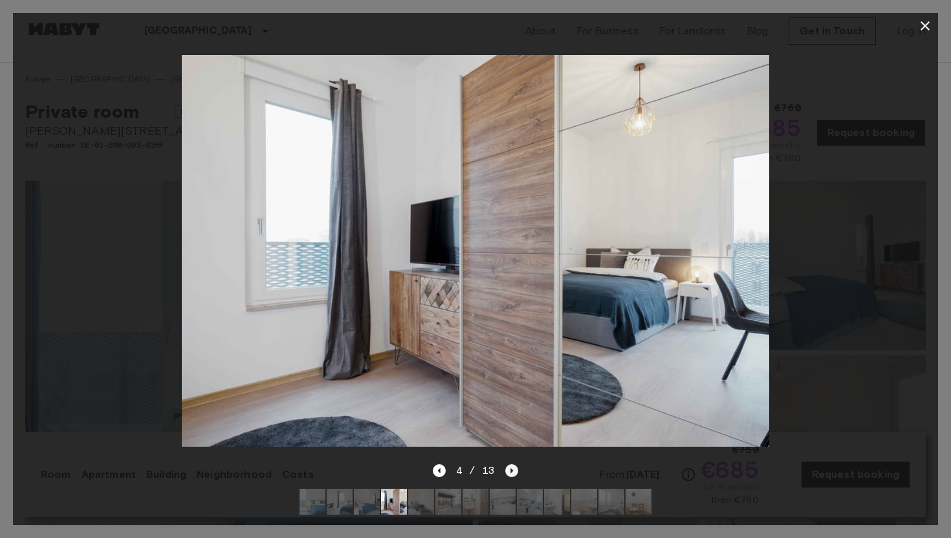
click at [512, 468] on icon "Next image" at bounding box center [511, 470] width 13 height 13
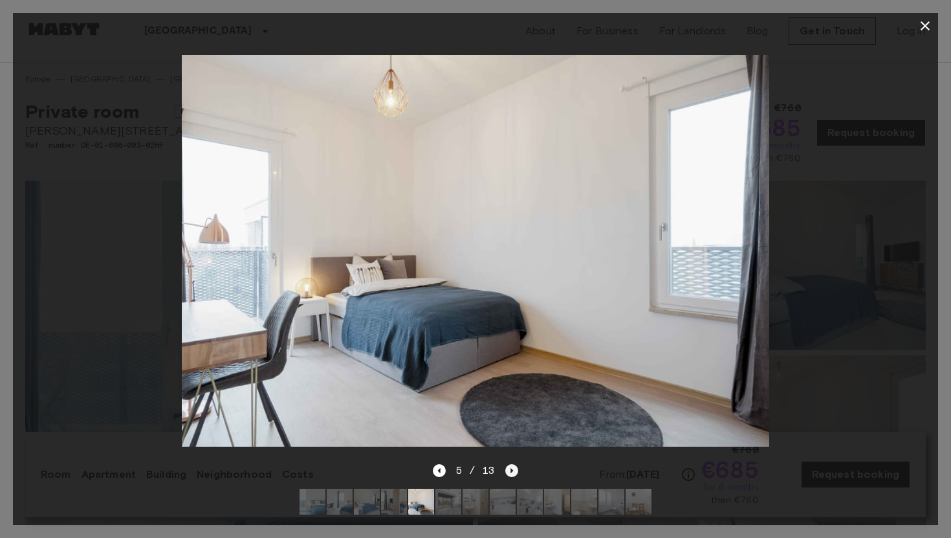
click at [512, 468] on icon "Next image" at bounding box center [511, 470] width 13 height 13
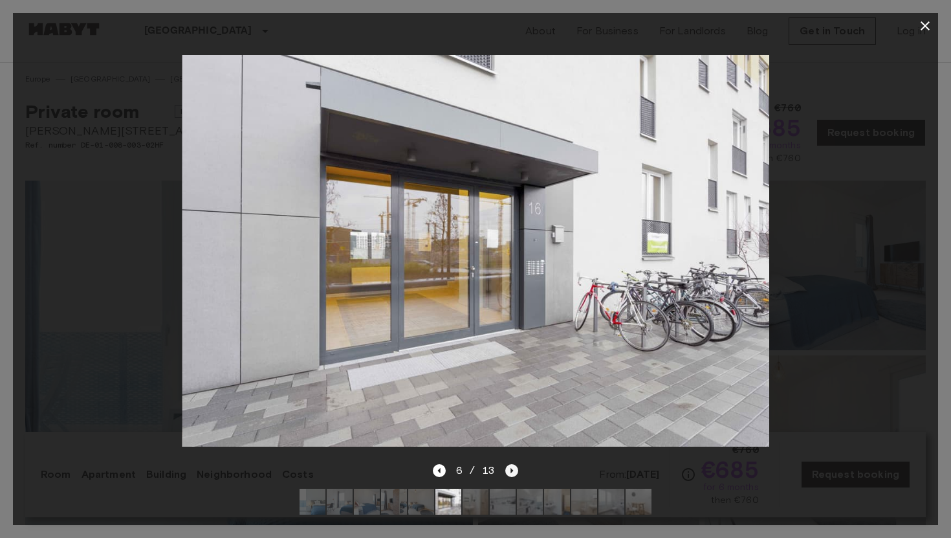
click at [512, 468] on icon "Next image" at bounding box center [511, 470] width 13 height 13
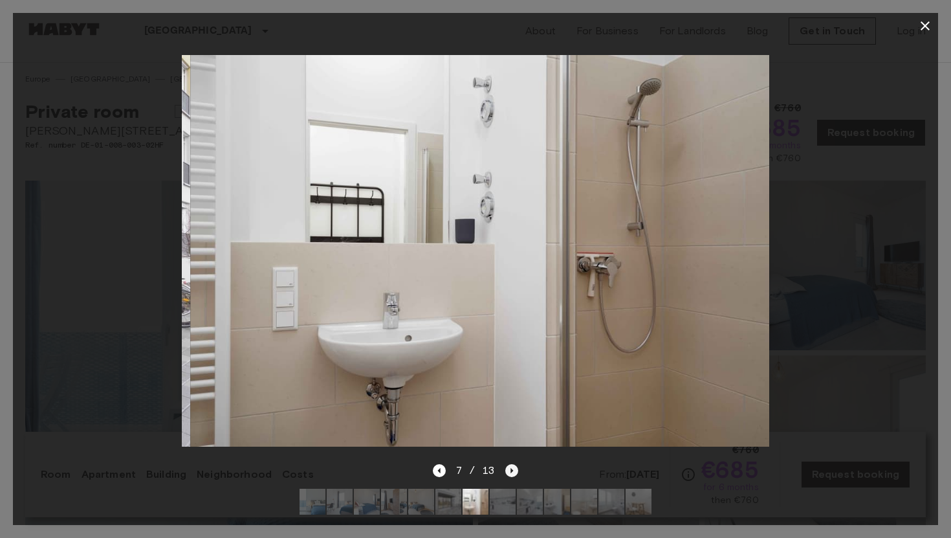
click at [512, 468] on icon "Next image" at bounding box center [511, 470] width 13 height 13
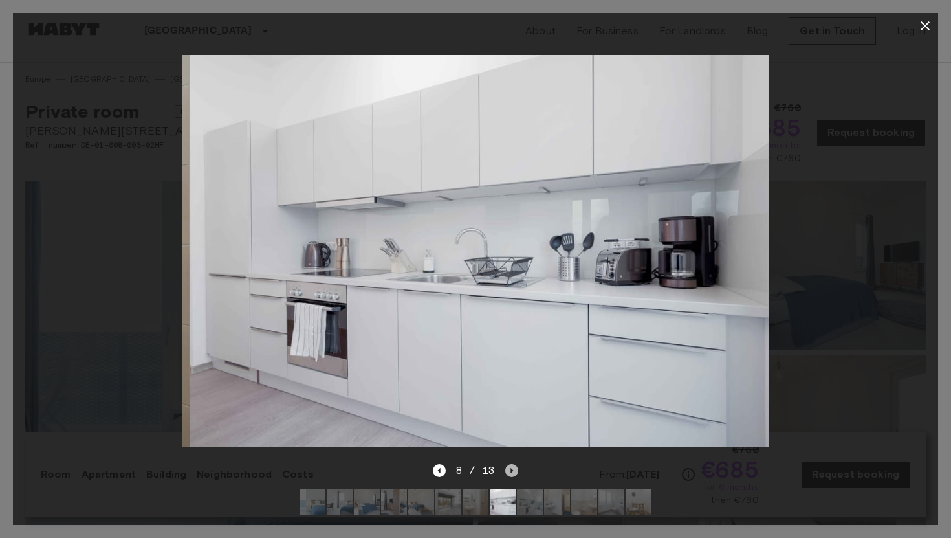
click at [512, 468] on icon "Next image" at bounding box center [511, 470] width 13 height 13
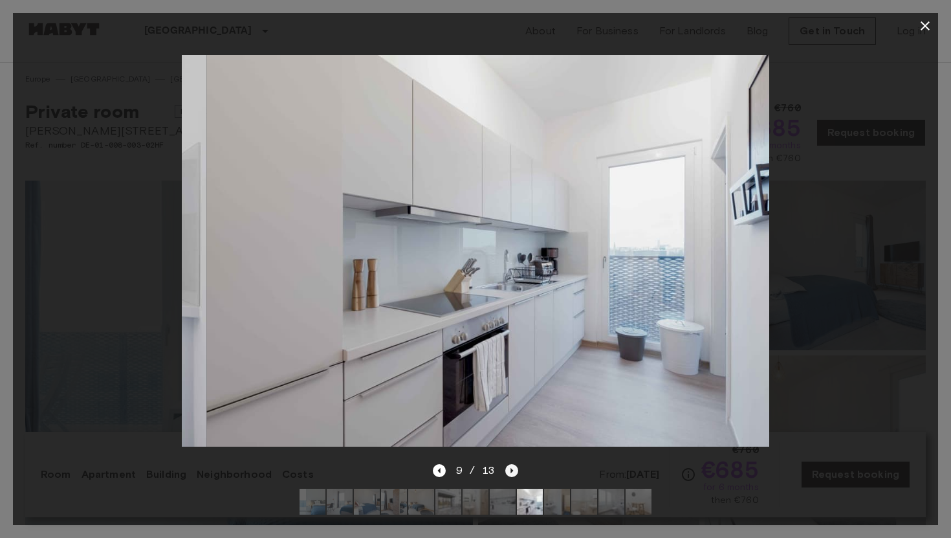
click at [512, 468] on icon "Next image" at bounding box center [511, 470] width 13 height 13
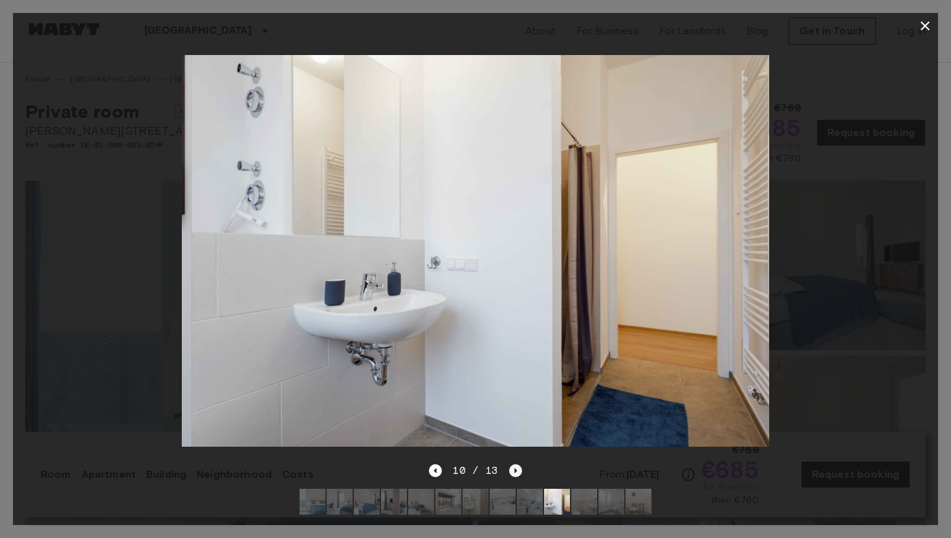
click at [512, 468] on icon "Next image" at bounding box center [515, 470] width 13 height 13
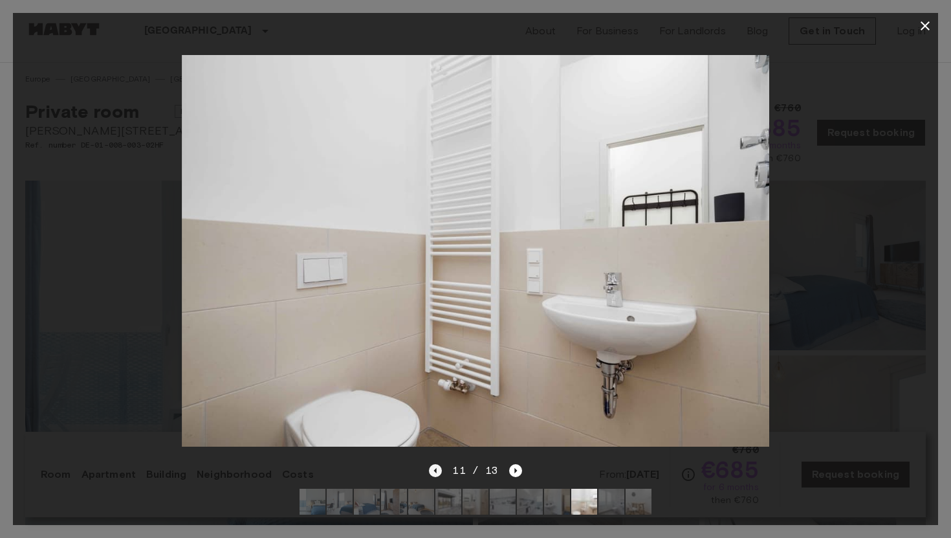
click at [432, 470] on icon "Previous image" at bounding box center [435, 470] width 13 height 13
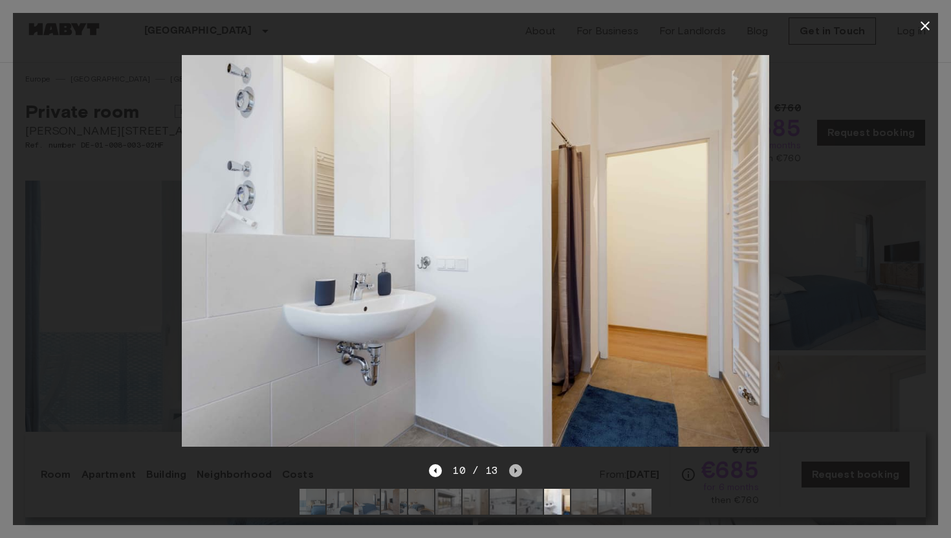
click at [514, 473] on icon "Next image" at bounding box center [515, 470] width 13 height 13
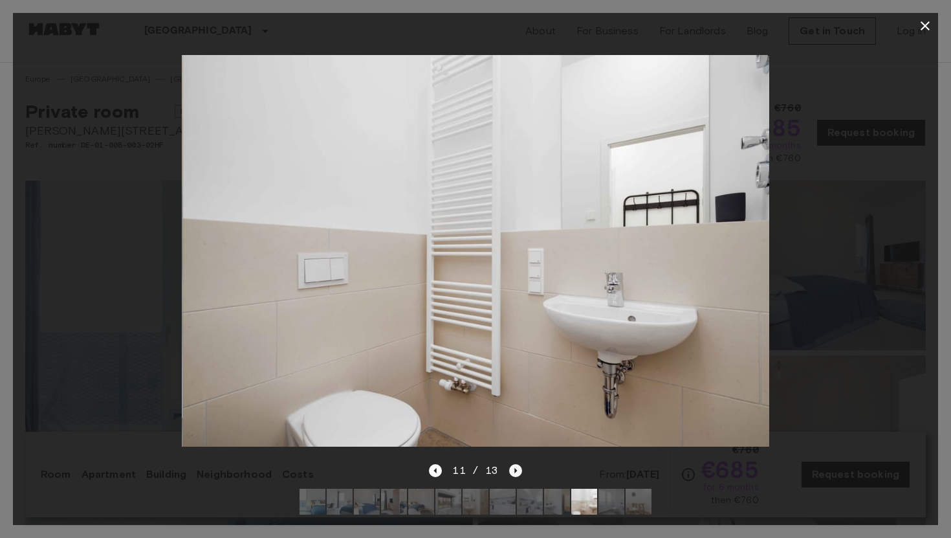
click at [514, 473] on icon "Next image" at bounding box center [515, 470] width 13 height 13
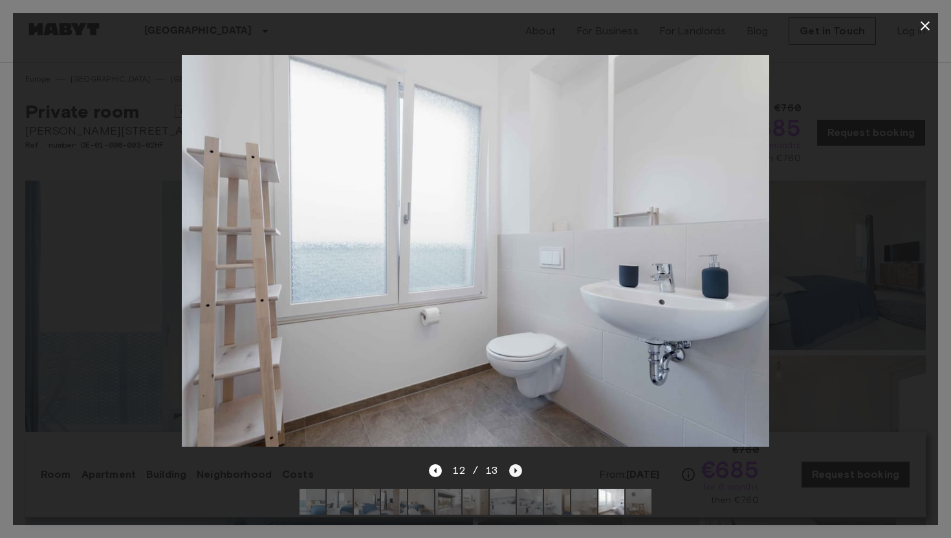
click at [514, 473] on icon "Next image" at bounding box center [515, 470] width 13 height 13
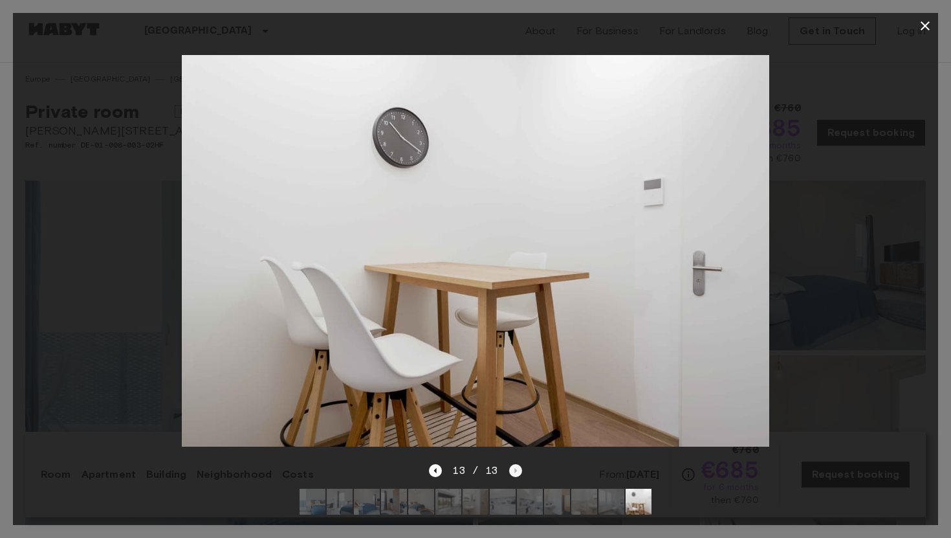
click at [514, 473] on div "13 / 13" at bounding box center [475, 471] width 93 height 16
click at [925, 23] on icon "button" at bounding box center [925, 26] width 16 height 16
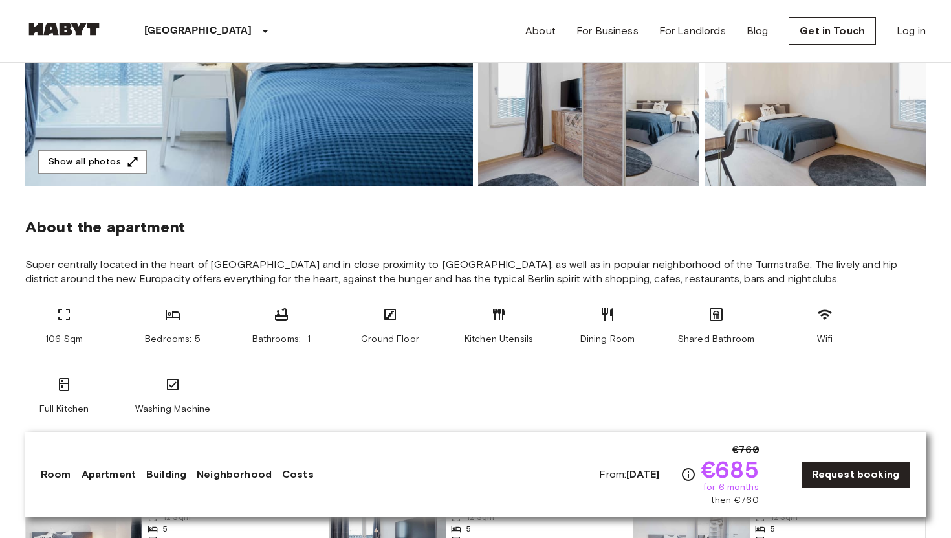
scroll to position [340, 0]
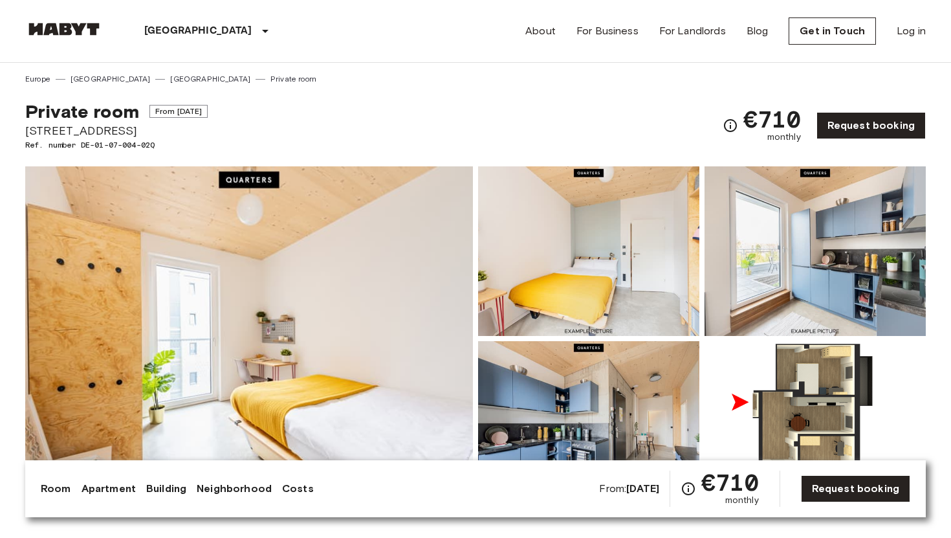
click at [287, 334] on img at bounding box center [249, 338] width 448 height 344
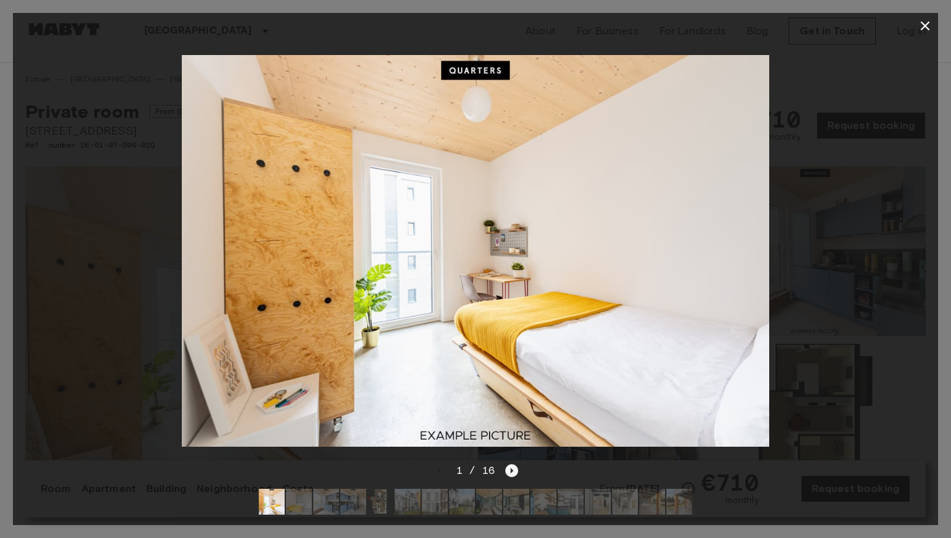
click at [512, 469] on icon "Next image" at bounding box center [511, 470] width 13 height 13
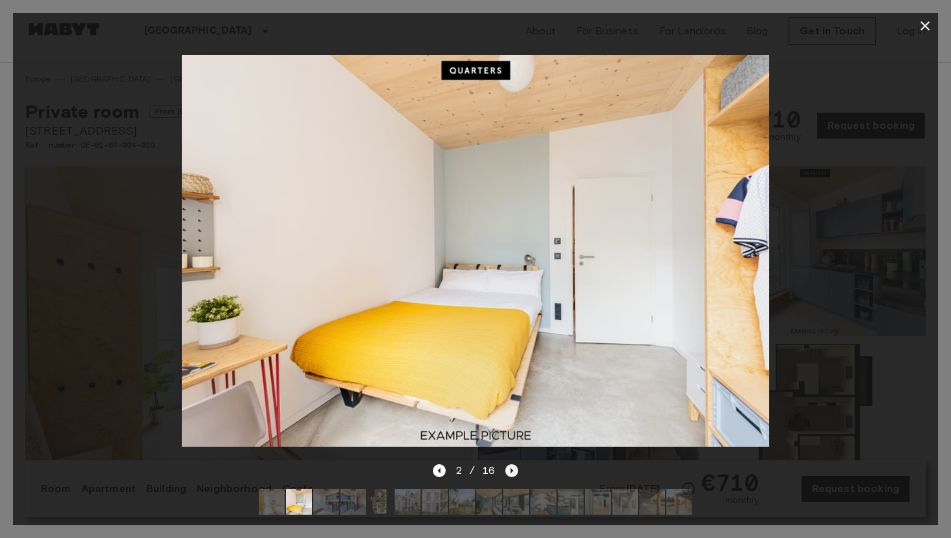
click at [512, 469] on icon "Next image" at bounding box center [511, 470] width 13 height 13
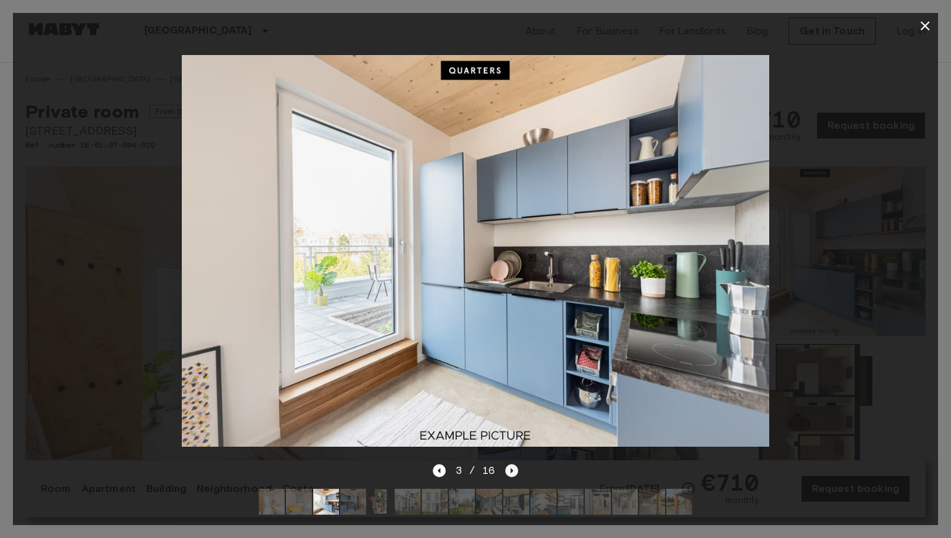
click at [512, 469] on icon "Next image" at bounding box center [511, 470] width 13 height 13
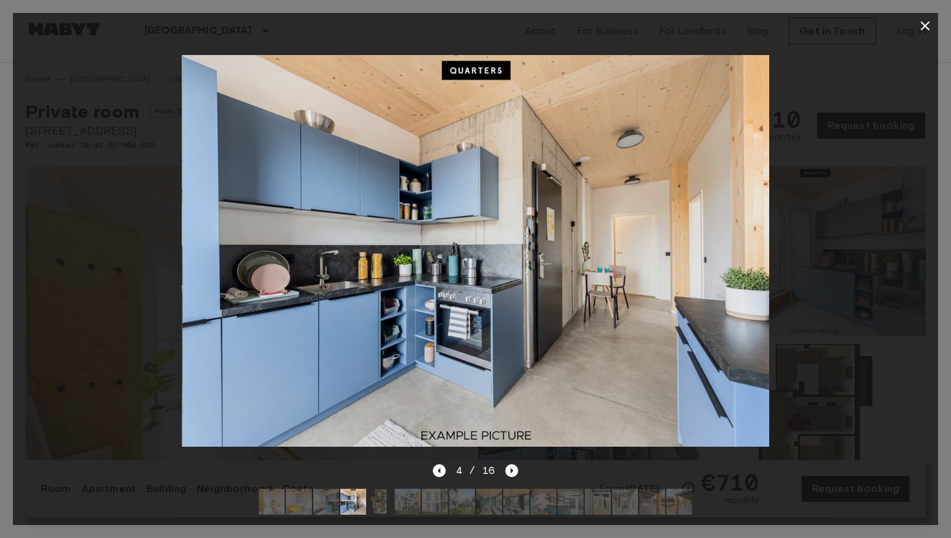
click at [512, 469] on icon "Next image" at bounding box center [511, 470] width 13 height 13
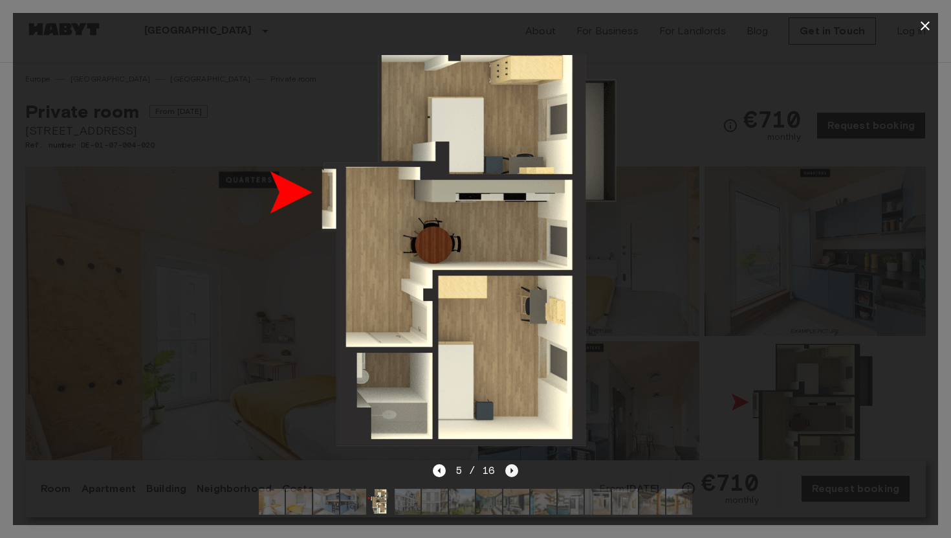
click at [512, 469] on icon "Next image" at bounding box center [511, 470] width 13 height 13
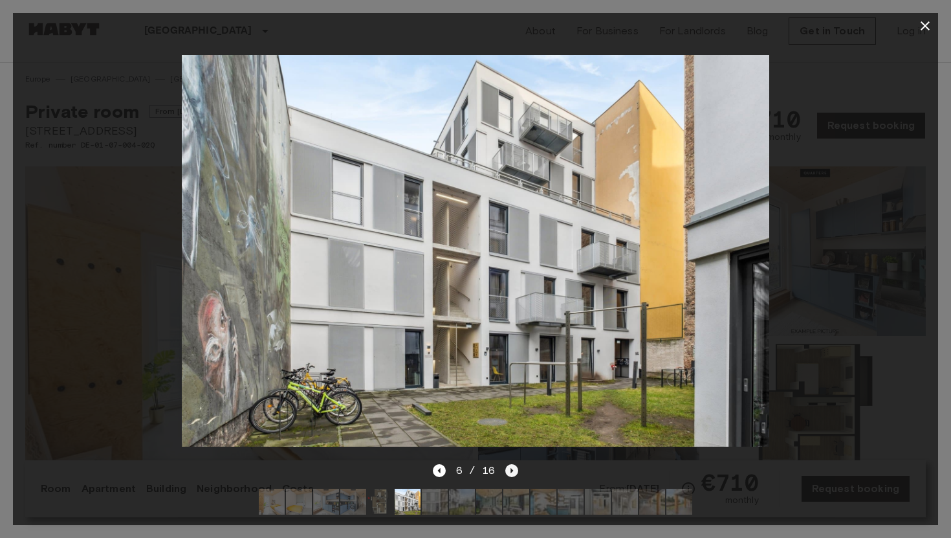
click at [512, 469] on icon "Next image" at bounding box center [511, 470] width 13 height 13
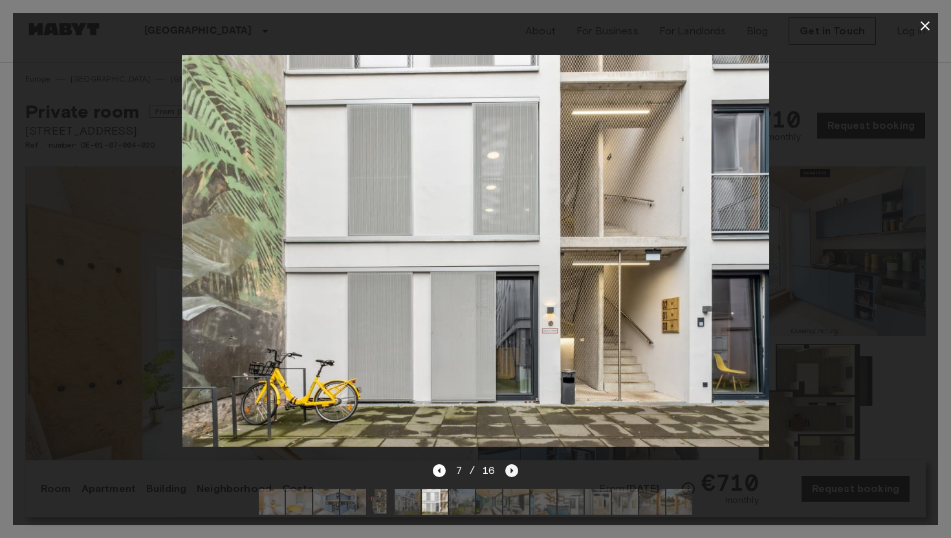
click at [512, 469] on icon "Next image" at bounding box center [511, 470] width 13 height 13
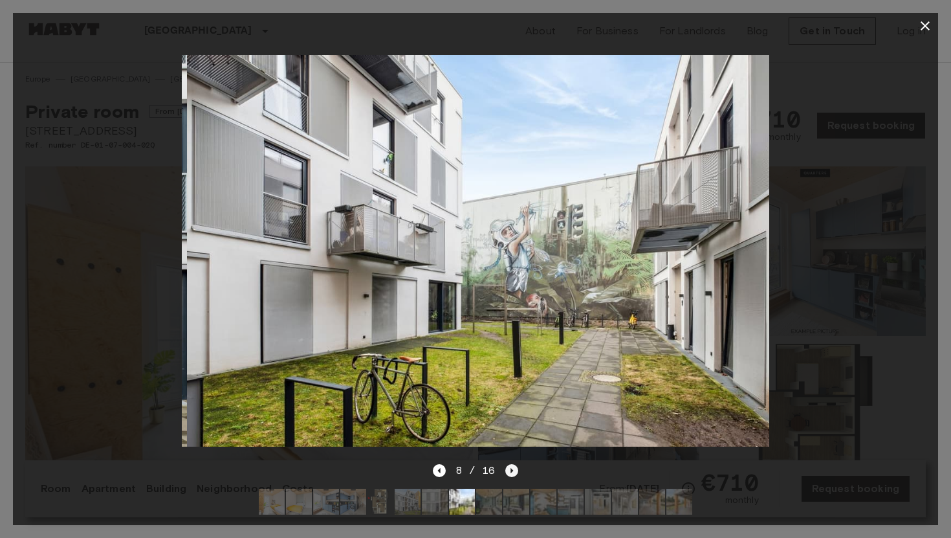
click at [512, 469] on icon "Next image" at bounding box center [511, 470] width 13 height 13
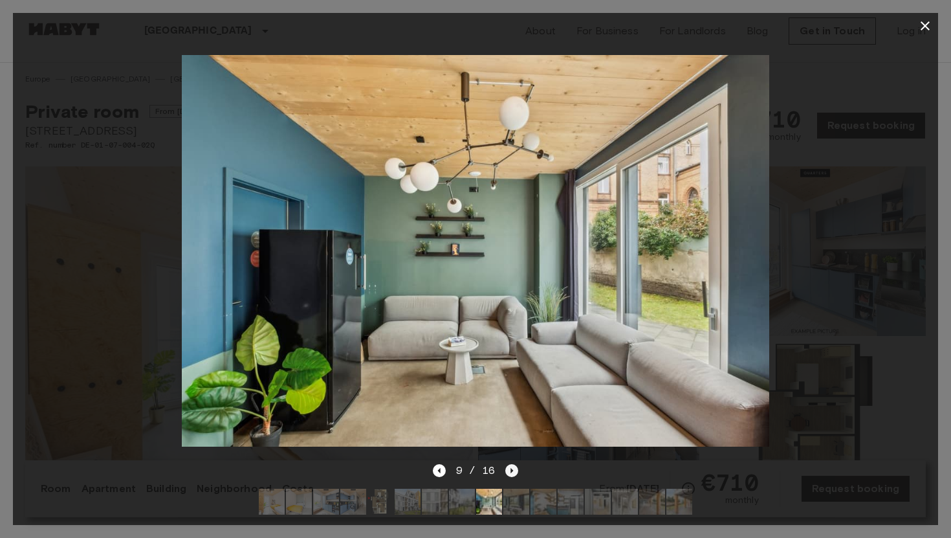
click at [512, 469] on icon "Next image" at bounding box center [511, 470] width 13 height 13
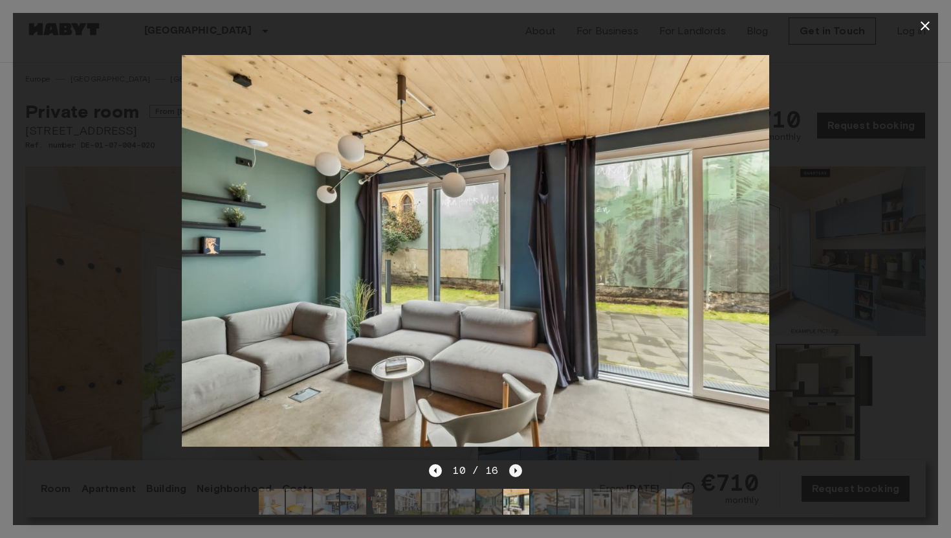
click at [512, 469] on icon "Next image" at bounding box center [515, 470] width 13 height 13
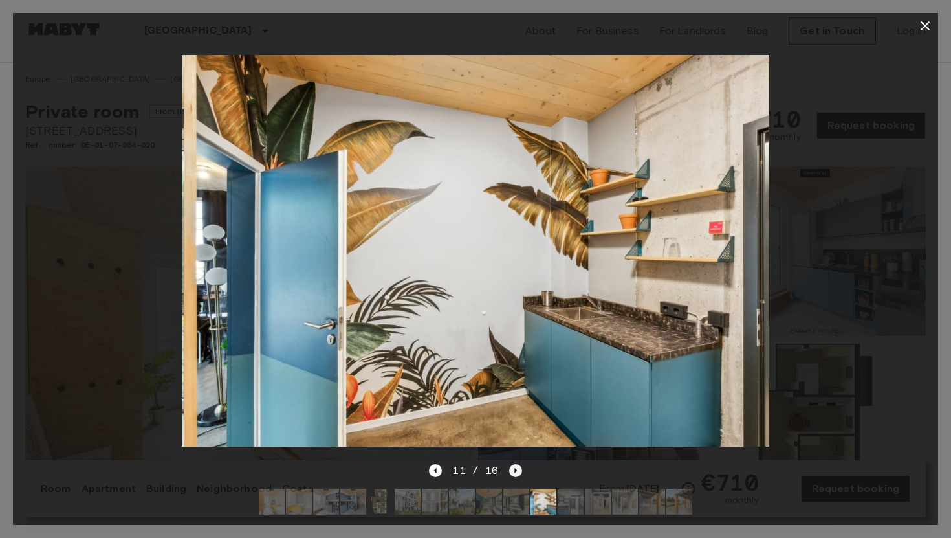
click at [512, 469] on icon "Next image" at bounding box center [515, 470] width 13 height 13
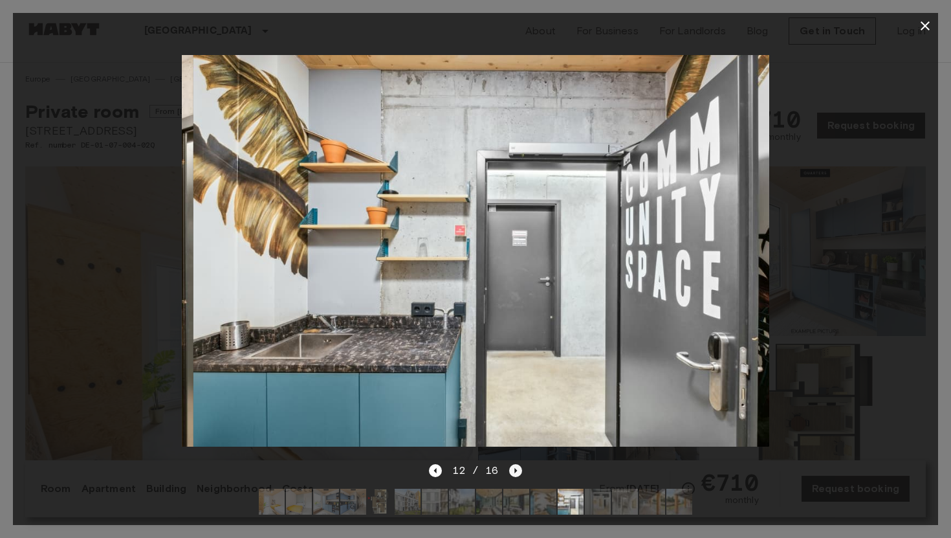
click at [512, 469] on icon "Next image" at bounding box center [515, 470] width 13 height 13
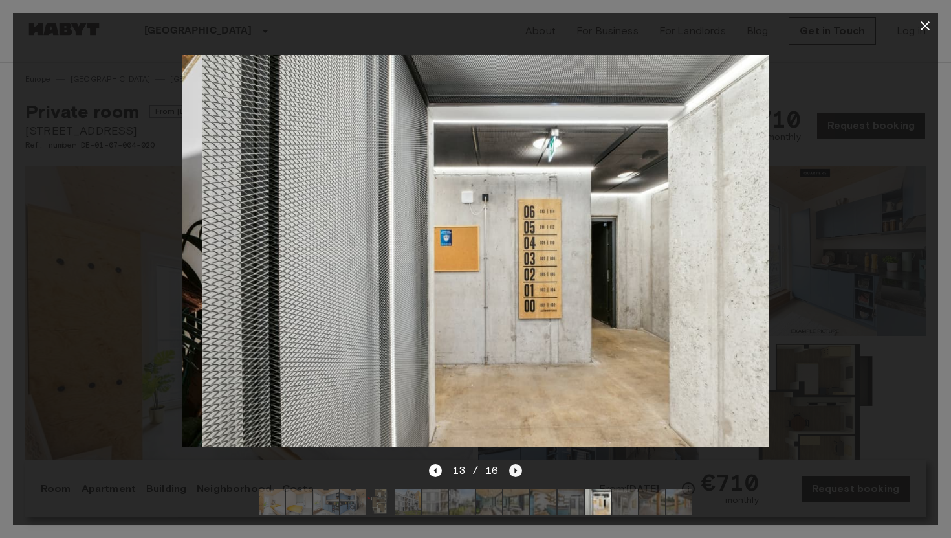
click at [512, 469] on icon "Next image" at bounding box center [515, 470] width 13 height 13
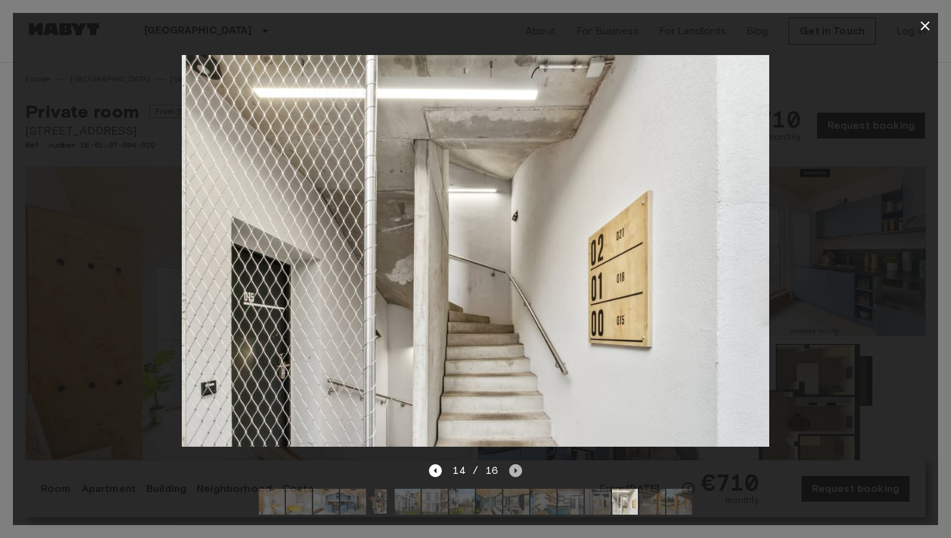
click at [512, 469] on icon "Next image" at bounding box center [515, 470] width 13 height 13
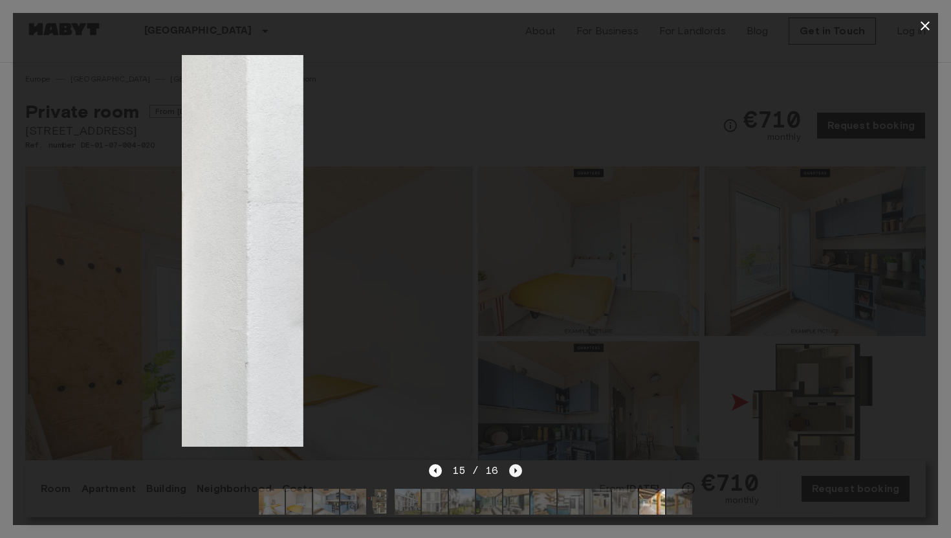
click at [512, 469] on icon "Next image" at bounding box center [515, 470] width 13 height 13
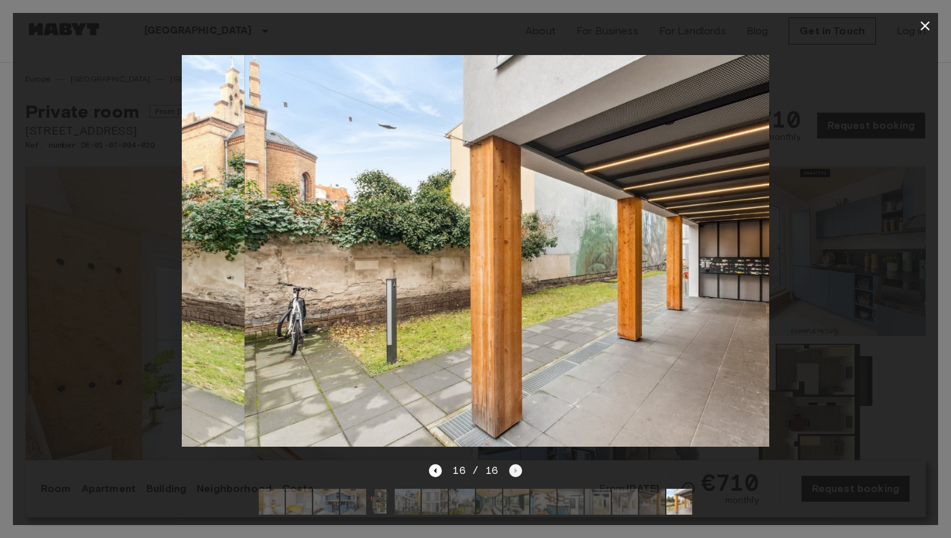
click at [512, 469] on div "16 / 16" at bounding box center [475, 471] width 93 height 16
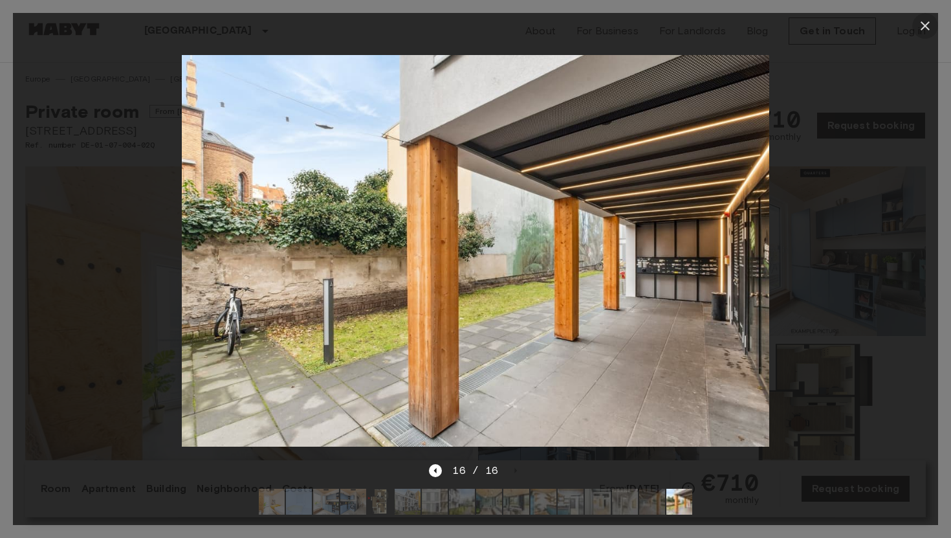
click at [921, 30] on icon "button" at bounding box center [925, 26] width 16 height 16
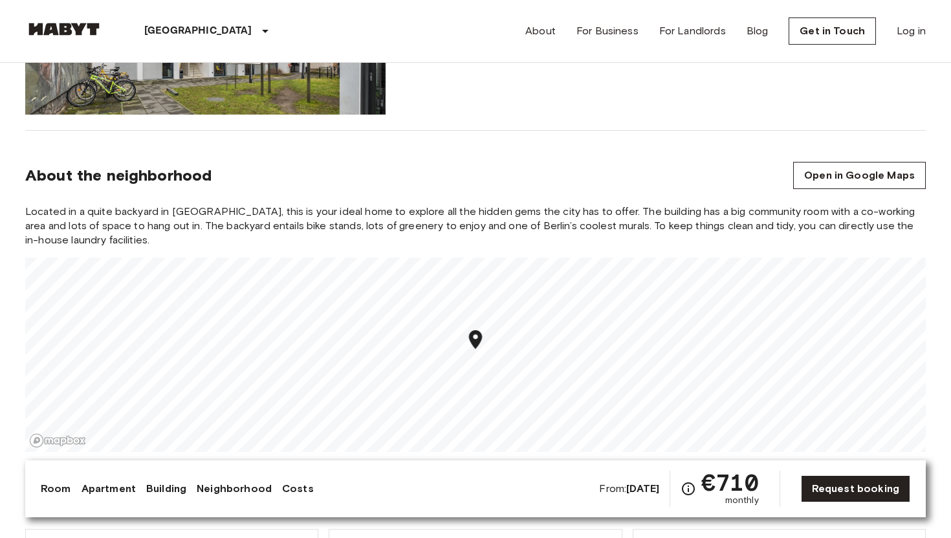
scroll to position [1295, 0]
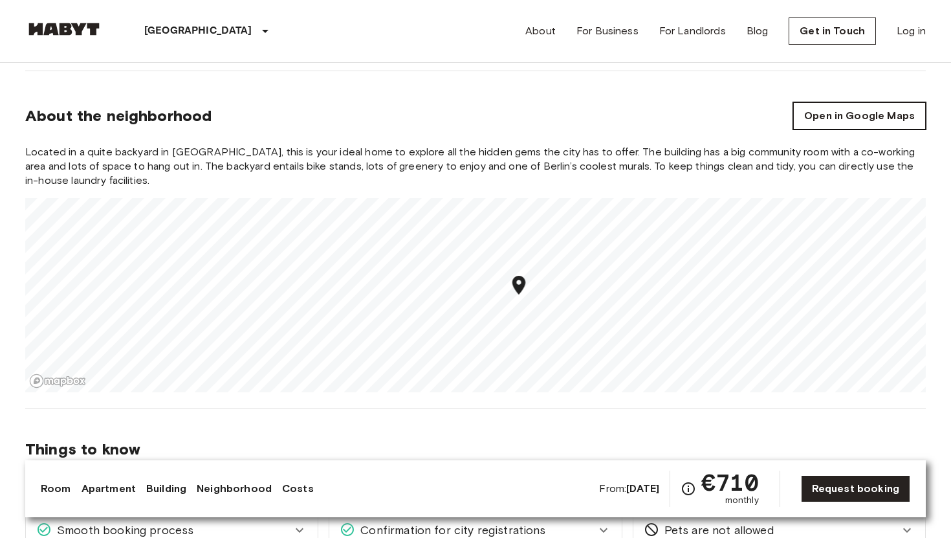
click at [816, 114] on link "Open in Google Maps" at bounding box center [859, 115] width 133 height 27
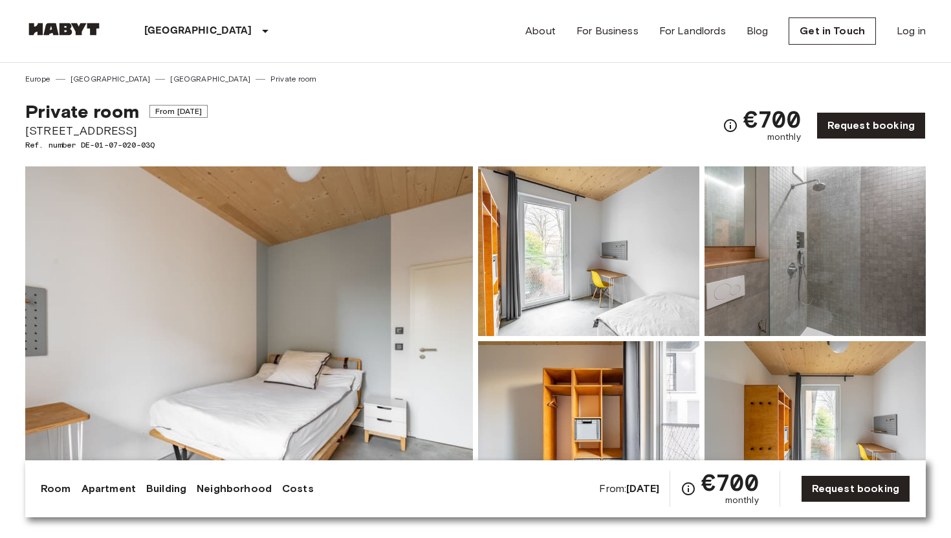
click at [292, 373] on img at bounding box center [249, 338] width 448 height 344
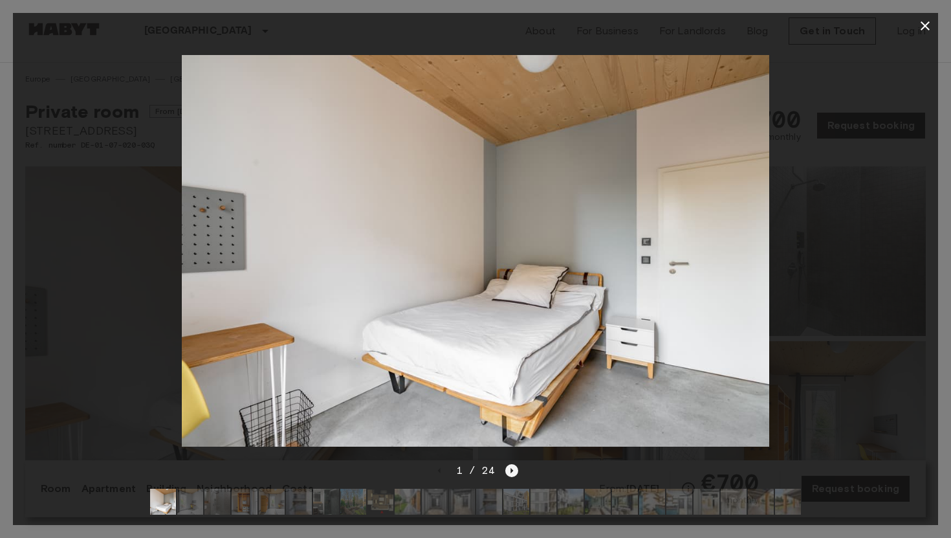
click at [513, 469] on icon "Next image" at bounding box center [511, 470] width 13 height 13
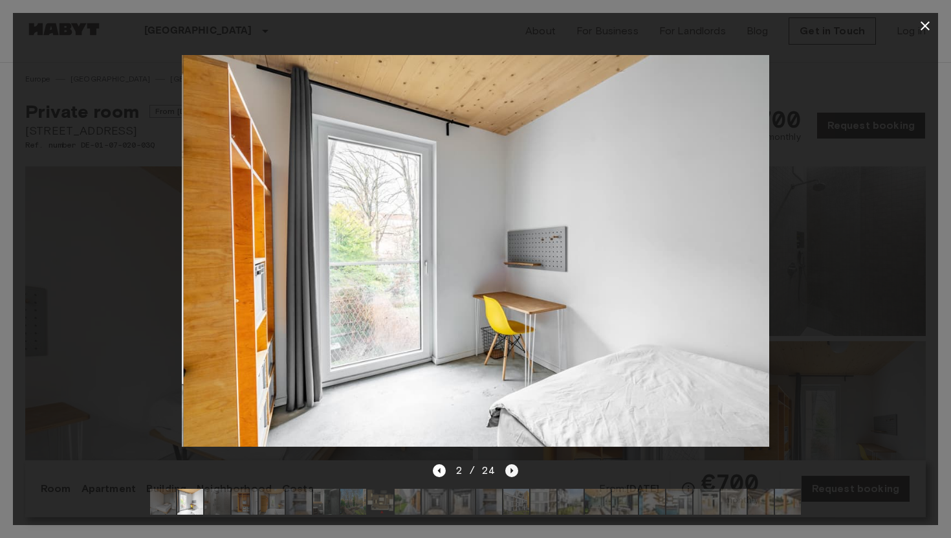
click at [513, 469] on icon "Next image" at bounding box center [511, 470] width 13 height 13
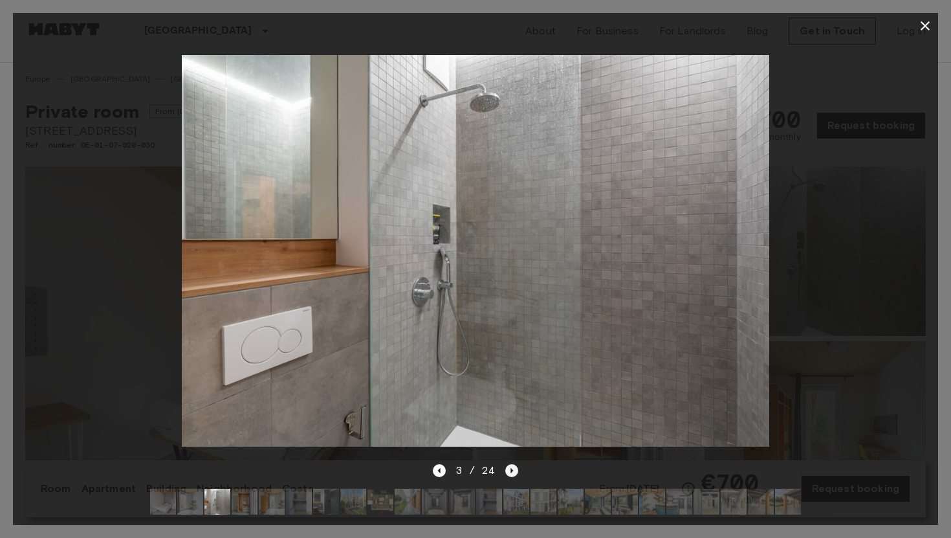
click at [513, 469] on icon "Next image" at bounding box center [511, 470] width 13 height 13
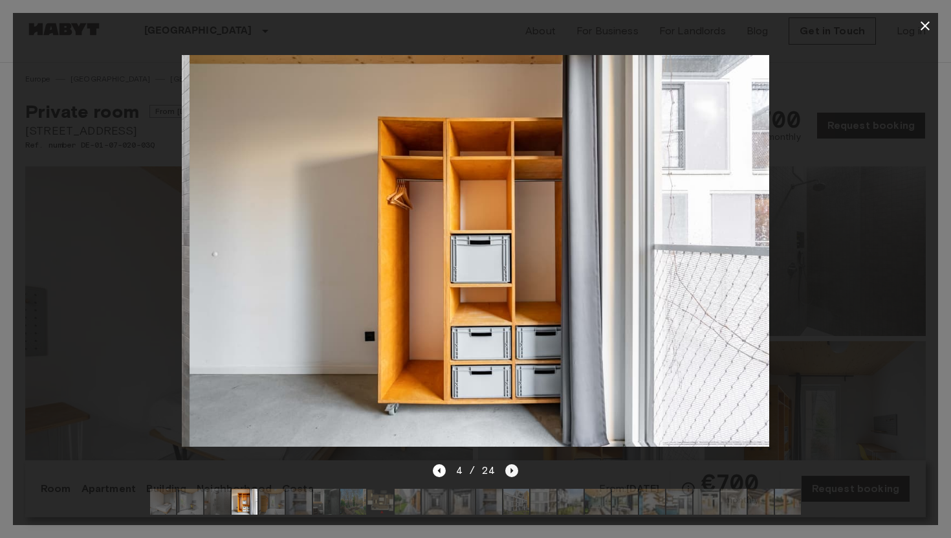
click at [513, 469] on icon "Next image" at bounding box center [511, 470] width 13 height 13
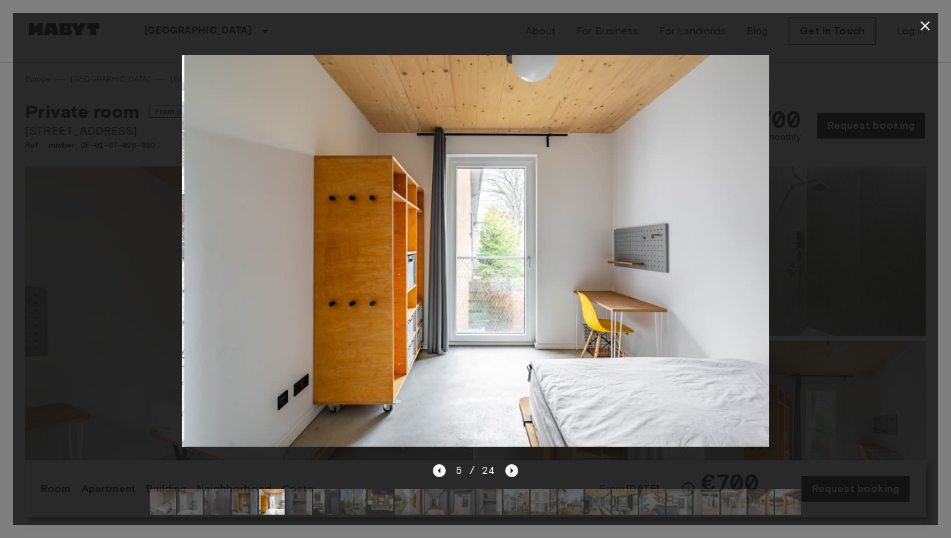
click at [513, 469] on icon "Next image" at bounding box center [511, 470] width 13 height 13
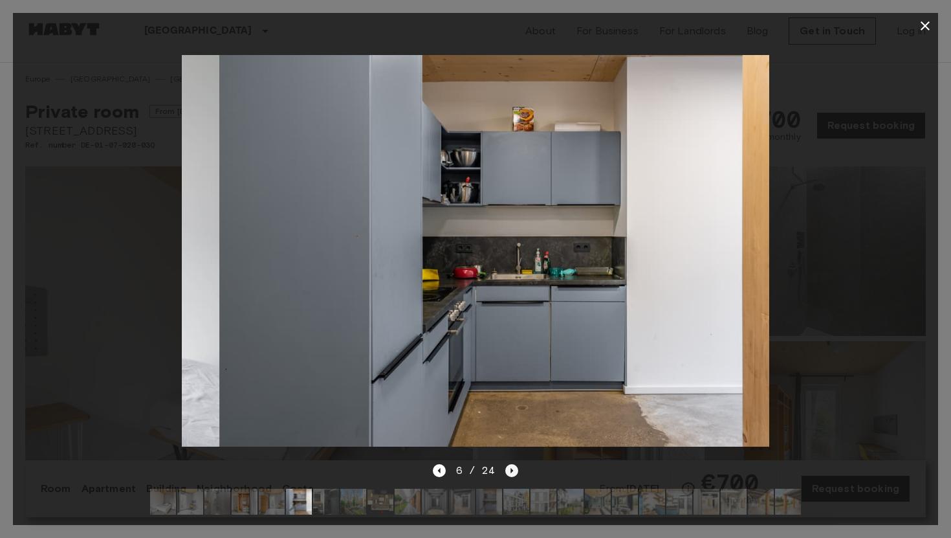
click at [513, 469] on icon "Next image" at bounding box center [511, 470] width 13 height 13
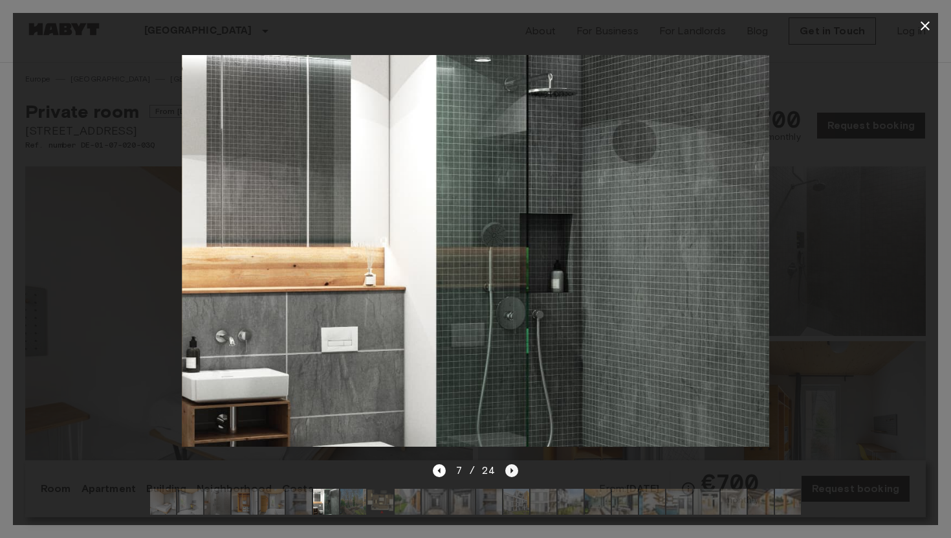
click at [513, 469] on icon "Next image" at bounding box center [511, 470] width 13 height 13
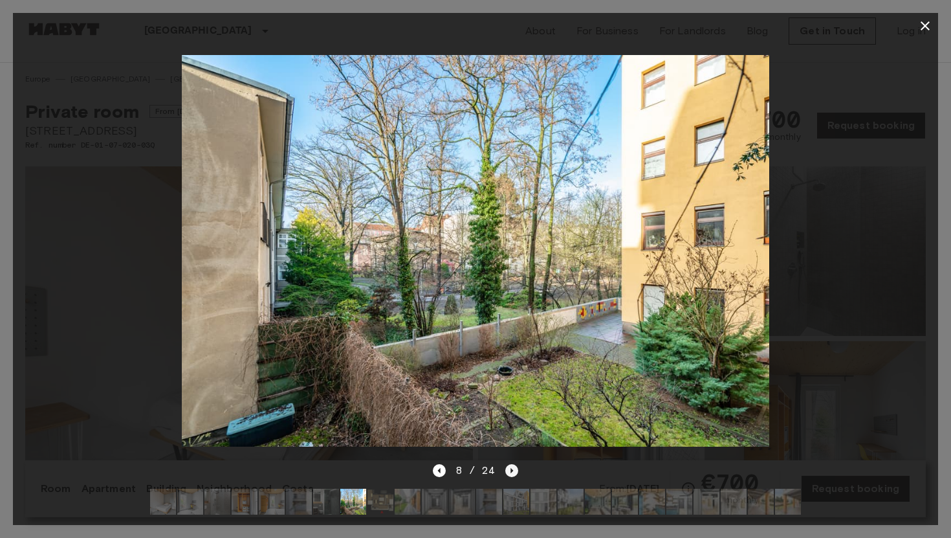
click at [513, 469] on icon "Next image" at bounding box center [511, 470] width 13 height 13
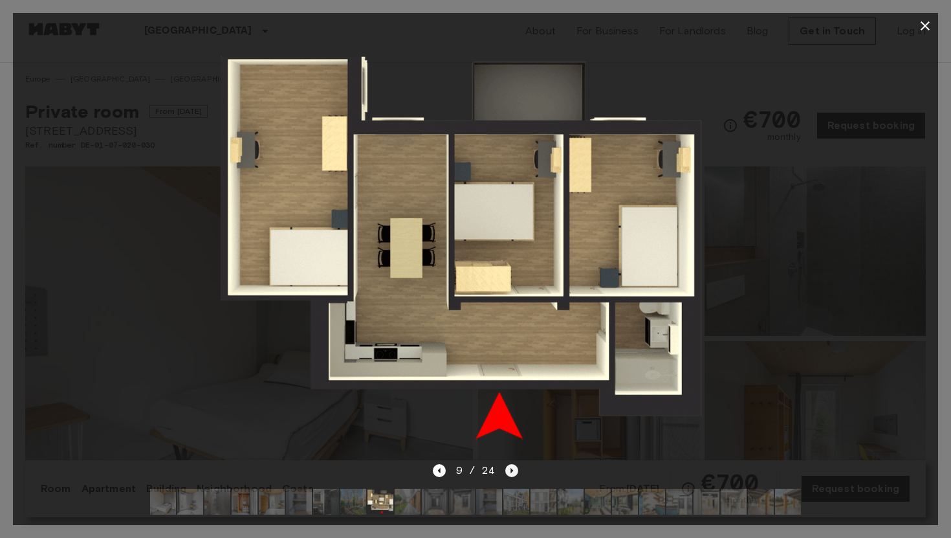
click at [512, 471] on icon "Next image" at bounding box center [511, 470] width 13 height 13
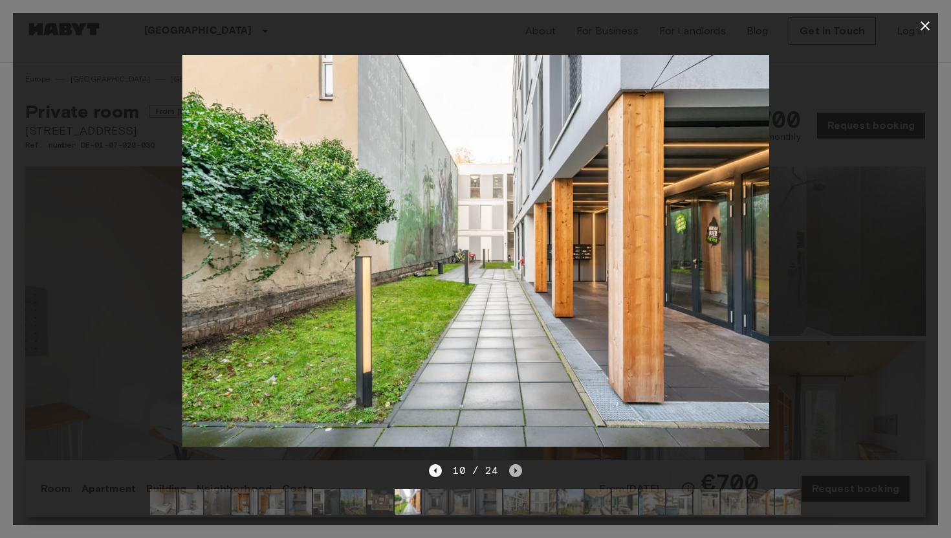
click at [512, 471] on icon "Next image" at bounding box center [515, 470] width 13 height 13
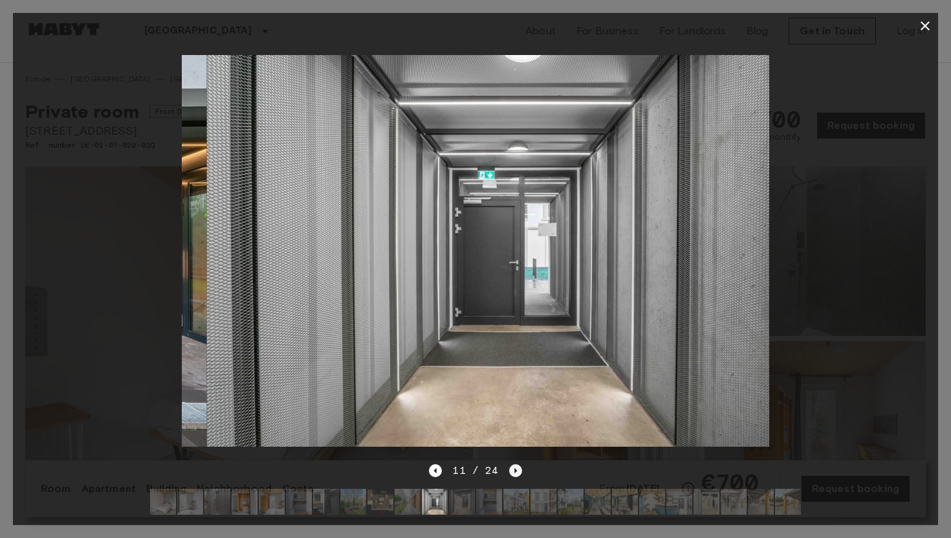
click at [512, 471] on icon "Next image" at bounding box center [515, 470] width 13 height 13
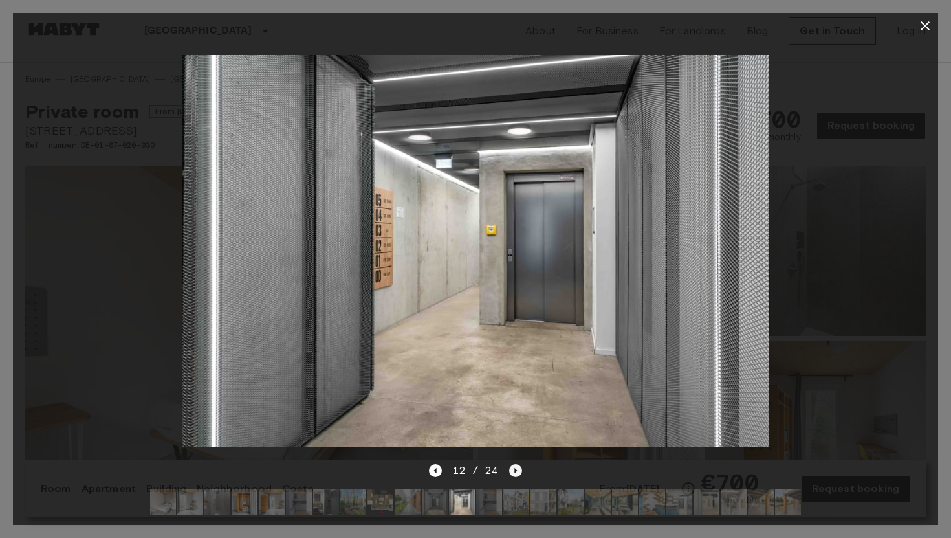
click at [512, 471] on icon "Next image" at bounding box center [515, 470] width 13 height 13
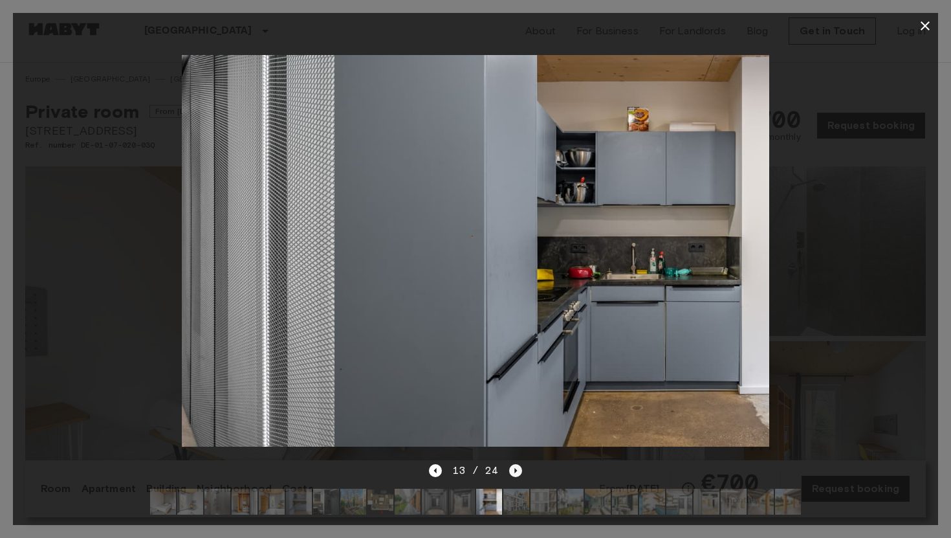
click at [512, 471] on icon "Next image" at bounding box center [515, 470] width 13 height 13
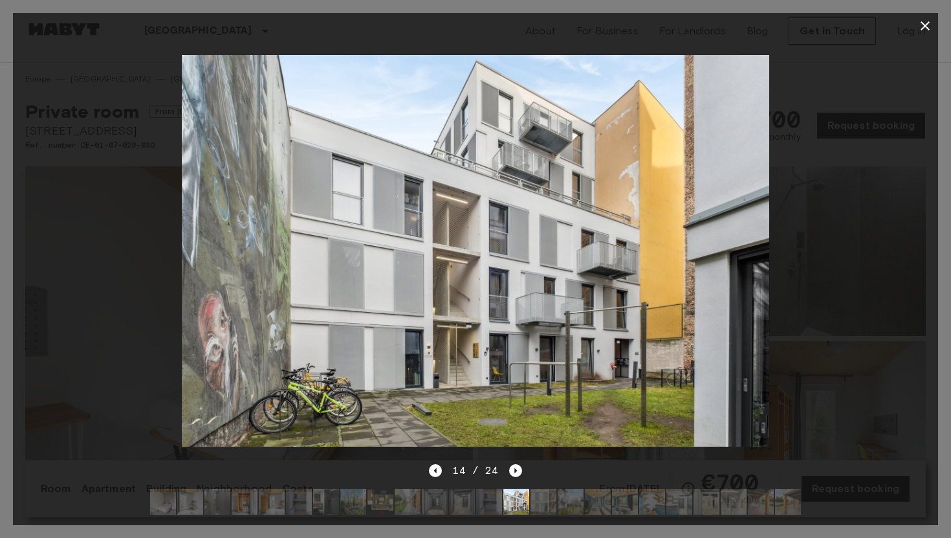
click at [924, 26] on icon "button" at bounding box center [925, 25] width 9 height 9
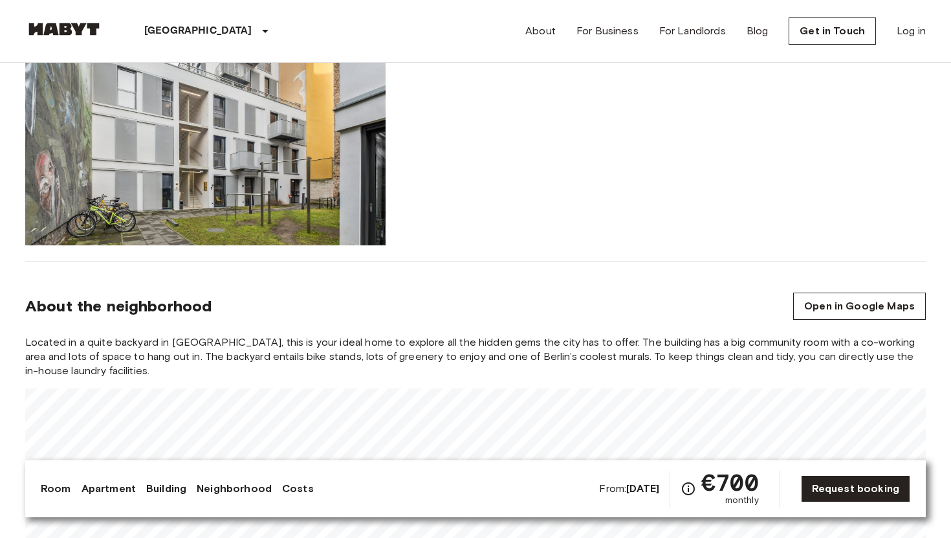
scroll to position [1155, 0]
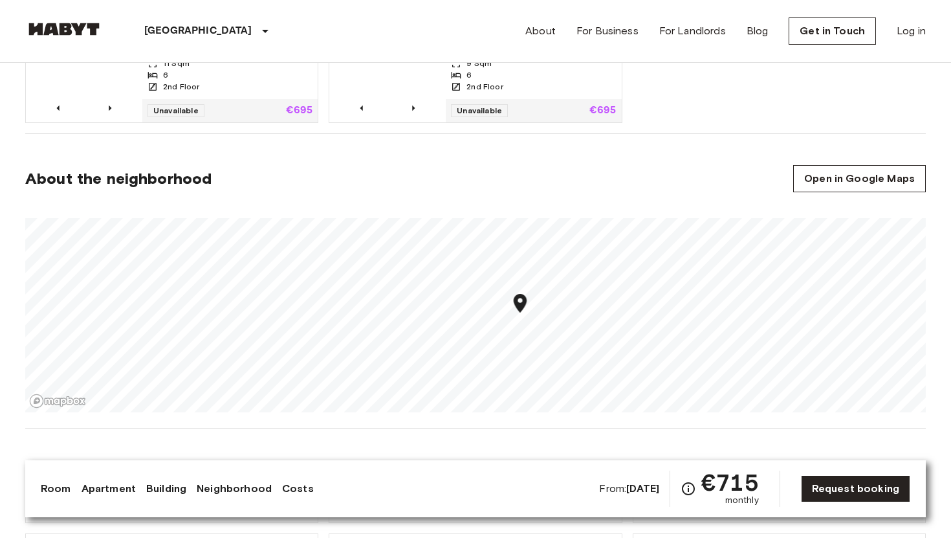
scroll to position [813, 0]
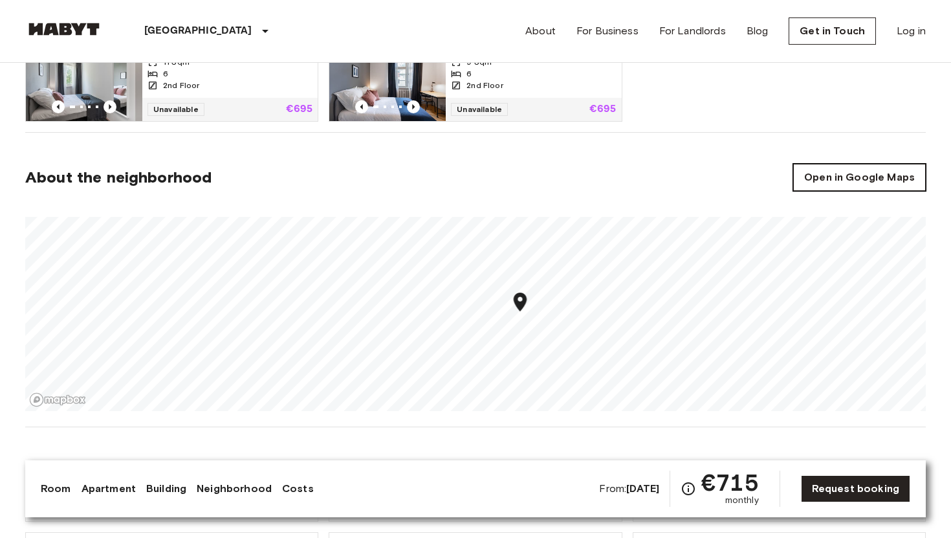
click at [879, 172] on link "Open in Google Maps" at bounding box center [859, 177] width 133 height 27
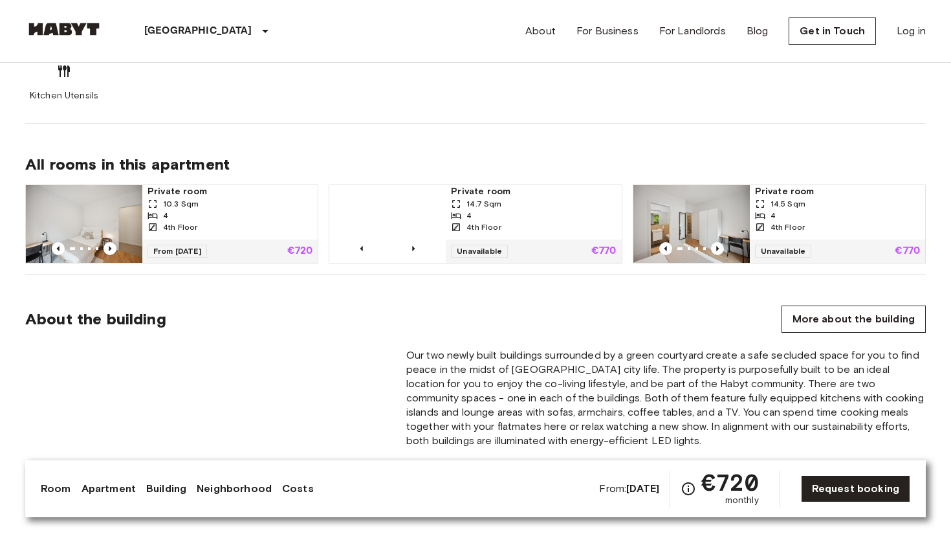
scroll to position [859, 0]
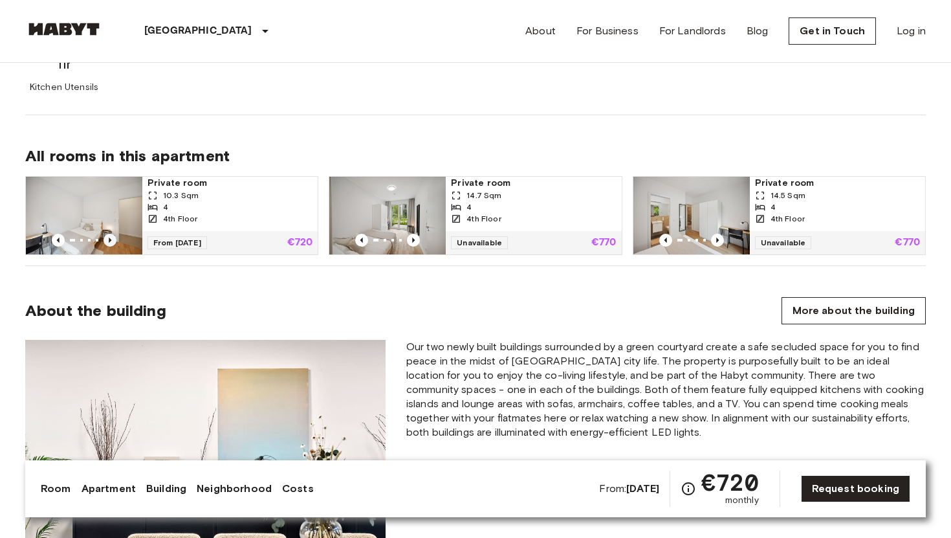
click at [110, 234] on icon "Previous image" at bounding box center [110, 240] width 13 height 13
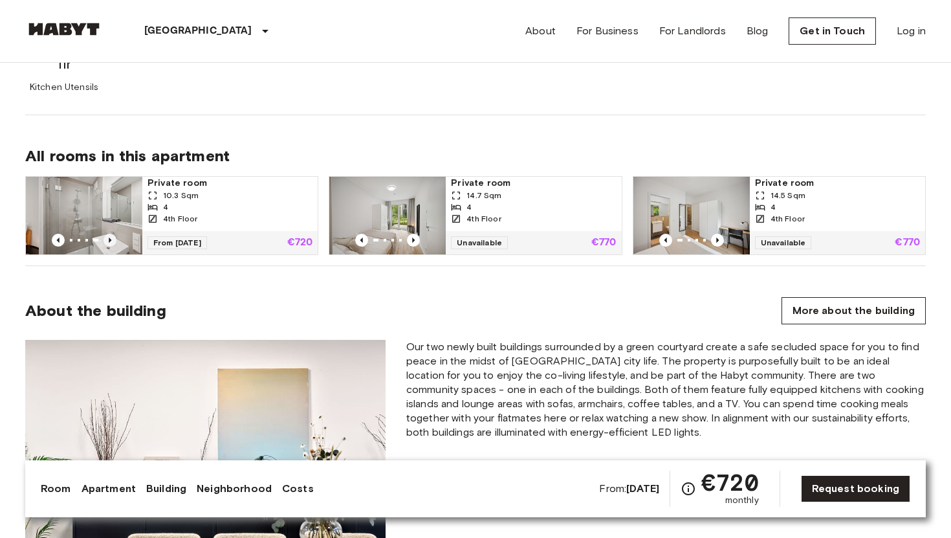
click at [110, 234] on icon "Previous image" at bounding box center [110, 240] width 13 height 13
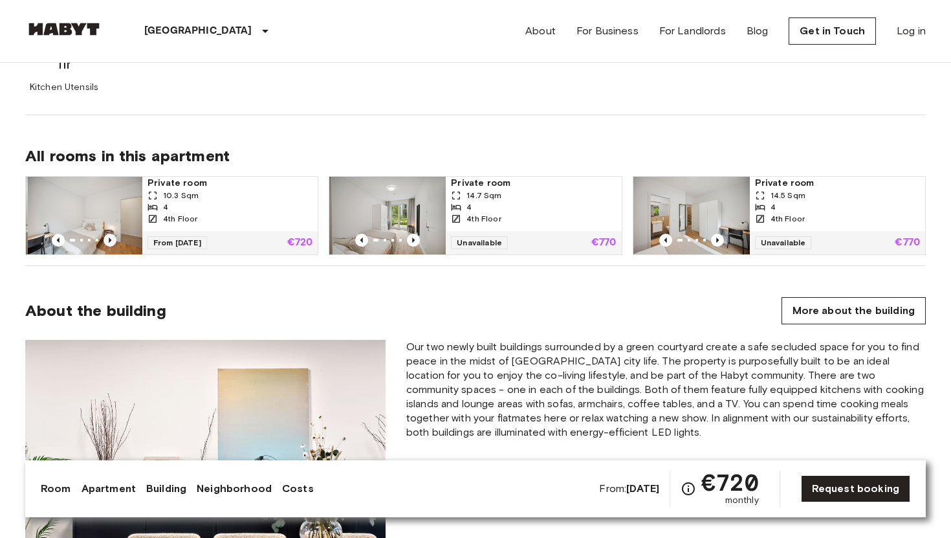
click at [110, 234] on icon "Previous image" at bounding box center [110, 240] width 13 height 13
click at [705, 196] on img at bounding box center [691, 216] width 116 height 78
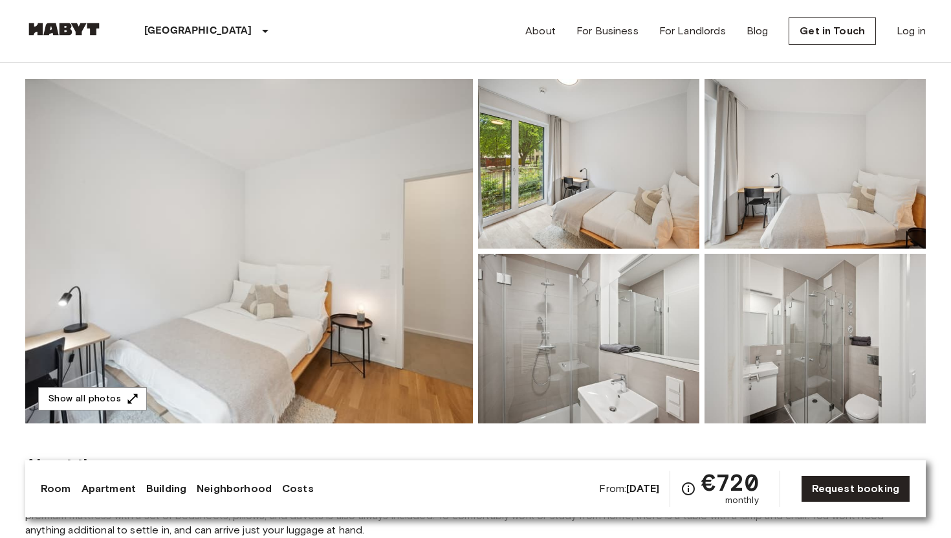
scroll to position [109, 0]
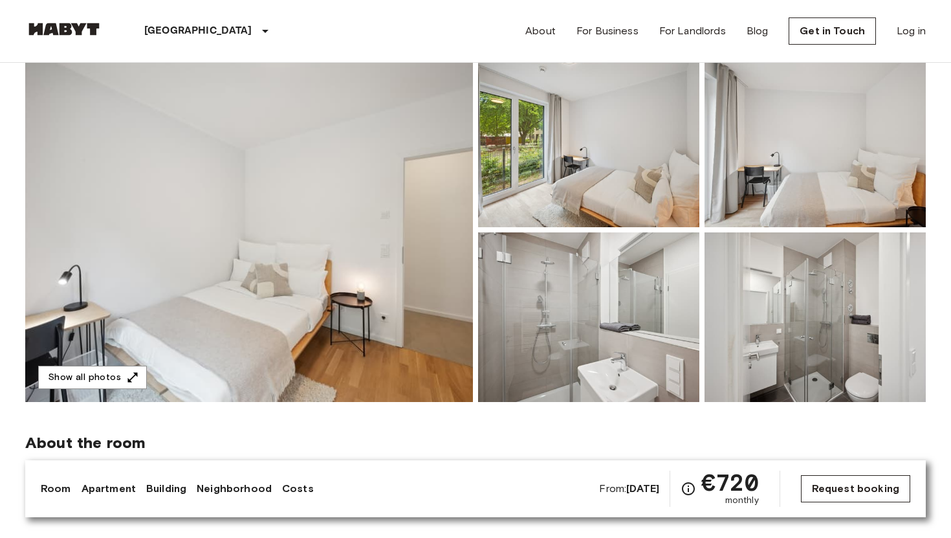
click at [859, 492] on link "Request booking" at bounding box center [855, 488] width 109 height 27
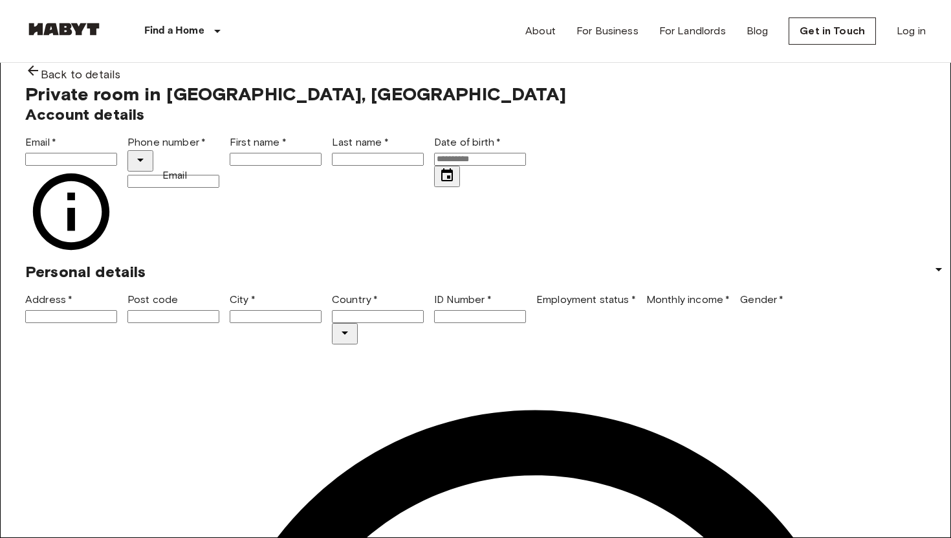
click at [117, 166] on input "Email   *" at bounding box center [71, 159] width 92 height 13
type input "**********"
type input "******"
type input "**********"
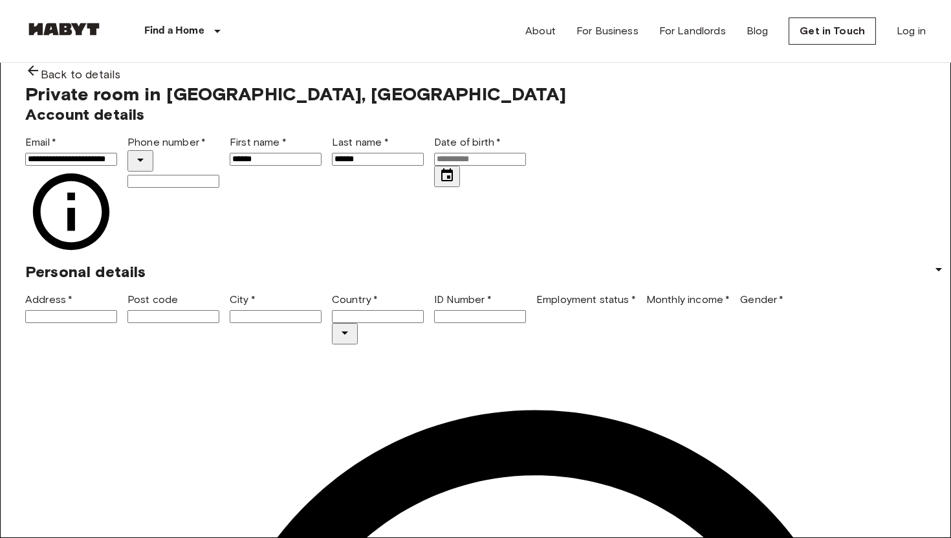
type input "******"
type input "*********"
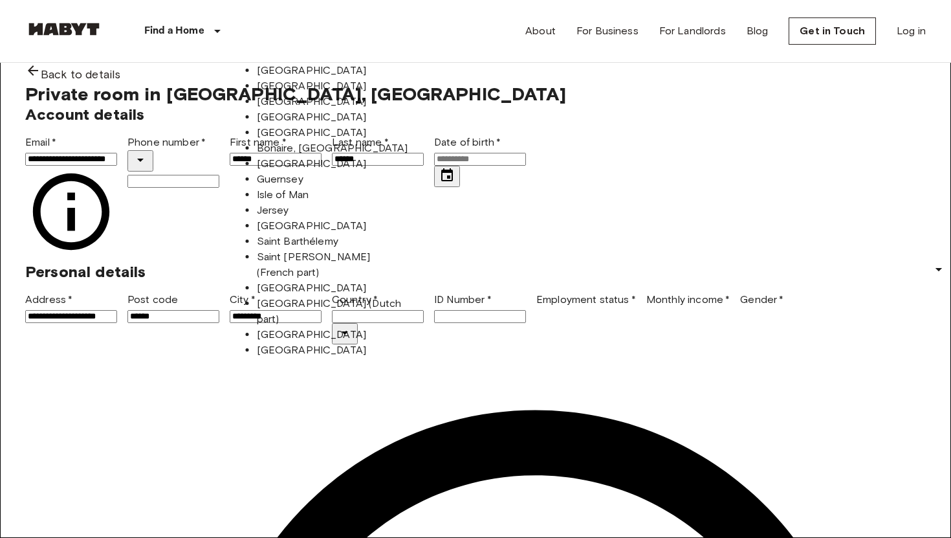
click at [481, 281] on div "Personal details" at bounding box center [470, 267] width 911 height 30
click at [159, 281] on div "Personal details" at bounding box center [470, 267] width 911 height 30
type input "*****"
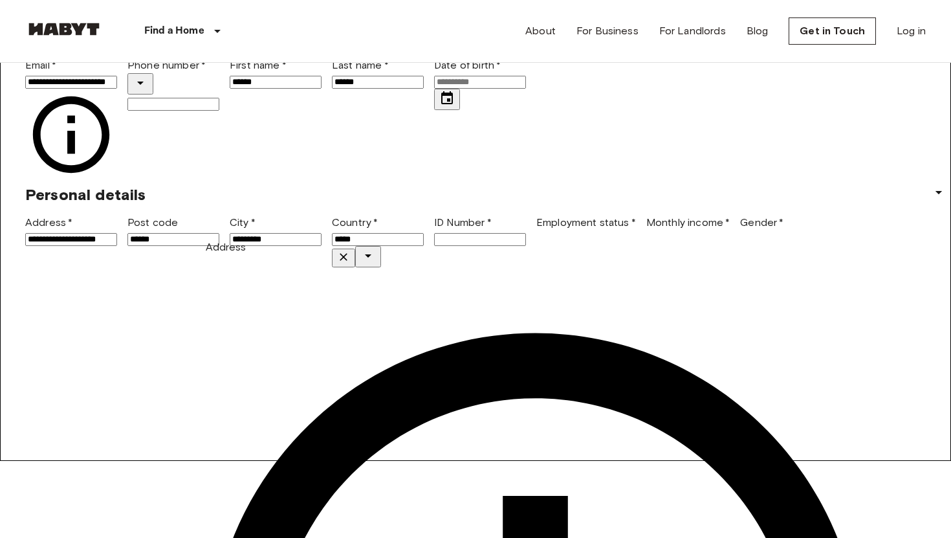
scroll to position [80, 0]
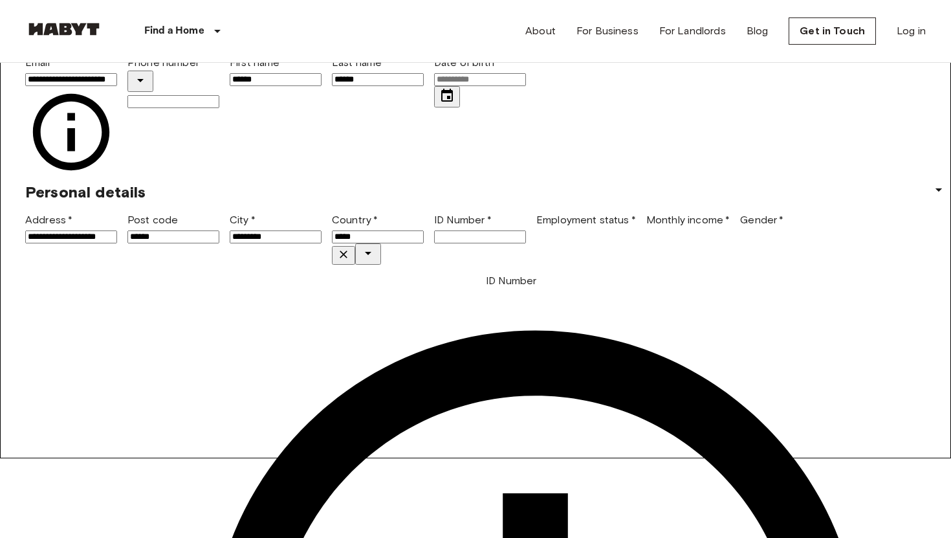
click at [434, 243] on input "ID Number   *" at bounding box center [480, 236] width 92 height 13
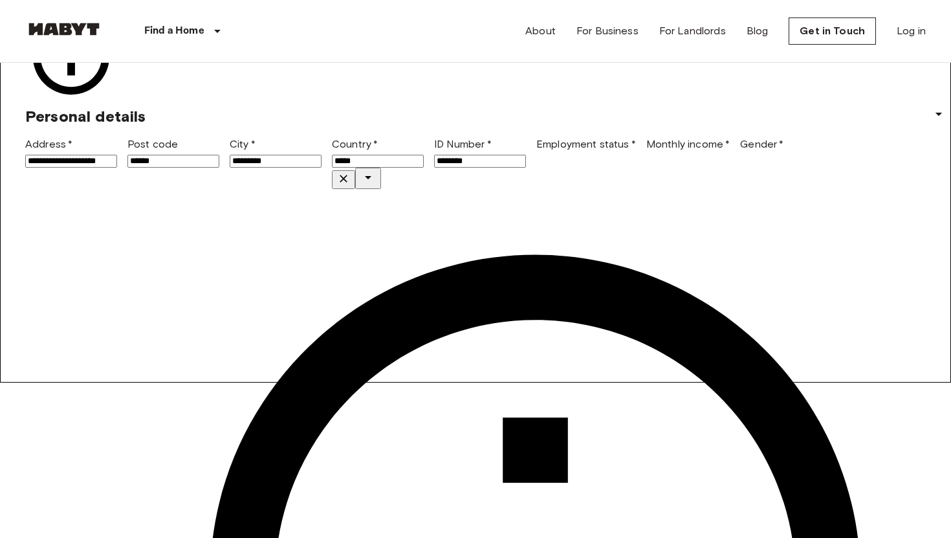
type input "********"
click at [192, 277] on div "**********" at bounding box center [475, 527] width 901 height 1199
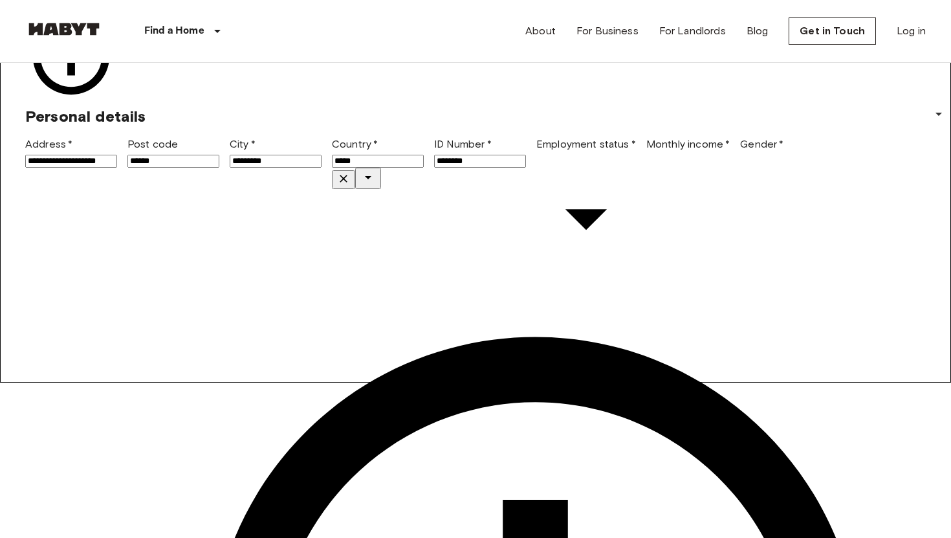
type input "*******"
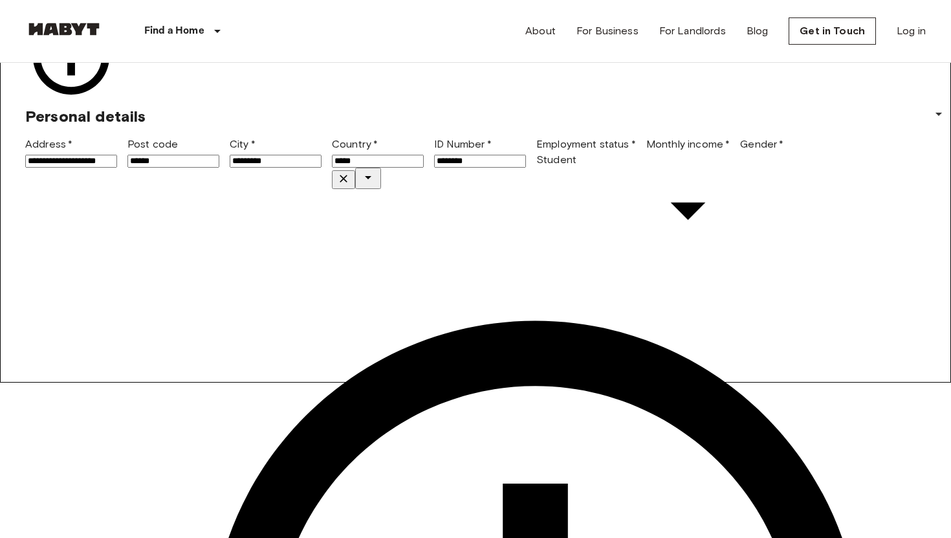
type input "******"
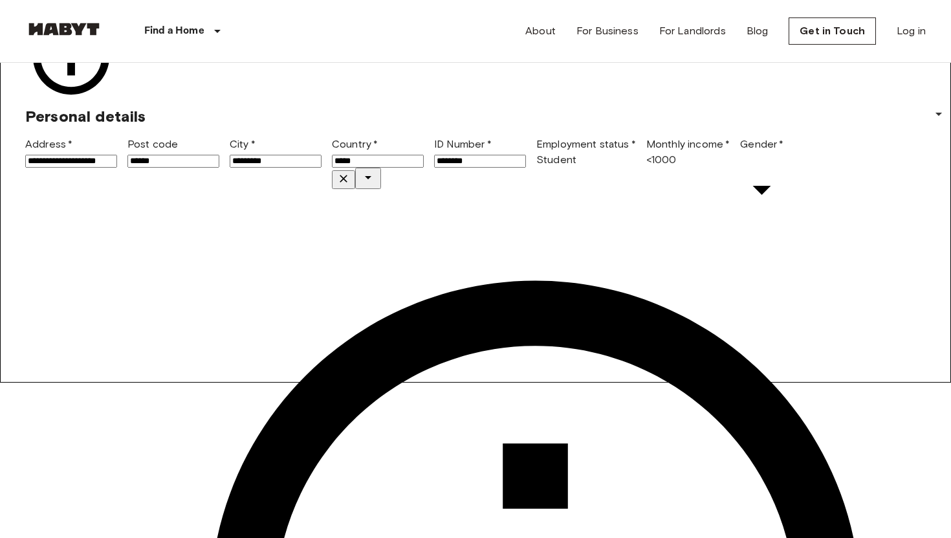
type input "******"
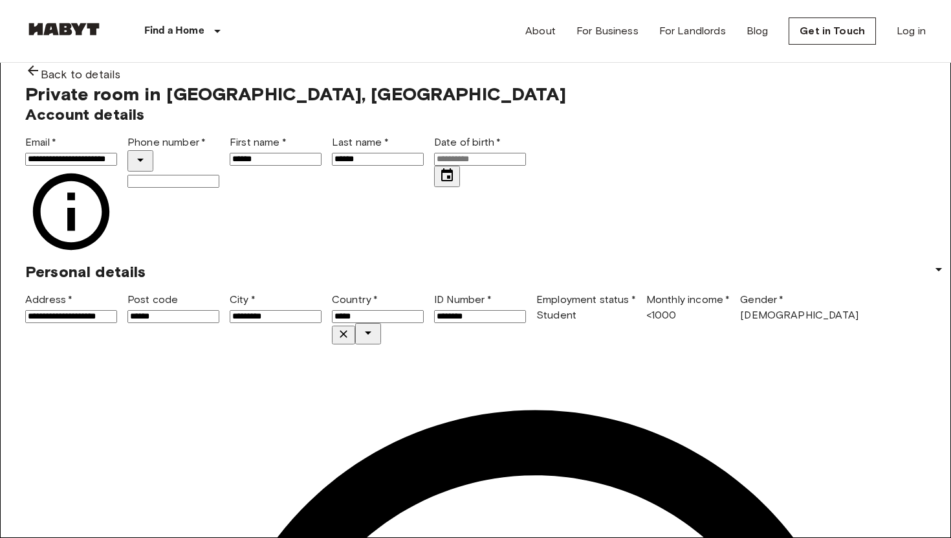
scroll to position [4, 0]
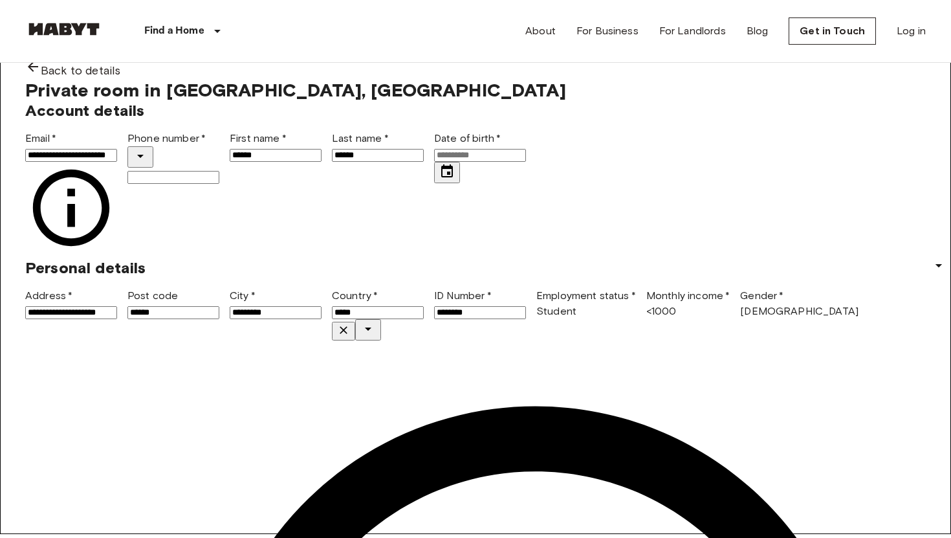
click at [219, 184] on input "Phone number   *" at bounding box center [173, 177] width 92 height 13
click at [376, 162] on input "******" at bounding box center [378, 155] width 92 height 13
type input "*******"
click at [434, 162] on input "Date of birth   *" at bounding box center [480, 155] width 92 height 13
click at [434, 183] on button "Choose date, selected date is Mar 25, 191" at bounding box center [447, 172] width 26 height 21
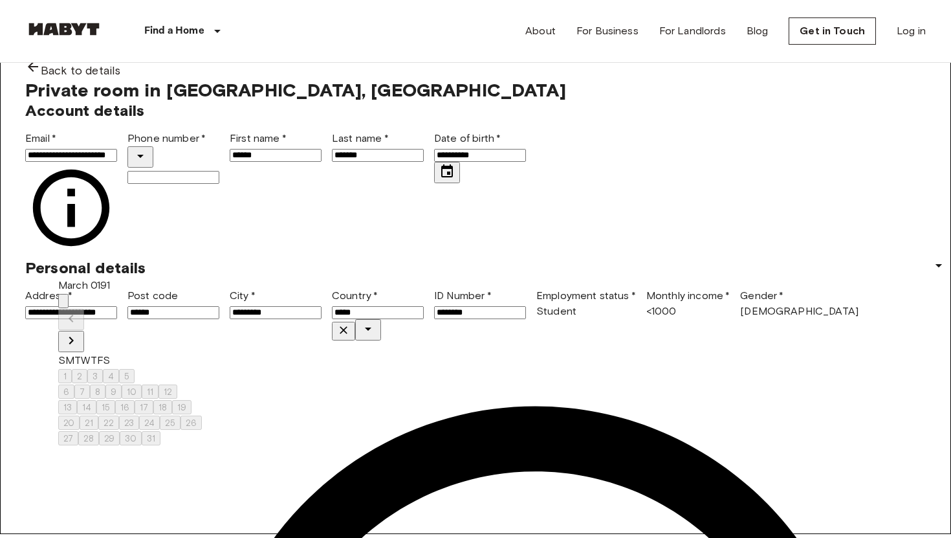
click at [69, 294] on button "calendar view is open, switch to year view" at bounding box center [63, 301] width 10 height 14
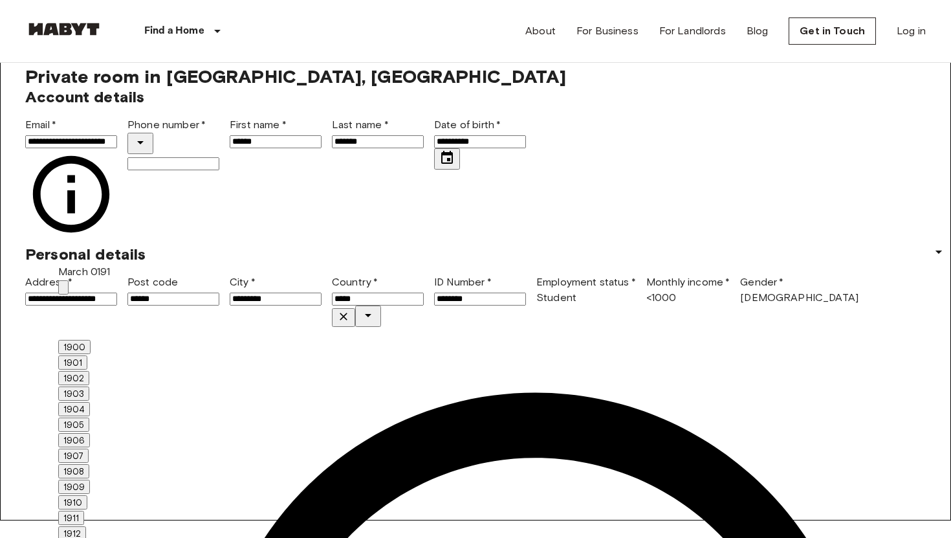
scroll to position [18, 0]
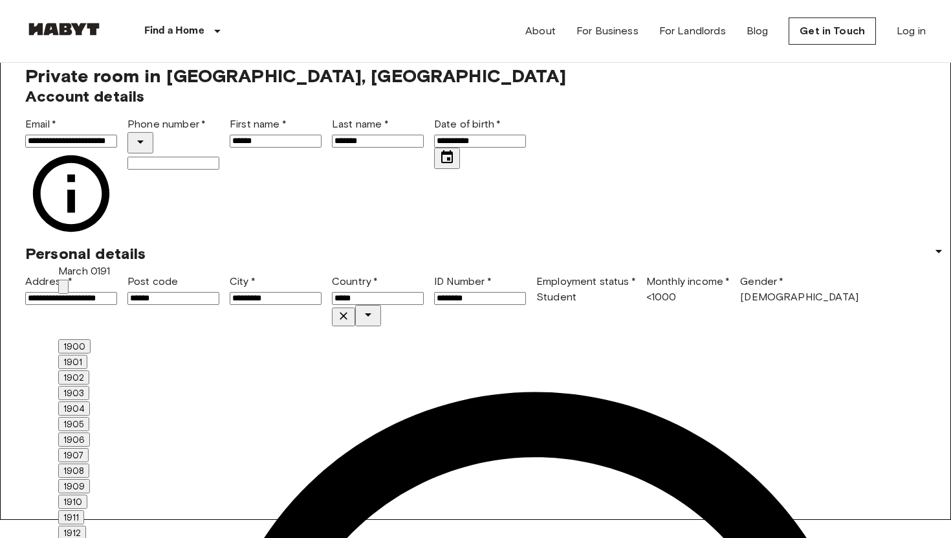
type input "**********"
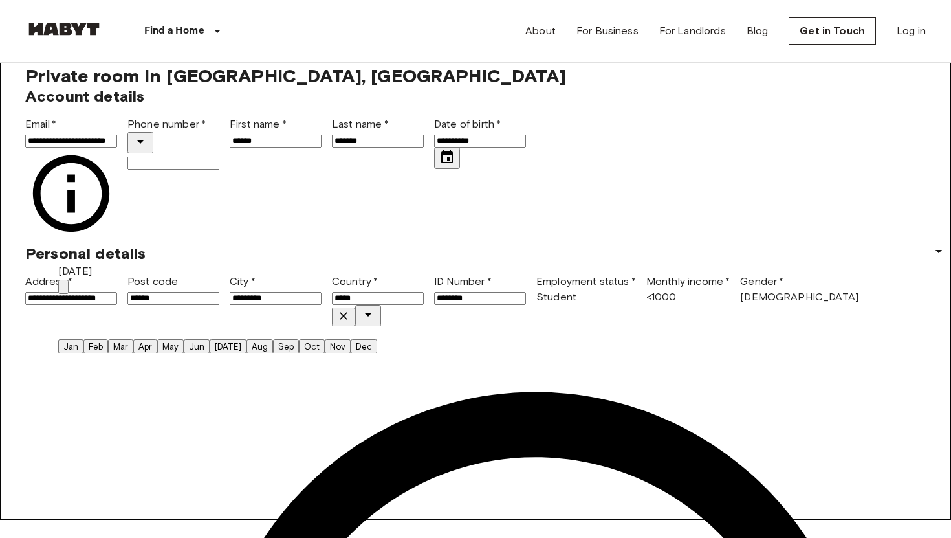
click at [133, 339] on button "Mar" at bounding box center [120, 346] width 25 height 14
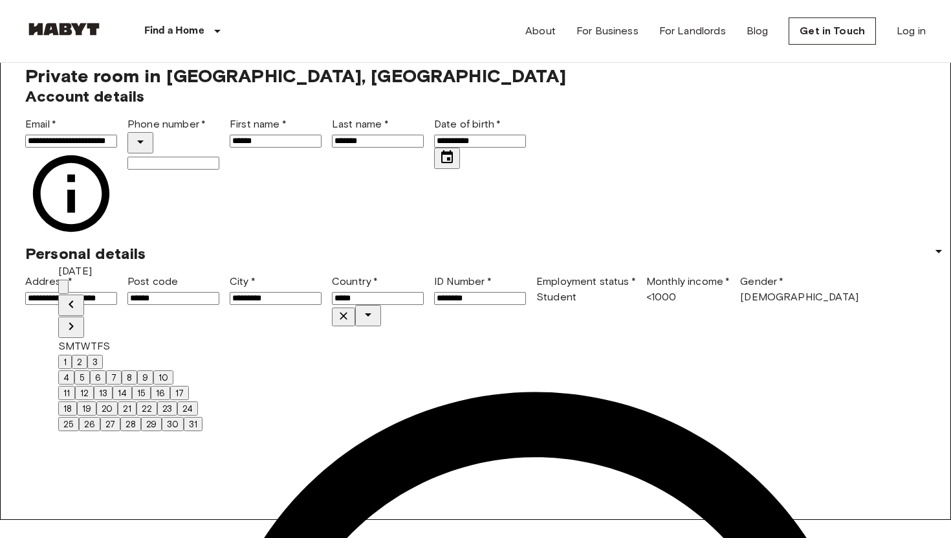
click at [79, 431] on button "25" at bounding box center [68, 424] width 21 height 14
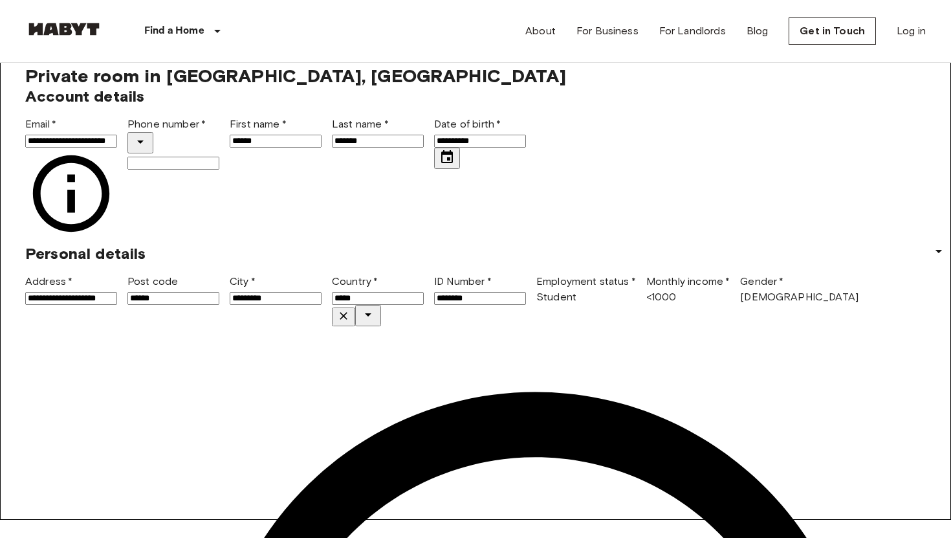
click at [219, 170] on input "Phone number   *" at bounding box center [173, 163] width 92 height 13
click at [148, 149] on icon "Select country" at bounding box center [141, 142] width 16 height 16
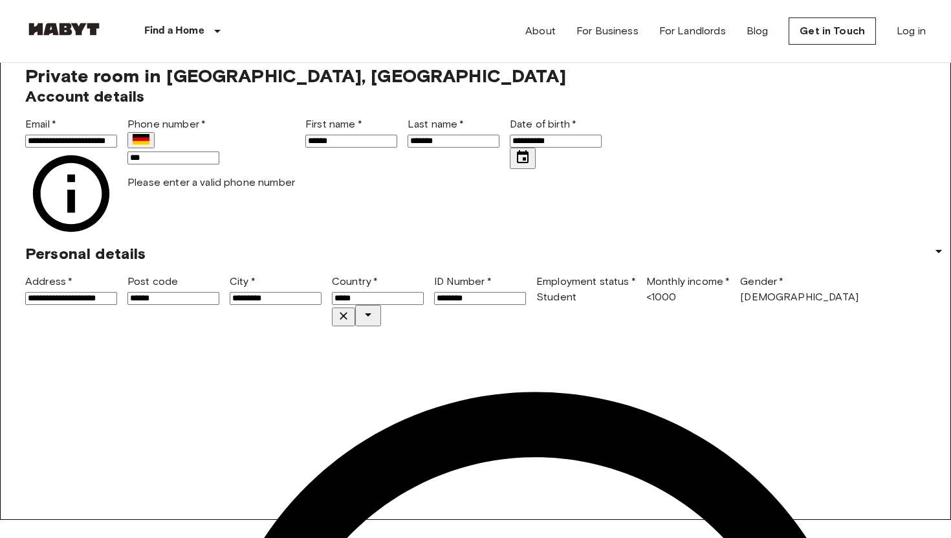
click at [219, 164] on input "***" at bounding box center [173, 157] width 92 height 13
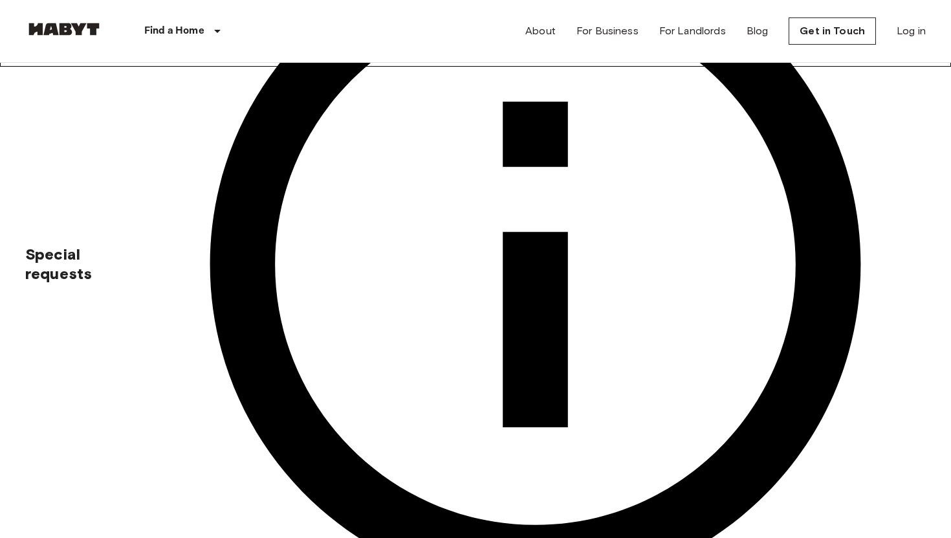
scroll to position [474, 0]
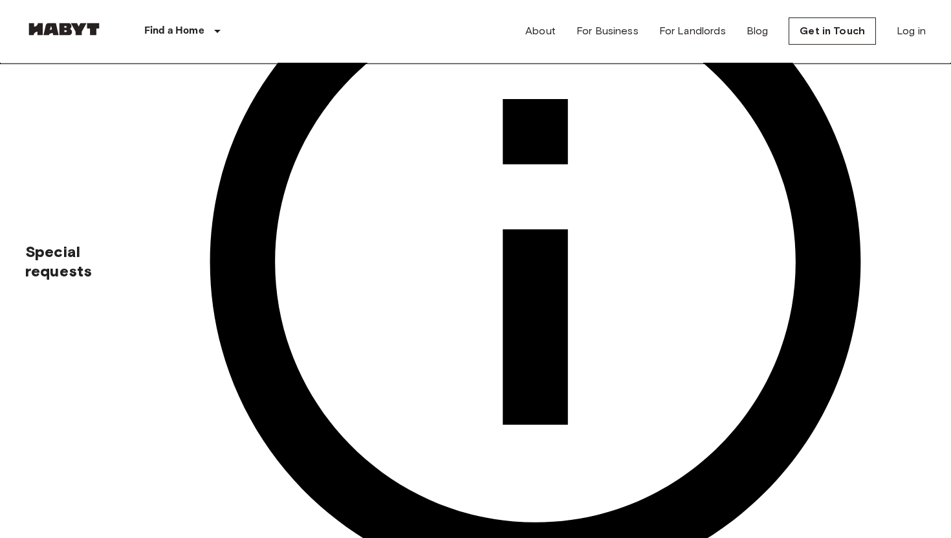
type input "**********"
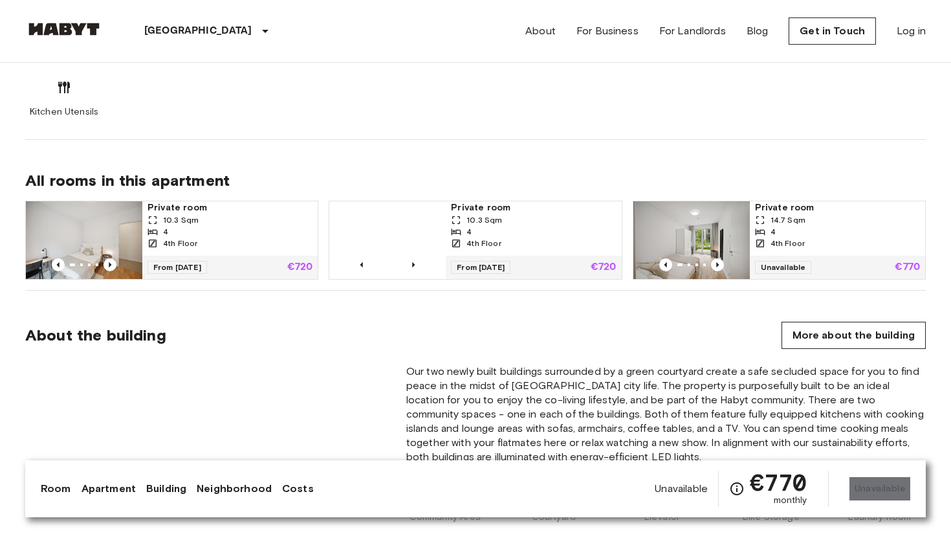
scroll to position [831, 0]
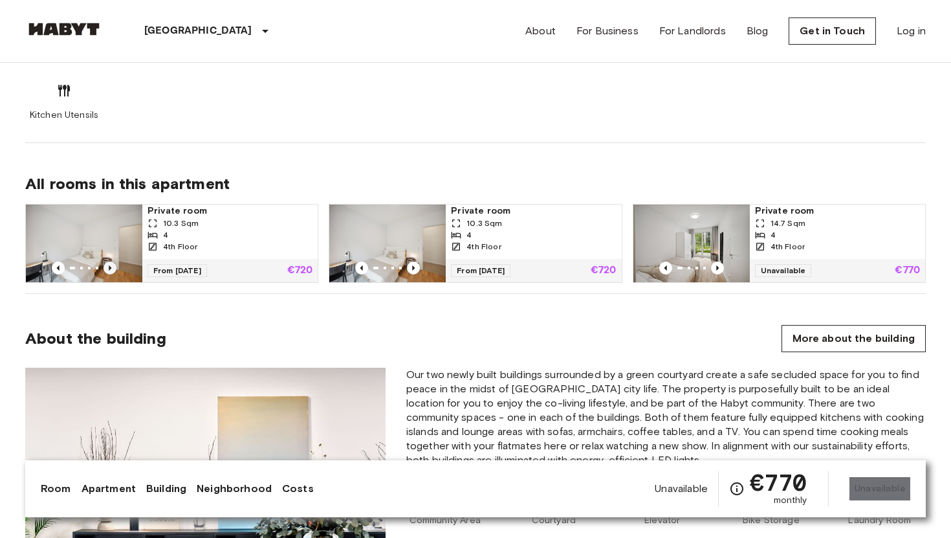
click at [112, 265] on icon "Previous image" at bounding box center [110, 267] width 13 height 13
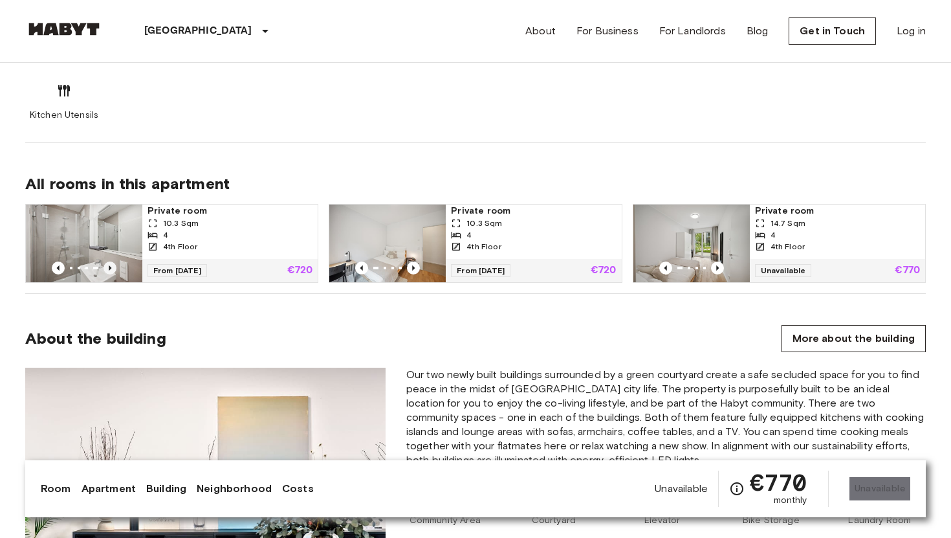
click at [112, 265] on icon "Previous image" at bounding box center [110, 267] width 13 height 13
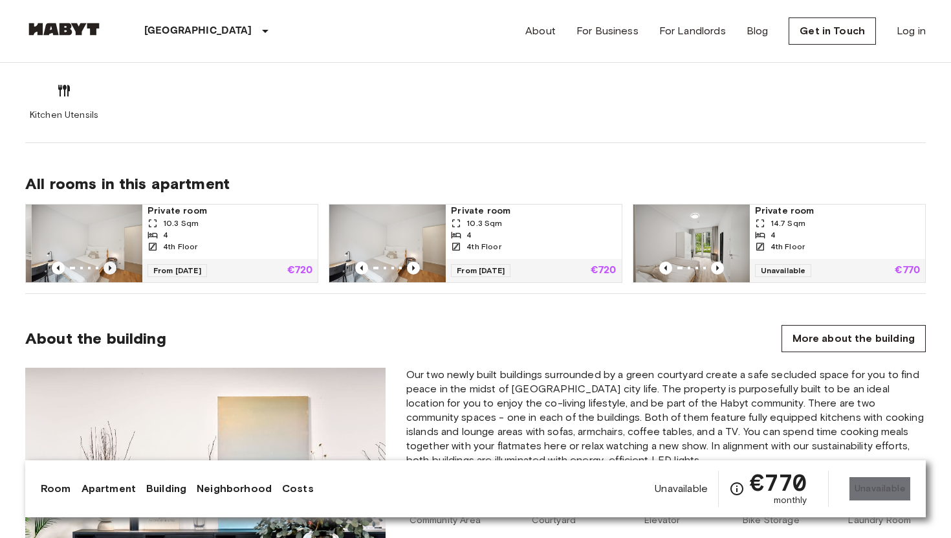
click at [112, 265] on icon "Previous image" at bounding box center [110, 267] width 13 height 13
click at [416, 268] on icon "Previous image" at bounding box center [413, 267] width 13 height 13
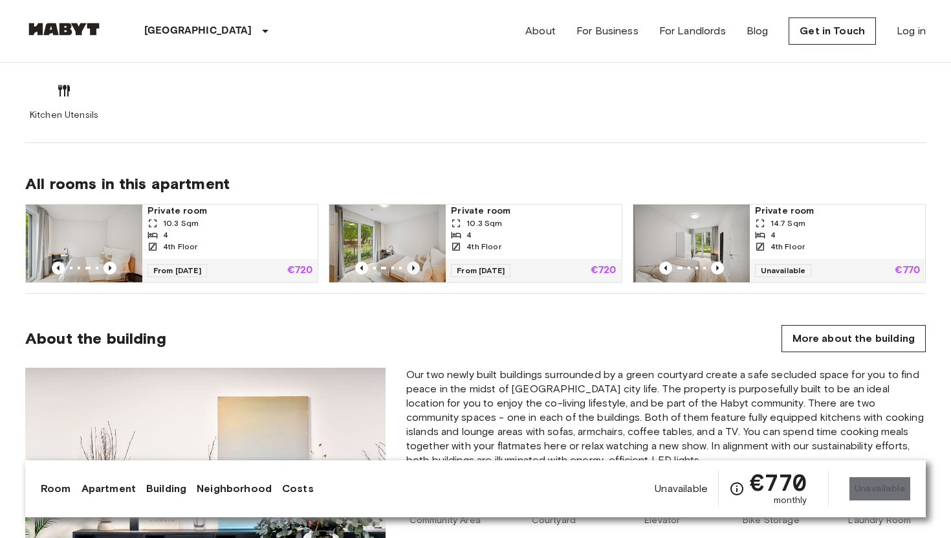
click at [416, 268] on icon "Previous image" at bounding box center [413, 267] width 13 height 13
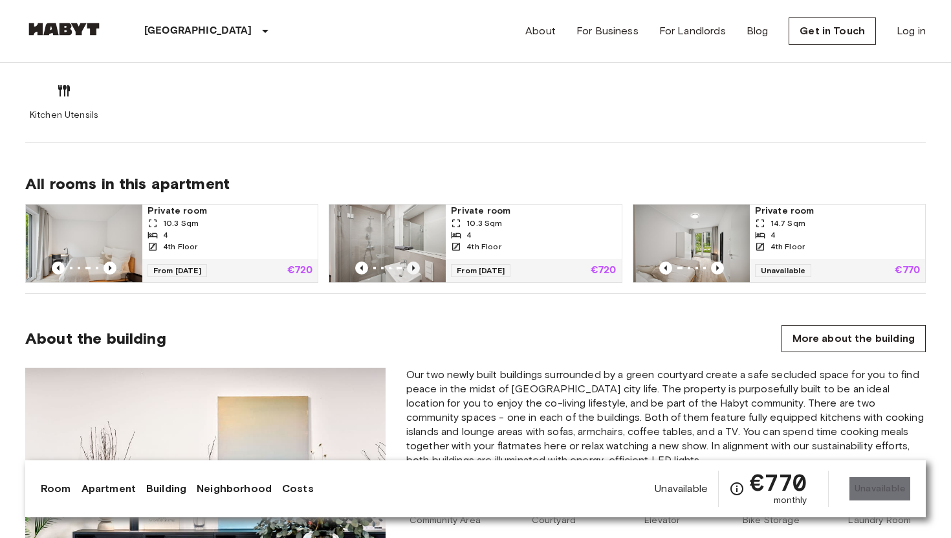
click at [416, 268] on icon "Previous image" at bounding box center [413, 267] width 13 height 13
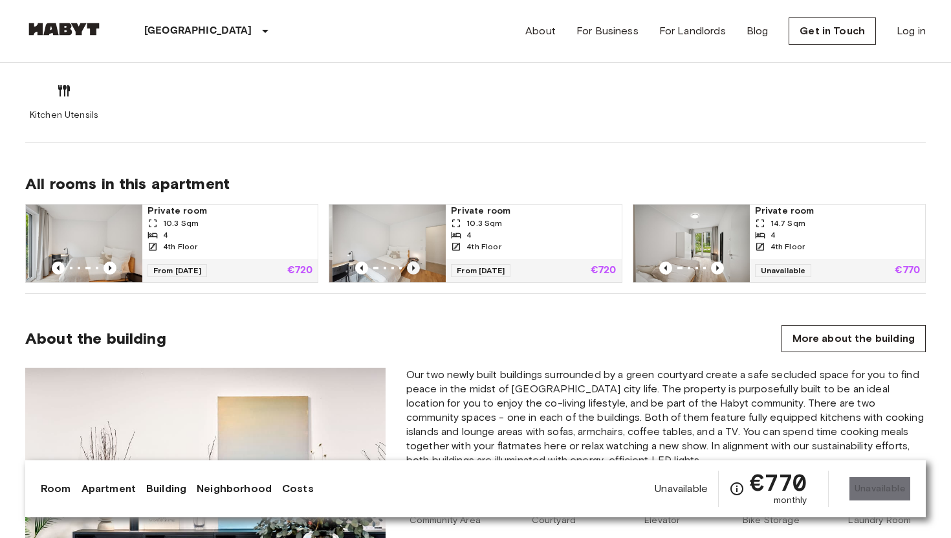
click at [416, 268] on icon "Previous image" at bounding box center [413, 267] width 13 height 13
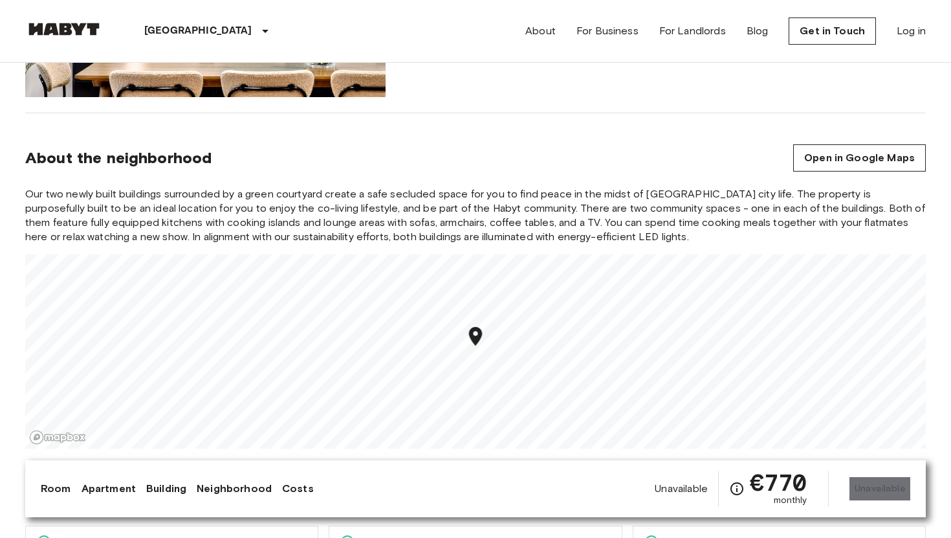
scroll to position [1370, 0]
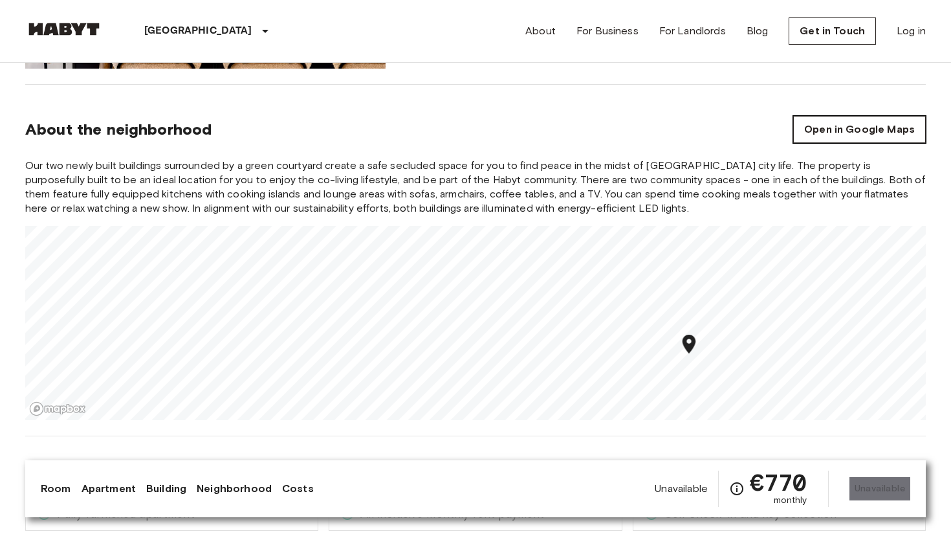
click at [837, 137] on link "Open in Google Maps" at bounding box center [859, 129] width 133 height 27
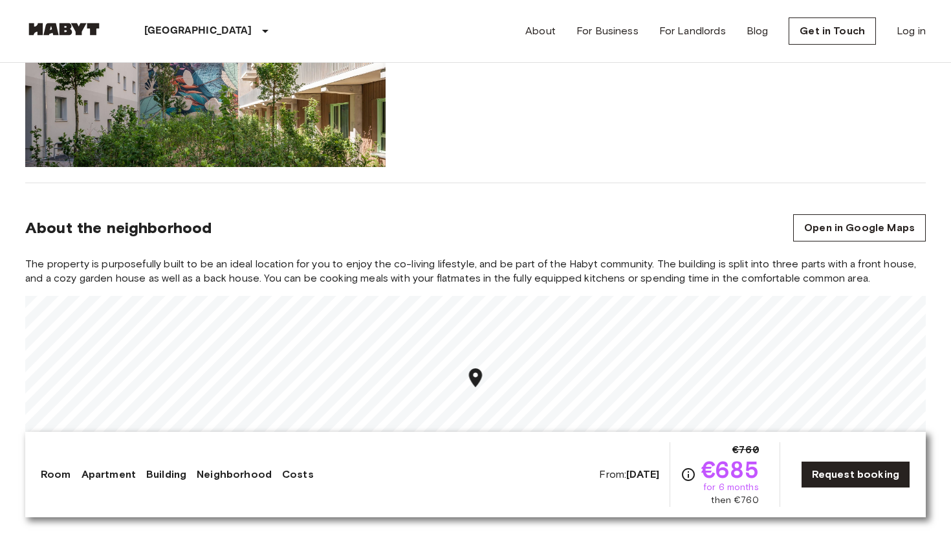
scroll to position [1281, 0]
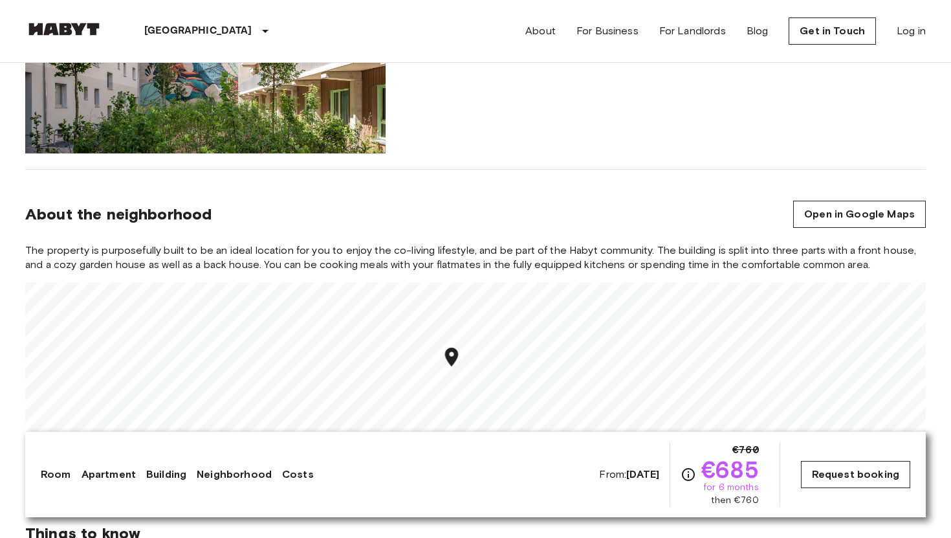
click at [853, 478] on link "Request booking" at bounding box center [855, 474] width 109 height 27
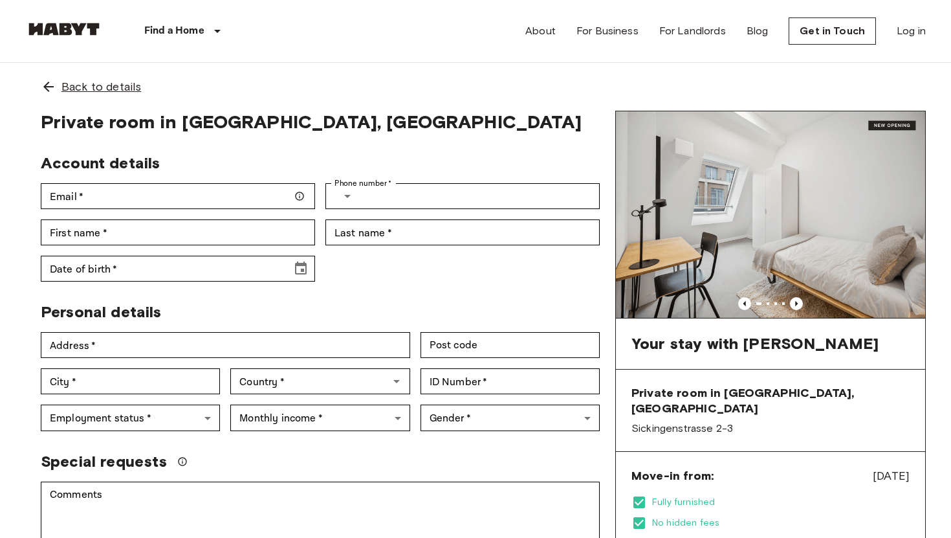
click at [52, 87] on icon at bounding box center [48, 87] width 10 height 10
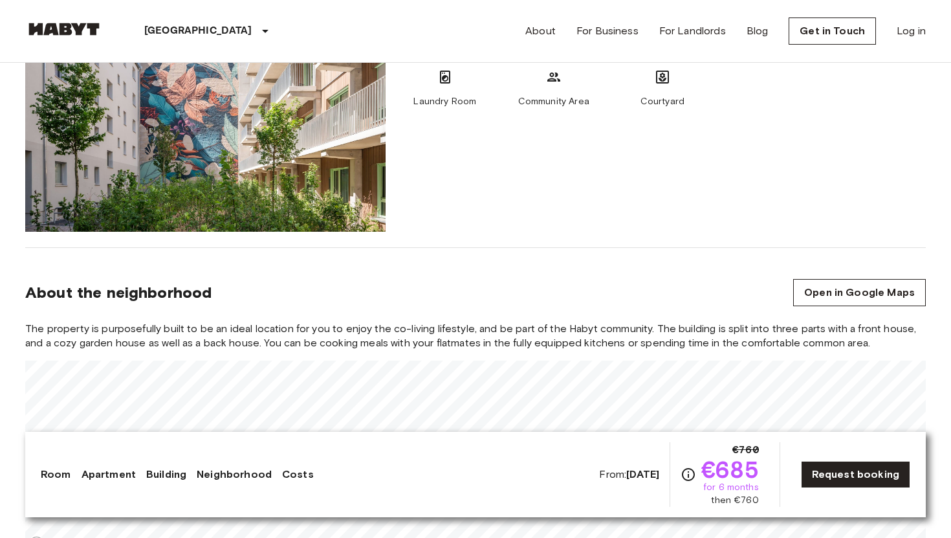
scroll to position [1346, 0]
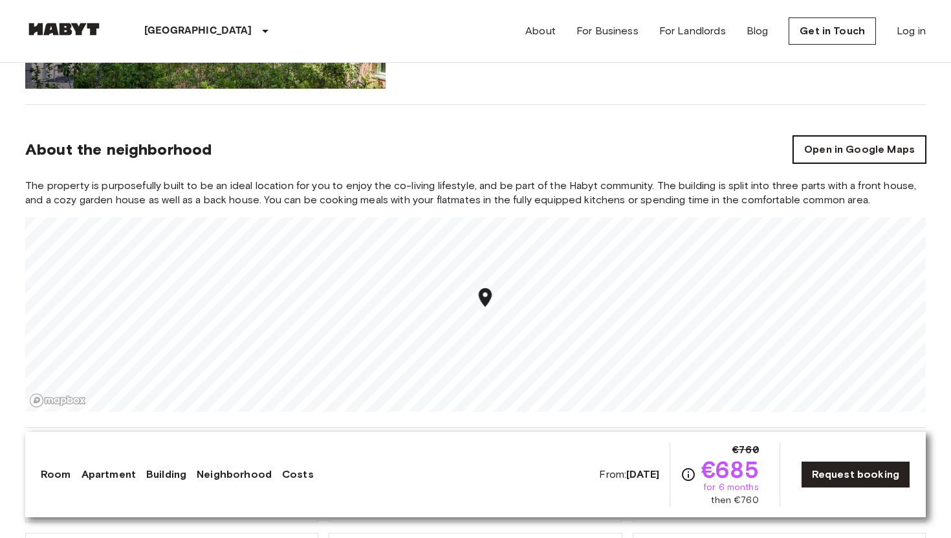
click at [820, 153] on link "Open in Google Maps" at bounding box center [859, 149] width 133 height 27
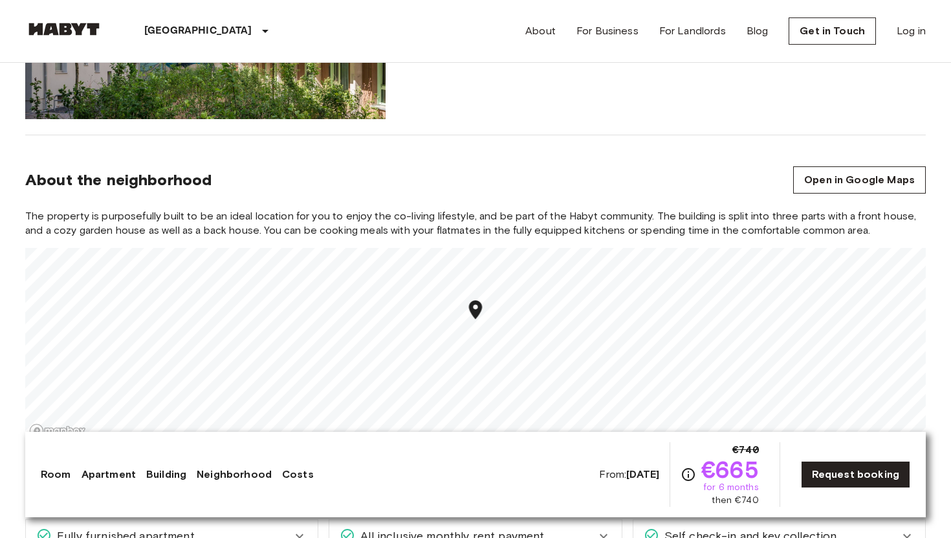
scroll to position [1316, 0]
click at [851, 173] on link "Open in Google Maps" at bounding box center [859, 179] width 133 height 27
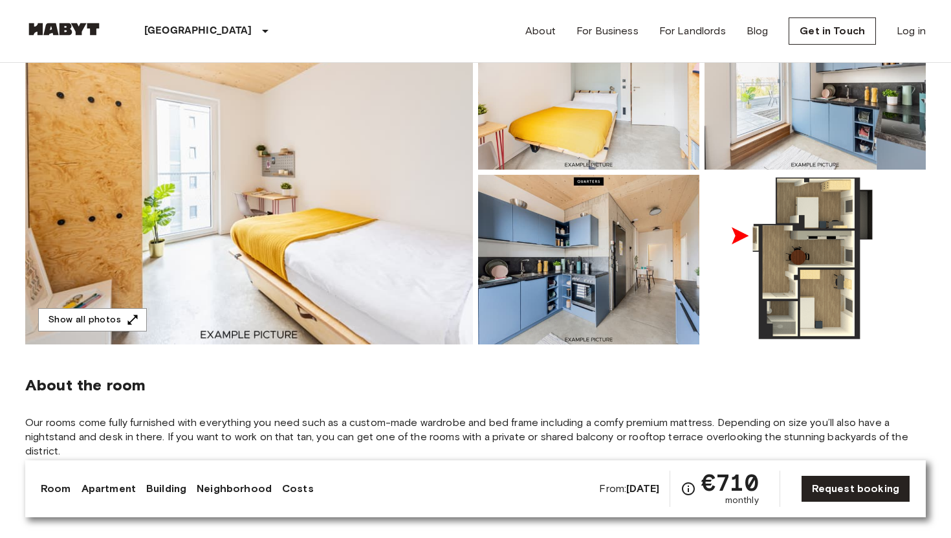
scroll to position [144, 0]
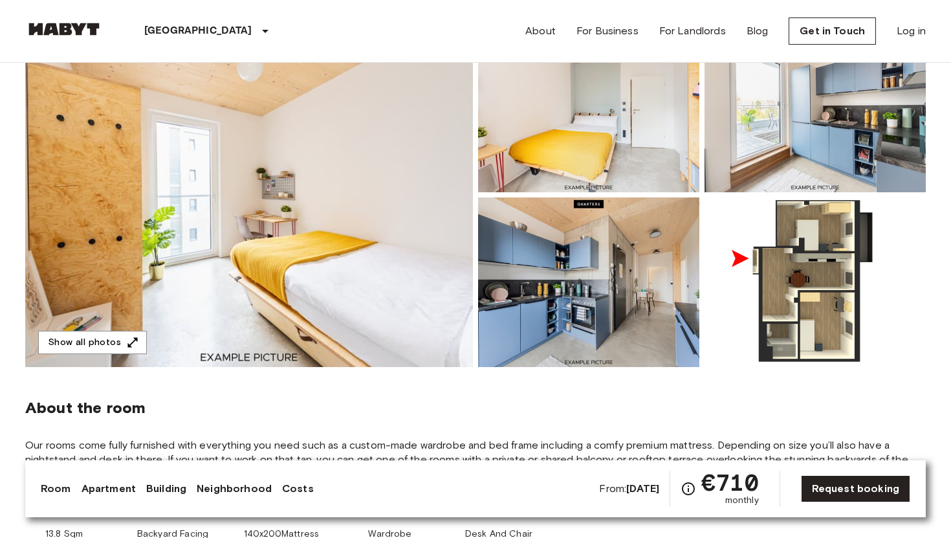
click at [282, 162] on img at bounding box center [249, 195] width 448 height 344
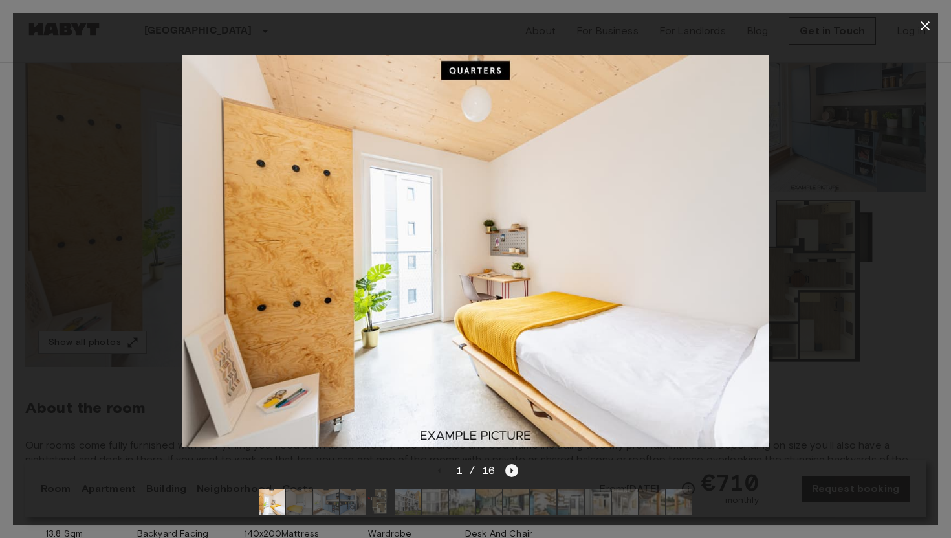
click at [509, 464] on icon "Next image" at bounding box center [511, 470] width 13 height 13
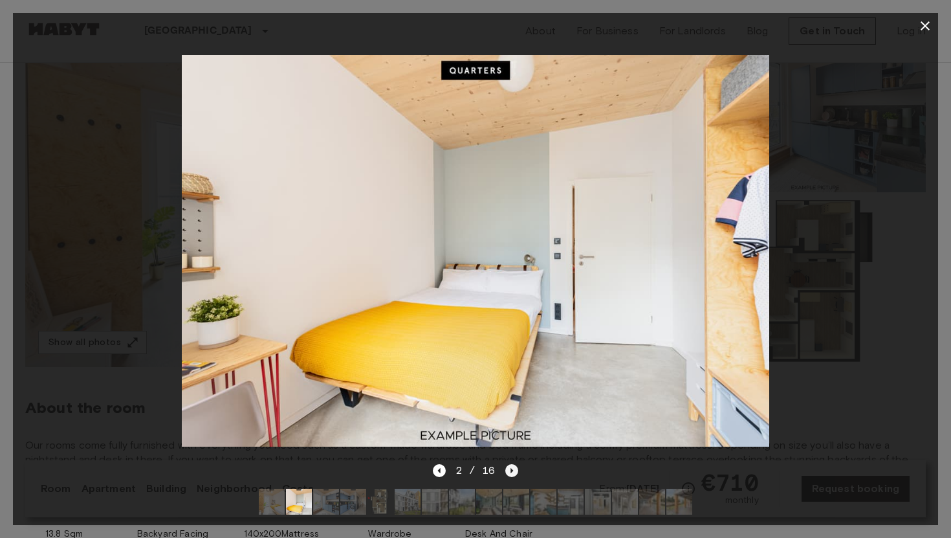
click at [509, 464] on icon "Next image" at bounding box center [511, 470] width 13 height 13
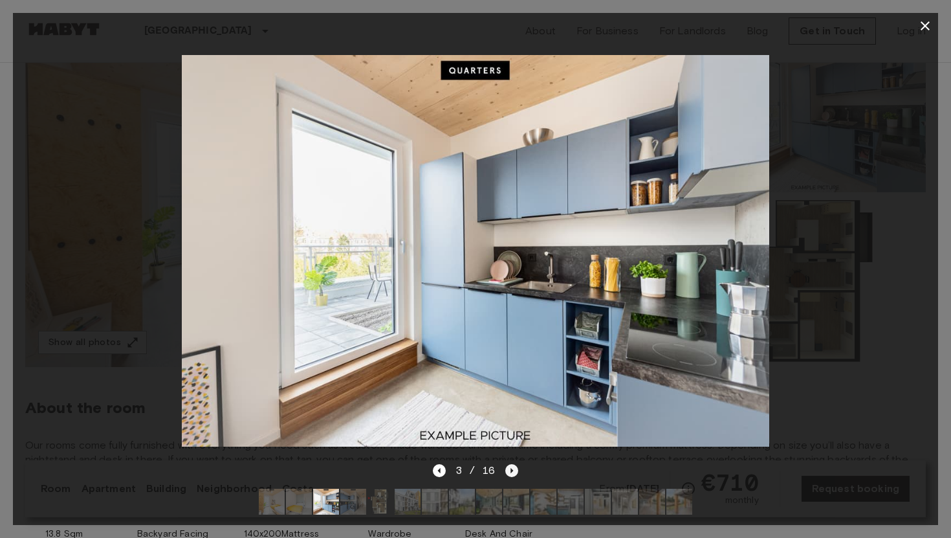
click at [509, 464] on icon "Next image" at bounding box center [511, 470] width 13 height 13
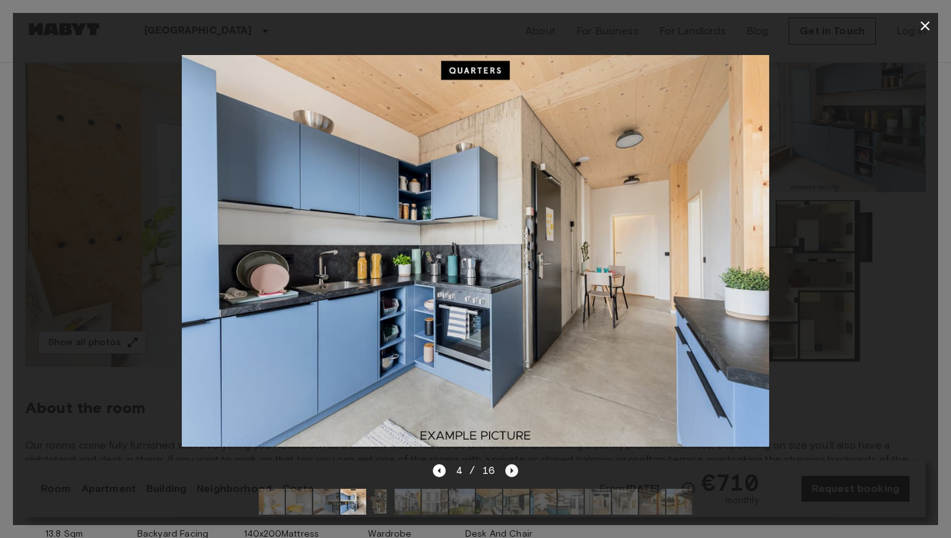
click at [511, 466] on icon "Next image" at bounding box center [511, 470] width 13 height 13
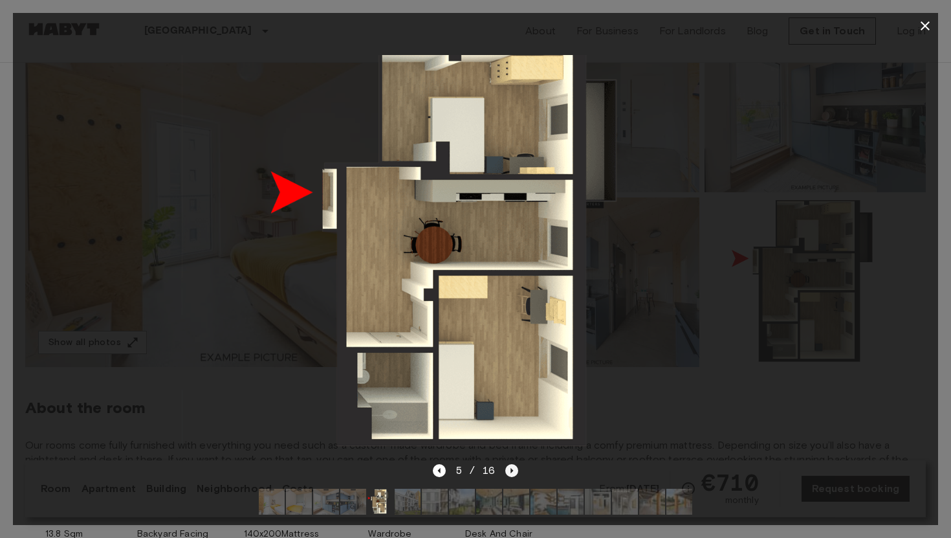
click at [511, 466] on icon "Next image" at bounding box center [511, 470] width 13 height 13
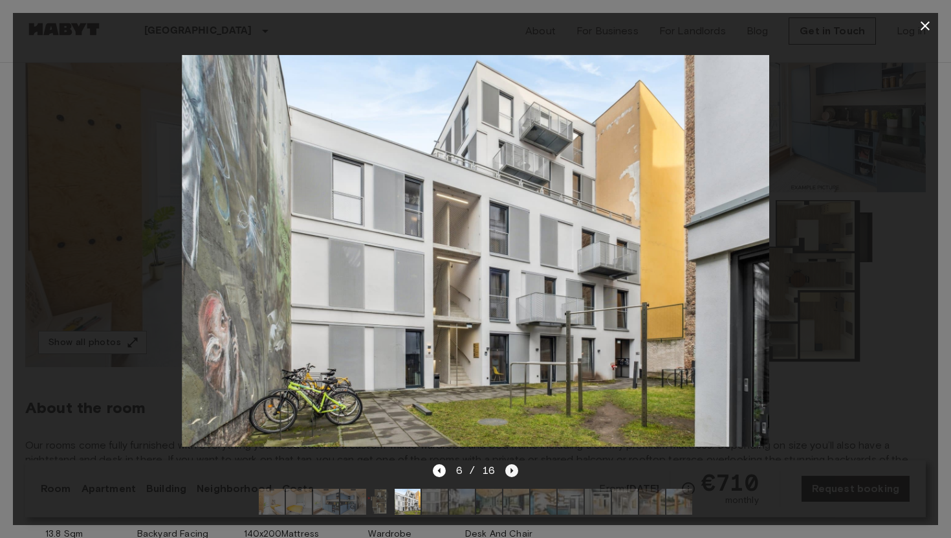
click at [511, 466] on icon "Next image" at bounding box center [511, 470] width 13 height 13
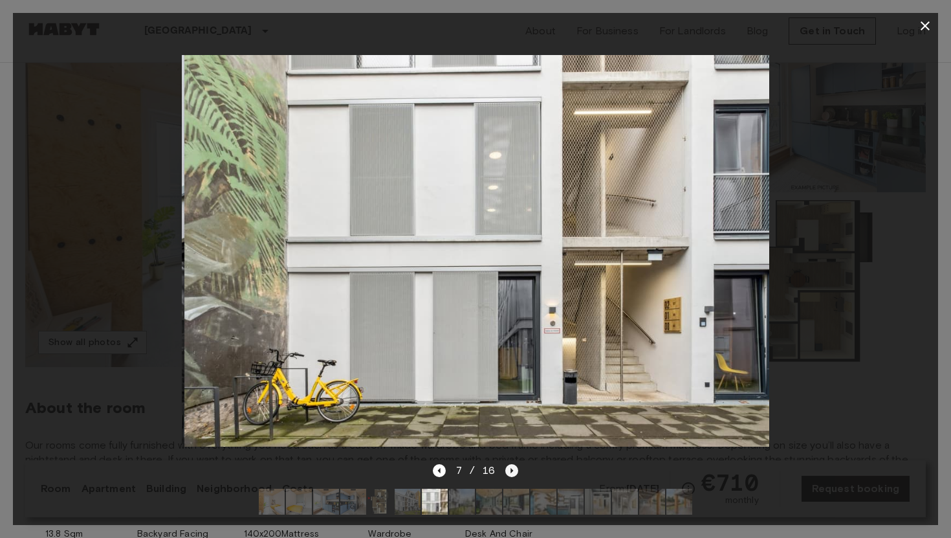
click at [511, 466] on icon "Next image" at bounding box center [511, 470] width 13 height 13
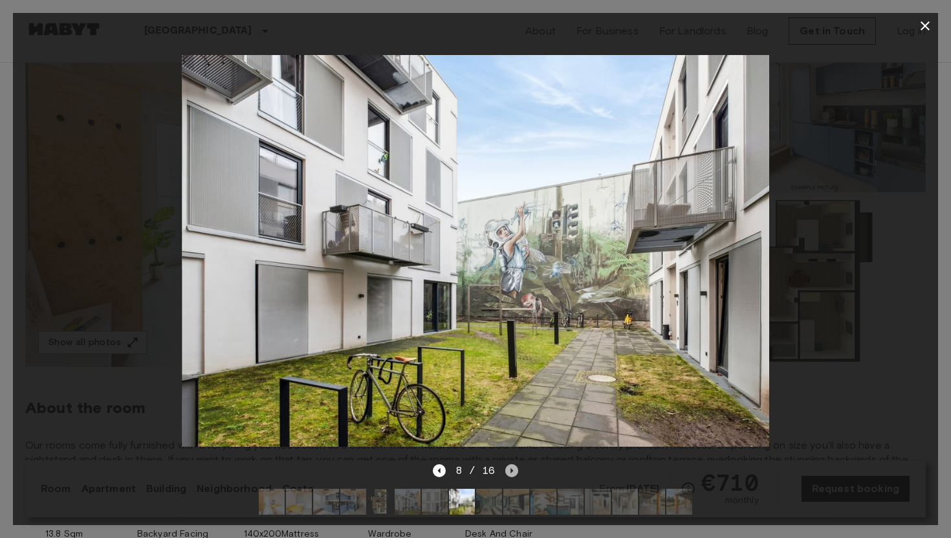
click at [511, 466] on icon "Next image" at bounding box center [511, 470] width 13 height 13
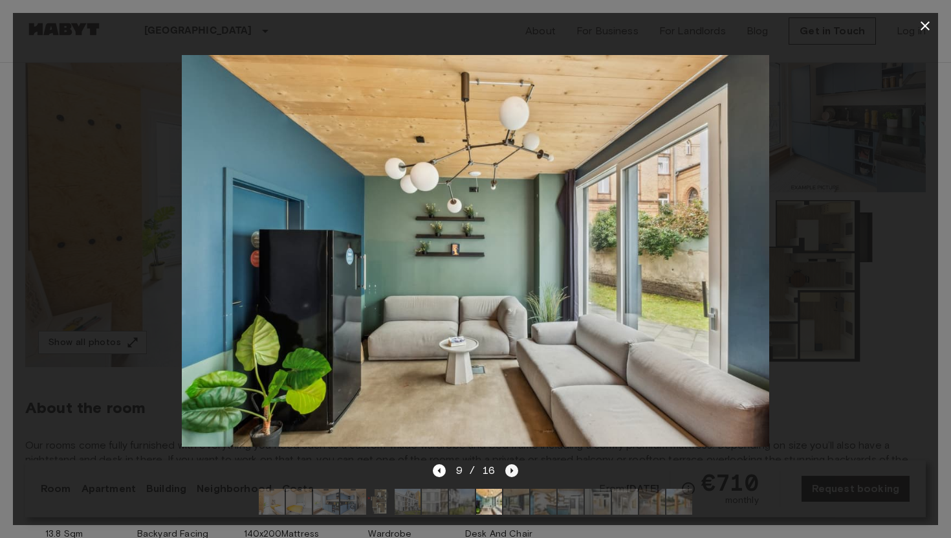
click at [511, 466] on icon "Next image" at bounding box center [511, 470] width 13 height 13
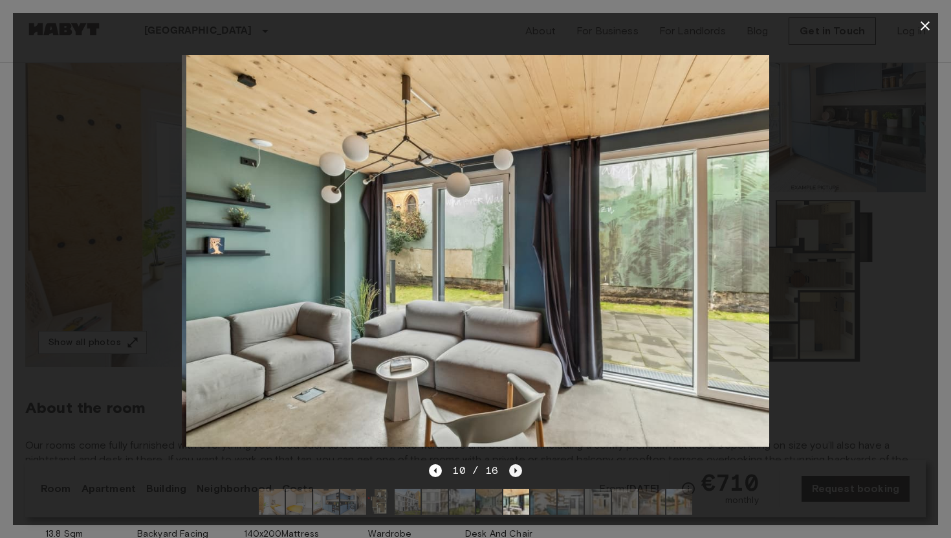
click at [511, 466] on icon "Next image" at bounding box center [515, 470] width 13 height 13
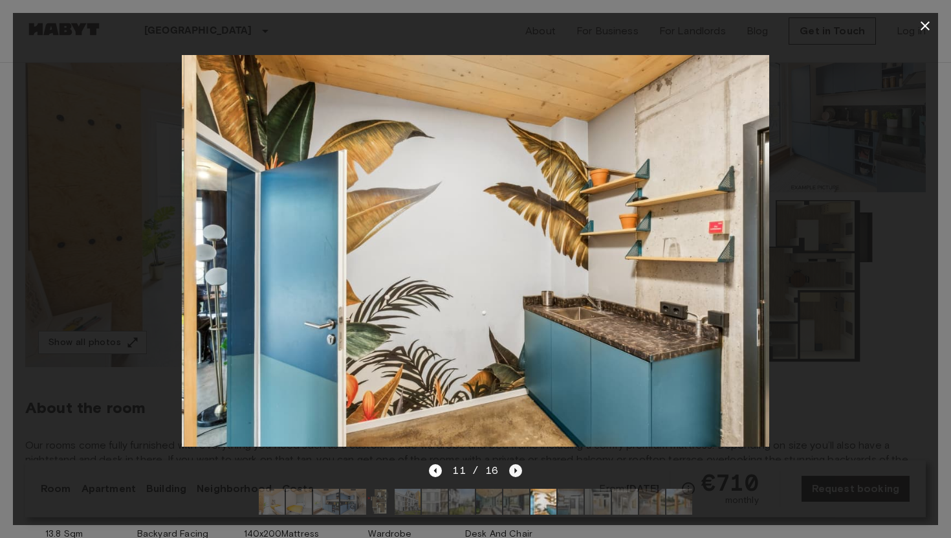
click at [511, 466] on icon "Next image" at bounding box center [515, 470] width 13 height 13
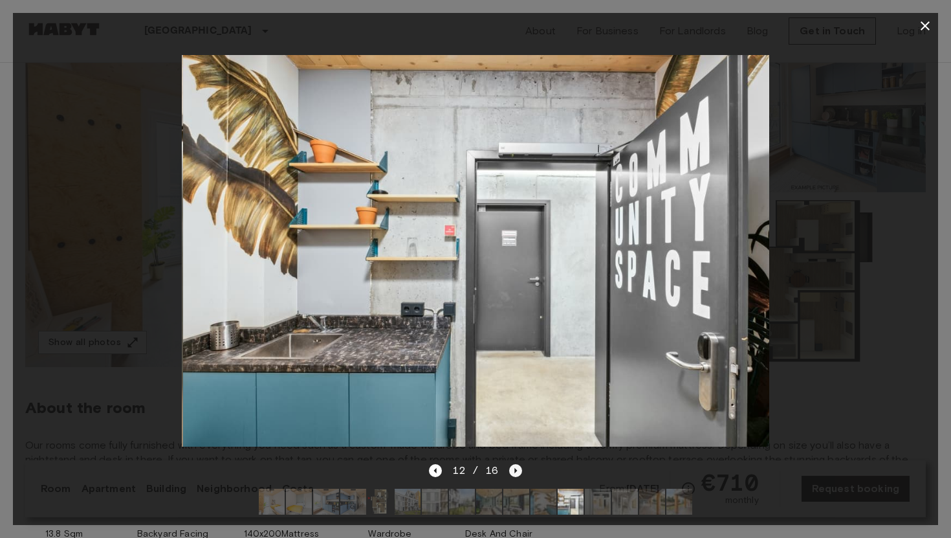
click at [511, 466] on icon "Next image" at bounding box center [515, 470] width 13 height 13
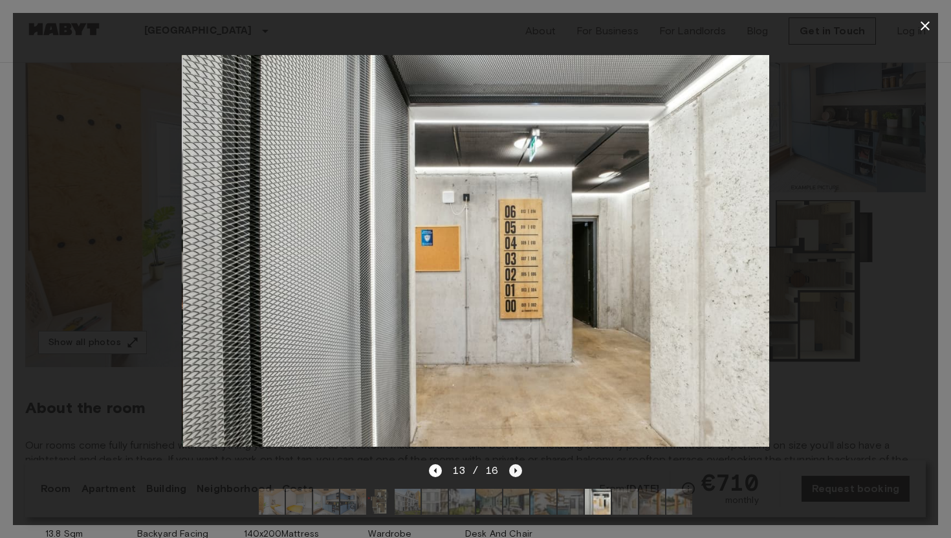
click at [511, 466] on icon "Next image" at bounding box center [515, 470] width 13 height 13
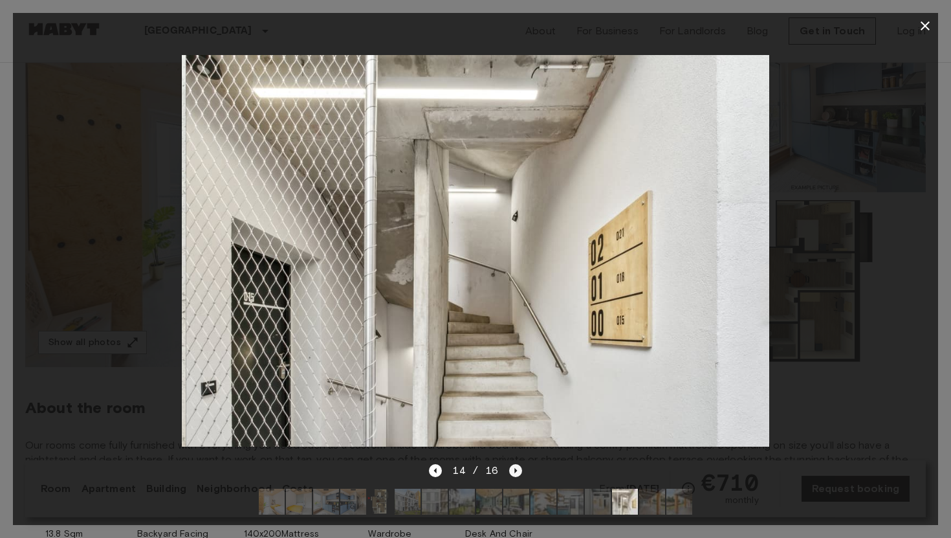
click at [511, 466] on icon "Next image" at bounding box center [515, 470] width 13 height 13
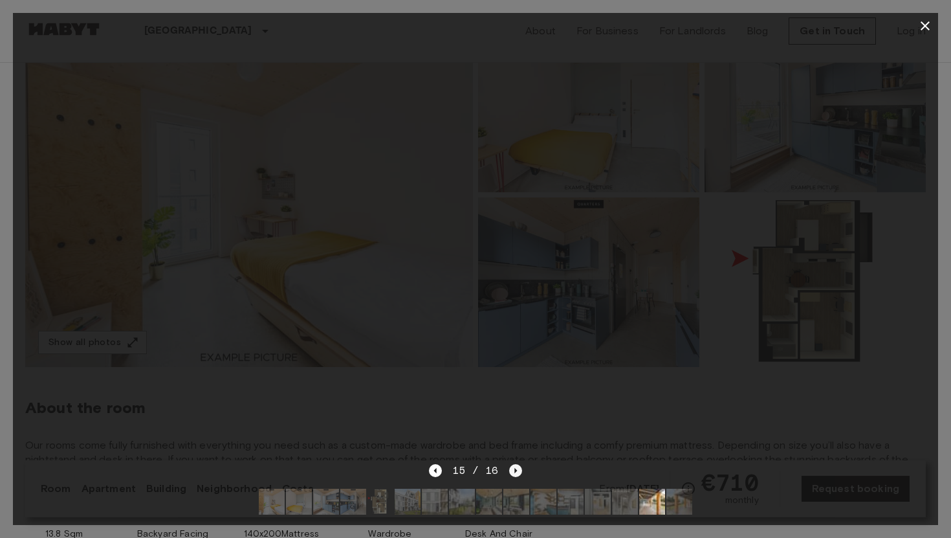
click at [511, 466] on icon "Next image" at bounding box center [515, 470] width 13 height 13
click at [511, 466] on div "16 / 16" at bounding box center [475, 471] width 93 height 16
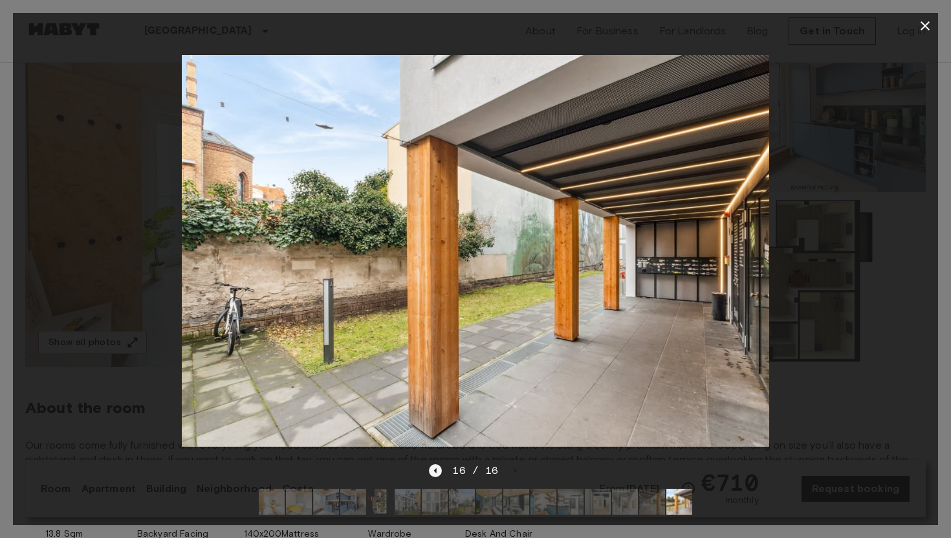
click at [441, 468] on icon "Previous image" at bounding box center [435, 470] width 13 height 13
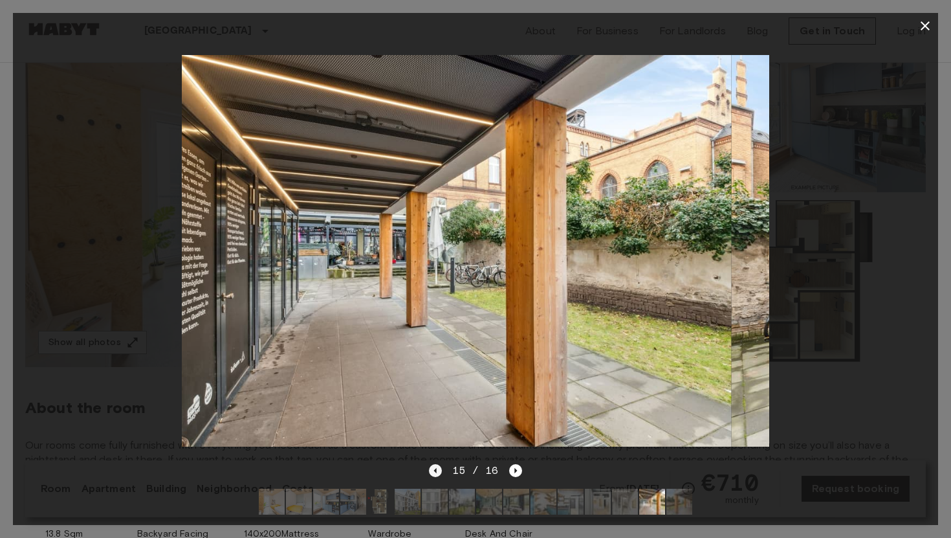
click at [441, 468] on icon "Previous image" at bounding box center [435, 470] width 13 height 13
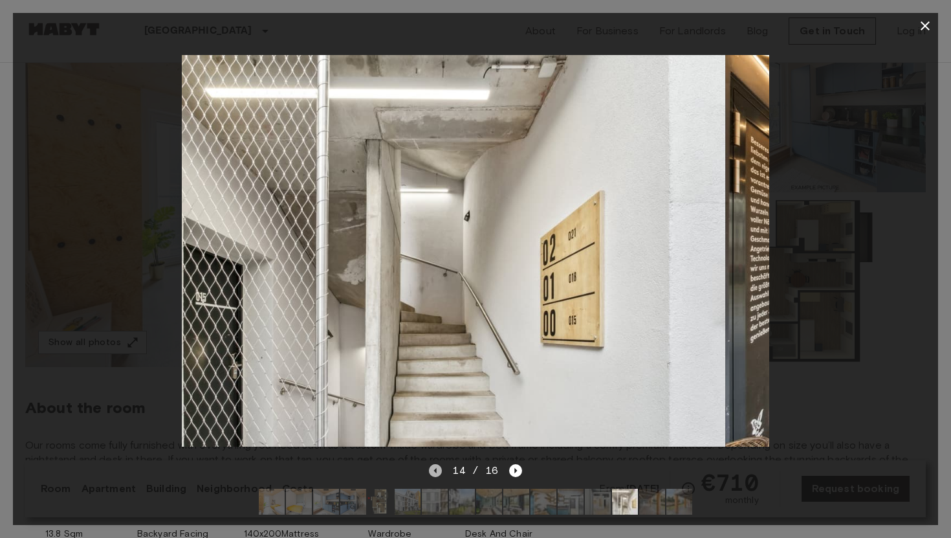
click at [441, 468] on icon "Previous image" at bounding box center [435, 470] width 13 height 13
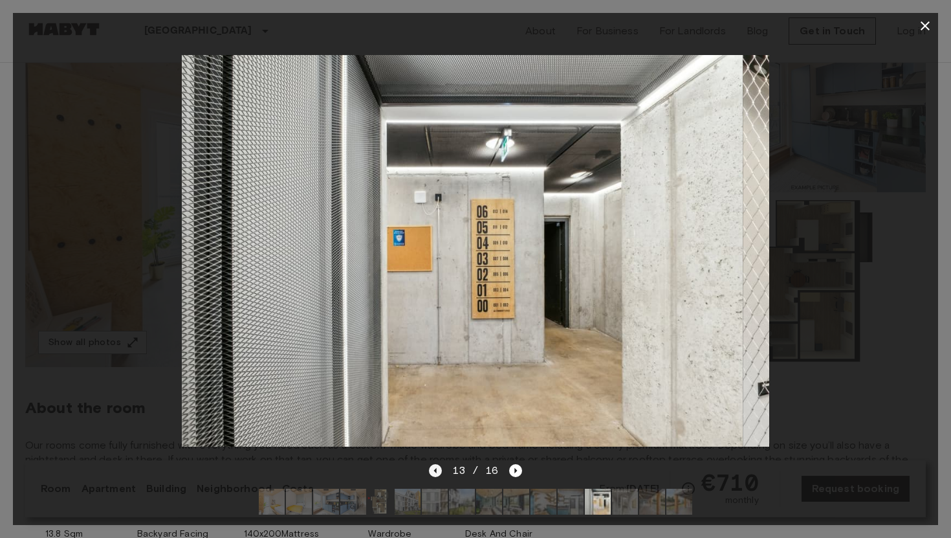
click at [441, 468] on icon "Previous image" at bounding box center [435, 470] width 13 height 13
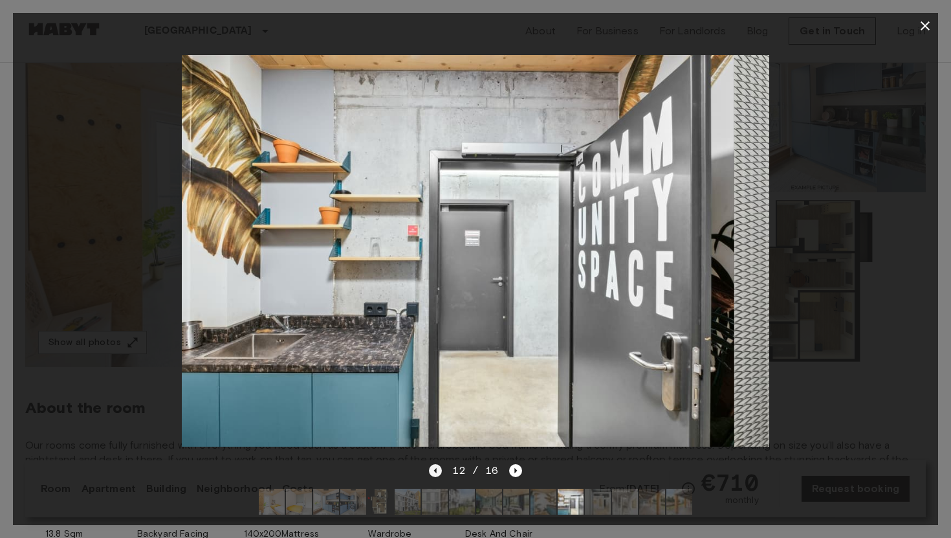
click at [441, 468] on icon "Previous image" at bounding box center [435, 470] width 13 height 13
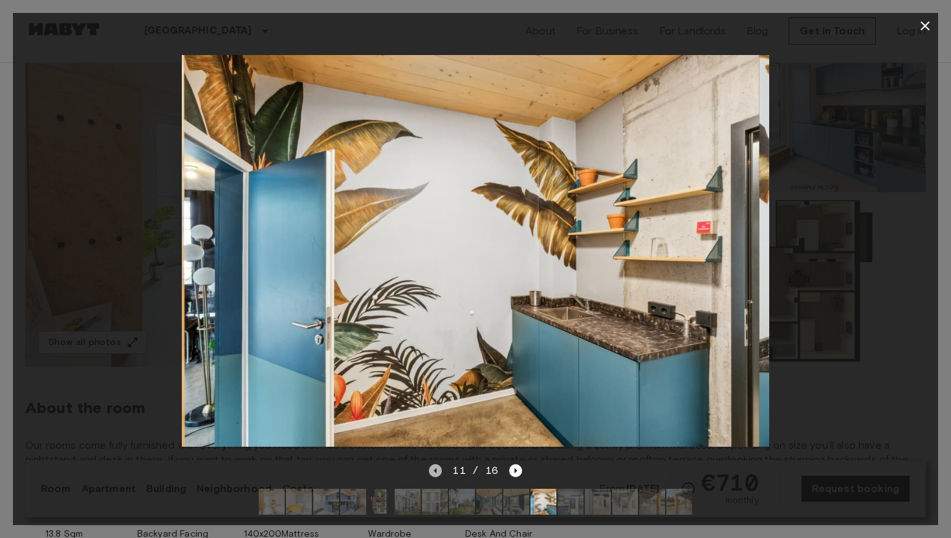
click at [441, 468] on icon "Previous image" at bounding box center [435, 470] width 13 height 13
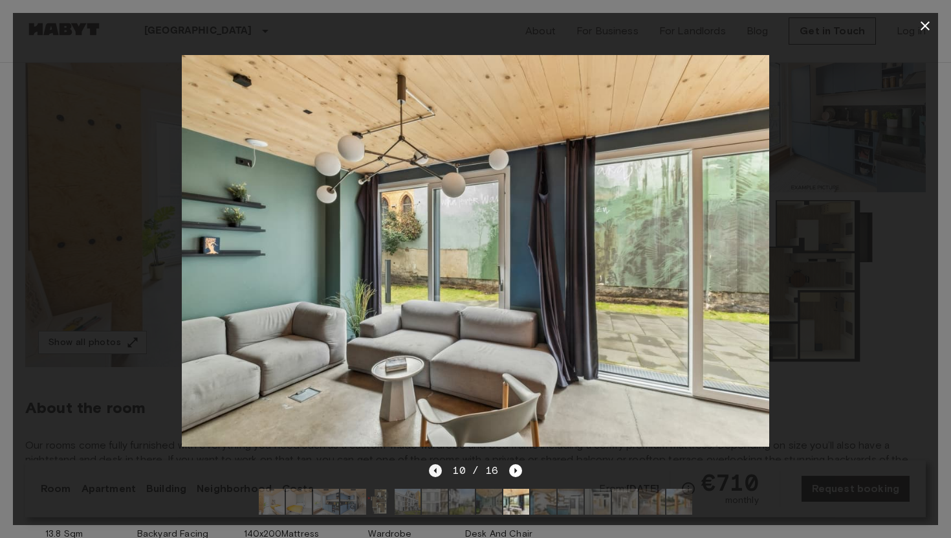
click at [441, 468] on icon "Previous image" at bounding box center [435, 470] width 13 height 13
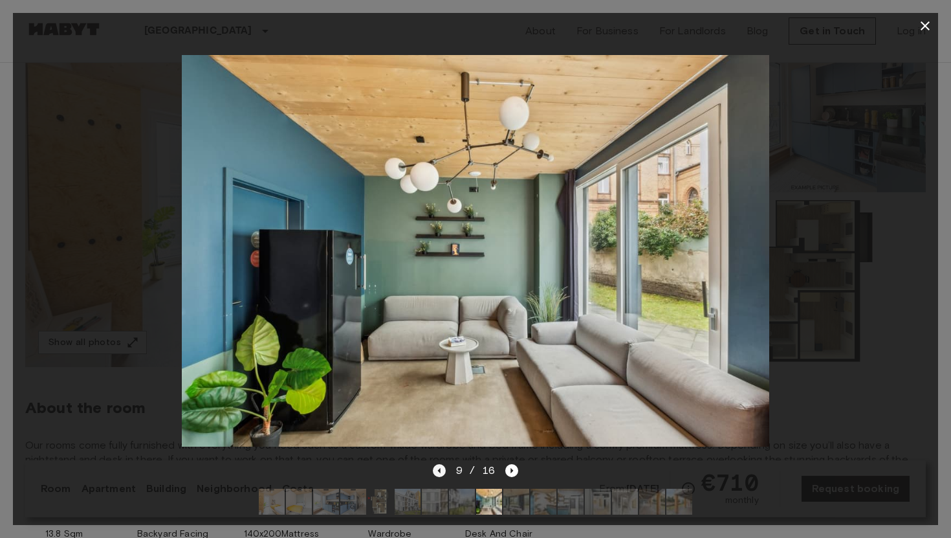
click at [441, 468] on icon "Previous image" at bounding box center [439, 470] width 13 height 13
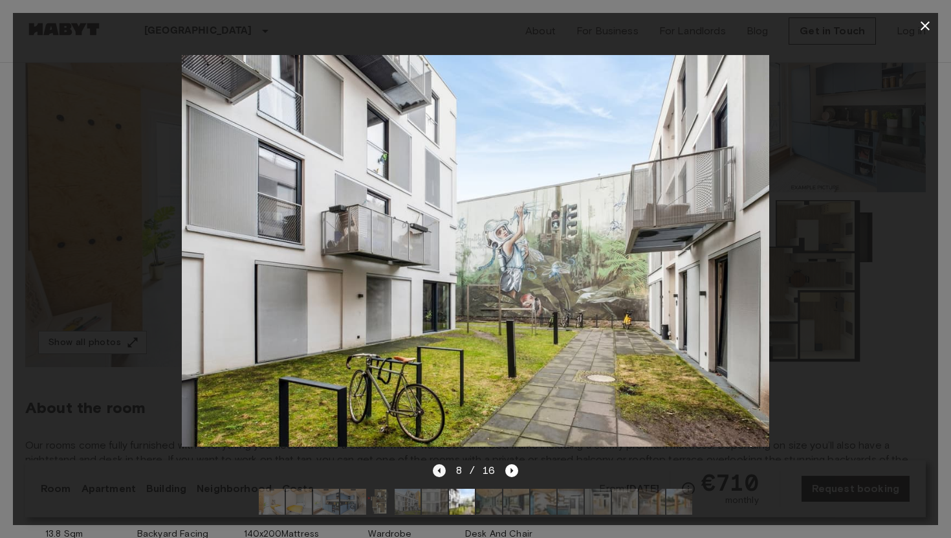
click at [441, 468] on icon "Previous image" at bounding box center [439, 470] width 13 height 13
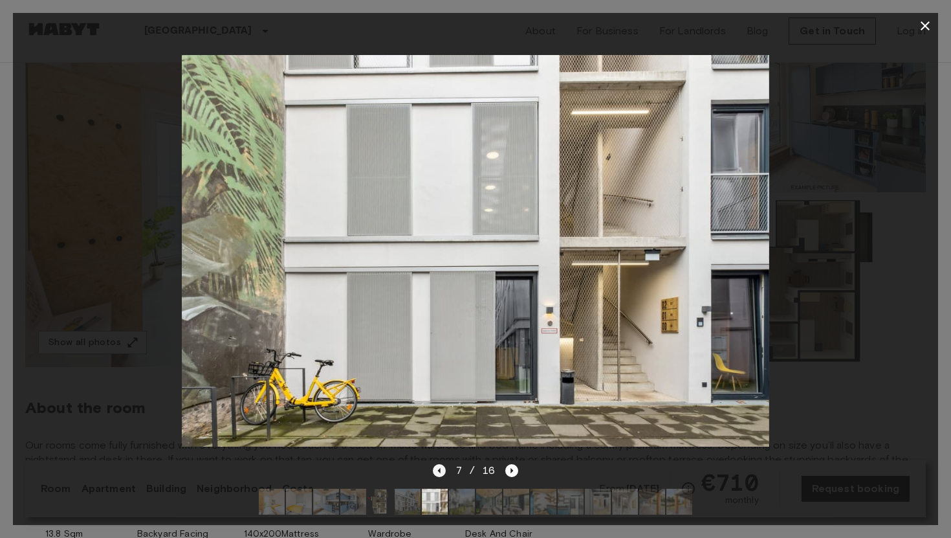
click at [441, 468] on icon "Previous image" at bounding box center [439, 470] width 13 height 13
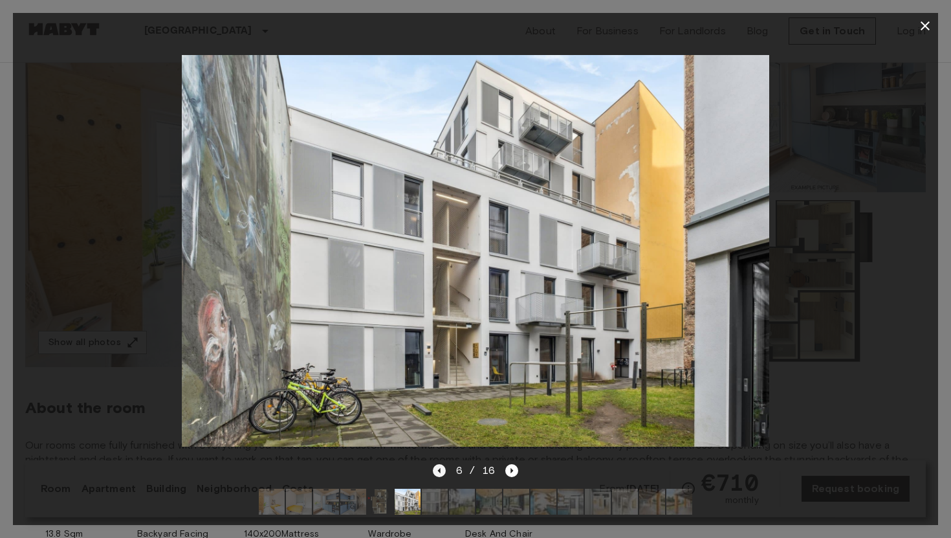
click at [441, 468] on icon "Previous image" at bounding box center [439, 470] width 13 height 13
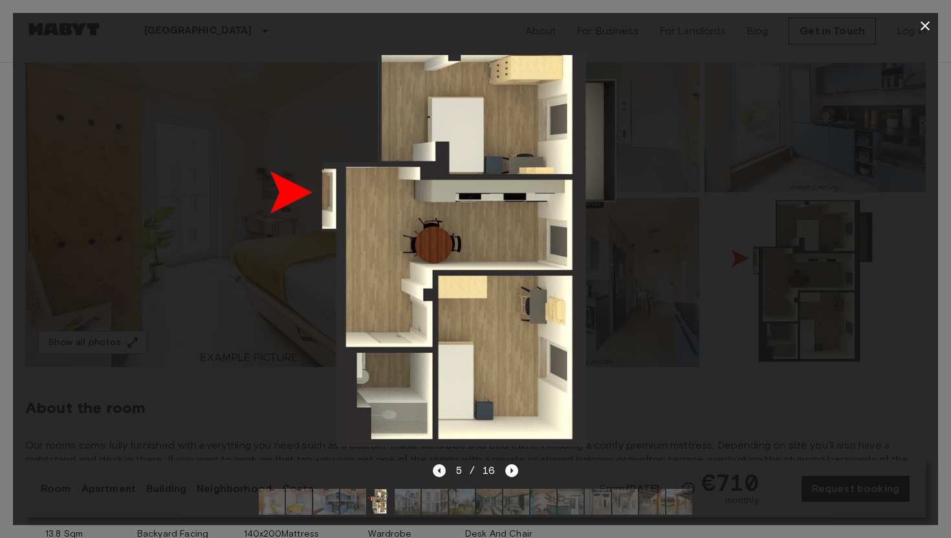
click at [441, 468] on icon "Previous image" at bounding box center [439, 470] width 13 height 13
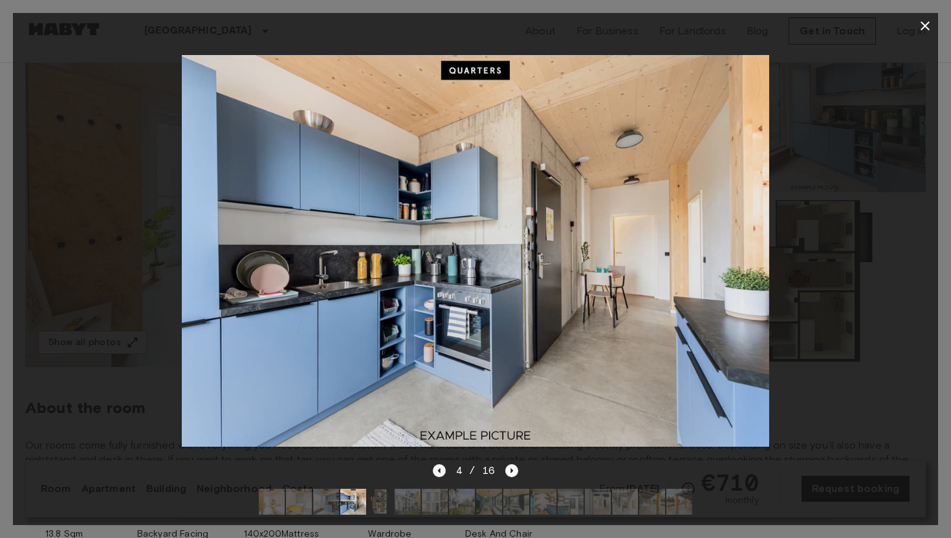
click at [441, 468] on icon "Previous image" at bounding box center [439, 470] width 13 height 13
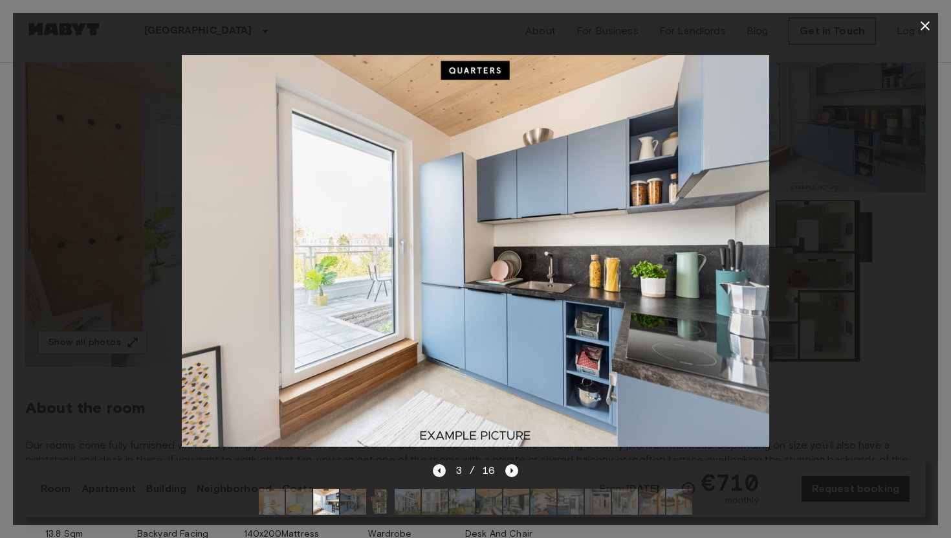
click at [441, 472] on icon "Previous image" at bounding box center [439, 470] width 13 height 13
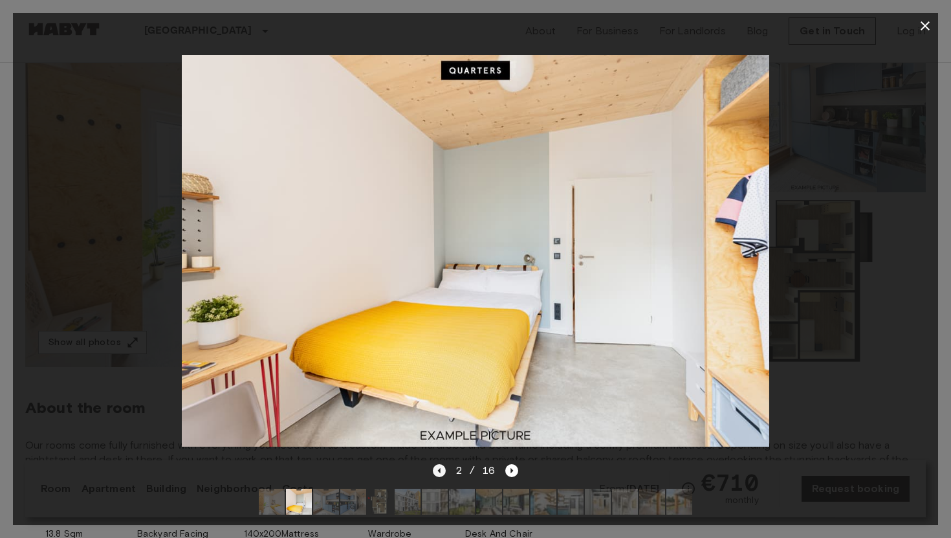
click at [441, 472] on icon "Previous image" at bounding box center [439, 470] width 13 height 13
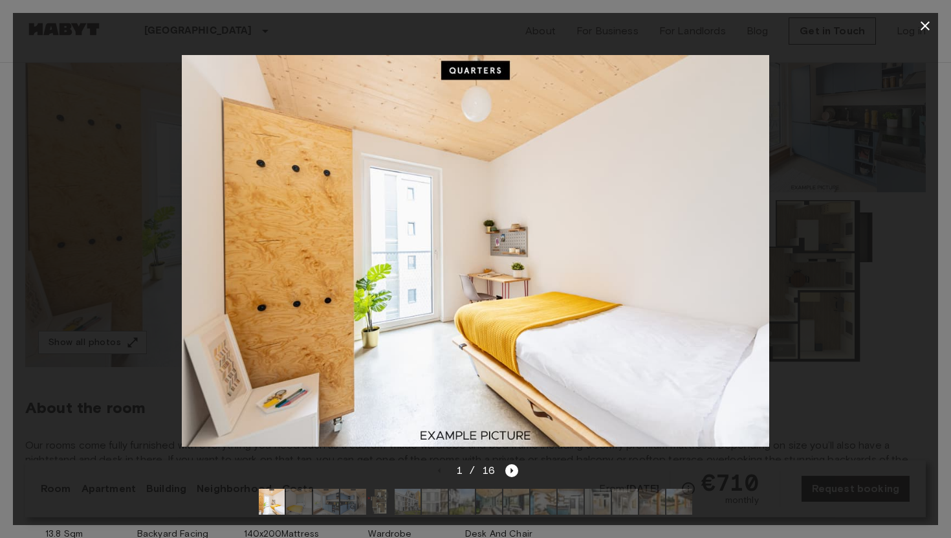
click at [925, 26] on icon "button" at bounding box center [925, 25] width 9 height 9
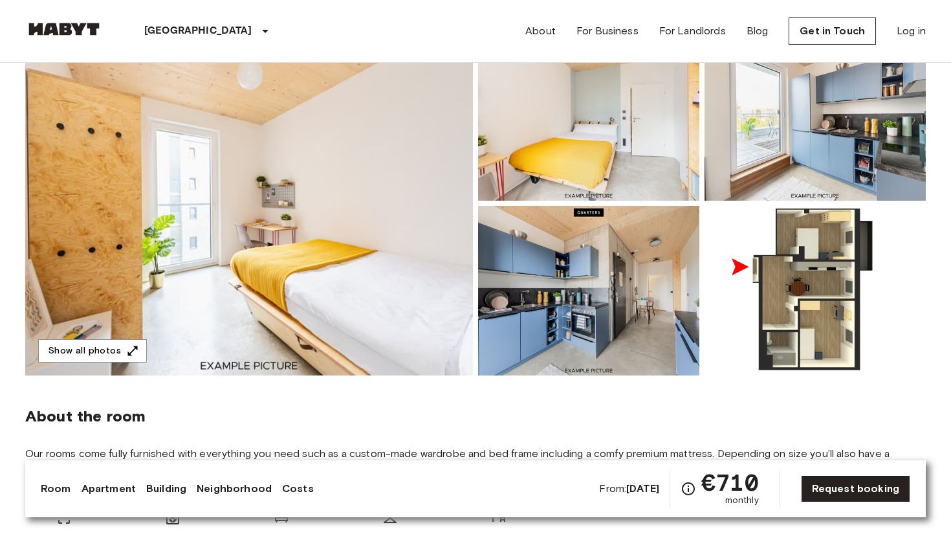
scroll to position [130, 0]
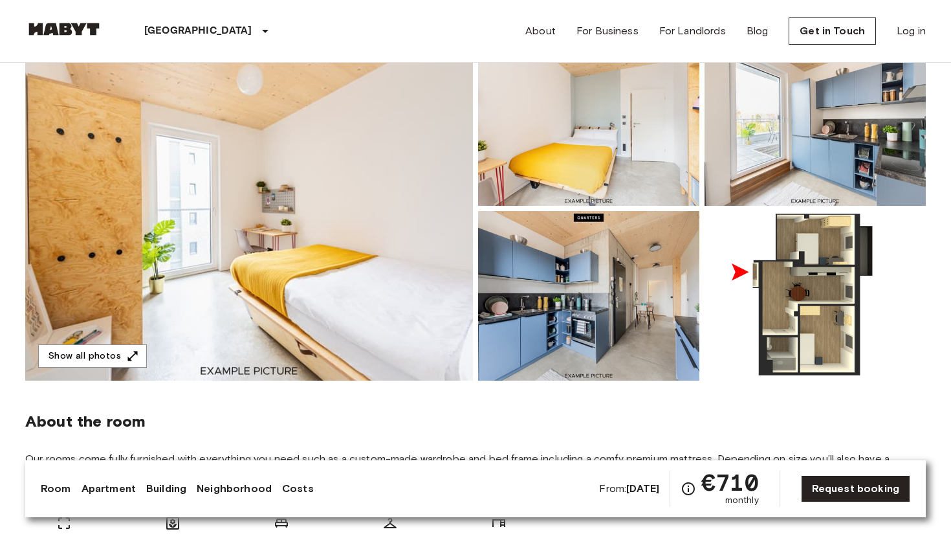
click at [412, 263] on img at bounding box center [249, 208] width 448 height 344
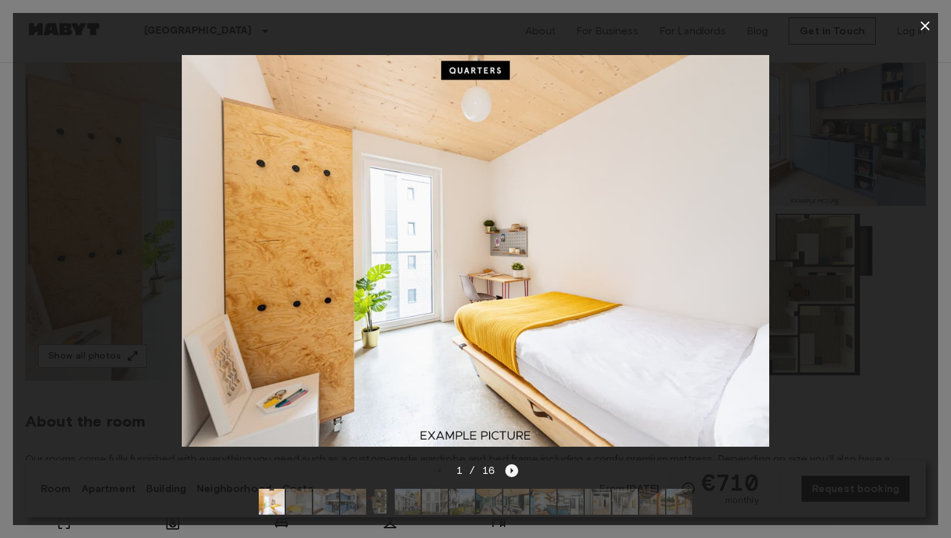
click at [513, 470] on icon "Next image" at bounding box center [511, 470] width 13 height 13
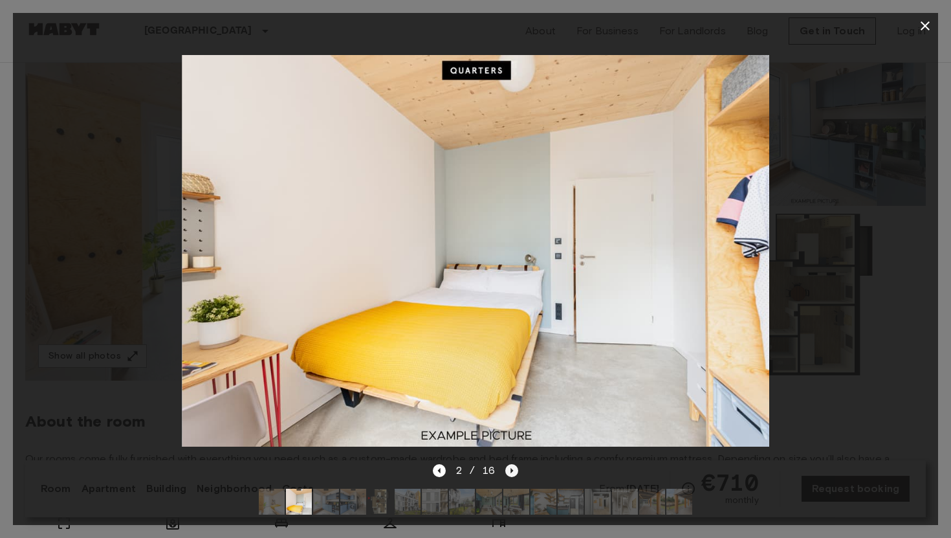
click at [513, 470] on icon "Next image" at bounding box center [511, 470] width 13 height 13
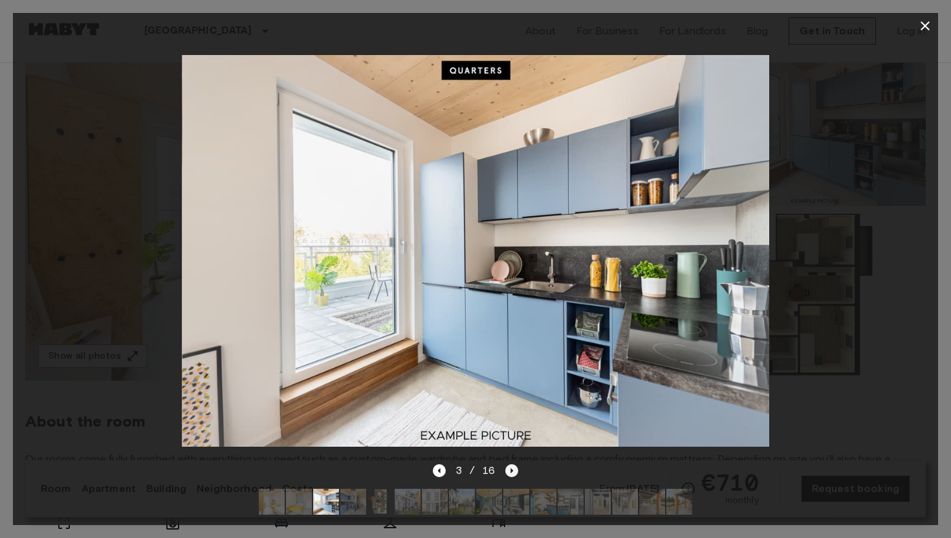
click at [513, 470] on icon "Next image" at bounding box center [511, 470] width 13 height 13
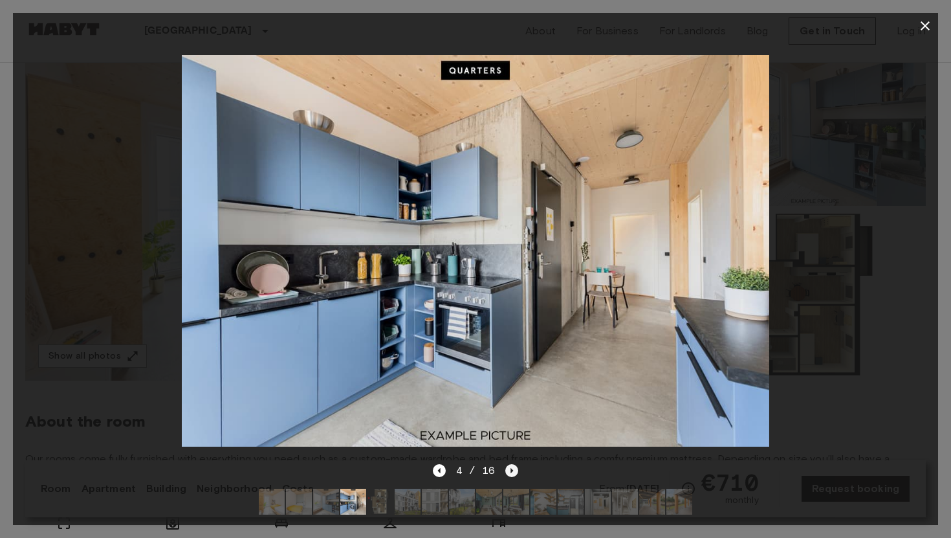
click at [513, 470] on icon "Next image" at bounding box center [511, 470] width 13 height 13
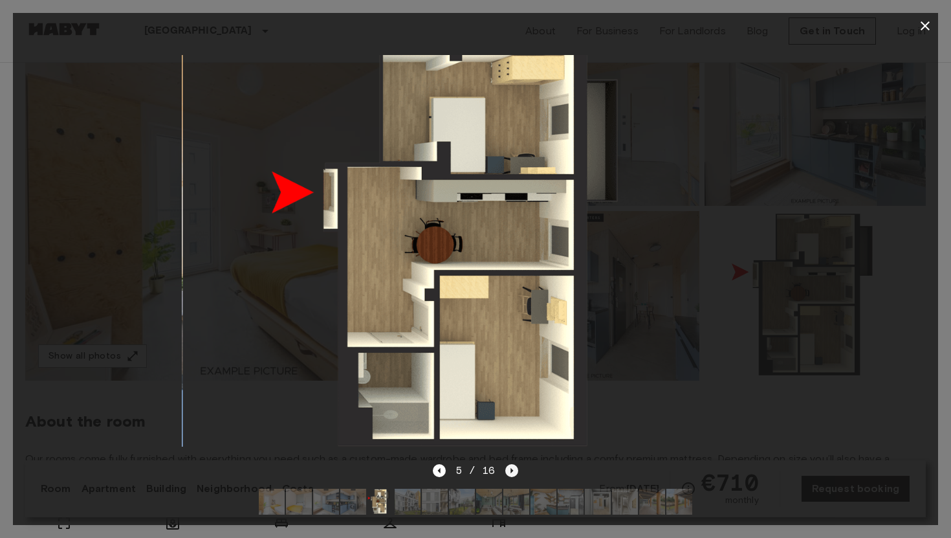
click at [513, 470] on icon "Next image" at bounding box center [511, 470] width 13 height 13
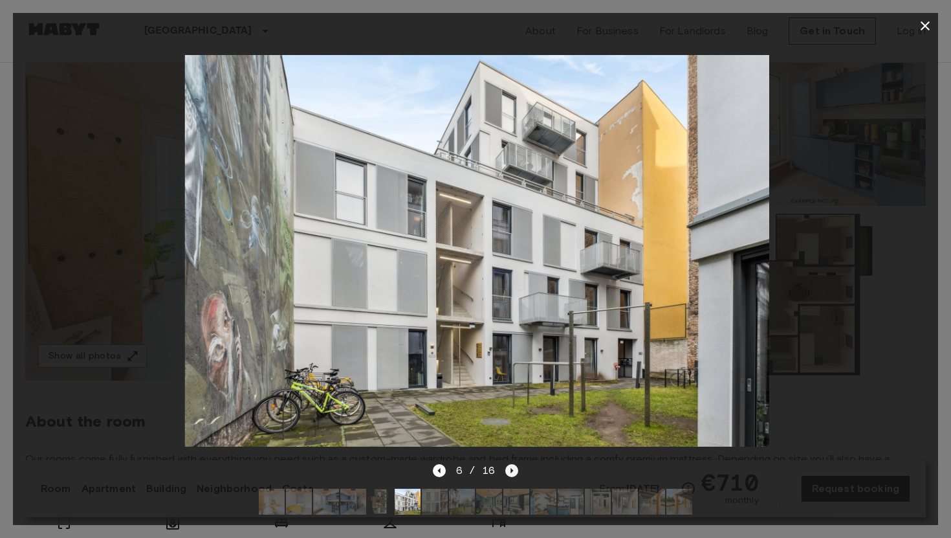
click at [513, 470] on icon "Next image" at bounding box center [511, 470] width 13 height 13
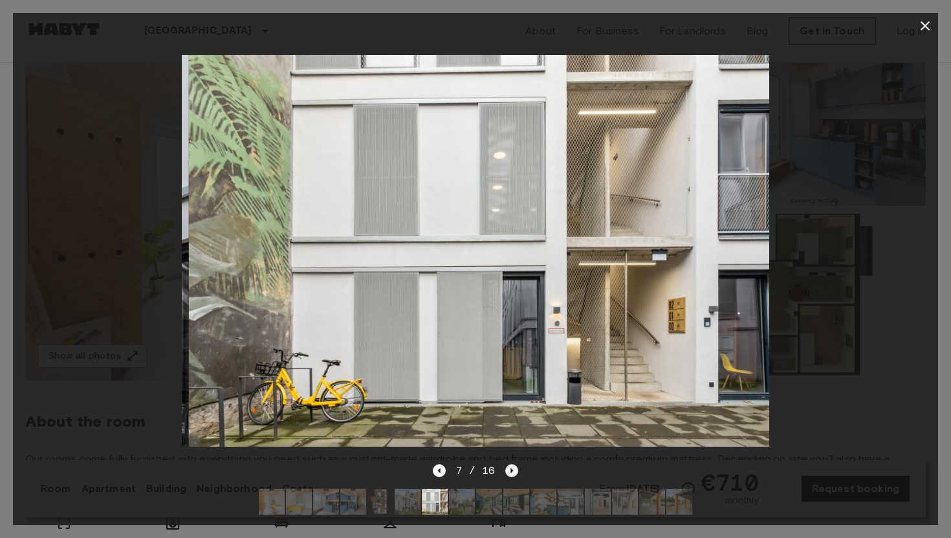
click at [513, 470] on icon "Next image" at bounding box center [511, 470] width 13 height 13
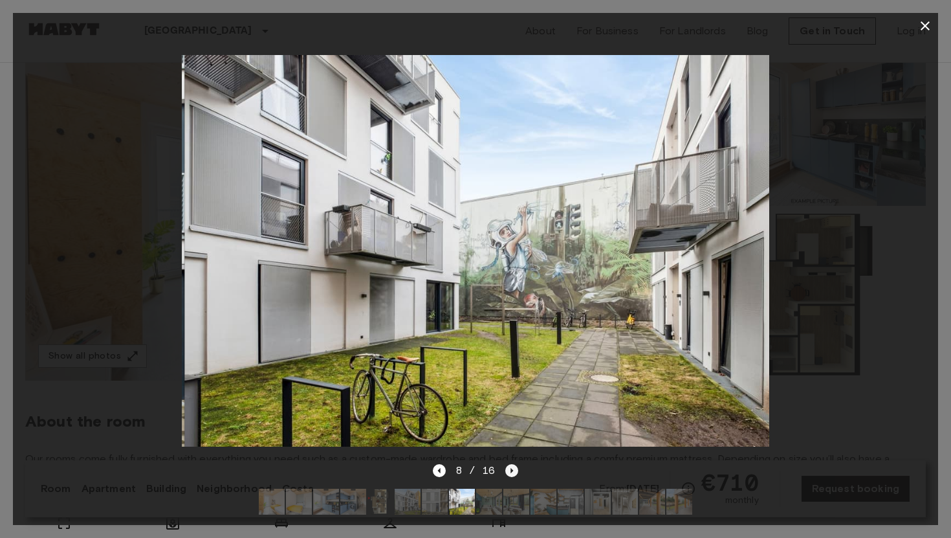
click at [513, 470] on icon "Next image" at bounding box center [511, 470] width 13 height 13
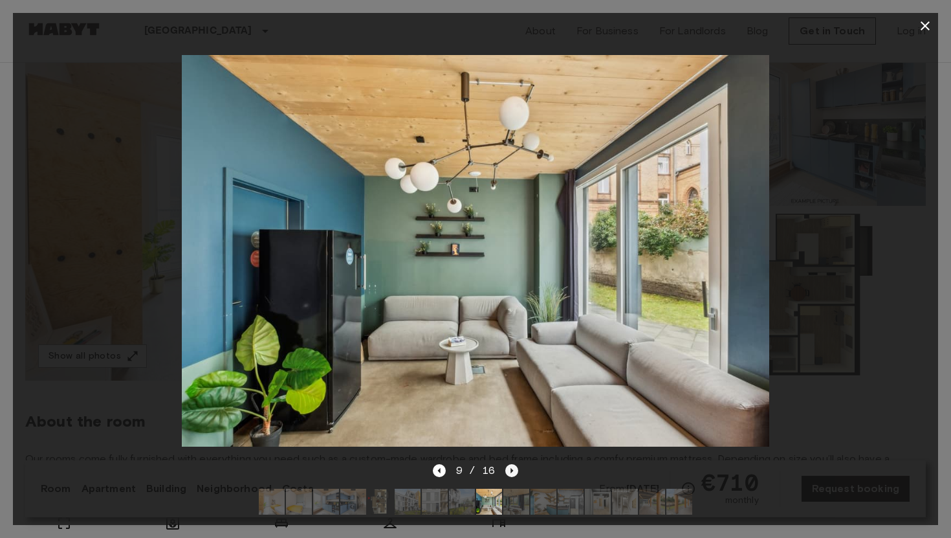
click at [513, 470] on icon "Next image" at bounding box center [511, 470] width 13 height 13
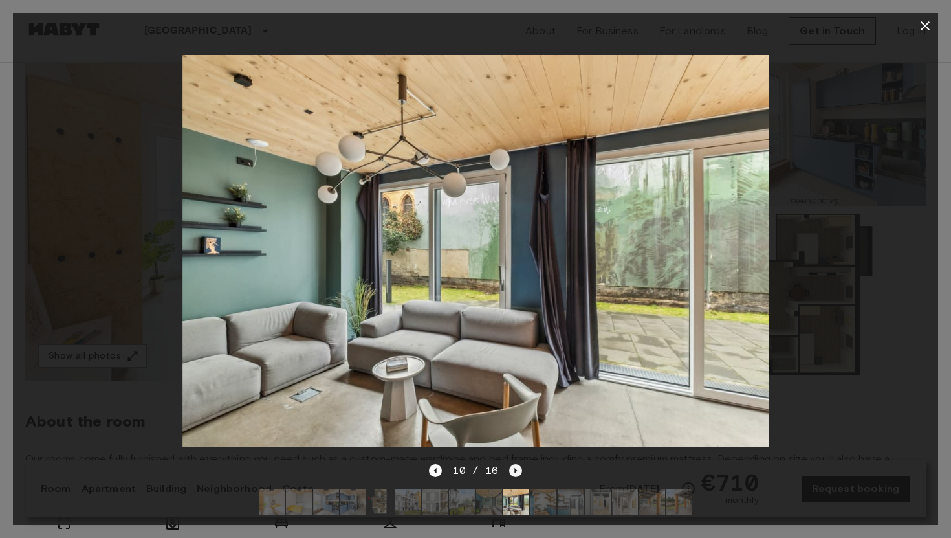
click at [513, 470] on icon "Next image" at bounding box center [515, 470] width 13 height 13
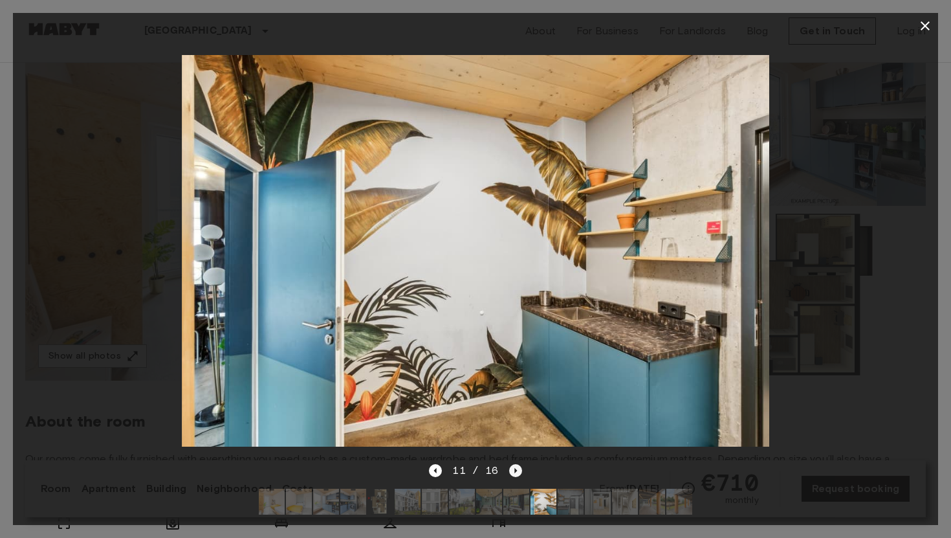
click at [513, 470] on icon "Next image" at bounding box center [515, 470] width 13 height 13
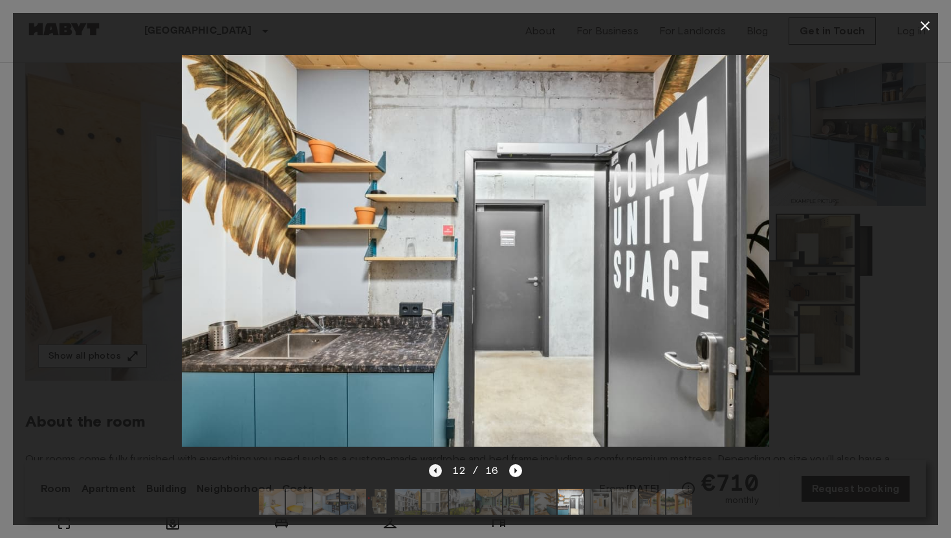
click at [439, 469] on icon "Previous image" at bounding box center [435, 470] width 13 height 13
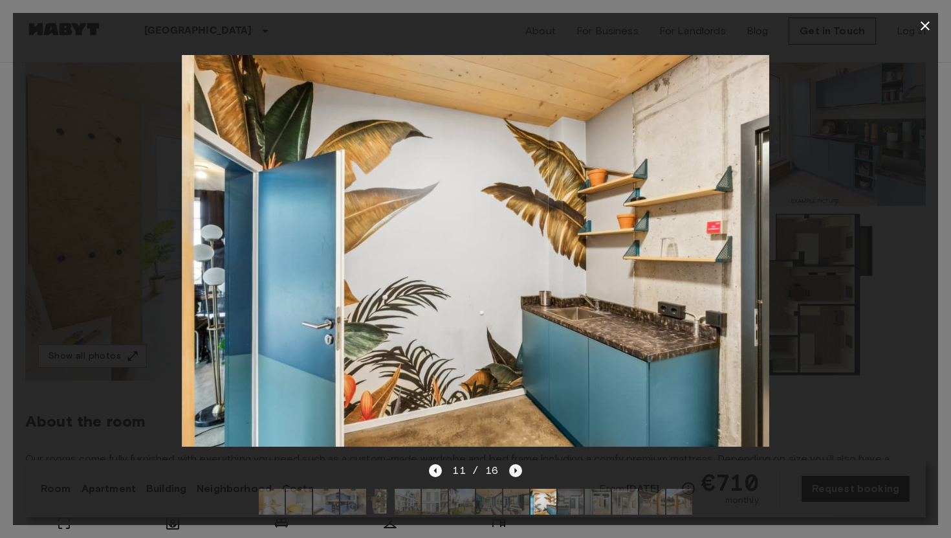
click at [513, 470] on icon "Next image" at bounding box center [515, 470] width 13 height 13
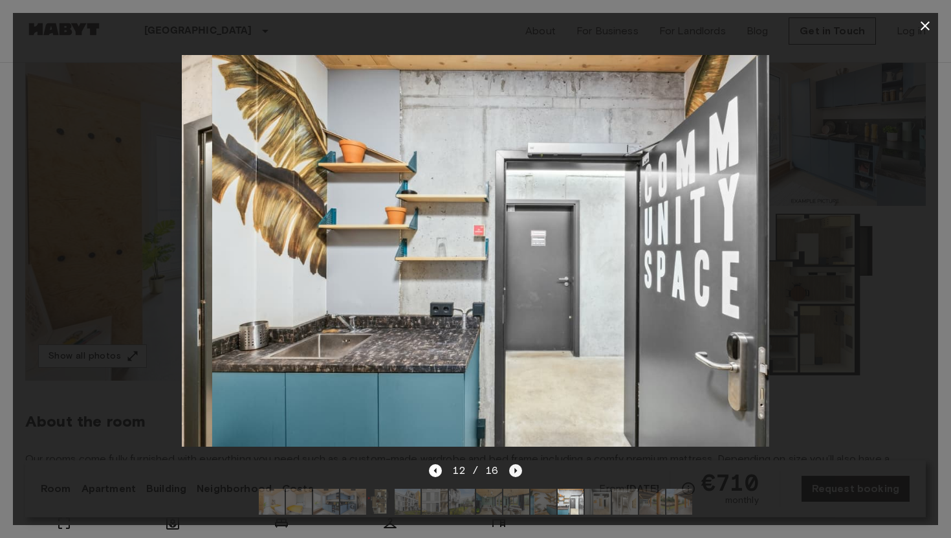
click at [513, 470] on icon "Next image" at bounding box center [515, 470] width 13 height 13
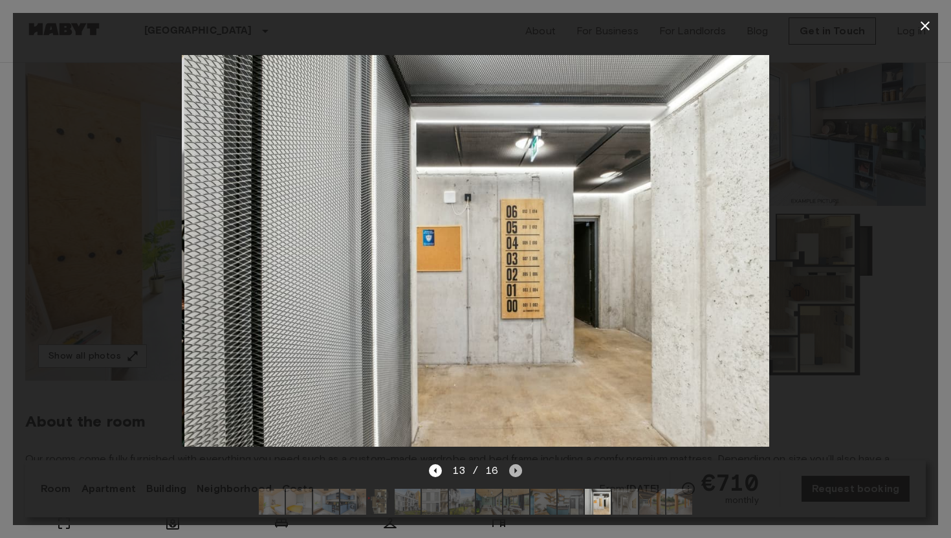
click at [513, 470] on icon "Next image" at bounding box center [515, 470] width 13 height 13
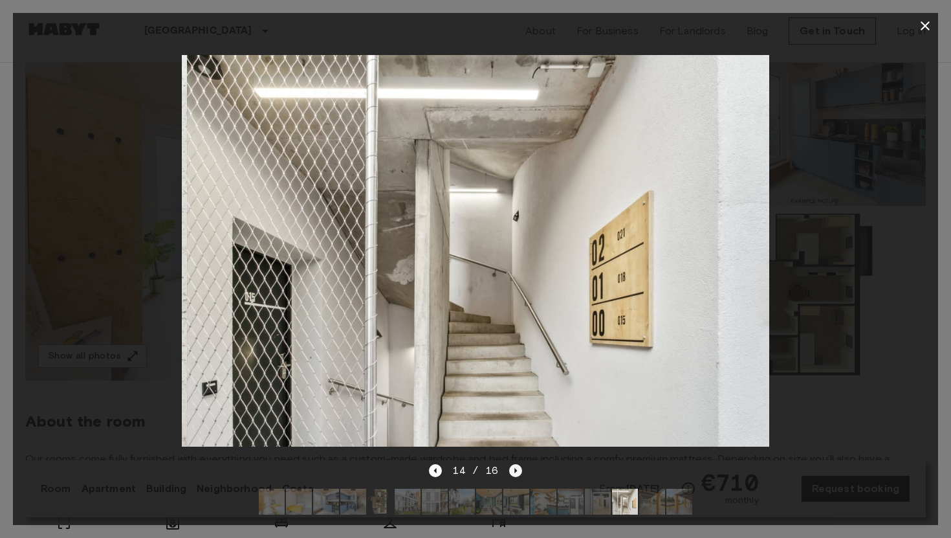
click at [513, 470] on icon "Next image" at bounding box center [515, 470] width 13 height 13
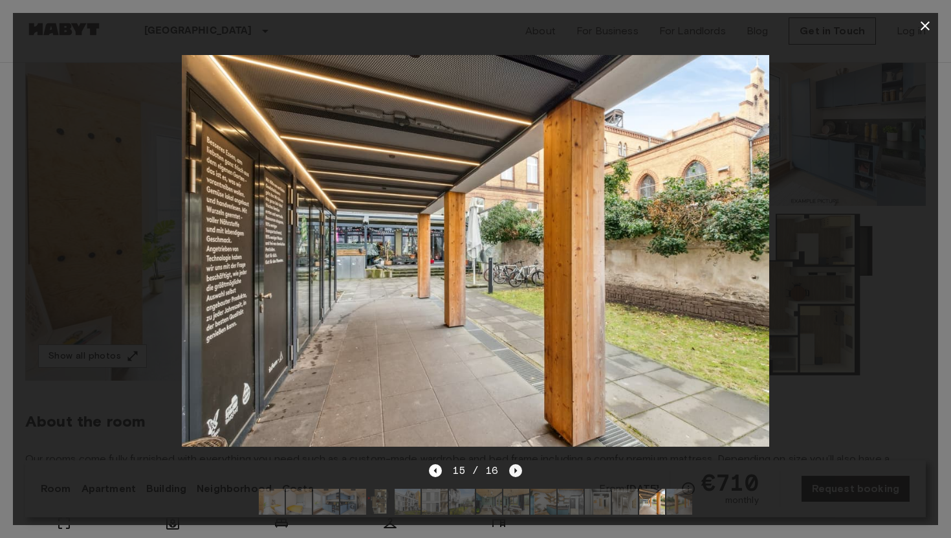
click at [513, 470] on icon "Next image" at bounding box center [515, 470] width 13 height 13
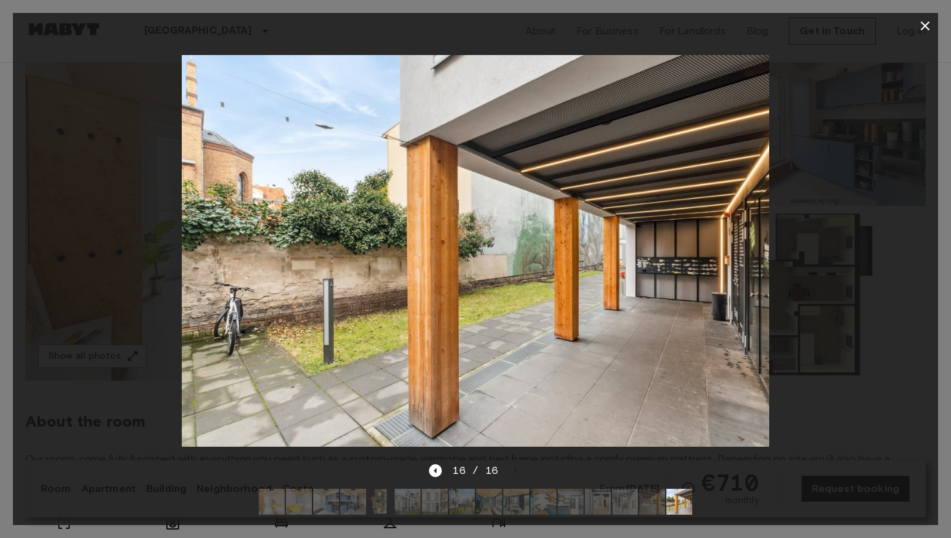
click at [926, 24] on icon "button" at bounding box center [925, 25] width 9 height 9
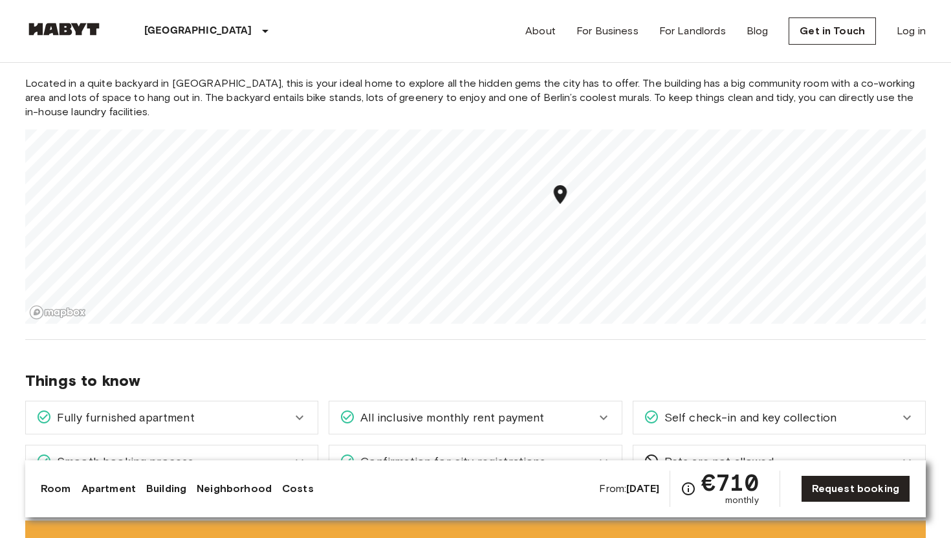
scroll to position [1349, 0]
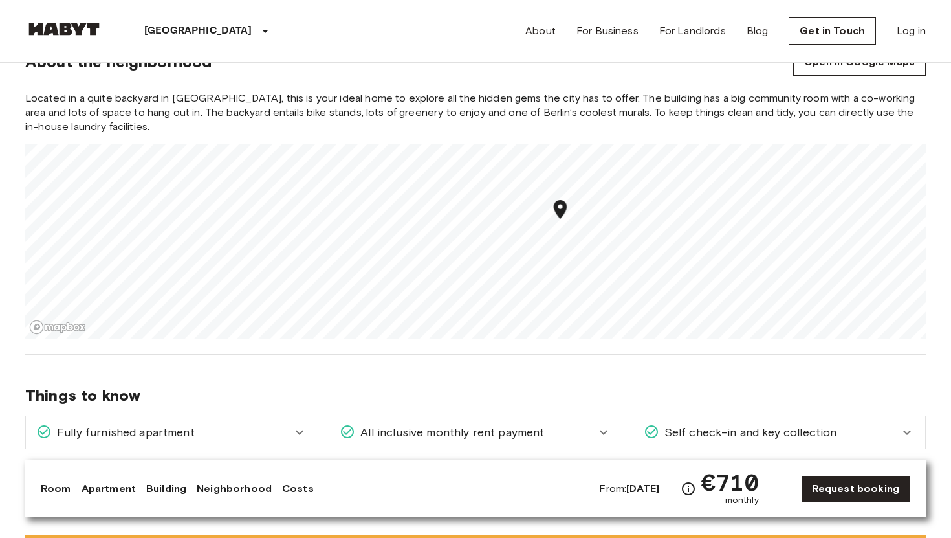
click at [825, 74] on link "Open in Google Maps" at bounding box center [859, 62] width 133 height 27
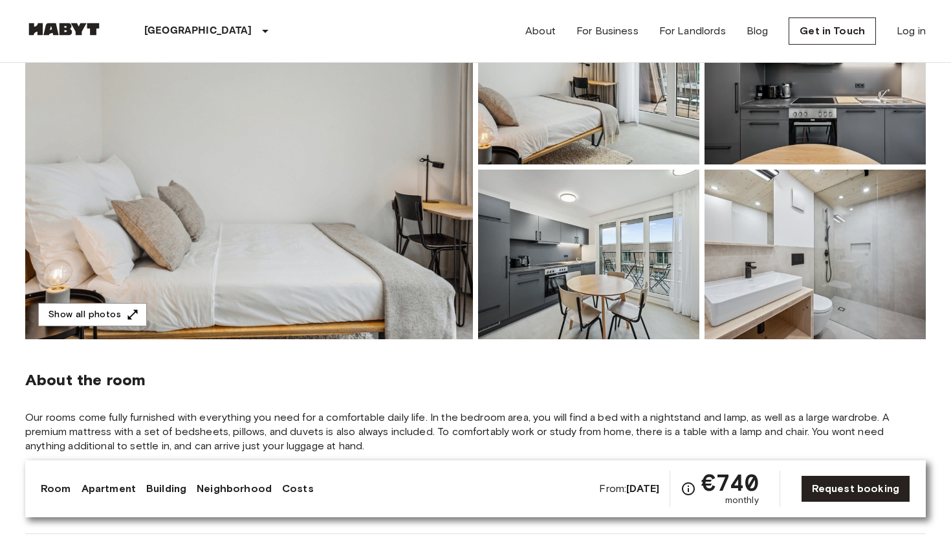
scroll to position [176, 0]
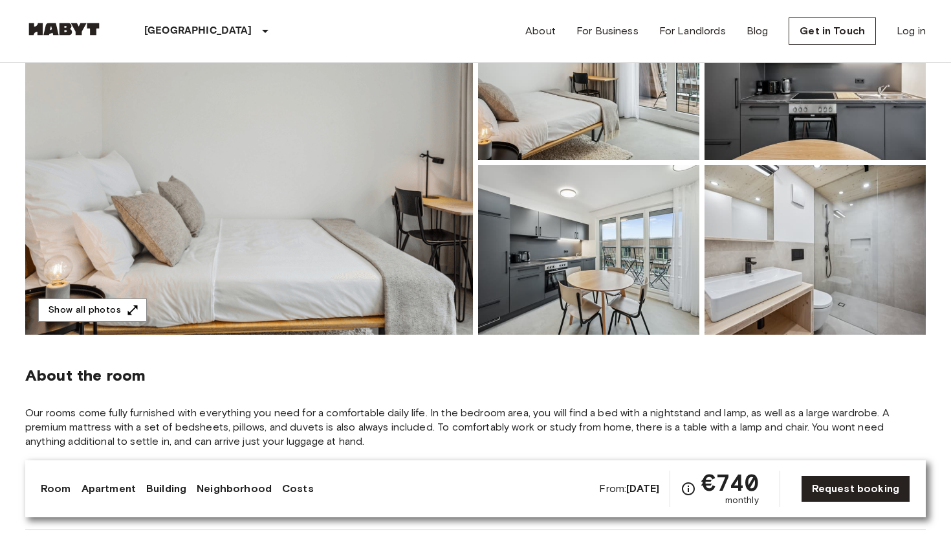
click at [384, 250] on img at bounding box center [249, 162] width 448 height 344
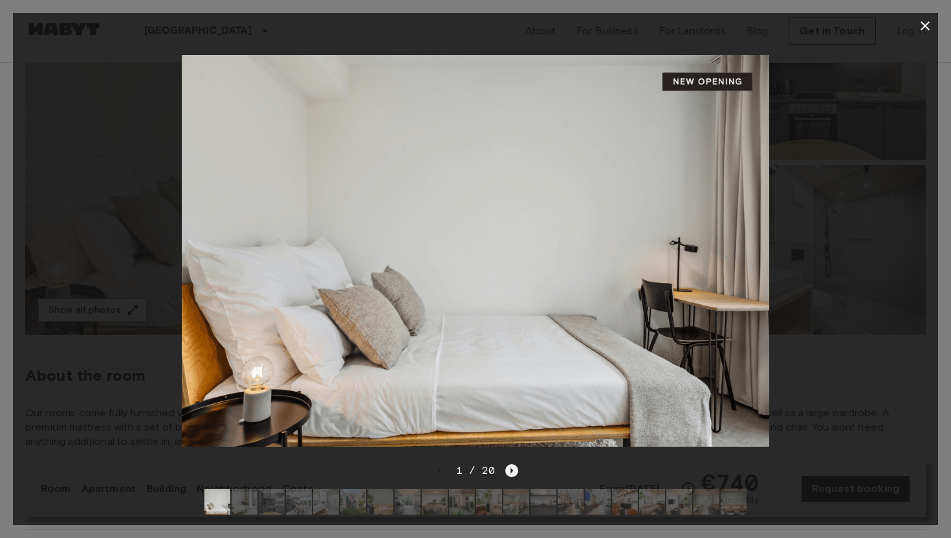
click at [511, 470] on icon "Next image" at bounding box center [512, 470] width 3 height 5
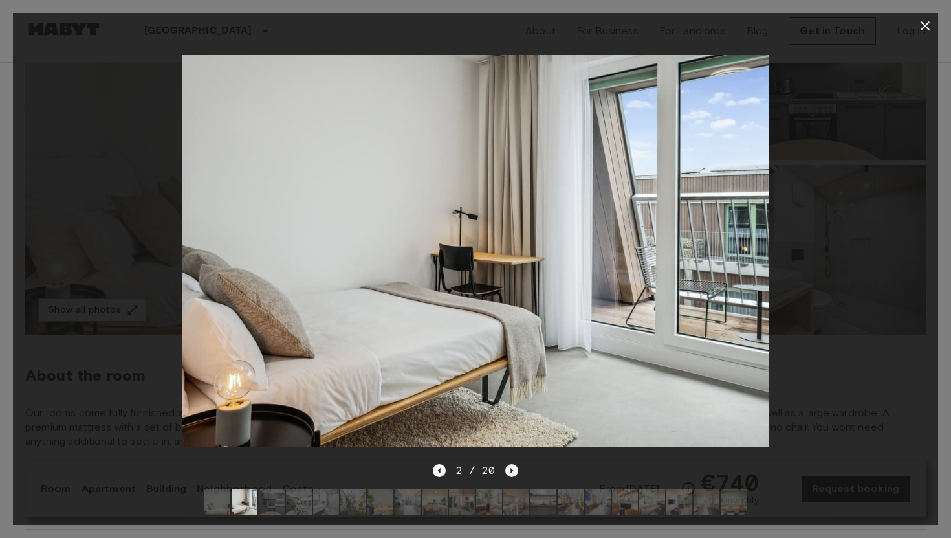
click at [511, 470] on icon "Next image" at bounding box center [512, 470] width 3 height 5
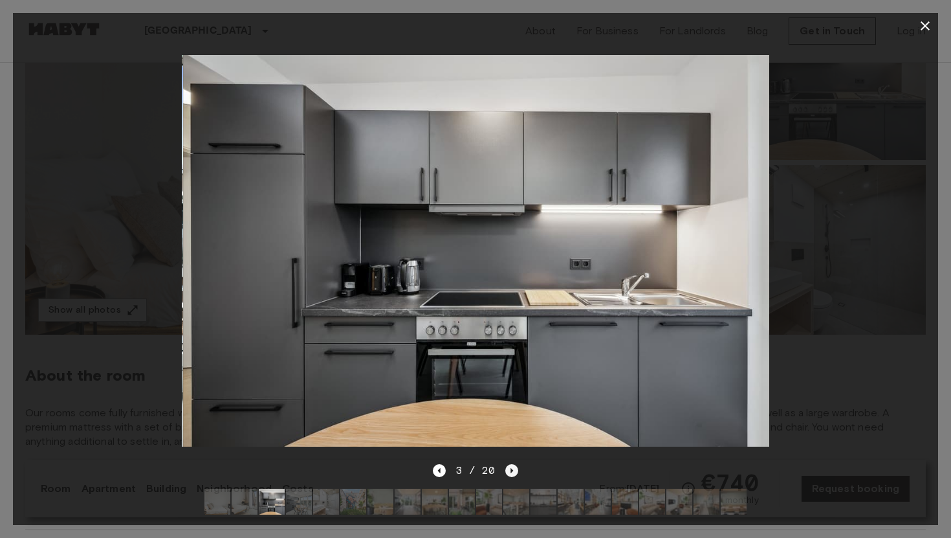
click at [511, 470] on icon "Next image" at bounding box center [512, 470] width 3 height 5
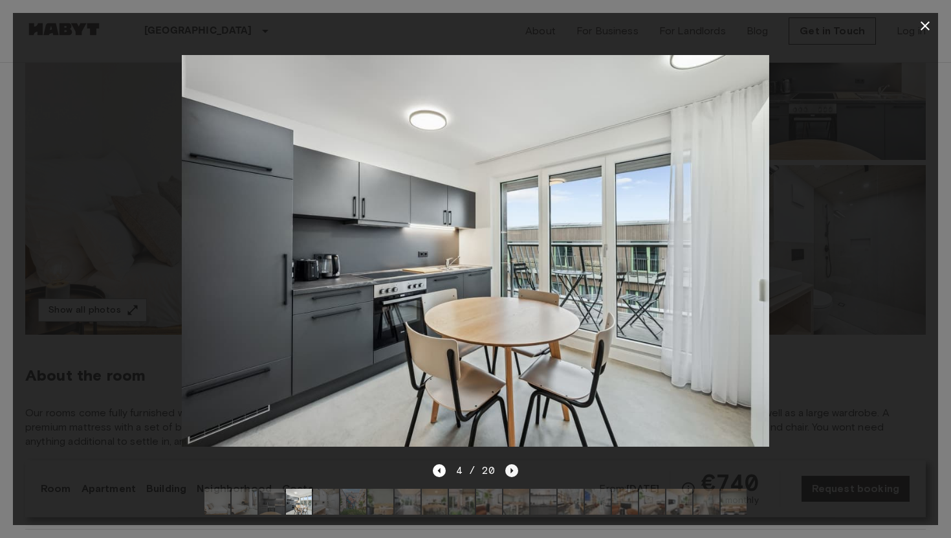
click at [511, 470] on icon "Next image" at bounding box center [512, 470] width 3 height 5
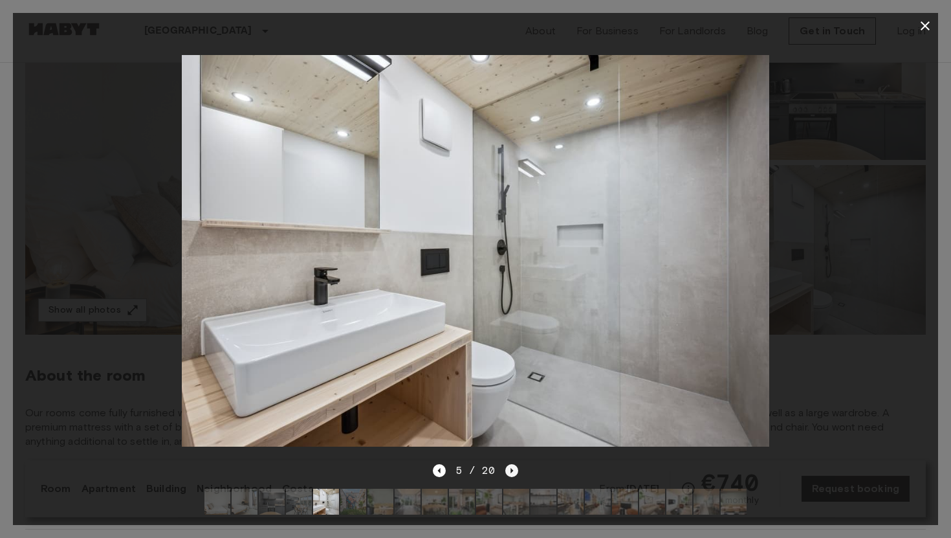
click at [511, 470] on icon "Next image" at bounding box center [512, 470] width 3 height 5
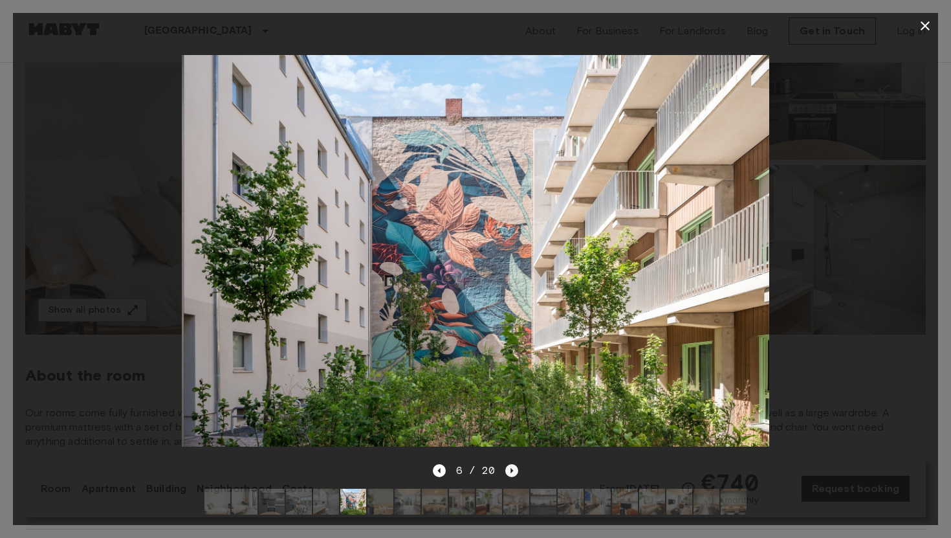
click at [511, 470] on icon "Next image" at bounding box center [512, 470] width 3 height 5
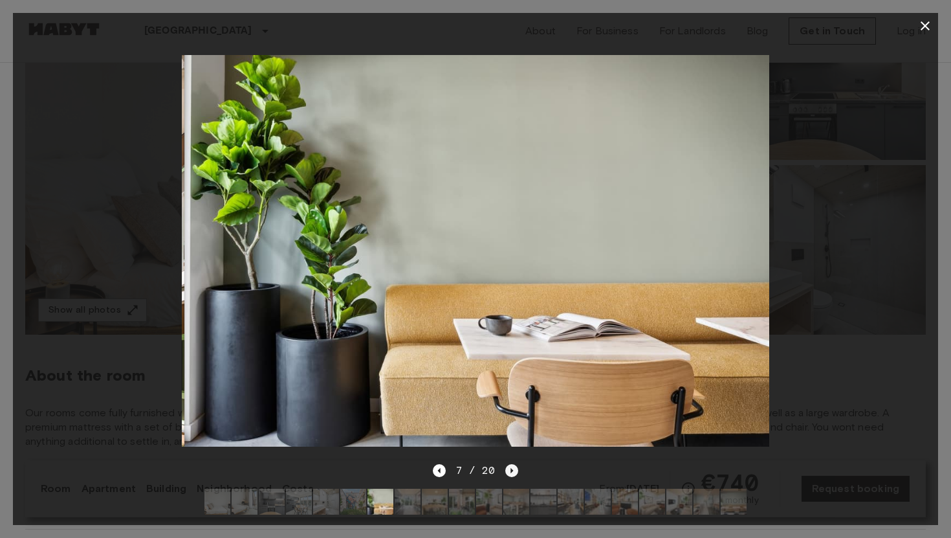
click at [511, 470] on icon "Next image" at bounding box center [512, 470] width 3 height 5
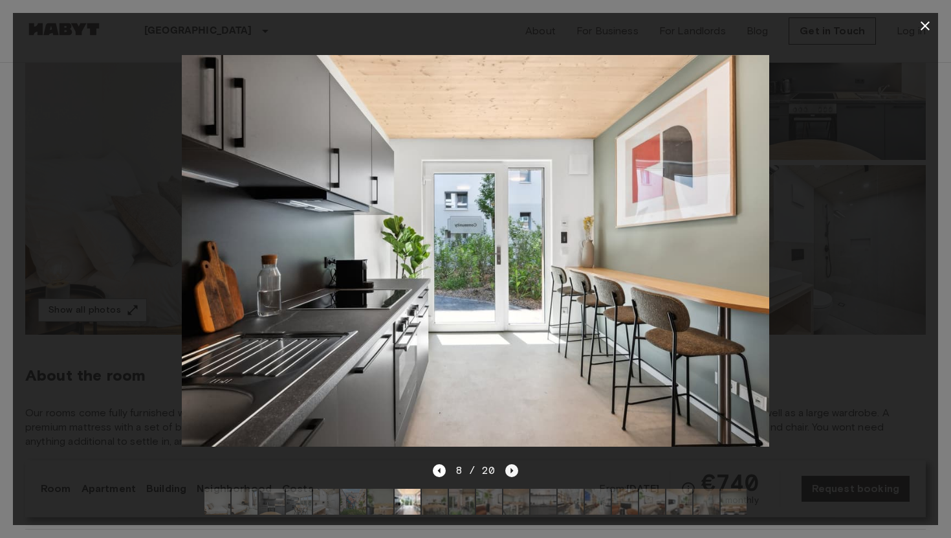
click at [511, 470] on icon "Next image" at bounding box center [512, 470] width 3 height 5
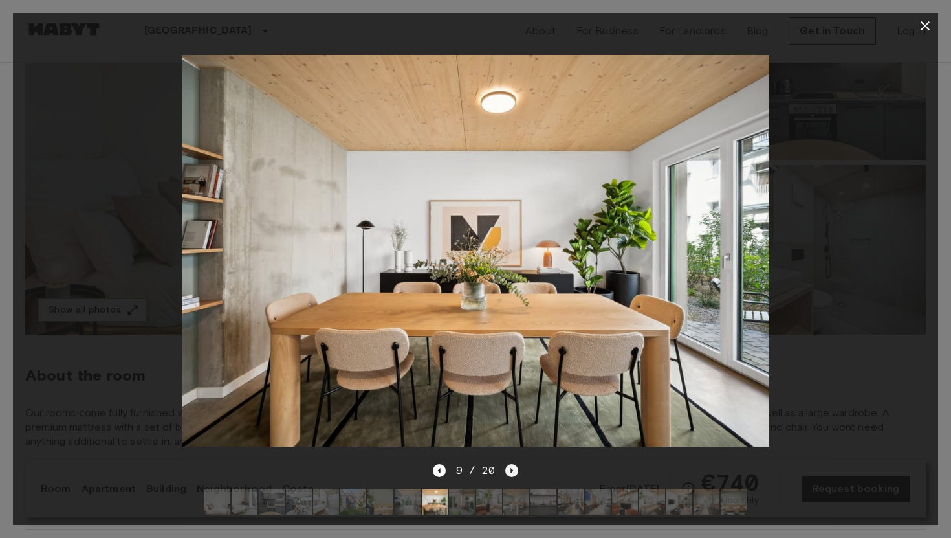
click at [511, 470] on icon "Next image" at bounding box center [512, 470] width 3 height 5
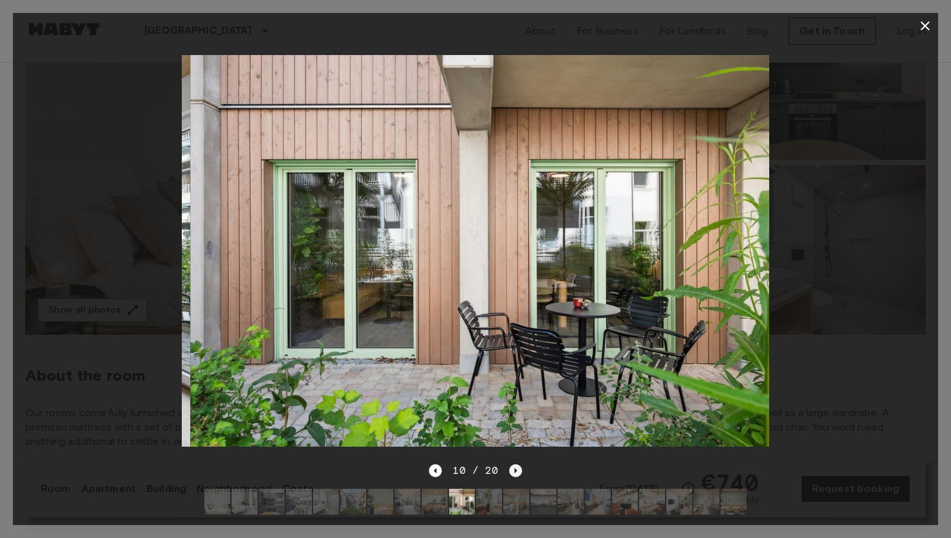
click at [511, 470] on icon "Next image" at bounding box center [515, 470] width 13 height 13
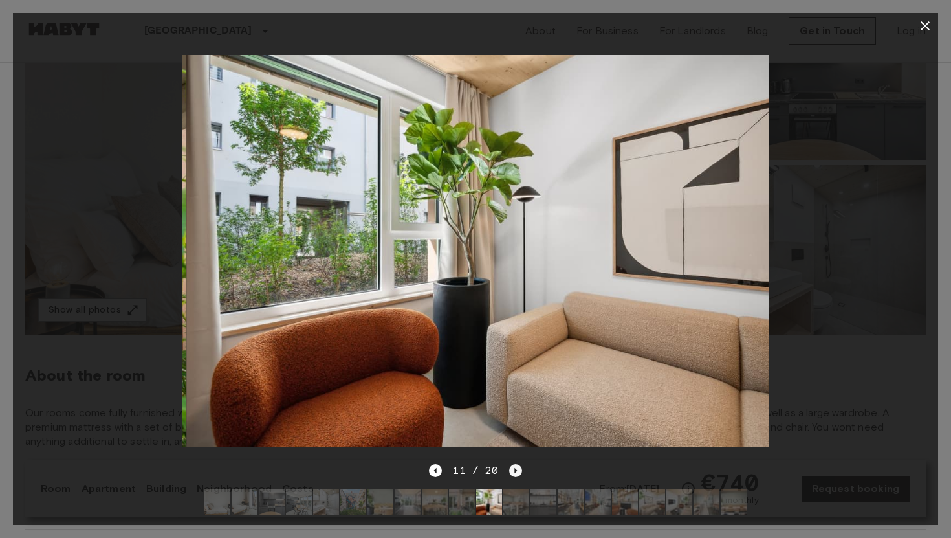
click at [511, 470] on icon "Next image" at bounding box center [515, 470] width 13 height 13
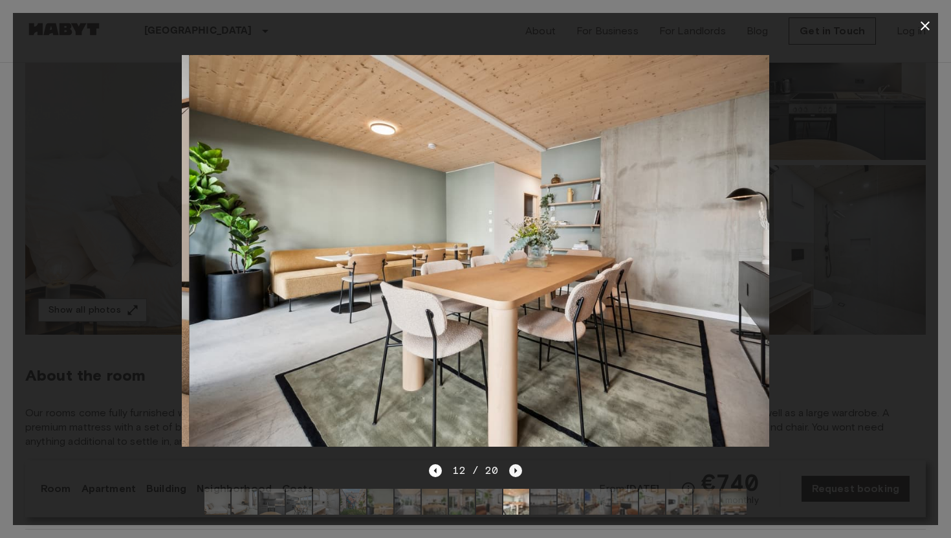
click at [511, 470] on icon "Next image" at bounding box center [515, 470] width 13 height 13
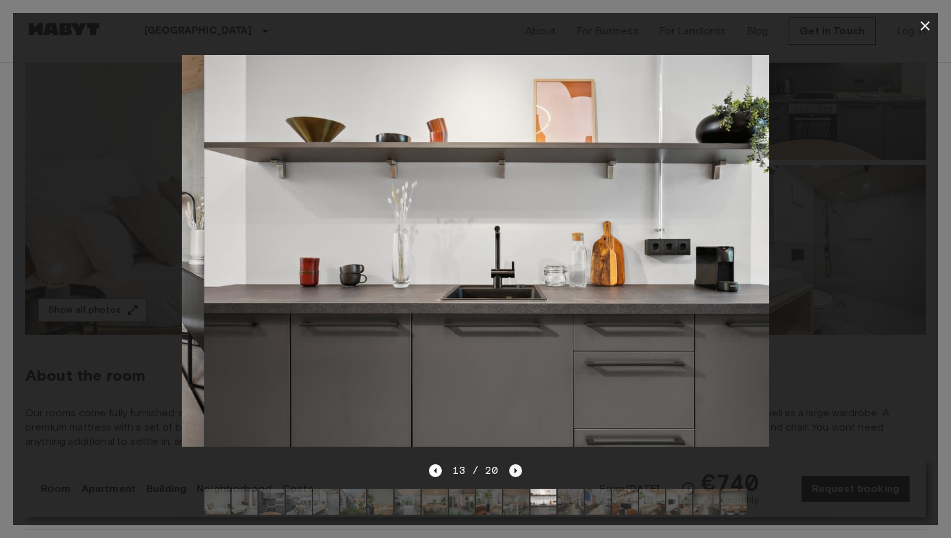
click at [511, 470] on icon "Next image" at bounding box center [515, 470] width 13 height 13
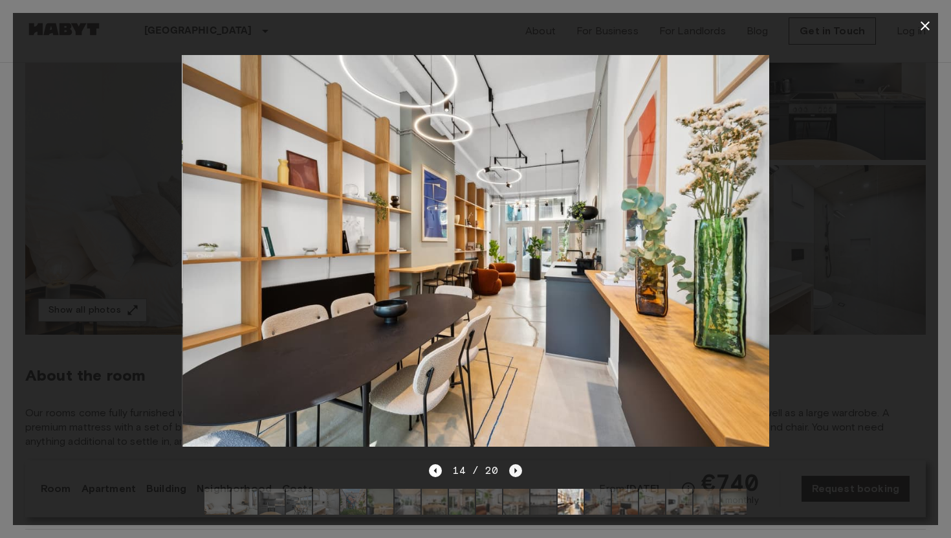
click at [511, 470] on icon "Next image" at bounding box center [515, 470] width 13 height 13
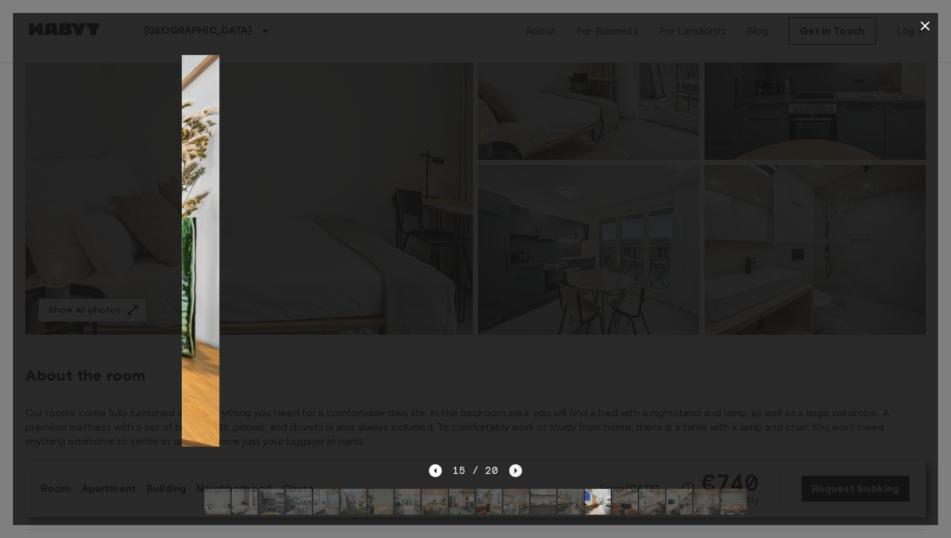
click at [511, 470] on icon "Next image" at bounding box center [515, 470] width 13 height 13
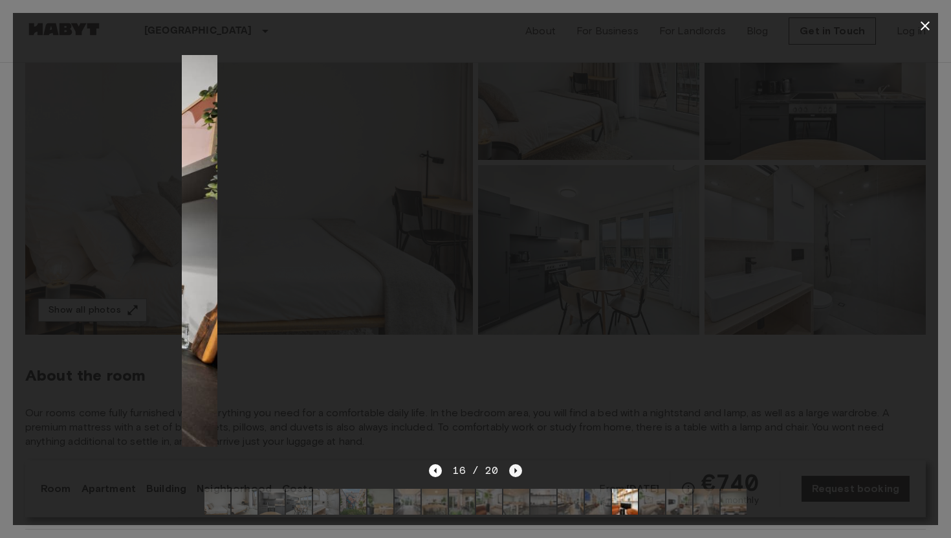
click at [511, 470] on icon "Next image" at bounding box center [515, 470] width 13 height 13
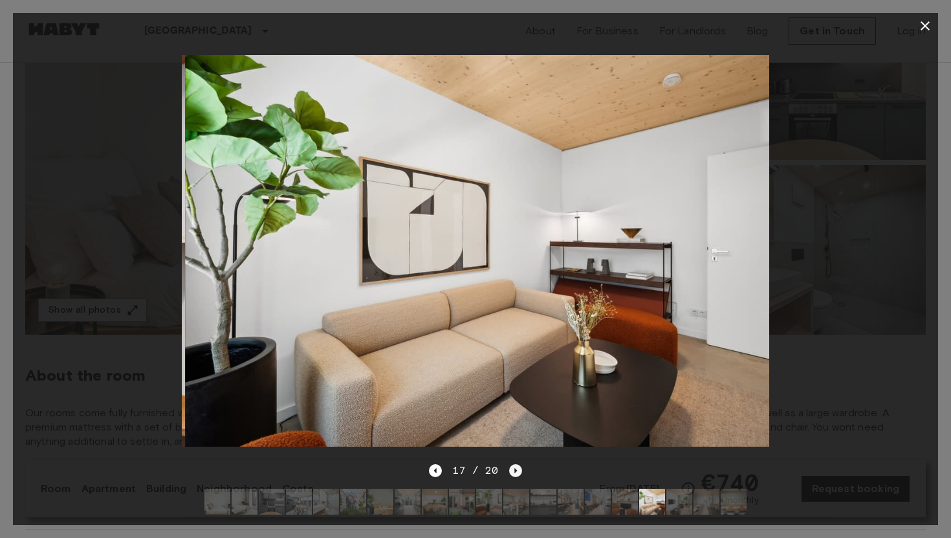
click at [511, 470] on icon "Next image" at bounding box center [515, 470] width 13 height 13
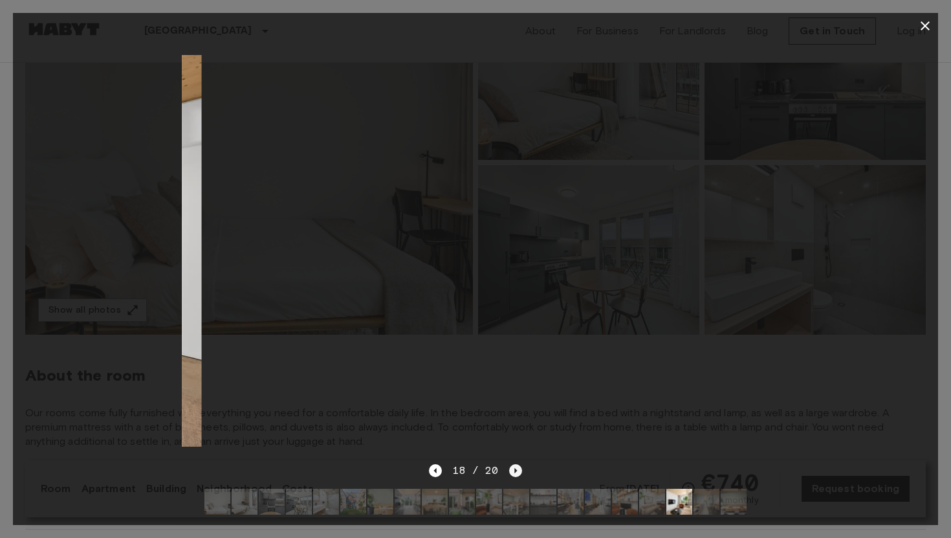
click at [511, 470] on icon "Next image" at bounding box center [515, 470] width 13 height 13
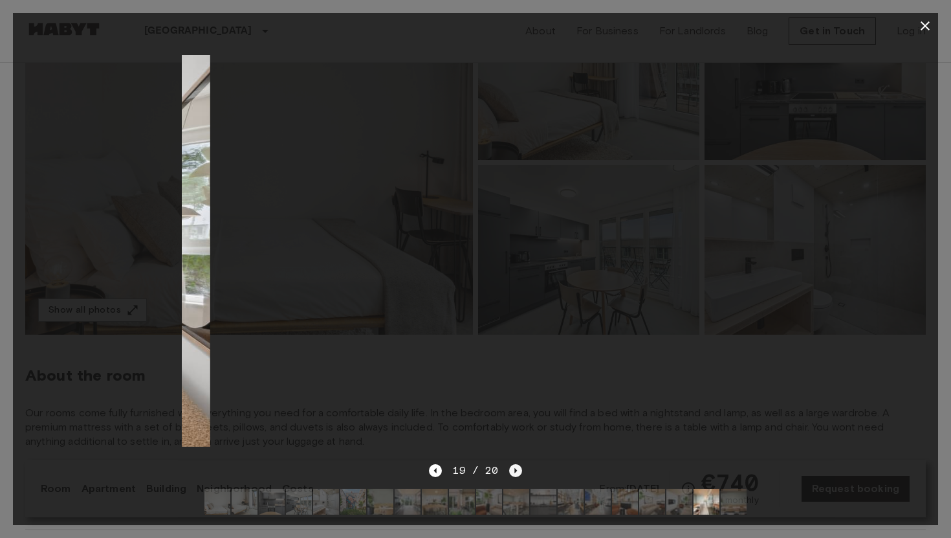
click at [511, 470] on icon "Next image" at bounding box center [515, 470] width 13 height 13
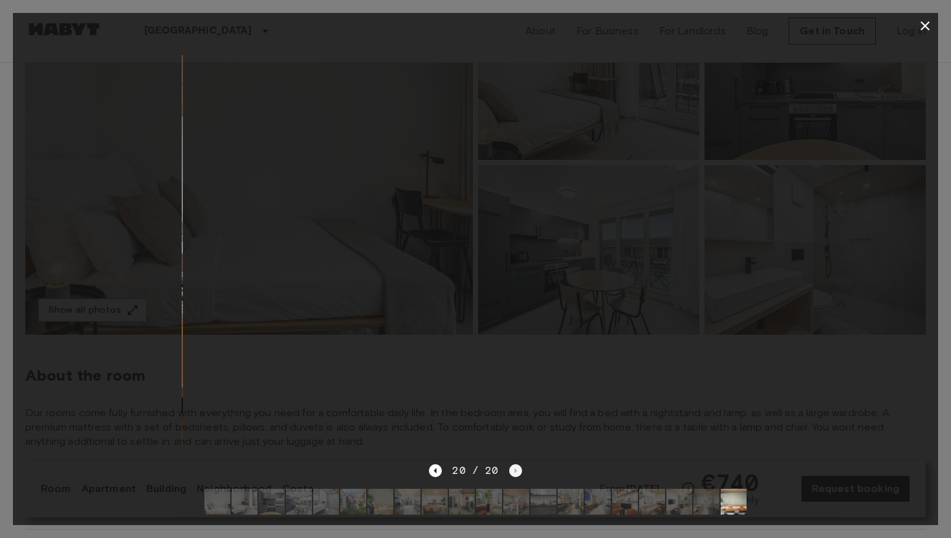
click at [511, 470] on div "20 / 20" at bounding box center [475, 471] width 93 height 16
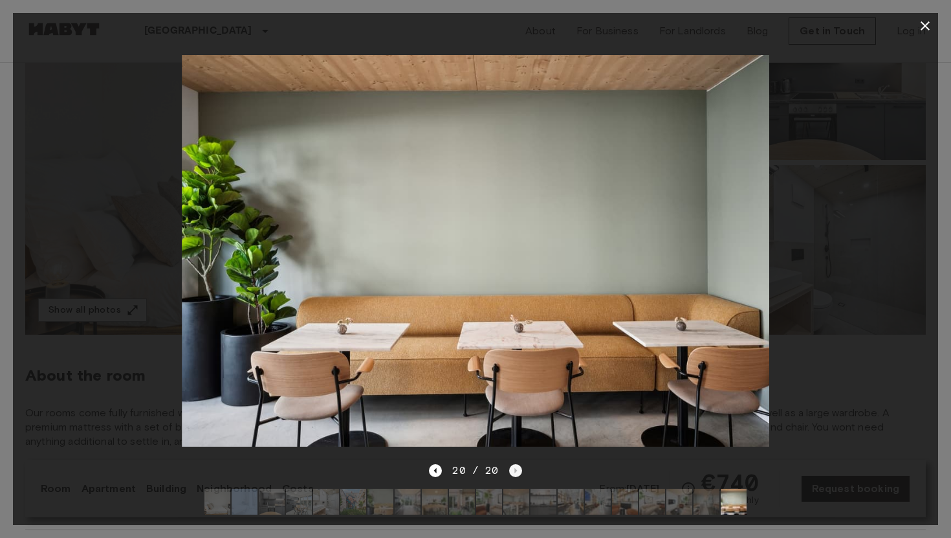
click at [511, 470] on div "20 / 20" at bounding box center [475, 471] width 93 height 16
click at [922, 27] on icon "button" at bounding box center [925, 26] width 16 height 16
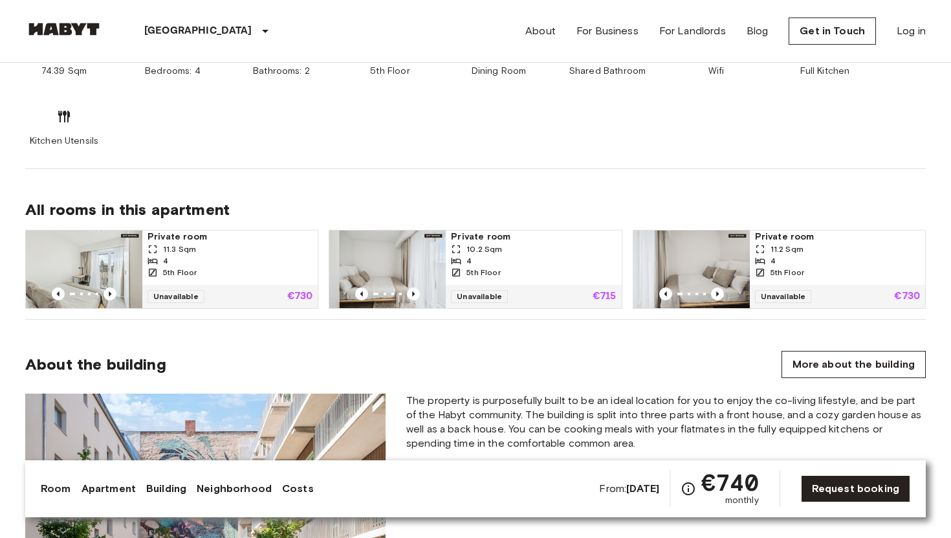
scroll to position [786, 0]
click at [414, 289] on icon "Previous image" at bounding box center [413, 294] width 13 height 13
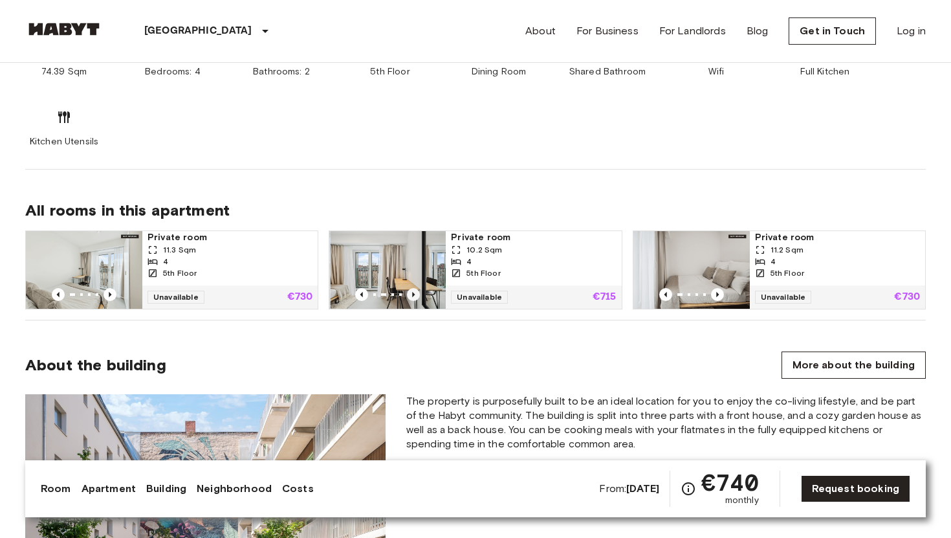
click at [414, 289] on icon "Previous image" at bounding box center [413, 294] width 13 height 13
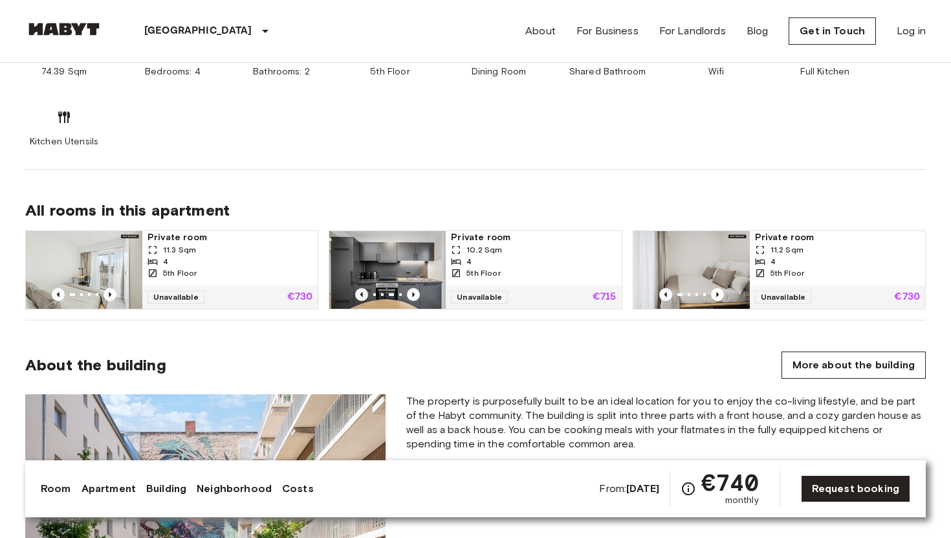
click at [360, 296] on icon "Previous image" at bounding box center [361, 294] width 13 height 13
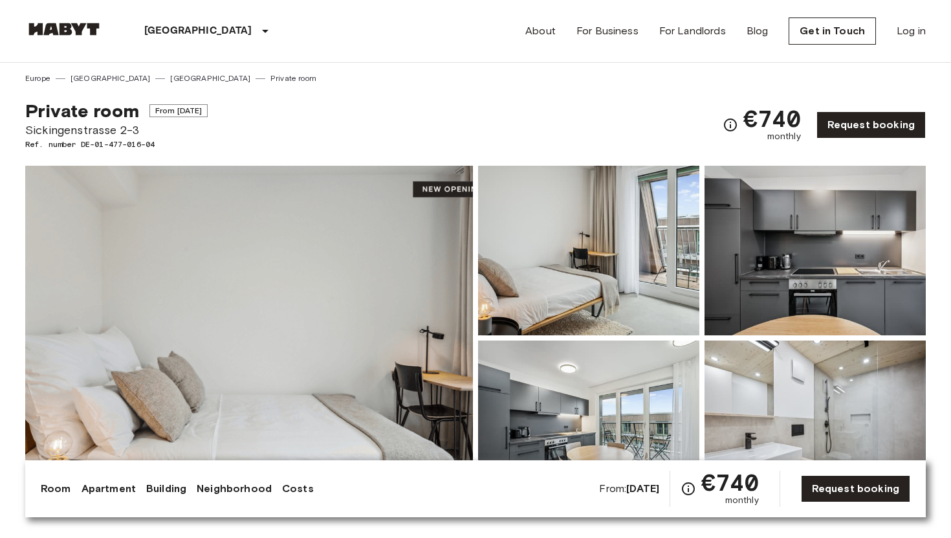
scroll to position [0, 0]
click at [397, 330] on img at bounding box center [249, 338] width 448 height 344
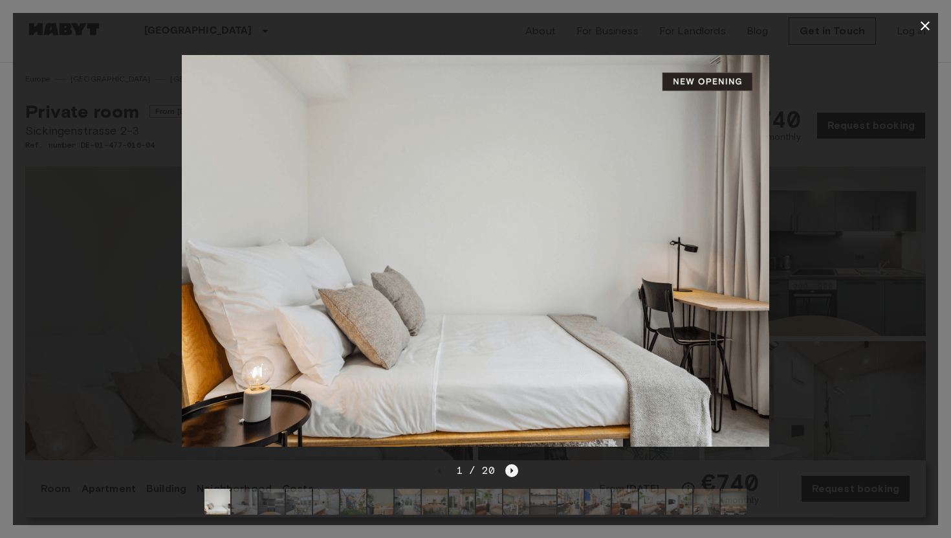
click at [509, 468] on icon "Next image" at bounding box center [511, 470] width 13 height 13
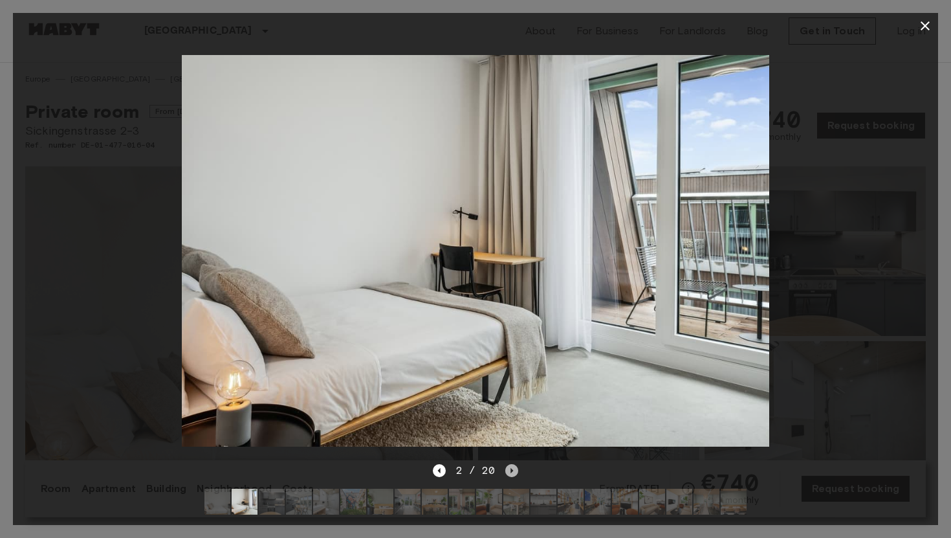
click at [509, 468] on icon "Next image" at bounding box center [511, 470] width 13 height 13
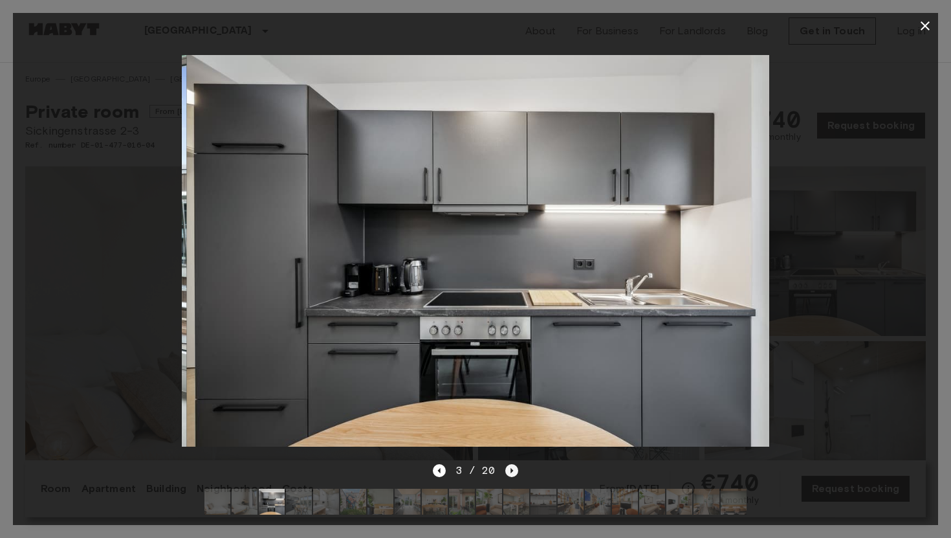
click at [509, 468] on icon "Next image" at bounding box center [511, 470] width 13 height 13
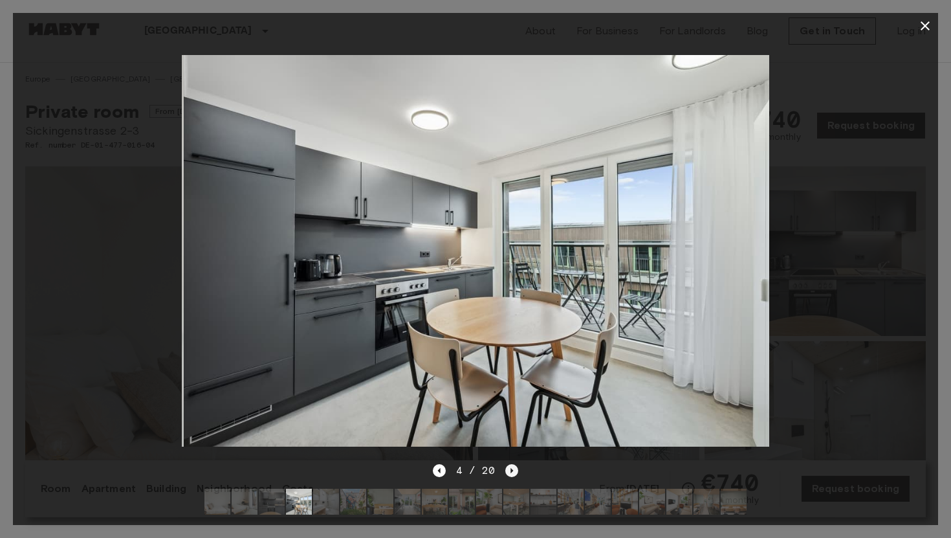
click at [509, 468] on icon "Next image" at bounding box center [511, 470] width 13 height 13
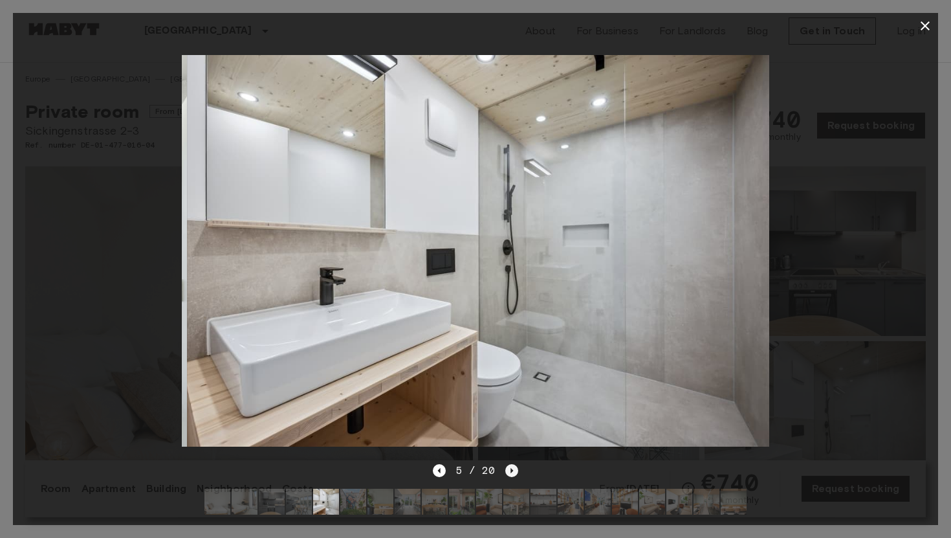
click at [509, 468] on icon "Next image" at bounding box center [511, 470] width 13 height 13
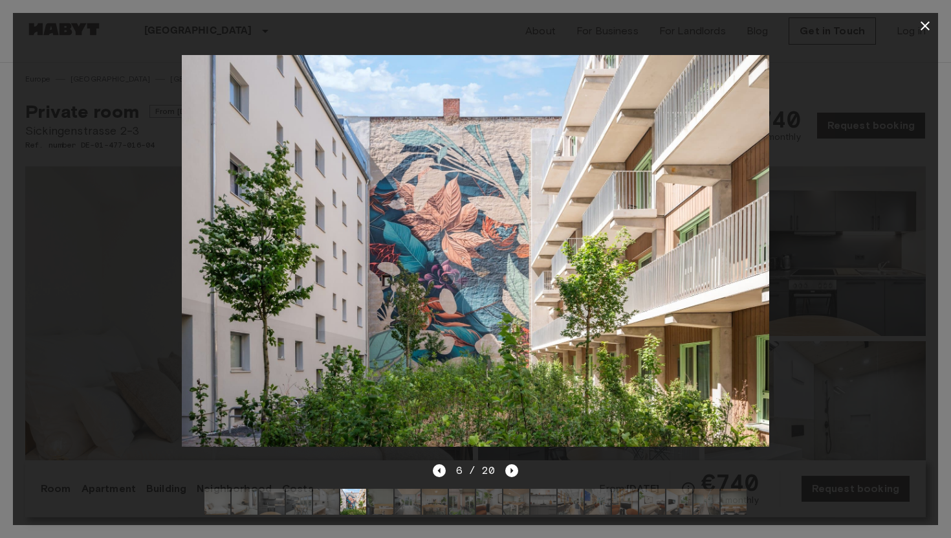
click at [446, 471] on div "6 / 20" at bounding box center [476, 471] width 86 height 16
click at [927, 22] on icon "button" at bounding box center [925, 26] width 16 height 16
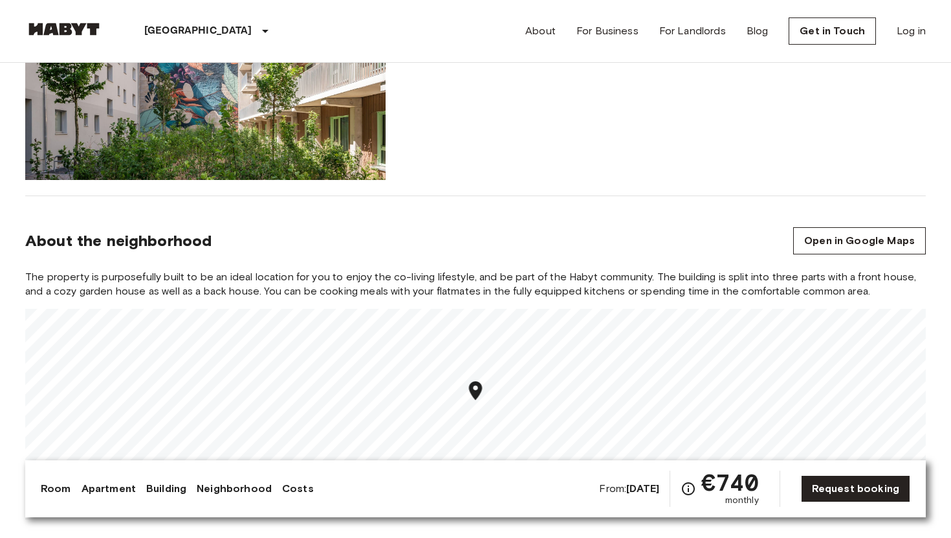
scroll to position [1249, 0]
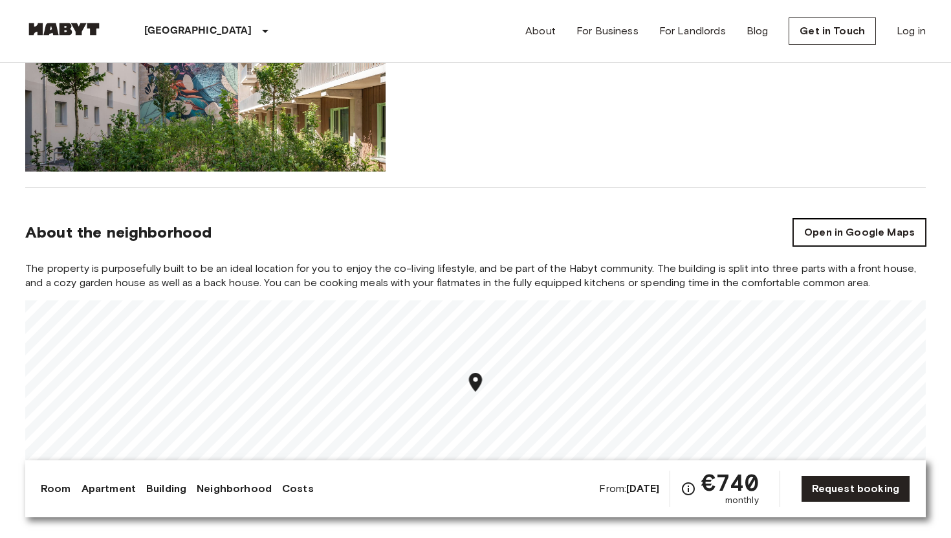
click at [833, 232] on link "Open in Google Maps" at bounding box center [859, 232] width 133 height 27
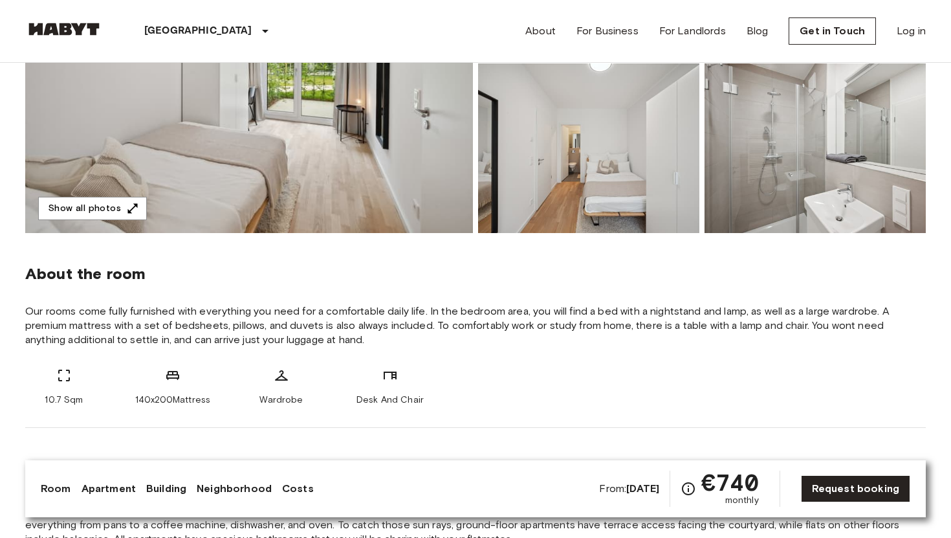
scroll to position [279, 0]
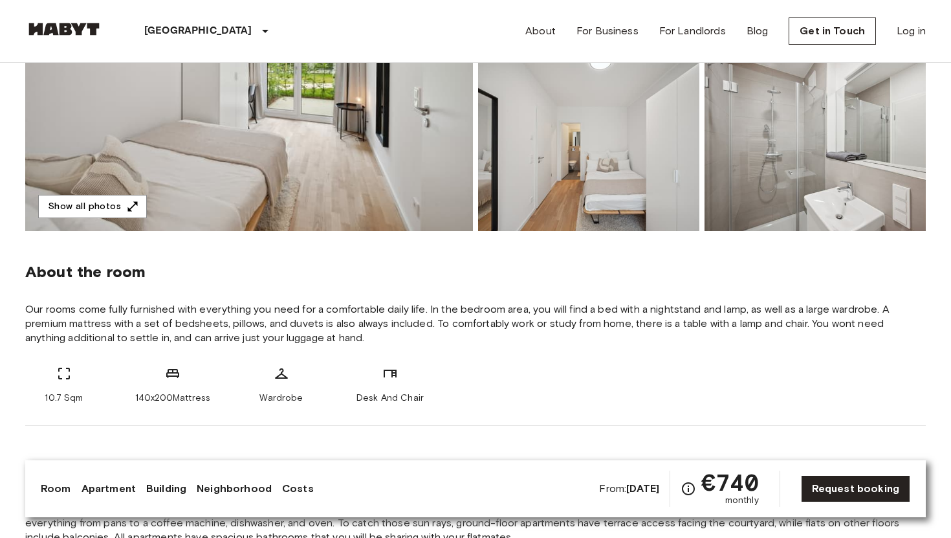
click at [171, 167] on img at bounding box center [249, 59] width 448 height 344
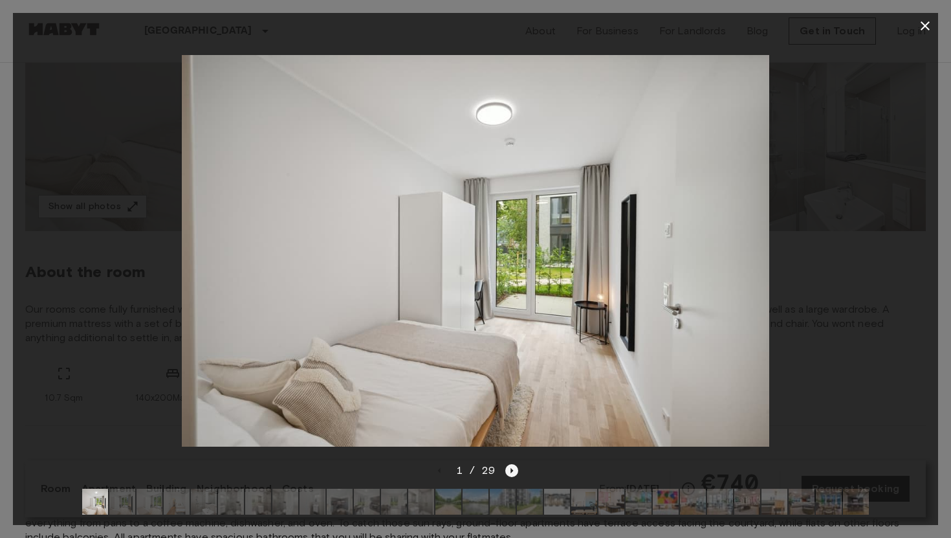
click at [511, 466] on icon "Next image" at bounding box center [511, 470] width 13 height 13
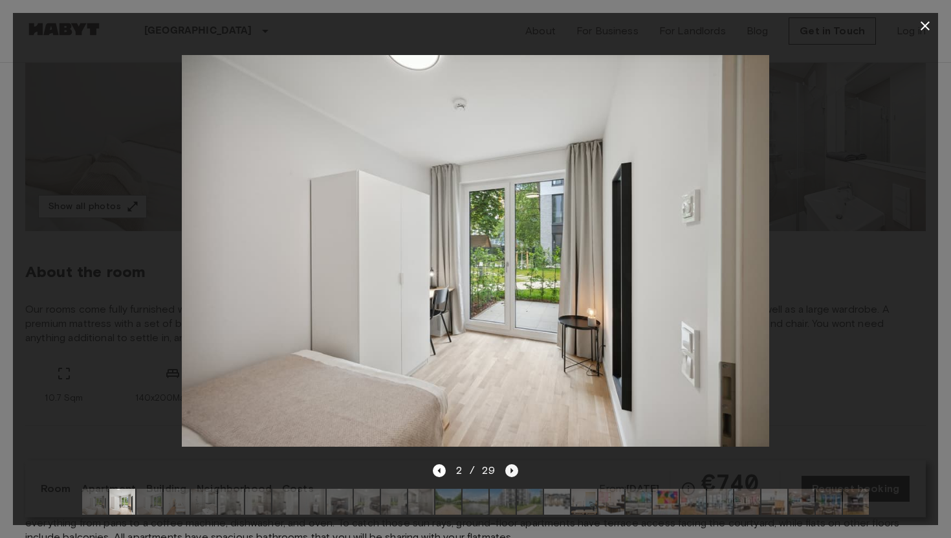
click at [511, 466] on icon "Next image" at bounding box center [511, 470] width 13 height 13
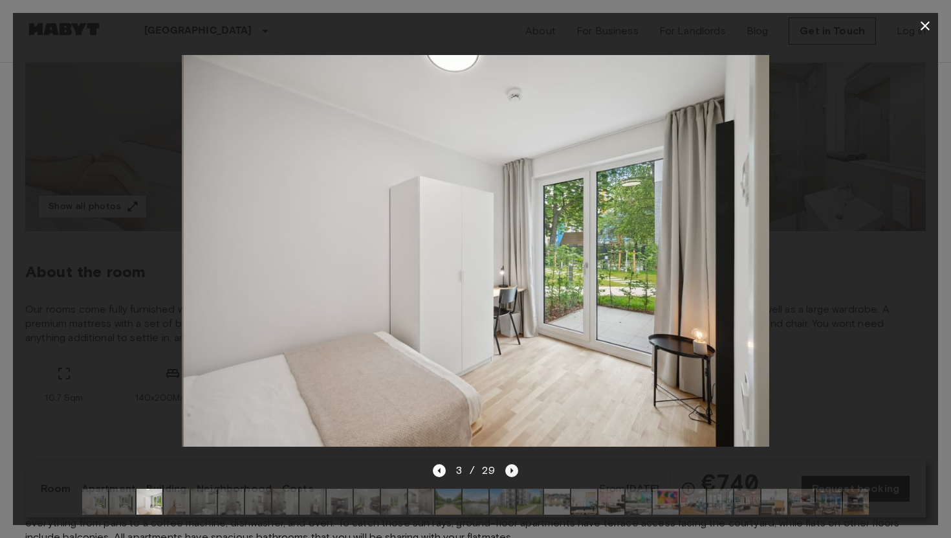
click at [511, 466] on icon "Next image" at bounding box center [511, 470] width 13 height 13
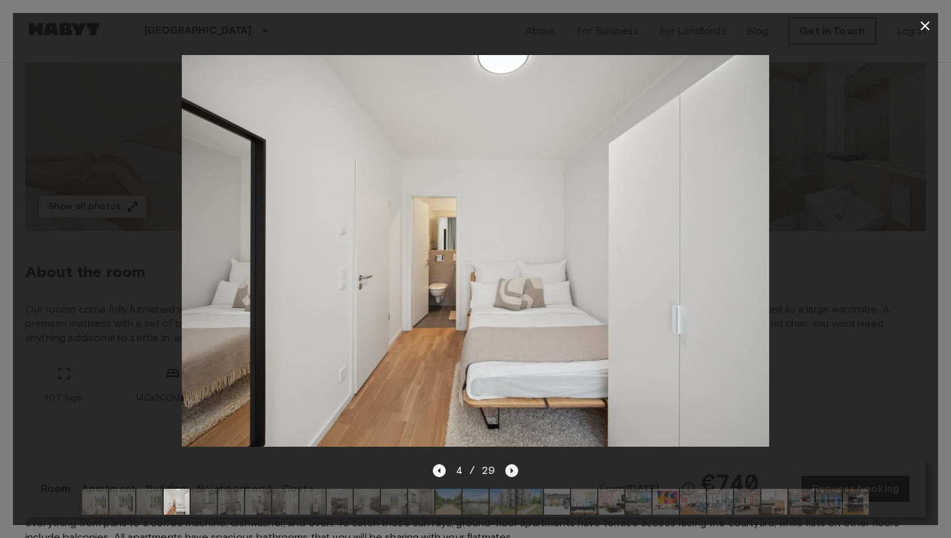
click at [511, 468] on icon "Next image" at bounding box center [512, 470] width 3 height 5
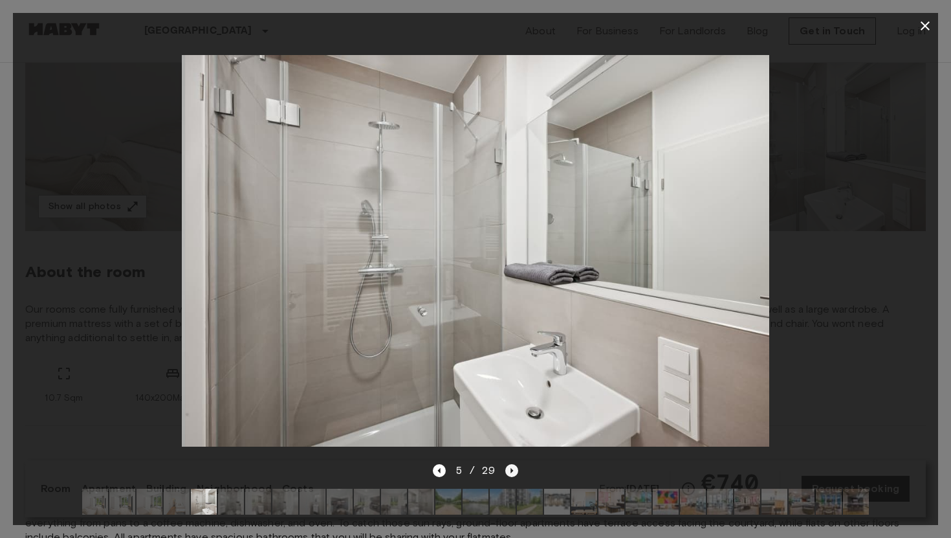
click at [511, 468] on icon "Next image" at bounding box center [512, 470] width 3 height 5
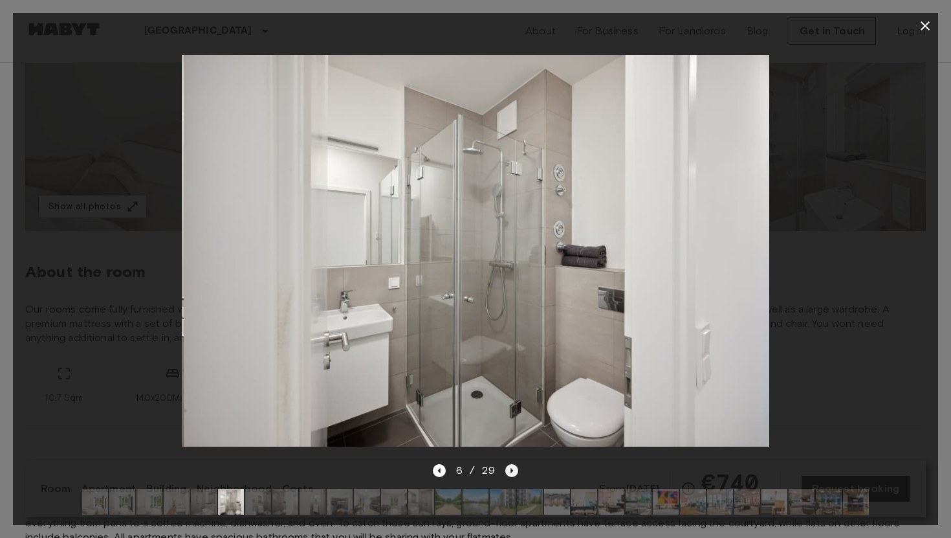
click at [511, 468] on icon "Next image" at bounding box center [512, 470] width 3 height 5
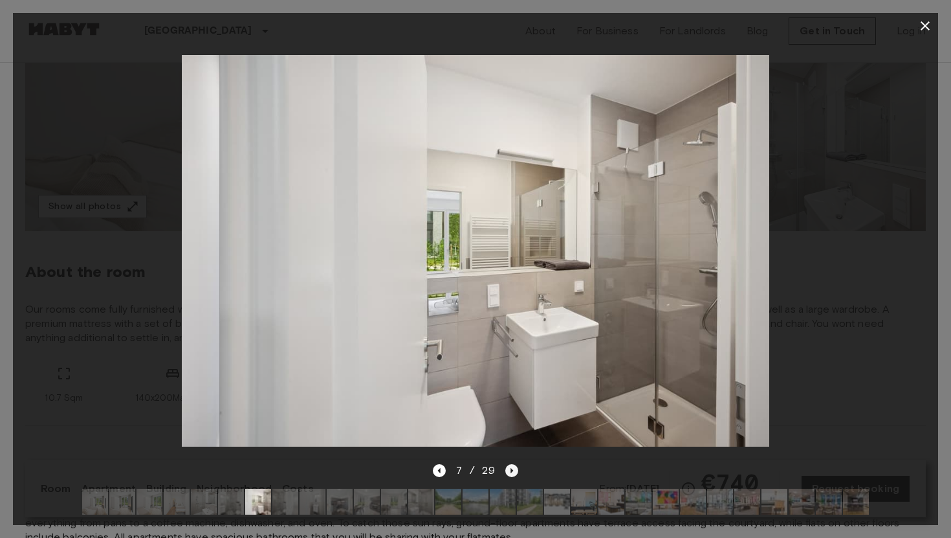
click at [511, 468] on icon "Next image" at bounding box center [512, 470] width 3 height 5
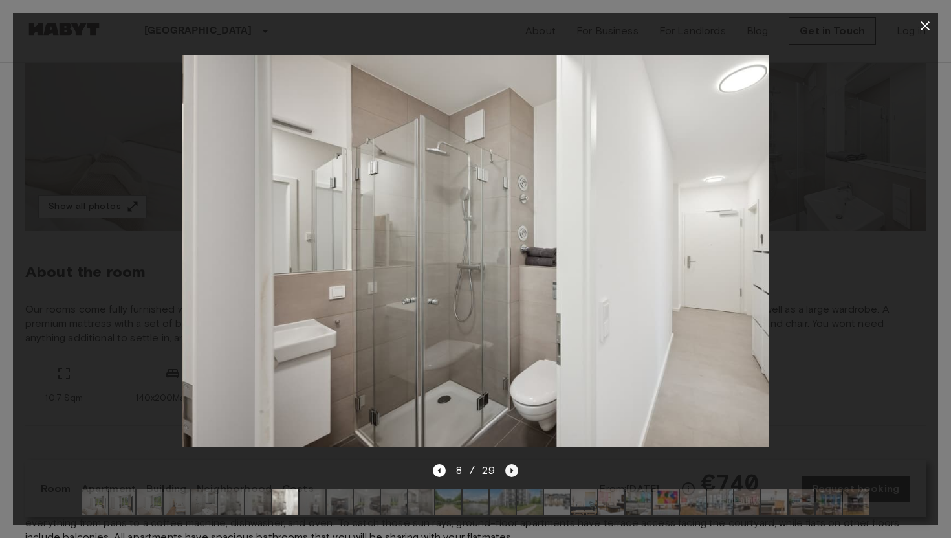
click at [511, 468] on icon "Next image" at bounding box center [512, 470] width 3 height 5
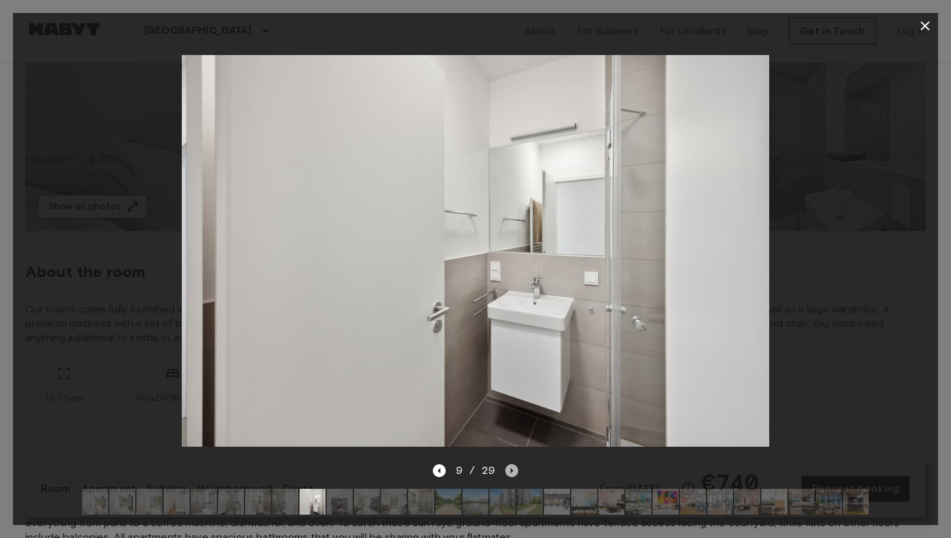
click at [511, 468] on icon "Next image" at bounding box center [512, 470] width 3 height 5
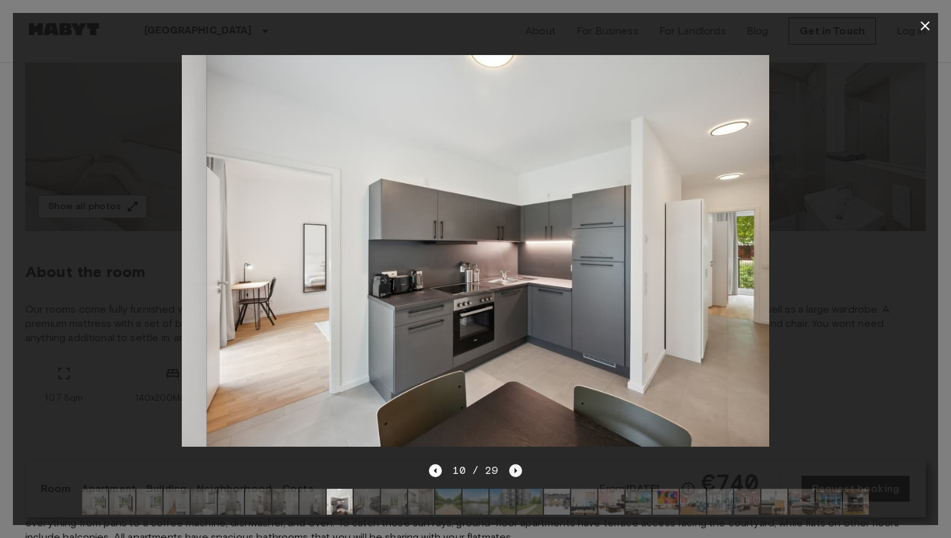
click at [510, 468] on icon "Next image" at bounding box center [515, 470] width 13 height 13
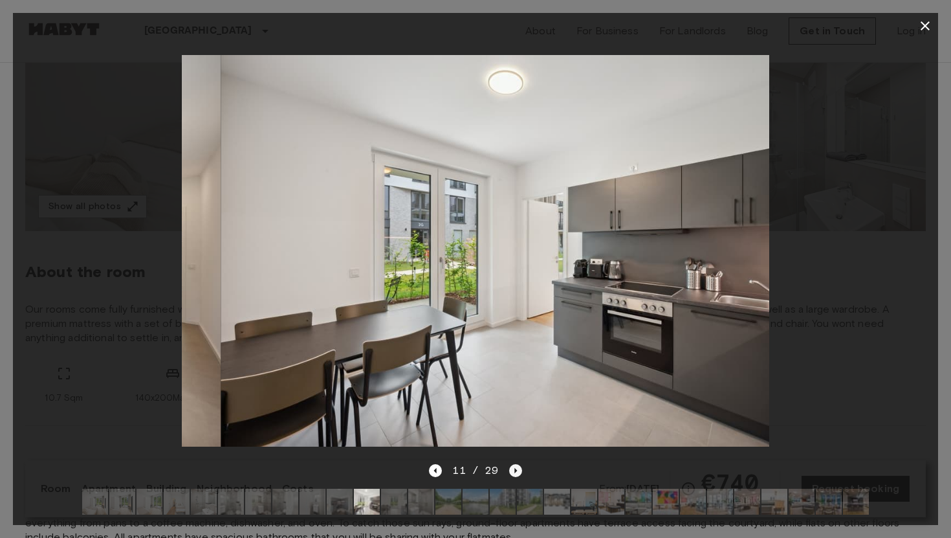
click at [510, 468] on icon "Next image" at bounding box center [515, 470] width 13 height 13
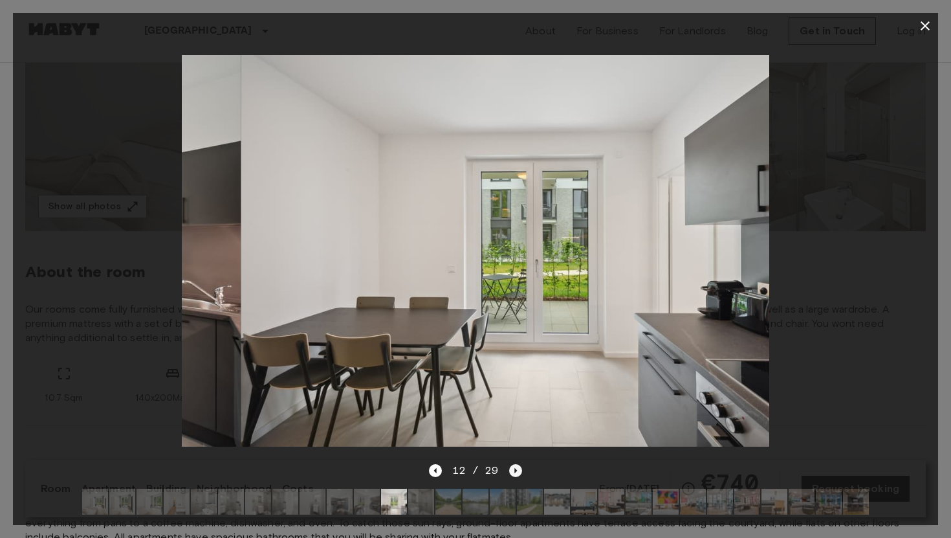
click at [510, 468] on icon "Next image" at bounding box center [515, 470] width 13 height 13
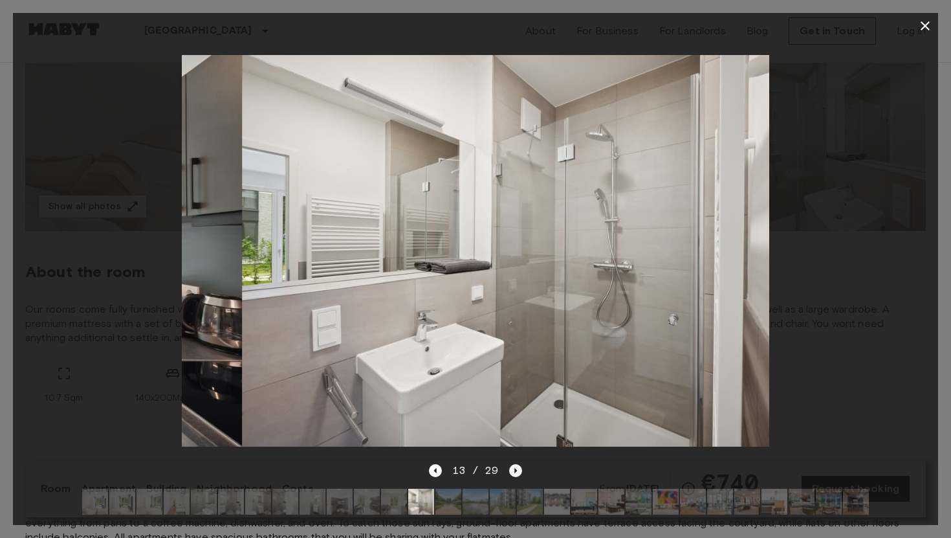
click at [510, 468] on icon "Next image" at bounding box center [515, 470] width 13 height 13
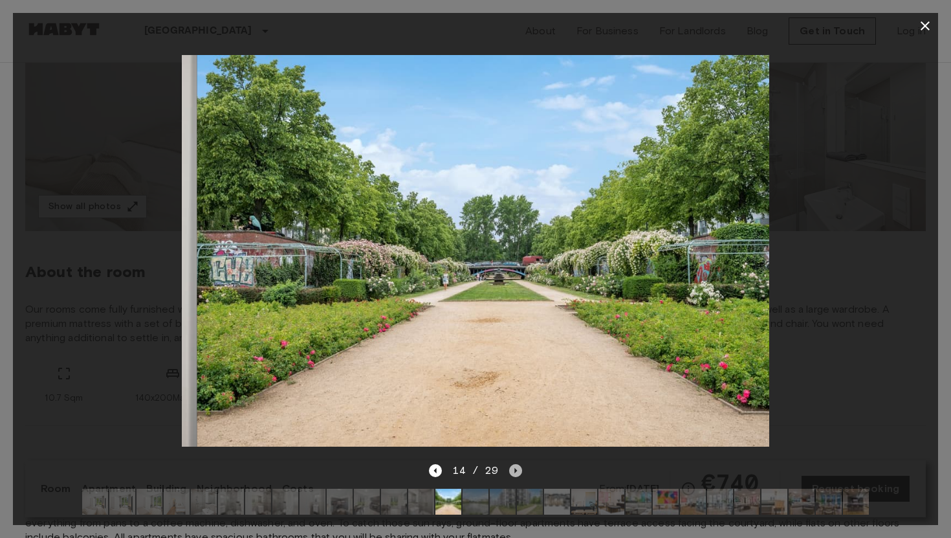
click at [510, 468] on icon "Next image" at bounding box center [515, 470] width 13 height 13
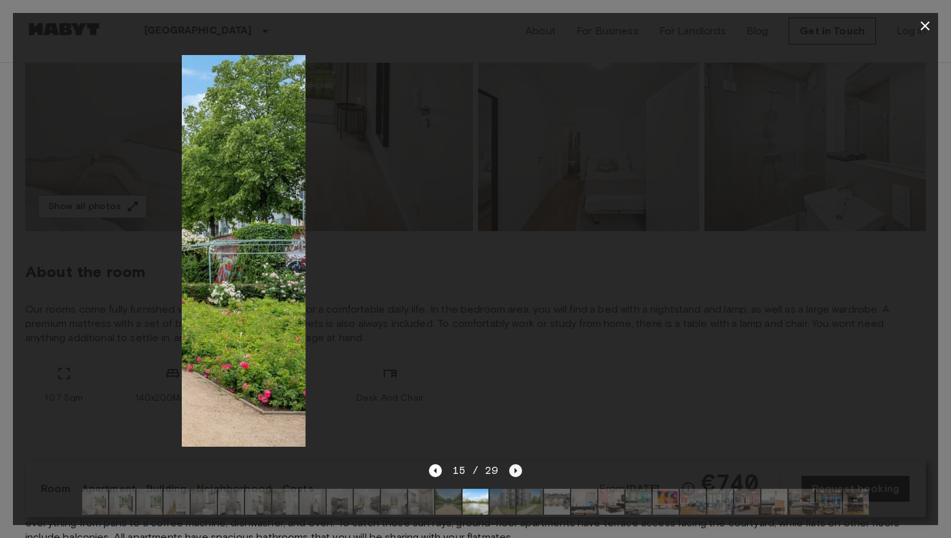
click at [510, 468] on icon "Next image" at bounding box center [515, 470] width 13 height 13
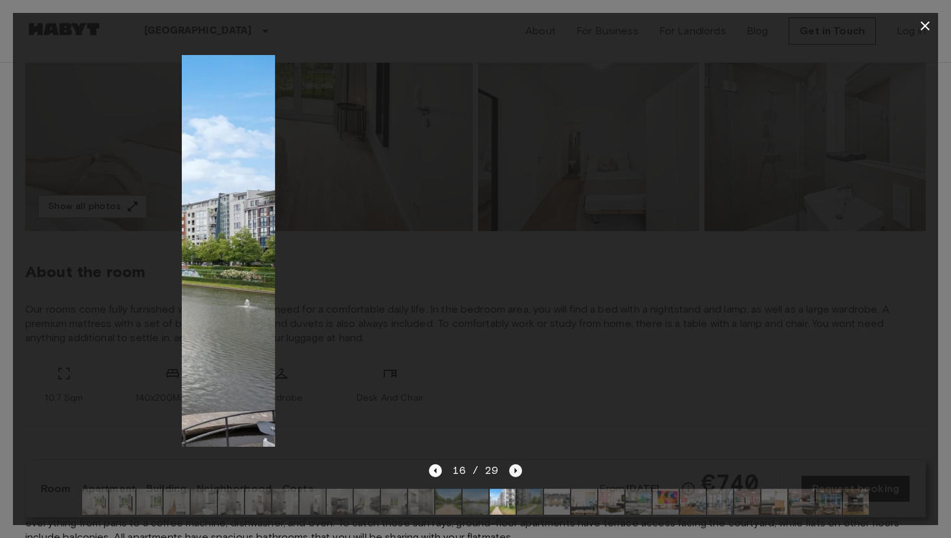
click at [510, 468] on icon "Next image" at bounding box center [515, 470] width 13 height 13
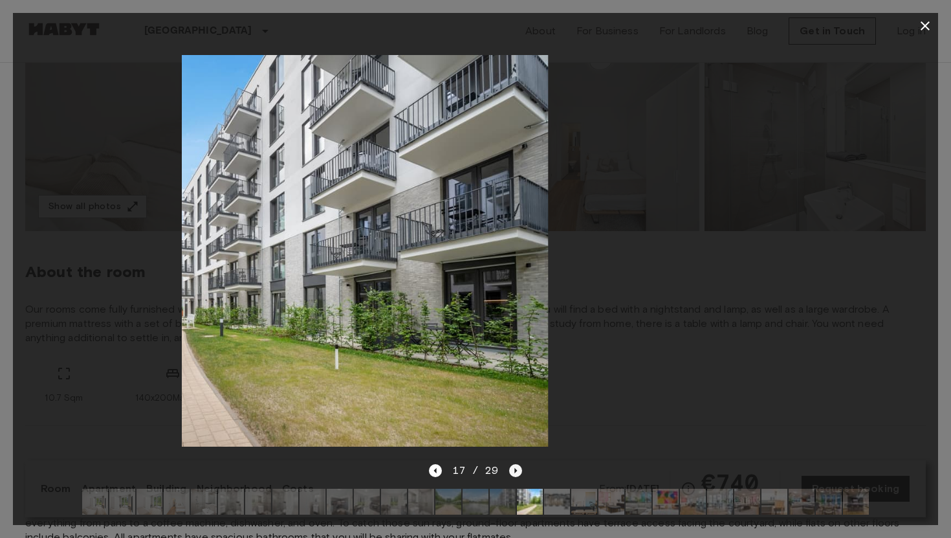
click at [510, 468] on icon "Next image" at bounding box center [515, 470] width 13 height 13
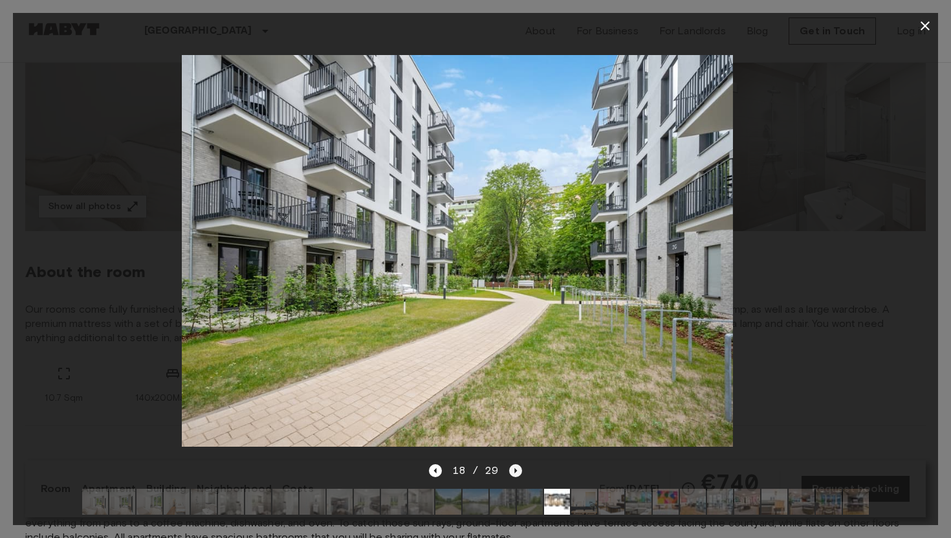
click at [510, 468] on icon "Next image" at bounding box center [515, 470] width 13 height 13
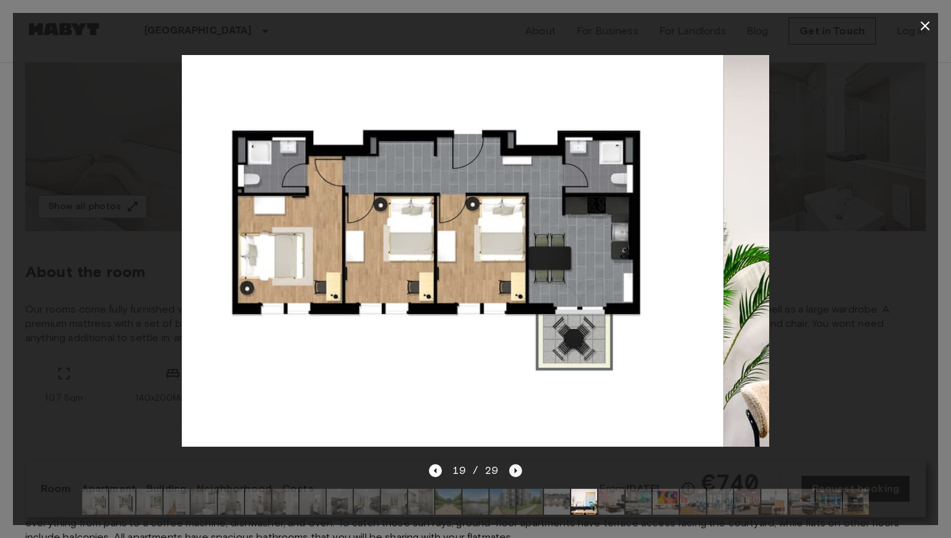
click at [510, 468] on icon "Next image" at bounding box center [515, 470] width 13 height 13
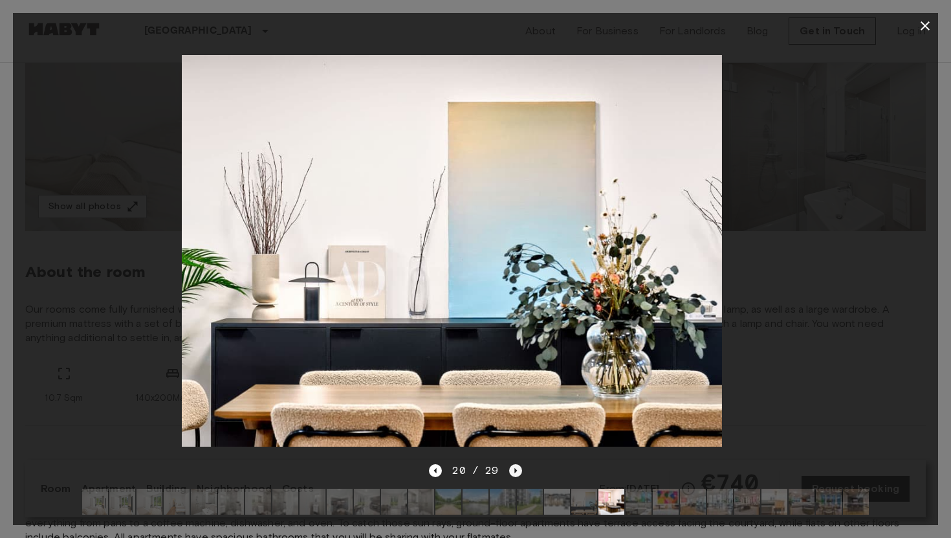
click at [510, 468] on icon "Next image" at bounding box center [515, 470] width 13 height 13
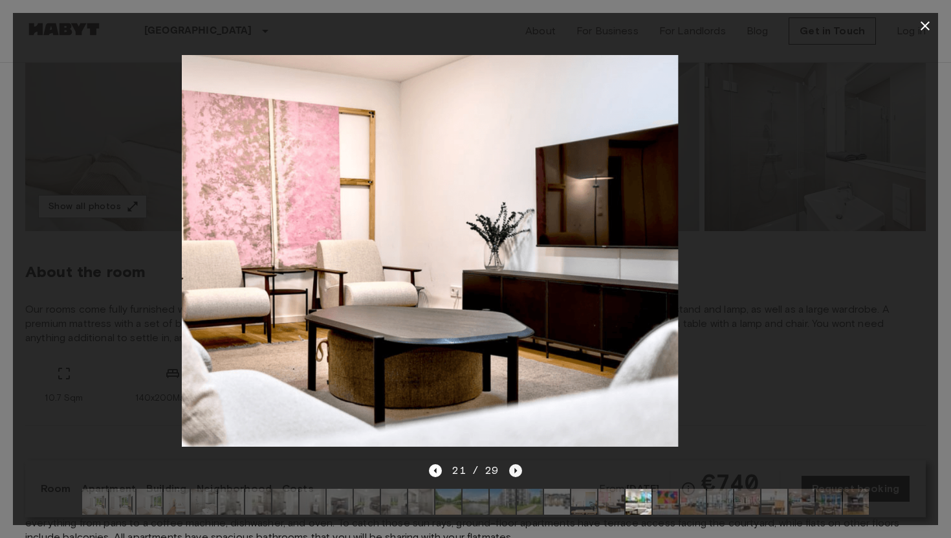
click at [510, 468] on icon "Next image" at bounding box center [515, 470] width 13 height 13
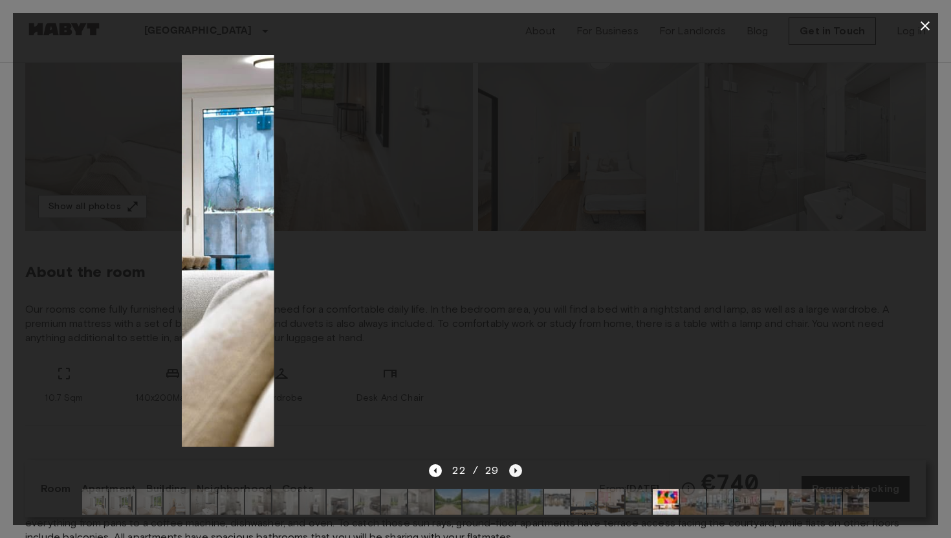
click at [510, 468] on icon "Next image" at bounding box center [515, 470] width 13 height 13
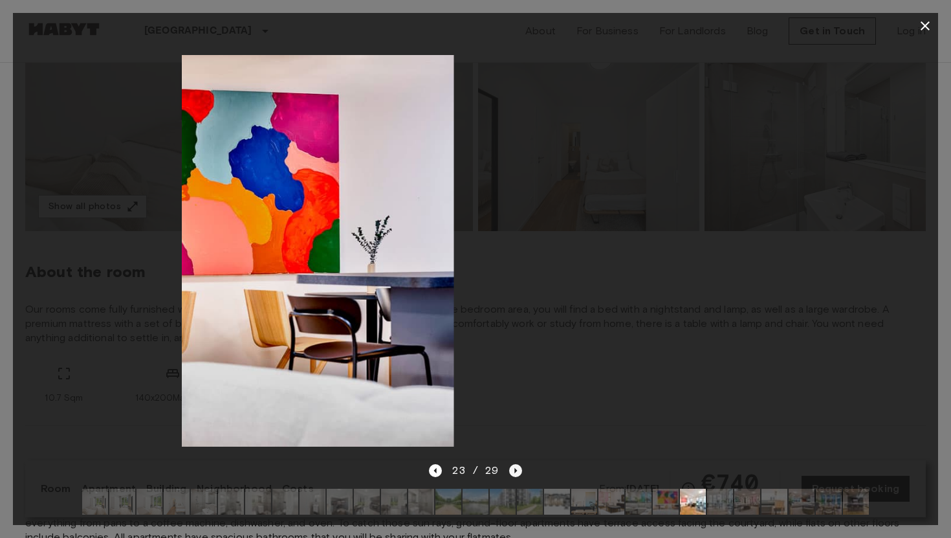
click at [510, 468] on icon "Next image" at bounding box center [515, 470] width 13 height 13
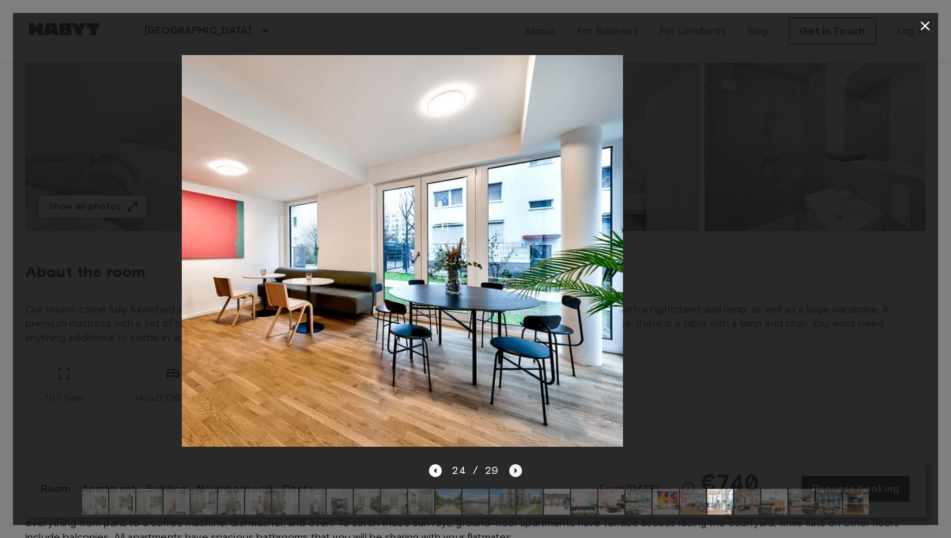
click at [510, 468] on icon "Next image" at bounding box center [515, 470] width 13 height 13
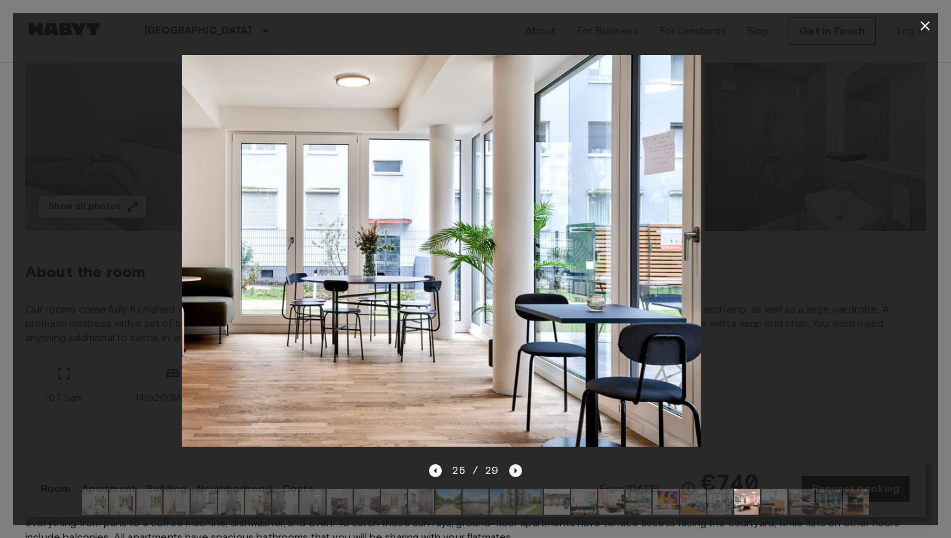
click at [510, 468] on icon "Next image" at bounding box center [515, 470] width 13 height 13
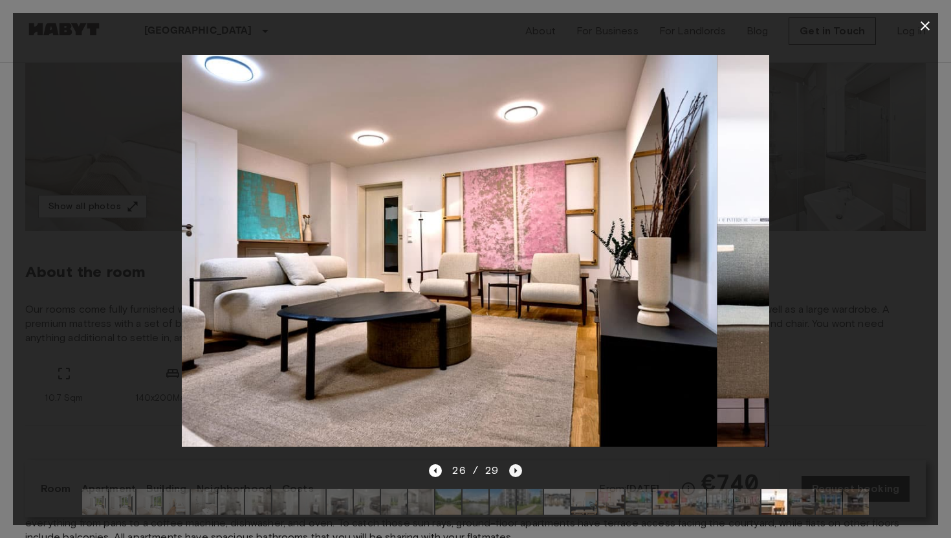
click at [510, 468] on icon "Next image" at bounding box center [515, 470] width 13 height 13
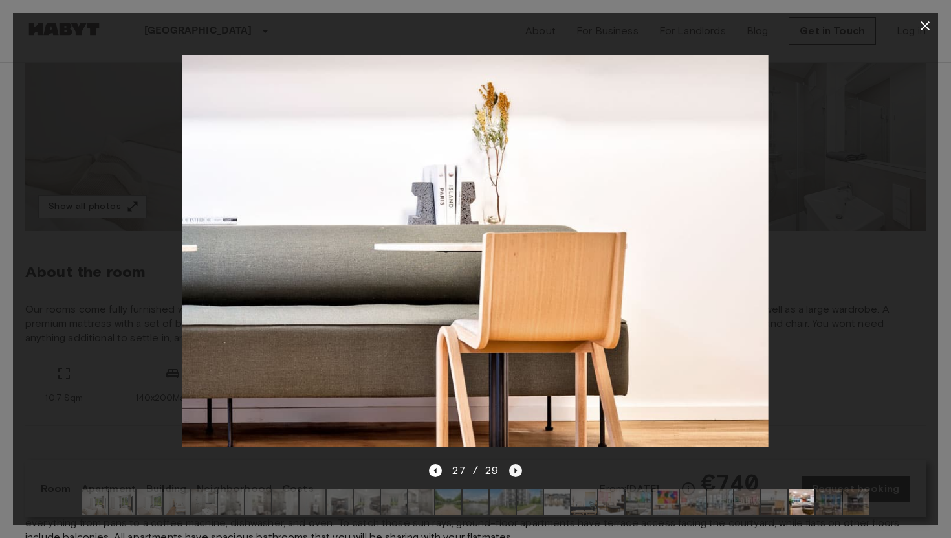
click at [510, 468] on icon "Next image" at bounding box center [515, 470] width 13 height 13
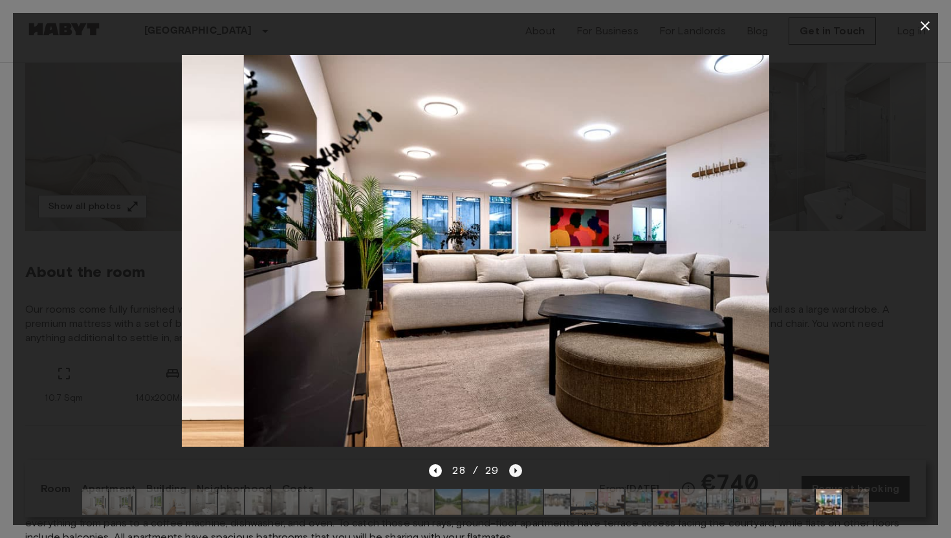
click at [510, 468] on icon "Next image" at bounding box center [515, 470] width 13 height 13
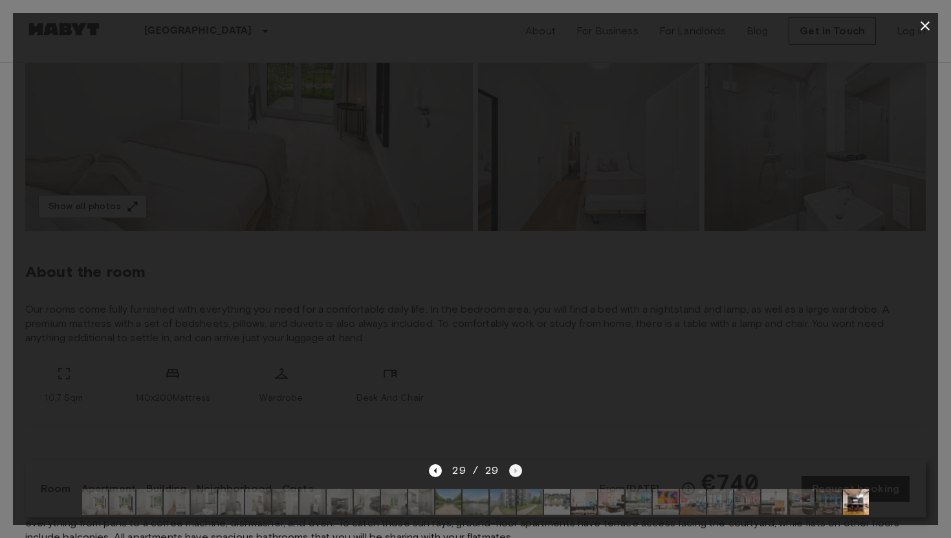
click at [510, 468] on div "29 / 29" at bounding box center [475, 471] width 93 height 16
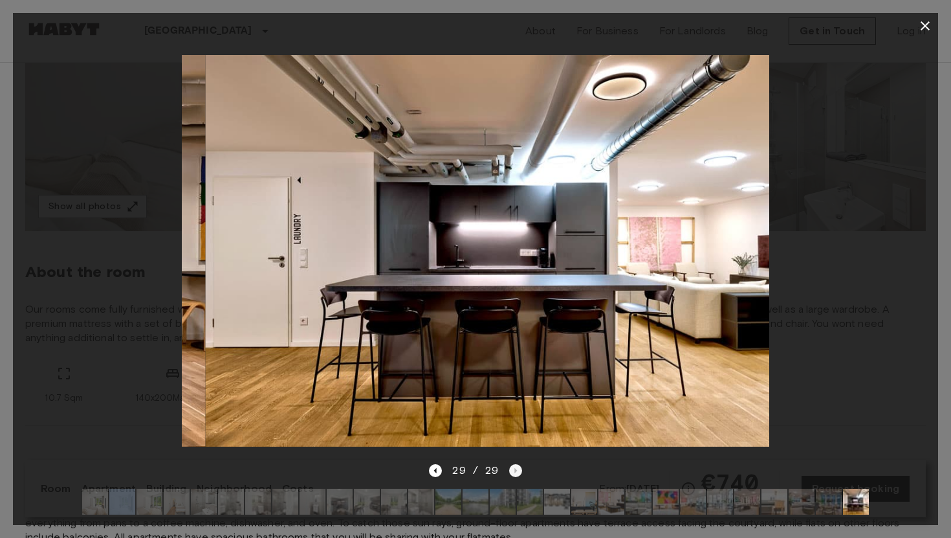
click at [510, 468] on div "29 / 29" at bounding box center [475, 471] width 93 height 16
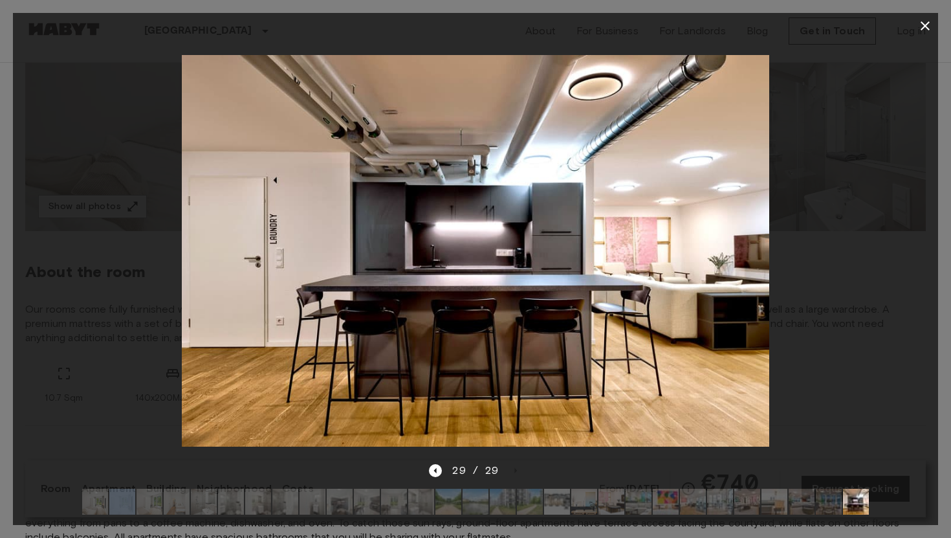
click at [917, 27] on icon "button" at bounding box center [925, 26] width 16 height 16
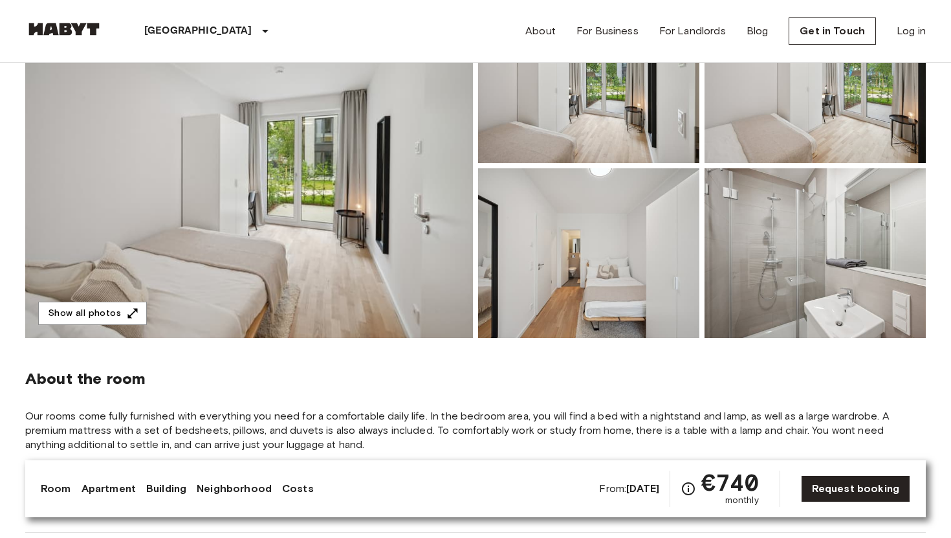
scroll to position [148, 0]
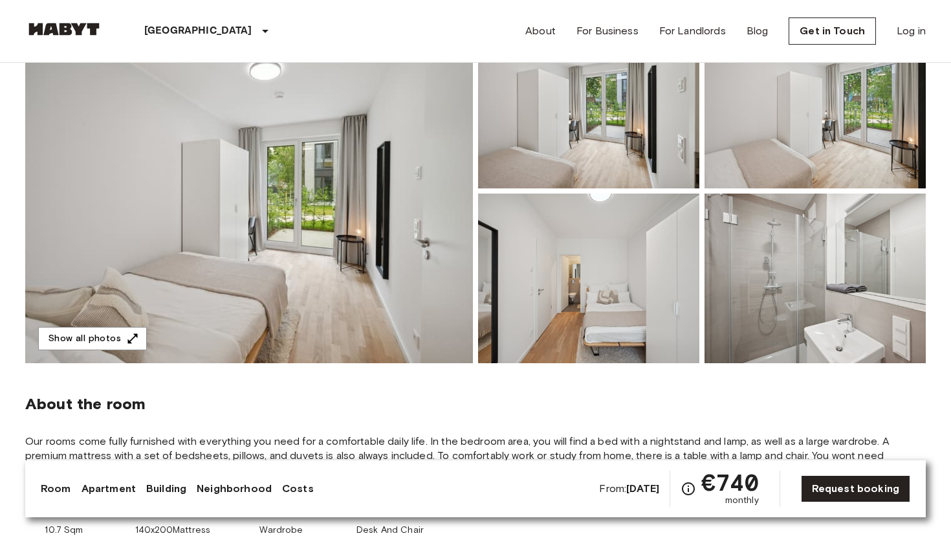
click at [342, 255] on img at bounding box center [249, 191] width 448 height 344
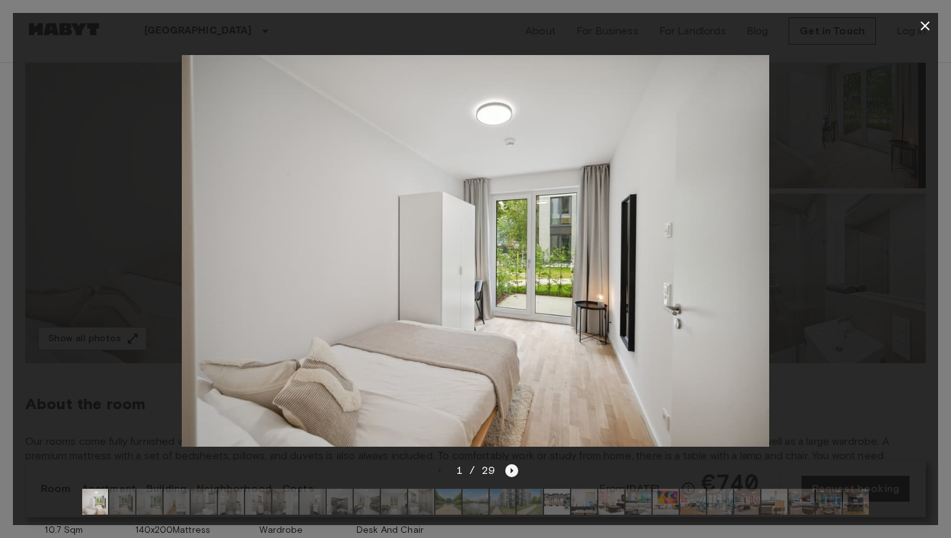
click at [509, 472] on icon "Next image" at bounding box center [511, 470] width 13 height 13
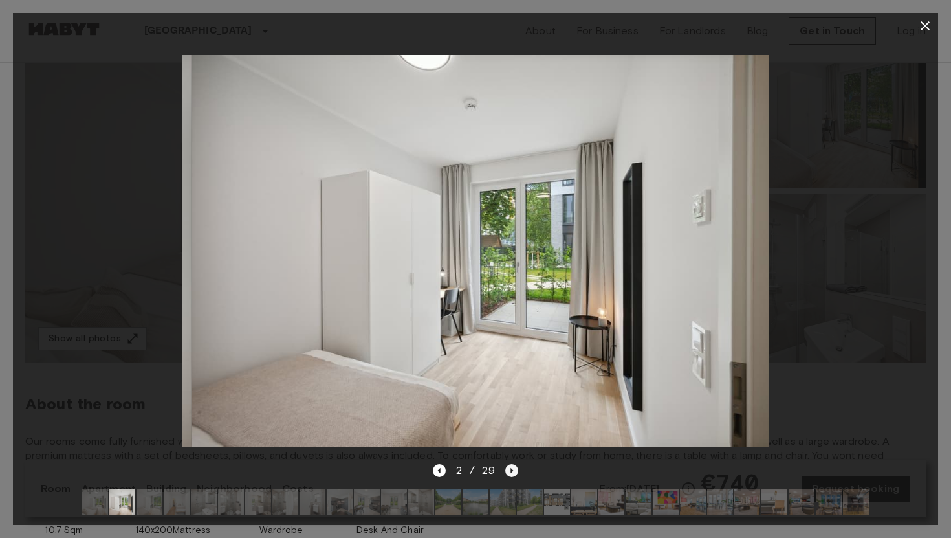
click at [509, 472] on icon "Next image" at bounding box center [511, 470] width 13 height 13
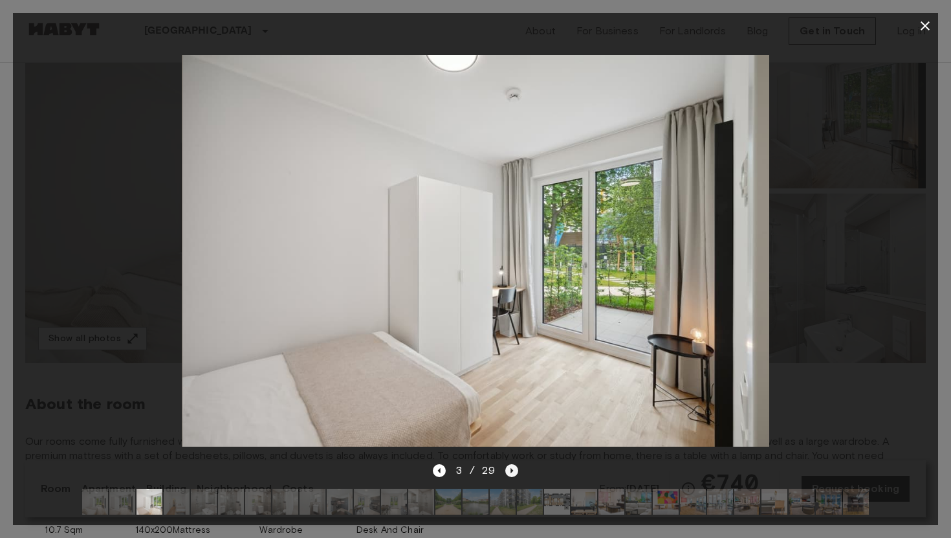
click at [509, 472] on icon "Next image" at bounding box center [511, 470] width 13 height 13
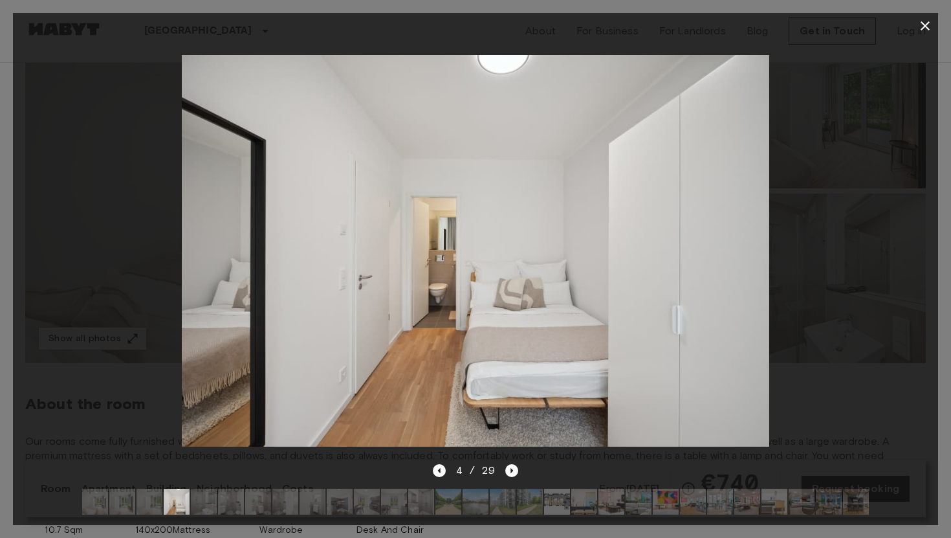
click at [437, 295] on img at bounding box center [476, 251] width 588 height 392
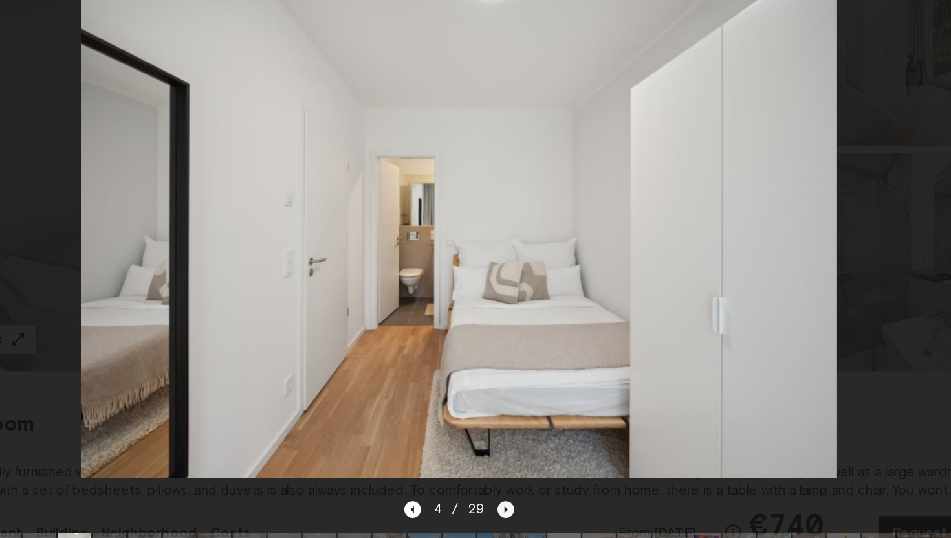
click at [511, 468] on icon "Next image" at bounding box center [512, 470] width 3 height 5
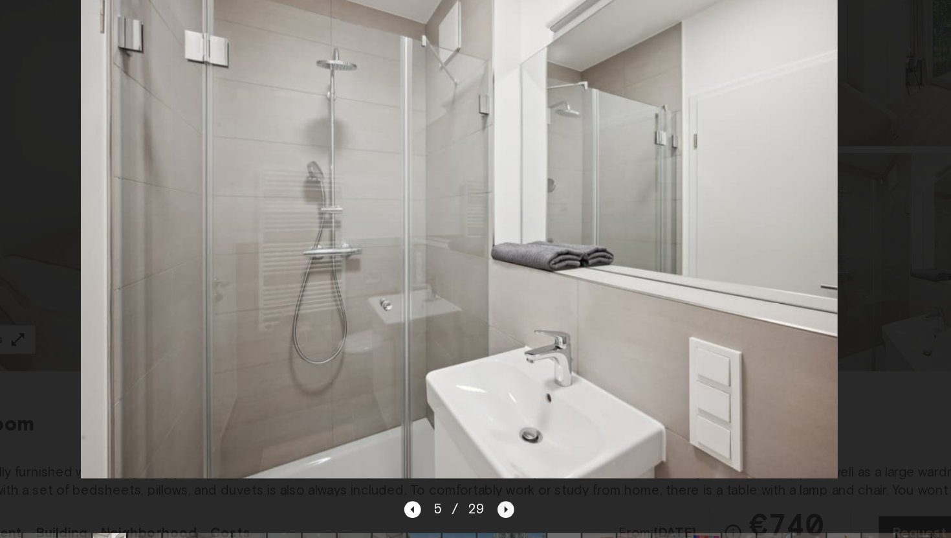
click at [511, 468] on icon "Next image" at bounding box center [512, 470] width 3 height 5
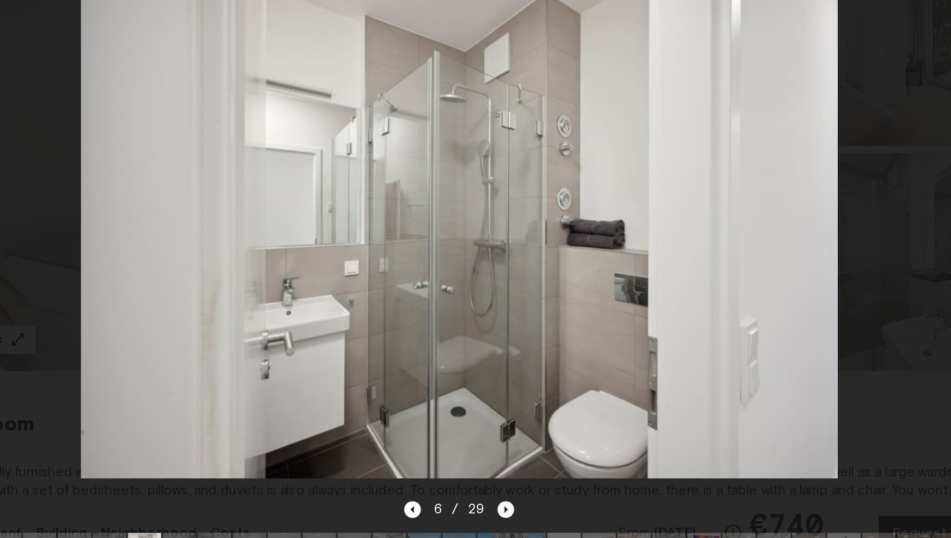
click at [511, 468] on icon "Next image" at bounding box center [512, 470] width 3 height 5
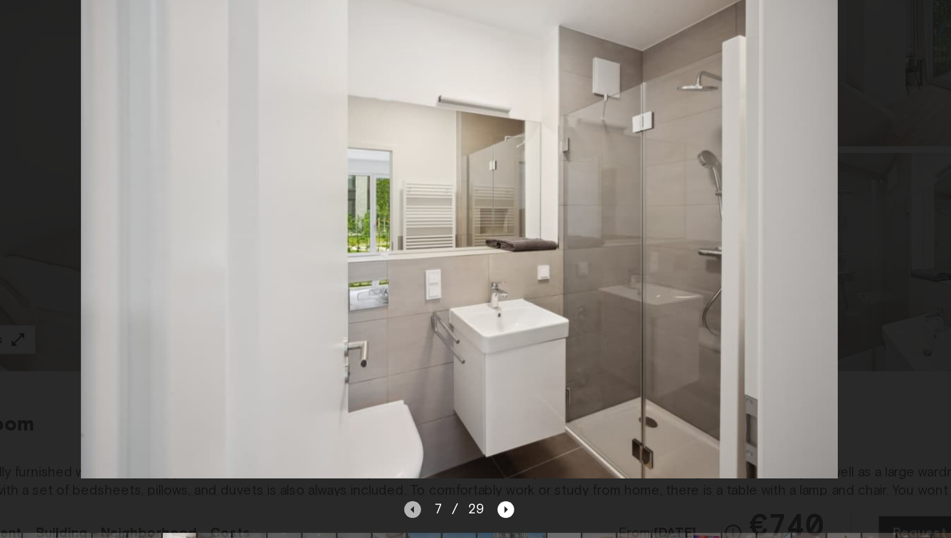
click at [443, 471] on icon "Previous image" at bounding box center [439, 470] width 13 height 13
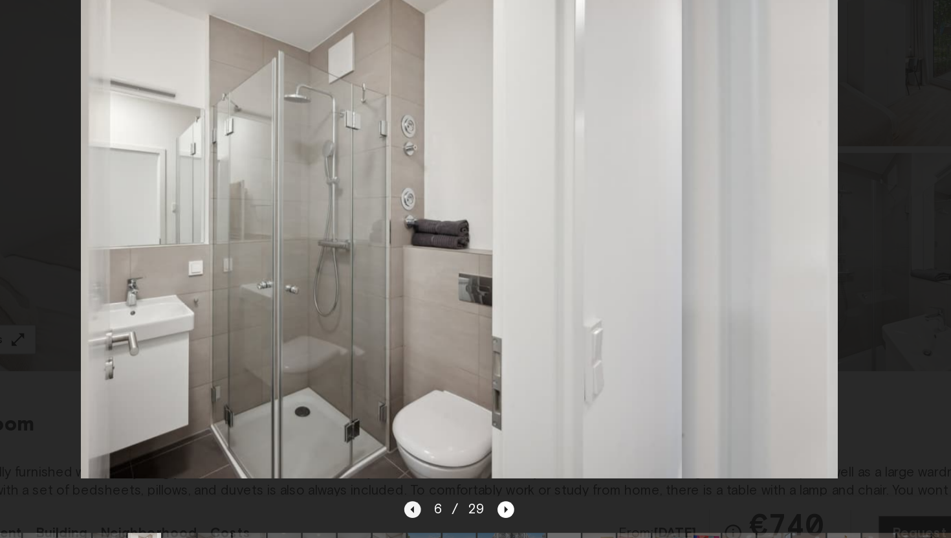
click at [443, 471] on icon "Previous image" at bounding box center [439, 470] width 13 height 13
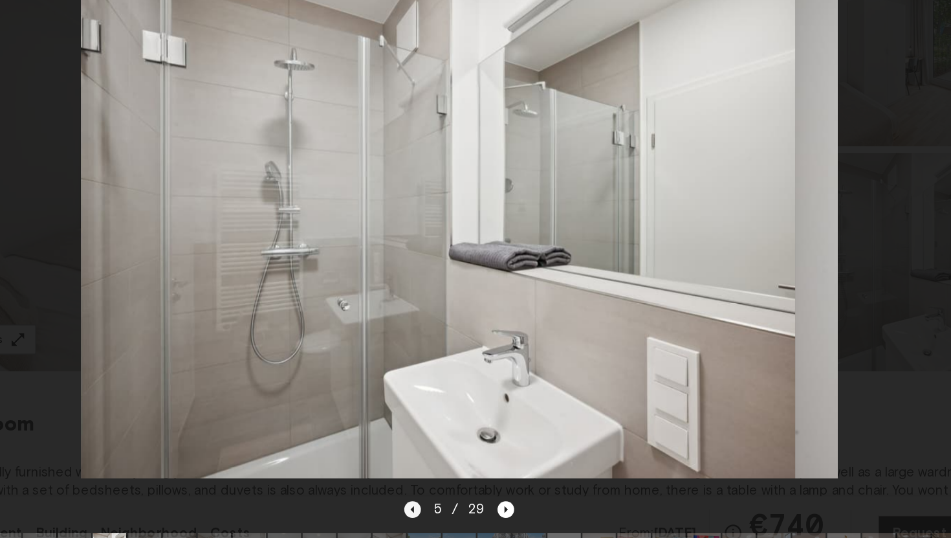
click at [442, 471] on icon "Previous image" at bounding box center [439, 470] width 13 height 13
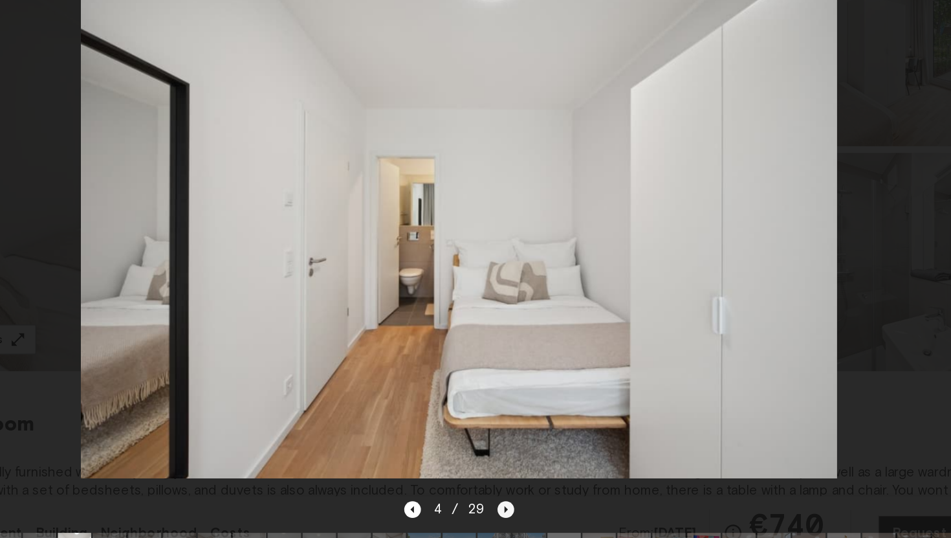
click at [509, 474] on icon "Next image" at bounding box center [511, 470] width 13 height 13
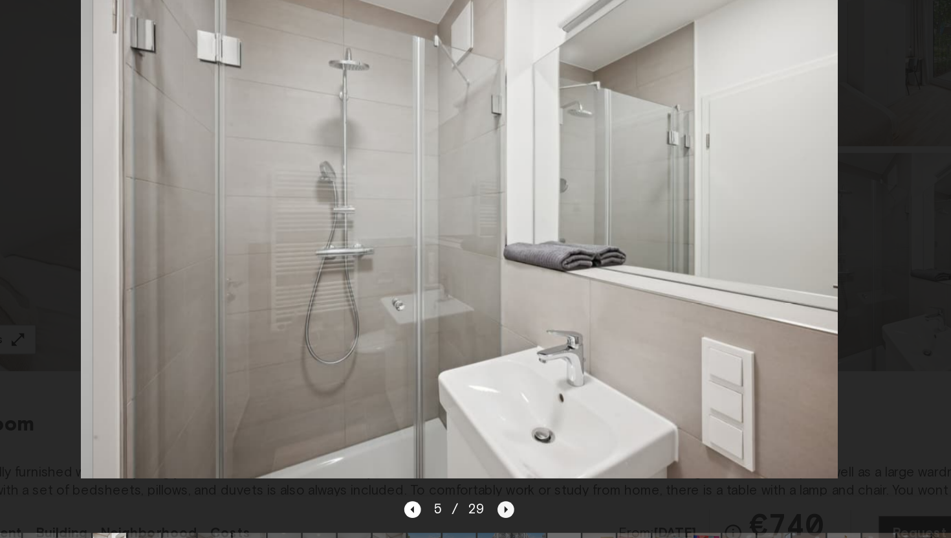
click at [509, 474] on icon "Next image" at bounding box center [511, 470] width 13 height 13
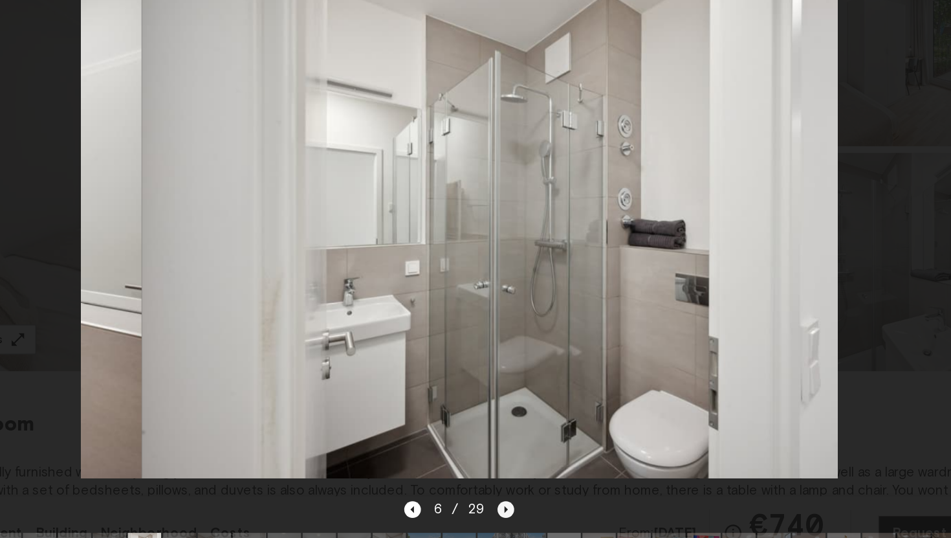
click at [509, 474] on icon "Next image" at bounding box center [511, 470] width 13 height 13
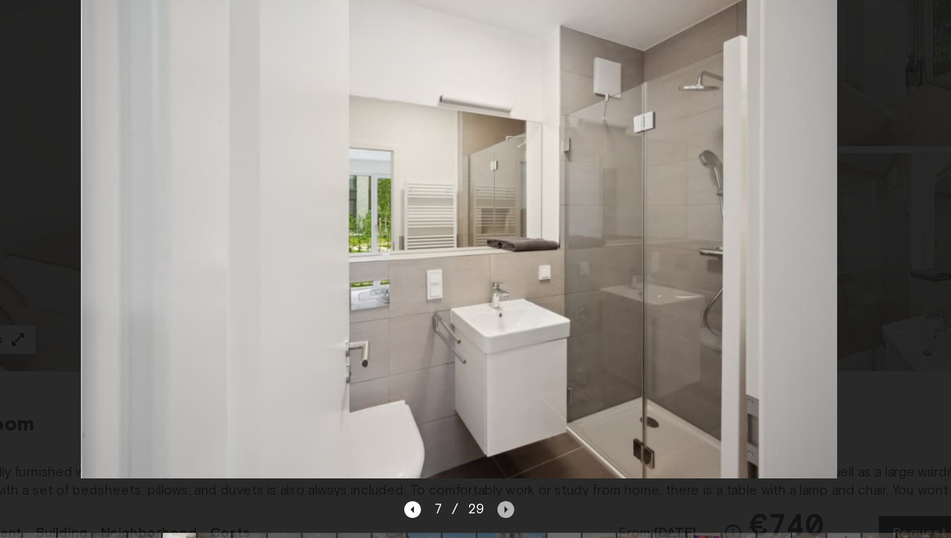
click at [509, 474] on icon "Next image" at bounding box center [511, 470] width 13 height 13
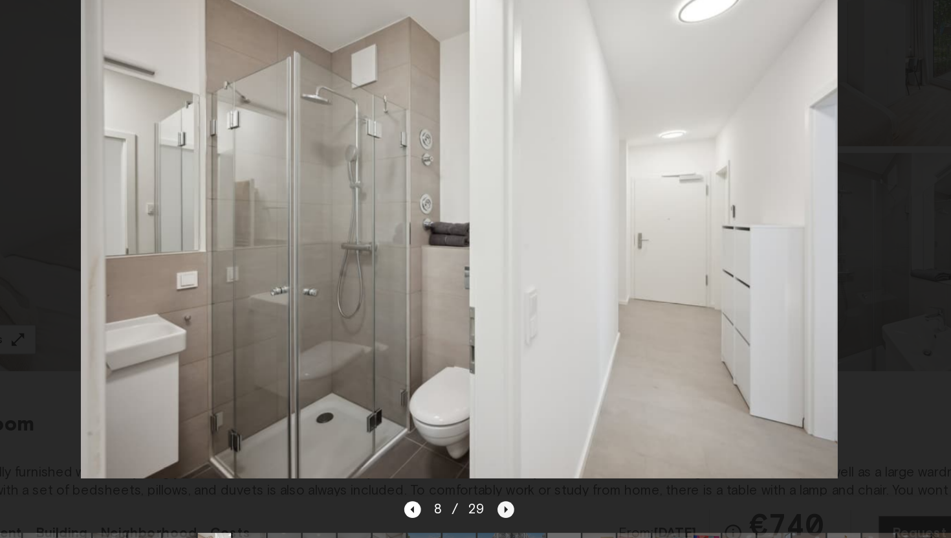
click at [509, 474] on icon "Next image" at bounding box center [511, 470] width 13 height 13
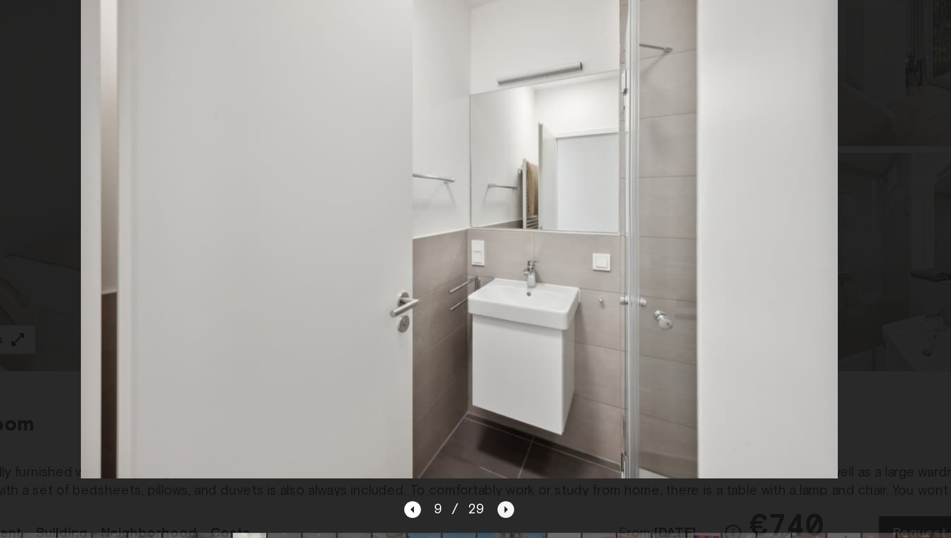
click at [509, 474] on icon "Next image" at bounding box center [511, 470] width 13 height 13
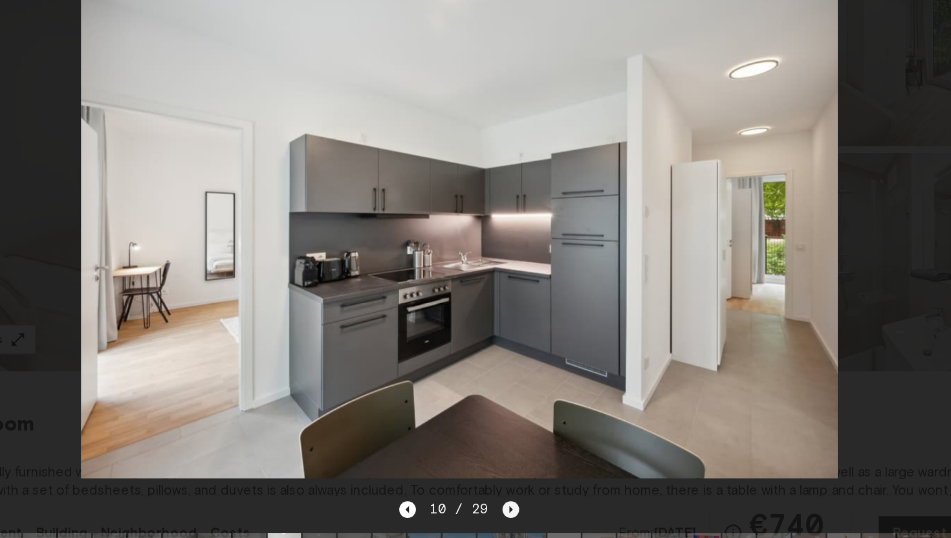
click at [509, 474] on icon "Next image" at bounding box center [515, 470] width 13 height 13
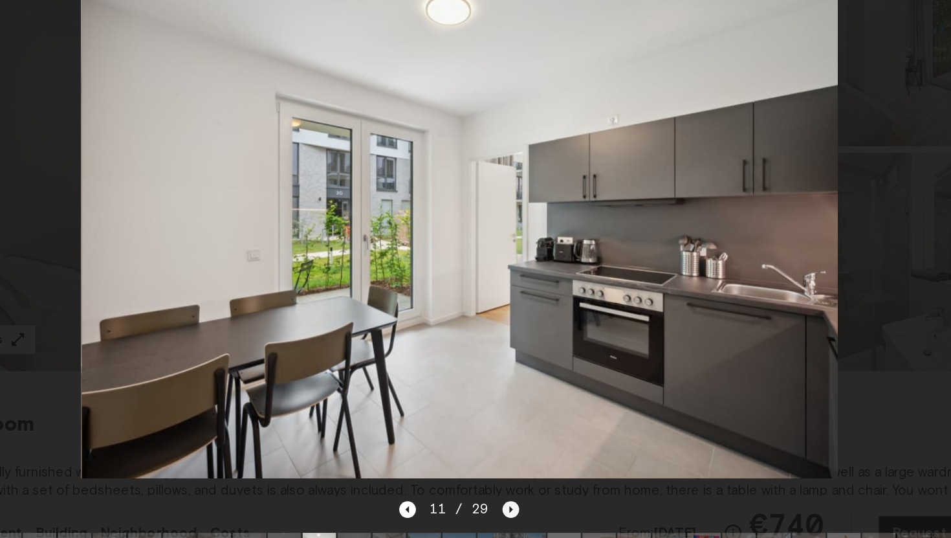
click at [509, 474] on icon "Next image" at bounding box center [515, 470] width 13 height 13
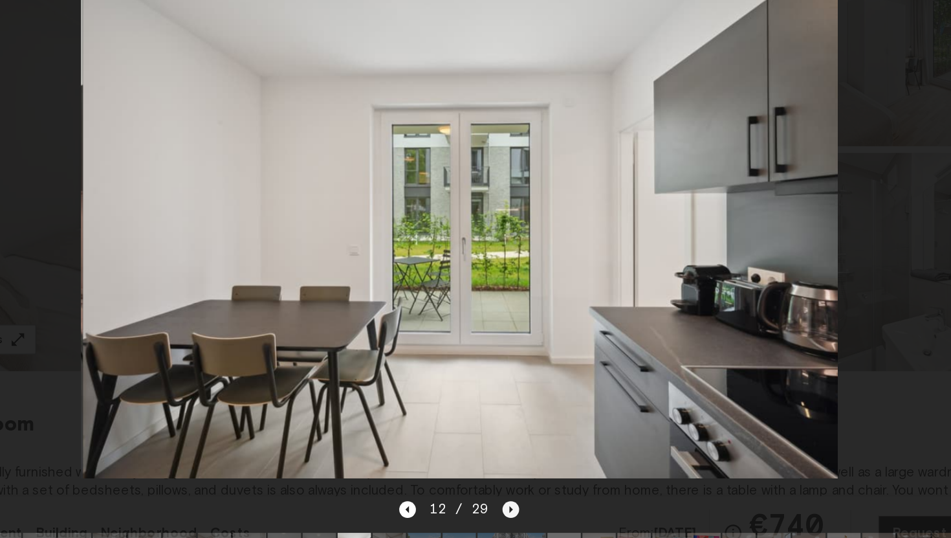
click at [509, 474] on icon "Next image" at bounding box center [515, 470] width 13 height 13
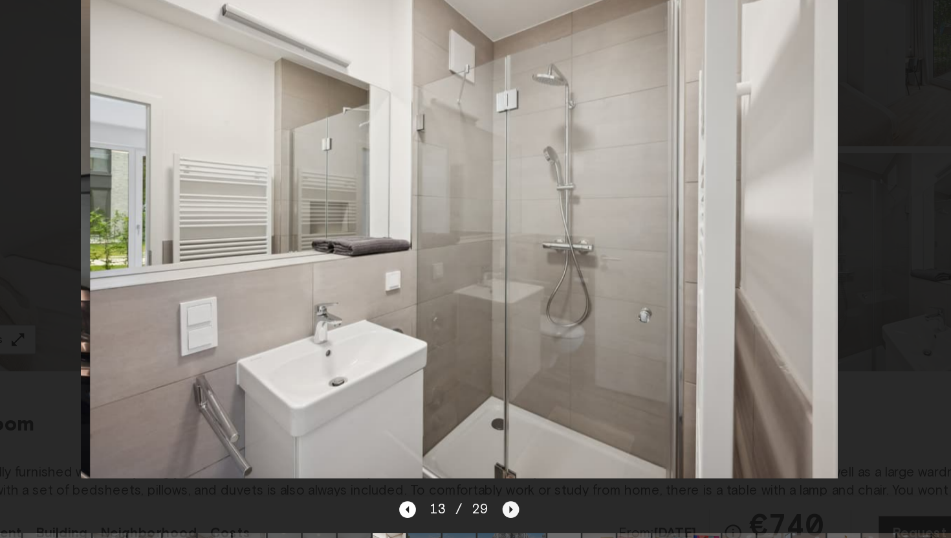
click at [509, 474] on icon "Next image" at bounding box center [515, 470] width 13 height 13
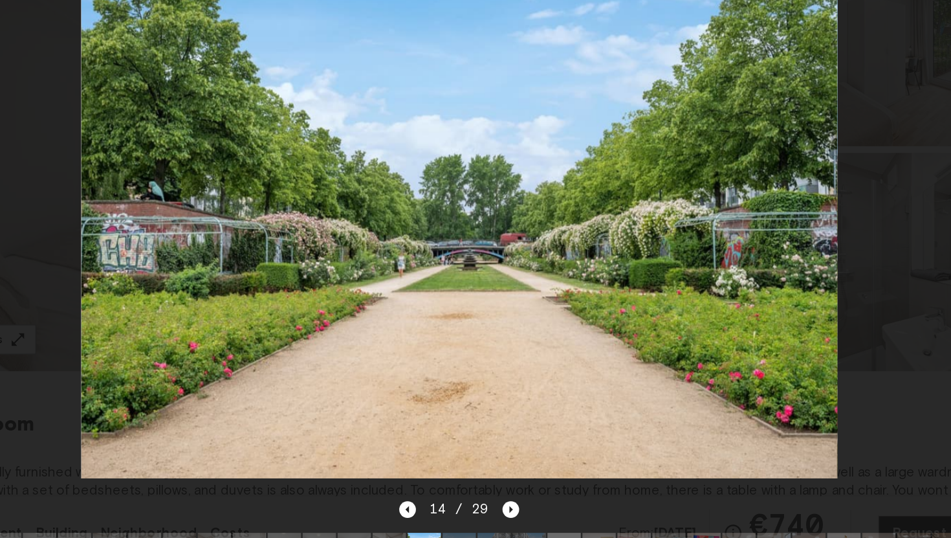
click at [822, 232] on div at bounding box center [475, 251] width 925 height 424
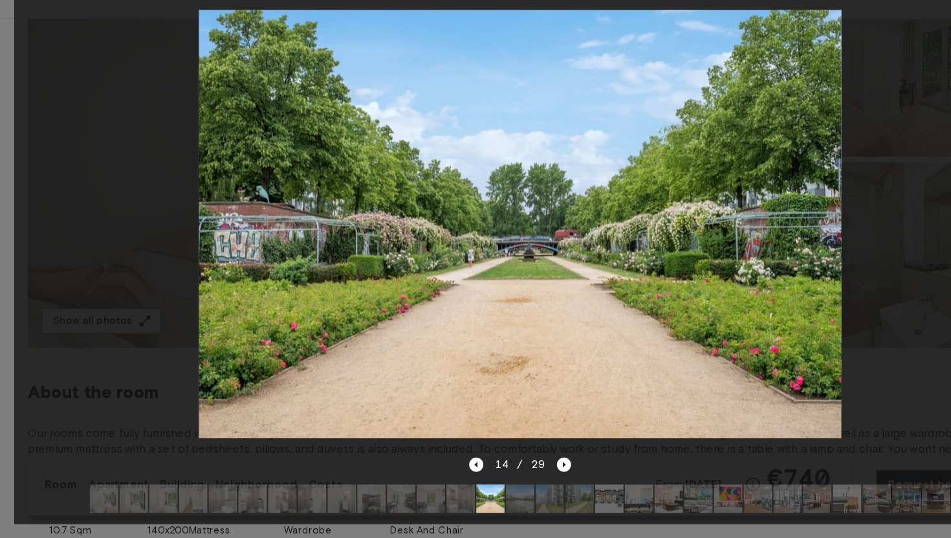
scroll to position [147, 0]
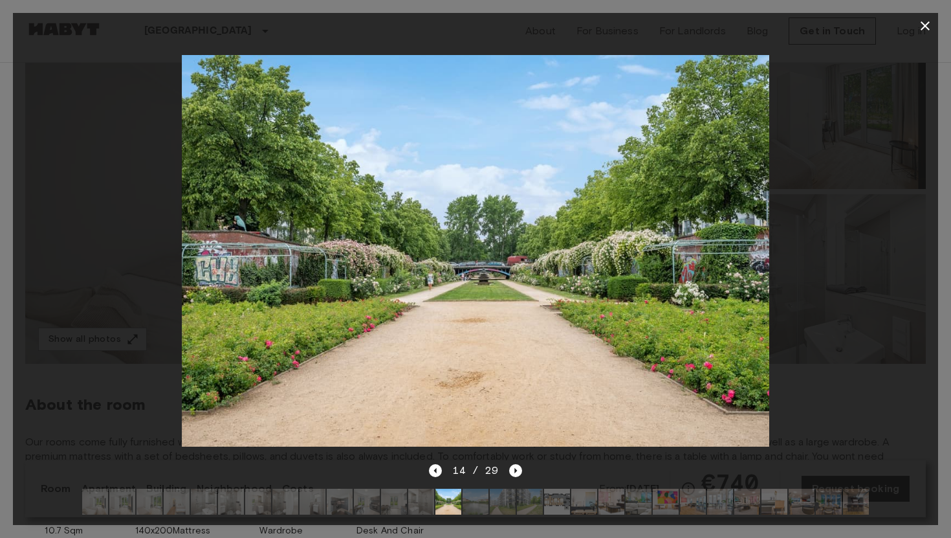
click at [888, 190] on div at bounding box center [475, 251] width 925 height 424
click at [924, 23] on icon "button" at bounding box center [925, 26] width 16 height 16
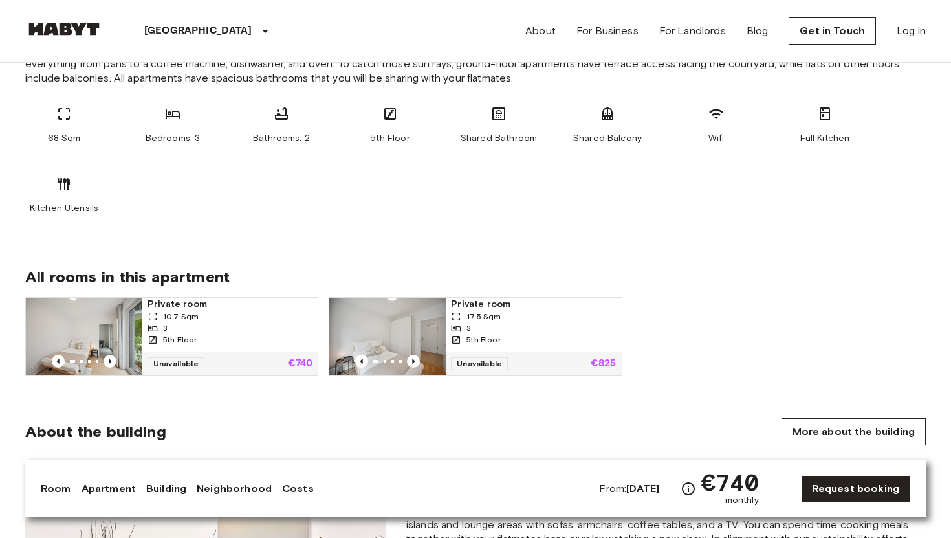
scroll to position [739, 0]
click at [857, 488] on link "Request booking" at bounding box center [855, 488] width 109 height 27
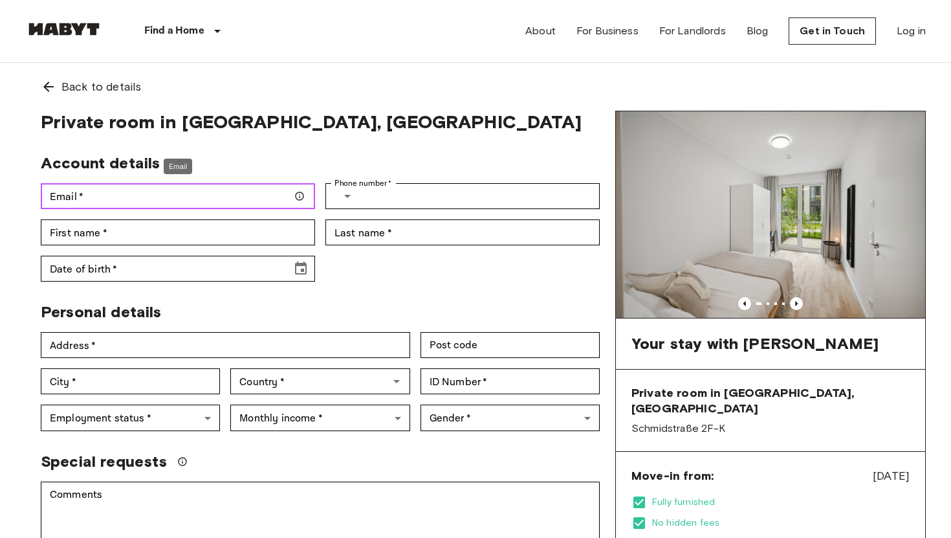
click at [224, 190] on input "Email   *" at bounding box center [178, 196] width 274 height 26
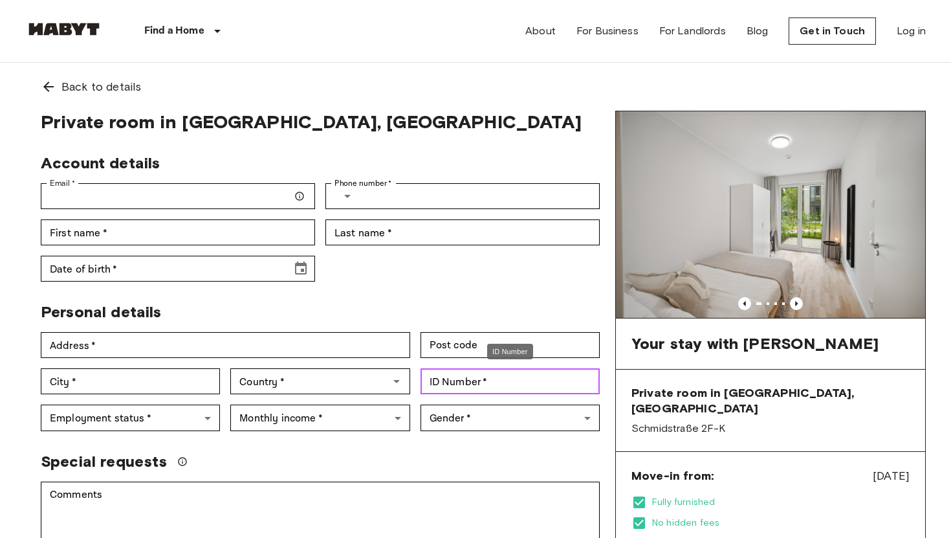
click at [488, 388] on input "ID Number   *" at bounding box center [510, 381] width 179 height 26
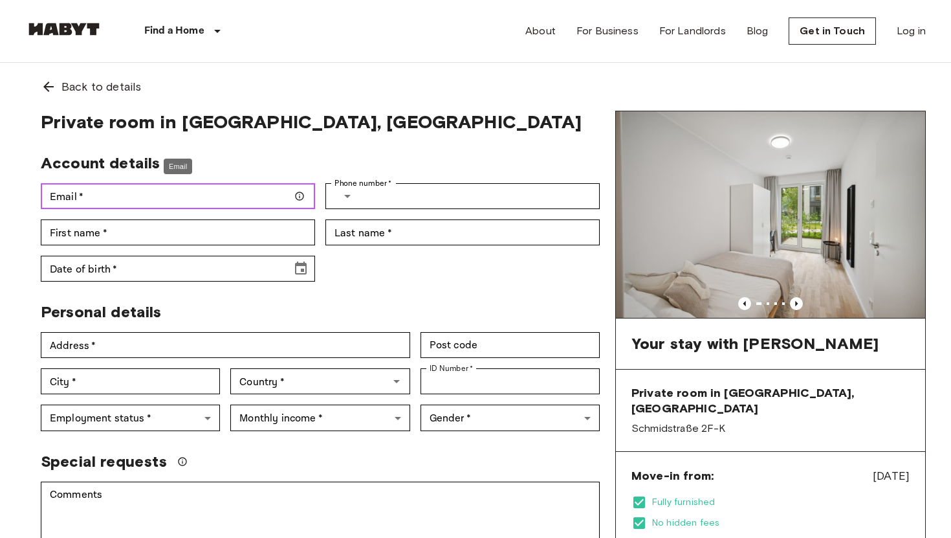
click at [117, 208] on input "Email   *" at bounding box center [178, 196] width 274 height 26
type input "**********"
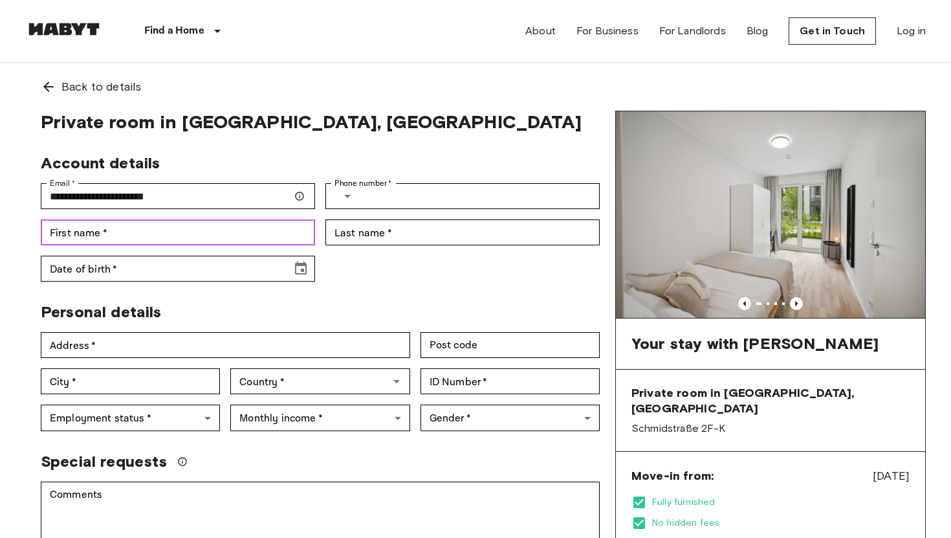
type input "******"
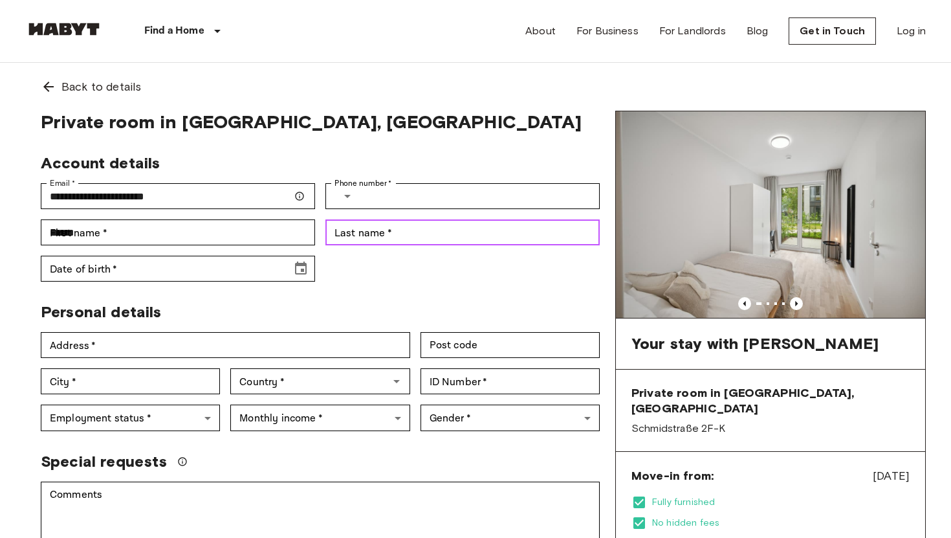
type input "******"
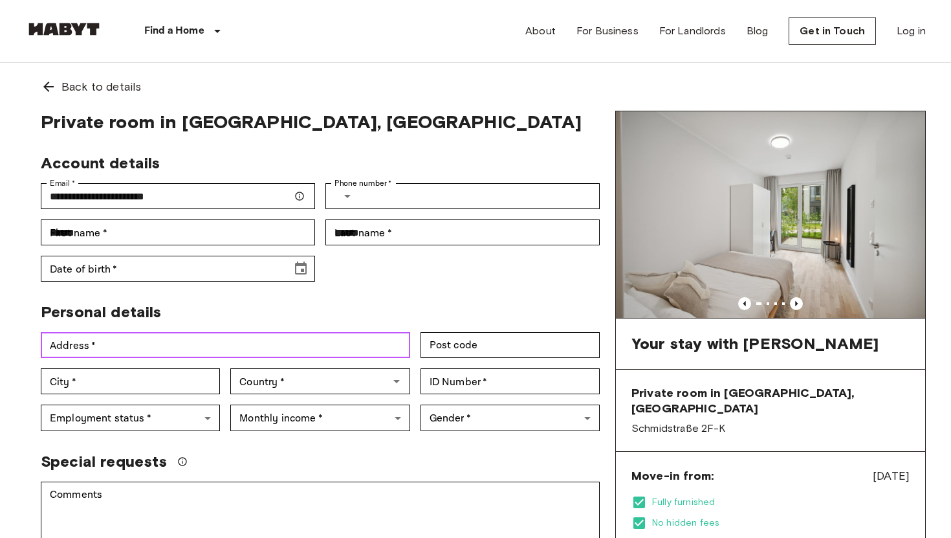
type input "**********"
type input "******"
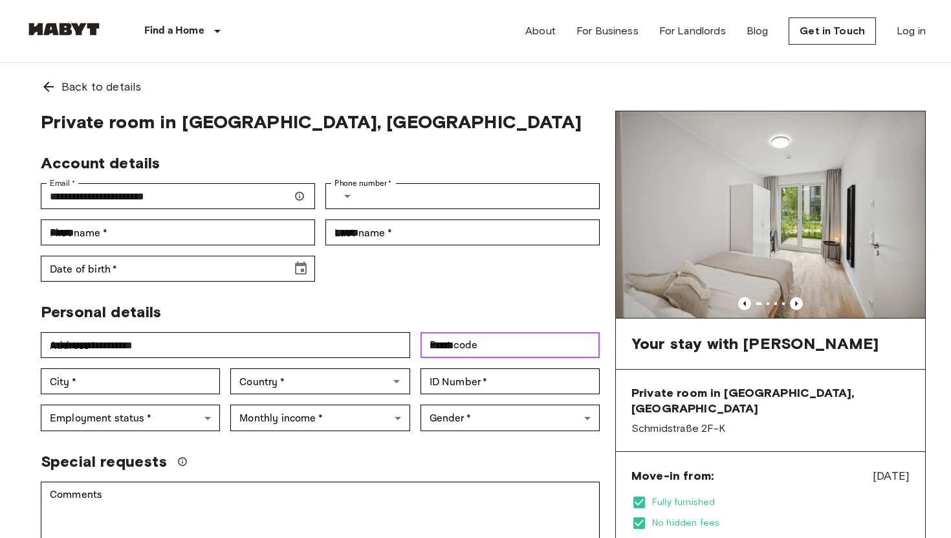
type input "*********"
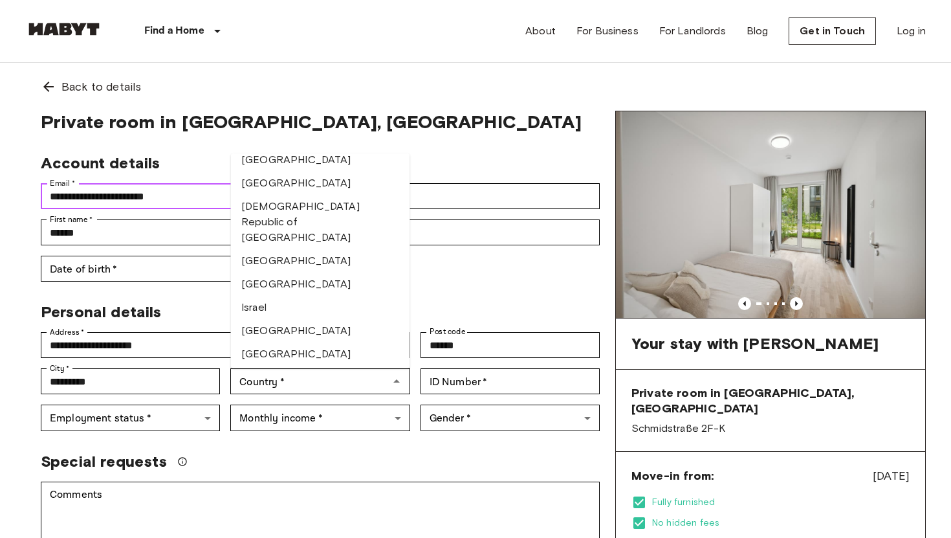
scroll to position [2254, 0]
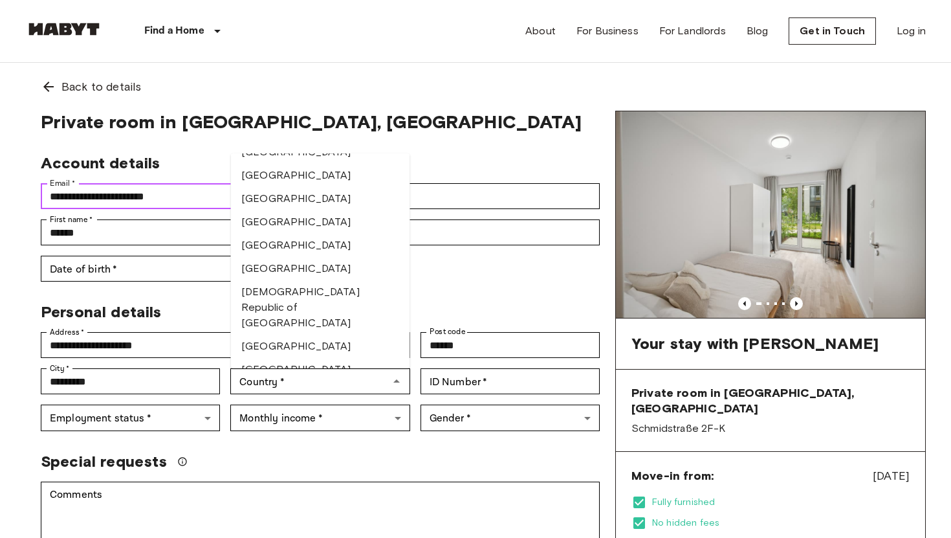
click at [279, 234] on li "India" at bounding box center [320, 245] width 179 height 23
type input "*****"
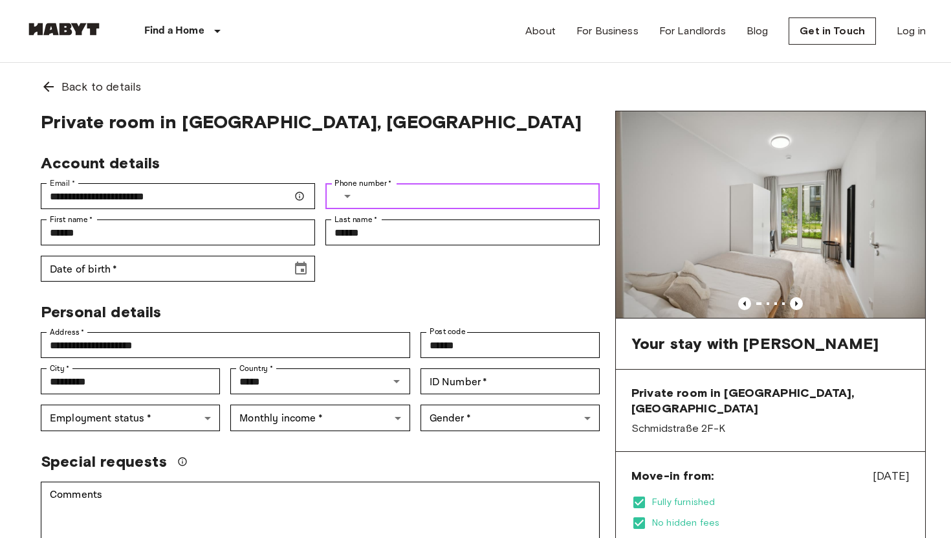
click at [422, 203] on input "Phone number   *" at bounding box center [483, 196] width 234 height 26
click at [346, 195] on icon "Select country" at bounding box center [347, 196] width 6 height 3
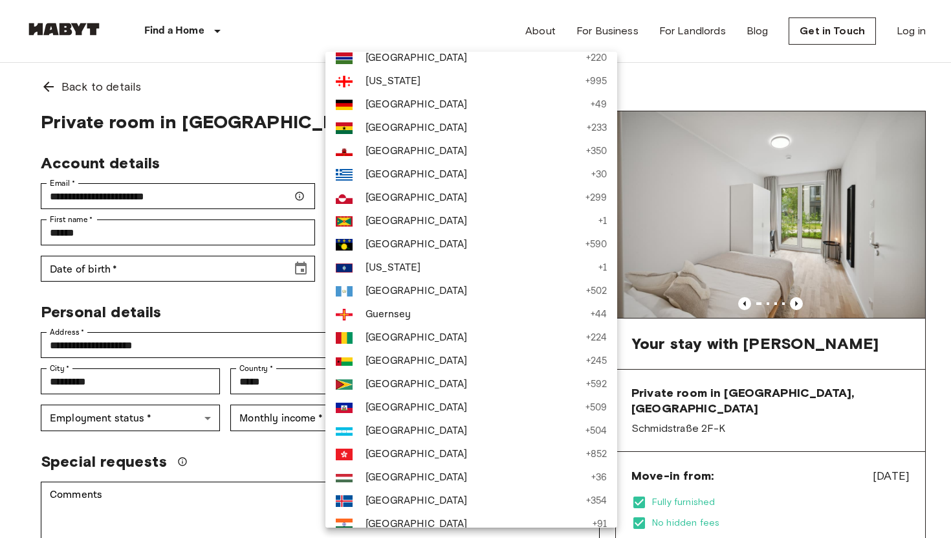
scroll to position [1865, 0]
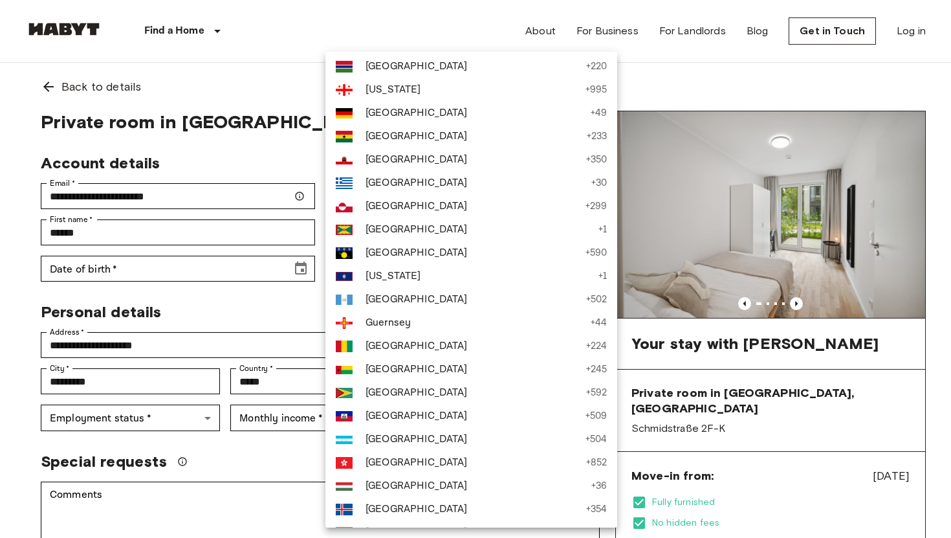
click at [347, 113] on img at bounding box center [344, 113] width 17 height 10
type input "***"
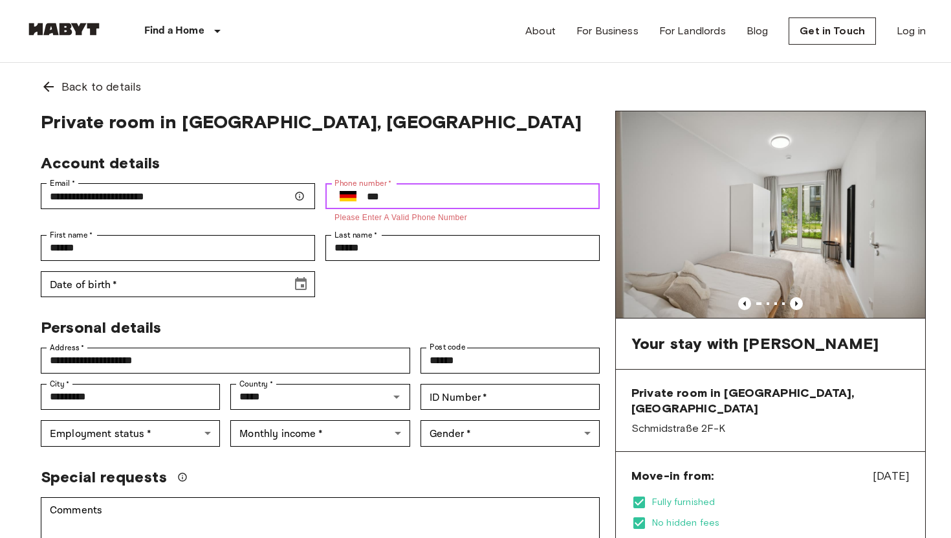
click at [414, 198] on input "***" at bounding box center [483, 196] width 233 height 26
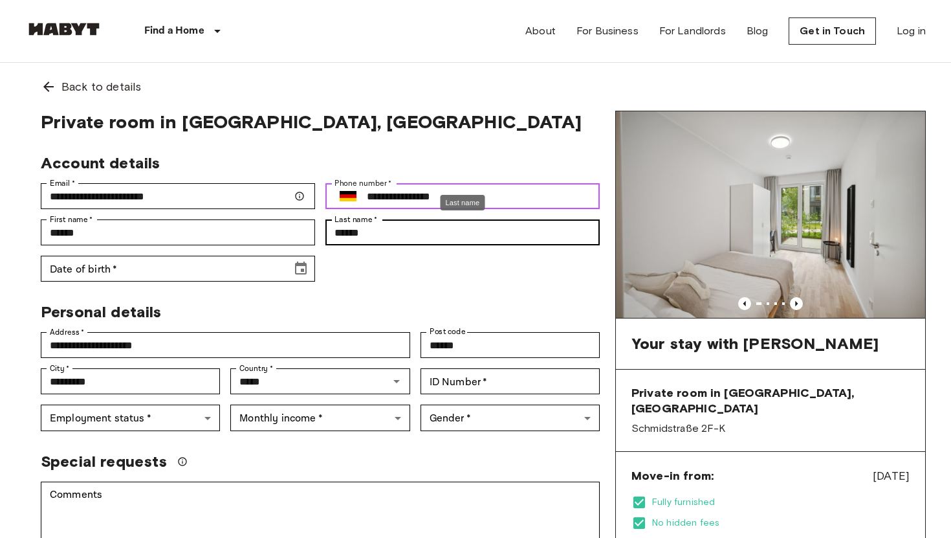
type input "**********"
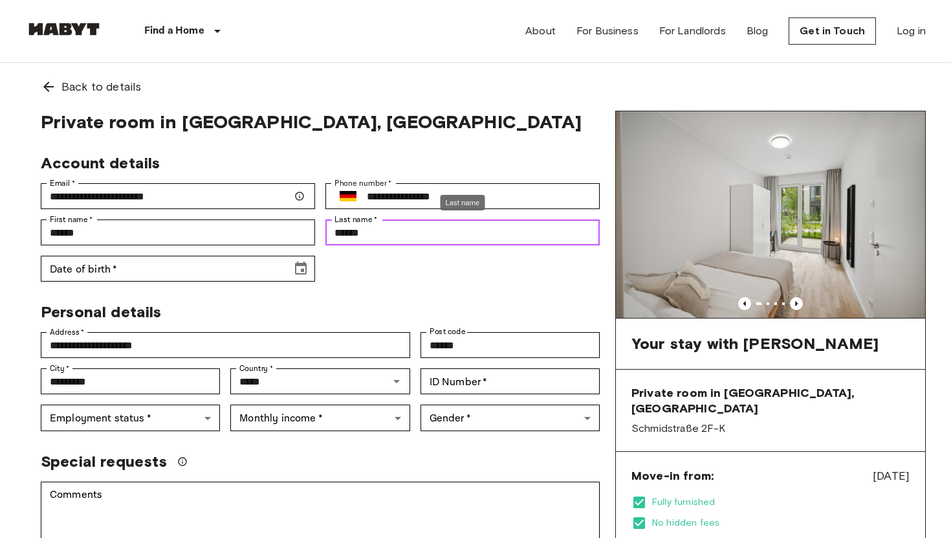
click at [377, 237] on input "******" at bounding box center [462, 232] width 274 height 26
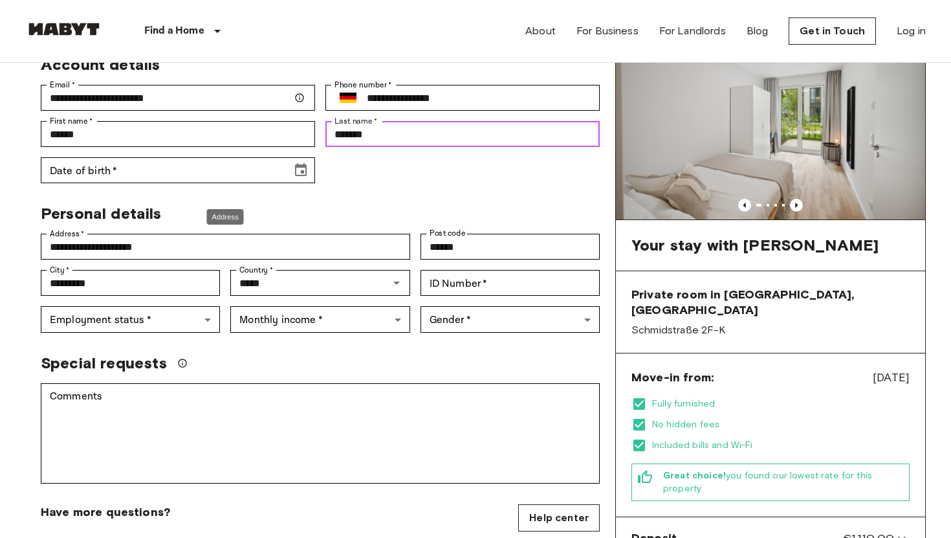
scroll to position [113, 0]
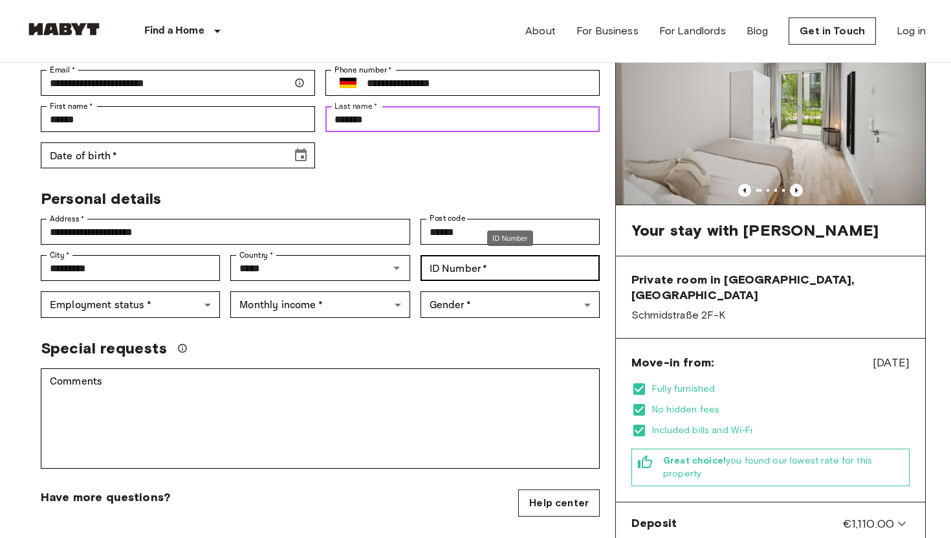
type input "*******"
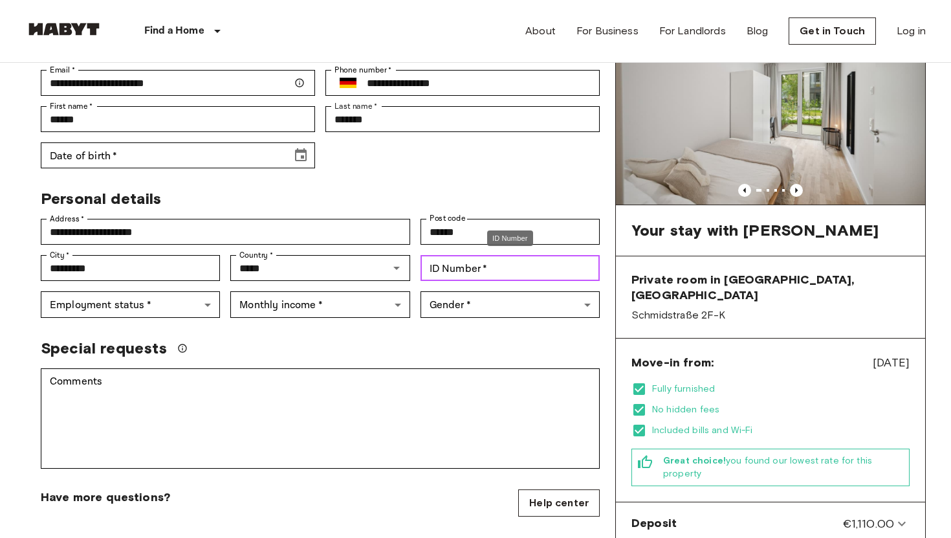
click at [454, 267] on div "ID Number   * ID Number   *" at bounding box center [510, 268] width 179 height 26
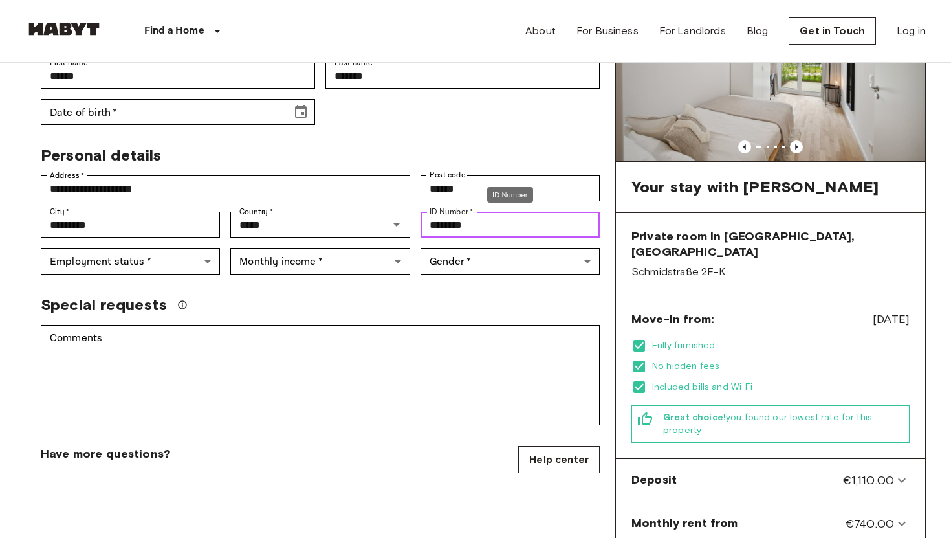
scroll to position [159, 0]
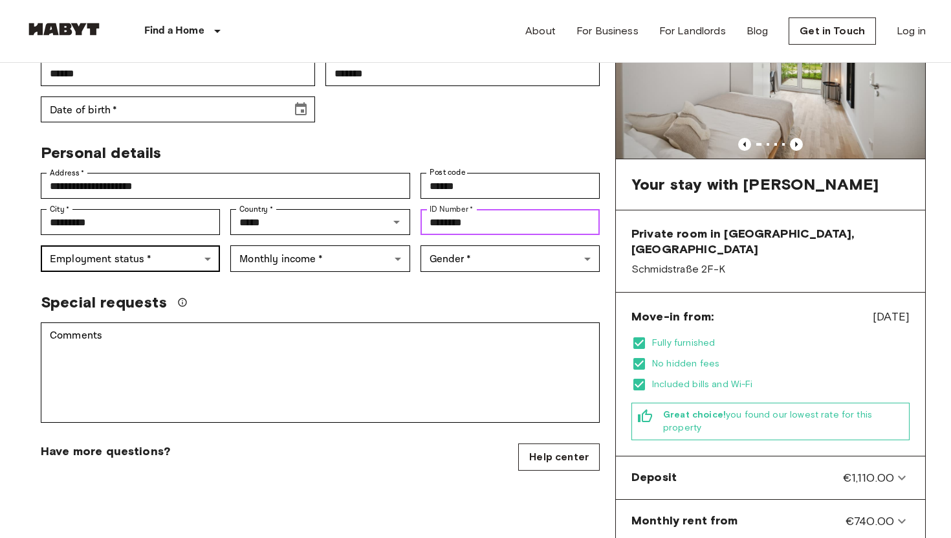
type input "********"
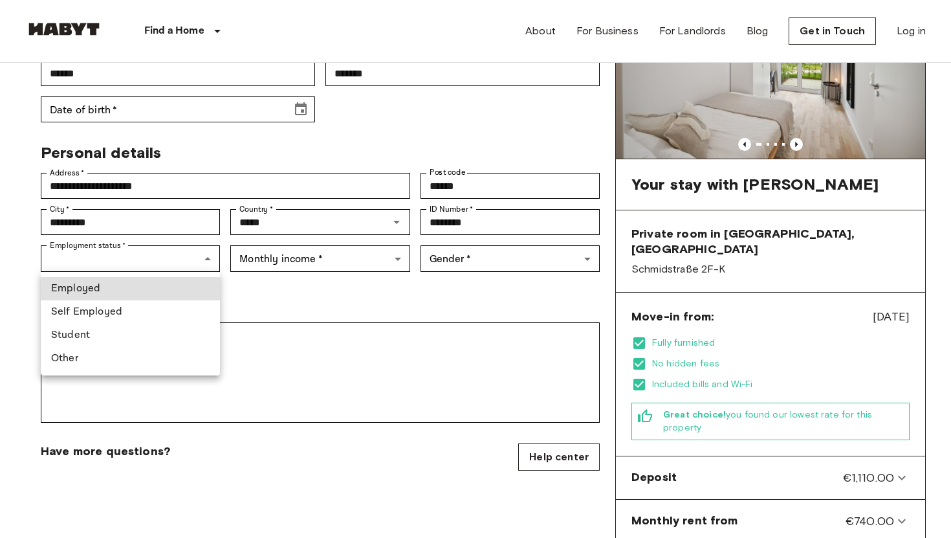
click at [184, 336] on li "Student" at bounding box center [130, 334] width 179 height 23
type input "*******"
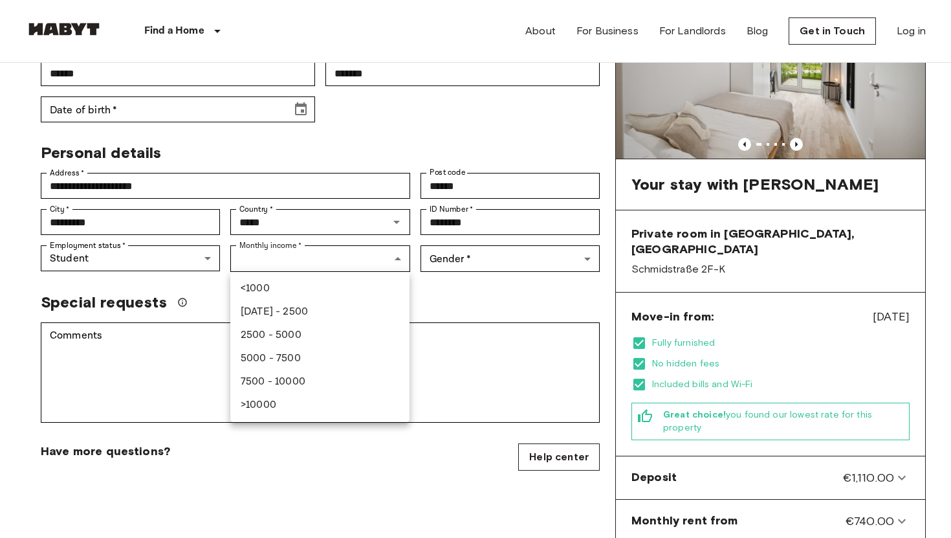
click at [268, 291] on li "<1000" at bounding box center [319, 288] width 179 height 23
type input "******"
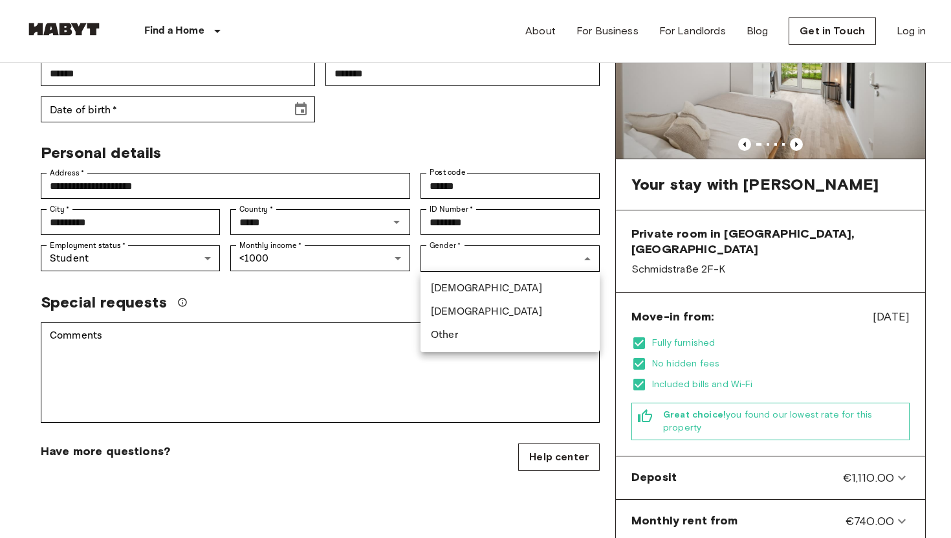
click at [443, 315] on li "Female" at bounding box center [510, 311] width 179 height 23
type input "******"
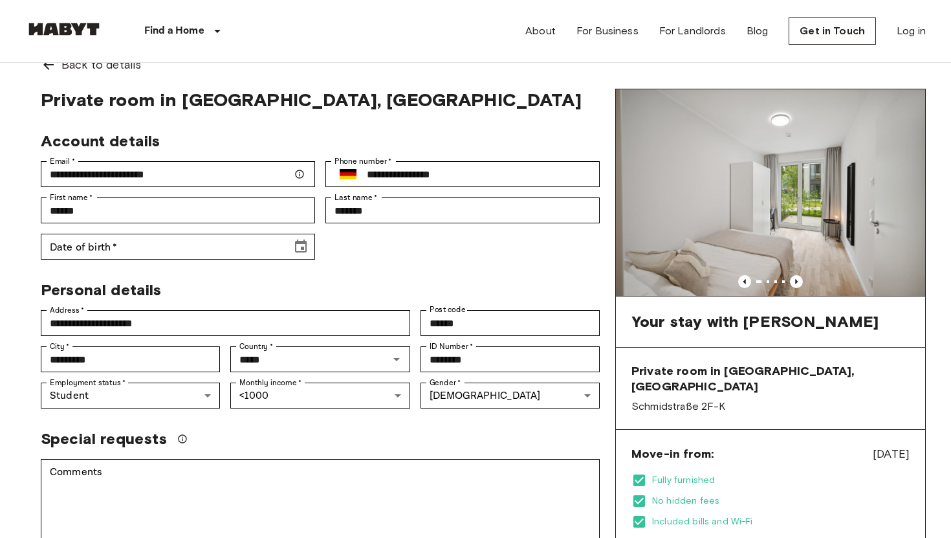
scroll to position [25, 0]
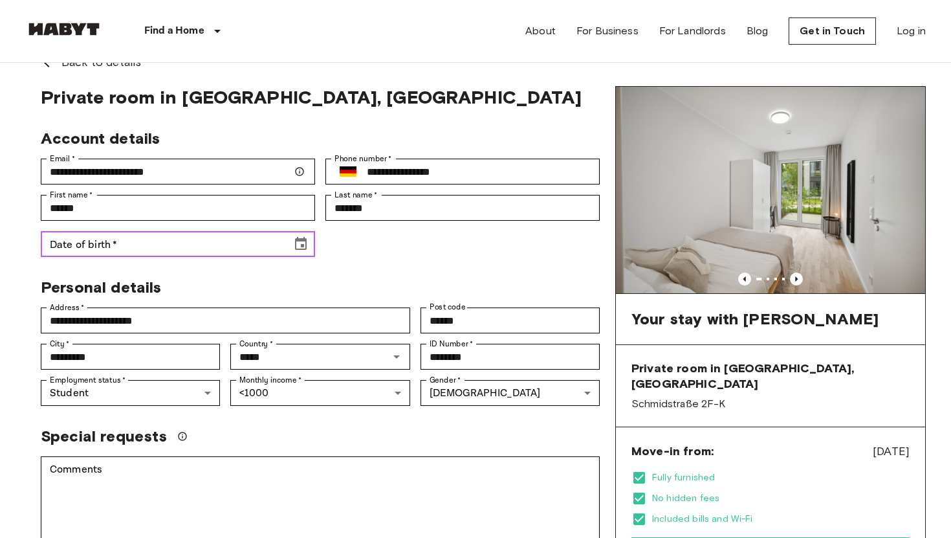
click at [251, 244] on input "Date of birth   *" at bounding box center [162, 244] width 242 height 26
click at [298, 246] on icon "Choose date, selected date is Mar 25, 1902" at bounding box center [301, 244] width 16 height 16
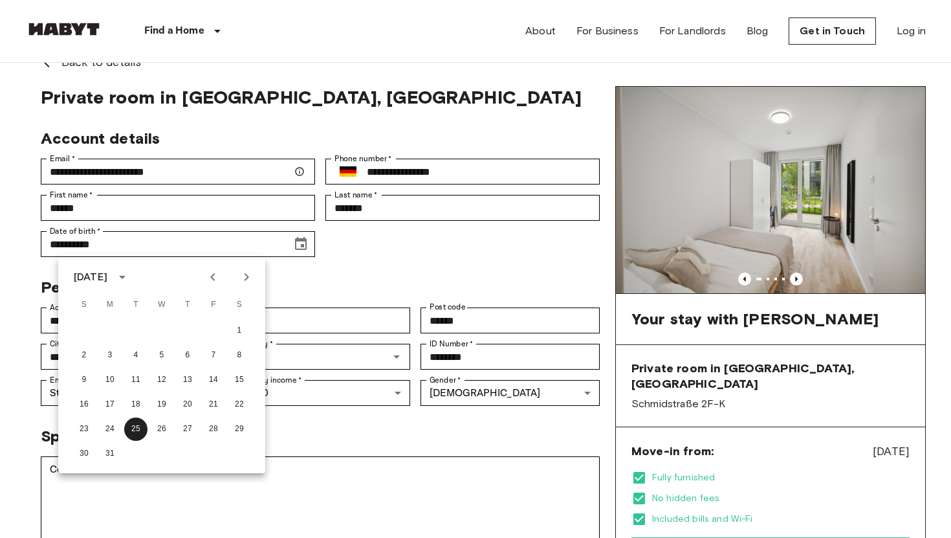
click at [130, 278] on icon "calendar view is open, switch to year view" at bounding box center [123, 277] width 16 height 16
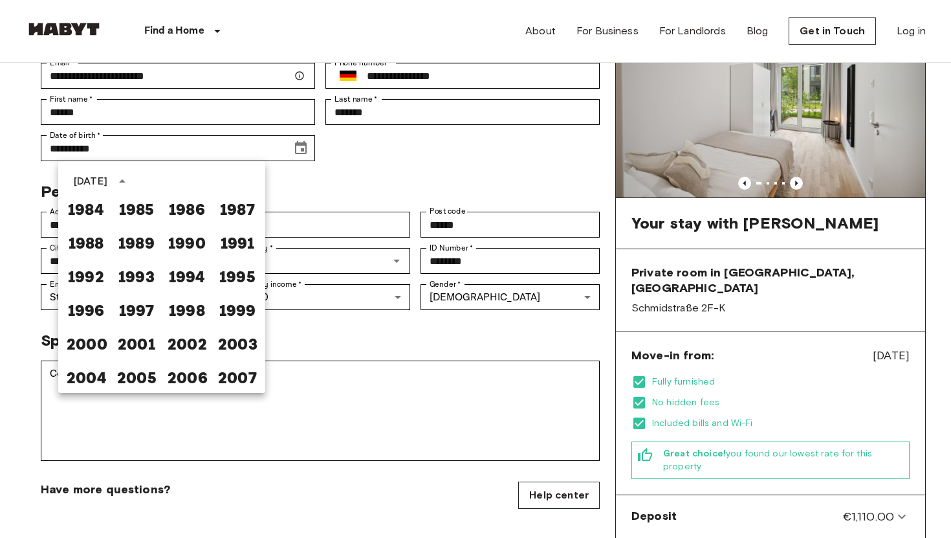
scroll to position [131, 0]
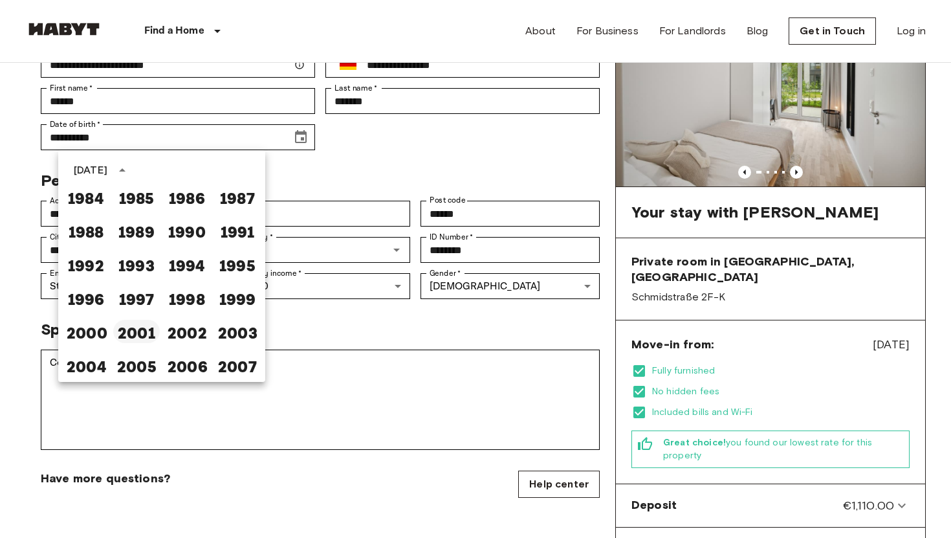
click at [133, 326] on button "2001" at bounding box center [136, 331] width 47 height 23
type input "**********"
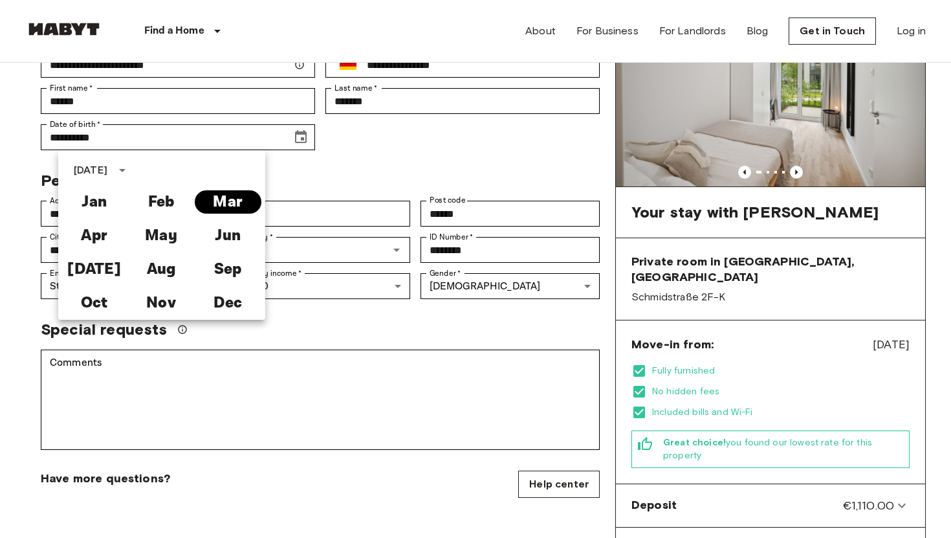
click at [213, 199] on button "Mar" at bounding box center [228, 201] width 67 height 23
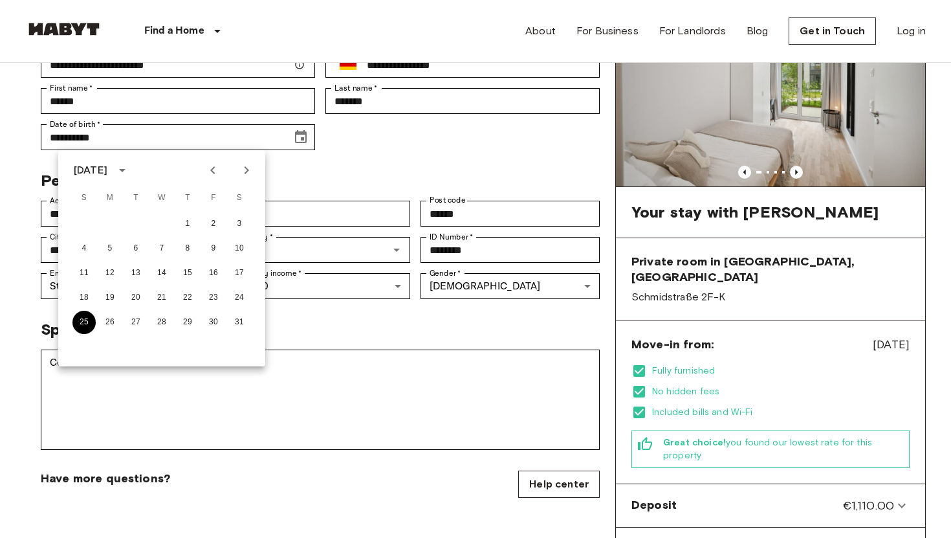
click at [76, 320] on button "25" at bounding box center [83, 322] width 23 height 23
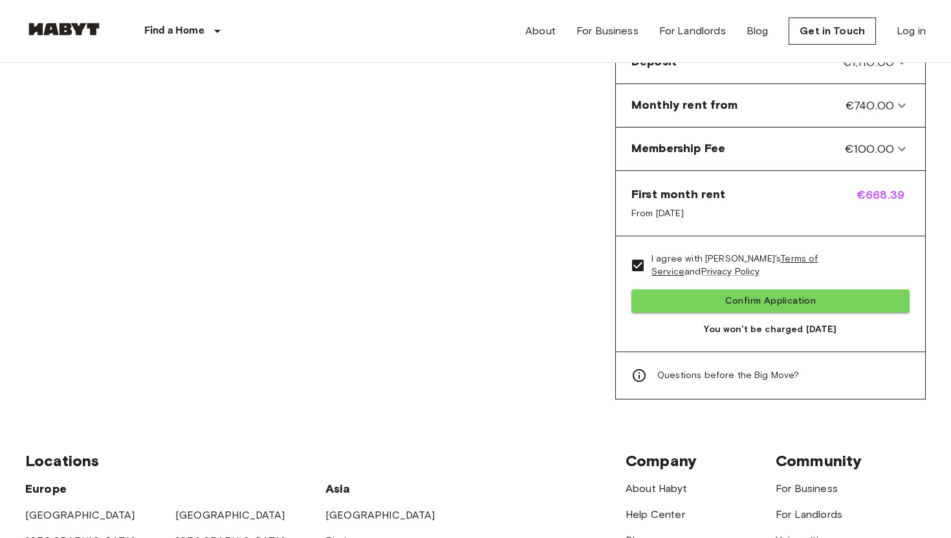
scroll to position [591, 0]
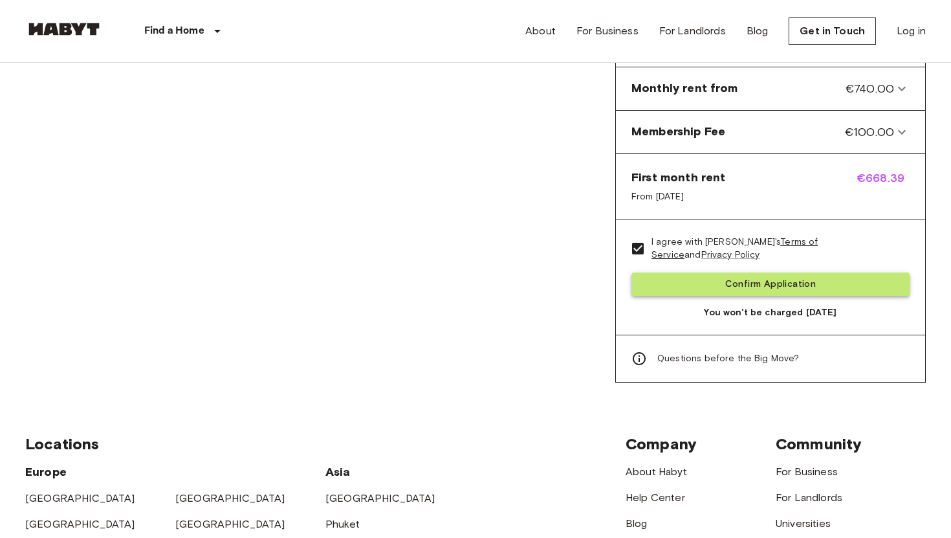
click at [684, 272] on button "Confirm Application" at bounding box center [770, 284] width 278 height 24
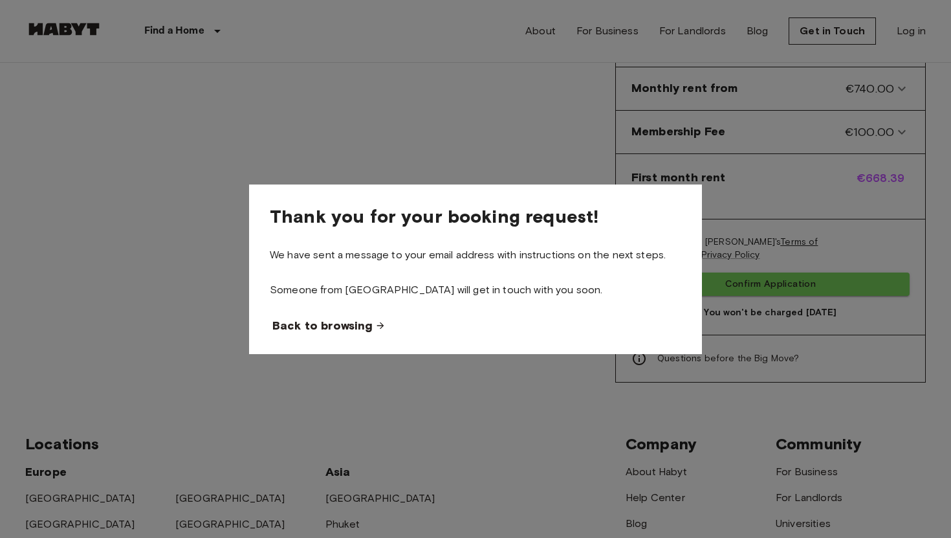
click at [338, 326] on span "Back to browsing" at bounding box center [322, 326] width 100 height 16
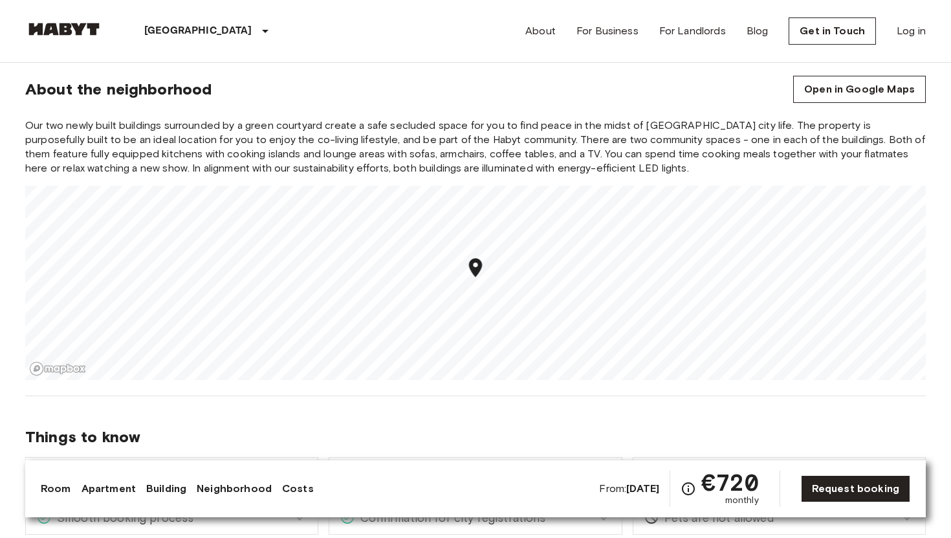
scroll to position [1413, 0]
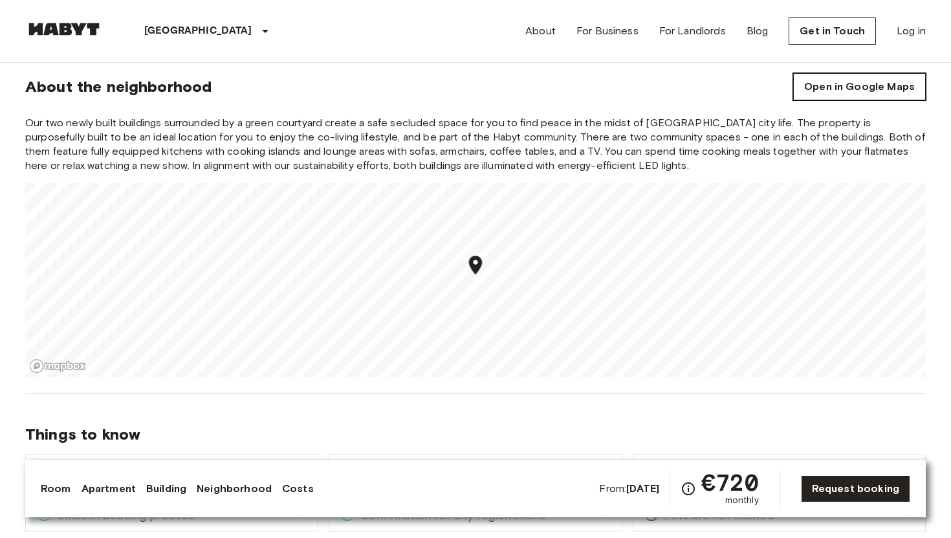
click at [825, 92] on link "Open in Google Maps" at bounding box center [859, 86] width 133 height 27
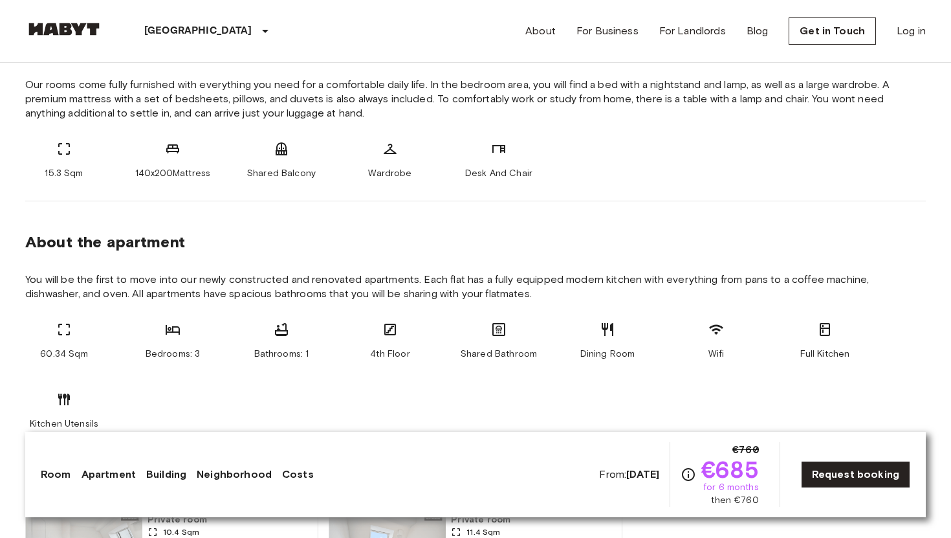
scroll to position [520, 0]
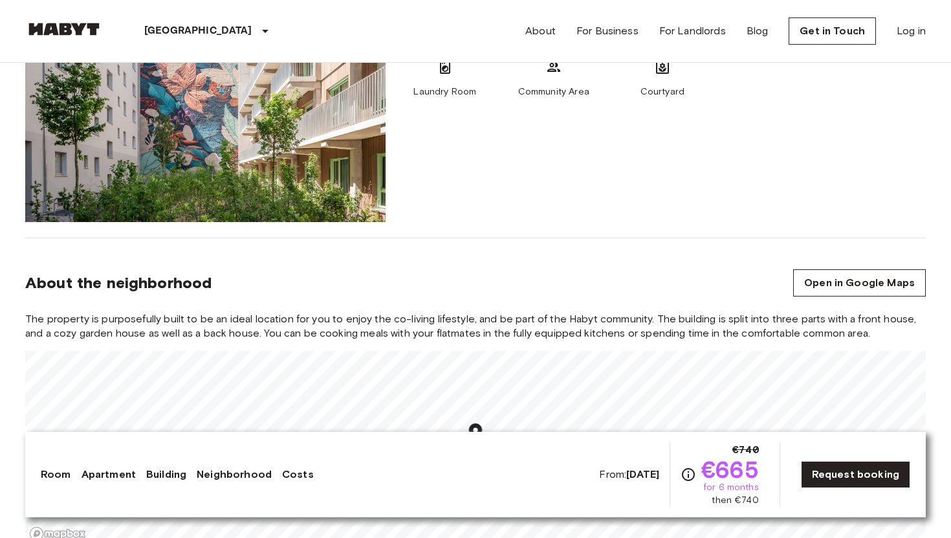
scroll to position [1366, 0]
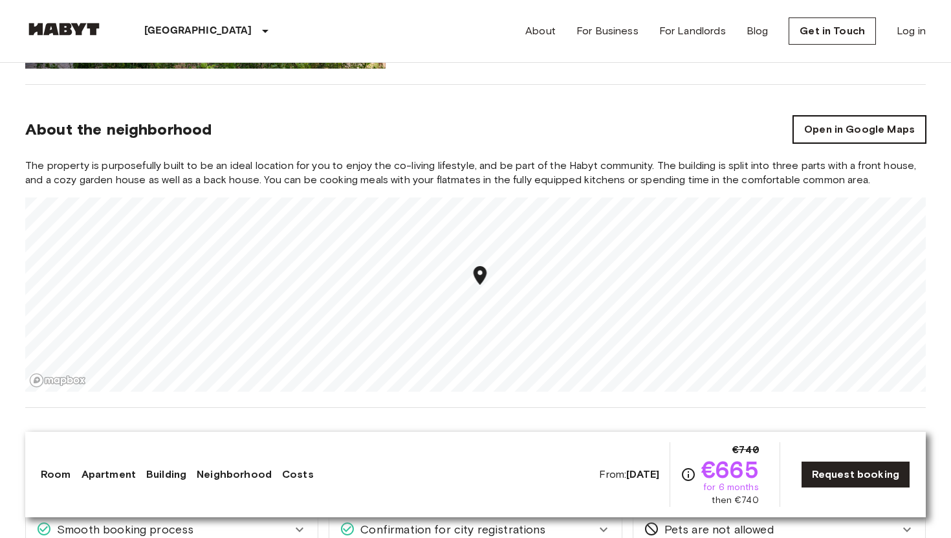
click at [831, 134] on link "Open in Google Maps" at bounding box center [859, 129] width 133 height 27
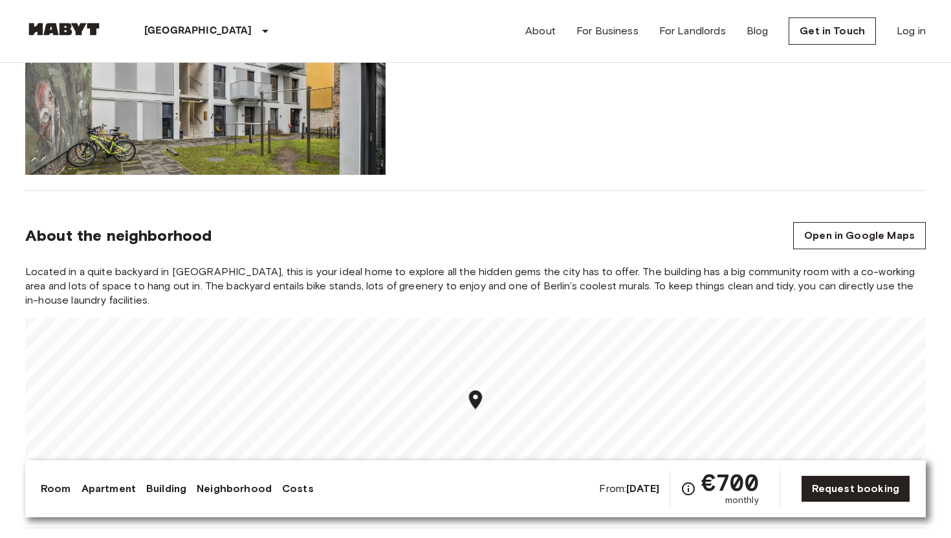
scroll to position [1191, 0]
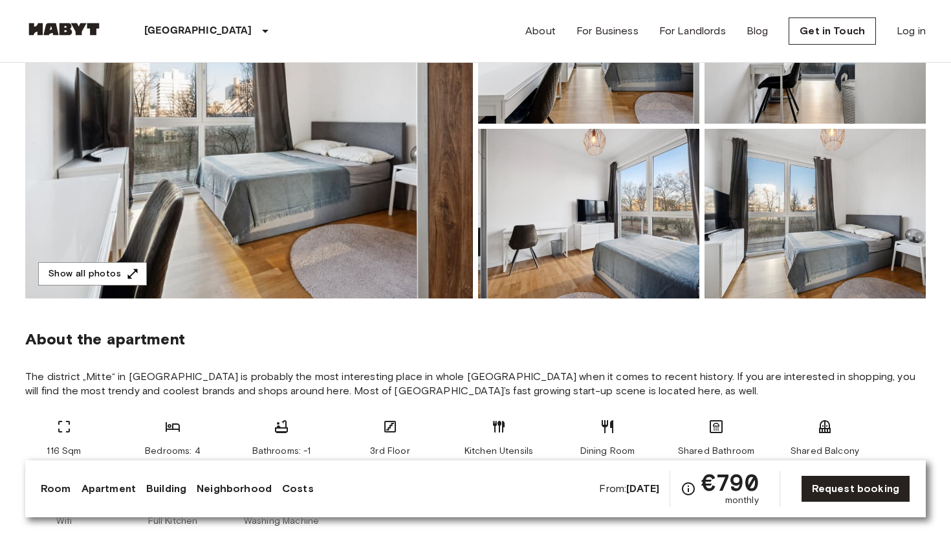
scroll to position [206, 0]
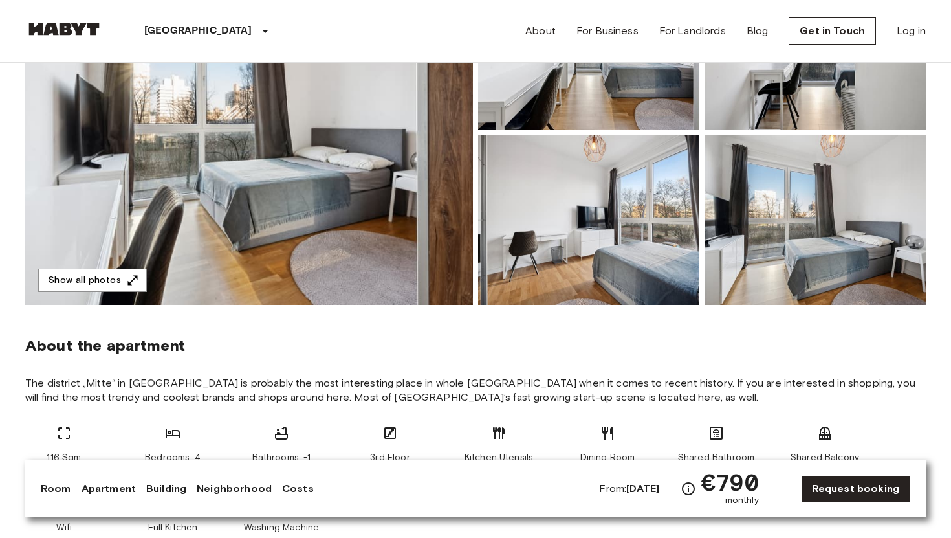
click at [584, 212] on img at bounding box center [588, 220] width 221 height 170
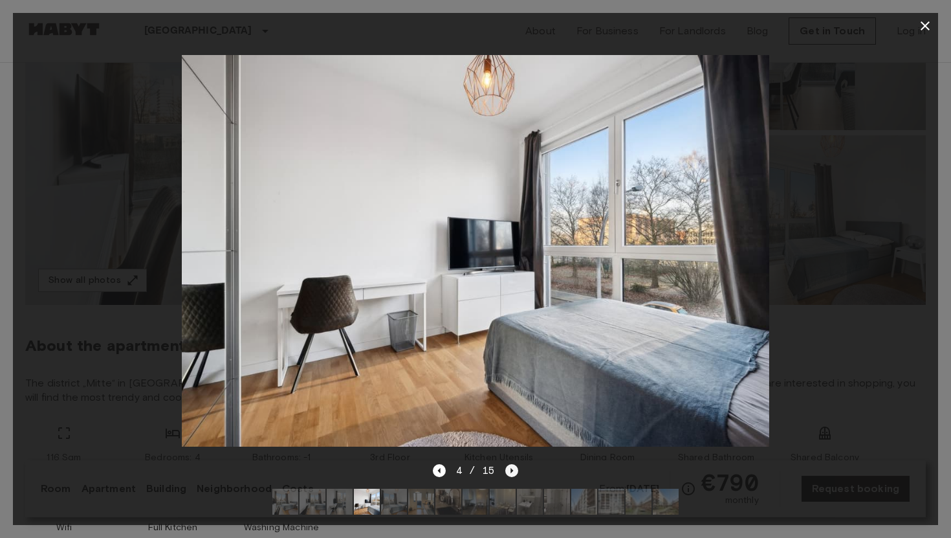
click at [512, 468] on icon "Next image" at bounding box center [511, 470] width 13 height 13
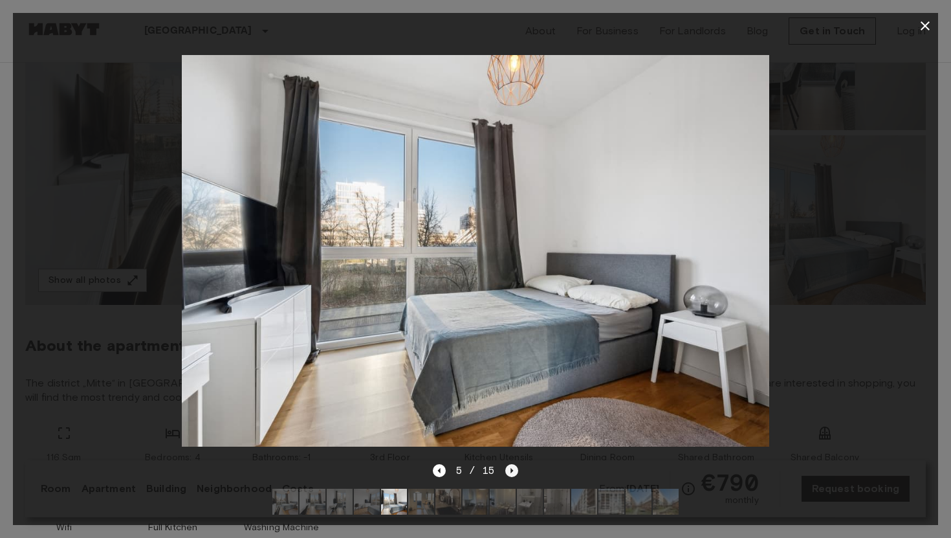
click at [512, 468] on icon "Next image" at bounding box center [511, 470] width 13 height 13
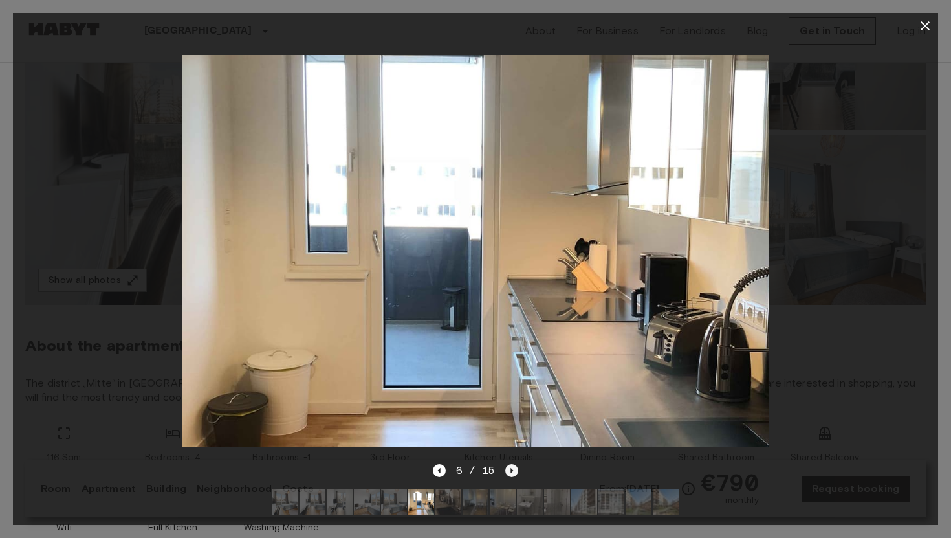
click at [512, 468] on icon "Next image" at bounding box center [511, 470] width 13 height 13
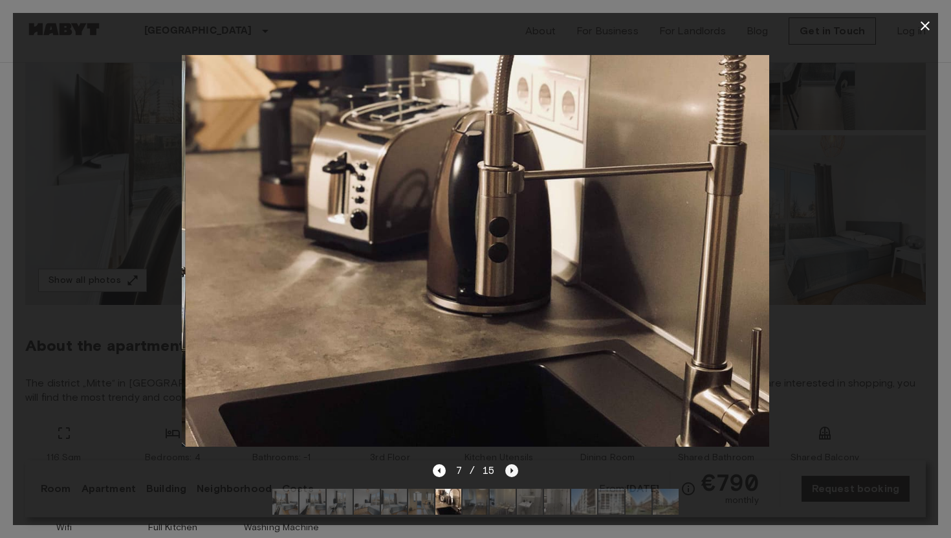
click at [512, 468] on icon "Next image" at bounding box center [511, 470] width 13 height 13
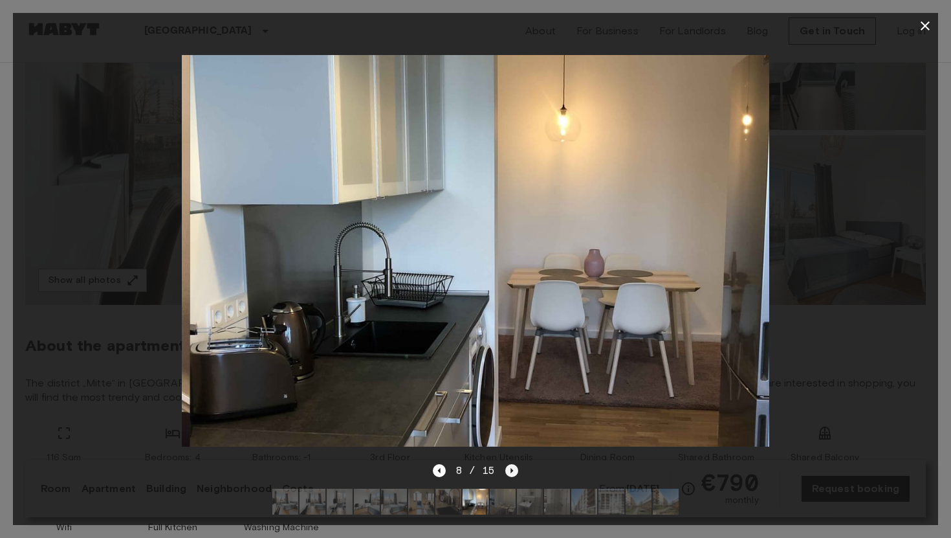
click at [512, 468] on icon "Next image" at bounding box center [511, 470] width 13 height 13
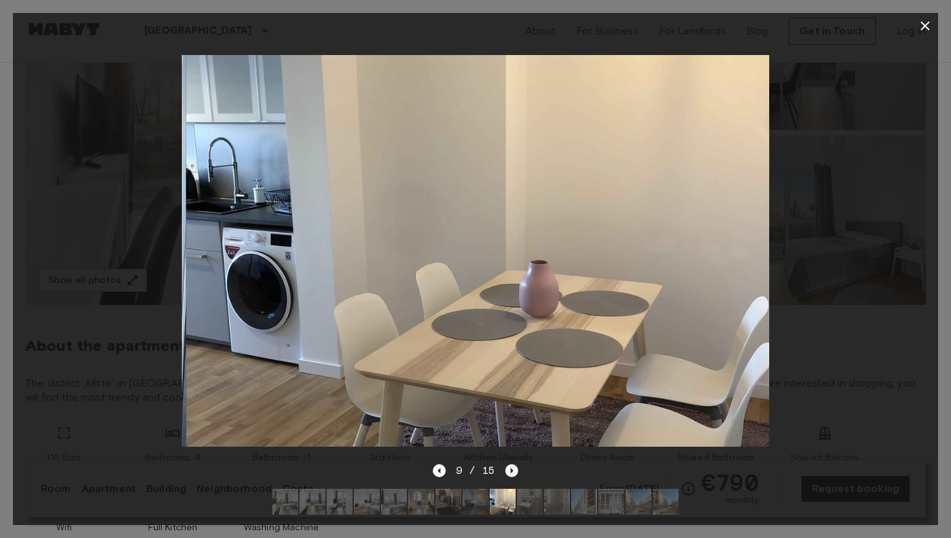
click at [512, 468] on icon "Next image" at bounding box center [511, 470] width 13 height 13
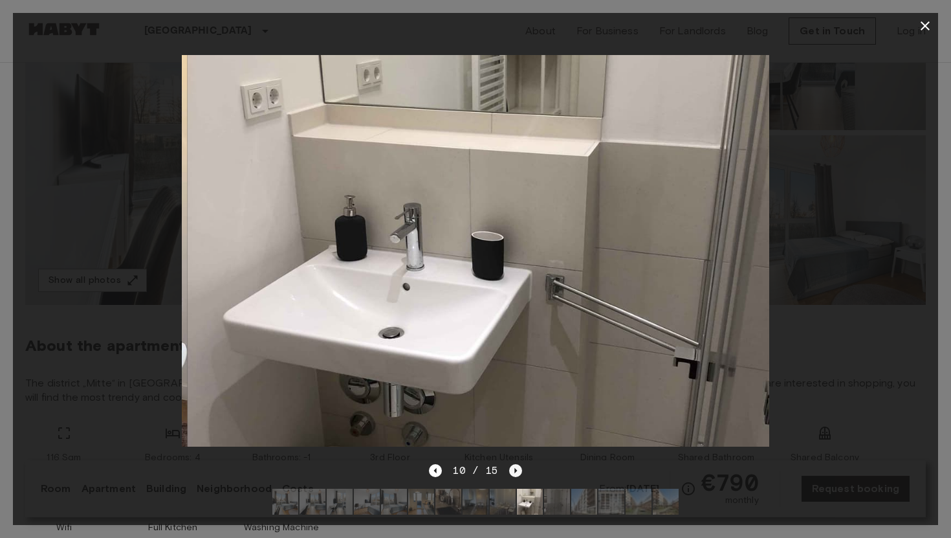
click at [512, 468] on icon "Next image" at bounding box center [515, 470] width 13 height 13
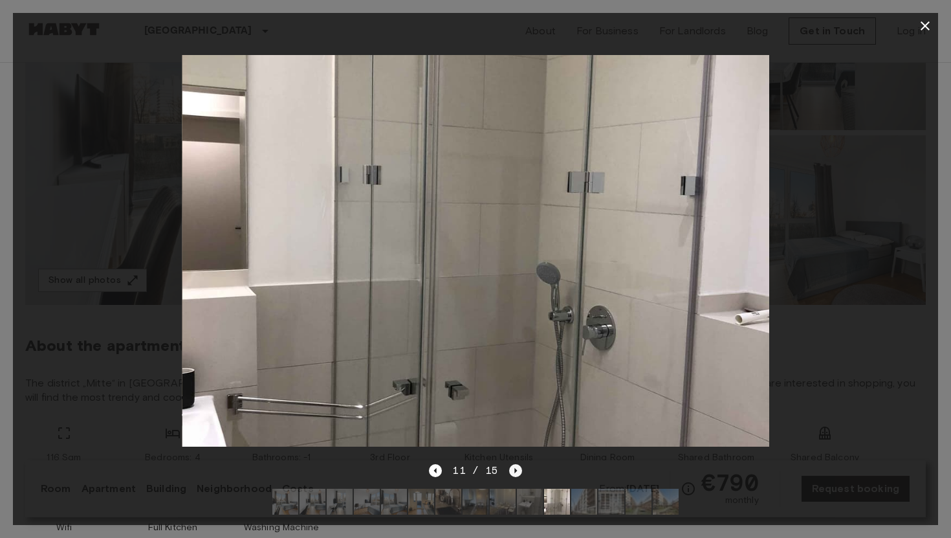
click at [512, 468] on icon "Next image" at bounding box center [515, 470] width 13 height 13
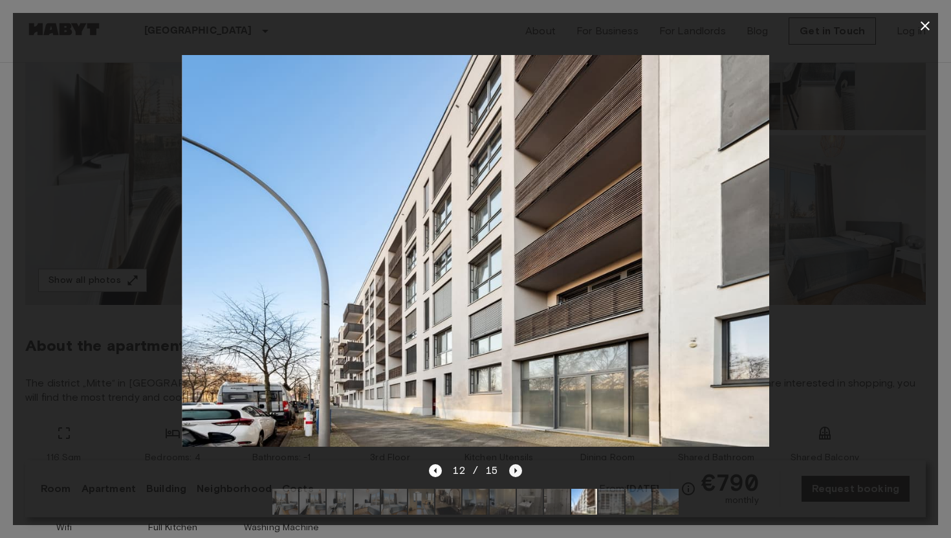
click at [512, 468] on icon "Next image" at bounding box center [515, 470] width 13 height 13
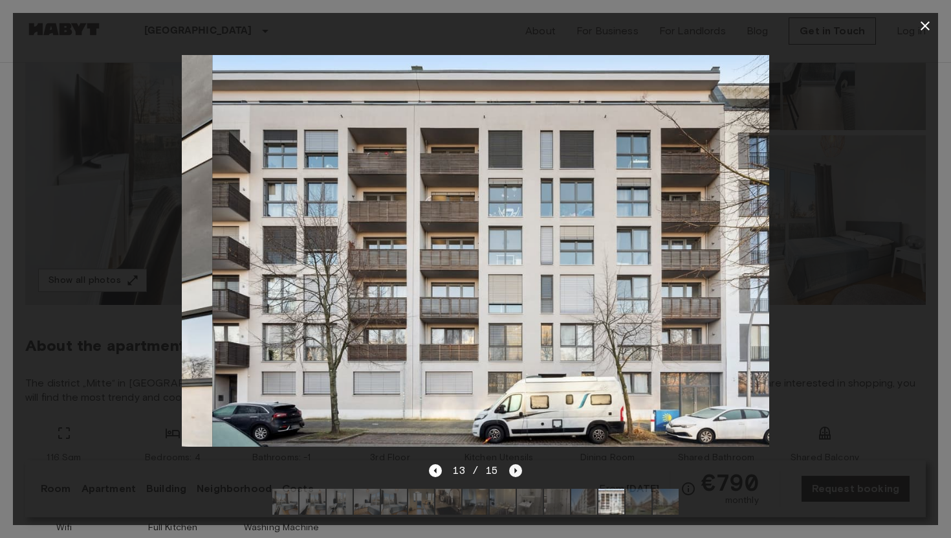
click at [512, 468] on icon "Next image" at bounding box center [515, 470] width 13 height 13
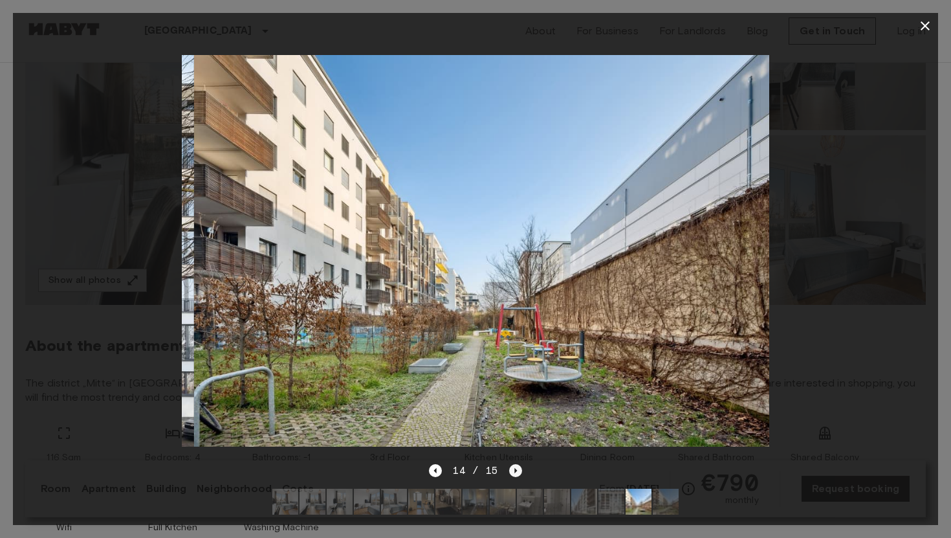
click at [512, 468] on icon "Next image" at bounding box center [515, 470] width 13 height 13
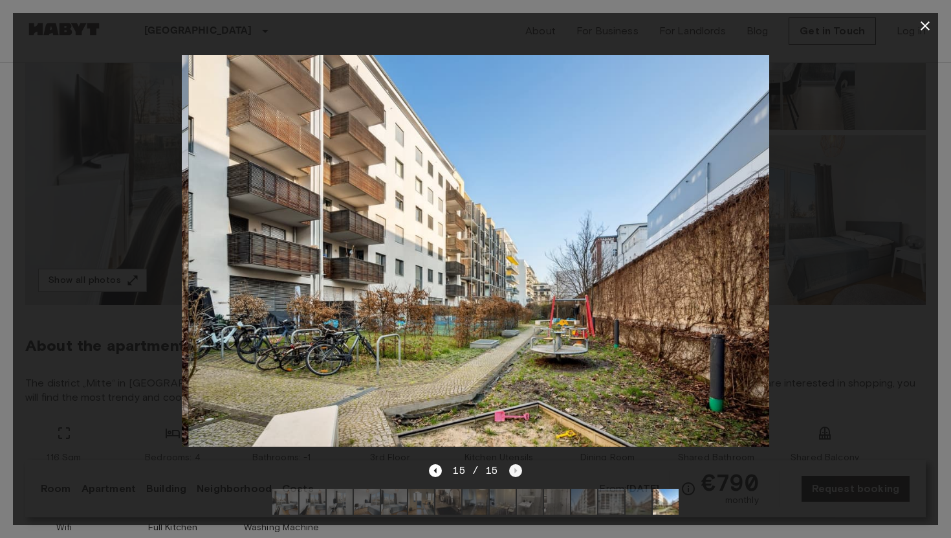
click at [512, 468] on div "15 / 15" at bounding box center [475, 471] width 93 height 16
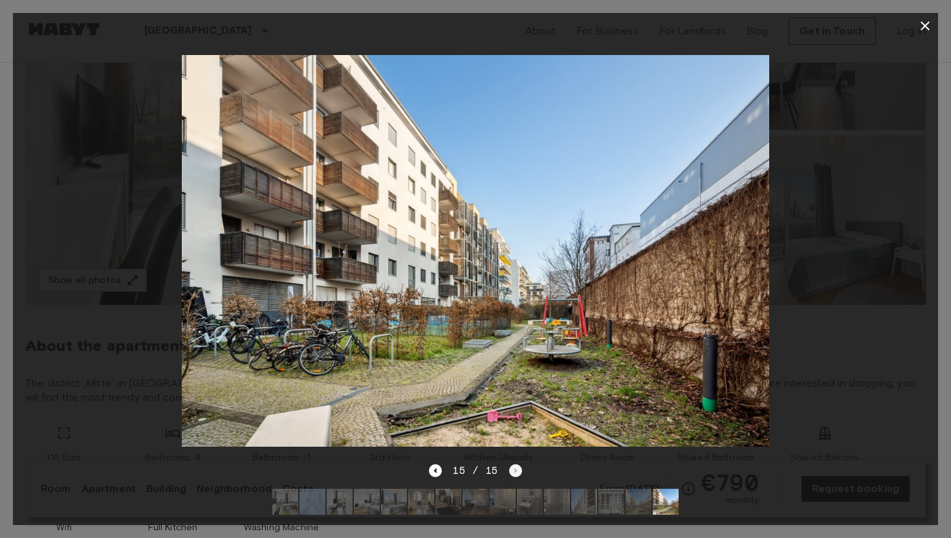
click at [512, 468] on div "15 / 15" at bounding box center [475, 471] width 93 height 16
click at [923, 26] on icon "button" at bounding box center [925, 26] width 16 height 16
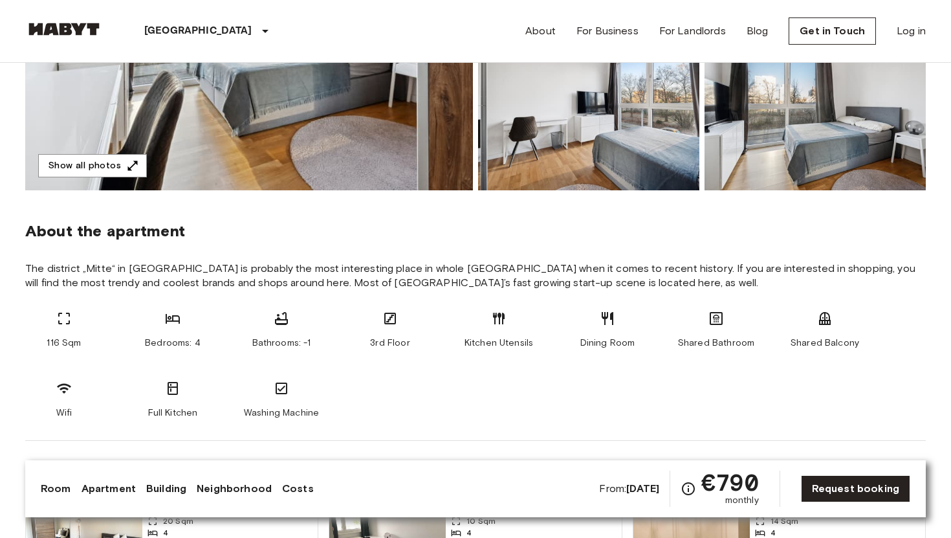
scroll to position [365, 0]
